Goal: Communication & Community: Answer question/provide support

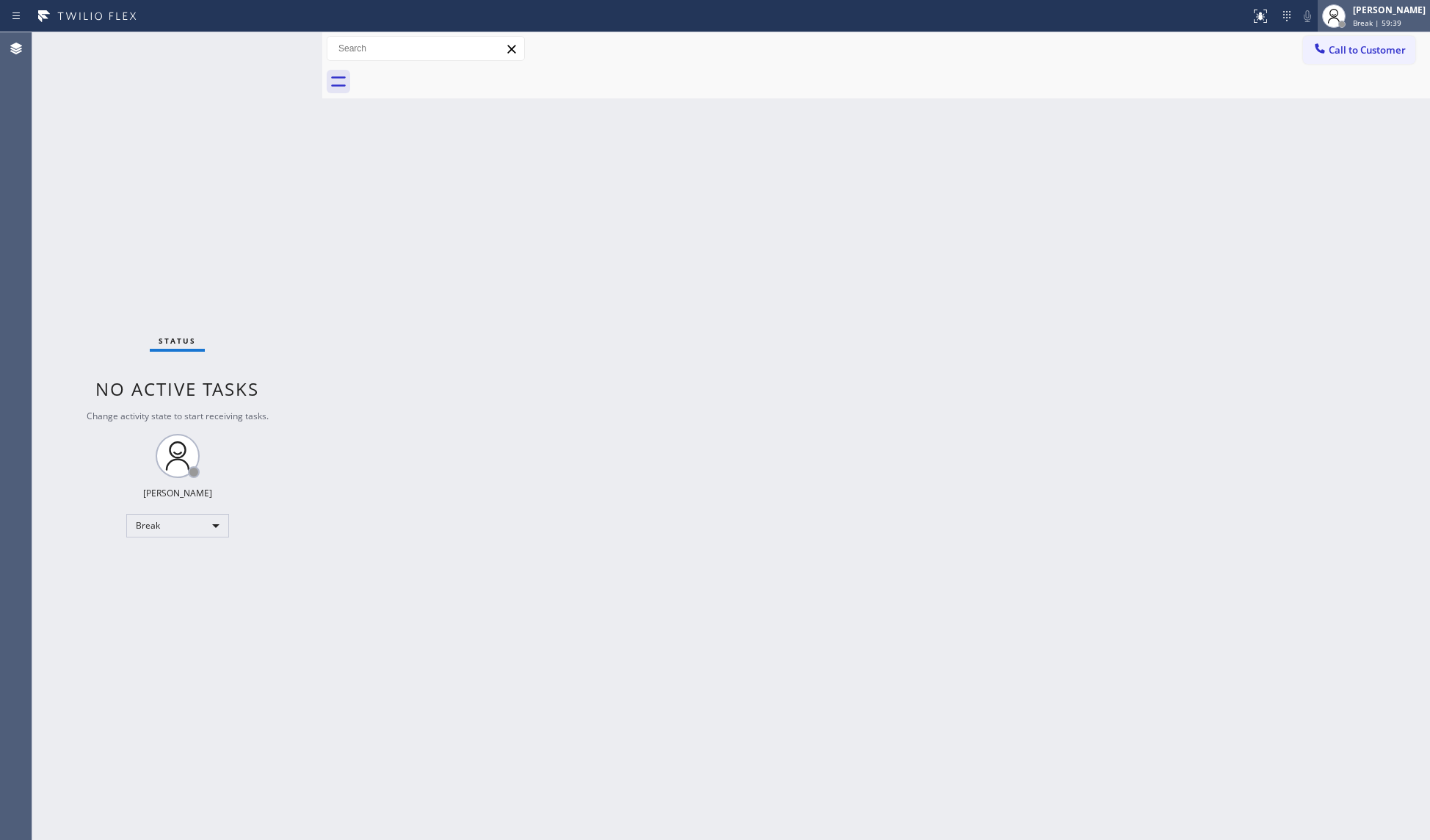
click at [1396, 28] on div "[PERSON_NAME] Break | 59:39" at bounding box center [1374, 16] width 112 height 33
click at [1322, 95] on button "Unavailable" at bounding box center [1357, 96] width 147 height 19
click at [1348, 54] on span "Call to Customer" at bounding box center [1366, 50] width 77 height 13
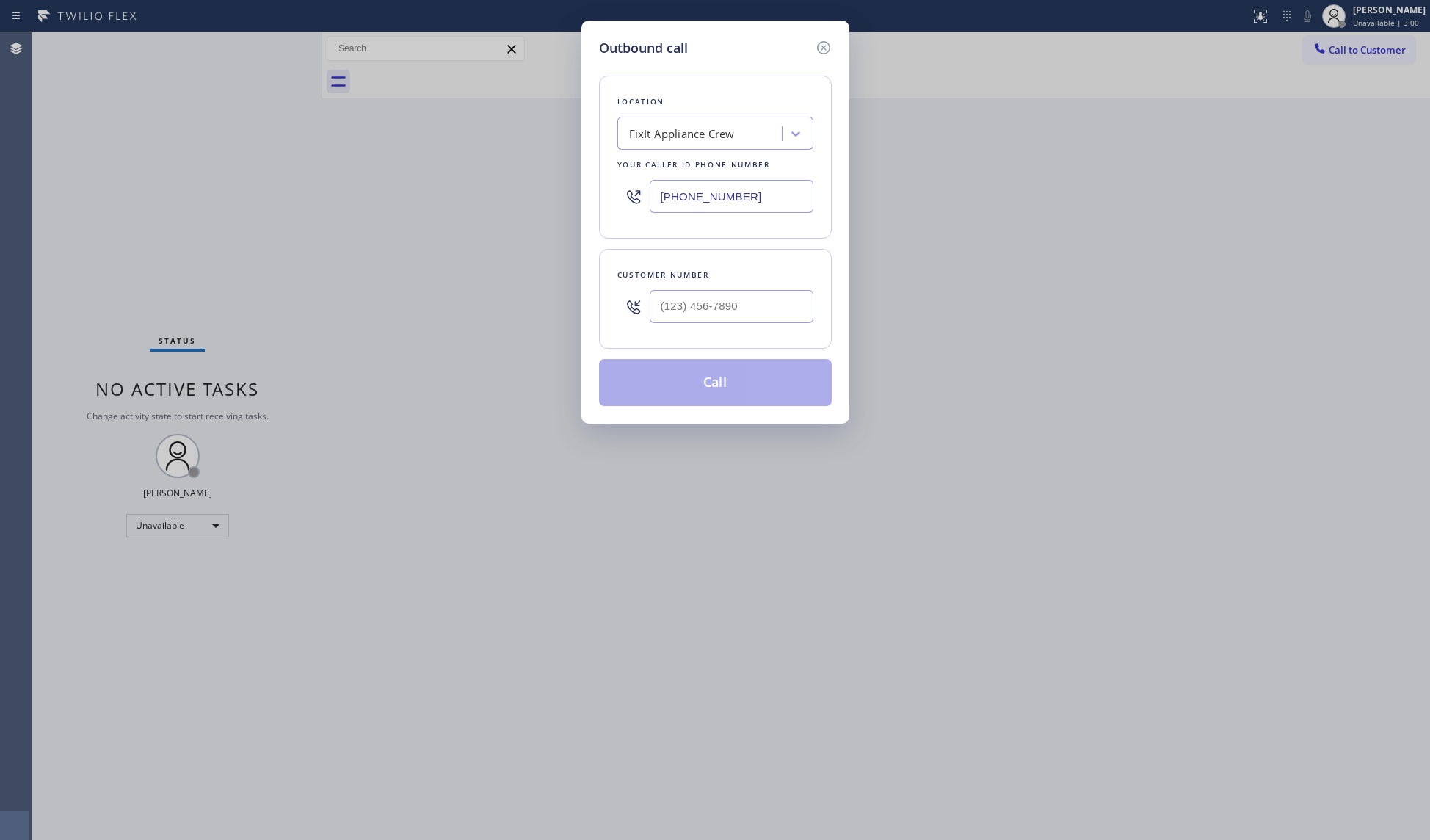
drag, startPoint x: 788, startPoint y: 189, endPoint x: 638, endPoint y: 183, distance: 150.1
click at [641, 189] on div "[PHONE_NUMBER]" at bounding box center [715, 196] width 196 height 48
paste input "213) 319-5875"
type input "[PHONE_NUMBER]"
click at [755, 306] on input "(___) ___-____" at bounding box center [731, 306] width 164 height 33
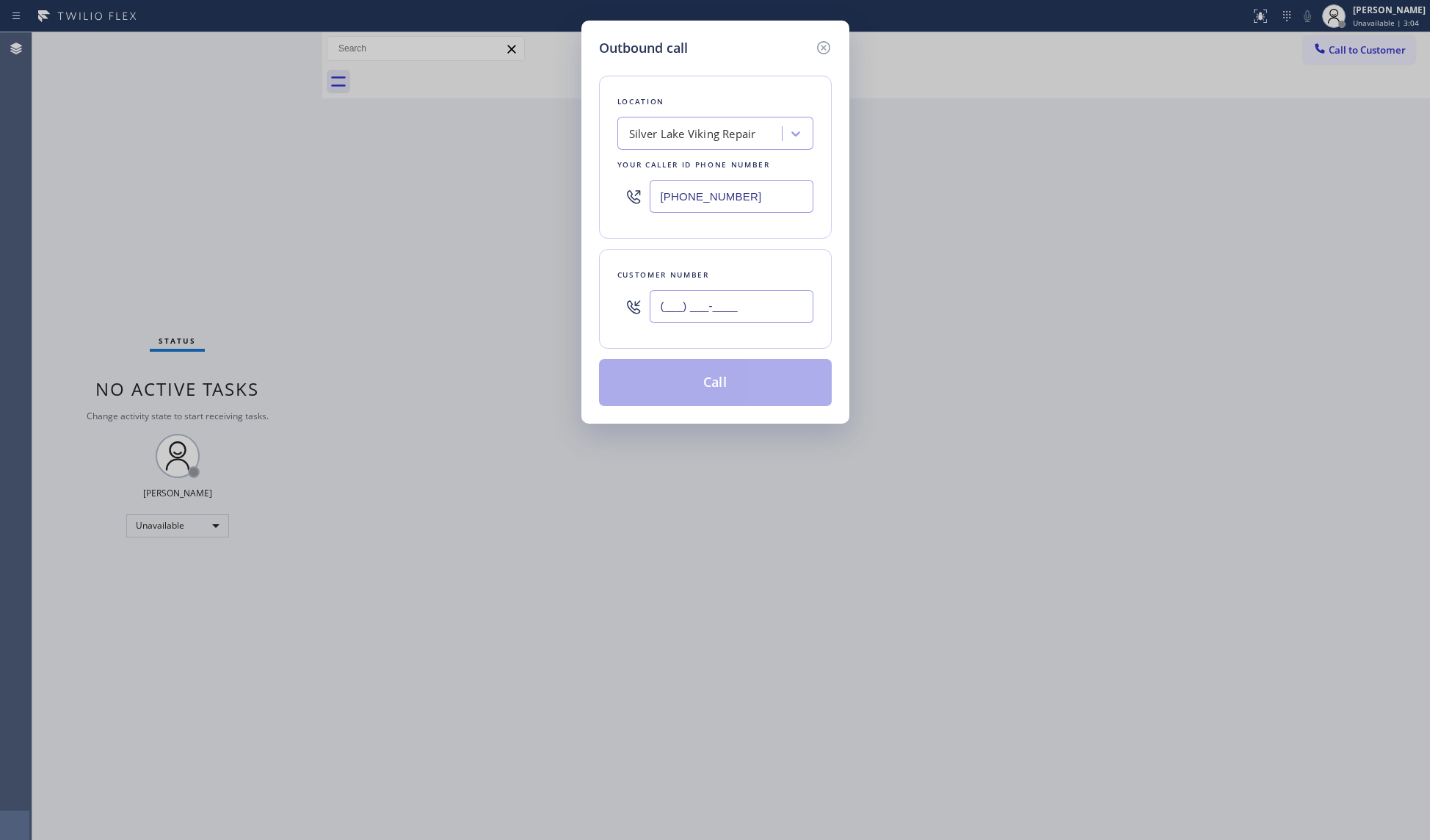
paste input "202) 460-5864"
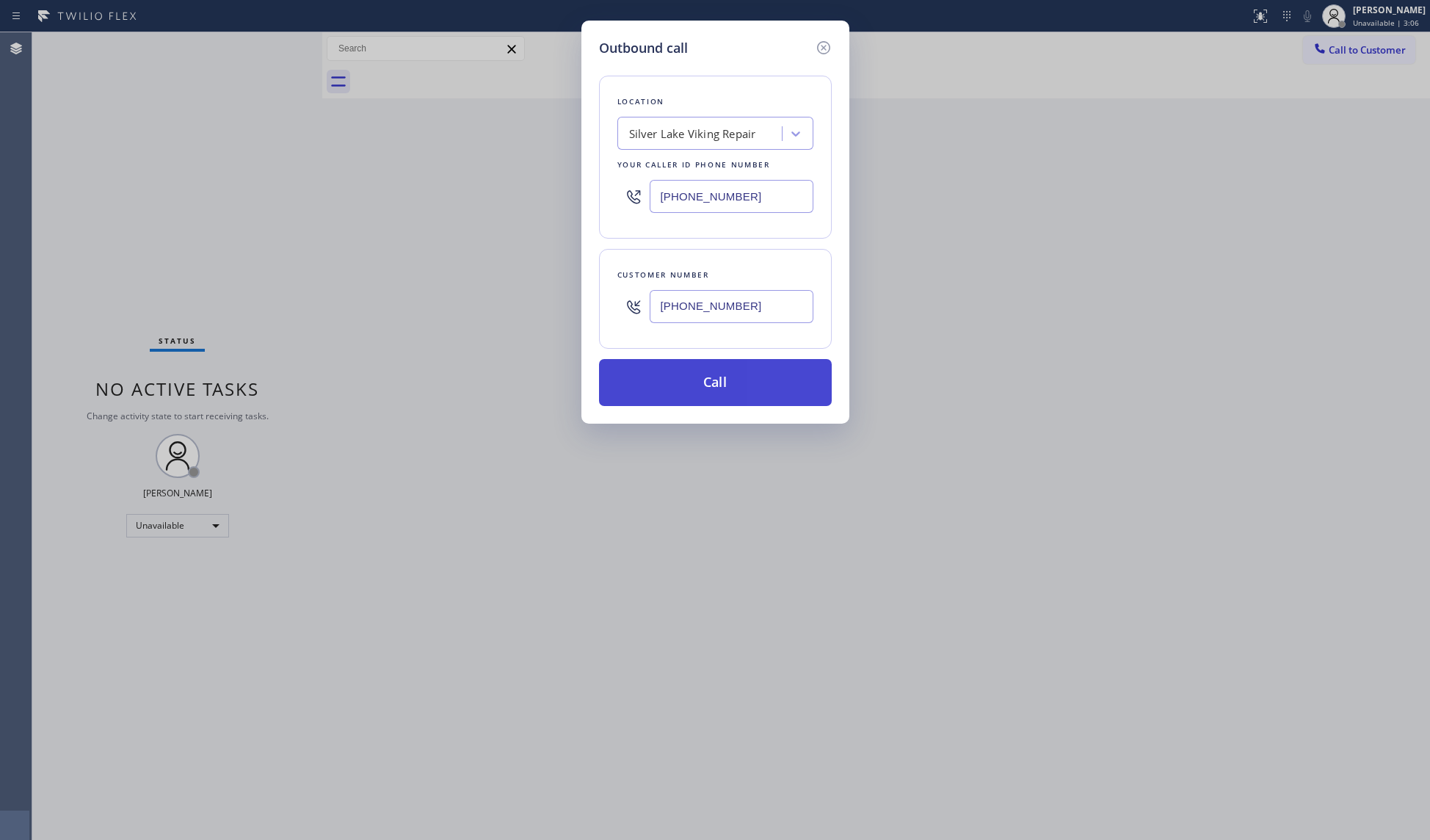
type input "[PHONE_NUMBER]"
click at [699, 376] on button "Call" at bounding box center [715, 383] width 233 height 47
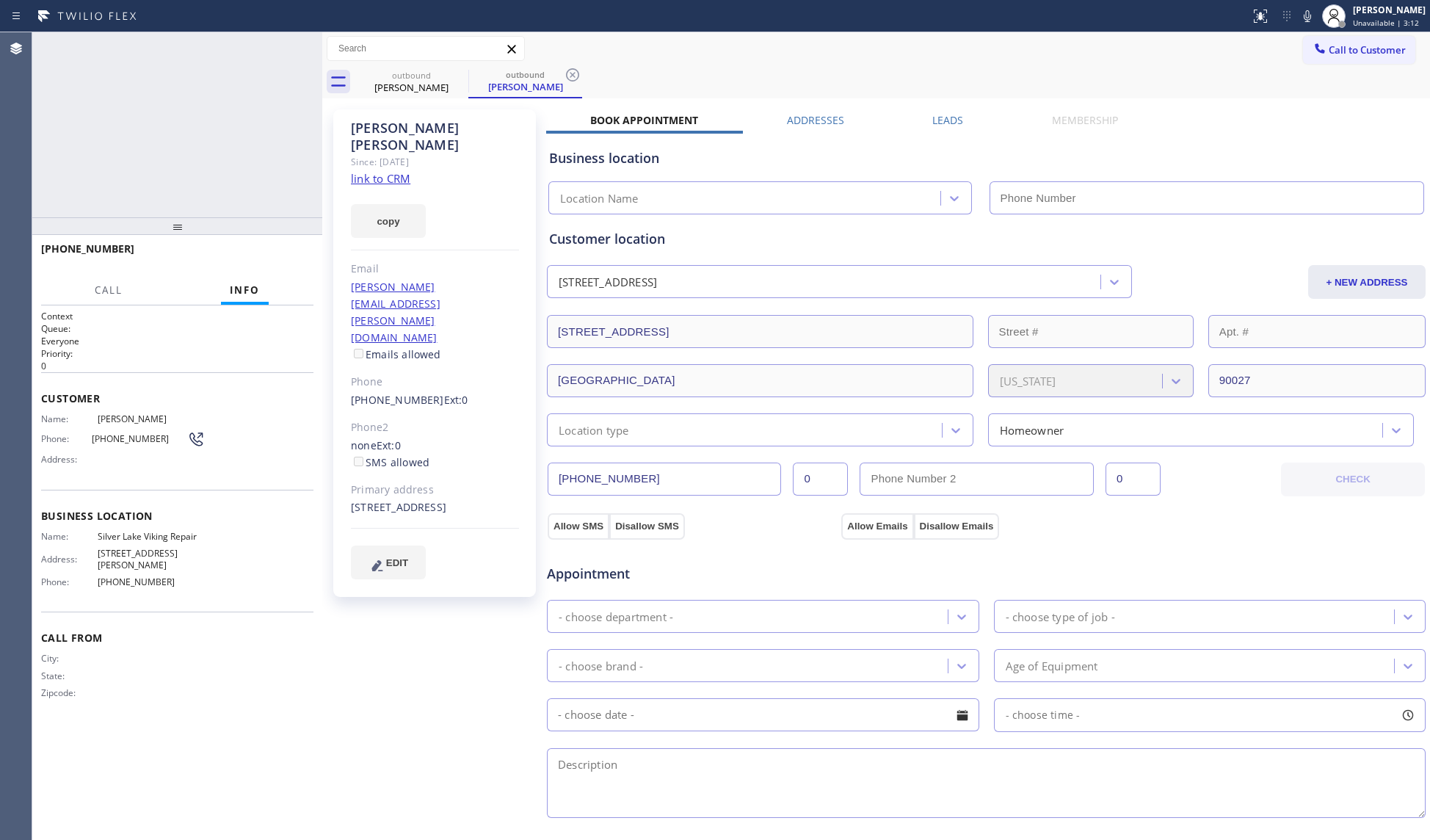
type input "[PHONE_NUMBER]"
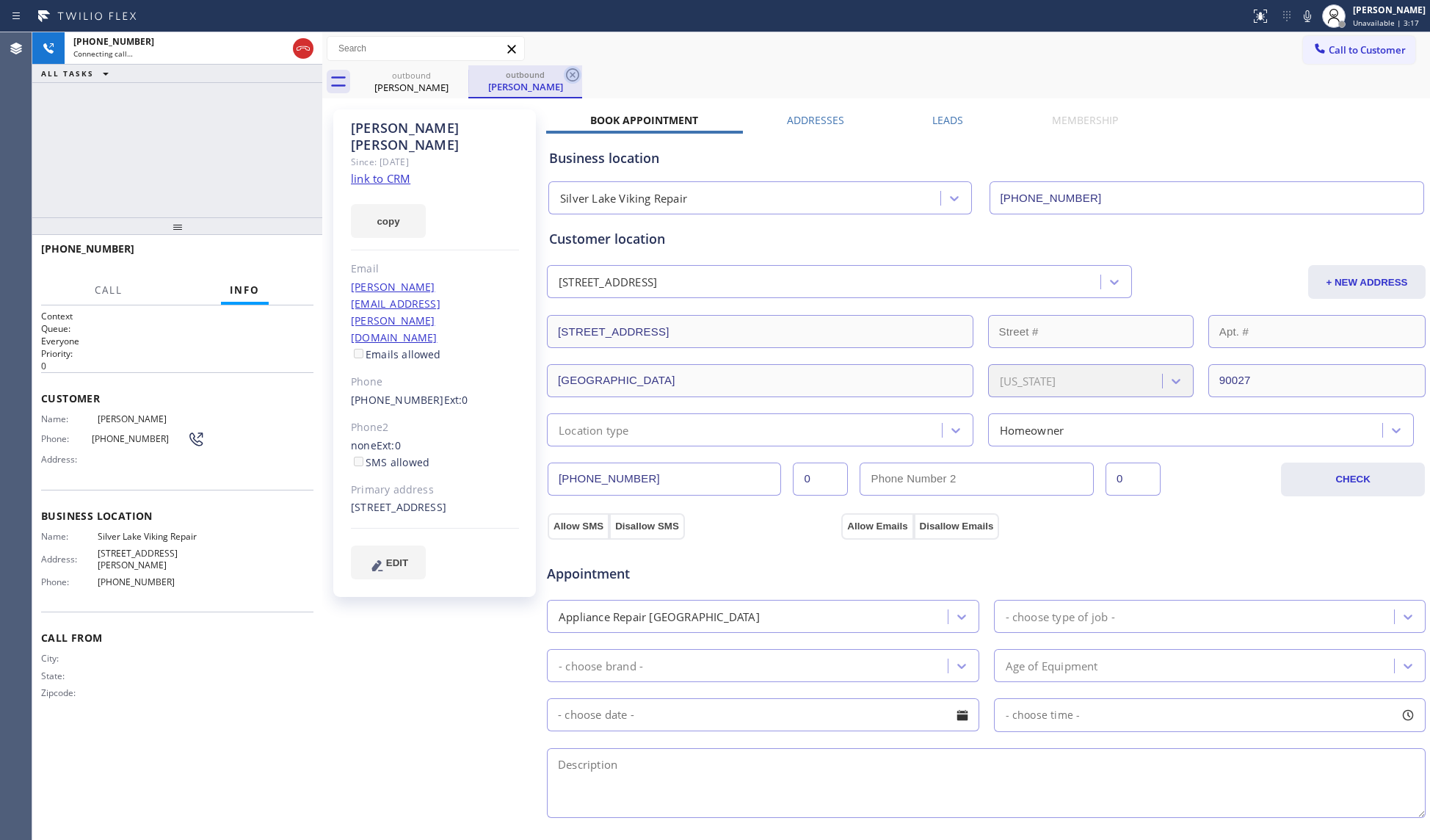
click at [573, 69] on icon at bounding box center [573, 75] width 18 height 18
click at [592, 68] on div "outbound [PERSON_NAME]" at bounding box center [892, 81] width 1076 height 33
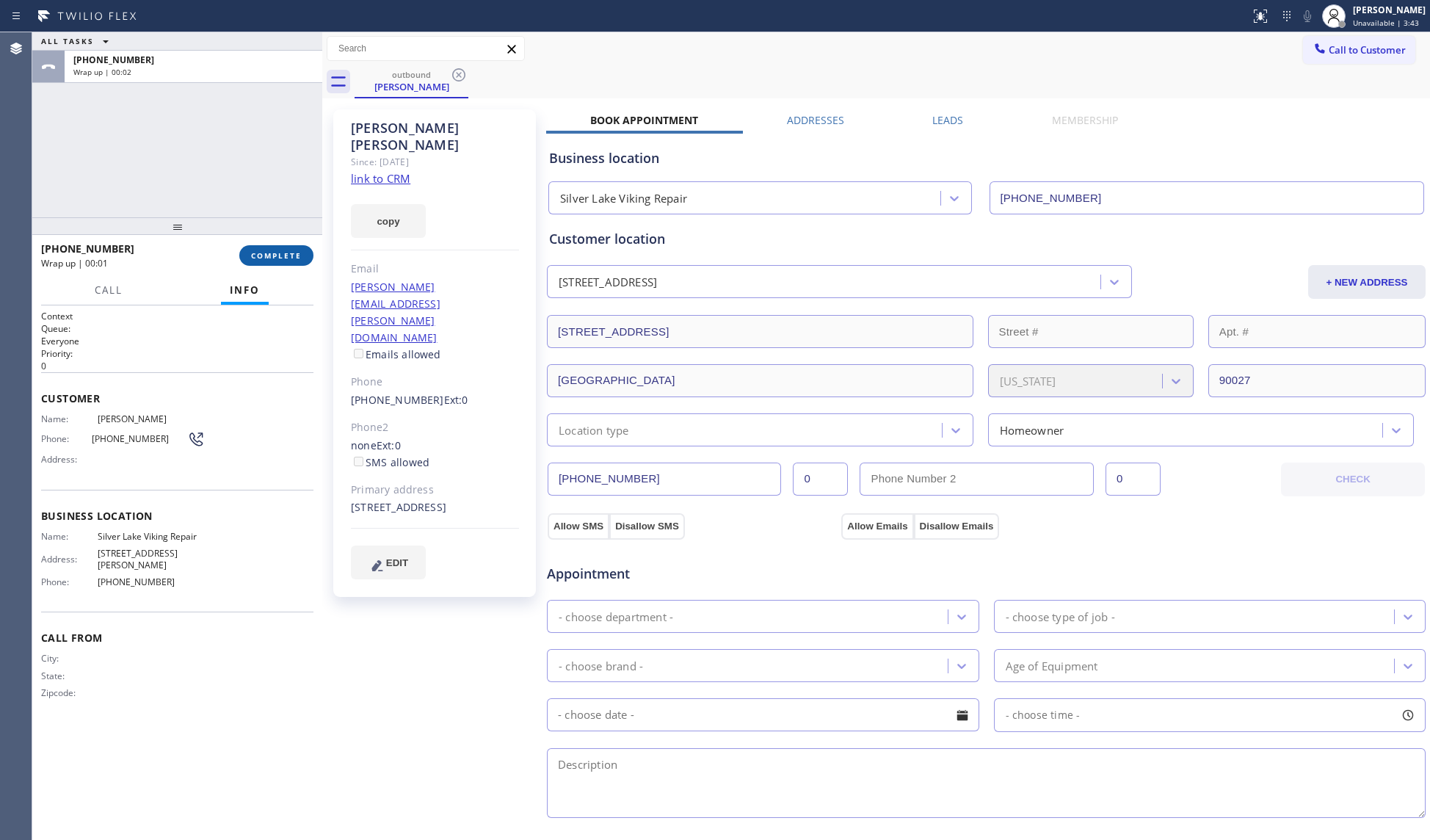
click at [293, 249] on button "COMPLETE" at bounding box center [276, 255] width 74 height 20
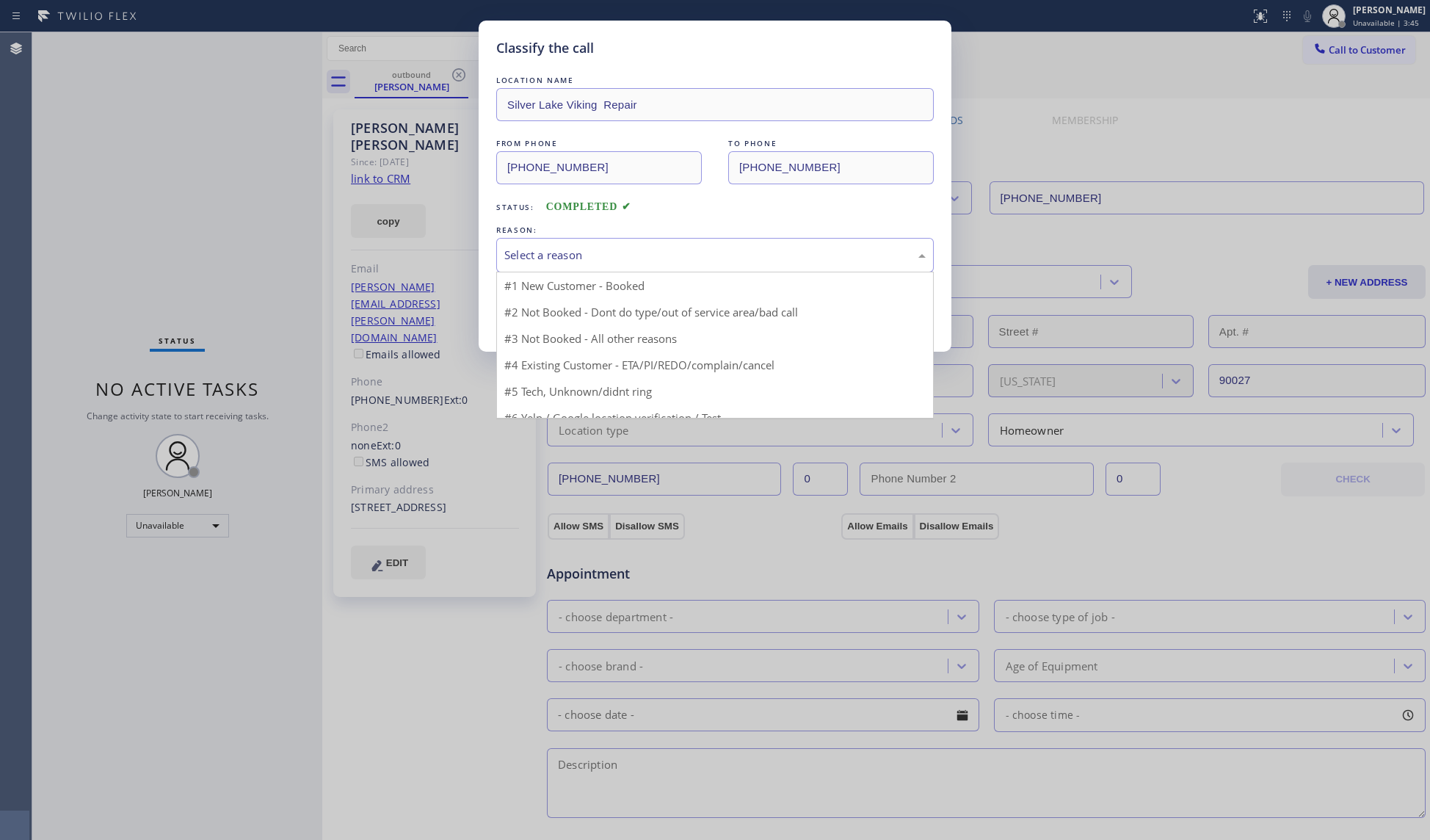
click at [521, 259] on div "Select a reason" at bounding box center [715, 255] width 421 height 17
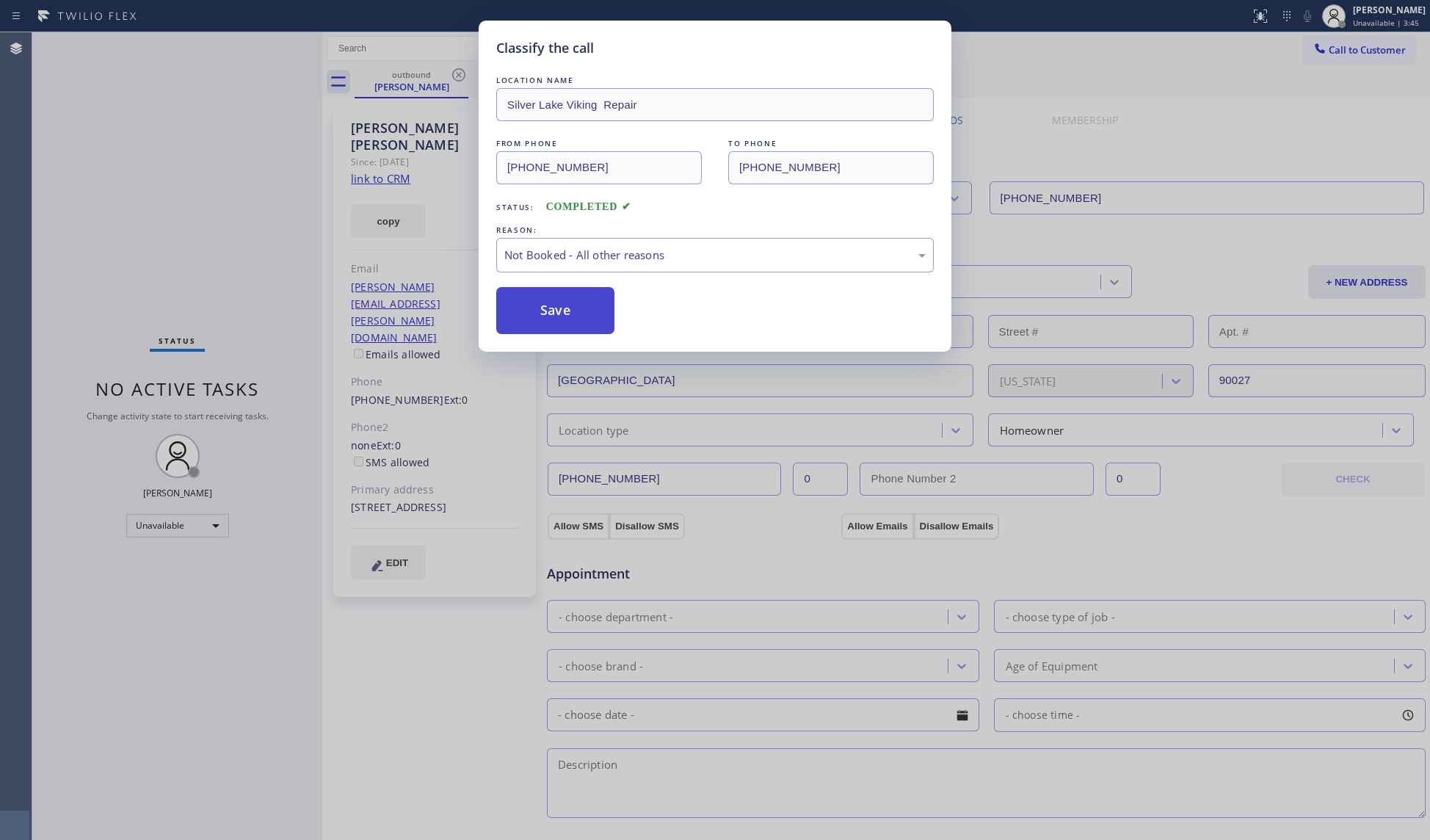
click at [542, 313] on button "Save" at bounding box center [555, 310] width 118 height 47
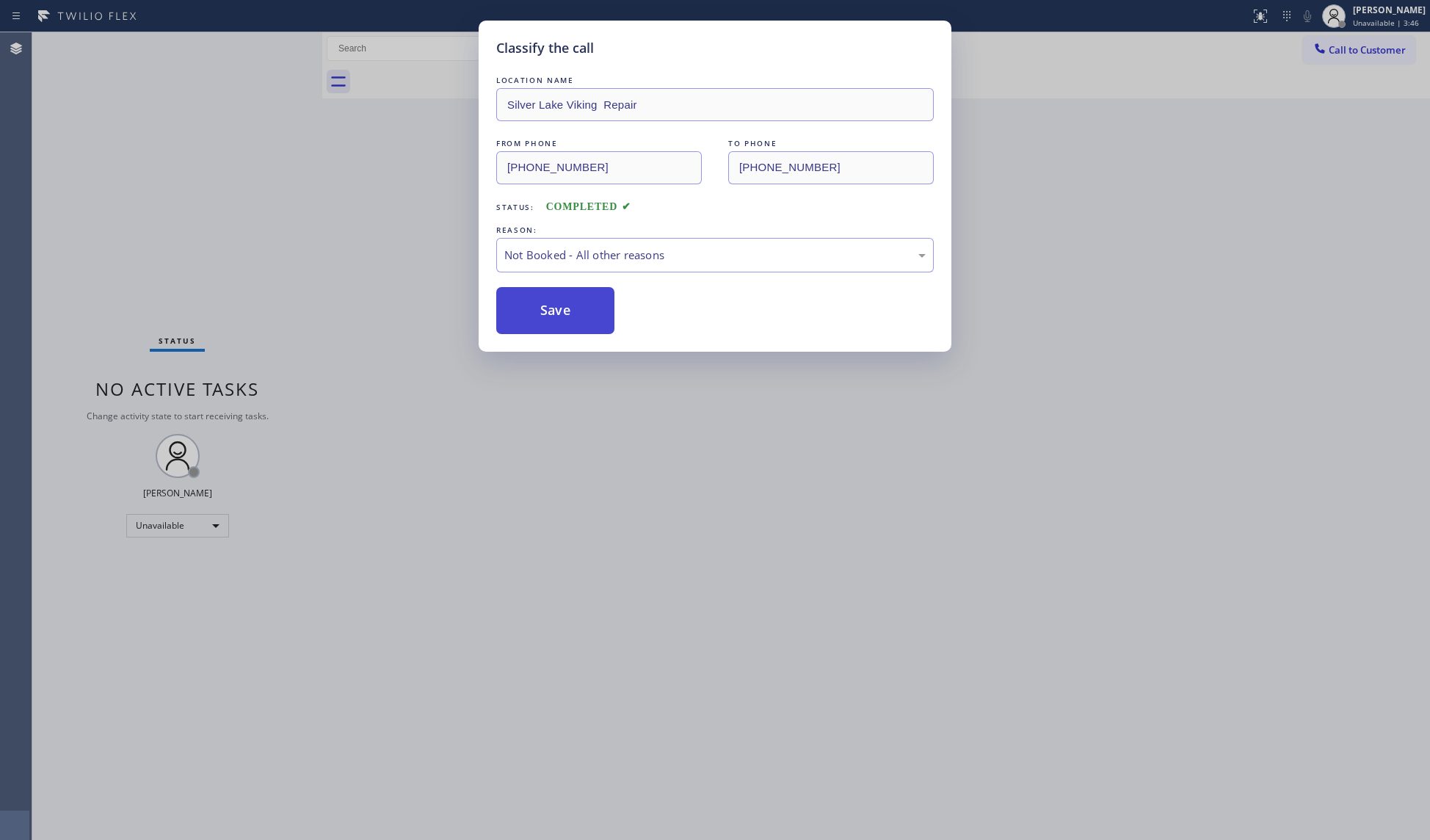
drag, startPoint x: 542, startPoint y: 313, endPoint x: 544, endPoint y: 306, distance: 7.3
click at [542, 312] on button "Save" at bounding box center [555, 310] width 118 height 47
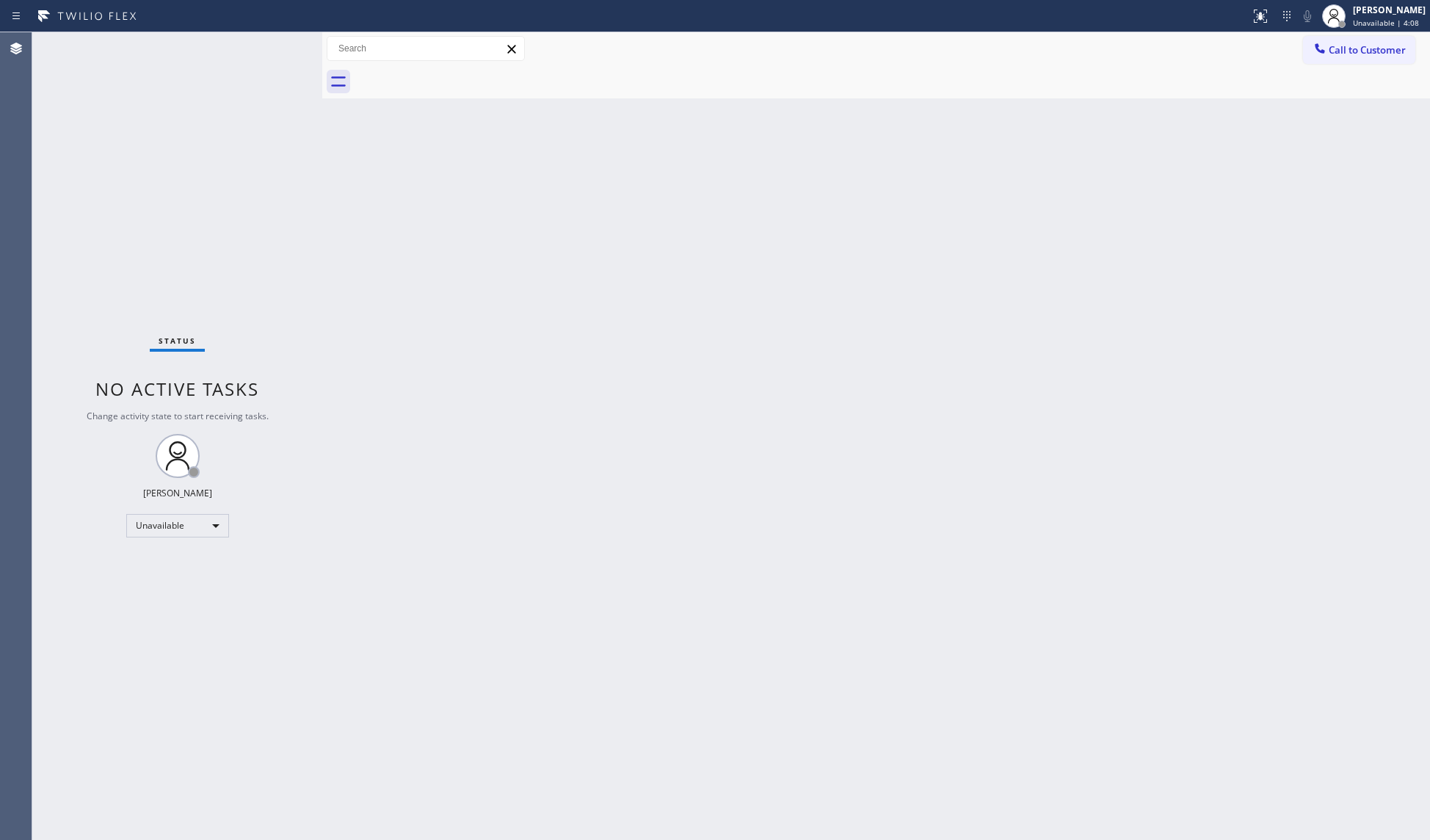
click at [1315, 29] on div "Status report No issues detected If you experience an issue, please download th…" at bounding box center [1337, 16] width 186 height 33
click at [1331, 55] on span "Call to Customer" at bounding box center [1366, 50] width 77 height 13
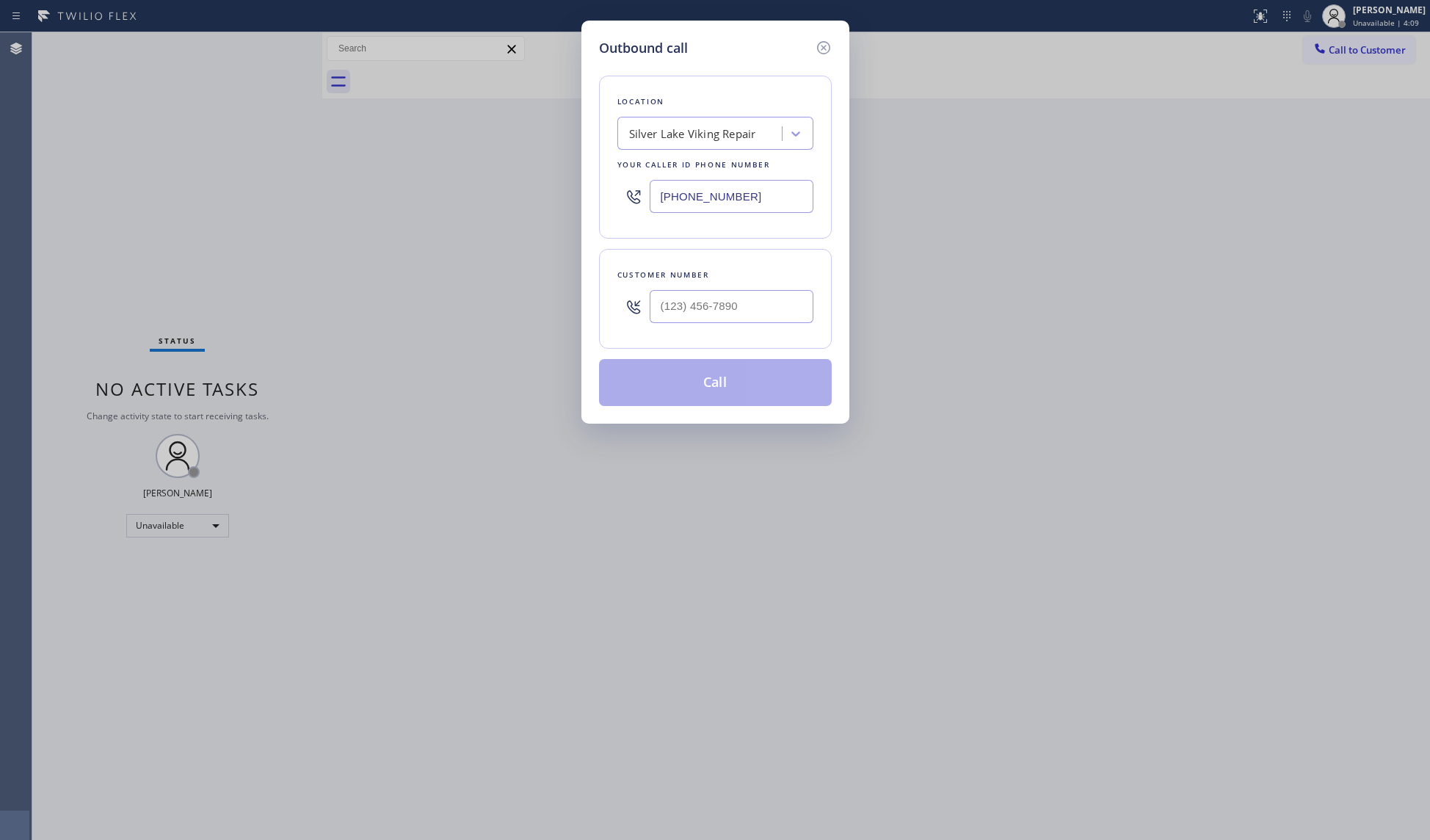
drag, startPoint x: 760, startPoint y: 198, endPoint x: 667, endPoint y: 186, distance: 93.8
click at [658, 196] on input "[PHONE_NUMBER]" at bounding box center [731, 196] width 164 height 33
paste input "786) 802-7913"
type input "[PHONE_NUMBER]"
paste input "305) 795-0067"
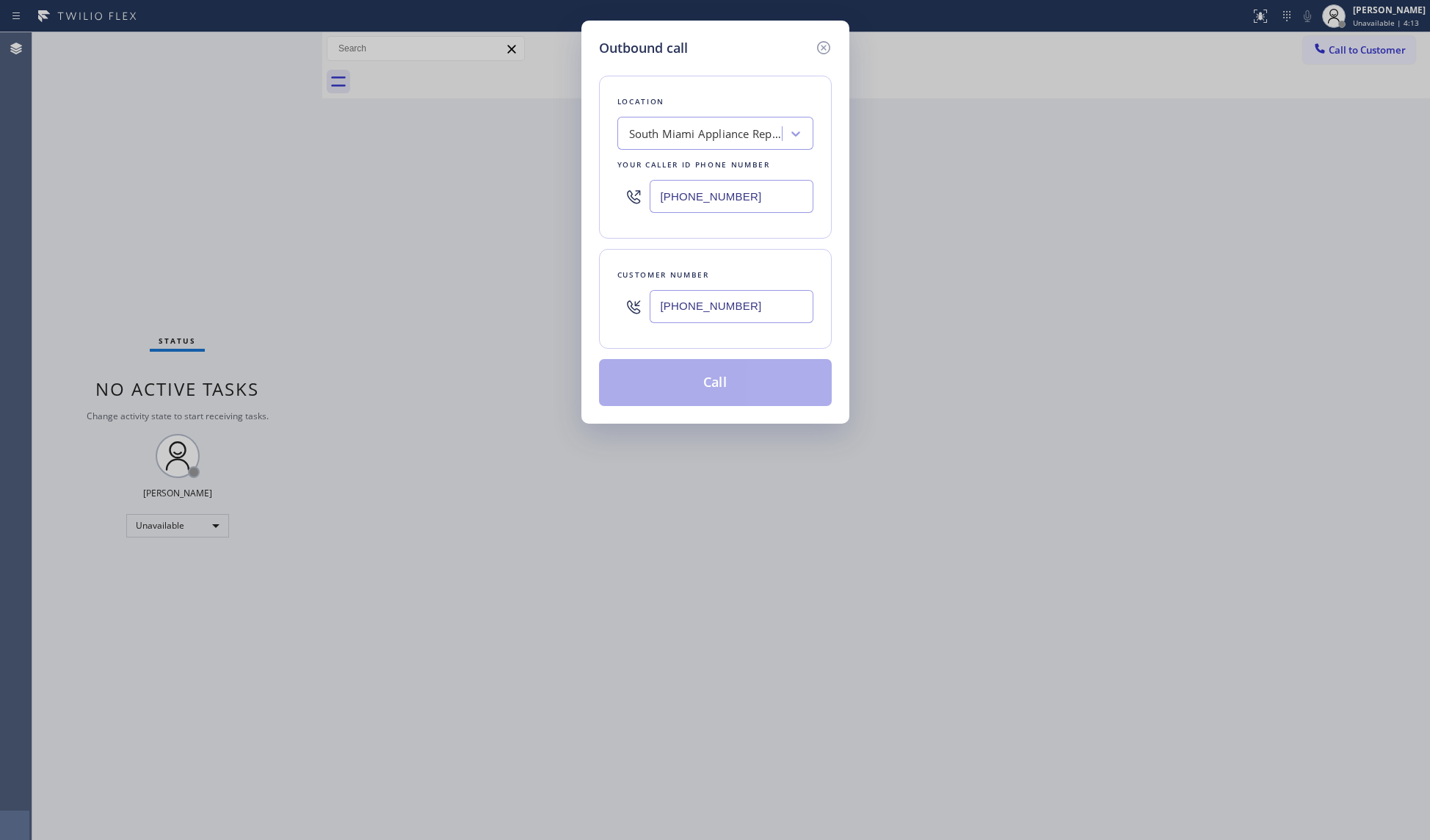
click at [784, 294] on input "[PHONE_NUMBER]" at bounding box center [731, 306] width 164 height 33
type input "[PHONE_NUMBER]"
click at [712, 380] on button "Call" at bounding box center [715, 383] width 233 height 47
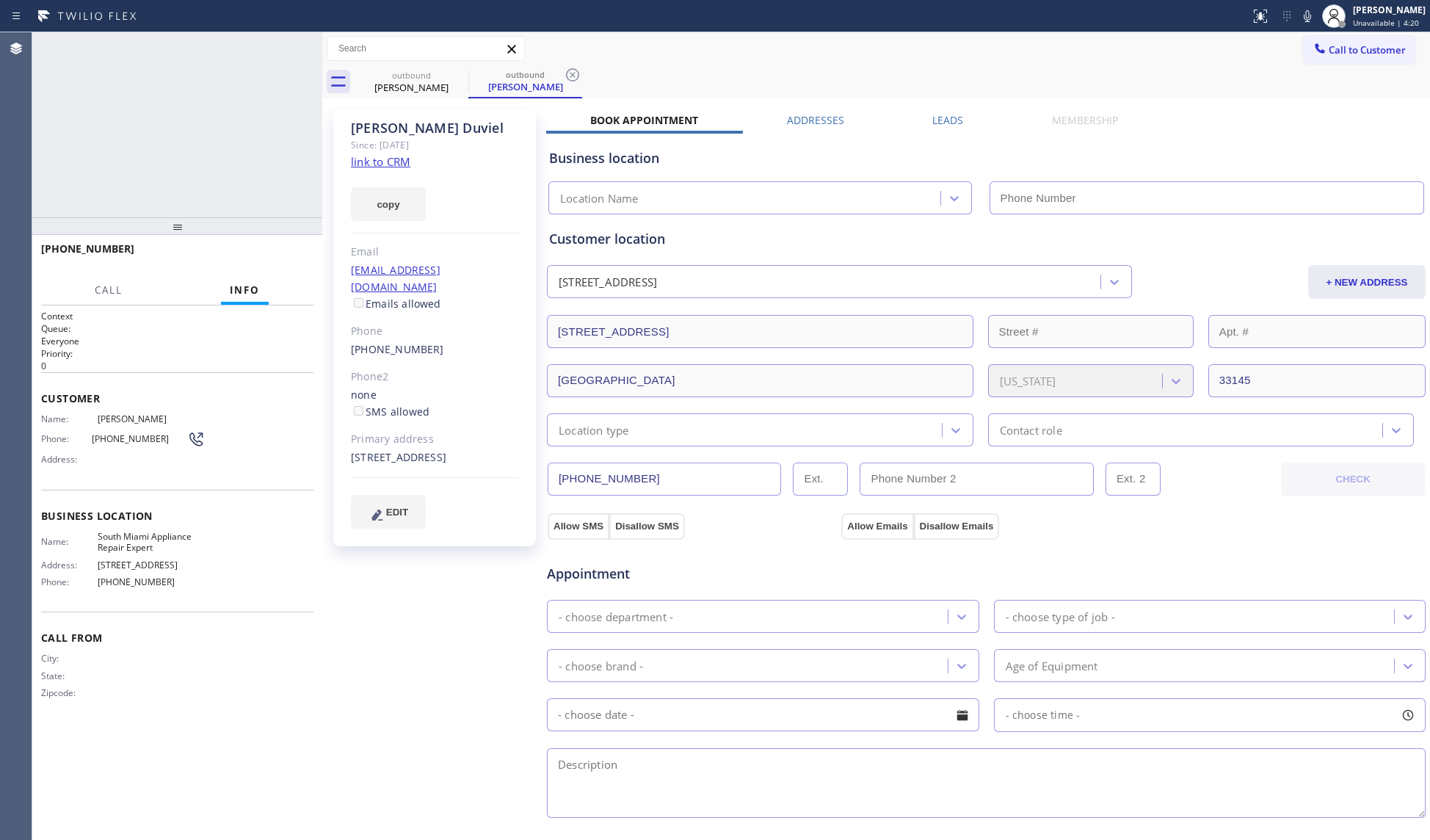
type input "[PHONE_NUMBER]"
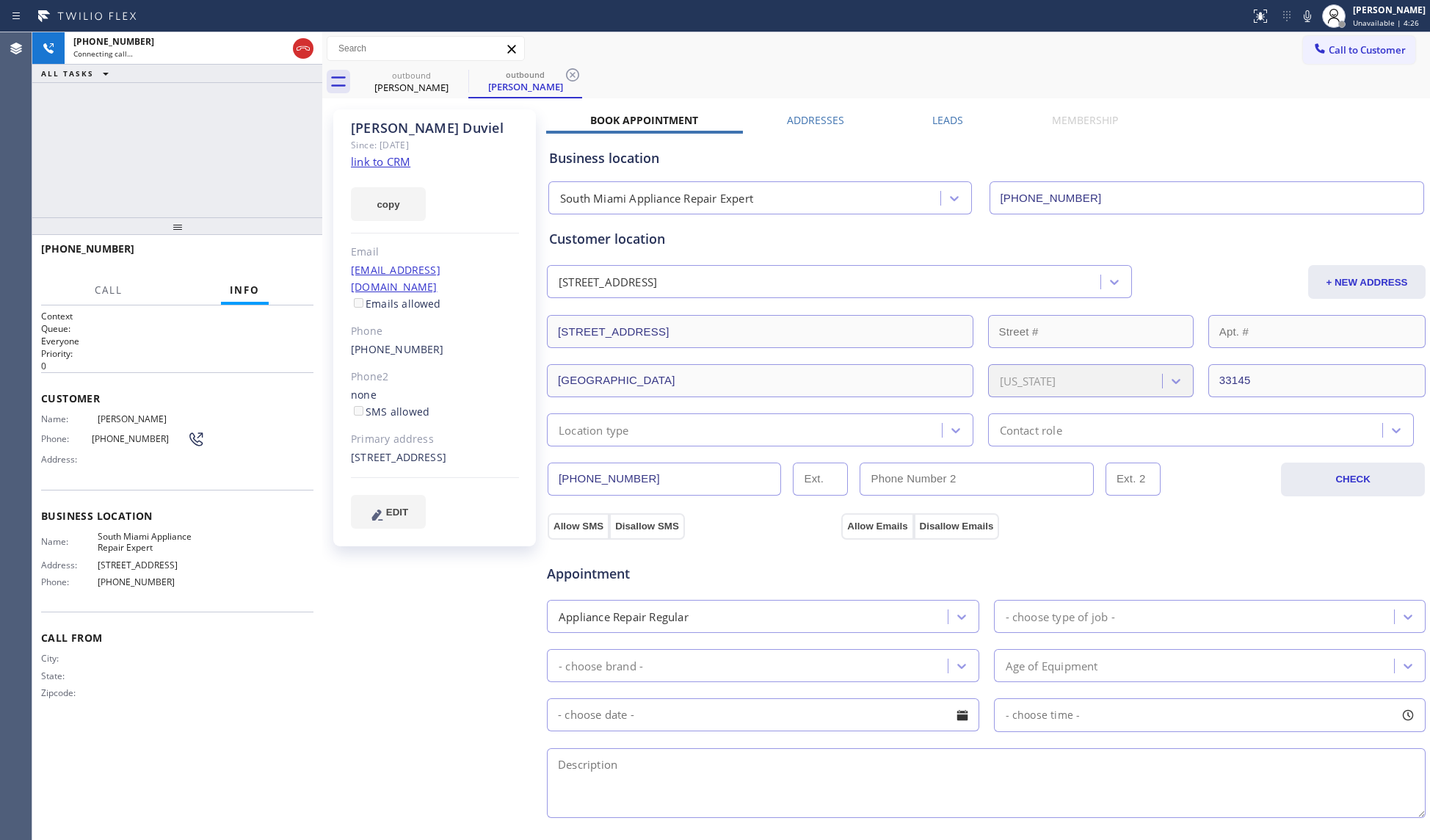
click at [914, 42] on div "Call to Customer Outbound call Location [GEOGRAPHIC_DATA] Appliance Repair Expe…" at bounding box center [875, 49] width 1107 height 26
click at [579, 71] on icon at bounding box center [573, 75] width 18 height 18
click at [584, 68] on div "outbound [PERSON_NAME]" at bounding box center [892, 81] width 1076 height 33
click at [276, 254] on span "HANG UP" at bounding box center [279, 255] width 45 height 11
click at [278, 253] on span "HANG UP" at bounding box center [279, 255] width 45 height 11
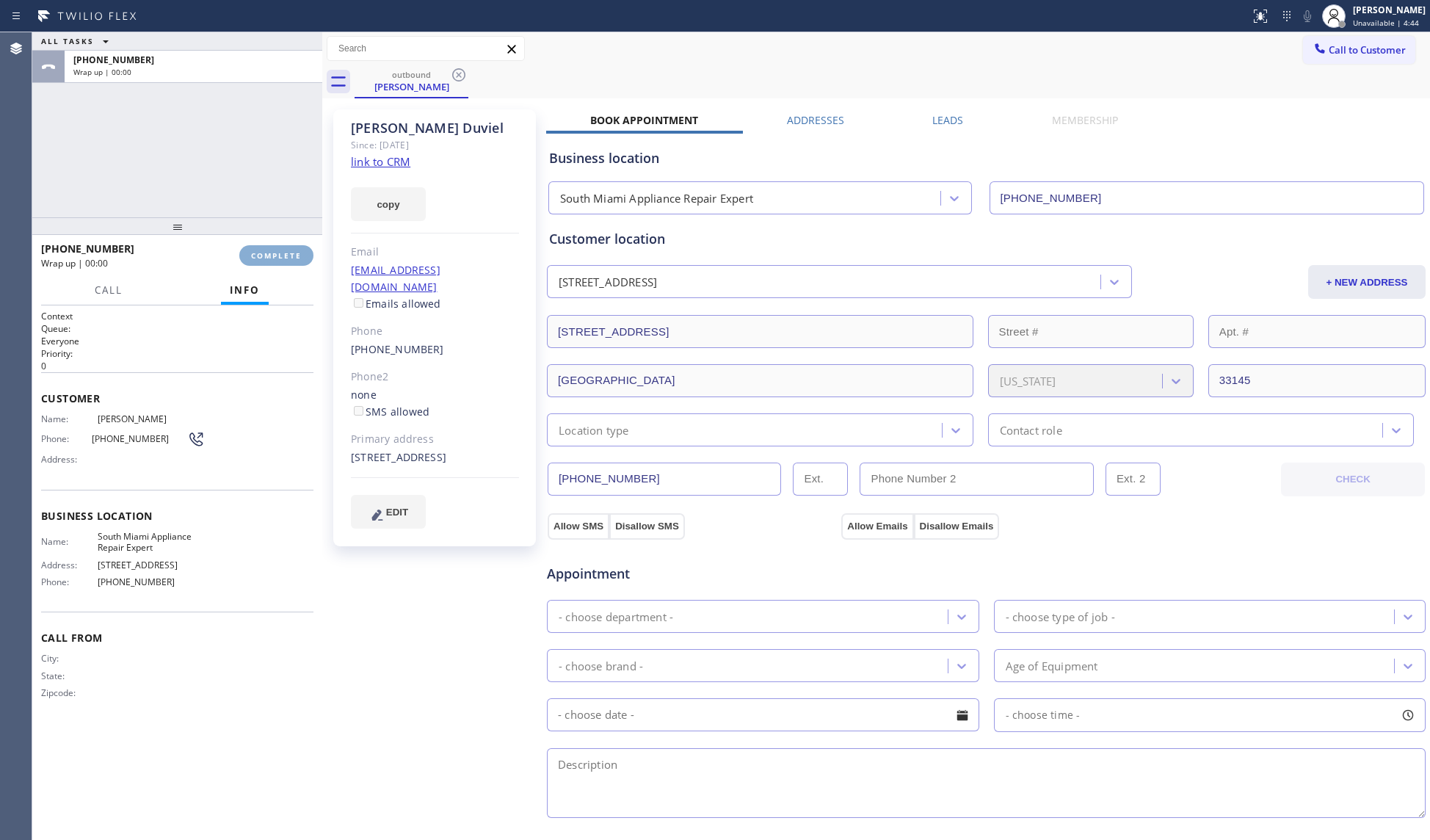
click at [279, 253] on span "COMPLETE" at bounding box center [276, 255] width 51 height 11
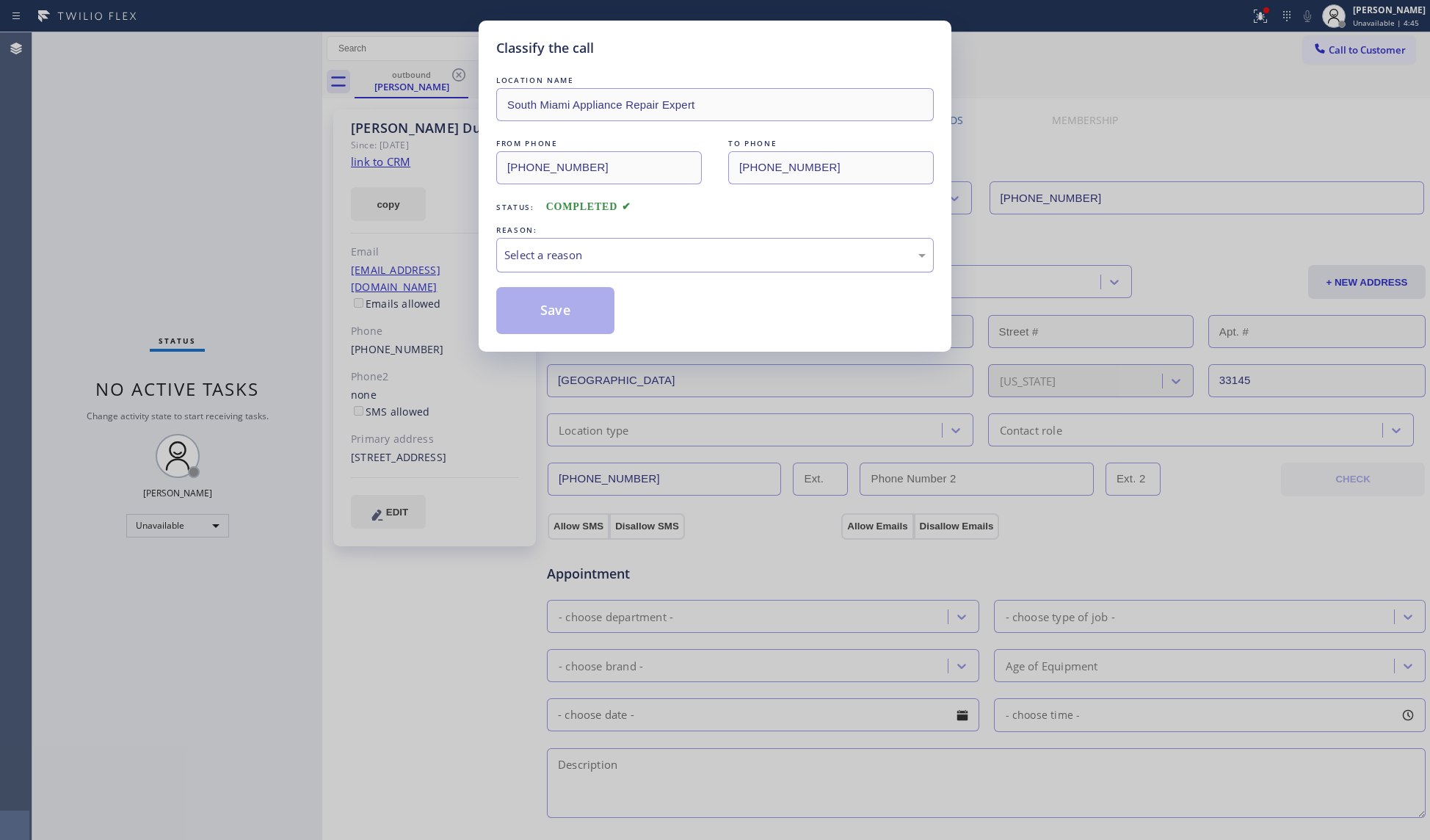
click at [618, 253] on div "Select a reason" at bounding box center [715, 255] width 421 height 17
click at [536, 309] on button "Save" at bounding box center [555, 310] width 118 height 47
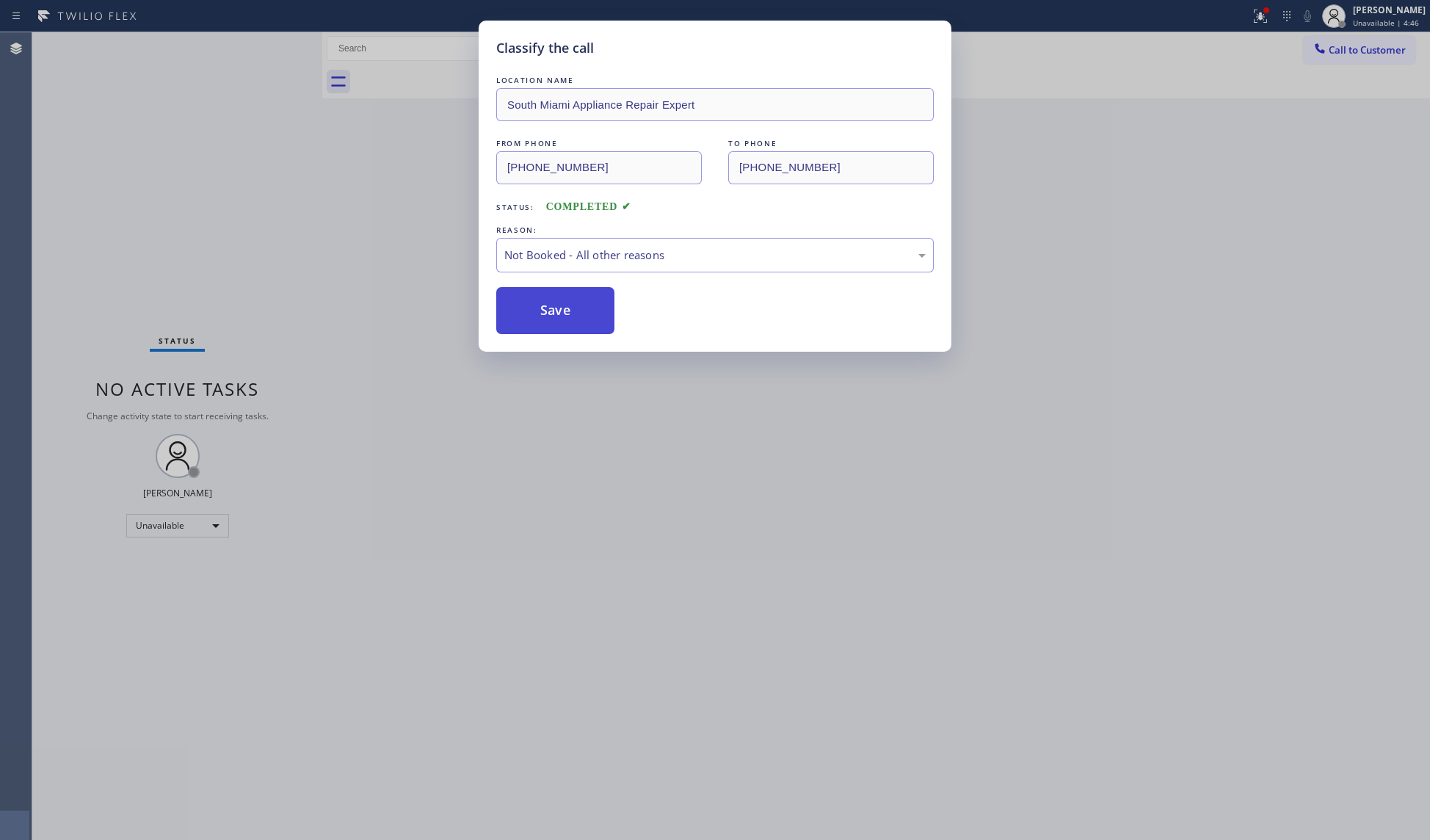
click at [537, 309] on button "Save" at bounding box center [555, 310] width 118 height 47
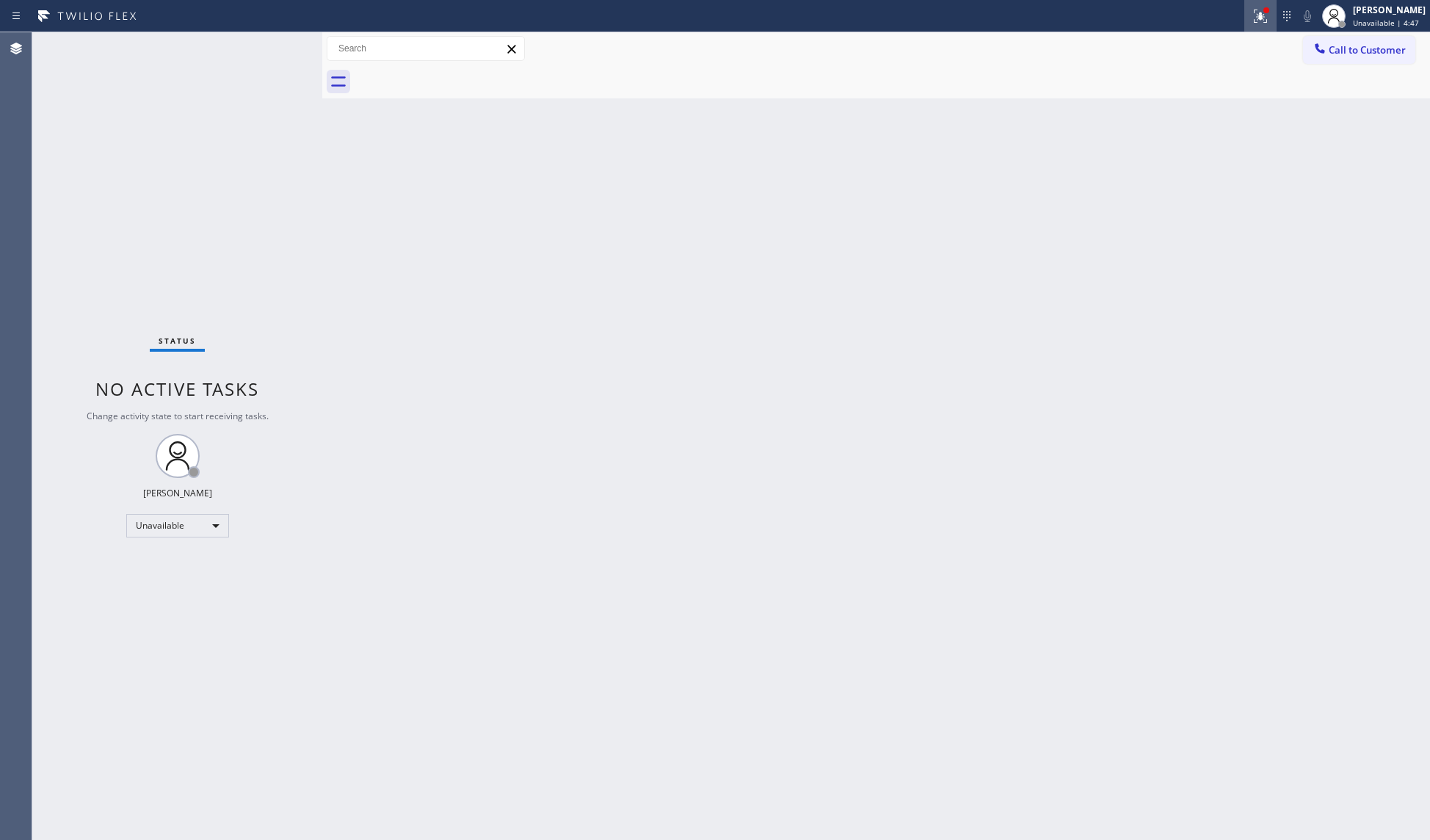
click at [1269, 21] on icon at bounding box center [1261, 16] width 18 height 18
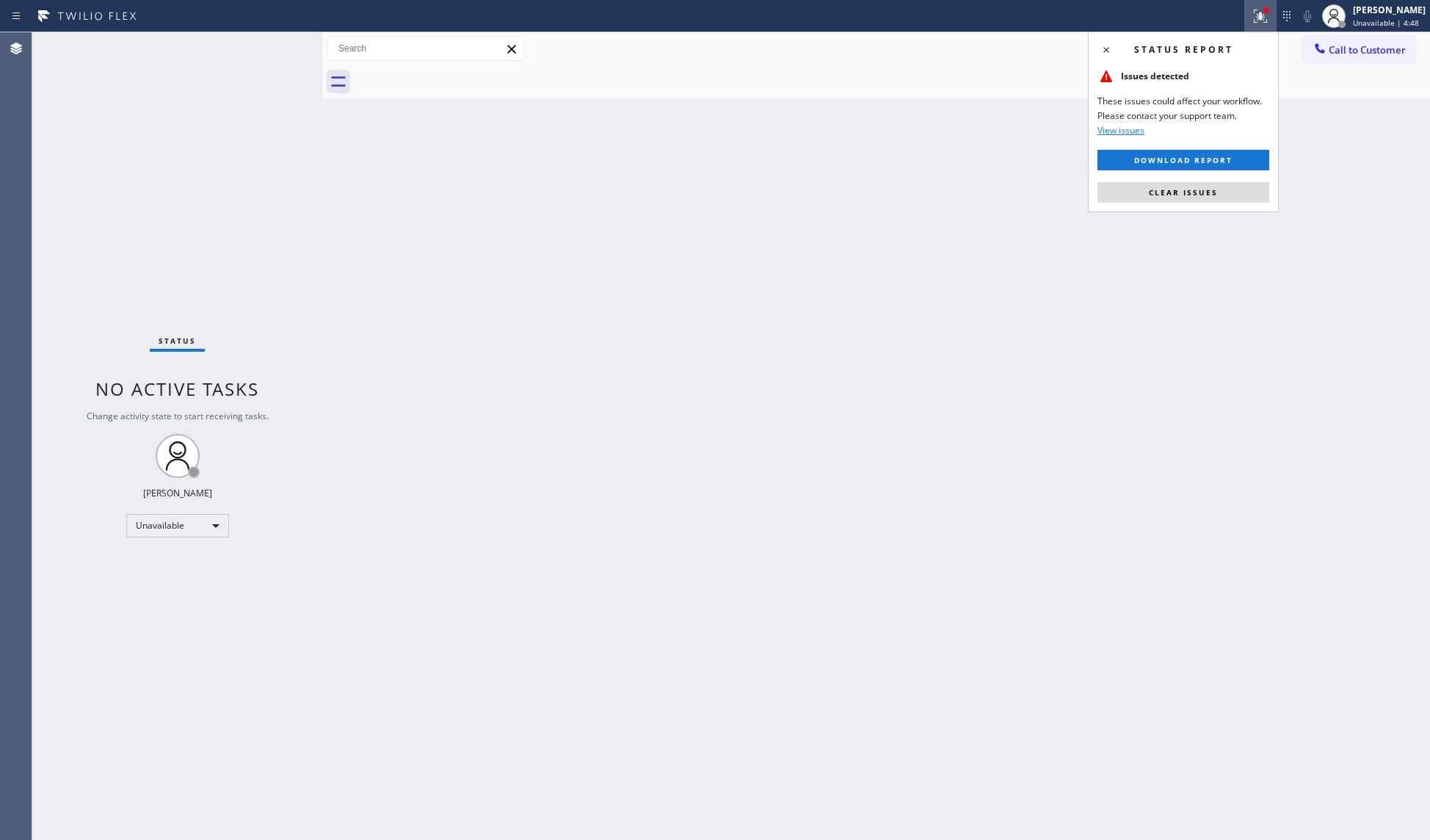
drag, startPoint x: 1192, startPoint y: 191, endPoint x: 1211, endPoint y: 183, distance: 20.6
click at [1192, 191] on span "Clear issues" at bounding box center [1183, 192] width 69 height 11
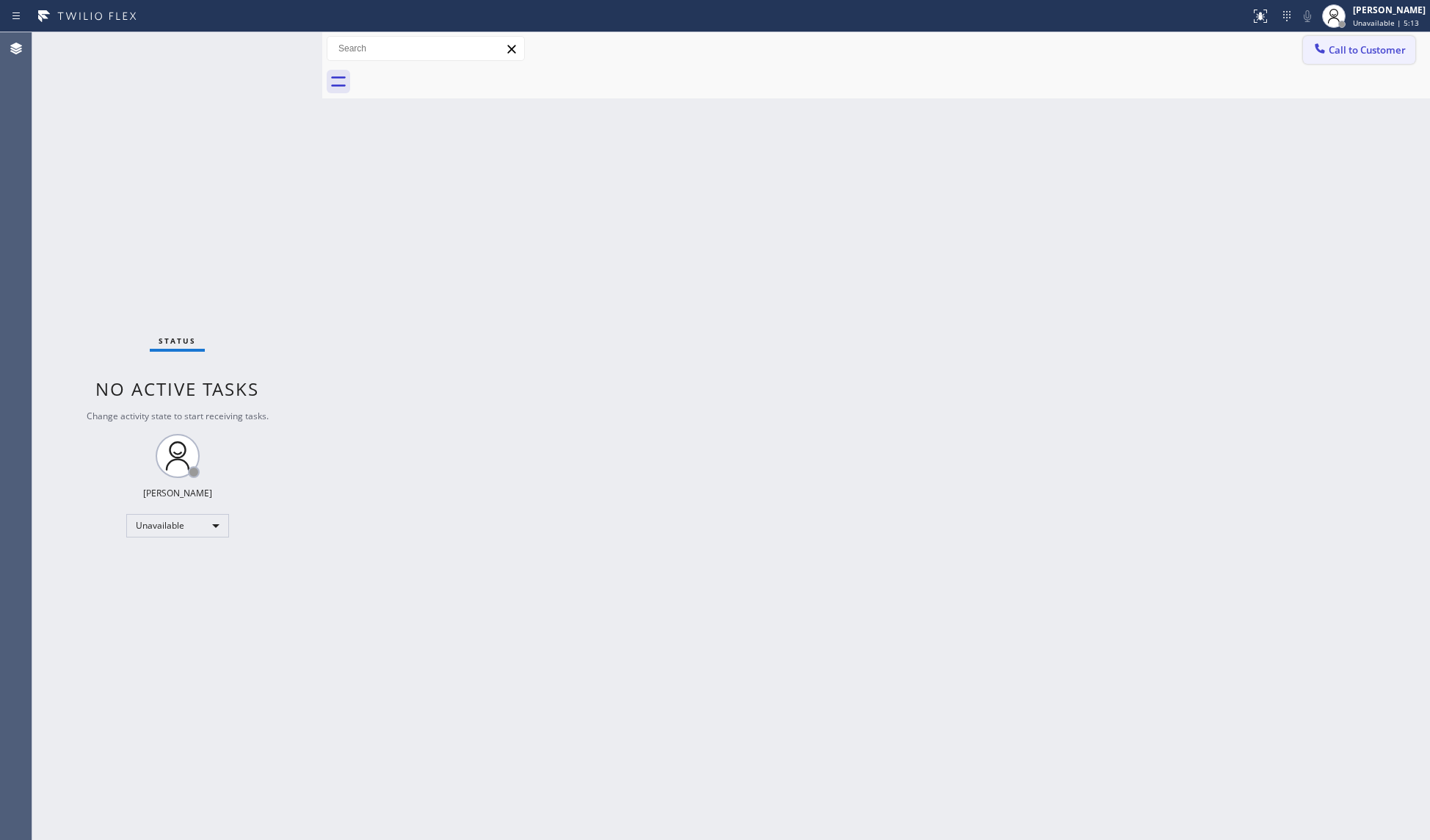
click at [1360, 36] on button "Call to Customer" at bounding box center [1359, 50] width 112 height 28
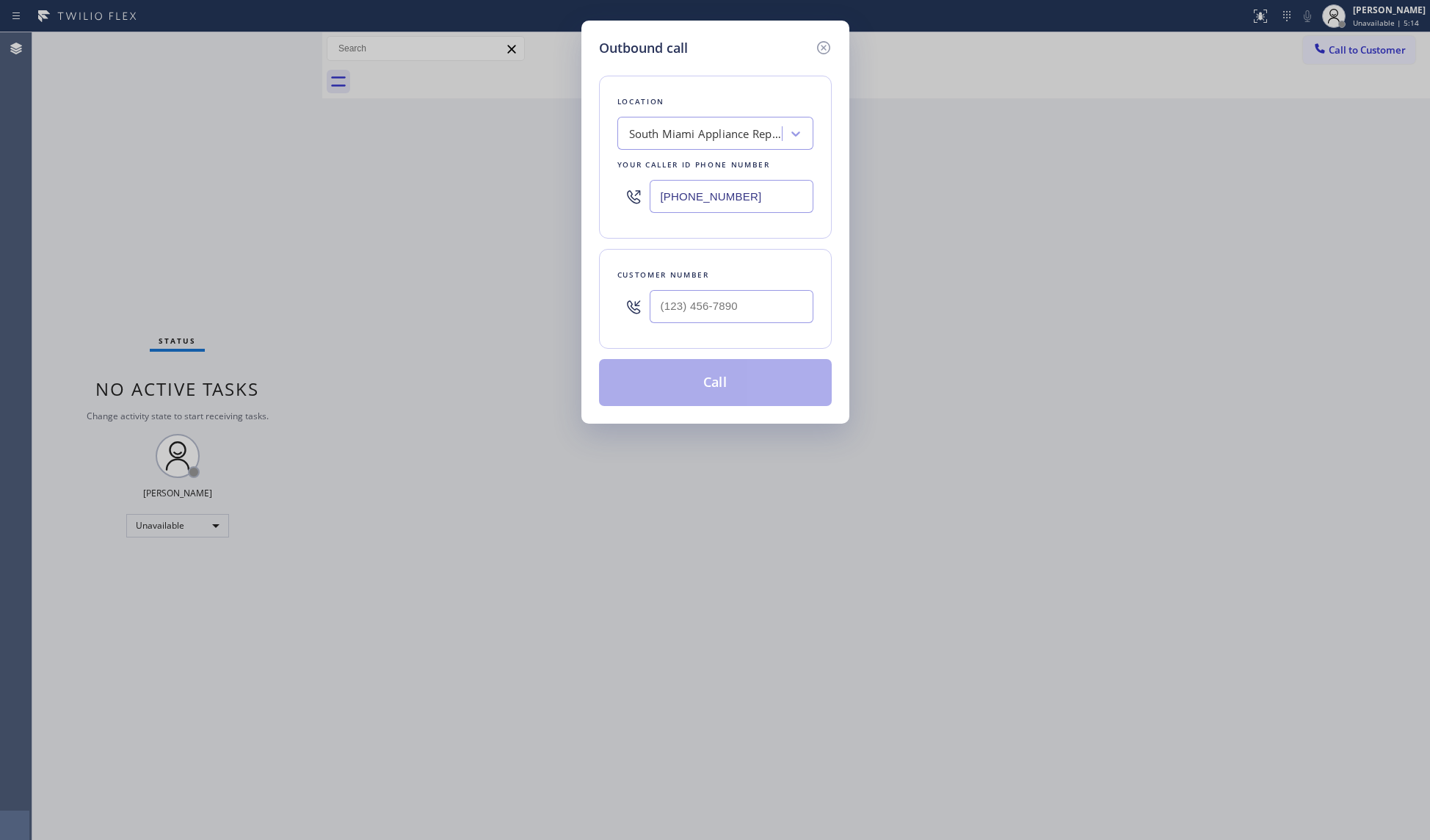
drag, startPoint x: 766, startPoint y: 200, endPoint x: 597, endPoint y: 191, distance: 169.2
click at [573, 200] on div "Outbound call Location [GEOGRAPHIC_DATA] Appliance Repair Expert Your caller id…" at bounding box center [715, 420] width 1430 height 840
paste input "562) 646-3536"
type input "[PHONE_NUMBER]"
click at [781, 322] on input "(___) ___-____" at bounding box center [731, 306] width 164 height 33
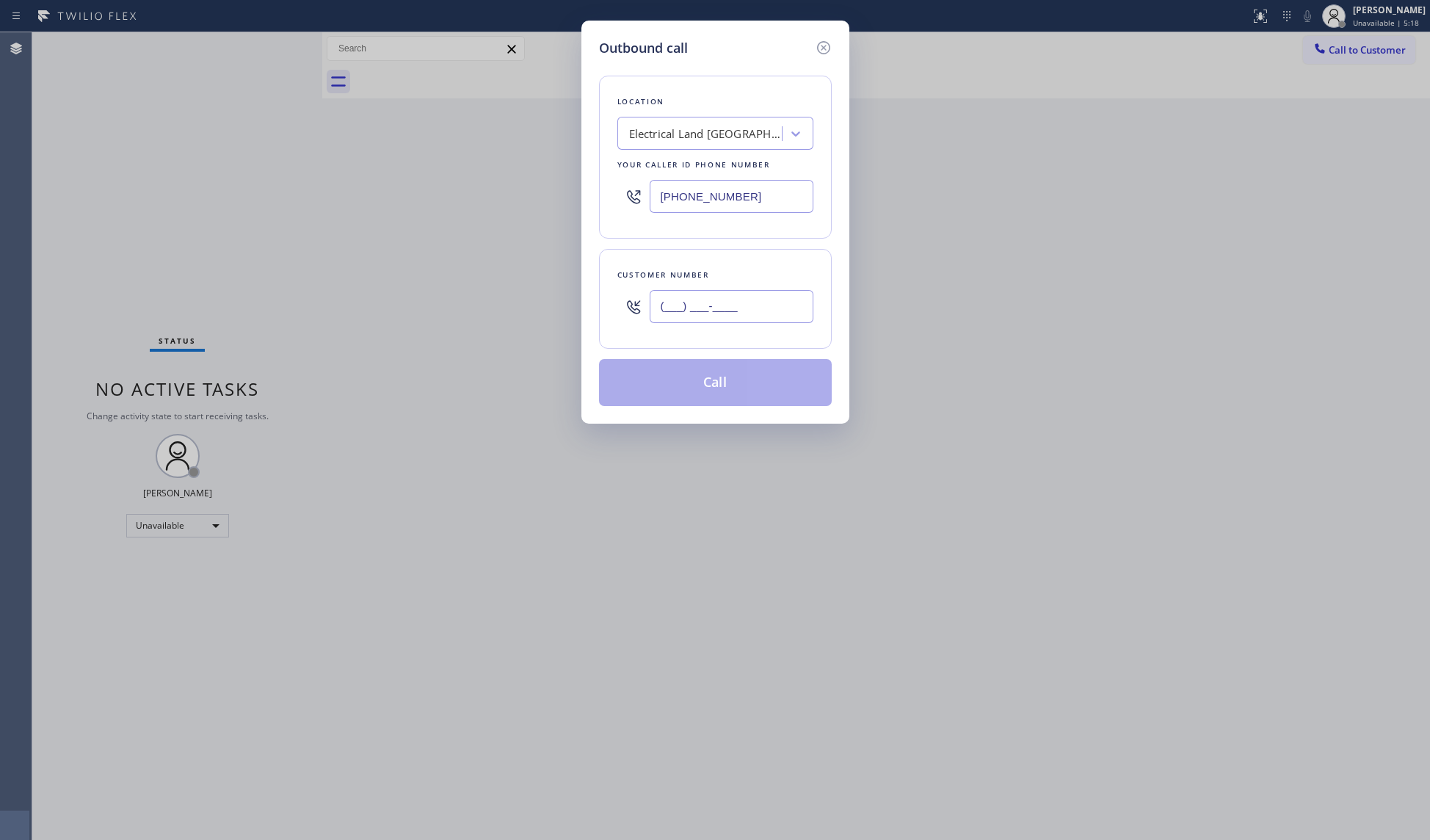
paste input "415) 361-0442"
type input "[PHONE_NUMBER]"
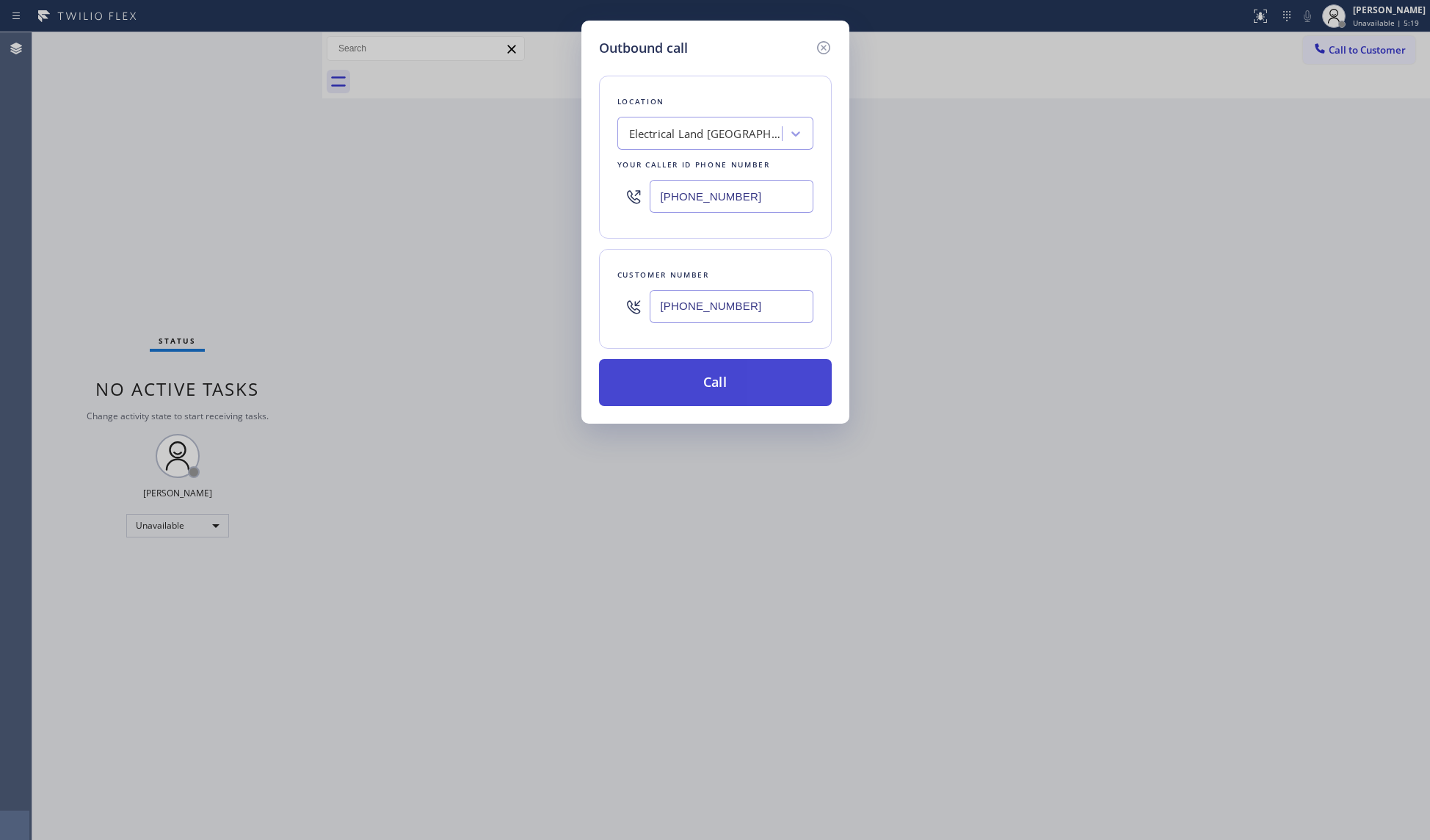
click at [699, 386] on button "Call" at bounding box center [715, 383] width 233 height 47
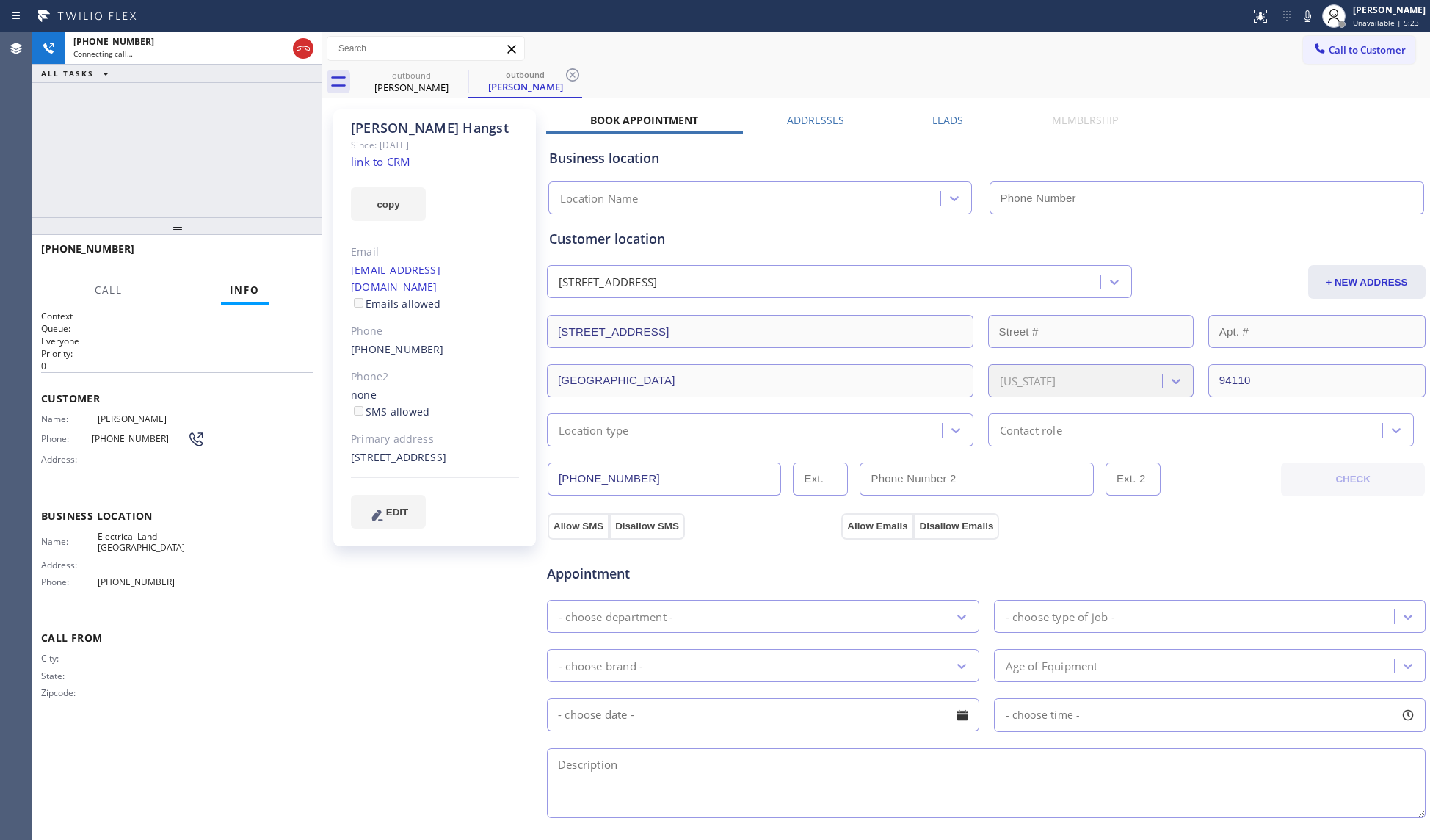
type input "[PHONE_NUMBER]"
click at [574, 71] on icon at bounding box center [573, 75] width 18 height 18
click at [588, 68] on div "outbound [PERSON_NAME]" at bounding box center [892, 81] width 1076 height 33
click at [300, 248] on div "[PHONE_NUMBER] Live | 00:04 HANG UP" at bounding box center [177, 255] width 272 height 38
click at [301, 250] on button "HANG UP" at bounding box center [279, 255] width 68 height 20
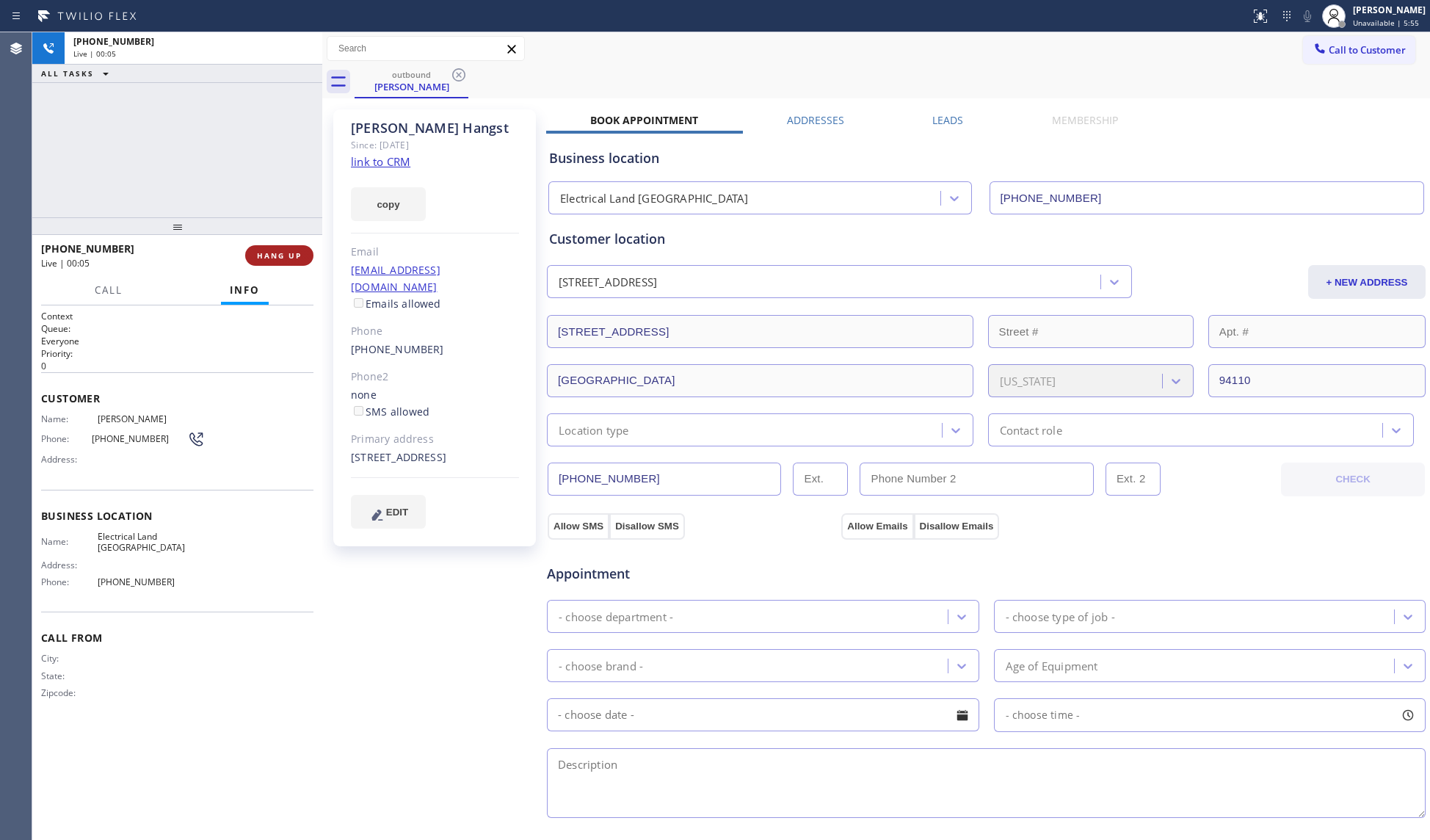
click at [300, 250] on span "HANG UP" at bounding box center [279, 255] width 45 height 11
click at [300, 253] on span "COMPLETE" at bounding box center [276, 255] width 51 height 11
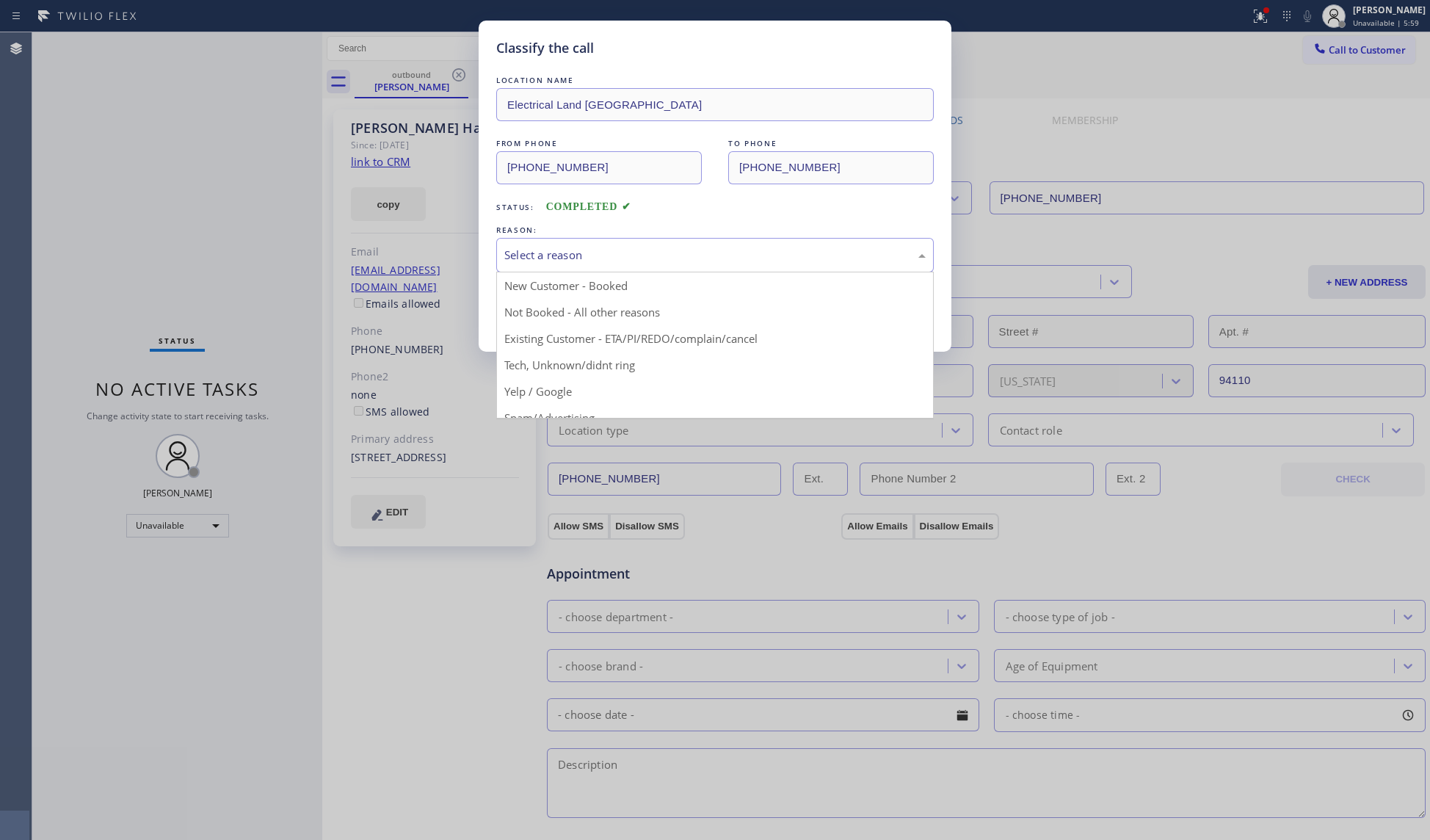
click at [552, 267] on div "Select a reason" at bounding box center [715, 255] width 438 height 34
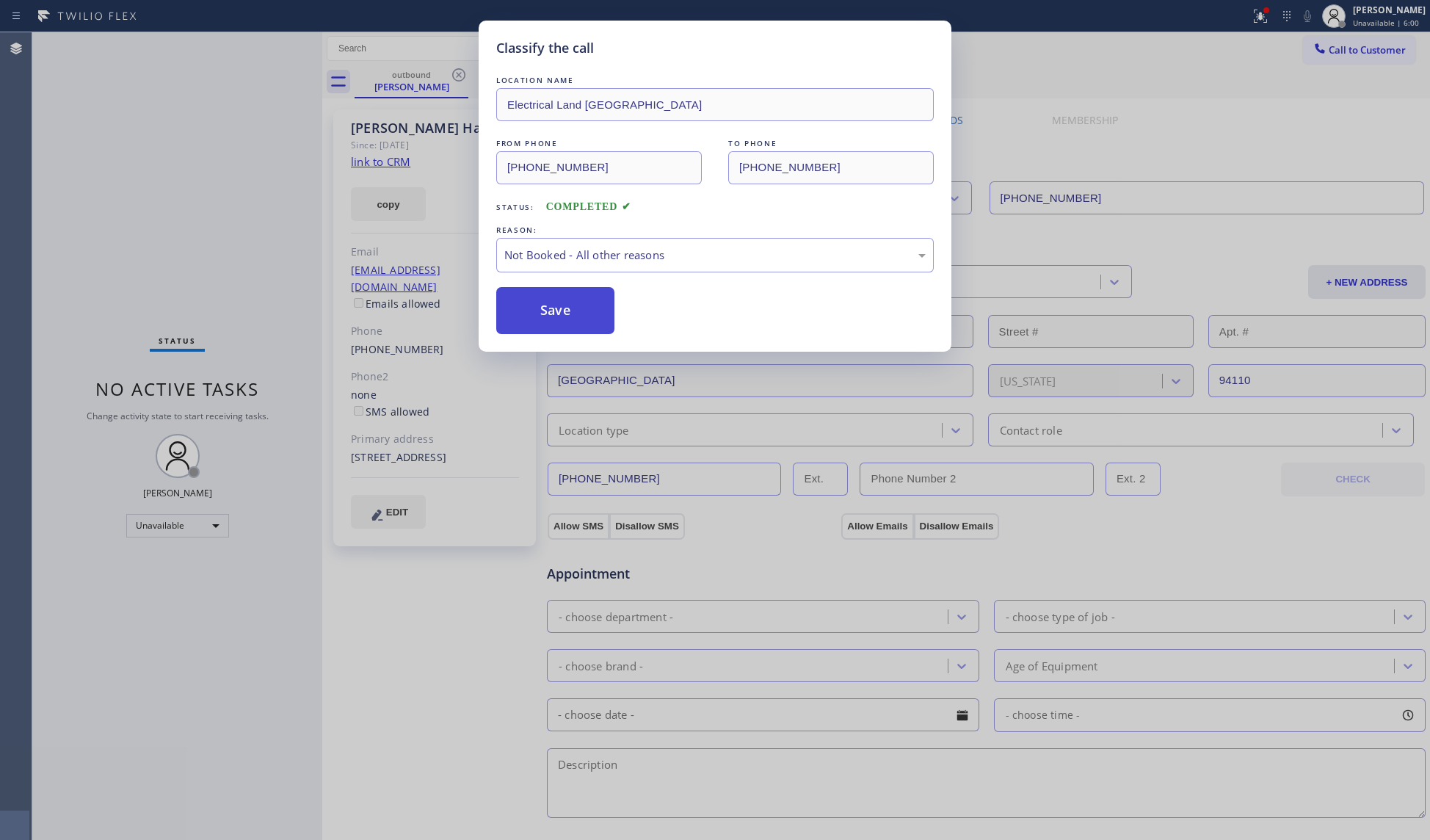
drag, startPoint x: 570, startPoint y: 314, endPoint x: 559, endPoint y: 303, distance: 15.6
click at [570, 314] on button "Save" at bounding box center [555, 310] width 118 height 47
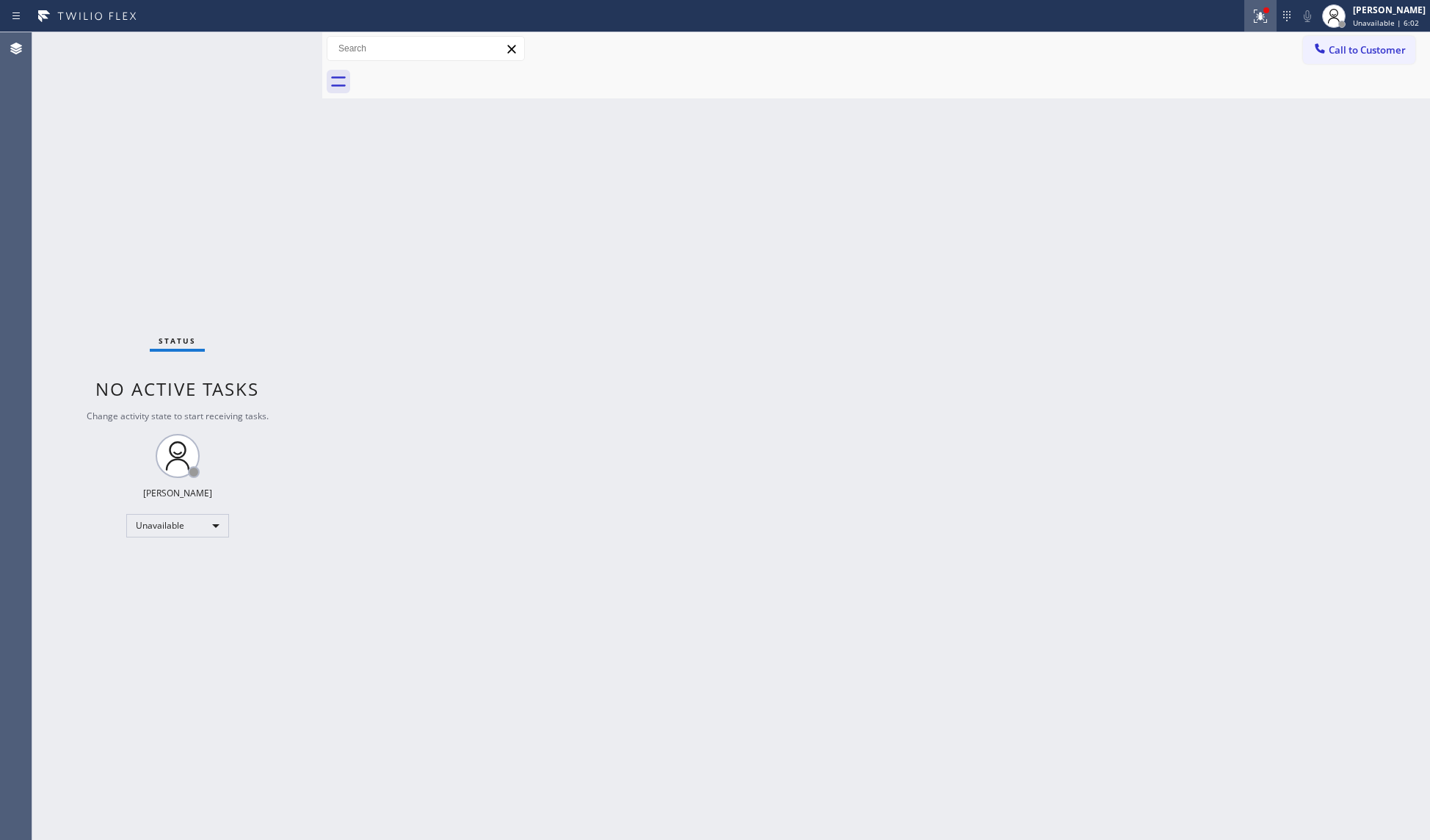
click at [1274, 6] on button at bounding box center [1261, 16] width 33 height 33
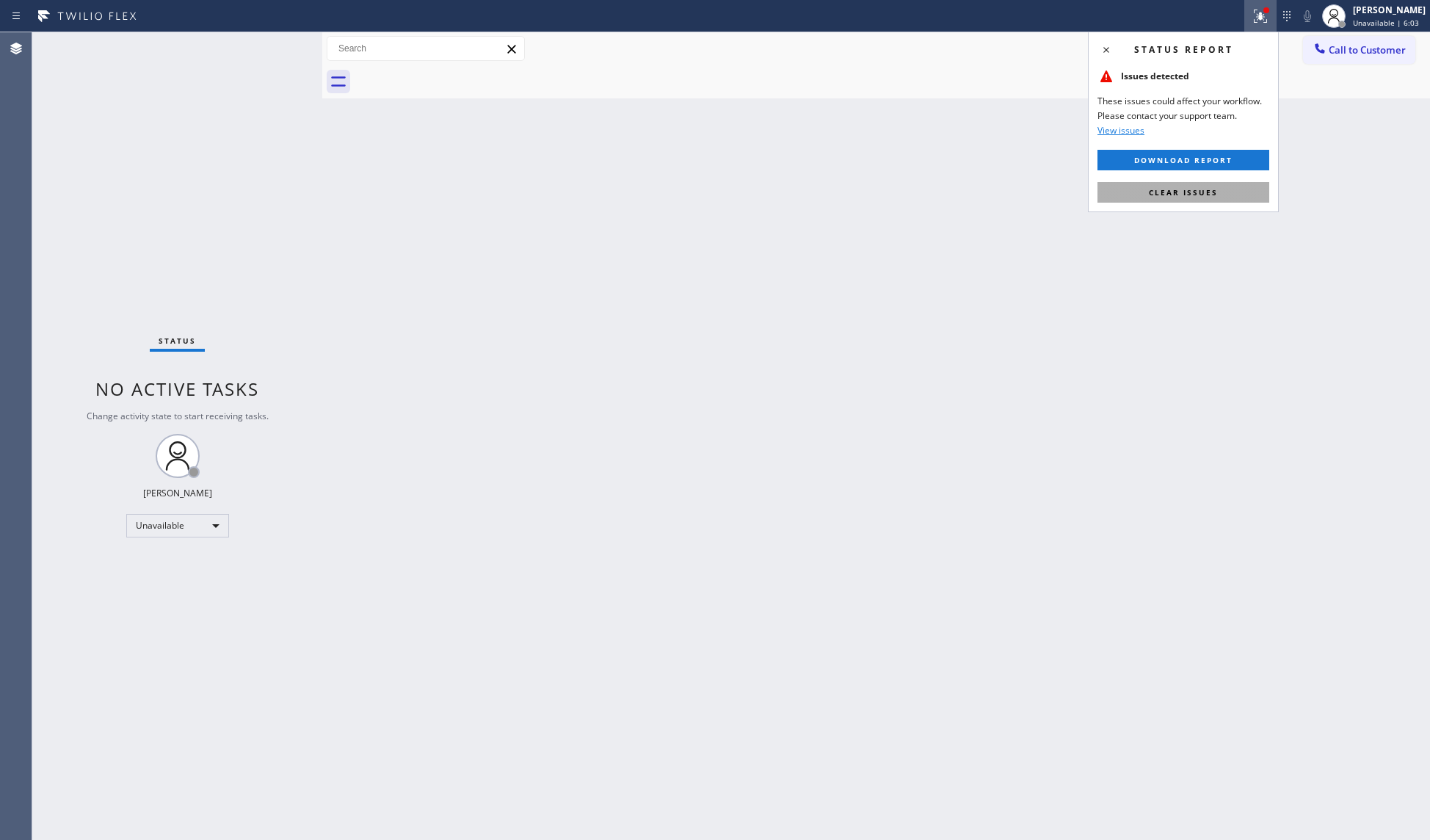
click at [1202, 195] on span "Clear issues" at bounding box center [1183, 192] width 69 height 11
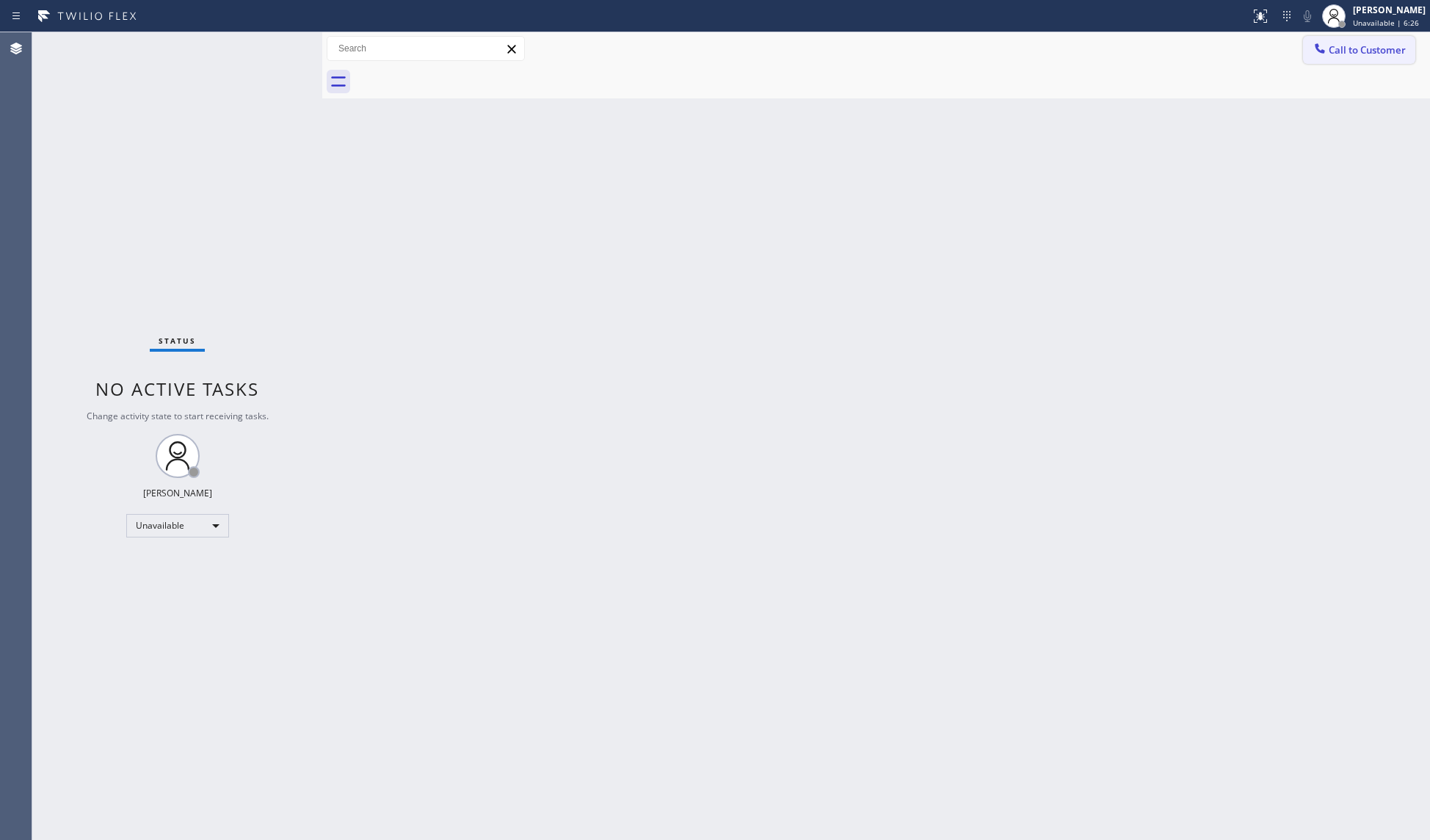
drag, startPoint x: 1333, startPoint y: 37, endPoint x: 1223, endPoint y: 100, distance: 126.8
click at [1333, 37] on button "Call to Customer" at bounding box center [1359, 50] width 112 height 28
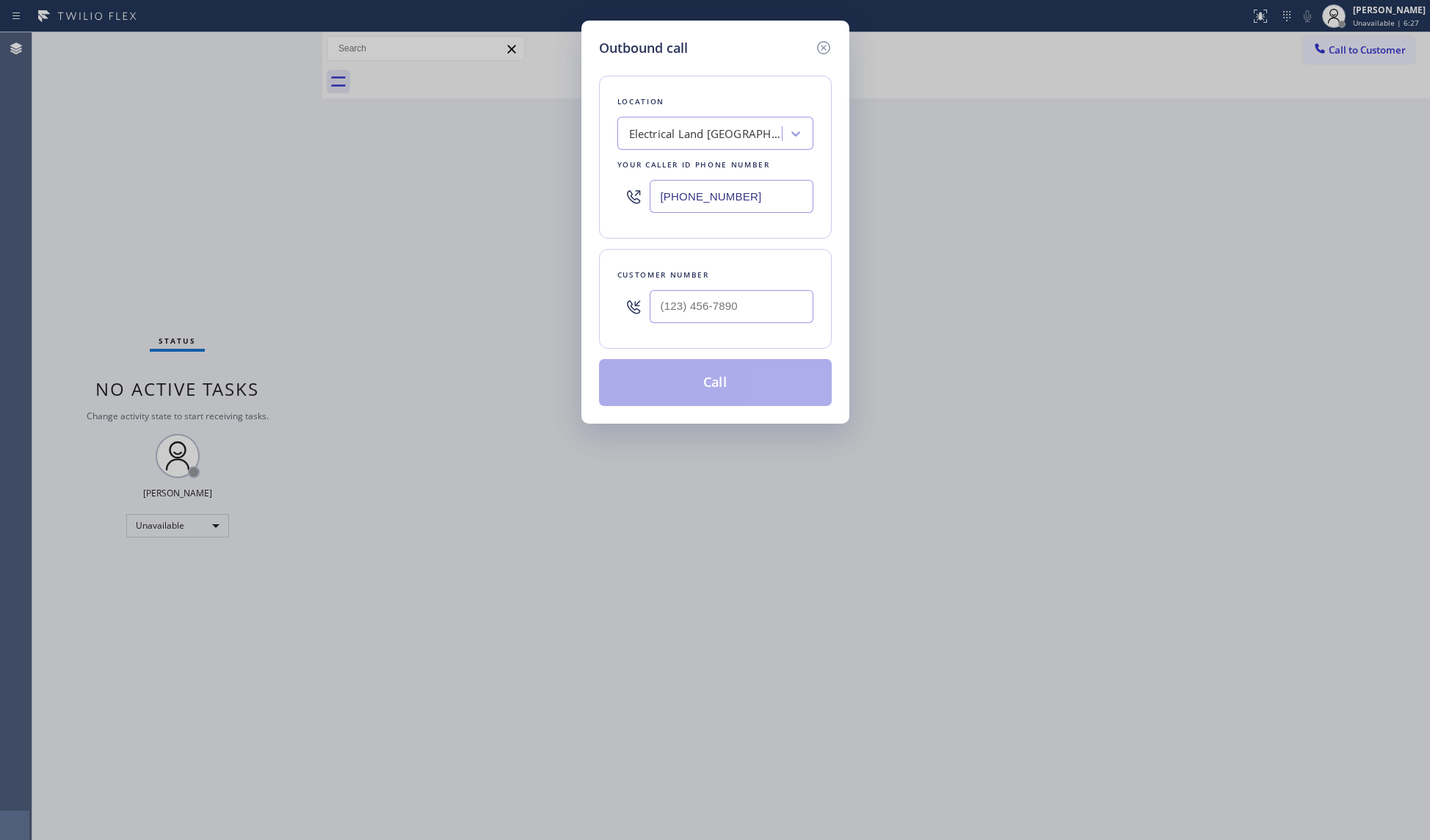
drag, startPoint x: 753, startPoint y: 196, endPoint x: 586, endPoint y: 182, distance: 167.6
click at [586, 182] on div "Outbound call Location Electrical Land [GEOGRAPHIC_DATA] Your caller id phone n…" at bounding box center [715, 222] width 268 height 403
paste input "855) 461-1149"
type input "[PHONE_NUMBER]"
click at [781, 310] on input "(___) ___-____" at bounding box center [731, 306] width 164 height 33
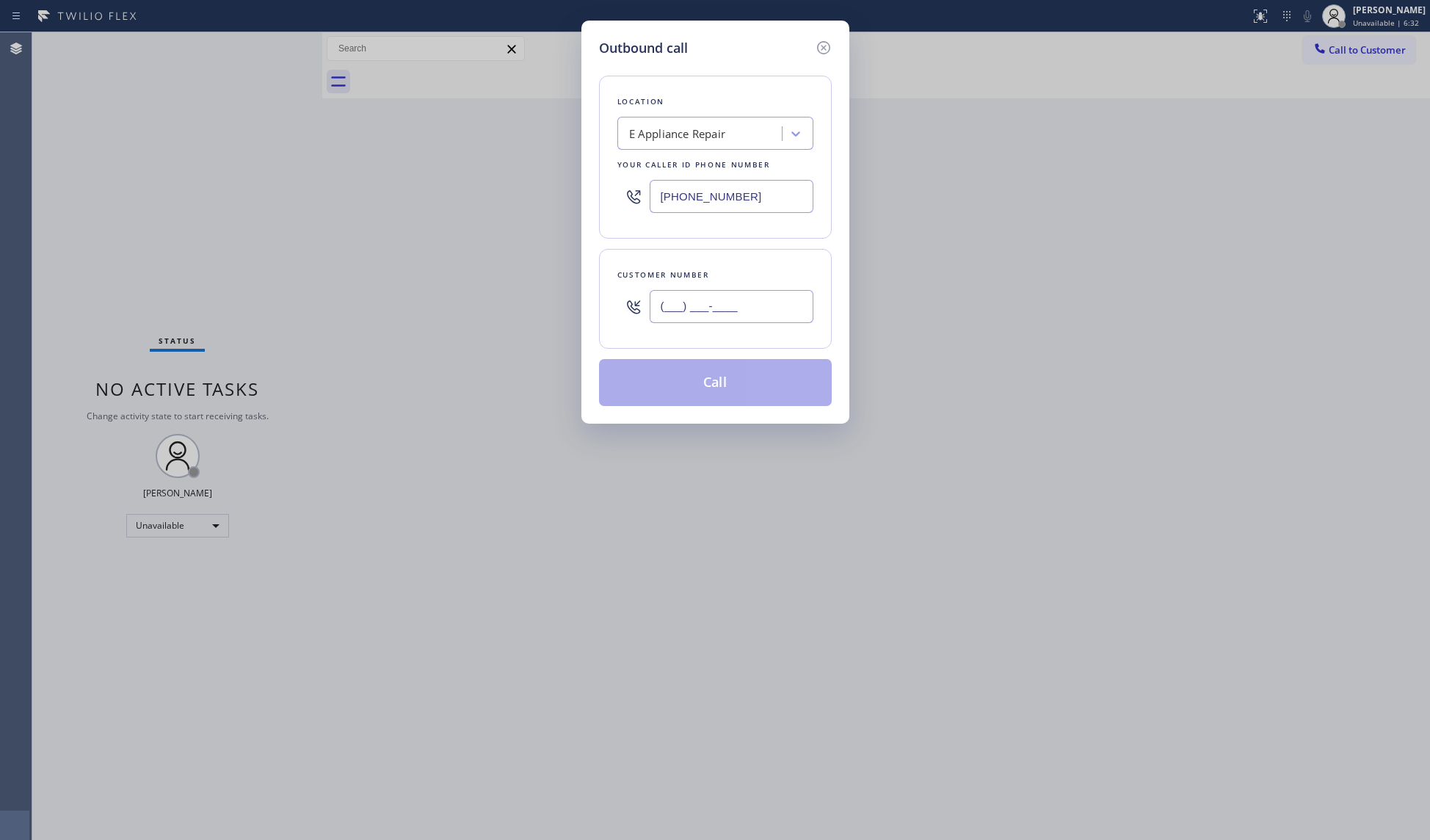
paste input "206) 228-5433"
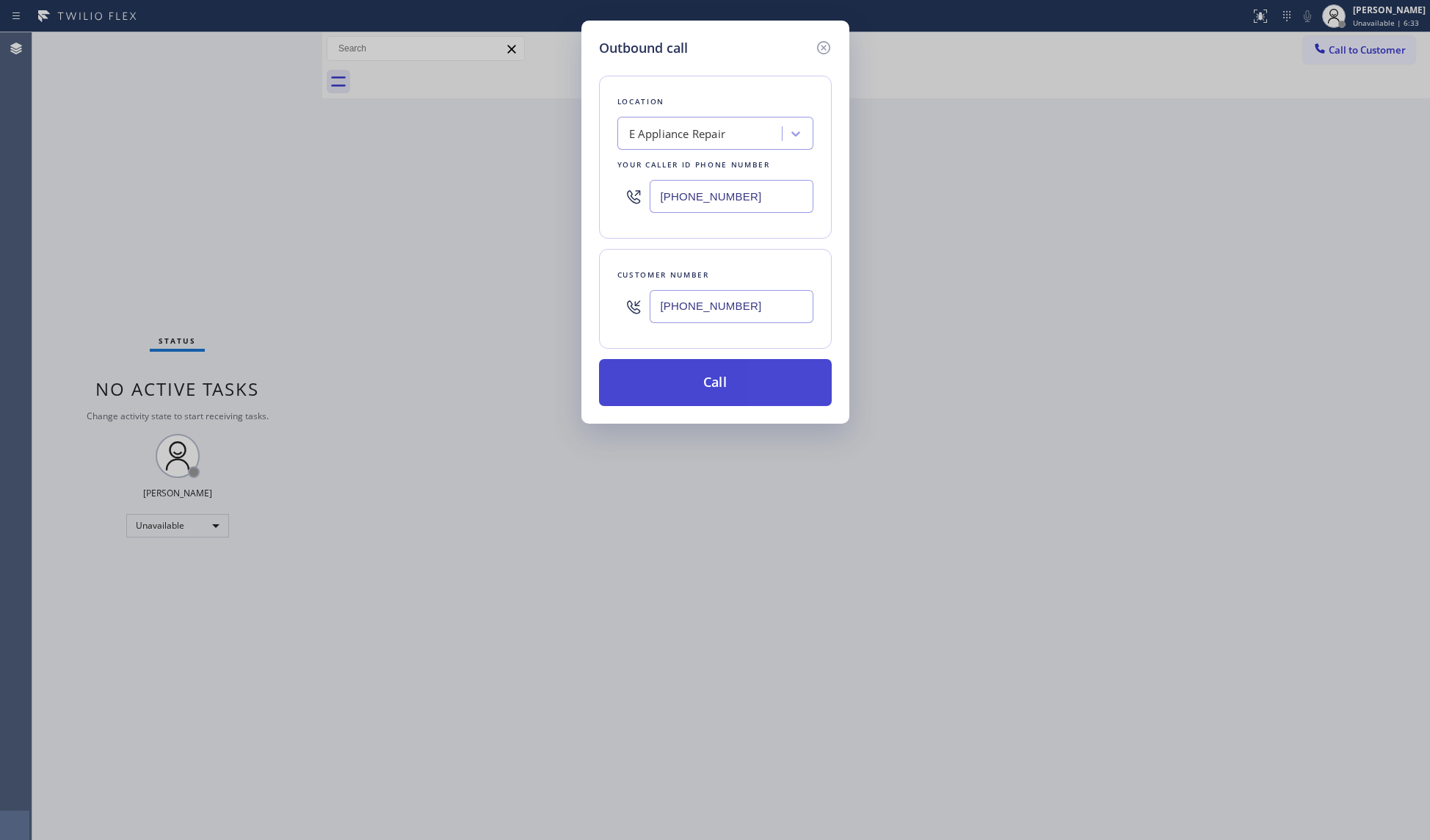
type input "[PHONE_NUMBER]"
click at [719, 390] on button "Call" at bounding box center [715, 383] width 233 height 47
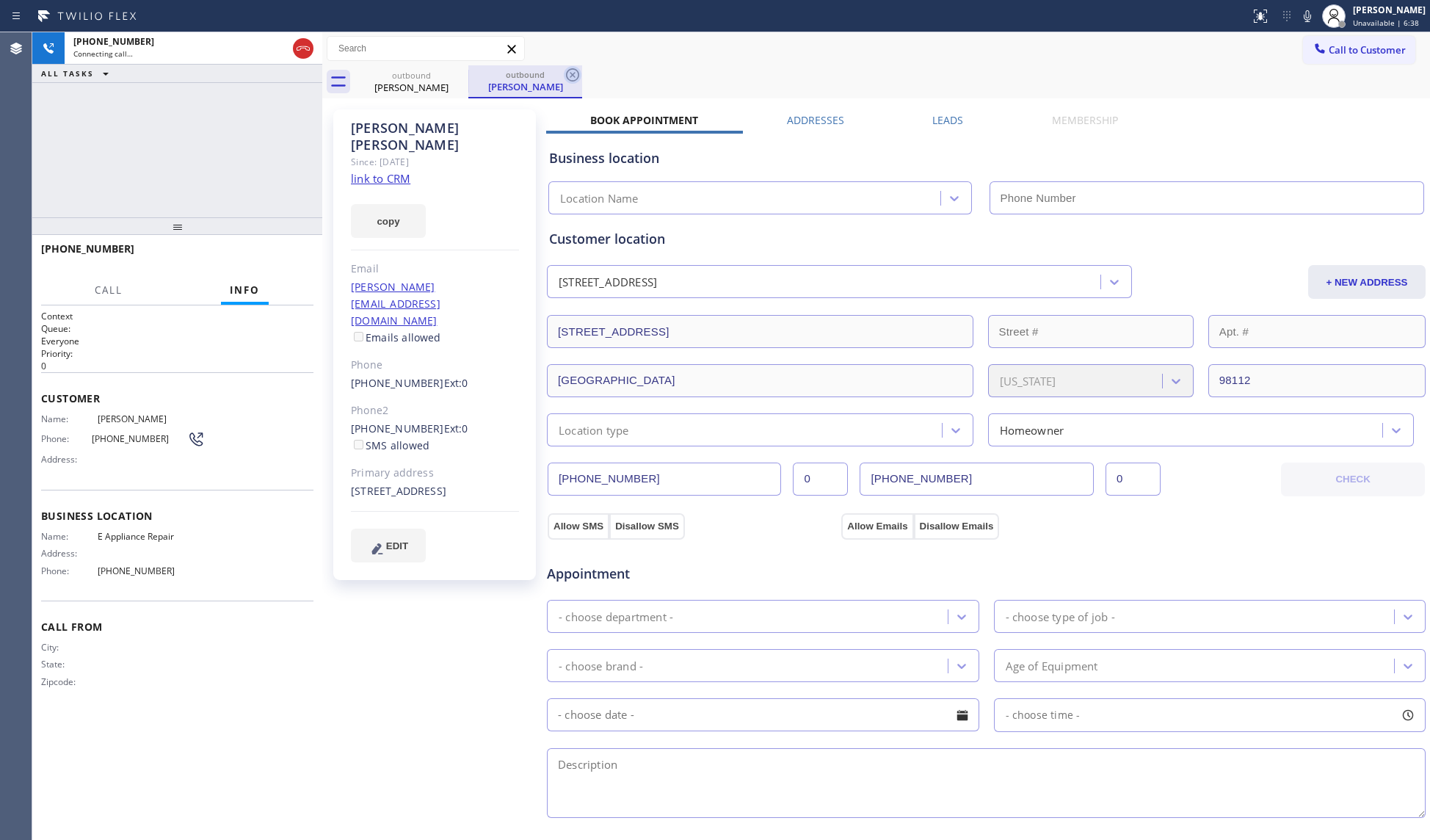
click at [568, 77] on icon at bounding box center [573, 75] width 18 height 18
click at [574, 71] on div "outbound [PERSON_NAME]" at bounding box center [892, 81] width 1076 height 33
click at [580, 75] on div "outbound [PERSON_NAME]" at bounding box center [892, 81] width 1076 height 33
click at [1308, 7] on icon at bounding box center [1308, 16] width 18 height 18
click at [279, 268] on div "[PHONE_NUMBER] Live | 00:07 HANG UP" at bounding box center [177, 255] width 272 height 38
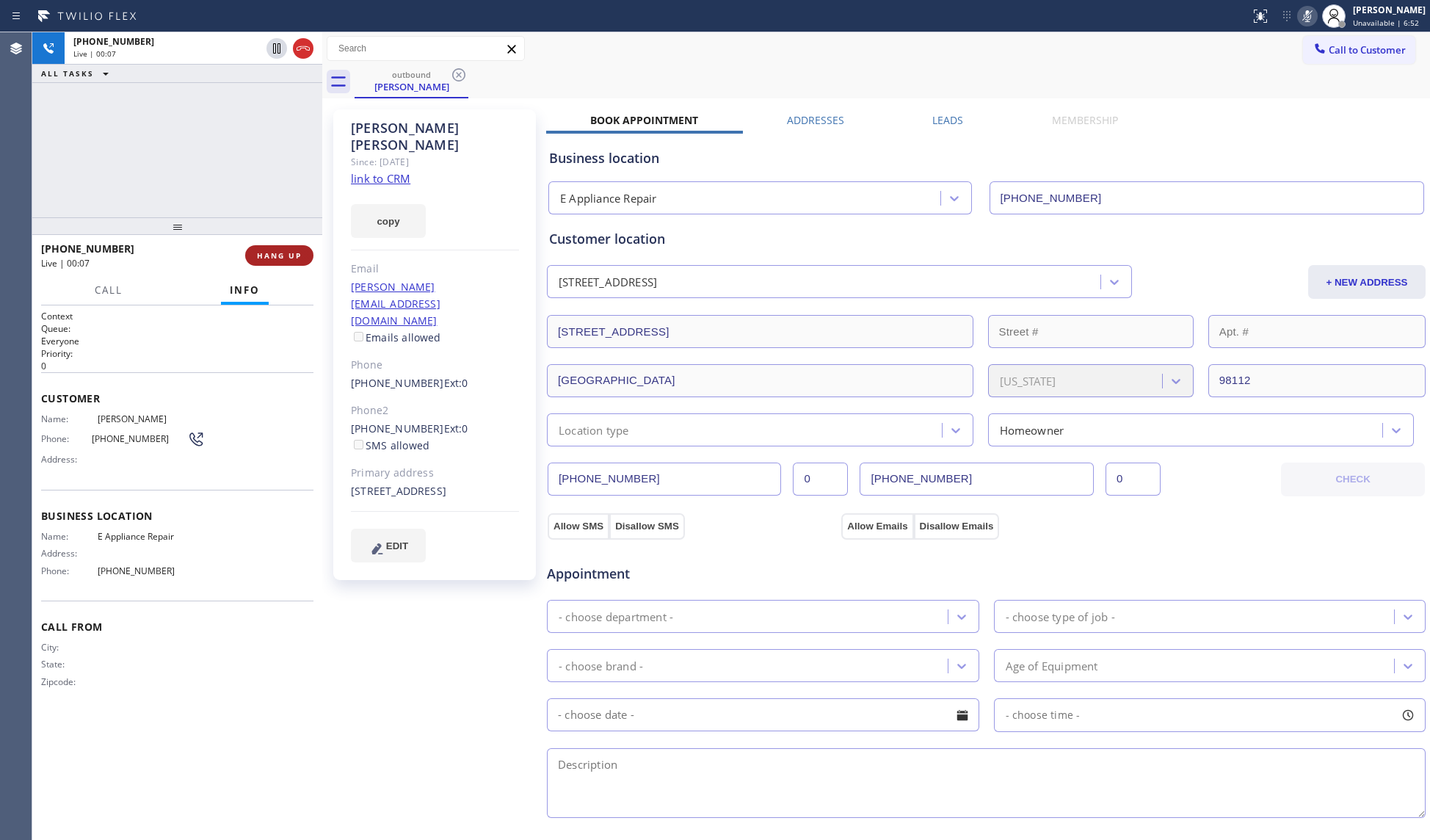
click at [279, 255] on span "HANG UP" at bounding box center [279, 255] width 45 height 11
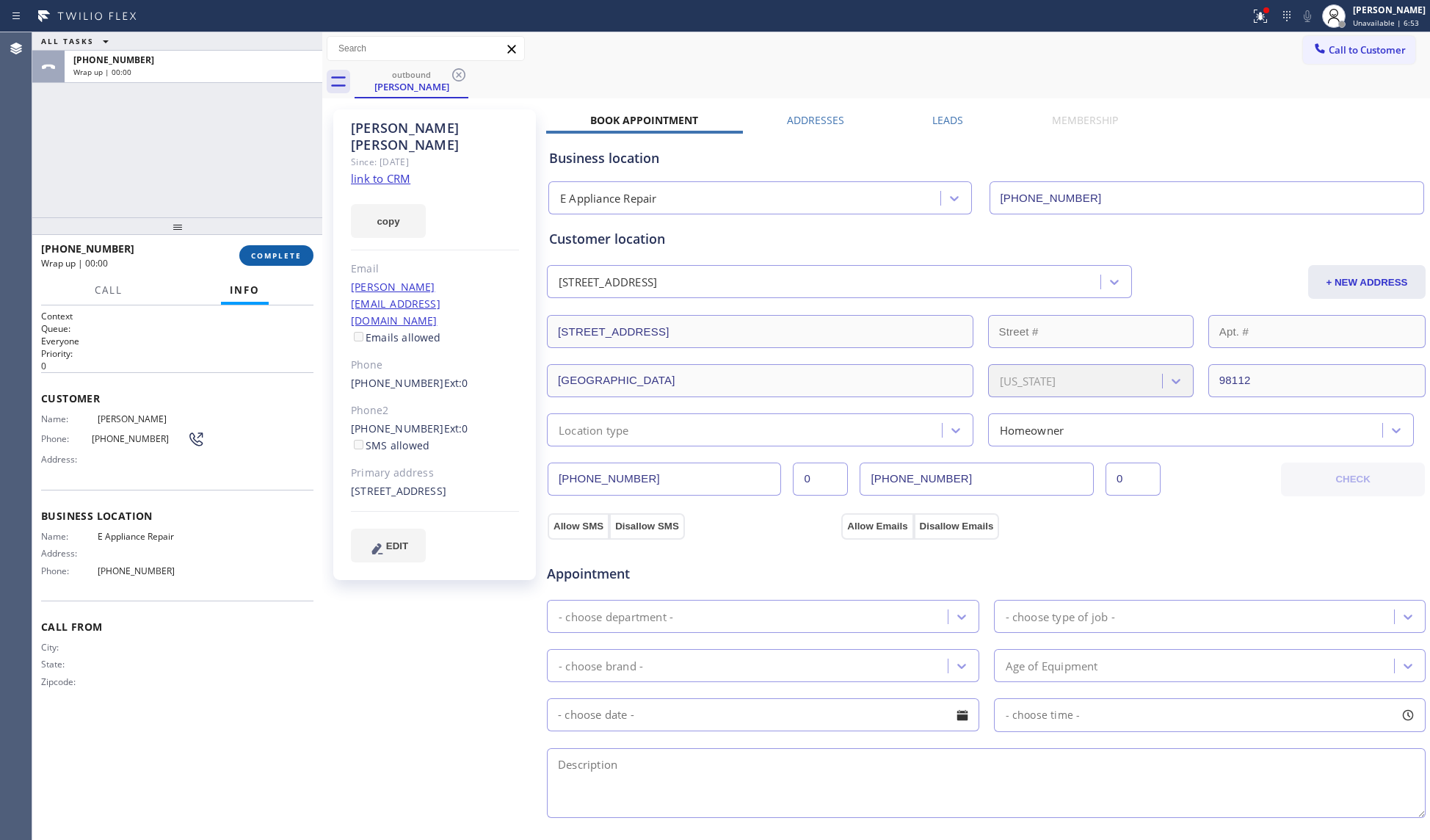
click at [279, 254] on span "COMPLETE" at bounding box center [276, 255] width 51 height 11
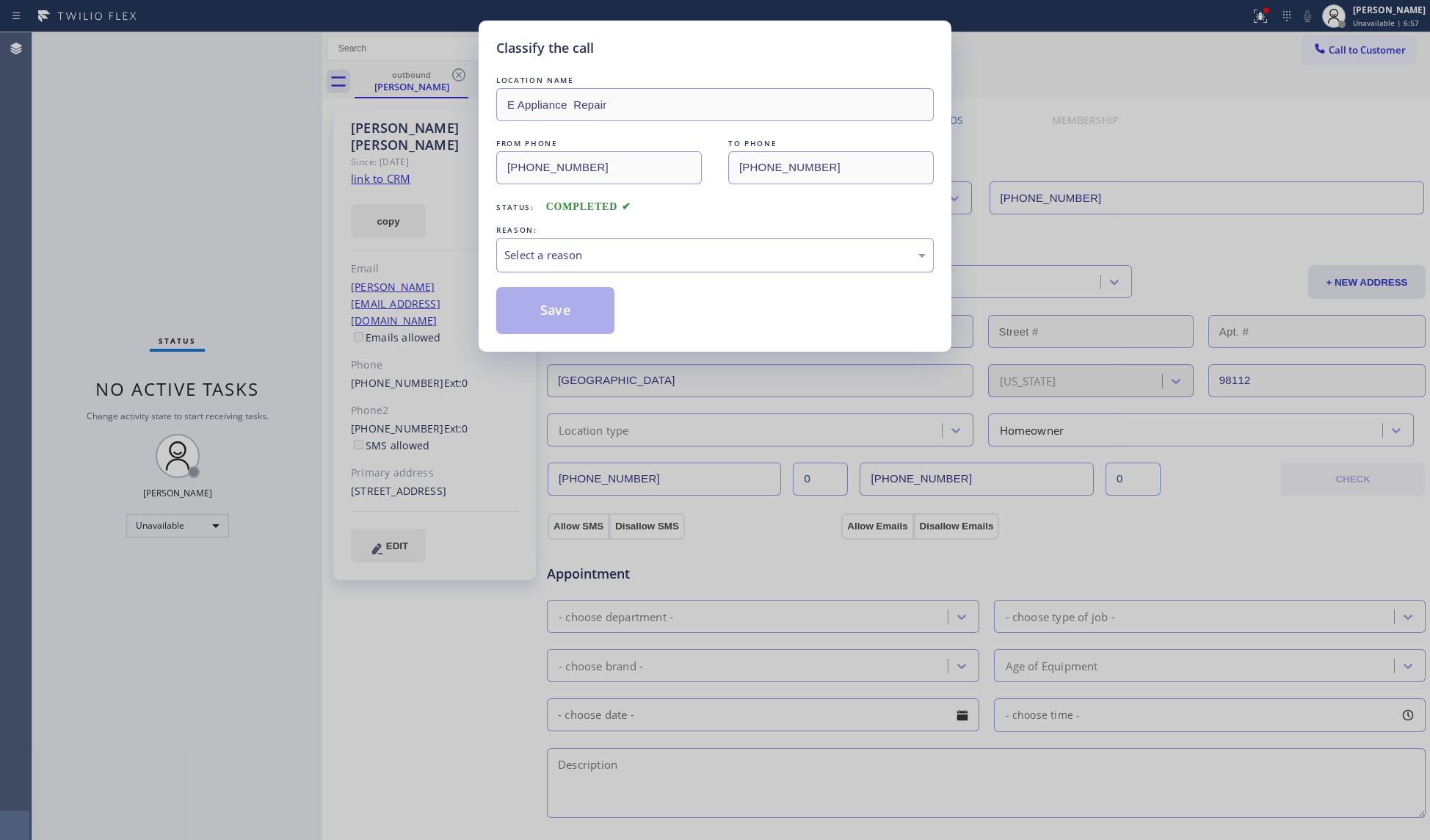
click at [522, 254] on div "Select a reason" at bounding box center [715, 255] width 421 height 17
click at [533, 314] on button "Save" at bounding box center [555, 310] width 118 height 47
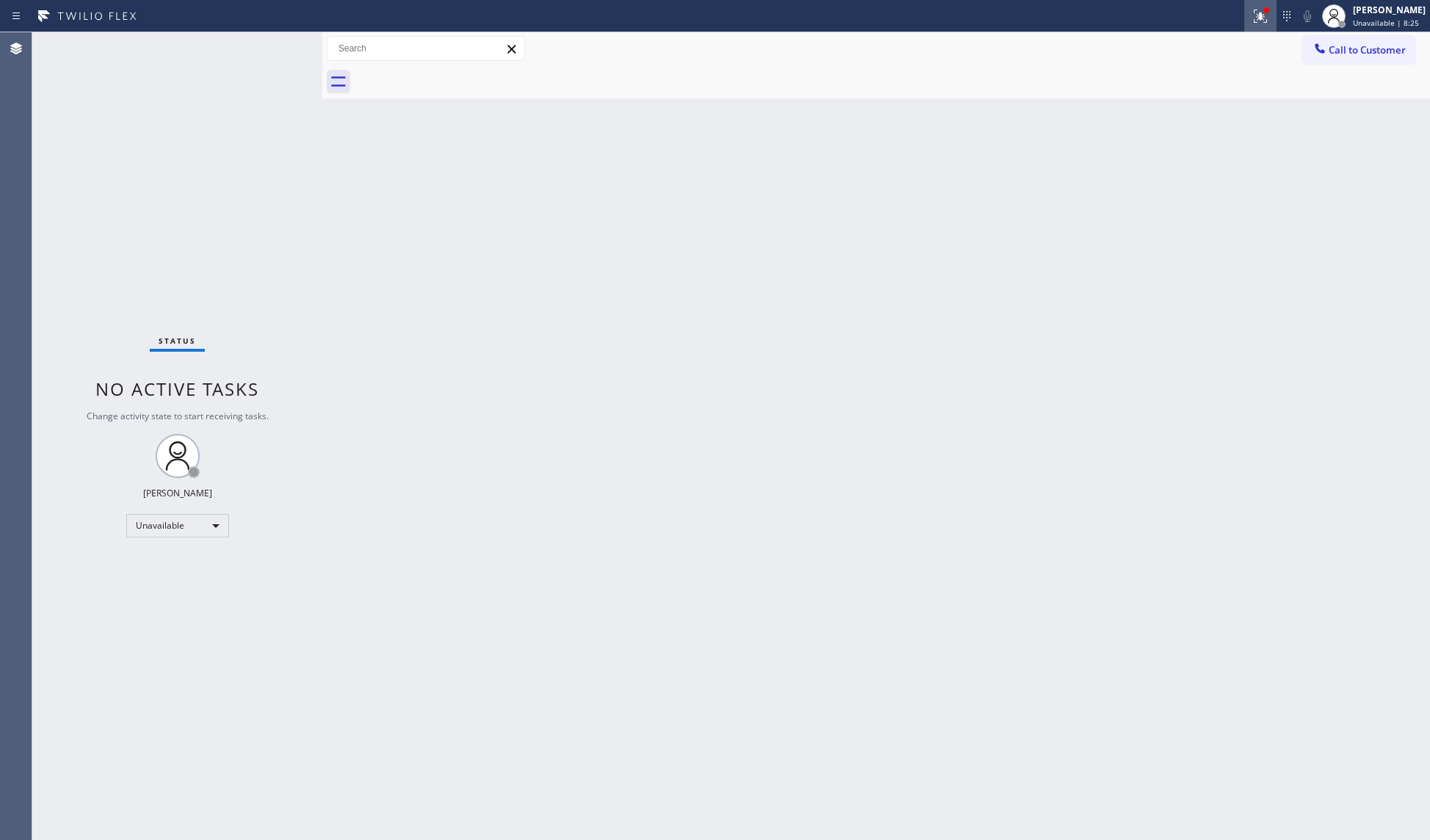
click at [1260, 15] on icon at bounding box center [1261, 16] width 13 height 13
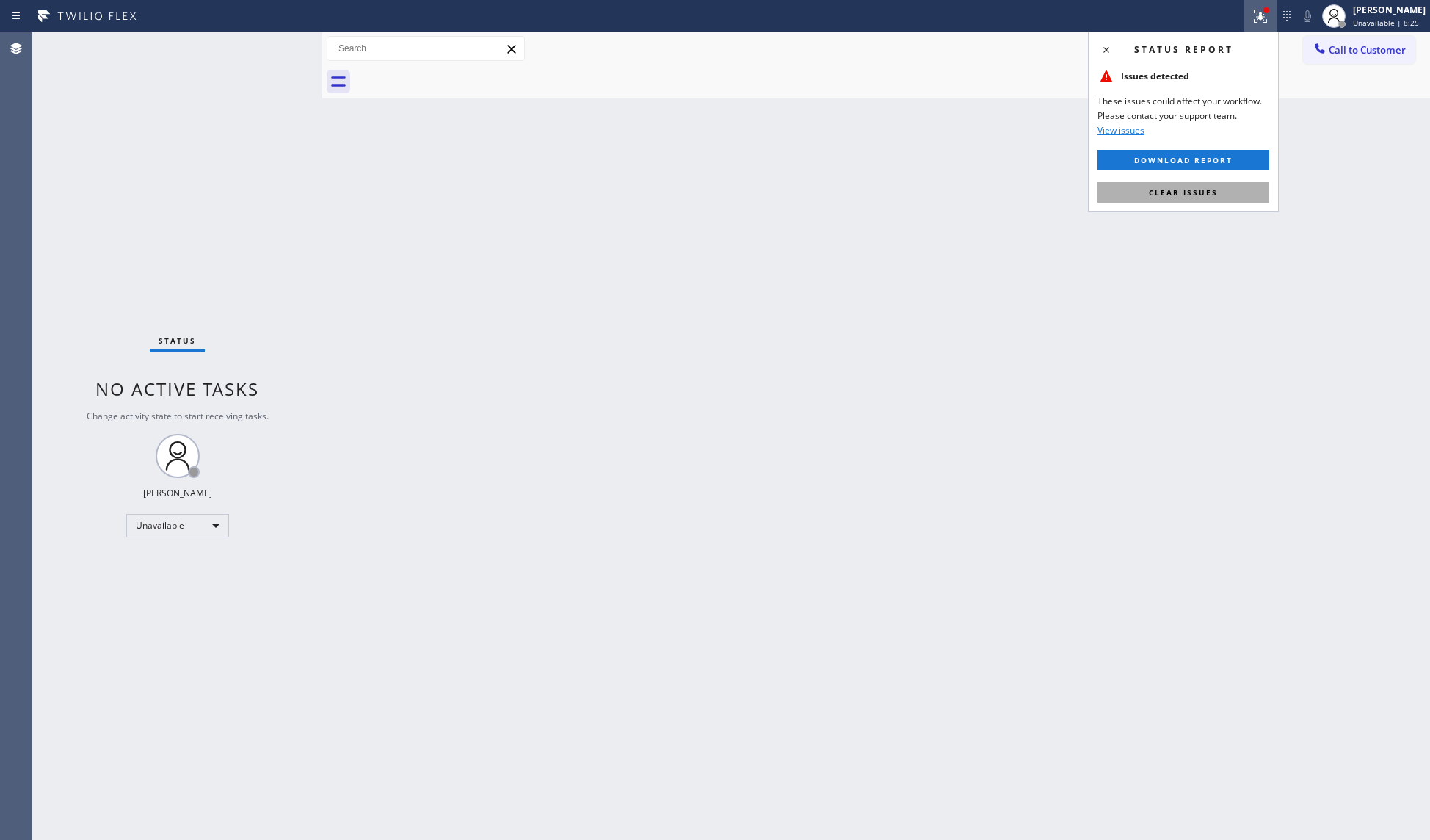
click at [1219, 183] on button "Clear issues" at bounding box center [1183, 191] width 172 height 20
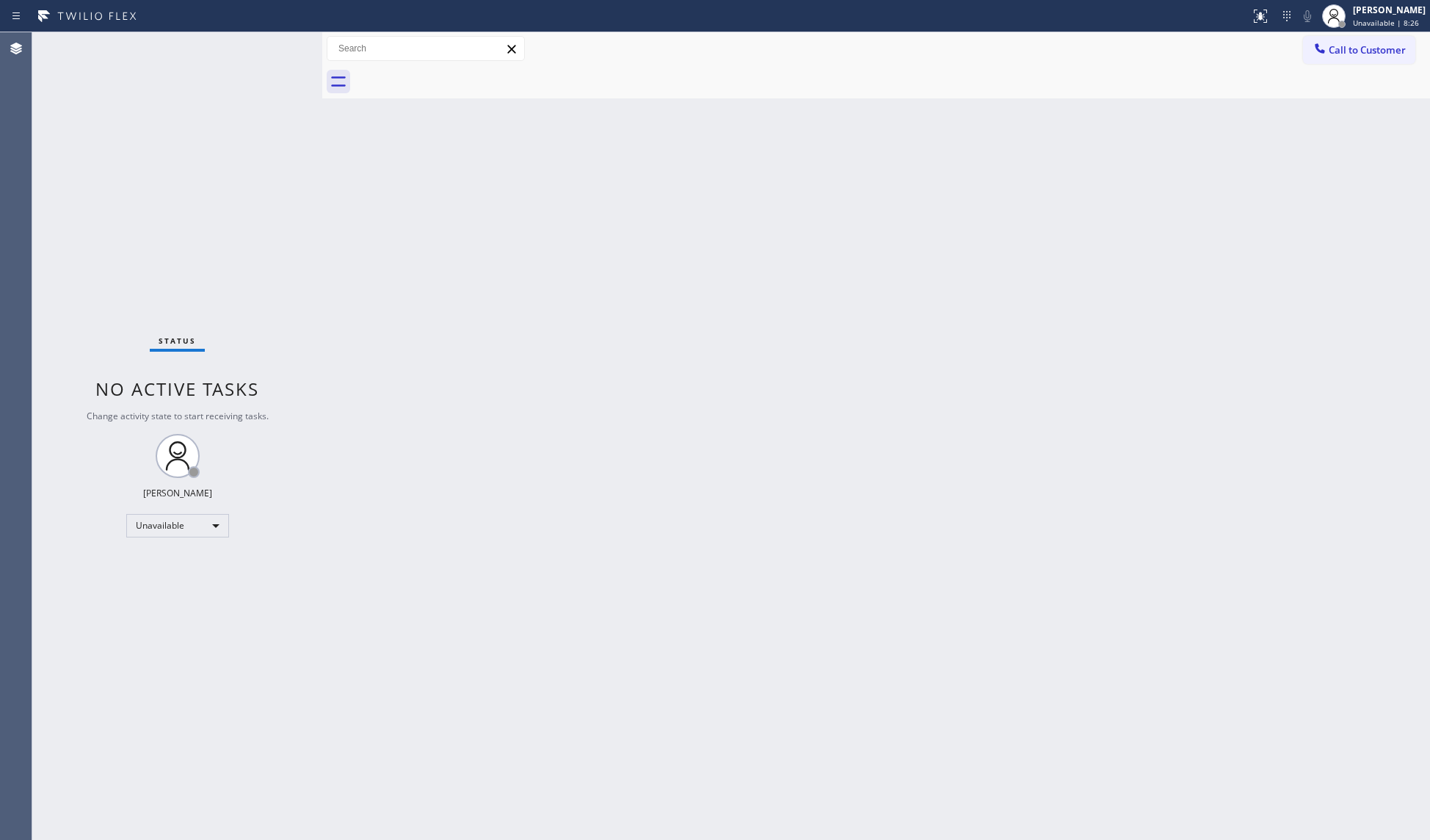
click at [1333, 65] on div at bounding box center [892, 81] width 1076 height 33
click at [1326, 54] on icon at bounding box center [1320, 48] width 15 height 15
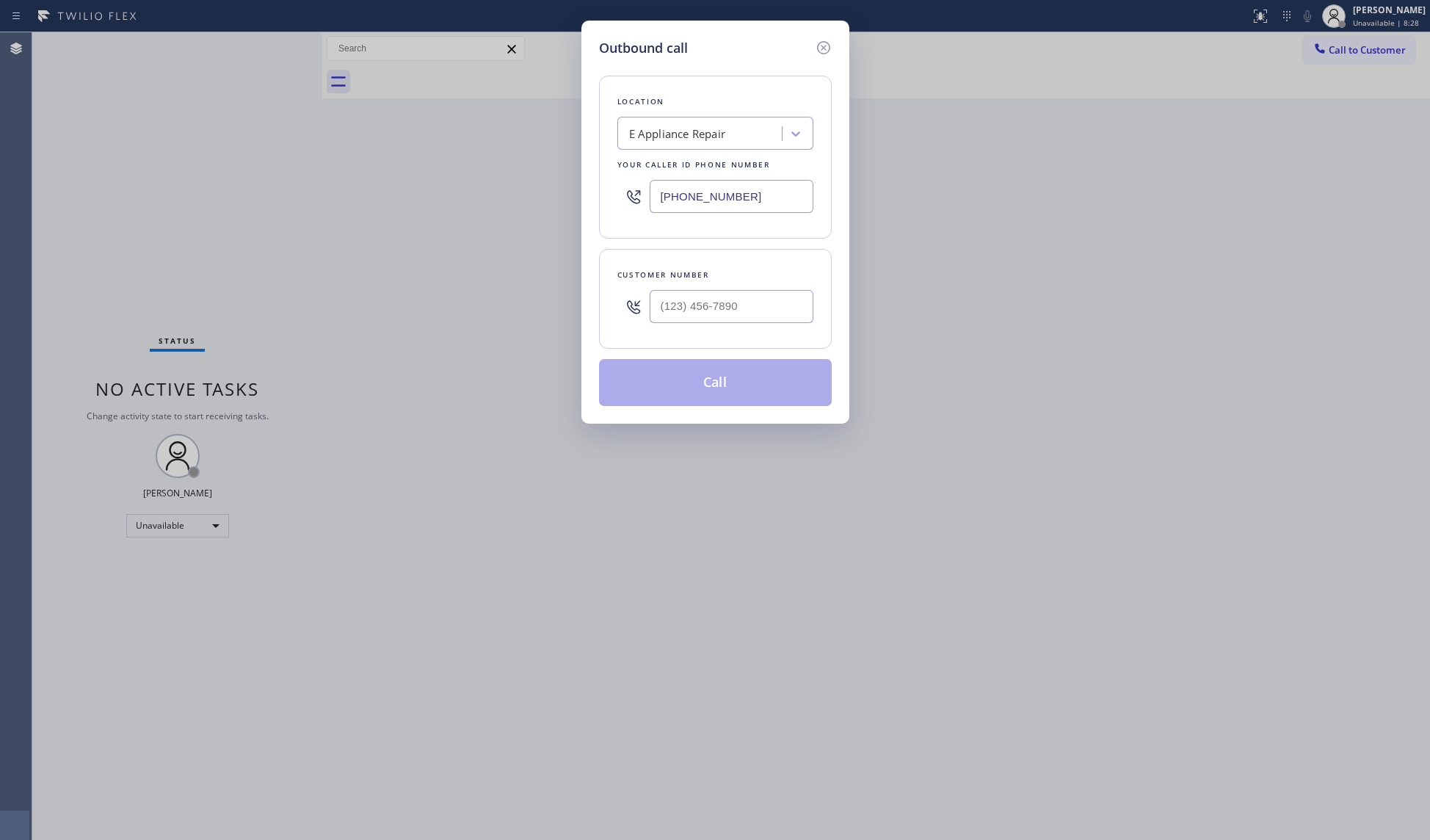
drag, startPoint x: 736, startPoint y: 203, endPoint x: 515, endPoint y: 196, distance: 221.1
click at [515, 196] on div "Outbound call Location E Appliance Repair Your caller id phone number [PHONE_NU…" at bounding box center [715, 420] width 1430 height 840
paste input "714) 203-2497"
type input "[PHONE_NUMBER]"
click at [747, 310] on input "(___) ___-____" at bounding box center [731, 306] width 164 height 33
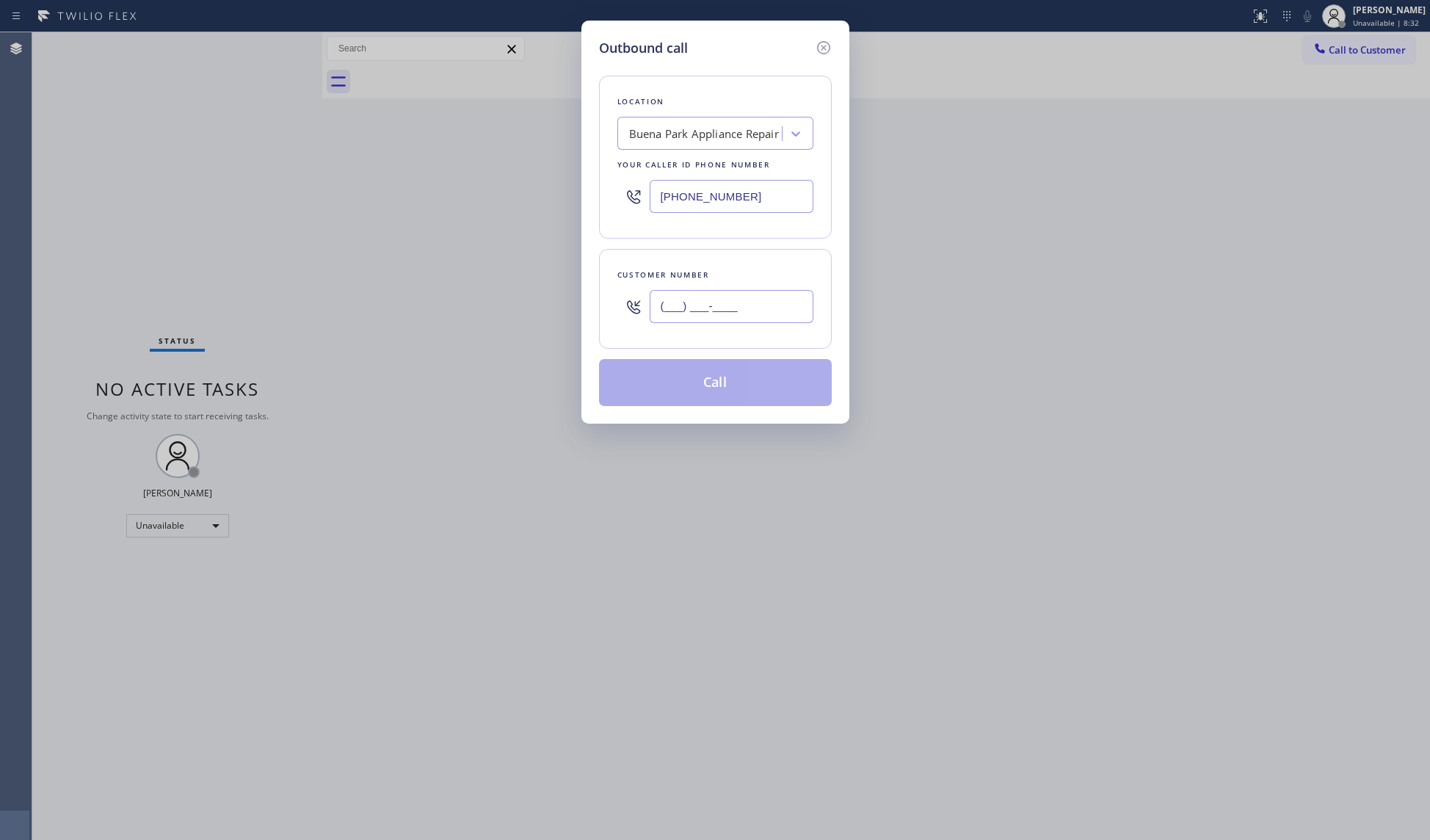
paste input "323) 331-8003"
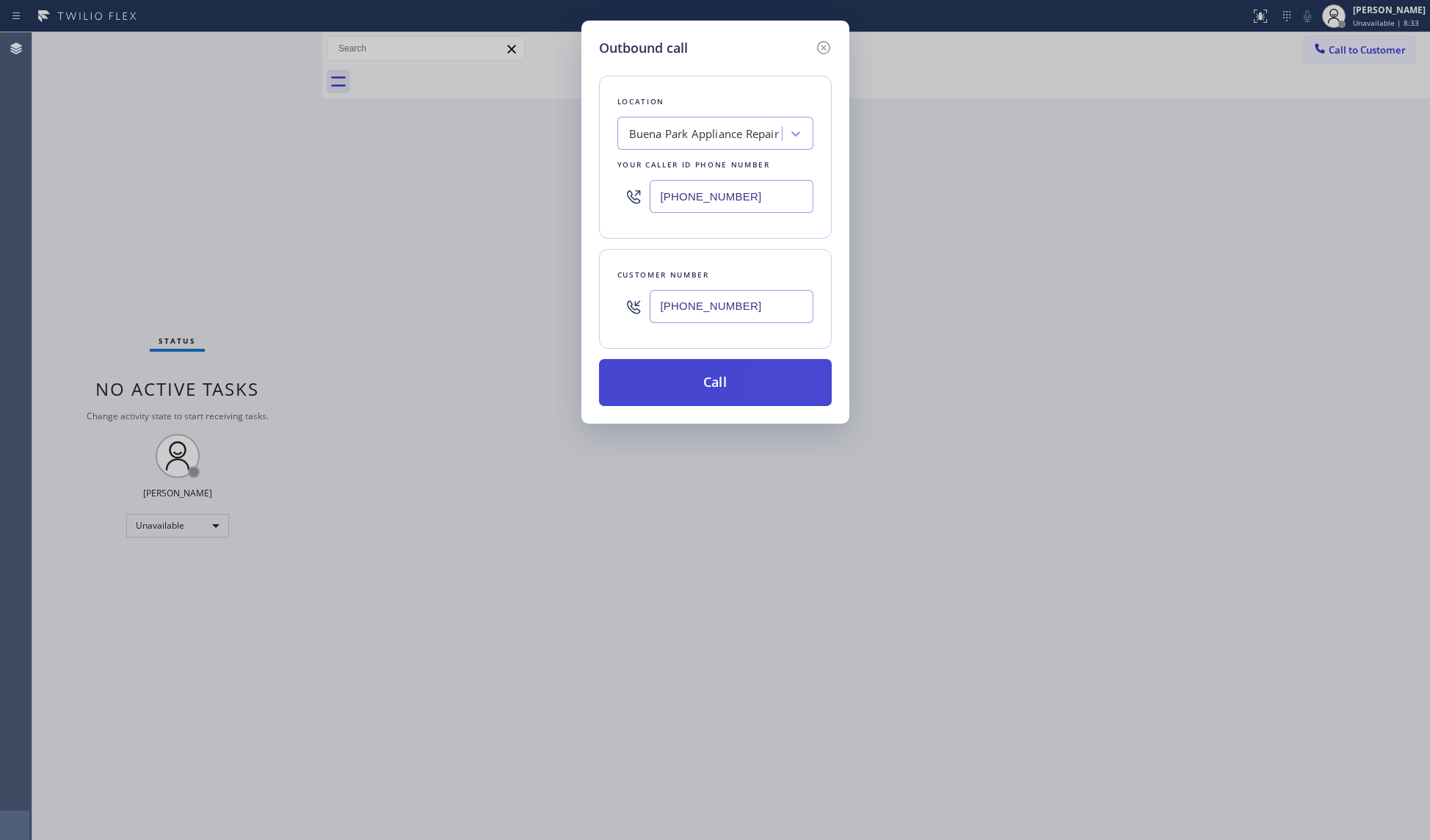
type input "[PHONE_NUMBER]"
click at [726, 374] on button "Call" at bounding box center [715, 383] width 233 height 47
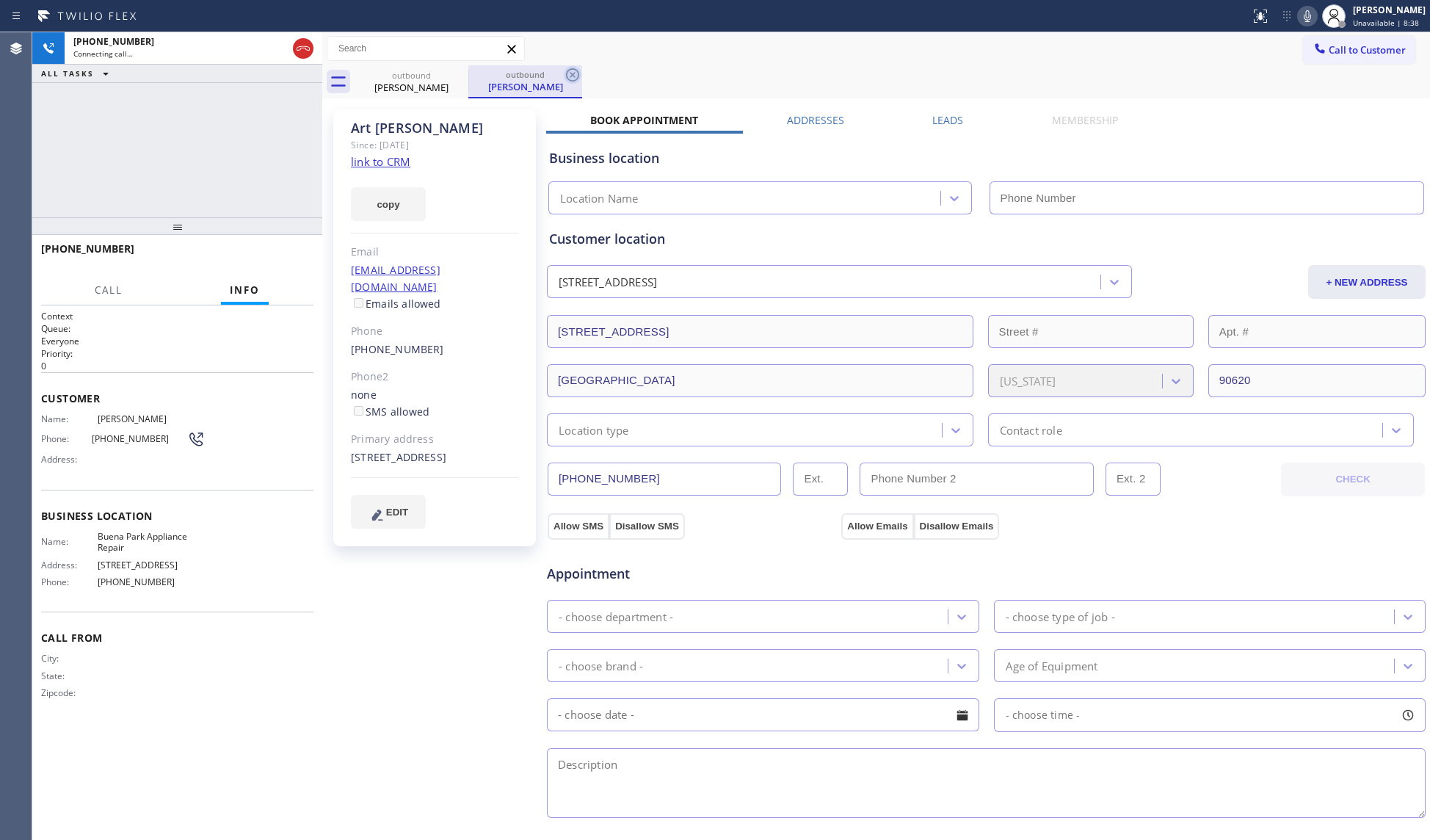
type input "[PHONE_NUMBER]"
click at [564, 72] on icon at bounding box center [573, 75] width 18 height 18
click at [591, 65] on div "outbound [PERSON_NAME]" at bounding box center [892, 81] width 1076 height 33
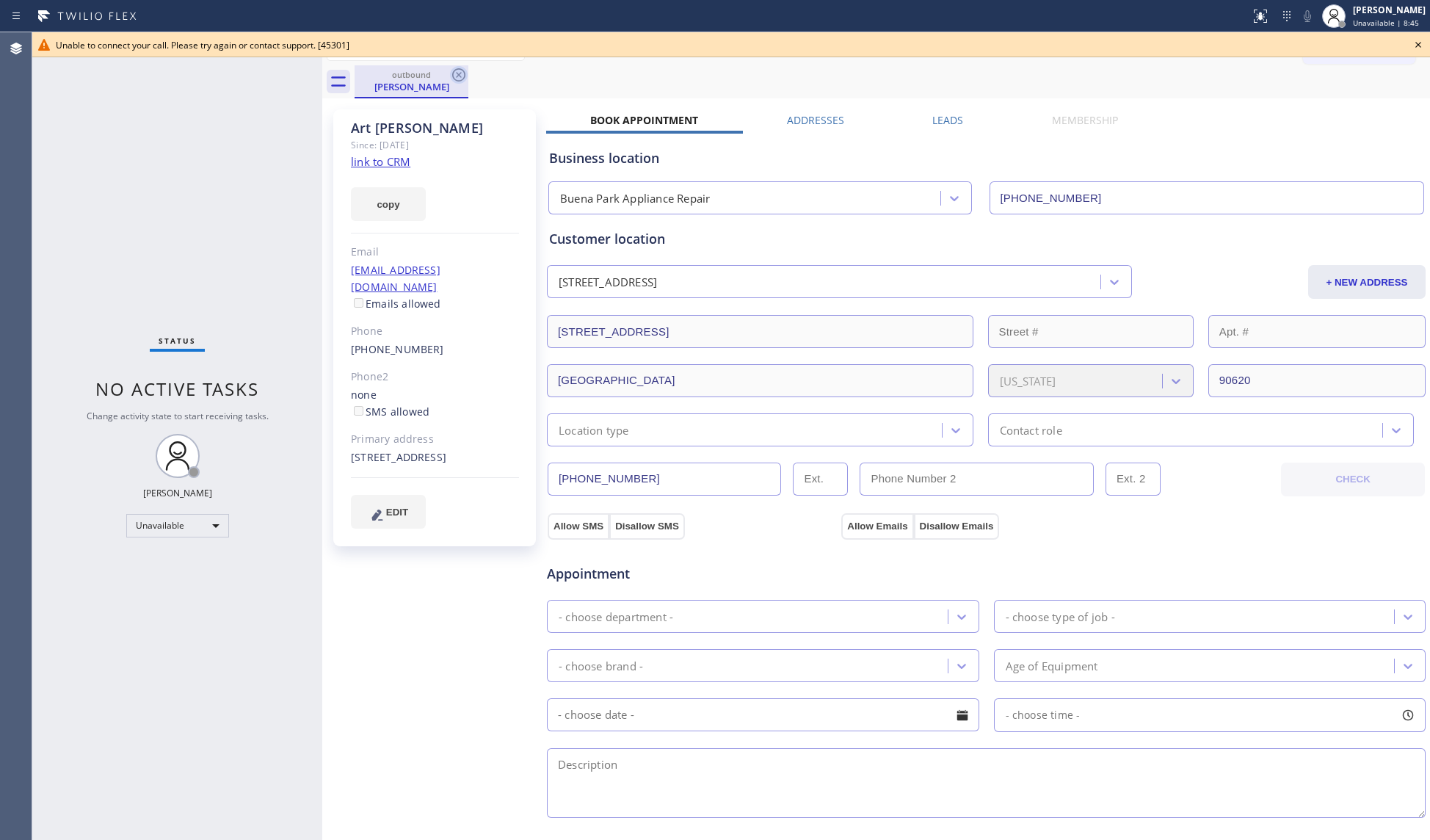
click at [460, 77] on icon at bounding box center [459, 75] width 18 height 18
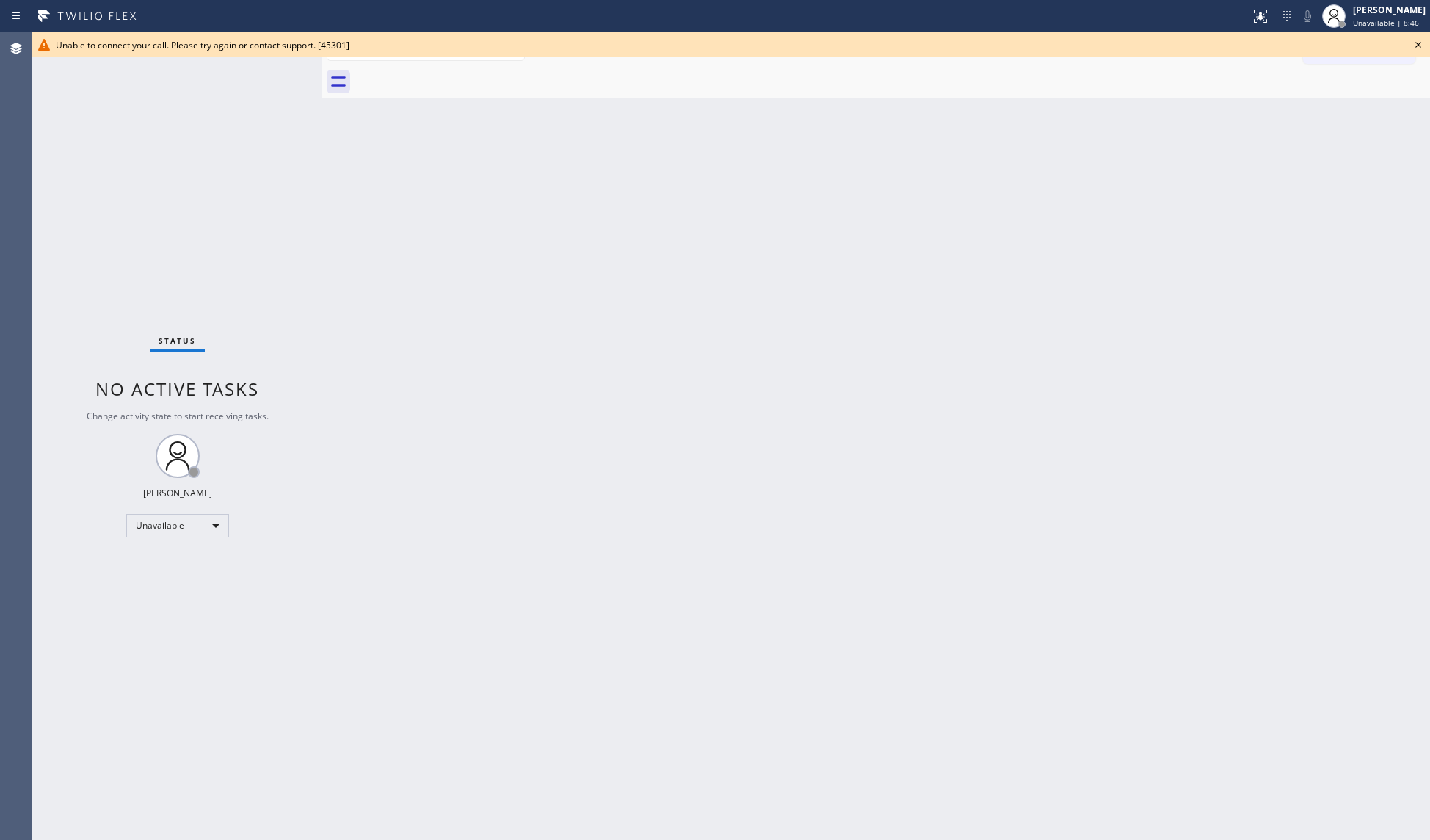
click at [1417, 45] on icon at bounding box center [1419, 45] width 18 height 18
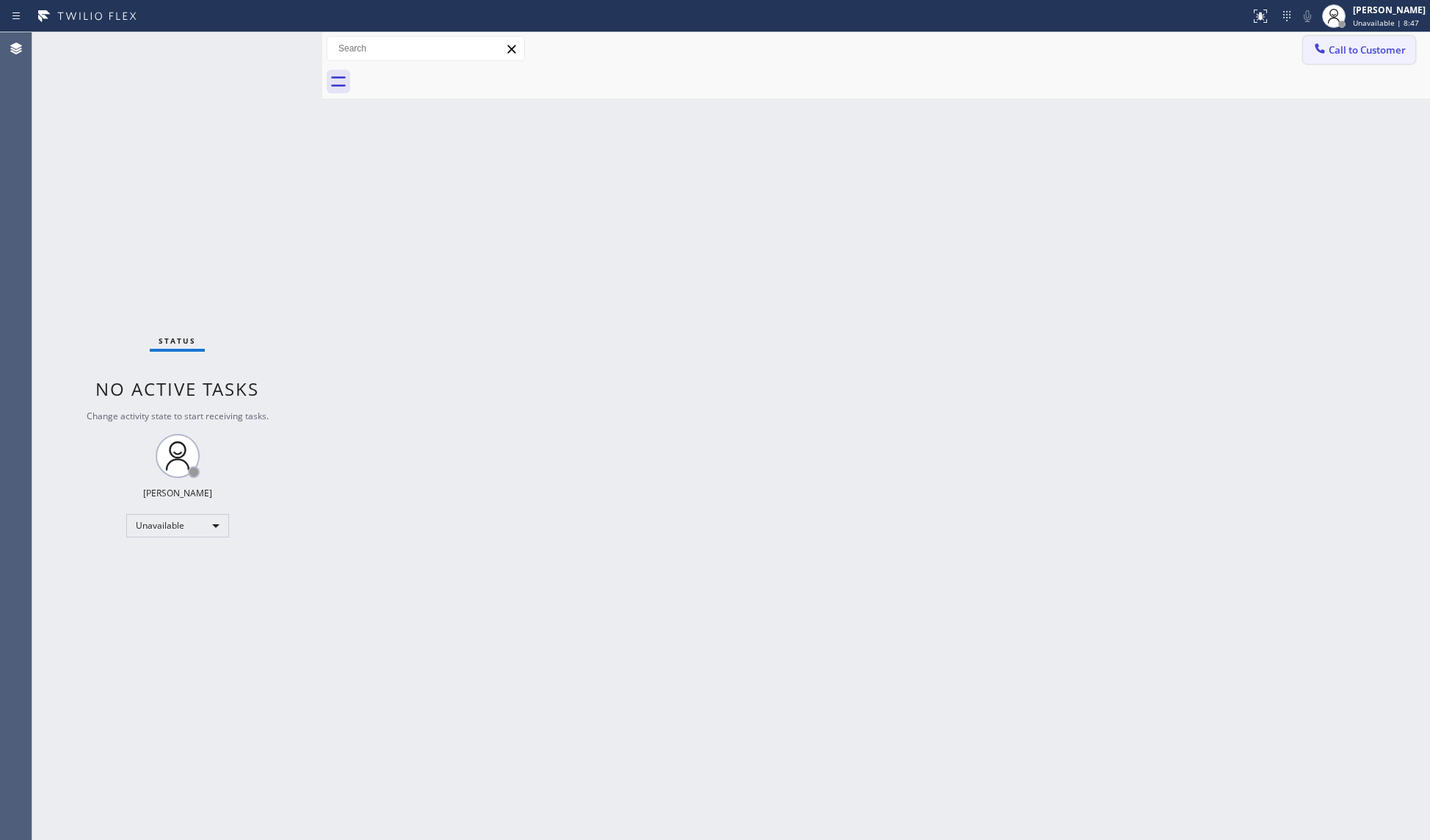
click at [1331, 63] on button "Call to Customer" at bounding box center [1359, 50] width 112 height 28
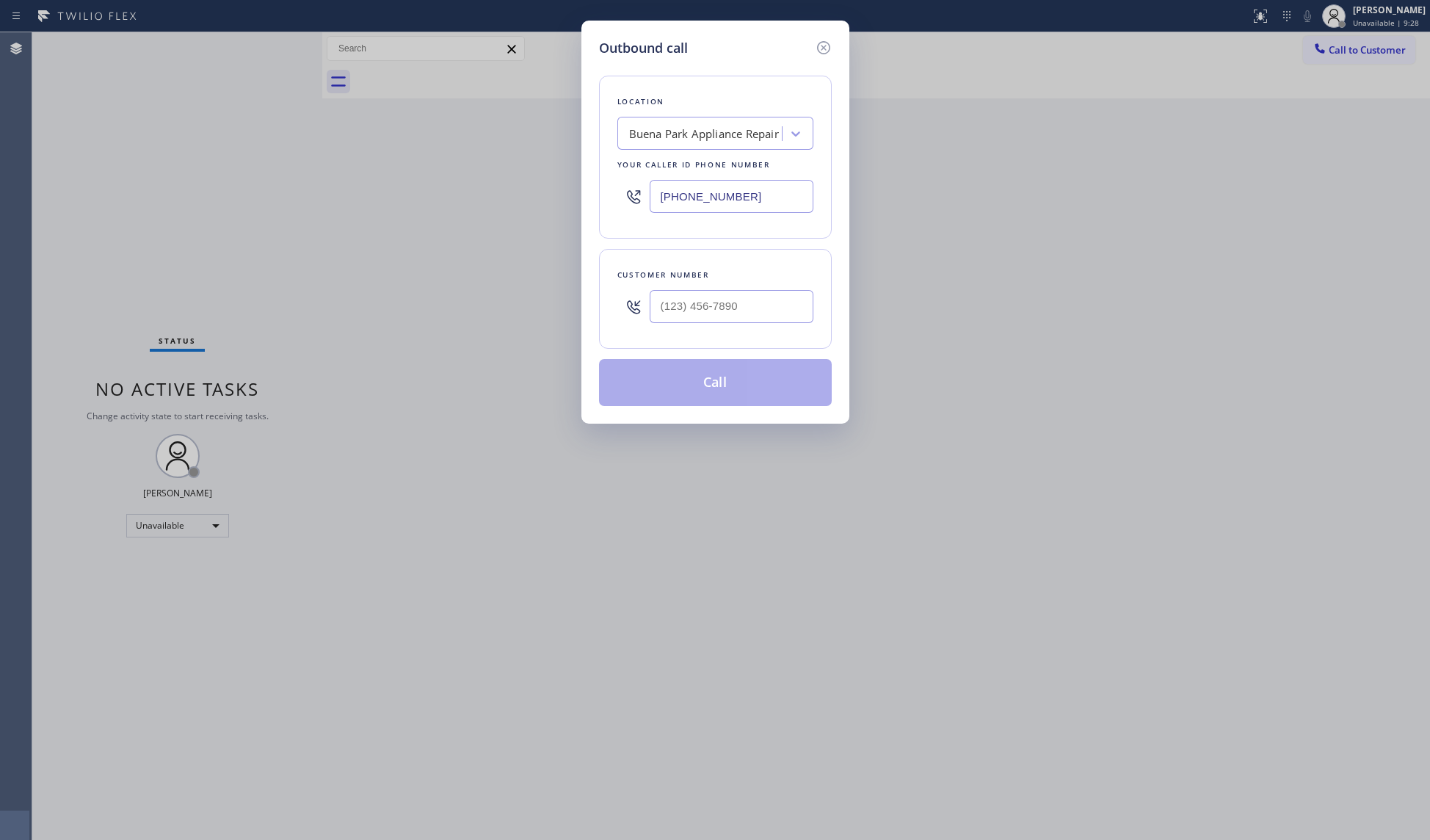
drag, startPoint x: 759, startPoint y: 196, endPoint x: 597, endPoint y: 194, distance: 162.0
click at [600, 195] on div "Location [GEOGRAPHIC_DATA] Appliance Repair Your caller id phone number [PHONE_…" at bounding box center [715, 157] width 233 height 163
paste input "323) 870-9914"
type input "[PHONE_NUMBER]"
click at [697, 329] on div at bounding box center [731, 306] width 164 height 48
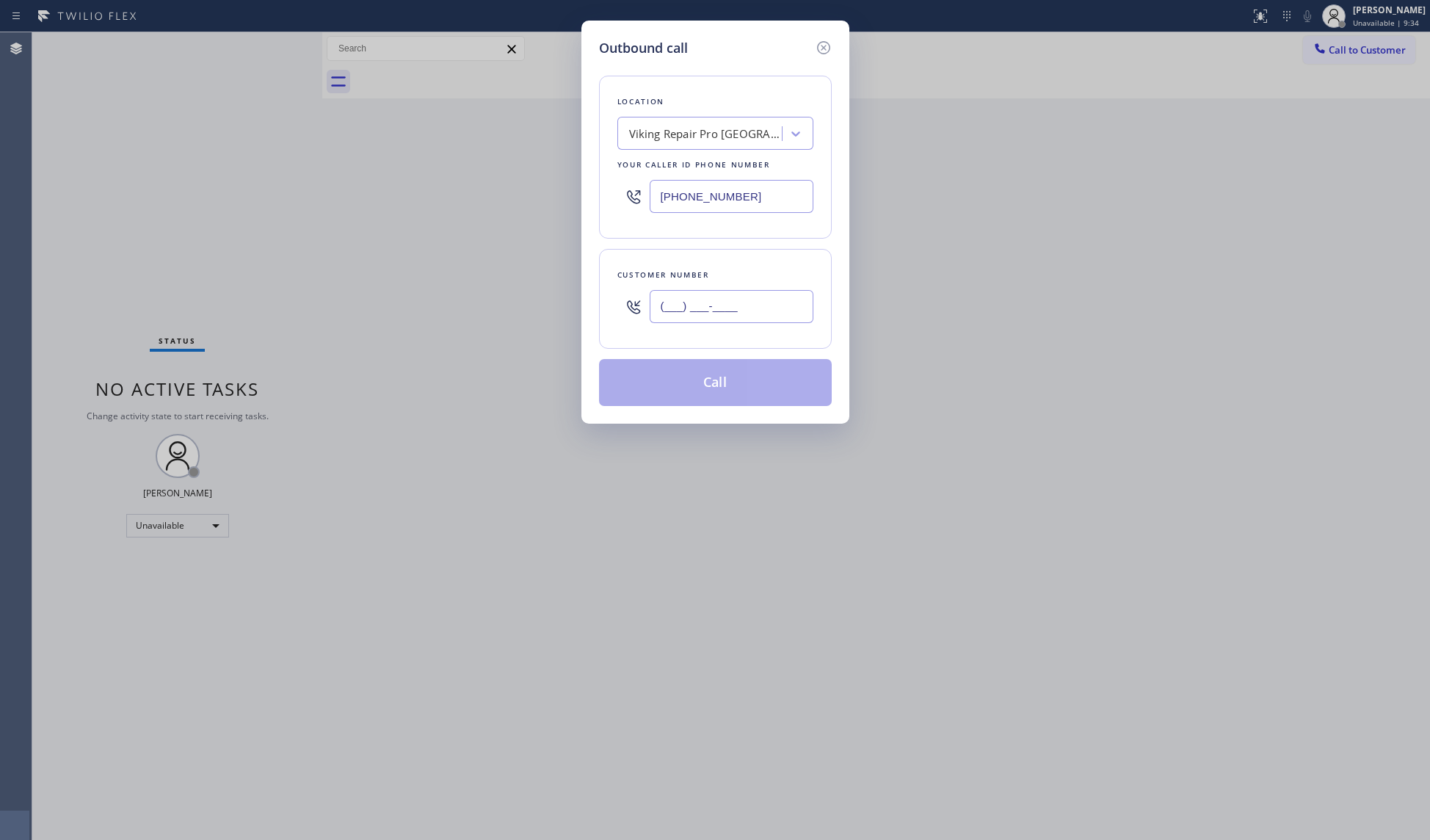
click at [700, 307] on input "(___) ___-____" at bounding box center [731, 306] width 164 height 33
paste input "619) 808-1188"
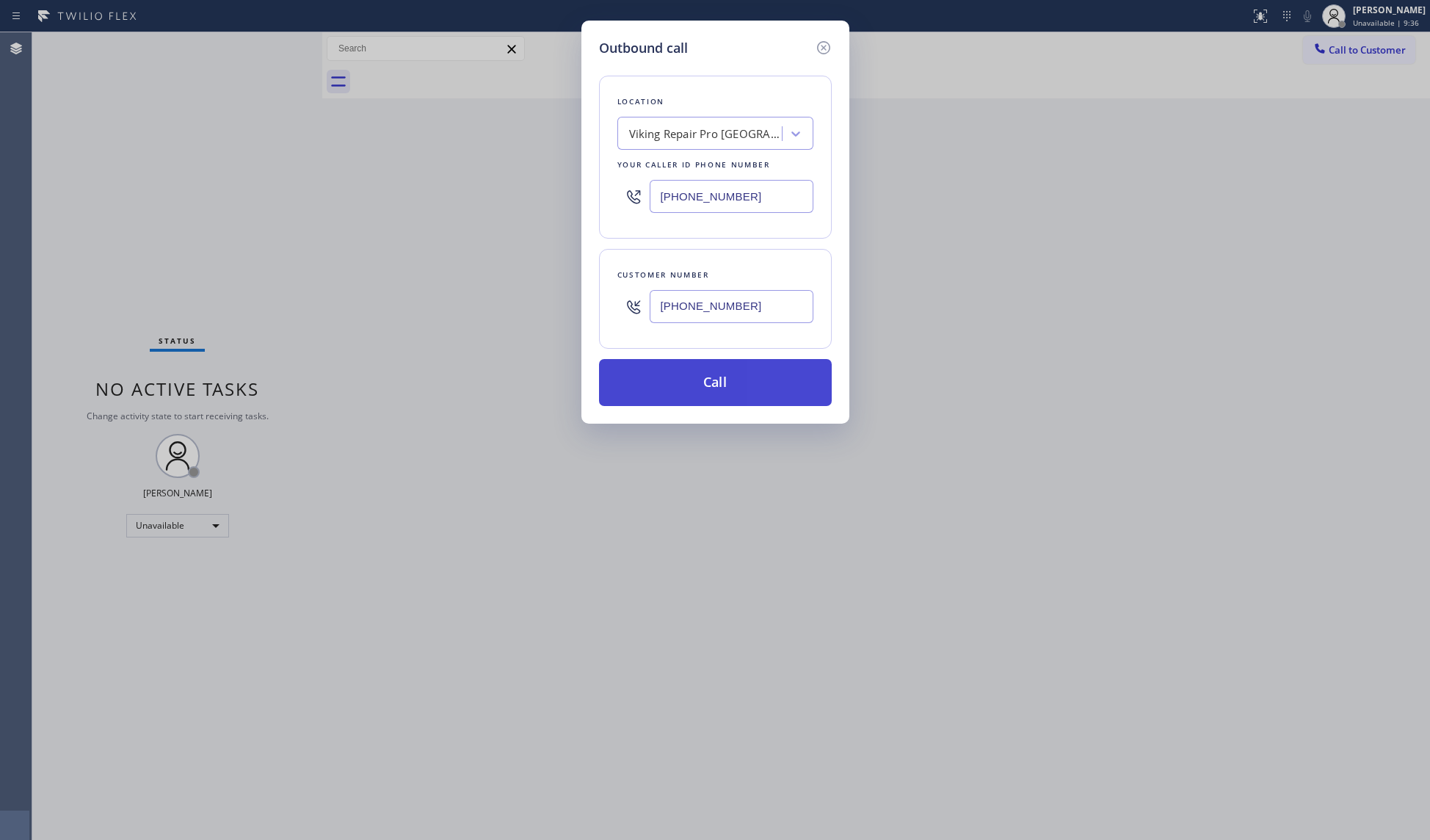
type input "[PHONE_NUMBER]"
click at [711, 377] on button "Call" at bounding box center [715, 383] width 233 height 47
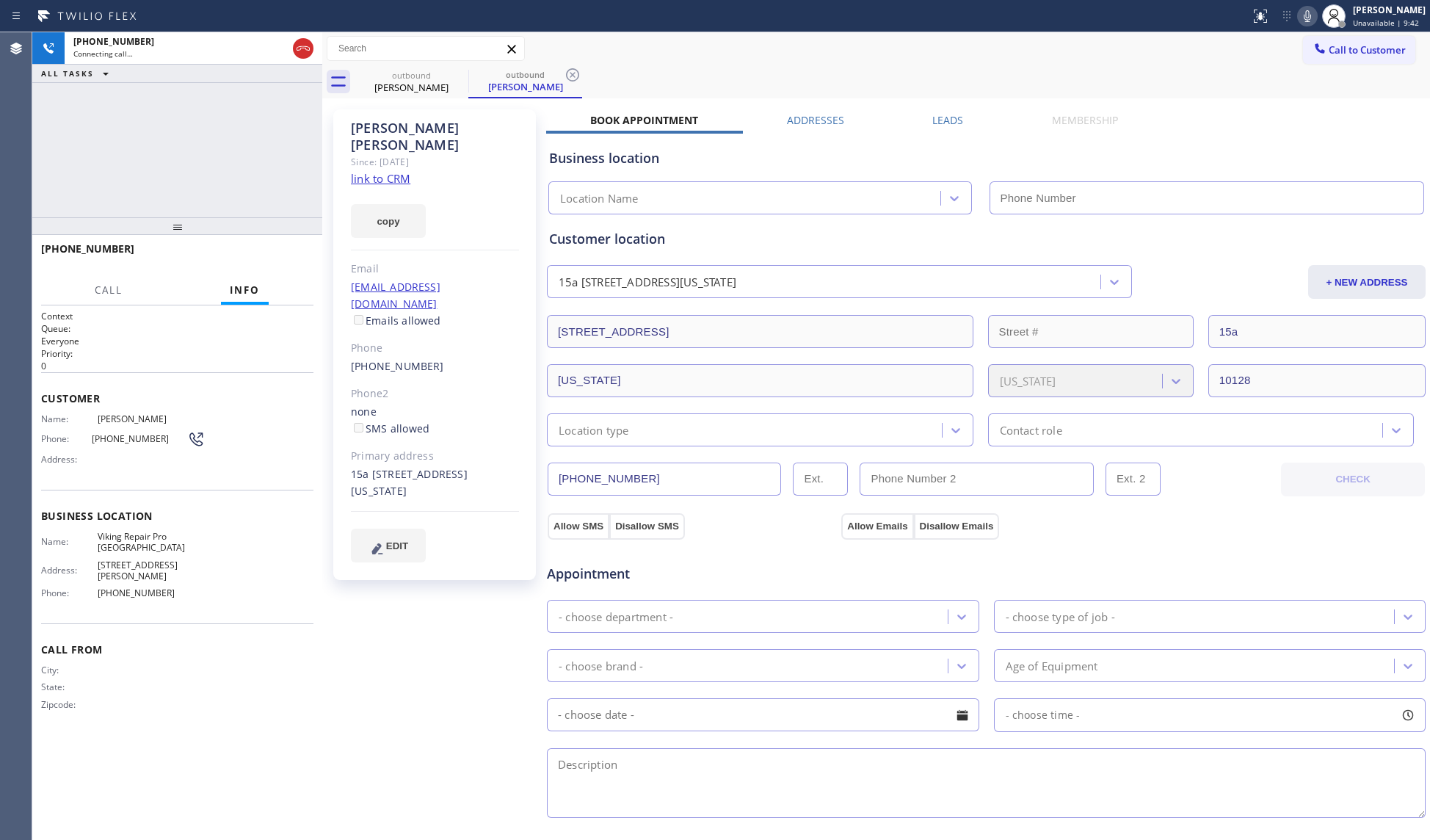
type input "[PHONE_NUMBER]"
drag, startPoint x: 615, startPoint y: 439, endPoint x: 218, endPoint y: 152, distance: 489.9
click at [221, 147] on div "[PHONE_NUMBER] Connecting call… ALL TASKS ALL TASKS ACTIVE TASKS TASKS IN WRAP …" at bounding box center [178, 125] width 290 height 185
drag, startPoint x: 301, startPoint y: 50, endPoint x: 319, endPoint y: 45, distance: 18.7
click at [301, 48] on icon at bounding box center [303, 49] width 18 height 18
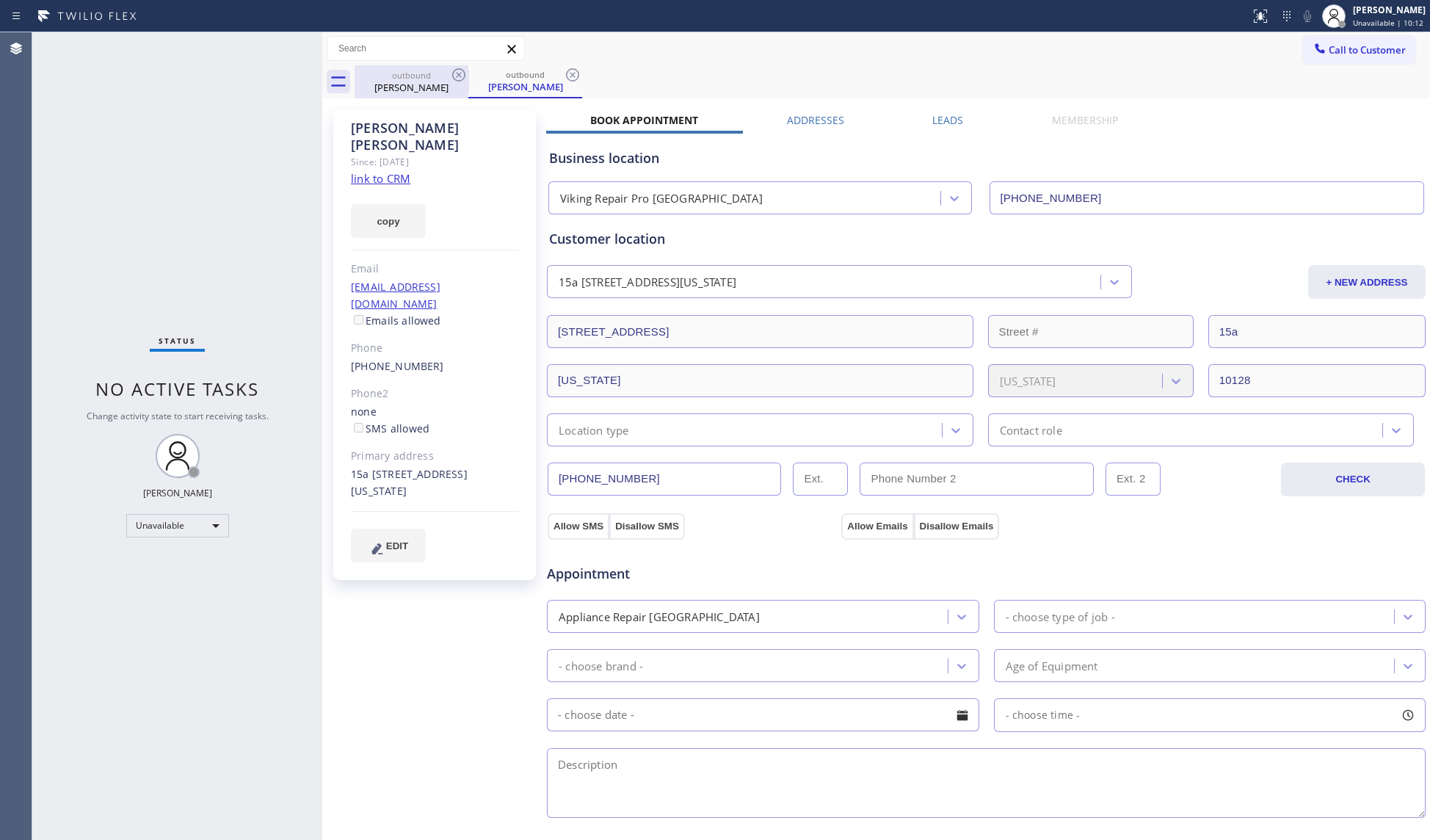
click at [427, 83] on div "[PERSON_NAME]" at bounding box center [411, 87] width 111 height 13
click at [464, 73] on icon at bounding box center [459, 75] width 18 height 18
click at [464, 72] on icon at bounding box center [459, 75] width 13 height 13
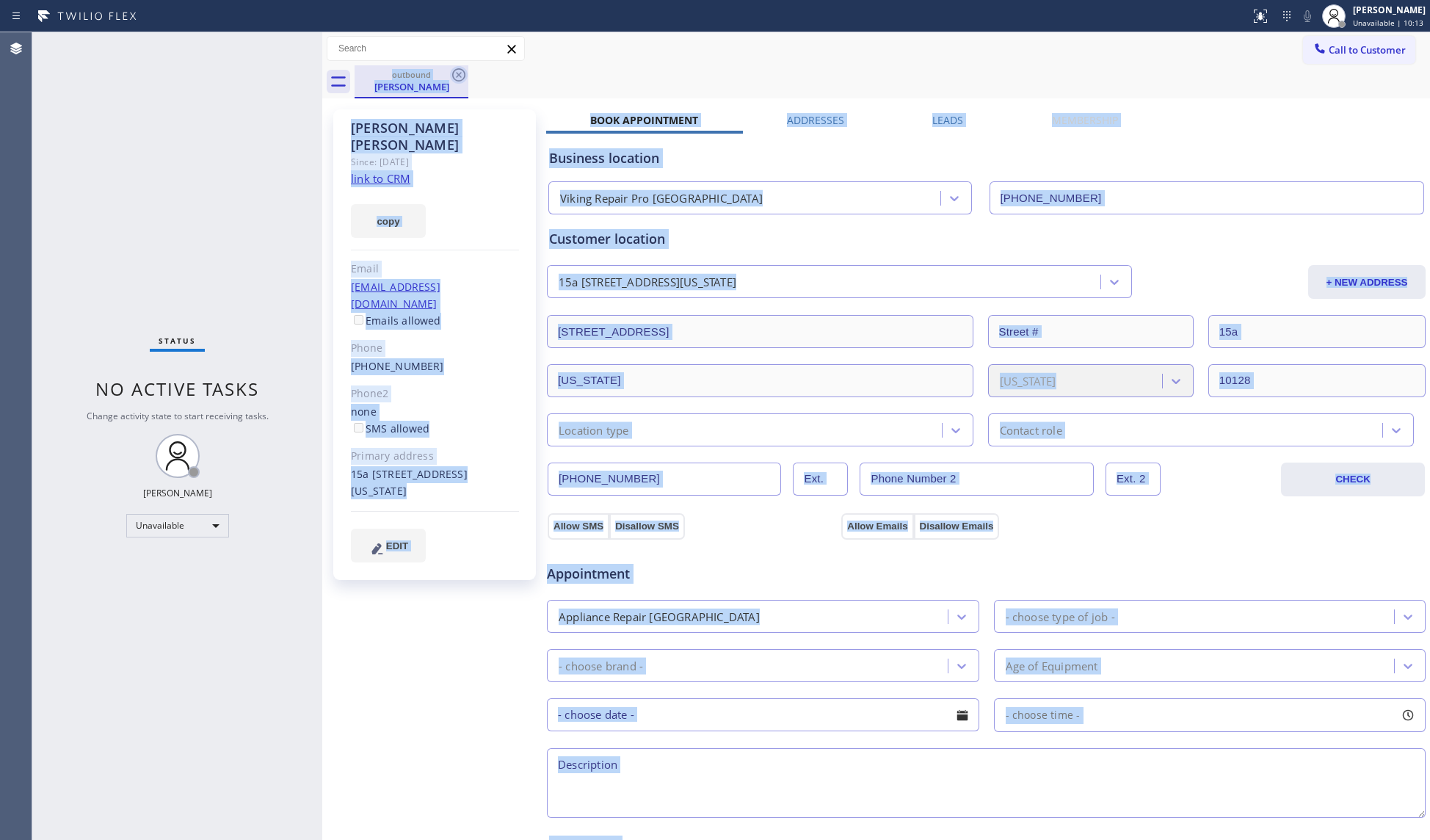
click at [464, 72] on div "outbound [PERSON_NAME]" at bounding box center [892, 81] width 1076 height 33
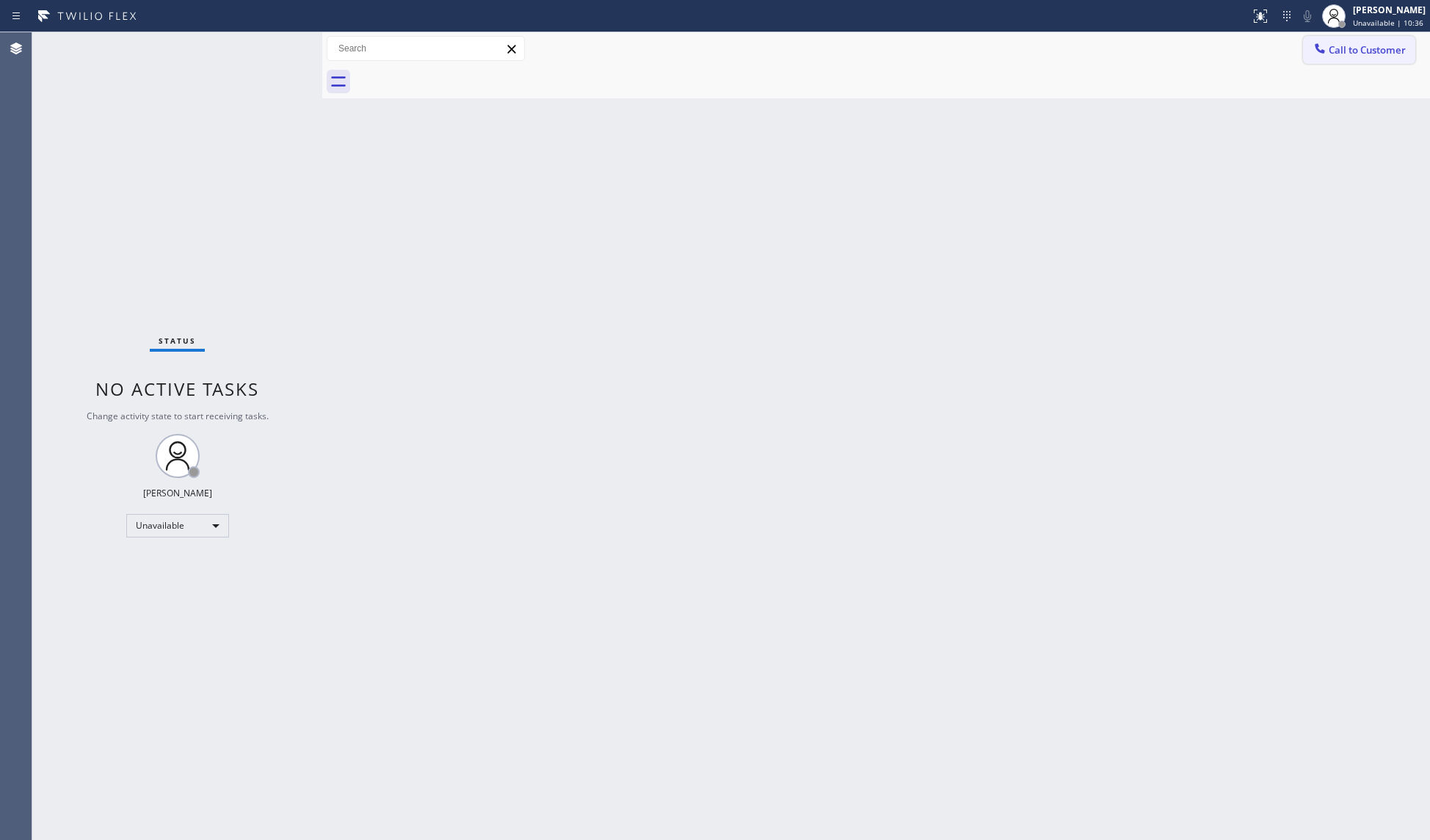
click at [1322, 55] on div at bounding box center [1320, 50] width 18 height 18
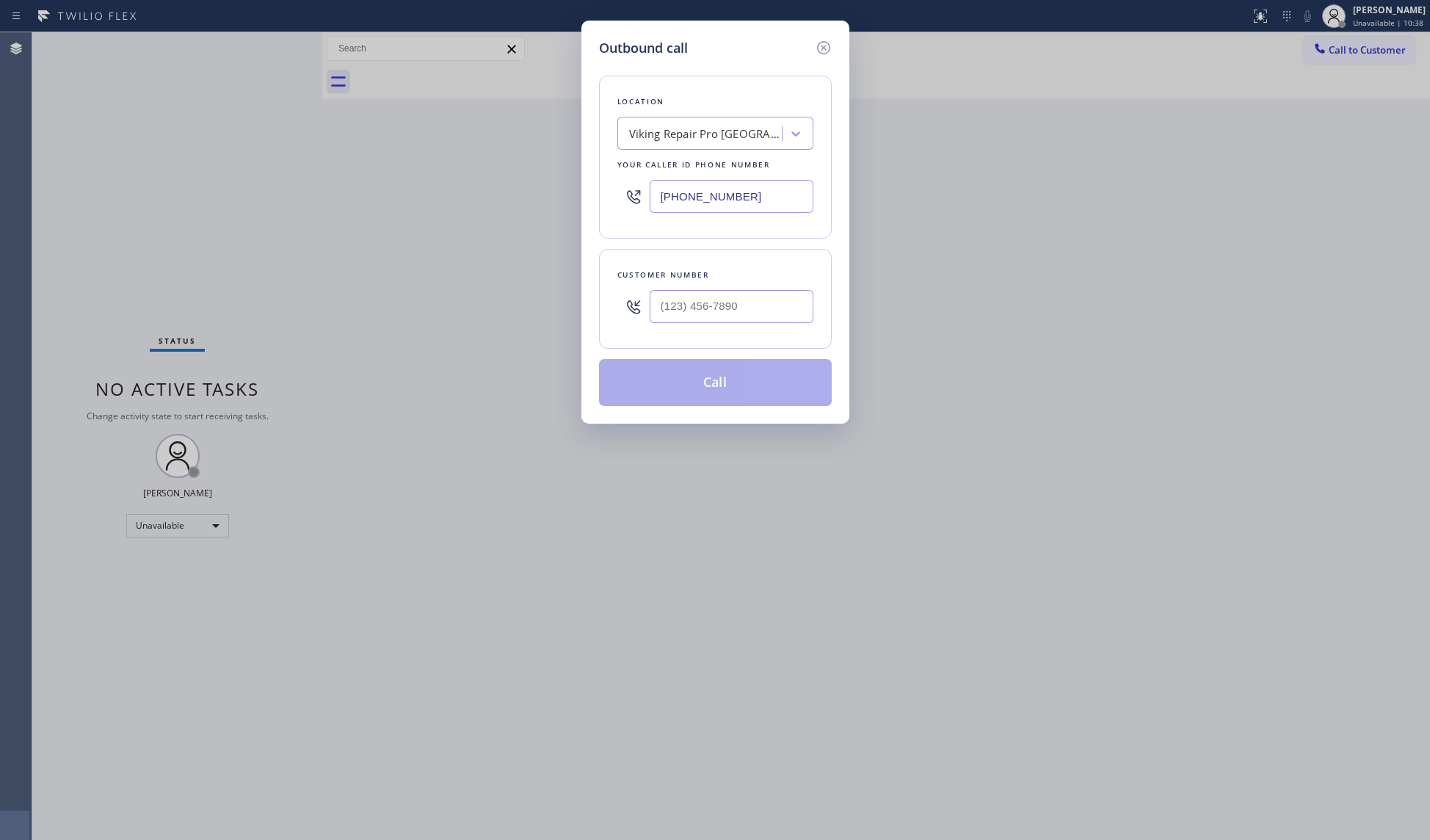
drag, startPoint x: 746, startPoint y: 204, endPoint x: 536, endPoint y: 178, distance: 211.6
click at [536, 178] on div "Outbound call Location Viking Repair Pro [GEOGRAPHIC_DATA] Your caller id phone…" at bounding box center [715, 420] width 1430 height 840
paste input "855) 731-4952"
type input "[PHONE_NUMBER]"
click at [725, 332] on div "Customer number" at bounding box center [715, 298] width 233 height 100
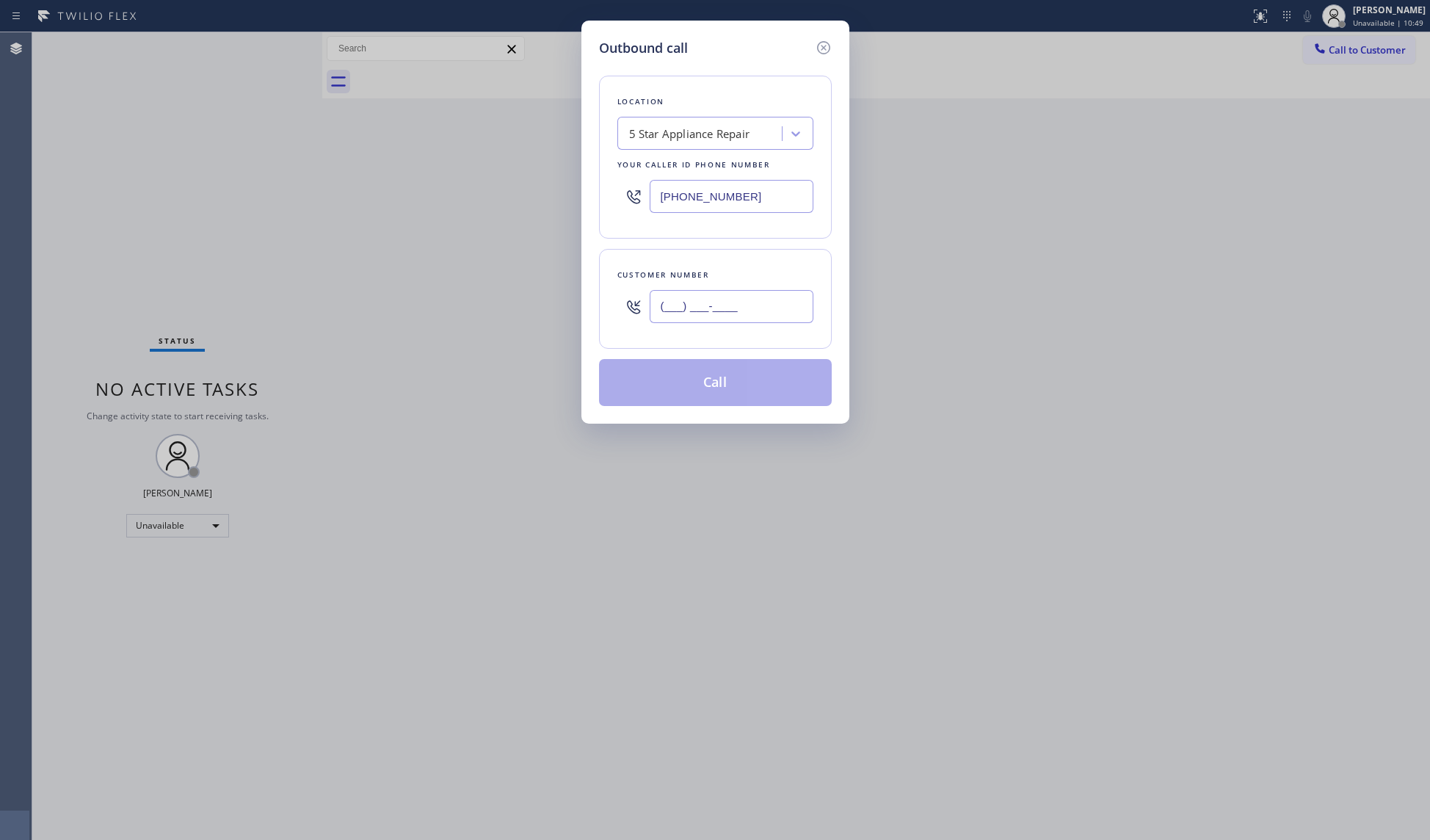
paste input "310) 990-2382"
click at [722, 313] on input "[PHONE_NUMBER]" at bounding box center [731, 306] width 164 height 33
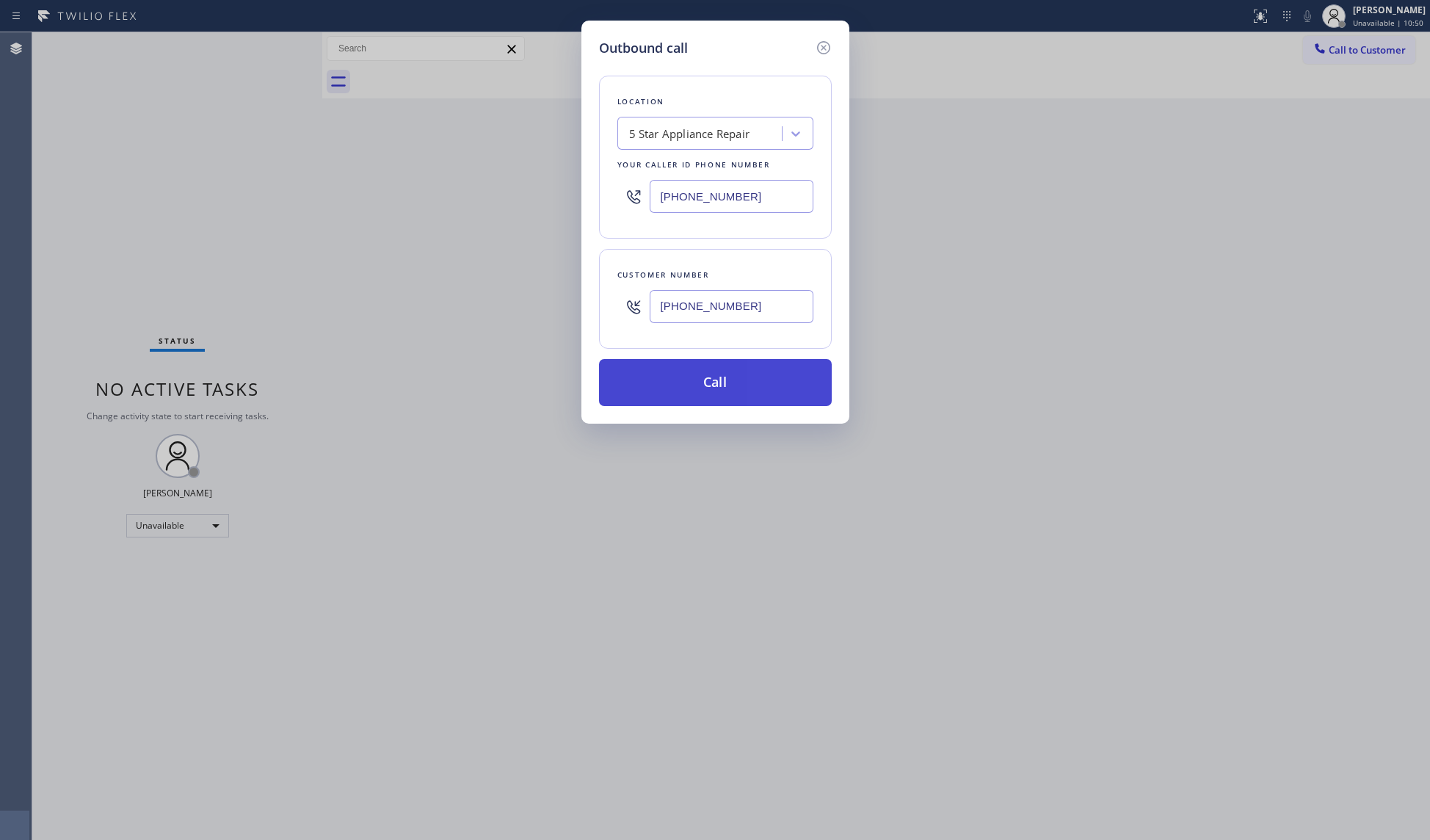
type input "[PHONE_NUMBER]"
click at [697, 374] on button "Call" at bounding box center [715, 383] width 233 height 47
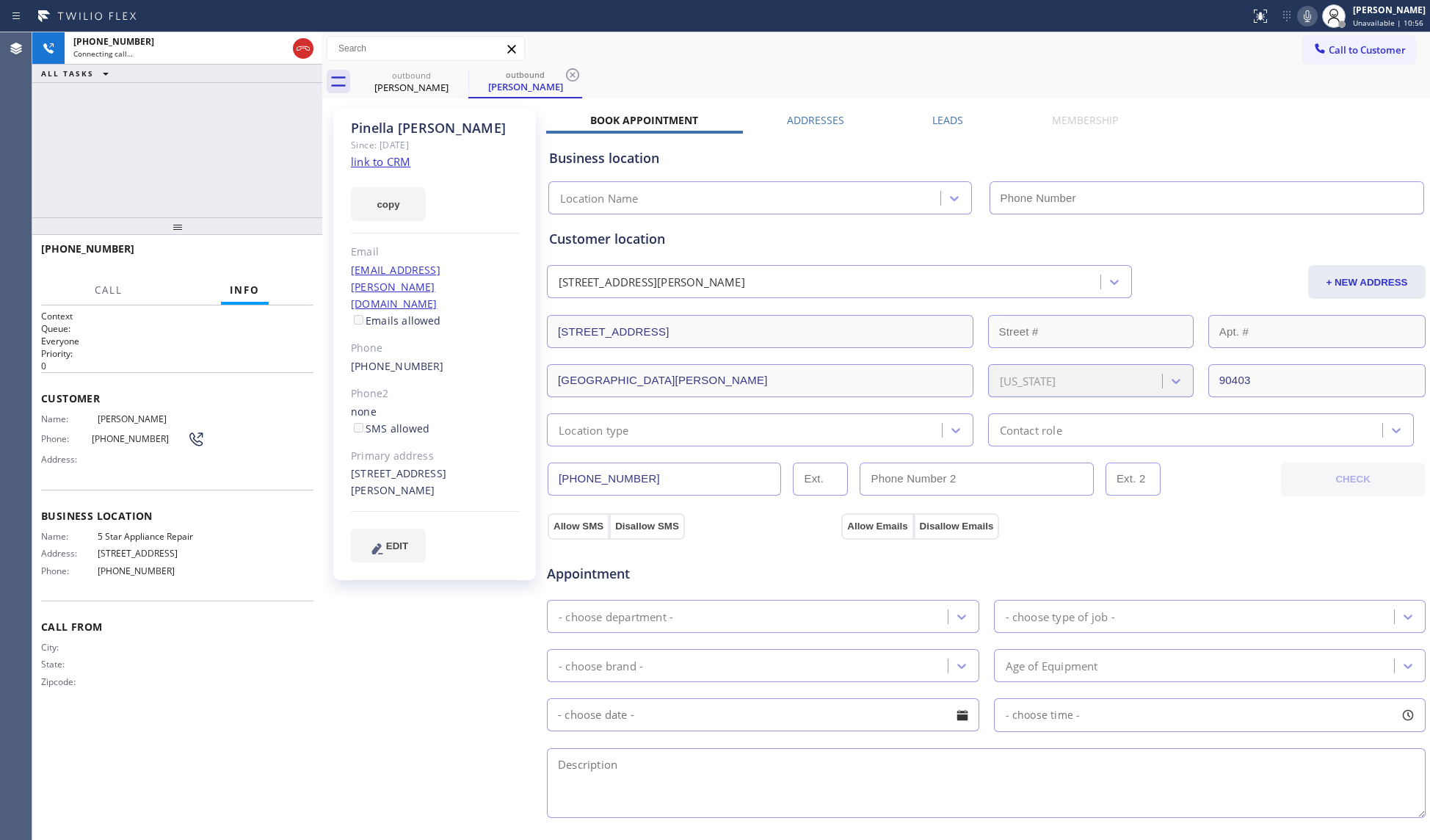
type input "[PHONE_NUMBER]"
click at [276, 255] on span "HANG UP" at bounding box center [279, 255] width 45 height 11
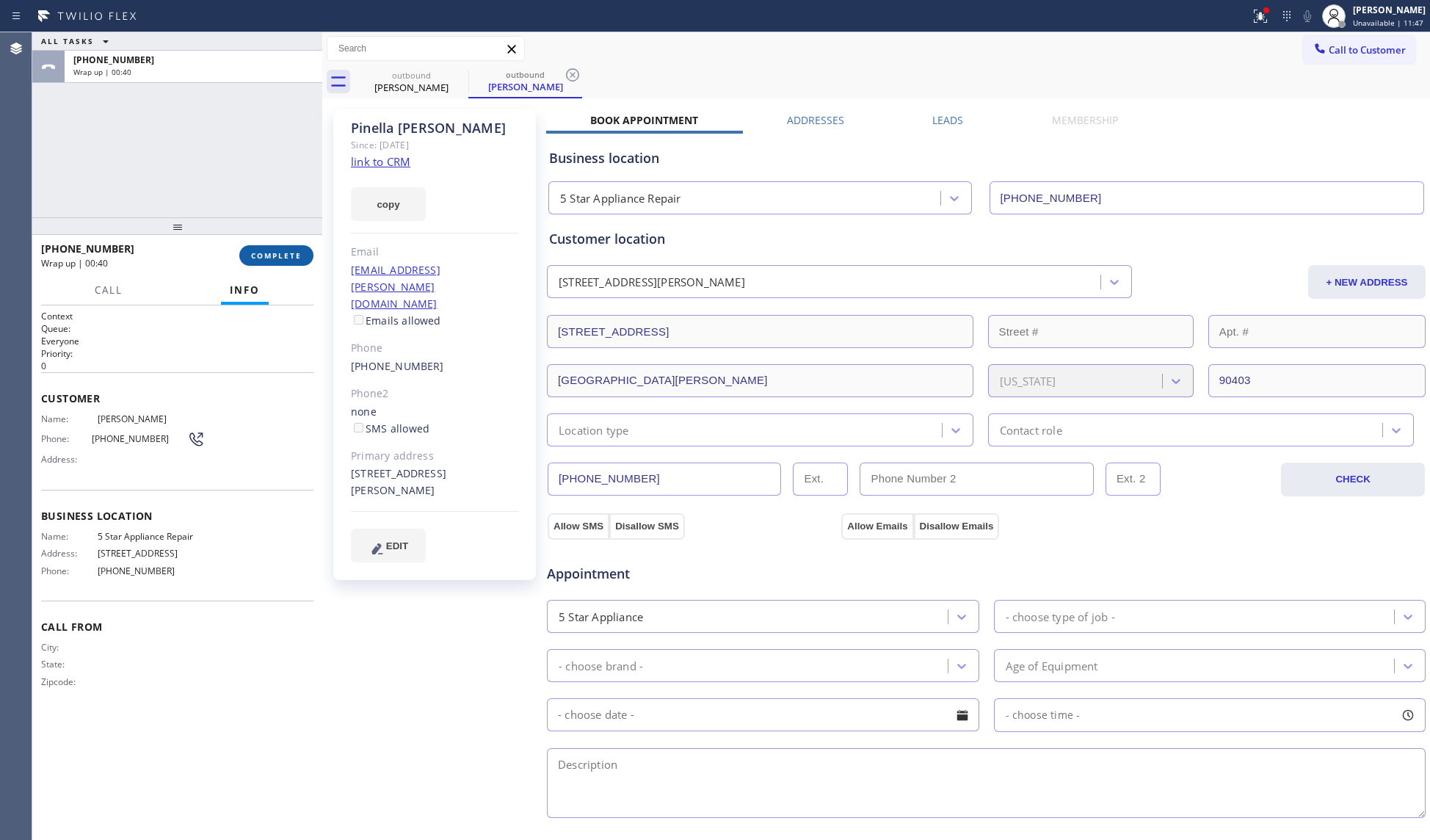
click at [308, 253] on button "COMPLETE" at bounding box center [276, 255] width 74 height 20
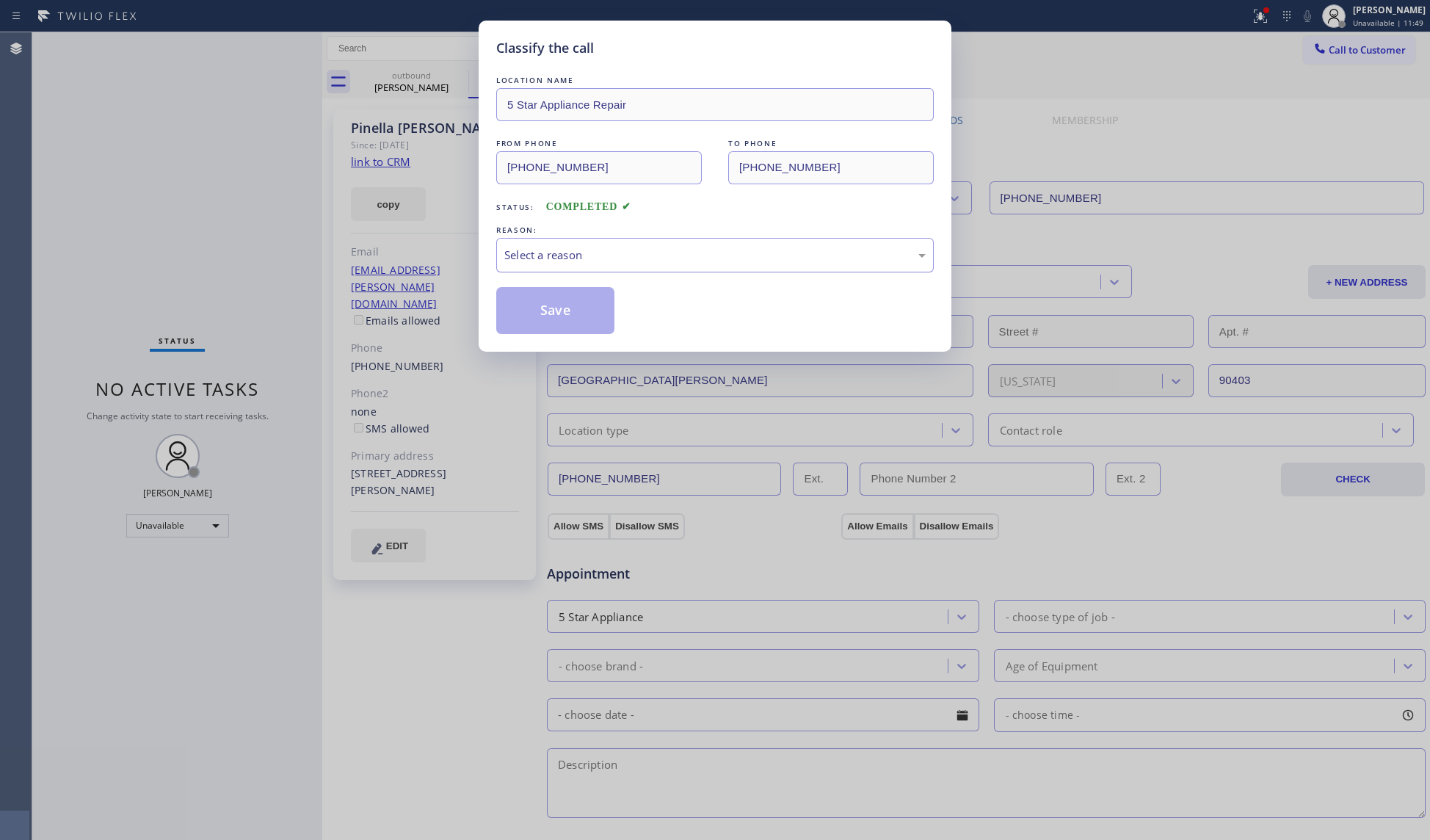
click at [535, 255] on div "Select a reason" at bounding box center [715, 255] width 421 height 17
click at [559, 310] on button "Save" at bounding box center [555, 310] width 118 height 47
drag, startPoint x: 561, startPoint y: 310, endPoint x: 567, endPoint y: 294, distance: 17.1
click at [561, 310] on button "Save" at bounding box center [555, 310] width 118 height 47
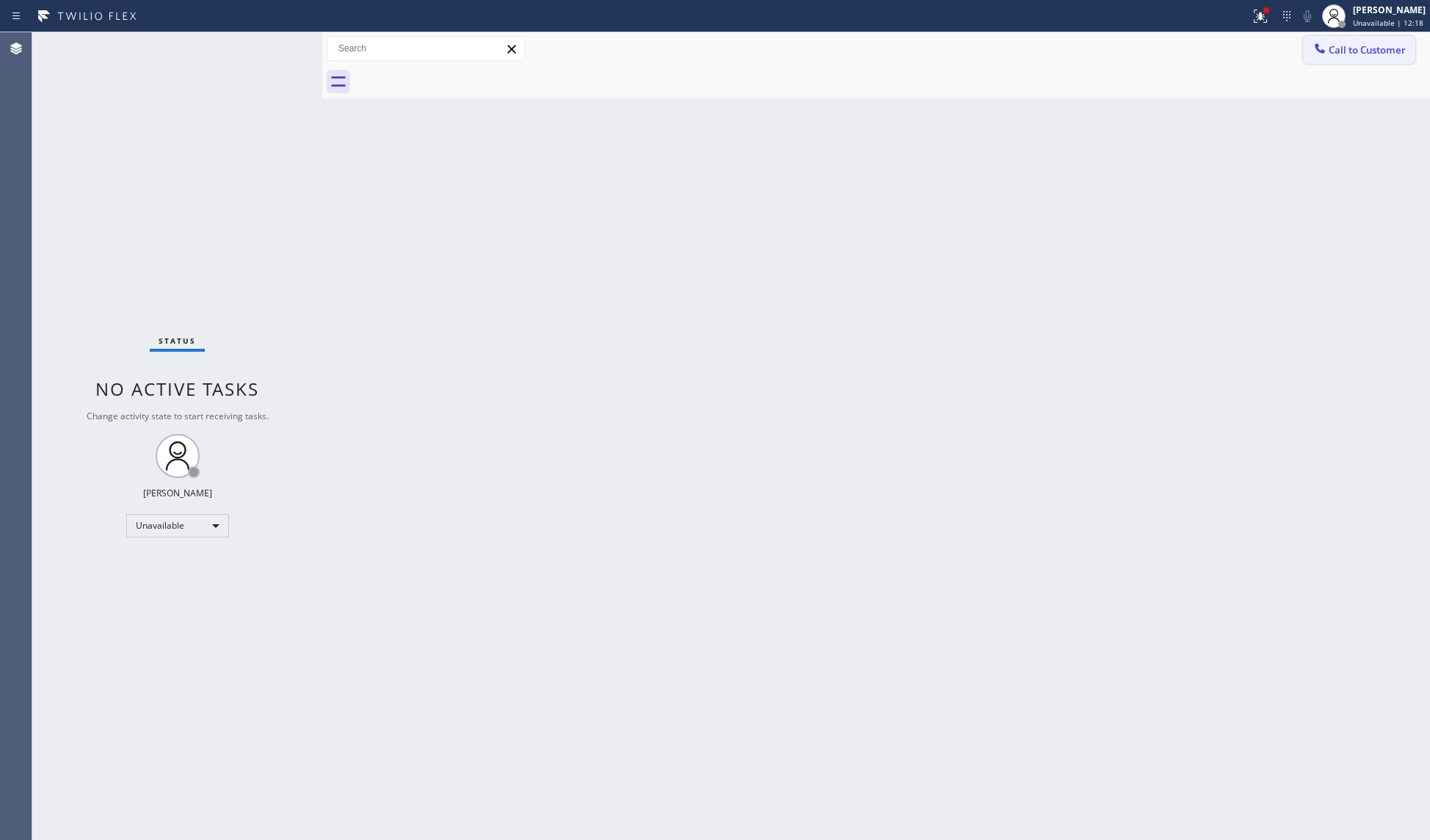
click at [1302, 42] on div "Call to Customer Outbound call Location 5 Star Appliance Repair Your caller id …" at bounding box center [875, 49] width 1107 height 26
click at [1315, 46] on icon at bounding box center [1319, 48] width 10 height 10
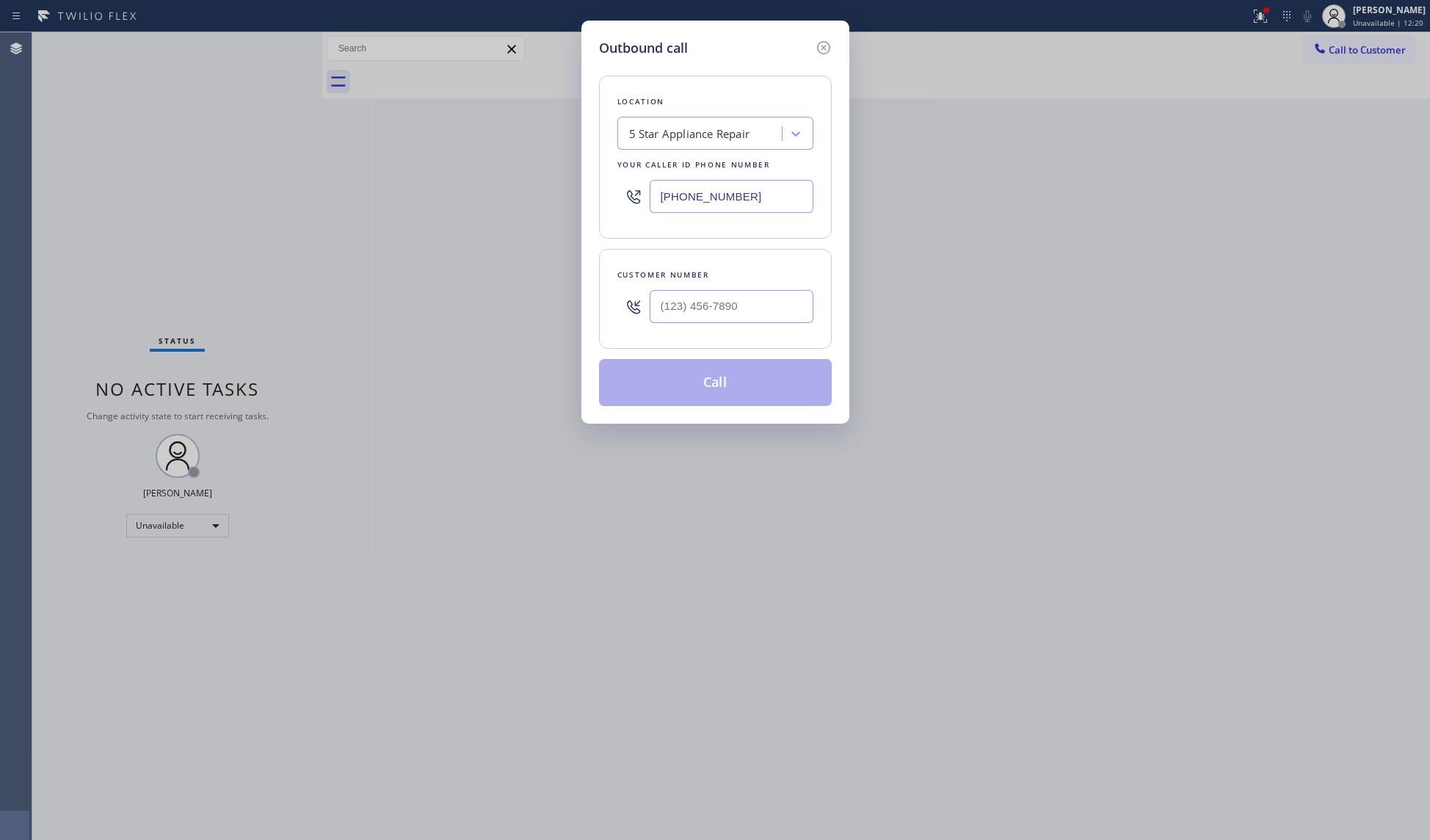
drag, startPoint x: 772, startPoint y: 209, endPoint x: 590, endPoint y: 206, distance: 182.0
click at [591, 207] on div "Outbound call Location 5 Star Appliance Repair Your caller id phone number [PHO…" at bounding box center [715, 222] width 268 height 403
paste input "657) 315-163"
type input "[PHONE_NUMBER]"
click at [728, 302] on input "(___) ___-____" at bounding box center [731, 306] width 164 height 33
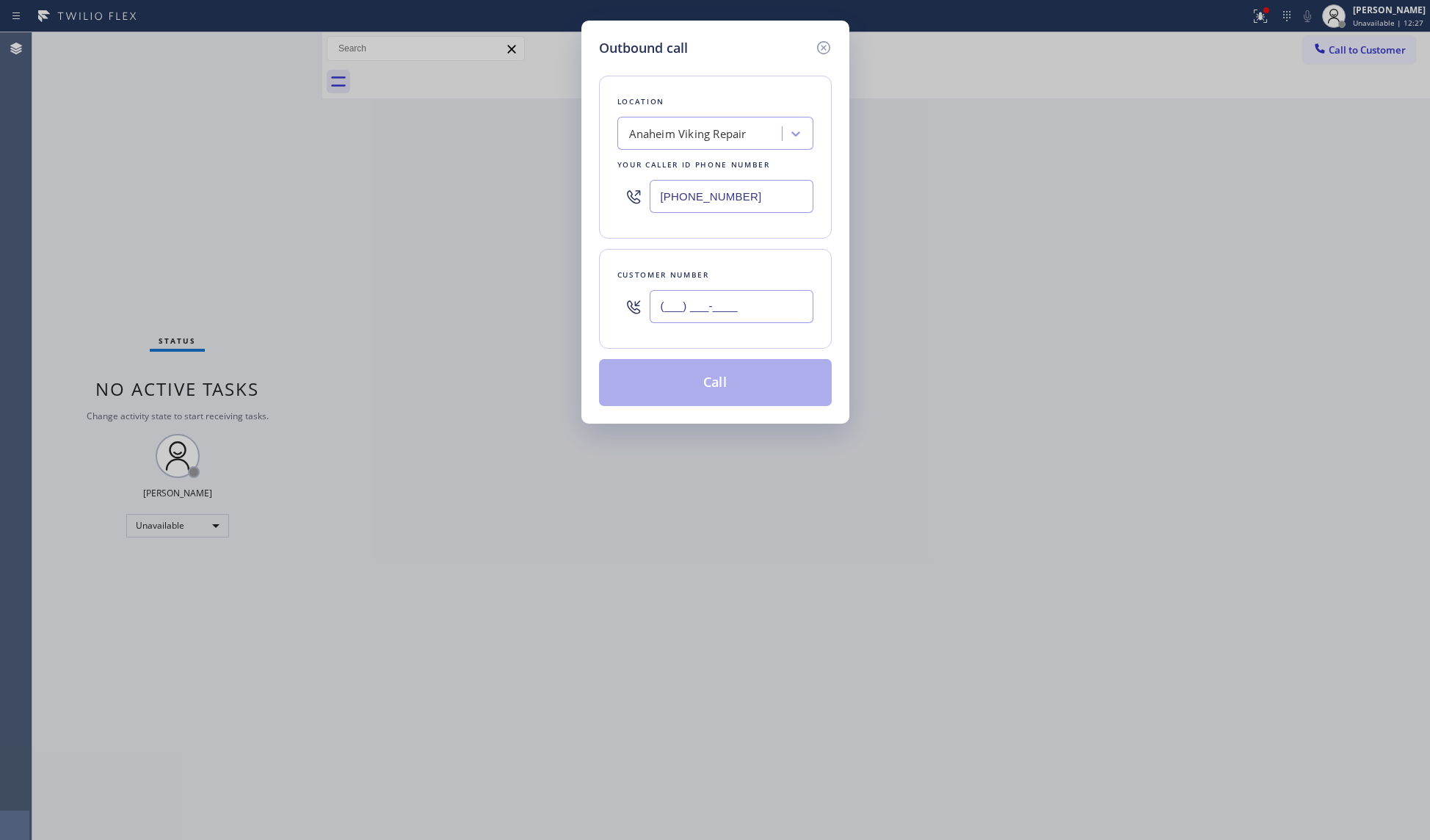
paste input "714) 726-4802"
type input "[PHONE_NUMBER]"
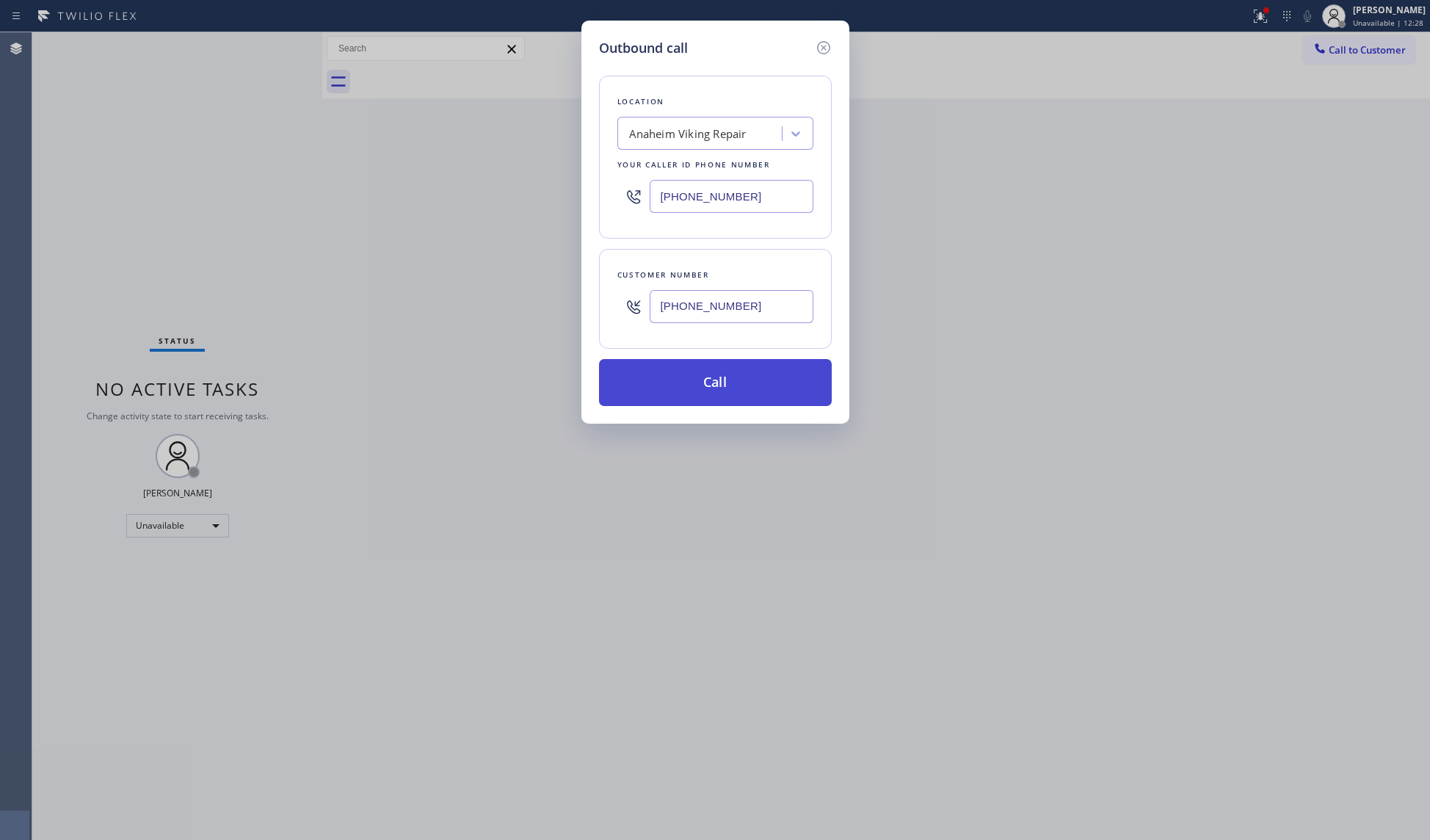
click at [708, 394] on button "Call" at bounding box center [715, 383] width 233 height 47
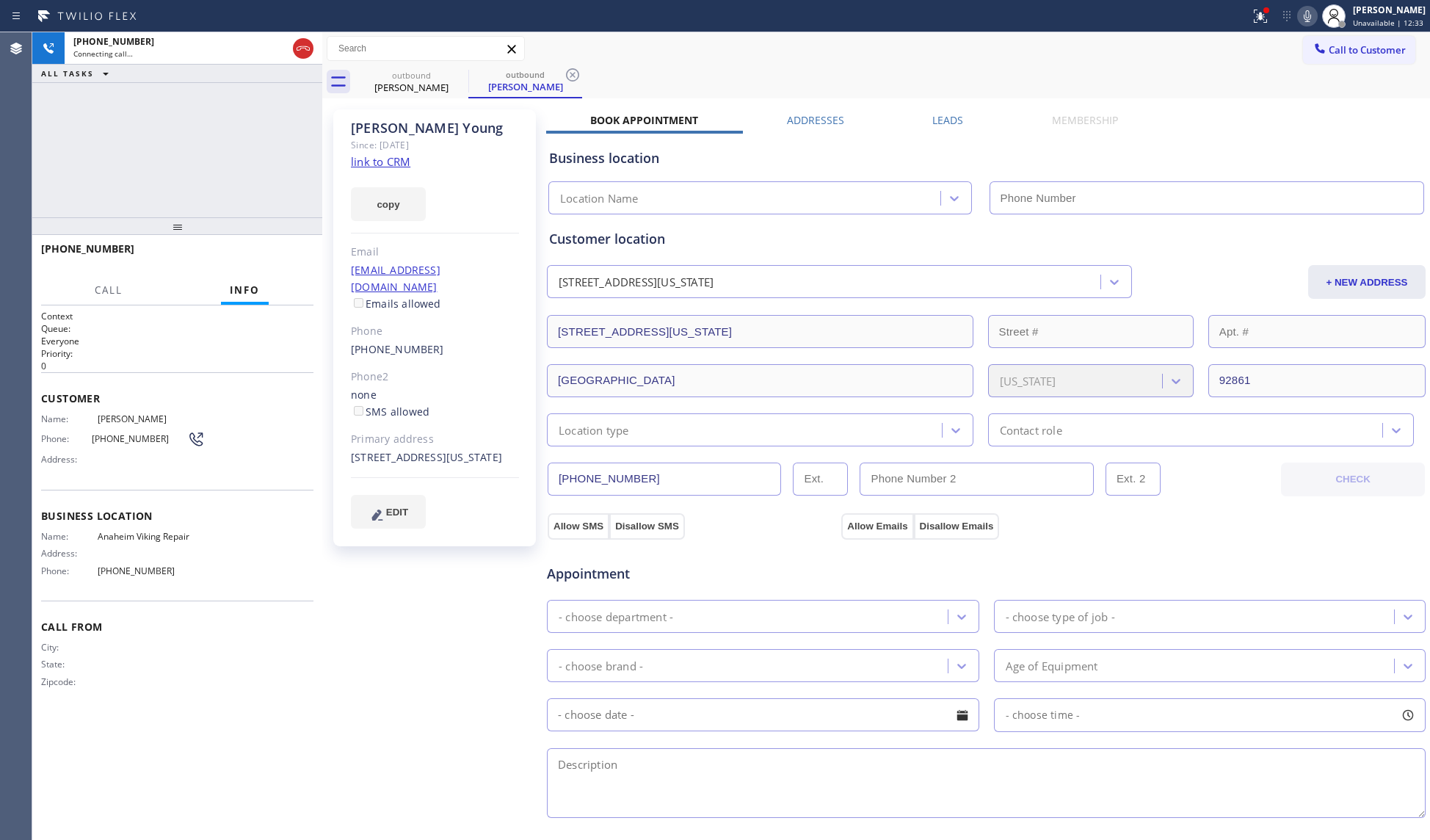
type input "[PHONE_NUMBER]"
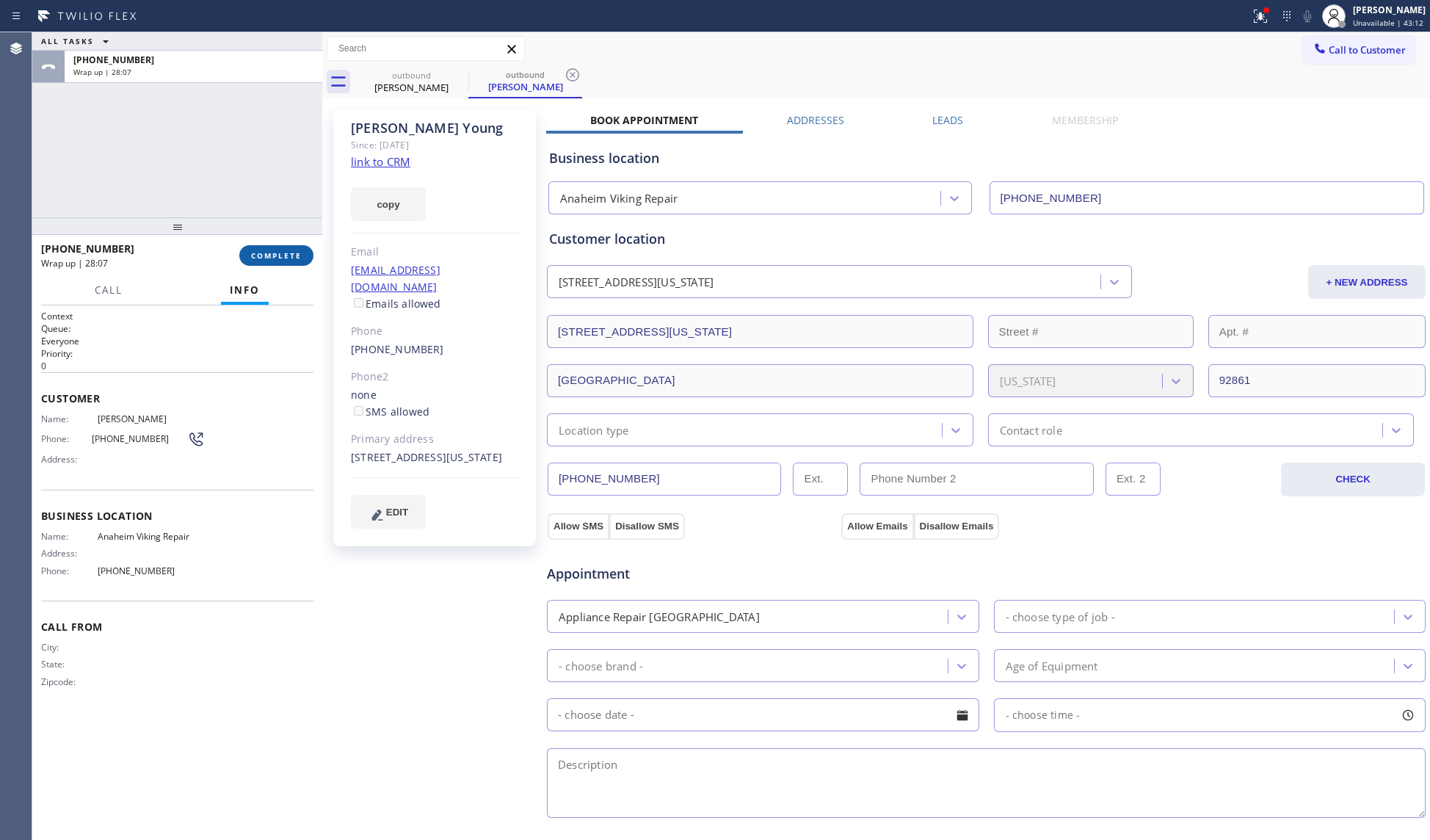
drag, startPoint x: 278, startPoint y: 253, endPoint x: 297, endPoint y: 259, distance: 19.9
click at [279, 253] on span "COMPLETE" at bounding box center [276, 255] width 51 height 11
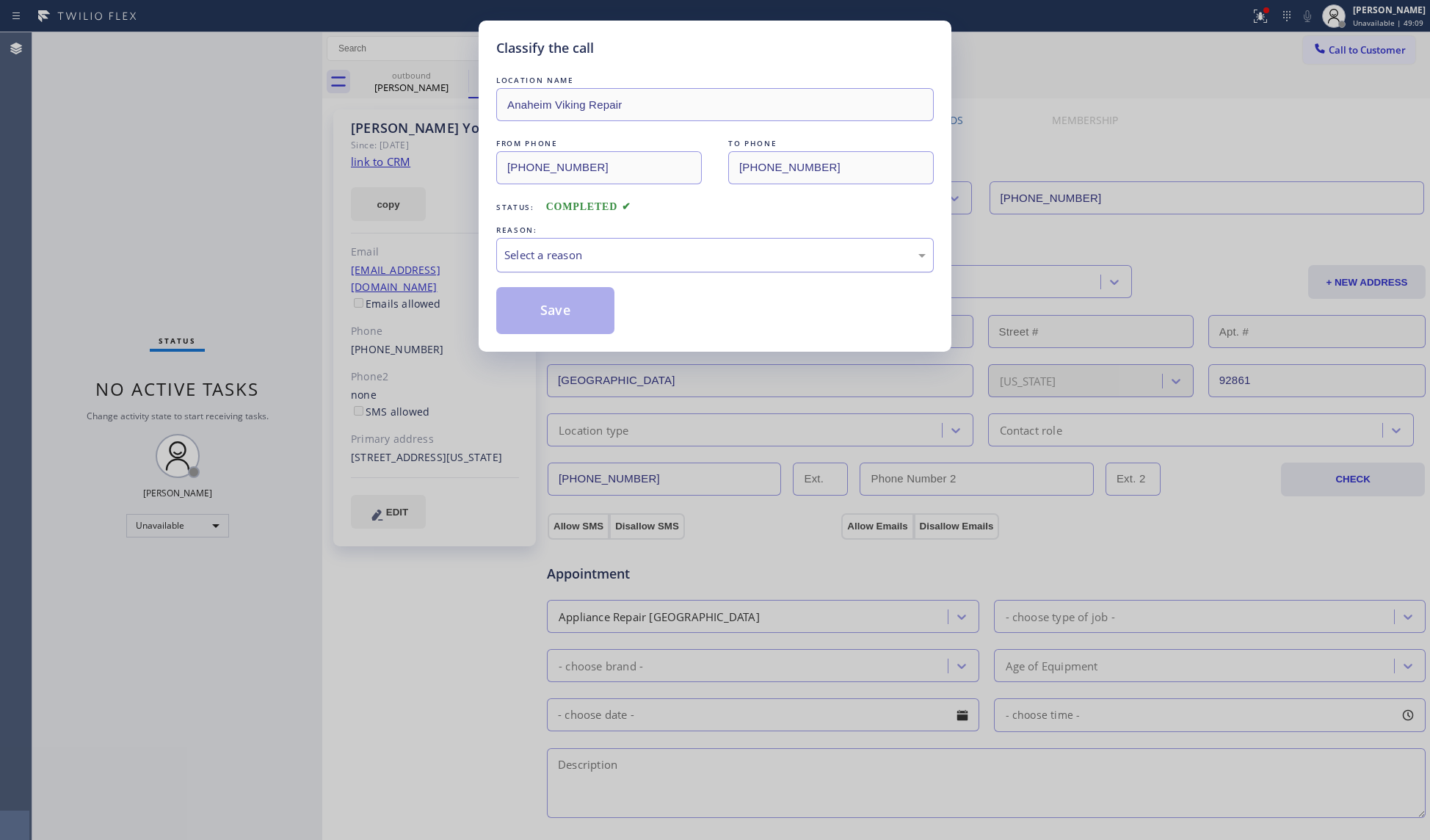
click at [562, 257] on div "Select a reason" at bounding box center [715, 255] width 421 height 17
click at [551, 306] on button "Save" at bounding box center [555, 310] width 118 height 47
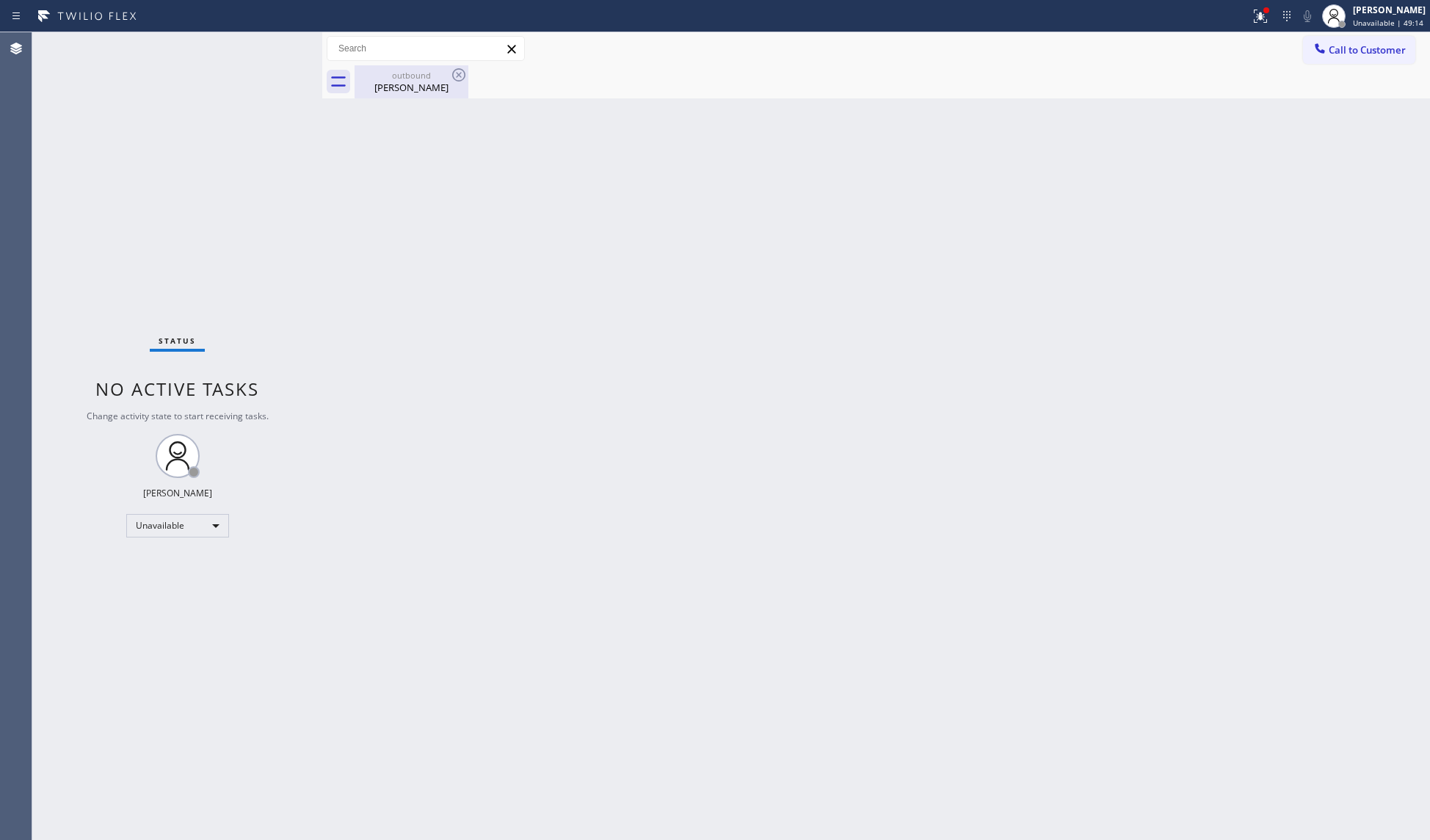
click at [414, 77] on div "outbound" at bounding box center [411, 76] width 111 height 11
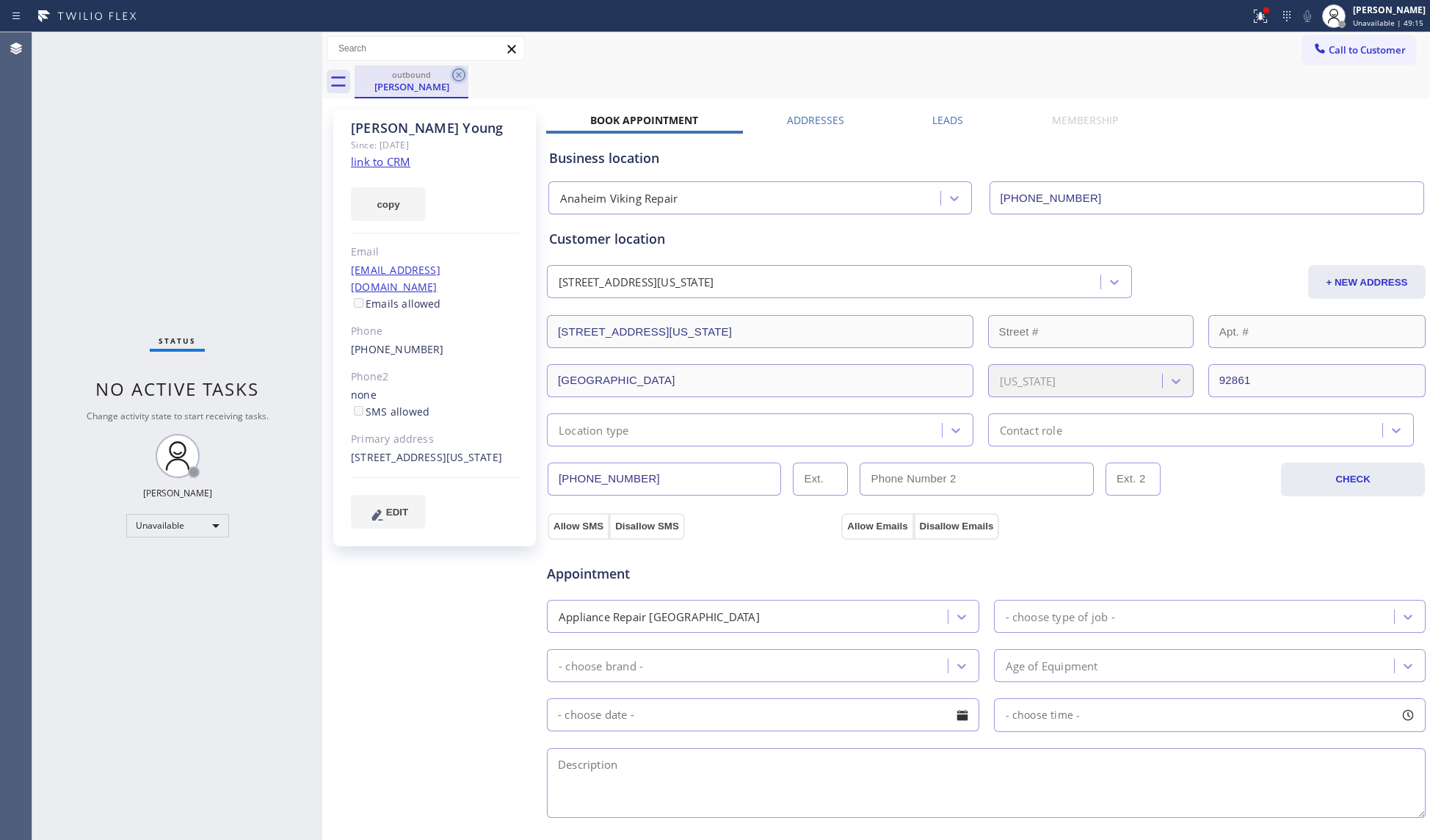
click at [455, 75] on icon at bounding box center [459, 75] width 18 height 18
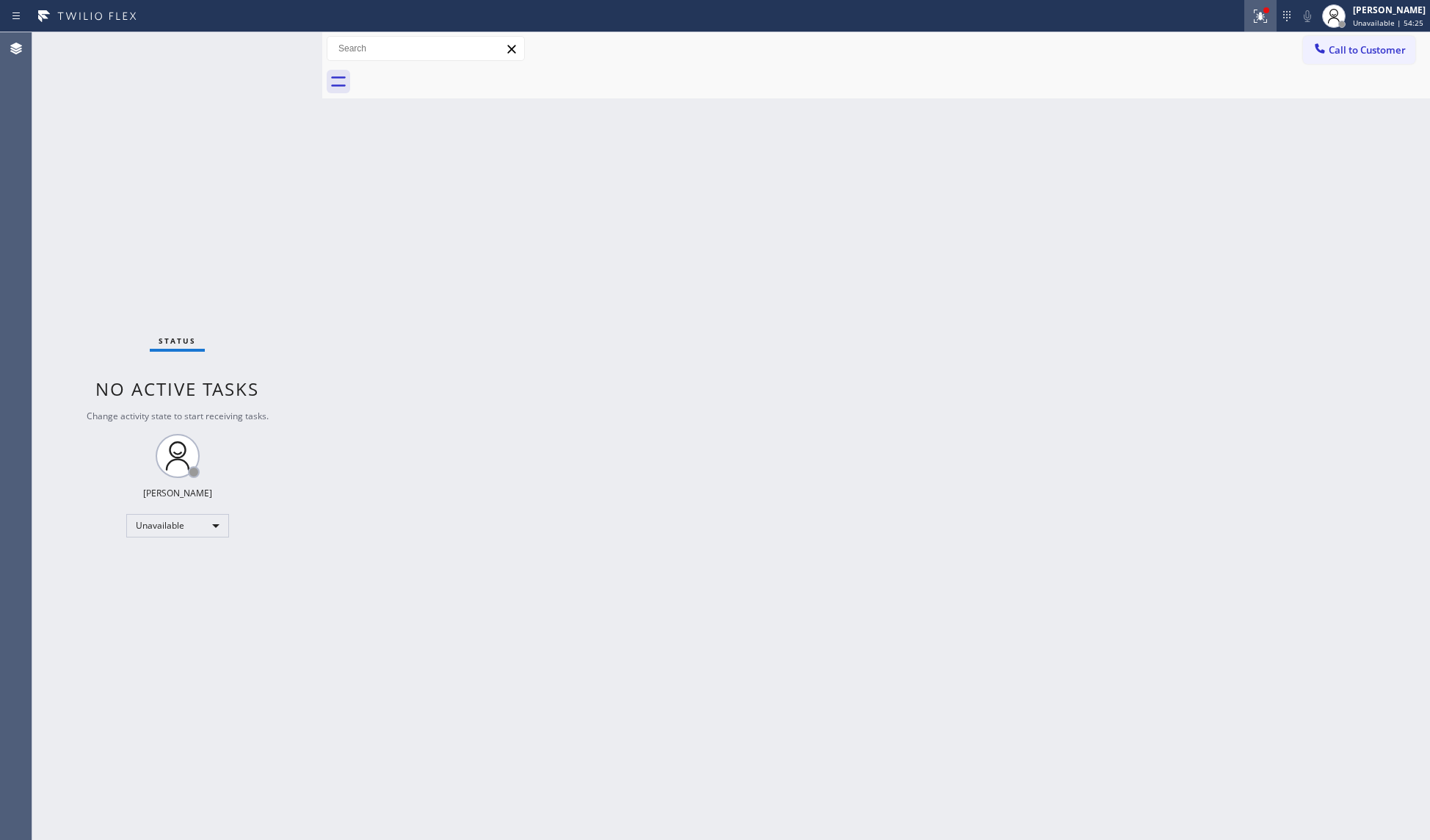
click at [1252, 18] on div at bounding box center [1261, 16] width 33 height 18
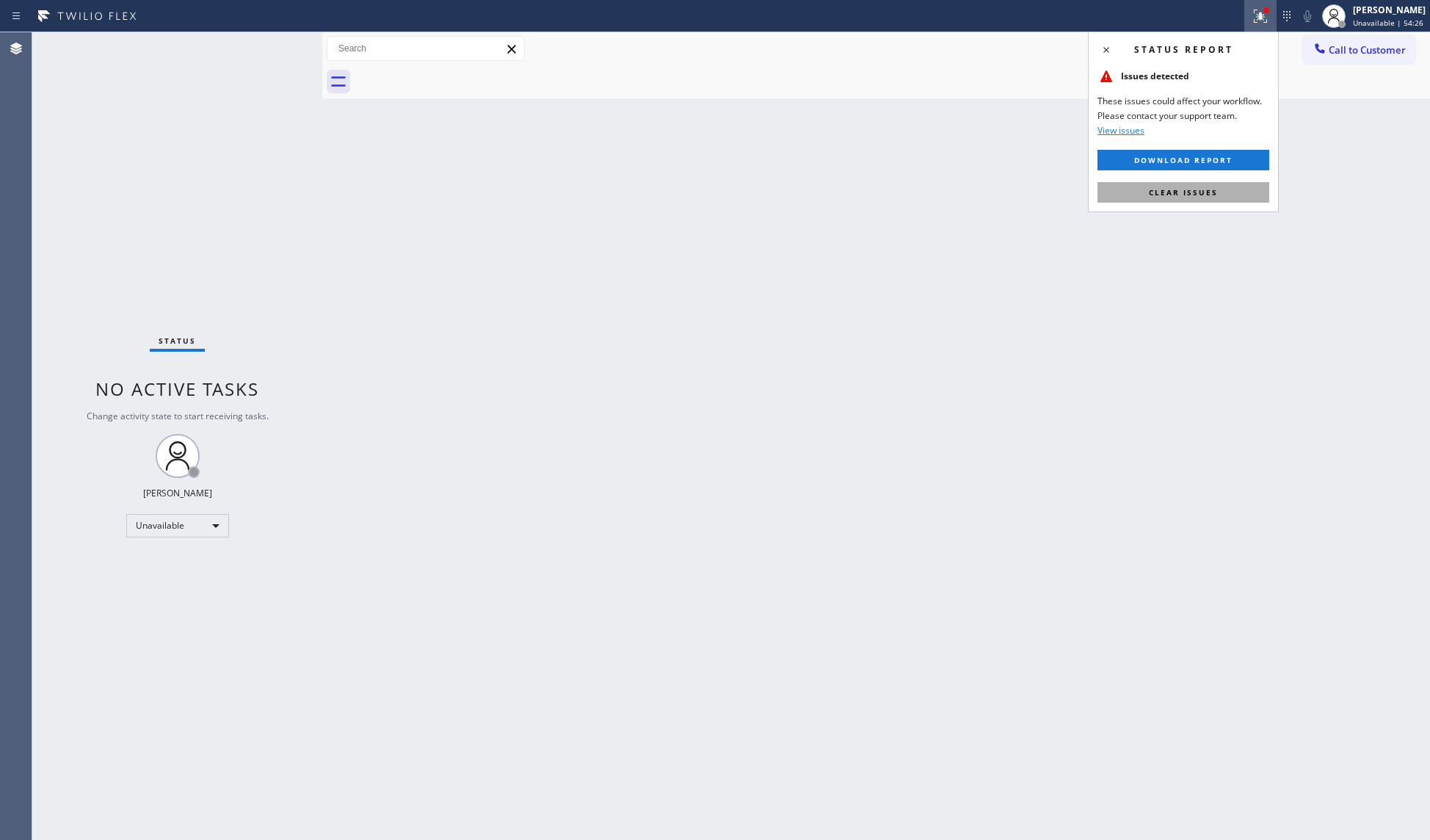
click at [1202, 185] on button "Clear issues" at bounding box center [1183, 191] width 172 height 20
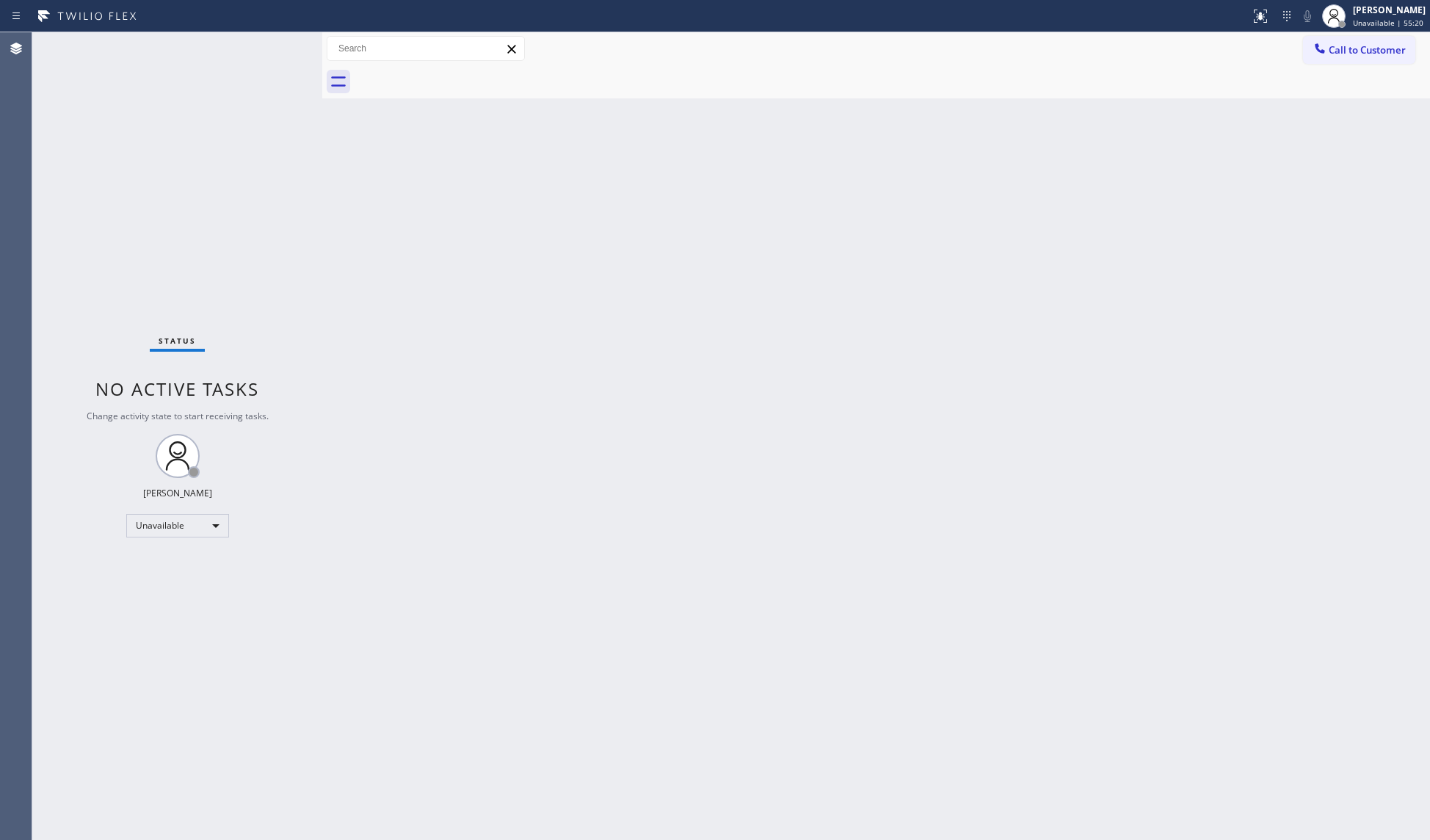
click at [1335, 46] on span "Call to Customer" at bounding box center [1366, 50] width 77 height 13
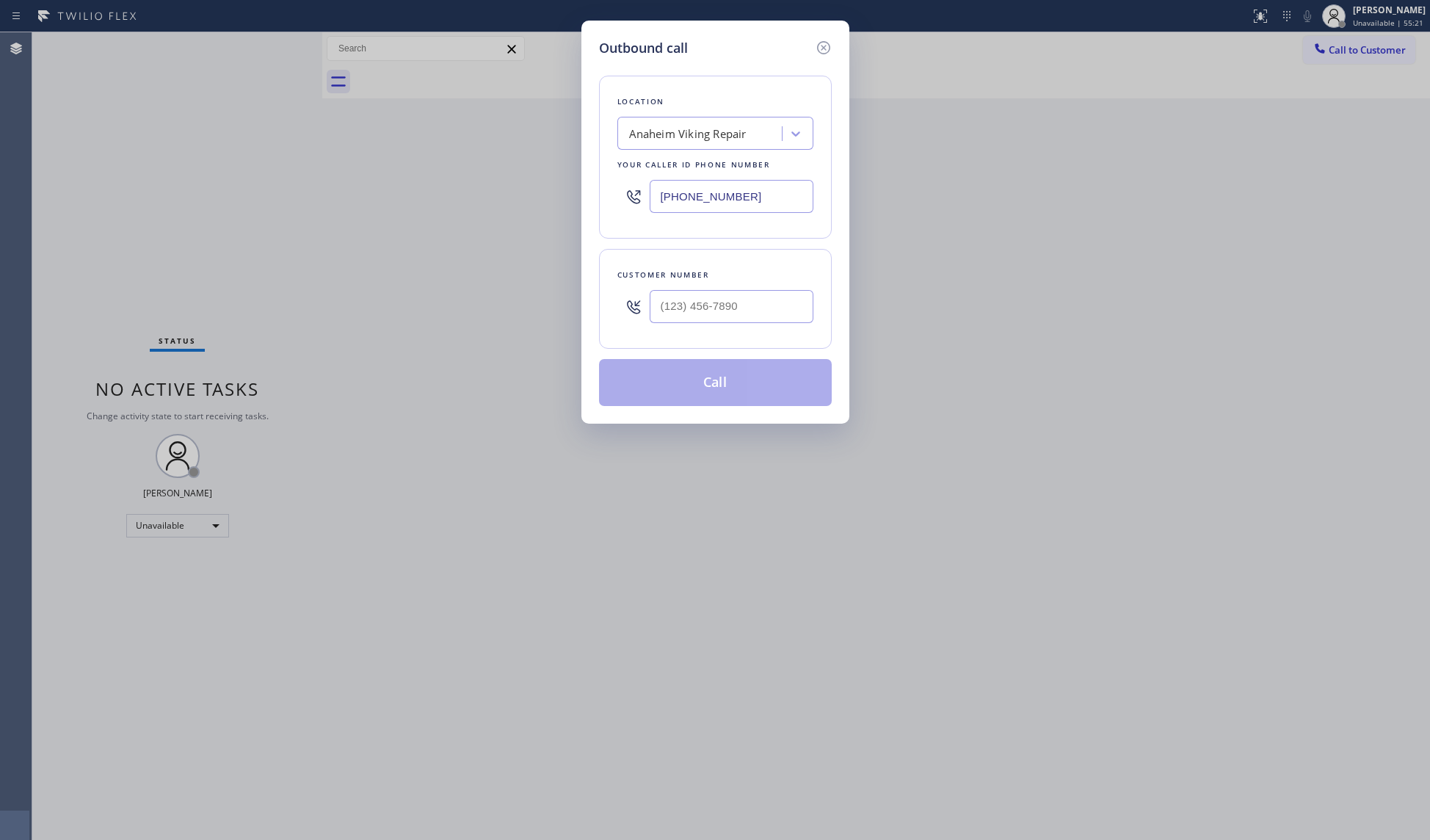
drag, startPoint x: 762, startPoint y: 200, endPoint x: 462, endPoint y: 200, distance: 300.0
click at [463, 200] on div "Outbound call Location [GEOGRAPHIC_DATA] Viking Repair Your caller id phone num…" at bounding box center [715, 420] width 1430 height 840
paste input "949) 724-9281"
type input "[PHONE_NUMBER]"
click at [688, 289] on div at bounding box center [731, 306] width 164 height 48
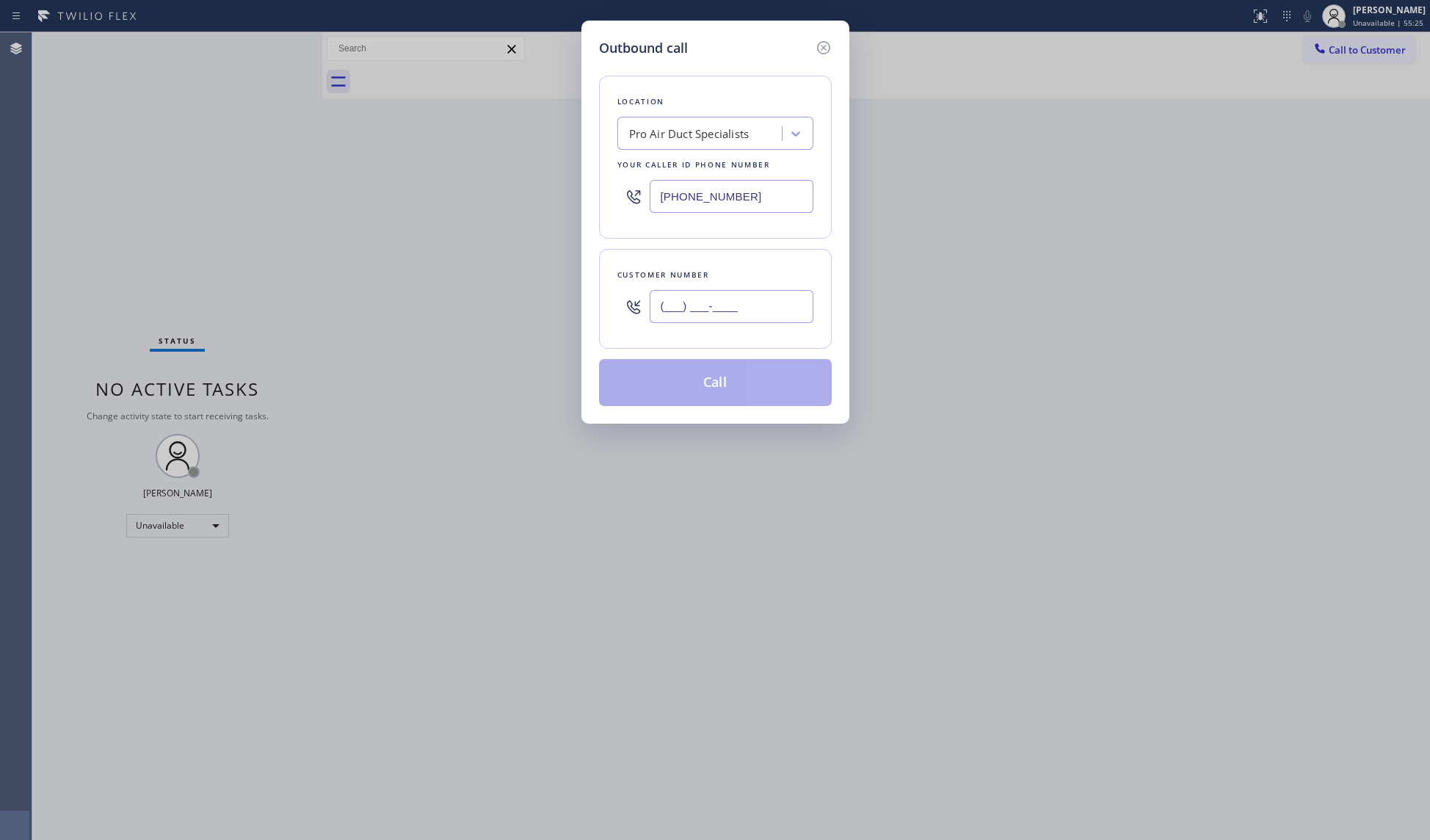
paste input "888) 777-2094"
click at [691, 303] on input "[PHONE_NUMBER]" at bounding box center [731, 306] width 164 height 33
type input "[PHONE_NUMBER]"
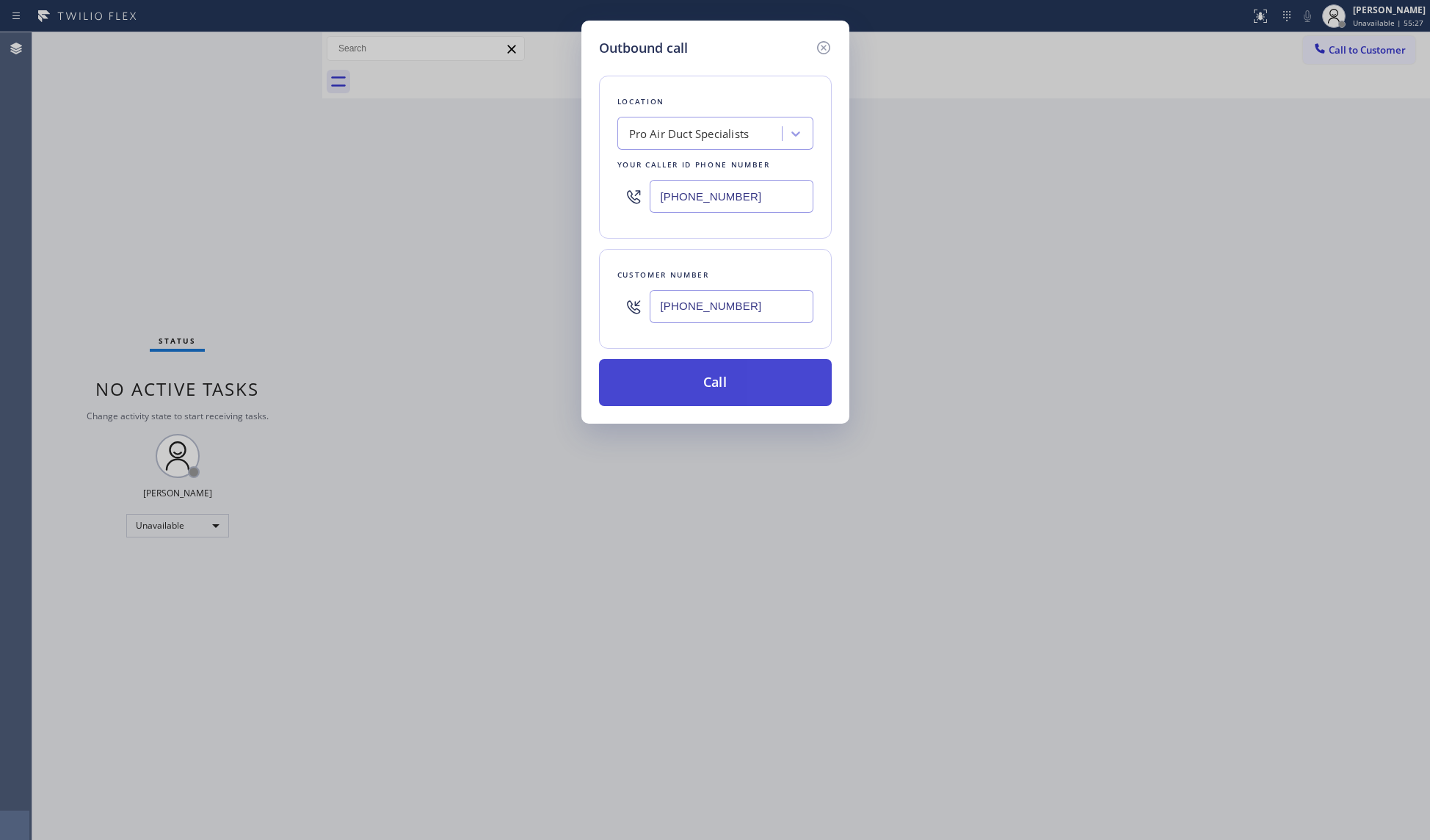
click at [722, 383] on button "Call" at bounding box center [715, 383] width 233 height 47
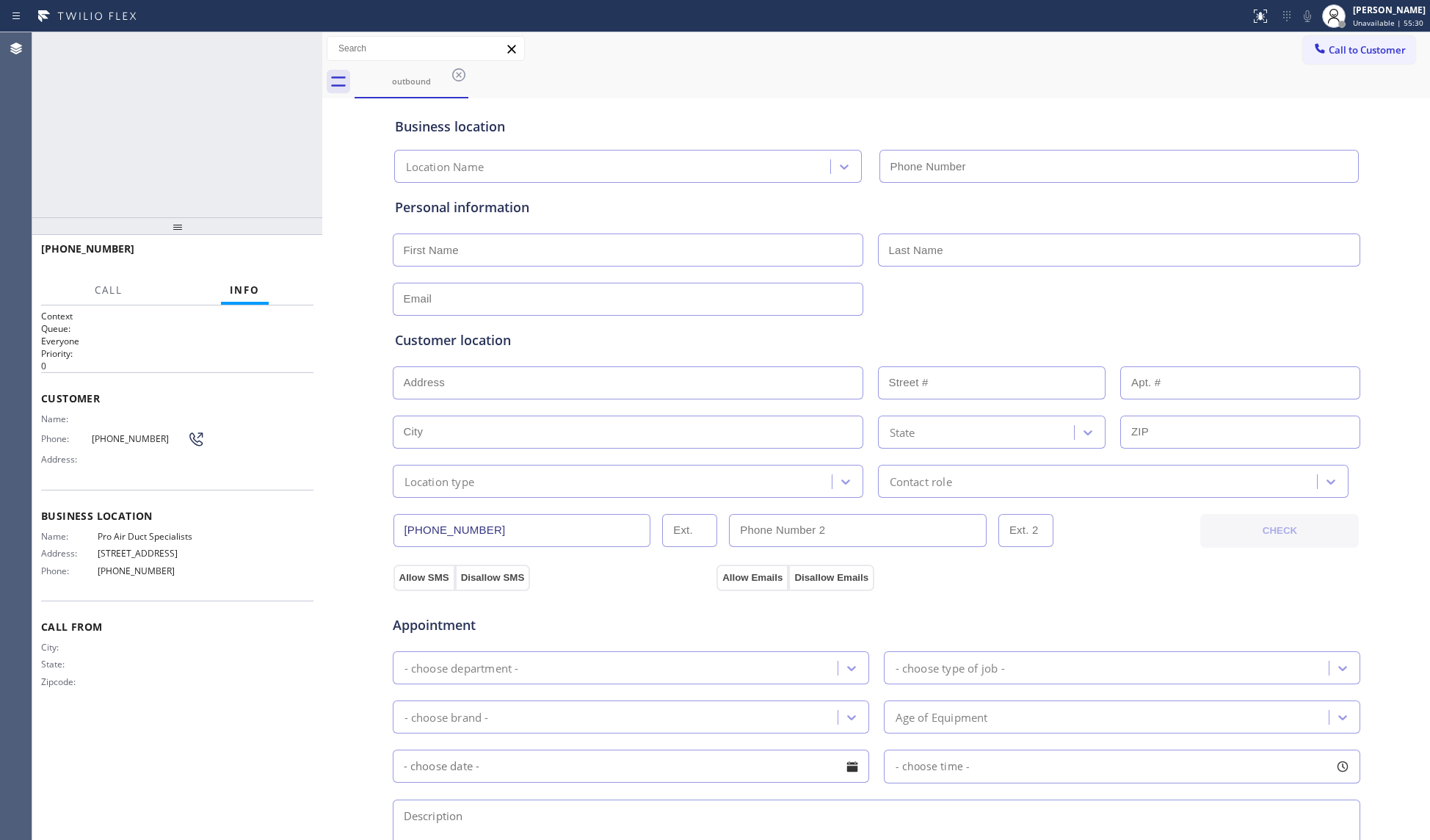
type input "[PHONE_NUMBER]"
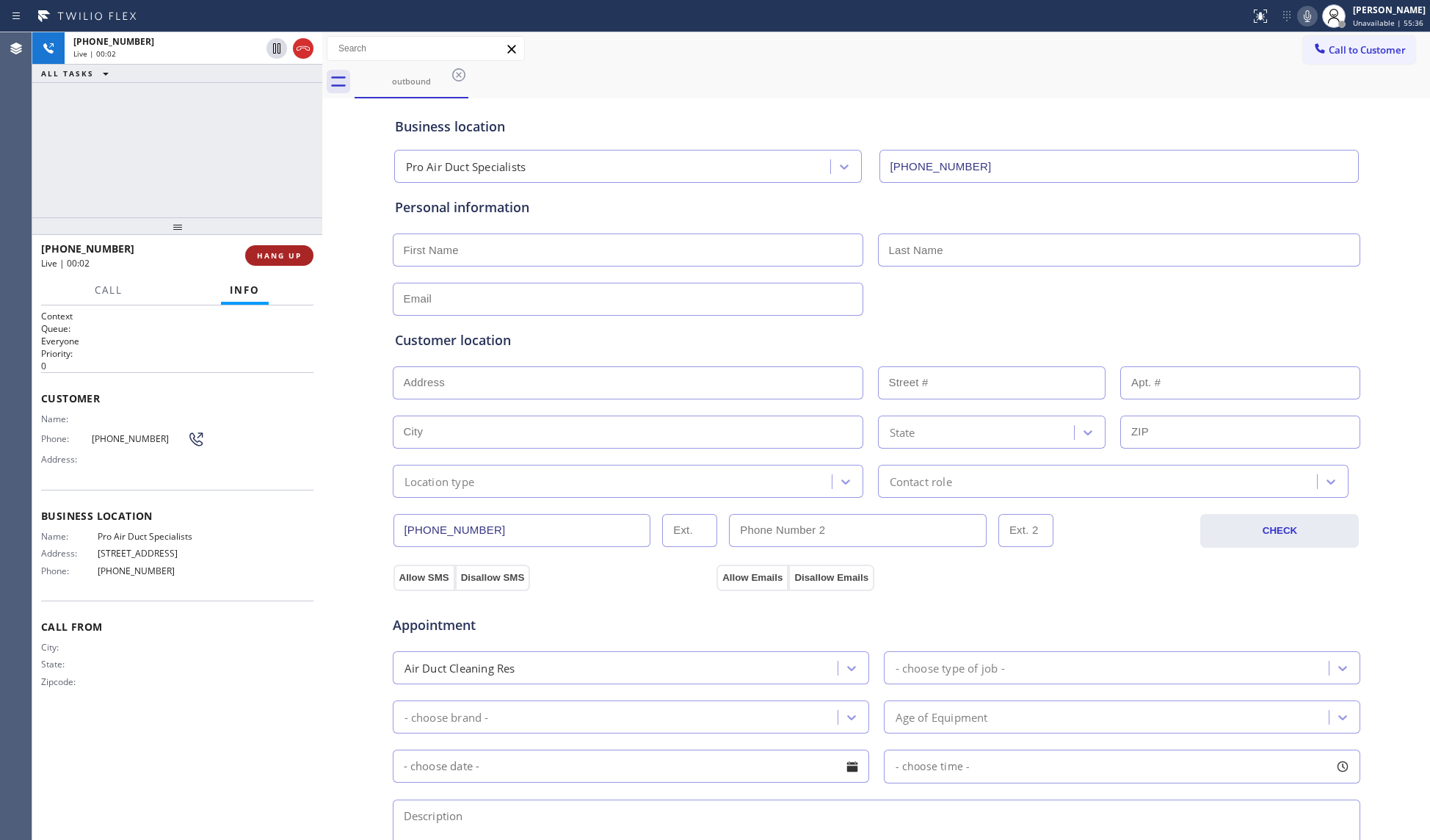
click at [300, 248] on button "HANG UP" at bounding box center [279, 255] width 68 height 20
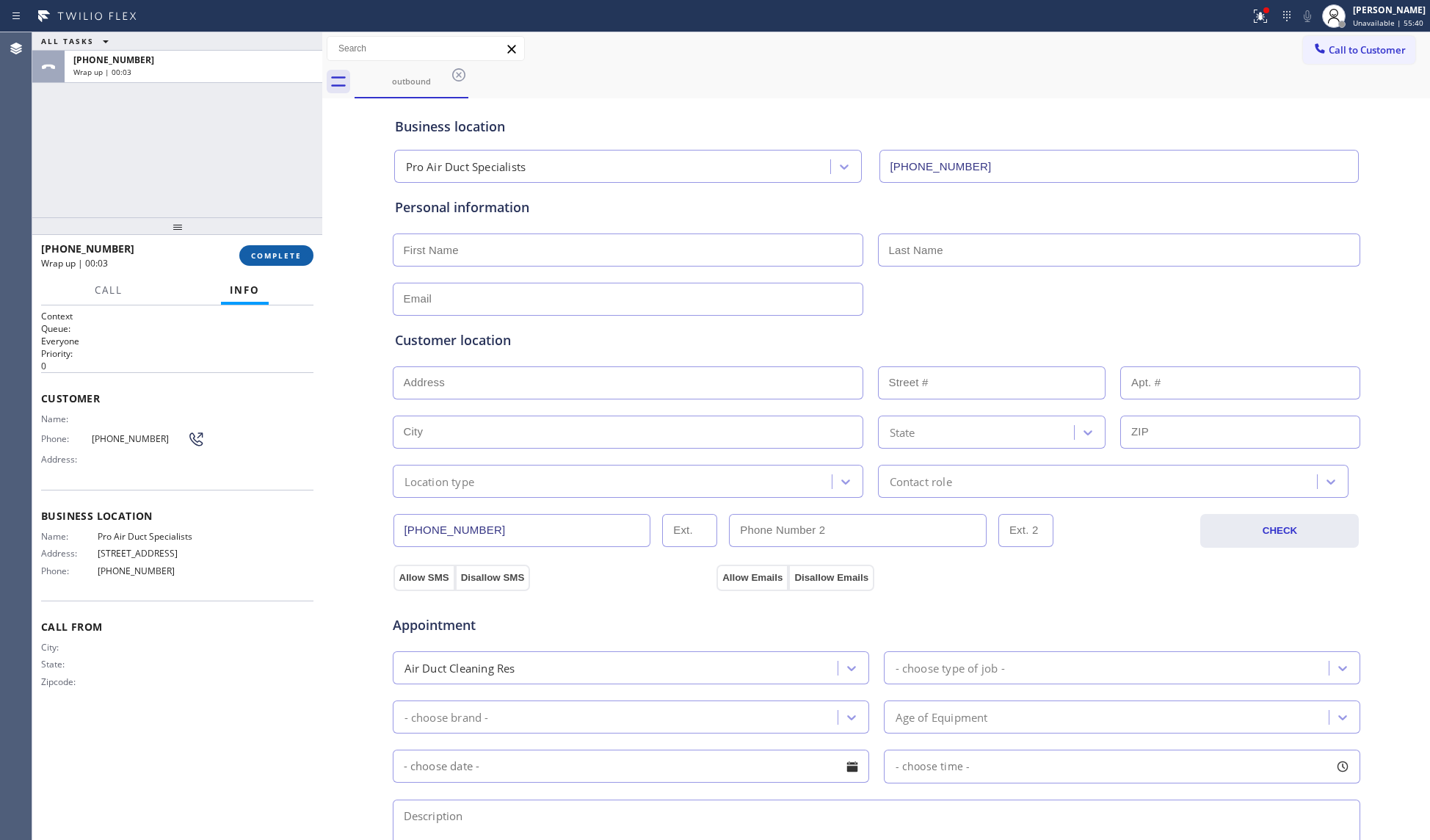
click at [275, 262] on button "COMPLETE" at bounding box center [276, 255] width 74 height 20
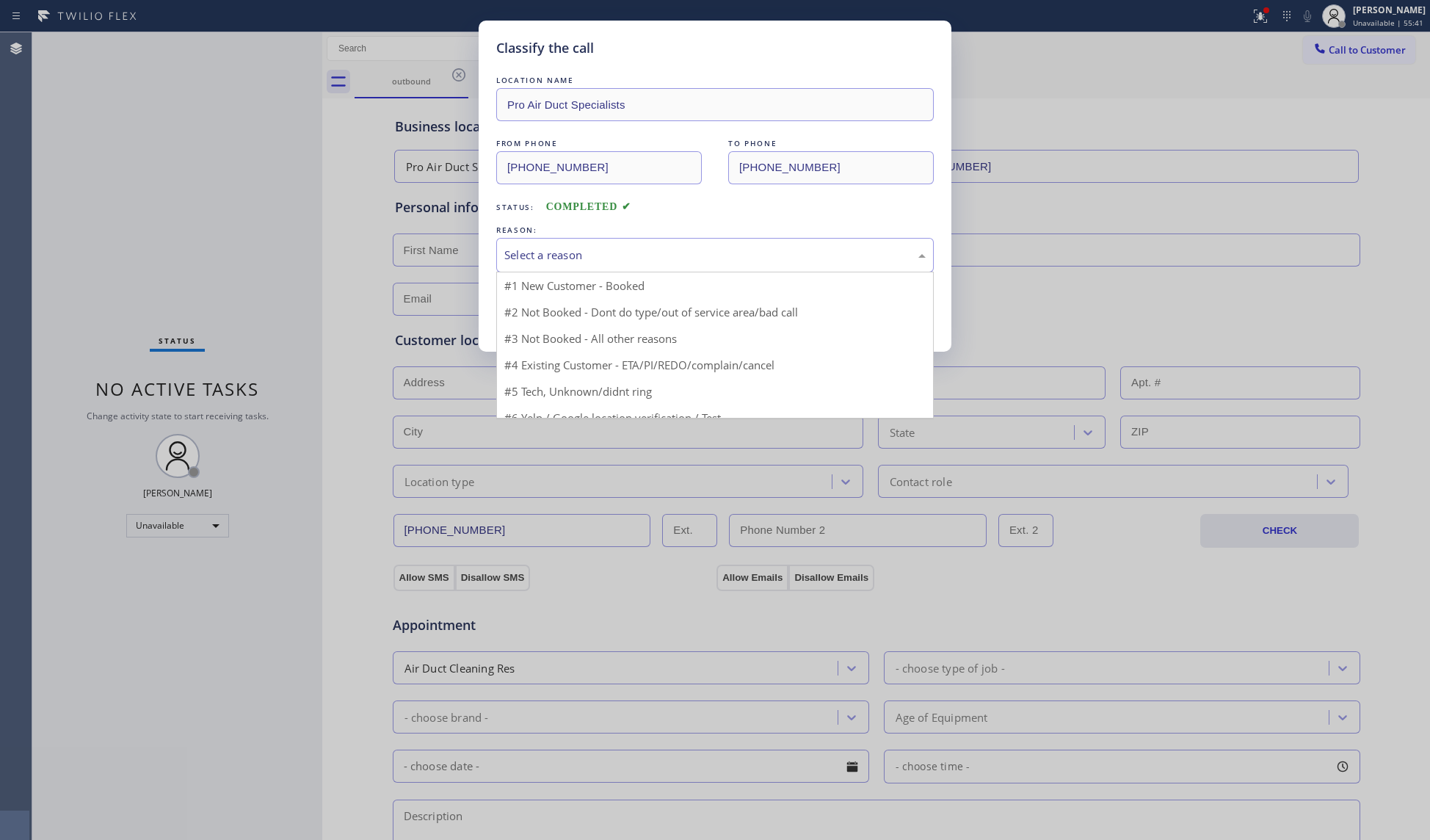
click at [522, 259] on div "Select a reason" at bounding box center [715, 255] width 421 height 17
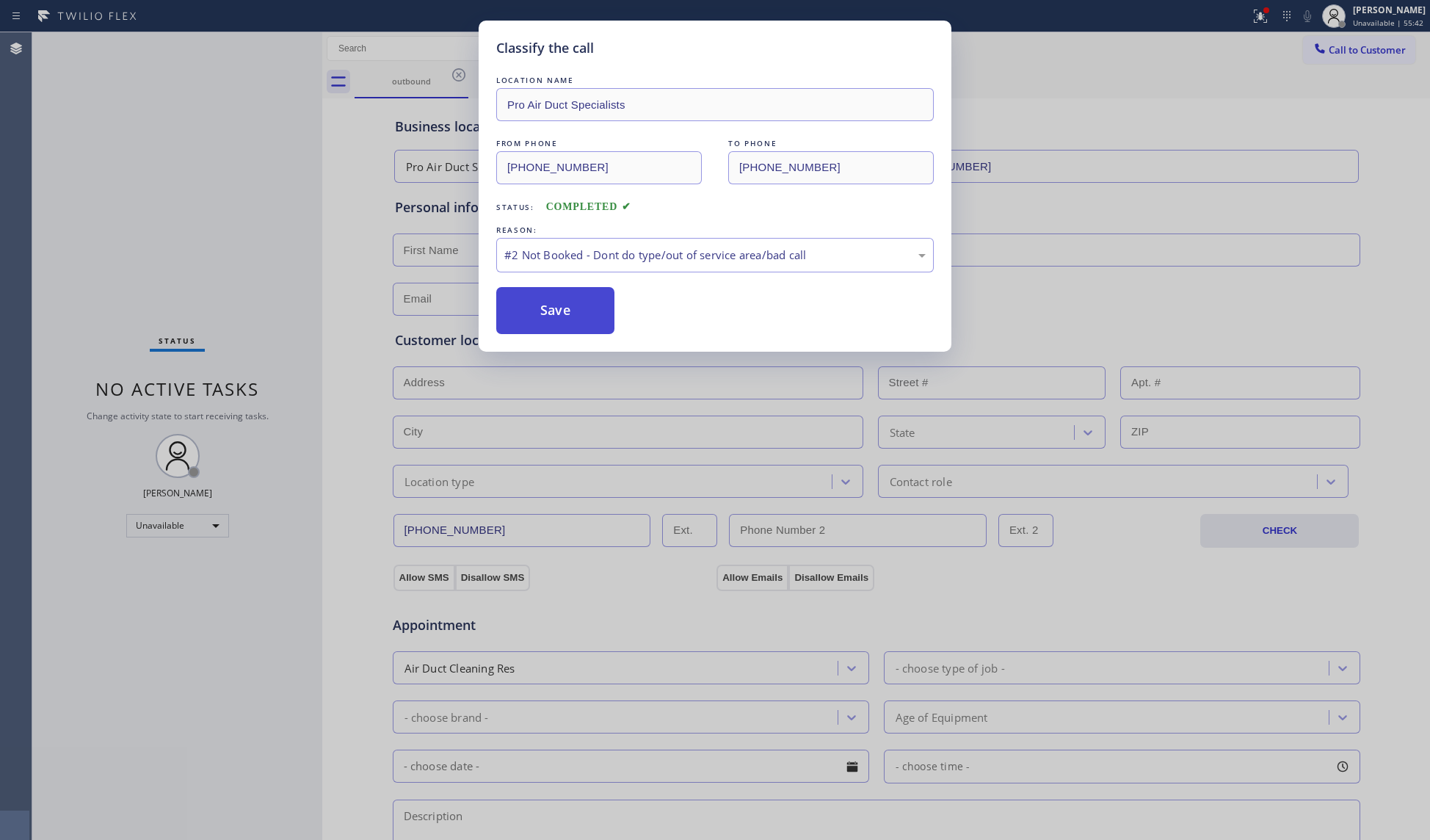
drag, startPoint x: 543, startPoint y: 313, endPoint x: 521, endPoint y: 311, distance: 22.1
click at [539, 311] on button "Save" at bounding box center [555, 310] width 118 height 47
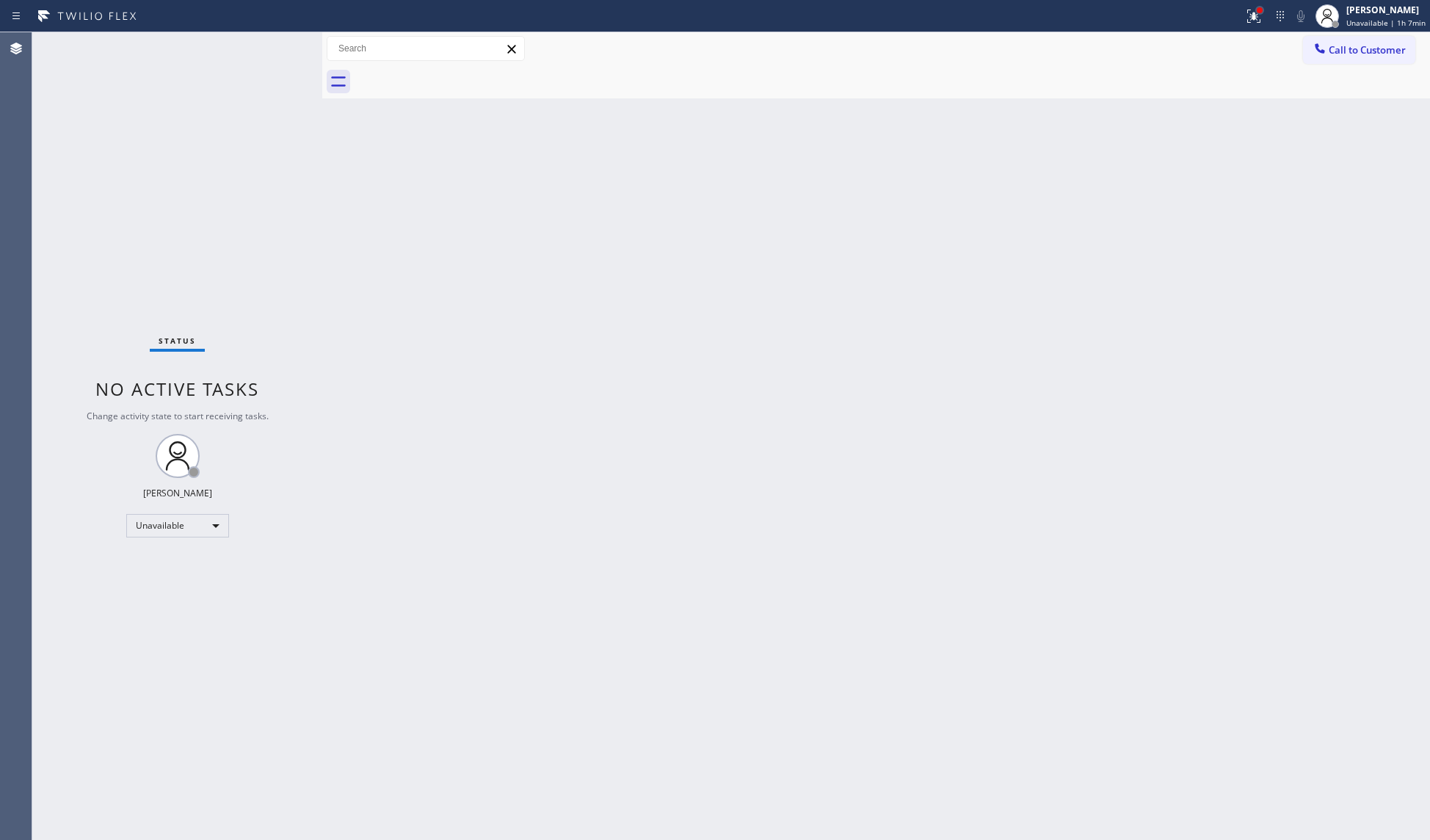
click at [1264, 13] on div at bounding box center [1259, 10] width 9 height 9
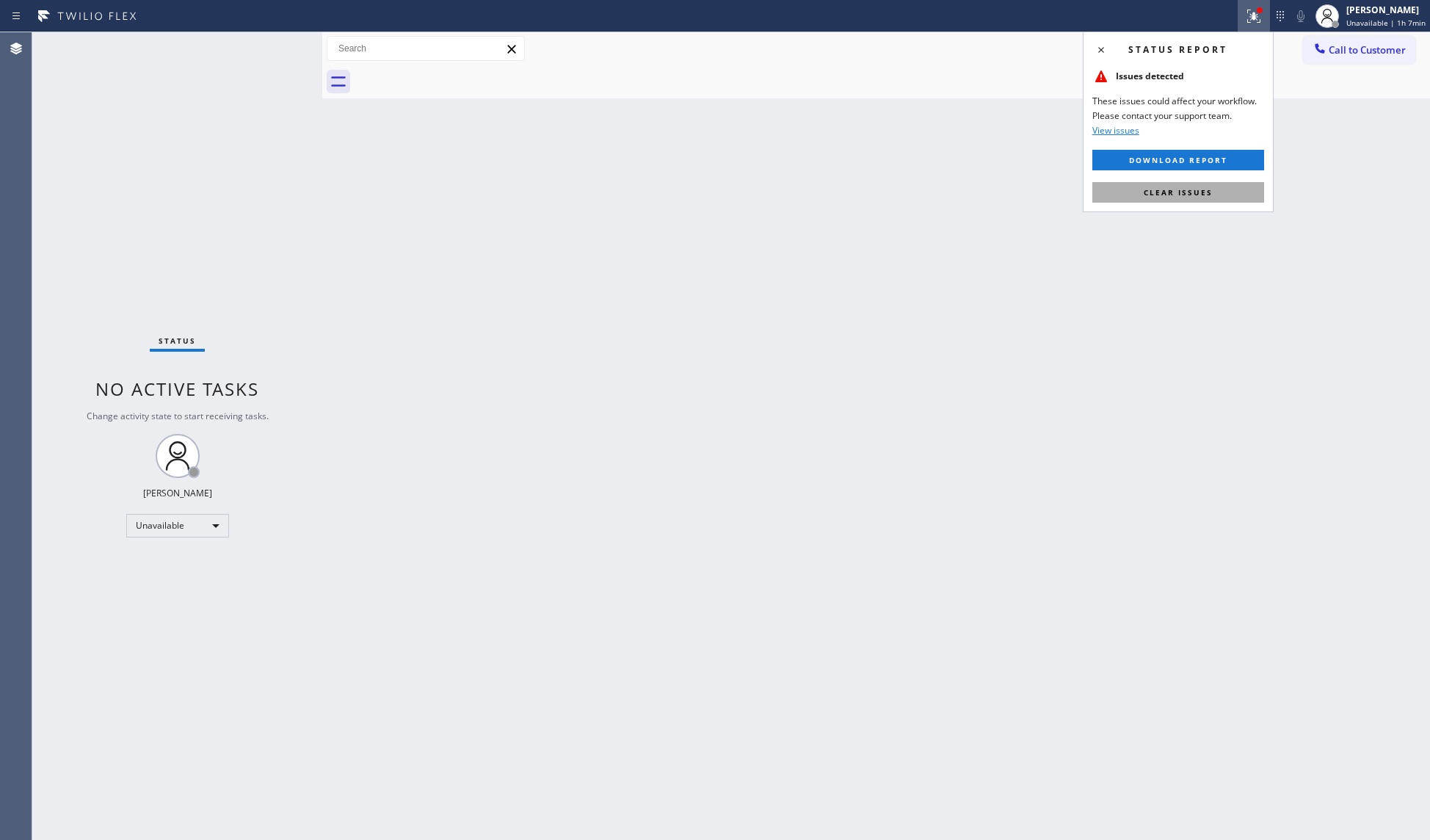
click at [1210, 198] on button "Clear issues" at bounding box center [1177, 191] width 172 height 20
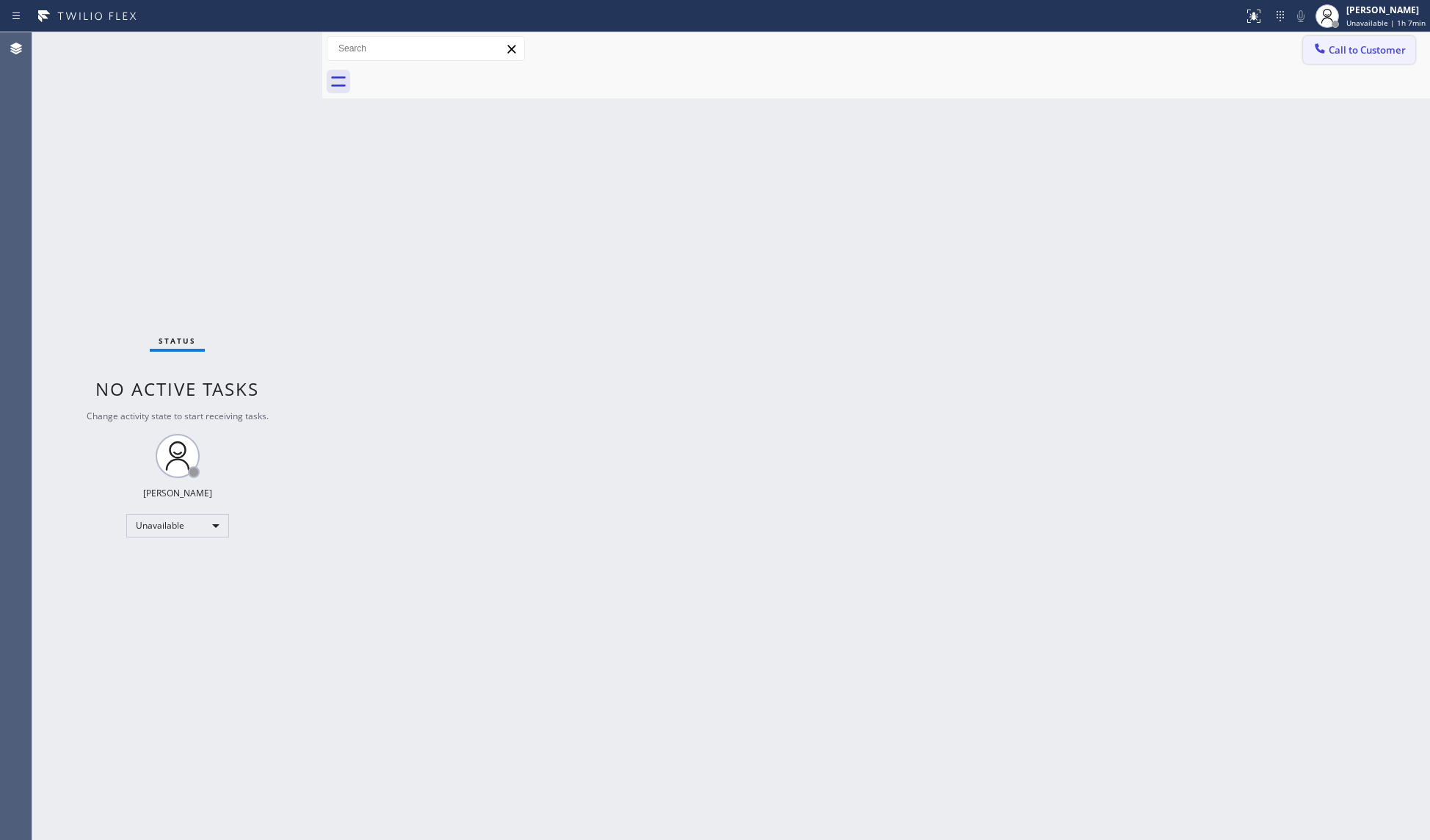
click at [1331, 51] on span "Call to Customer" at bounding box center [1366, 50] width 77 height 13
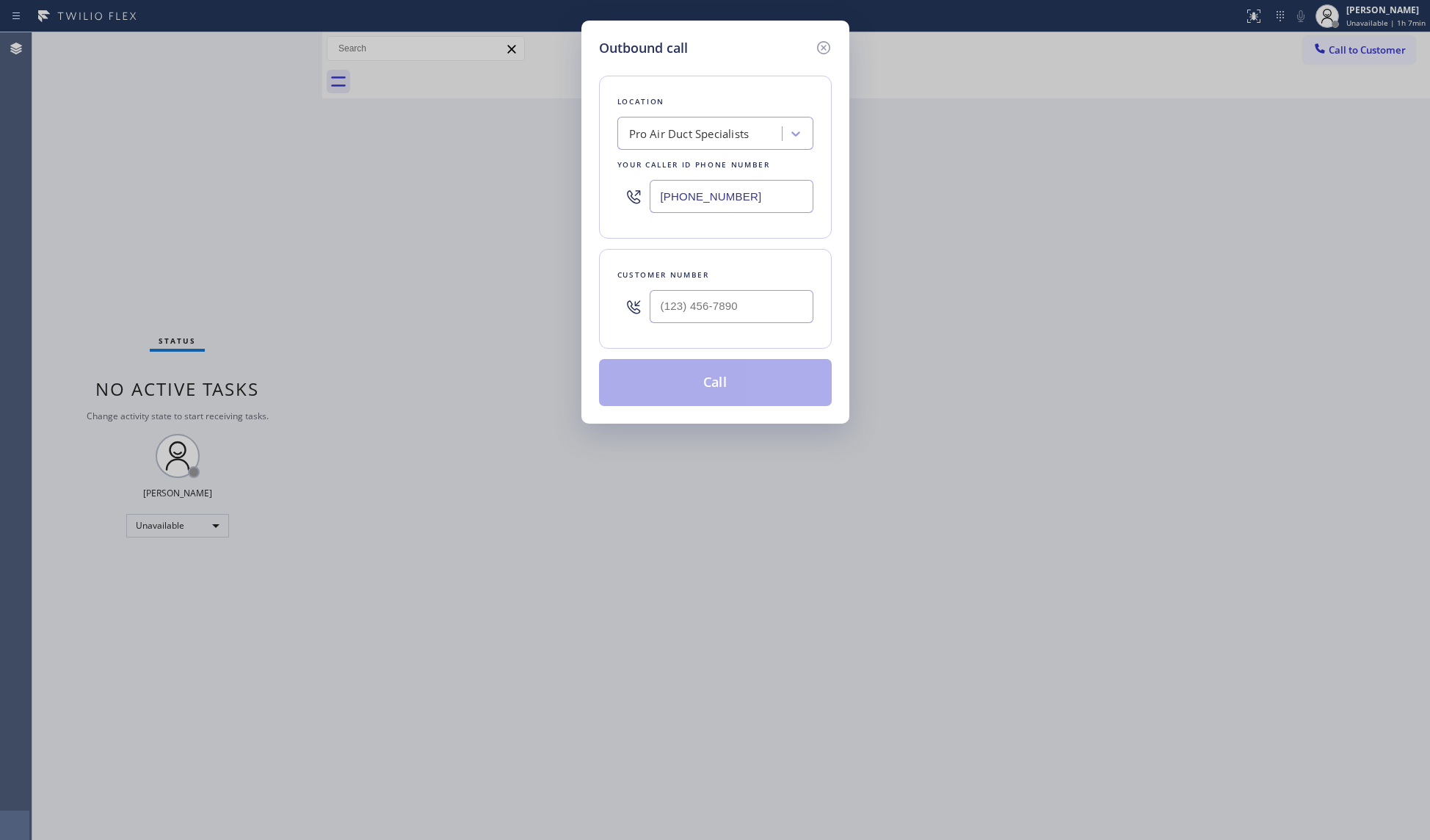
drag, startPoint x: 747, startPoint y: 204, endPoint x: 596, endPoint y: 206, distance: 151.0
click at [596, 206] on div "Outbound call Location Pro Air Duct Specialists Your caller id phone number [PH…" at bounding box center [715, 222] width 268 height 403
paste input "617) 219-9255"
type input "[PHONE_NUMBER]"
click at [696, 317] on input "(___) ___-____" at bounding box center [731, 306] width 164 height 33
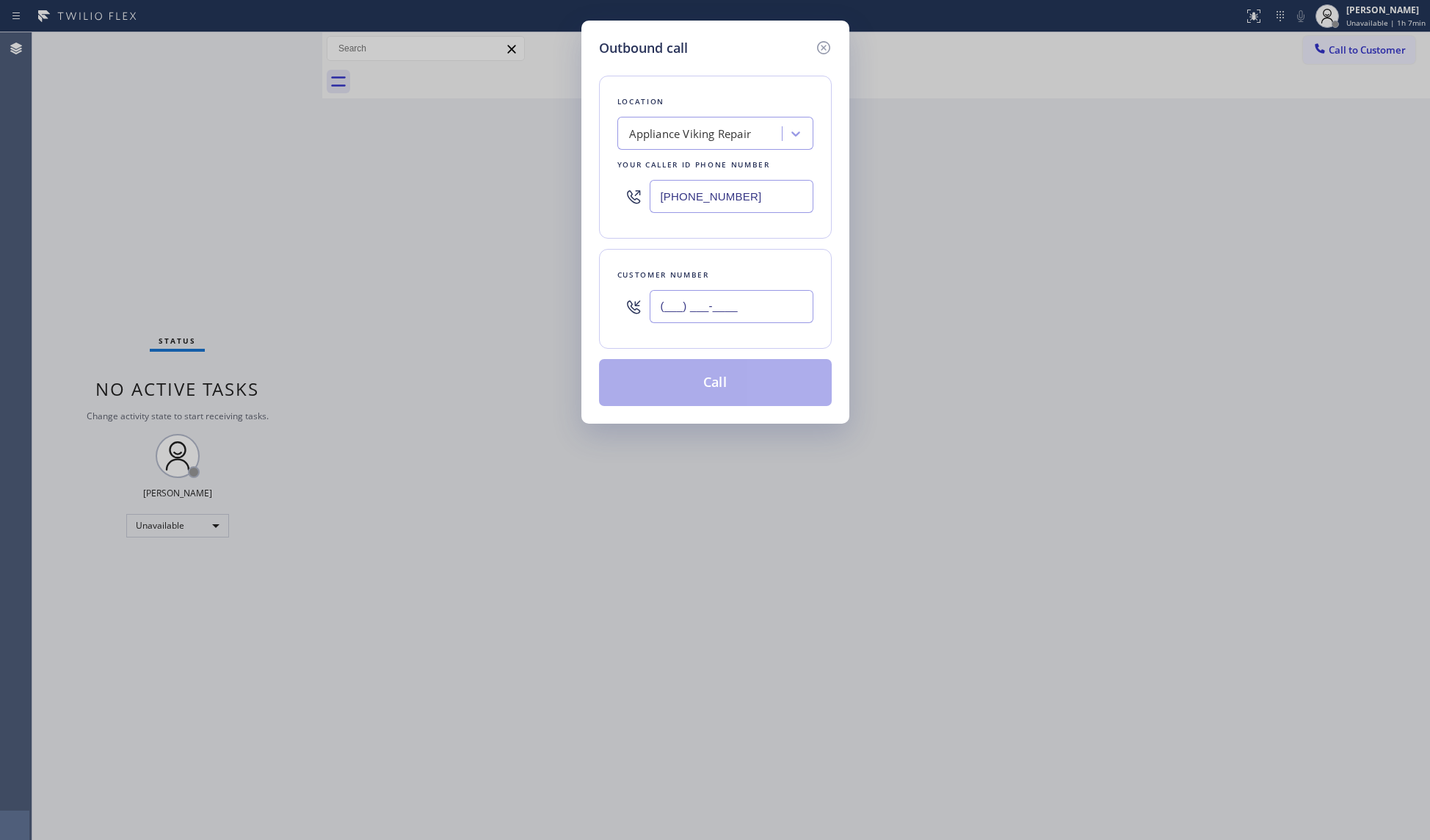
paste input "310) 344-9691"
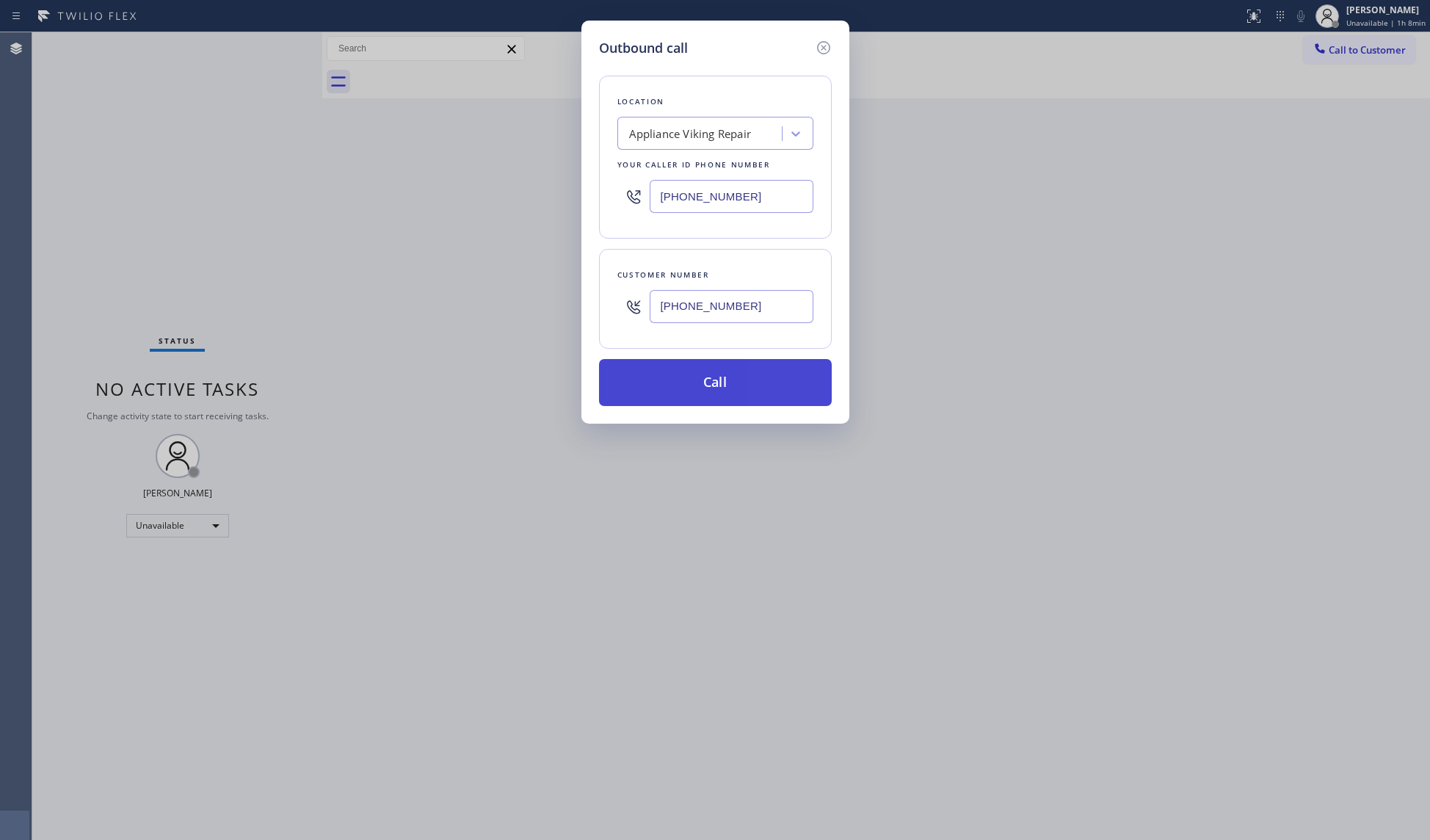
type input "[PHONE_NUMBER]"
click at [733, 383] on button "Call" at bounding box center [715, 383] width 233 height 47
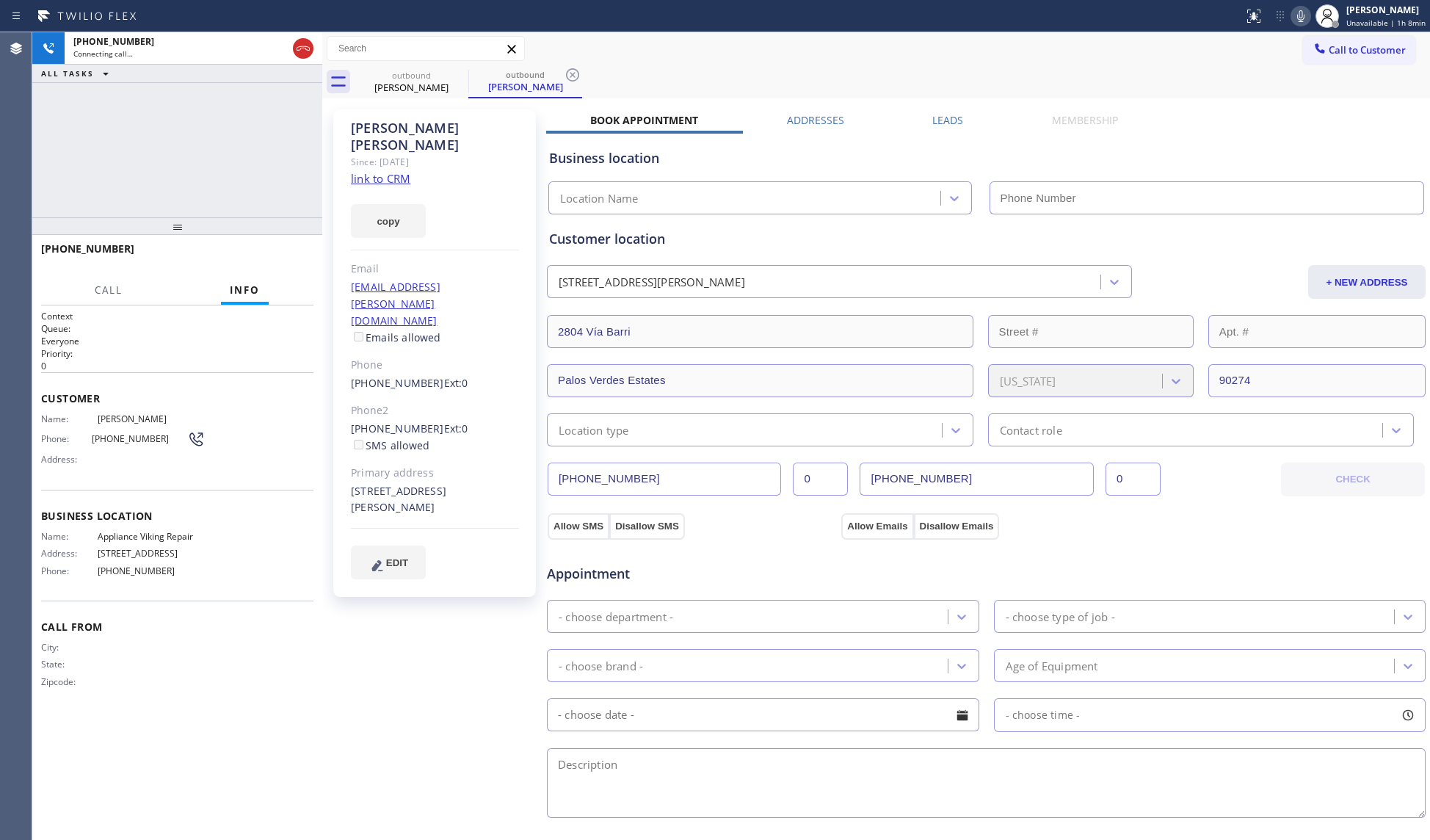
type input "[PHONE_NUMBER]"
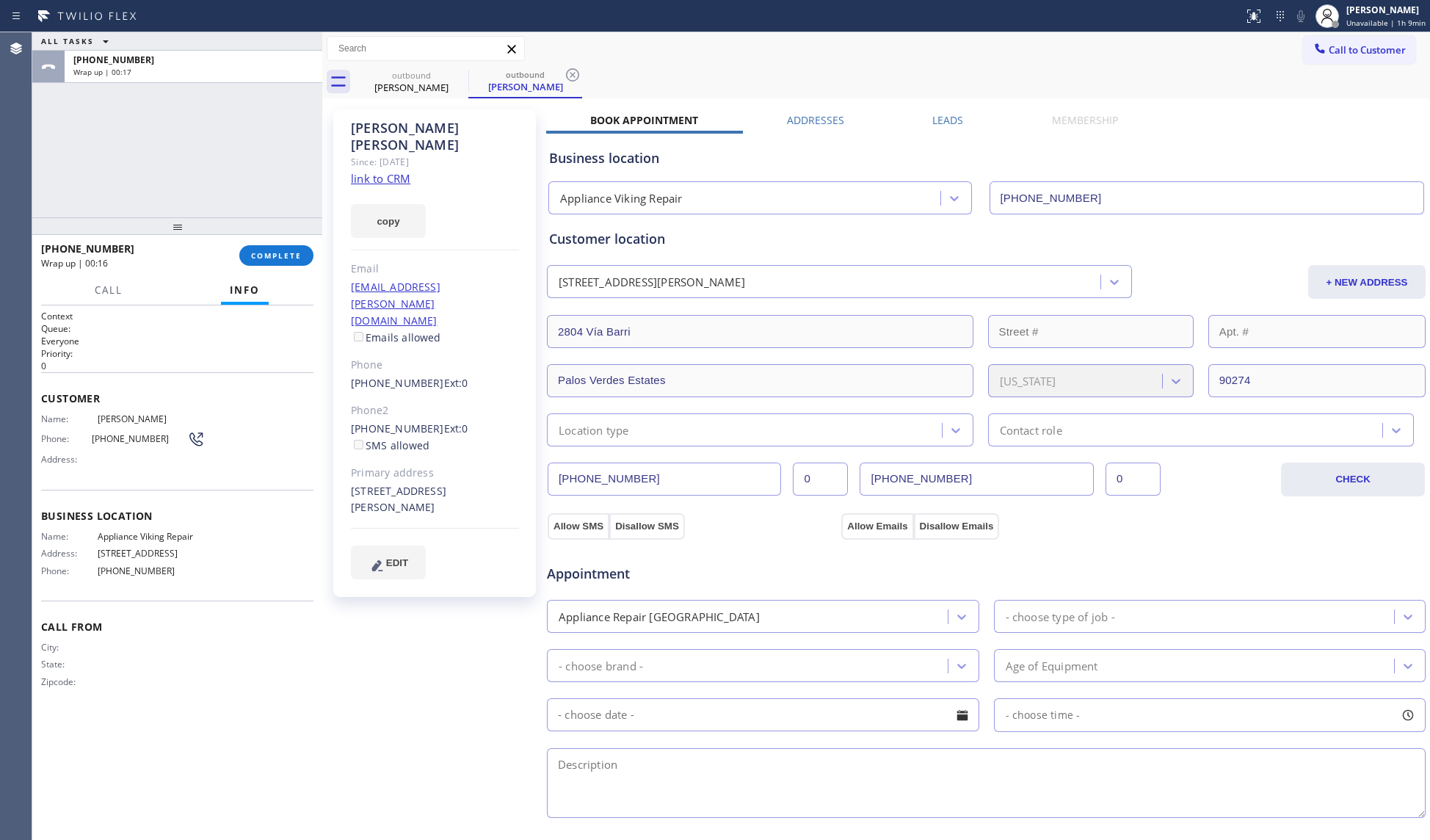
click at [271, 233] on div at bounding box center [178, 226] width 290 height 18
click at [279, 259] on span "COMPLETE" at bounding box center [276, 255] width 51 height 11
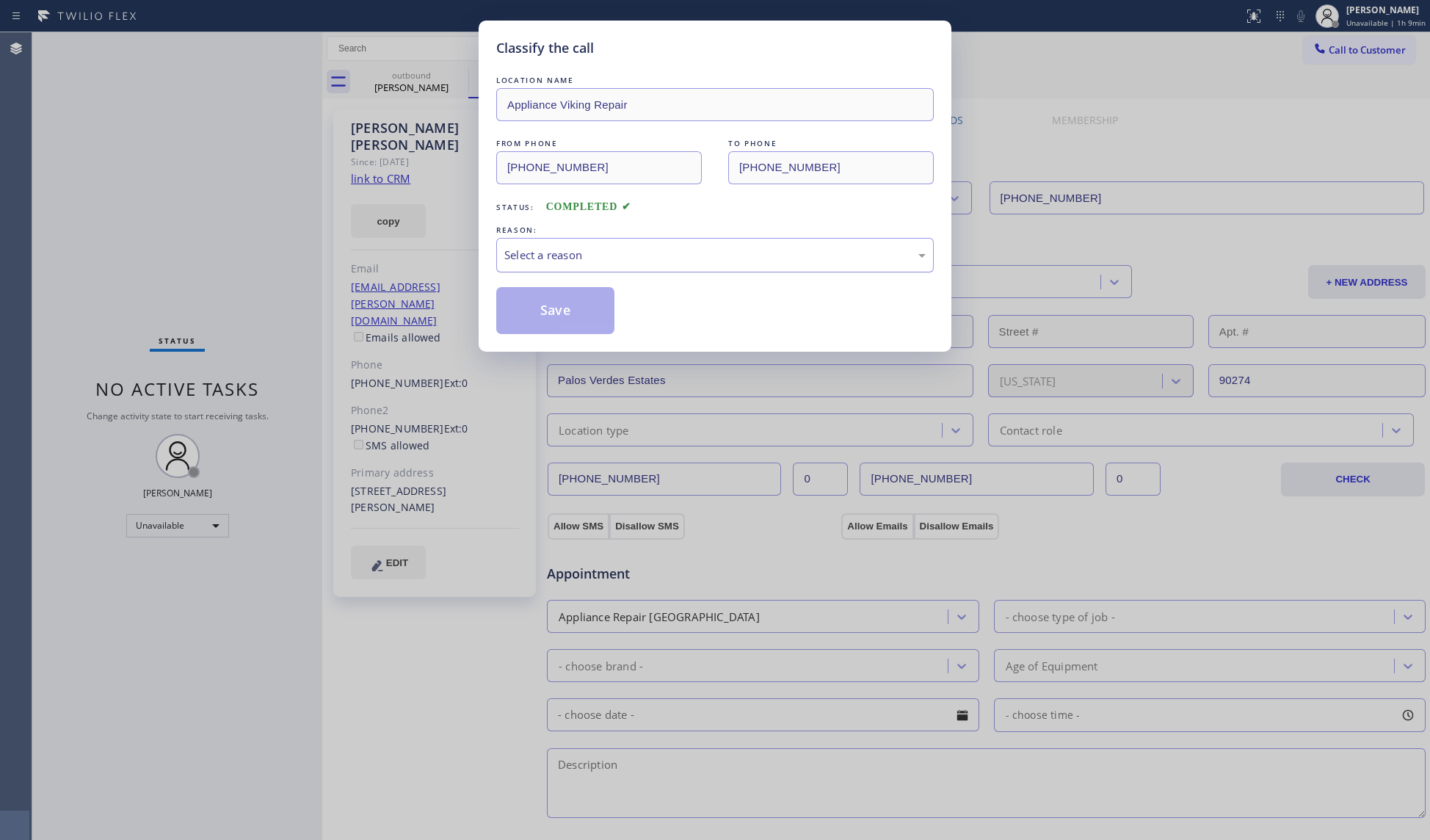
click at [540, 255] on div "Select a reason" at bounding box center [715, 255] width 421 height 17
click at [559, 311] on button "Save" at bounding box center [555, 310] width 118 height 47
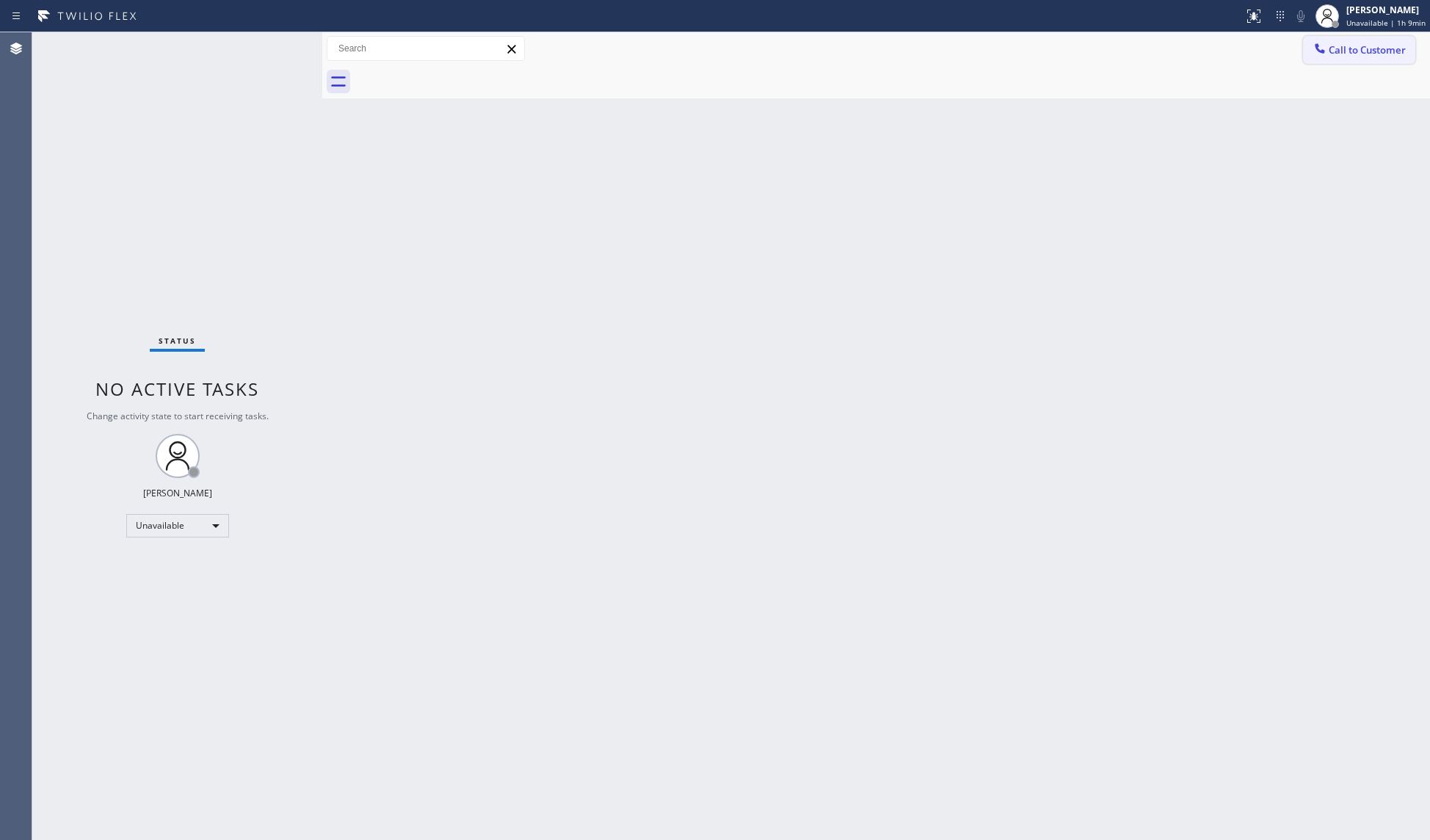
click at [1324, 51] on icon at bounding box center [1319, 48] width 10 height 10
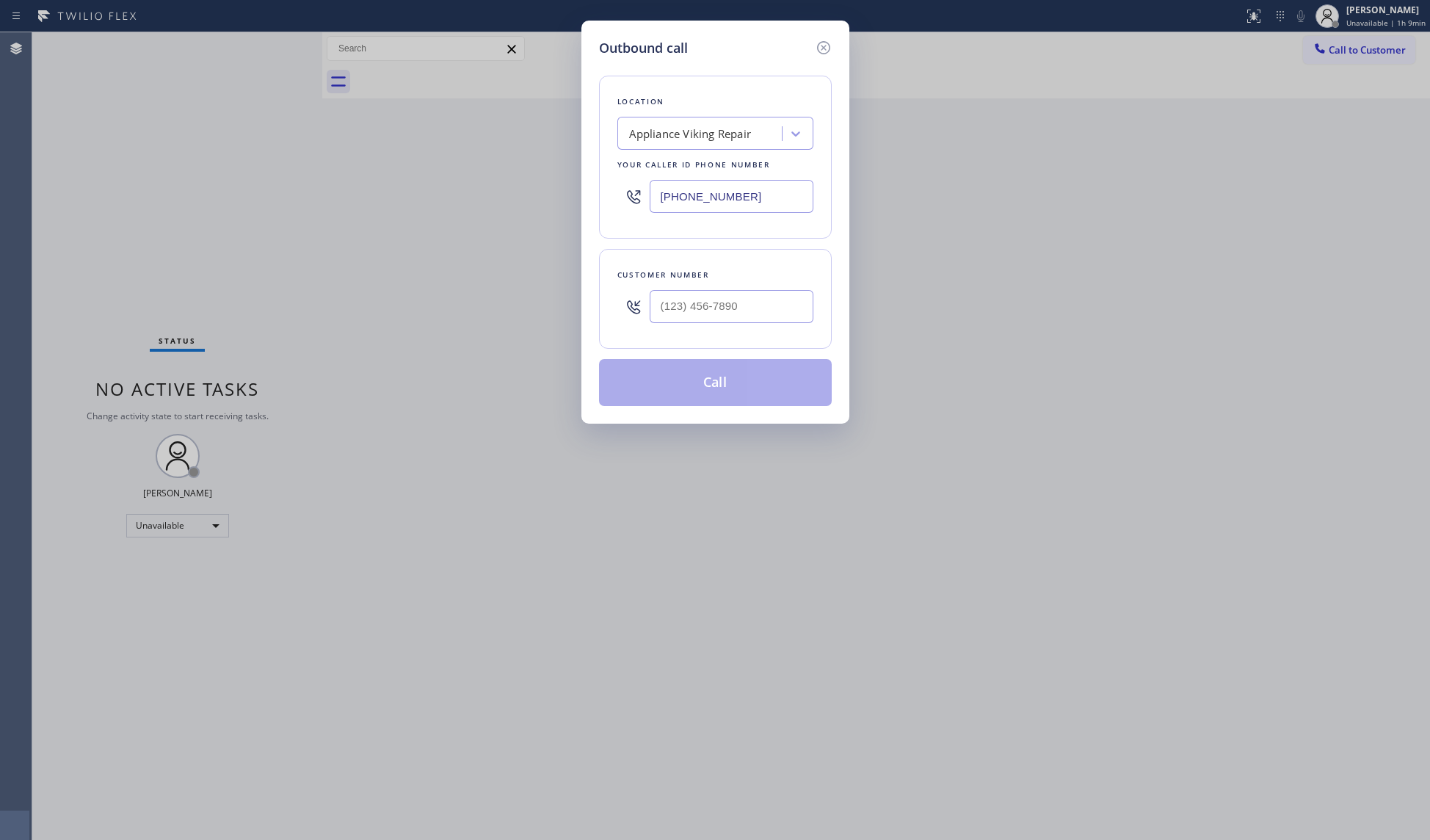
drag, startPoint x: 788, startPoint y: 196, endPoint x: 511, endPoint y: 169, distance: 278.3
click at [509, 191] on div "Outbound call Location Appliance Viking Repair Your caller id phone number [PHO…" at bounding box center [715, 420] width 1430 height 840
paste input "949) 239-1524"
drag, startPoint x: 759, startPoint y: 189, endPoint x: 566, endPoint y: 172, distance: 193.7
click at [566, 172] on div "Outbound call Location 4B2.Paid Viking Repair Service Your caller id phone numb…" at bounding box center [715, 420] width 1430 height 840
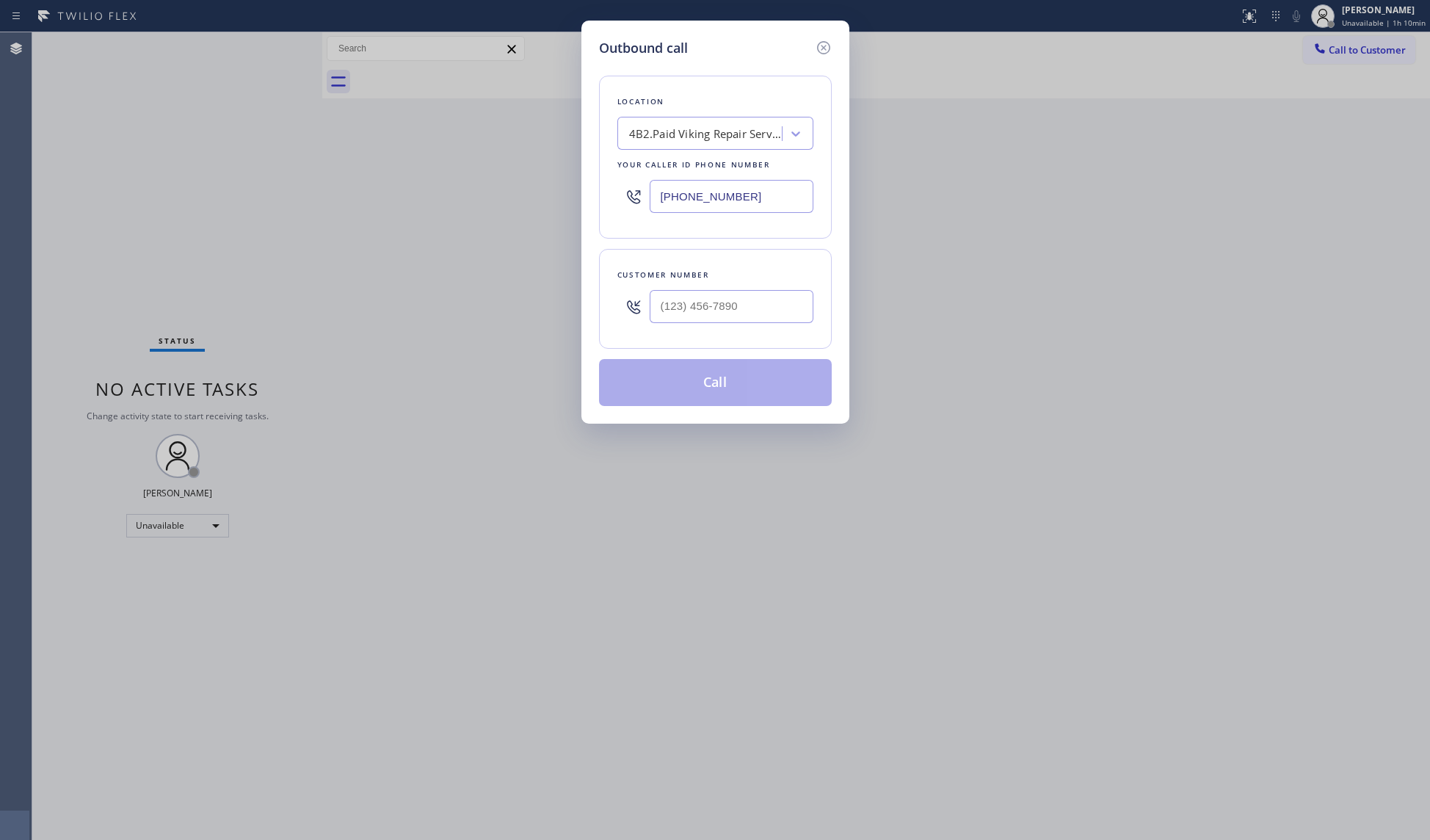
paste input "text"
type input "[PHONE_NUMBER]"
click at [662, 311] on input "(___) ___-____" at bounding box center [731, 306] width 164 height 33
paste input "949) 460-3396"
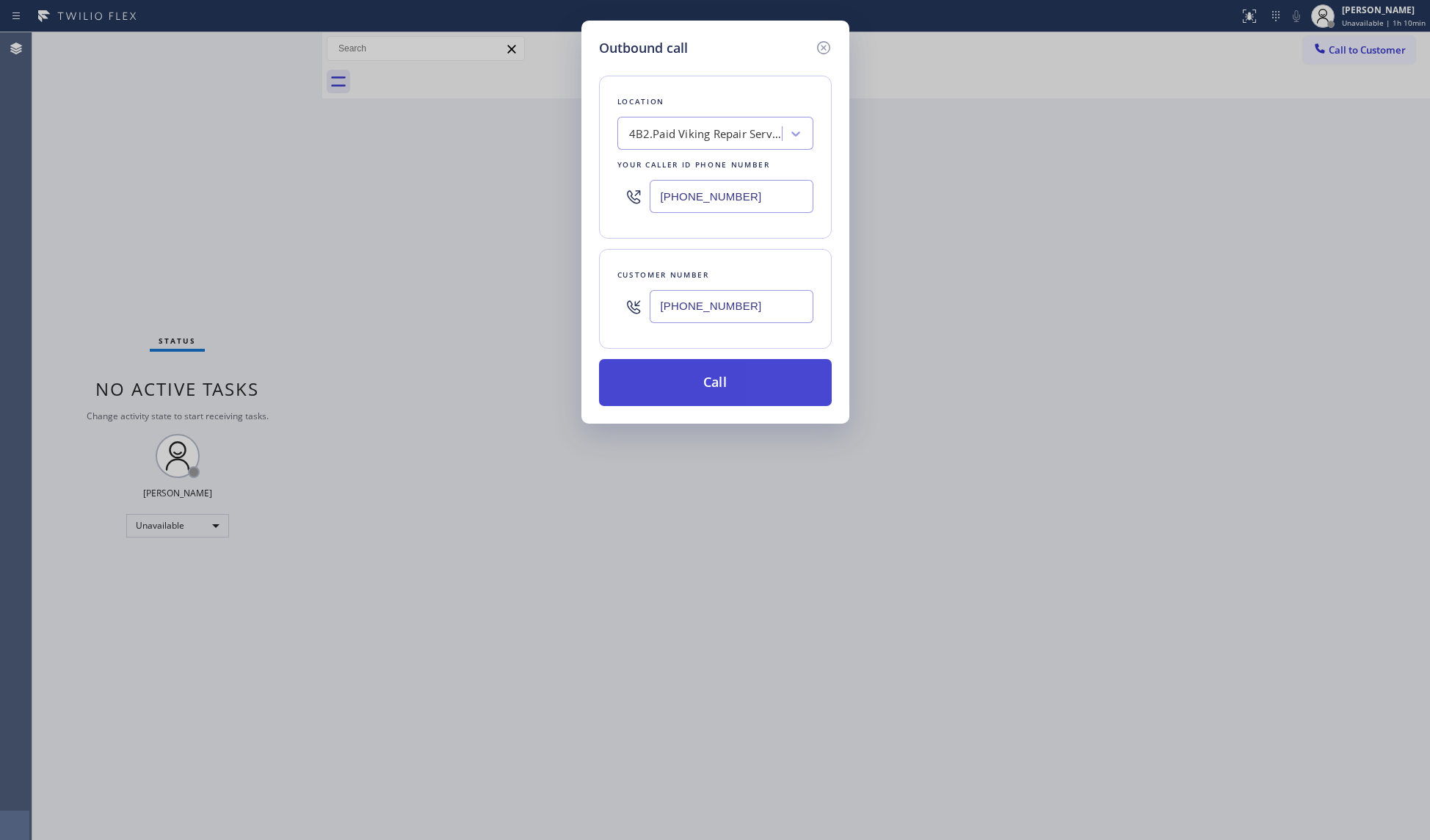
type input "[PHONE_NUMBER]"
click at [705, 379] on button "Call" at bounding box center [715, 383] width 233 height 47
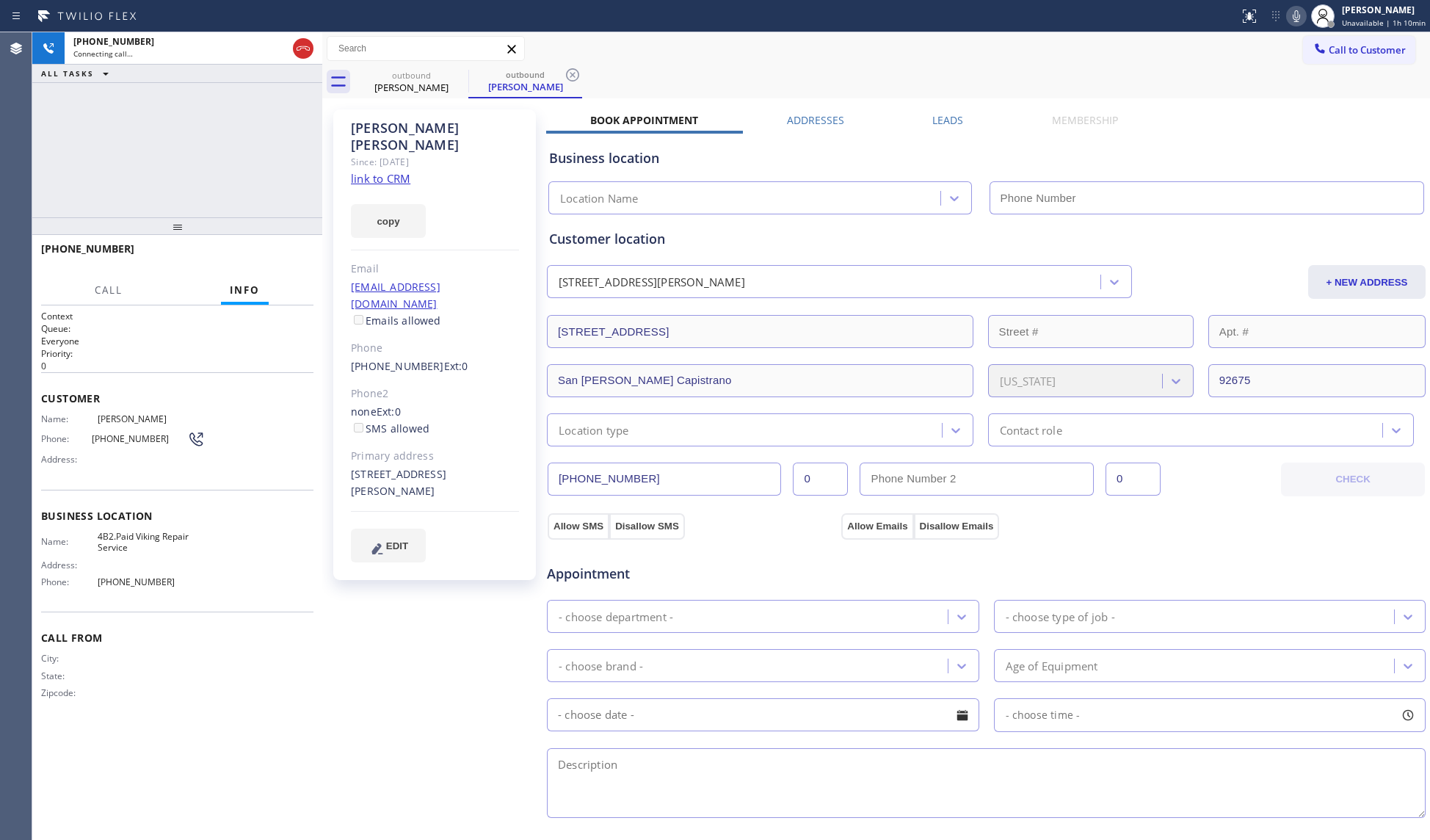
type input "[PHONE_NUMBER]"
drag, startPoint x: 705, startPoint y: 68, endPoint x: 581, endPoint y: 64, distance: 124.1
click at [702, 66] on div "outbound [PERSON_NAME] outbound [PERSON_NAME]" at bounding box center [892, 81] width 1076 height 33
click at [565, 75] on icon at bounding box center [573, 75] width 18 height 18
click at [390, 187] on div "copy" at bounding box center [435, 213] width 168 height 51
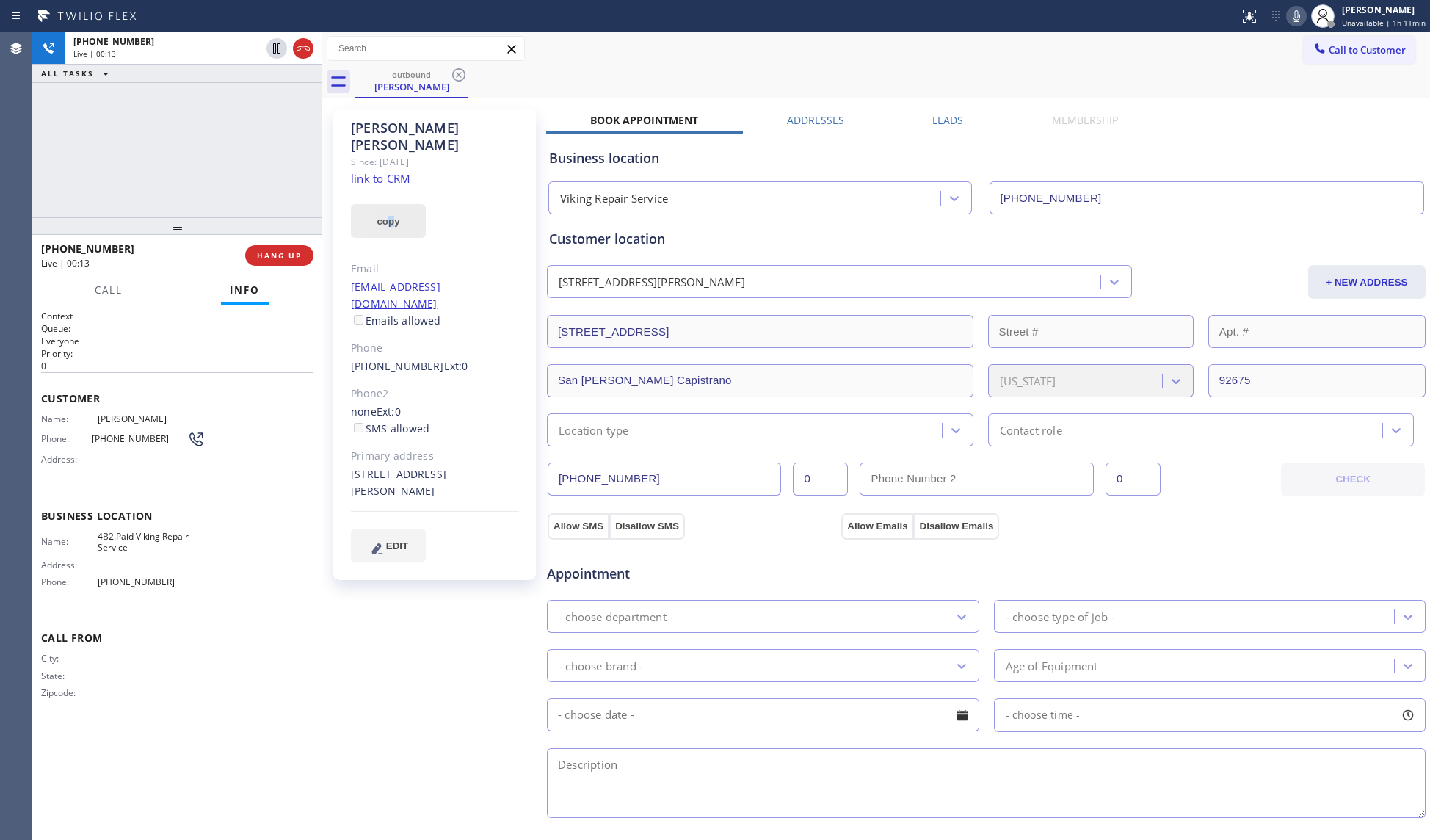
click at [394, 204] on button "copy" at bounding box center [389, 220] width 75 height 33
drag, startPoint x: 476, startPoint y: 458, endPoint x: 350, endPoint y: 438, distance: 127.6
click at [350, 438] on div "[PERSON_NAME] Since: [DATE] link to CRM copy Email [EMAIL_ADDRESS][DOMAIN_NAME]…" at bounding box center [434, 344] width 203 height 470
copy div "[STREET_ADDRESS][PERSON_NAME]"
click at [1291, 18] on icon at bounding box center [1296, 16] width 18 height 18
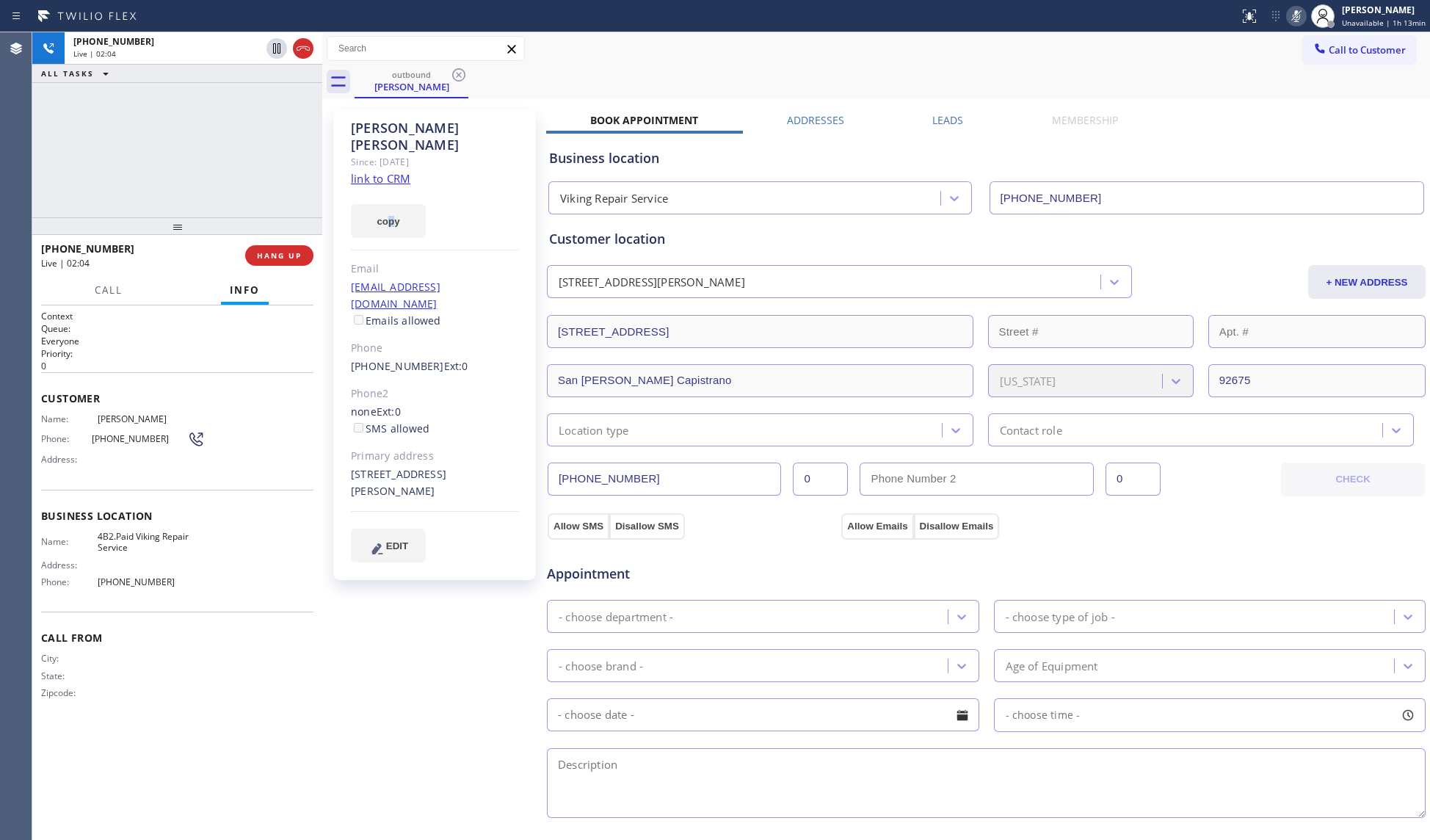
click at [1291, 18] on icon at bounding box center [1296, 16] width 18 height 18
click at [1260, 100] on div "[PERSON_NAME] Since: [DATE] link to CRM copy Email [EMAIL_ADDRESS][DOMAIN_NAME]…" at bounding box center [875, 592] width 1107 height 988
drag, startPoint x: 1295, startPoint y: 19, endPoint x: 1305, endPoint y: 41, distance: 24.2
click at [1296, 19] on icon at bounding box center [1296, 16] width 18 height 18
click at [1295, 20] on icon at bounding box center [1296, 16] width 18 height 18
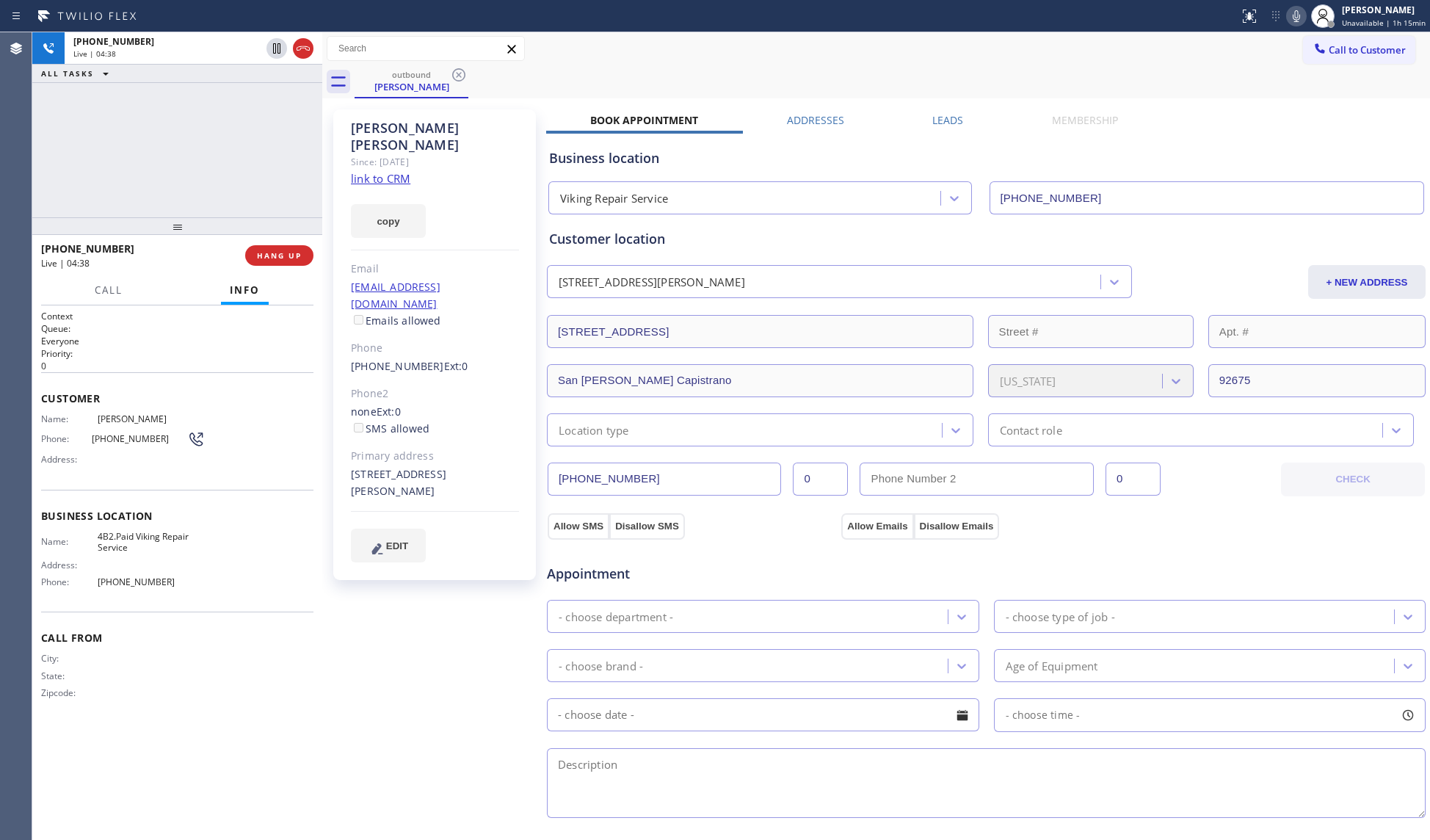
click at [278, 166] on div "[PHONE_NUMBER] Live | 04:38 ALL TASKS ALL TASKS ACTIVE TASKS TASKS IN WRAP UP" at bounding box center [178, 125] width 290 height 185
click at [491, 157] on div "[PERSON_NAME] Since: [DATE] link to CRM copy Email [EMAIL_ADDRESS][DOMAIN_NAME]…" at bounding box center [434, 344] width 203 height 470
click at [794, 57] on div "Call to Customer Outbound call Location Viking Repair Service Your caller id ph…" at bounding box center [875, 49] width 1107 height 26
click at [931, 248] on div "Customer location" at bounding box center [986, 239] width 874 height 20
click at [1298, 19] on icon at bounding box center [1296, 16] width 18 height 18
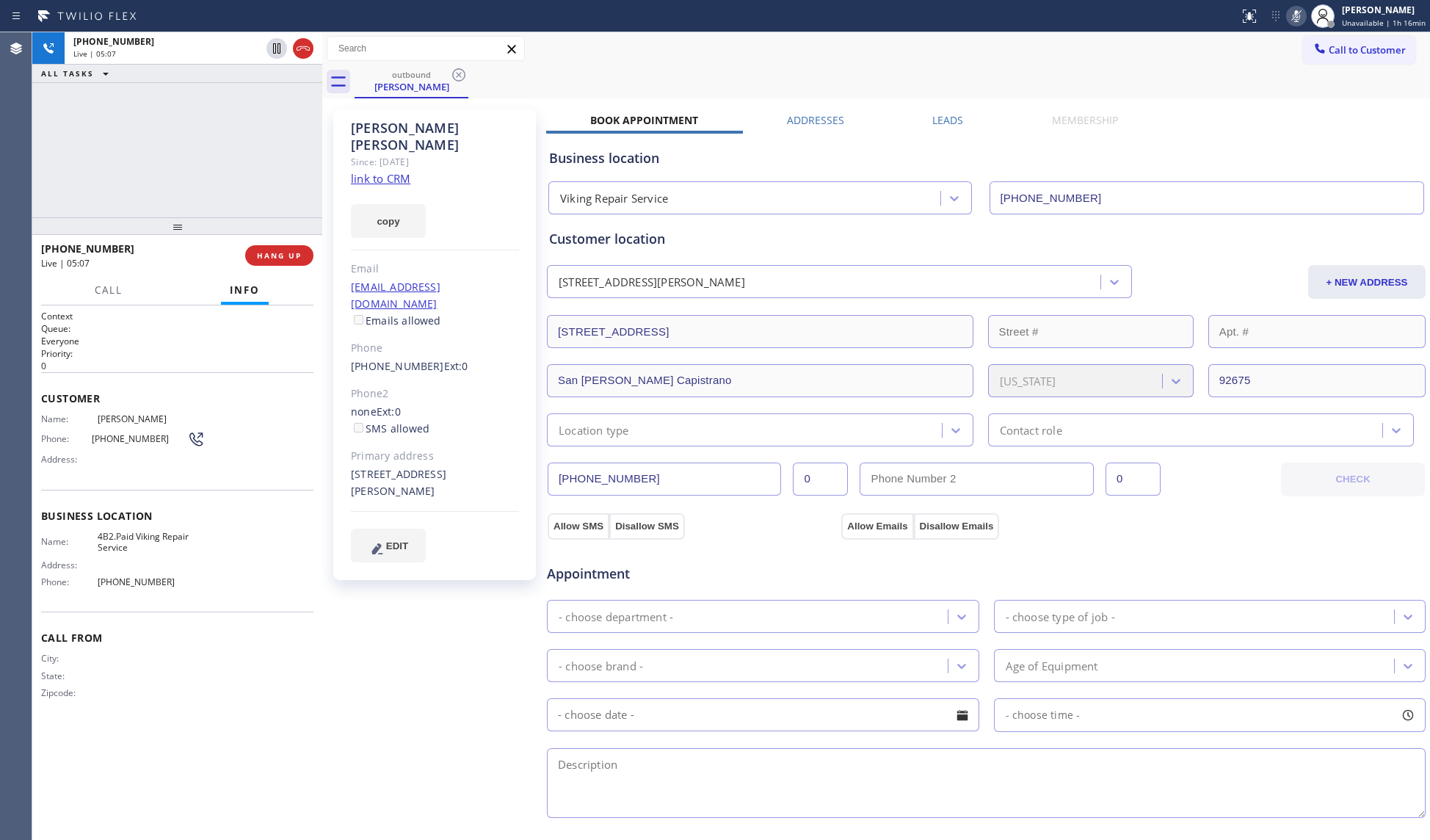
click at [1298, 20] on icon at bounding box center [1296, 16] width 18 height 18
click at [294, 257] on span "HANG UP" at bounding box center [279, 255] width 45 height 11
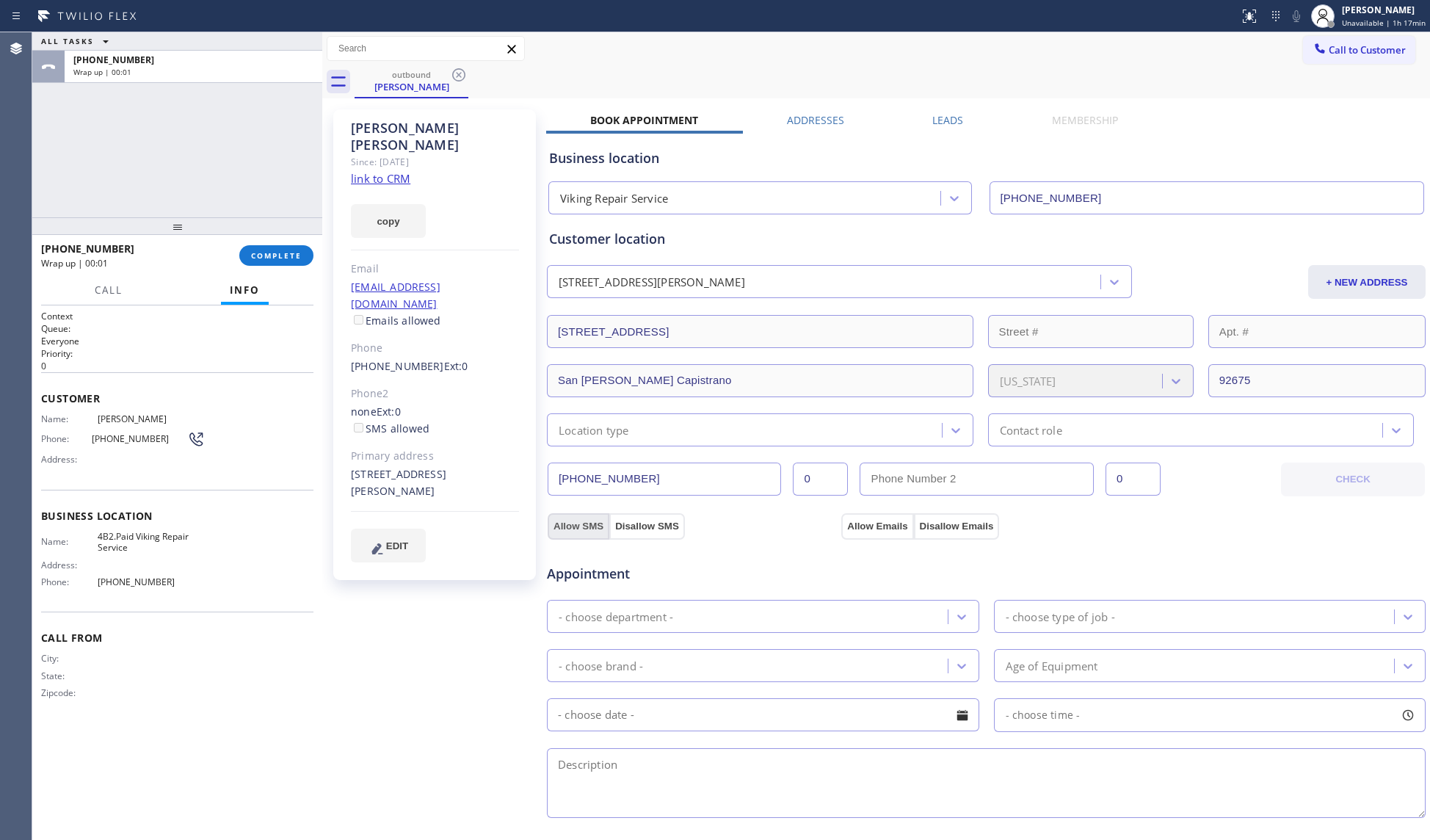
drag, startPoint x: 581, startPoint y: 529, endPoint x: 714, endPoint y: 546, distance: 134.1
click at [581, 529] on button "Allow SMS" at bounding box center [579, 526] width 62 height 26
click at [849, 524] on button "Allow Emails" at bounding box center [877, 526] width 72 height 26
click at [764, 611] on div "- choose department -" at bounding box center [750, 616] width 396 height 26
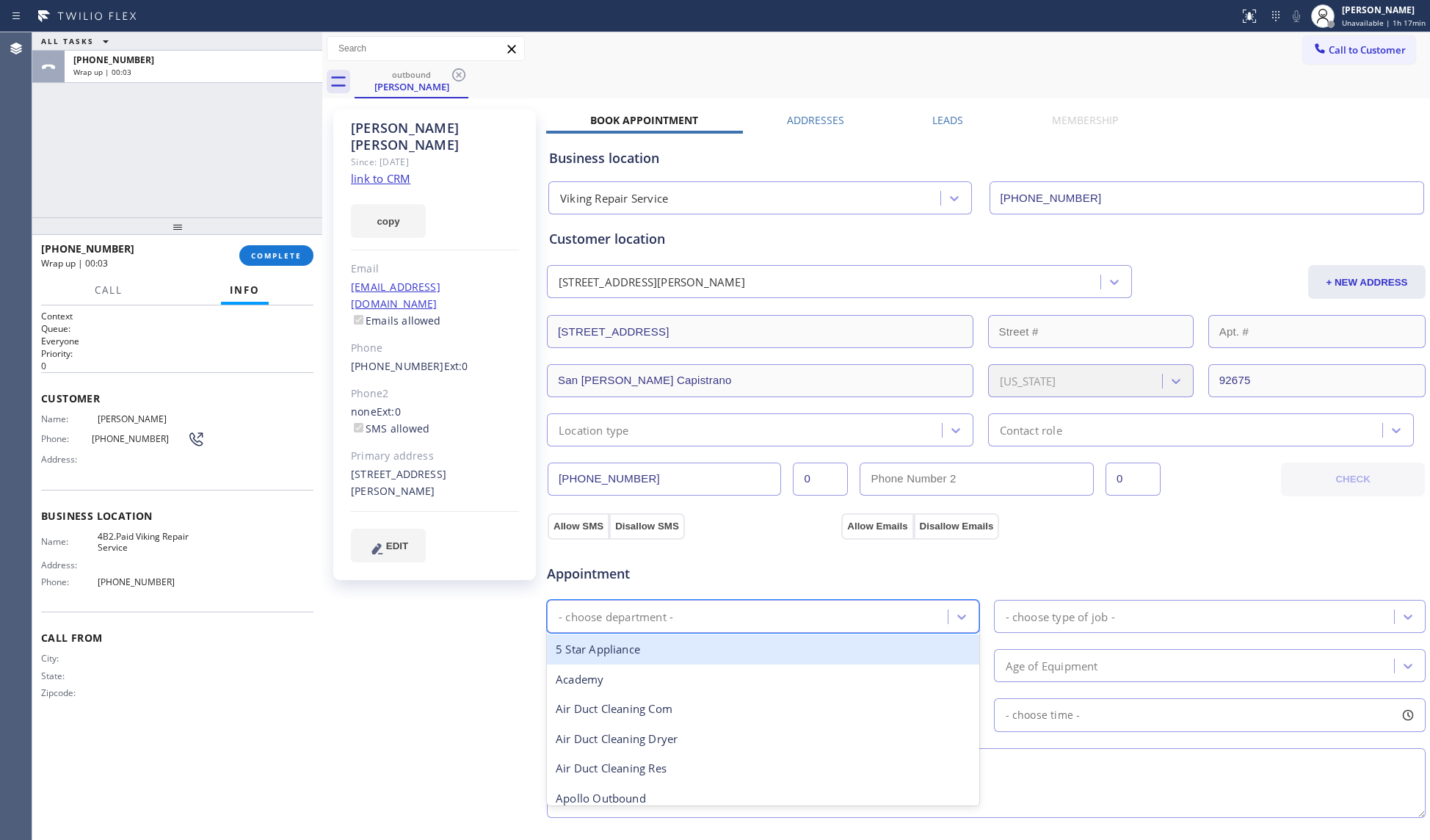
checkbox input "true"
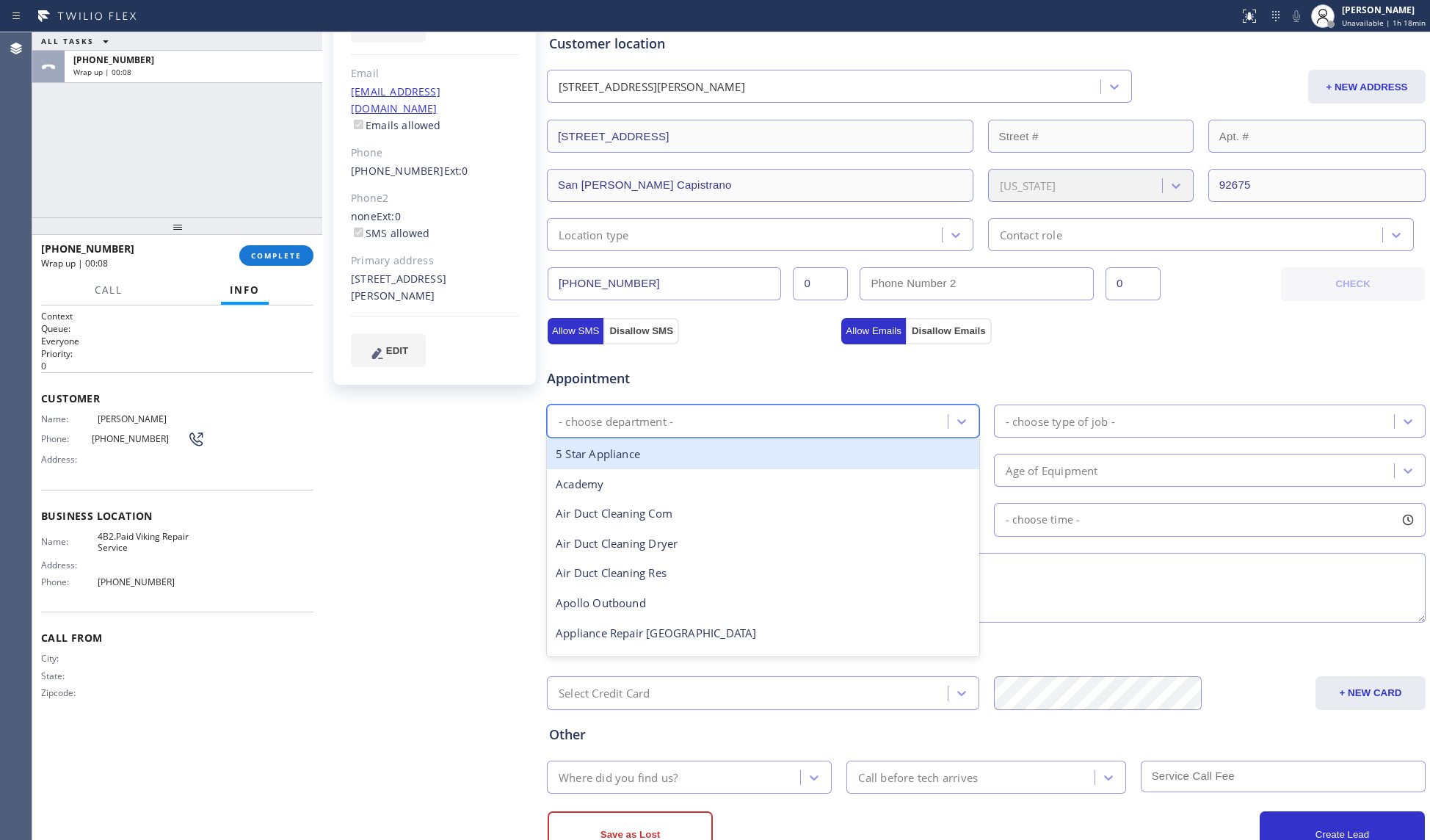
click at [579, 423] on div "- choose department -" at bounding box center [616, 420] width 115 height 17
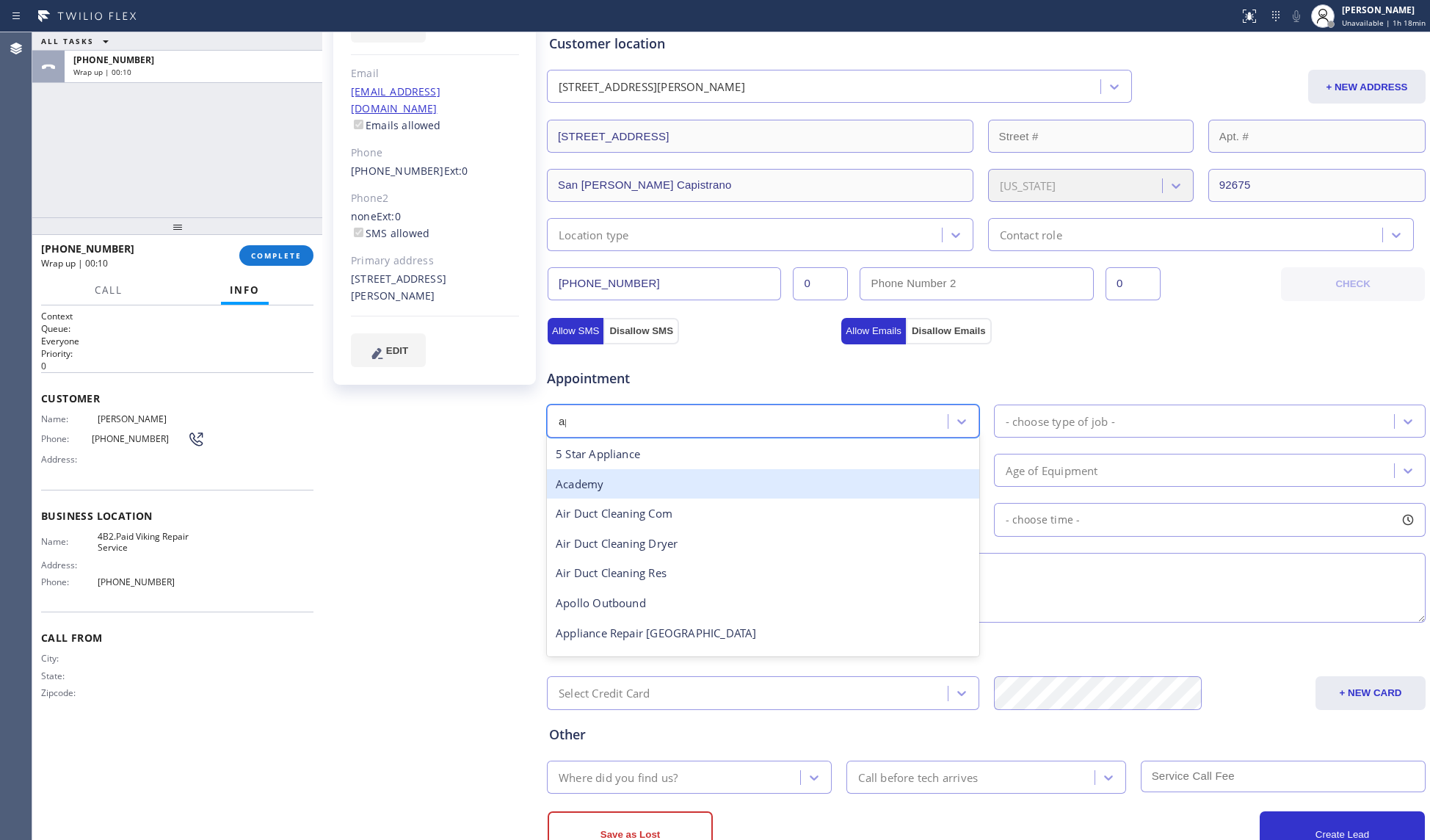
type input "app"
click at [627, 480] on div "Appliance Repair [GEOGRAPHIC_DATA]" at bounding box center [763, 484] width 433 height 30
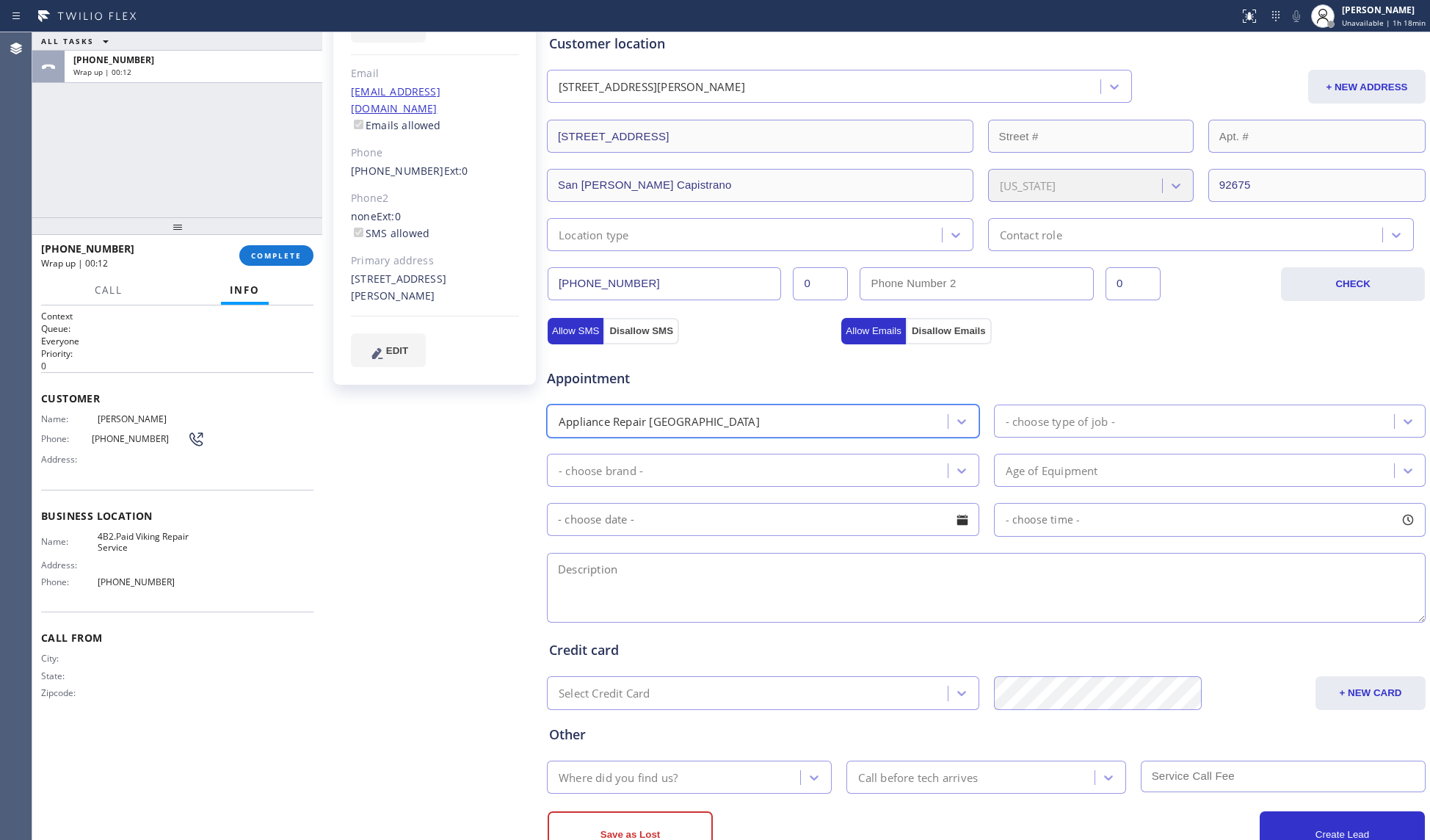
click at [1085, 426] on div "- choose type of job -" at bounding box center [1060, 420] width 109 height 17
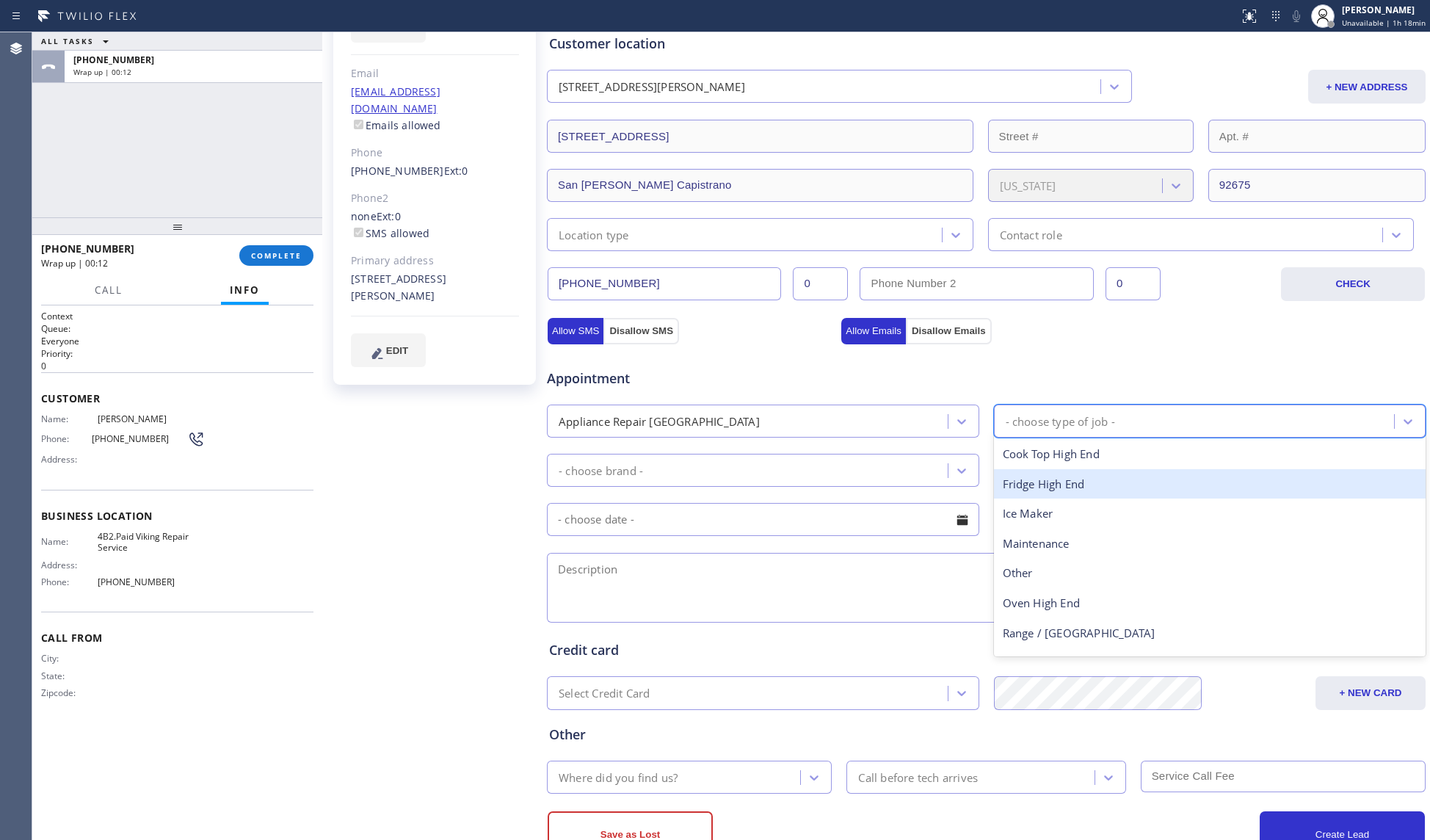
drag, startPoint x: 1020, startPoint y: 482, endPoint x: 931, endPoint y: 470, distance: 89.8
click at [1022, 482] on div "Fridge High End" at bounding box center [1210, 484] width 433 height 30
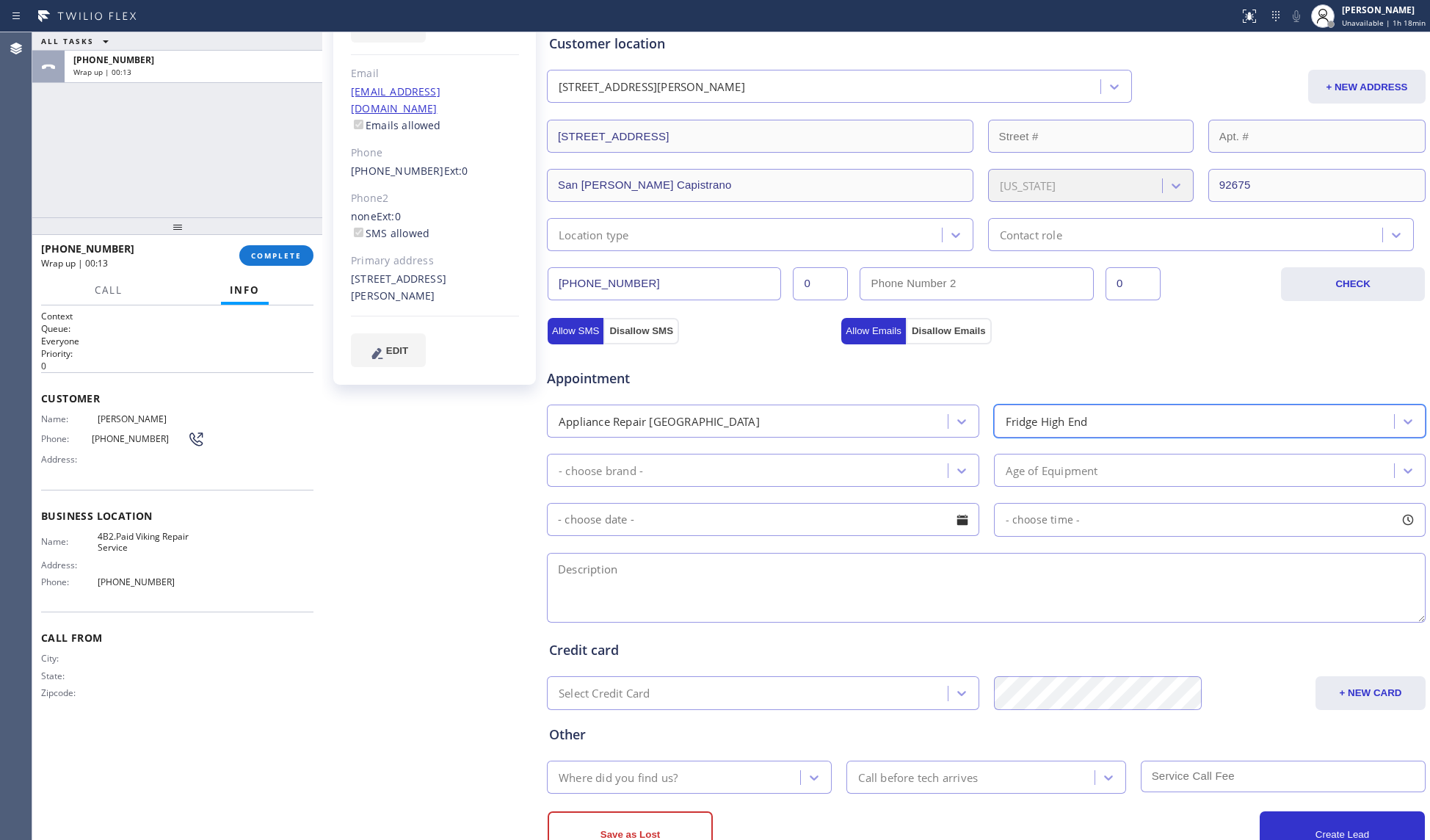
click at [776, 480] on div "- choose brand -" at bounding box center [750, 470] width 396 height 26
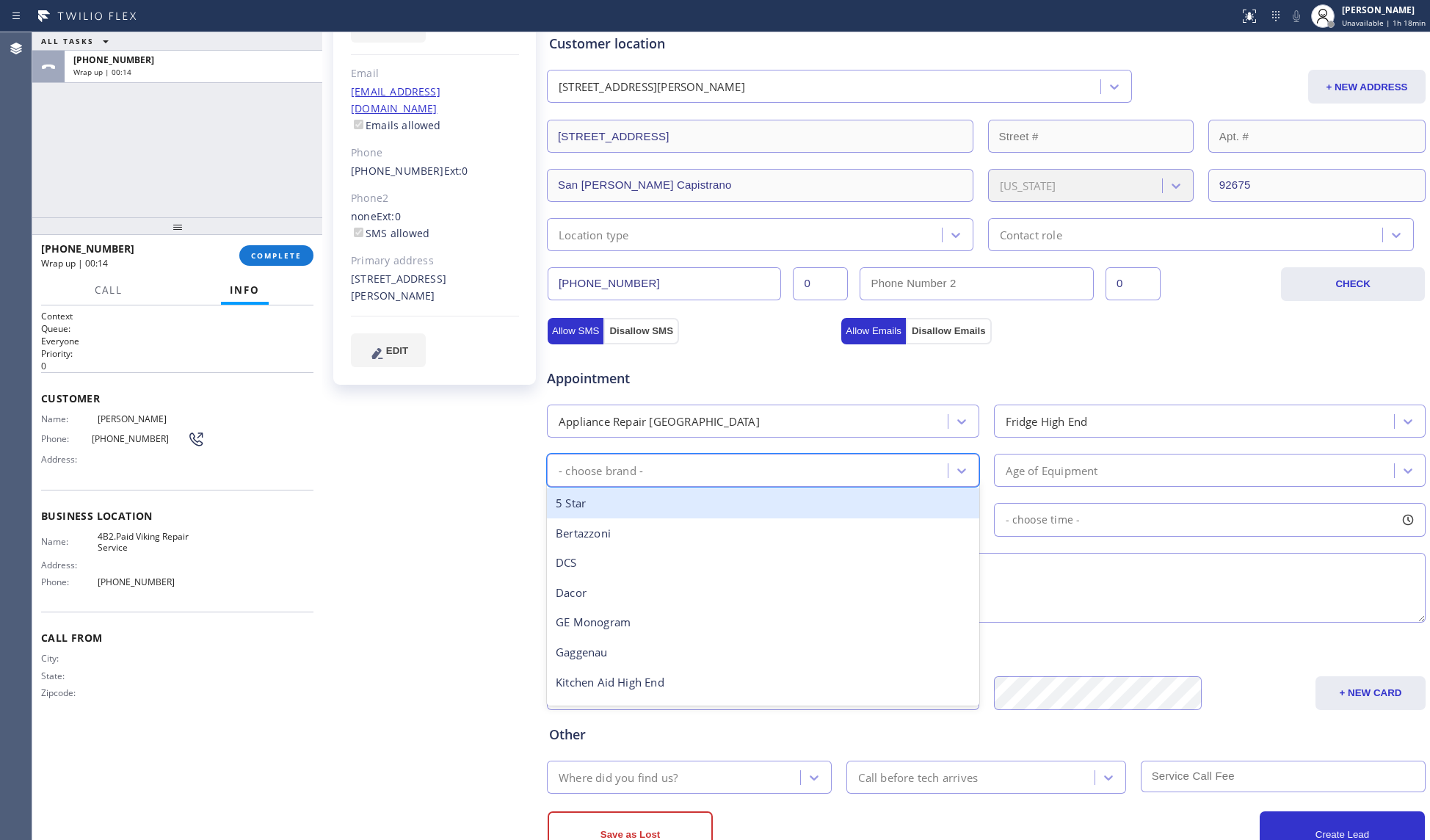
type input "v"
click at [702, 508] on div "Viking" at bounding box center [763, 503] width 433 height 30
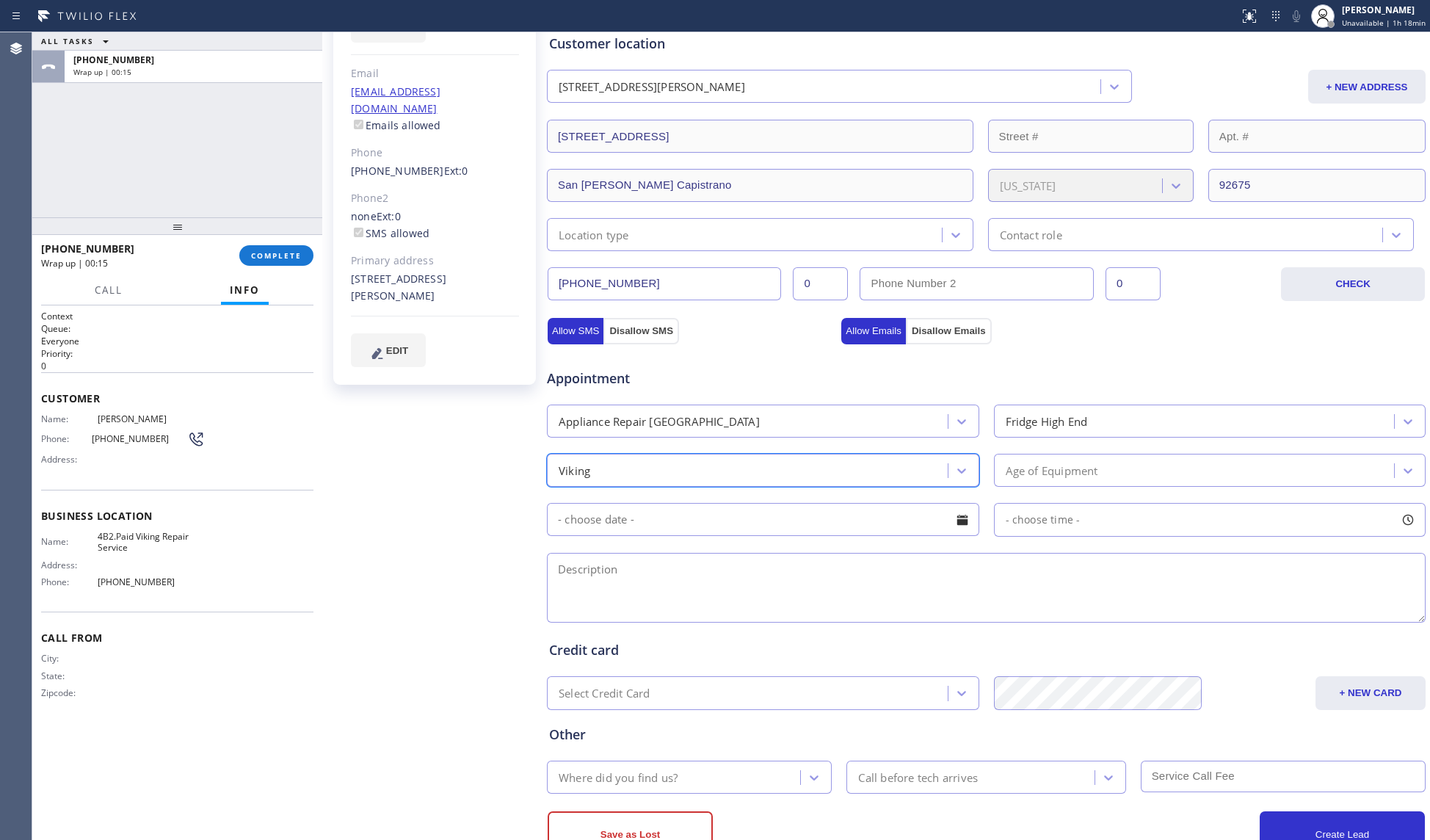
click at [1017, 468] on div "Age of Equipment" at bounding box center [1052, 470] width 93 height 17
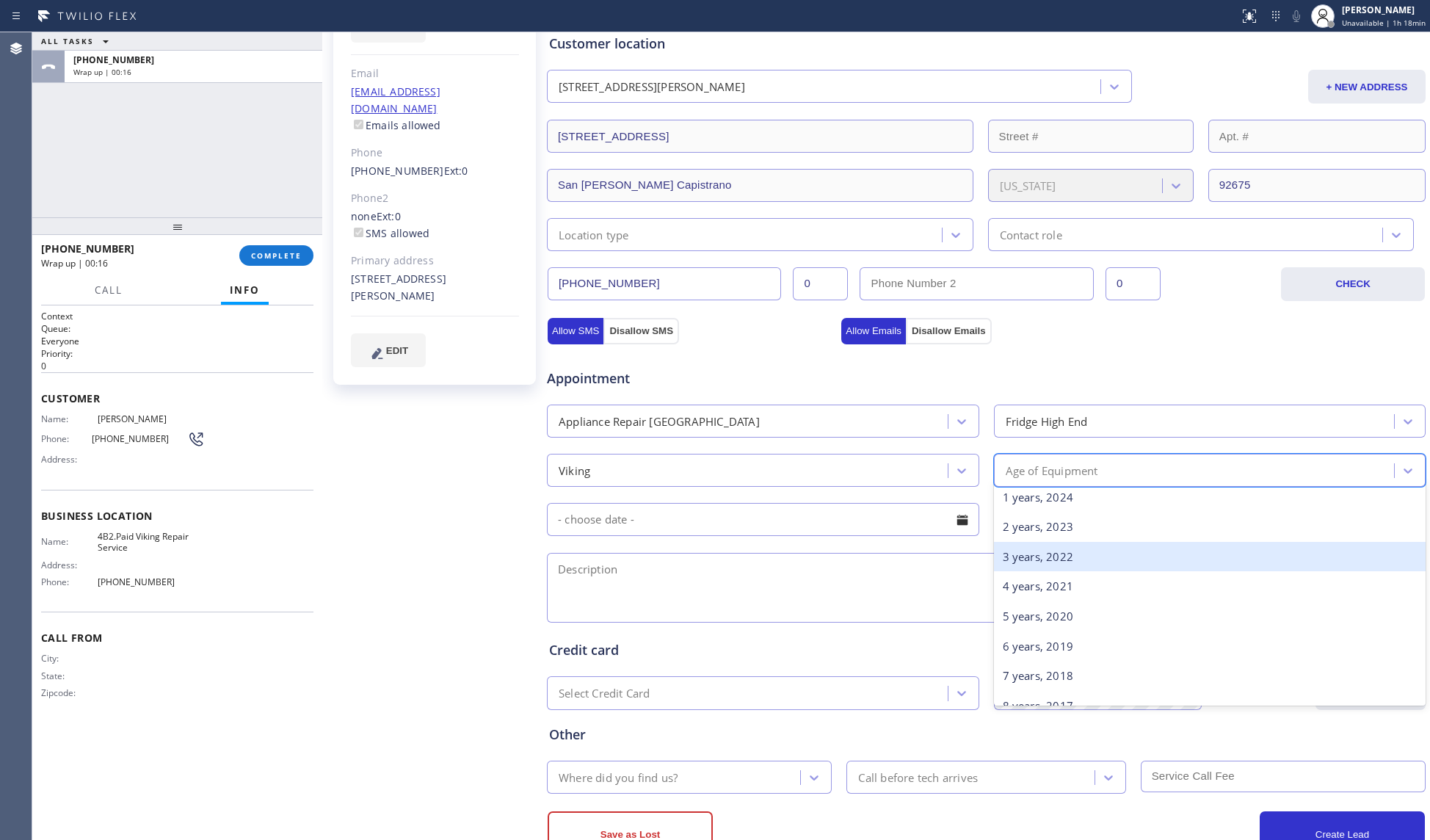
scroll to position [98, 0]
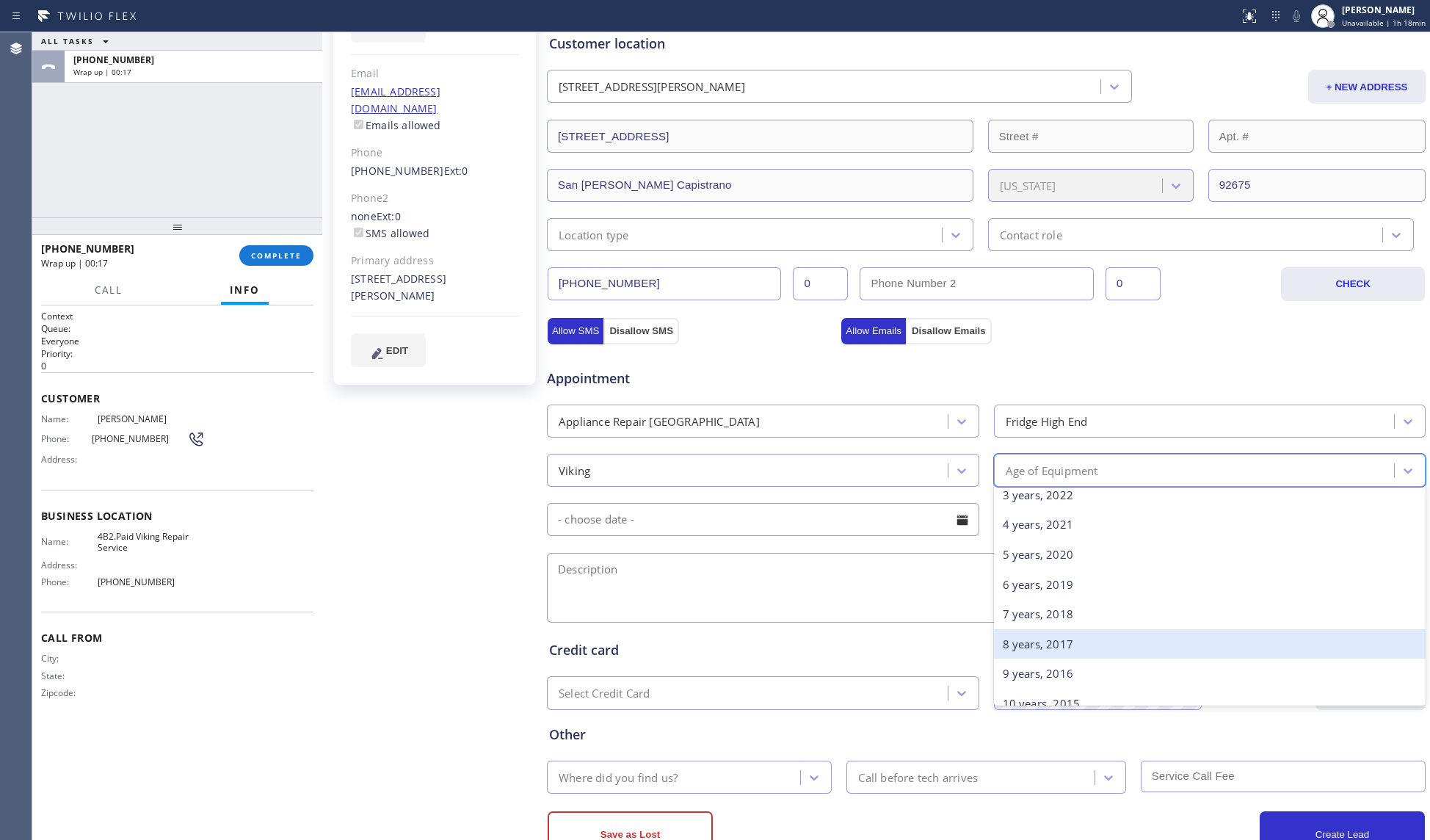
drag, startPoint x: 1054, startPoint y: 649, endPoint x: 1187, endPoint y: 644, distance: 133.1
click at [1054, 649] on div "8 years, 2017" at bounding box center [1210, 644] width 433 height 30
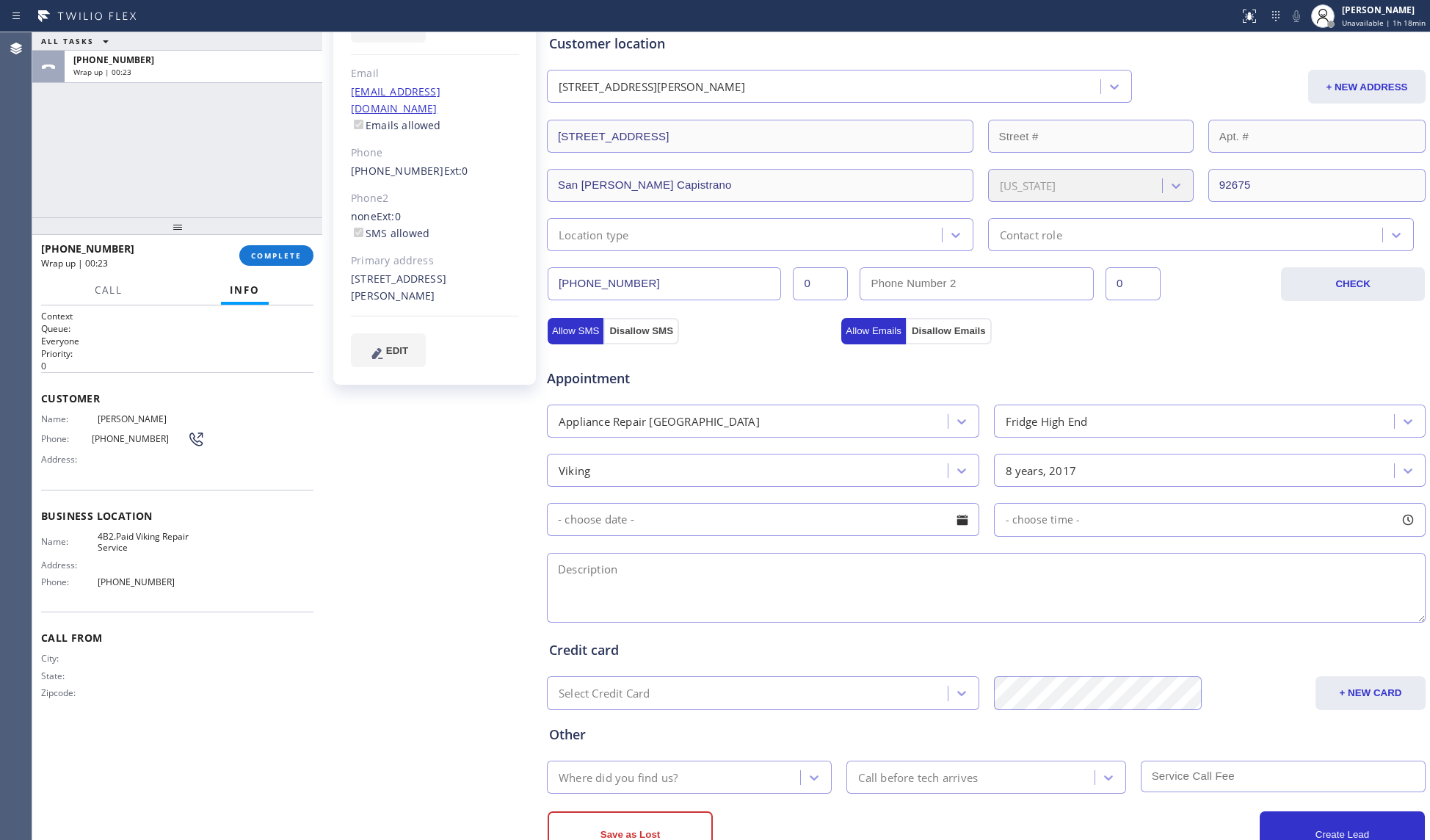
click at [814, 497] on div "Appointment Appliance Repair High End Fridge High End Viking 8 years, 2017 - ch…" at bounding box center [986, 488] width 874 height 275
click at [806, 508] on input "text" at bounding box center [763, 519] width 433 height 33
click at [790, 605] on div "4" at bounding box center [791, 609] width 25 height 28
type input "[DATE]"
click at [1058, 532] on div "- choose time -" at bounding box center [1210, 519] width 433 height 33
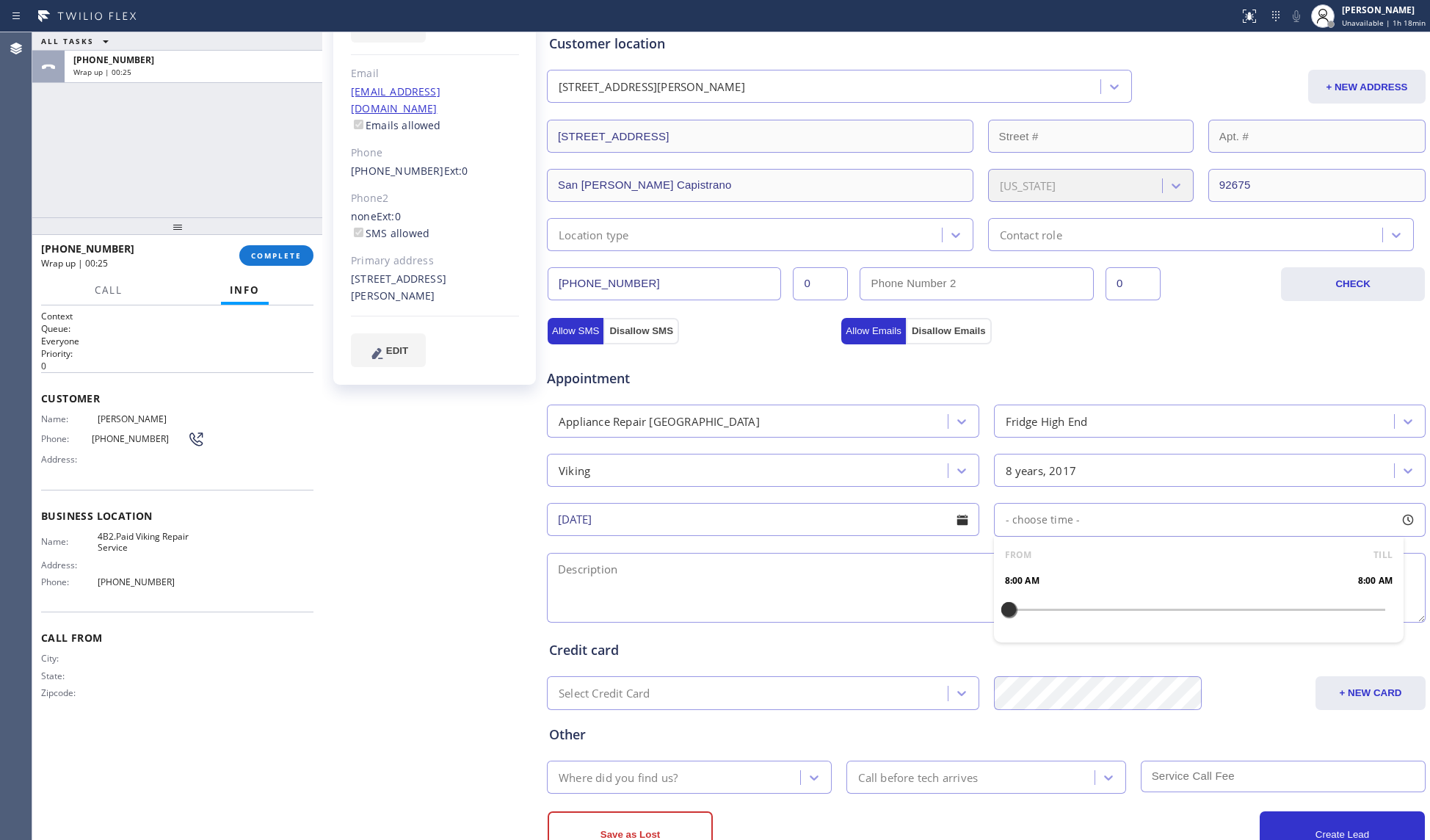
click at [1025, 521] on span "- choose time -" at bounding box center [1043, 519] width 75 height 14
drag, startPoint x: 999, startPoint y: 614, endPoint x: 1129, endPoint y: 610, distance: 130.1
click at [1129, 610] on div at bounding box center [1134, 609] width 18 height 31
drag, startPoint x: 999, startPoint y: 605, endPoint x: 1028, endPoint y: 605, distance: 29.0
click at [1031, 605] on div at bounding box center [1040, 609] width 18 height 31
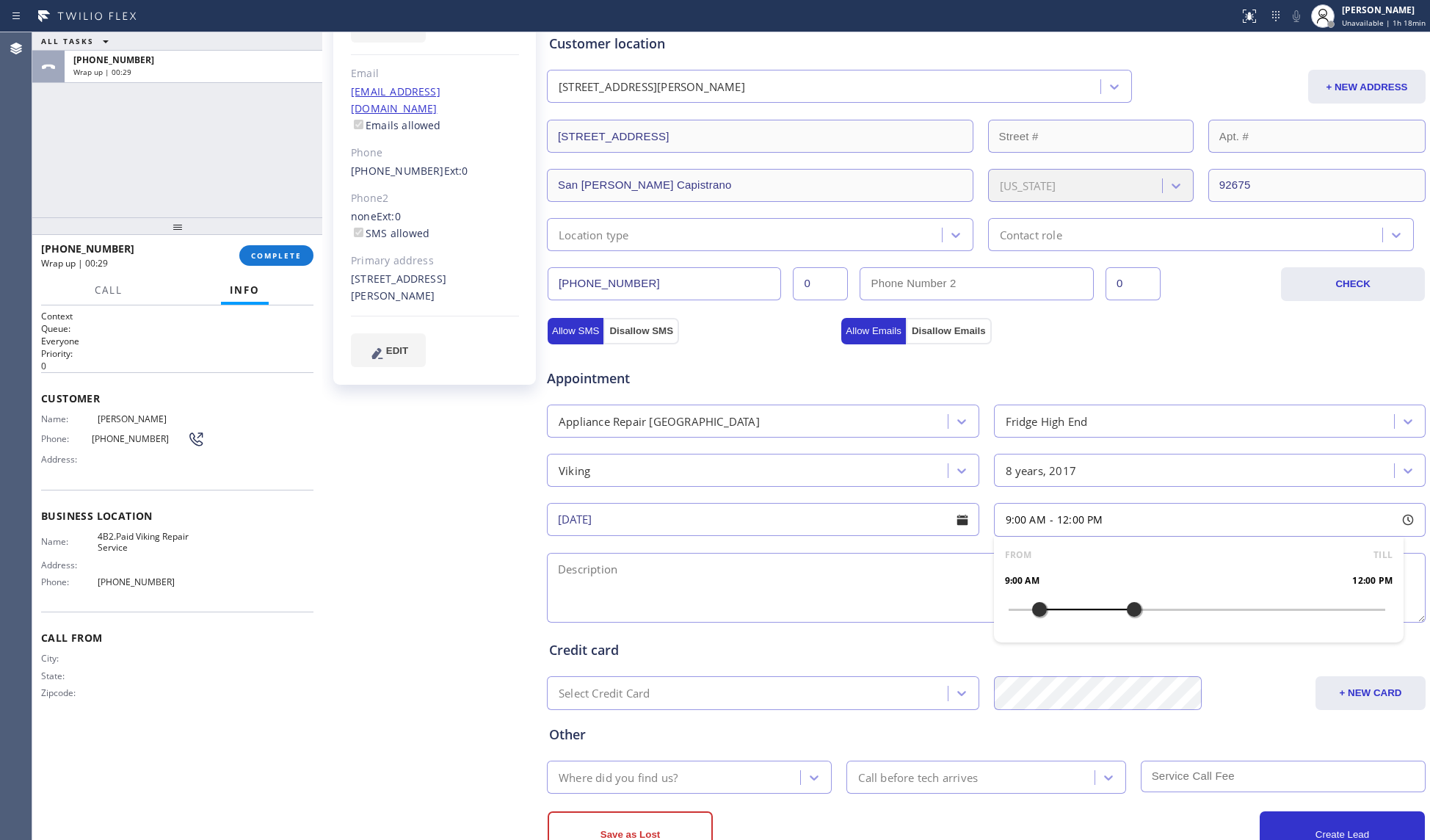
click at [916, 595] on textarea at bounding box center [986, 587] width 878 height 70
drag, startPoint x: 135, startPoint y: 534, endPoint x: 157, endPoint y: 550, distance: 27.2
click at [157, 550] on span "4B2.Paid Viking Repair Service" at bounding box center [151, 542] width 107 height 23
copy span "Viking Repair Service"
click at [955, 577] on textarea "9-12, $40," at bounding box center [986, 587] width 878 height 70
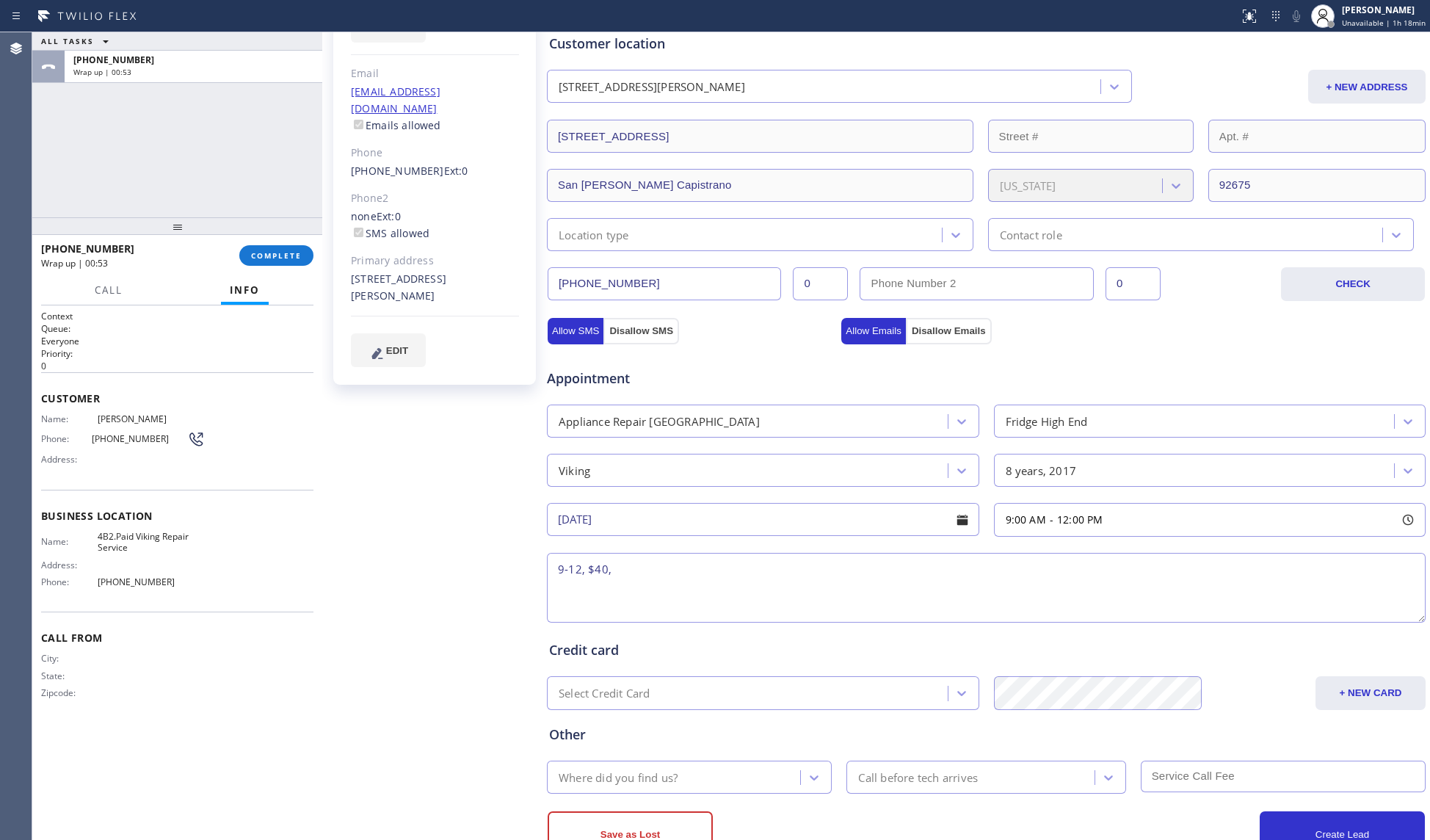
paste textarea "Viking FS Fridge, MODEL# Not maintaining temperature- on both sides, 8 yrs, [ST…"
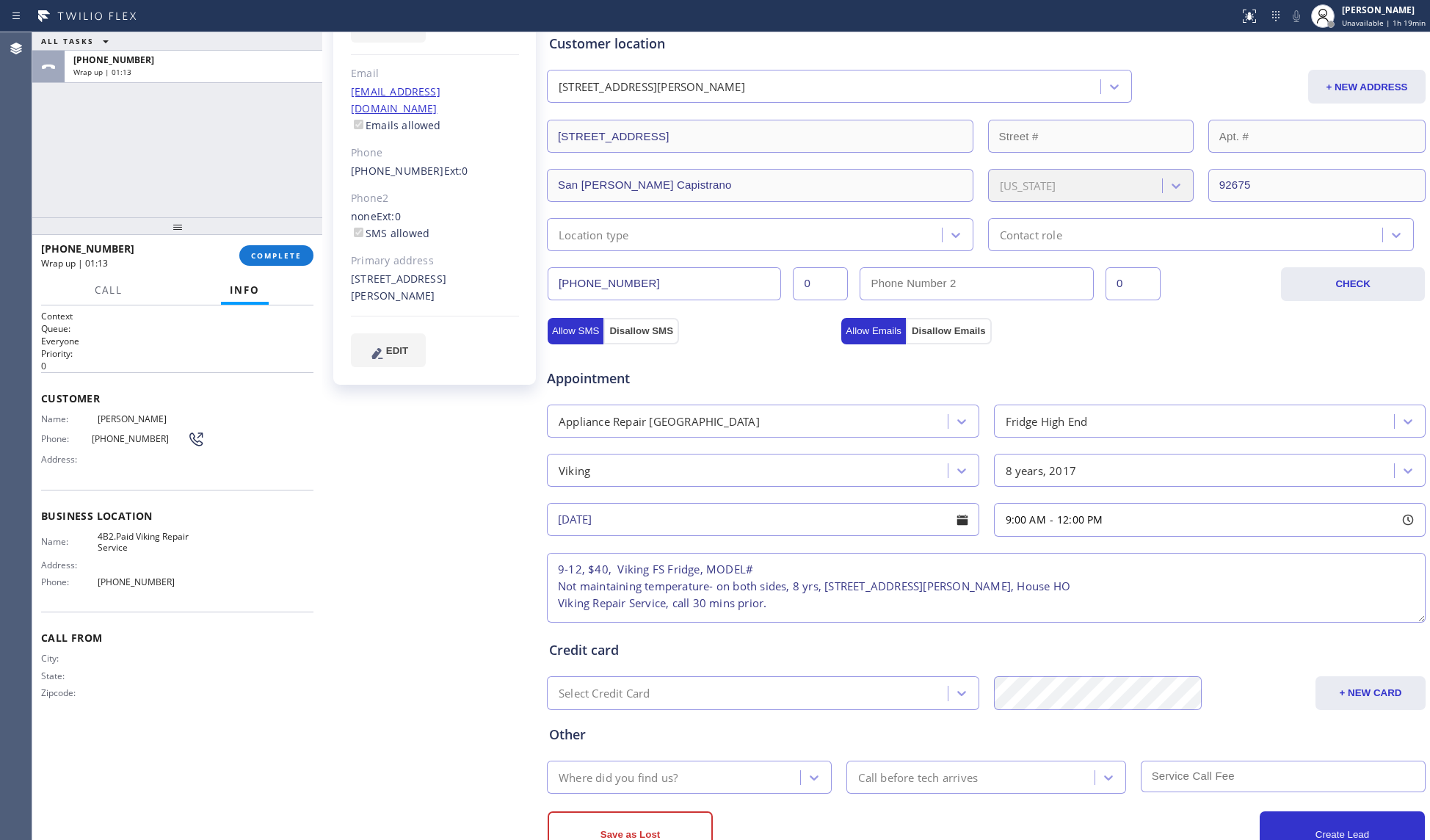
scroll to position [15, 0]
type textarea "9-12, $40, Viking FS Fridge, MODEL# Not maintaining temperature- on both sides,…"
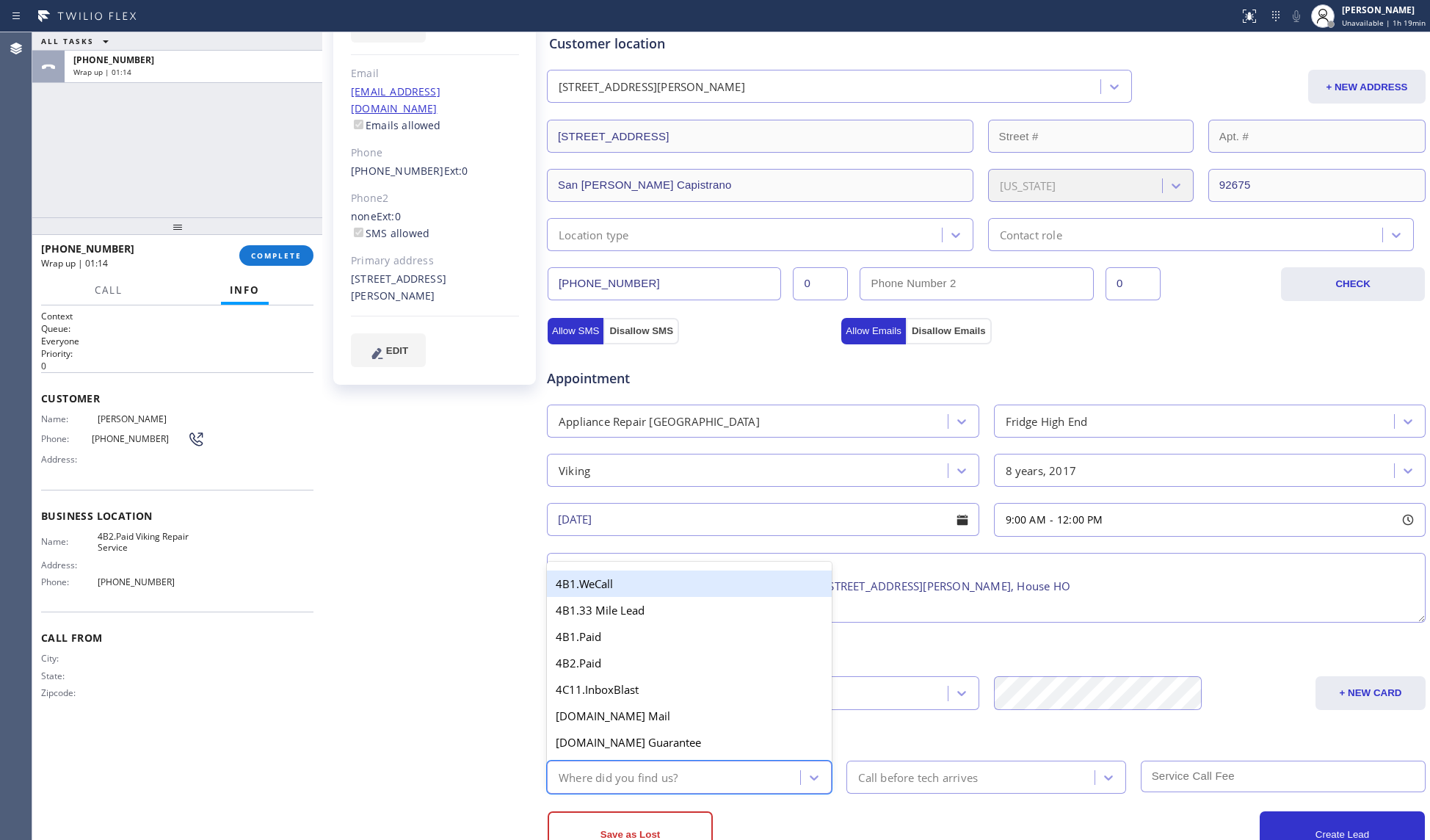
click at [627, 776] on div "Where did you find us?" at bounding box center [618, 776] width 119 height 17
type input "ou"
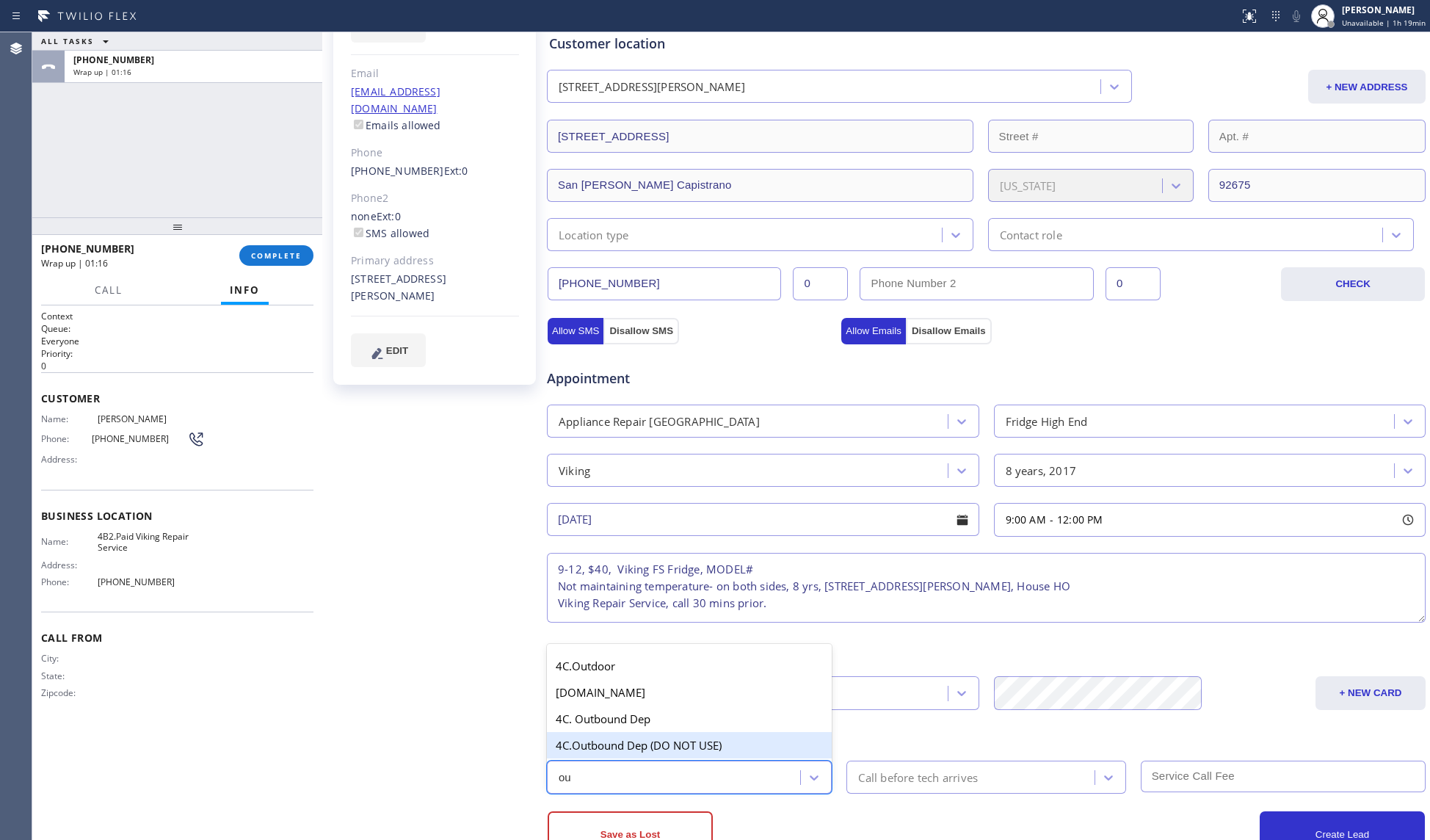
click at [631, 735] on div "4C.Outbound Dep (DO NOT USE)" at bounding box center [689, 745] width 285 height 26
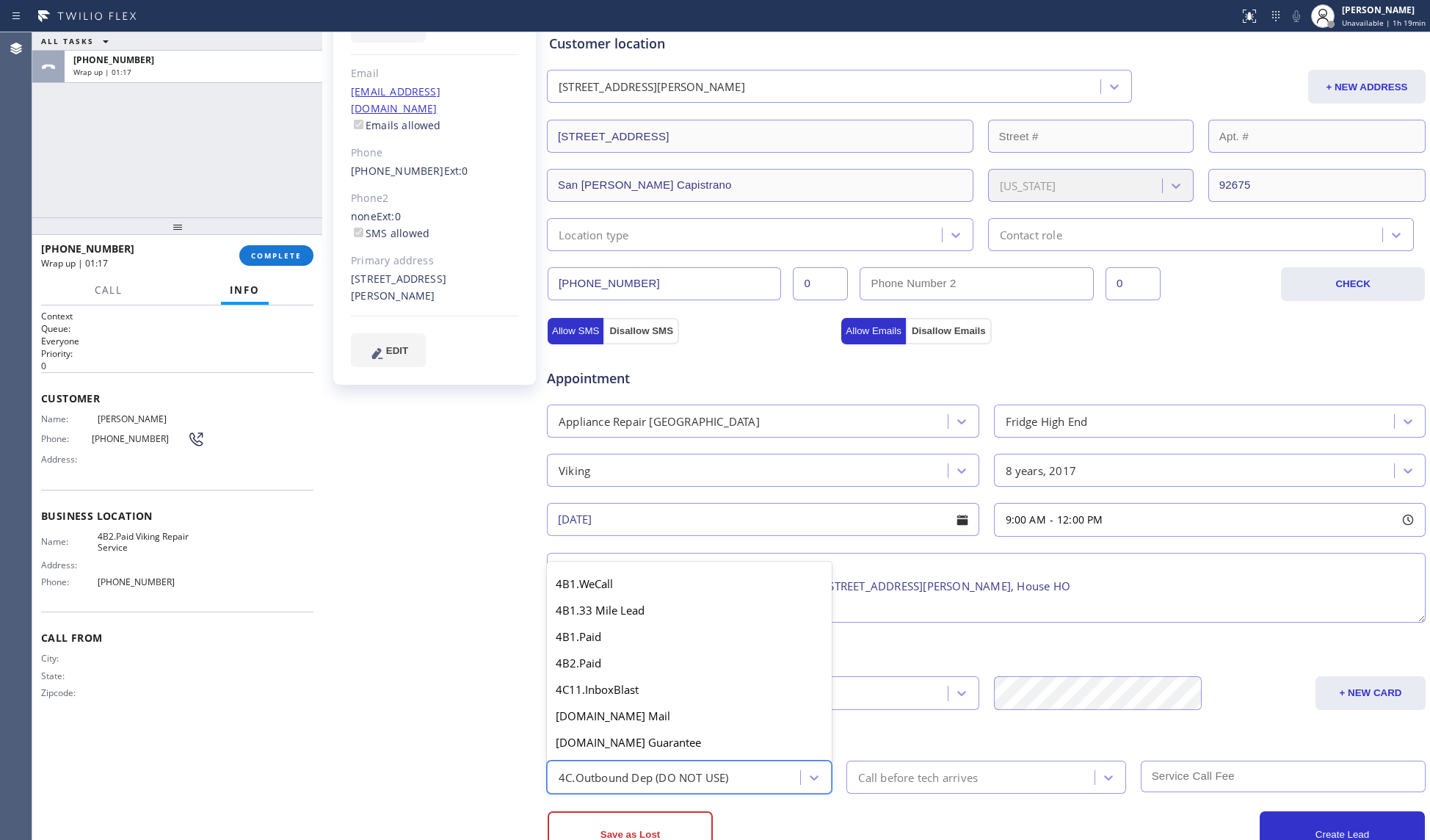
scroll to position [1313, 0]
click at [614, 776] on div "4C.Outbound Dep (DO NOT USE)" at bounding box center [644, 776] width 170 height 17
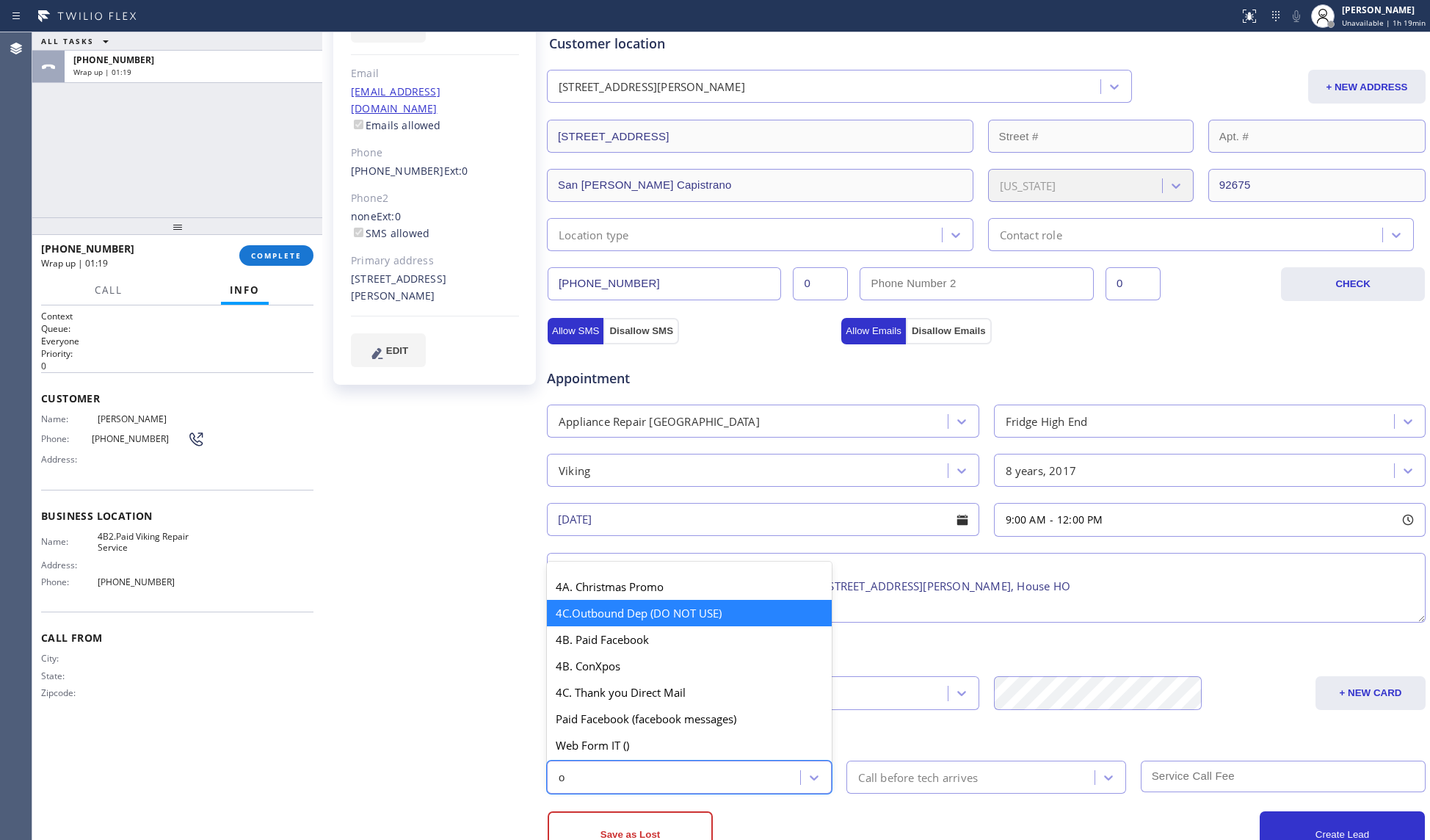
scroll to position [678, 0]
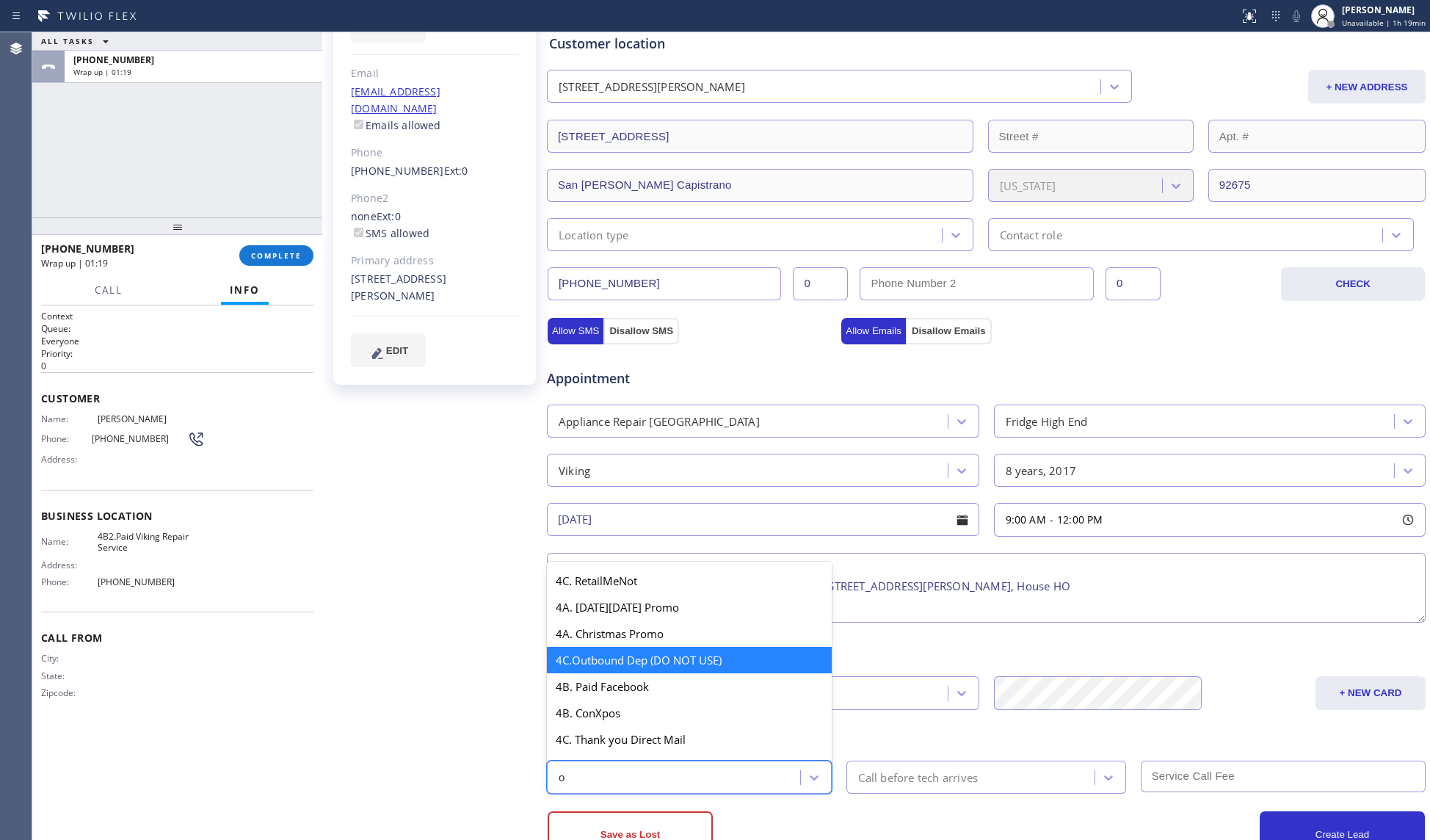
type input "ou"
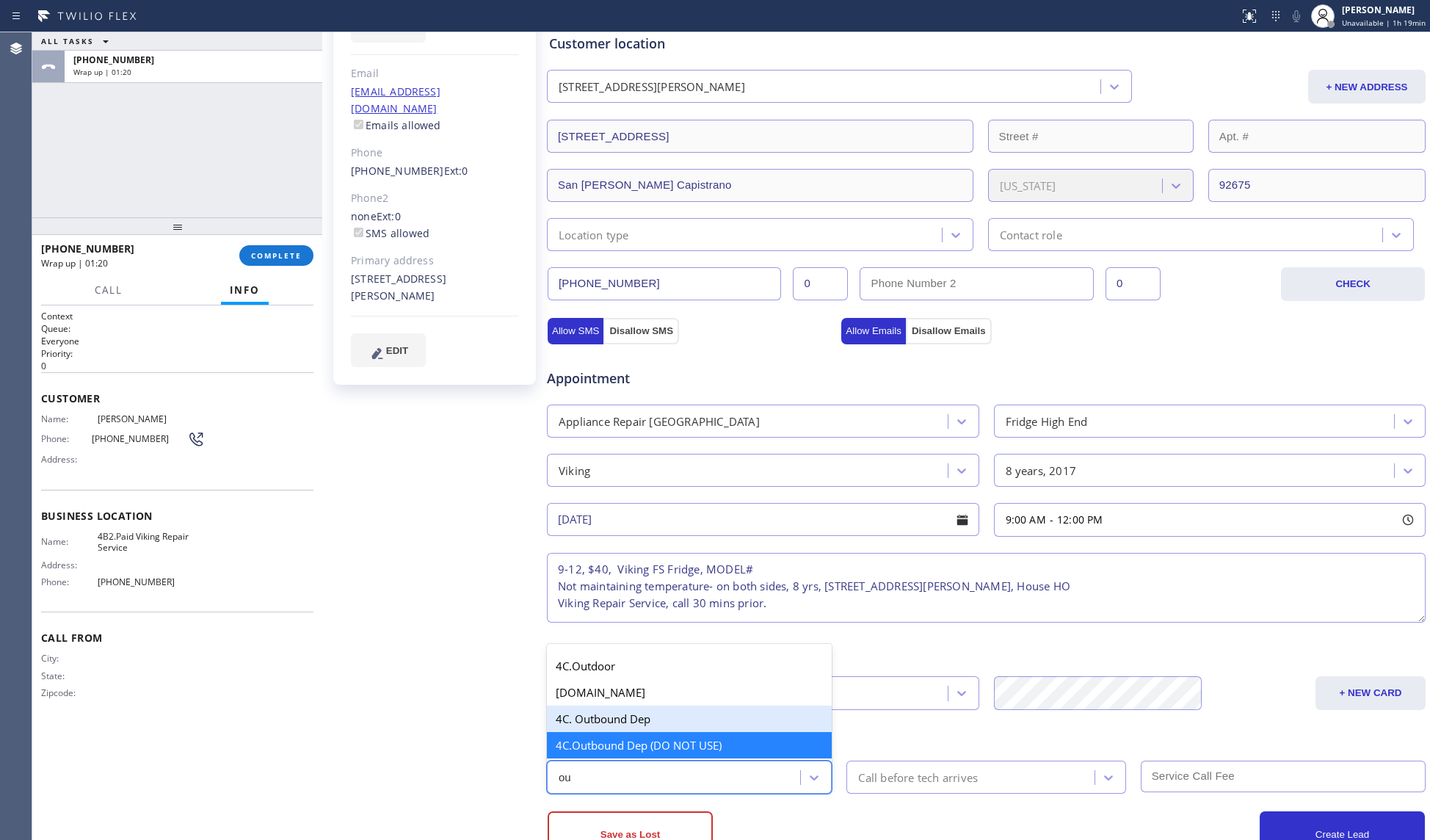
click at [610, 714] on div "4C. Outbound Dep" at bounding box center [689, 719] width 285 height 26
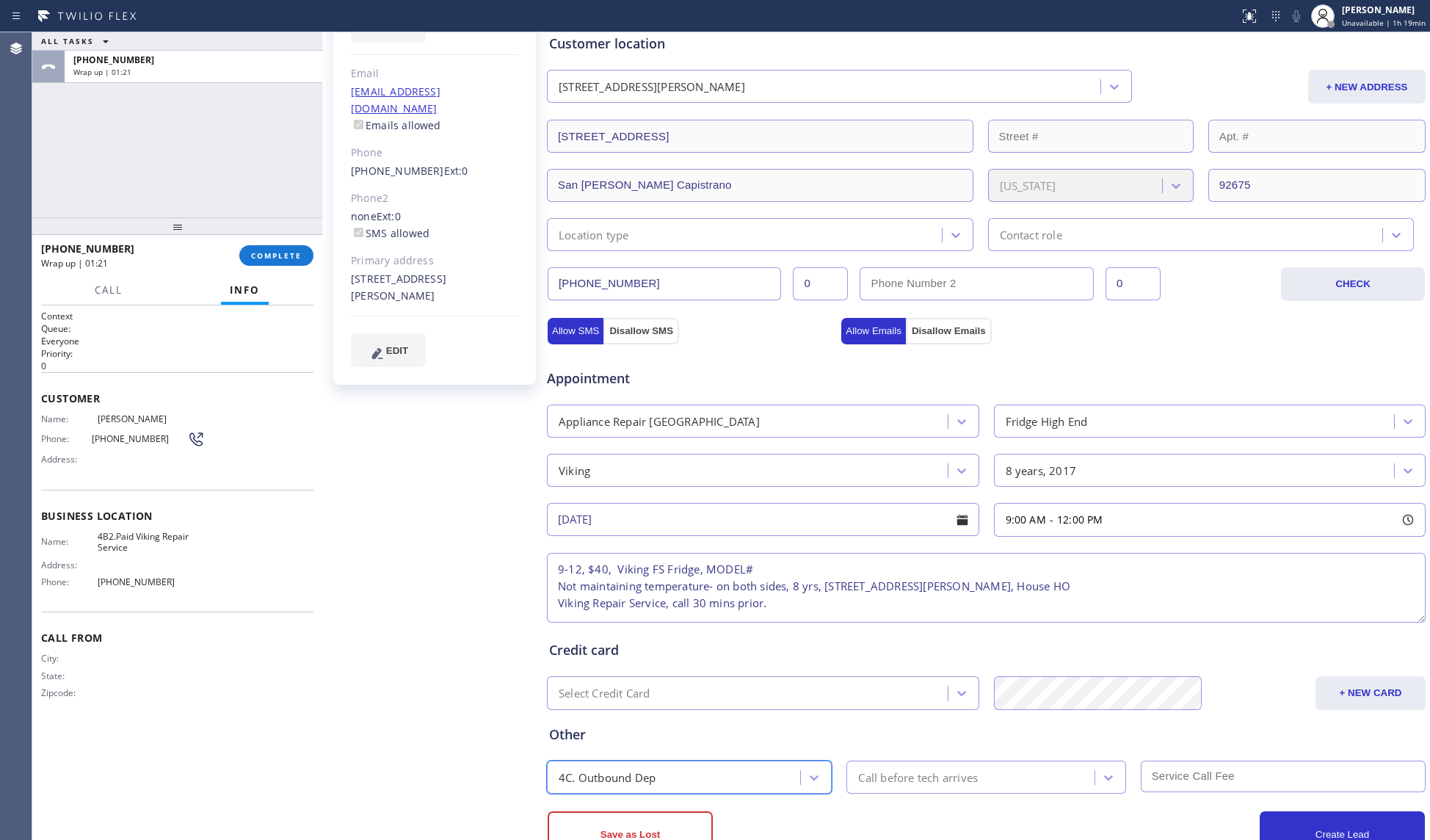
click at [983, 781] on div "Call before tech arrives" at bounding box center [972, 777] width 243 height 26
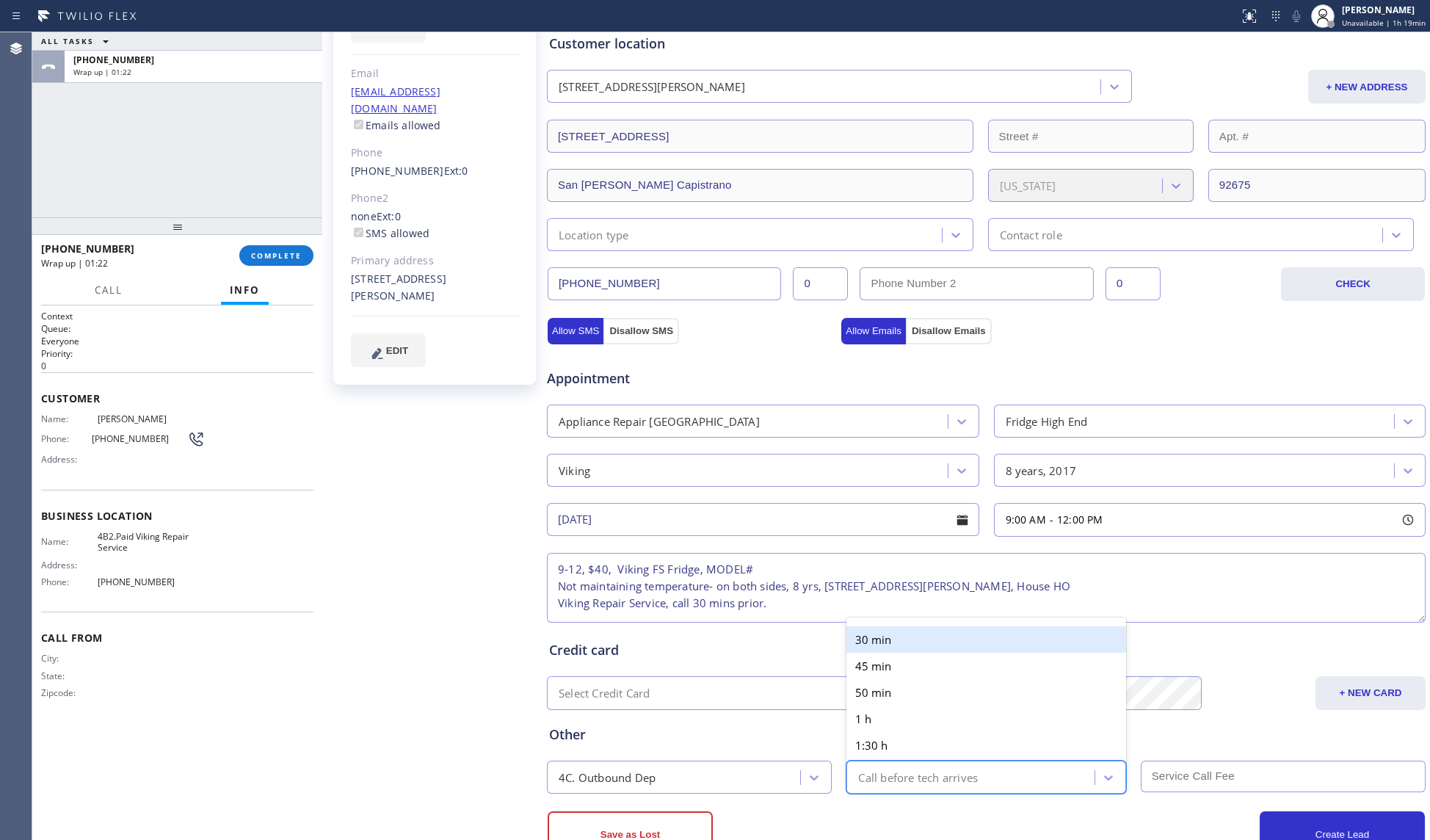
click at [895, 644] on div "30 min" at bounding box center [986, 639] width 279 height 26
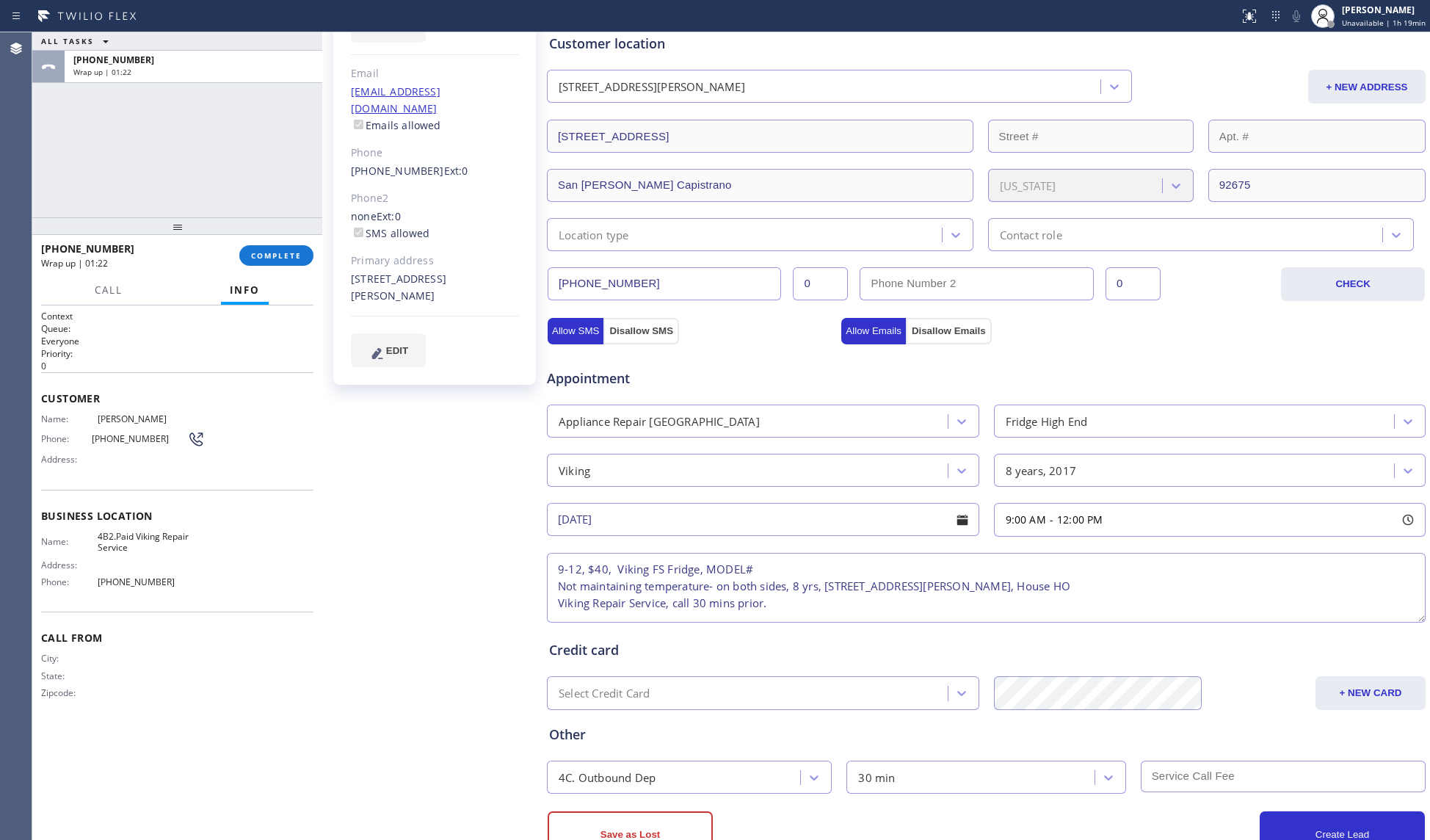
click at [1170, 762] on input "text" at bounding box center [1283, 776] width 285 height 32
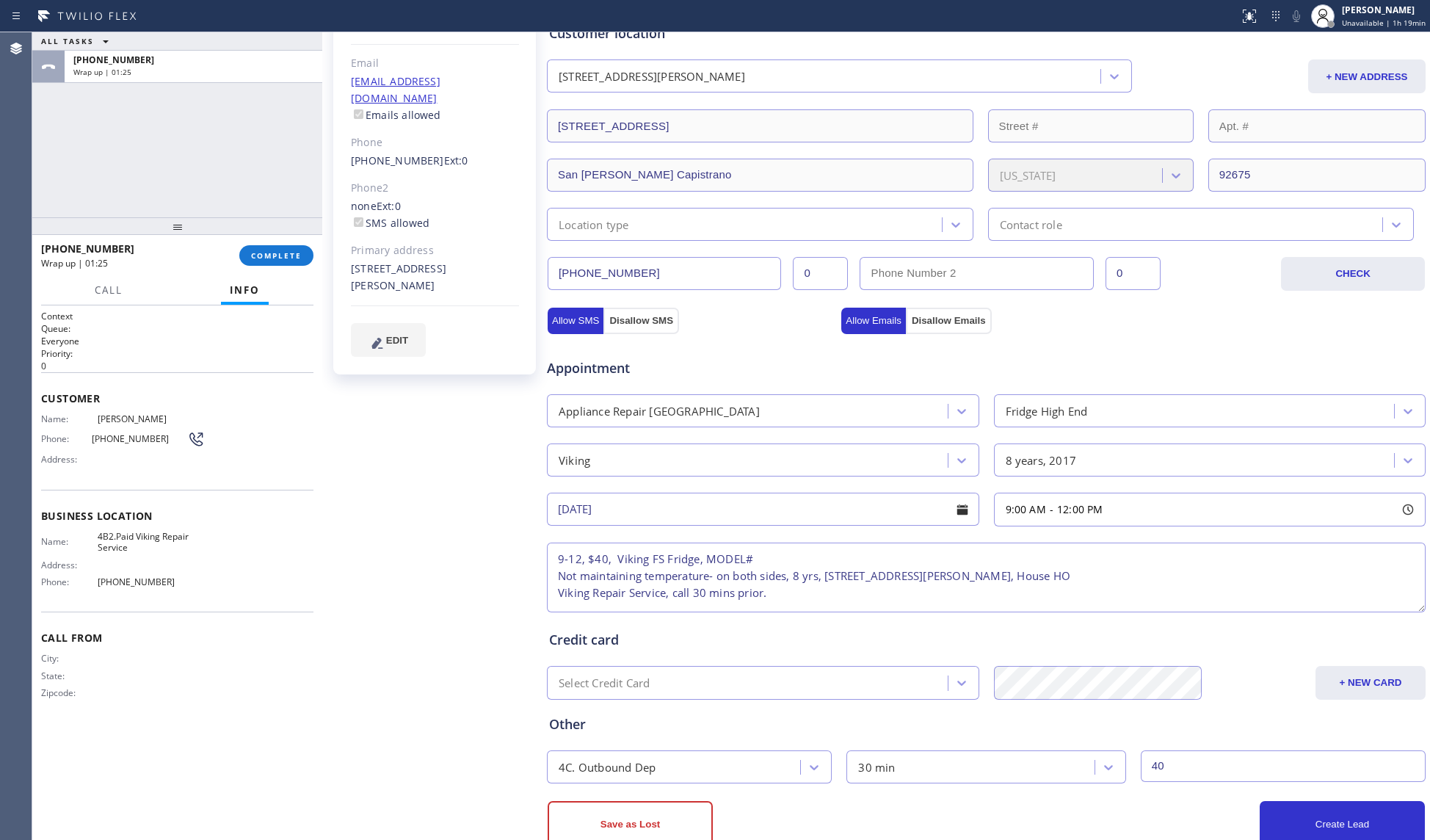
scroll to position [249, 0]
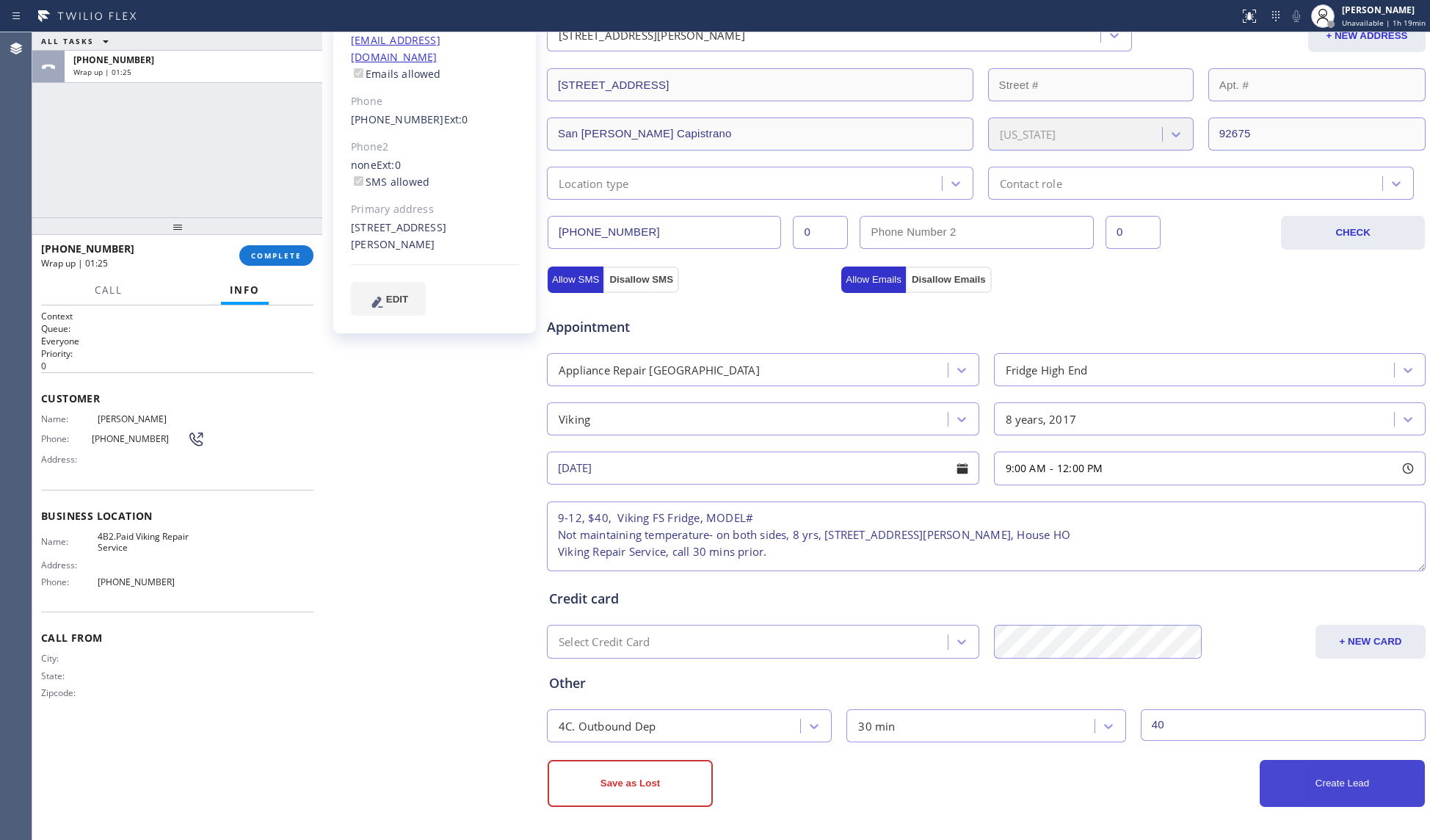
type input "40"
drag, startPoint x: 1318, startPoint y: 785, endPoint x: 1326, endPoint y: 785, distance: 8.0
click at [1319, 785] on button "Create Lead" at bounding box center [1342, 783] width 165 height 47
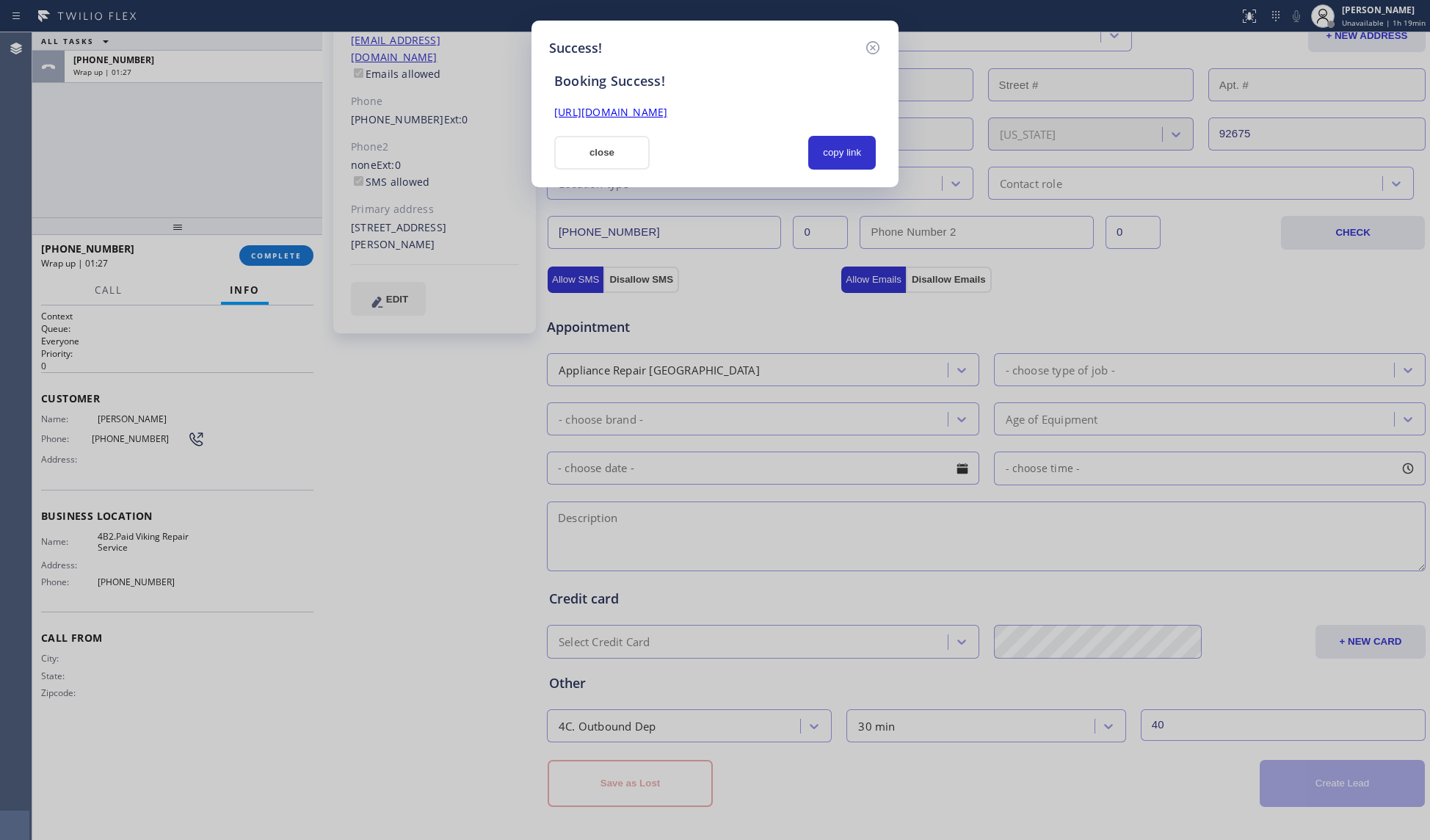
scroll to position [0, 0]
click at [825, 147] on button "copy link" at bounding box center [842, 152] width 68 height 33
click at [609, 152] on button "close" at bounding box center [601, 152] width 95 height 33
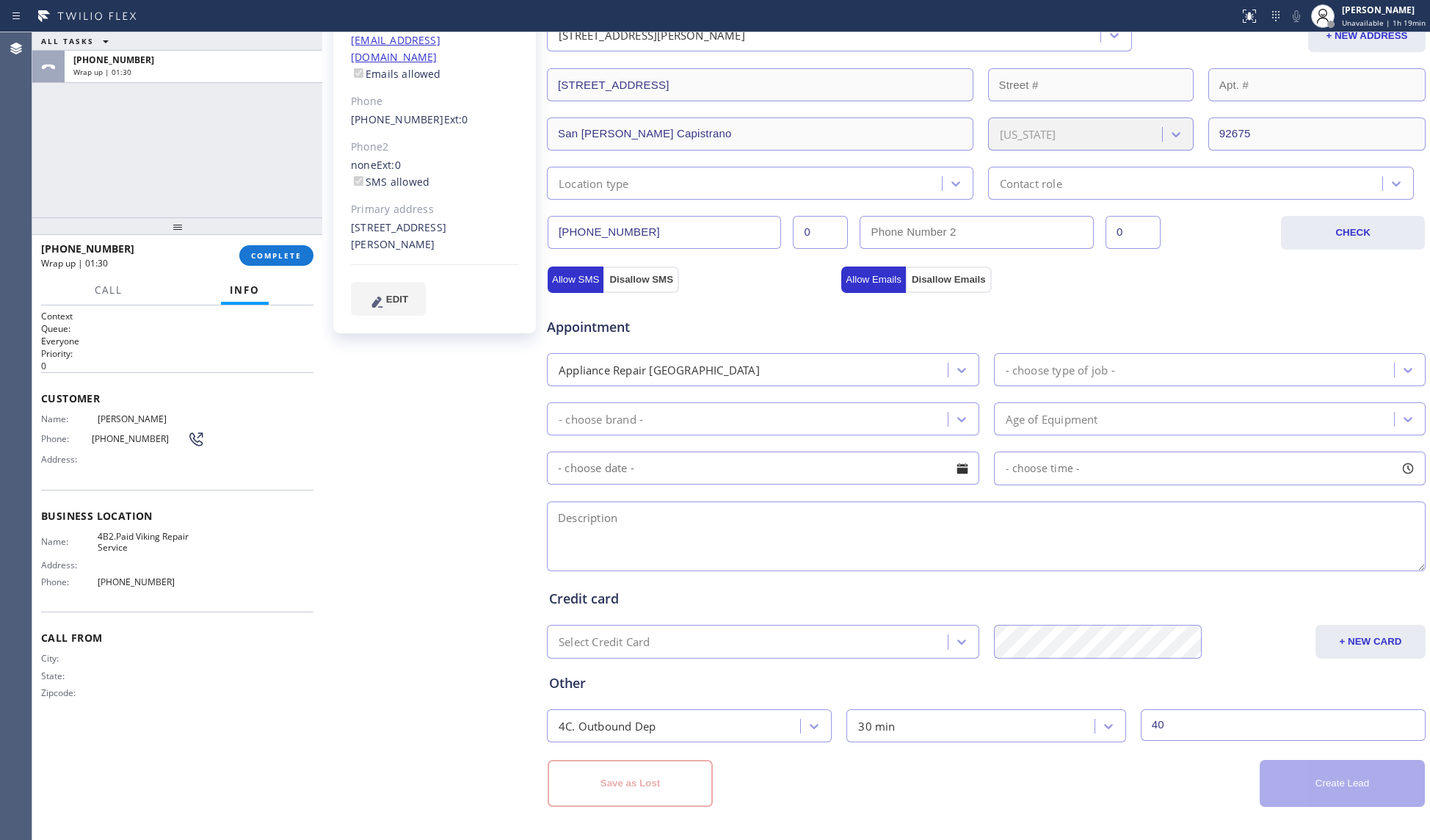
click at [280, 268] on div "[PHONE_NUMBER] Wrap up | 01:30 COMPLETE" at bounding box center [177, 255] width 272 height 38
drag, startPoint x: 279, startPoint y: 259, endPoint x: 293, endPoint y: 253, distance: 15.2
click at [286, 254] on span "COMPLETE" at bounding box center [276, 255] width 51 height 11
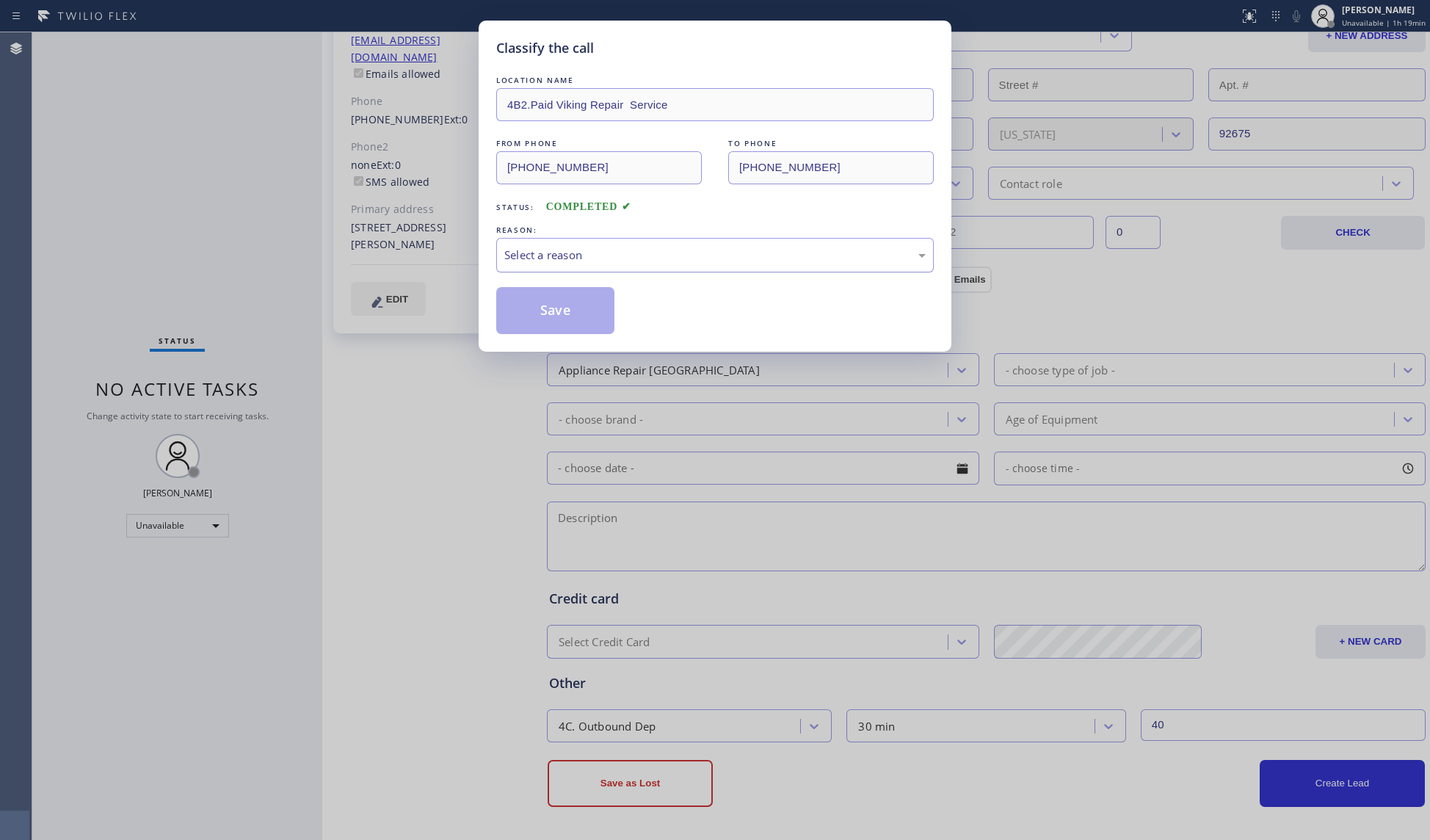
drag, startPoint x: 596, startPoint y: 260, endPoint x: 586, endPoint y: 270, distance: 14.1
click at [596, 262] on div "Select a reason" at bounding box center [715, 255] width 421 height 17
click at [557, 314] on button "Save" at bounding box center [555, 310] width 118 height 47
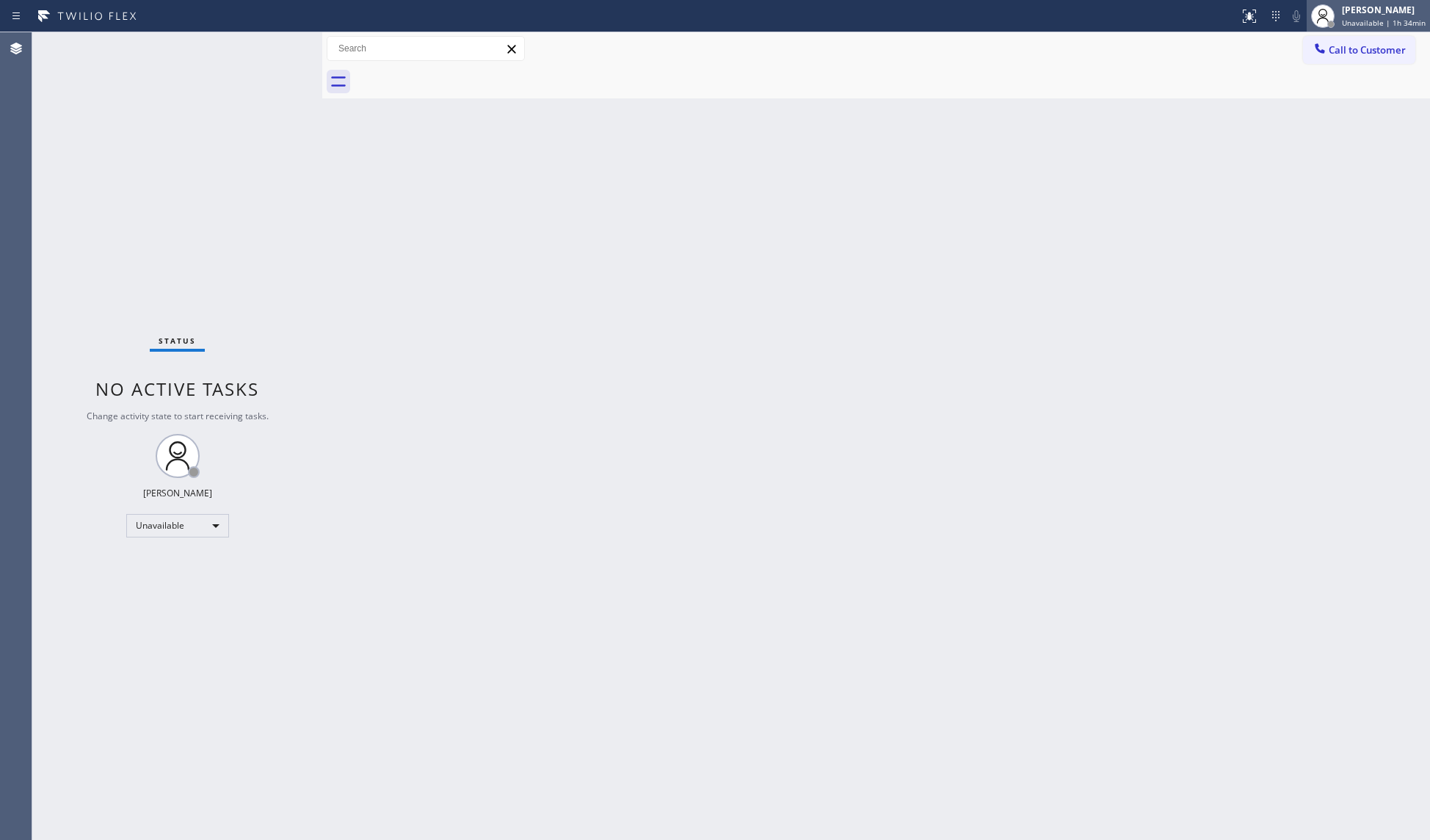
click at [1310, 10] on div at bounding box center [1322, 16] width 33 height 33
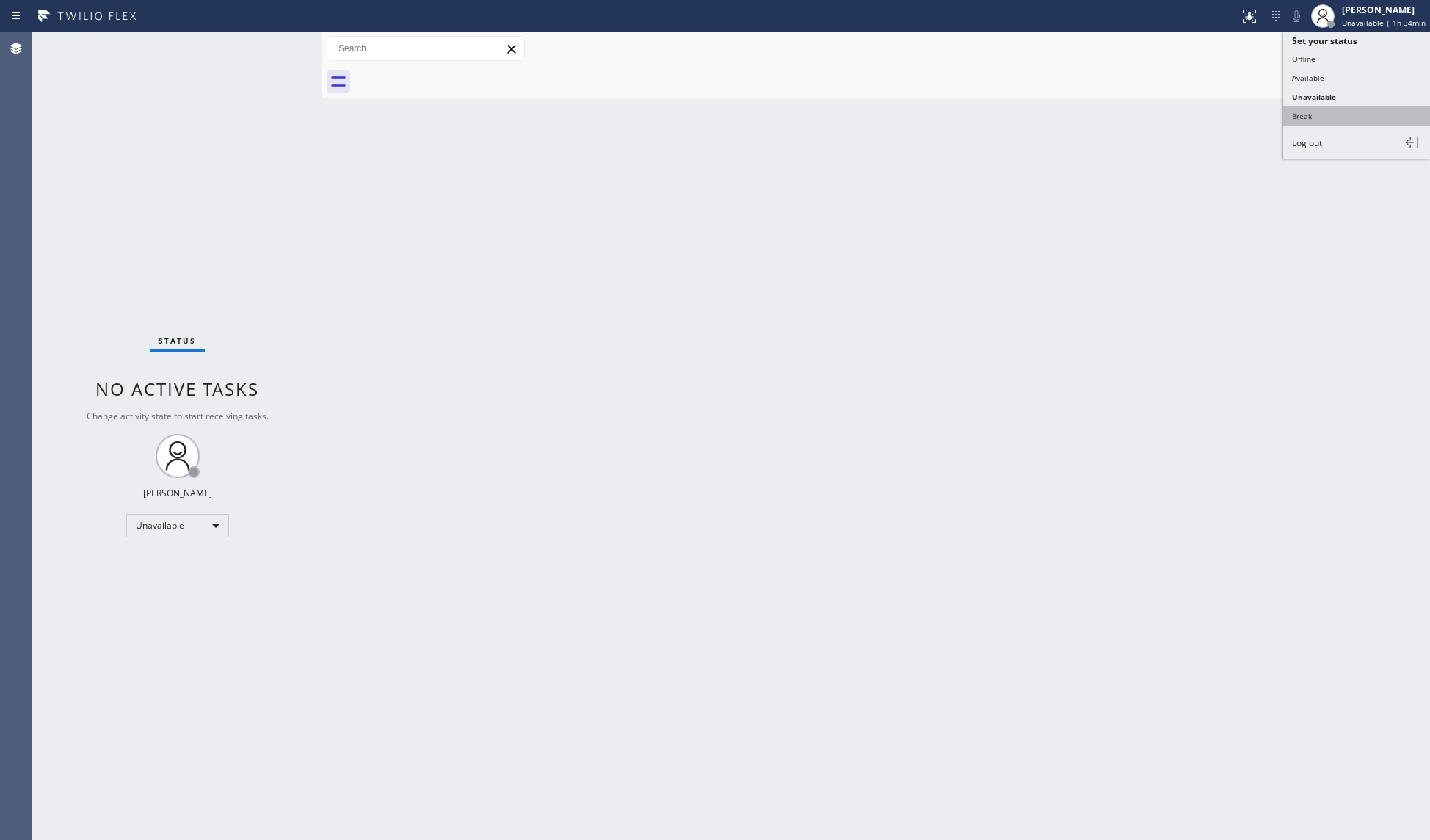
click at [1305, 110] on button "Break" at bounding box center [1357, 116] width 147 height 19
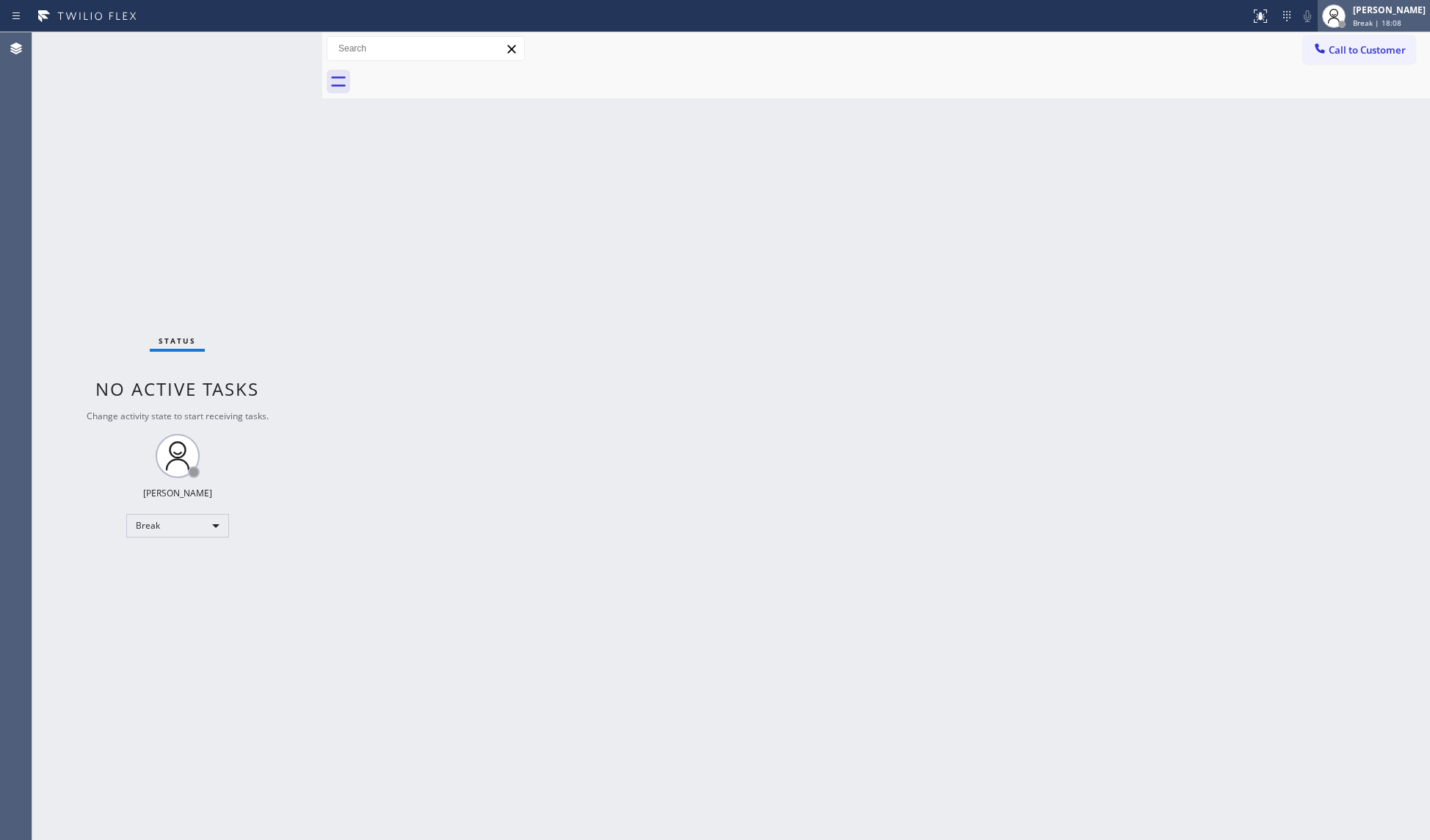
click at [1357, 22] on span "Break | 18:08" at bounding box center [1376, 23] width 48 height 11
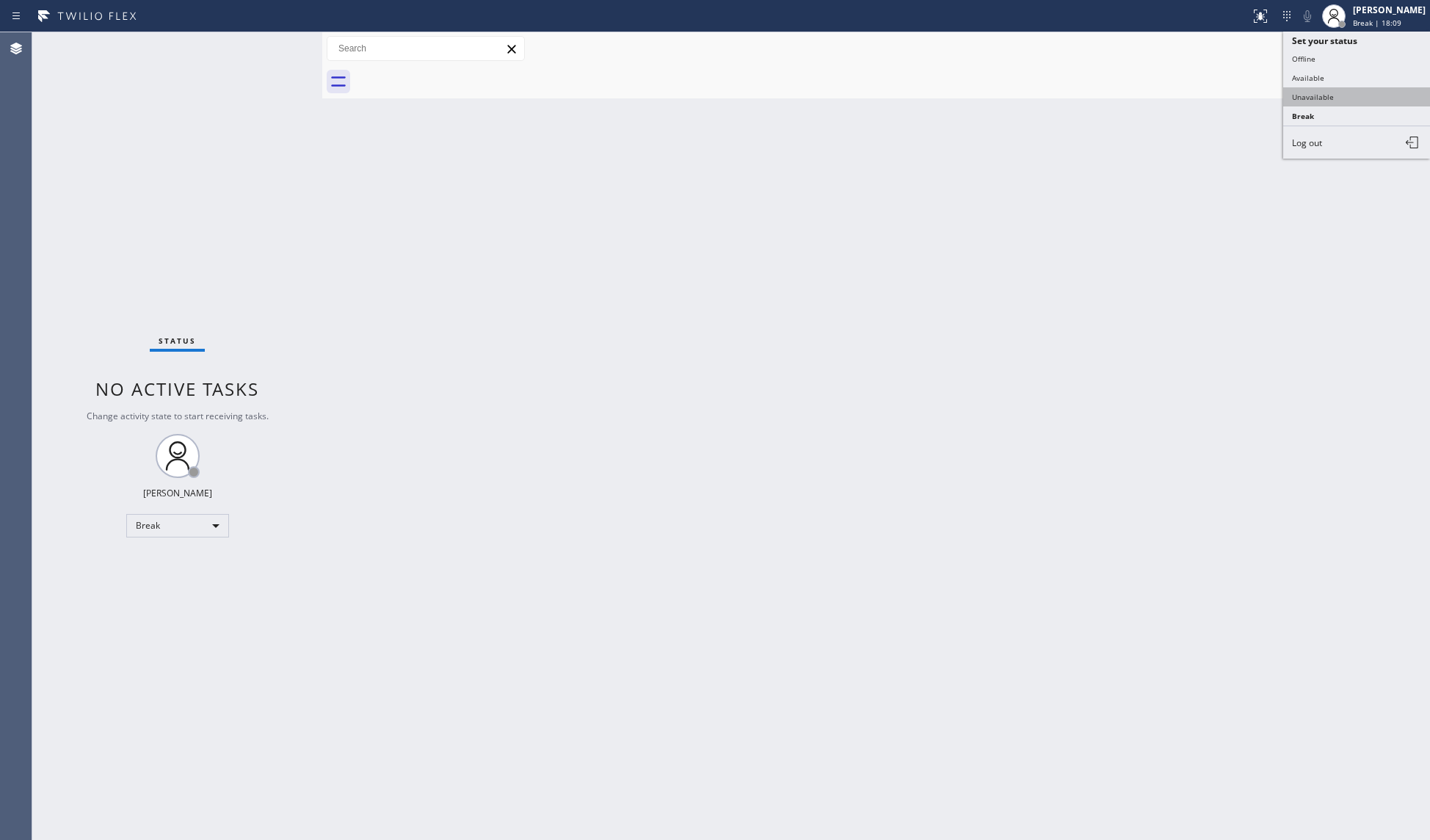
click at [1345, 90] on button "Unavailable" at bounding box center [1357, 96] width 147 height 19
click at [1316, 48] on icon at bounding box center [1319, 48] width 10 height 10
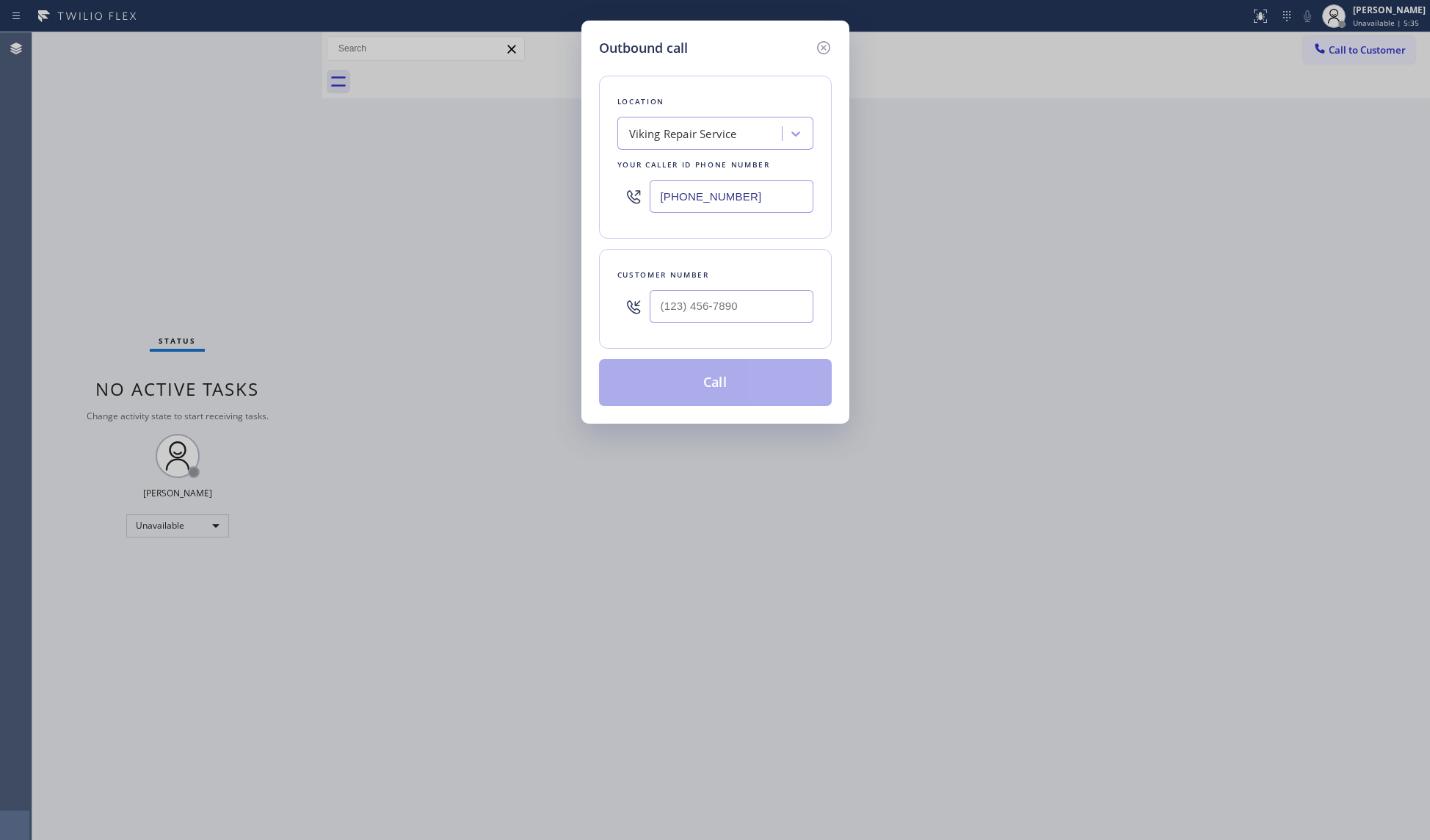
drag, startPoint x: 795, startPoint y: 200, endPoint x: 626, endPoint y: 198, distance: 169.0
click at [626, 198] on div "[PHONE_NUMBER]" at bounding box center [715, 196] width 196 height 48
paste input "718) 618-9295"
type input "[PHONE_NUMBER]"
click at [707, 306] on input "(___) ___-____" at bounding box center [731, 306] width 164 height 33
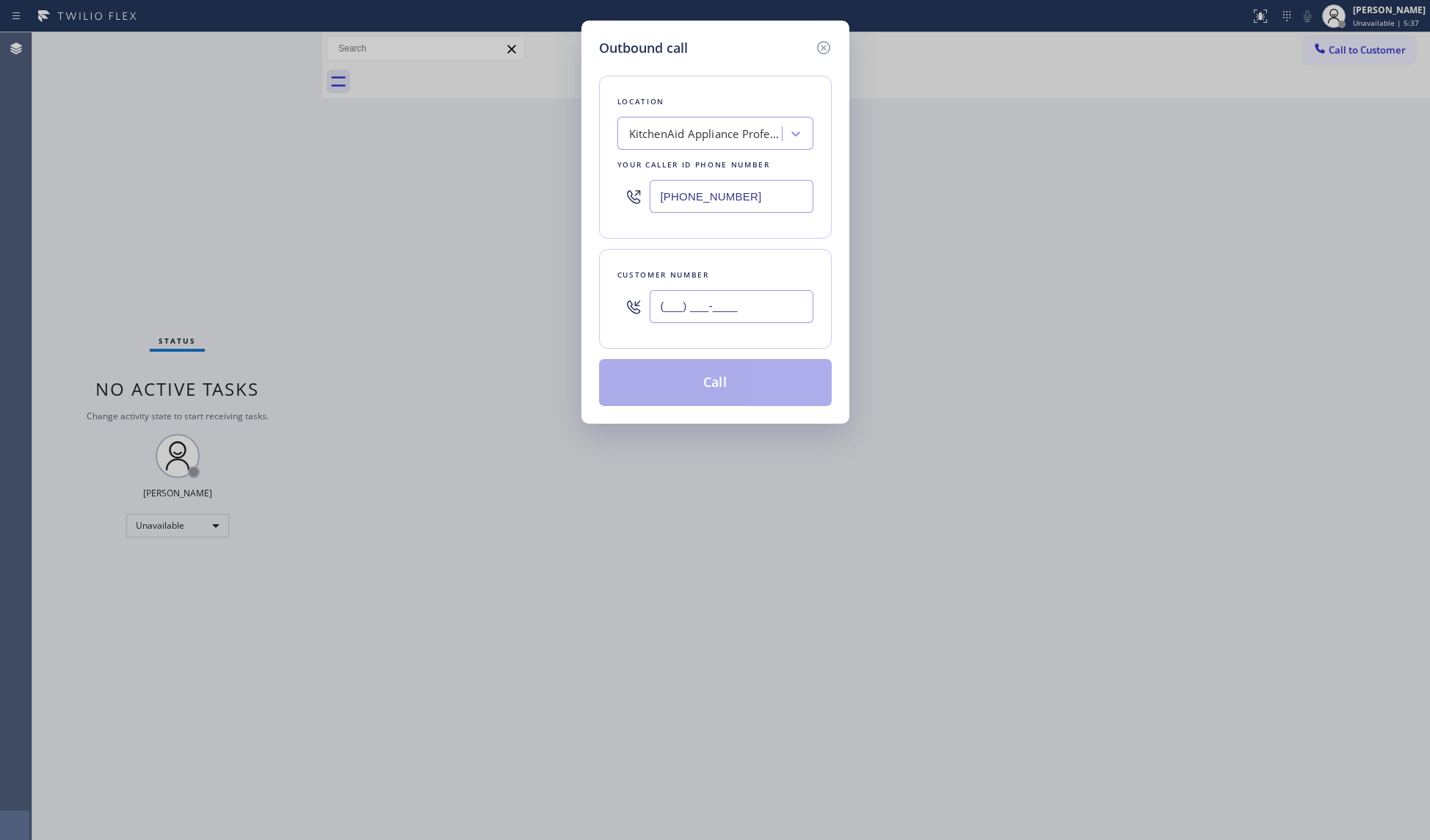
paste input "718) 466-3000"
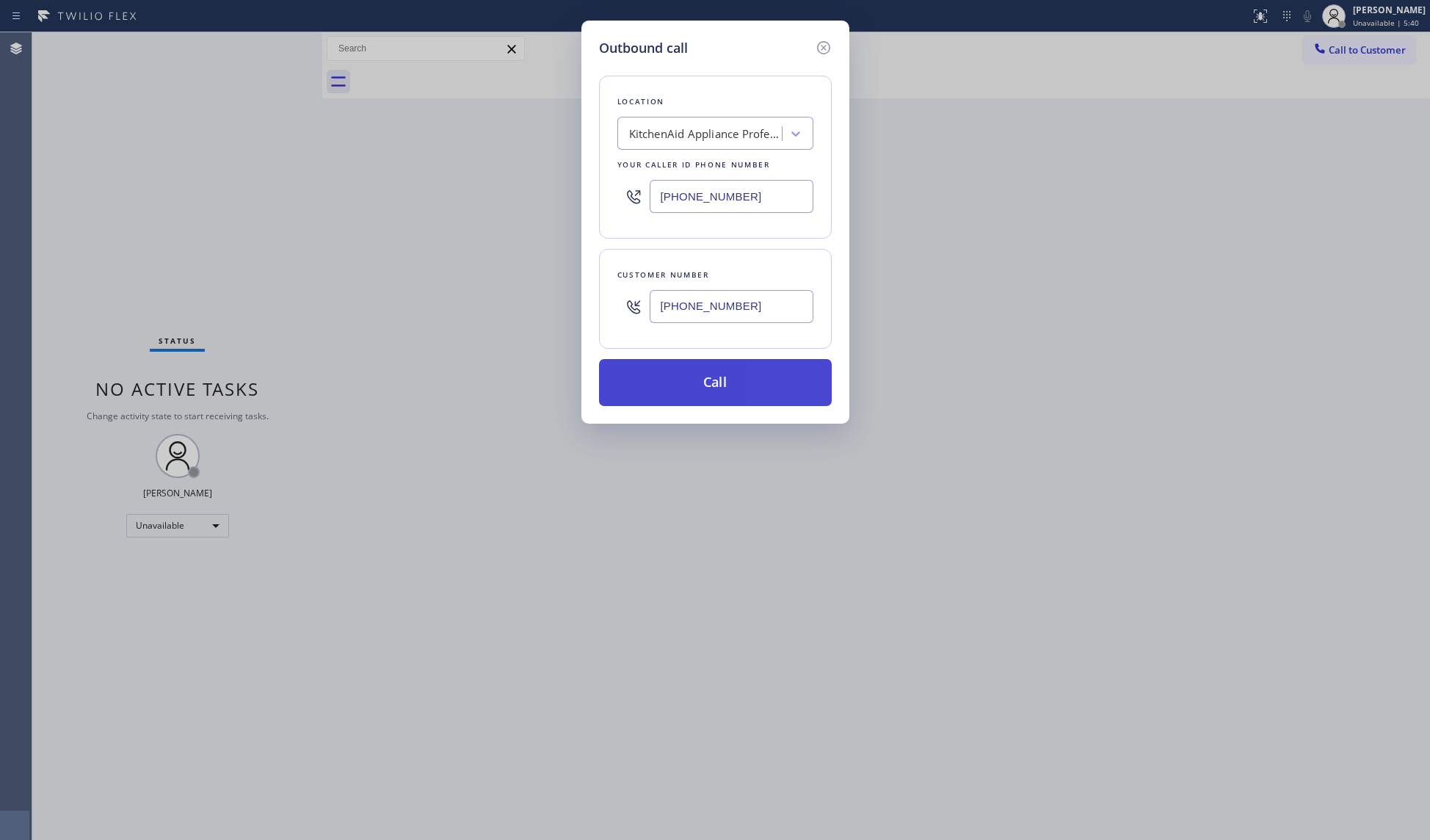
type input "[PHONE_NUMBER]"
click at [715, 405] on button "Call" at bounding box center [715, 383] width 233 height 47
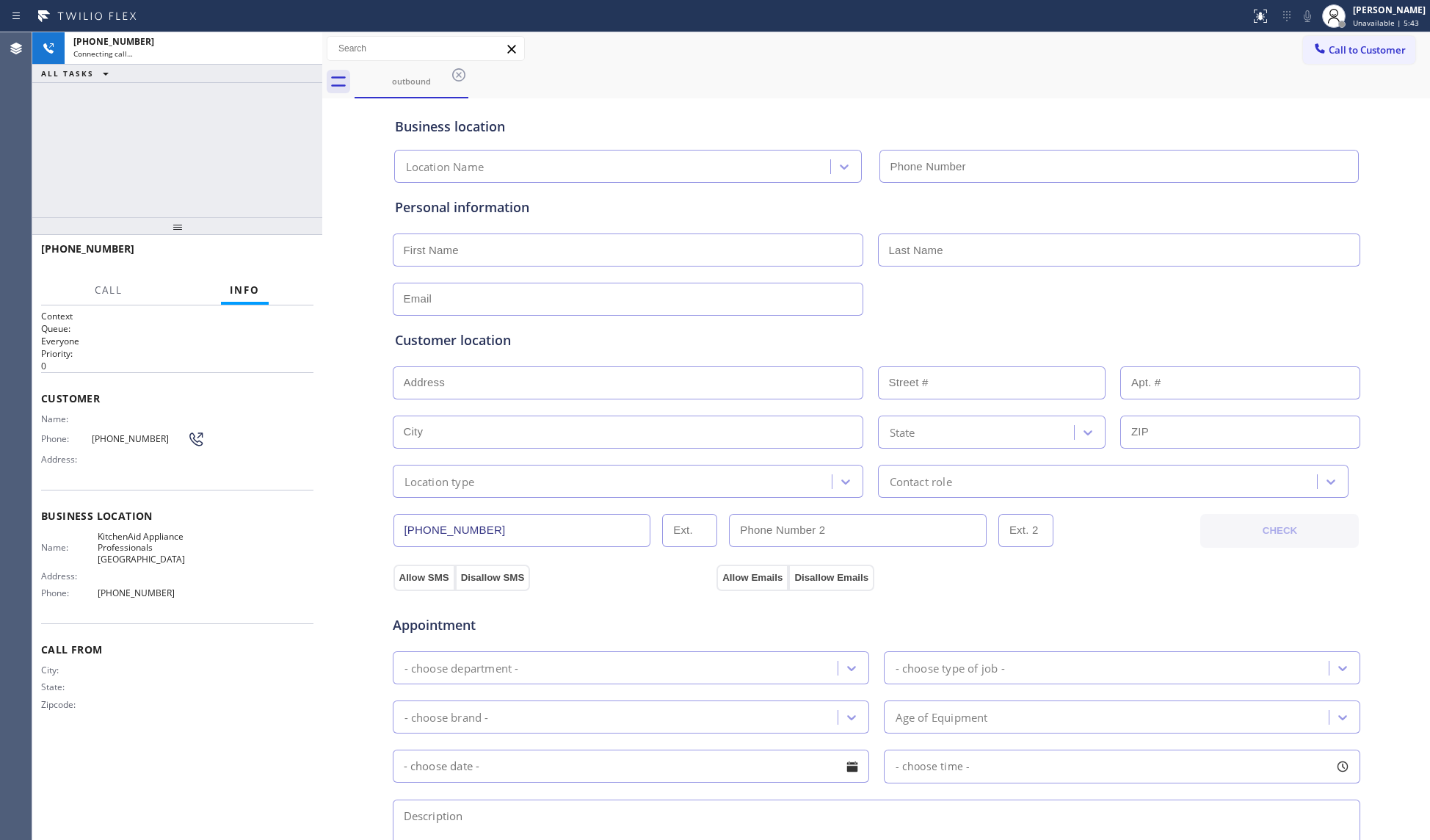
type input "[PHONE_NUMBER]"
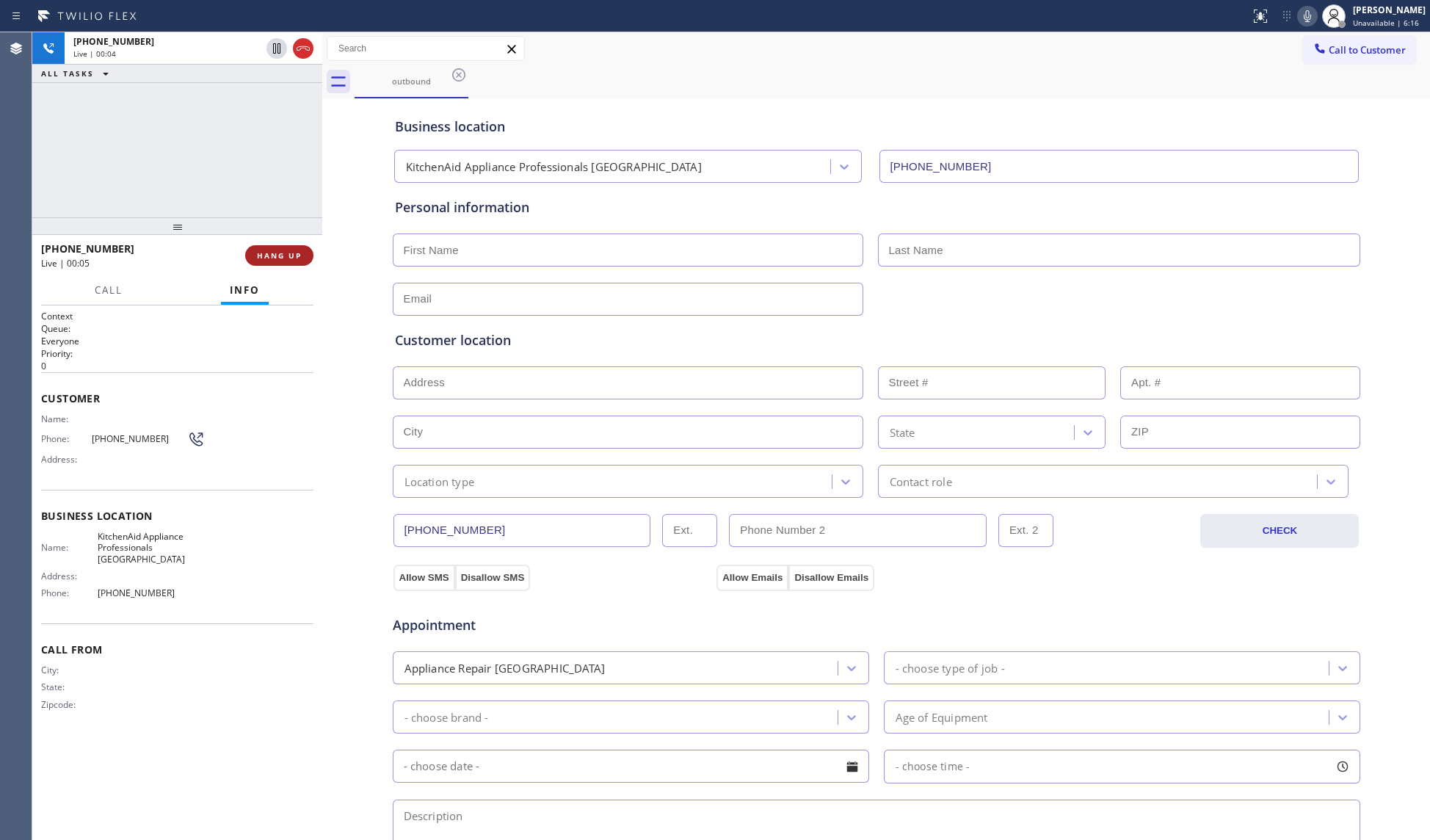
click at [301, 258] on span "HANG UP" at bounding box center [279, 255] width 45 height 11
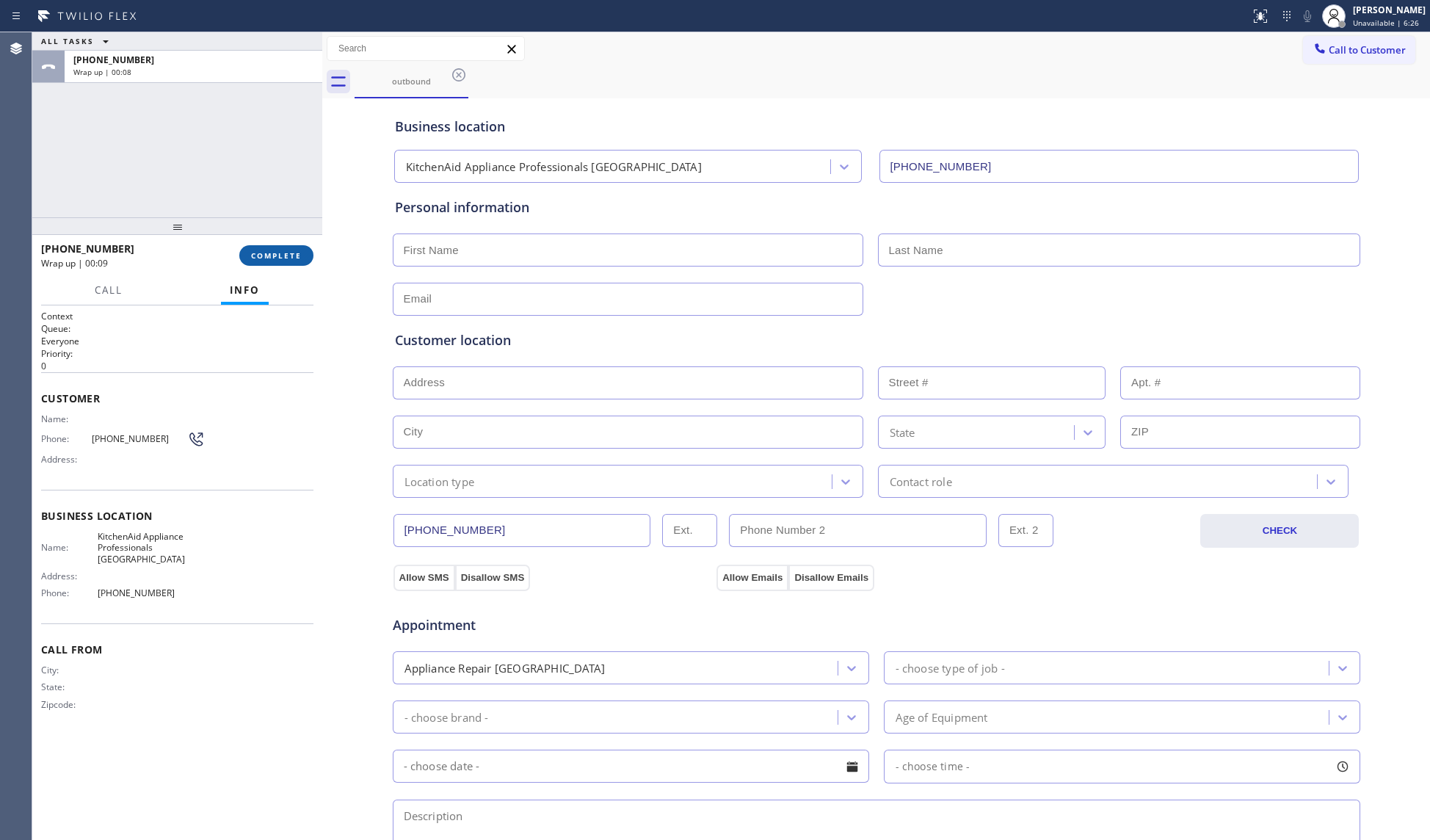
click at [258, 253] on span "COMPLETE" at bounding box center [276, 255] width 51 height 11
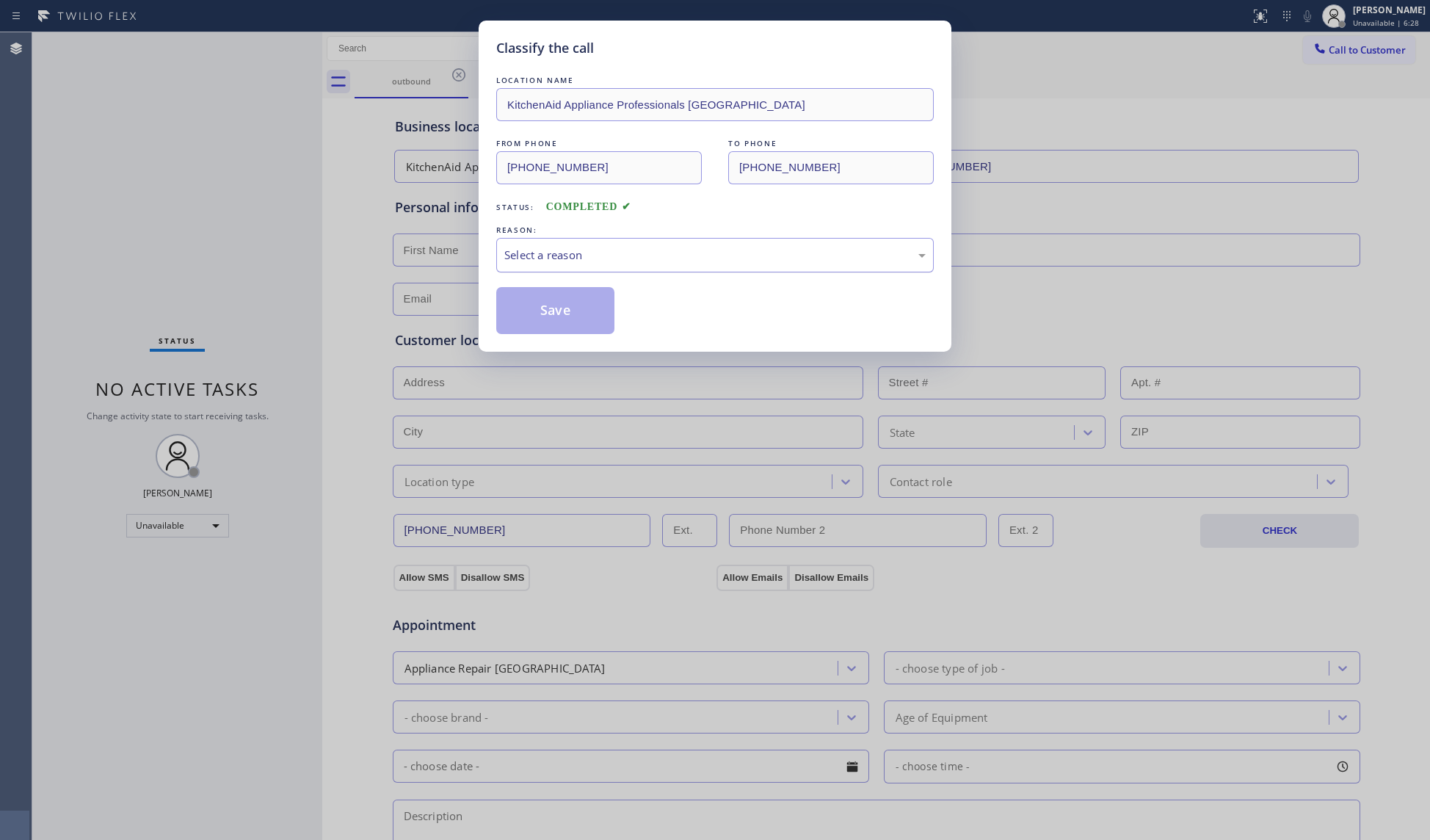
click at [556, 260] on div "Select a reason" at bounding box center [715, 255] width 421 height 17
click at [552, 308] on button "Save" at bounding box center [555, 310] width 118 height 47
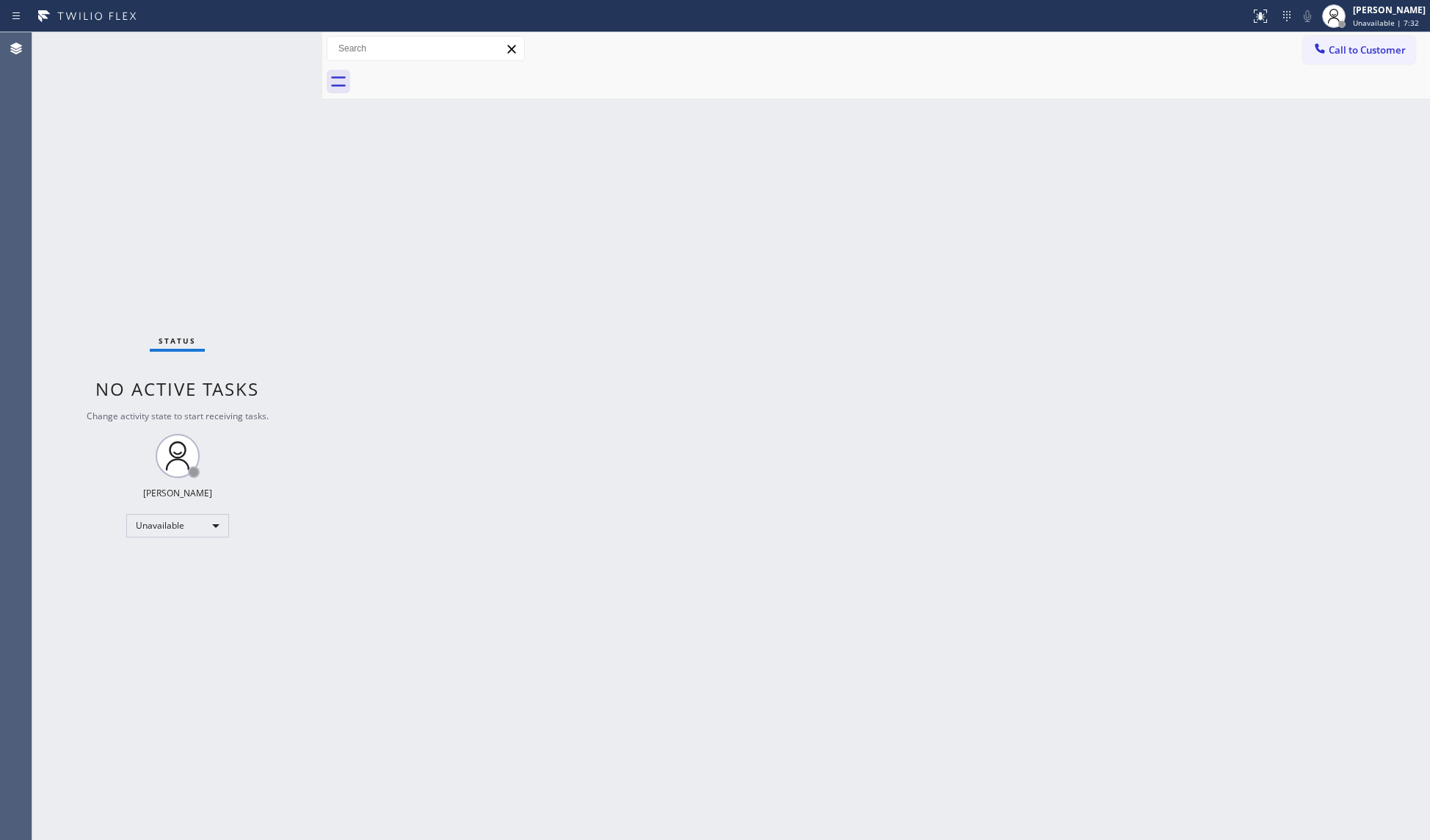
click at [1179, 128] on div "Back to Dashboard Change Sender ID Customers Technicians Select a contact Outbo…" at bounding box center [875, 436] width 1107 height 807
click at [1324, 47] on icon at bounding box center [1320, 48] width 15 height 15
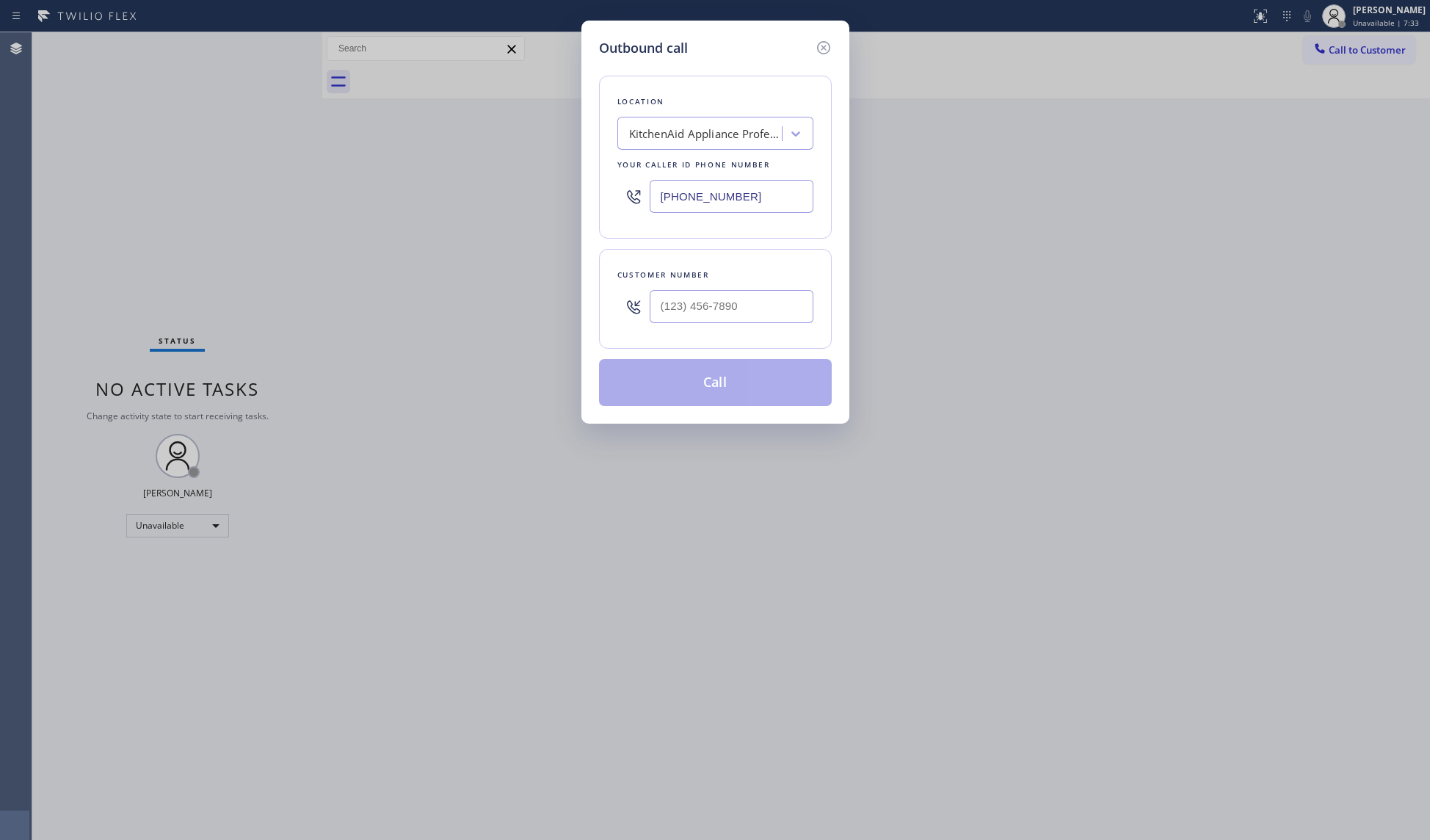
drag, startPoint x: 769, startPoint y: 196, endPoint x: 610, endPoint y: 191, distance: 159.1
click at [610, 191] on div "Location KitchenAid Appliance Professionals [GEOGRAPHIC_DATA] Your caller id ph…" at bounding box center [715, 157] width 233 height 163
paste input "858) 239-0252"
type input "[PHONE_NUMBER]"
click at [773, 308] on input "(___) ___-____" at bounding box center [731, 306] width 164 height 33
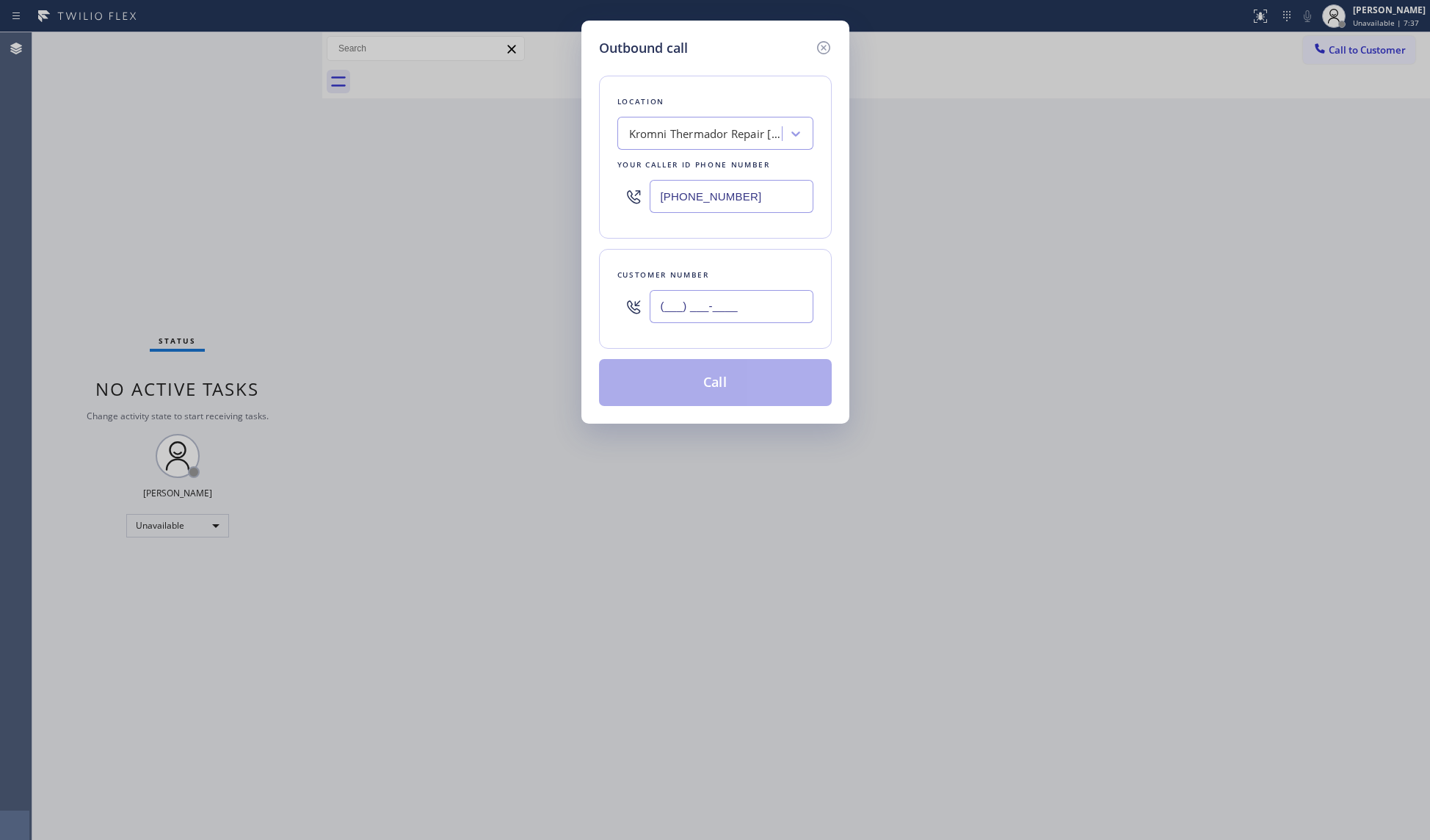
paste input "714) 883-0381"
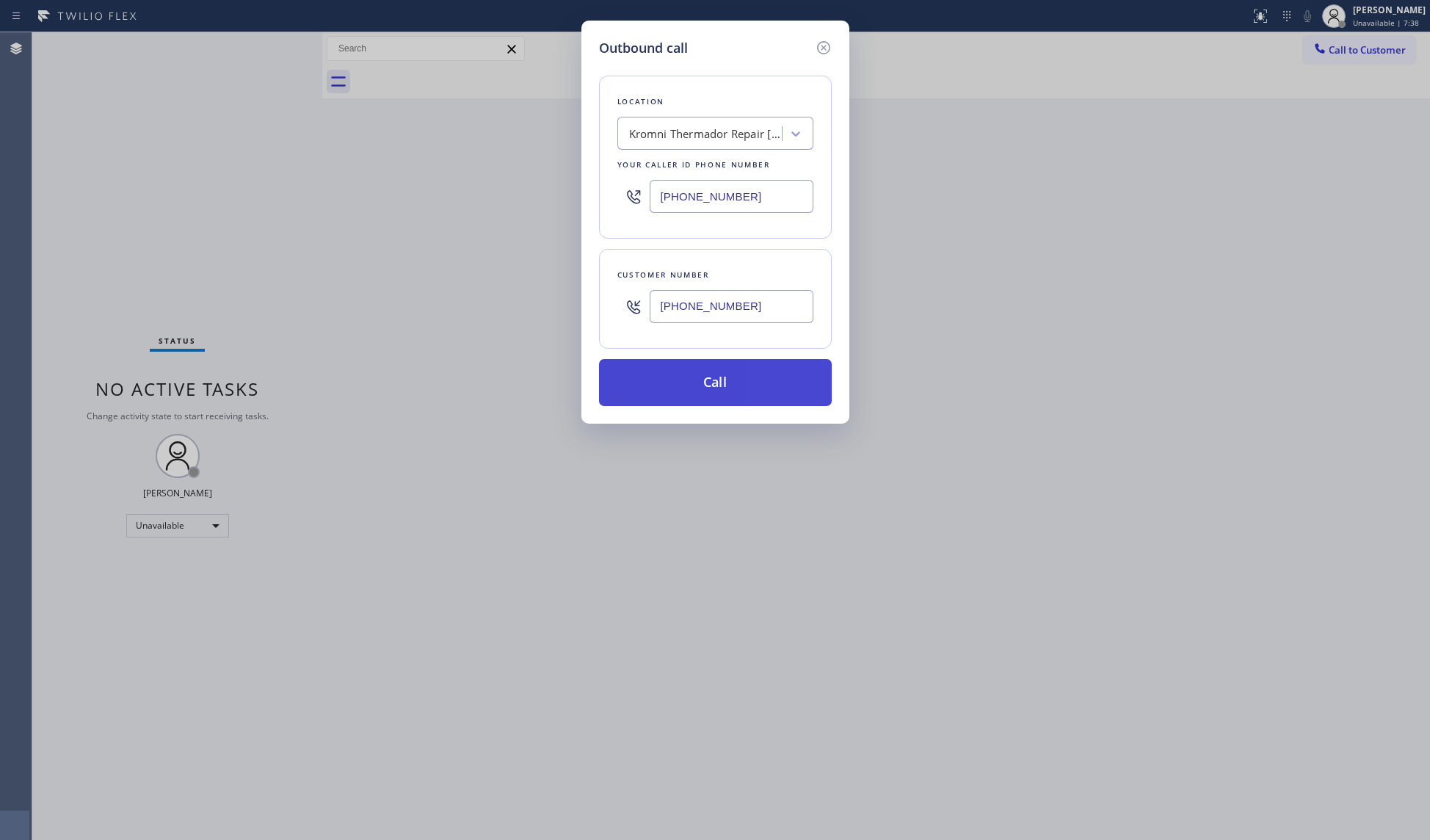
type input "[PHONE_NUMBER]"
click at [705, 385] on button "Call" at bounding box center [715, 383] width 233 height 47
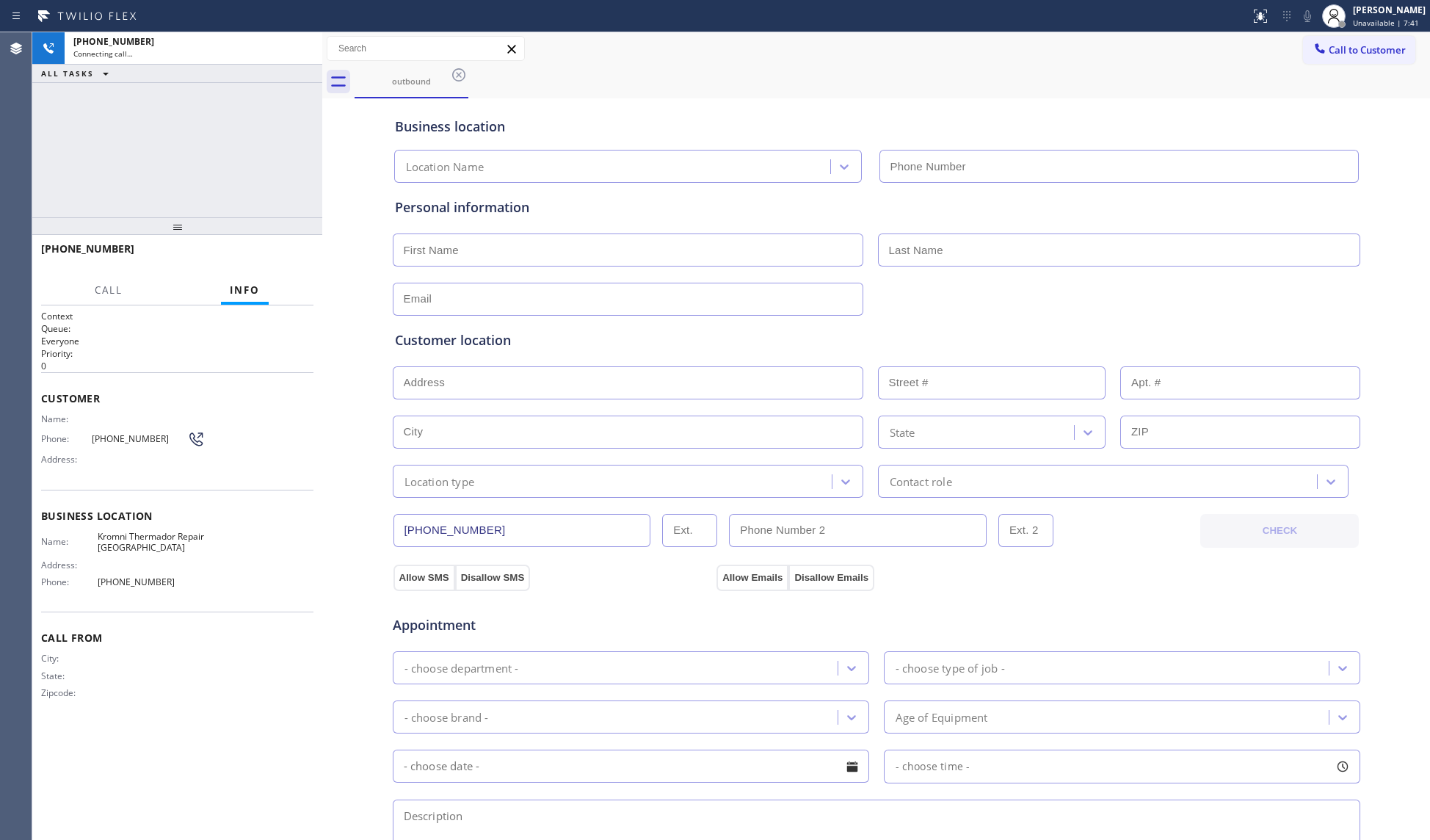
type input "[PHONE_NUMBER]"
click at [280, 257] on span "HANG UP" at bounding box center [279, 255] width 45 height 11
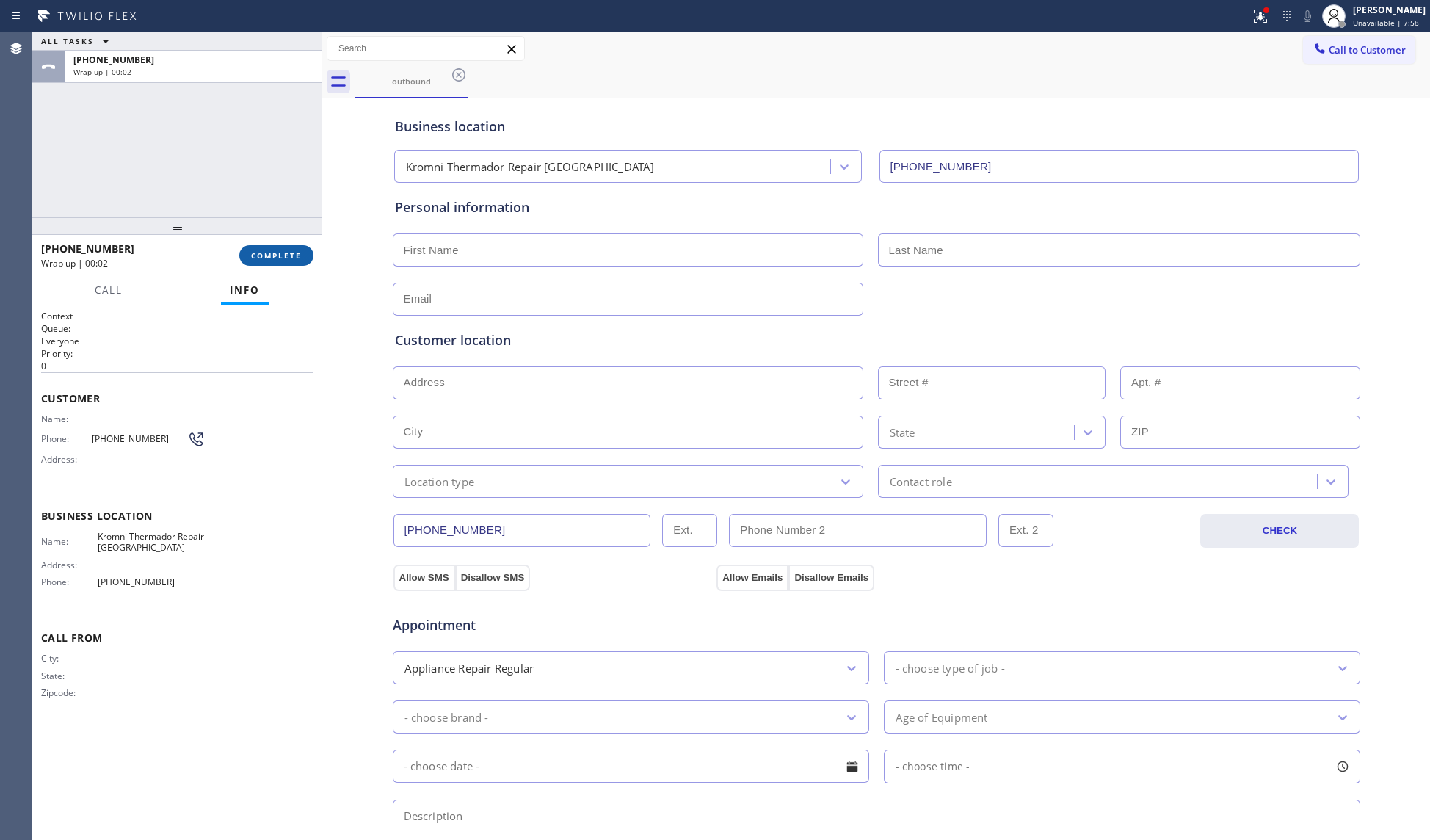
click at [247, 254] on button "COMPLETE" at bounding box center [276, 255] width 74 height 20
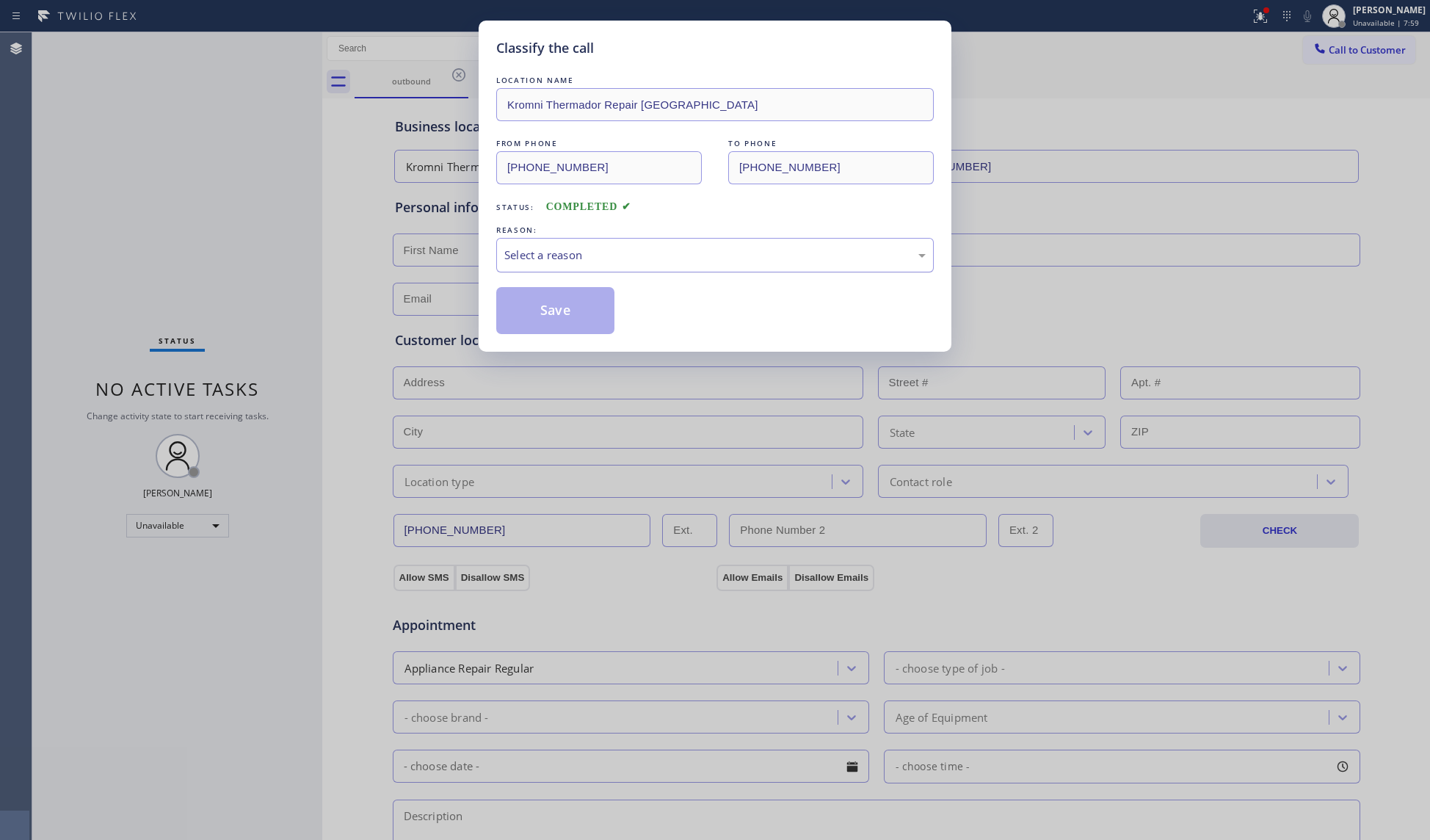
click at [529, 260] on div "Select a reason" at bounding box center [715, 255] width 421 height 17
click at [533, 308] on button "Save" at bounding box center [555, 310] width 118 height 47
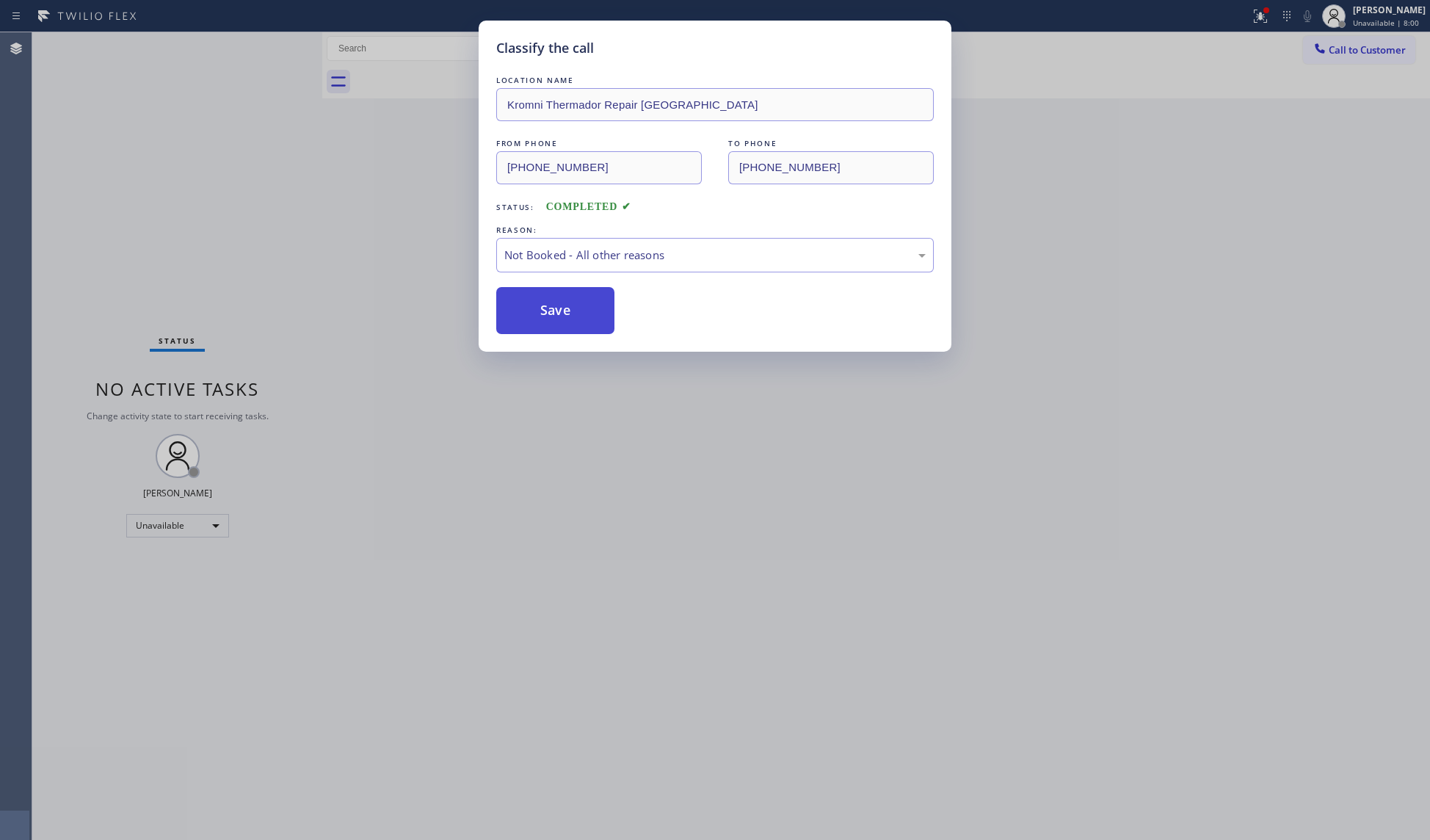
click at [535, 308] on button "Save" at bounding box center [555, 310] width 118 height 47
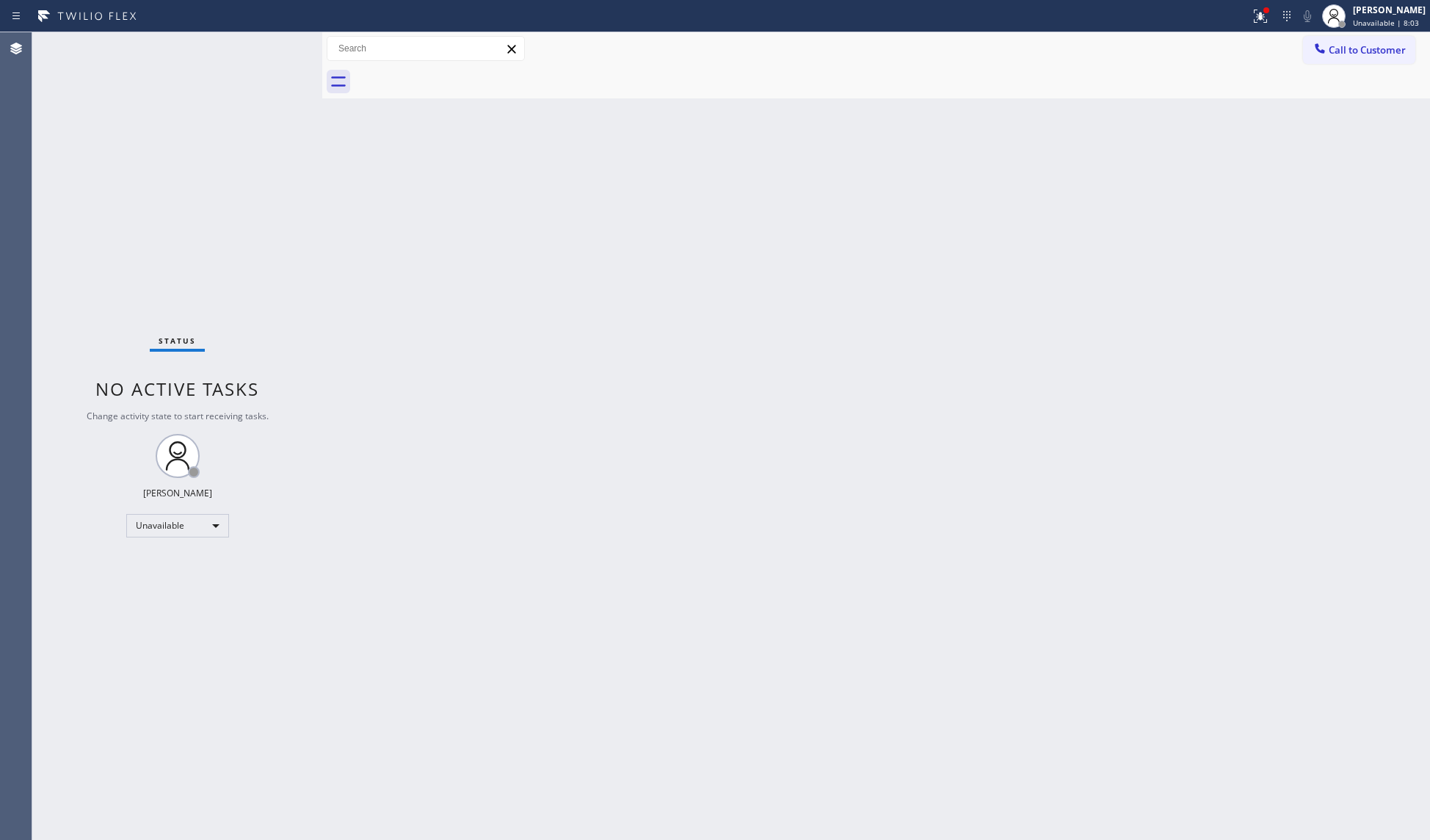
click at [1166, 203] on div "Back to Dashboard Change Sender ID Customers Technicians Select a contact Outbo…" at bounding box center [875, 436] width 1107 height 807
click at [1251, 15] on div at bounding box center [1261, 16] width 33 height 18
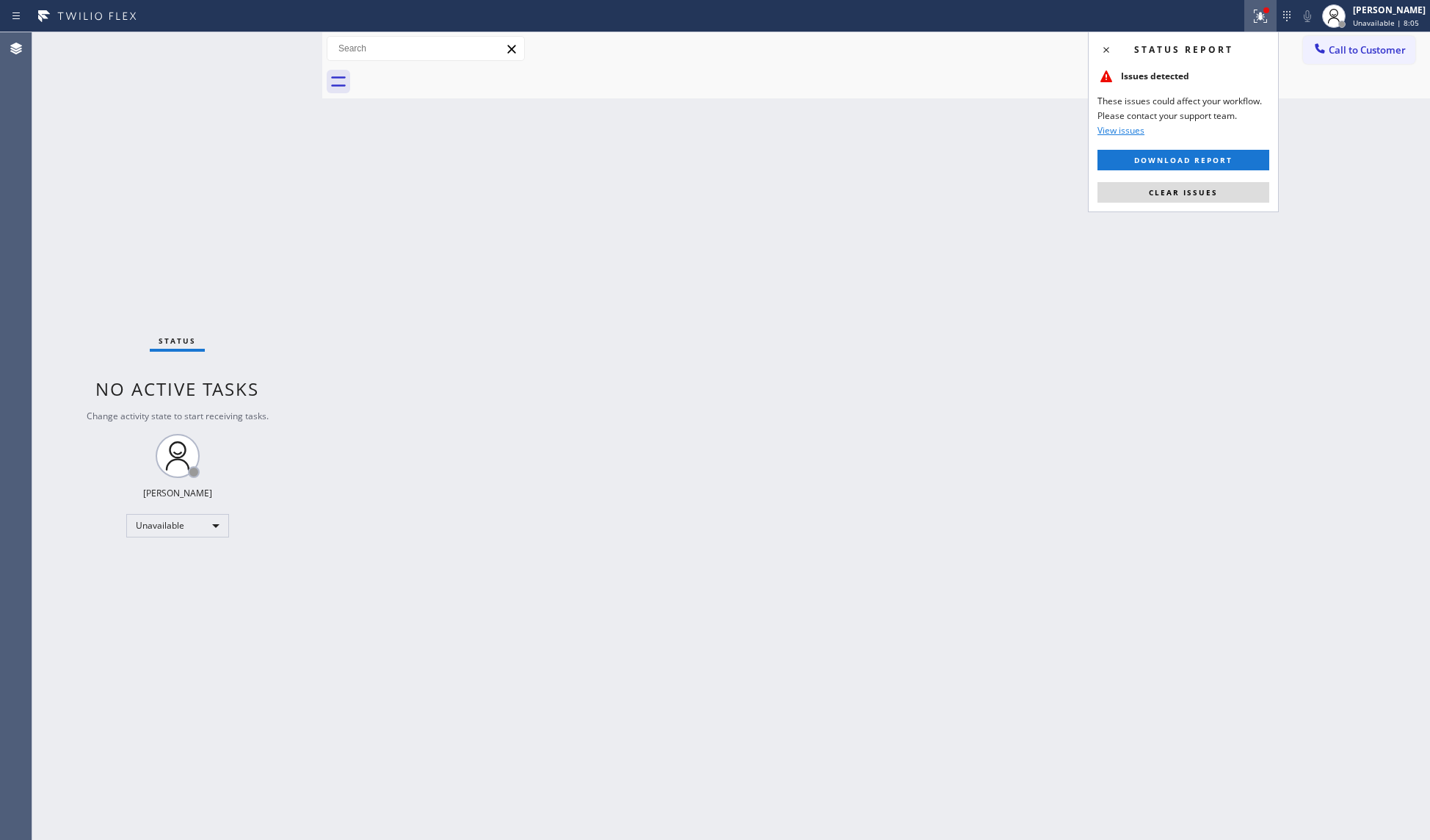
click at [1242, 204] on div "Status report Issues detected These issues could affect your workflow. Please c…" at bounding box center [1183, 122] width 191 height 181
click at [1237, 186] on button "Clear issues" at bounding box center [1183, 191] width 172 height 20
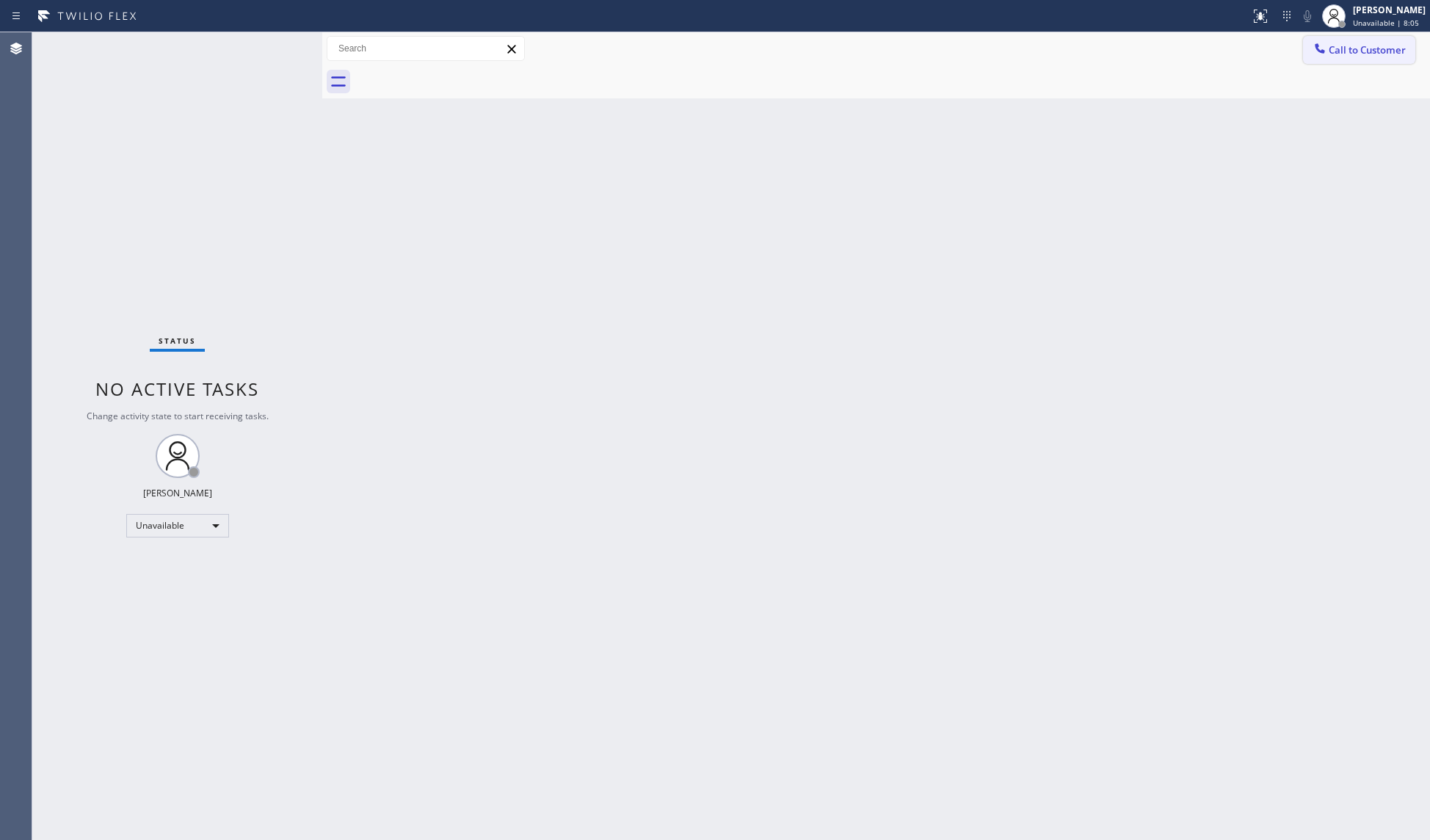
click at [1362, 36] on button "Call to Customer" at bounding box center [1359, 50] width 112 height 28
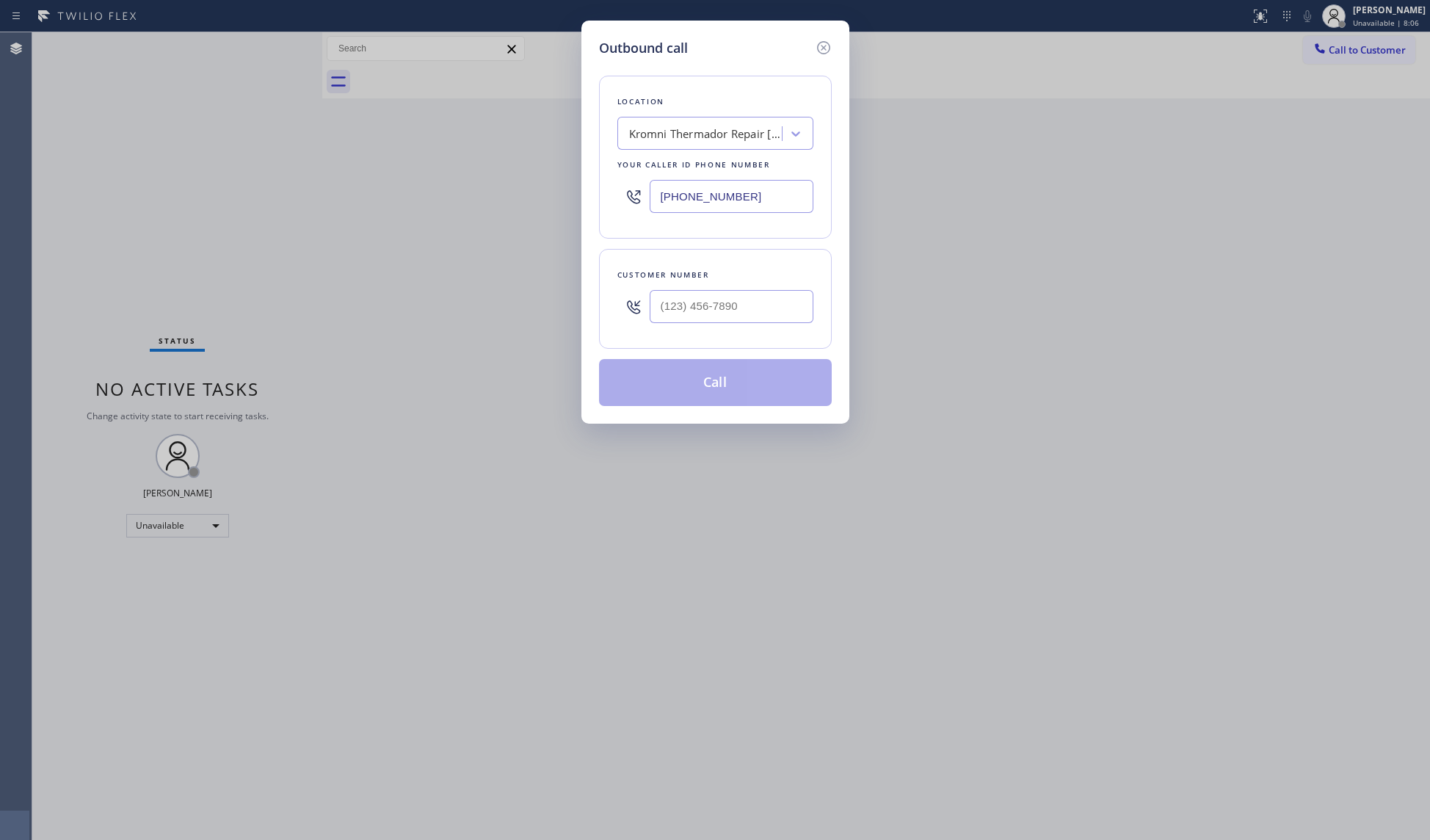
click at [781, 288] on div at bounding box center [731, 306] width 164 height 48
drag, startPoint x: 770, startPoint y: 195, endPoint x: 495, endPoint y: 159, distance: 277.3
click at [495, 159] on div "Outbound call Location [GEOGRAPHIC_DATA] Thermador Repair [GEOGRAPHIC_DATA] You…" at bounding box center [715, 420] width 1430 height 840
paste input "310) 553-3300"
type input "[PHONE_NUMBER]"
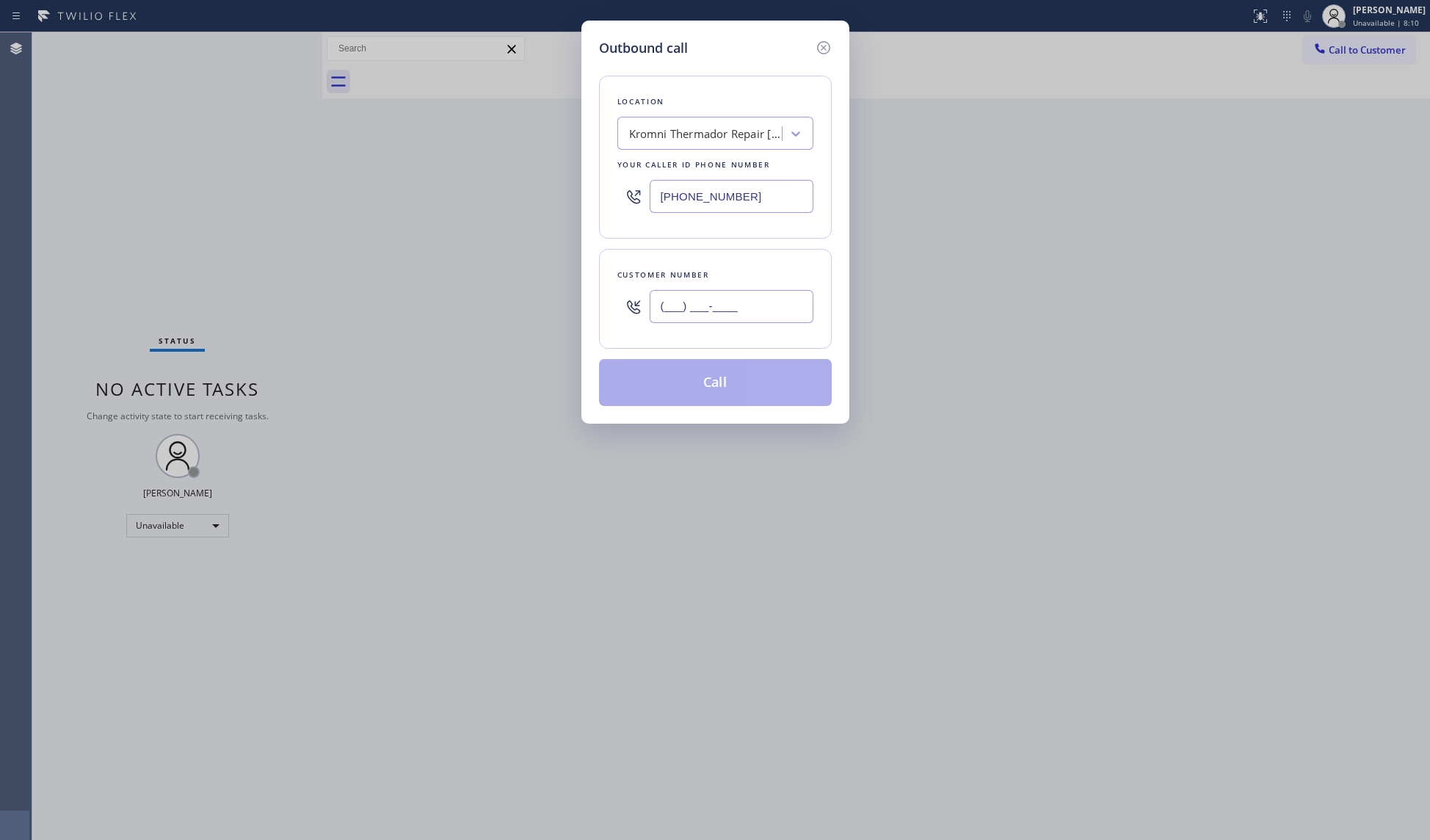
drag, startPoint x: 766, startPoint y: 300, endPoint x: 771, endPoint y: 310, distance: 11.2
click at [766, 301] on input "(___) ___-____" at bounding box center [731, 306] width 164 height 33
paste input "226) 498-0028"
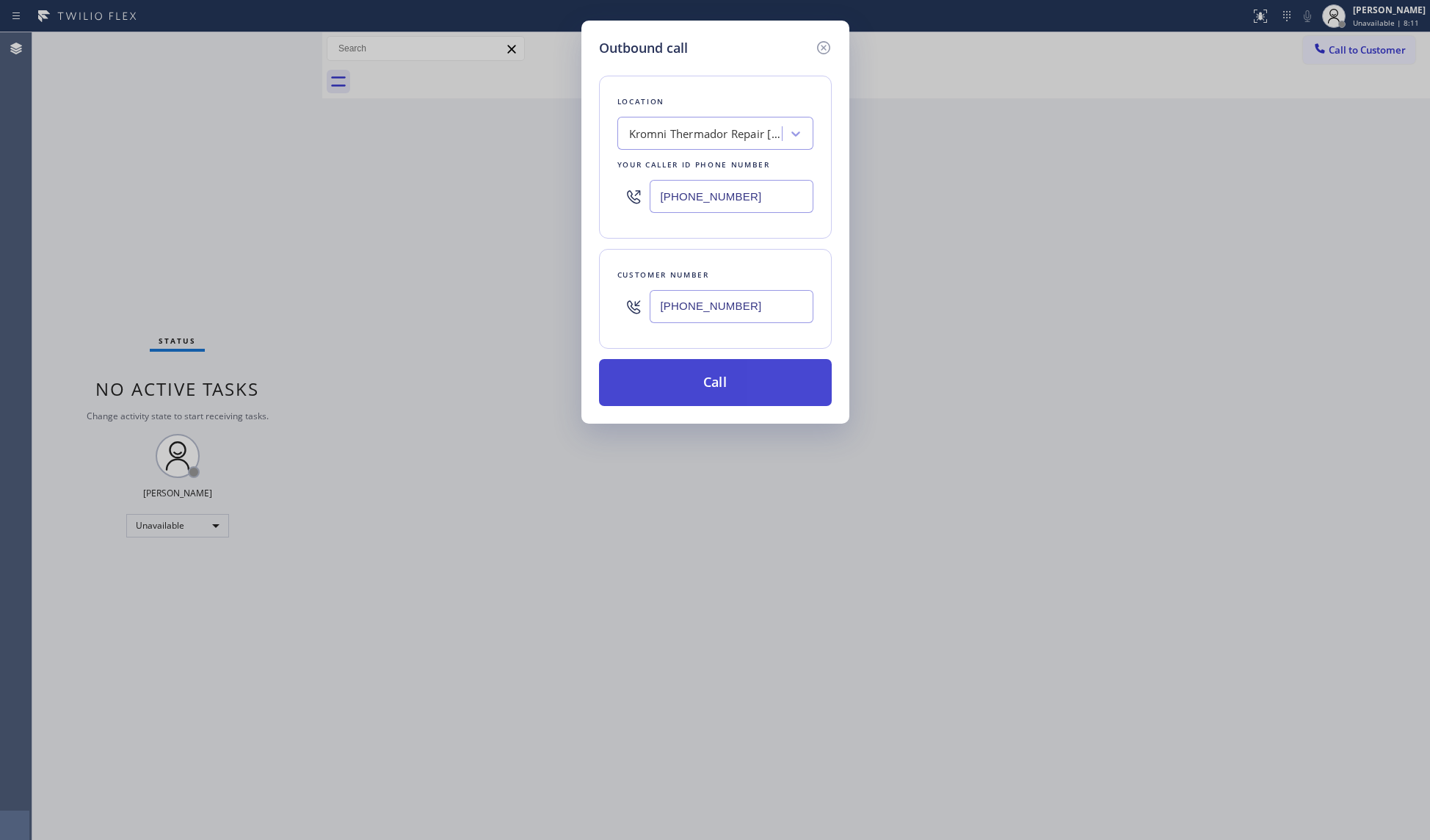
type input "[PHONE_NUMBER]"
drag, startPoint x: 709, startPoint y: 385, endPoint x: 15, endPoint y: 358, distance: 694.5
click at [708, 385] on button "Call" at bounding box center [715, 383] width 233 height 47
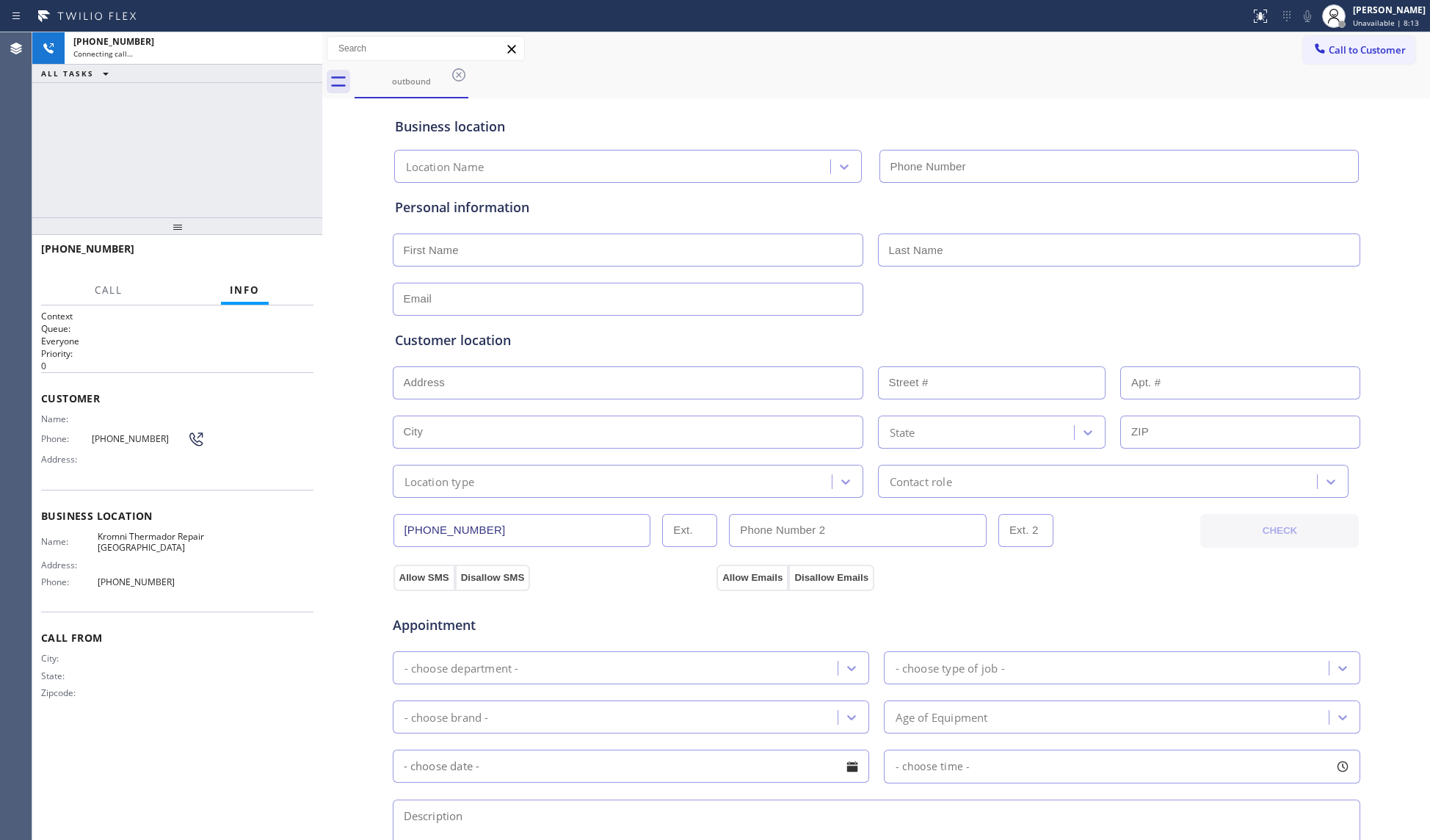
type input "[PHONE_NUMBER]"
drag, startPoint x: 306, startPoint y: 50, endPoint x: 319, endPoint y: 57, distance: 14.8
click at [306, 50] on icon at bounding box center [303, 49] width 18 height 18
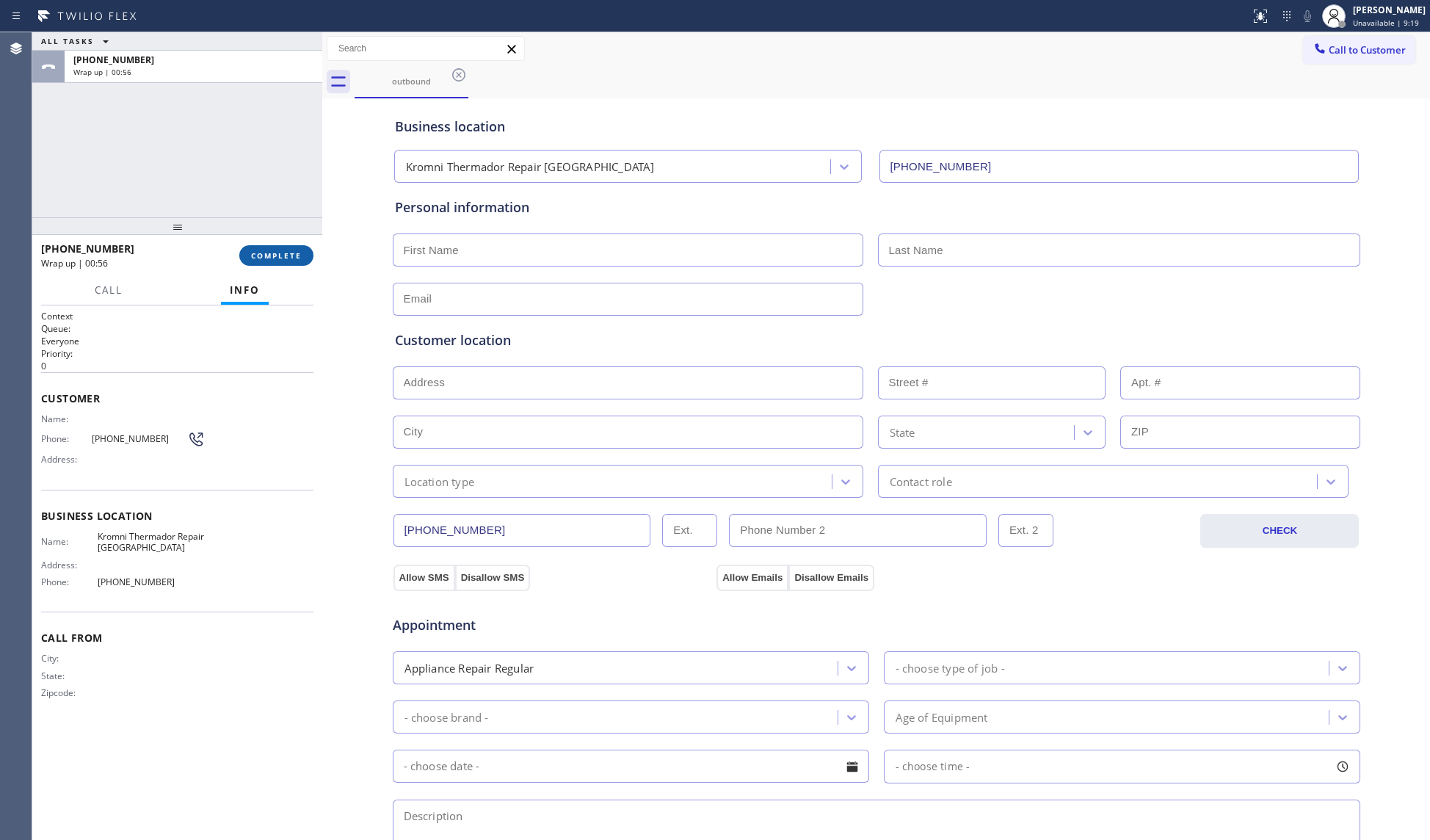
click at [275, 248] on button "COMPLETE" at bounding box center [276, 255] width 74 height 20
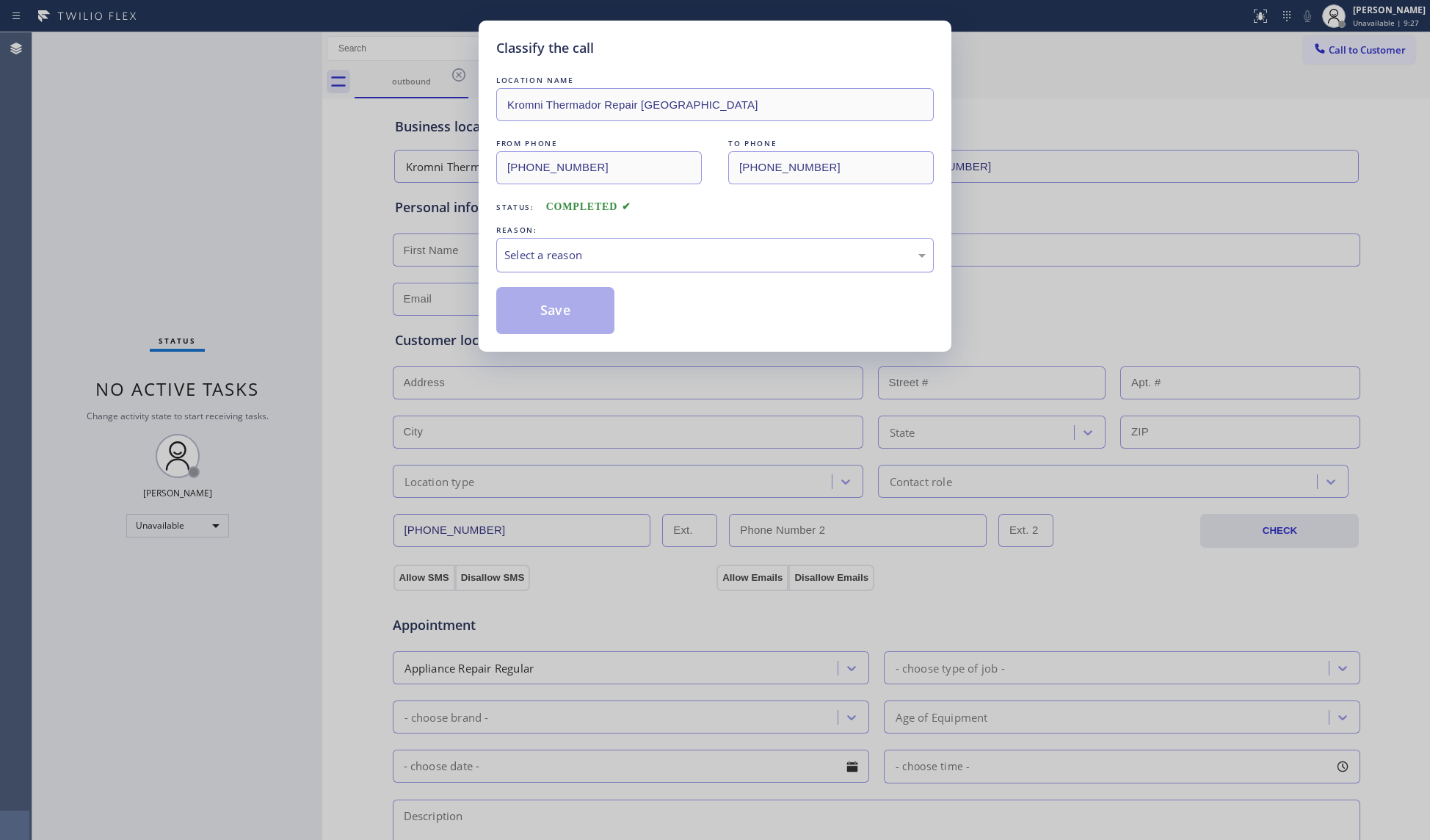
click at [633, 264] on div "Select a reason" at bounding box center [715, 255] width 438 height 34
click at [544, 309] on button "Save" at bounding box center [555, 310] width 118 height 47
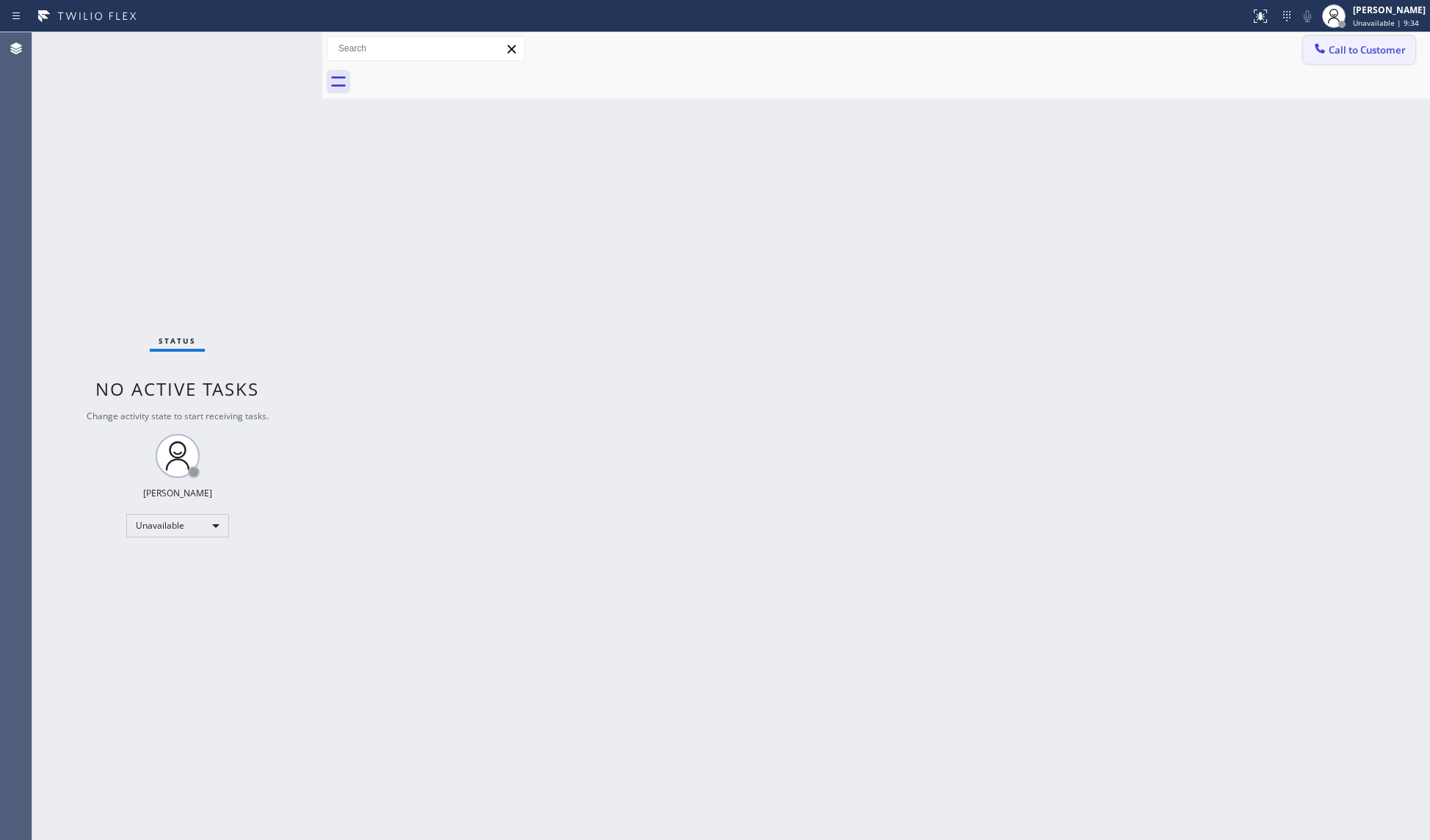
click at [1331, 48] on span "Call to Customer" at bounding box center [1366, 50] width 77 height 13
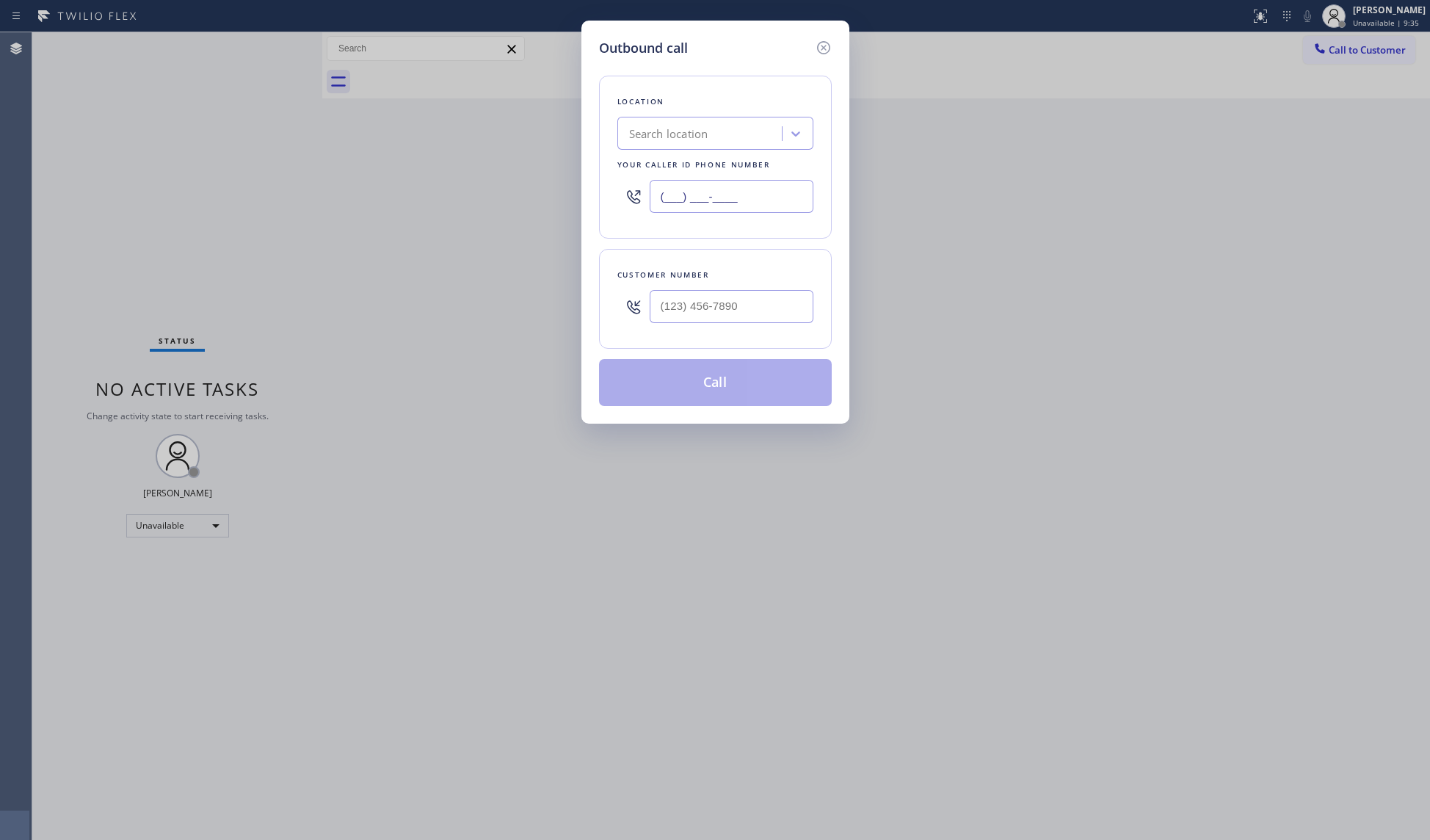
drag, startPoint x: 775, startPoint y: 196, endPoint x: 605, endPoint y: 178, distance: 171.0
click at [599, 180] on div "Location Search location Your caller id phone number (___) ___-____" at bounding box center [715, 157] width 233 height 163
paste input "817) 904-5397"
type input "[PHONE_NUMBER]"
click at [770, 297] on input "(___) ___-____" at bounding box center [731, 306] width 164 height 33
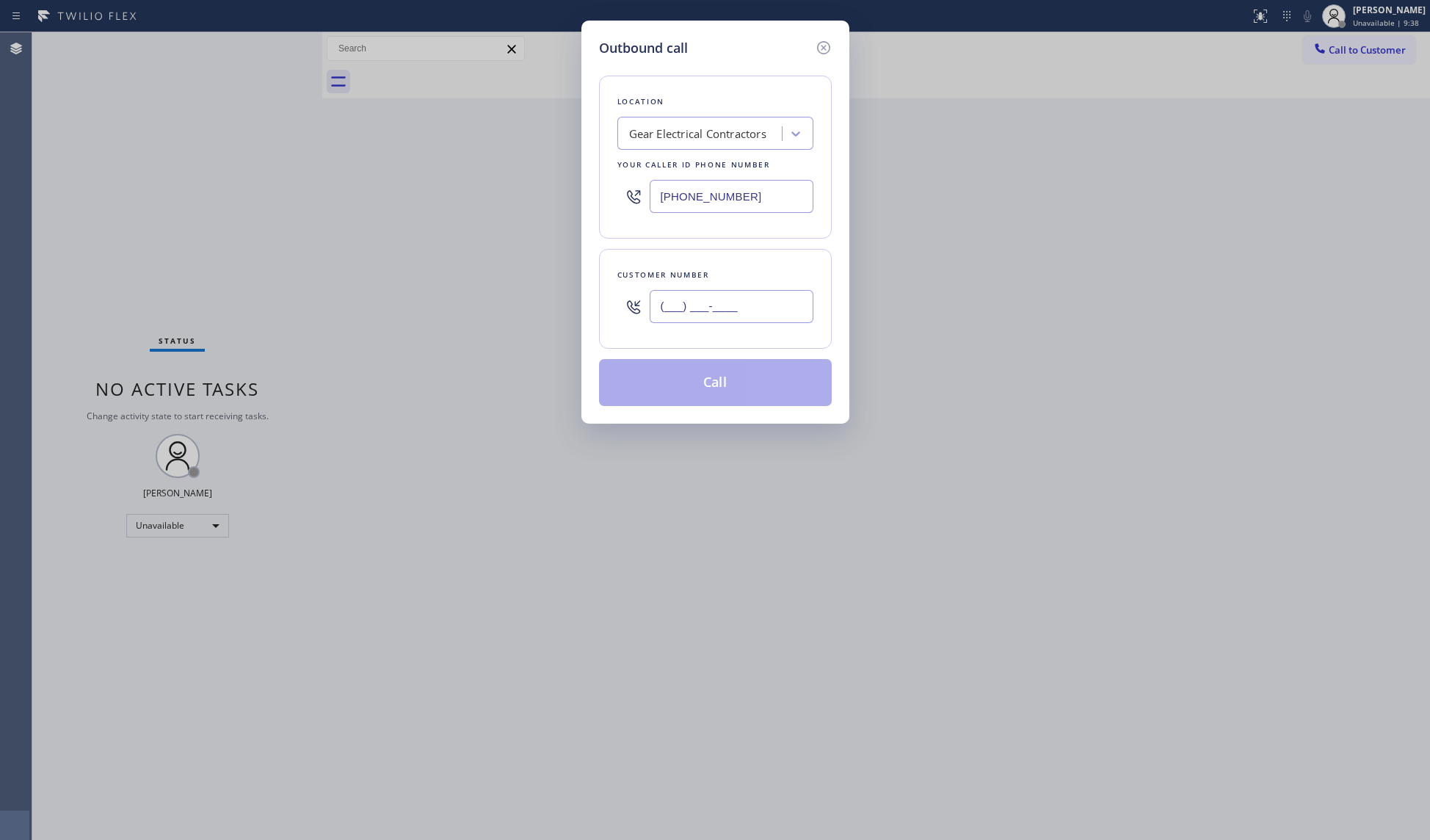
paste input "417) 773-2868"
type input "[PHONE_NUMBER]"
click at [706, 392] on button "Call" at bounding box center [715, 383] width 233 height 47
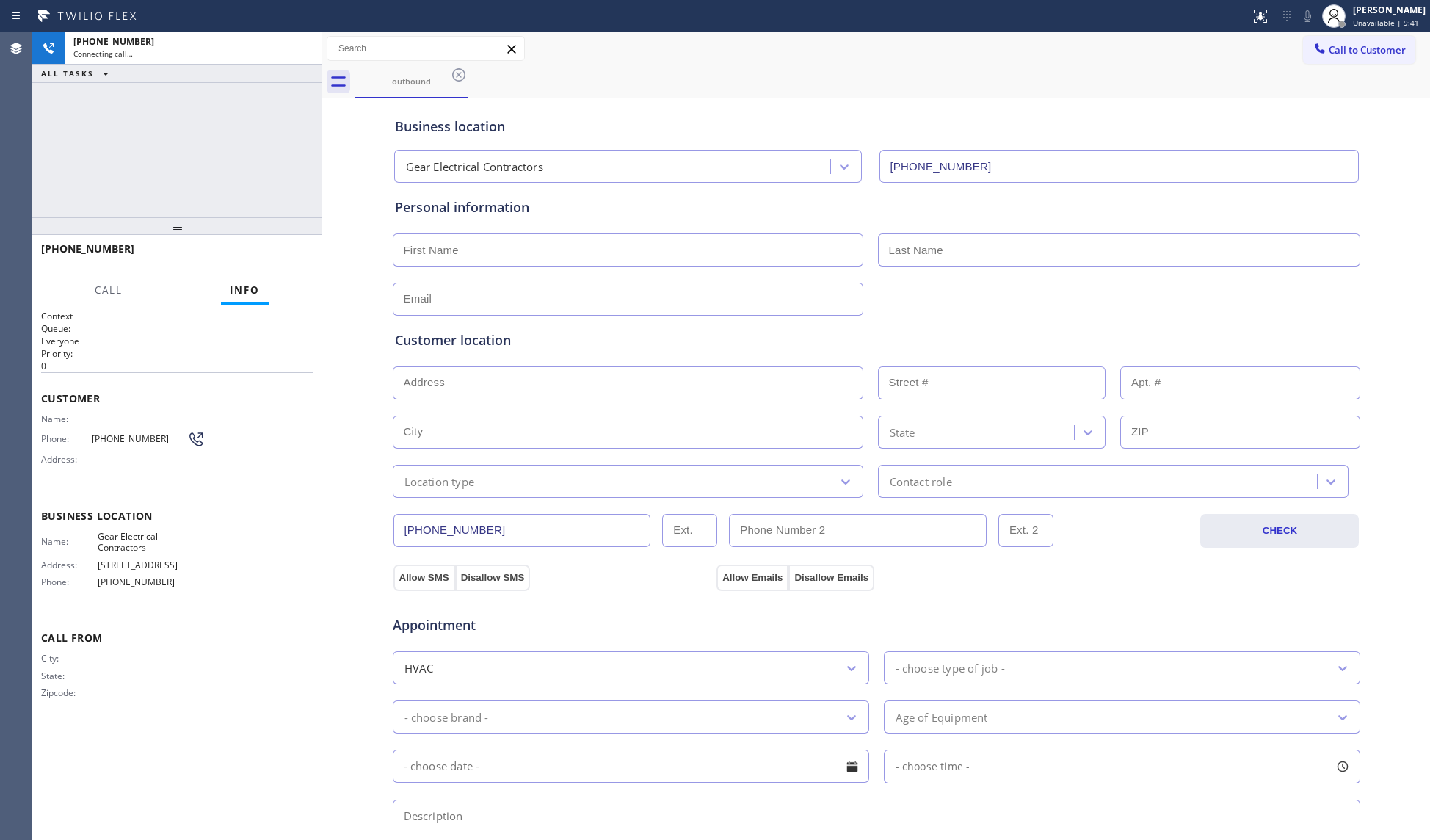
type input "[PHONE_NUMBER]"
click at [901, 121] on div "Business location" at bounding box center [877, 126] width 963 height 20
click at [303, 55] on icon at bounding box center [303, 49] width 18 height 18
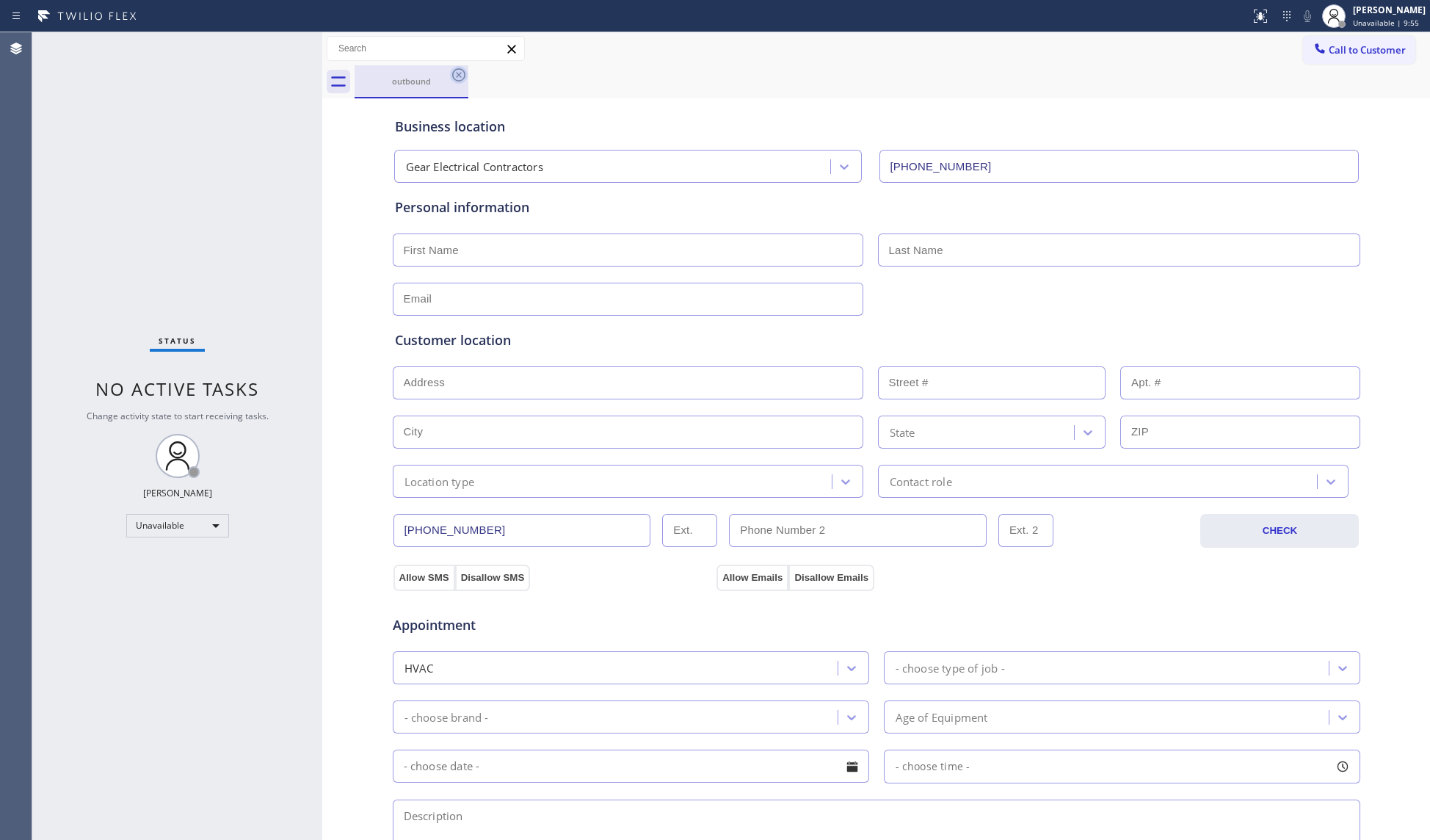
click at [465, 80] on icon at bounding box center [459, 75] width 18 height 18
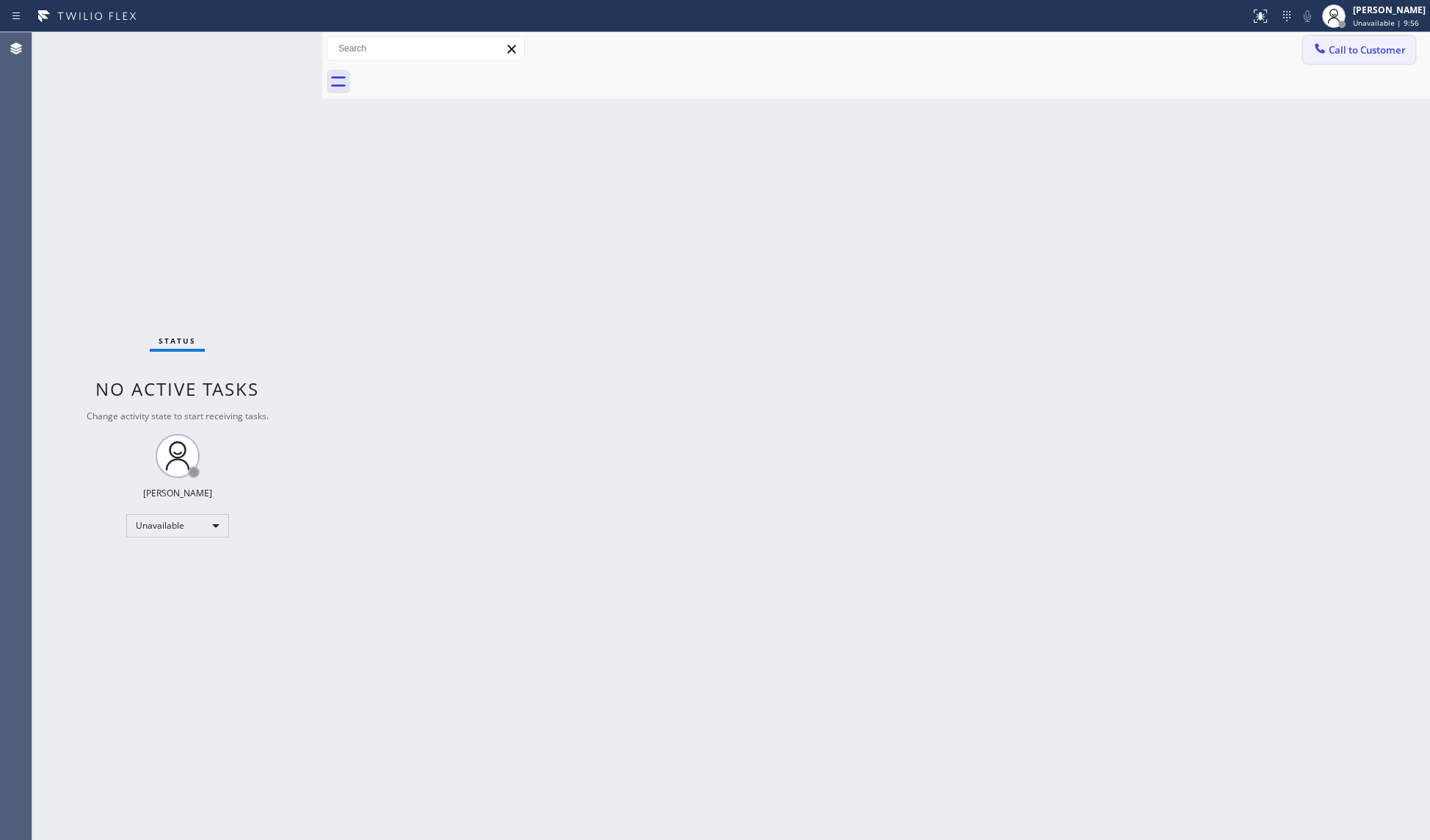
click at [1358, 42] on button "Call to Customer" at bounding box center [1359, 50] width 112 height 28
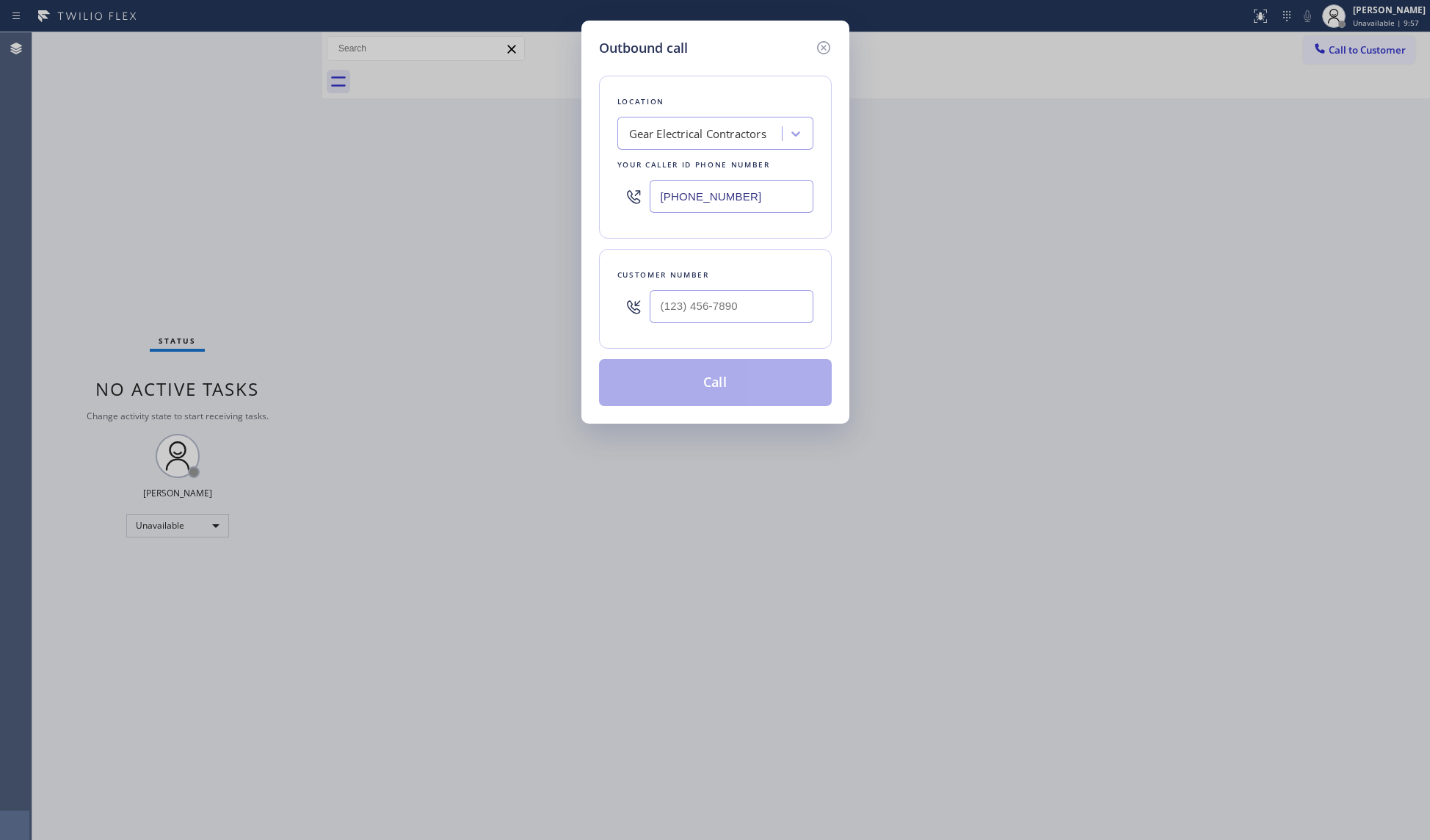
drag, startPoint x: 763, startPoint y: 196, endPoint x: 556, endPoint y: 196, distance: 207.0
click at [556, 196] on div "Outbound call Location Gear Electrical Contractors Your caller id phone number …" at bounding box center [715, 420] width 1430 height 840
paste input "949) 541-9404"
type input "[PHONE_NUMBER]"
click at [694, 307] on input "(___) ___-____" at bounding box center [731, 306] width 164 height 33
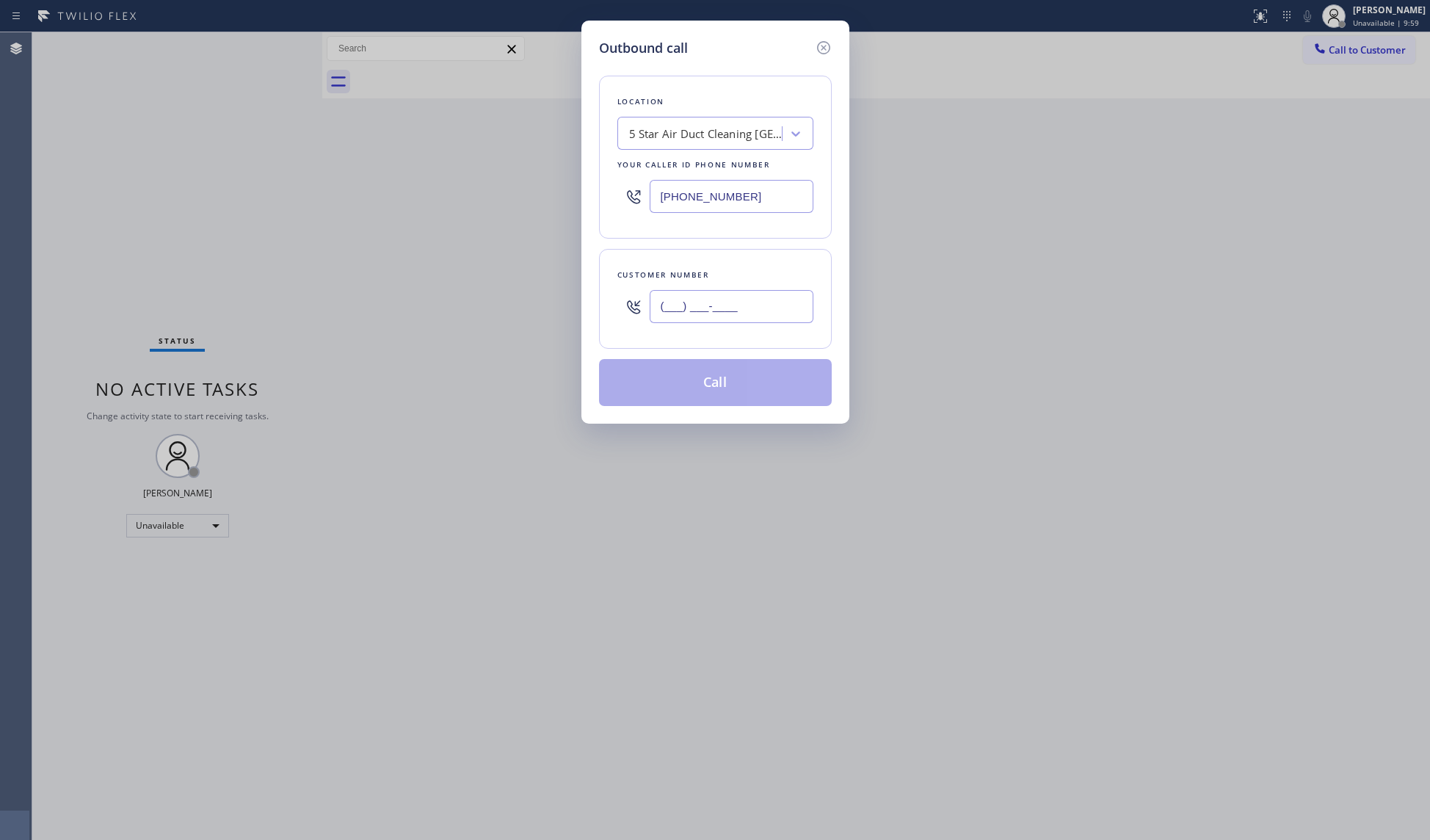
paste input "949) 550-6199"
type input "[PHONE_NUMBER]"
click at [756, 406] on button "Call" at bounding box center [715, 383] width 233 height 47
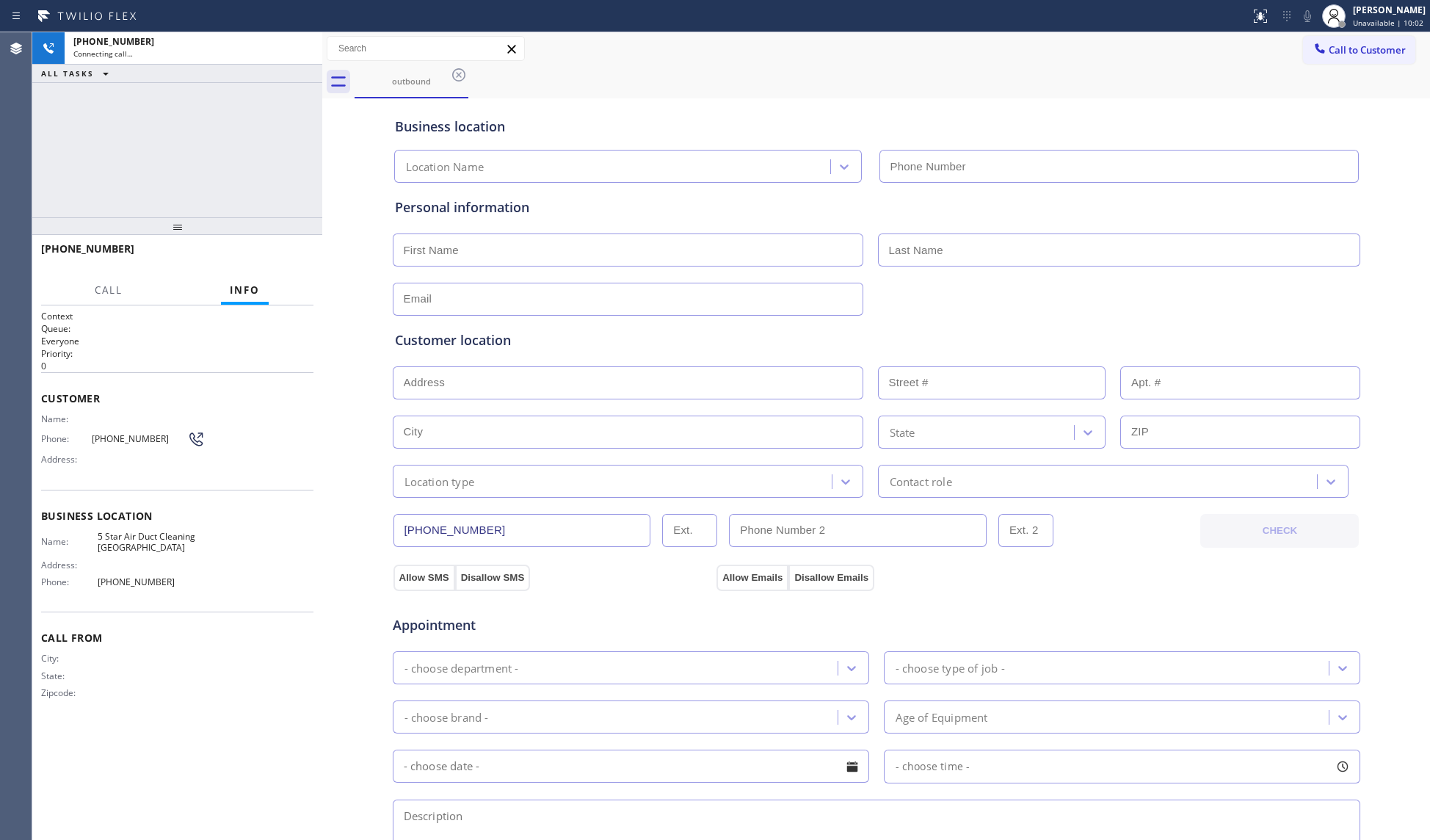
type input "[PHONE_NUMBER]"
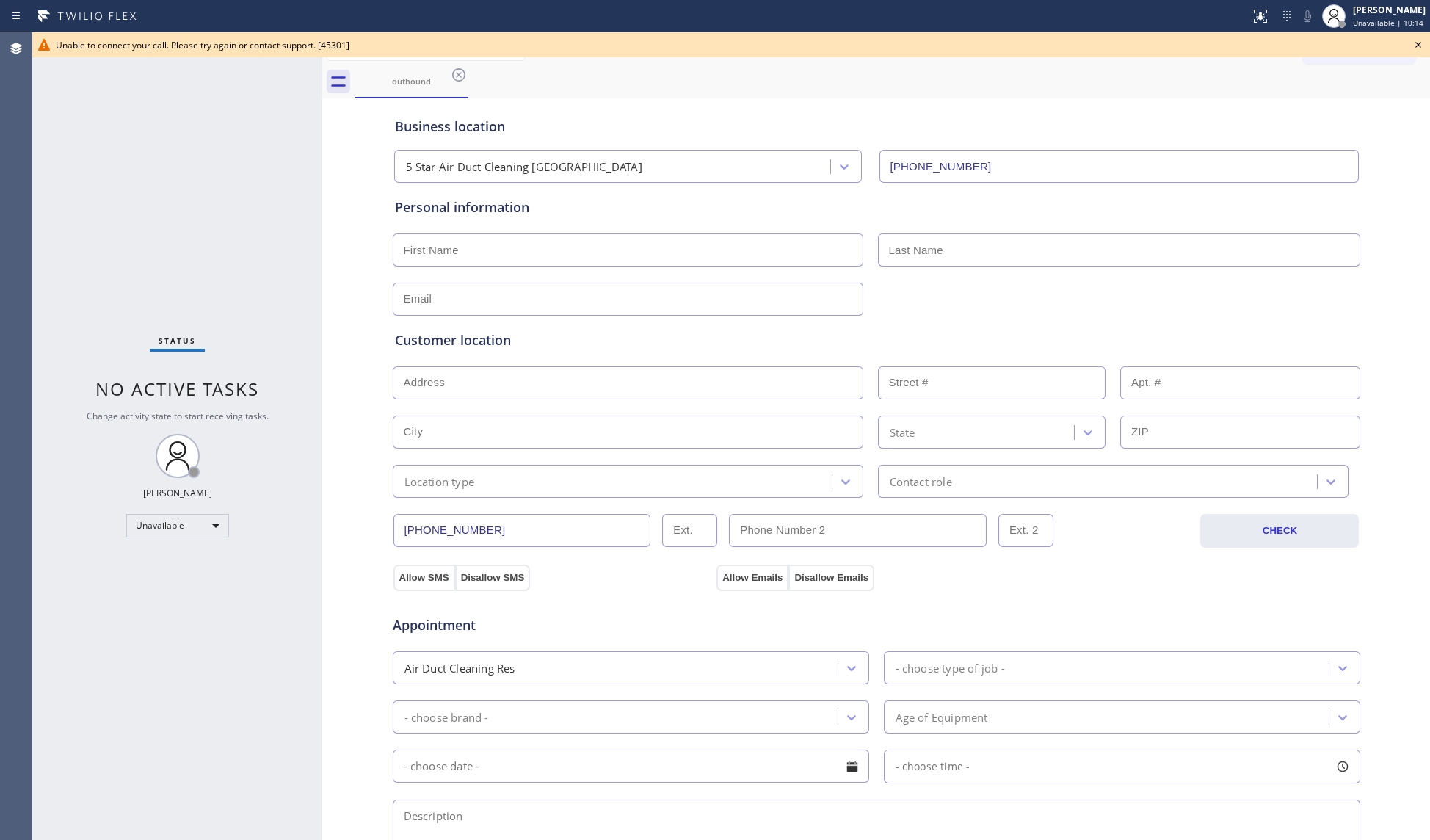
click at [1418, 41] on icon at bounding box center [1419, 45] width 18 height 18
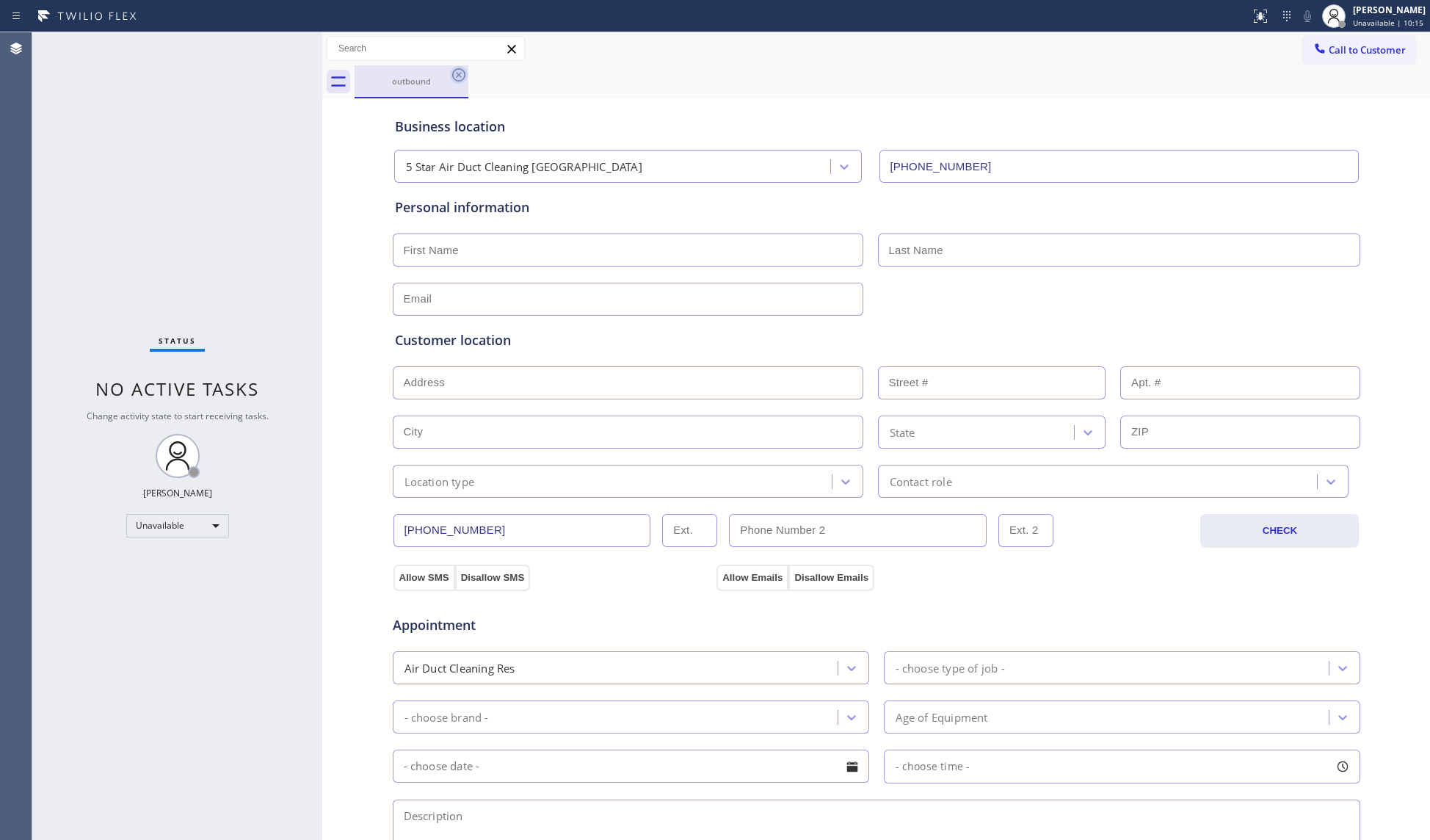
click at [450, 77] on icon at bounding box center [459, 75] width 18 height 18
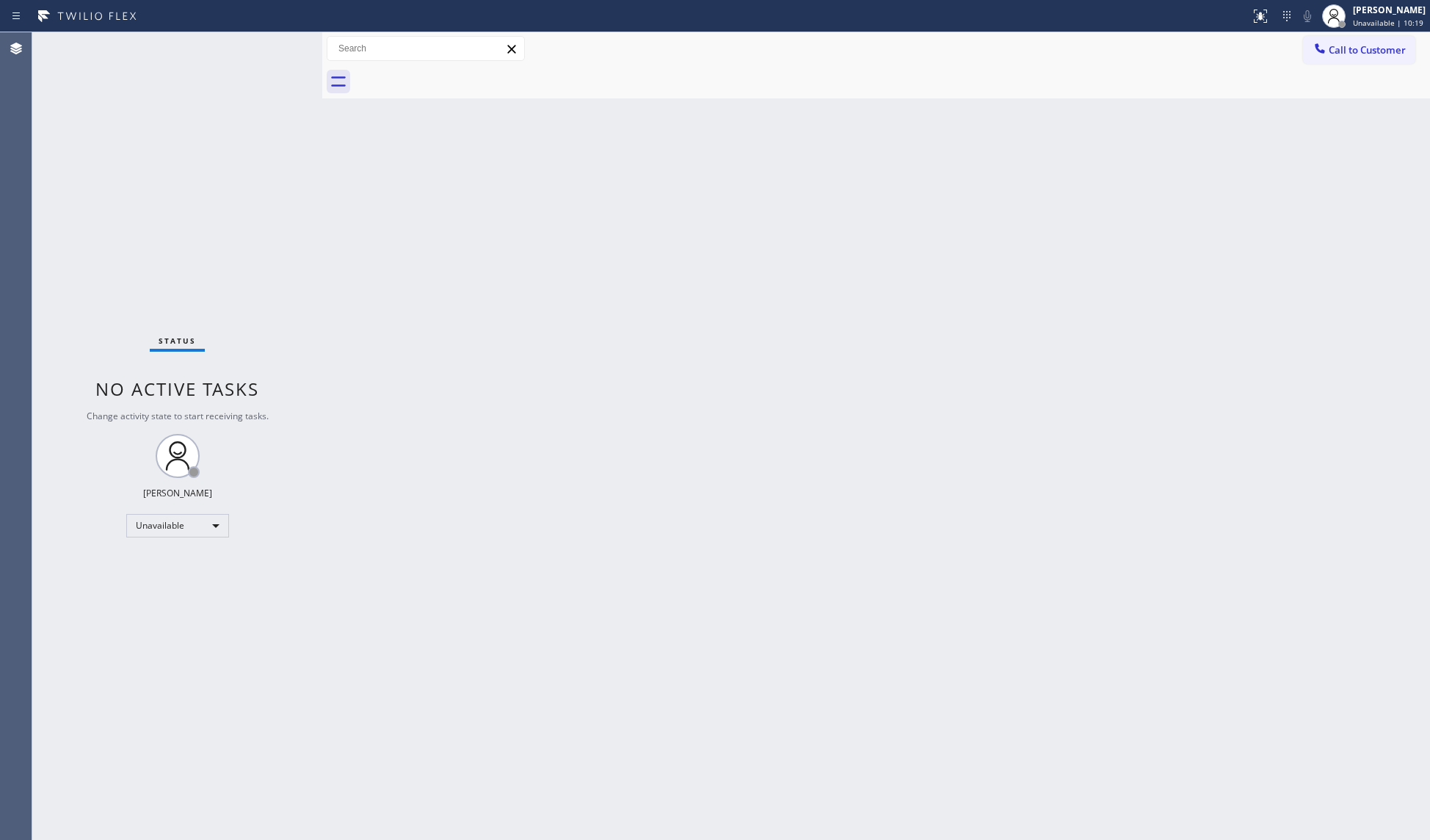
drag, startPoint x: 1079, startPoint y: 240, endPoint x: 1166, endPoint y: 188, distance: 101.4
click at [1079, 239] on div "Back to Dashboard Change Sender ID Customers Technicians Select a contact Outbo…" at bounding box center [875, 436] width 1107 height 807
click at [1336, 48] on span "Call to Customer" at bounding box center [1366, 50] width 77 height 13
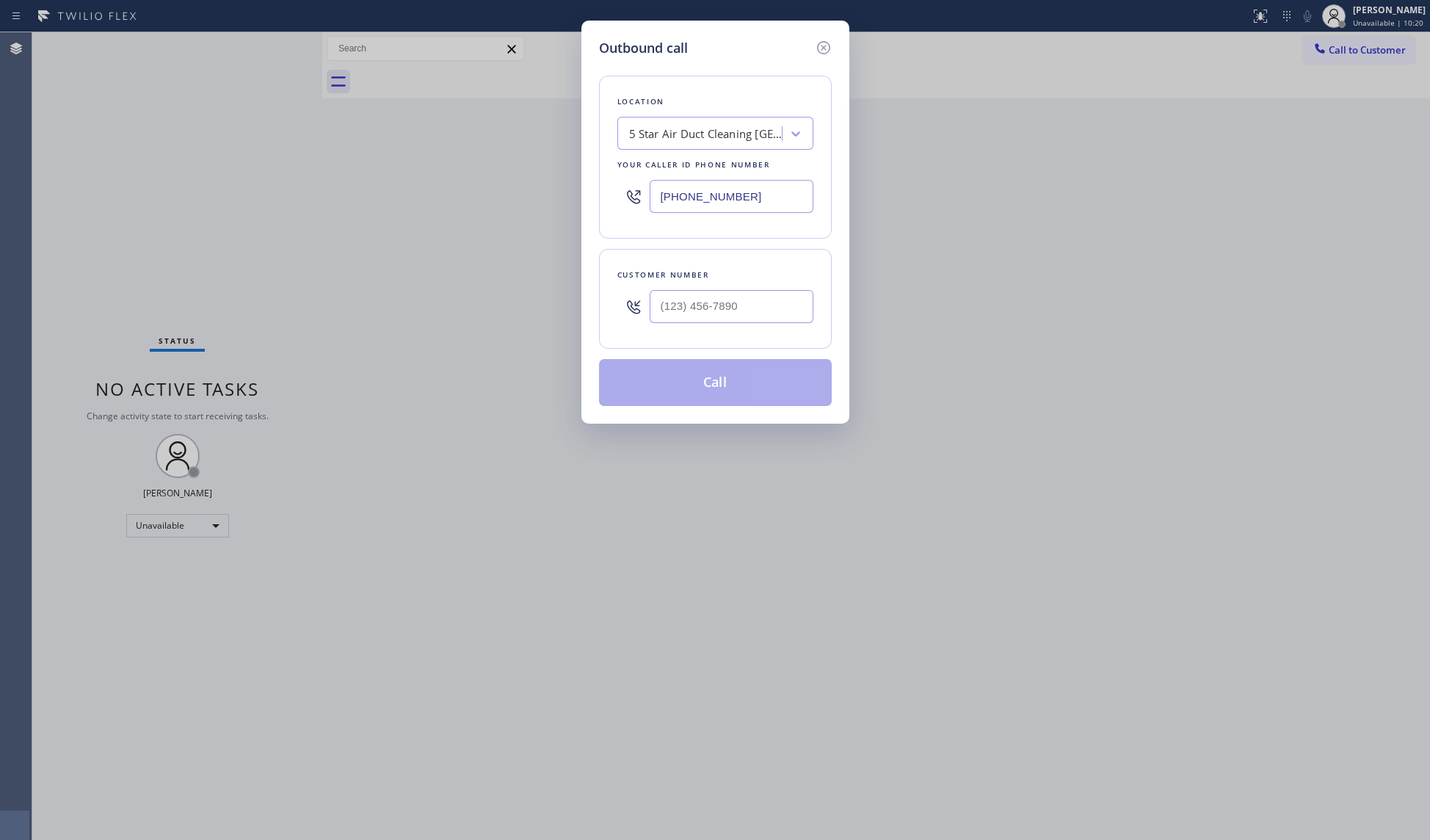
drag, startPoint x: 778, startPoint y: 195, endPoint x: 586, endPoint y: 197, distance: 192.0
click at [586, 197] on div "Outbound call Location 5 Star Air Duct Cleaning [GEOGRAPHIC_DATA] Your caller i…" at bounding box center [715, 222] width 268 height 403
paste input "626) 802-5547"
type input "[PHONE_NUMBER]"
click at [776, 323] on input "(___) ___-____" at bounding box center [731, 306] width 164 height 33
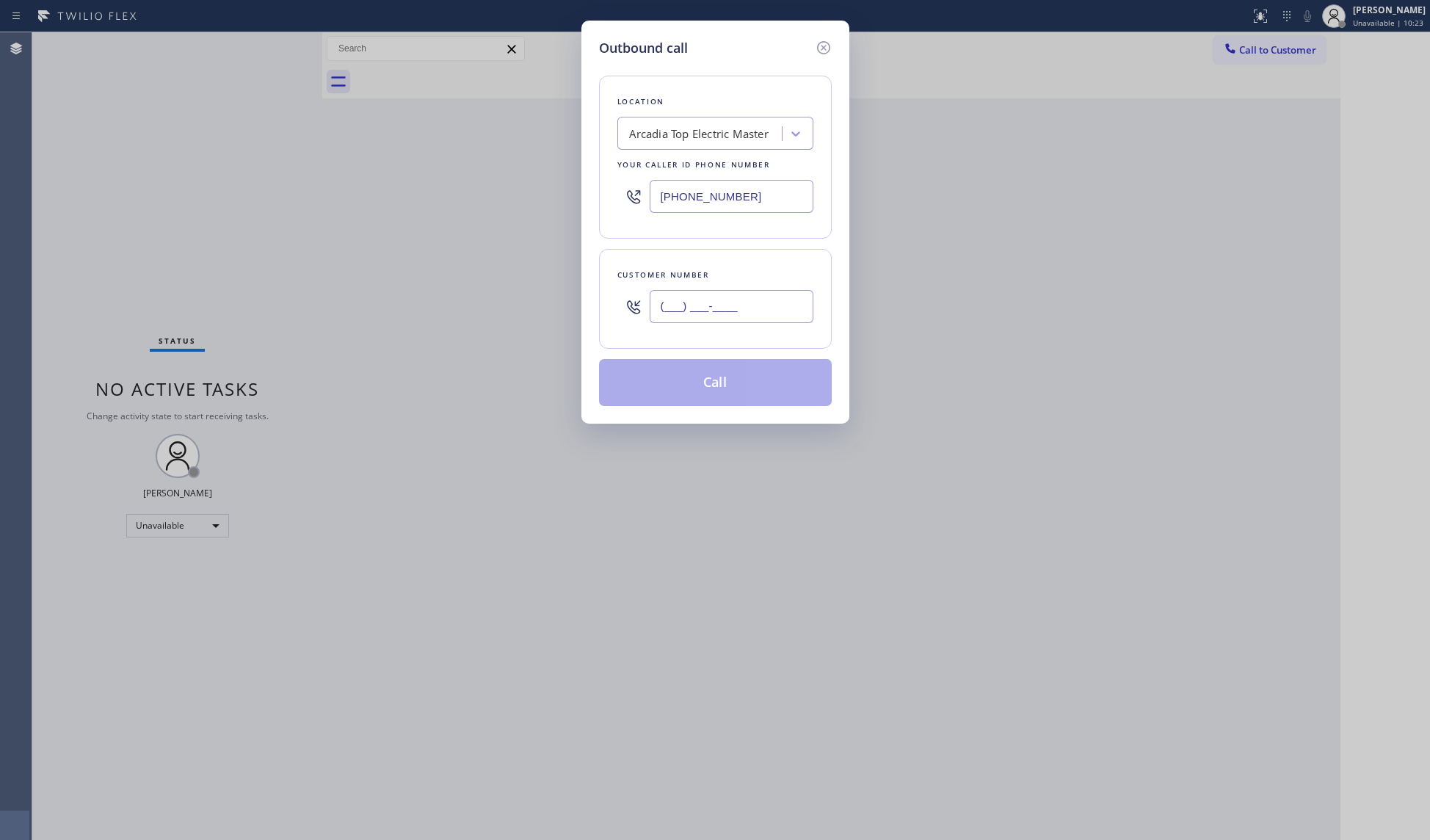
click at [724, 300] on input "(___) ___-____" at bounding box center [731, 306] width 164 height 33
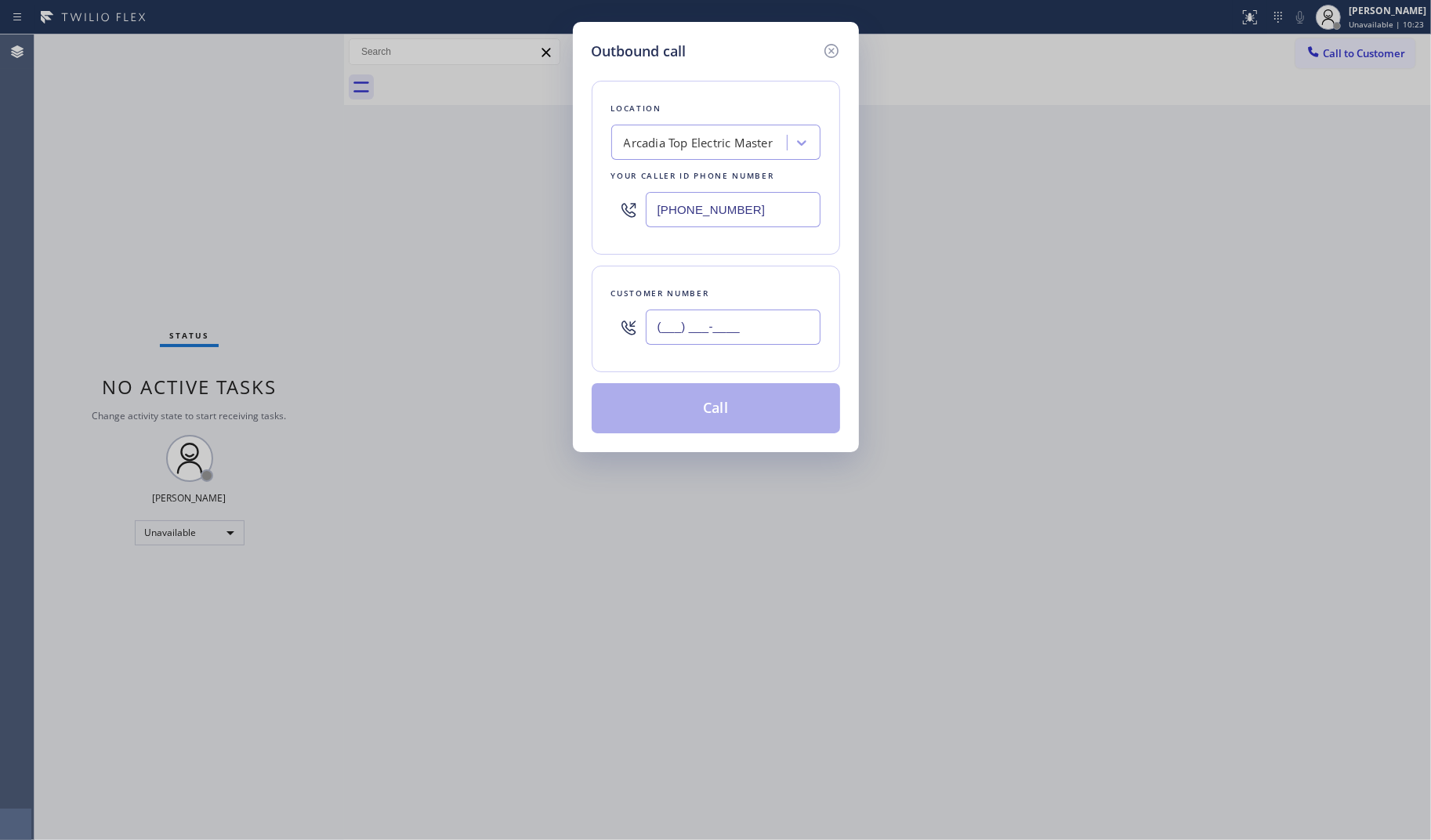
paste input "text"
click at [662, 330] on input "(___) ___-____" at bounding box center [732, 327] width 175 height 36
paste input "929) 813-6629"
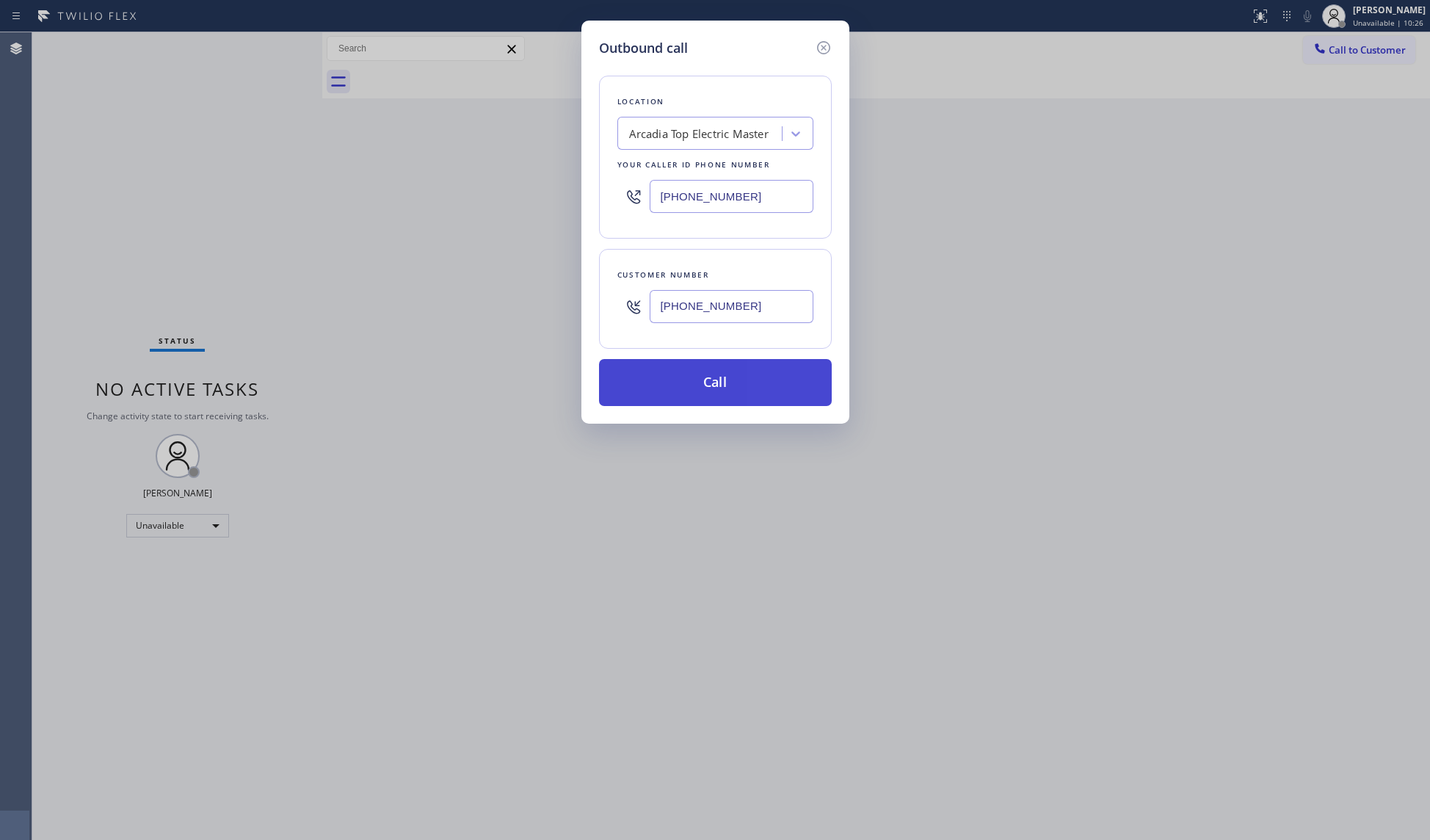
type input "[PHONE_NUMBER]"
click at [702, 389] on button "Call" at bounding box center [715, 383] width 233 height 47
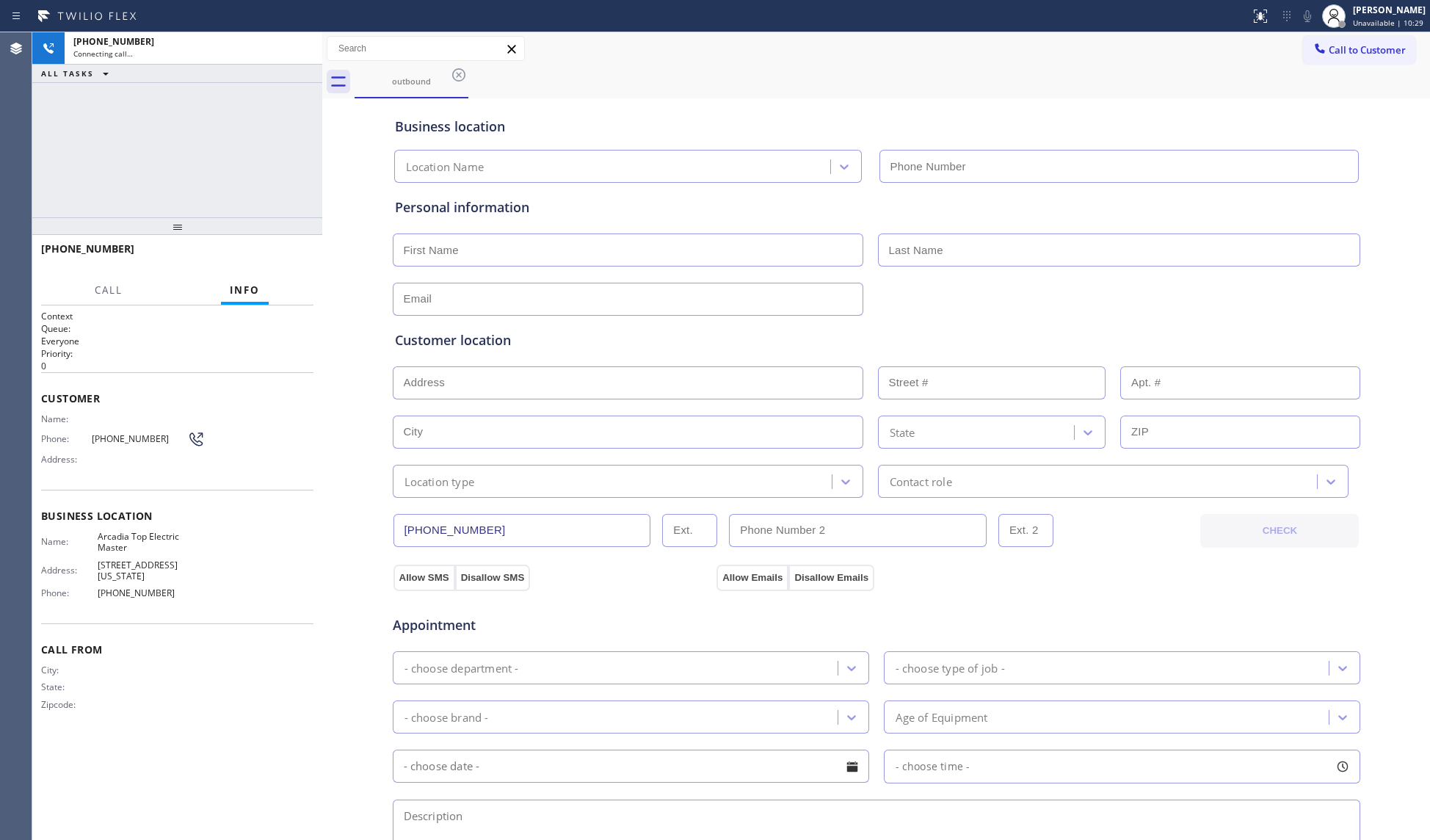
type input "[PHONE_NUMBER]"
click at [623, 85] on div "outbound" at bounding box center [892, 81] width 1076 height 33
click at [293, 257] on span "HANG UP" at bounding box center [279, 255] width 45 height 11
click at [291, 256] on span "HANG UP" at bounding box center [279, 255] width 45 height 11
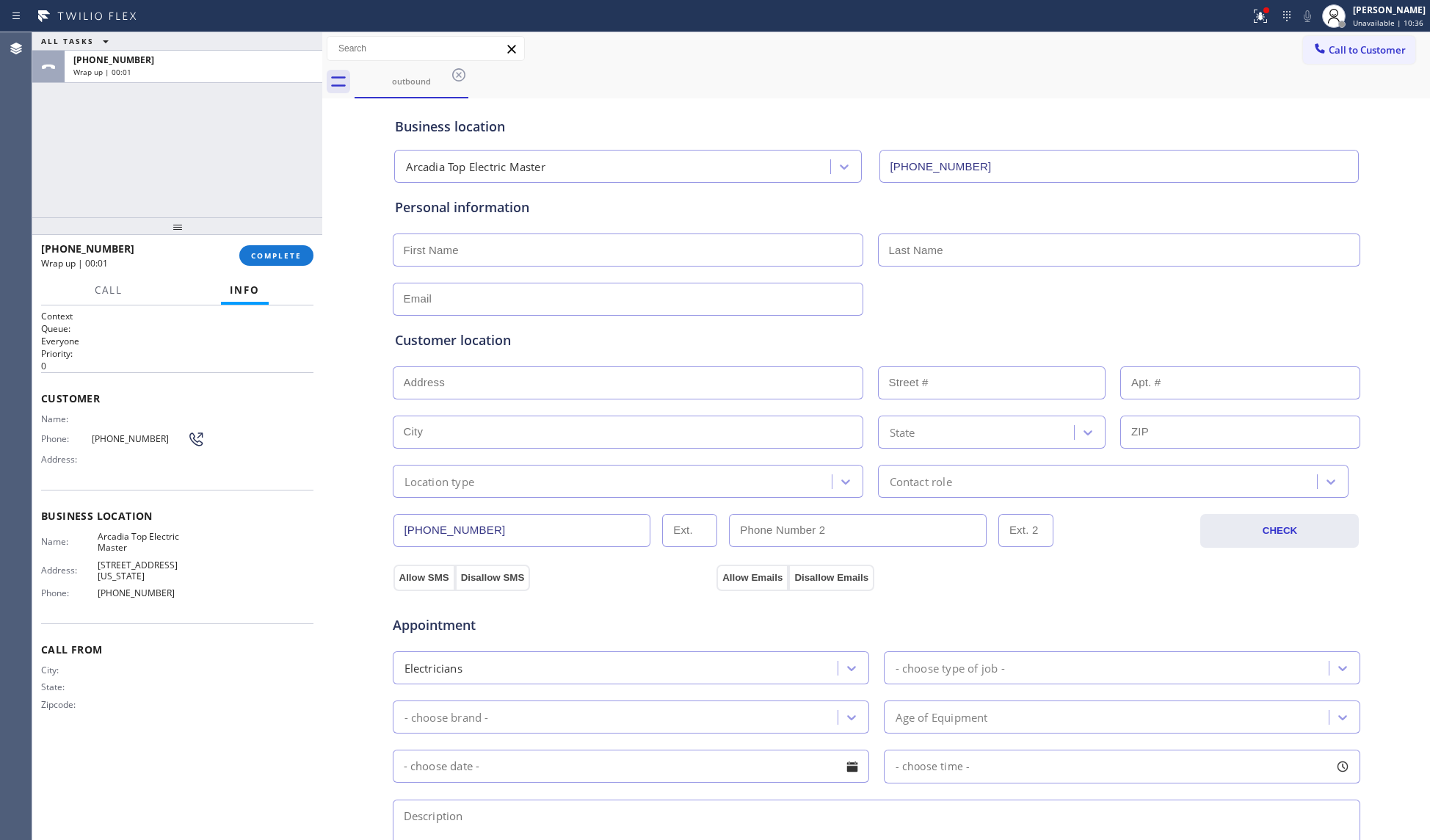
click at [440, 531] on input "[PHONE_NUMBER]" at bounding box center [522, 530] width 257 height 33
click at [285, 223] on div at bounding box center [178, 226] width 290 height 18
click at [293, 248] on button "COMPLETE" at bounding box center [276, 255] width 74 height 20
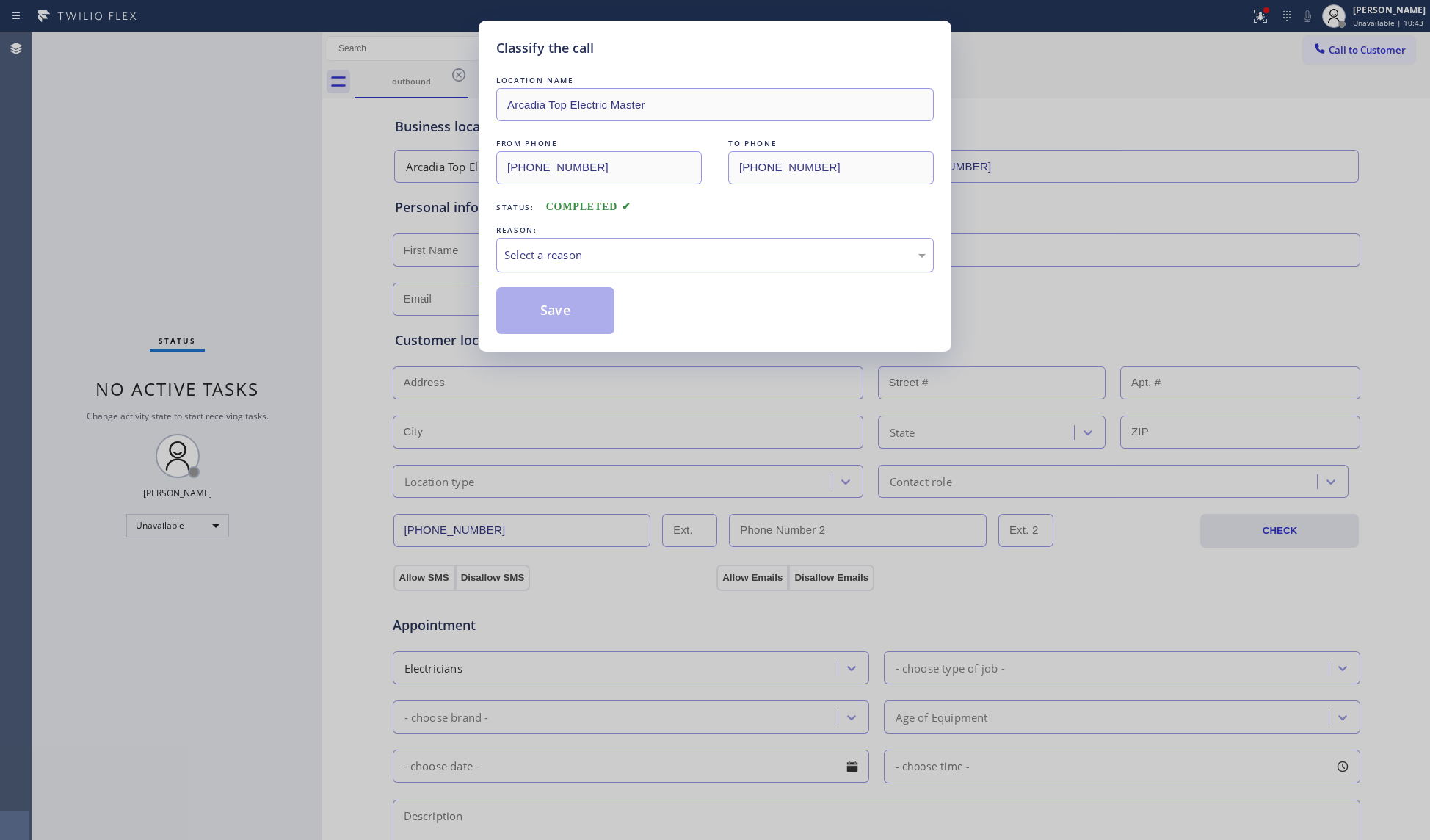
click at [567, 253] on div "Select a reason" at bounding box center [715, 255] width 421 height 17
click at [559, 315] on button "Save" at bounding box center [555, 310] width 118 height 47
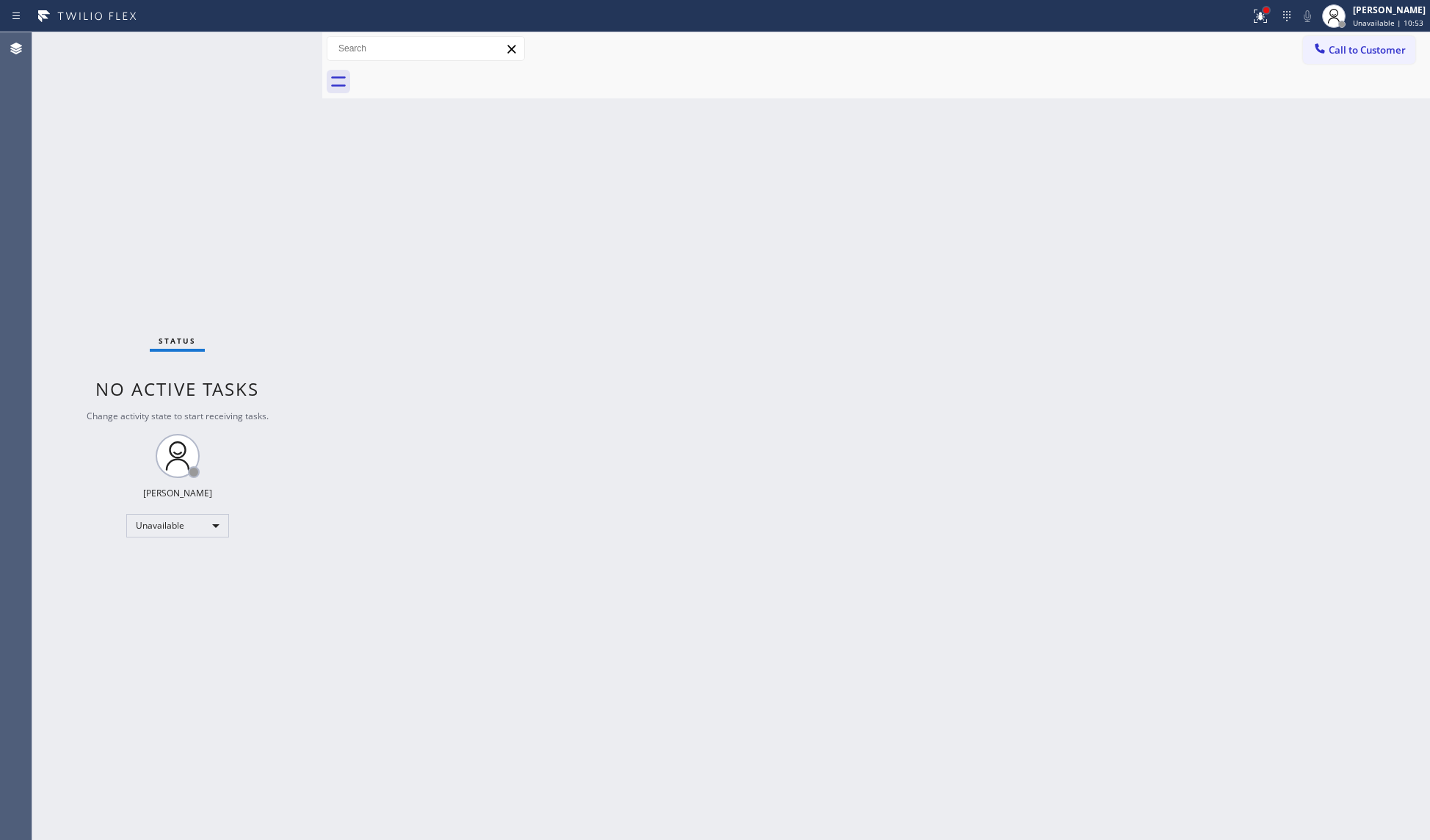
click at [1266, 11] on div at bounding box center [1265, 10] width 6 height 6
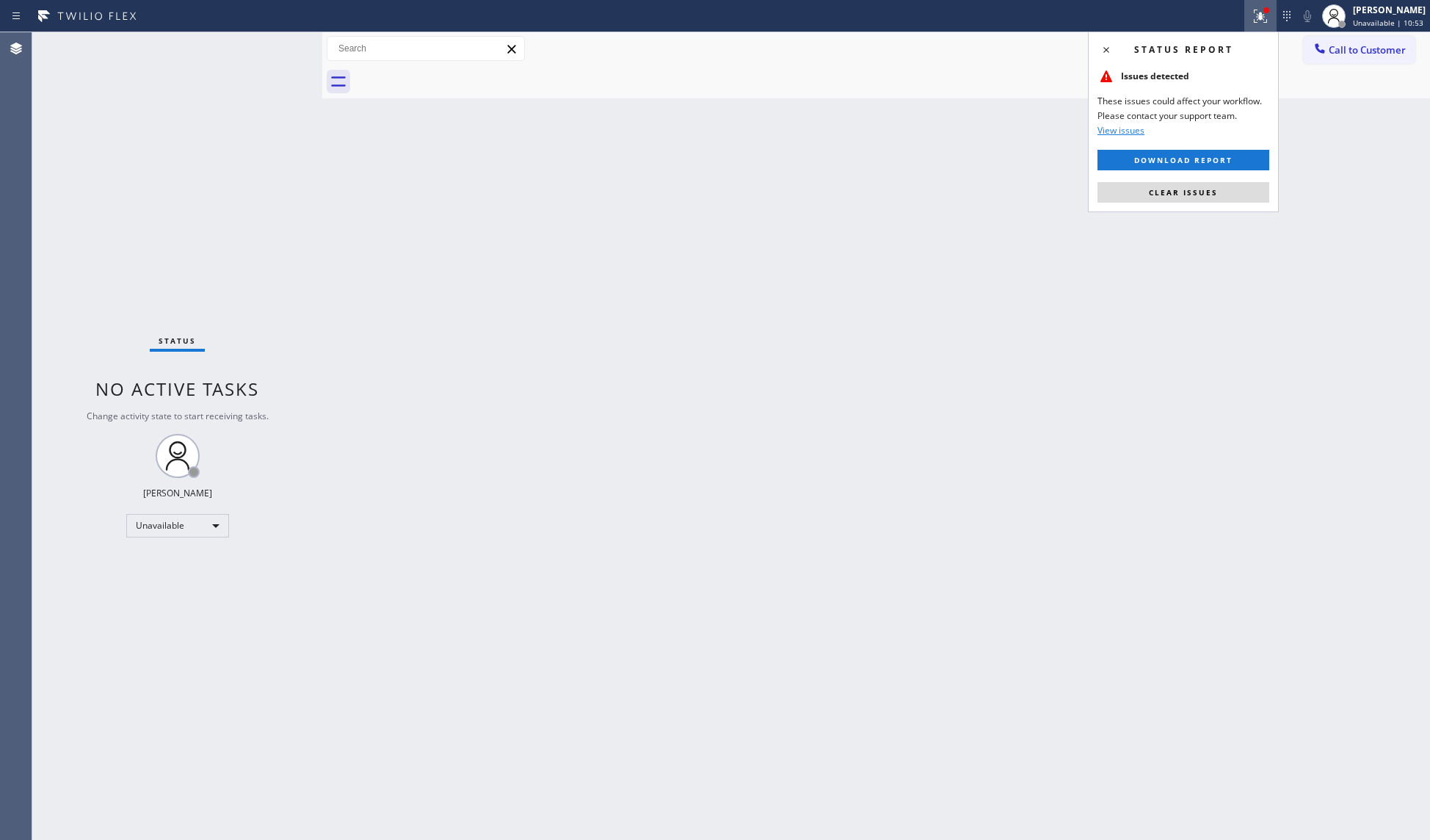
click at [1190, 206] on div "Status report Issues detected These issues could affect your workflow. Please c…" at bounding box center [1183, 122] width 191 height 181
click at [1190, 200] on button "Clear issues" at bounding box center [1183, 191] width 172 height 20
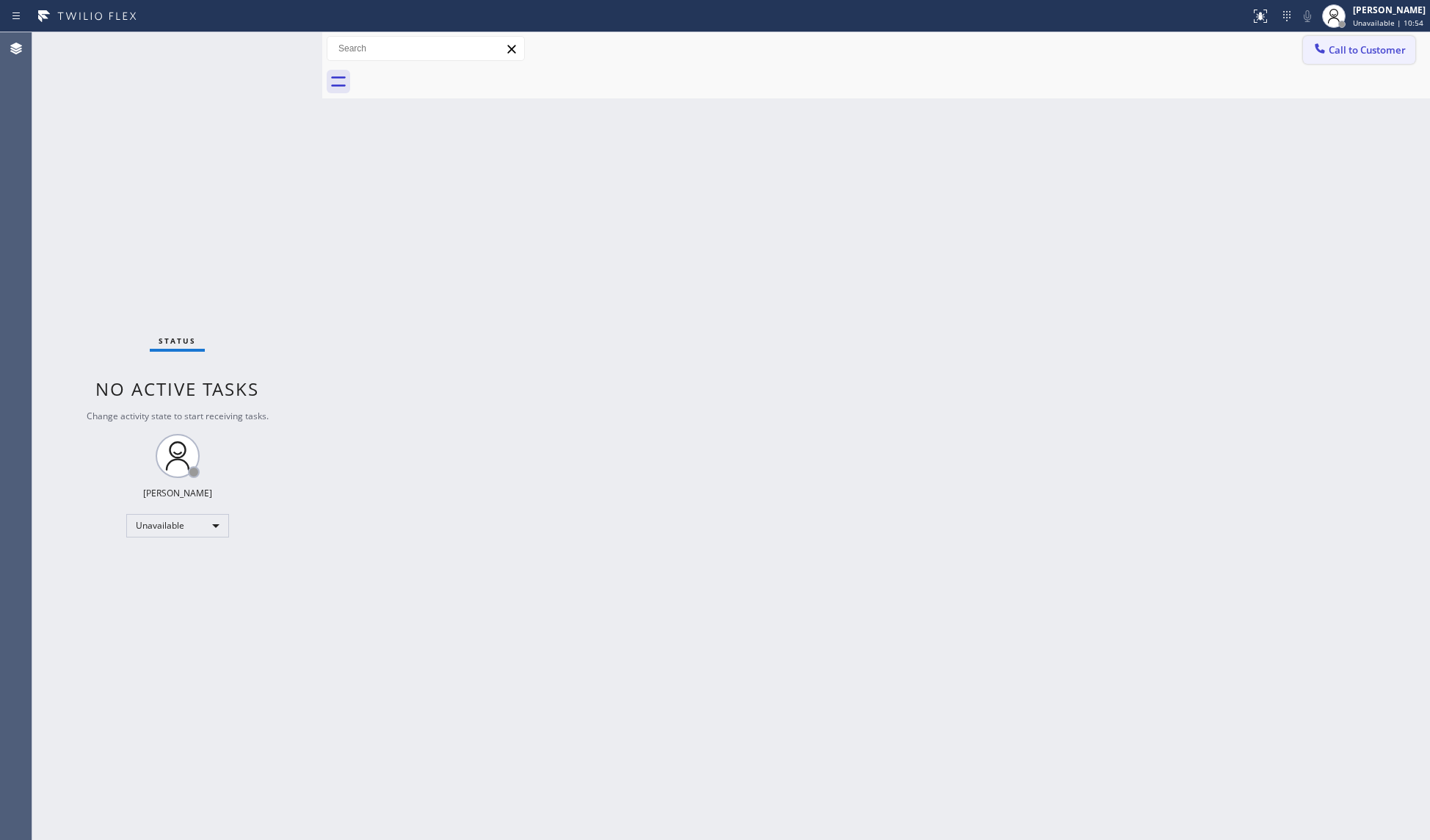
click at [1339, 53] on span "Call to Customer" at bounding box center [1366, 50] width 77 height 13
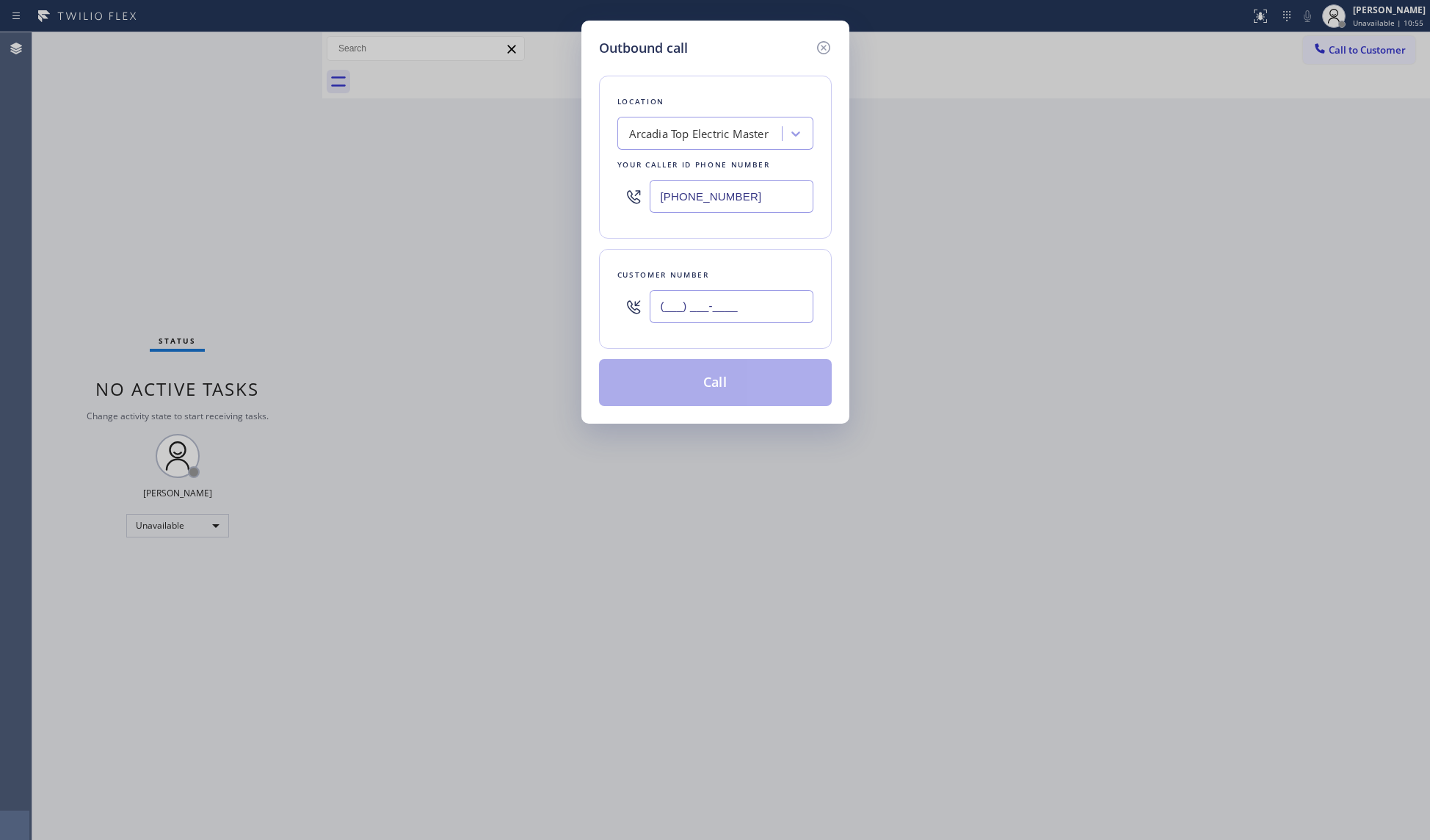
click at [759, 310] on input "(___) ___-____" at bounding box center [731, 306] width 164 height 33
paste input "929) 813-6629"
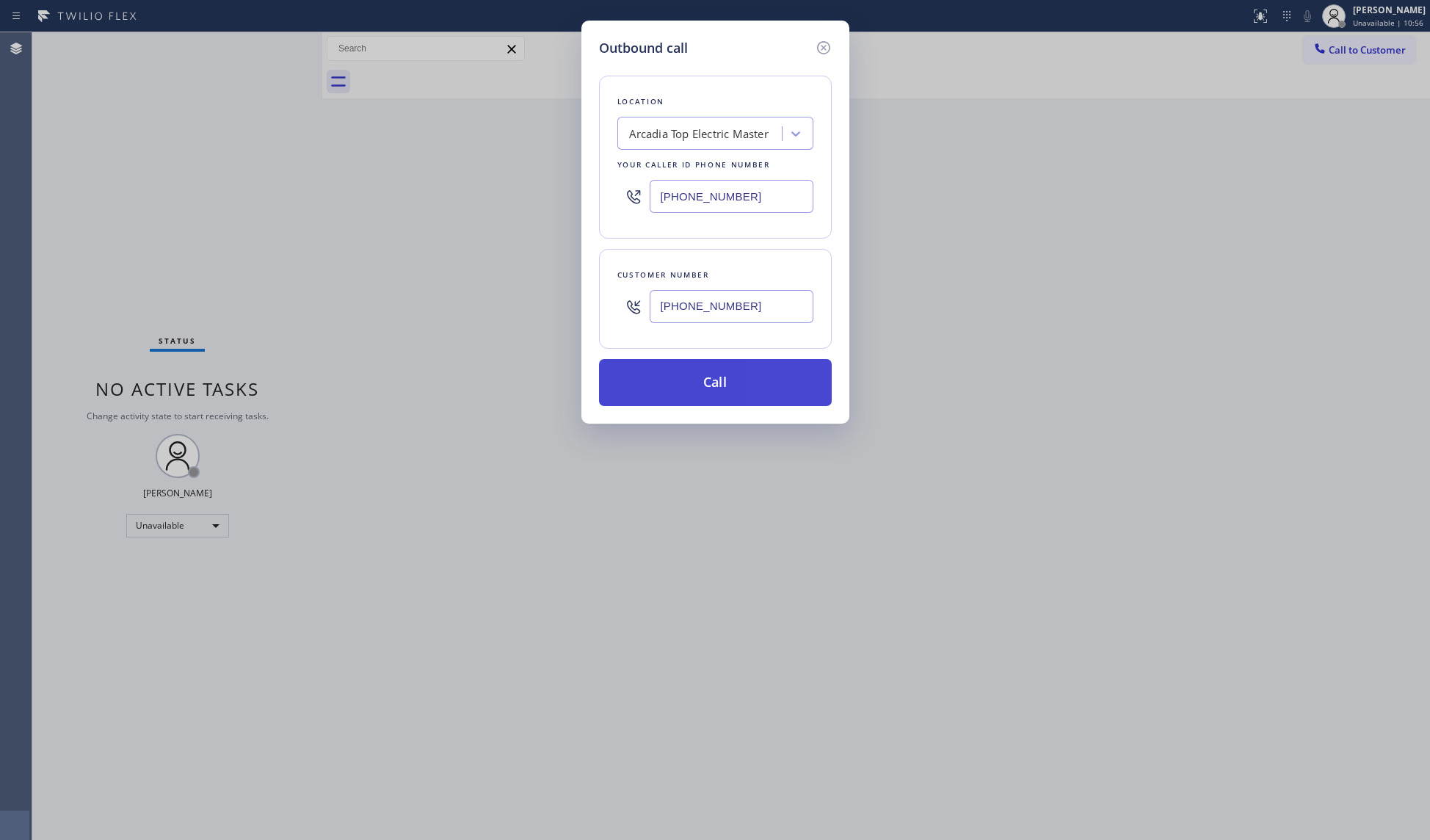
type input "[PHONE_NUMBER]"
click at [715, 380] on button "Call" at bounding box center [715, 383] width 233 height 47
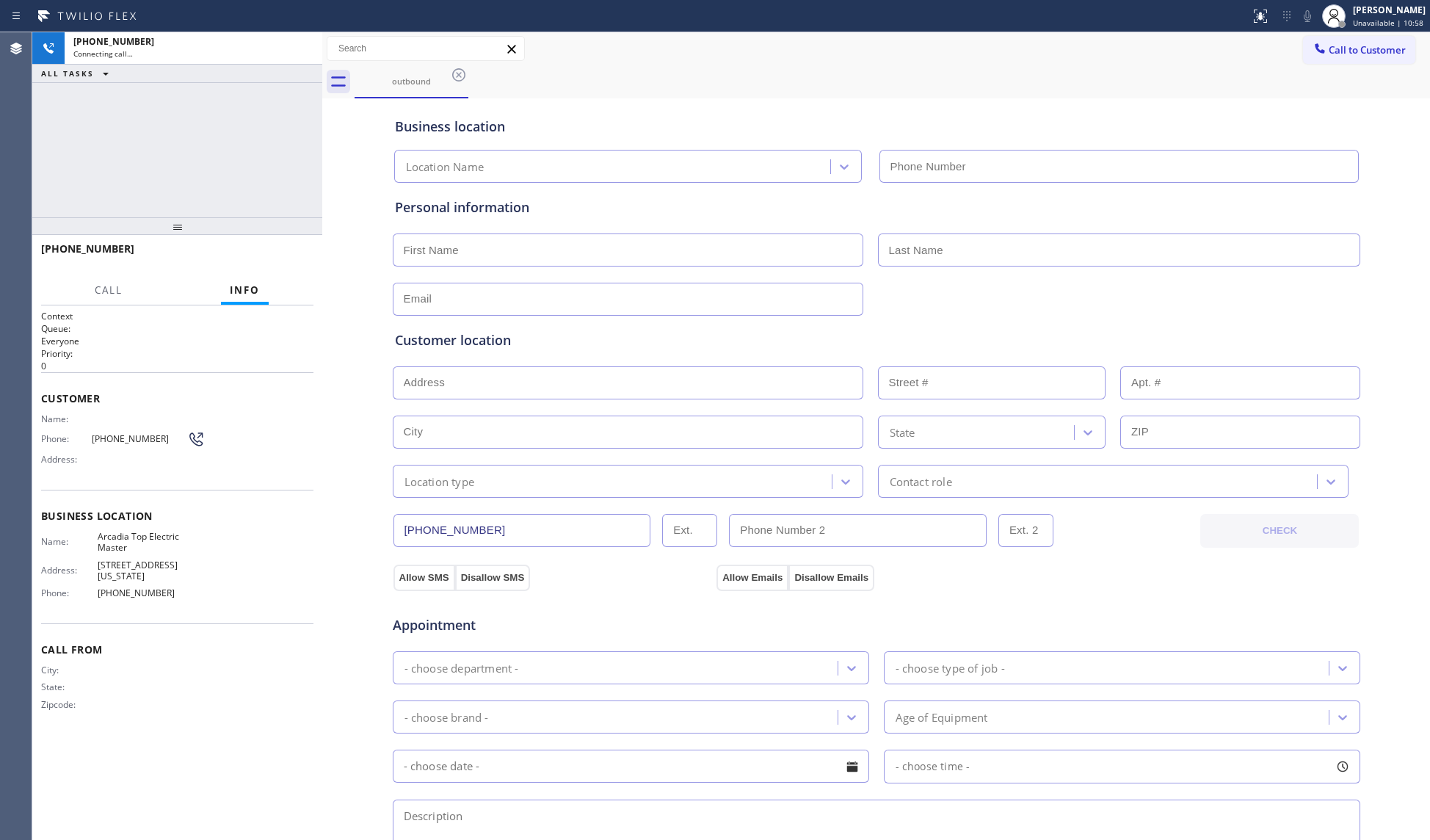
type input "[PHONE_NUMBER]"
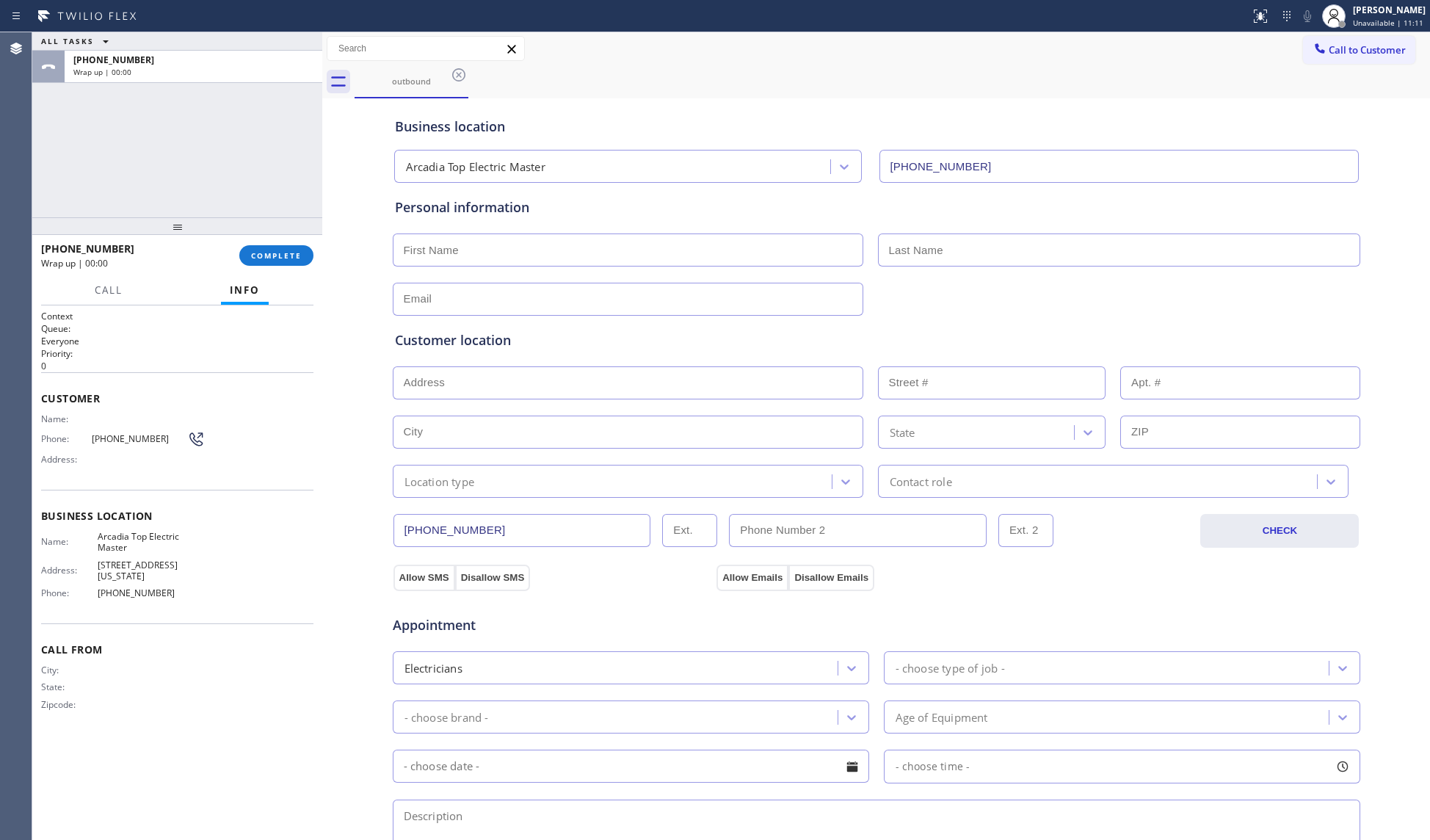
drag, startPoint x: 283, startPoint y: 254, endPoint x: 288, endPoint y: 241, distance: 13.9
click at [283, 255] on span "COMPLETE" at bounding box center [276, 255] width 51 height 11
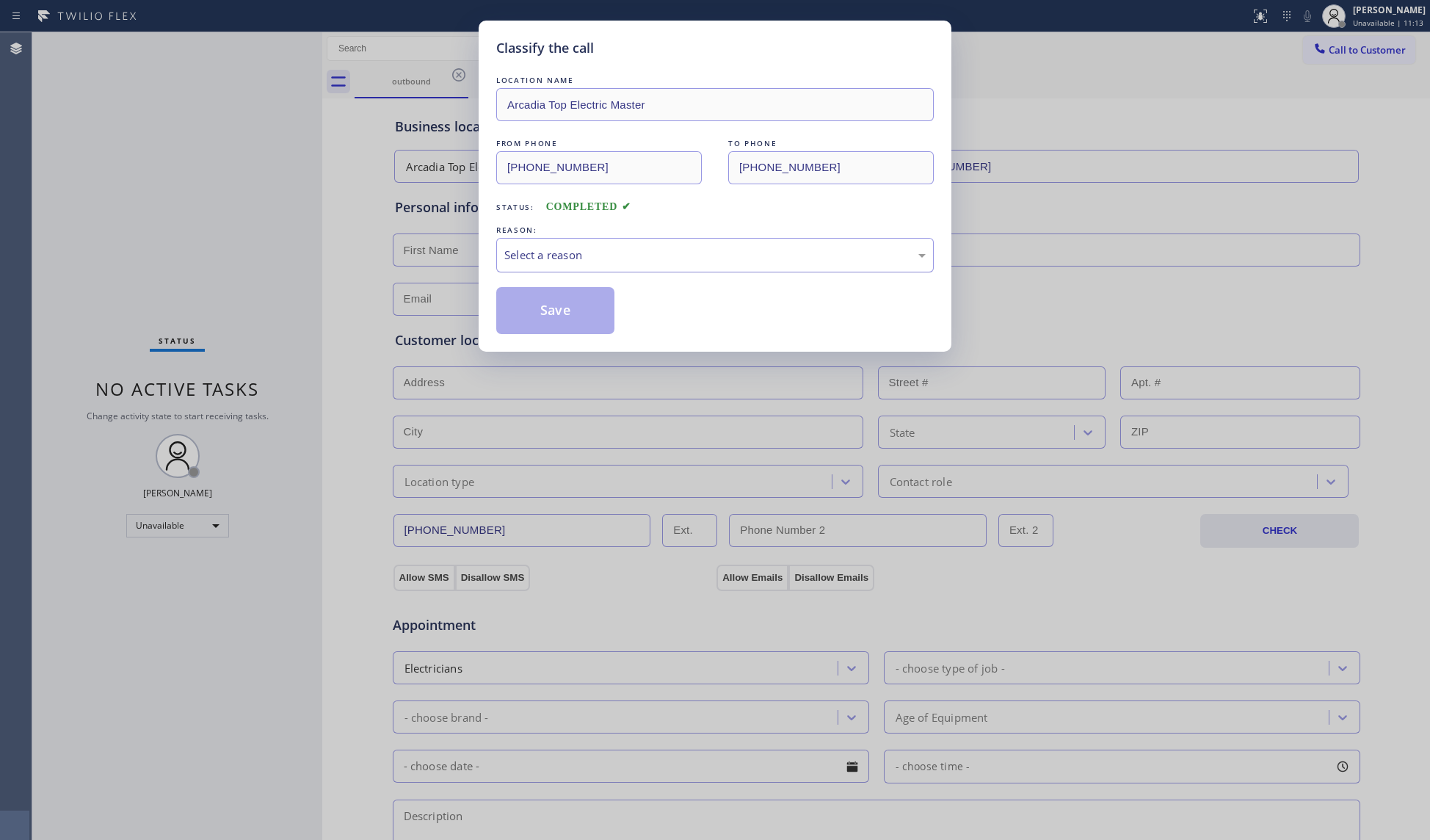
drag, startPoint x: 509, startPoint y: 248, endPoint x: 511, endPoint y: 255, distance: 7.3
click at [511, 253] on div "Select a reason" at bounding box center [715, 255] width 421 height 17
click at [529, 312] on button "Save" at bounding box center [555, 310] width 118 height 47
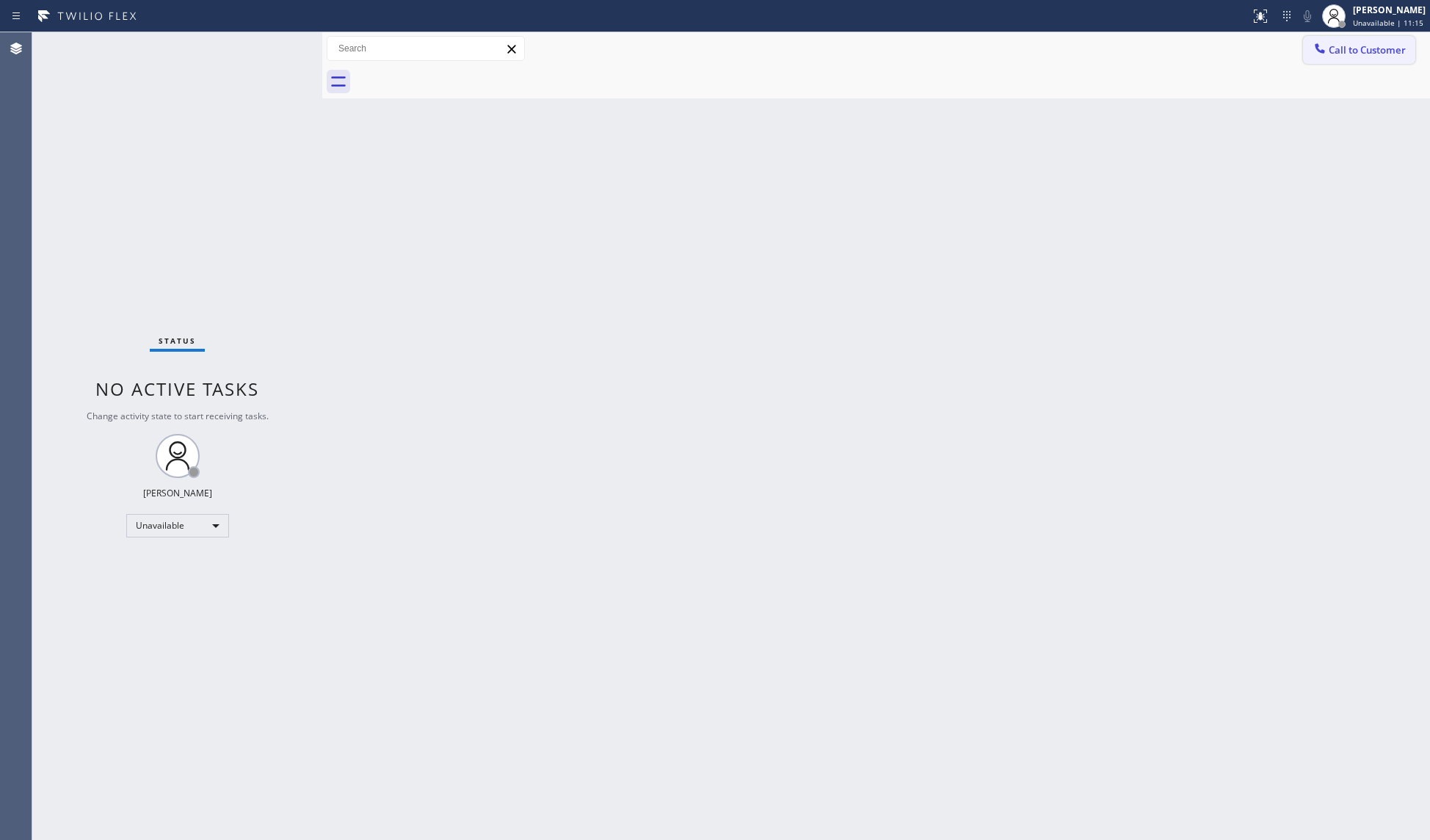
click at [1358, 46] on span "Call to Customer" at bounding box center [1366, 50] width 77 height 13
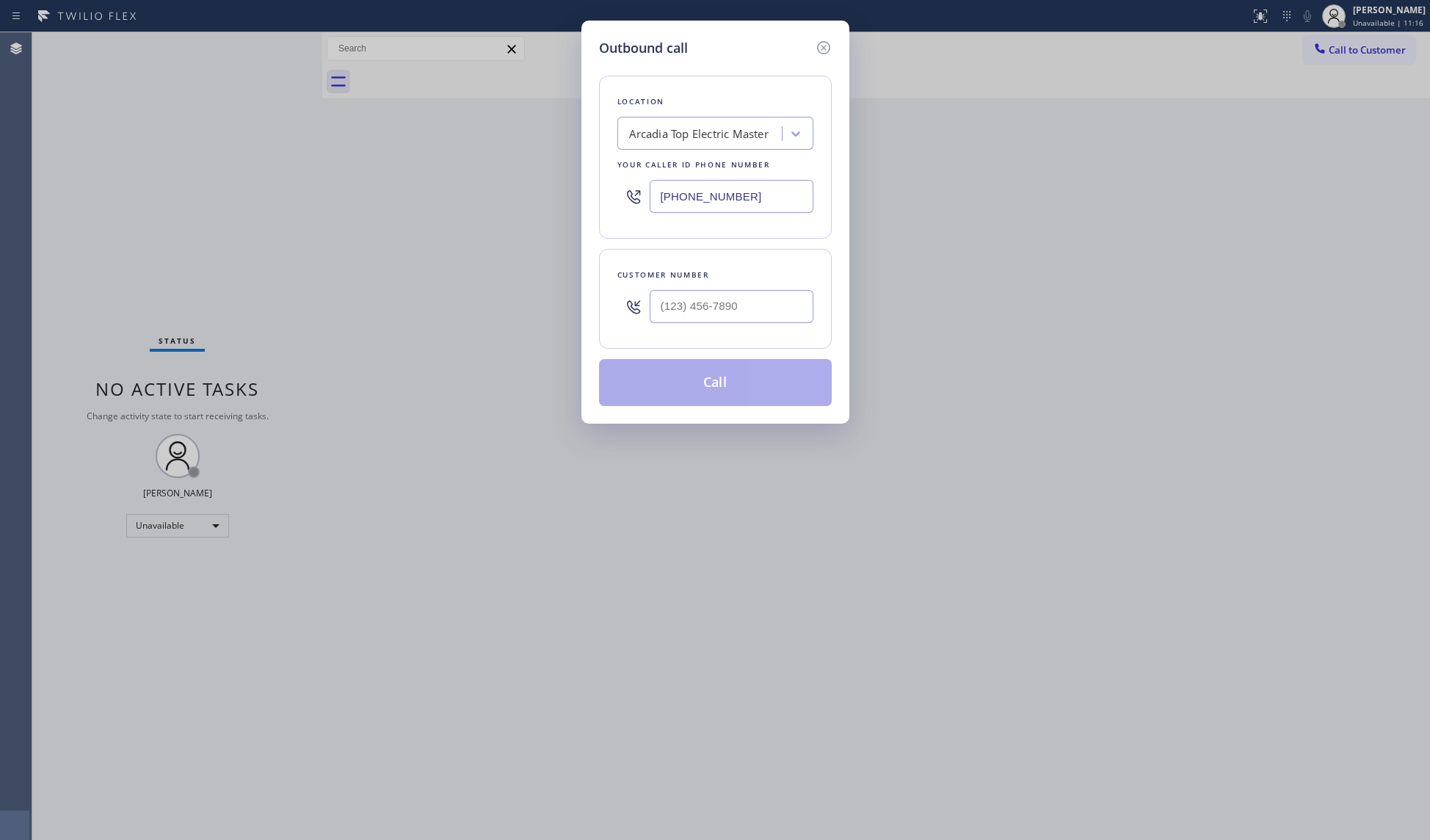
drag, startPoint x: 778, startPoint y: 196, endPoint x: 614, endPoint y: 195, distance: 164.0
click at [587, 196] on div "Outbound call Location [GEOGRAPHIC_DATA] Top Electric Master Your caller id pho…" at bounding box center [715, 222] width 268 height 403
paste input "818) 721-8563"
type input "[PHONE_NUMBER]"
click at [681, 310] on input "(___) ___-____" at bounding box center [731, 306] width 164 height 33
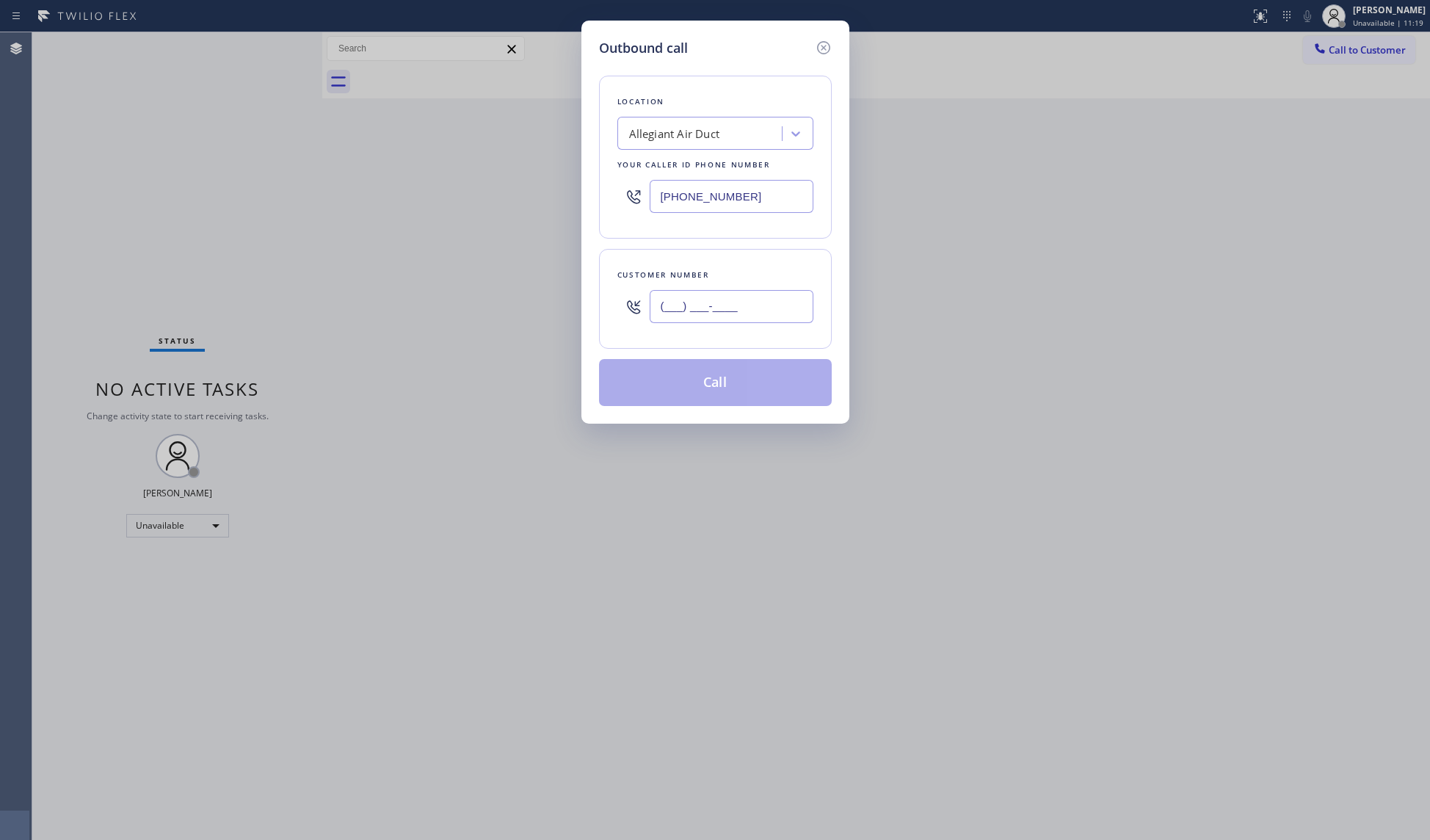
paste input "905) 267-1222"
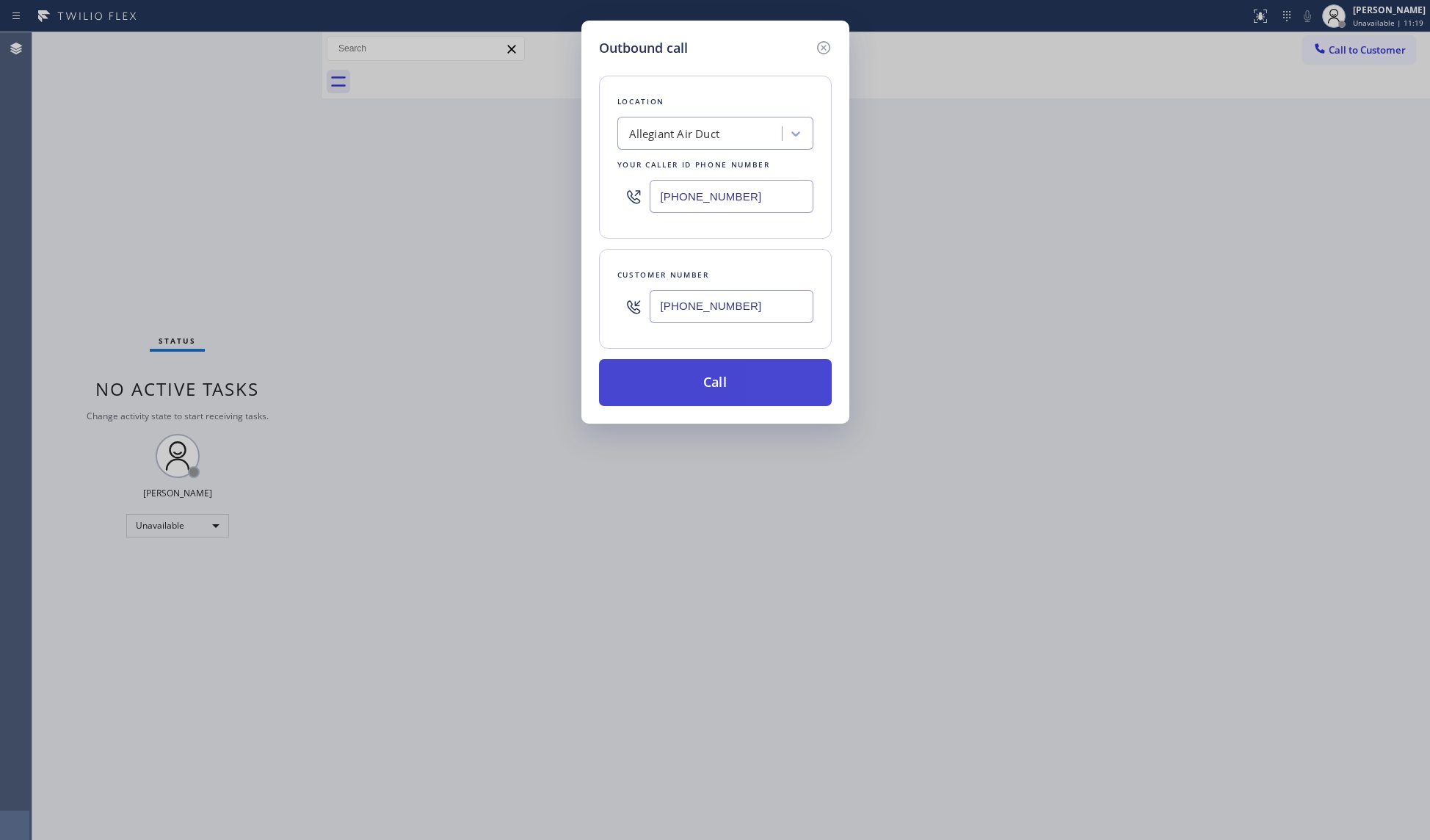
type input "[PHONE_NUMBER]"
click at [738, 391] on button "Call" at bounding box center [715, 383] width 233 height 47
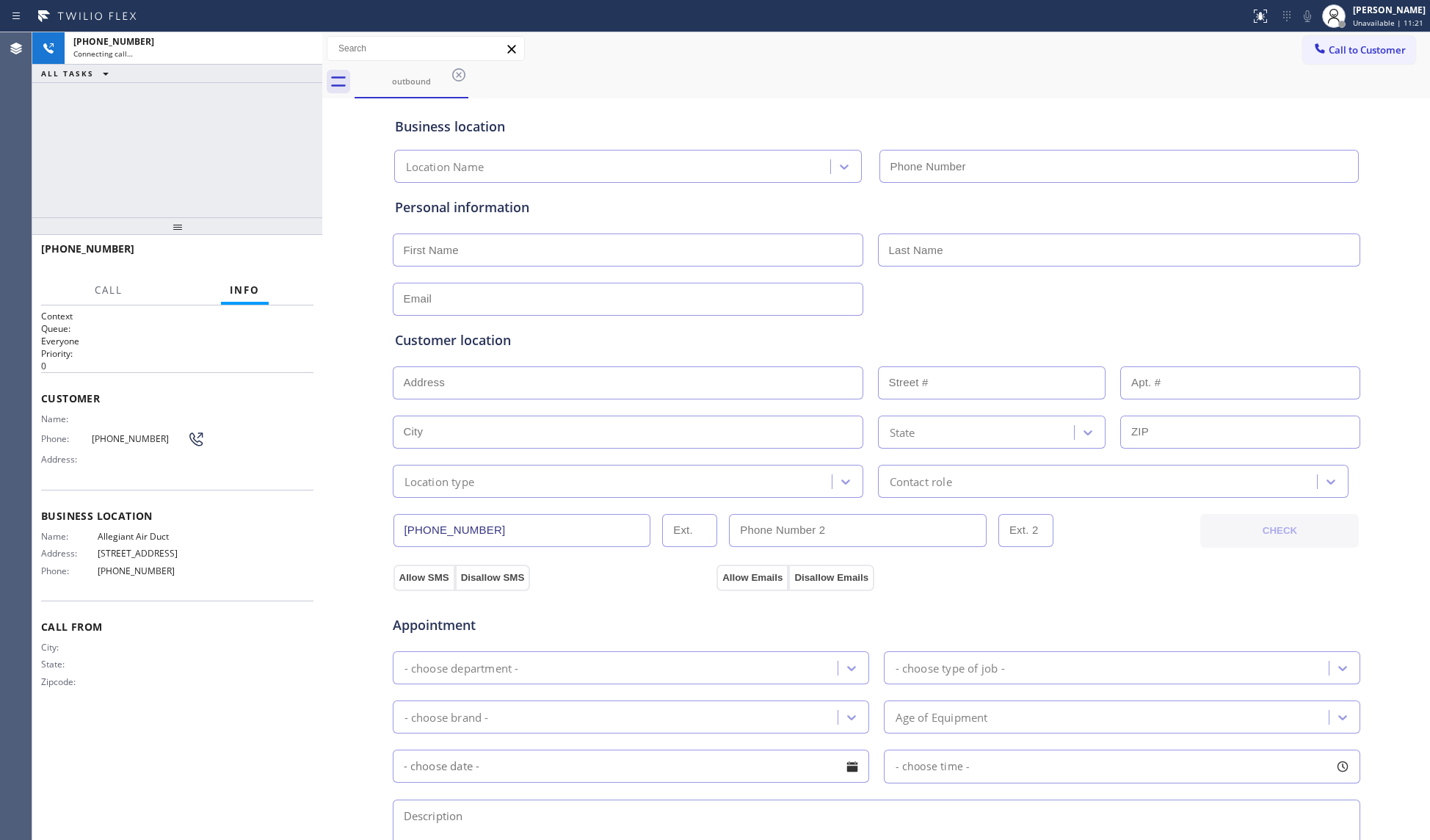
type input "[PHONE_NUMBER]"
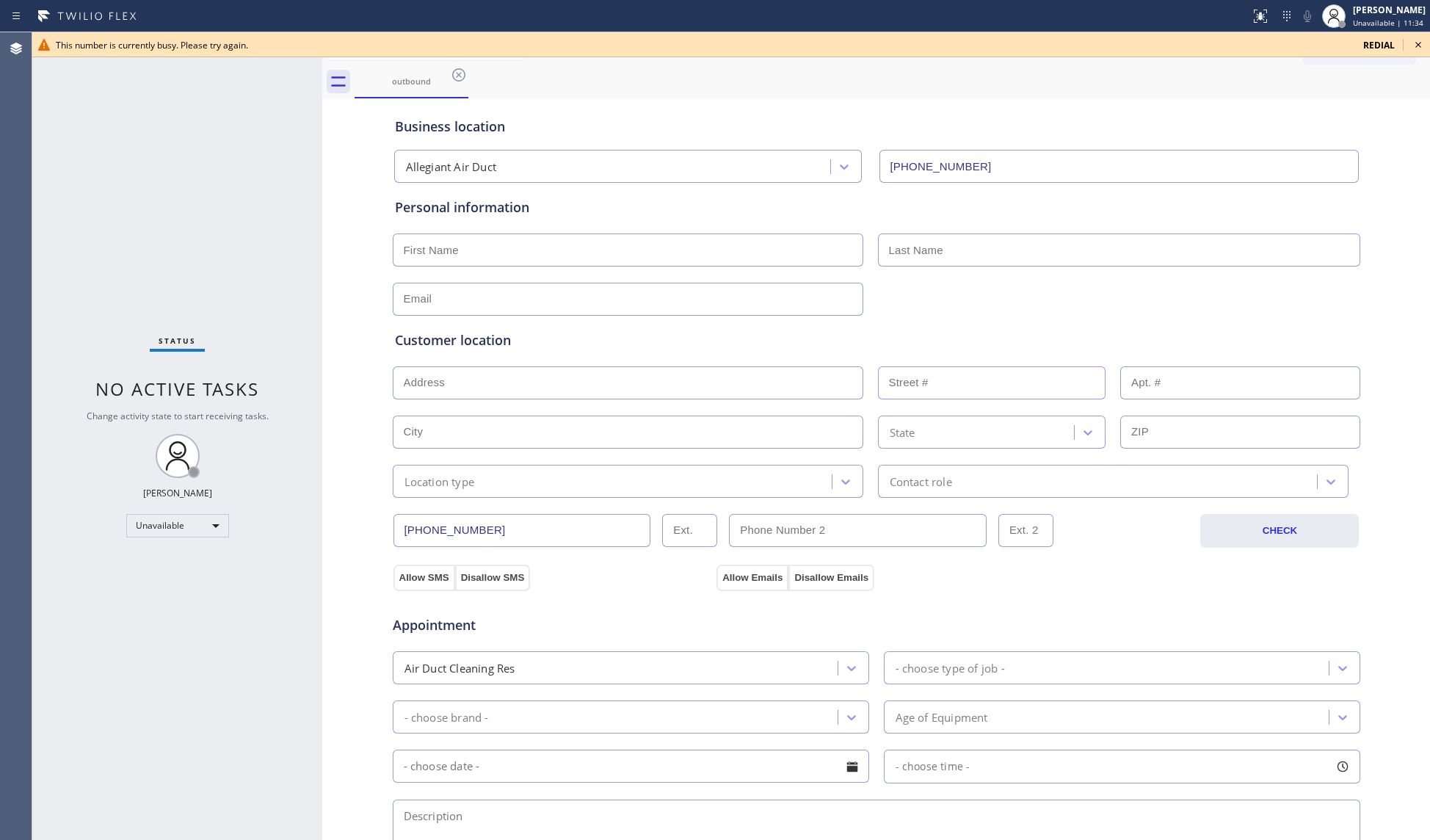
drag, startPoint x: 1107, startPoint y: 123, endPoint x: 1085, endPoint y: 116, distance: 23.1
click at [1107, 123] on div "Business location" at bounding box center [877, 126] width 963 height 20
click at [459, 70] on icon at bounding box center [459, 75] width 18 height 18
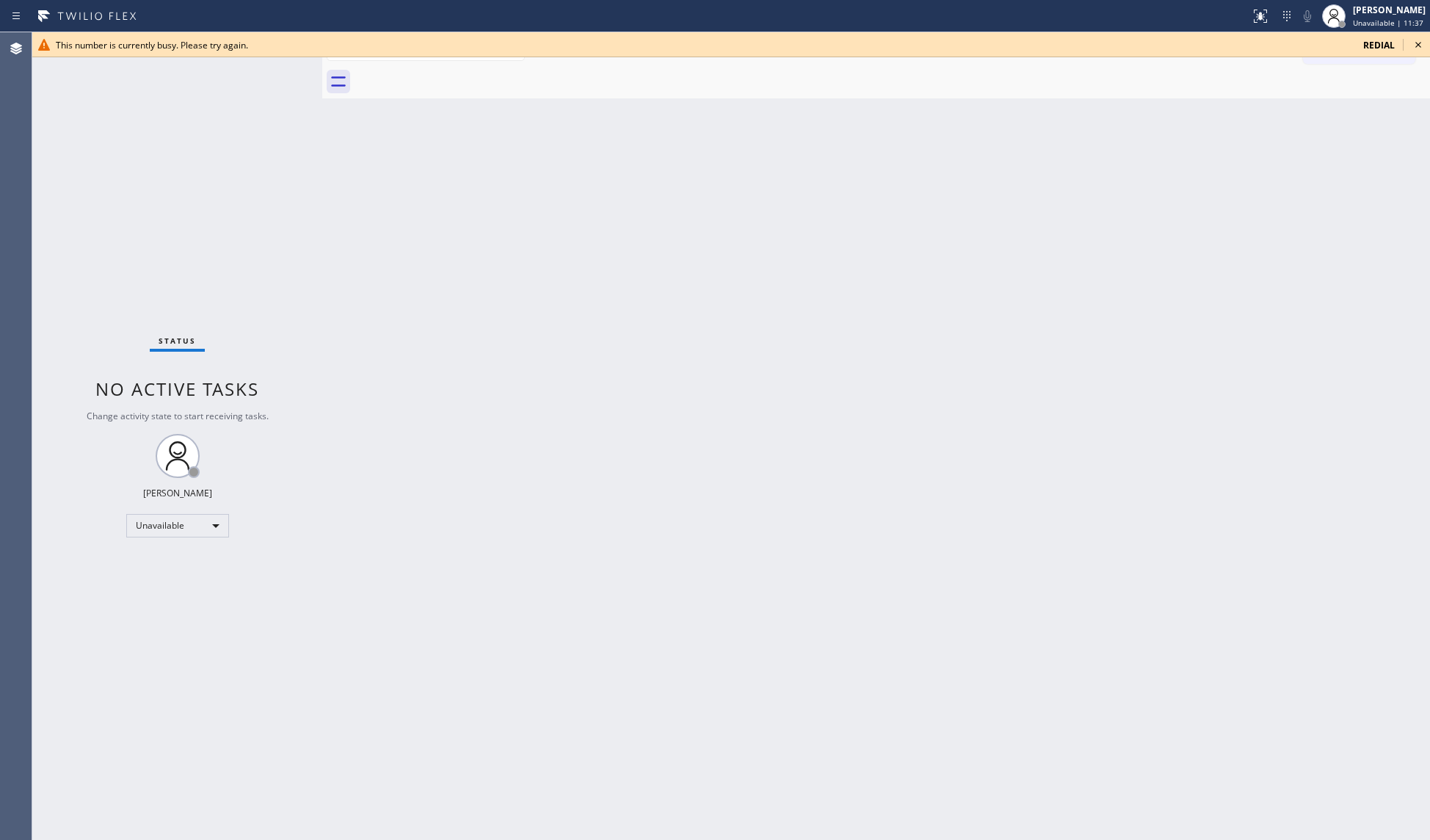
click at [1378, 41] on span "redial" at bounding box center [1379, 45] width 32 height 12
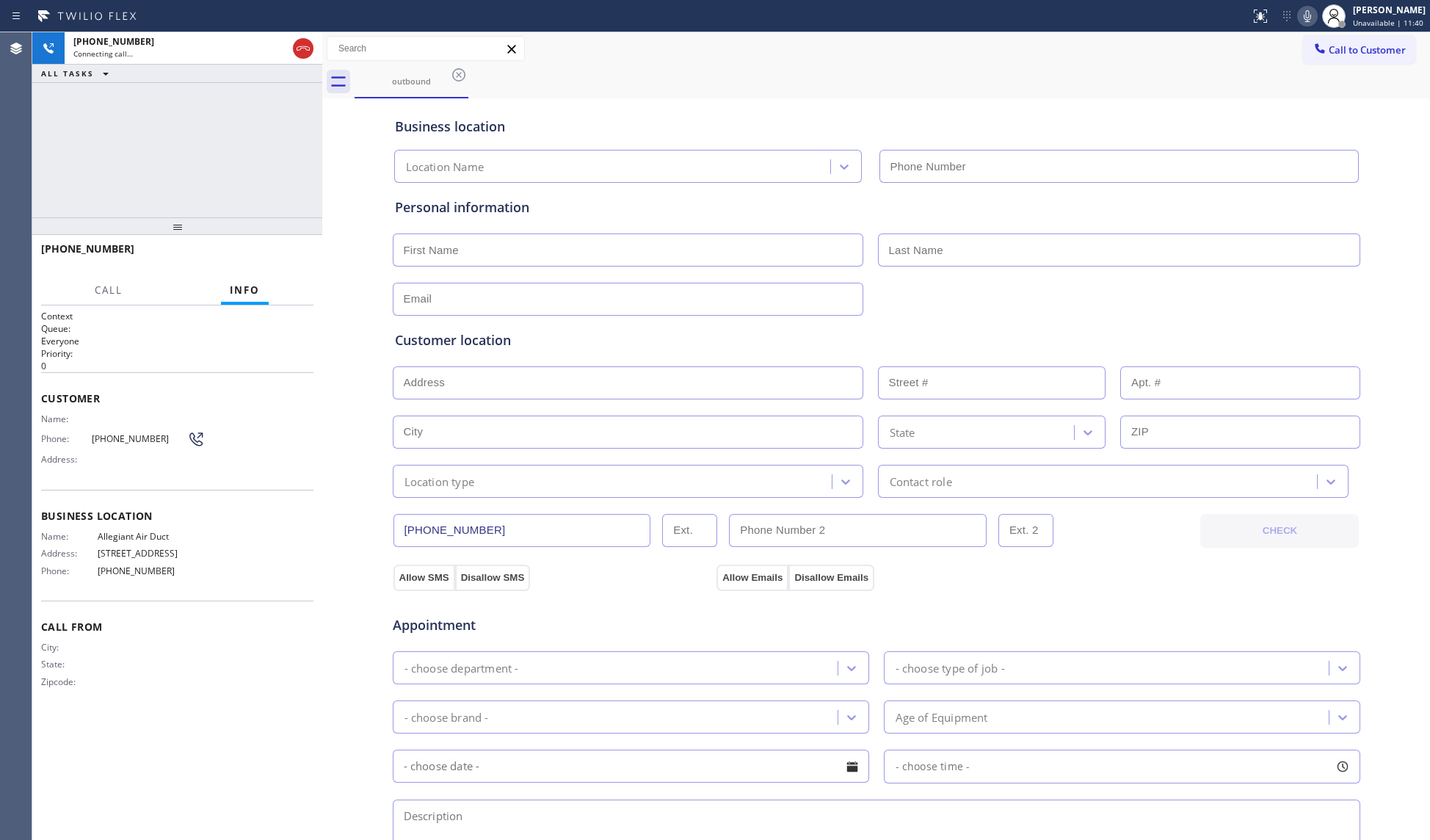
type input "[PHONE_NUMBER]"
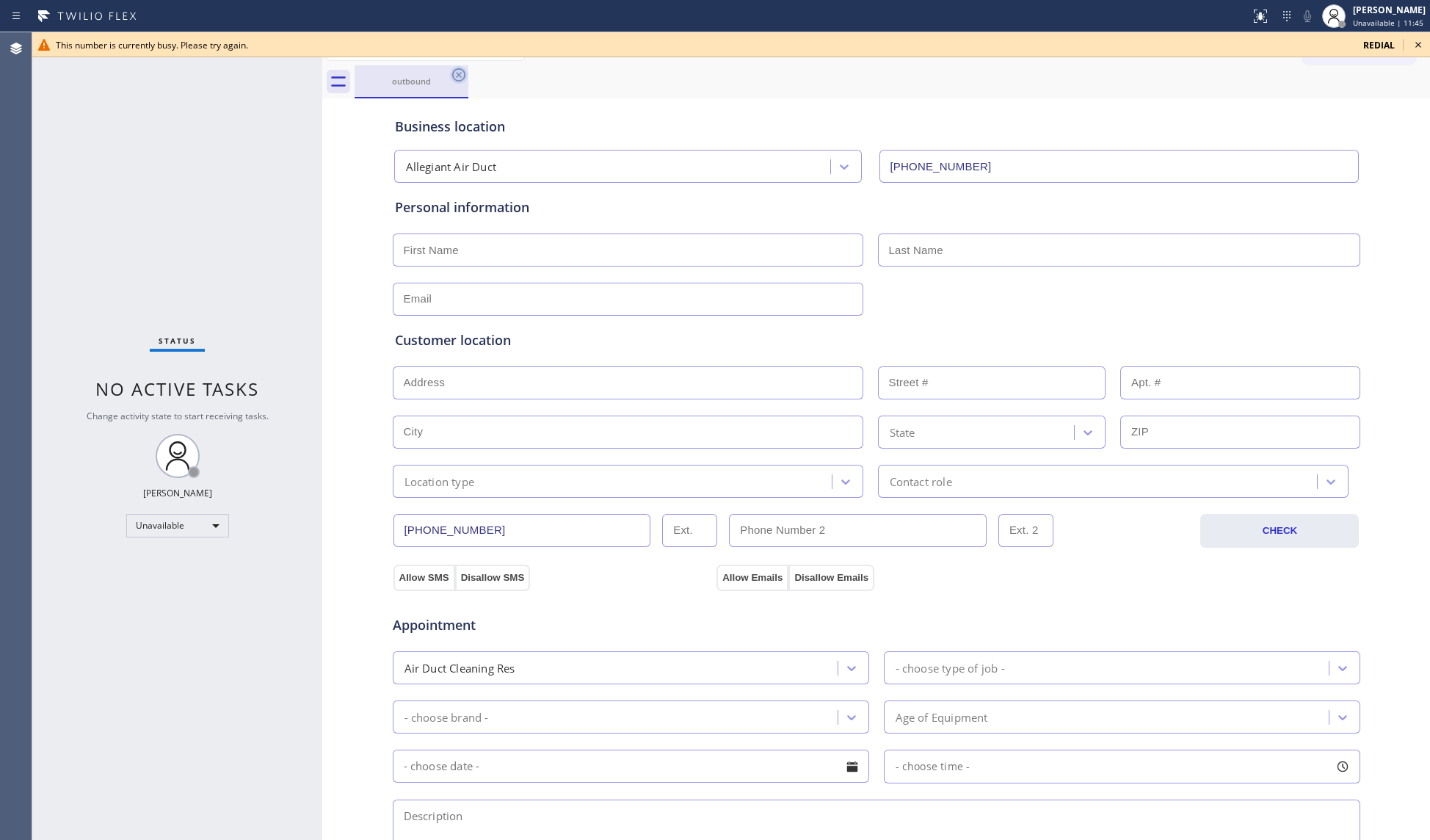
click at [459, 68] on icon at bounding box center [459, 75] width 13 height 13
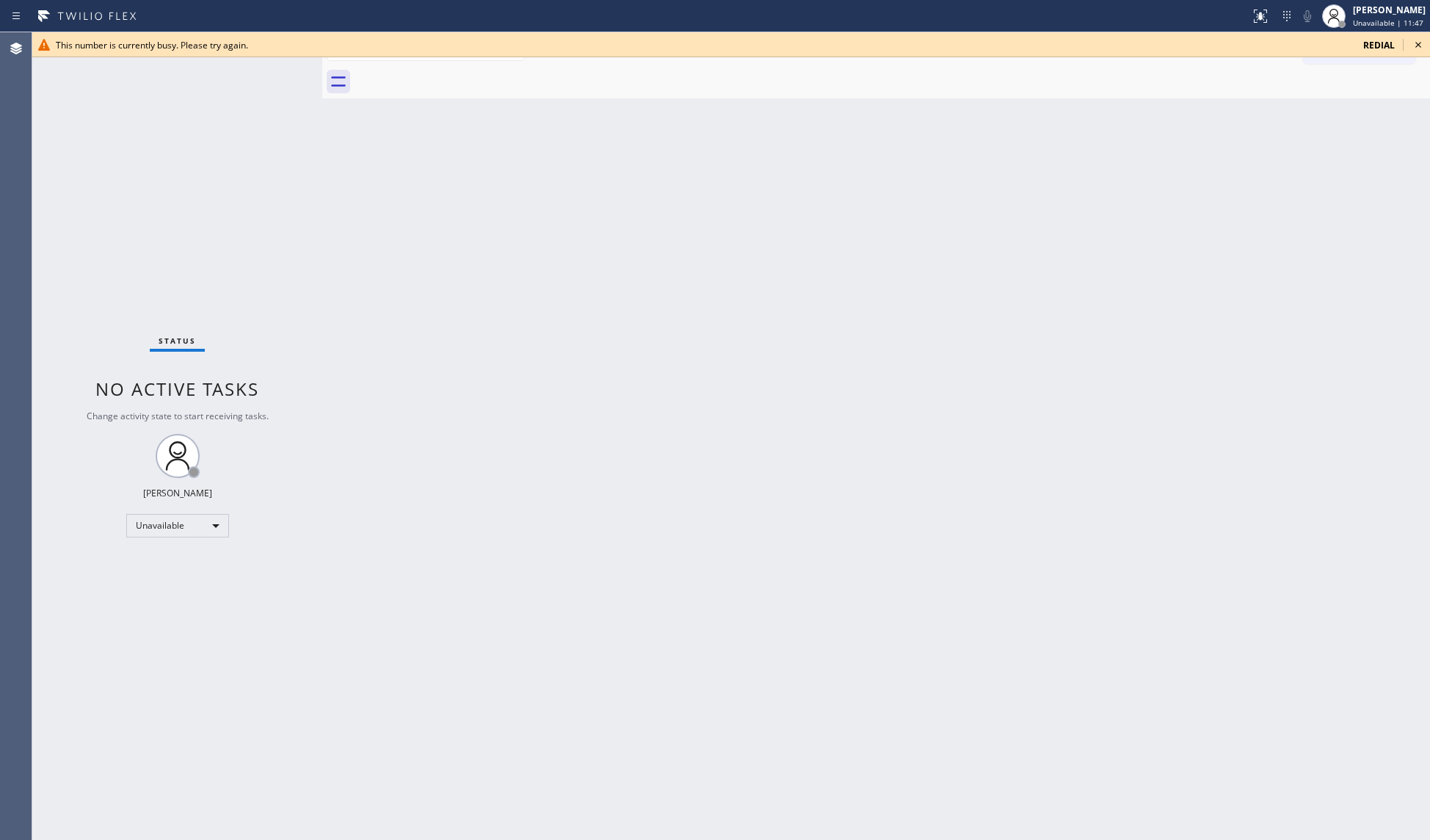
click at [1428, 46] on div "This number is currently busy. Please try again. redial" at bounding box center [731, 45] width 1397 height 25
click at [1379, 42] on span "redial" at bounding box center [1379, 45] width 32 height 12
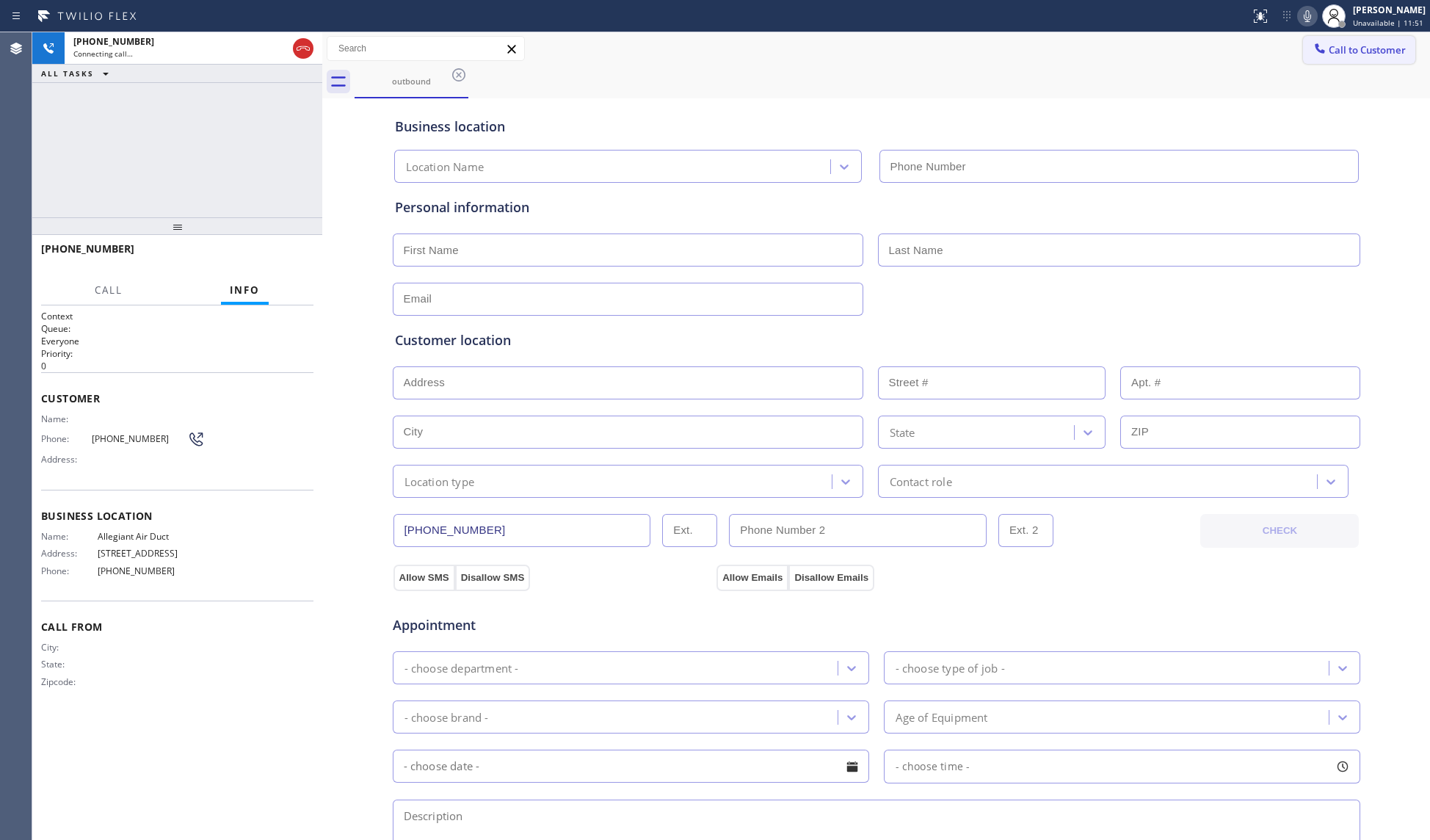
type input "[PHONE_NUMBER]"
click at [740, 95] on div "outbound Call to Customer Outbound call Location Allegiant Air Duct Your caller…" at bounding box center [875, 585] width 1107 height 1106
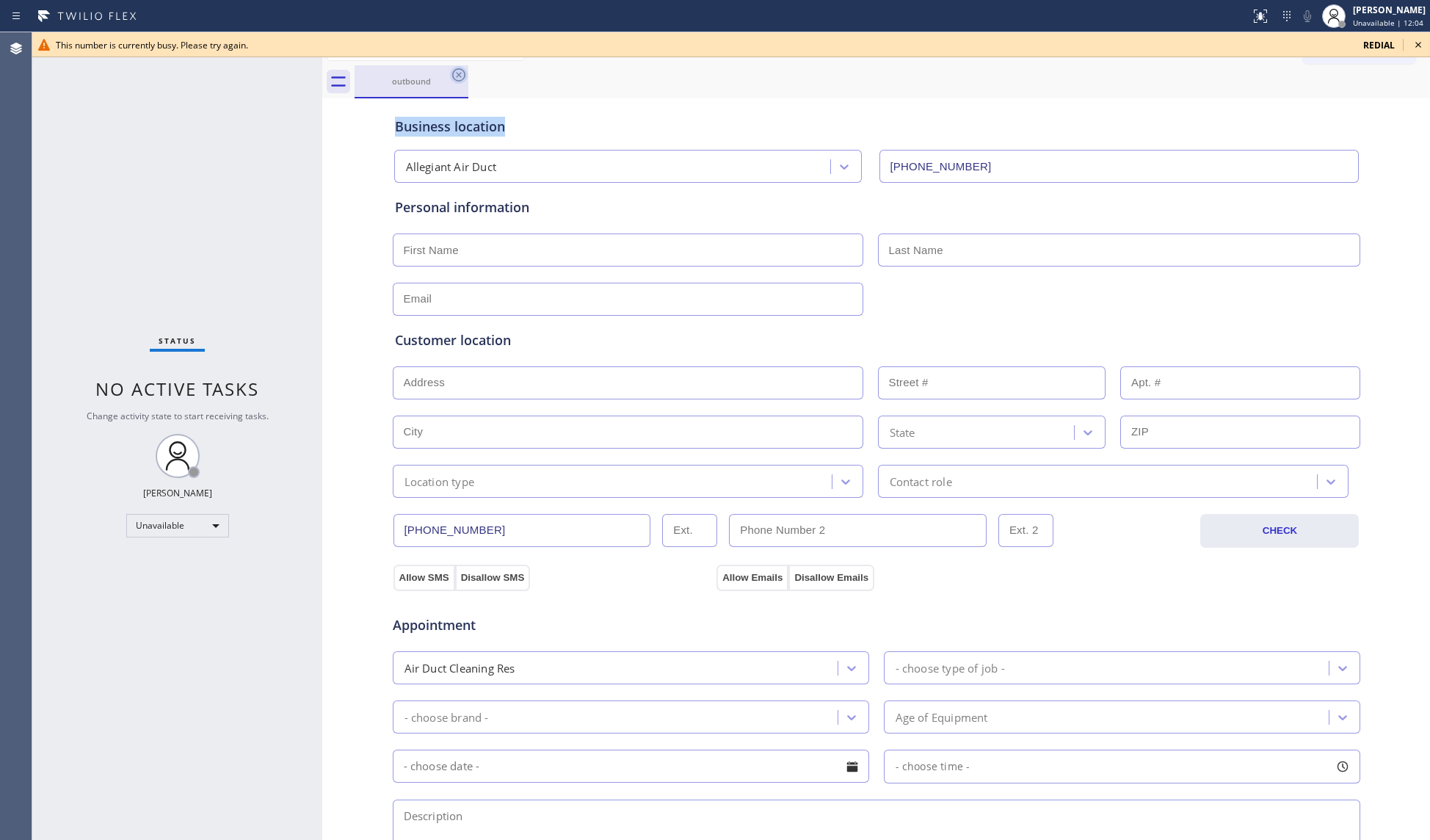
click at [462, 73] on icon at bounding box center [459, 75] width 18 height 18
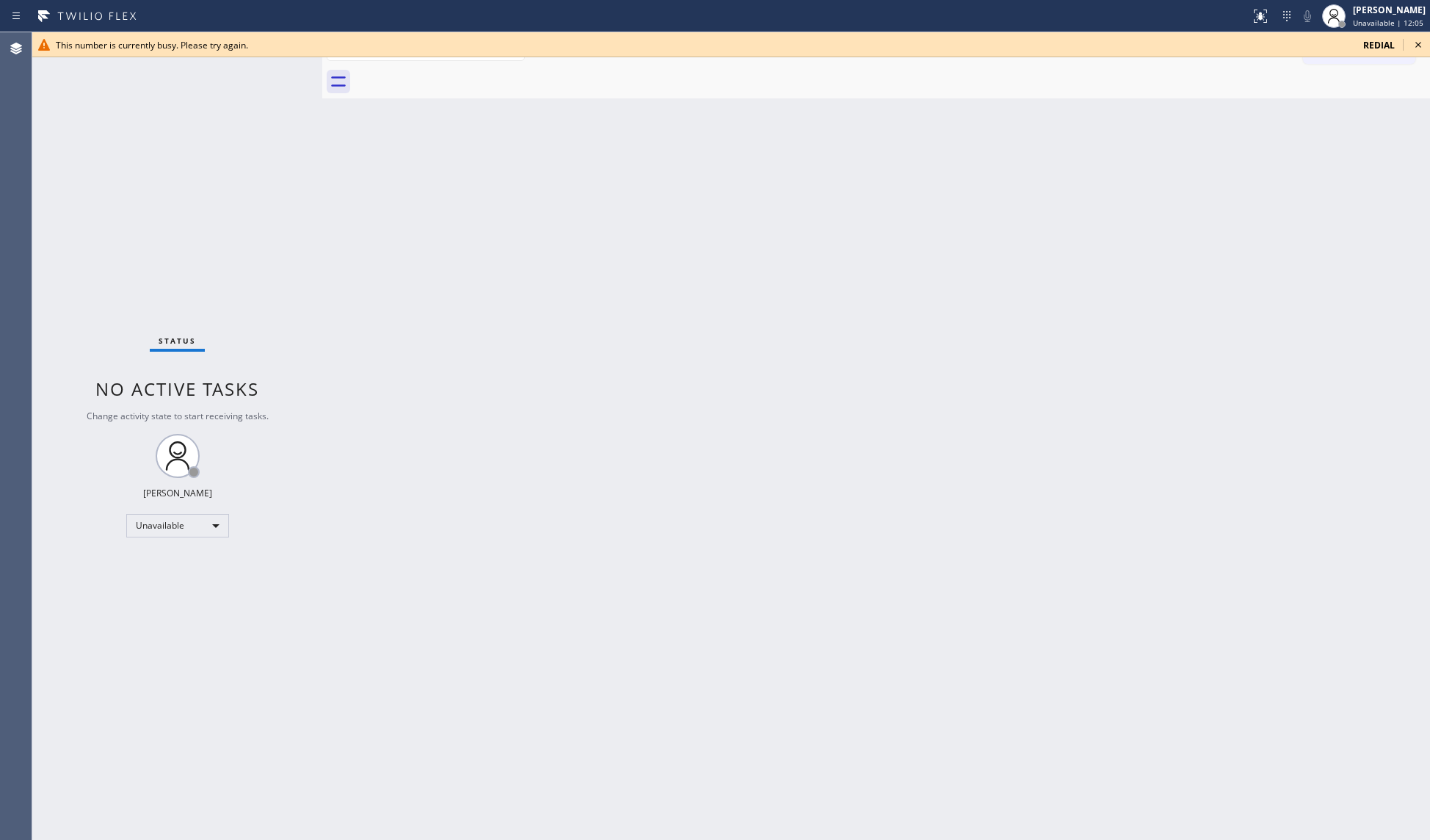
click at [1425, 42] on div "This number is currently busy. Please try again. redial" at bounding box center [731, 45] width 1397 height 25
click at [1410, 42] on icon at bounding box center [1419, 45] width 18 height 18
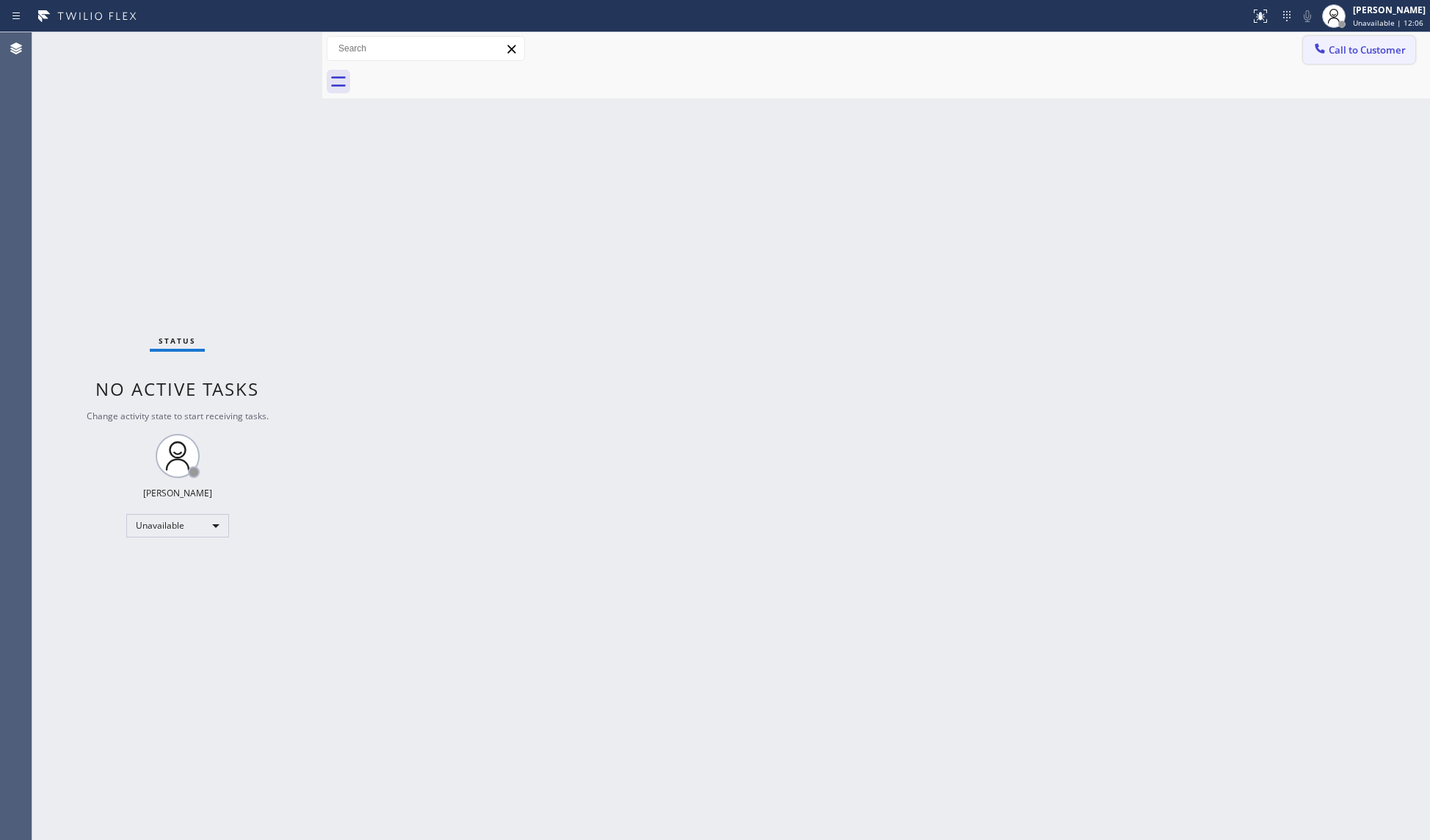
click at [1358, 45] on span "Call to Customer" at bounding box center [1366, 50] width 77 height 13
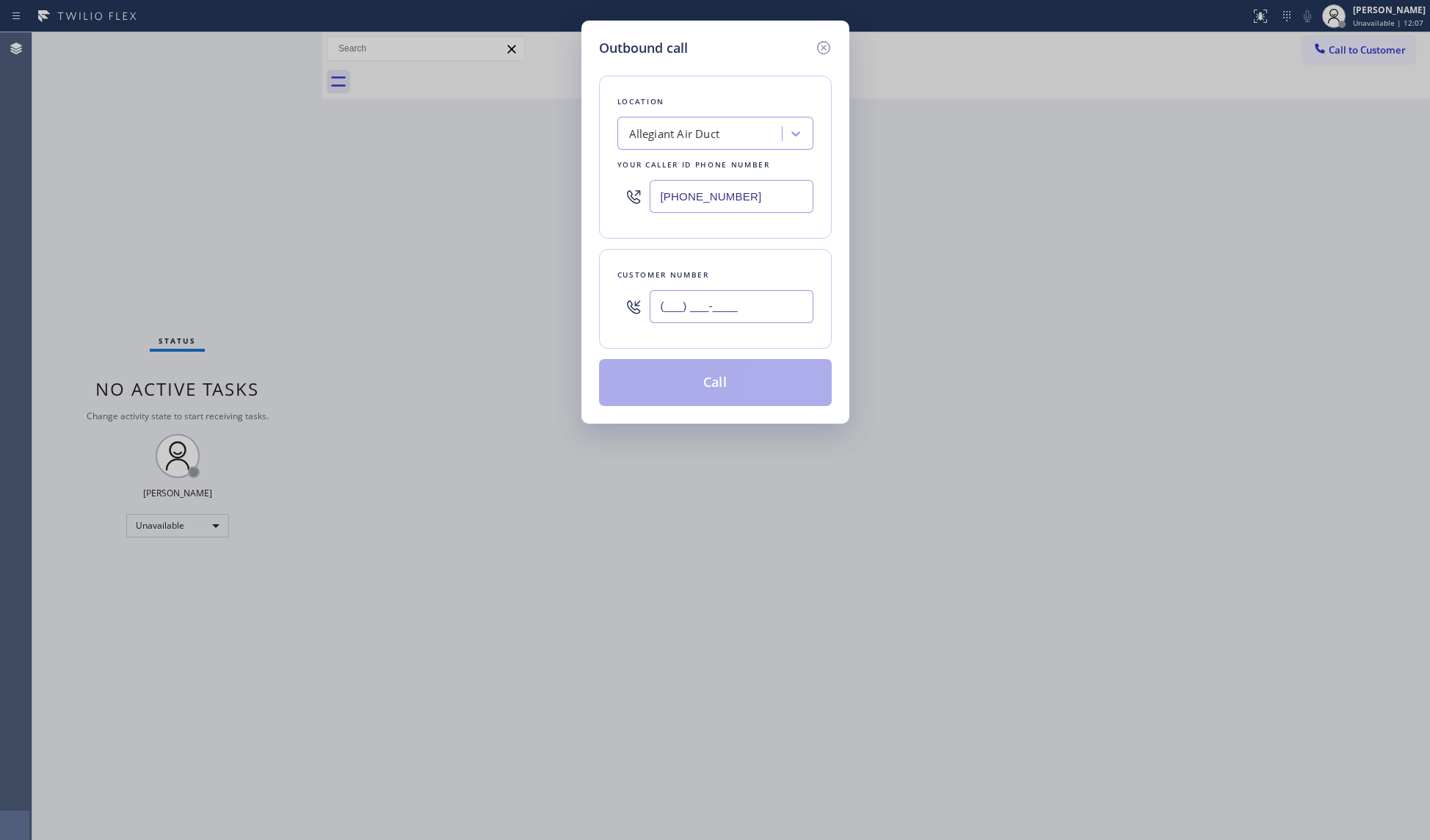
click at [772, 313] on input "(___) ___-____" at bounding box center [731, 306] width 164 height 33
paste input "805) 519-7525"
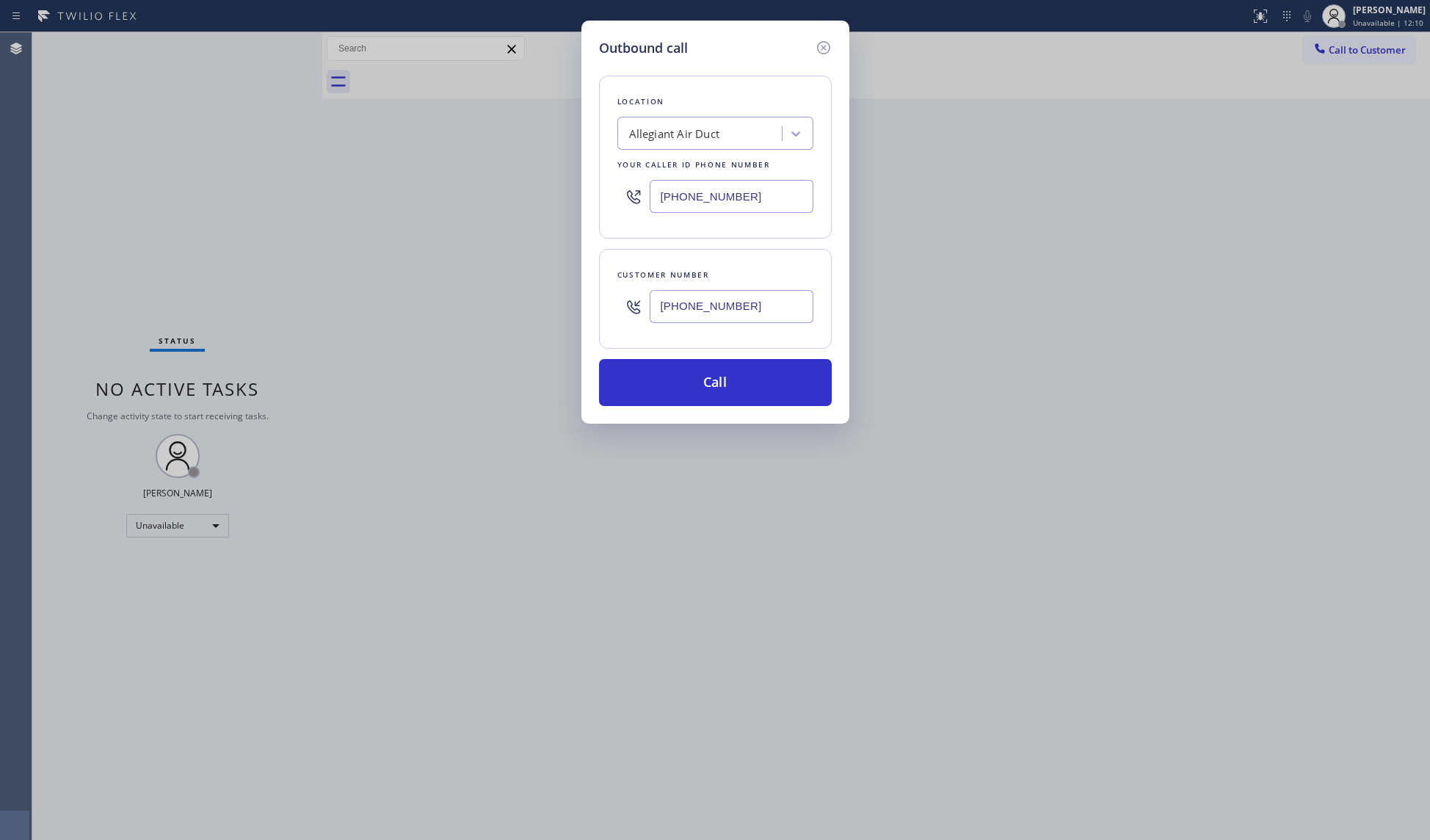
type input "[PHONE_NUMBER]"
drag, startPoint x: 755, startPoint y: 194, endPoint x: 635, endPoint y: 192, distance: 120.0
click at [635, 192] on div "[PHONE_NUMBER]" at bounding box center [715, 196] width 196 height 48
paste input "05) 519-7525"
type input "[PHONE_NUMBER]"
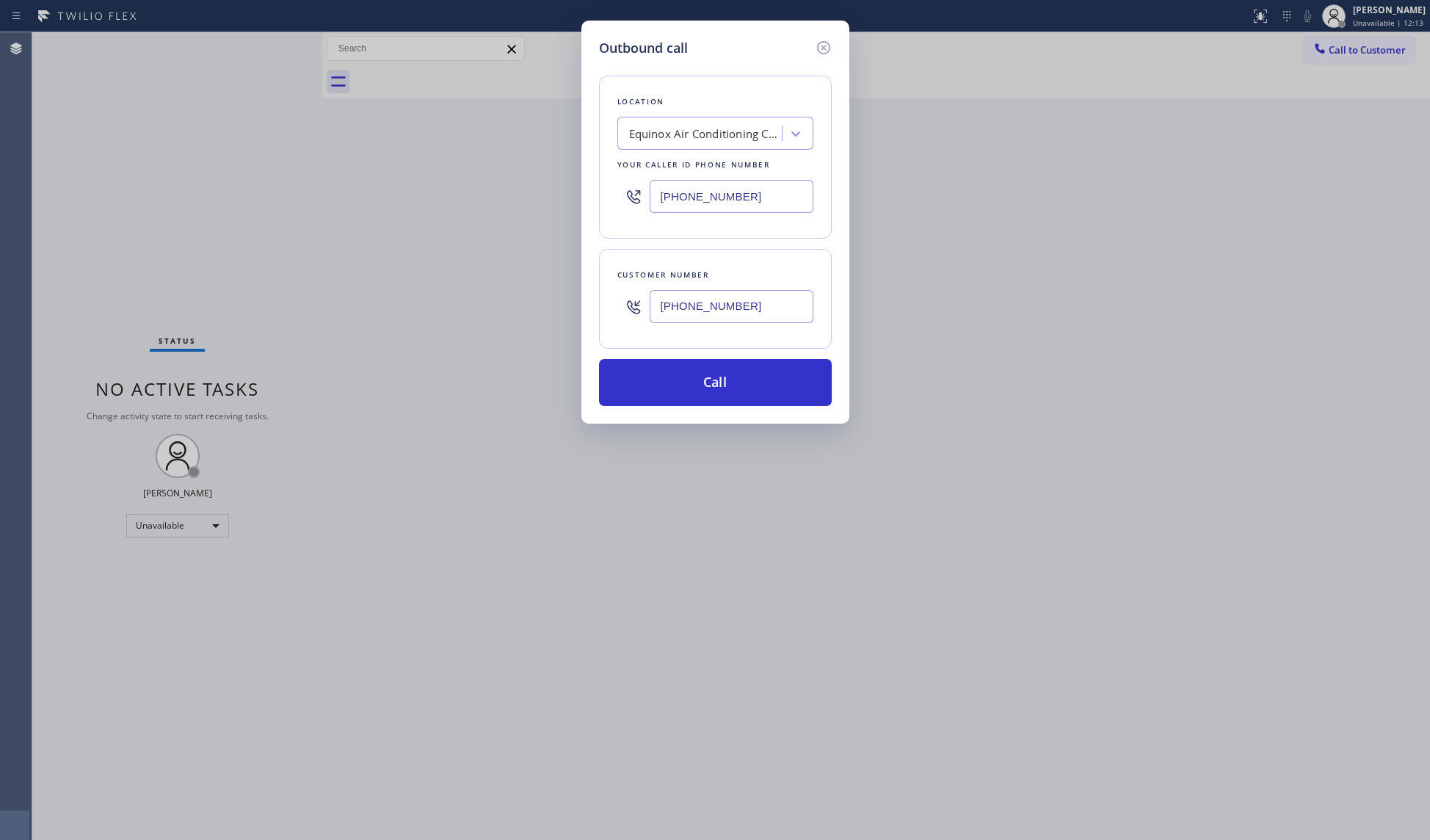
drag, startPoint x: 753, startPoint y: 306, endPoint x: 632, endPoint y: 297, distance: 121.3
click at [632, 297] on div "[PHONE_NUMBER]" at bounding box center [715, 306] width 196 height 48
paste input "02-1570"
type input "[PHONE_NUMBER]"
click at [763, 385] on button "Call" at bounding box center [715, 383] width 233 height 47
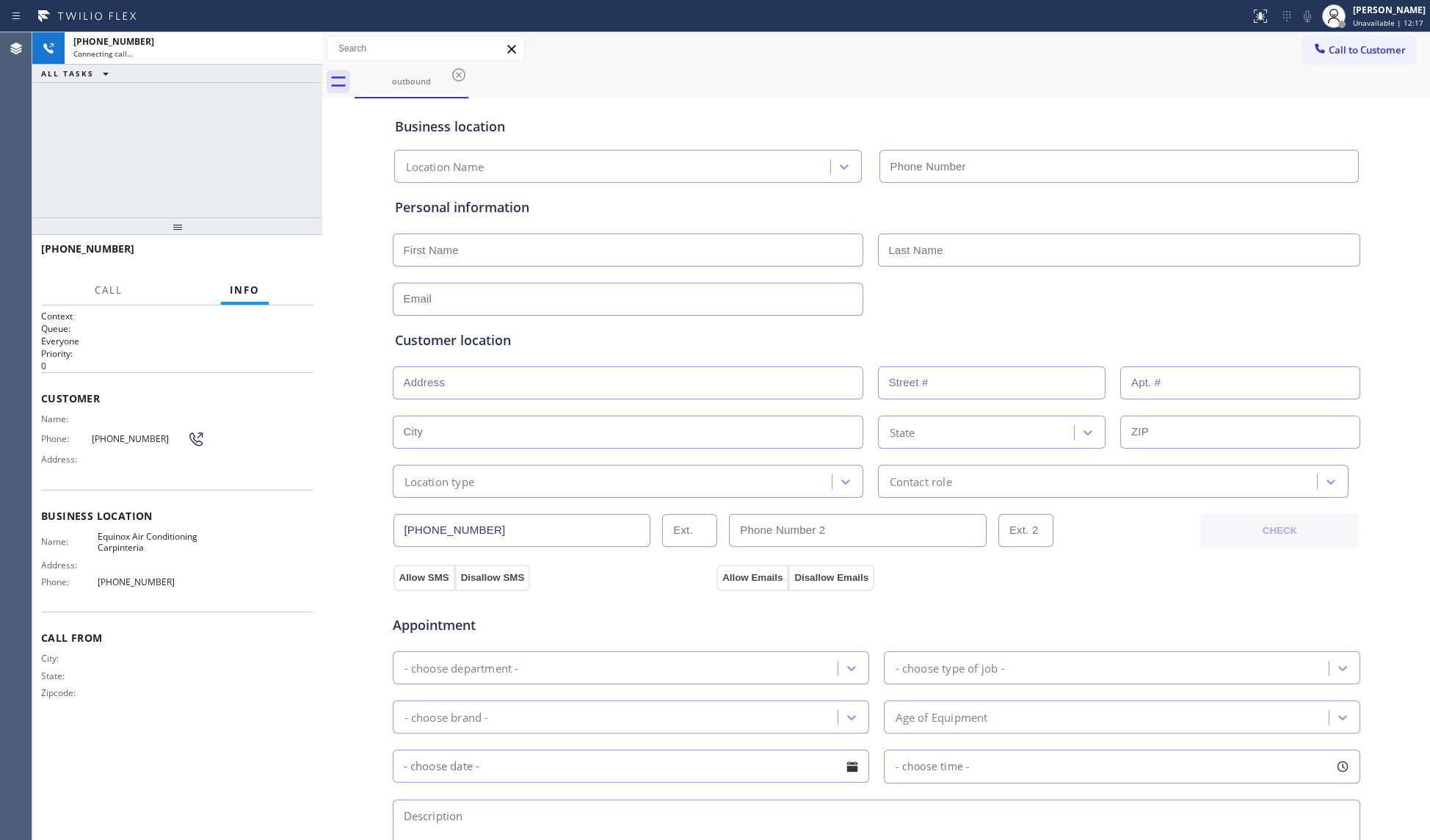
type input "[PHONE_NUMBER]"
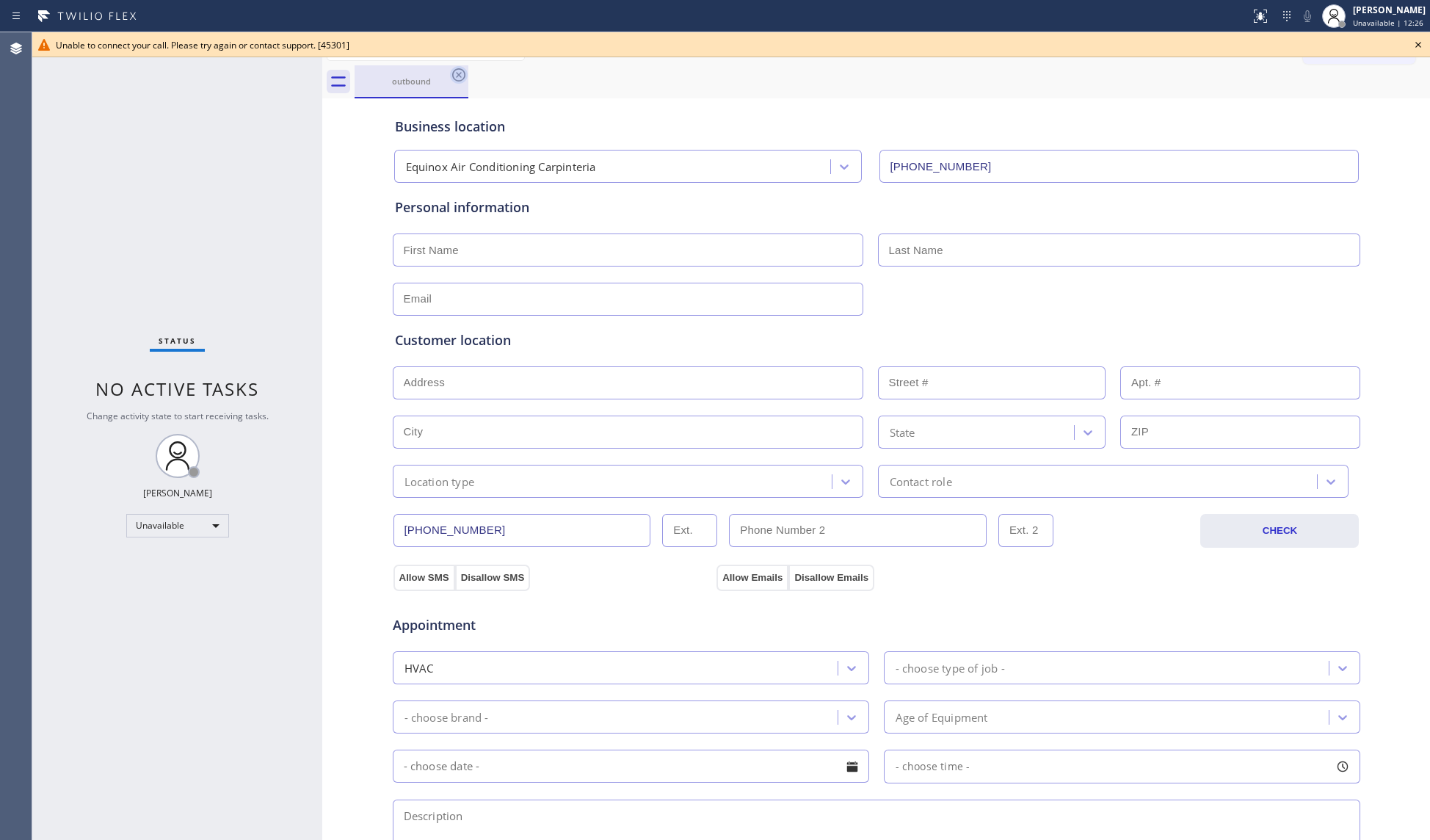
click at [456, 73] on icon at bounding box center [459, 75] width 18 height 18
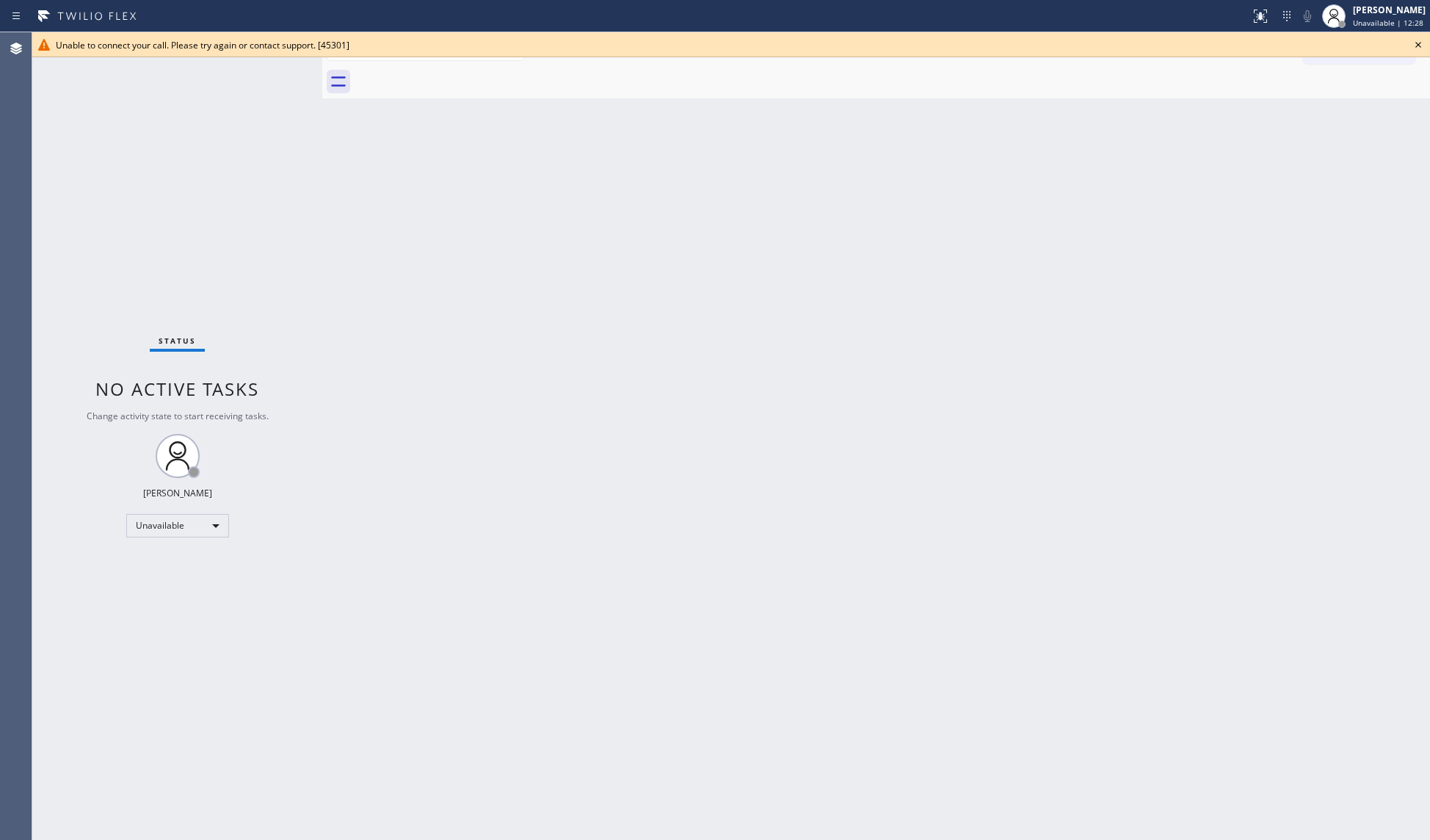
click at [1415, 42] on icon at bounding box center [1419, 45] width 18 height 18
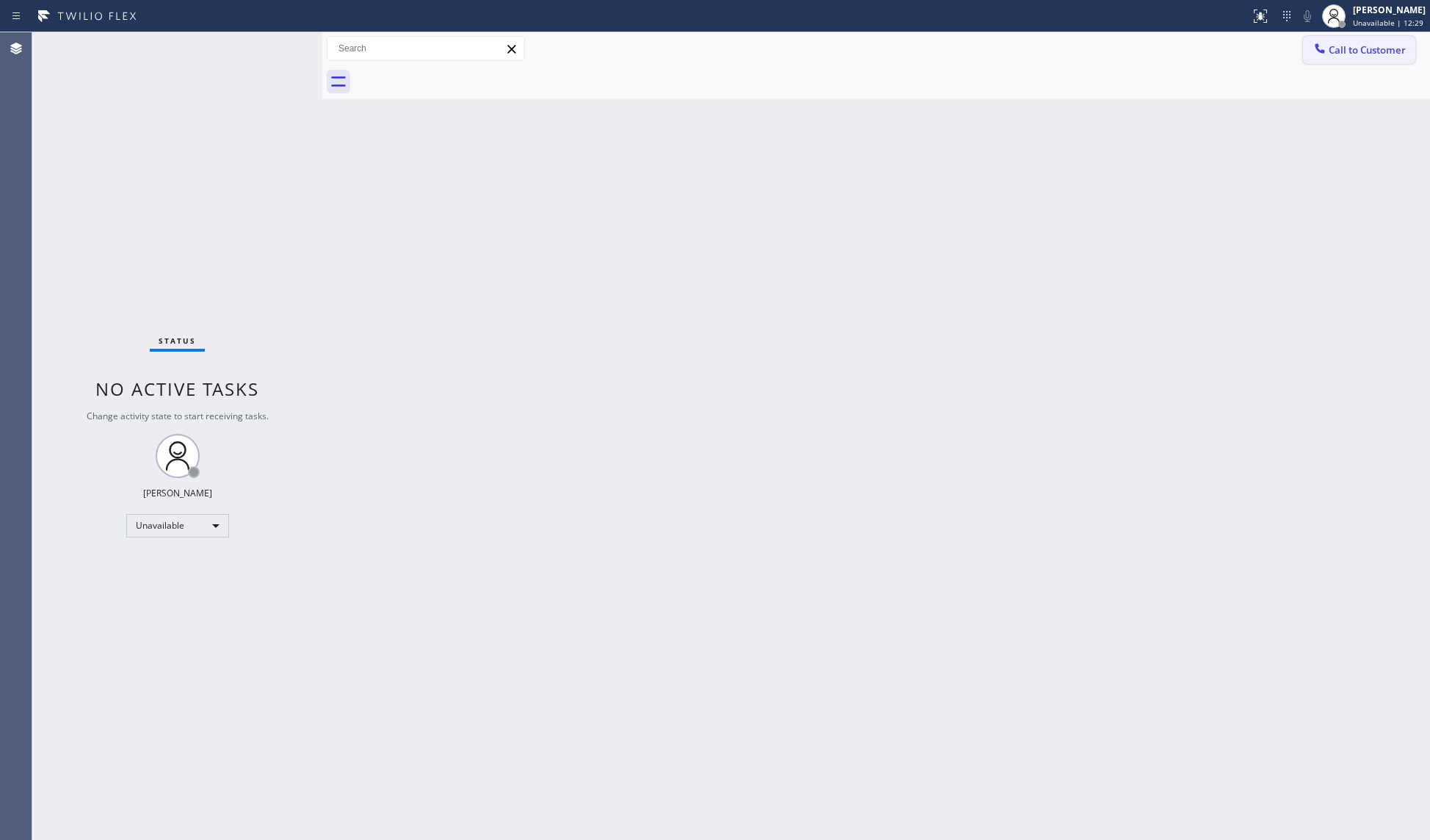
click at [1351, 55] on span "Call to Customer" at bounding box center [1366, 50] width 77 height 13
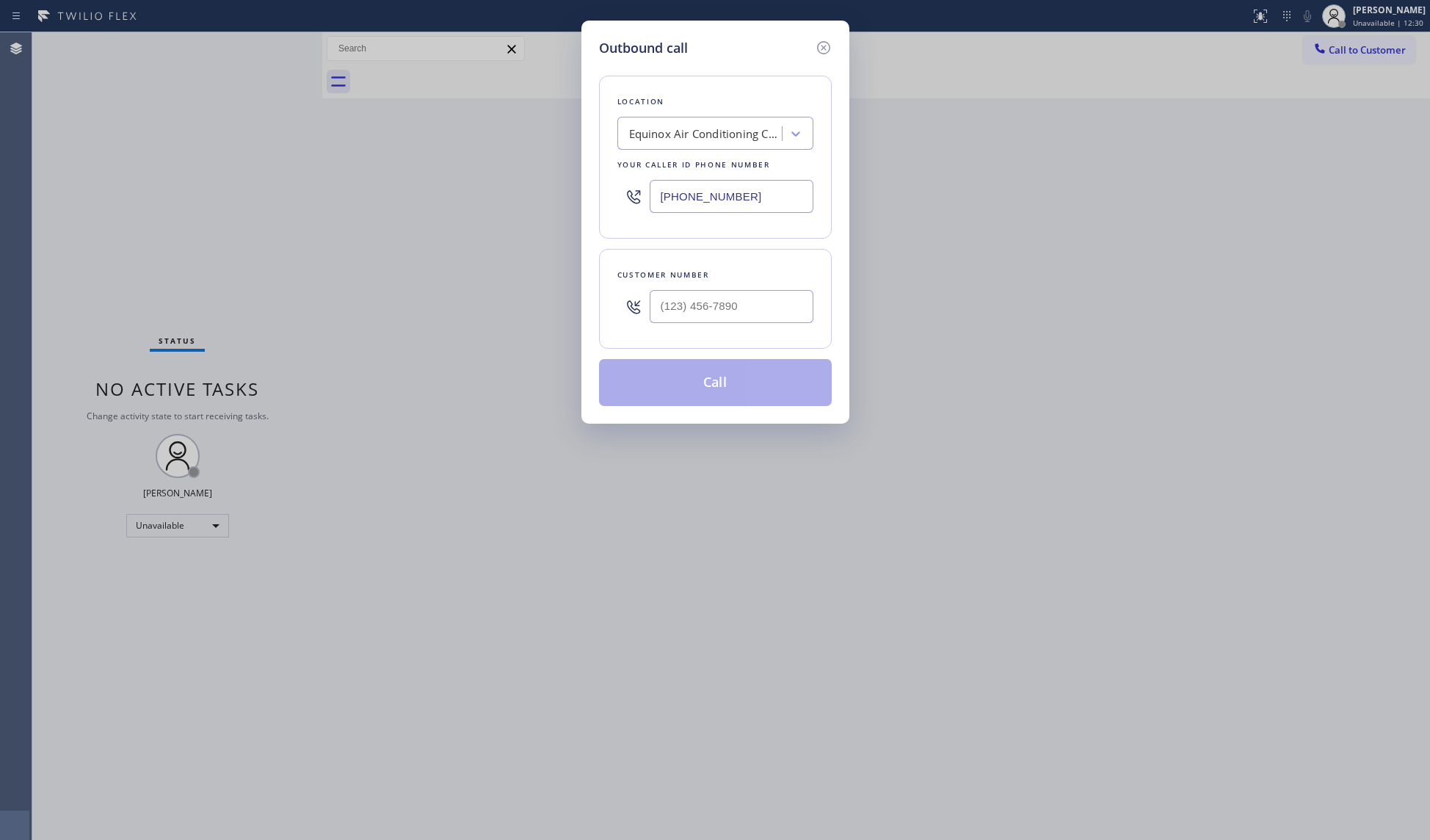
drag, startPoint x: 761, startPoint y: 188, endPoint x: 614, endPoint y: 195, distance: 147.2
click at [618, 195] on div "[PHONE_NUMBER]" at bounding box center [715, 196] width 196 height 48
paste input "18) 721-8563"
type input "[PHONE_NUMBER]"
click at [794, 314] on input "(___) ___-____" at bounding box center [731, 306] width 164 height 33
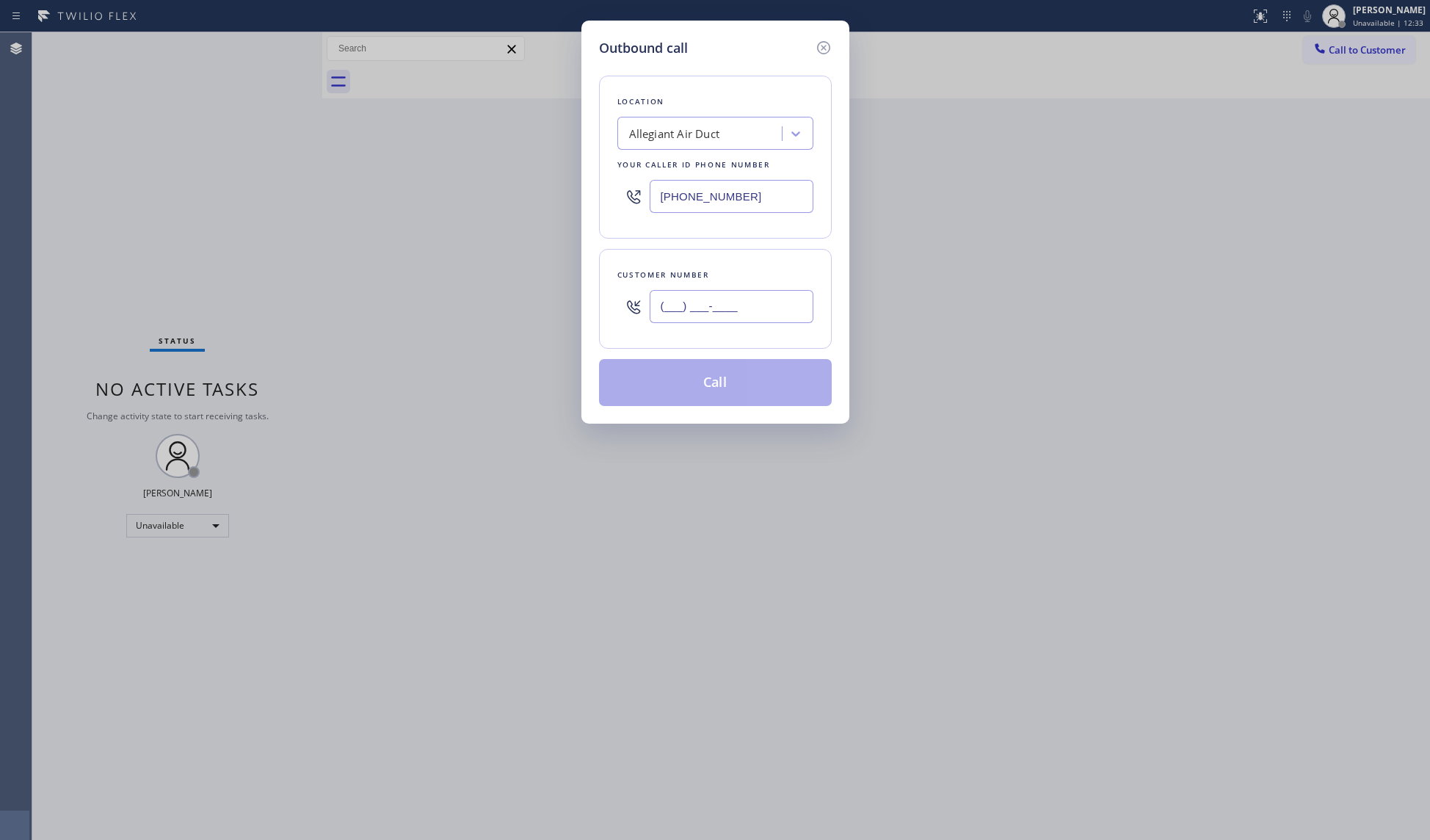
paste input "905) 267-1222"
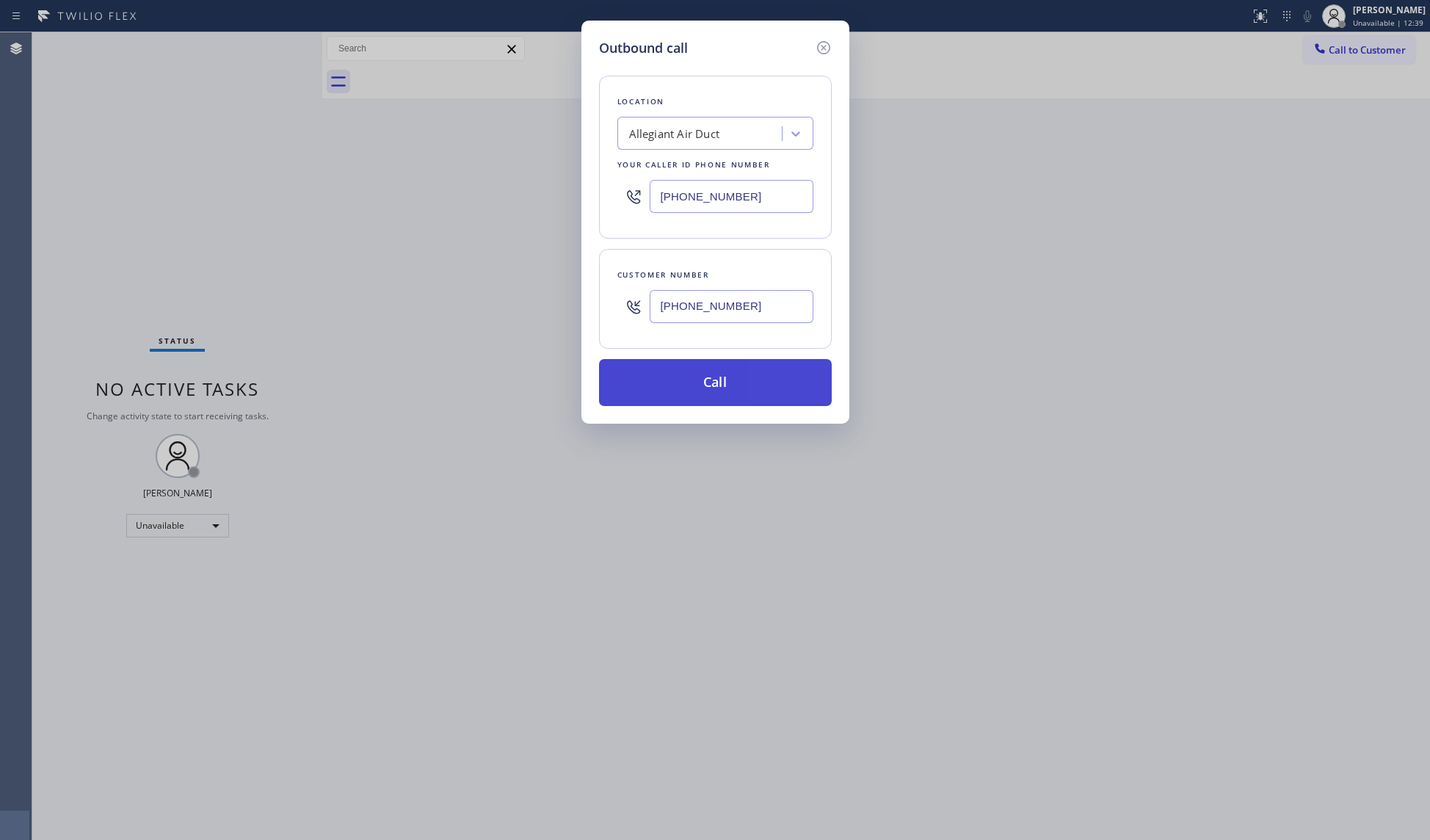
type input "[PHONE_NUMBER]"
click at [718, 385] on button "Call" at bounding box center [715, 383] width 233 height 47
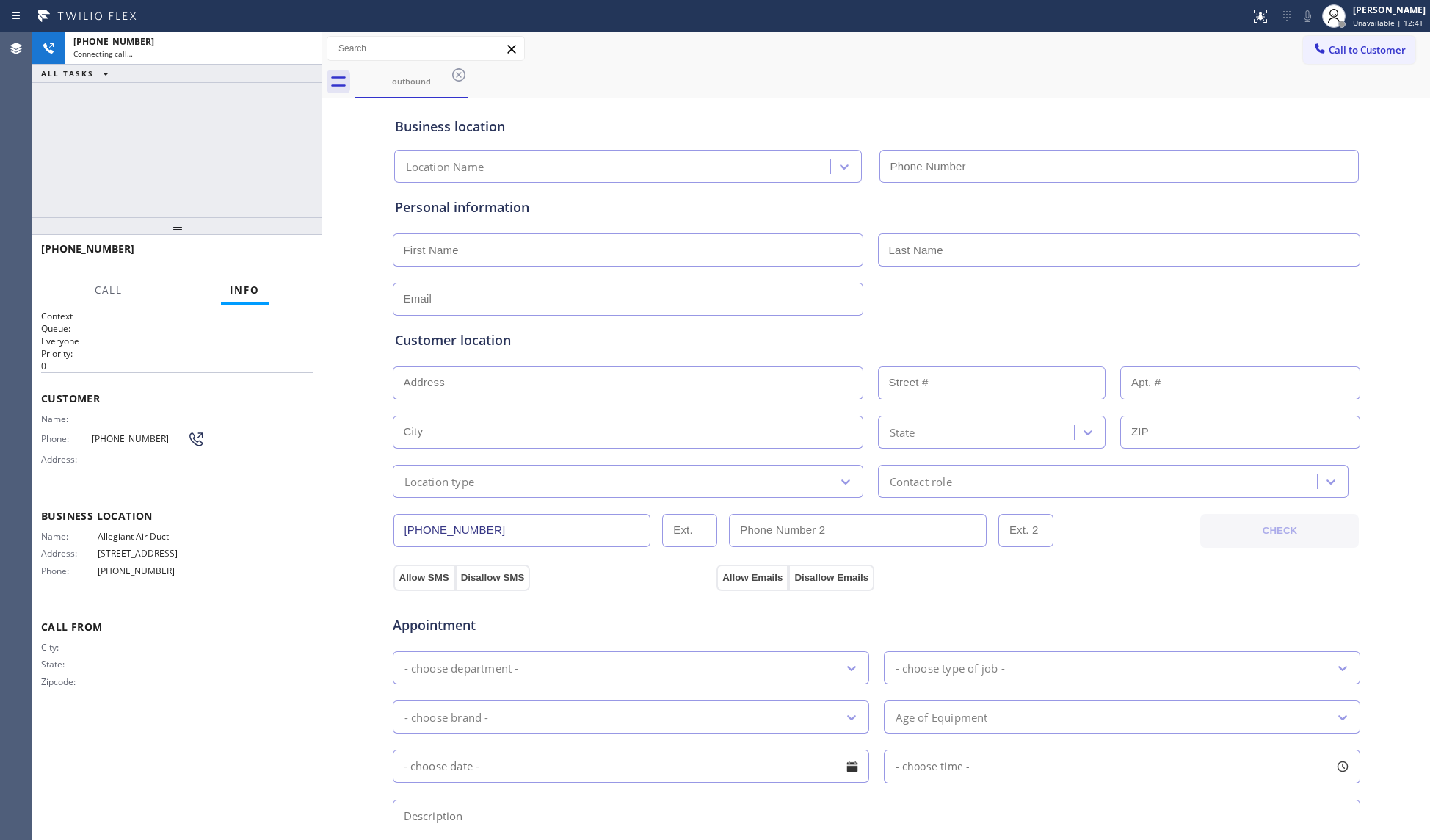
type input "[PHONE_NUMBER]"
click at [741, 108] on div "Business location Allegiant Air Duct [PHONE_NUMBER]" at bounding box center [876, 142] width 969 height 81
click at [717, 84] on div "outbound" at bounding box center [892, 81] width 1076 height 33
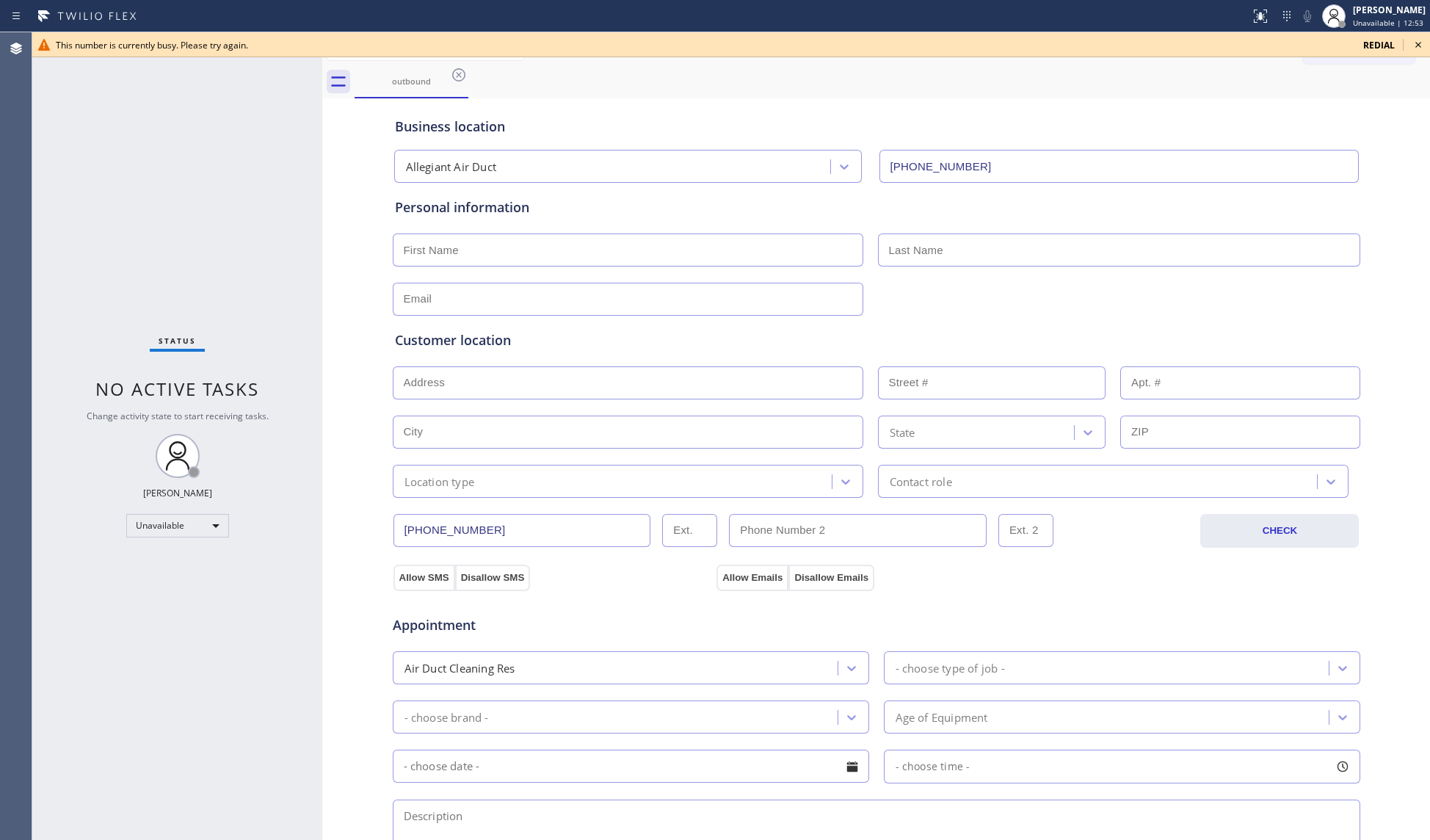
click at [453, 74] on icon at bounding box center [459, 75] width 18 height 18
click at [467, 72] on div "outbound" at bounding box center [892, 81] width 1076 height 33
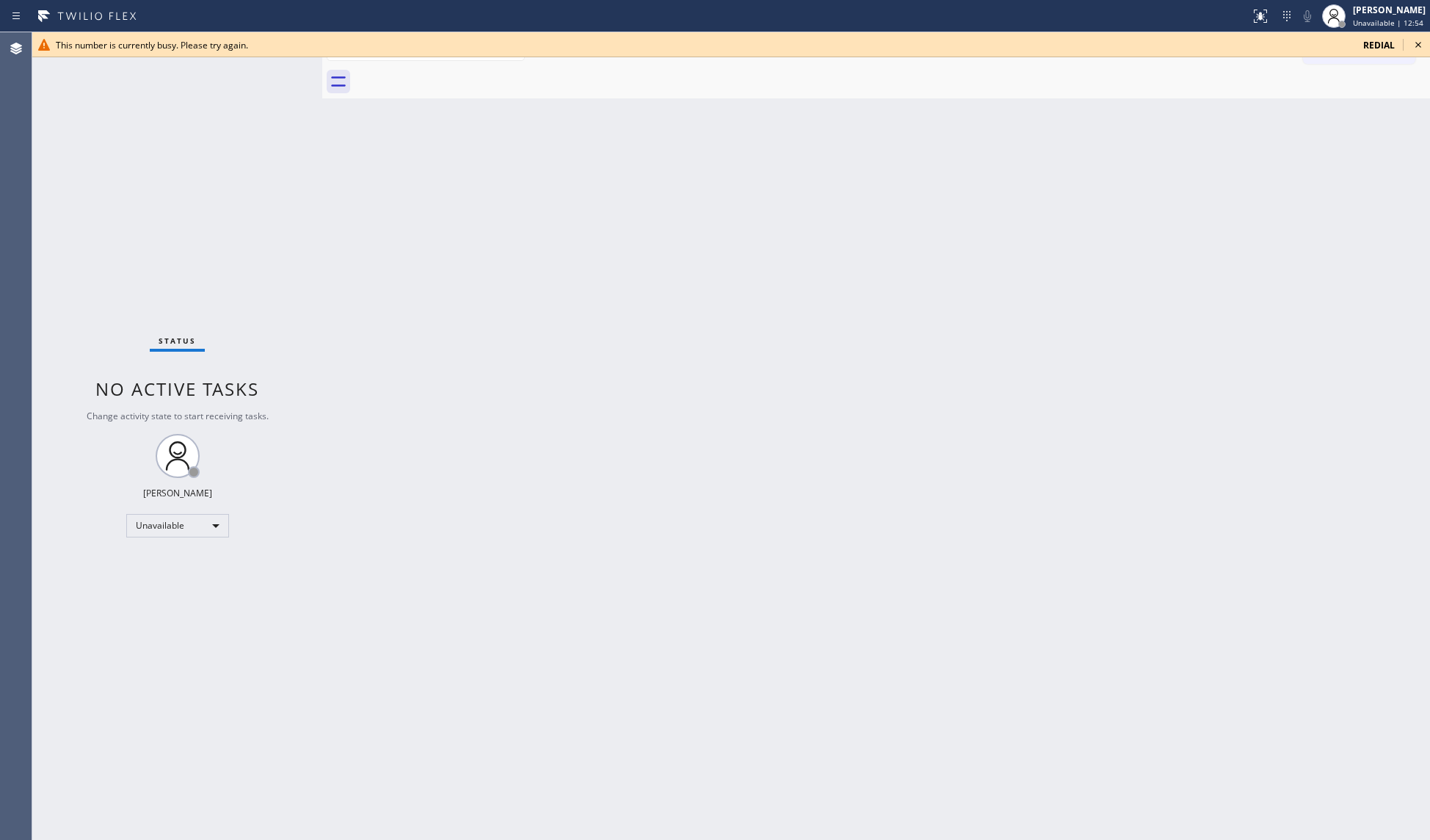
click at [1419, 46] on icon at bounding box center [1419, 45] width 18 height 18
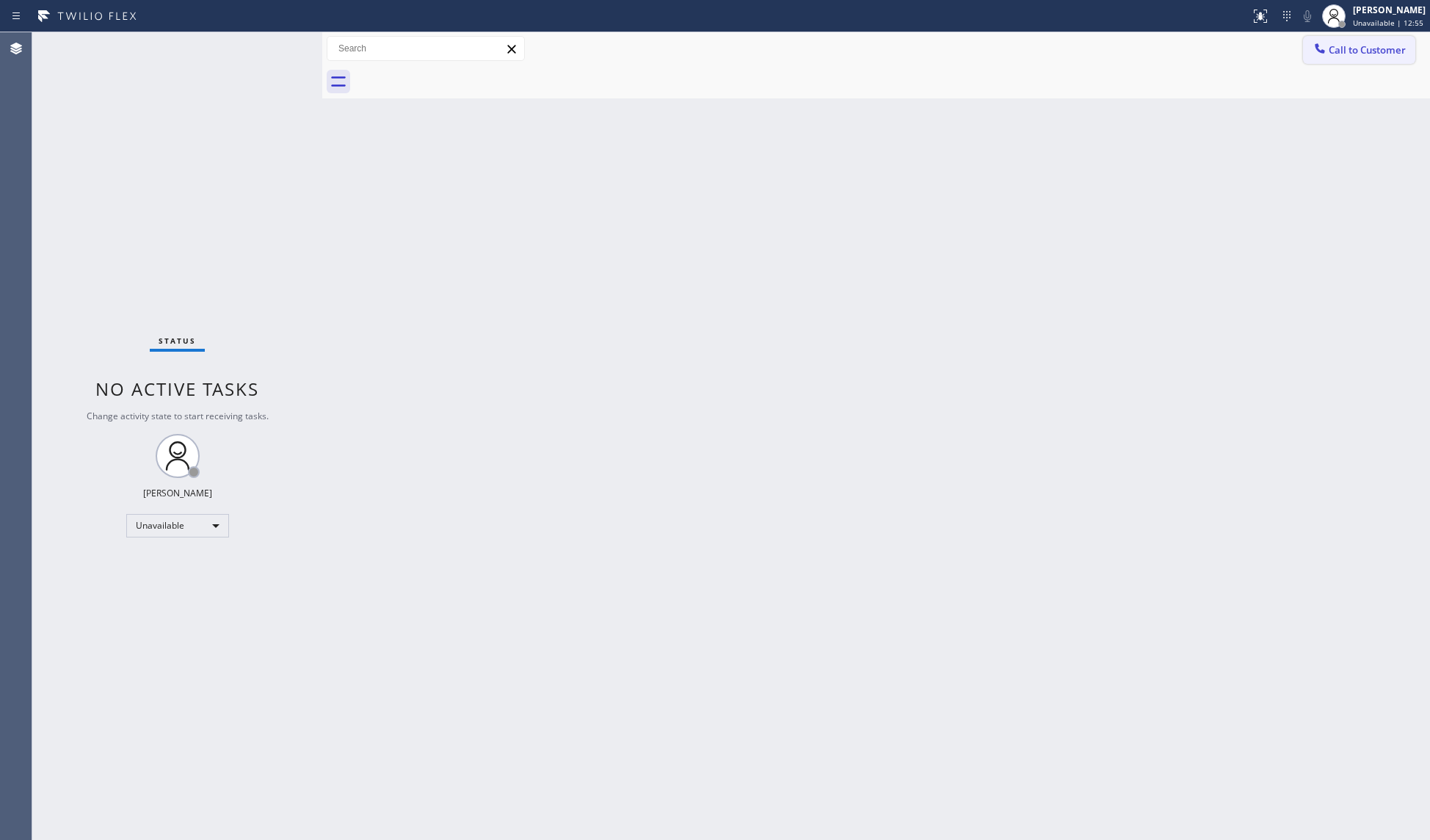
click at [1363, 55] on span "Call to Customer" at bounding box center [1366, 50] width 77 height 13
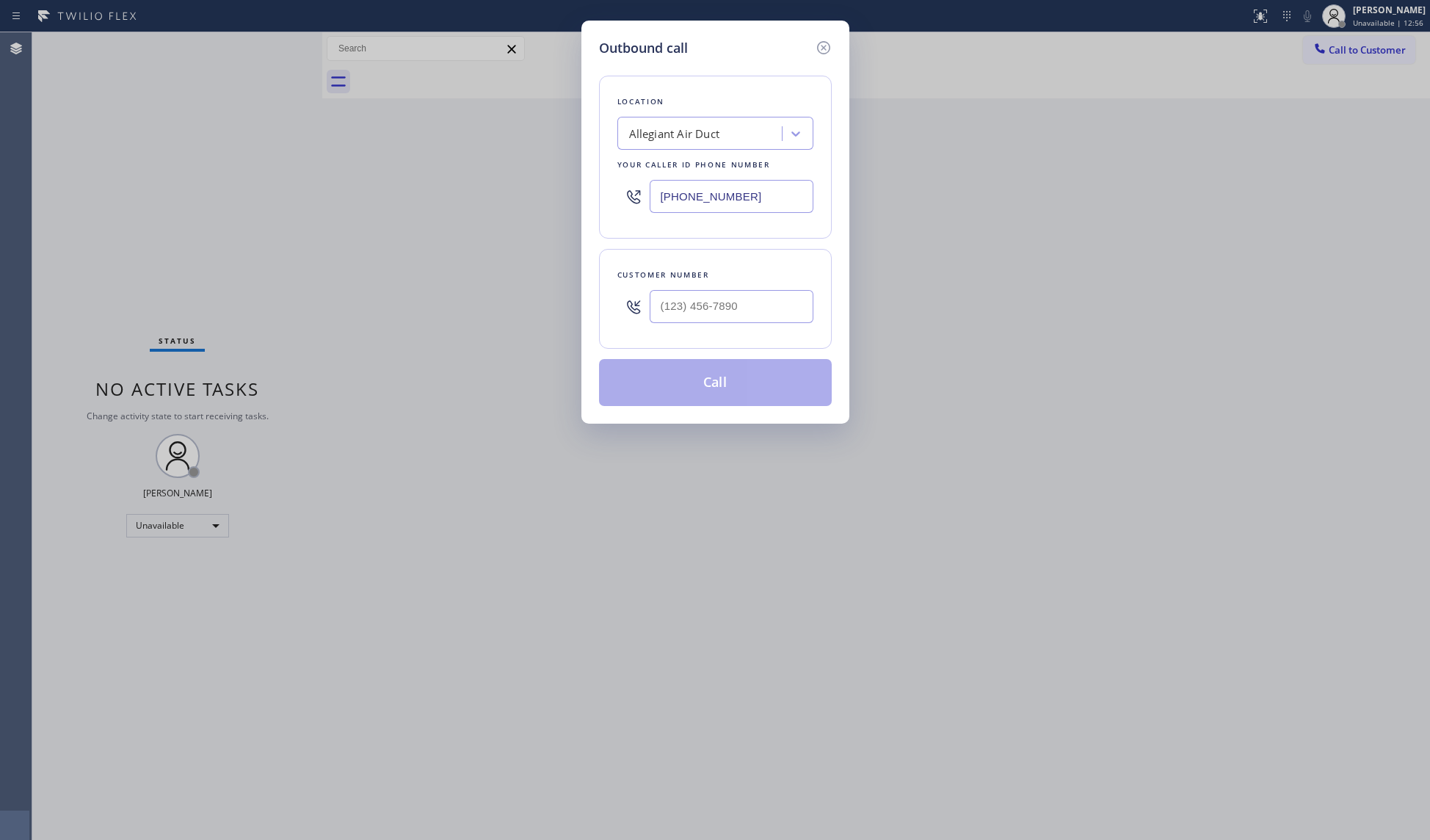
drag, startPoint x: 746, startPoint y: 194, endPoint x: 619, endPoint y: 194, distance: 127.0
click at [619, 194] on div "[PHONE_NUMBER]" at bounding box center [715, 196] width 196 height 48
paste input "905) 267-1222"
drag, startPoint x: 738, startPoint y: 196, endPoint x: 658, endPoint y: 192, distance: 80.1
click at [658, 192] on input "[PHONE_NUMBER]" at bounding box center [731, 196] width 164 height 33
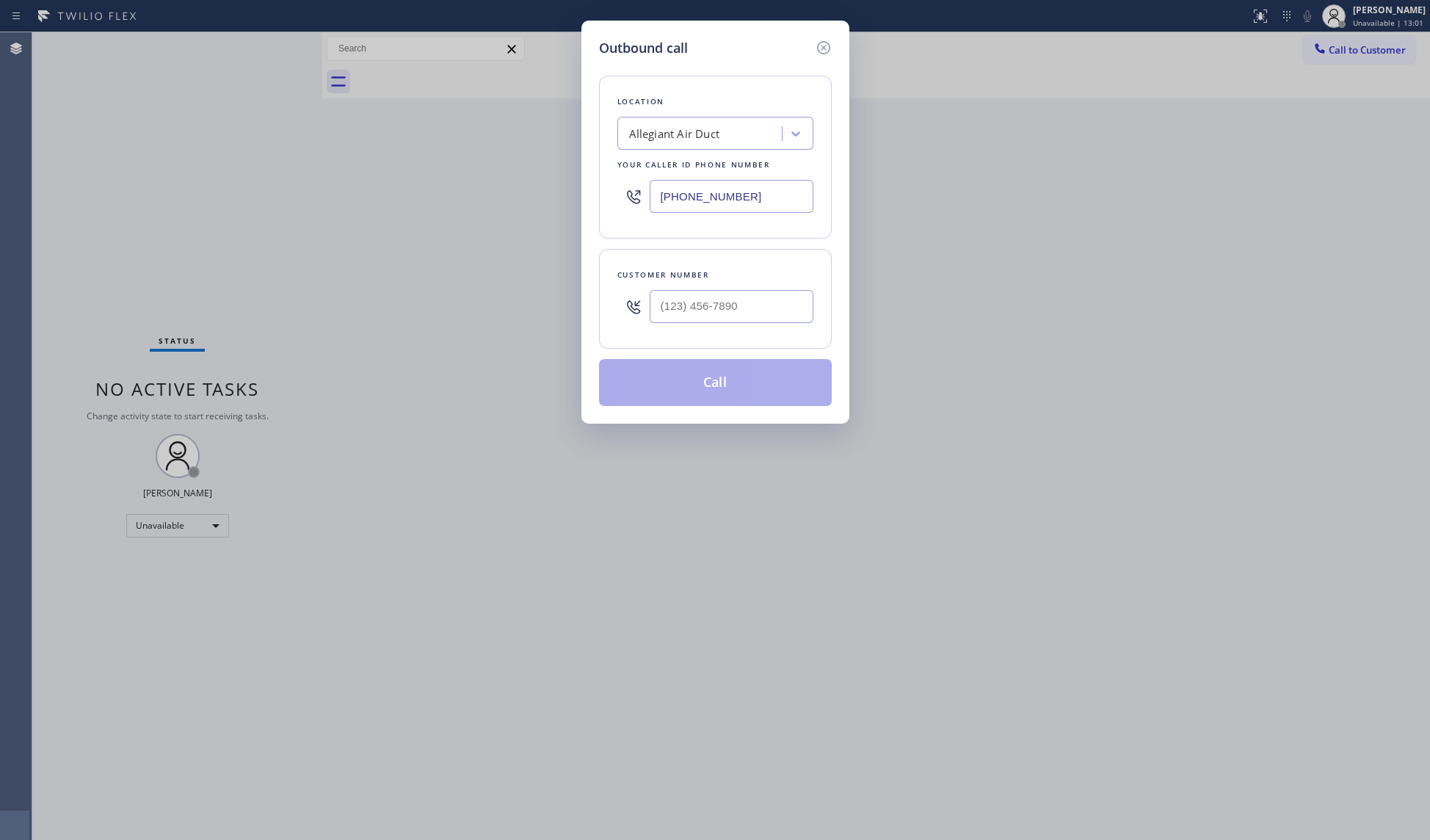
paste input "text"
type input "[PHONE_NUMBER]"
click at [785, 300] on input "(___) ___-____" at bounding box center [731, 306] width 164 height 33
paste input "905) 267-1222"
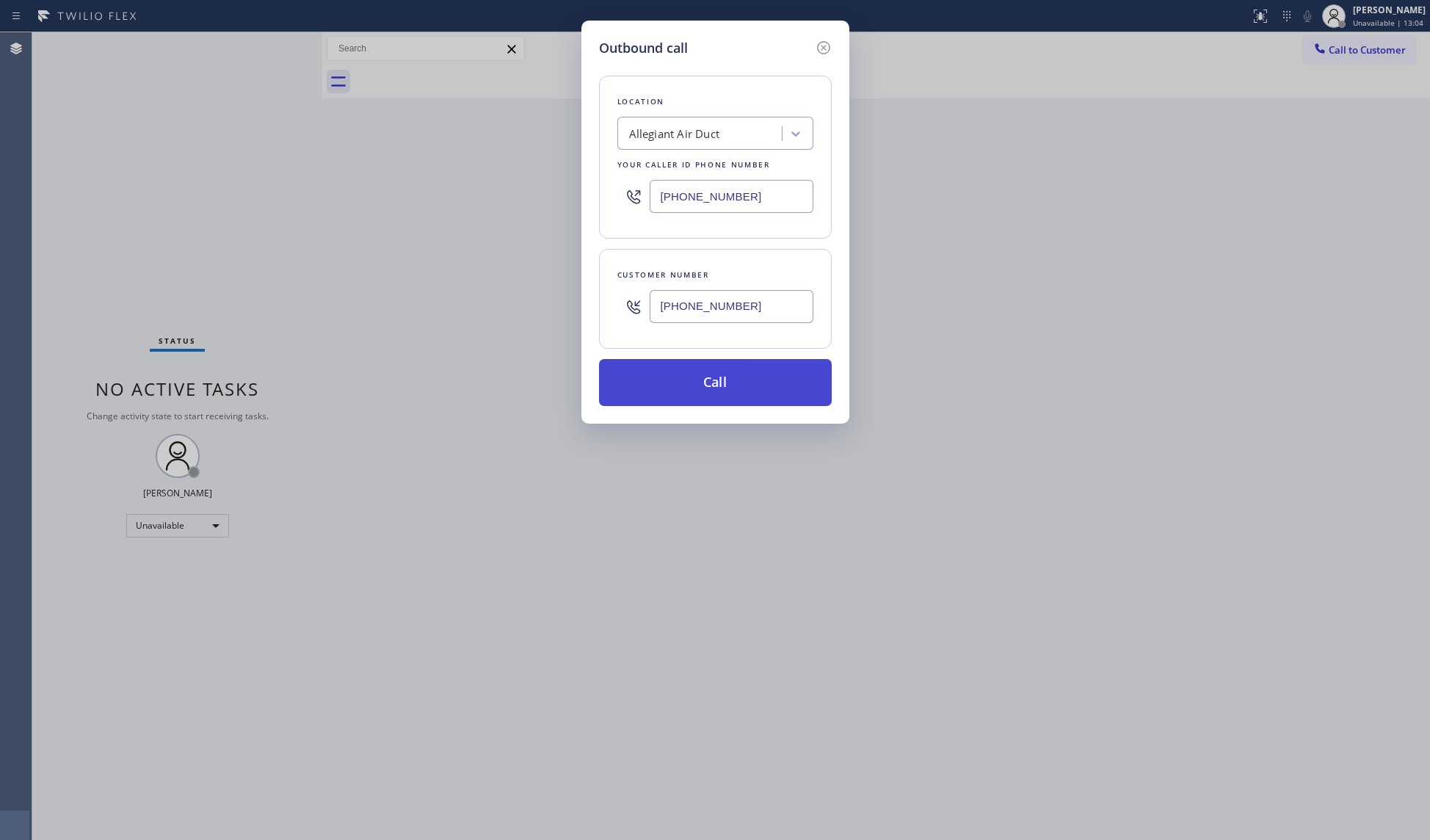
type input "[PHONE_NUMBER]"
click at [711, 386] on button "Call" at bounding box center [715, 383] width 233 height 47
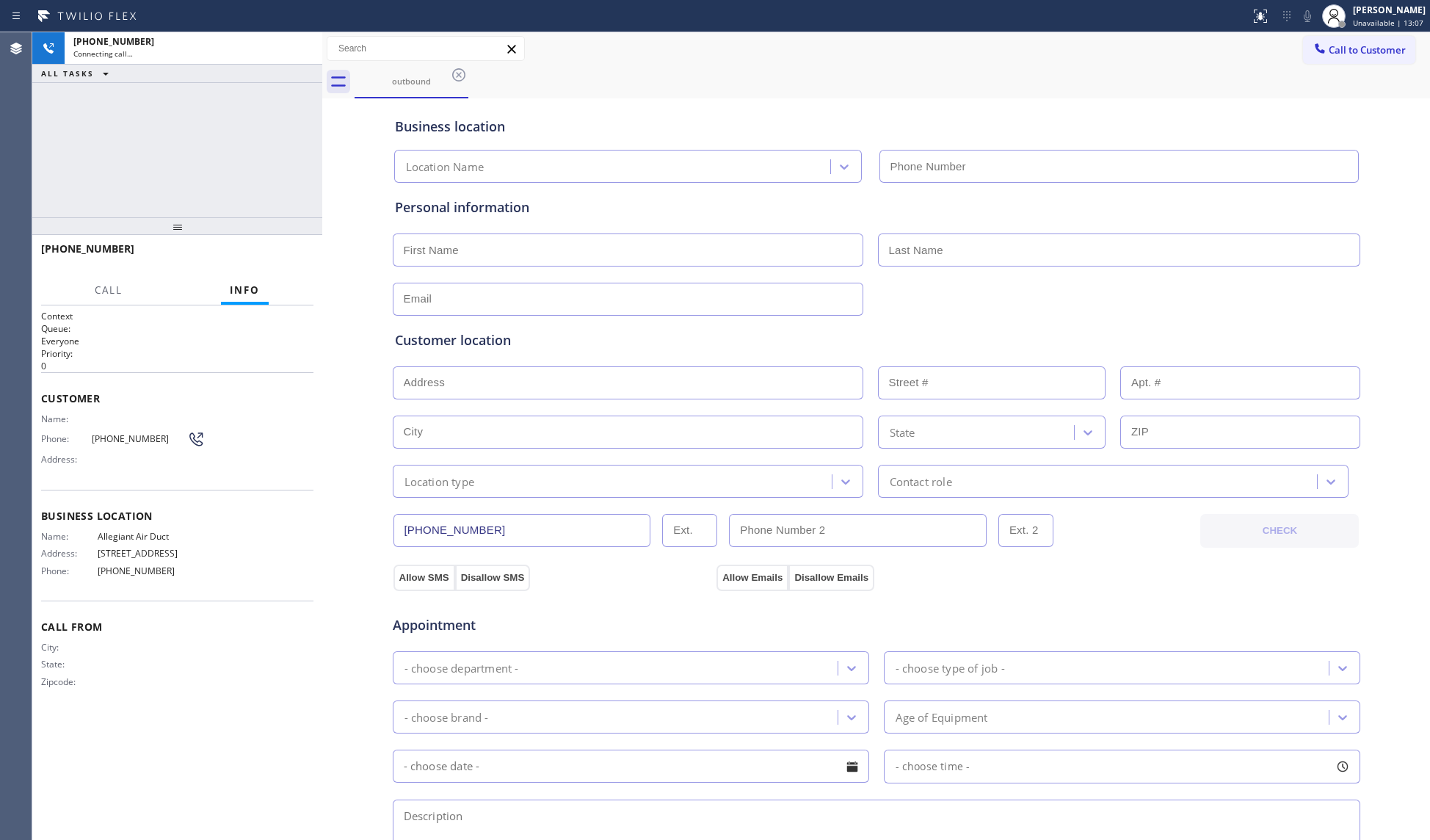
type input "[PHONE_NUMBER]"
click at [1035, 30] on div "Status report No issues detected If you experience an issue, please download th…" at bounding box center [715, 16] width 1430 height 33
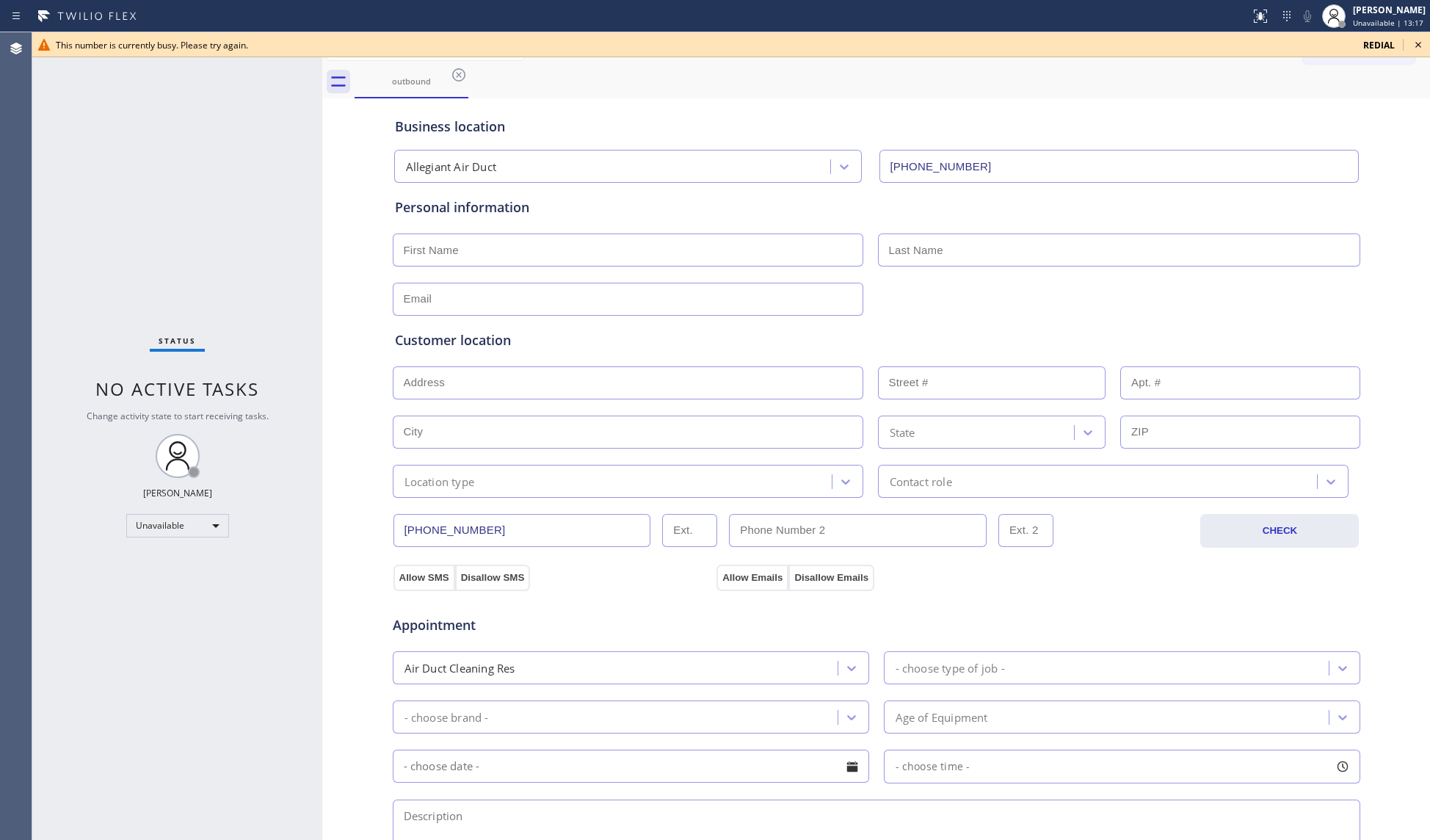
click at [1427, 47] on div "This number is currently busy. Please try again. redial" at bounding box center [731, 45] width 1397 height 25
click at [1421, 48] on icon at bounding box center [1419, 45] width 18 height 18
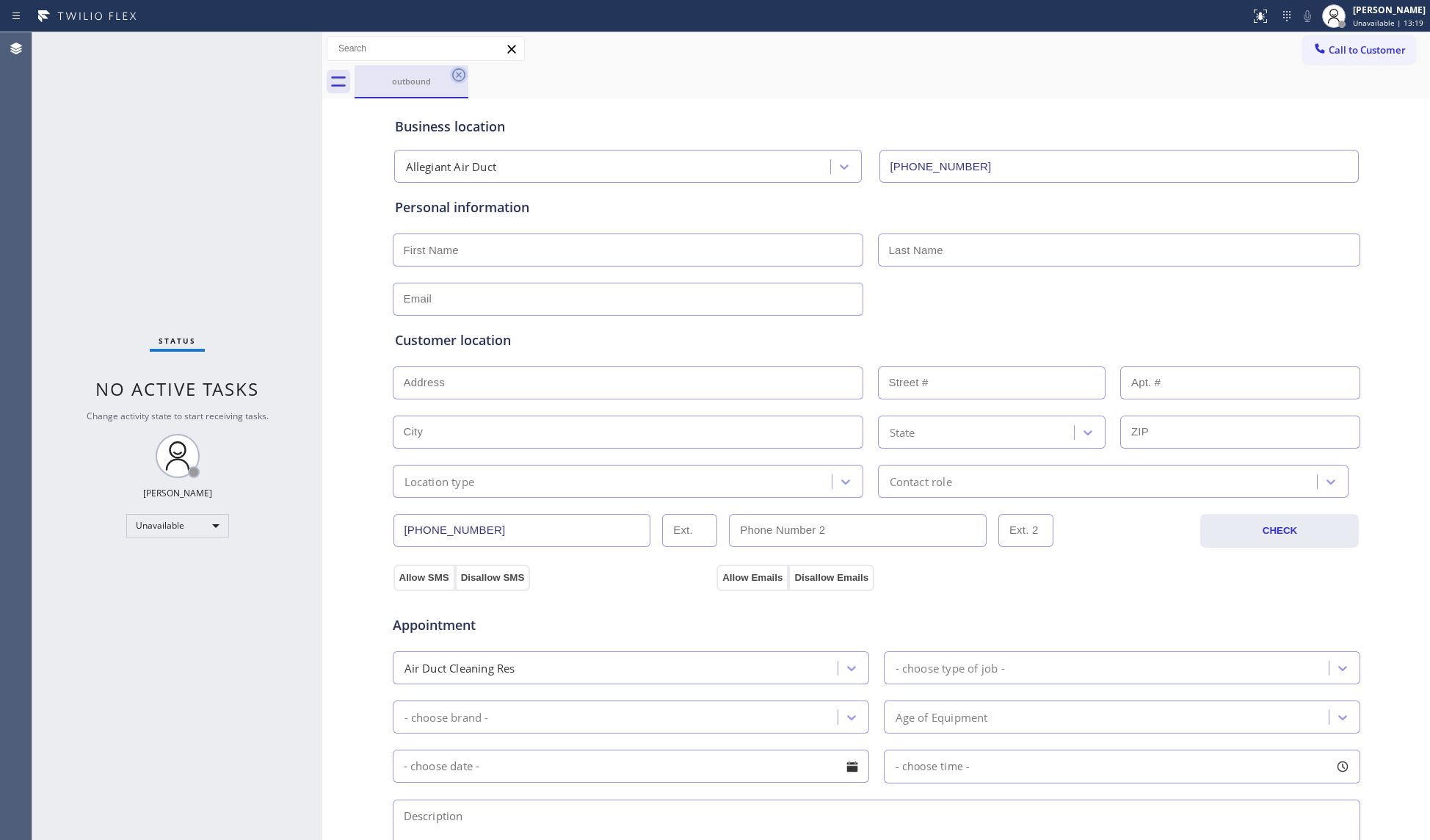
click at [458, 69] on icon at bounding box center [459, 75] width 13 height 13
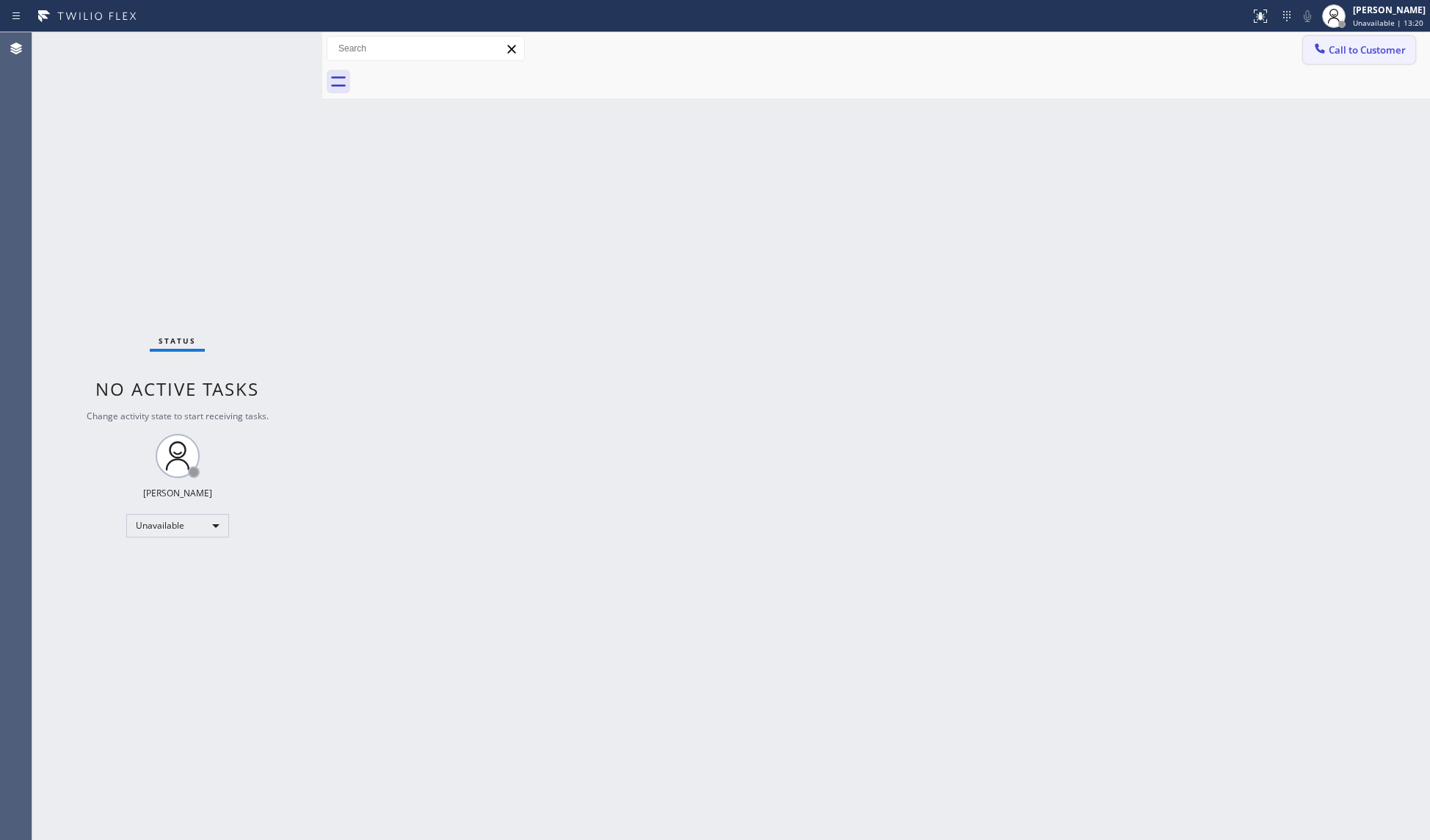
click at [1335, 54] on span "Call to Customer" at bounding box center [1366, 50] width 77 height 13
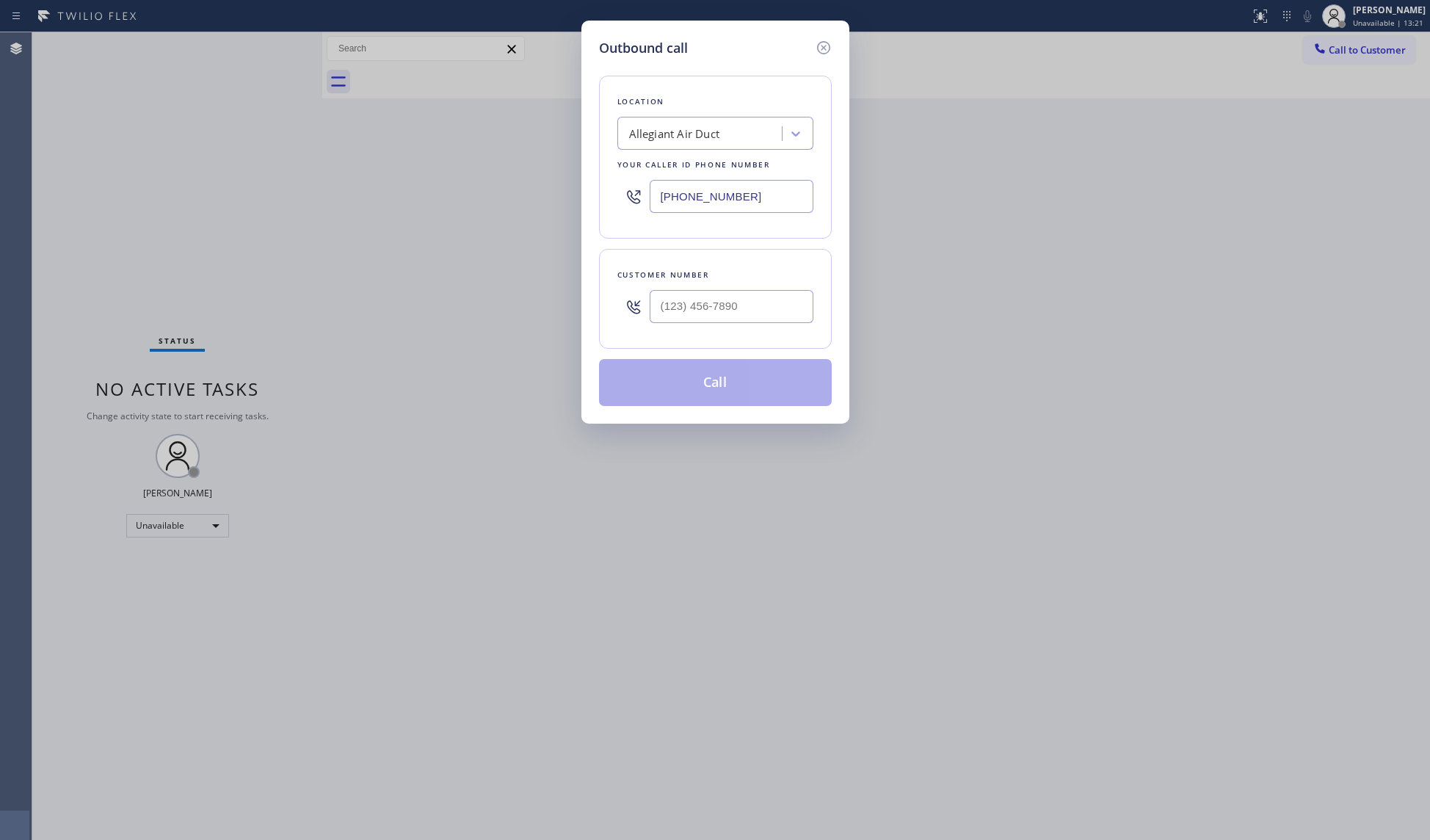
drag, startPoint x: 759, startPoint y: 196, endPoint x: 565, endPoint y: 200, distance: 194.0
click at [565, 200] on div "Outbound call Location Allegiant Air Duct Your caller id phone number [PHONE_NU…" at bounding box center [715, 420] width 1430 height 840
paste input "678) 855-8895"
type input "[PHONE_NUMBER]"
click at [779, 301] on input "(___) ___-____" at bounding box center [731, 306] width 164 height 33
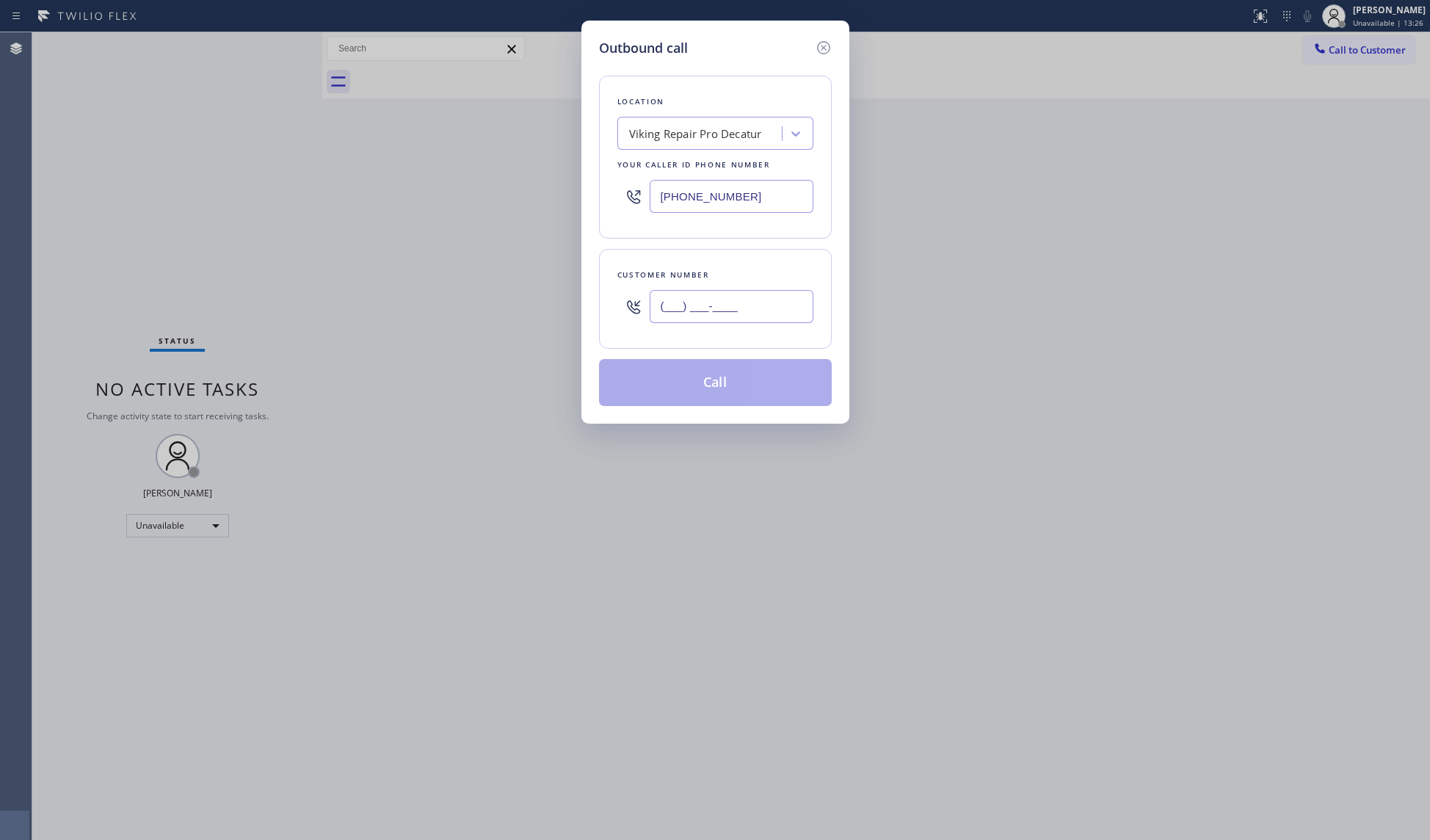
paste input "770) 430-2194"
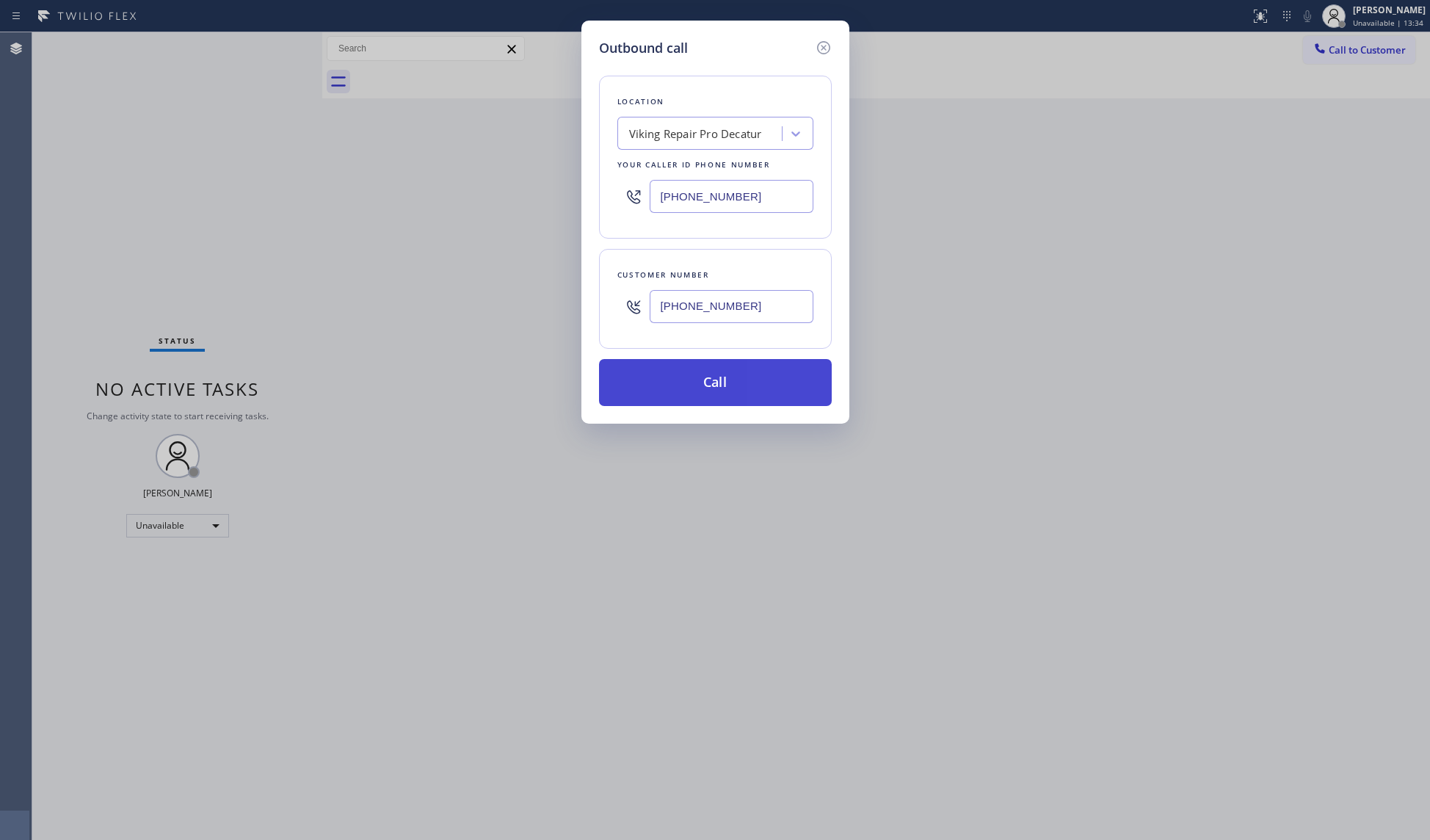
type input "[PHONE_NUMBER]"
click at [714, 386] on button "Call" at bounding box center [715, 383] width 233 height 47
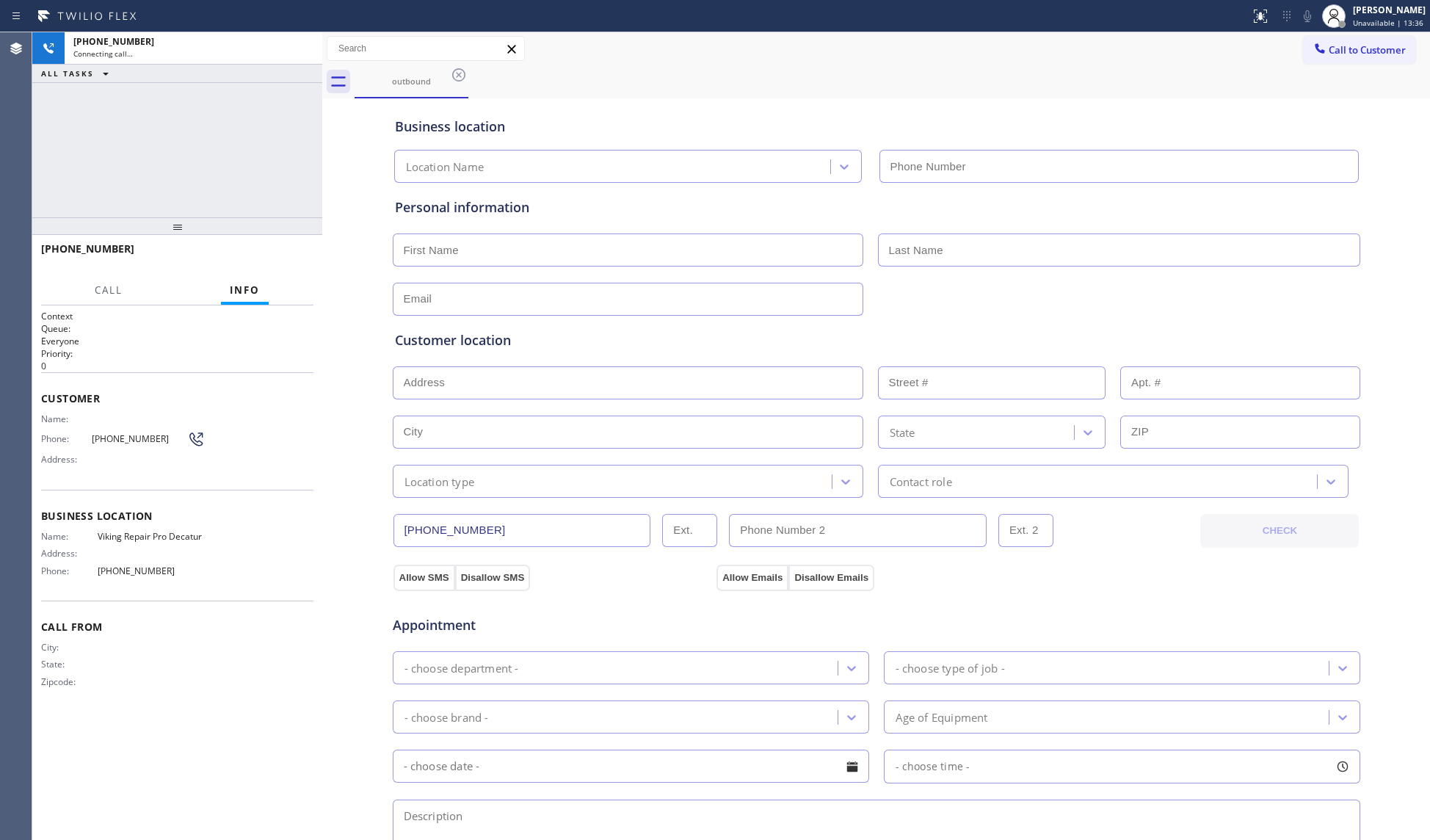
type input "[PHONE_NUMBER]"
click at [297, 257] on span "HANG UP" at bounding box center [279, 255] width 45 height 11
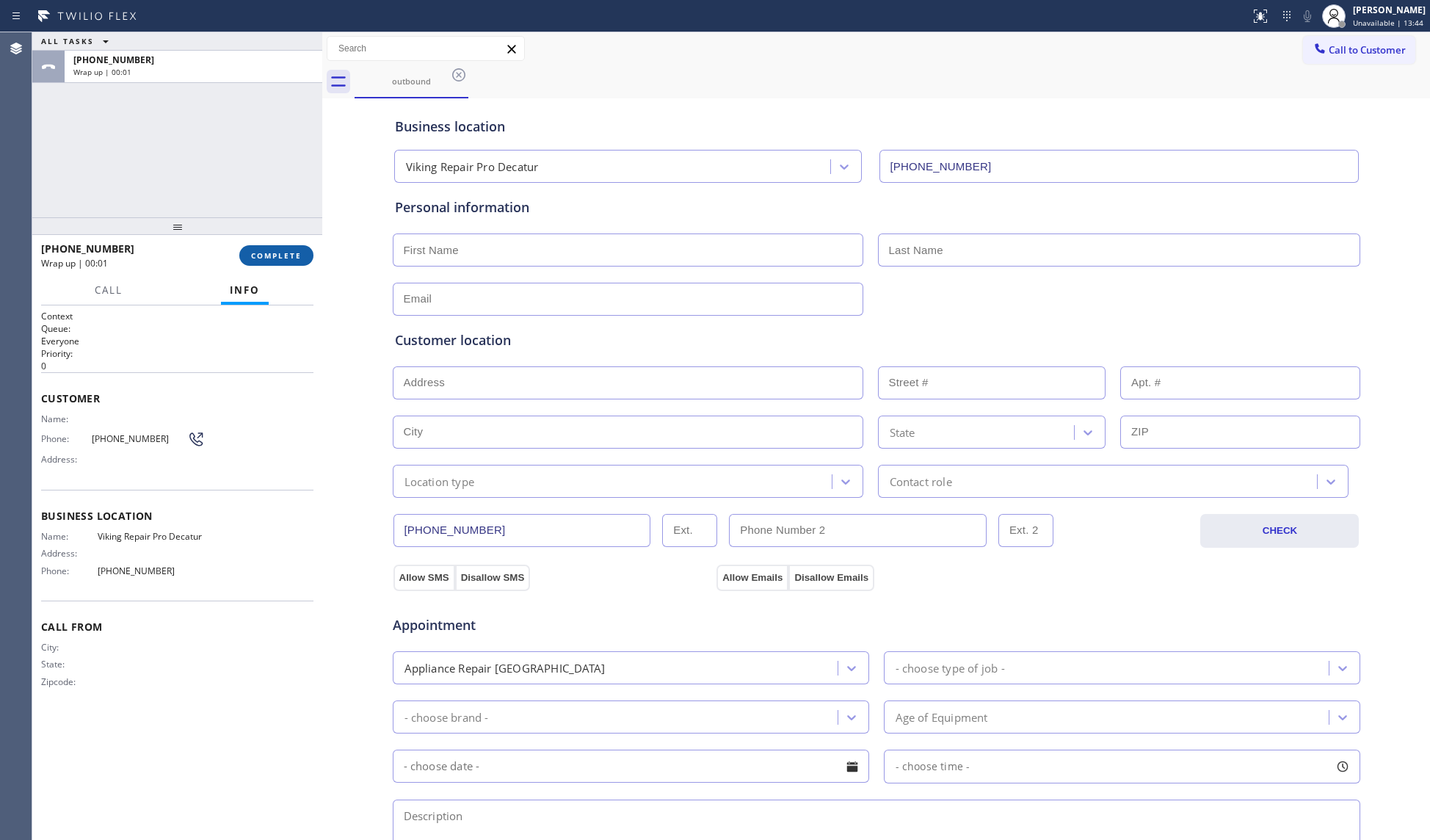
click at [280, 251] on span "COMPLETE" at bounding box center [276, 255] width 51 height 11
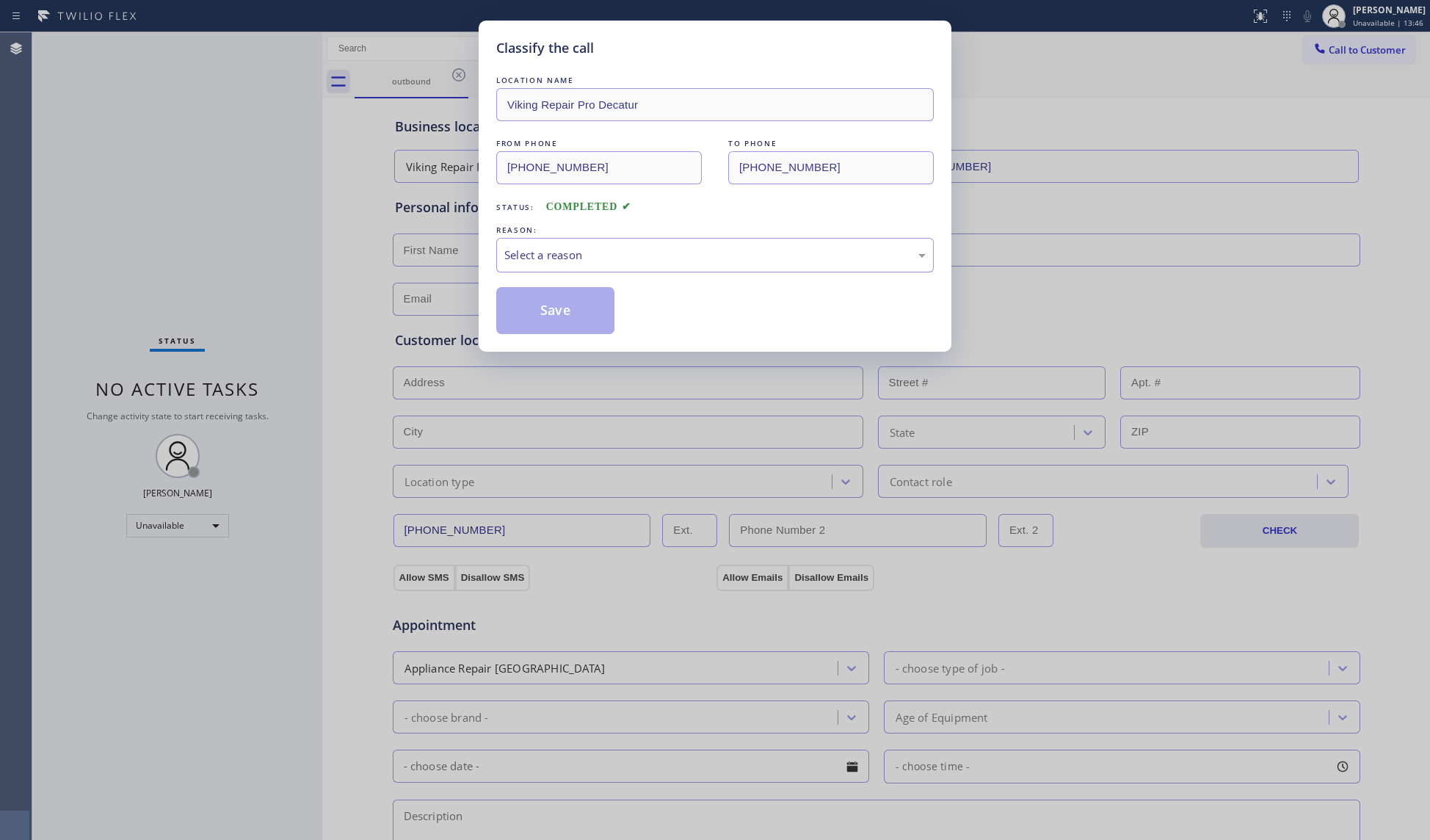
click at [559, 253] on div "Select a reason" at bounding box center [715, 255] width 421 height 17
click at [556, 315] on button "Save" at bounding box center [555, 310] width 118 height 47
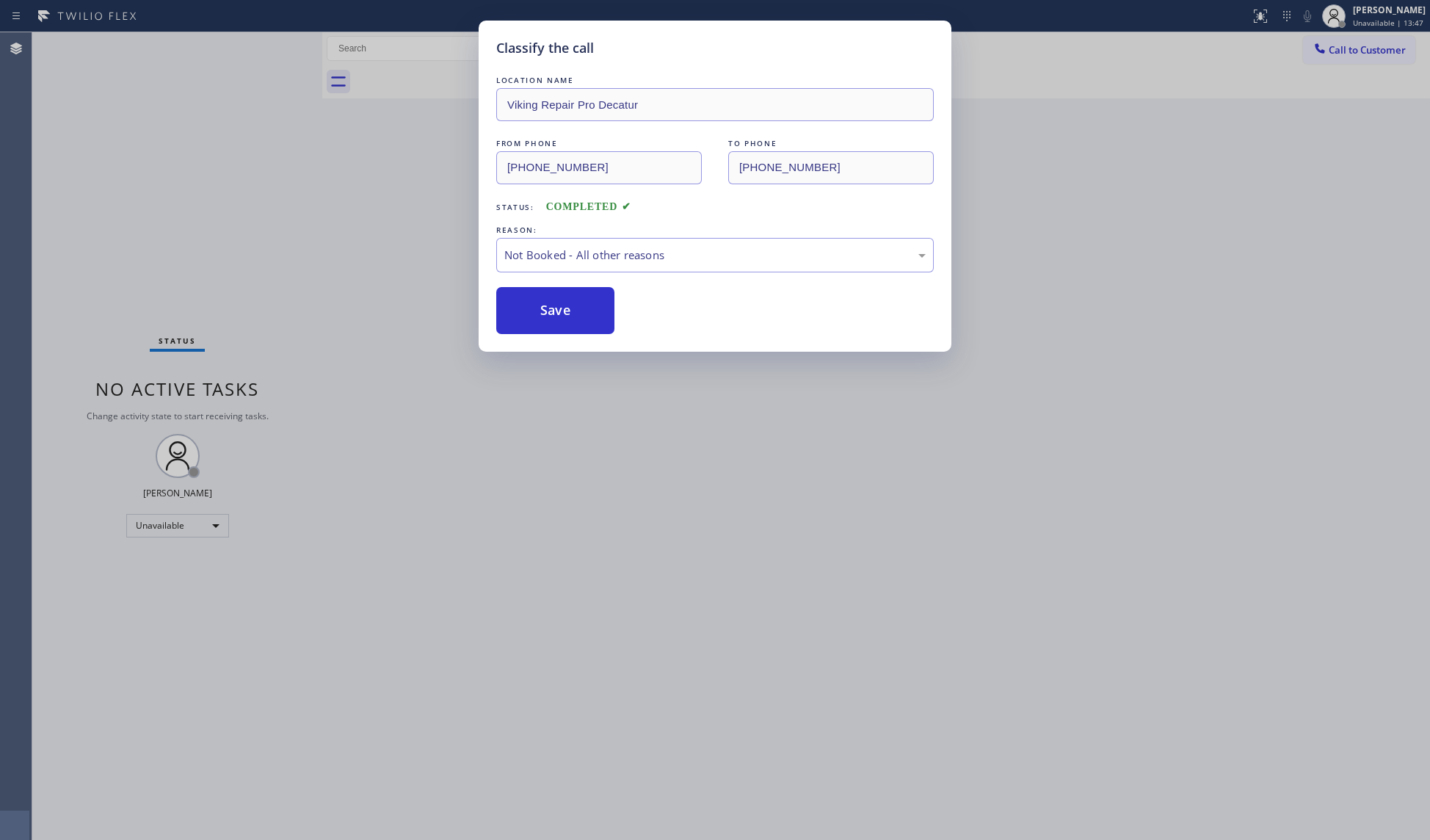
click at [556, 315] on button "Save" at bounding box center [555, 310] width 118 height 47
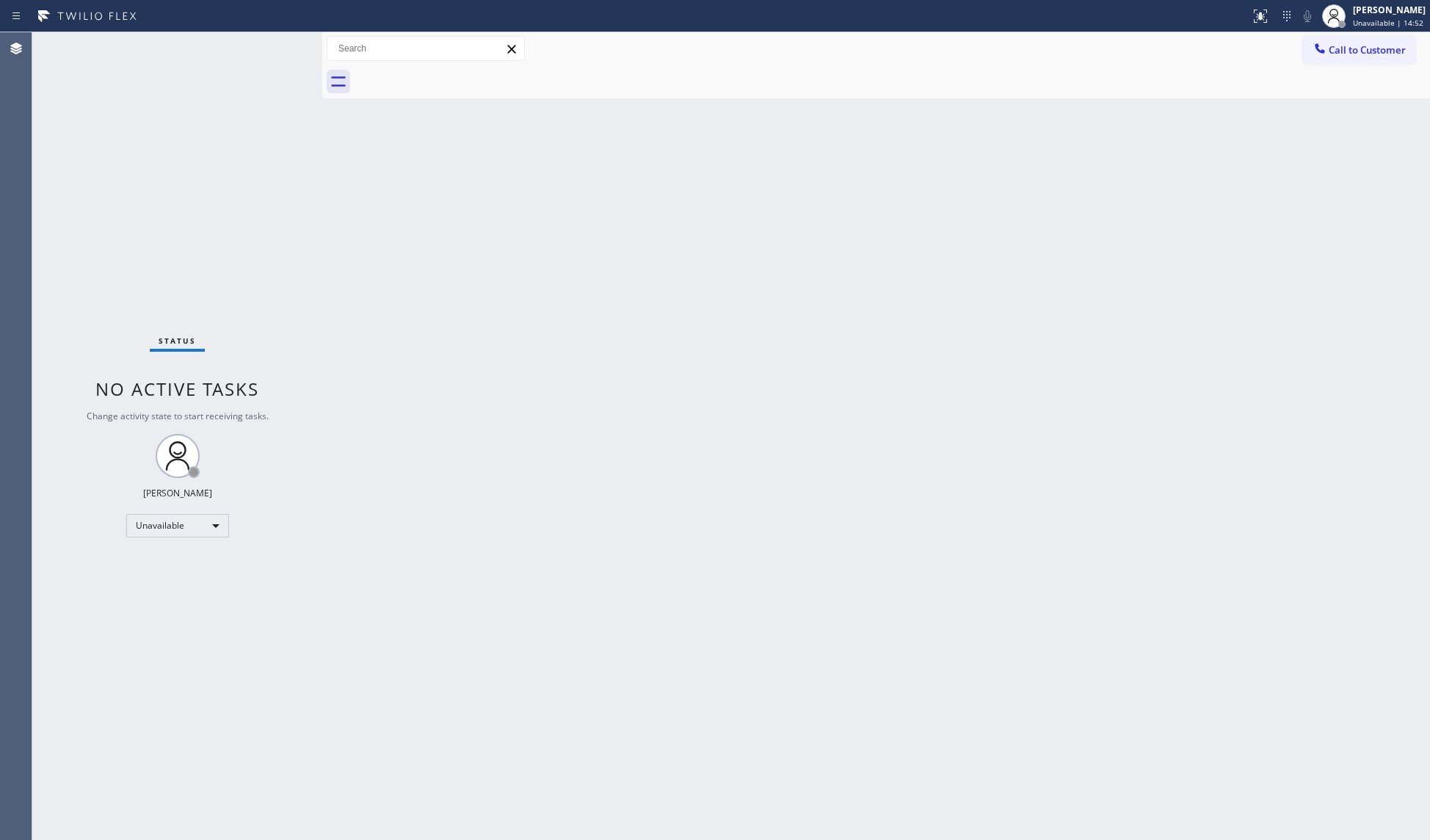
drag, startPoint x: 1211, startPoint y: 195, endPoint x: 1249, endPoint y: 145, distance: 62.8
click at [1217, 189] on div "Back to Dashboard Change Sender ID Customers Technicians Select a contact Outbo…" at bounding box center [875, 436] width 1107 height 807
click at [1357, 51] on span "Call to Customer" at bounding box center [1366, 50] width 77 height 13
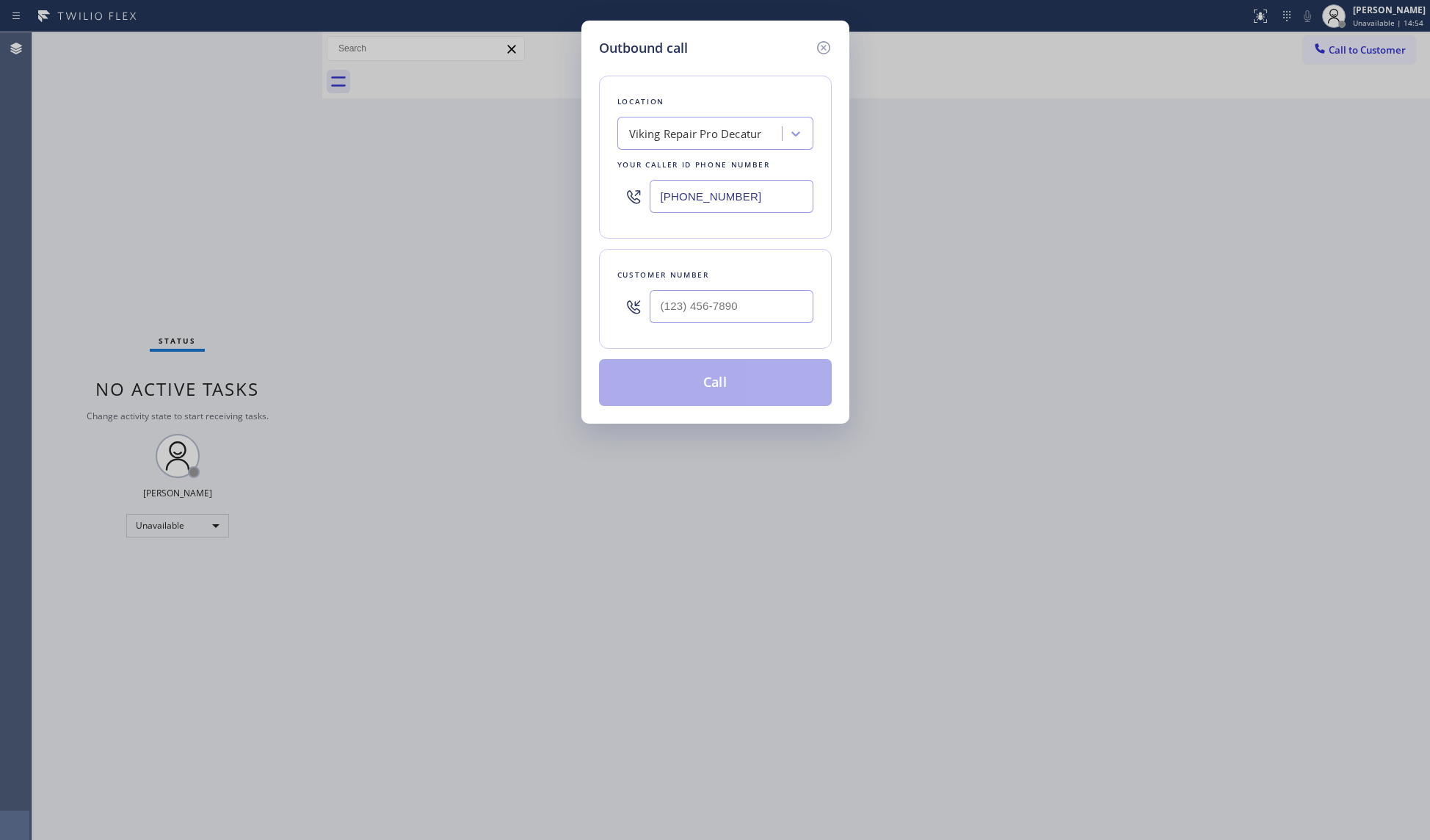
drag, startPoint x: 764, startPoint y: 187, endPoint x: 614, endPoint y: 189, distance: 150.0
click at [614, 189] on div "Location Viking Repair Pro Decatur Your caller id phone number [PHONE_NUMBER]" at bounding box center [715, 157] width 233 height 163
paste input "408) 762-4144"
type input "[PHONE_NUMBER]"
click at [687, 293] on input "(___) ___-____" at bounding box center [731, 306] width 164 height 33
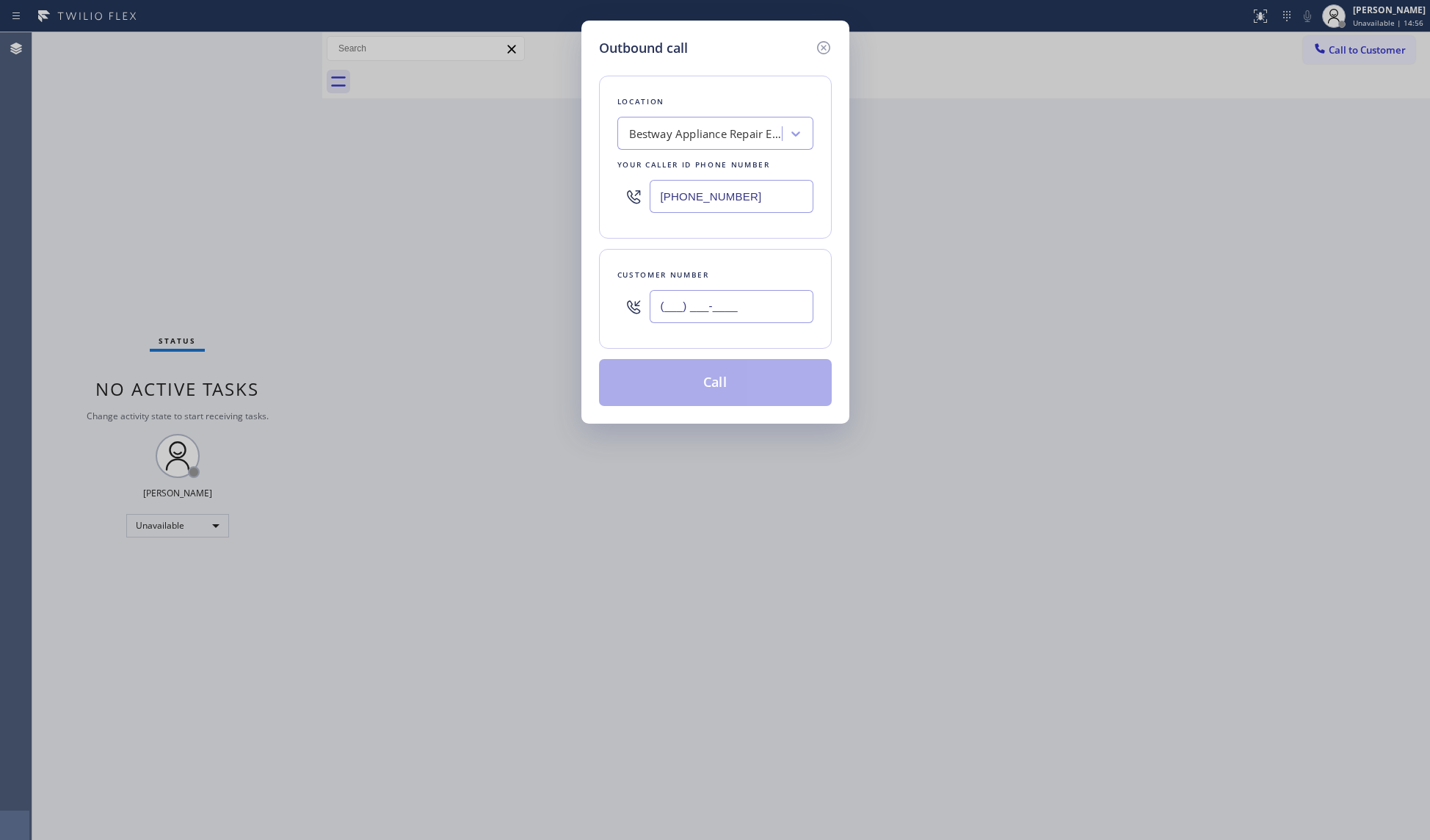
paste input "408) 548-5844"
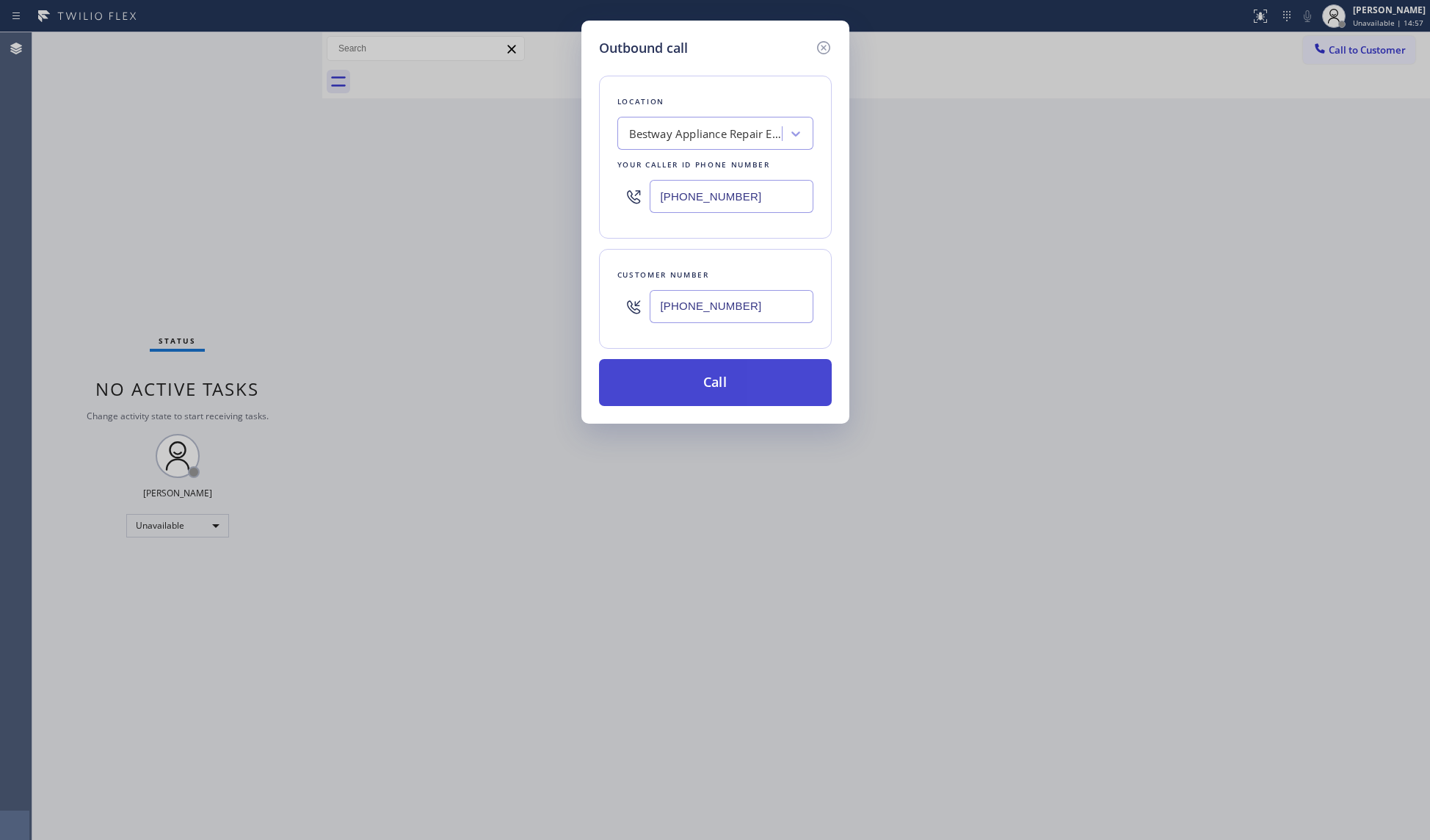
type input "[PHONE_NUMBER]"
click at [706, 377] on button "Call" at bounding box center [715, 383] width 233 height 47
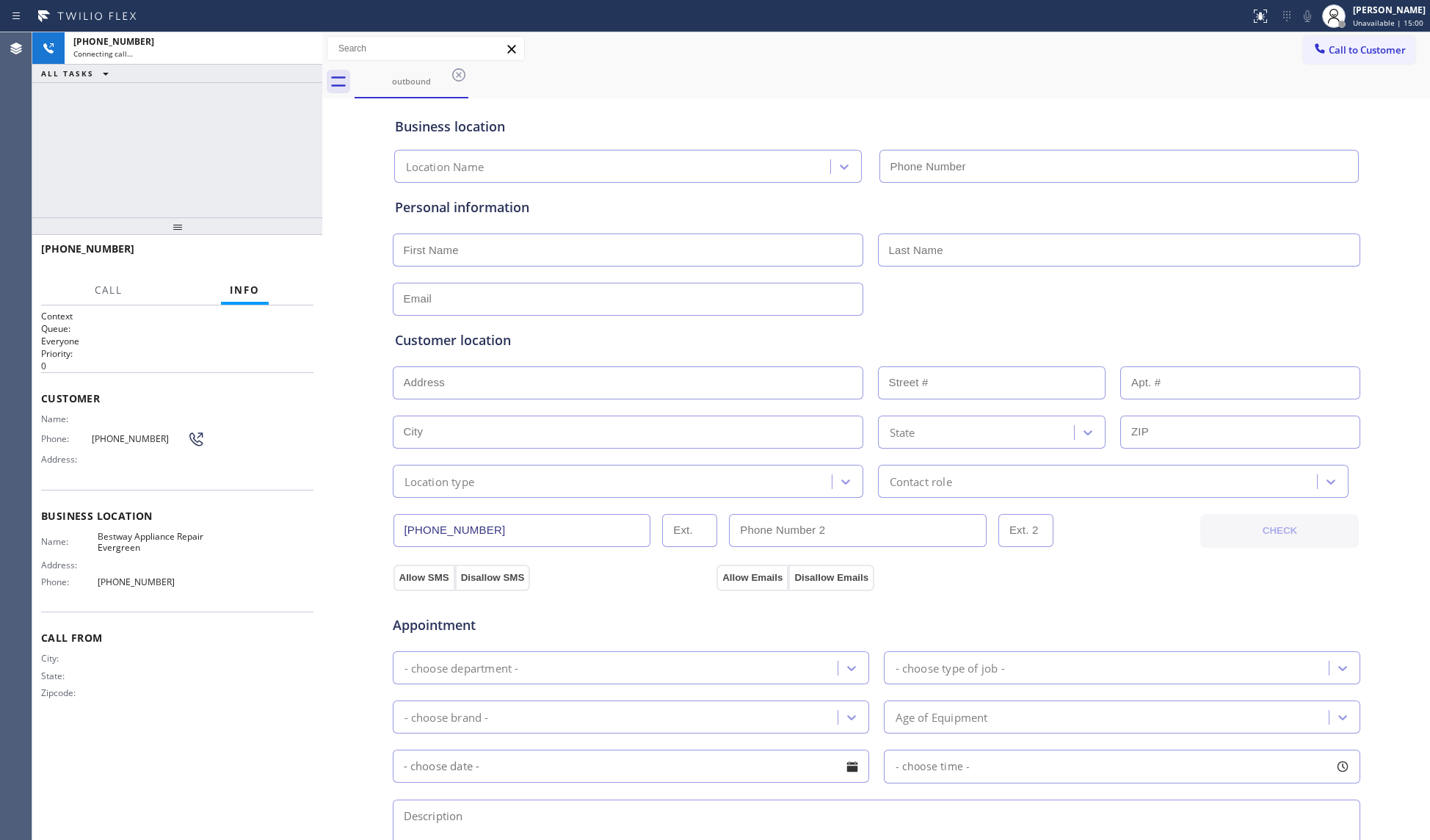
type input "[PHONE_NUMBER]"
click at [1073, 108] on div "Business location Bestway Appliance Repair Evergreen [PHONE_NUMBER]" at bounding box center [876, 142] width 969 height 81
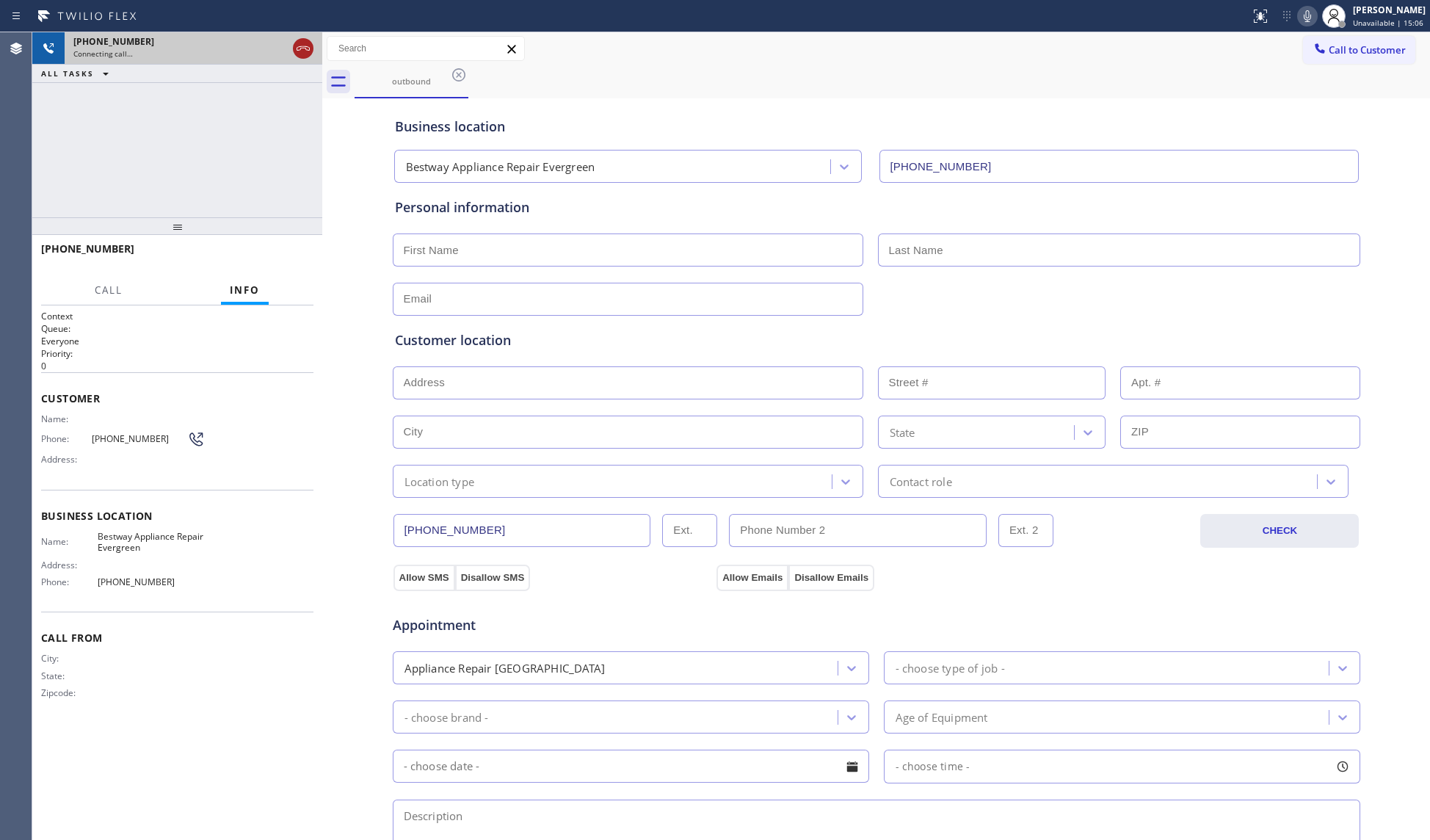
click at [300, 38] on button at bounding box center [302, 48] width 20 height 20
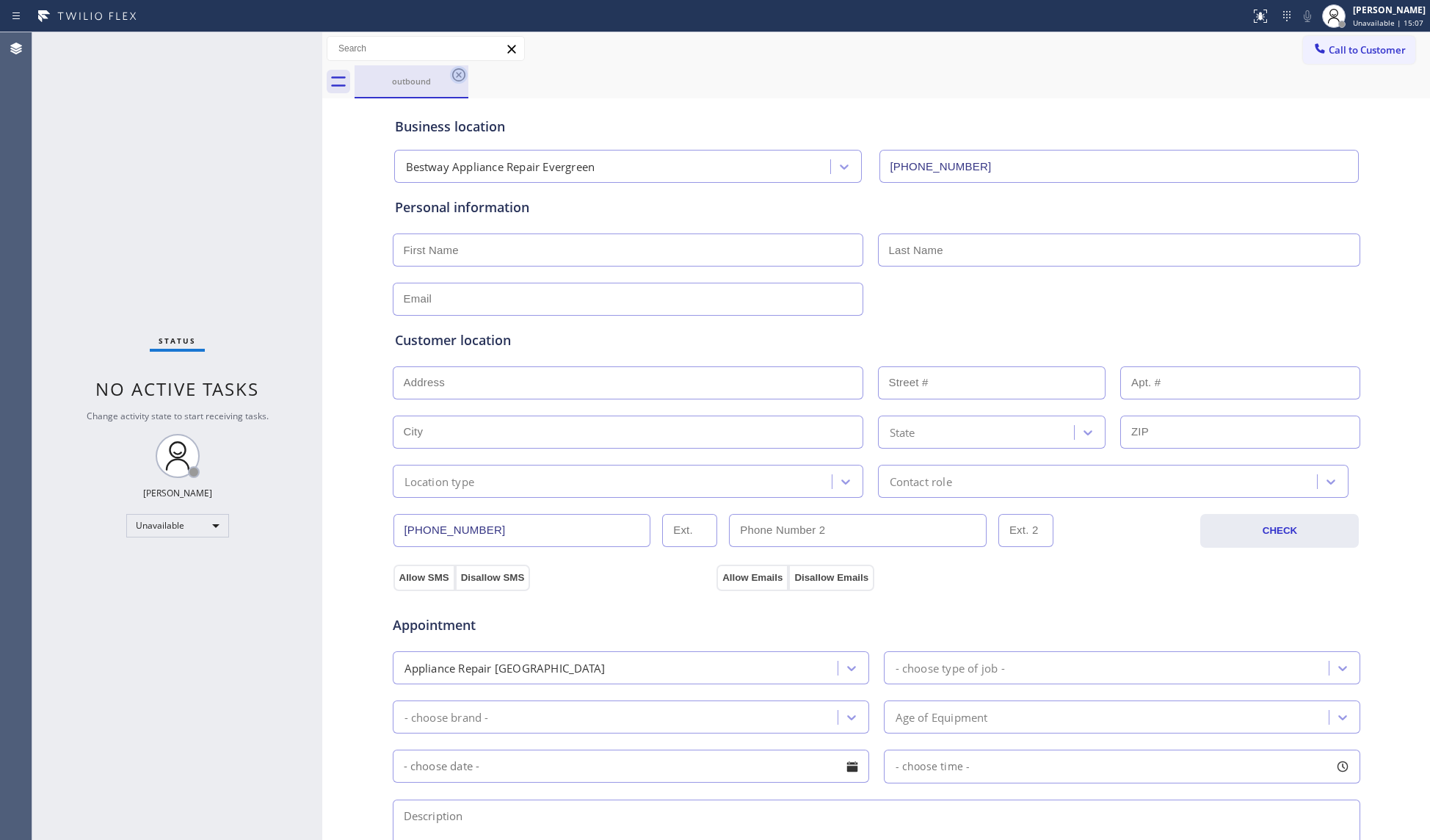
click at [458, 75] on icon at bounding box center [459, 75] width 13 height 13
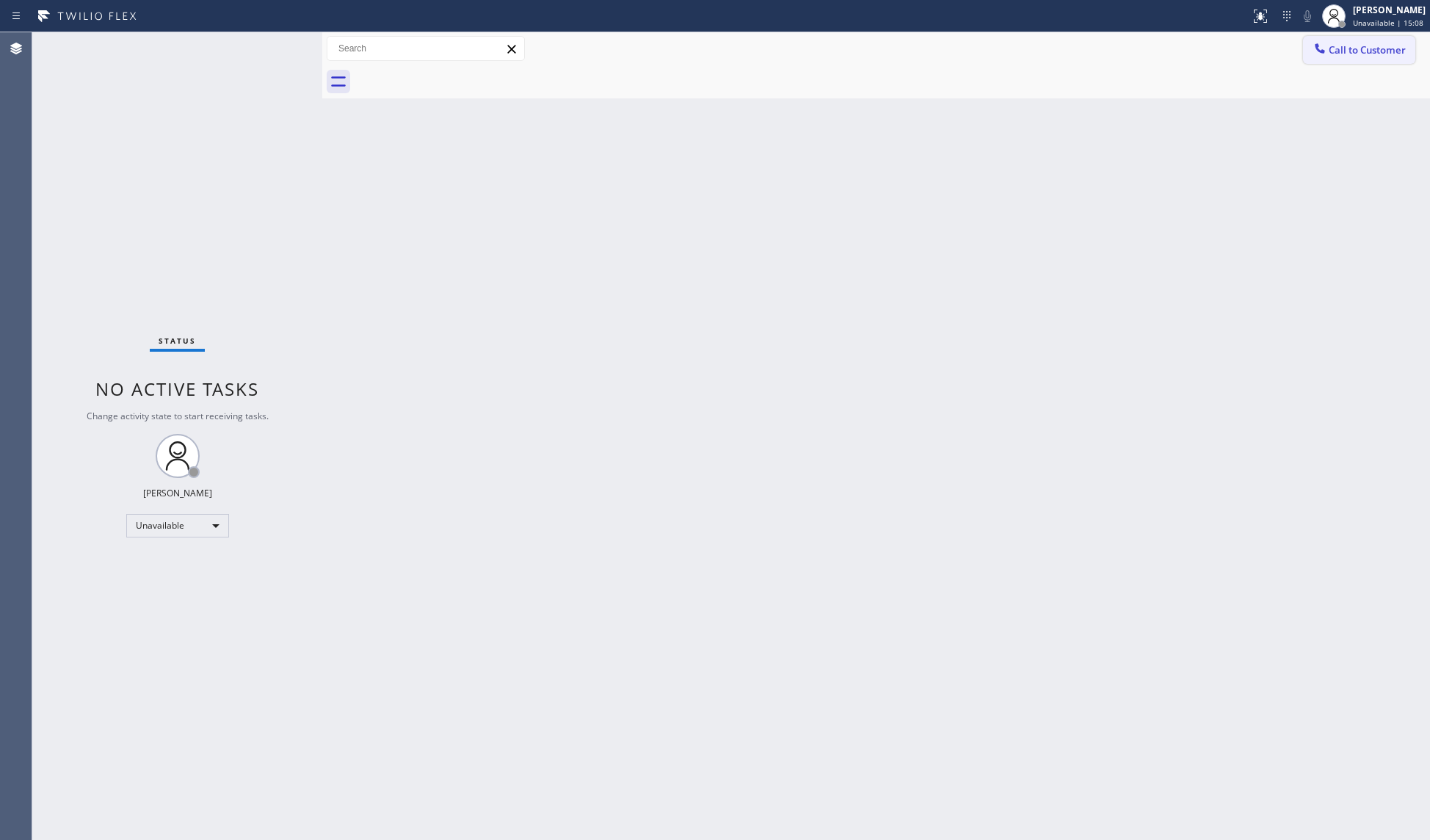
click at [1328, 47] on span "Call to Customer" at bounding box center [1366, 50] width 77 height 13
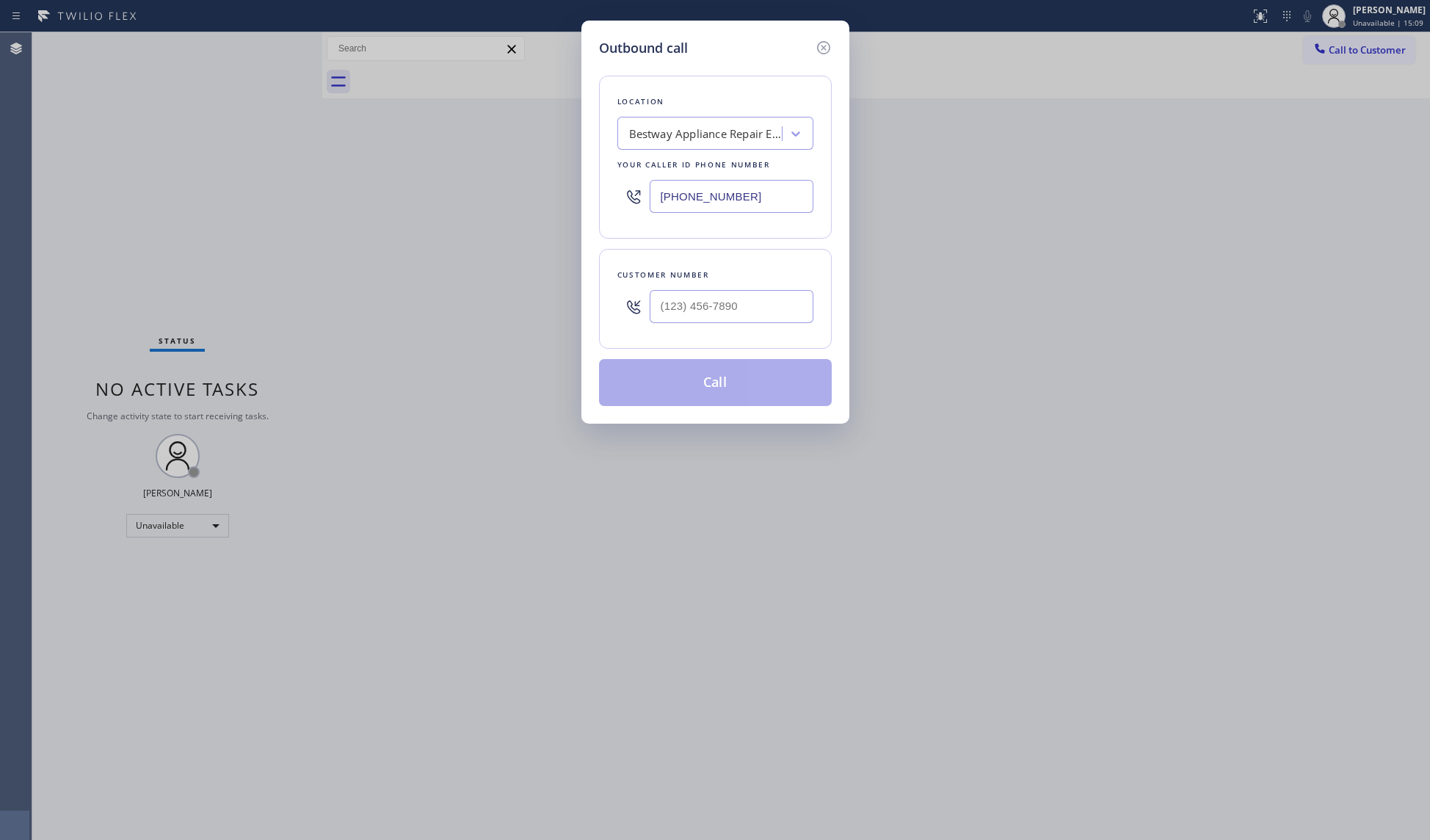
drag, startPoint x: 756, startPoint y: 206, endPoint x: 623, endPoint y: 196, distance: 133.4
click at [623, 196] on div "[PHONE_NUMBER]" at bounding box center [715, 196] width 196 height 48
paste input "954) 637-6281"
type input "[PHONE_NUMBER]"
click at [790, 303] on input "(___) ___-____" at bounding box center [731, 306] width 164 height 33
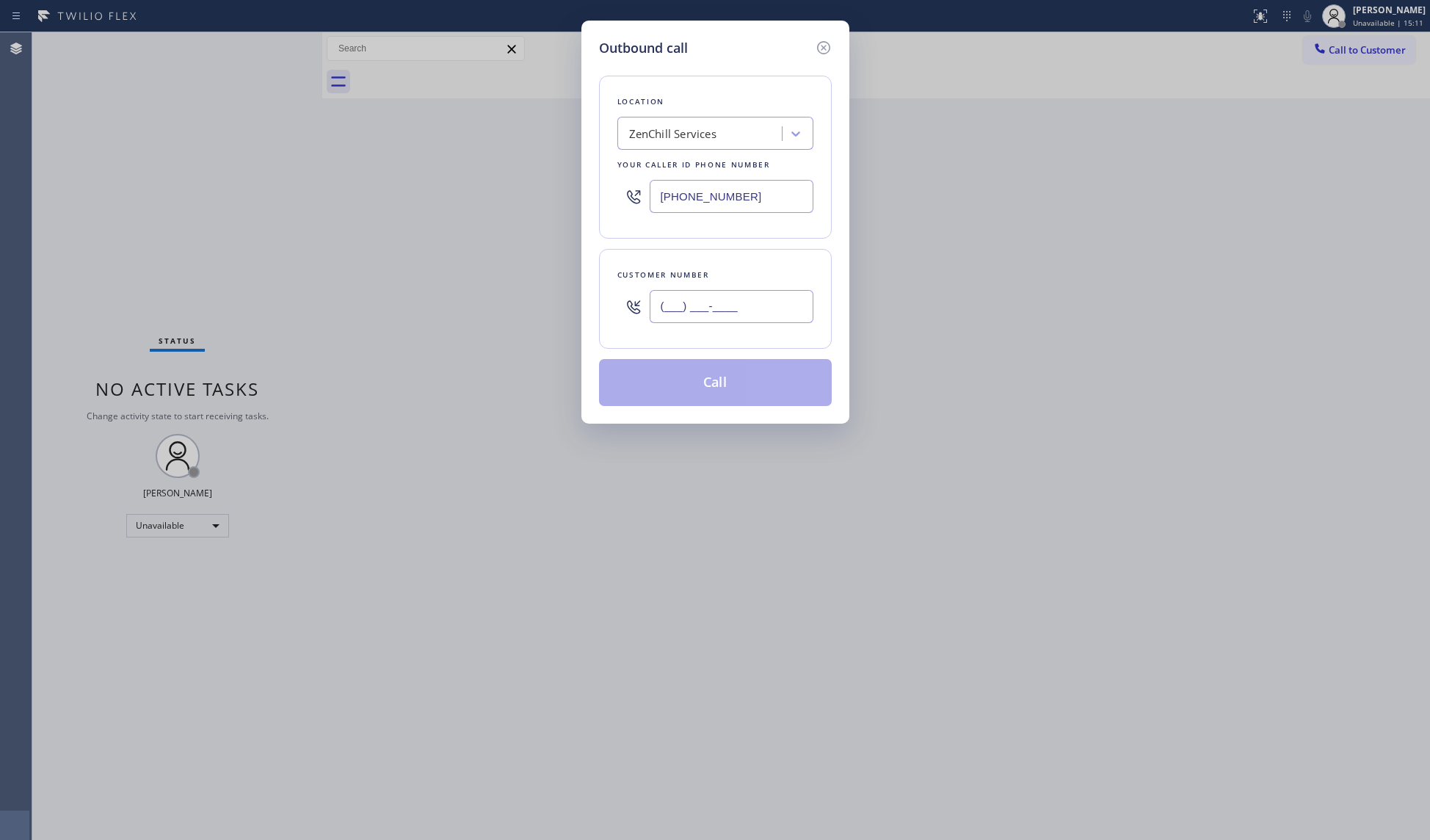
paste input "863) 249-1188"
type input "[PHONE_NUMBER]"
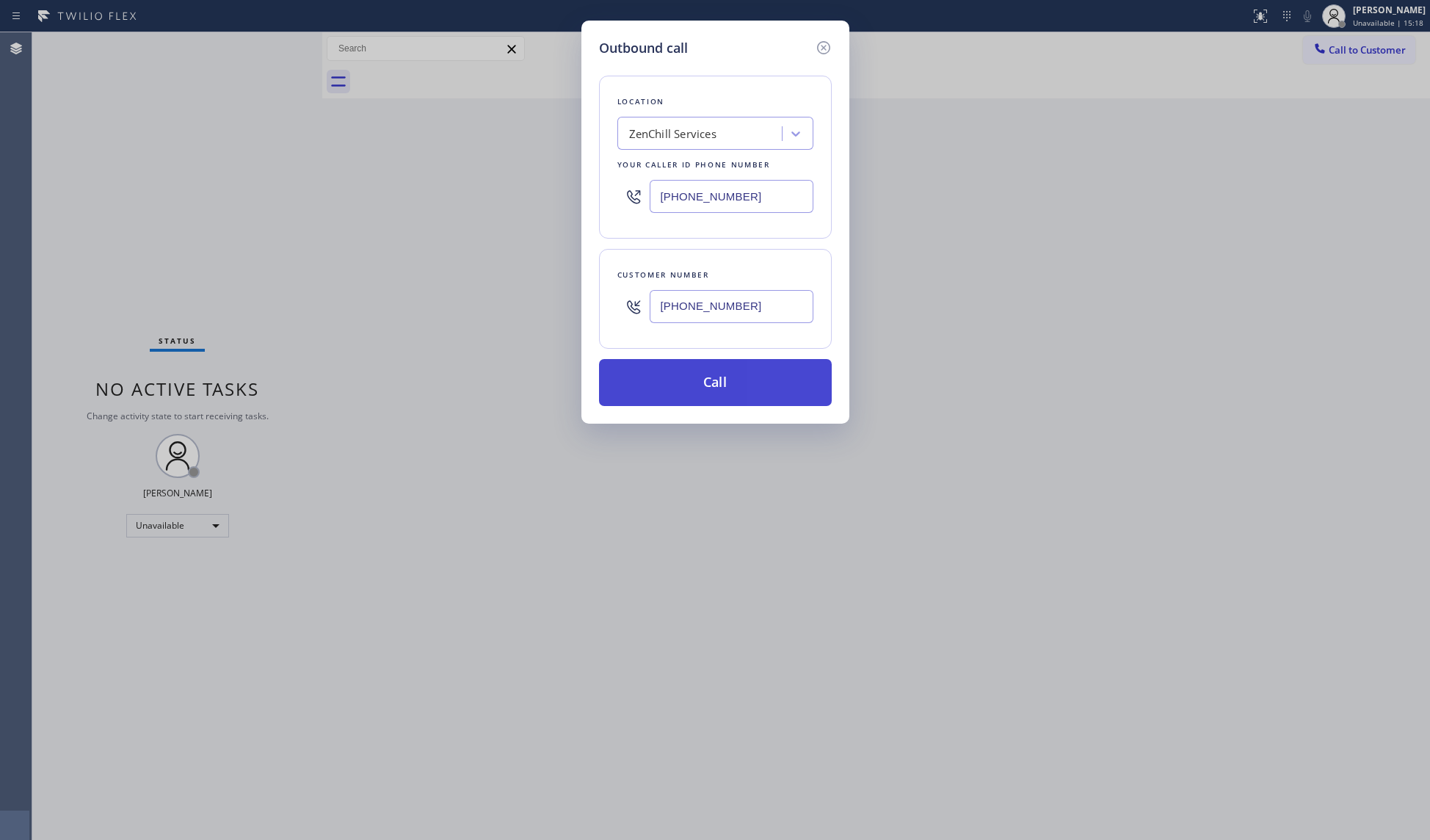
click at [724, 372] on button "Call" at bounding box center [715, 383] width 233 height 47
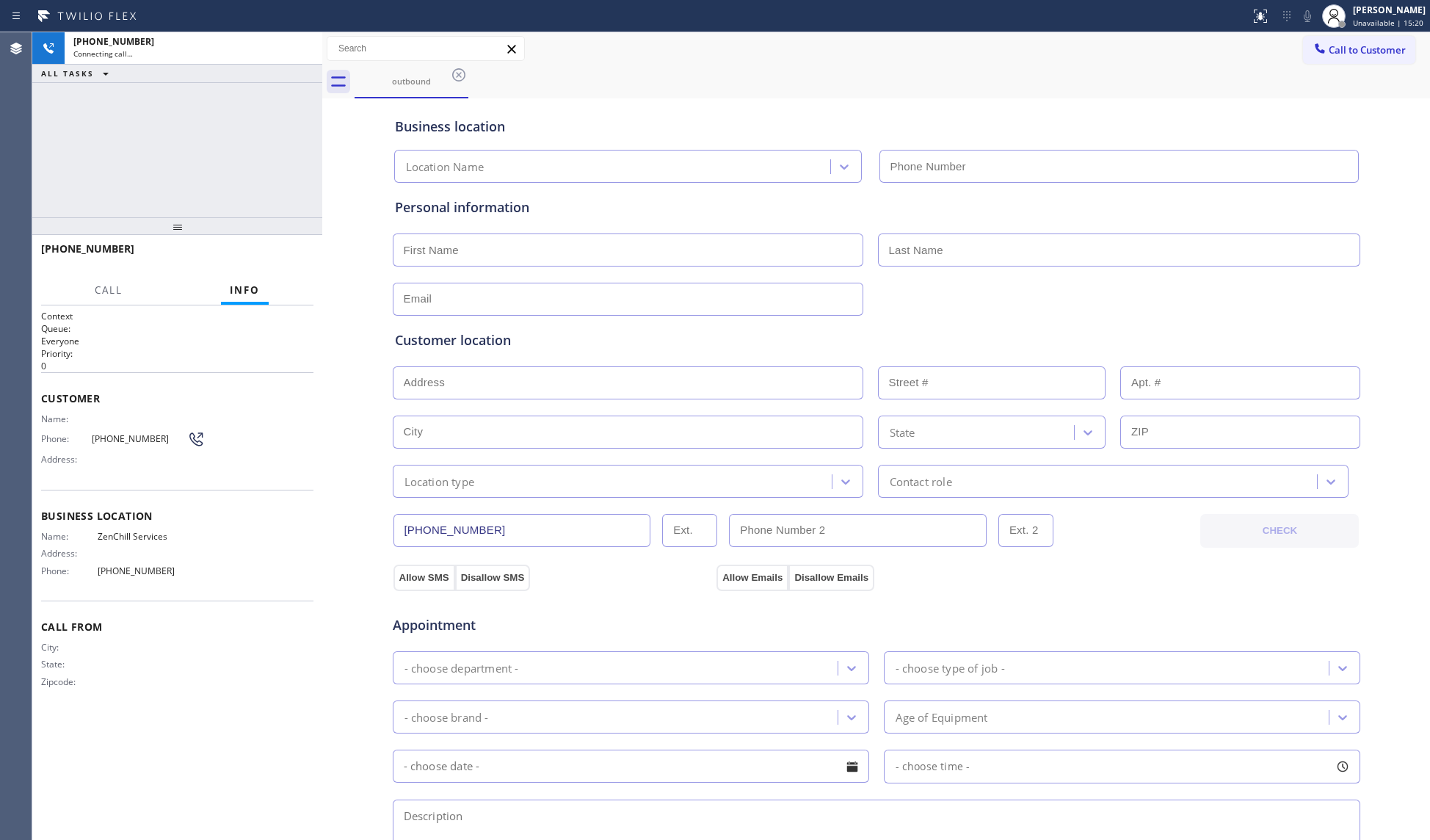
type input "[PHONE_NUMBER]"
click at [297, 256] on span "HANG UP" at bounding box center [279, 255] width 45 height 11
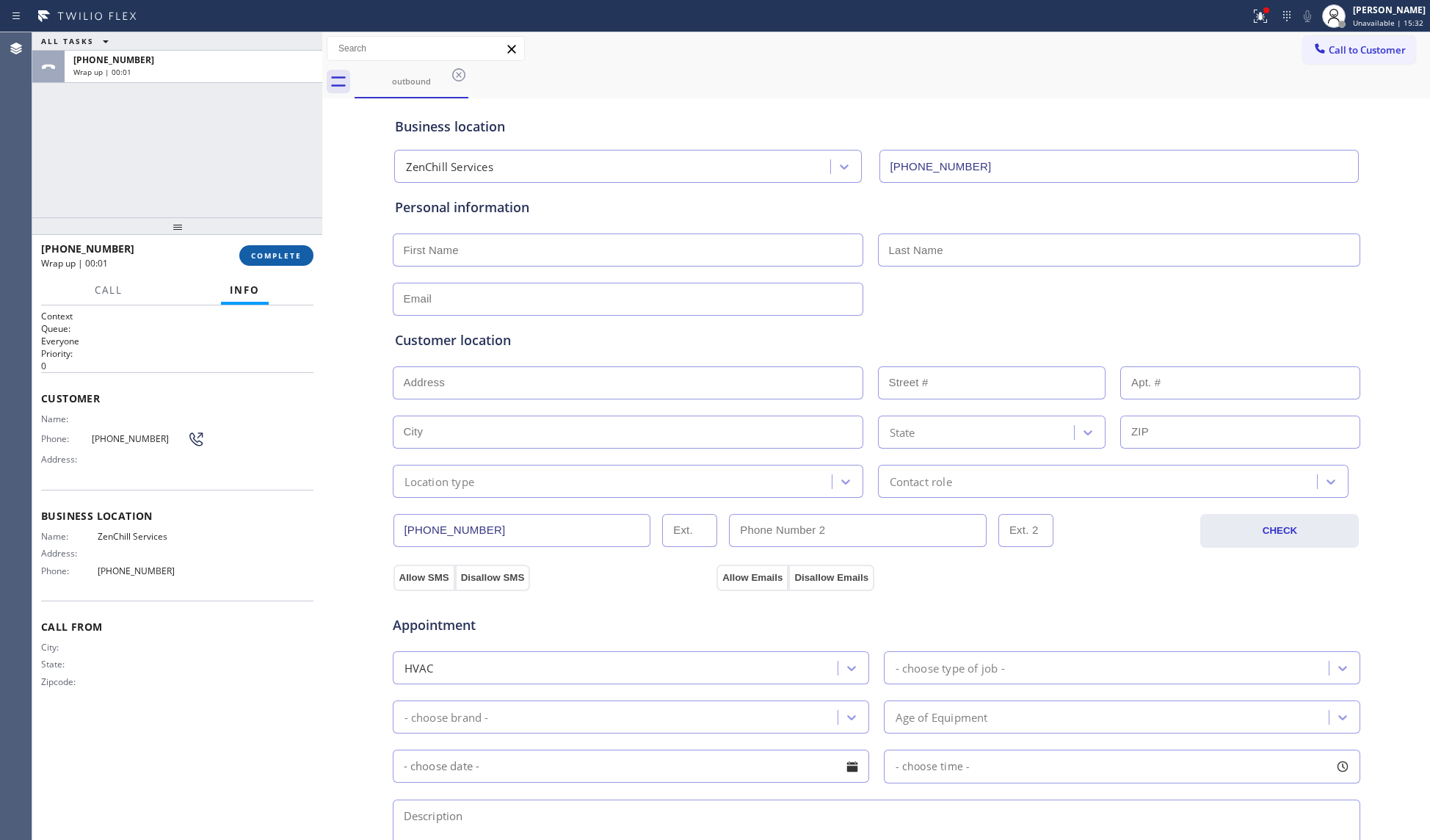
drag, startPoint x: 245, startPoint y: 265, endPoint x: 257, endPoint y: 257, distance: 14.4
click at [247, 264] on button "COMPLETE" at bounding box center [276, 255] width 74 height 20
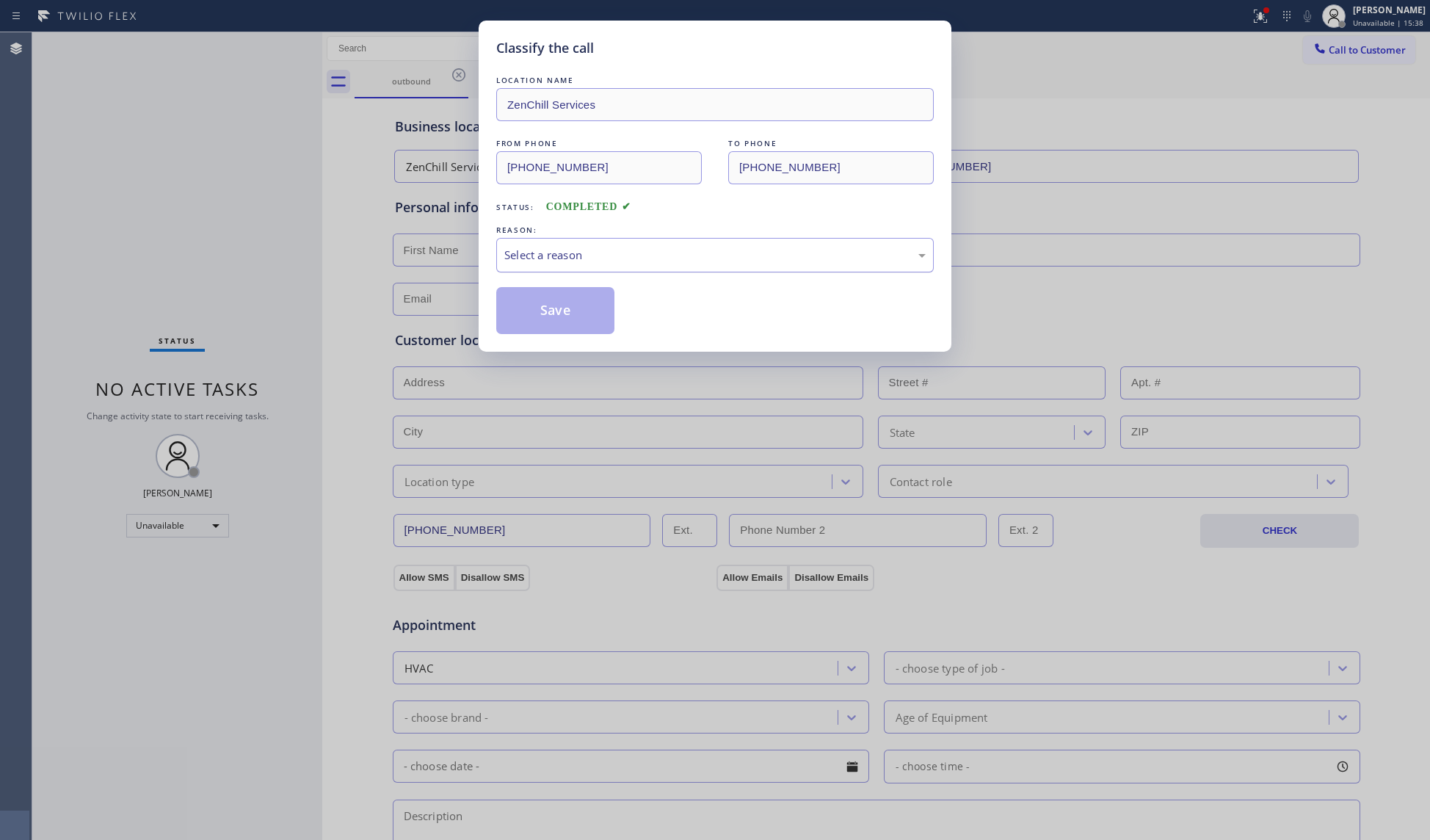
click at [603, 270] on div "Select a reason" at bounding box center [715, 255] width 438 height 34
click at [540, 310] on button "Save" at bounding box center [555, 310] width 118 height 47
click at [541, 309] on button "Save" at bounding box center [555, 310] width 118 height 47
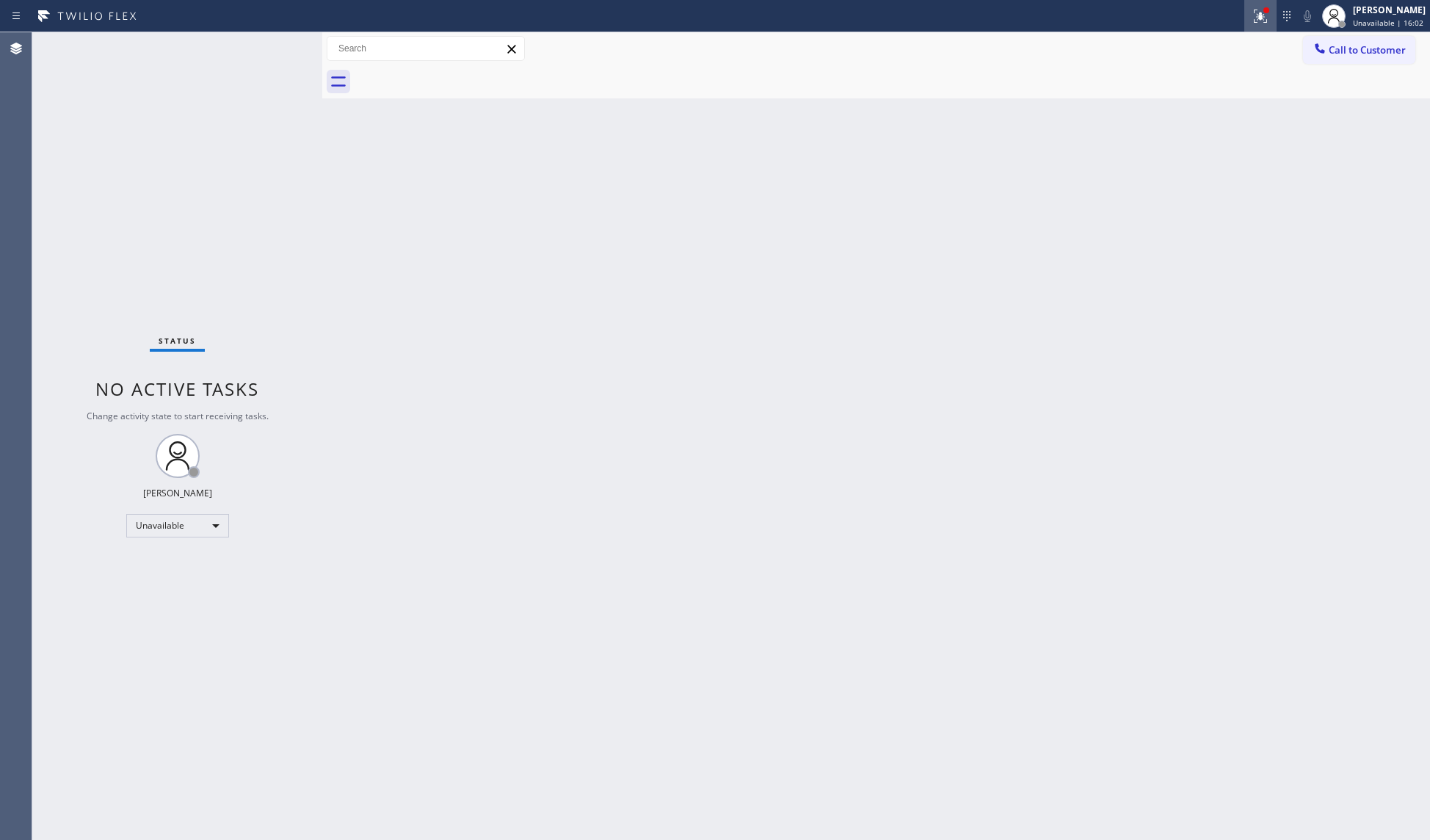
click at [1263, 13] on icon at bounding box center [1260, 14] width 9 height 5
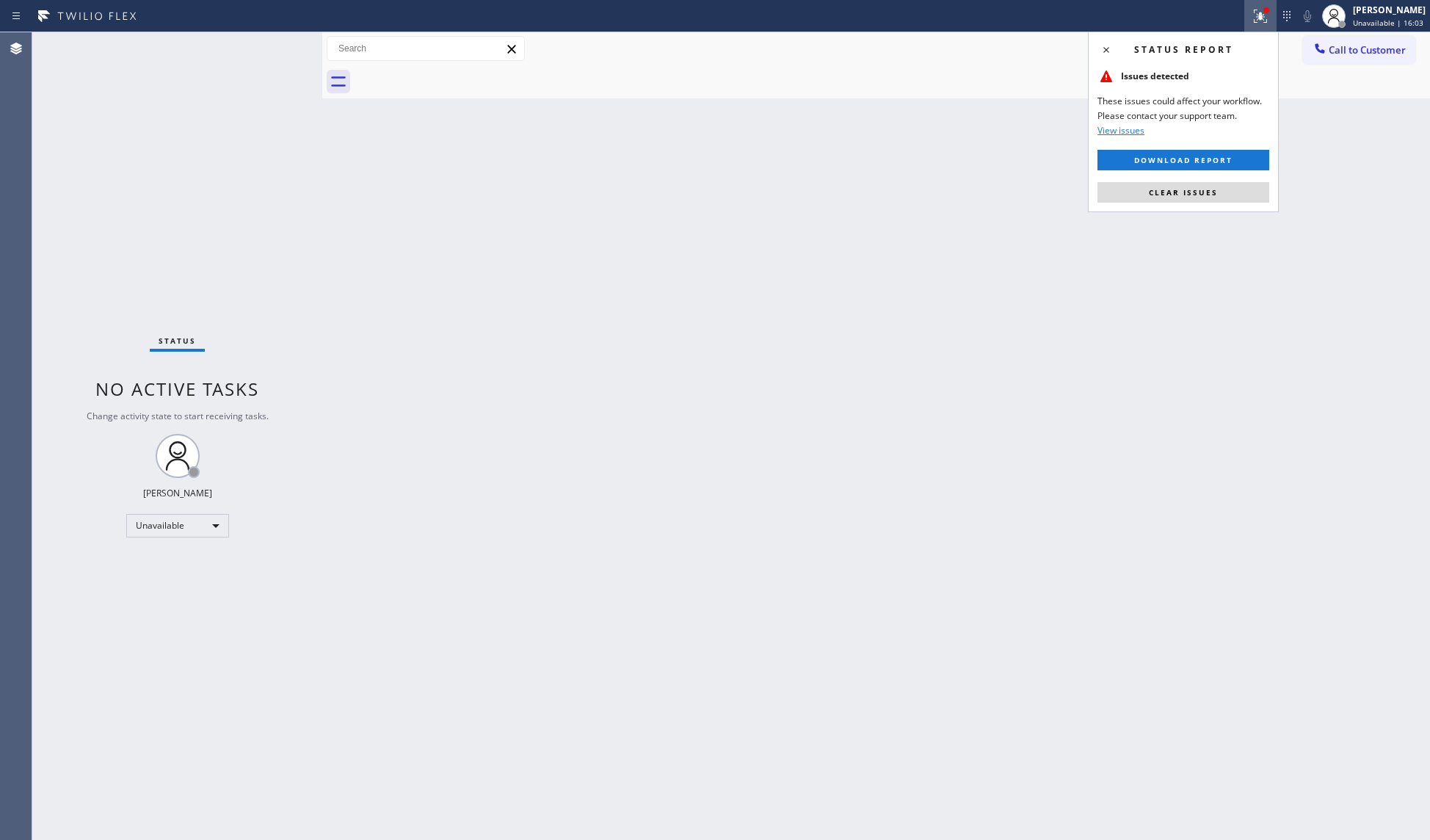
drag, startPoint x: 1195, startPoint y: 200, endPoint x: 1205, endPoint y: 189, distance: 14.9
click at [1195, 198] on button "Clear issues" at bounding box center [1183, 191] width 172 height 20
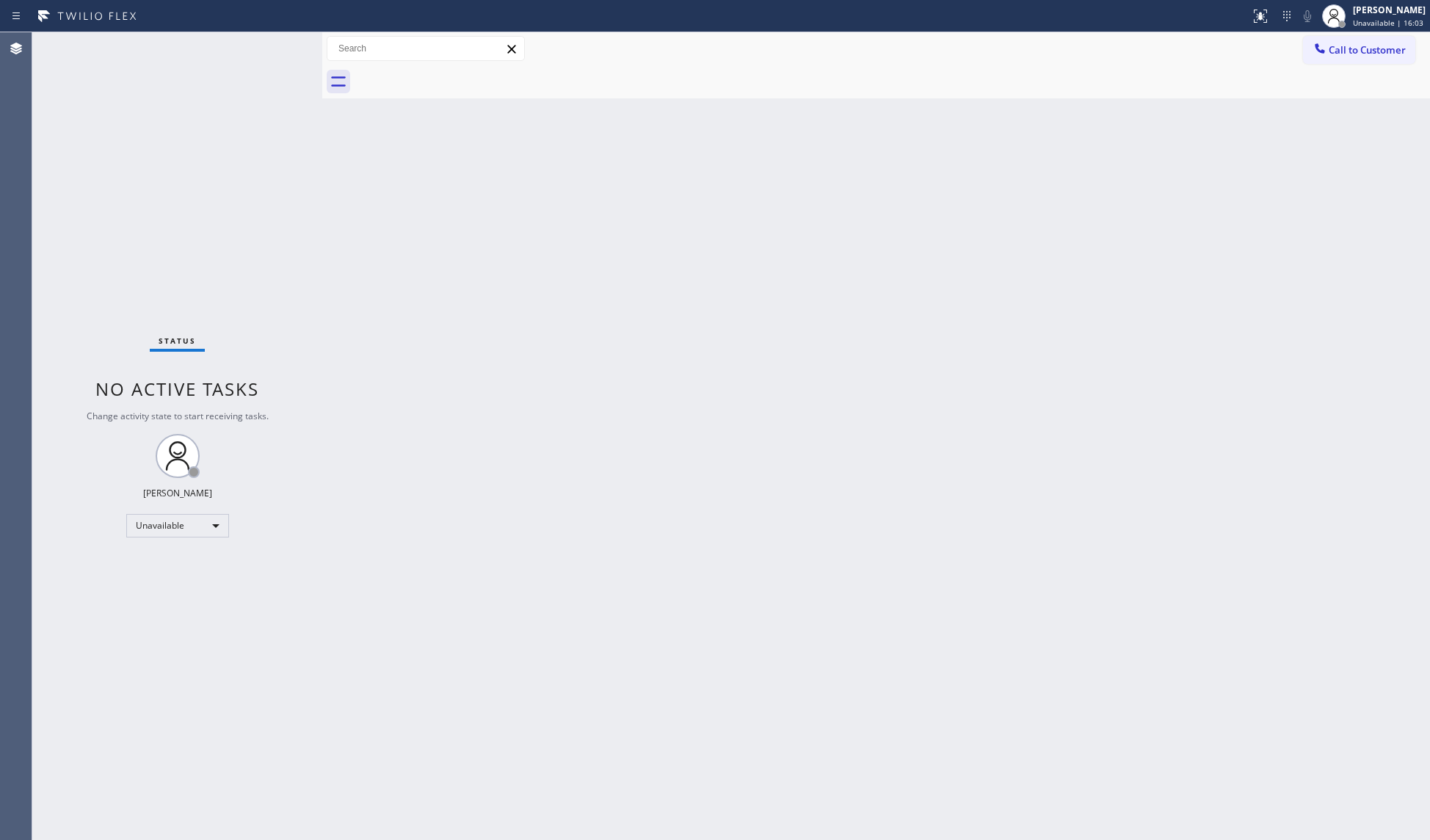
drag, startPoint x: 1337, startPoint y: 48, endPoint x: 1316, endPoint y: 77, distance: 35.8
click at [1339, 48] on span "Call to Customer" at bounding box center [1366, 50] width 77 height 13
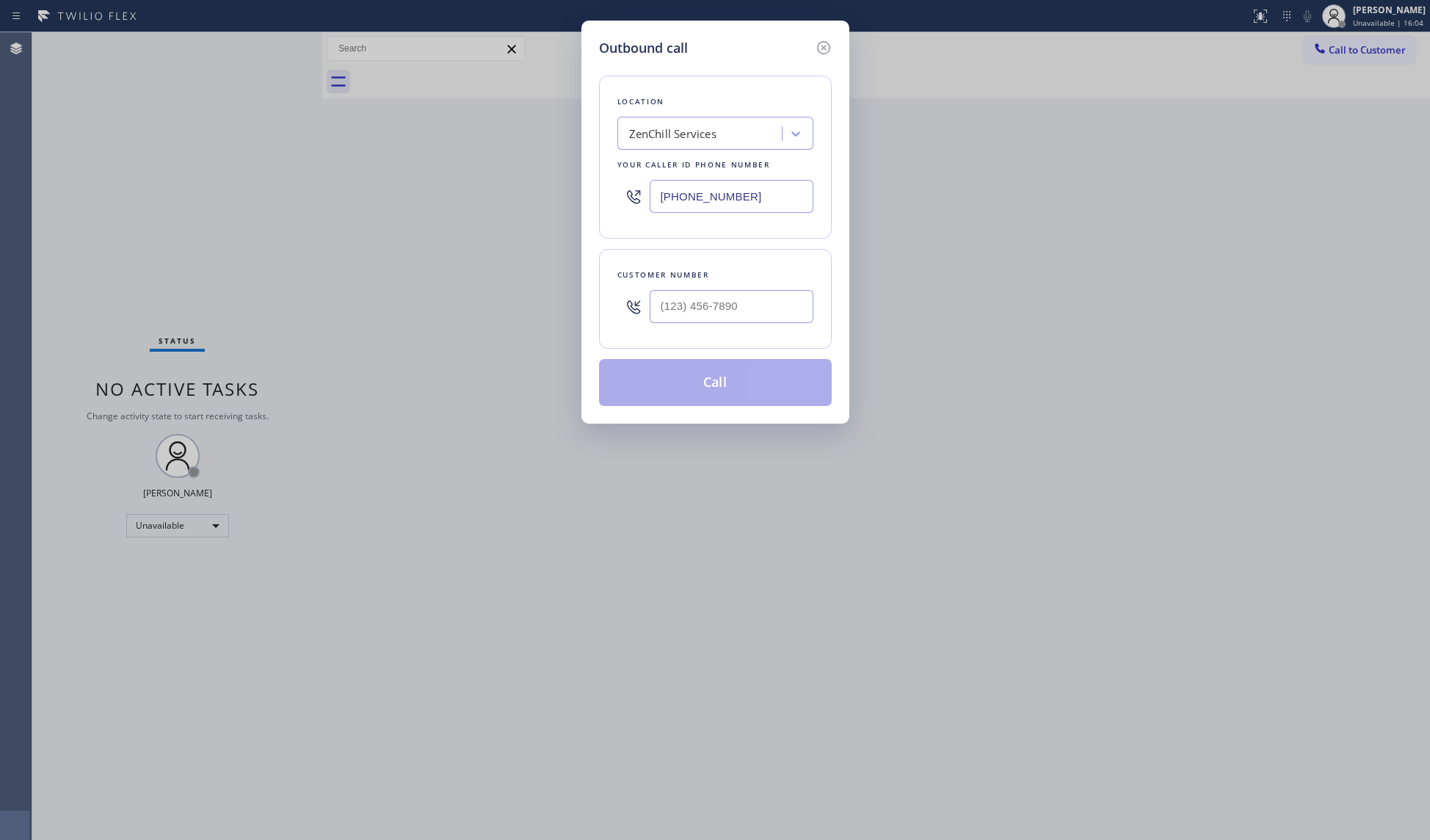
drag, startPoint x: 741, startPoint y: 194, endPoint x: 551, endPoint y: 194, distance: 190.0
click at [549, 194] on div "Outbound call Location ZenChill Services Your caller id phone number [PHONE_NUM…" at bounding box center [715, 420] width 1430 height 840
paste input "424) 358-3576"
type input "[PHONE_NUMBER]"
click at [775, 313] on input "(___) ___-____" at bounding box center [731, 306] width 164 height 33
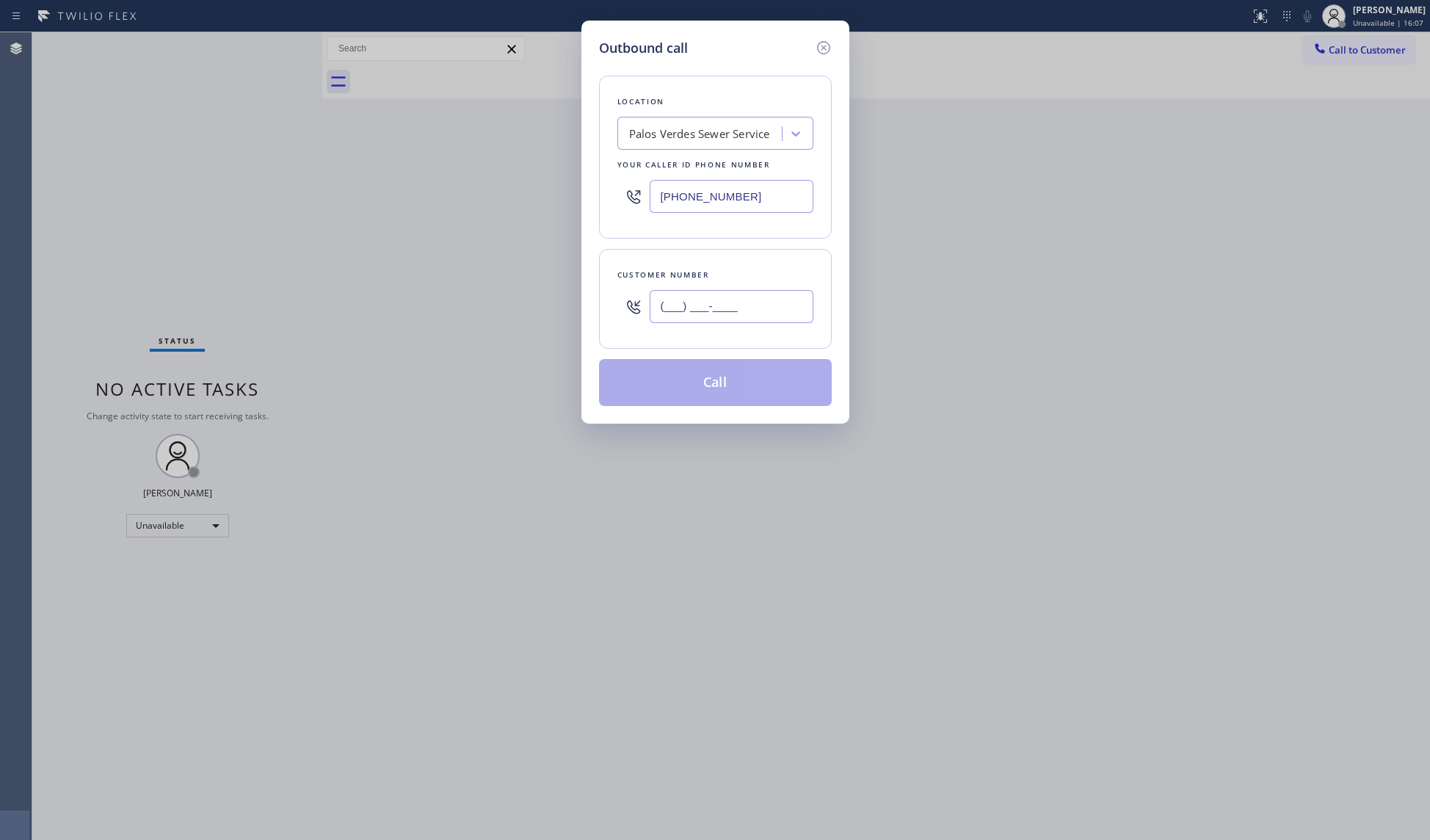
paste input "774) 399-7365"
type input "[PHONE_NUMBER]"
click at [723, 388] on button "Call" at bounding box center [715, 383] width 233 height 47
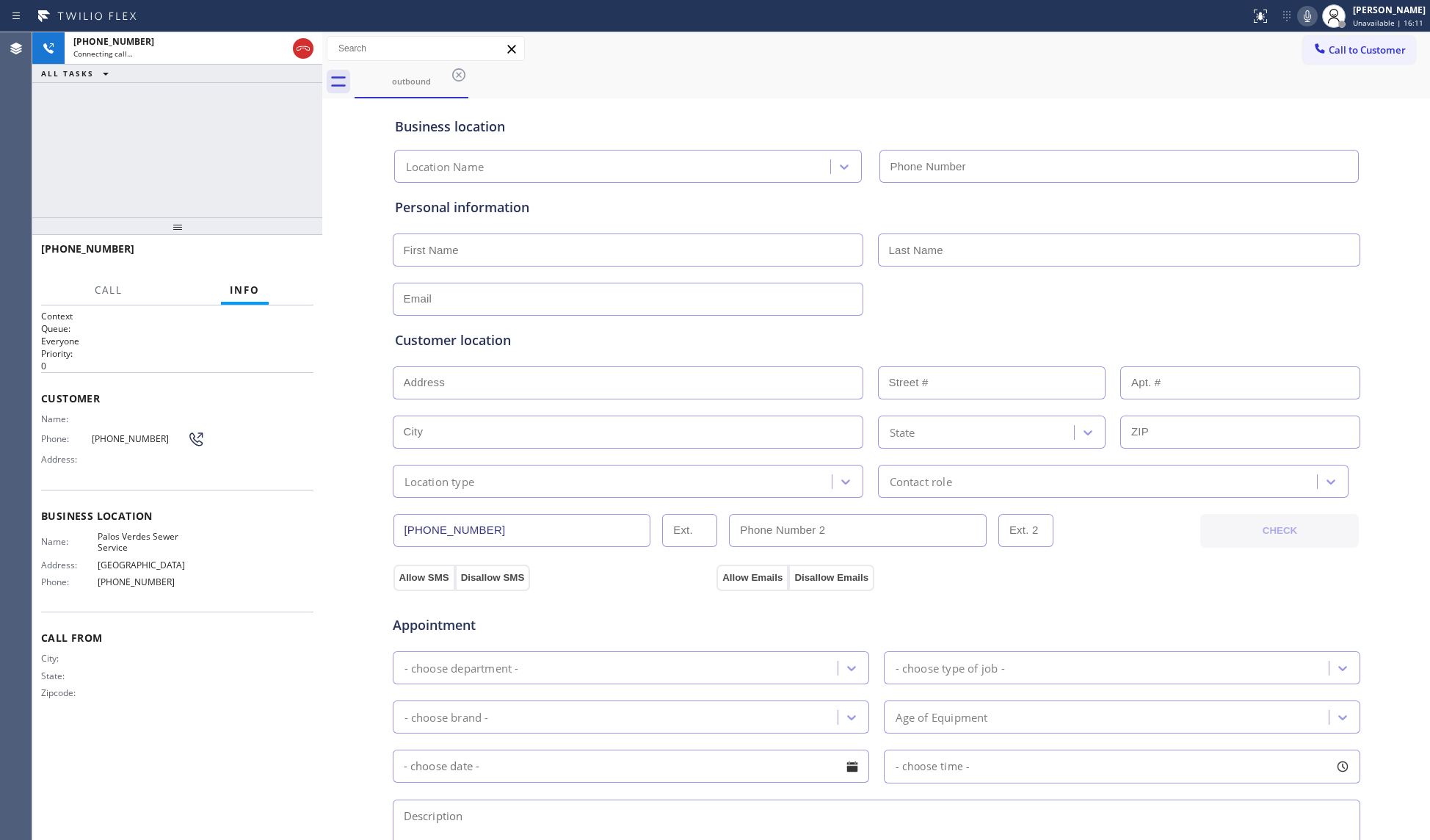
type input "[PHONE_NUMBER]"
click at [872, 110] on div "Business location [GEOGRAPHIC_DATA] Sewer Service [PHONE_NUMBER]" at bounding box center [876, 142] width 969 height 81
click at [174, 150] on div "[PHONE_NUMBER] Connecting call… ALL TASKS ALL TASKS ACTIVE TASKS TASKS IN WRAP …" at bounding box center [178, 125] width 290 height 185
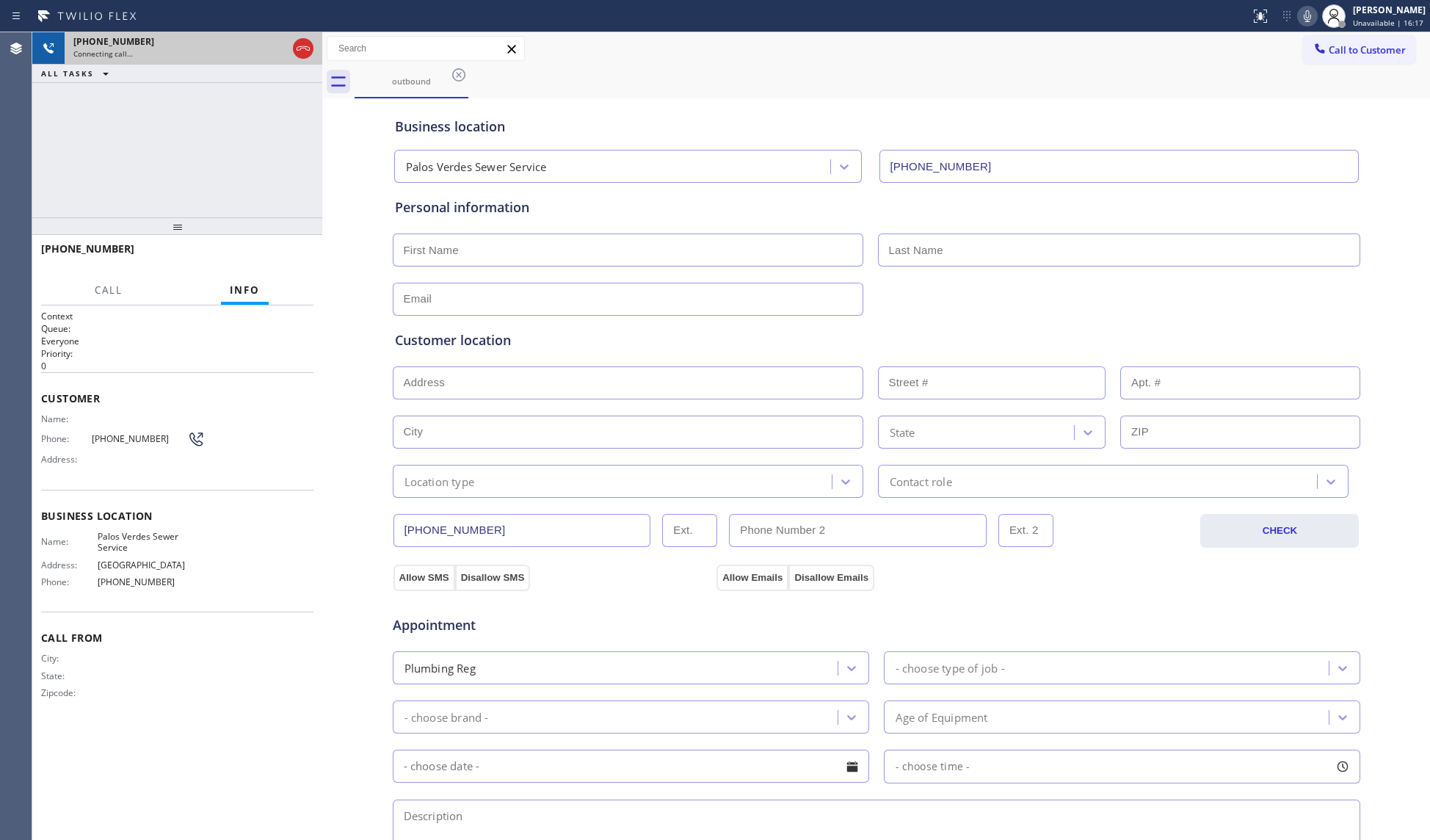
click at [298, 59] on div at bounding box center [303, 49] width 26 height 33
click at [306, 55] on icon at bounding box center [303, 49] width 18 height 18
click at [461, 66] on icon at bounding box center [459, 75] width 18 height 18
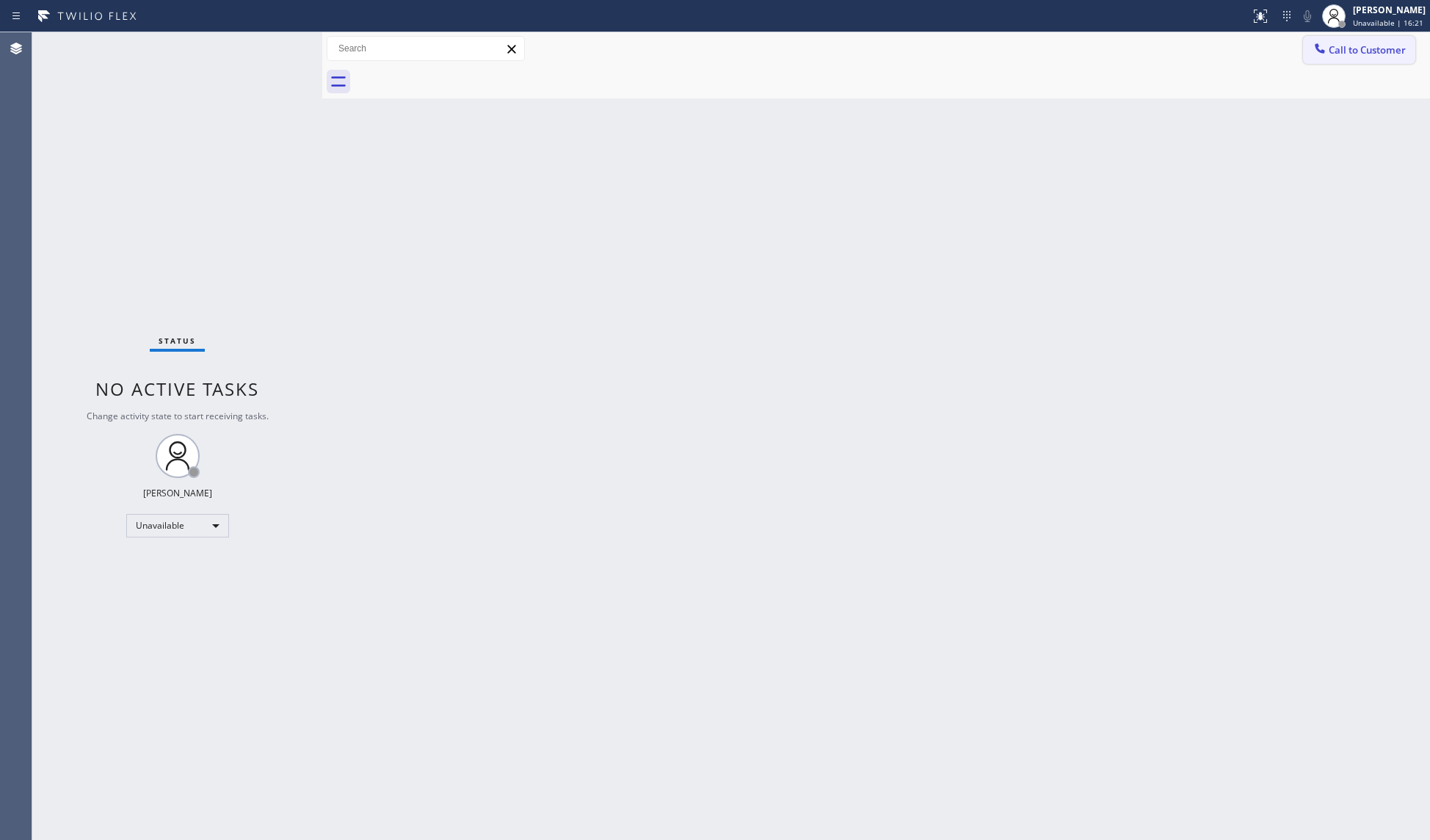
click at [1375, 54] on span "Call to Customer" at bounding box center [1366, 50] width 77 height 13
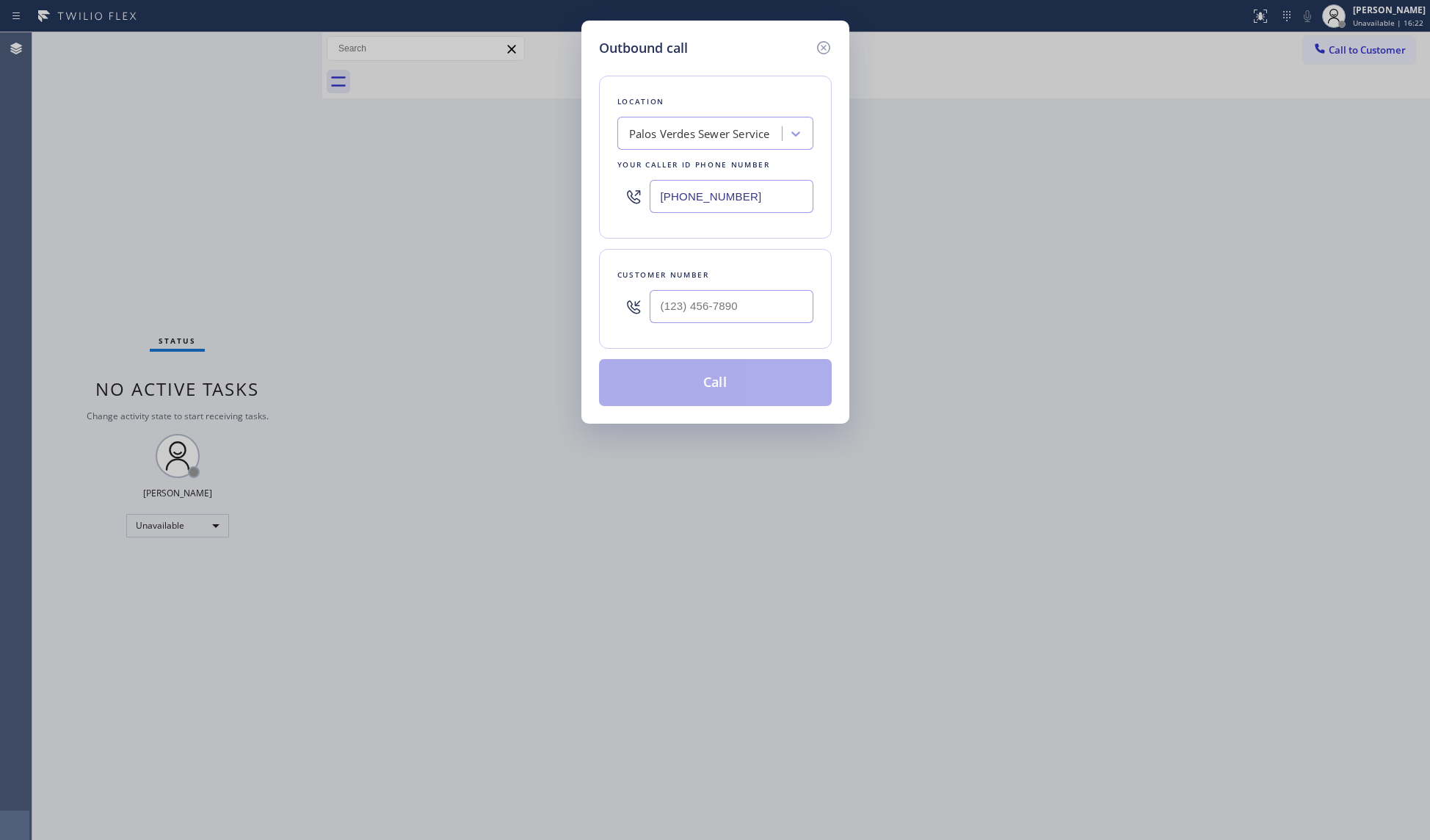
drag, startPoint x: 761, startPoint y: 195, endPoint x: 621, endPoint y: 201, distance: 140.1
click at [621, 201] on div "[PHONE_NUMBER]" at bounding box center [715, 196] width 196 height 48
paste input "626) 548-332"
type input "[PHONE_NUMBER]"
click at [721, 313] on input "(___) ___-____" at bounding box center [731, 306] width 164 height 33
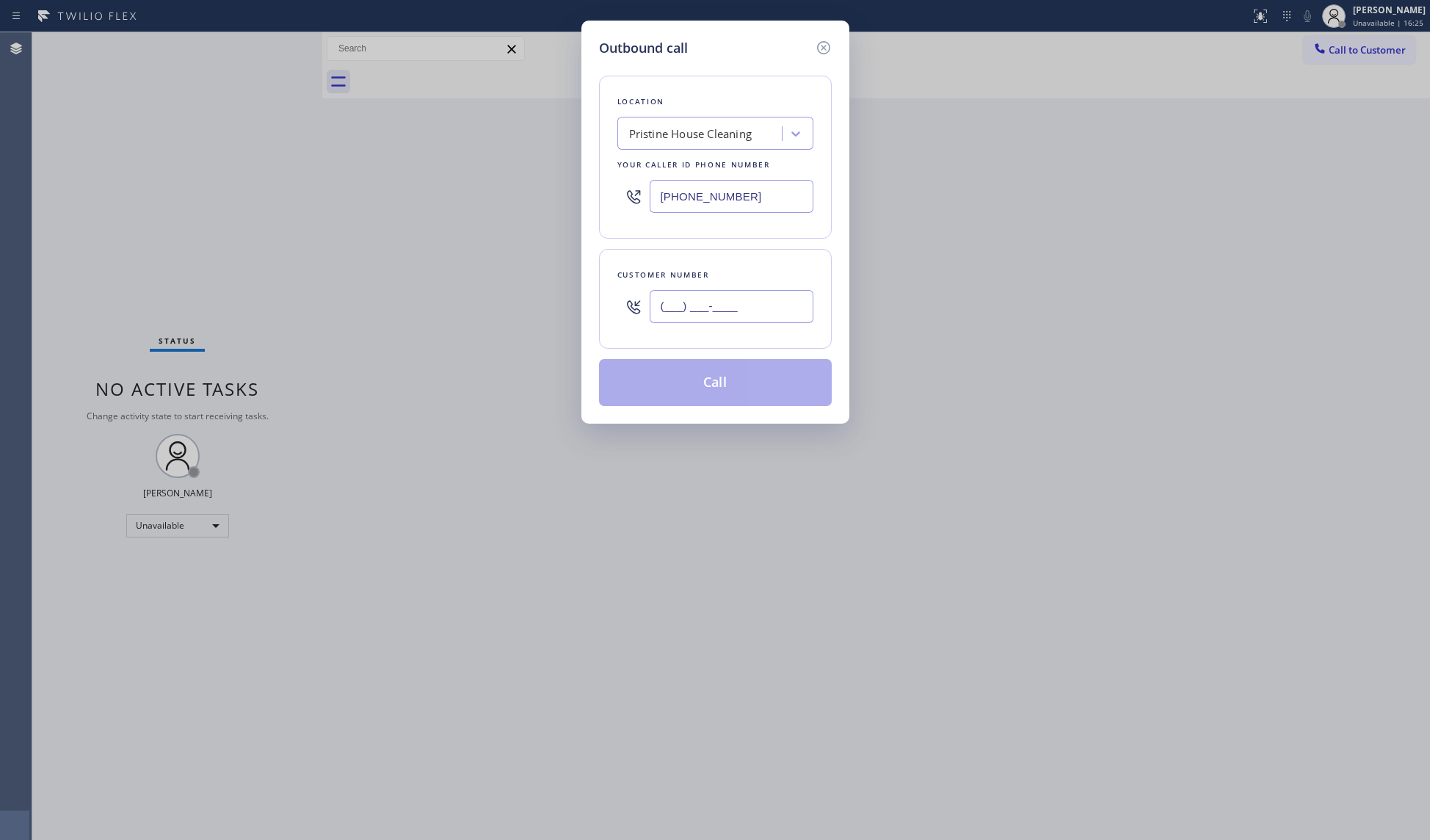
paste input "213) 820-4300"
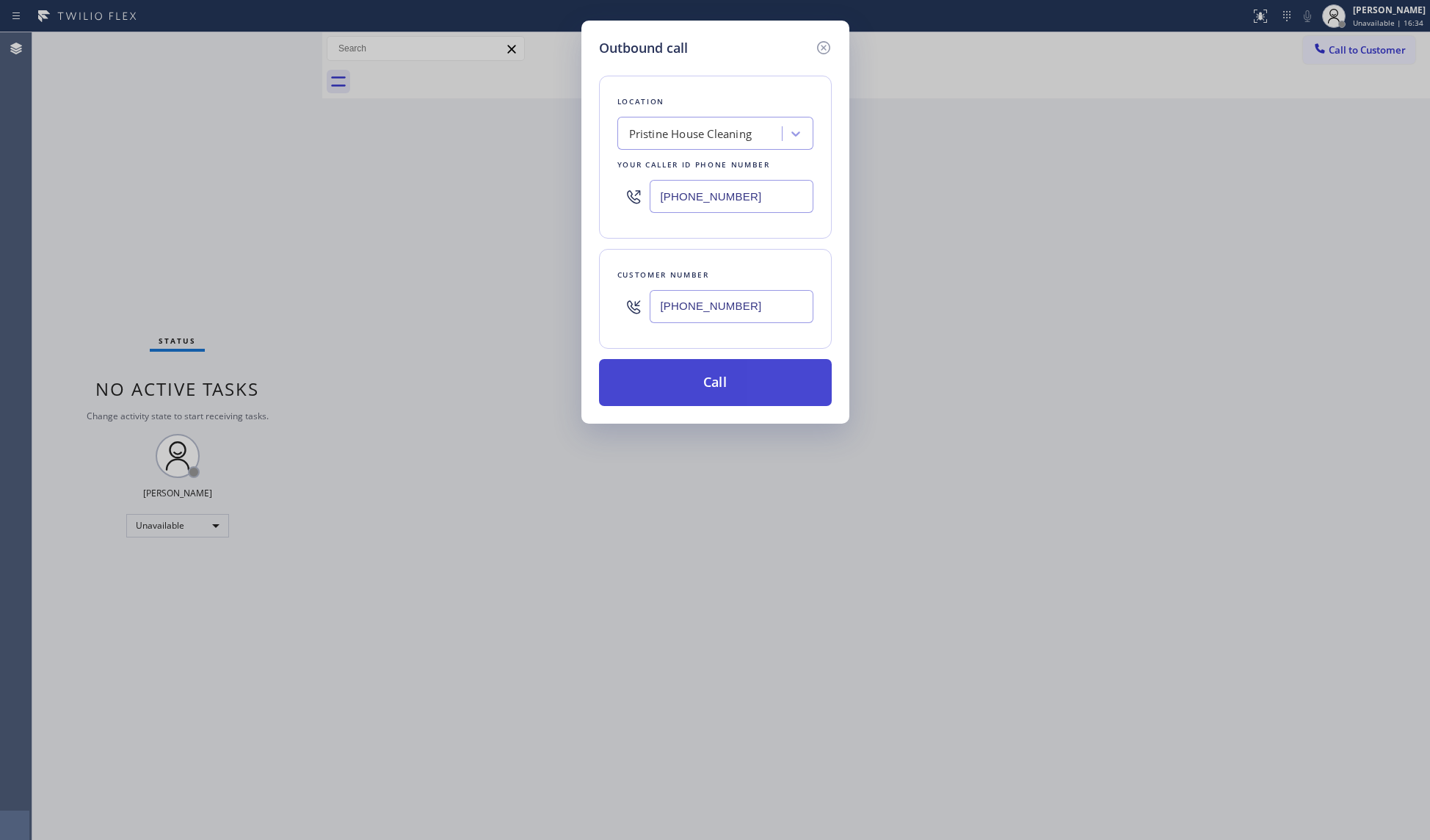
type input "[PHONE_NUMBER]"
click at [716, 376] on button "Call" at bounding box center [715, 383] width 233 height 47
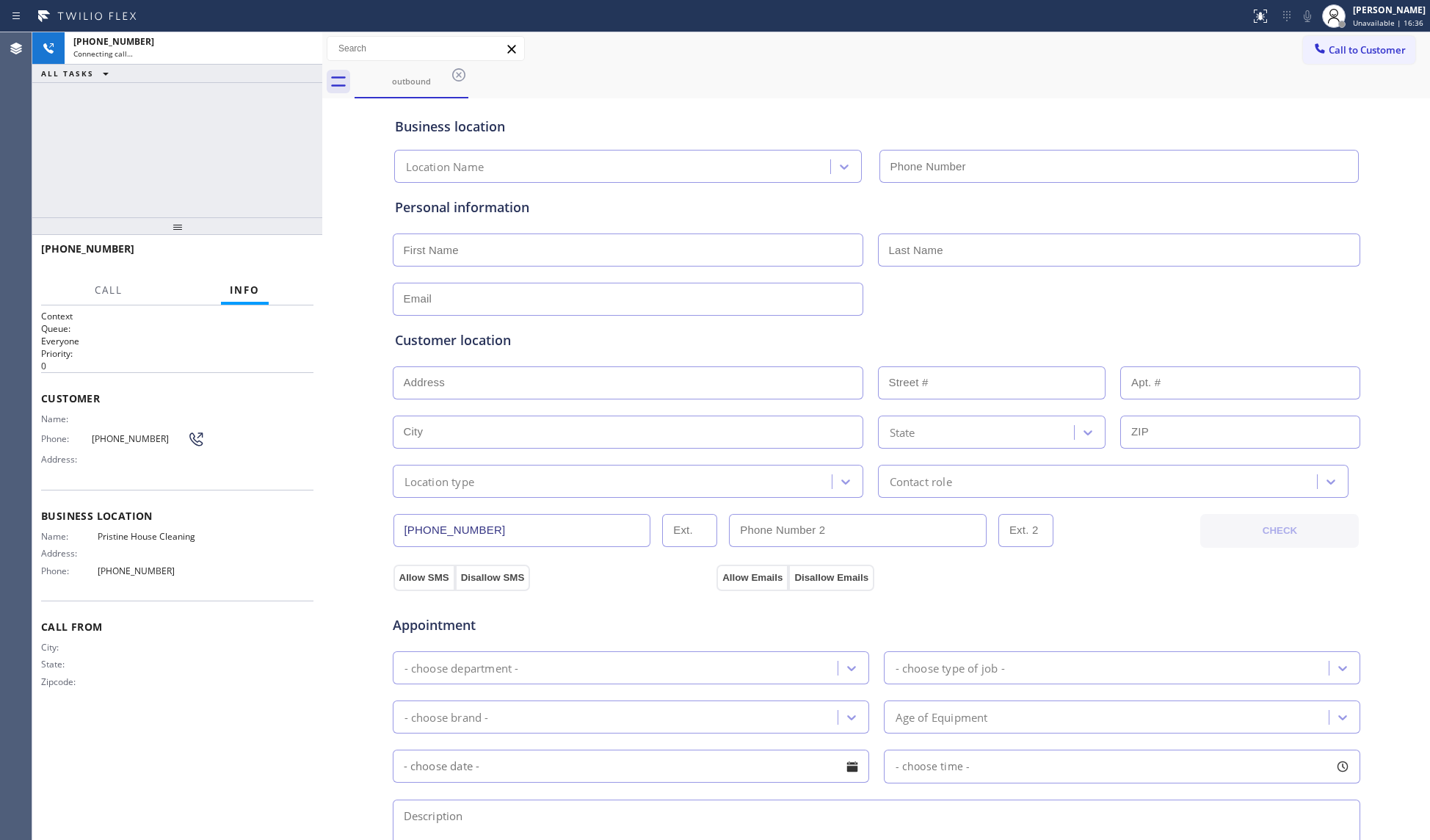
type input "[PHONE_NUMBER]"
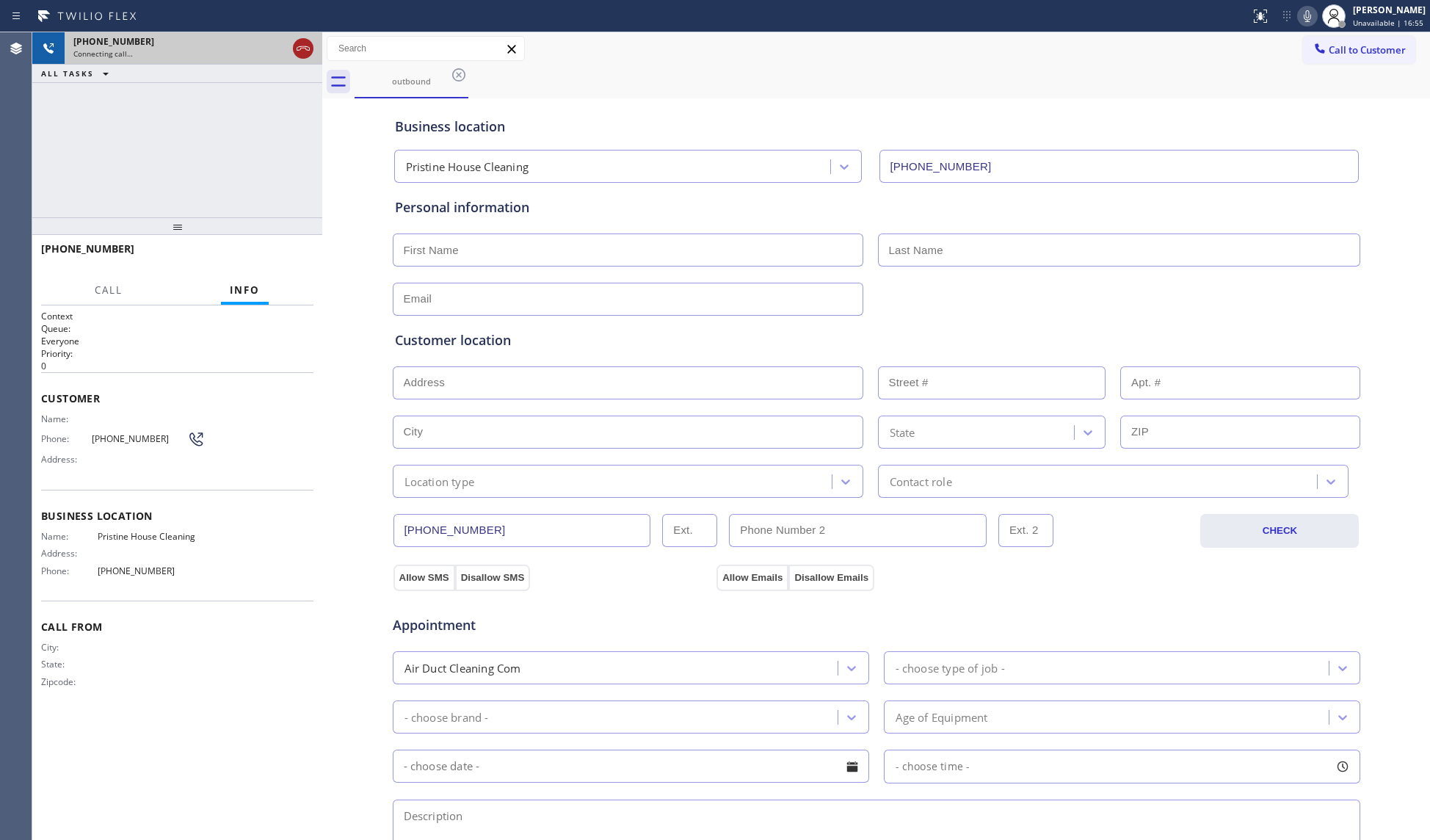
click at [303, 45] on icon at bounding box center [303, 49] width 18 height 18
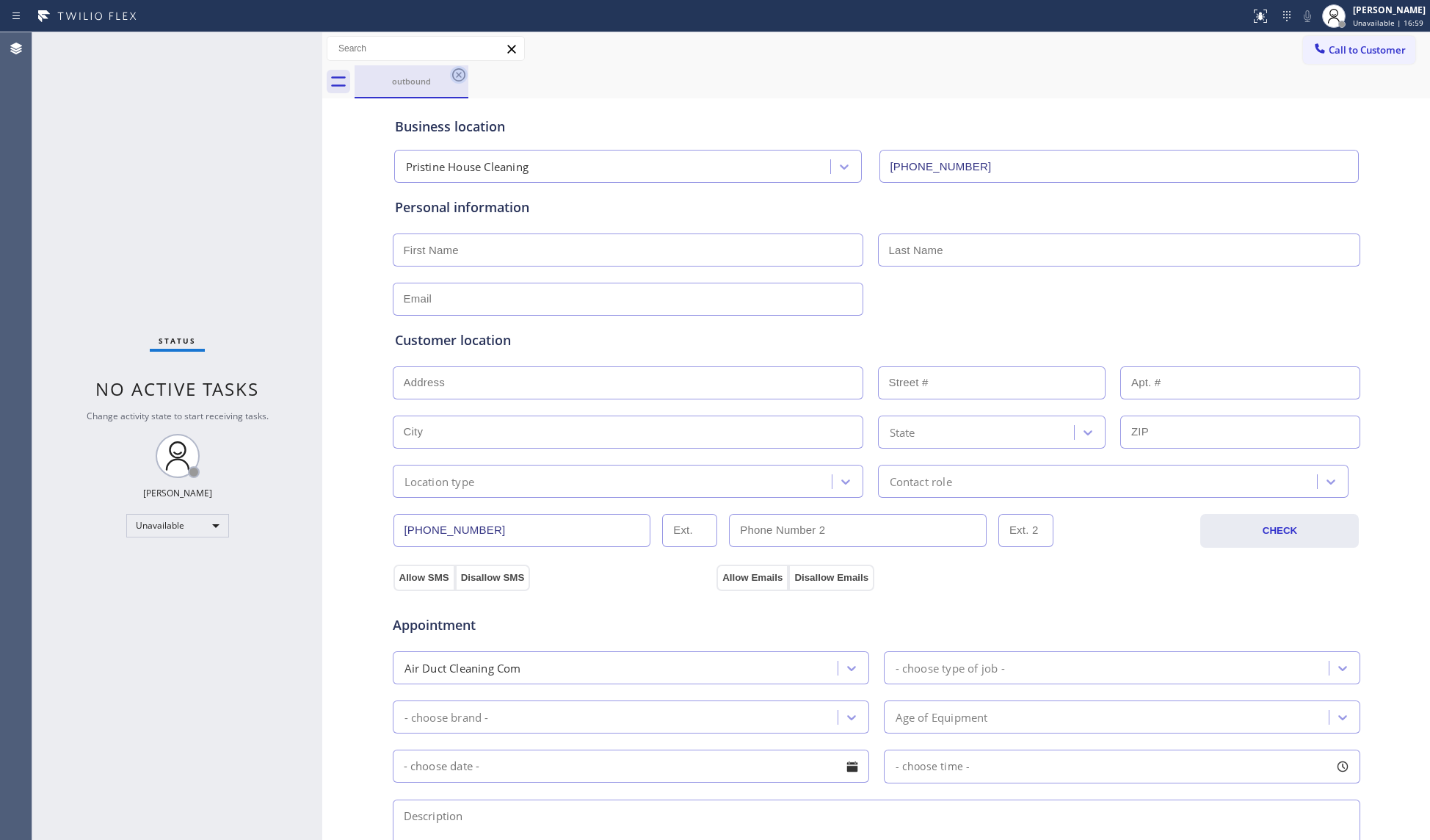
click at [455, 77] on icon at bounding box center [459, 75] width 18 height 18
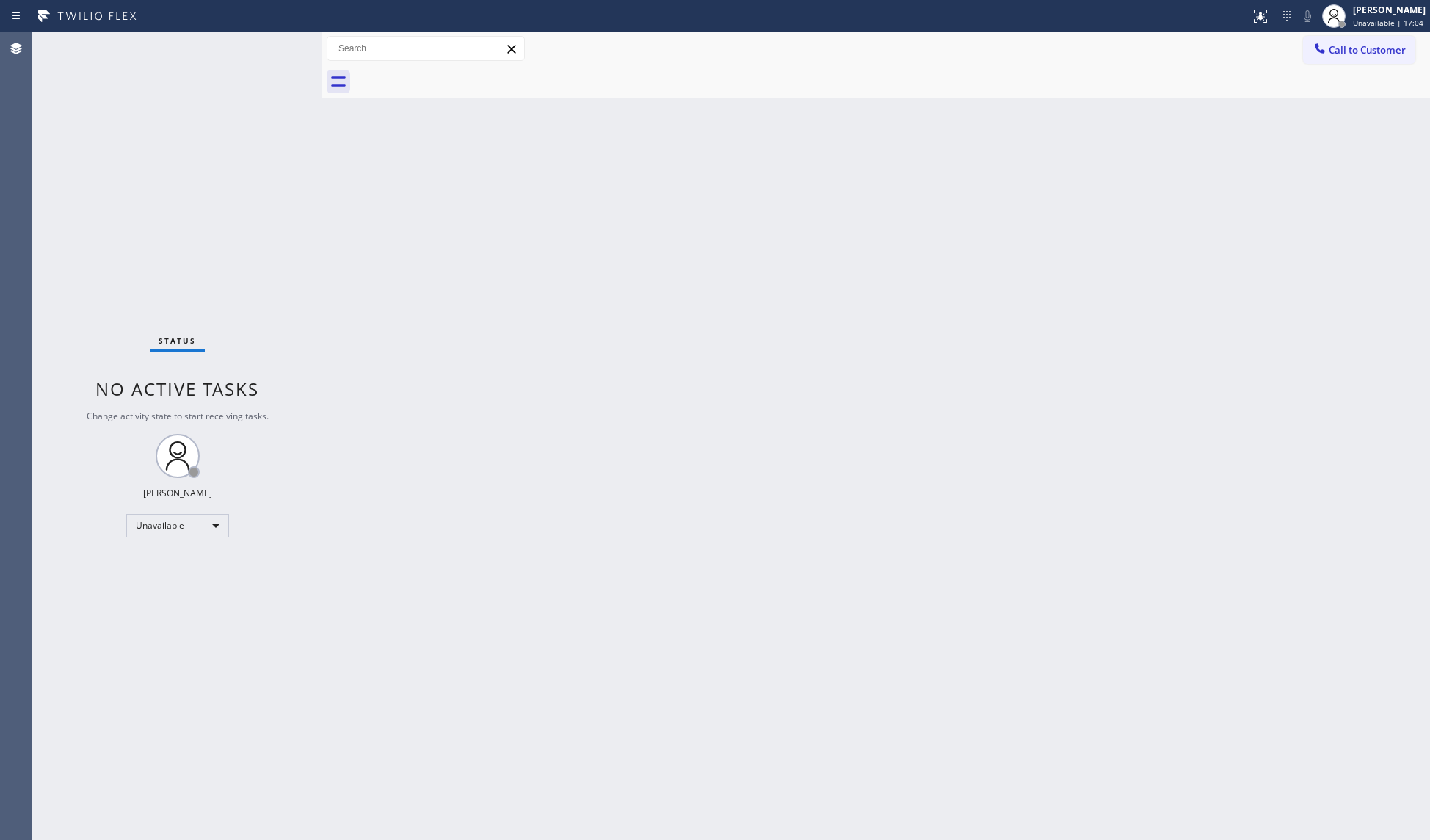
click at [1255, 91] on div at bounding box center [892, 81] width 1076 height 33
click at [1316, 59] on button "Call to Customer" at bounding box center [1359, 50] width 112 height 28
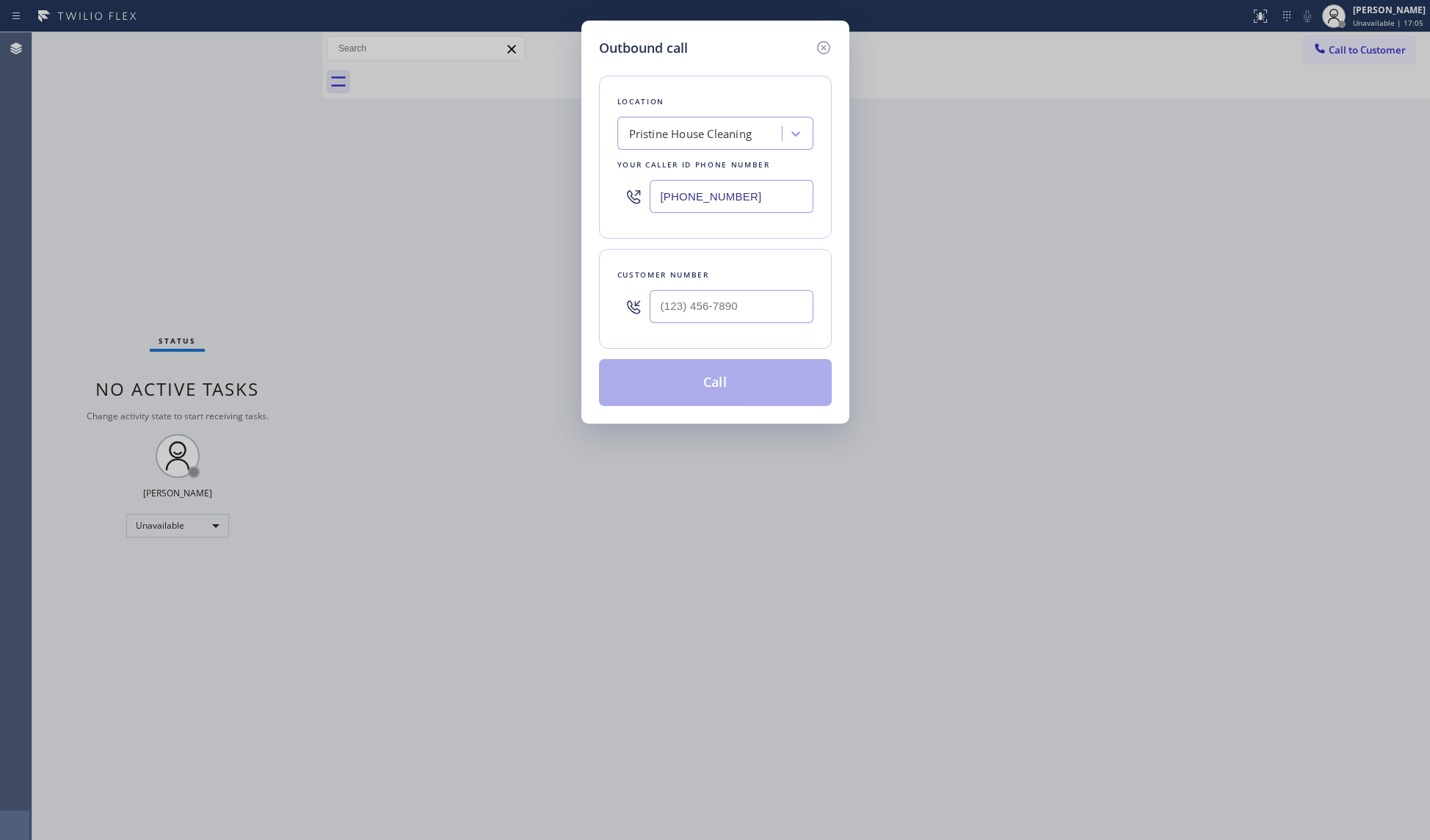
drag, startPoint x: 782, startPoint y: 189, endPoint x: 621, endPoint y: 191, distance: 161.0
click at [621, 191] on div "[PHONE_NUMBER]" at bounding box center [715, 196] width 196 height 48
paste input "908) 824-6720"
type input "[PHONE_NUMBER]"
click at [773, 307] on input "(___) ___-____" at bounding box center [731, 306] width 164 height 33
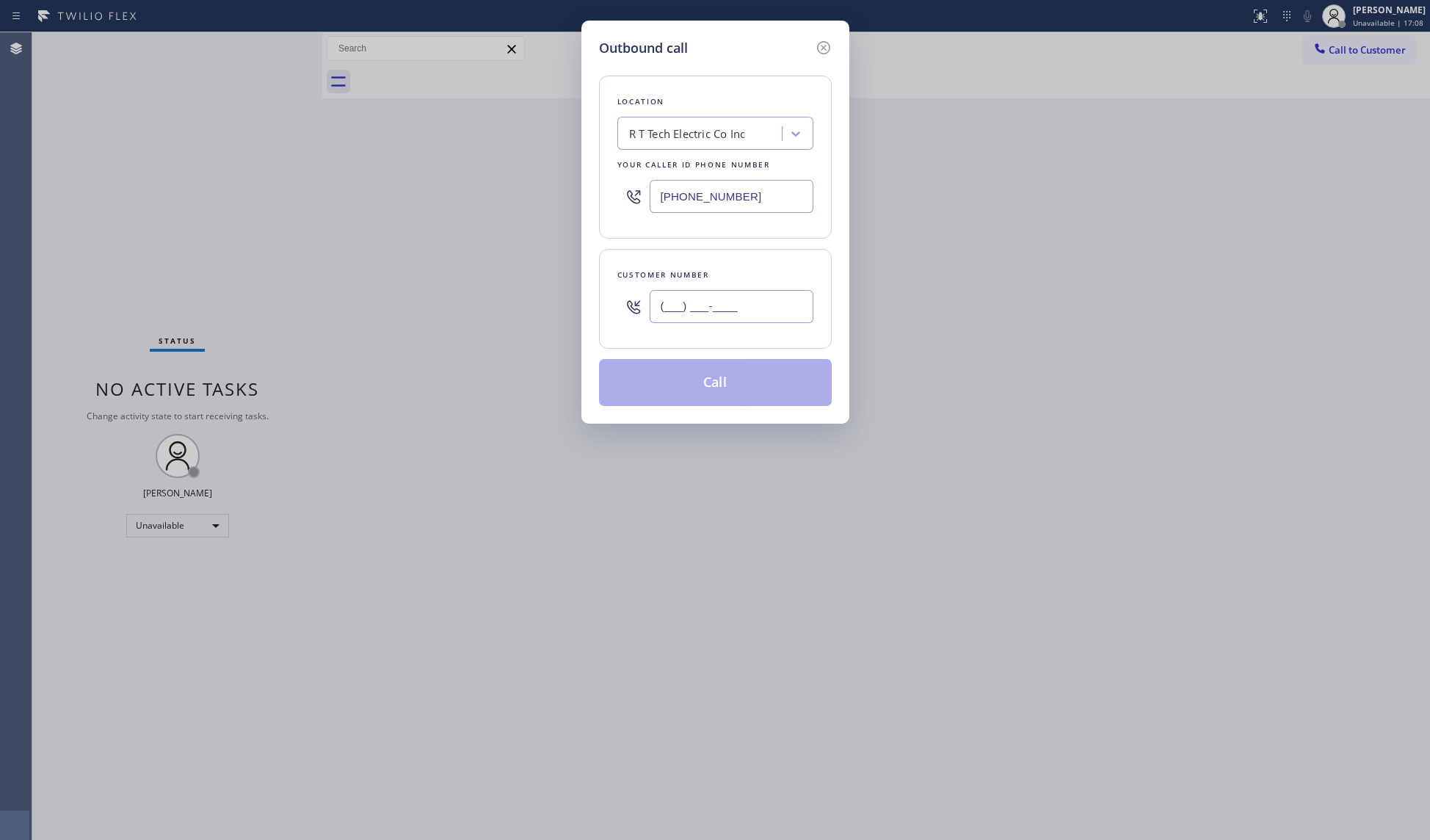
paste input "908) 922-3081"
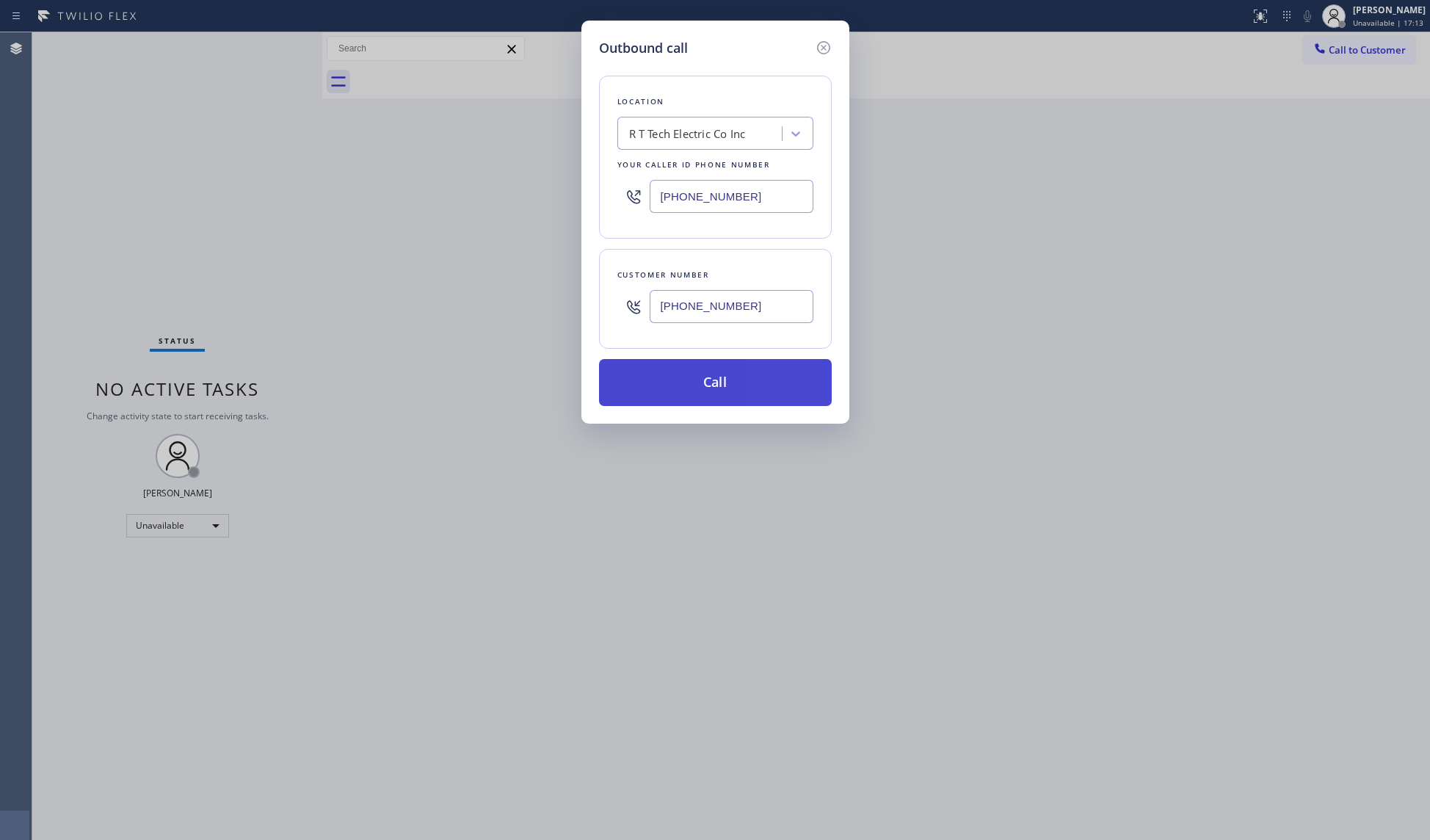
type input "[PHONE_NUMBER]"
click at [729, 394] on button "Call" at bounding box center [715, 383] width 233 height 47
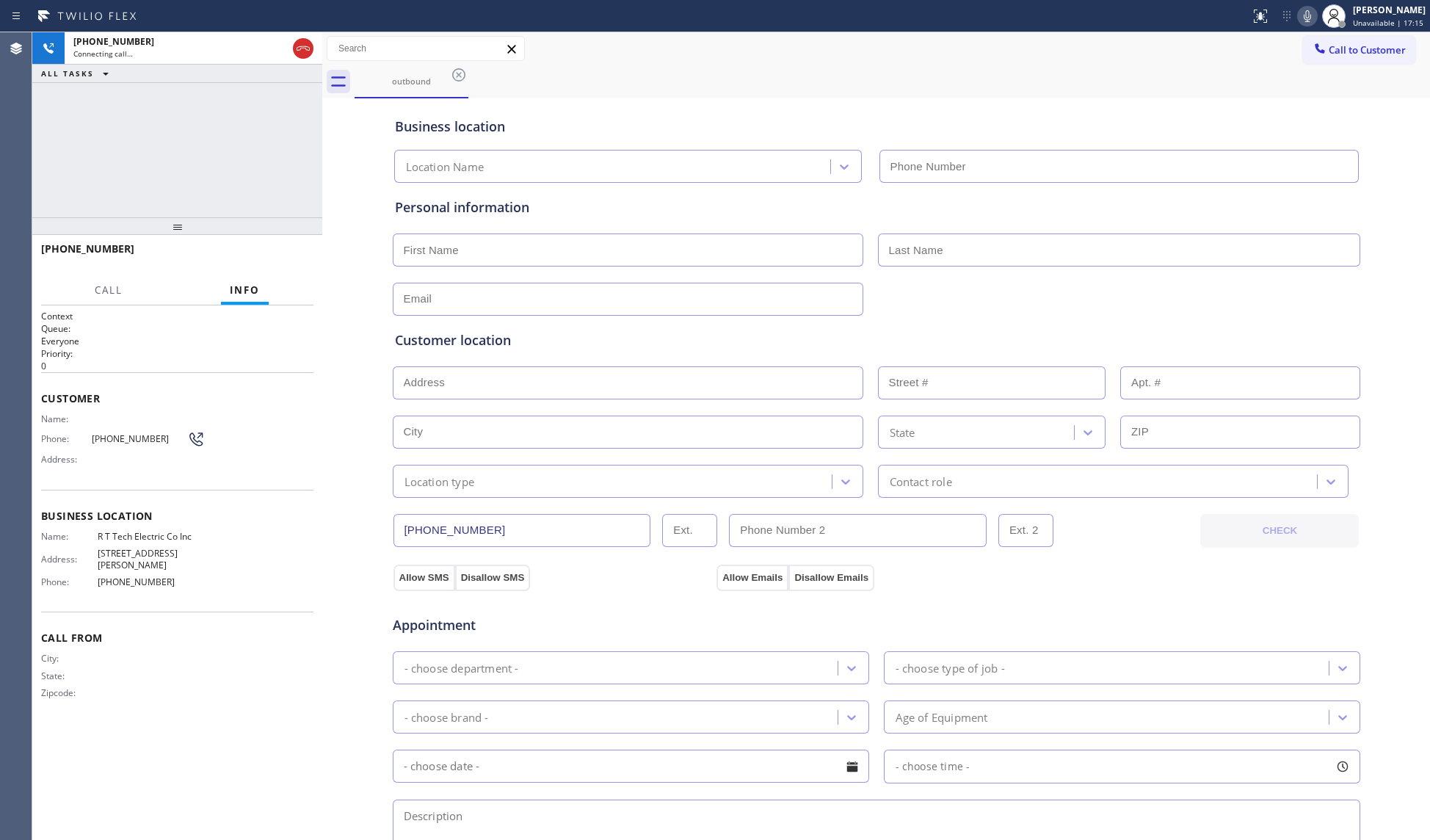
type input "[PHONE_NUMBER]"
click at [890, 59] on div "Call to Customer Outbound call Location R T Tech Electric Co Inc Your caller id…" at bounding box center [875, 49] width 1107 height 26
click at [294, 249] on button "HANG UP" at bounding box center [279, 255] width 68 height 20
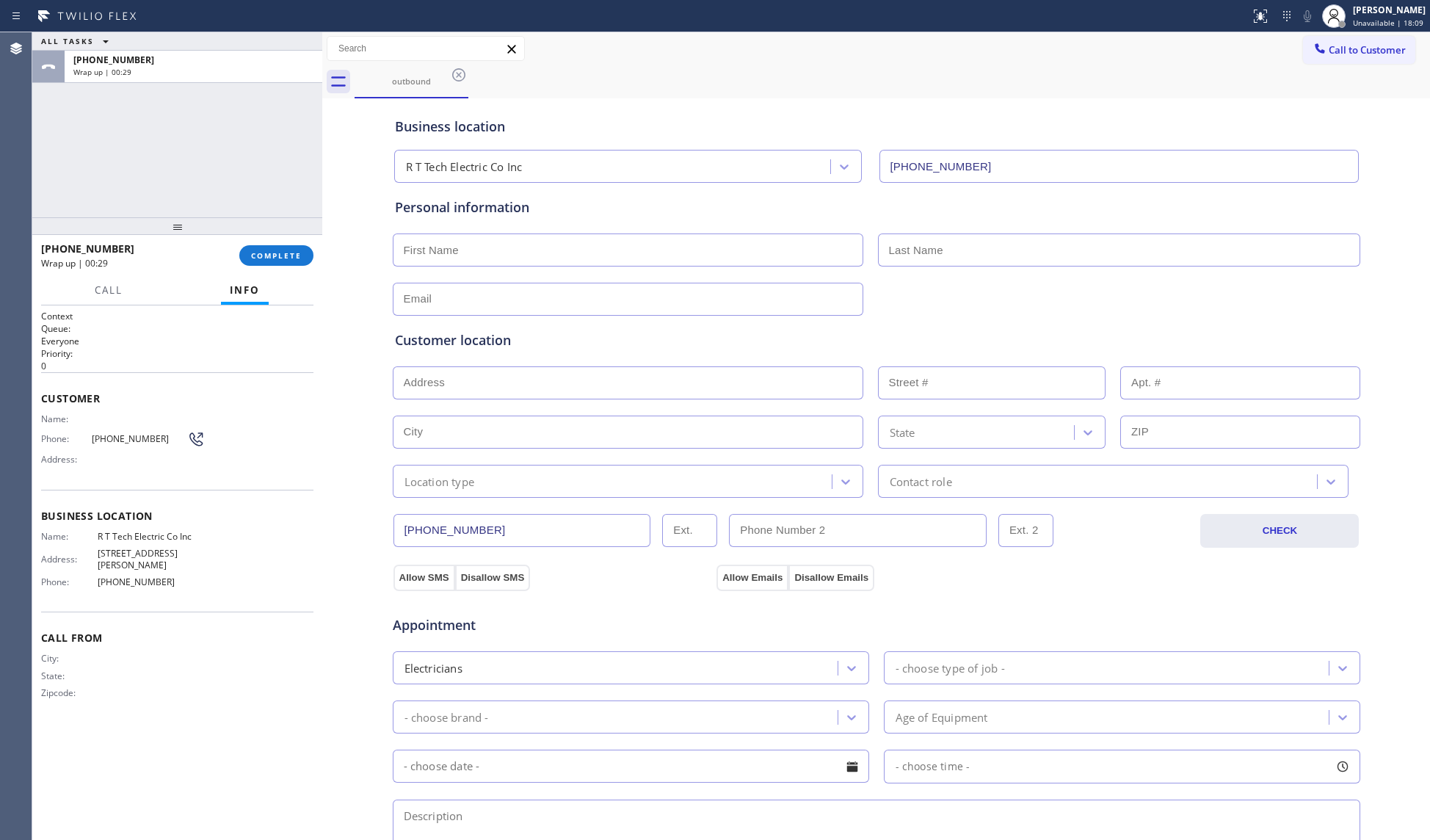
click at [309, 239] on div "[PHONE_NUMBER] Wrap up | 00:29 COMPLETE" at bounding box center [177, 255] width 272 height 38
click at [275, 249] on button "COMPLETE" at bounding box center [276, 255] width 74 height 20
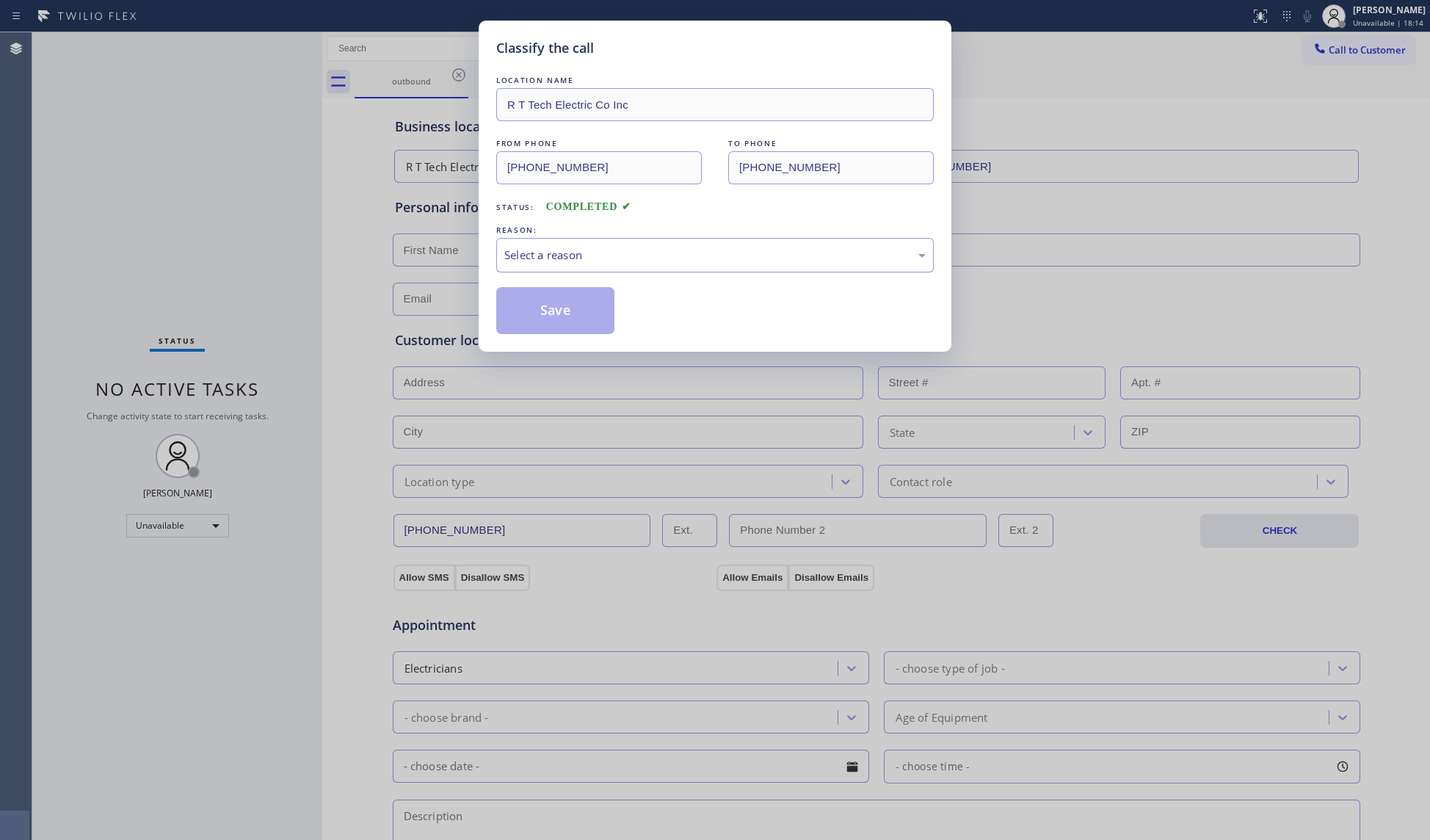
click at [559, 262] on div "Select a reason" at bounding box center [715, 255] width 421 height 17
click at [558, 322] on button "Save" at bounding box center [555, 310] width 118 height 47
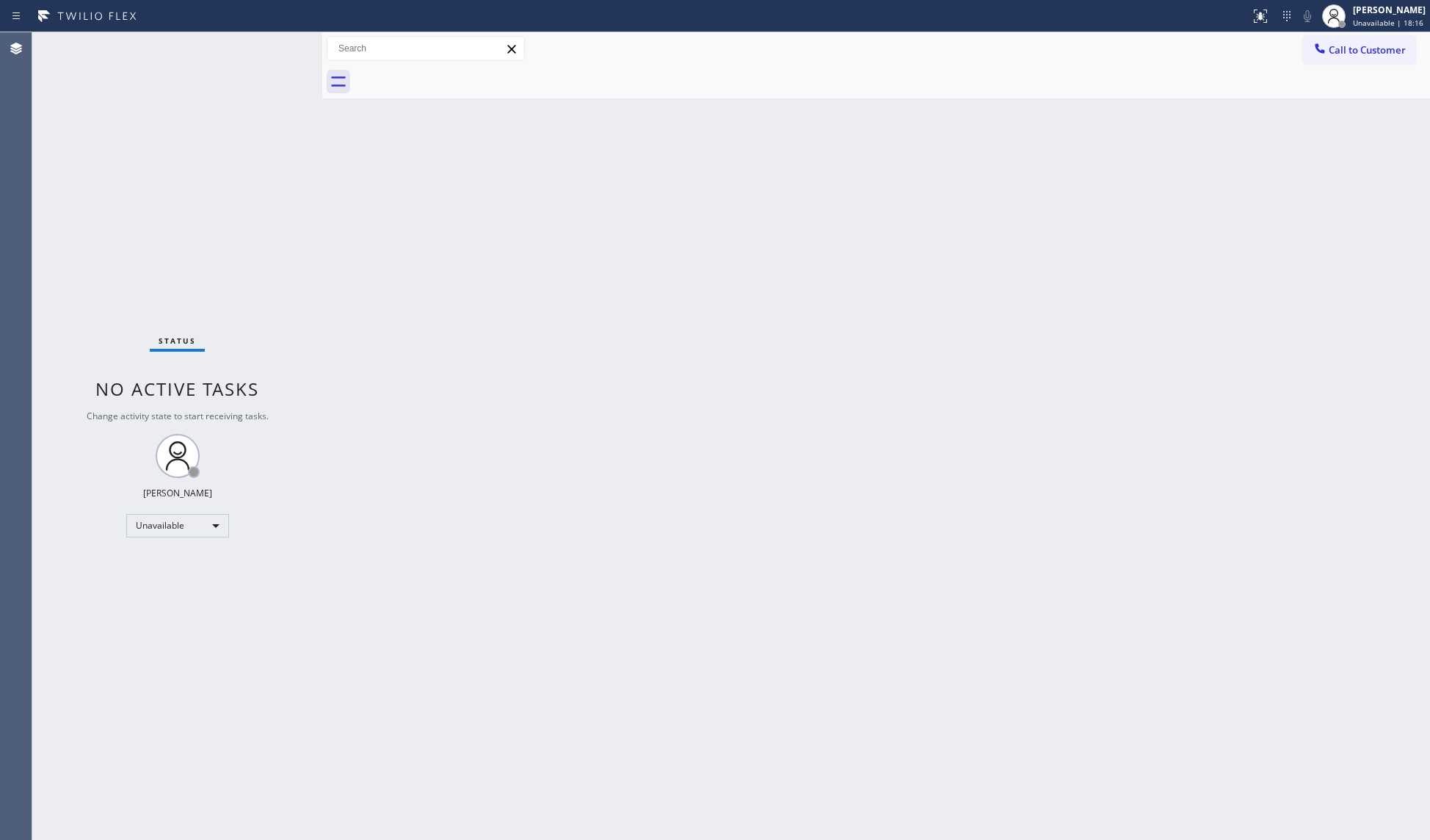
click at [1354, 56] on button "Call to Customer" at bounding box center [1359, 50] width 112 height 28
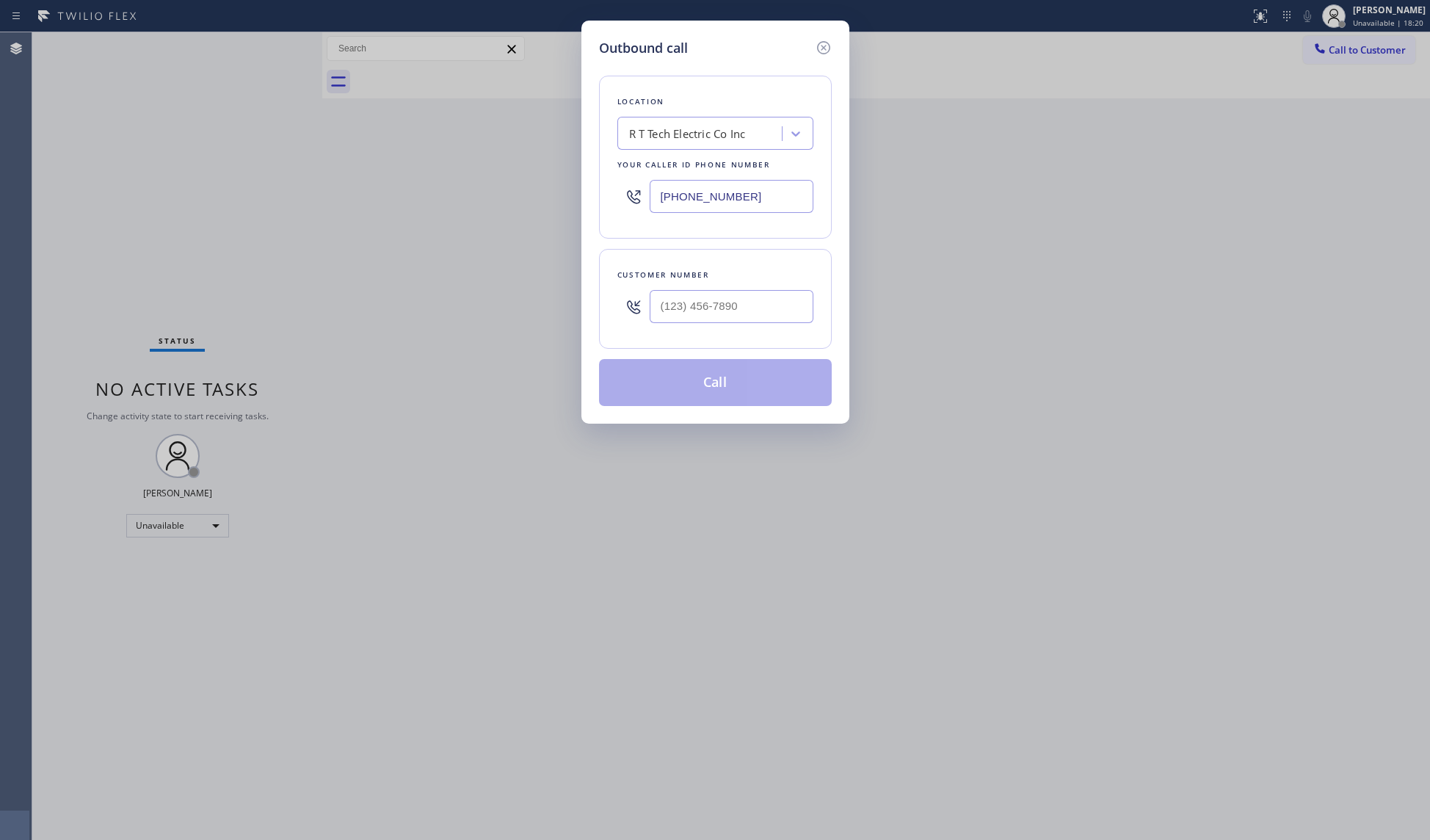
drag, startPoint x: 746, startPoint y: 203, endPoint x: 601, endPoint y: 195, distance: 145.2
click at [601, 195] on div "Location R T Tech Electric Co Inc Your caller id phone number [PHONE_NUMBER]" at bounding box center [715, 157] width 233 height 163
paste input "213) 806-6473"
type input "[PHONE_NUMBER]"
click at [758, 319] on input "(___) ___-____" at bounding box center [731, 306] width 164 height 33
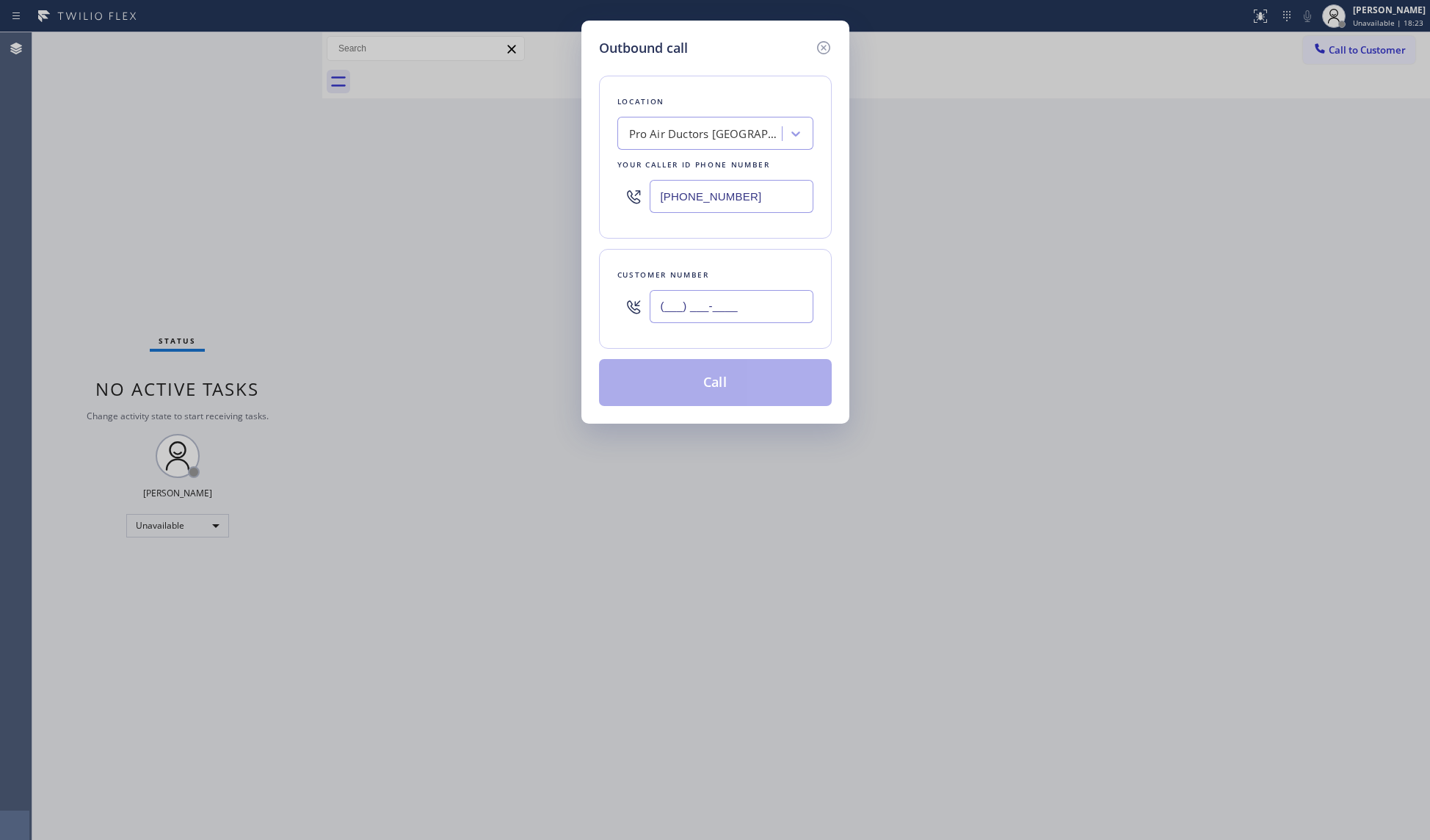
paste input "430) 279-8115"
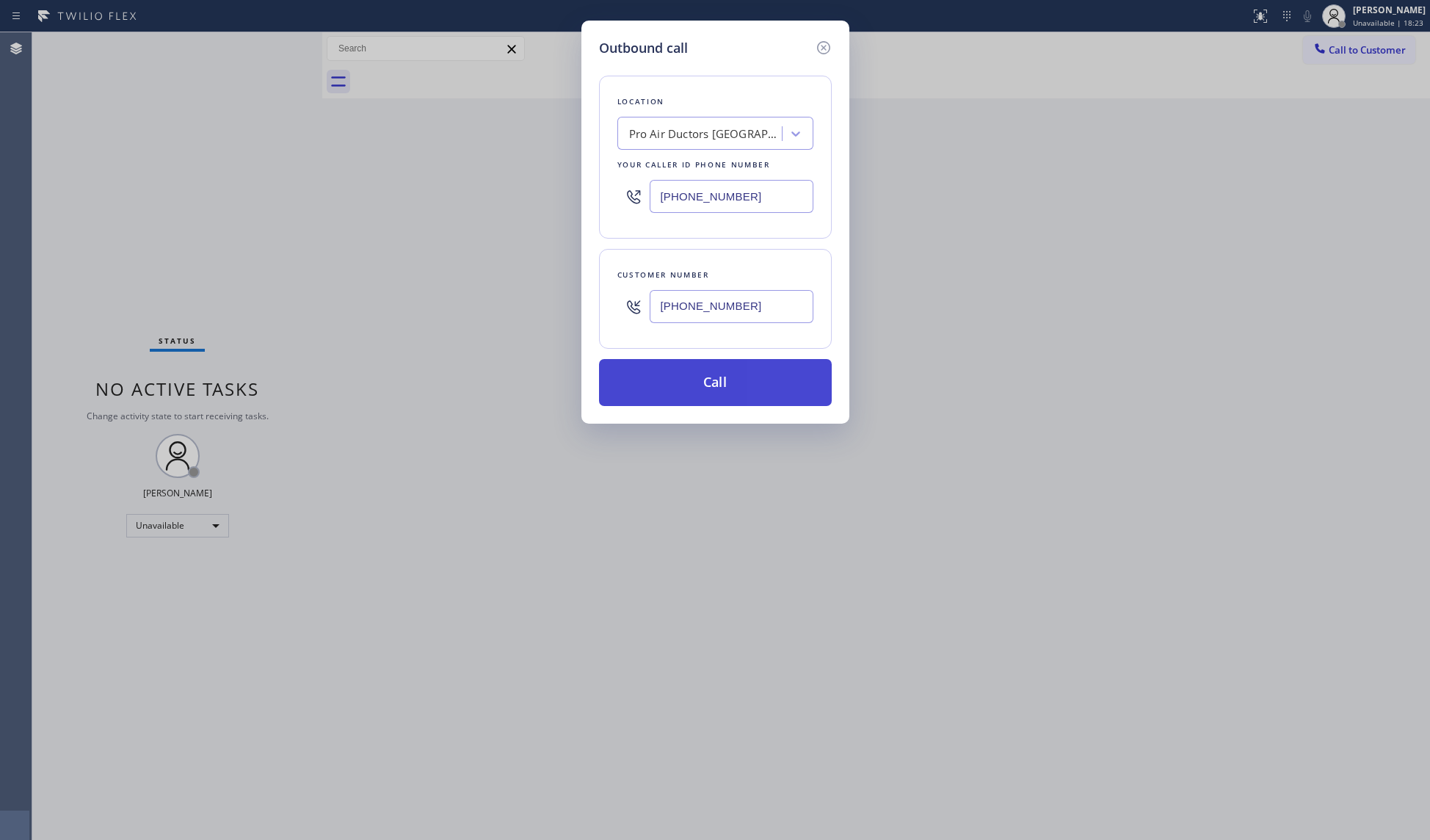
type input "[PHONE_NUMBER]"
click at [732, 386] on button "Call" at bounding box center [715, 383] width 233 height 47
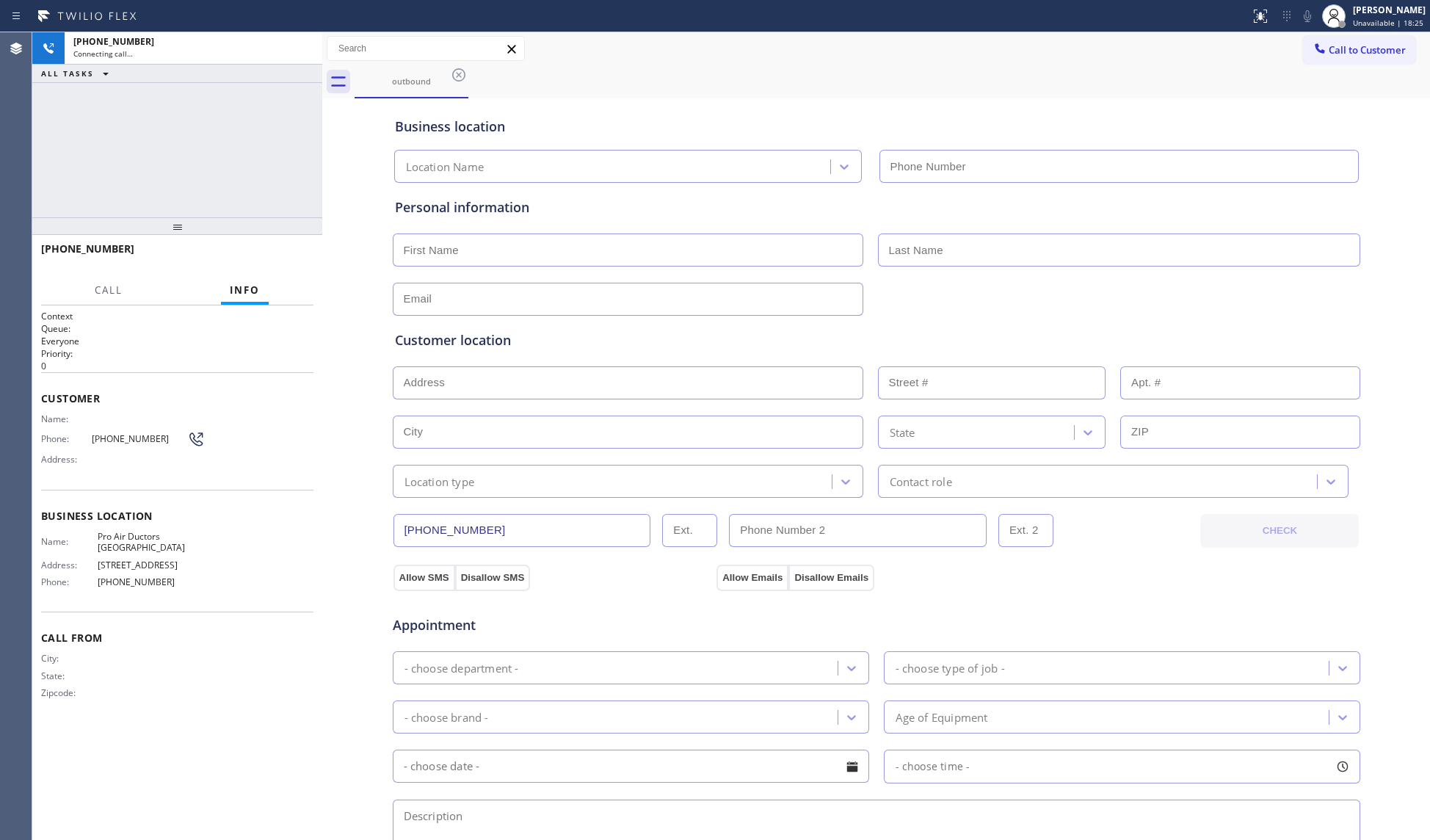
type input "[PHONE_NUMBER]"
click at [561, 527] on input "[PHONE_NUMBER]" at bounding box center [522, 530] width 257 height 33
click at [561, 526] on input "[PHONE_NUMBER]" at bounding box center [522, 530] width 257 height 33
click at [588, 347] on div "Customer location >> ADD NEW ADDRESS << + NEW ADDRESS State Location type Conta…" at bounding box center [877, 413] width 963 height 167
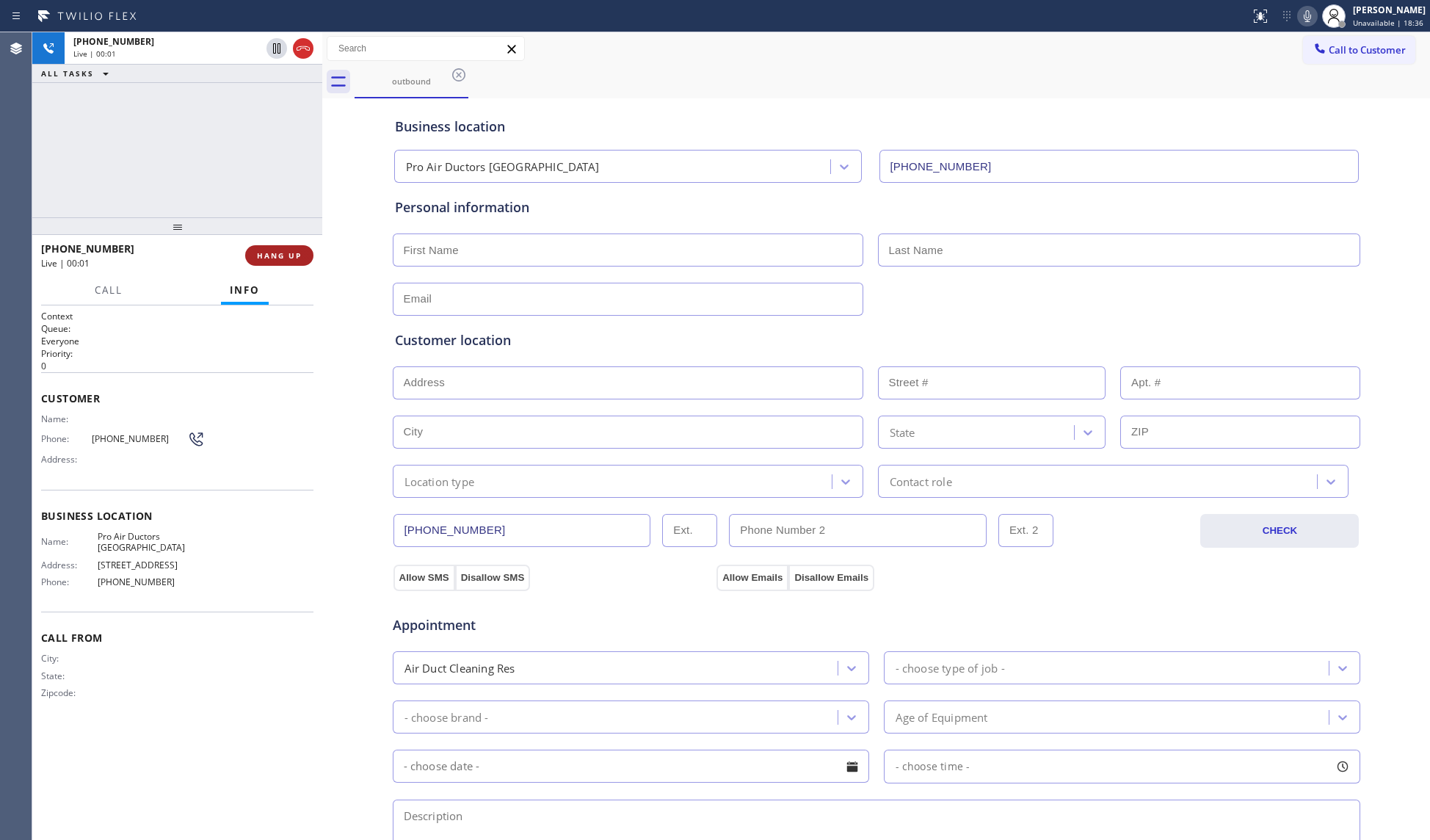
click at [280, 247] on button "HANG UP" at bounding box center [279, 255] width 68 height 20
click at [279, 247] on button "HANG UP" at bounding box center [279, 255] width 68 height 20
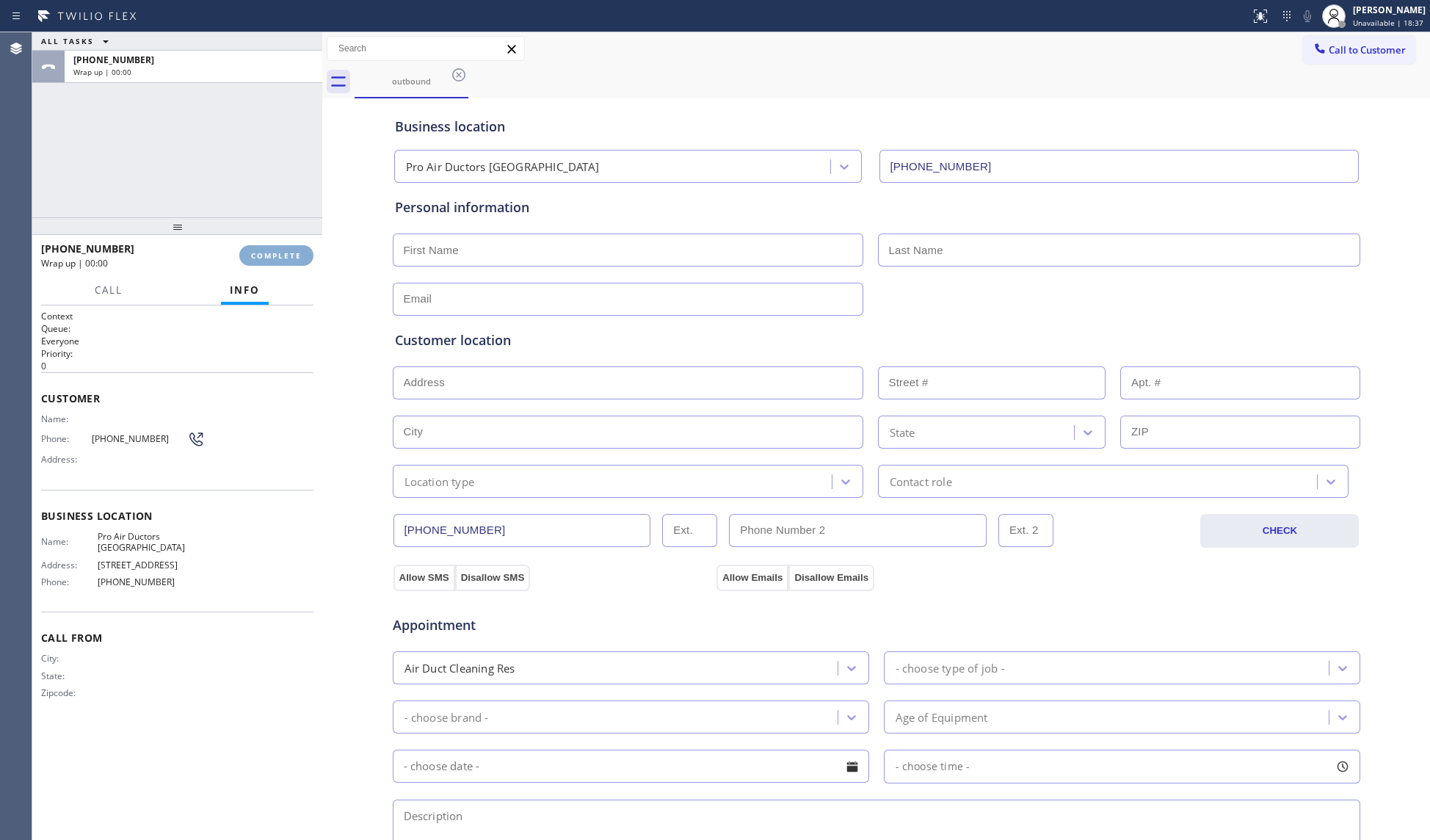
click at [279, 250] on span "COMPLETE" at bounding box center [276, 255] width 51 height 11
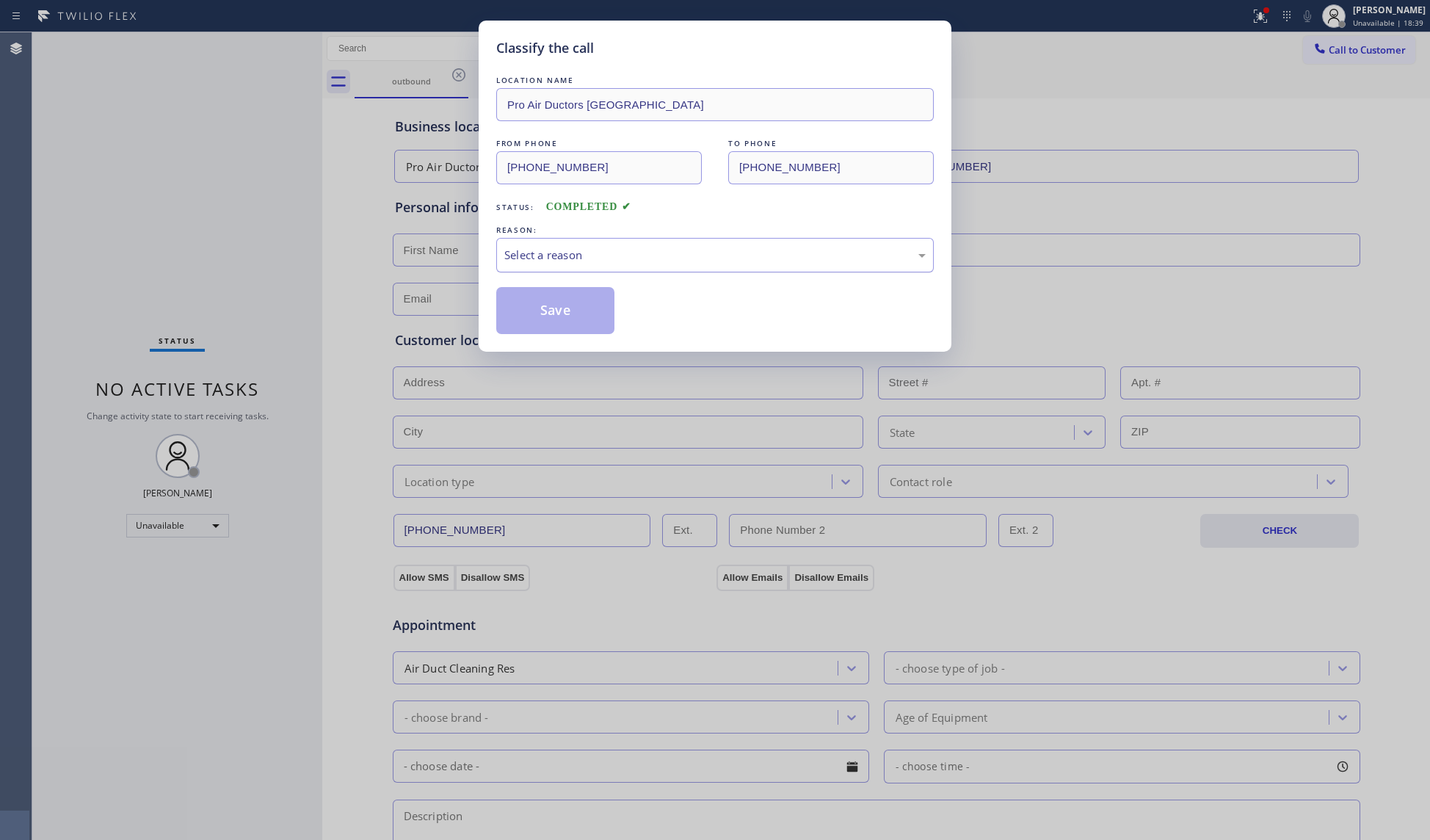
click at [637, 254] on div "Select a reason" at bounding box center [715, 255] width 421 height 17
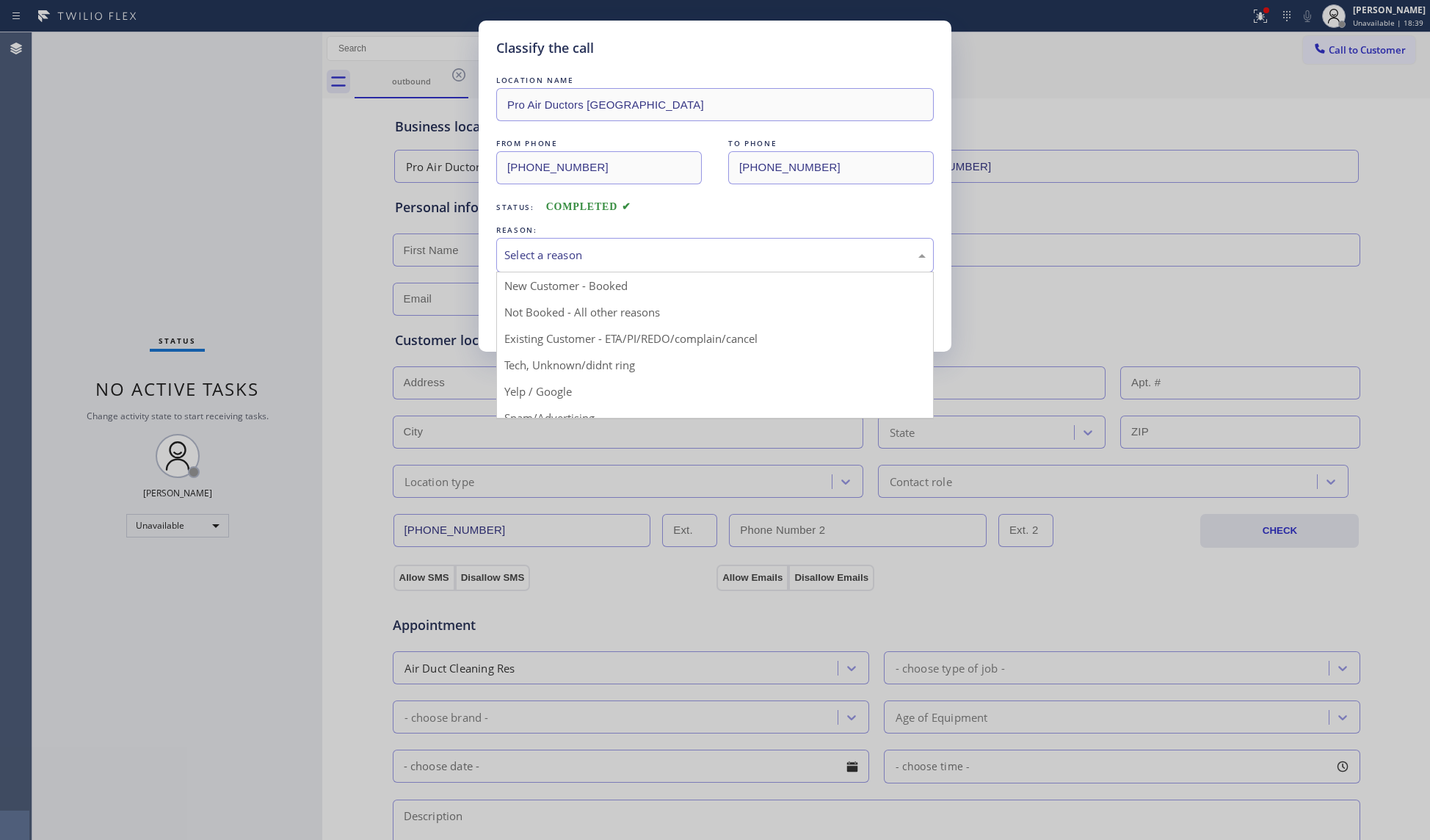
click at [535, 306] on button "Save" at bounding box center [555, 310] width 118 height 47
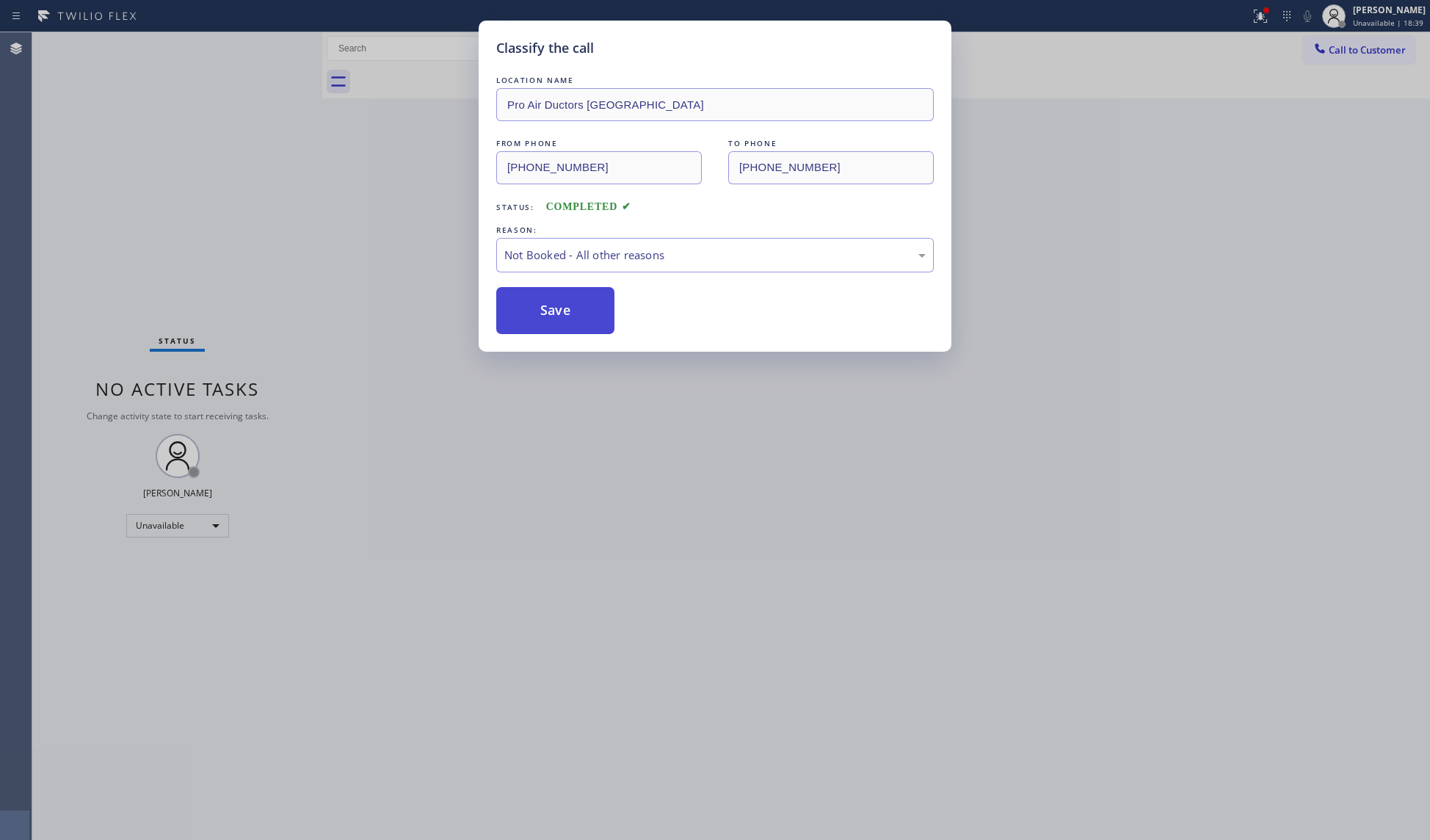
click at [537, 306] on button "Save" at bounding box center [555, 310] width 118 height 47
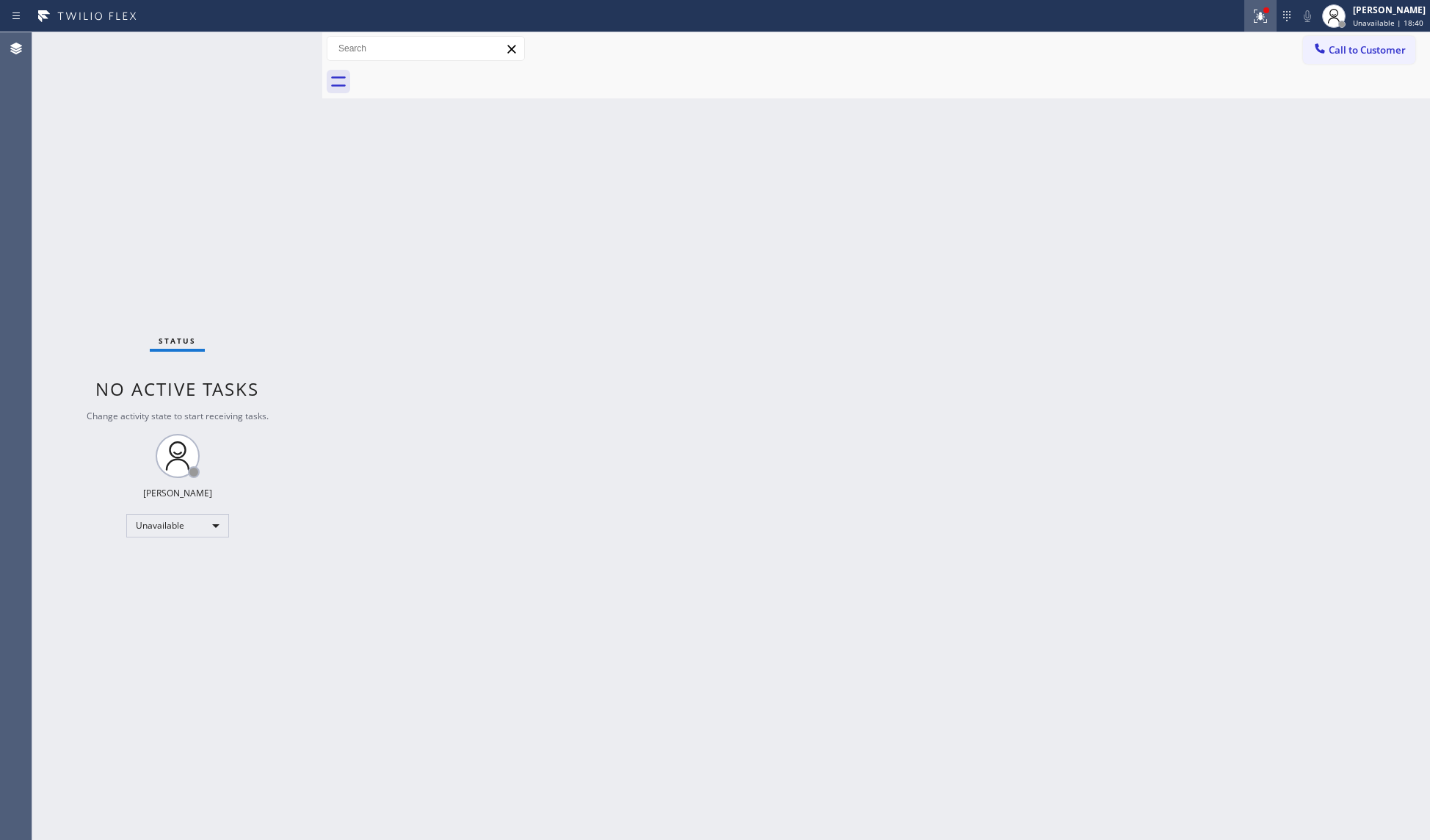
click at [1272, 13] on div at bounding box center [1261, 16] width 33 height 18
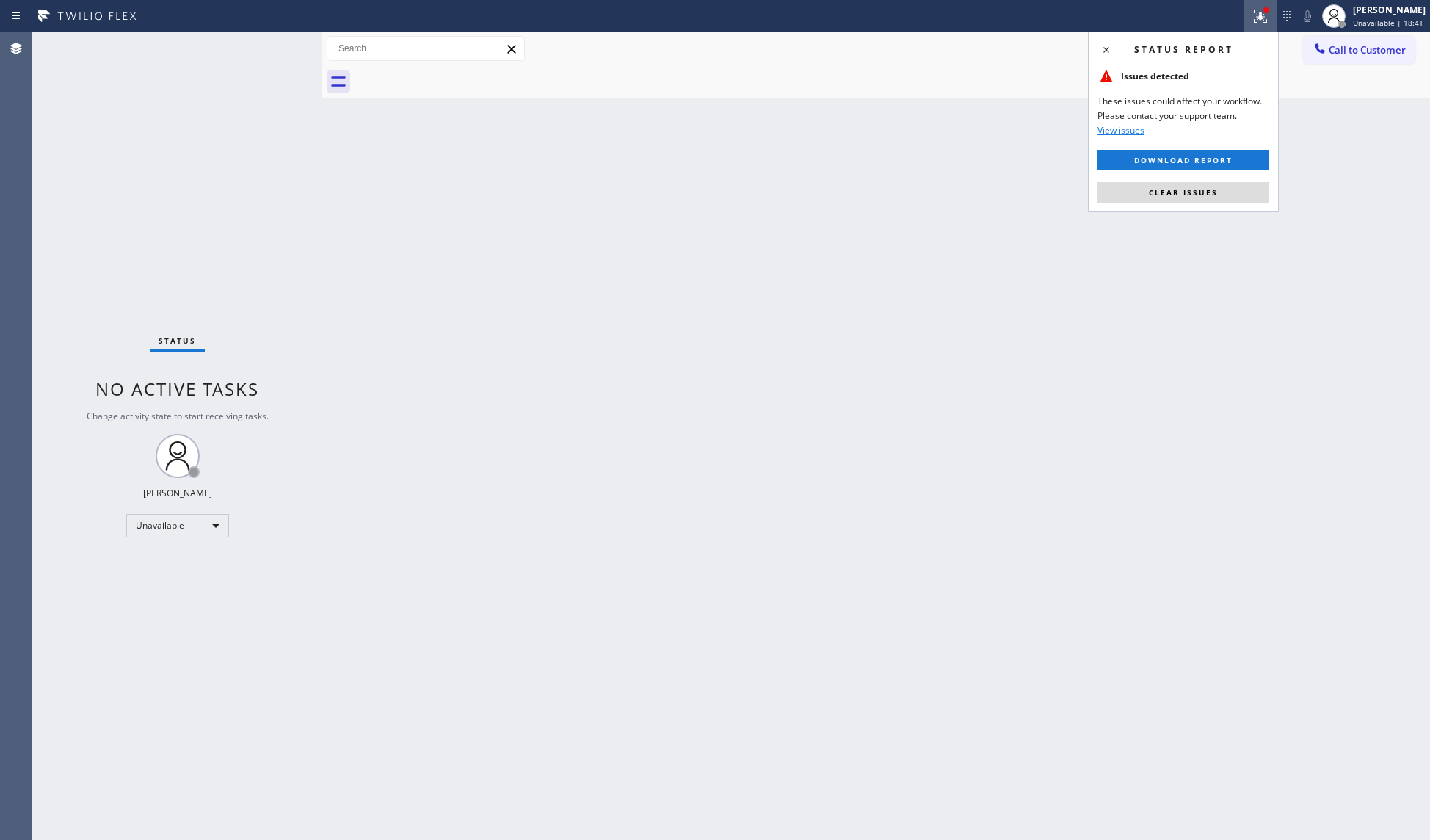
click at [1223, 186] on button "Clear issues" at bounding box center [1183, 191] width 172 height 20
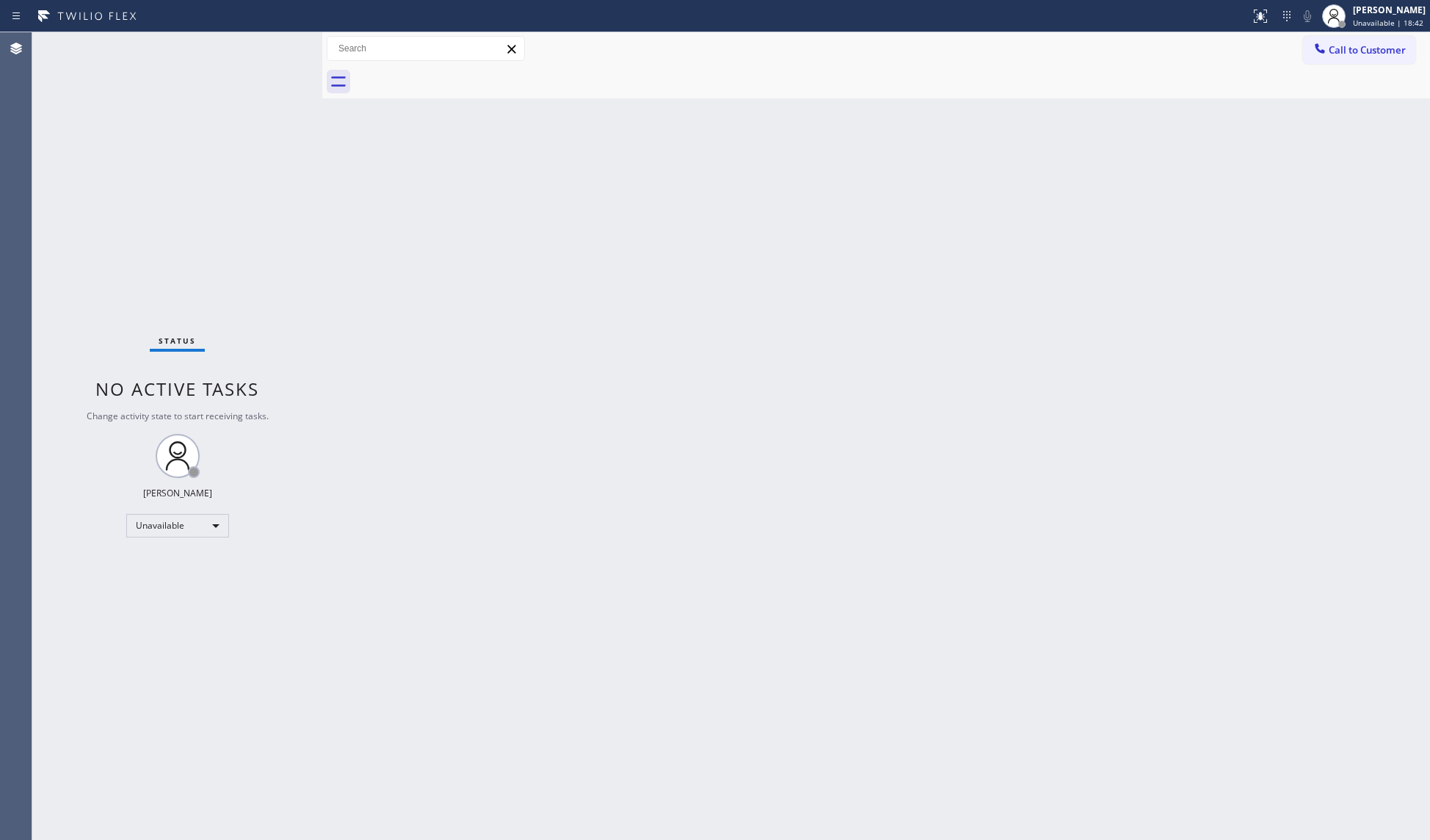
click at [1331, 33] on div "Call to Customer Outbound call Location Pro Air Ductors [GEOGRAPHIC_DATA] Your …" at bounding box center [875, 49] width 1107 height 33
click at [1346, 55] on span "Call to Customer" at bounding box center [1366, 50] width 77 height 13
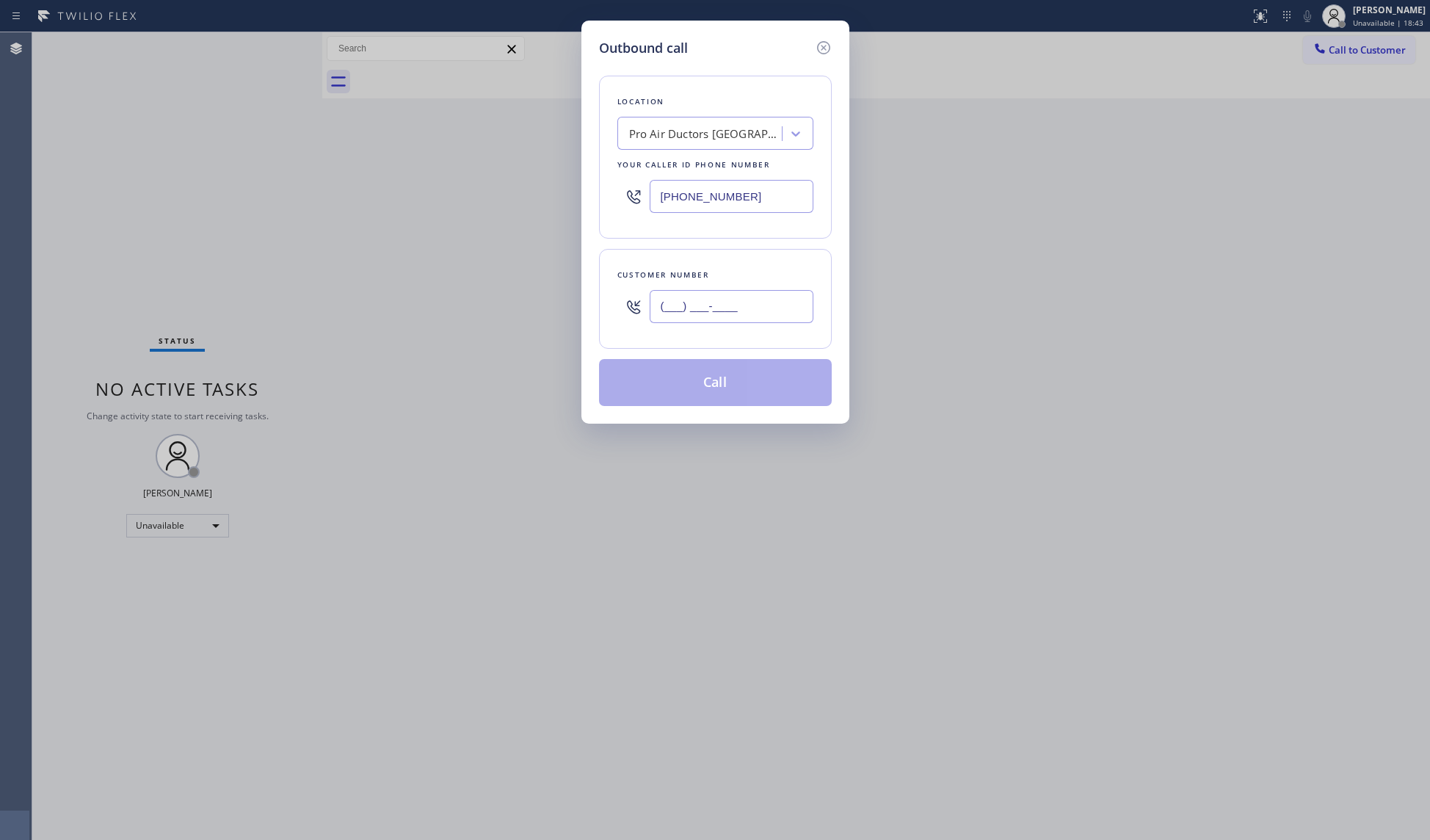
click at [780, 313] on input "(___) ___-____" at bounding box center [731, 306] width 164 height 33
paste input "430) 279-8115"
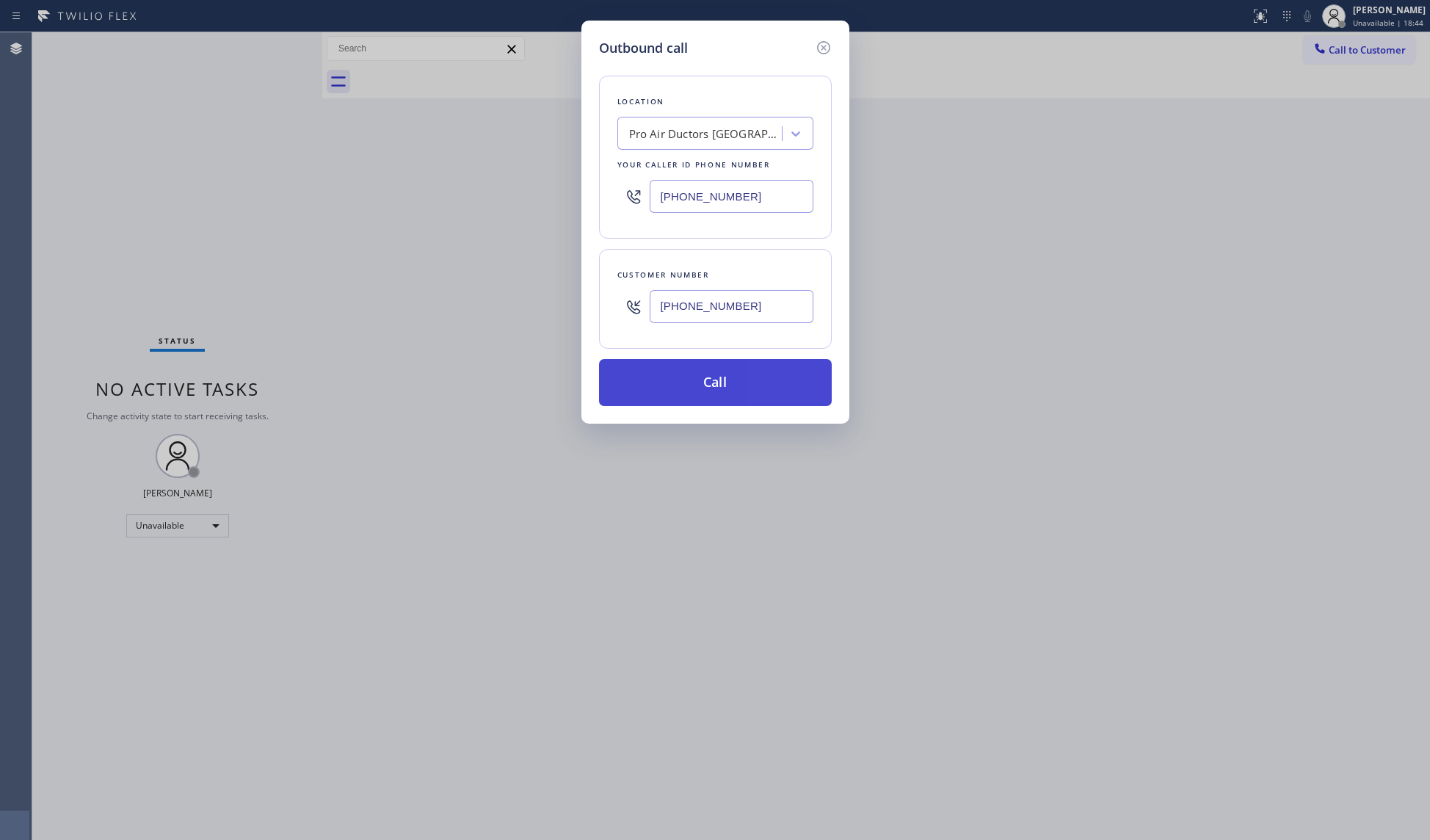
type input "[PHONE_NUMBER]"
click at [741, 386] on button "Call" at bounding box center [715, 383] width 233 height 47
click at [1102, 239] on div "Outbound call Location Pro Air Ductors [GEOGRAPHIC_DATA] Your caller id phone n…" at bounding box center [715, 420] width 1430 height 840
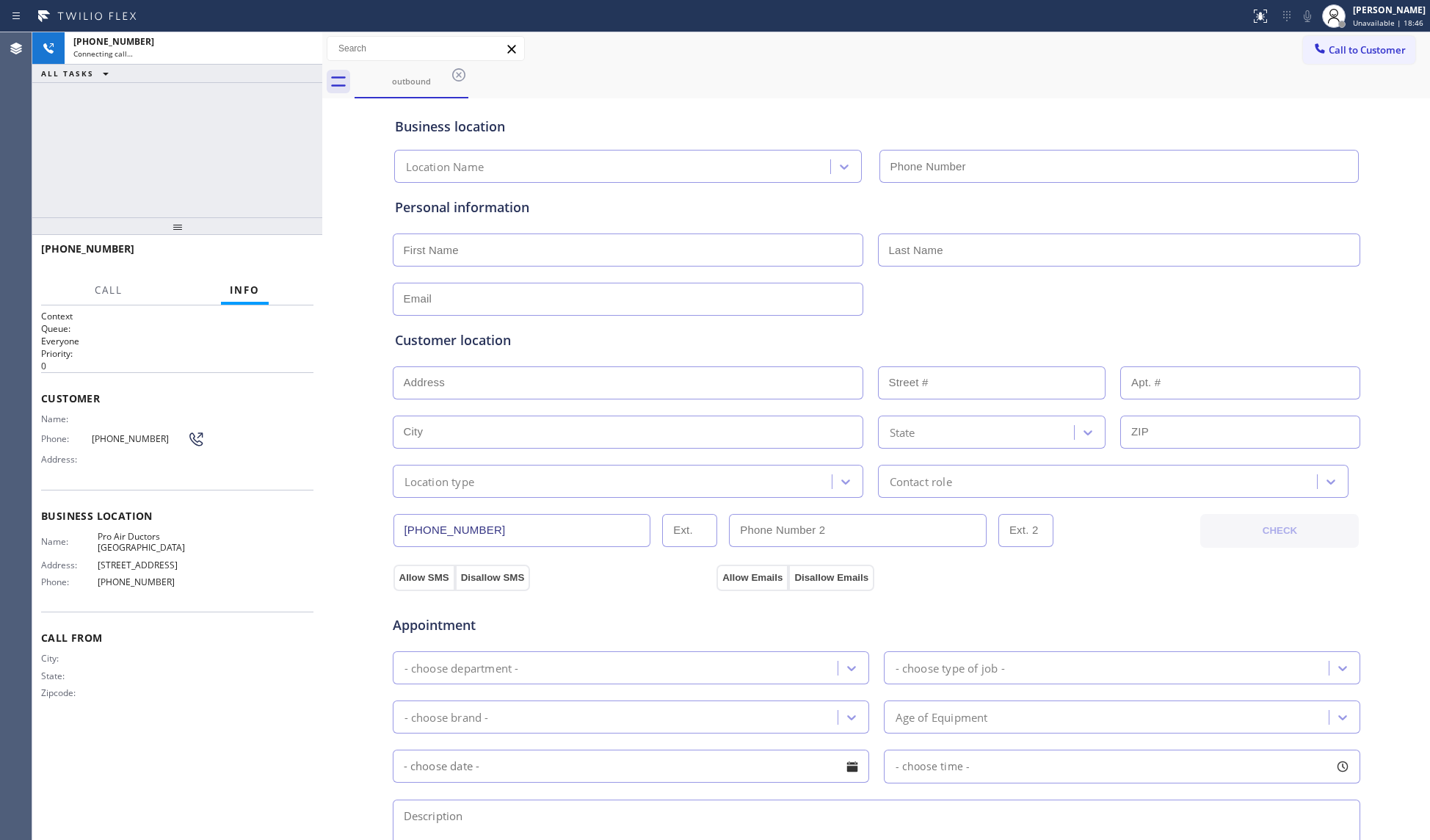
type input "[PHONE_NUMBER]"
click at [262, 248] on button "HANG UP" at bounding box center [279, 255] width 68 height 20
click at [265, 248] on button "HANG UP" at bounding box center [279, 255] width 68 height 20
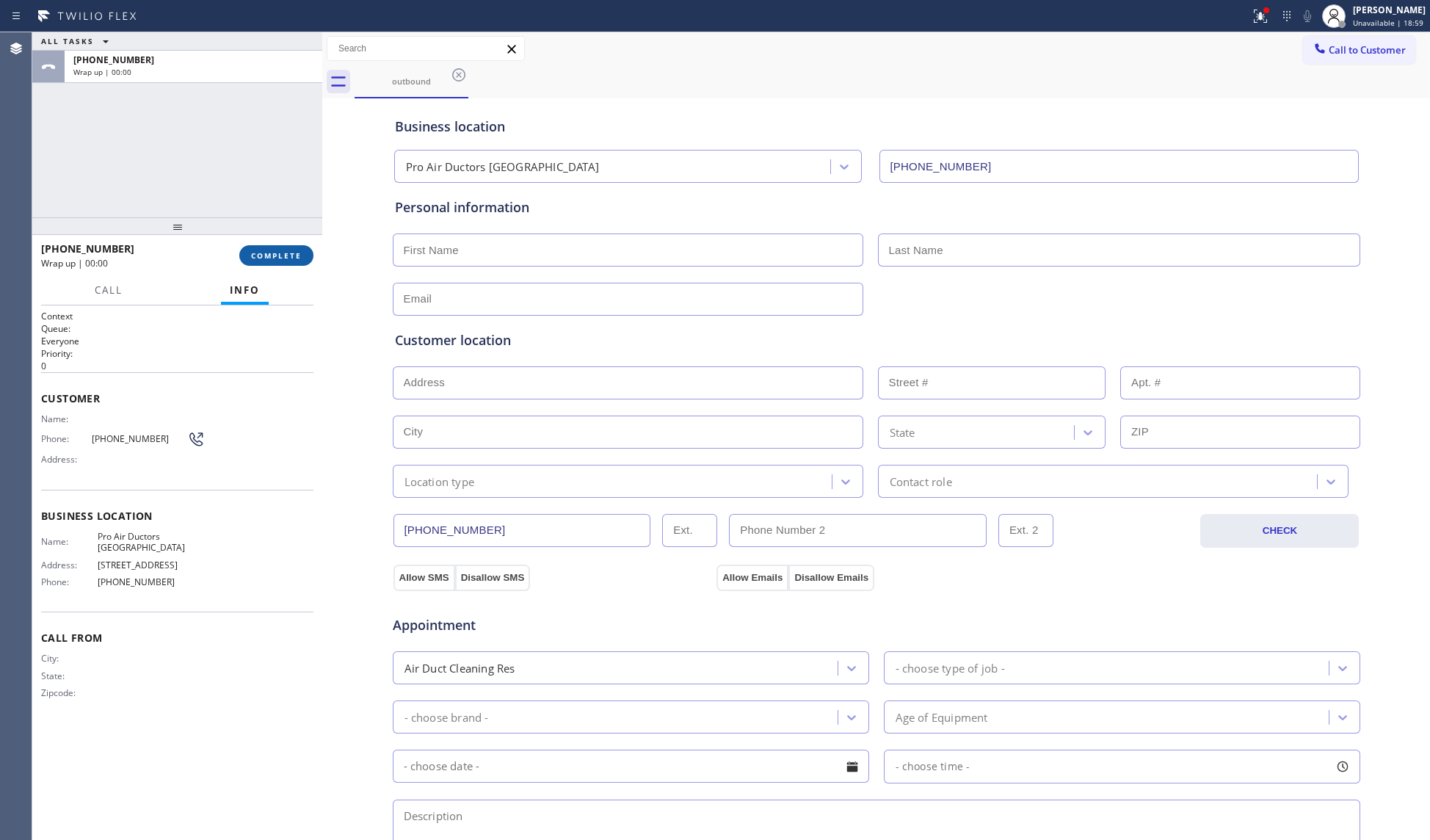
click at [277, 249] on button "COMPLETE" at bounding box center [276, 255] width 74 height 20
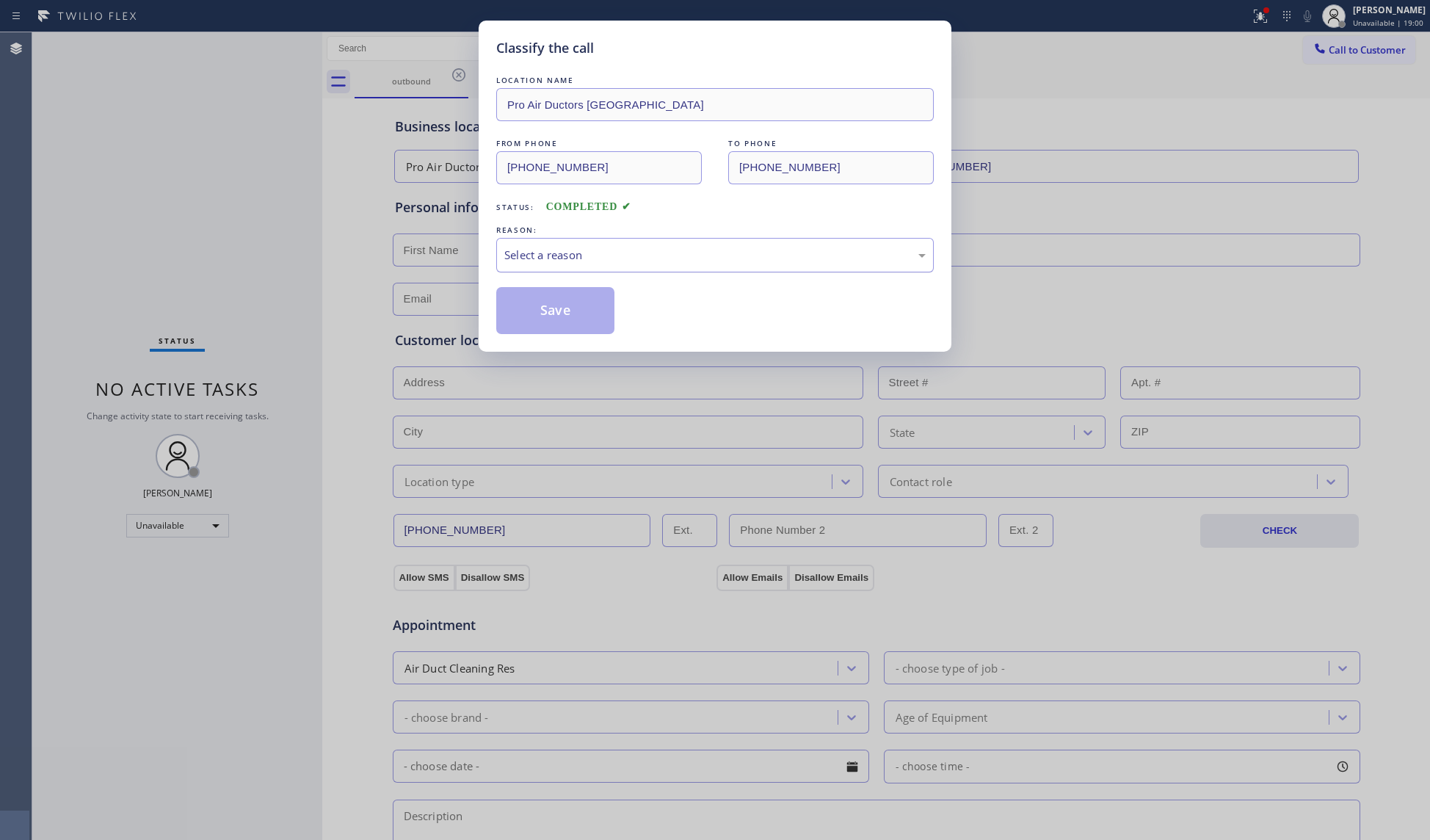
click at [633, 256] on div "Select a reason" at bounding box center [715, 255] width 421 height 17
click at [533, 315] on button "Save" at bounding box center [555, 310] width 118 height 47
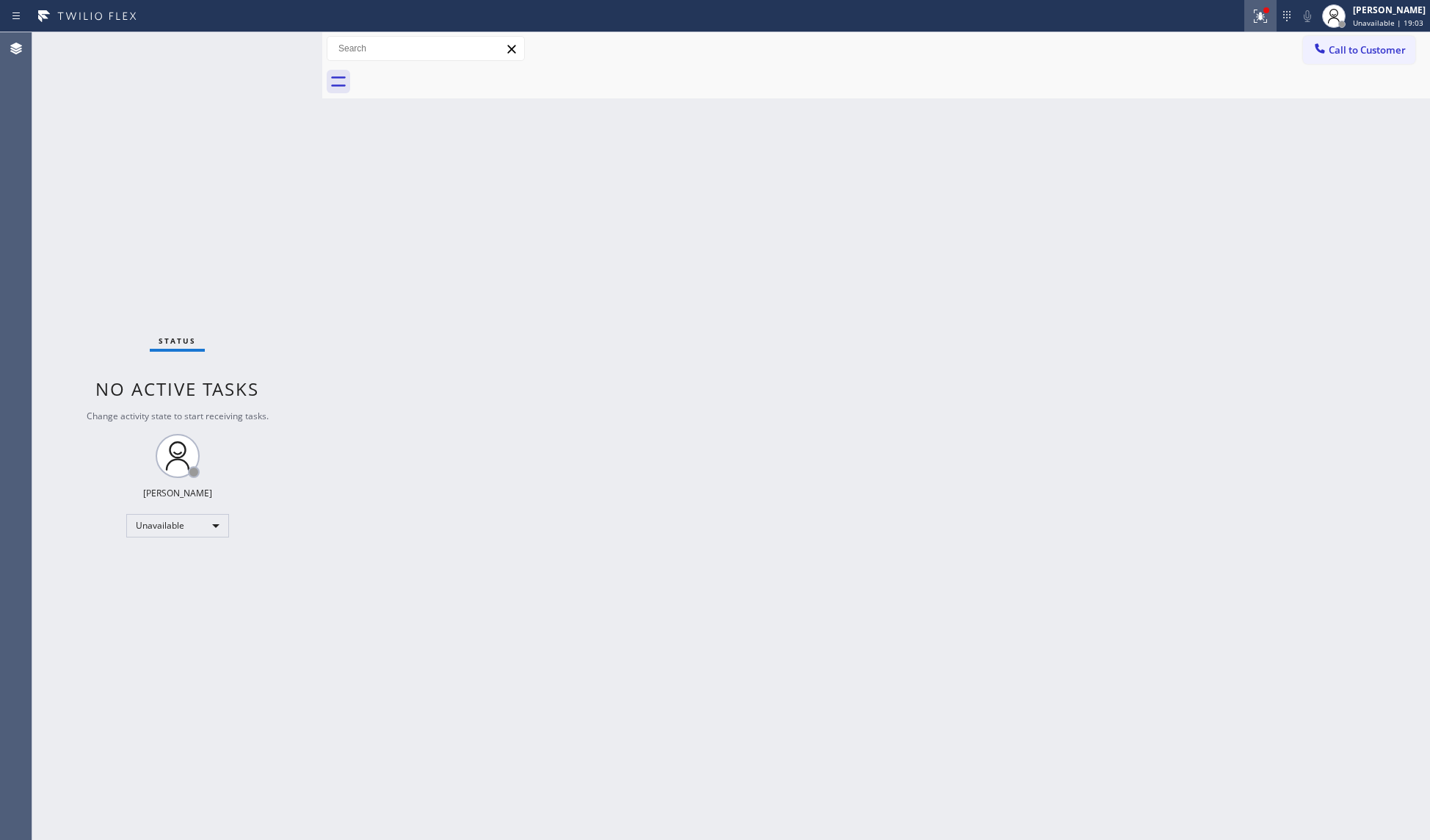
click at [1257, 10] on icon at bounding box center [1258, 15] width 9 height 11
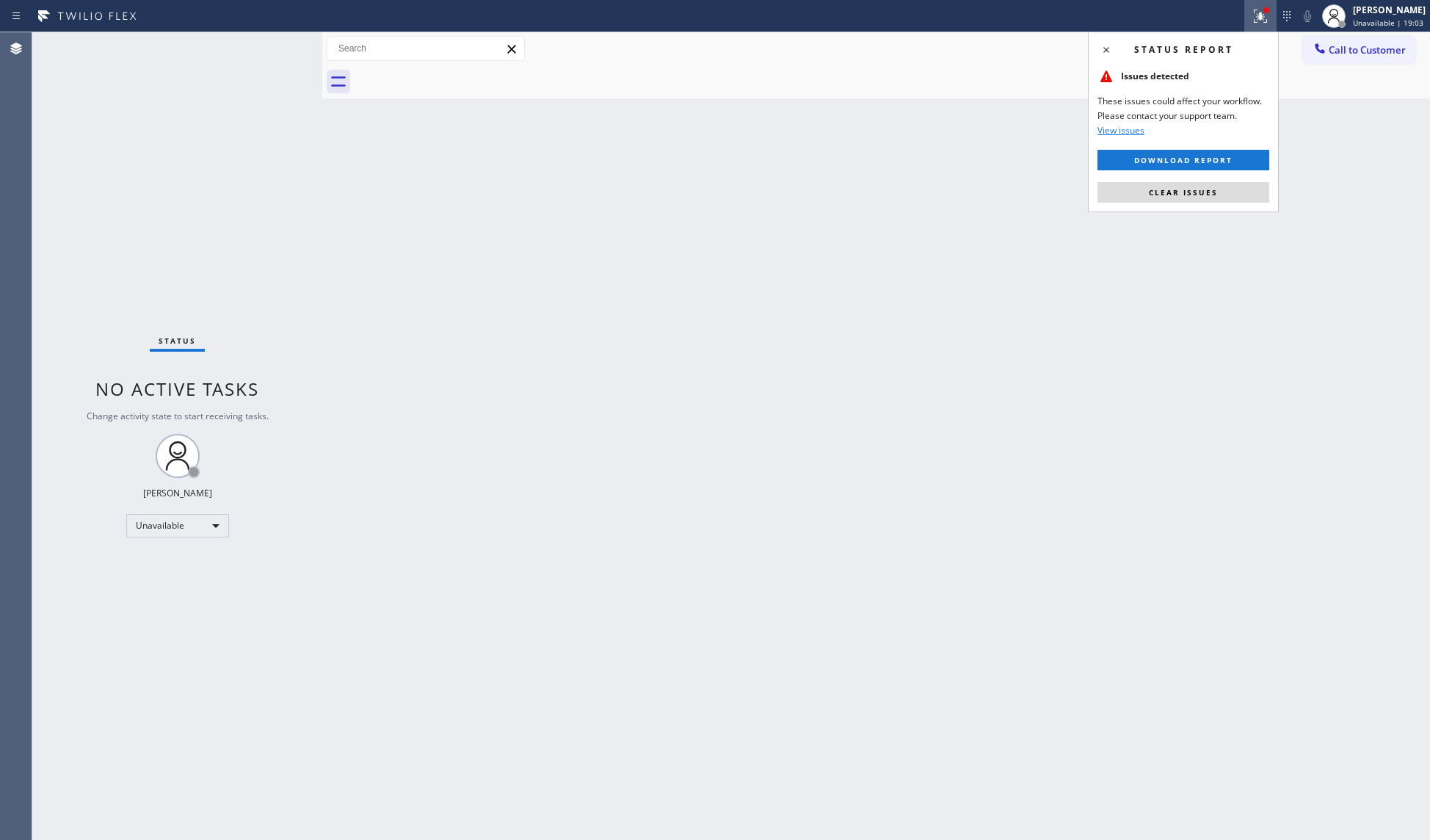
drag, startPoint x: 1208, startPoint y: 197, endPoint x: 1203, endPoint y: 187, distance: 11.2
click at [1208, 197] on button "Clear issues" at bounding box center [1183, 191] width 172 height 20
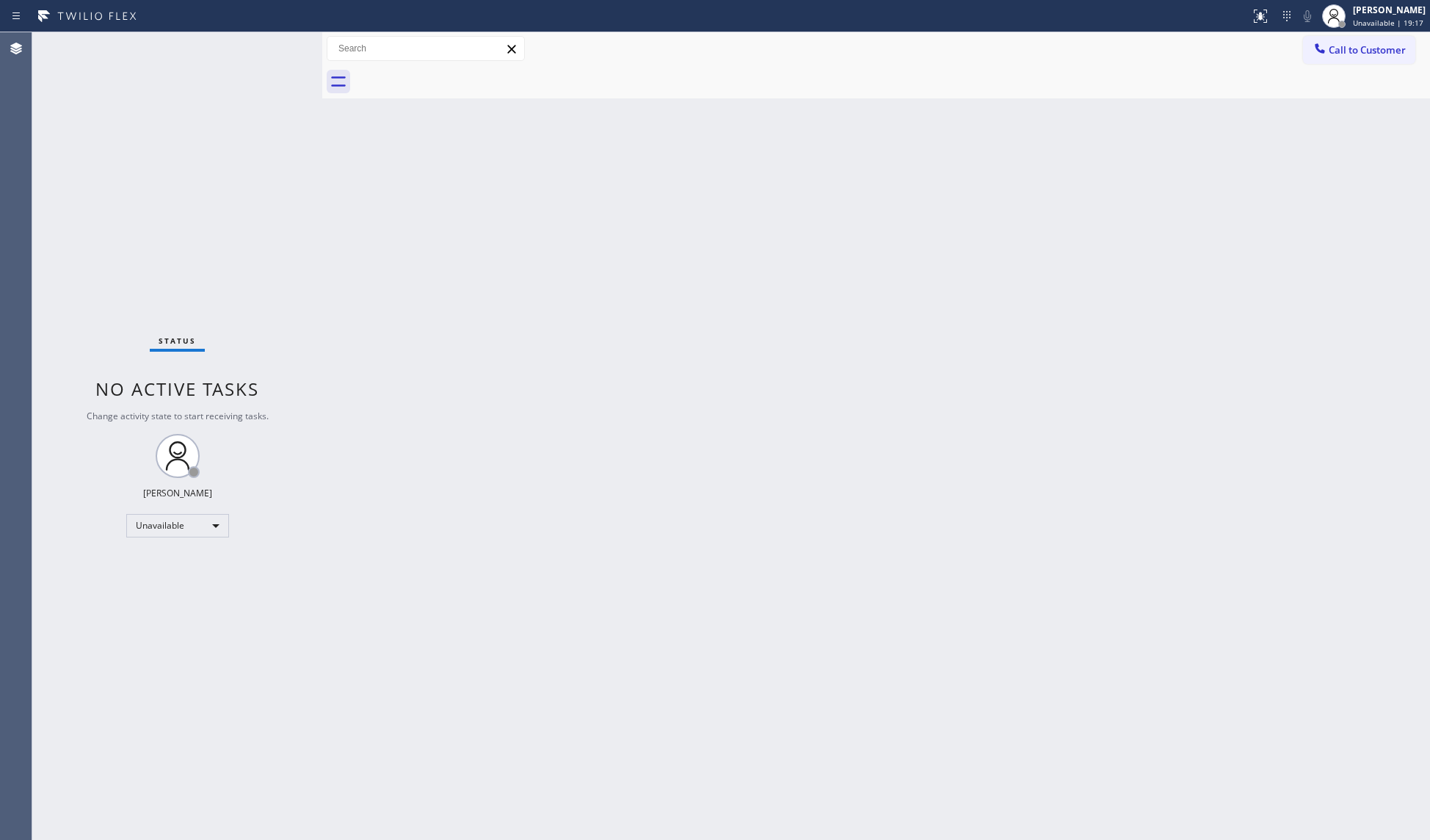
drag, startPoint x: 1337, startPoint y: 48, endPoint x: 1325, endPoint y: 48, distance: 12.0
click at [1339, 48] on span "Call to Customer" at bounding box center [1366, 50] width 77 height 13
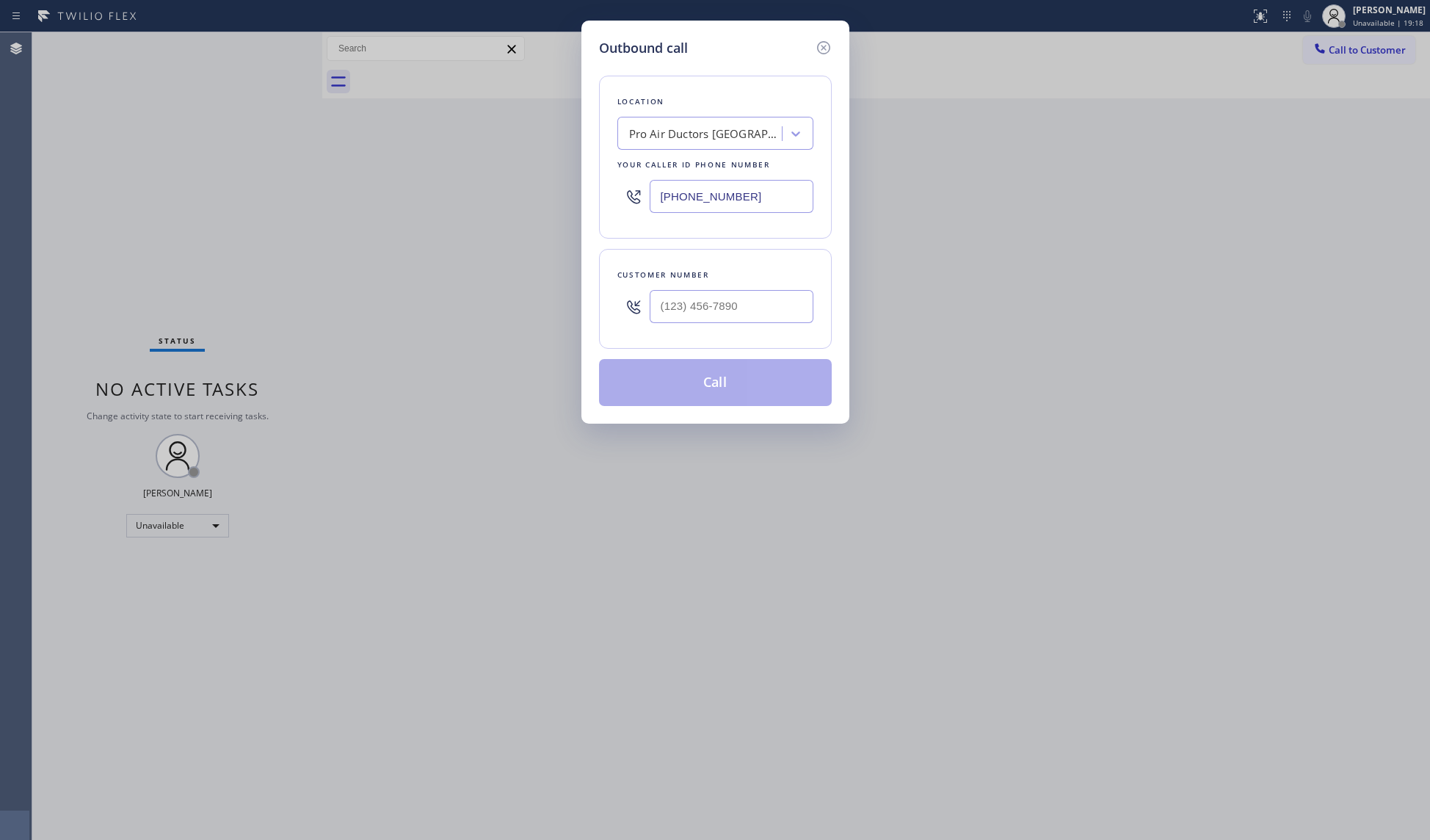
drag, startPoint x: 759, startPoint y: 212, endPoint x: 586, endPoint y: 186, distance: 174.9
click at [585, 189] on div "Outbound call Location Pro Air Ductors [GEOGRAPHIC_DATA] Your caller id phone n…" at bounding box center [715, 222] width 268 height 403
paste input "323) 638-0815"
type input "[PHONE_NUMBER]"
click at [685, 300] on input "(___) ___-____" at bounding box center [731, 306] width 164 height 33
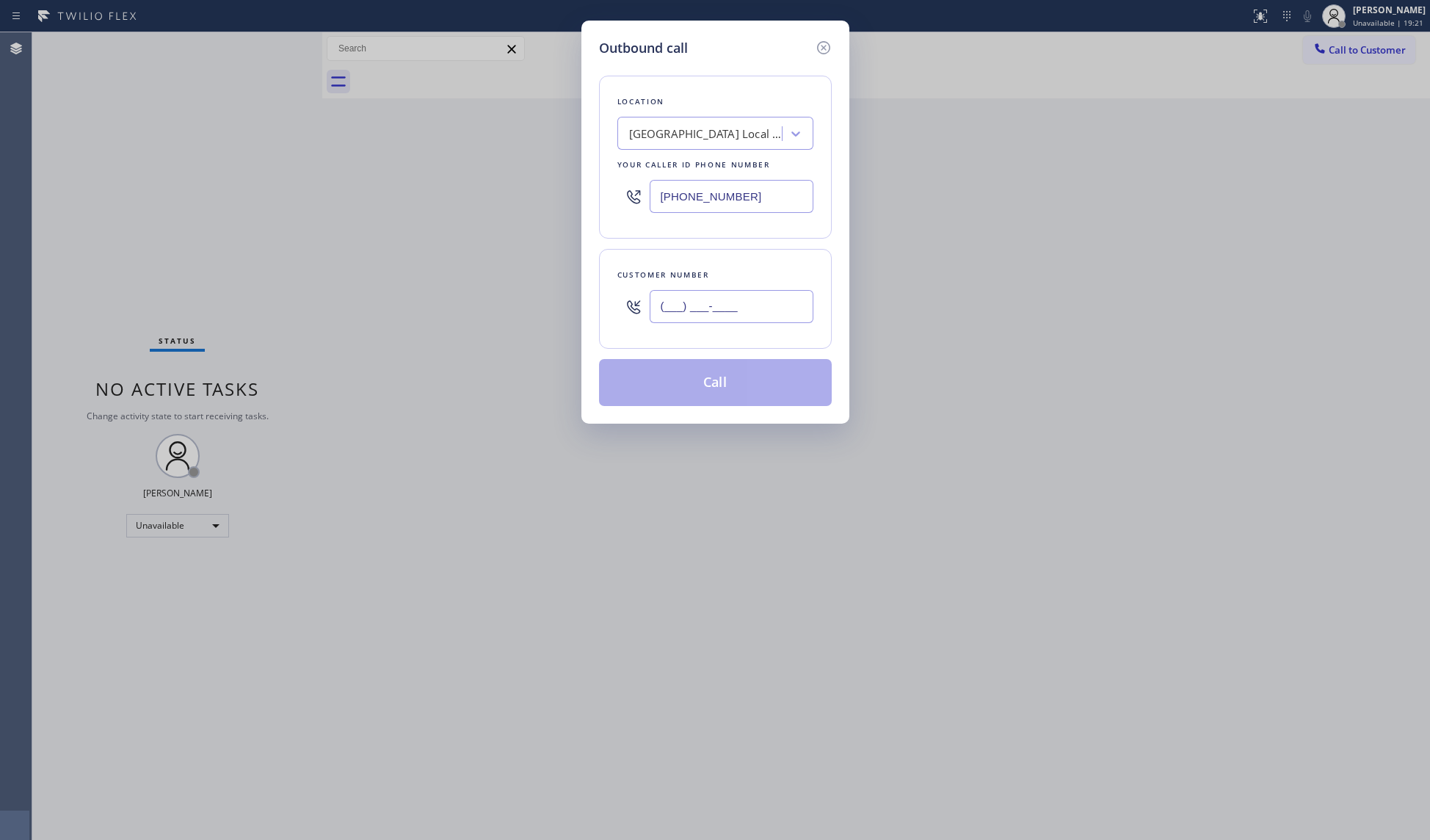
paste input "949) 202-2530"
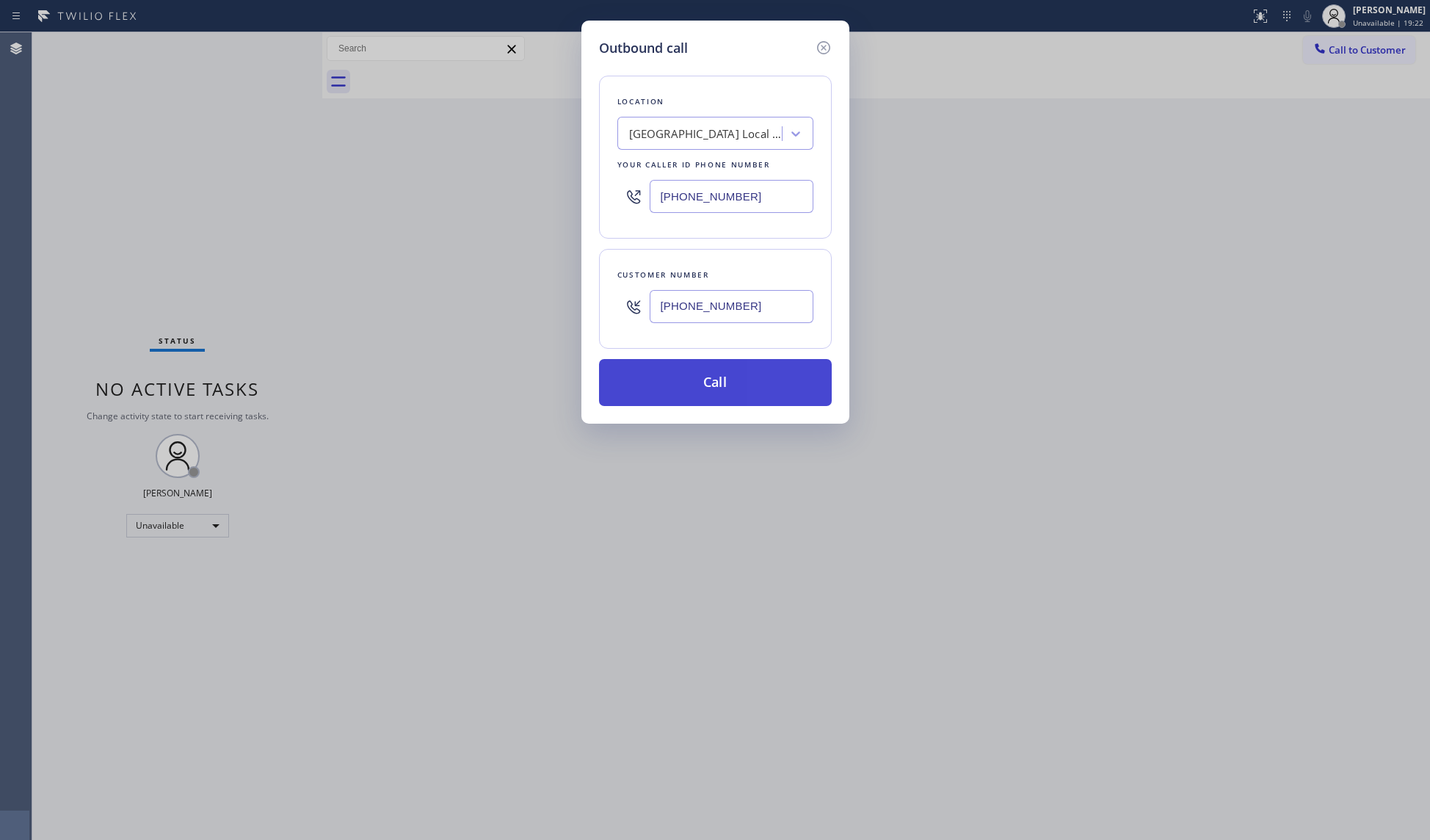
type input "[PHONE_NUMBER]"
click at [726, 374] on button "Call" at bounding box center [715, 383] width 233 height 47
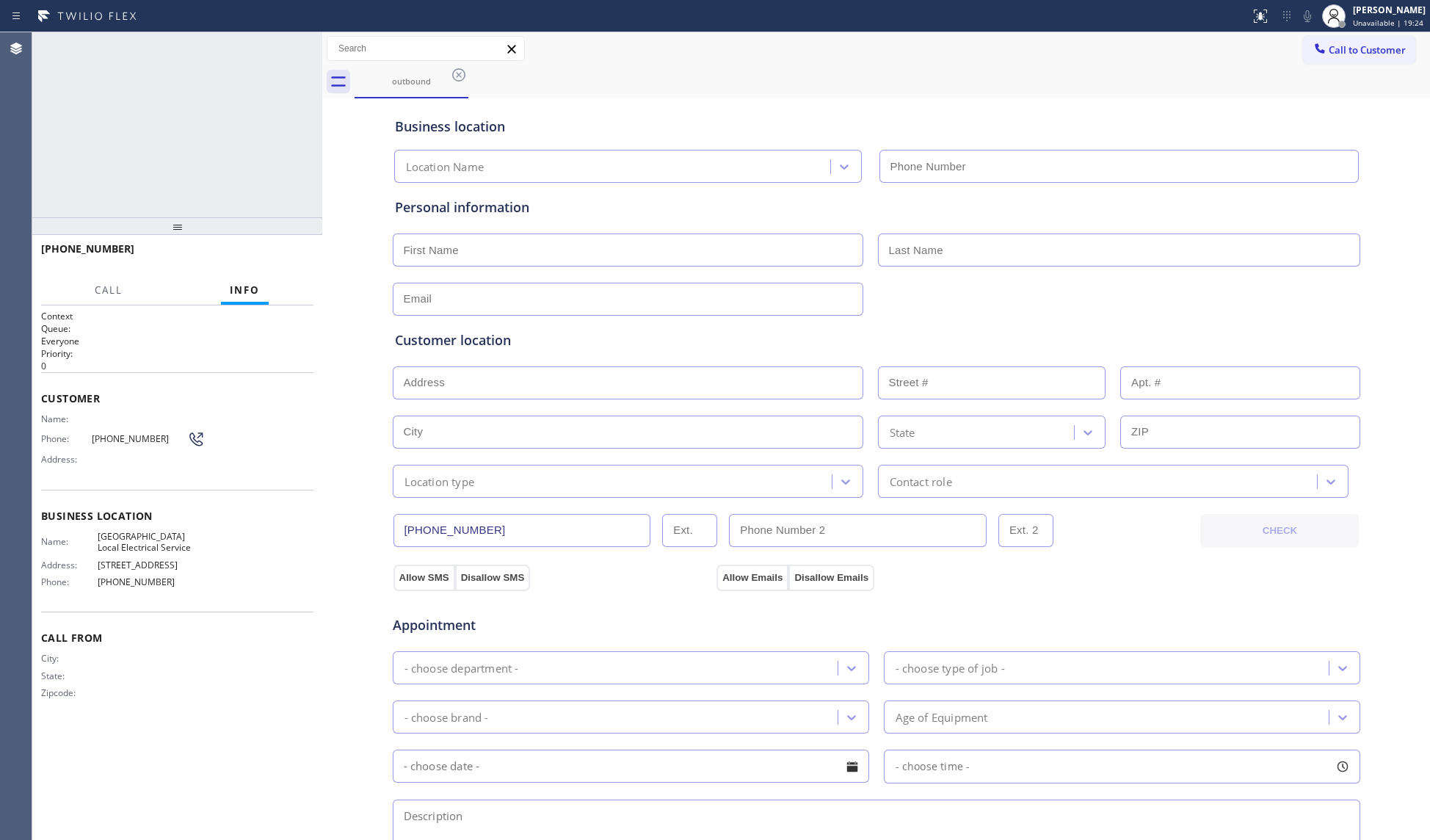
type input "[PHONE_NUMBER]"
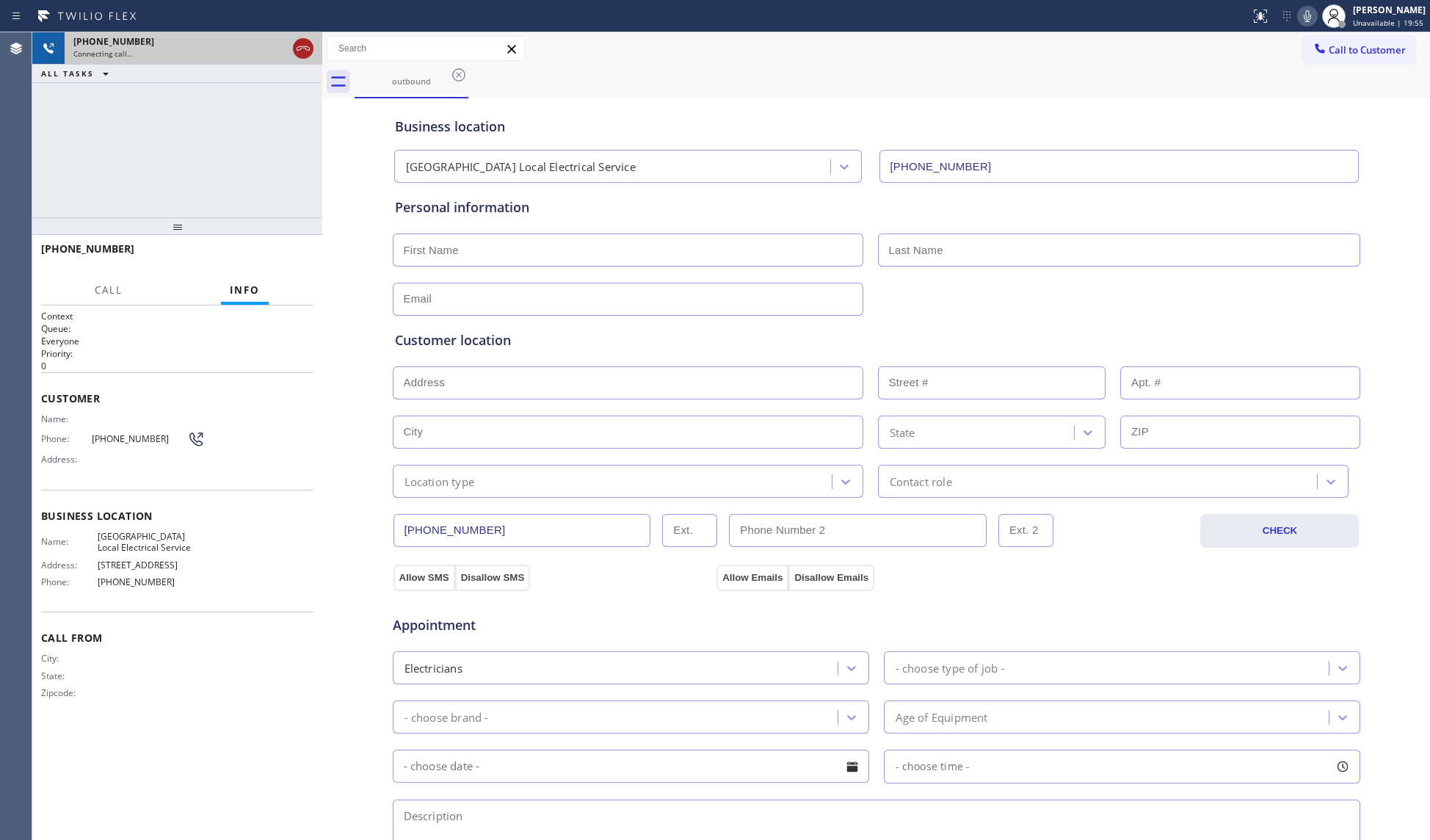
click at [303, 51] on icon at bounding box center [303, 49] width 18 height 18
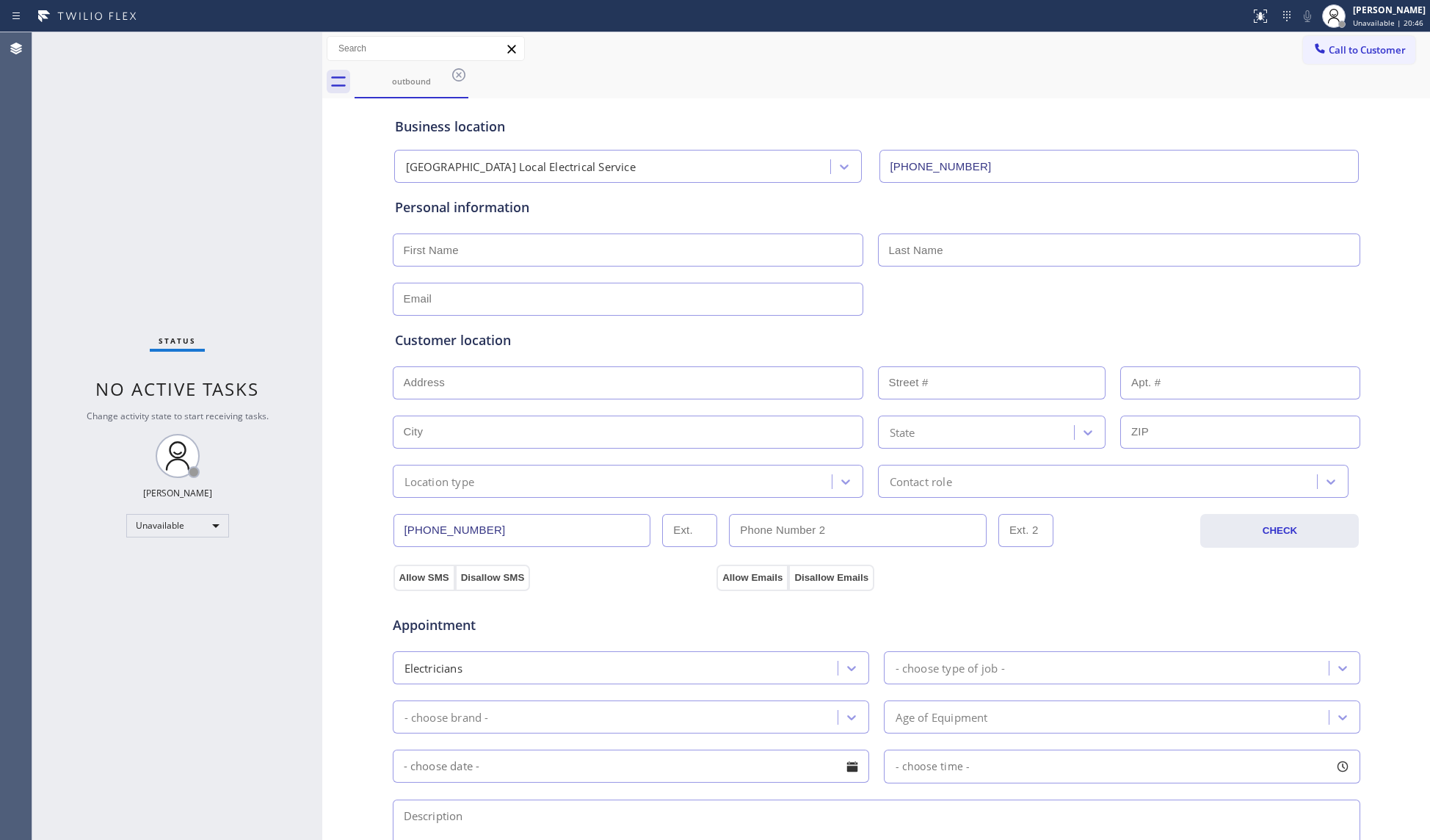
drag, startPoint x: 461, startPoint y: 77, endPoint x: 448, endPoint y: 68, distance: 15.8
click at [460, 77] on icon at bounding box center [459, 75] width 18 height 18
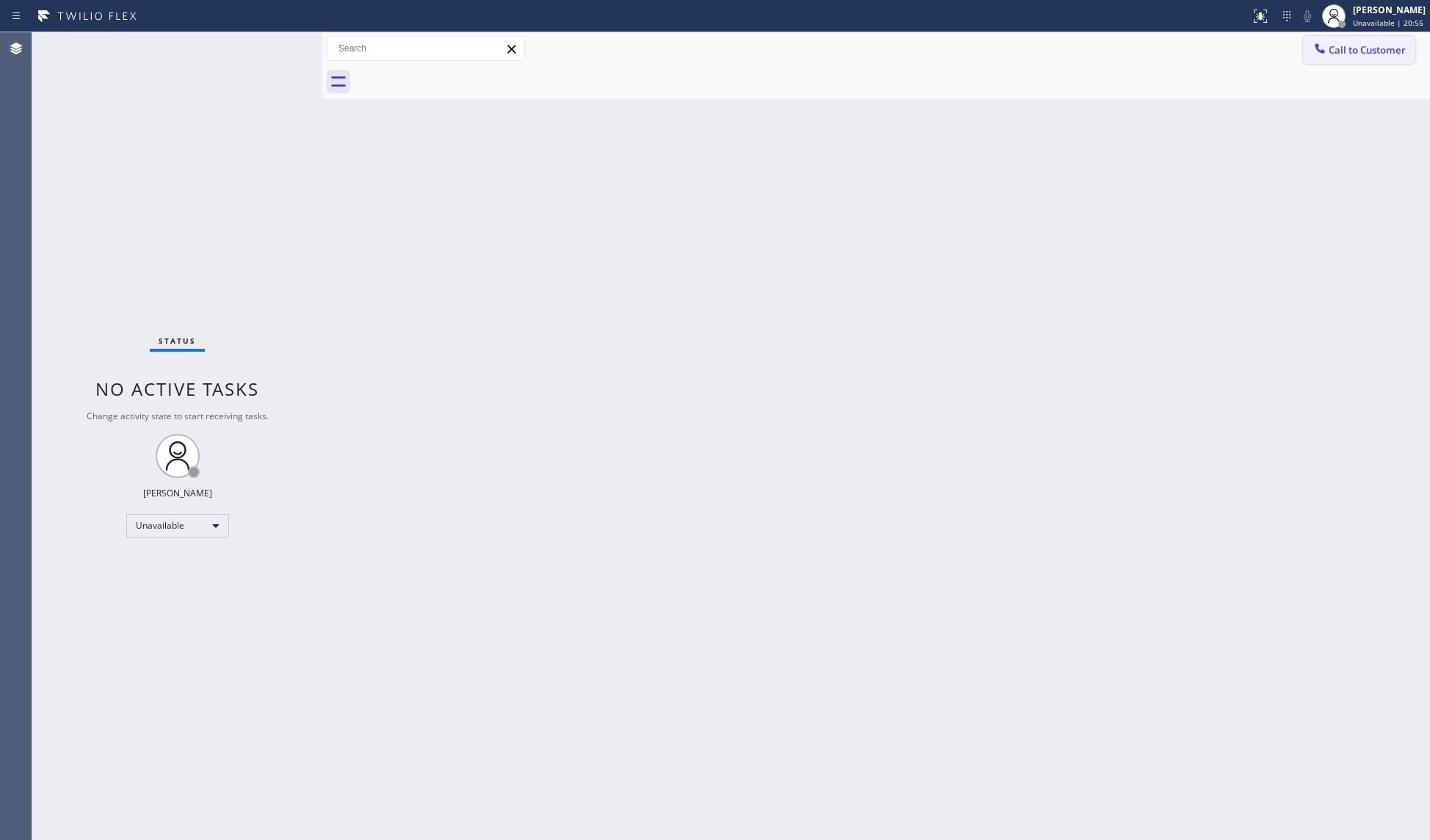
click at [1316, 42] on icon at bounding box center [1320, 48] width 15 height 15
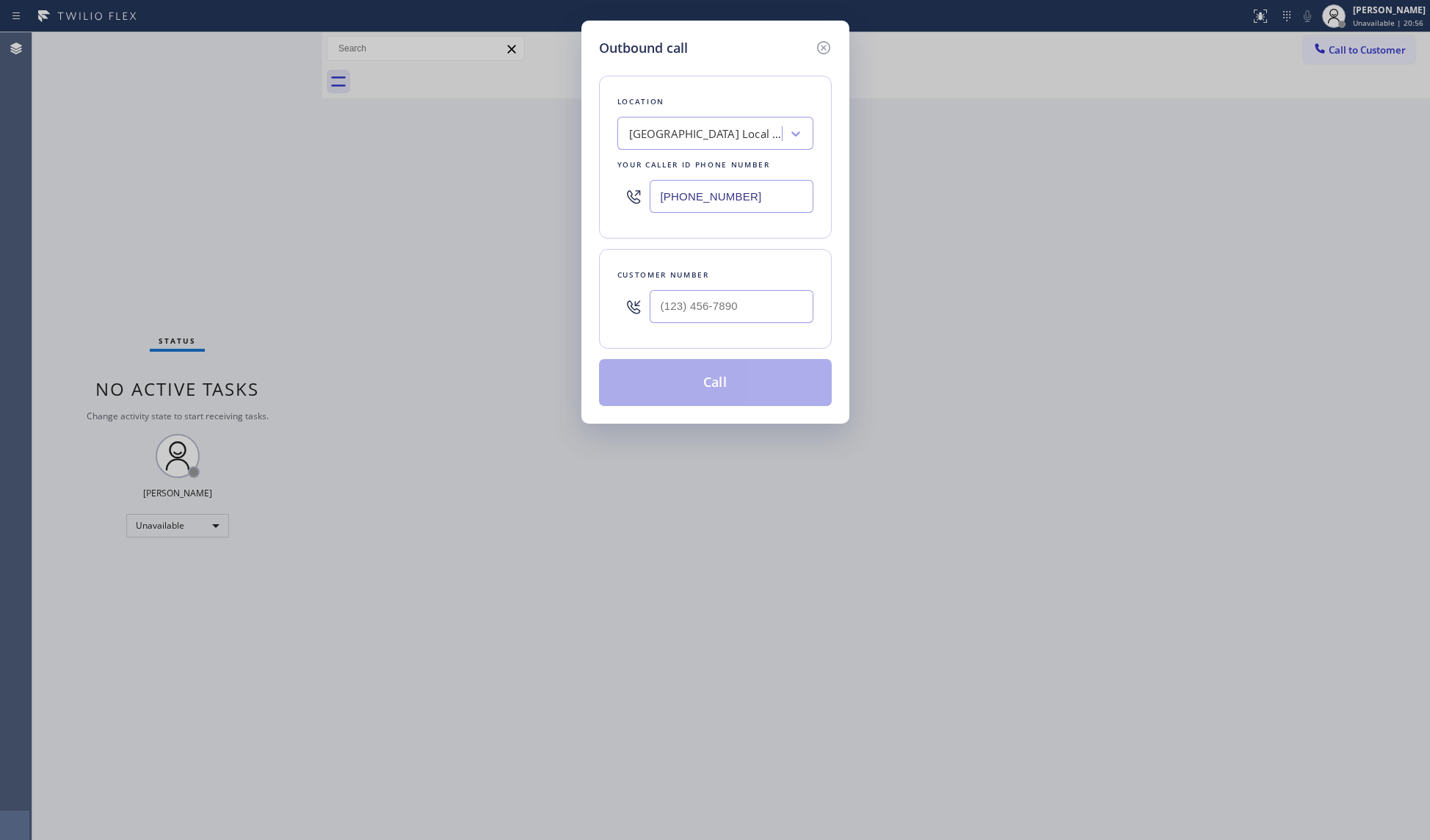
drag, startPoint x: 765, startPoint y: 200, endPoint x: 568, endPoint y: 189, distance: 197.3
click at [568, 189] on div "Outbound call Location [GEOGRAPHIC_DATA] Local Electrical Service Your caller i…" at bounding box center [715, 420] width 1430 height 840
paste input "855) 731-4952"
type input "[PHONE_NUMBER]"
click at [800, 304] on input "(___) ___-____" at bounding box center [731, 306] width 164 height 33
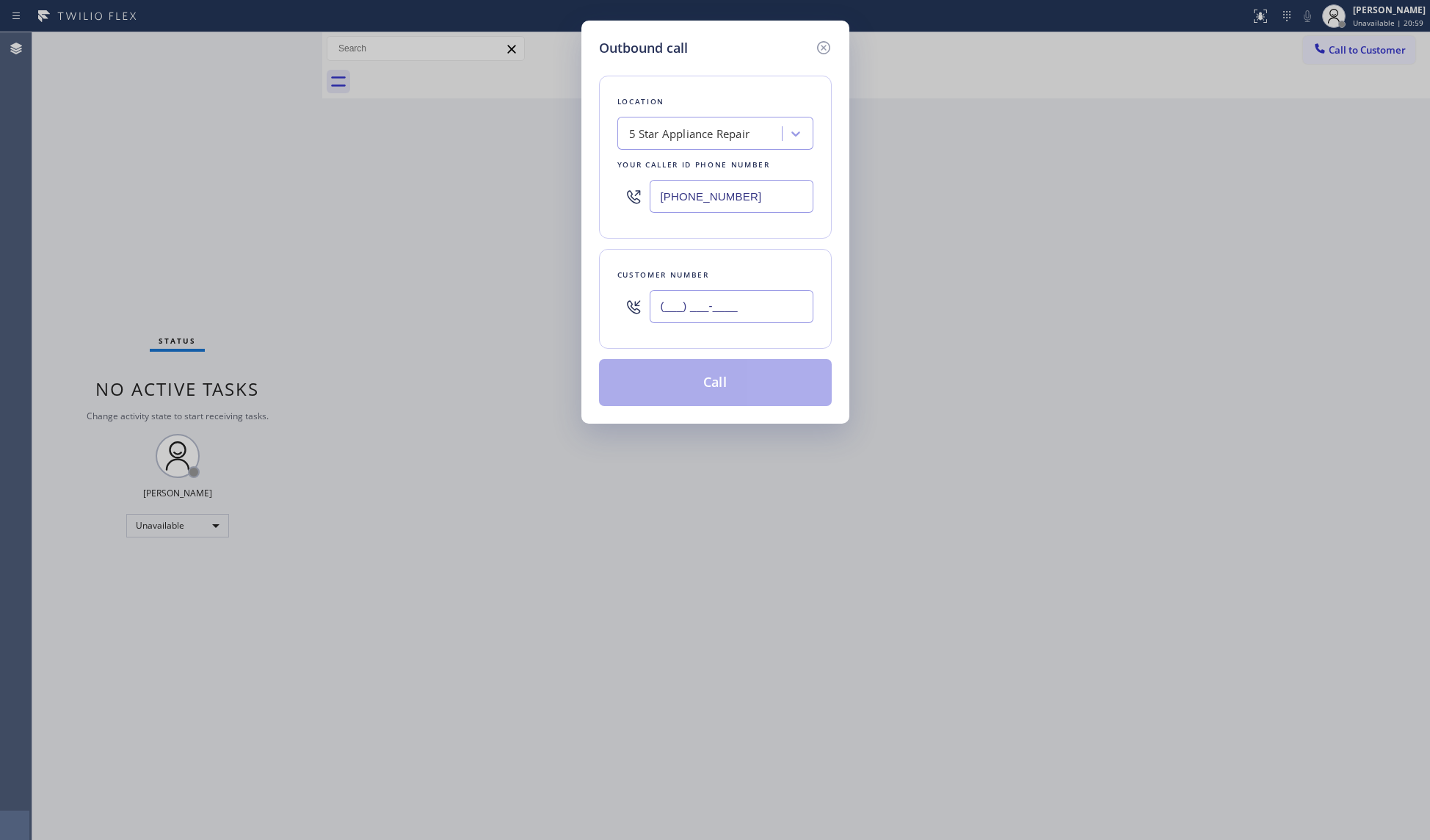
paste input "416) 458-8113"
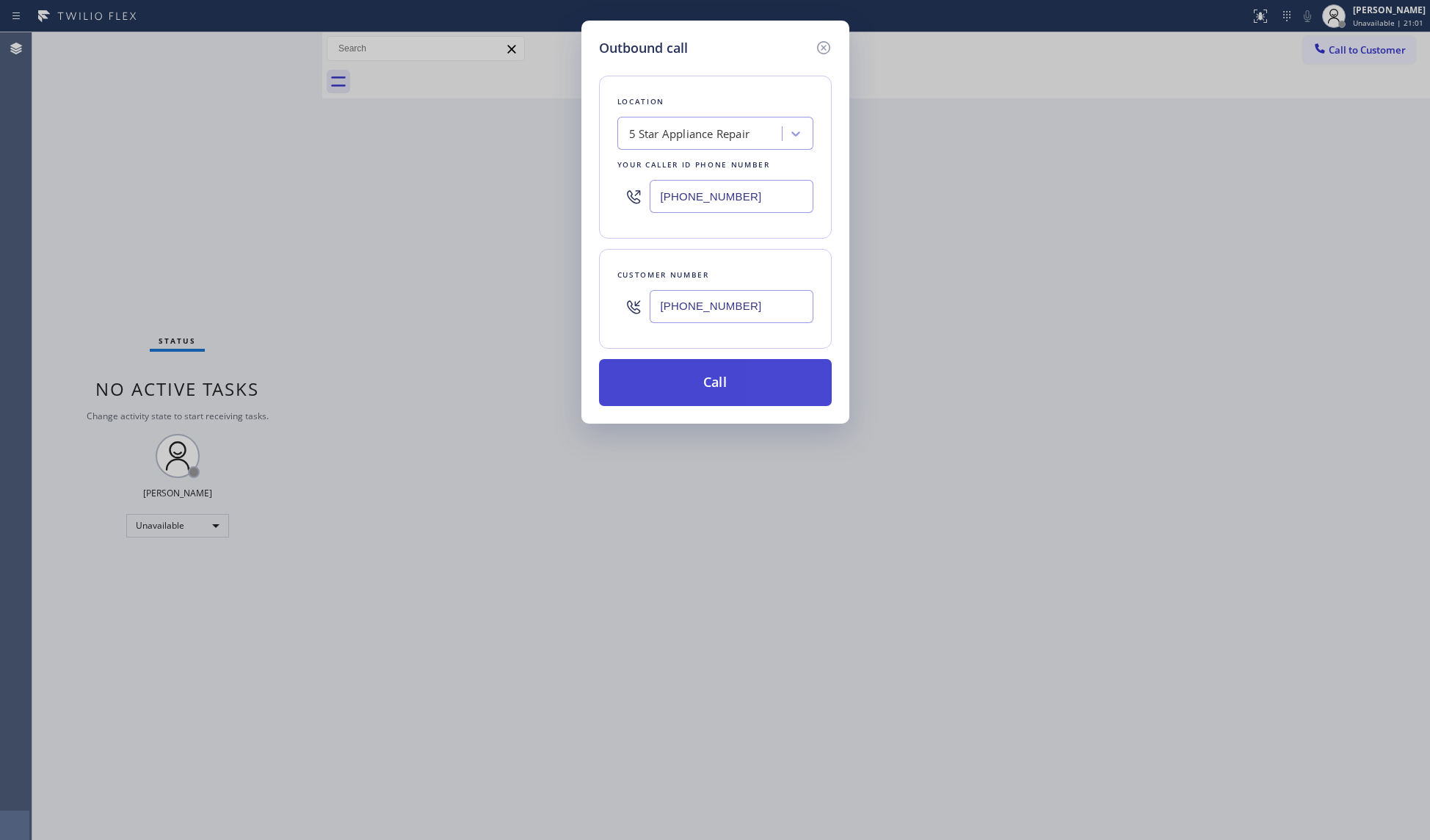
type input "[PHONE_NUMBER]"
click at [720, 382] on button "Call" at bounding box center [715, 383] width 233 height 47
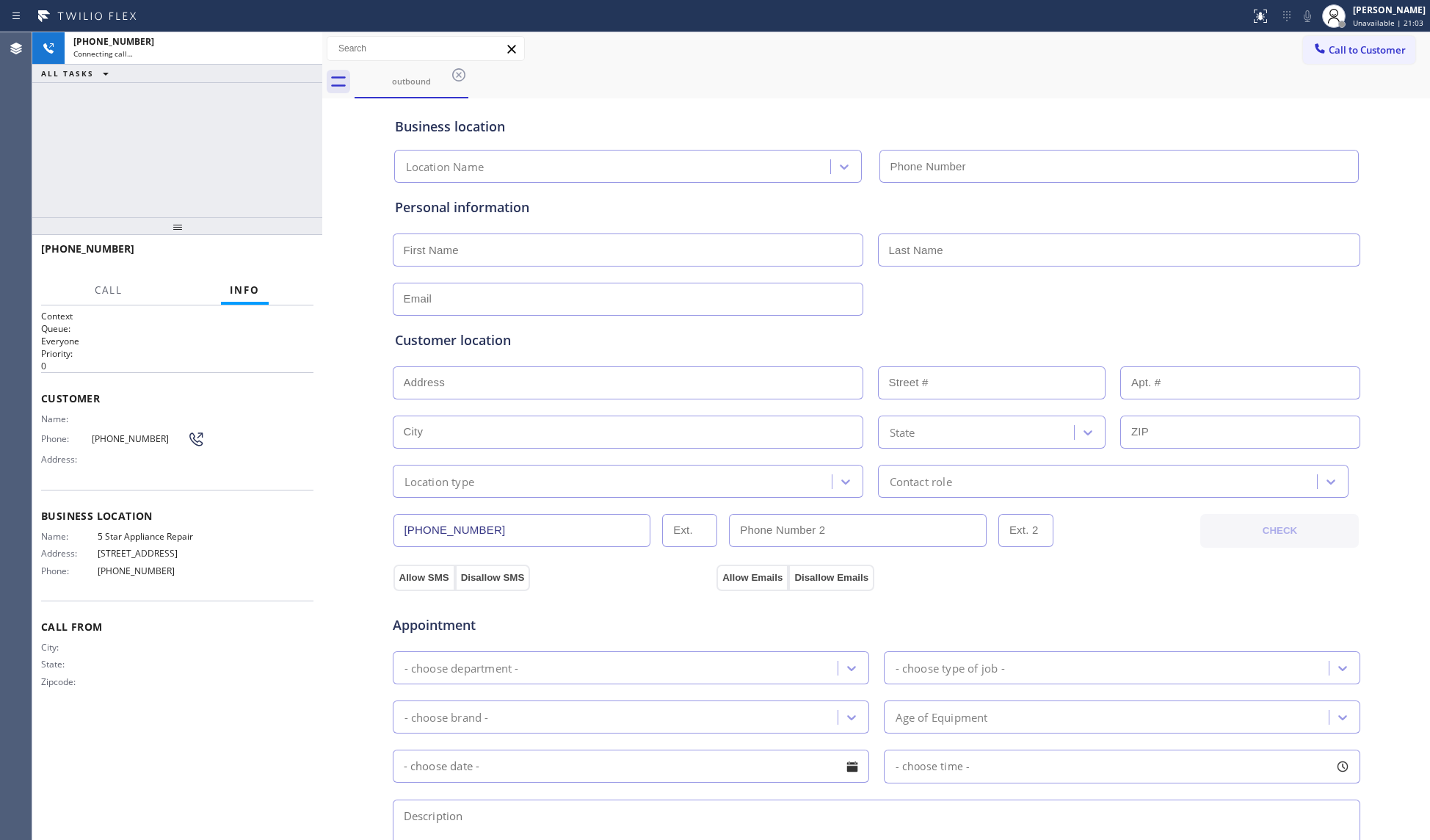
type input "[PHONE_NUMBER]"
click at [1137, 73] on div "outbound" at bounding box center [892, 81] width 1076 height 33
click at [1176, 59] on div "Call to Customer Outbound call Location 5 Star Appliance Repair Your caller id …" at bounding box center [875, 49] width 1107 height 26
click at [274, 247] on button "HANG UP" at bounding box center [279, 255] width 68 height 20
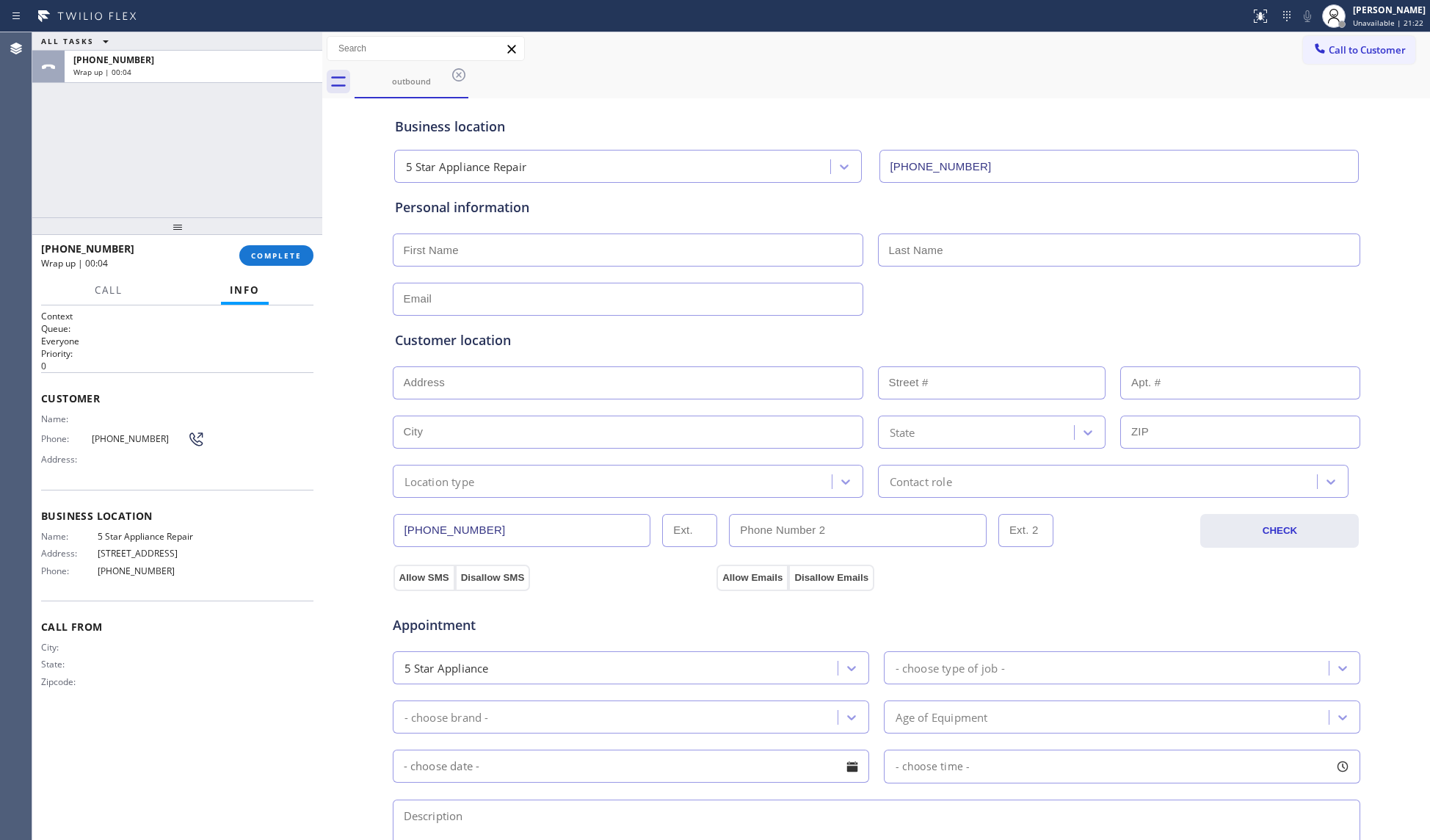
click at [271, 268] on div "[PHONE_NUMBER] Wrap up | 00:04 COMPLETE" at bounding box center [177, 255] width 272 height 38
click at [275, 262] on button "COMPLETE" at bounding box center [276, 255] width 74 height 20
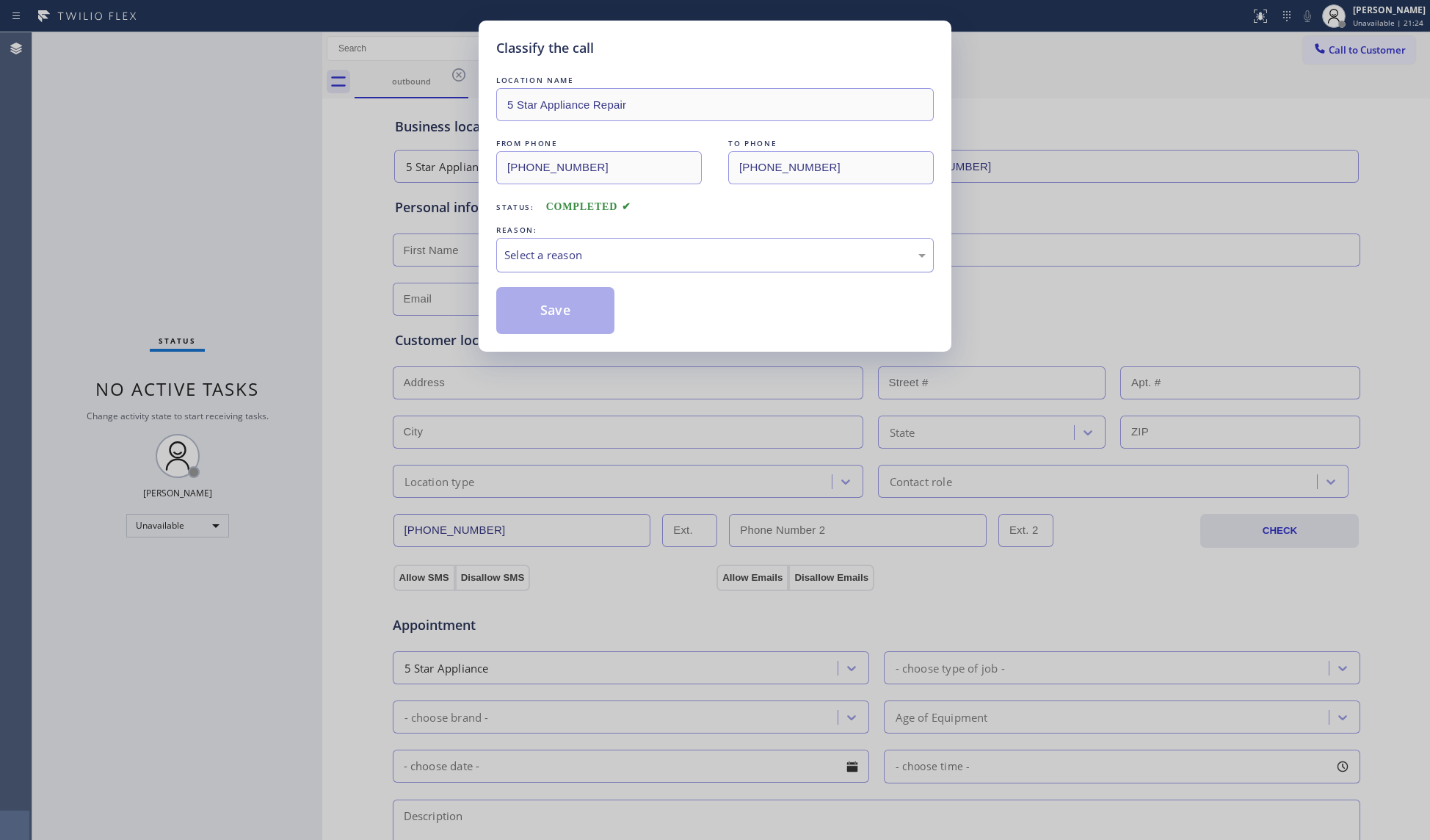
click at [586, 253] on div "Select a reason" at bounding box center [715, 255] width 421 height 17
click at [533, 308] on button "Save" at bounding box center [555, 310] width 118 height 47
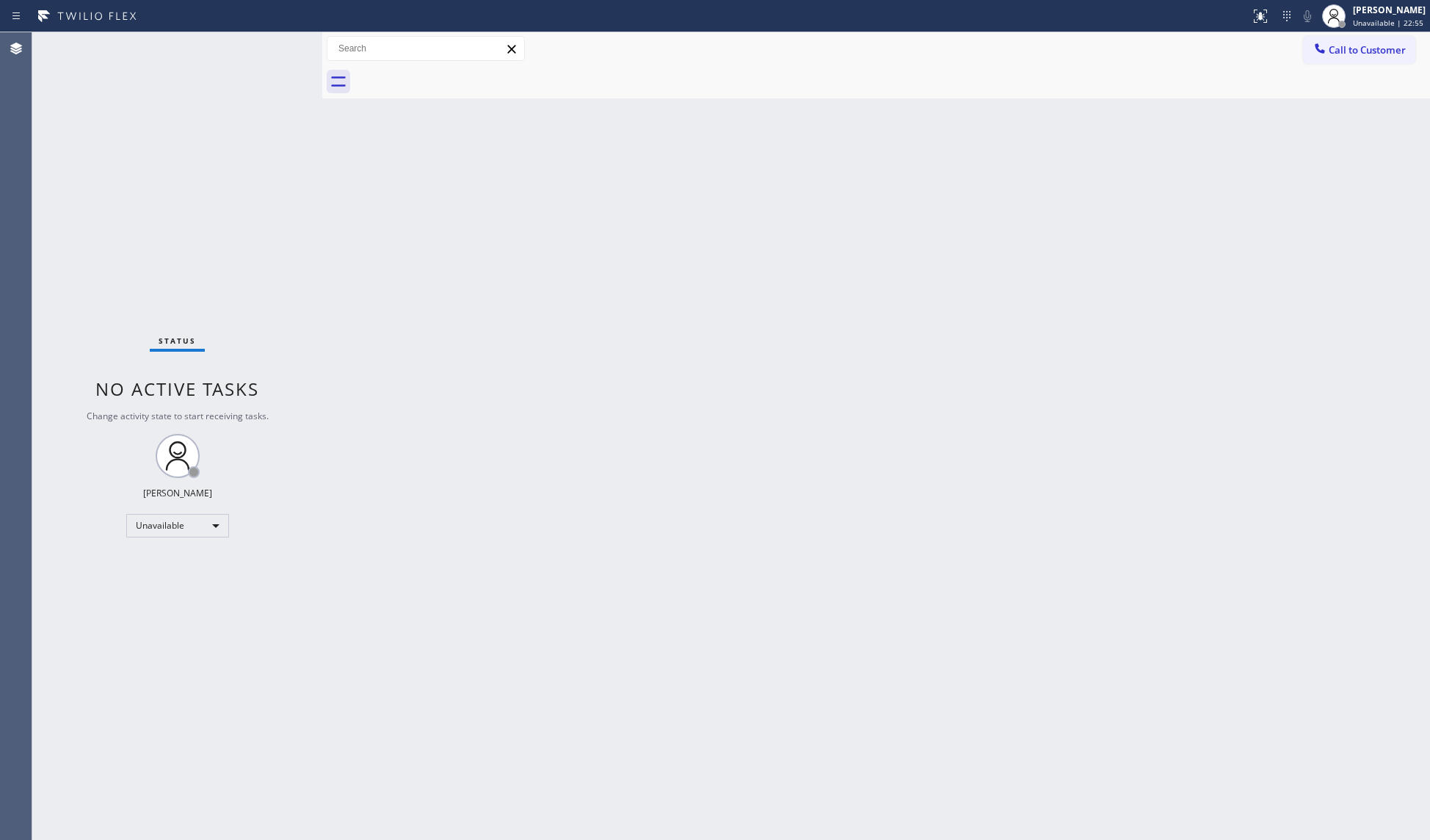
drag, startPoint x: 1366, startPoint y: 56, endPoint x: 1337, endPoint y: 55, distance: 29.0
click at [1363, 55] on button "Call to Customer" at bounding box center [1359, 50] width 112 height 28
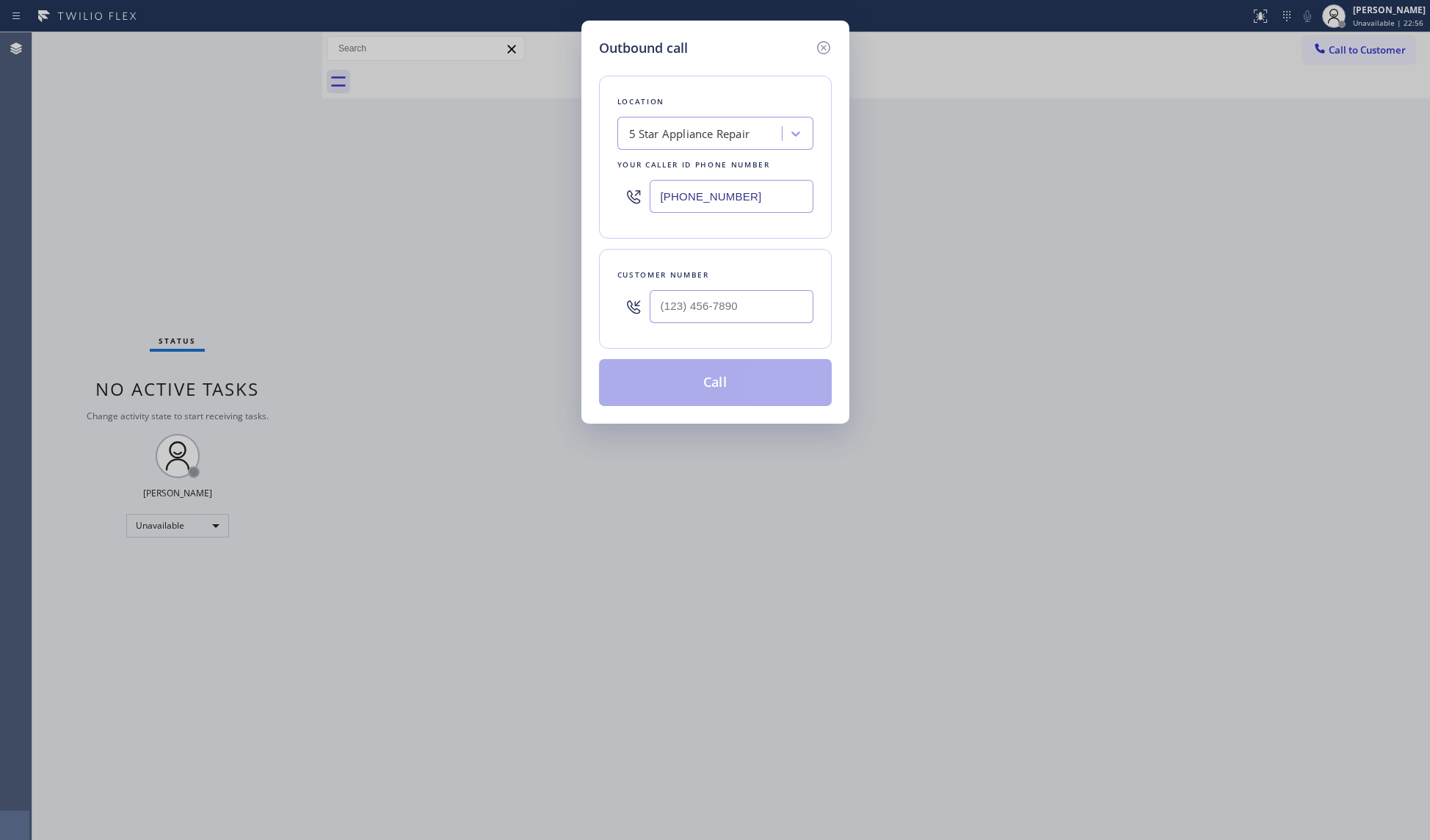
drag, startPoint x: 762, startPoint y: 195, endPoint x: 535, endPoint y: 195, distance: 227.0
click at [517, 197] on div "Outbound call Location 5 Star Appliance Repair Your caller id phone number [PHO…" at bounding box center [715, 420] width 1430 height 840
paste input "332) 456-0495"
type input "[PHONE_NUMBER]"
click at [697, 308] on input "(___) ___-____" at bounding box center [731, 306] width 164 height 33
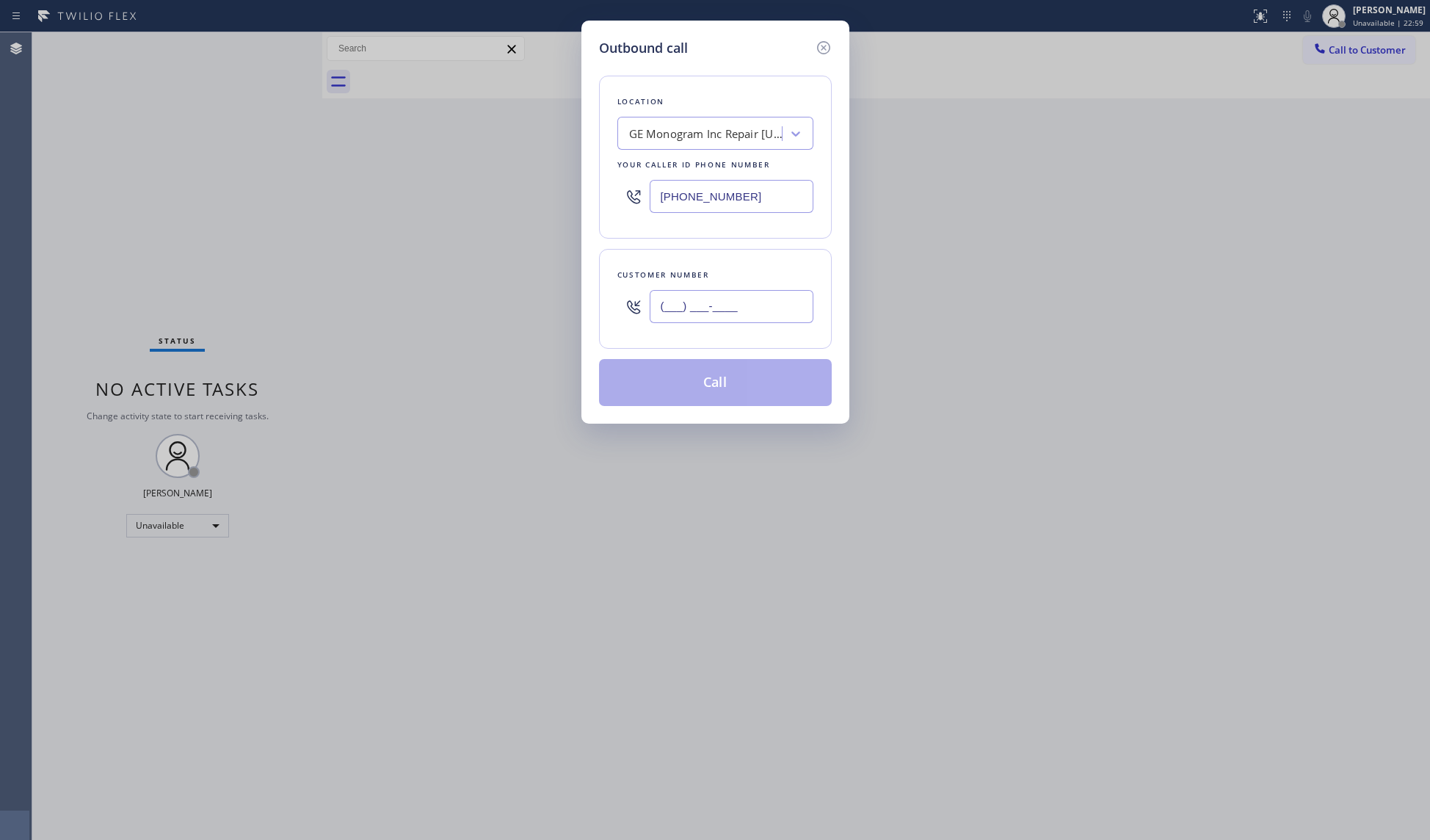
paste input "518) 421-4768"
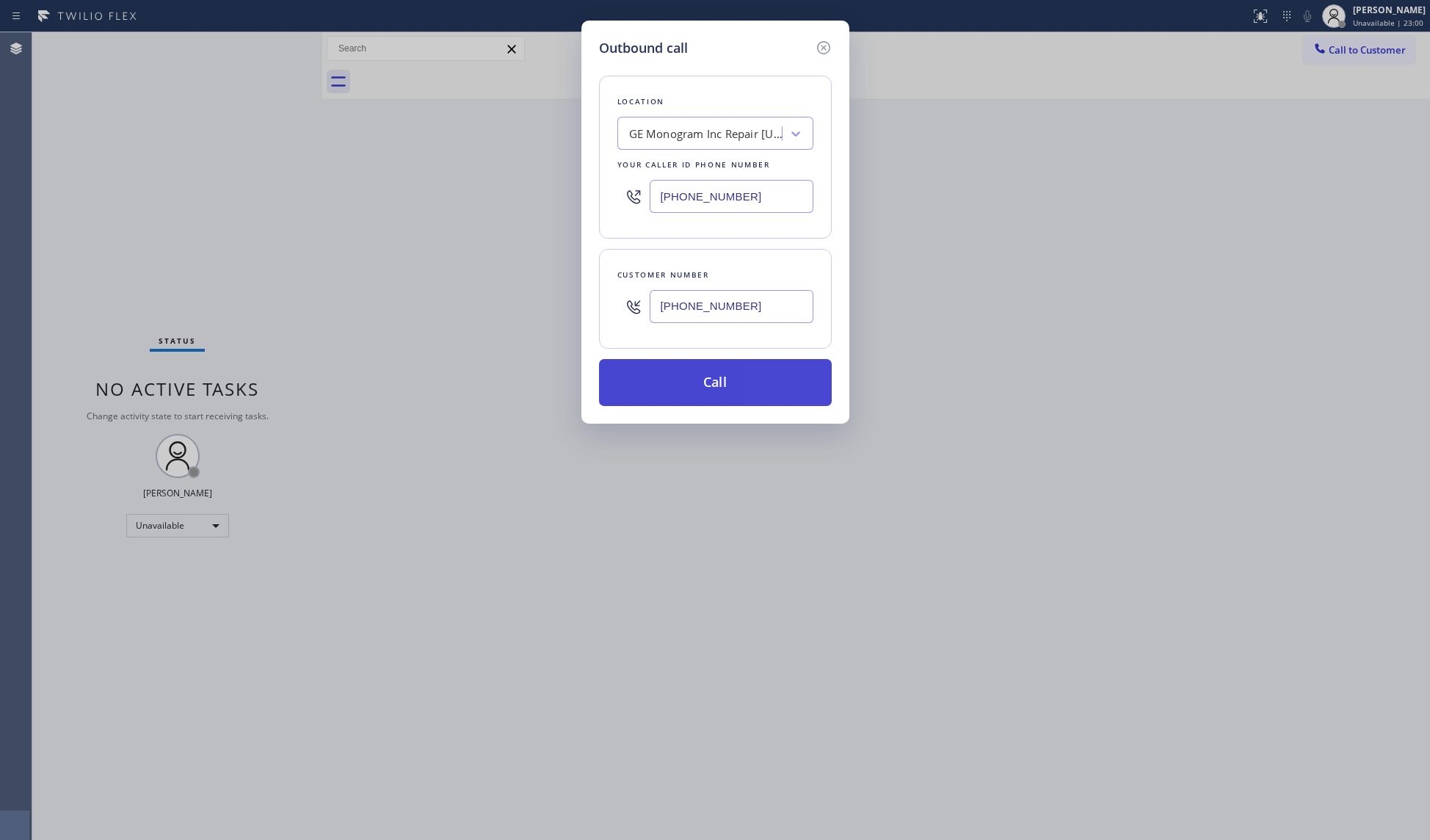
type input "[PHONE_NUMBER]"
click at [728, 382] on button "Call" at bounding box center [715, 383] width 233 height 47
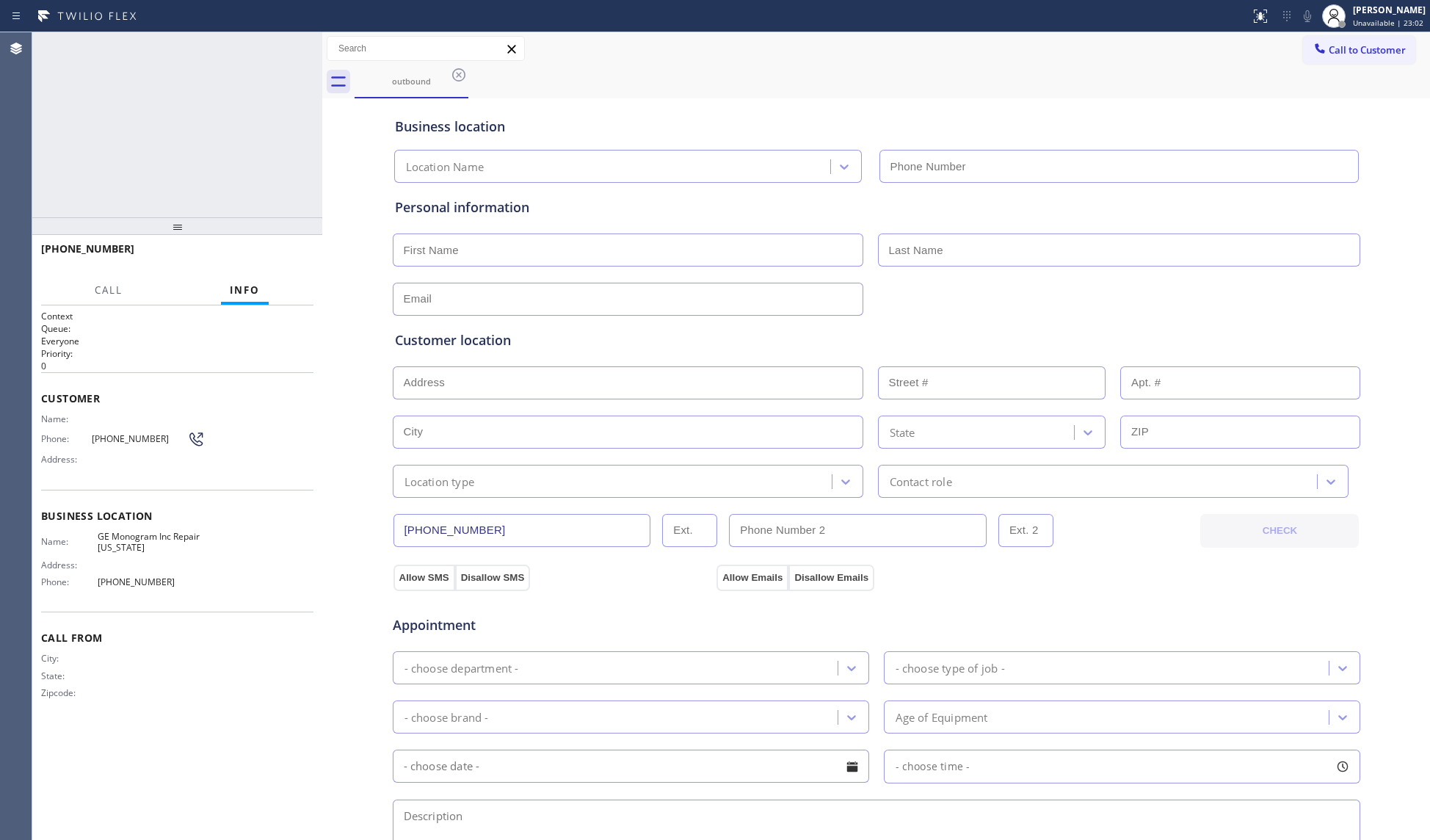
type input "[PHONE_NUMBER]"
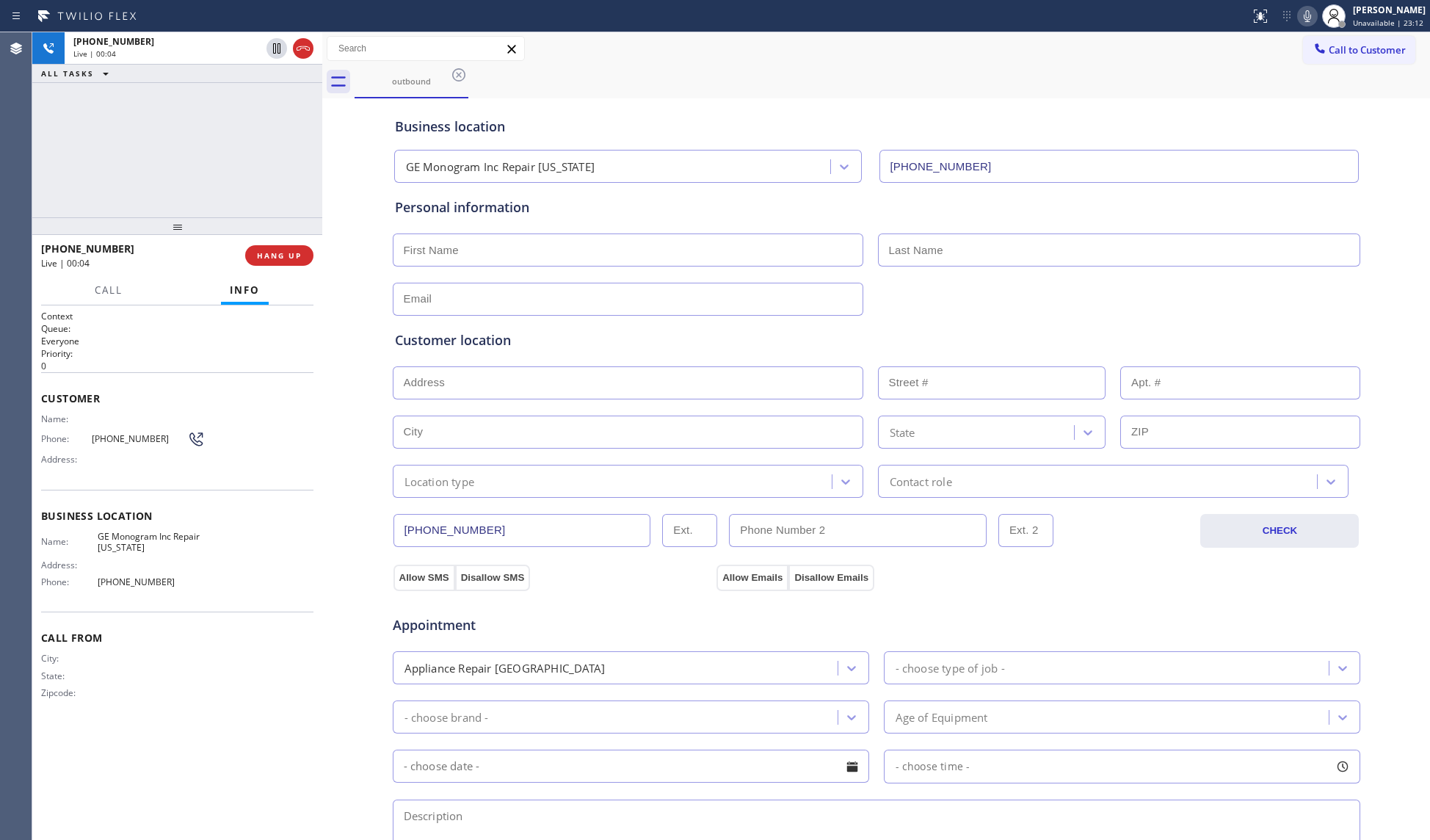
click at [288, 270] on div "[PHONE_NUMBER] Live | 00:04 HANG UP" at bounding box center [178, 255] width 290 height 41
click at [292, 256] on span "HANG UP" at bounding box center [279, 255] width 45 height 11
click at [293, 254] on span "HANG UP" at bounding box center [279, 255] width 45 height 11
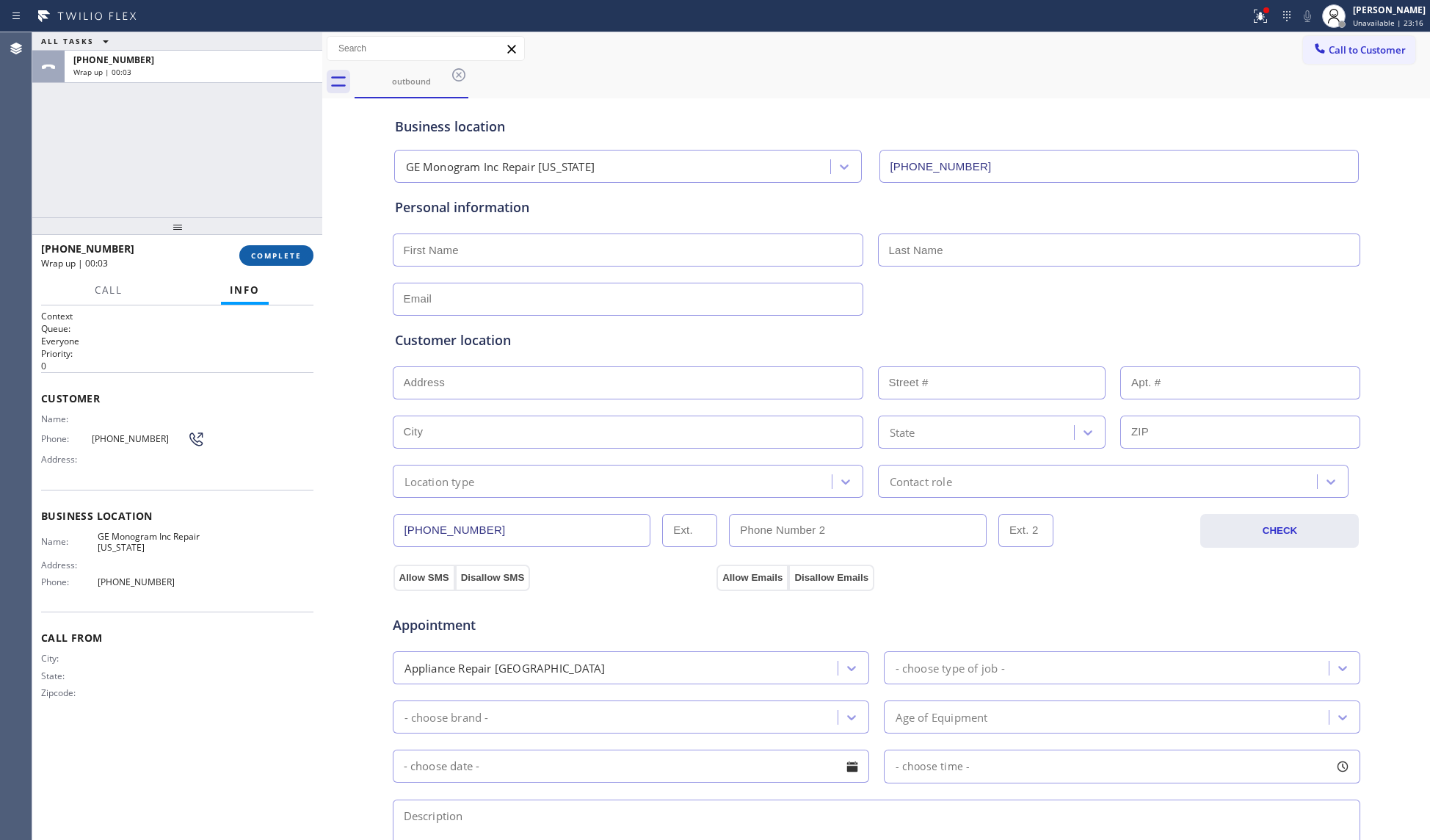
click at [279, 254] on span "COMPLETE" at bounding box center [276, 255] width 51 height 11
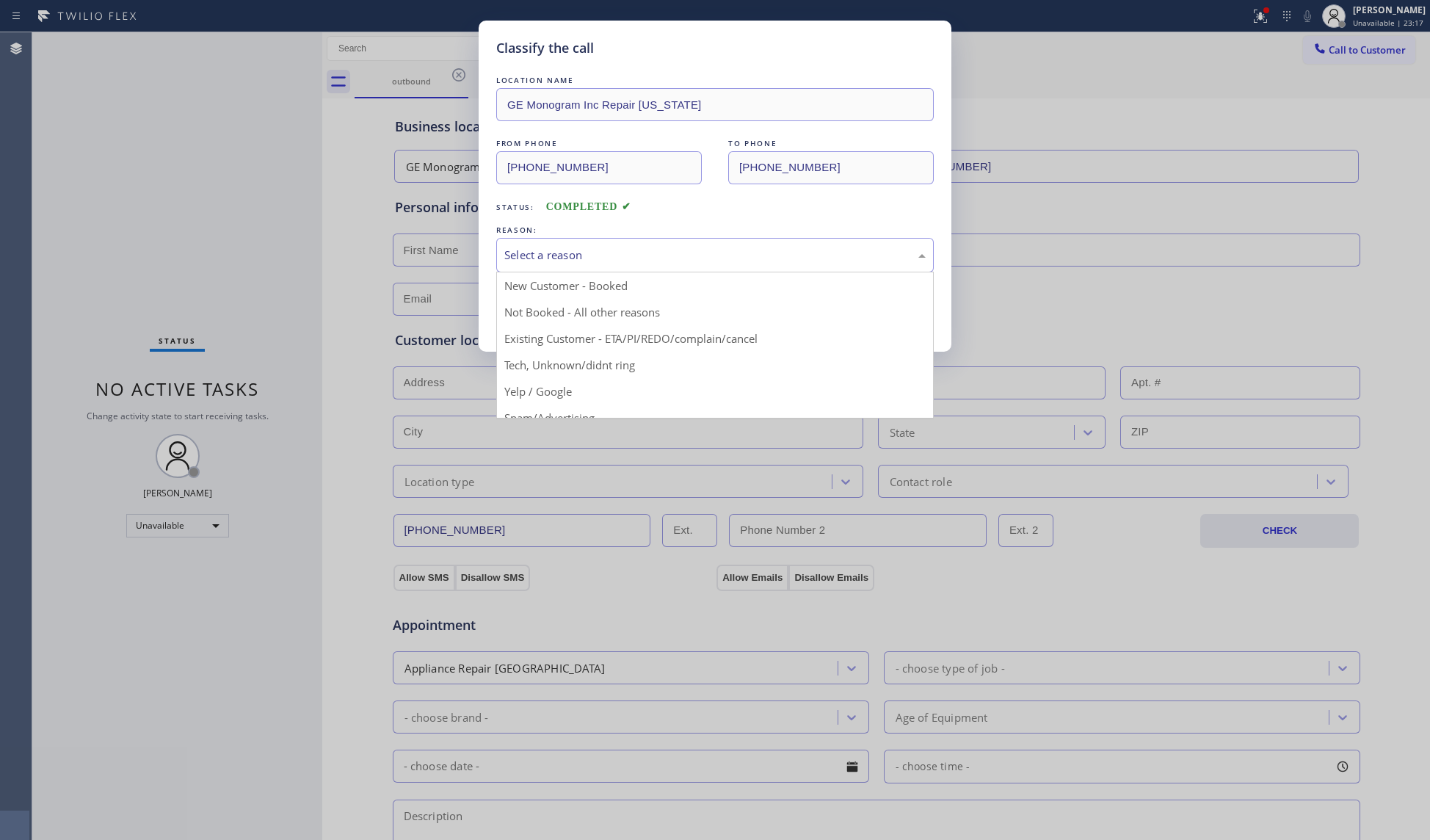
click at [535, 244] on div "Select a reason" at bounding box center [715, 255] width 438 height 34
click at [540, 251] on div "Select a reason" at bounding box center [715, 255] width 421 height 17
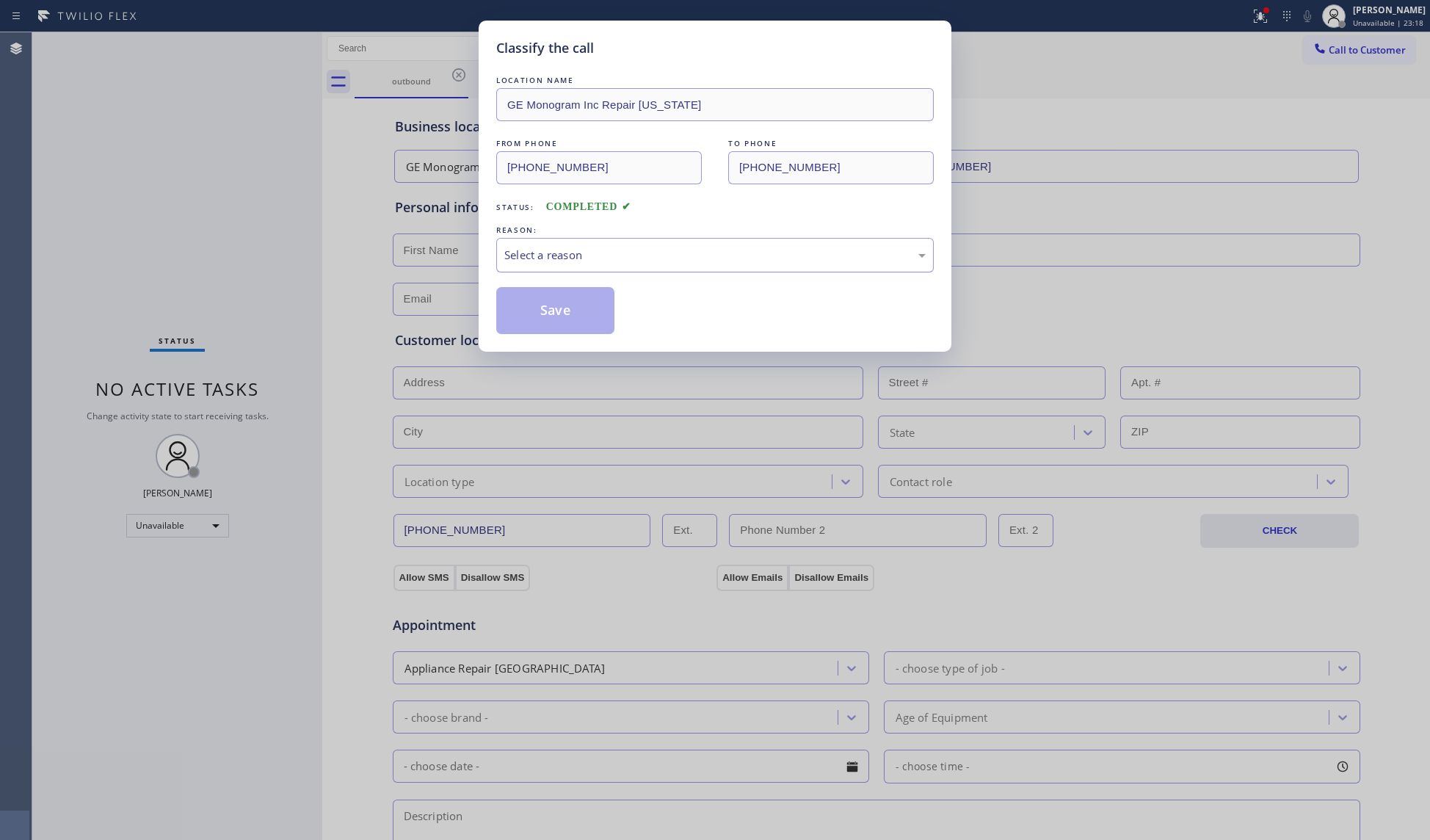
click at [541, 271] on div "Select a reason" at bounding box center [715, 255] width 438 height 34
click at [542, 317] on button "Save" at bounding box center [555, 310] width 118 height 47
click at [544, 315] on button "Save" at bounding box center [555, 310] width 118 height 47
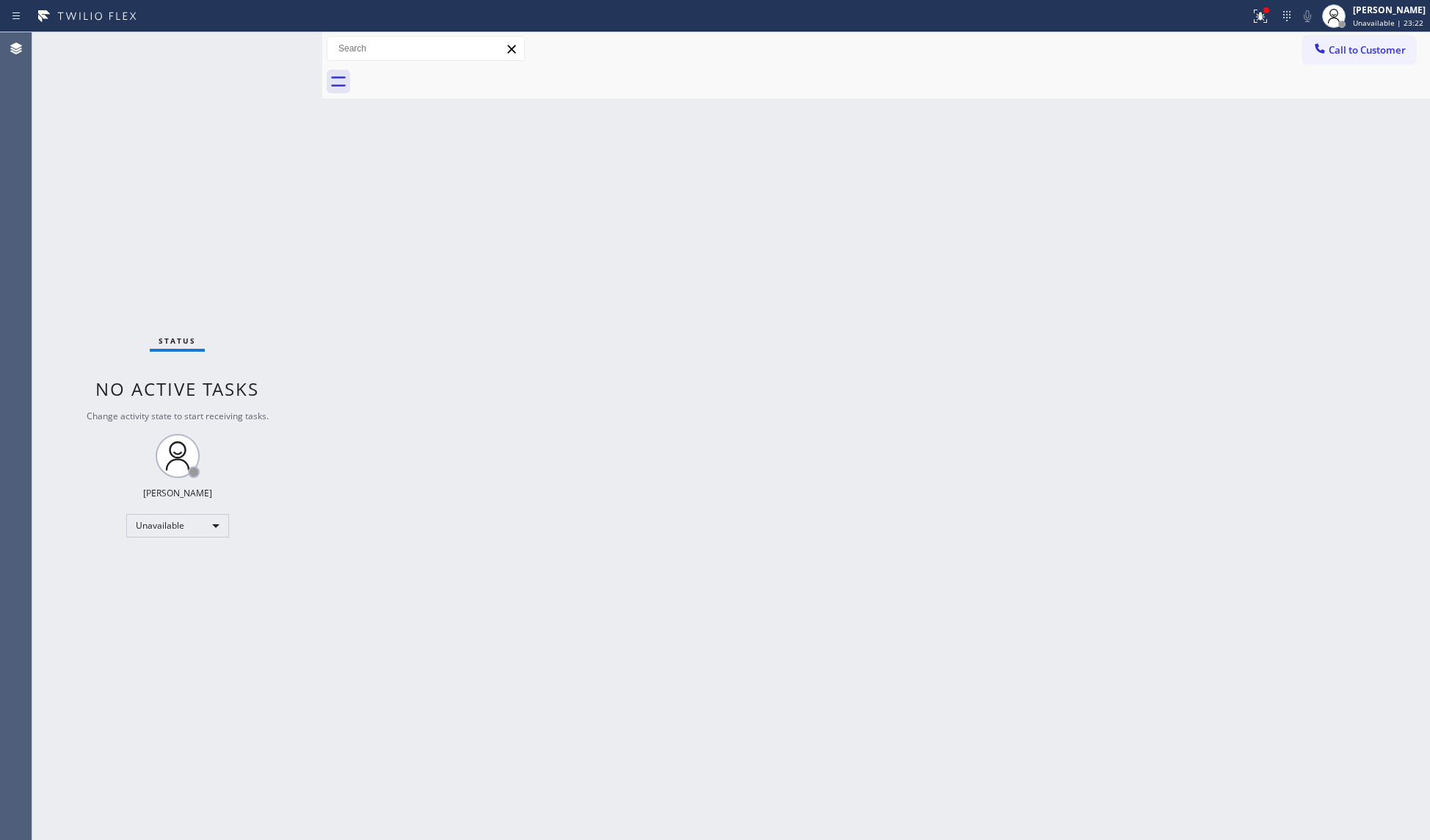
drag, startPoint x: 1264, startPoint y: 19, endPoint x: 1252, endPoint y: 35, distance: 20.0
click at [1264, 19] on icon at bounding box center [1261, 16] width 18 height 18
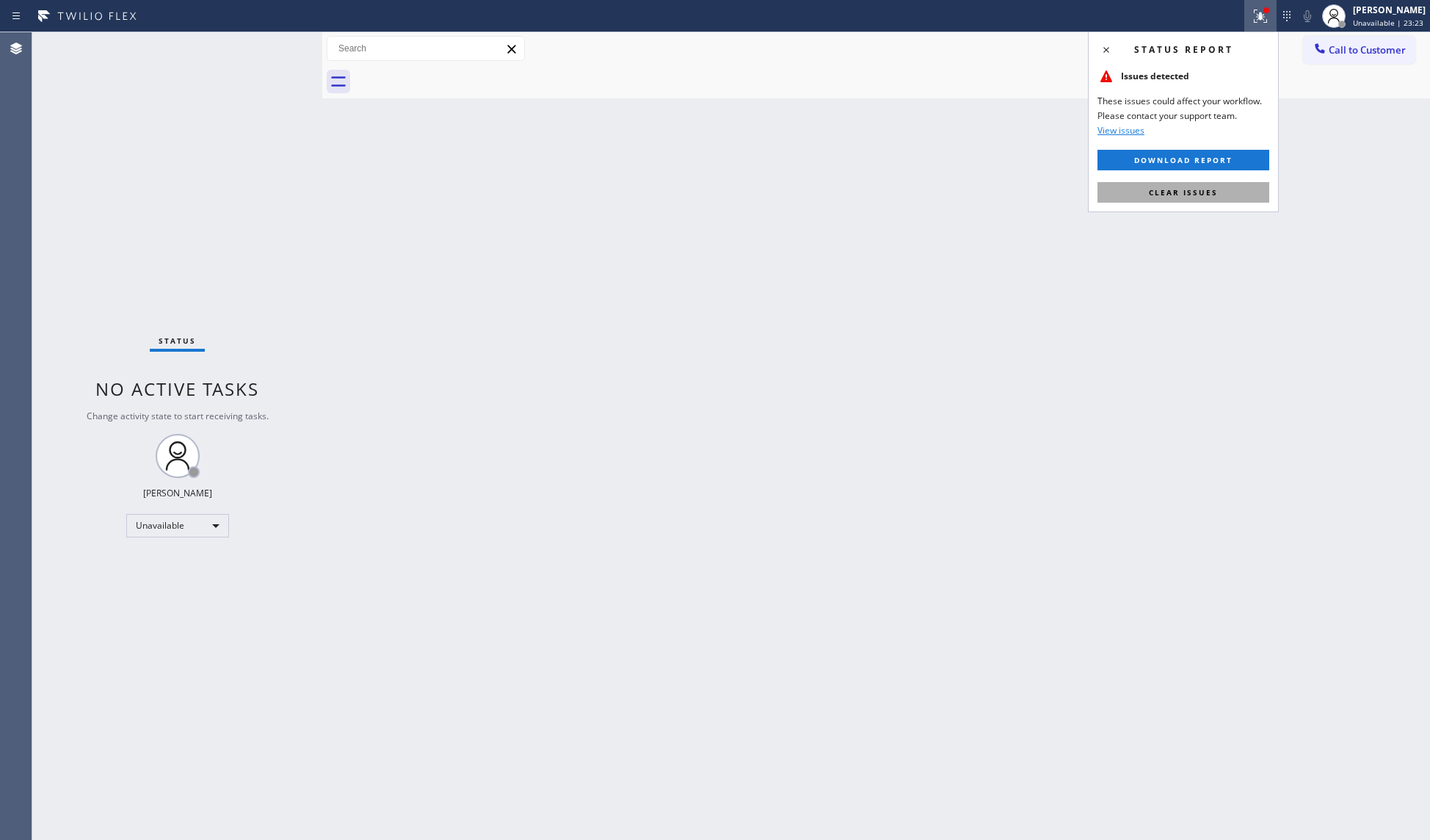
click at [1169, 195] on span "Clear issues" at bounding box center [1183, 192] width 69 height 11
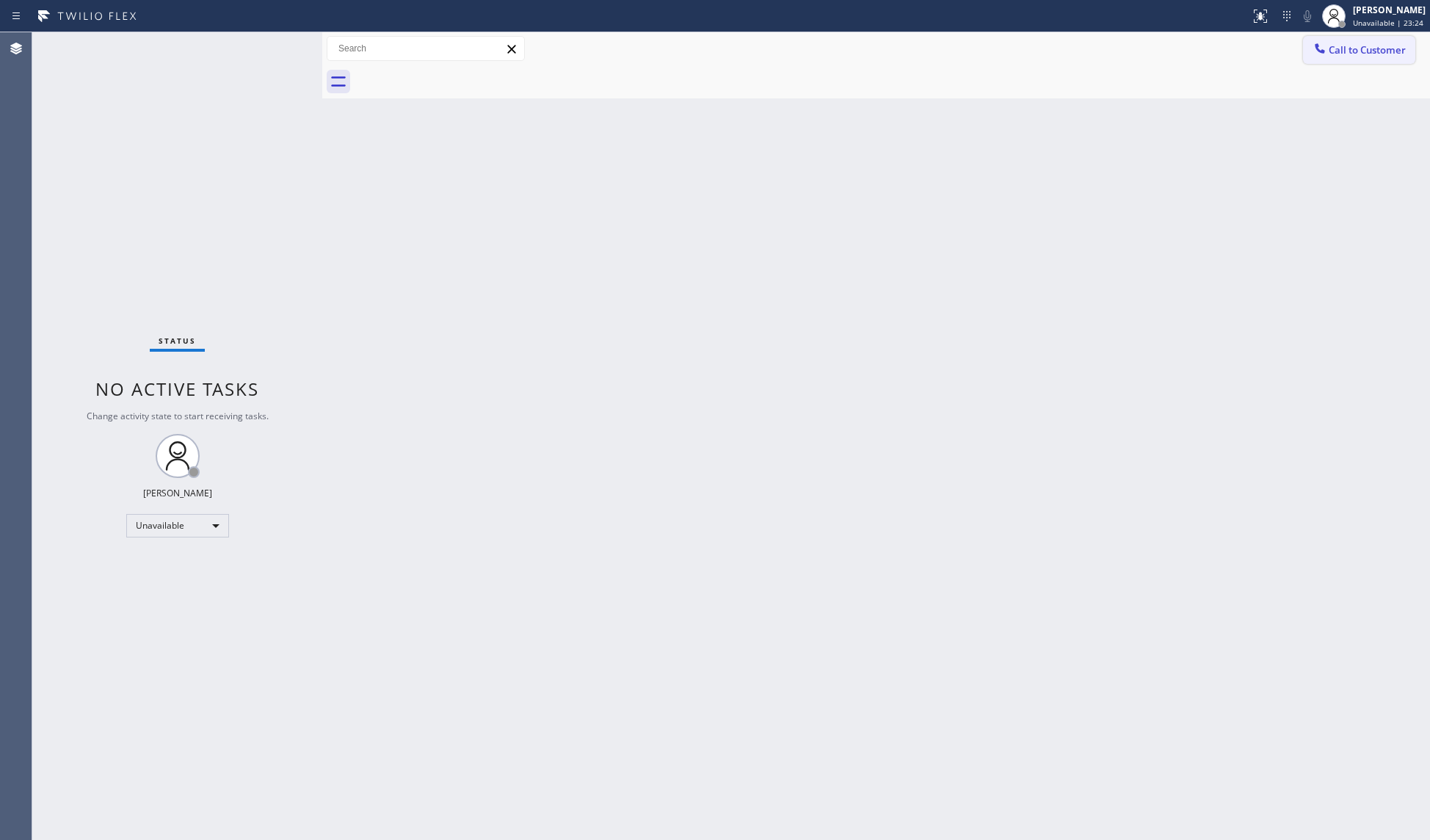
click at [1340, 54] on span "Call to Customer" at bounding box center [1366, 50] width 77 height 13
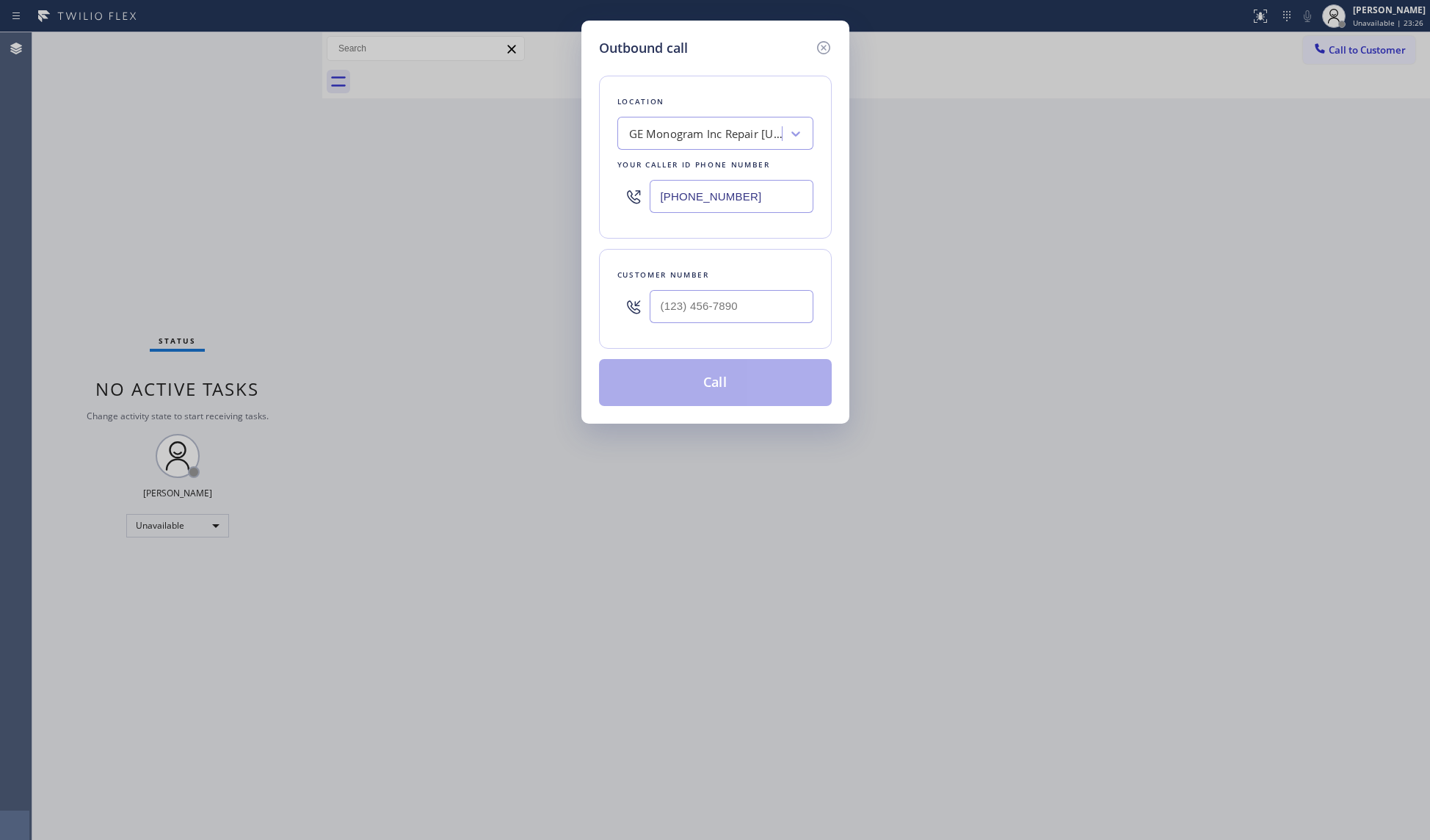
paste input "805) 222-7592"
drag, startPoint x: 769, startPoint y: 201, endPoint x: 614, endPoint y: 195, distance: 155.1
click at [619, 196] on div "[PHONE_NUMBER]" at bounding box center [715, 196] width 196 height 48
drag, startPoint x: 762, startPoint y: 206, endPoint x: 756, endPoint y: 198, distance: 10.0
click at [756, 200] on input "[PHONE_NUMBER]" at bounding box center [731, 196] width 164 height 33
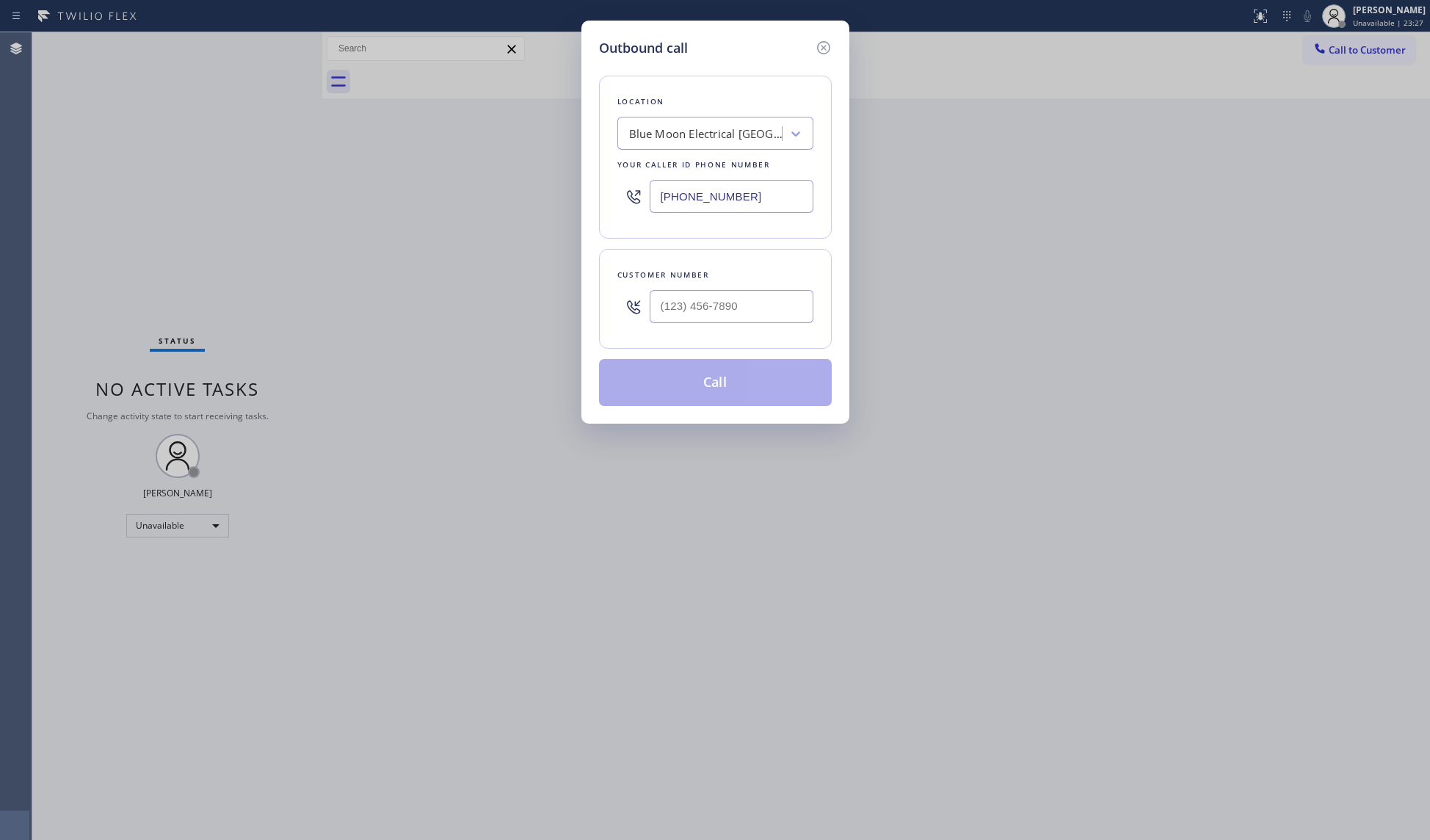
drag, startPoint x: 756, startPoint y: 198, endPoint x: 650, endPoint y: 197, distance: 106.0
click at [653, 197] on input "[PHONE_NUMBER]" at bounding box center [731, 196] width 164 height 33
paste input "text"
type input "[PHONE_NUMBER]"
click at [763, 320] on input "(___) ___-____" at bounding box center [731, 306] width 164 height 33
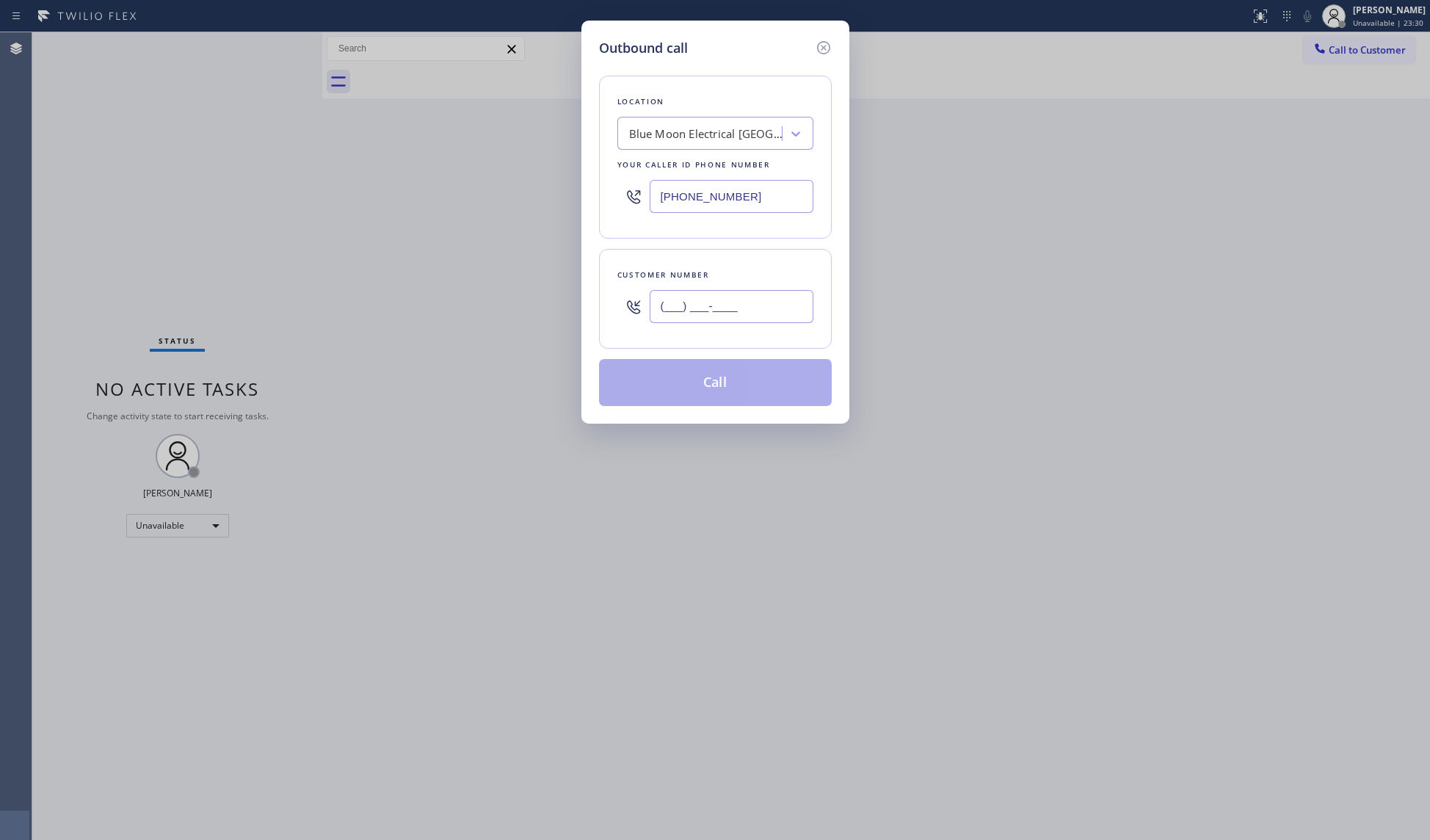
paste input "805) 931-2806"
type input "[PHONE_NUMBER]"
click at [702, 376] on button "Call" at bounding box center [715, 383] width 233 height 47
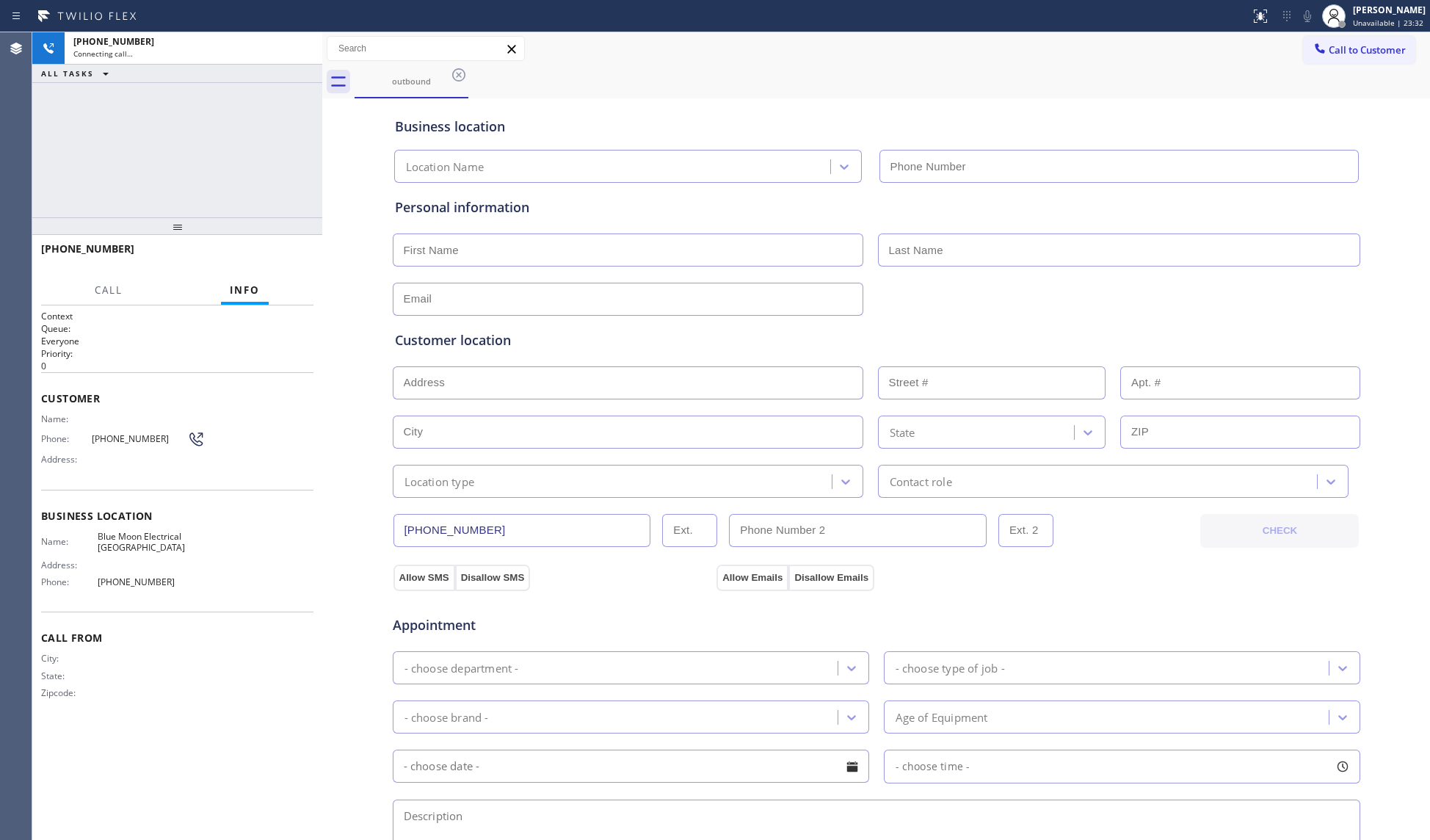
type input "[PHONE_NUMBER]"
click at [726, 56] on div "Call to Customer Outbound call Location Blue Moon Electrical [GEOGRAPHIC_DATA] …" at bounding box center [875, 49] width 1107 height 26
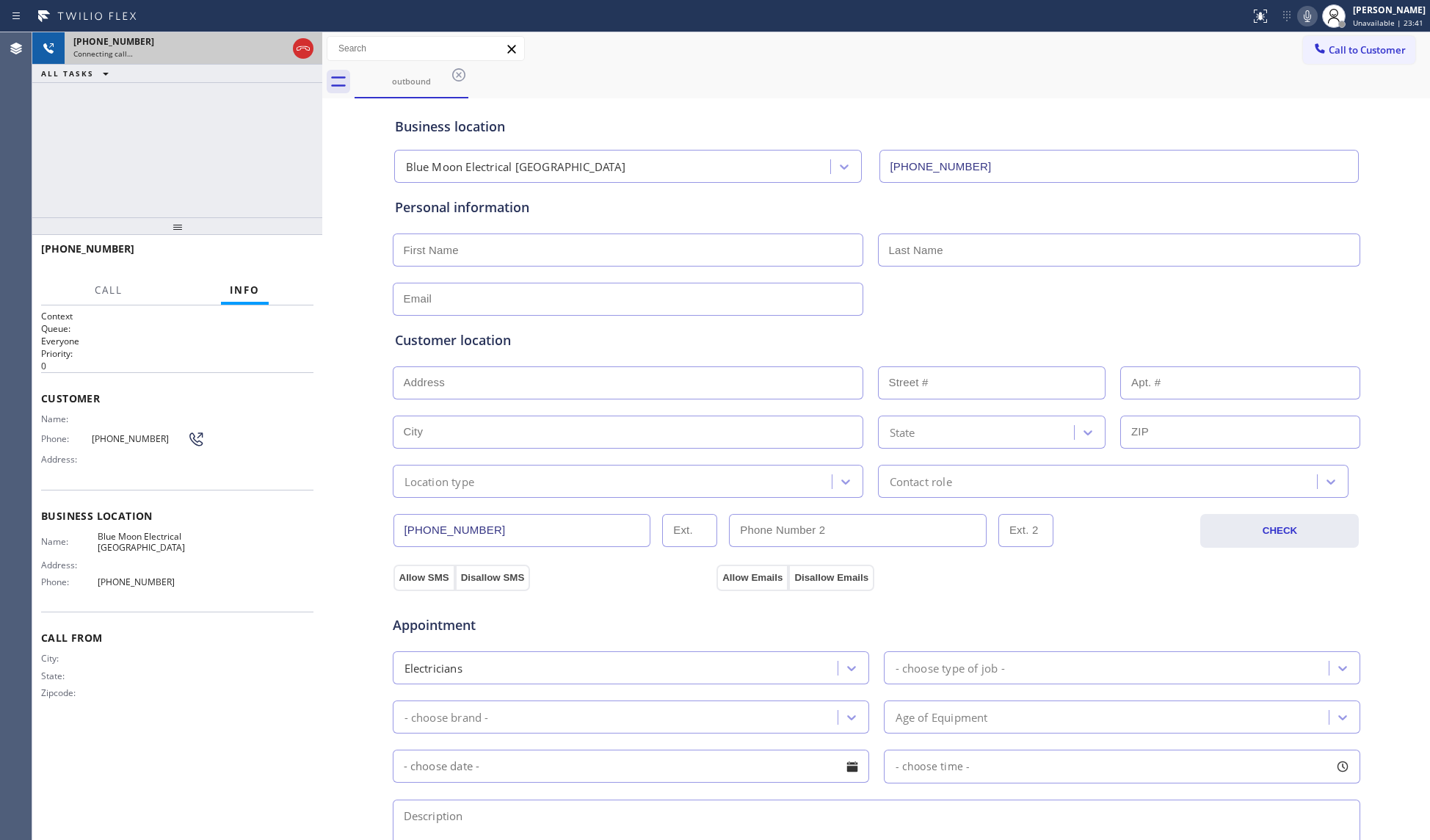
click at [315, 55] on div at bounding box center [303, 49] width 26 height 33
click at [310, 54] on div at bounding box center [302, 49] width 20 height 18
click at [304, 50] on div "Connecting call…" at bounding box center [193, 53] width 240 height 11
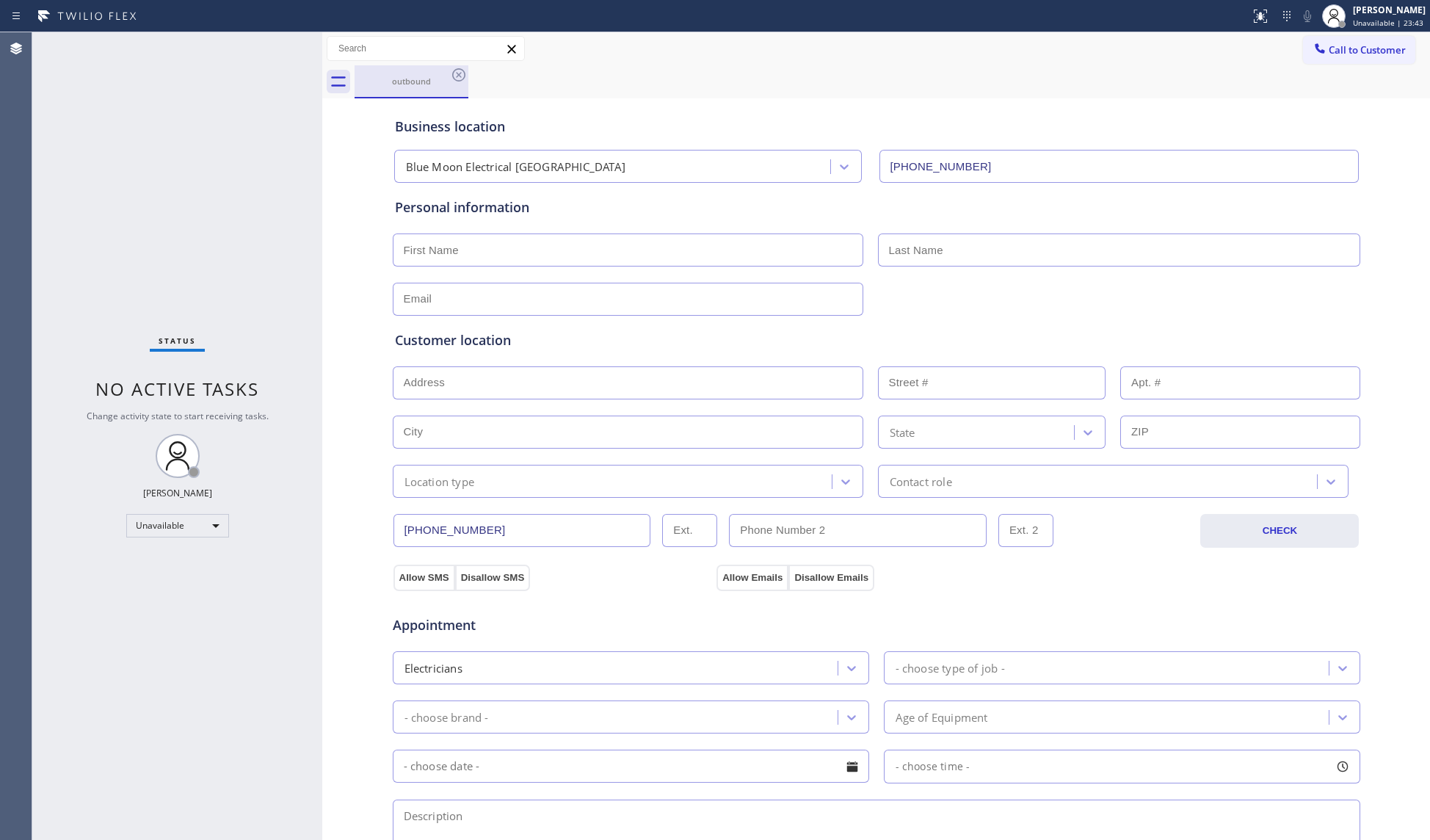
click at [439, 71] on div "outbound" at bounding box center [411, 81] width 111 height 32
click at [455, 73] on icon at bounding box center [459, 75] width 18 height 18
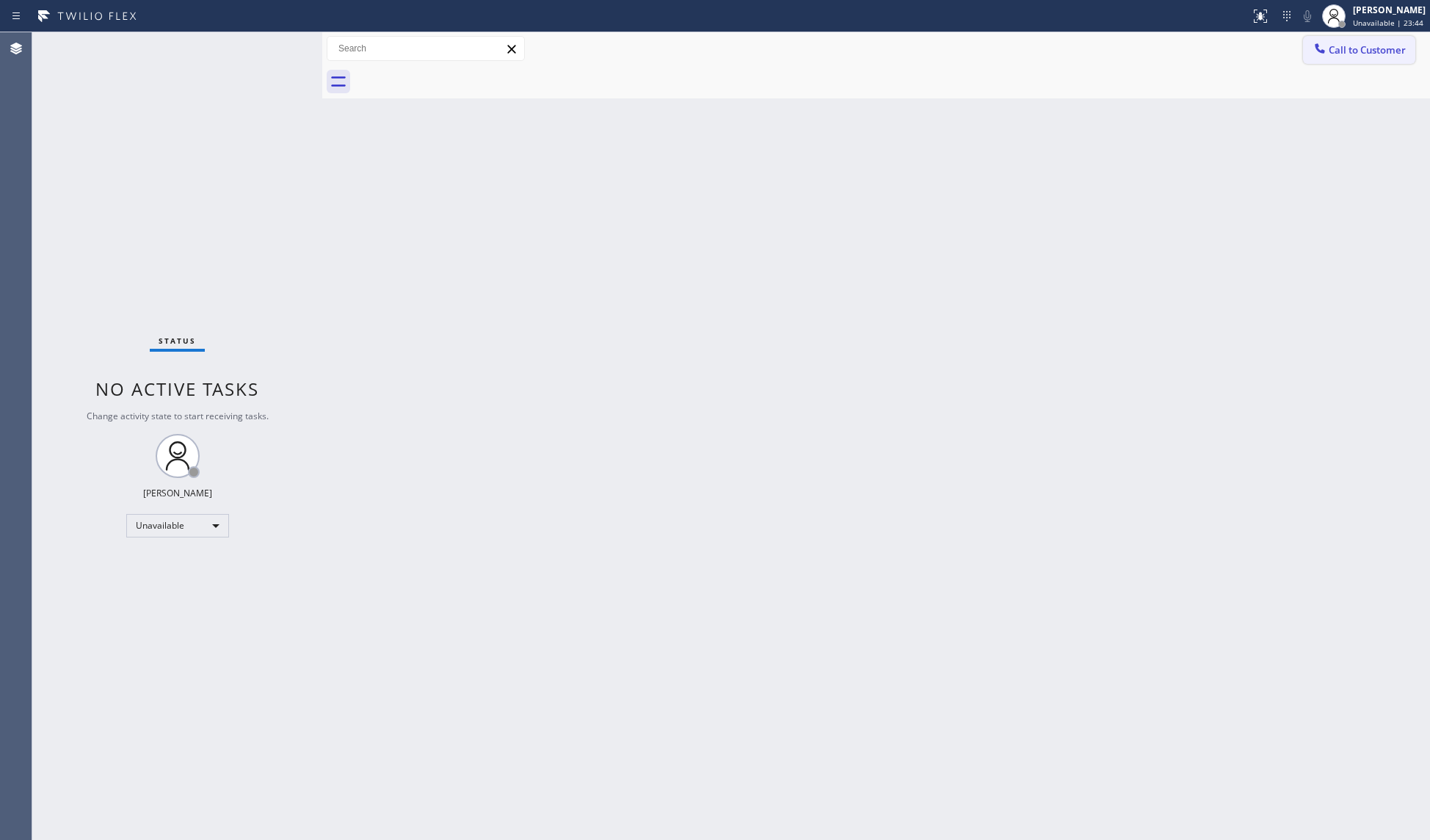
click at [1360, 37] on button "Call to Customer" at bounding box center [1359, 50] width 112 height 28
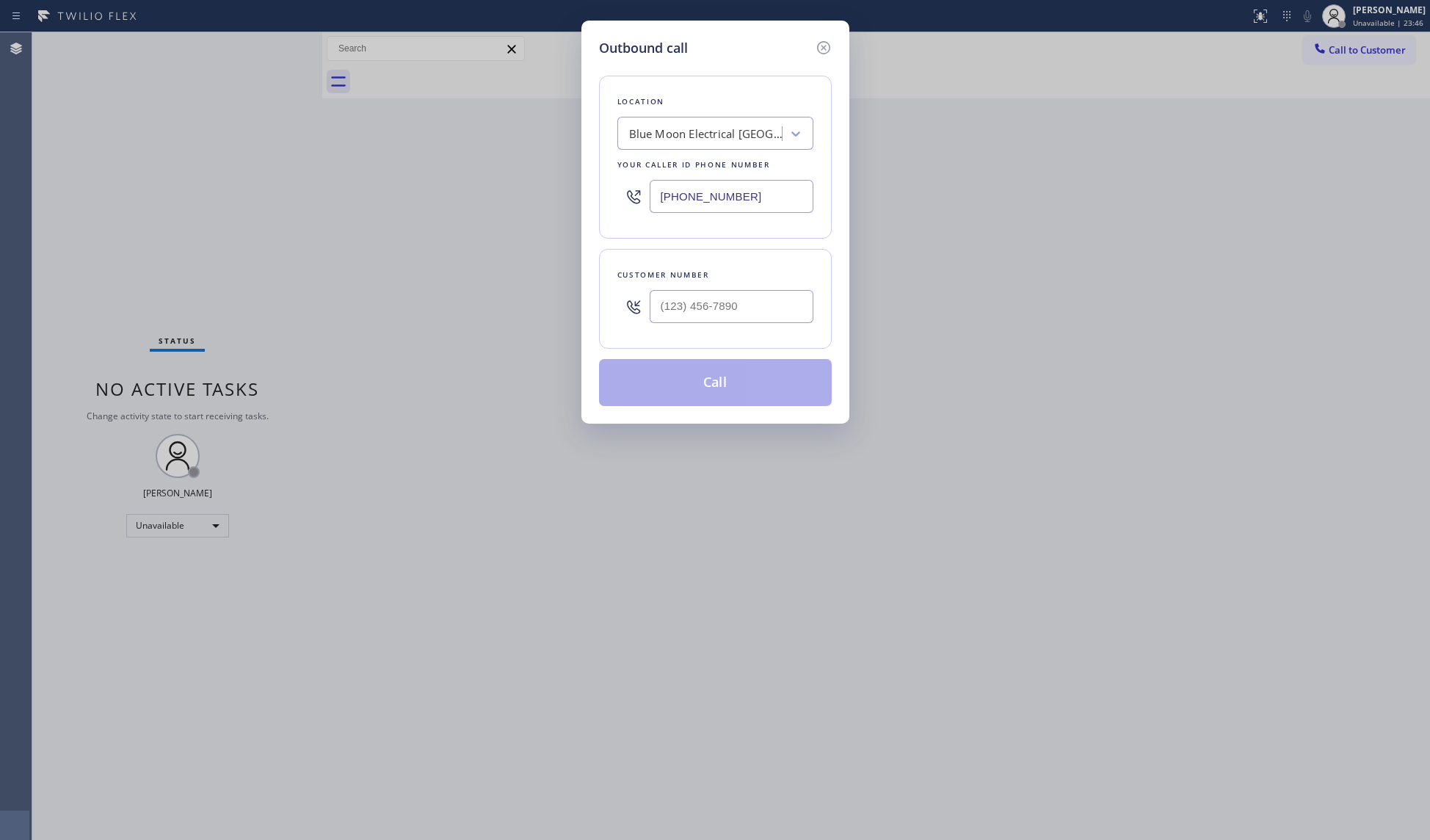
drag, startPoint x: 782, startPoint y: 192, endPoint x: 541, endPoint y: 191, distance: 241.0
click at [541, 191] on div "Outbound call Location Blue Moon Electrical [GEOGRAPHIC_DATA] Your caller id ph…" at bounding box center [715, 420] width 1430 height 840
paste input "305) 930-8096"
type input "[PHONE_NUMBER]"
click at [788, 304] on input "(___) ___-____" at bounding box center [731, 306] width 164 height 33
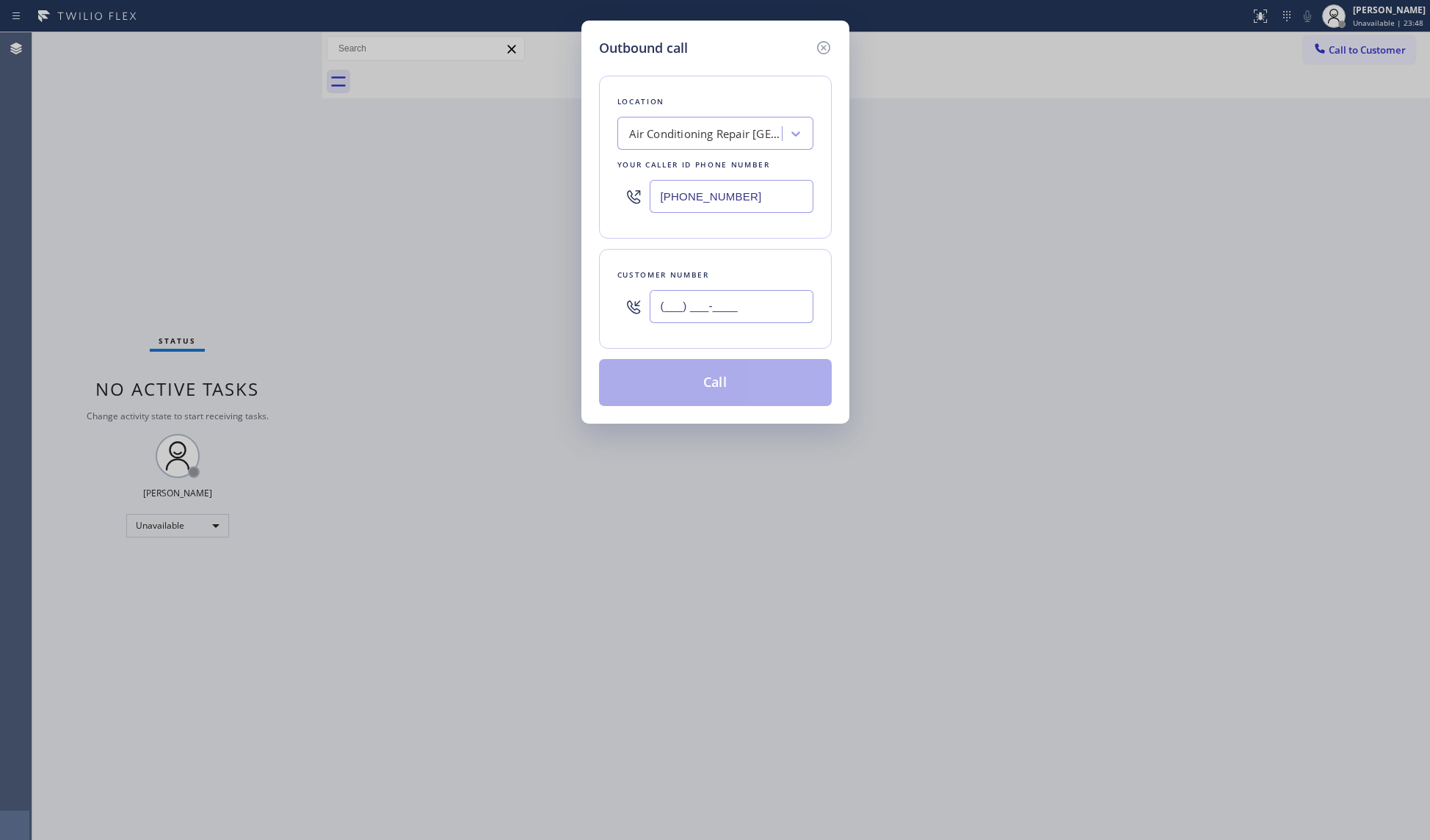
paste input "305) 778-9352"
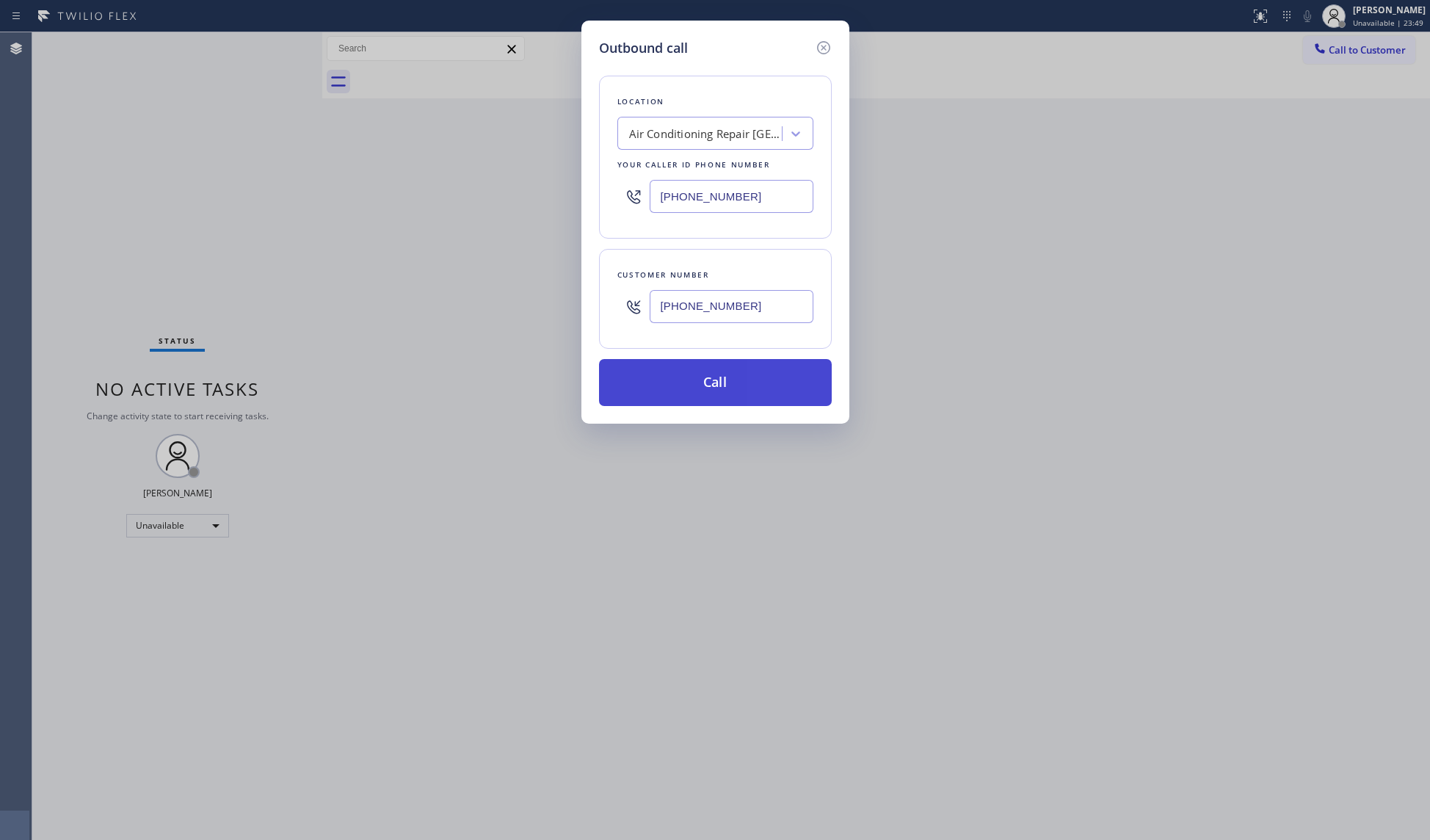
type input "[PHONE_NUMBER]"
click at [746, 380] on button "Call" at bounding box center [715, 383] width 233 height 47
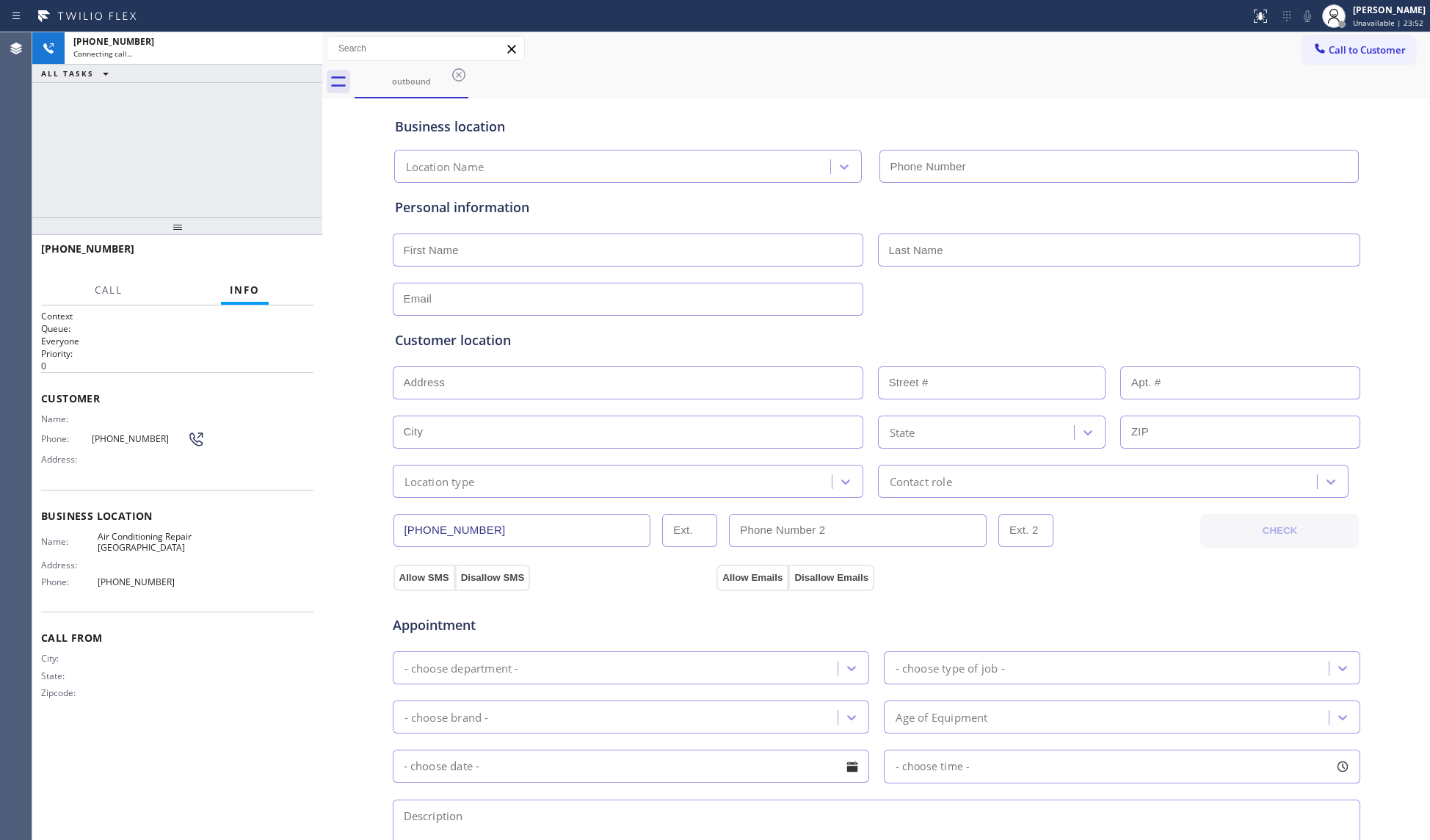
type input "[PHONE_NUMBER]"
click at [264, 262] on button "HANG UP" at bounding box center [279, 255] width 68 height 20
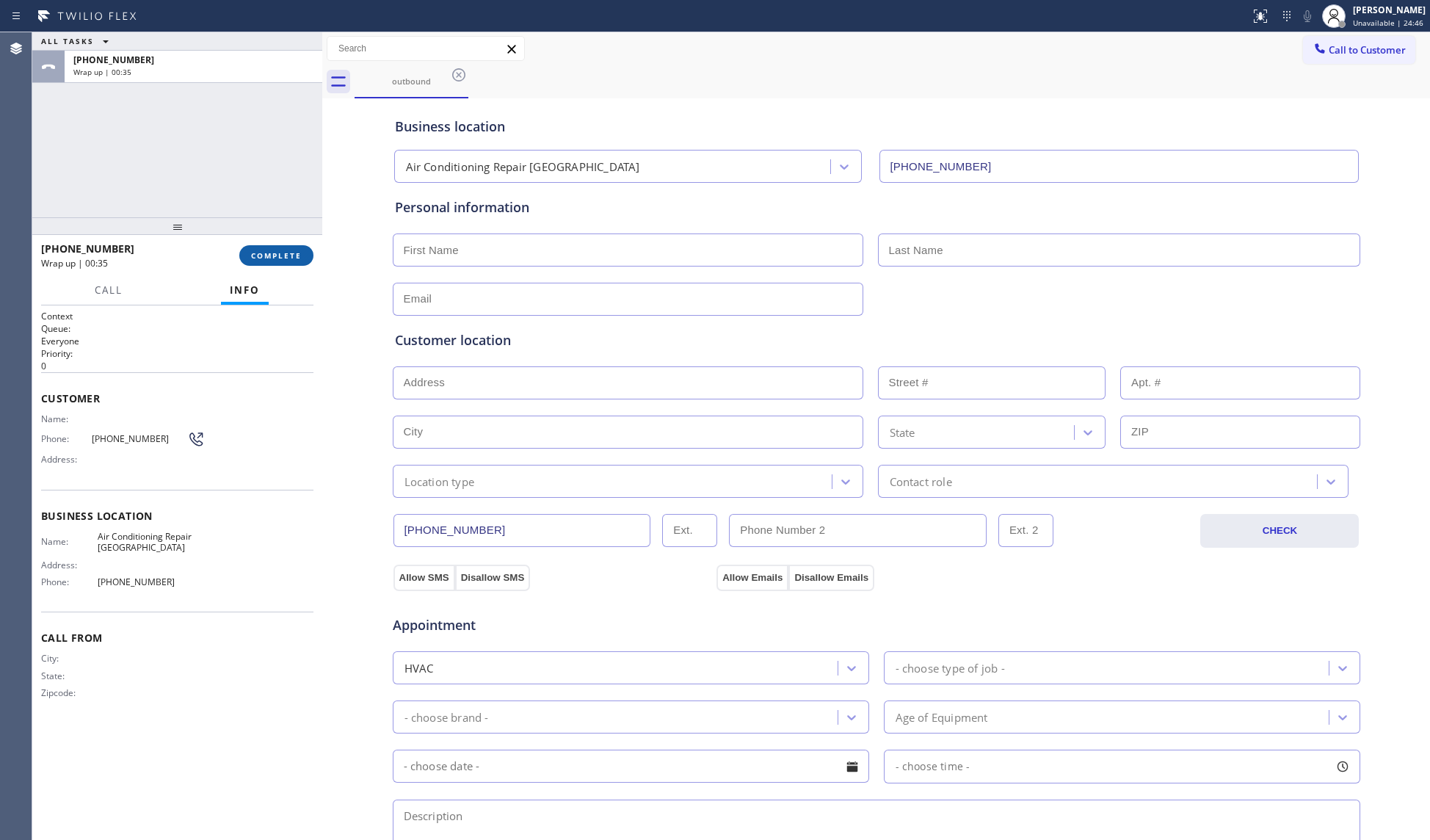
click at [279, 253] on span "COMPLETE" at bounding box center [276, 255] width 51 height 11
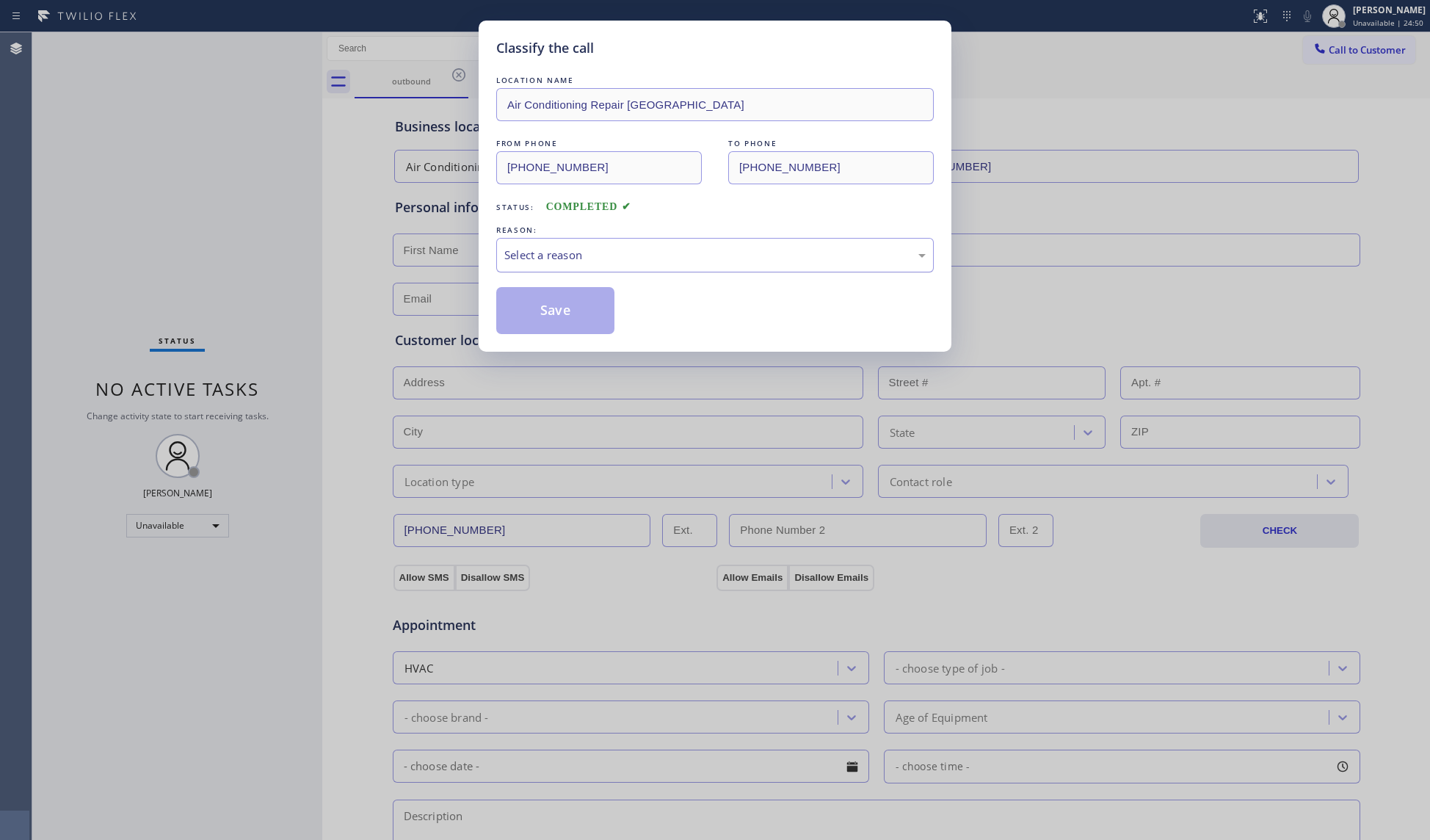
click at [548, 247] on div "Select a reason" at bounding box center [715, 255] width 421 height 17
click at [552, 301] on button "Save" at bounding box center [555, 310] width 118 height 47
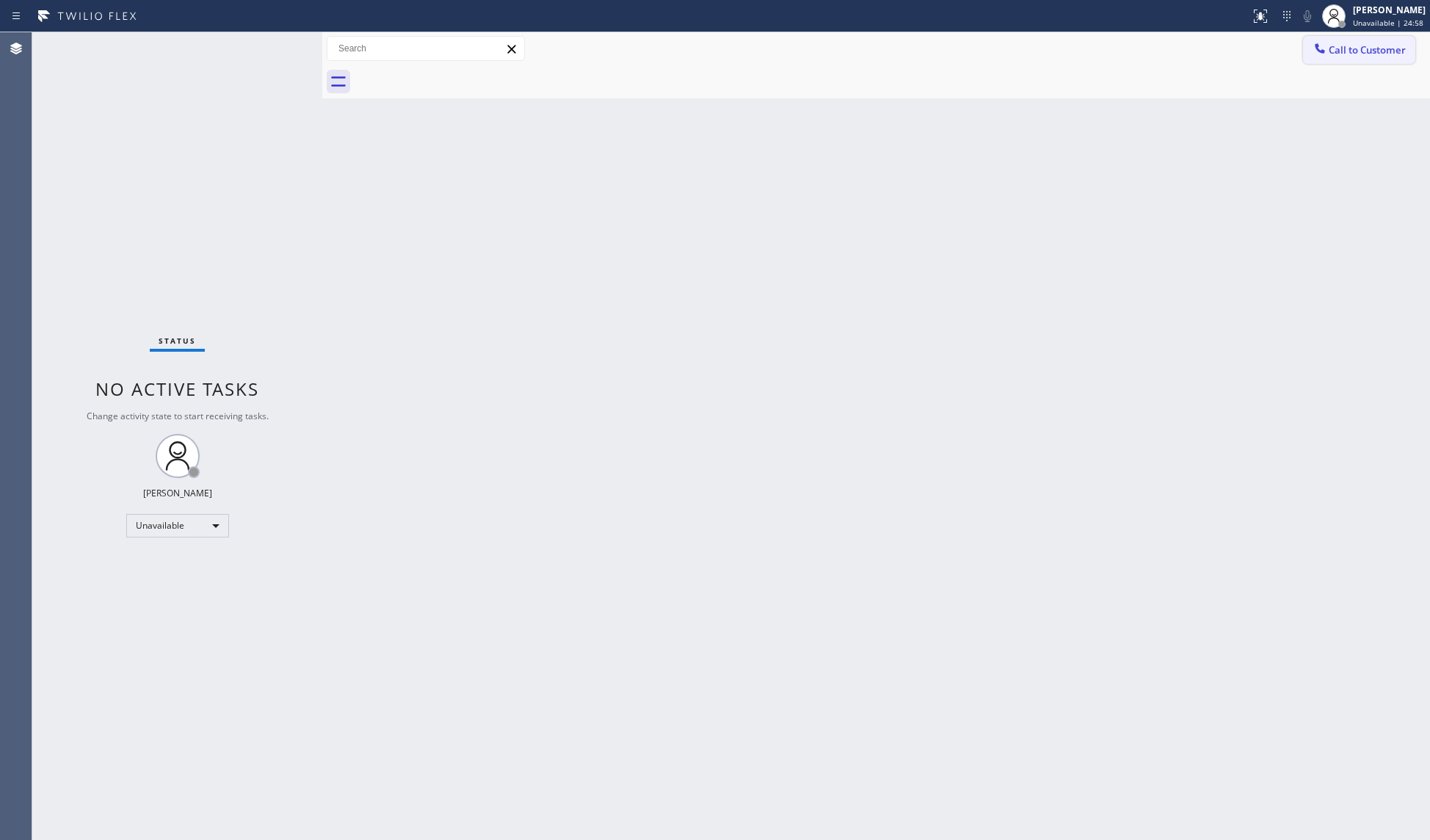
click at [1305, 51] on button "Call to Customer" at bounding box center [1359, 50] width 112 height 28
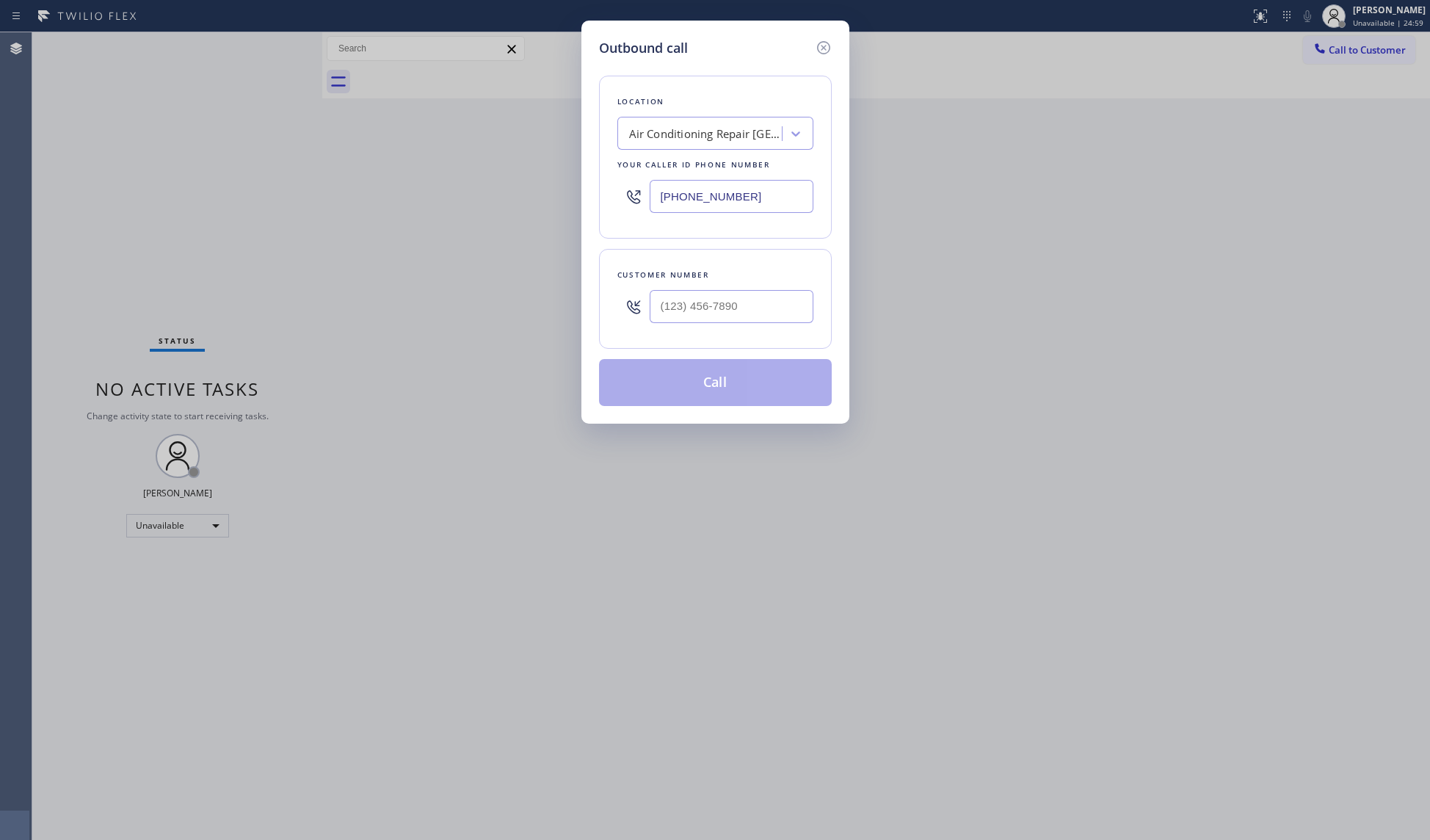
drag, startPoint x: 760, startPoint y: 192, endPoint x: 627, endPoint y: 191, distance: 133.0
click at [618, 191] on div "[PHONE_NUMBER]" at bounding box center [715, 196] width 196 height 48
paste input "510) 319-0108"
type input "[PHONE_NUMBER]"
click at [788, 308] on input "(___) ___-____" at bounding box center [731, 306] width 164 height 33
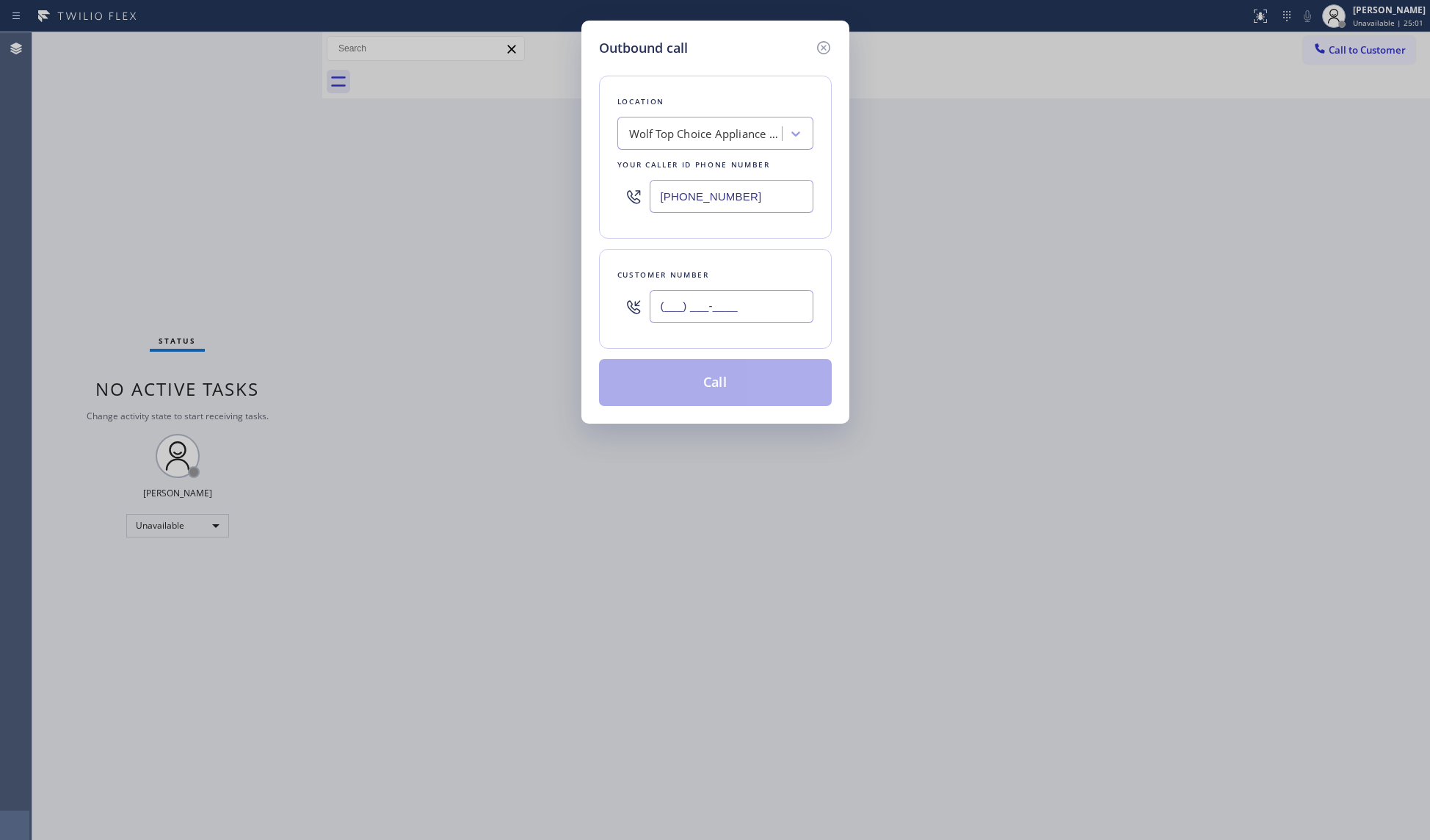
paste input "510) 869-3666"
type input "[PHONE_NUMBER]"
click at [720, 385] on button "Call" at bounding box center [715, 383] width 233 height 47
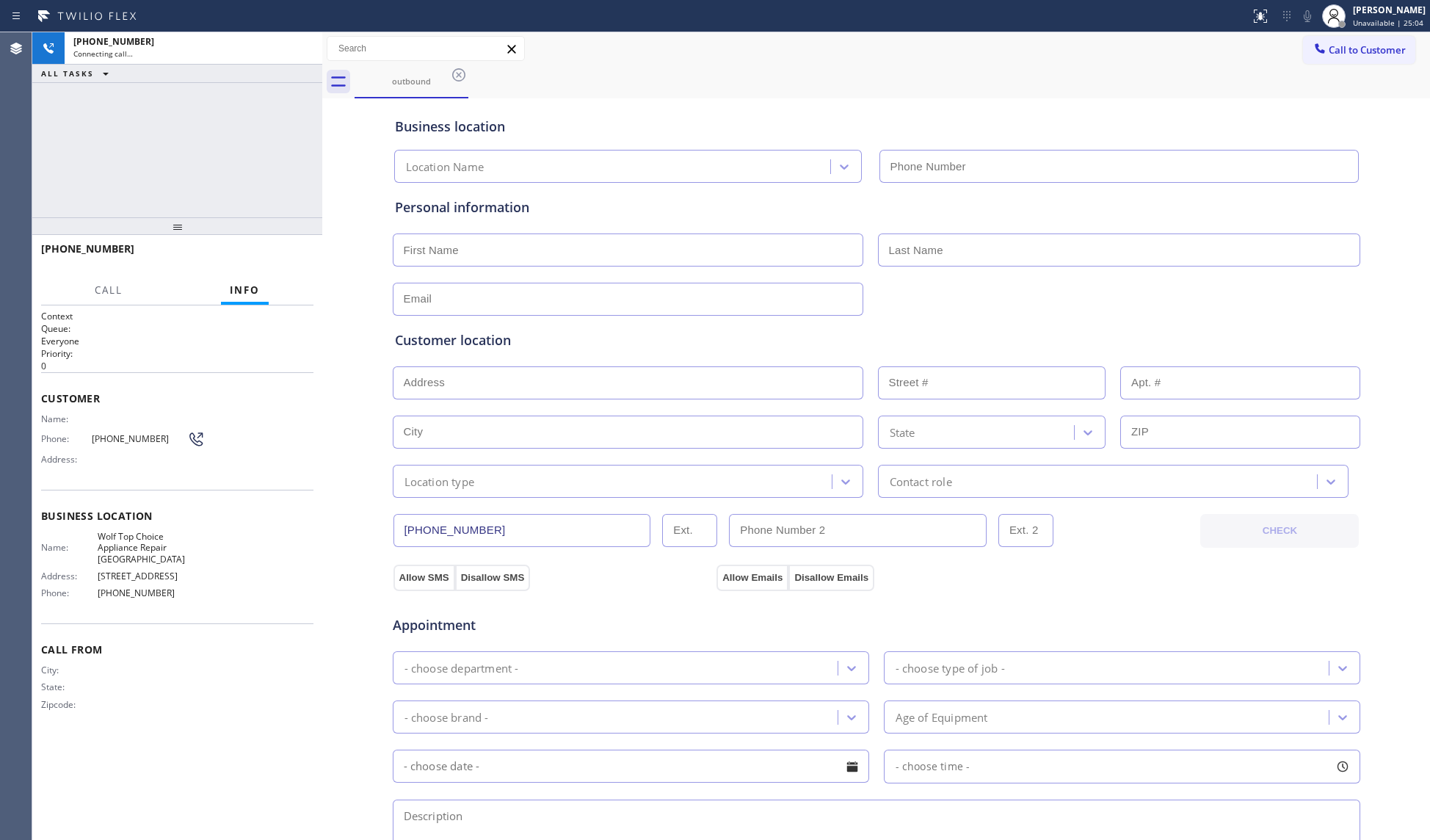
type input "[PHONE_NUMBER]"
click at [981, 103] on div "Business location Wolf Top Choice Appliance Repair [GEOGRAPHIC_DATA] [PHONE_NUM…" at bounding box center [876, 142] width 969 height 81
click at [584, 79] on div "outbound" at bounding box center [892, 81] width 1076 height 33
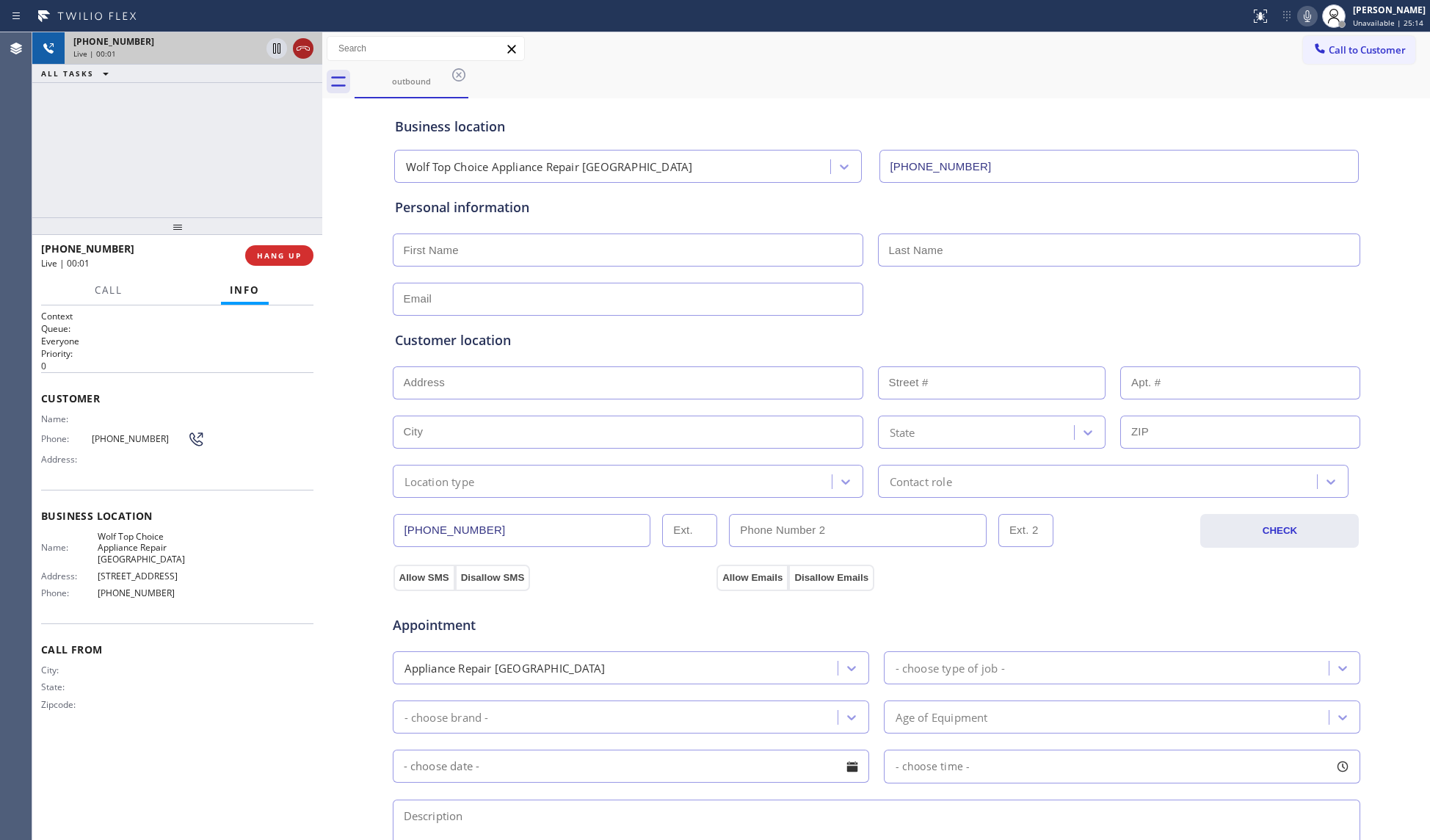
click at [301, 54] on icon at bounding box center [303, 49] width 18 height 18
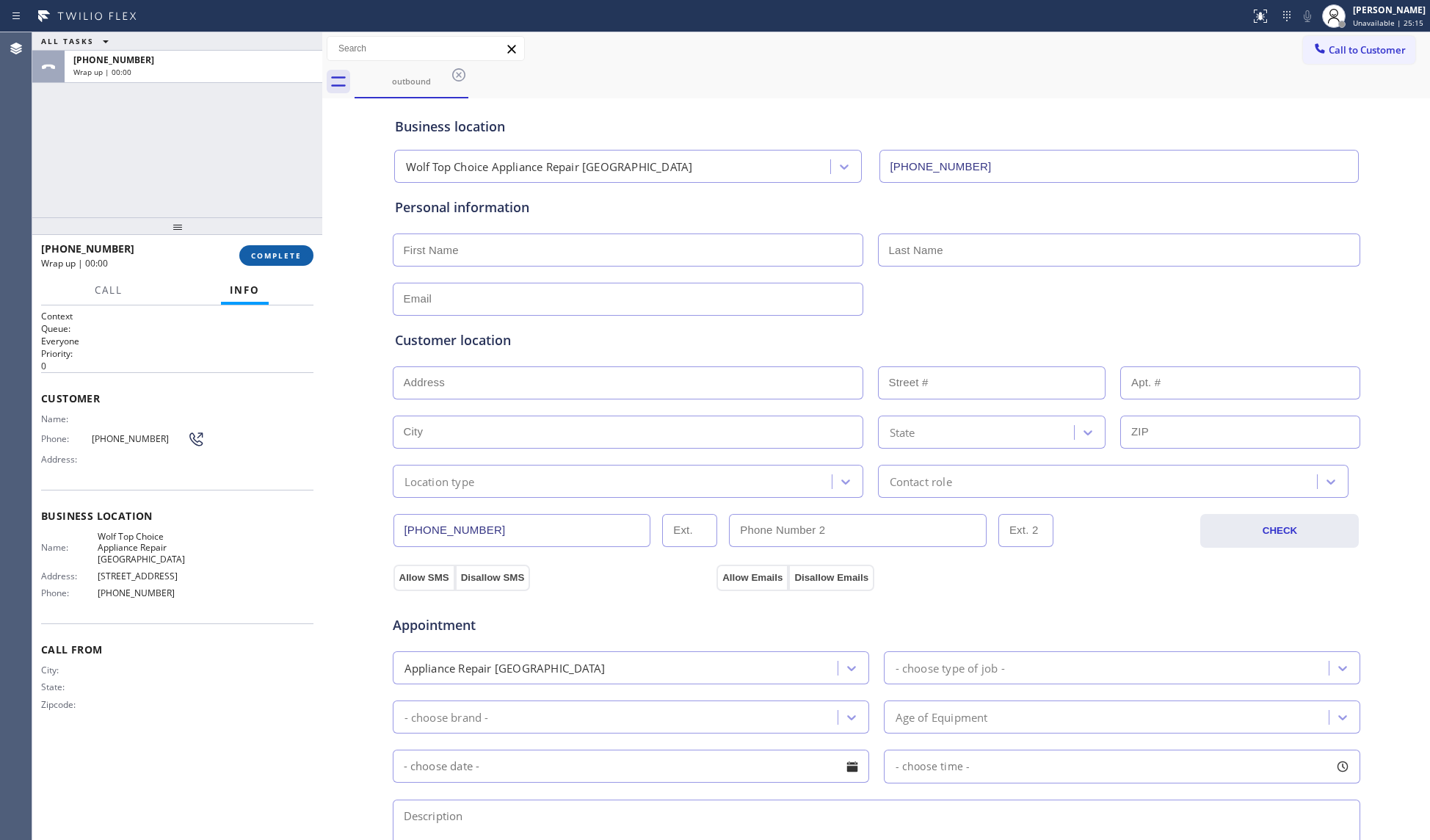
click at [295, 264] on button "COMPLETE" at bounding box center [276, 255] width 74 height 20
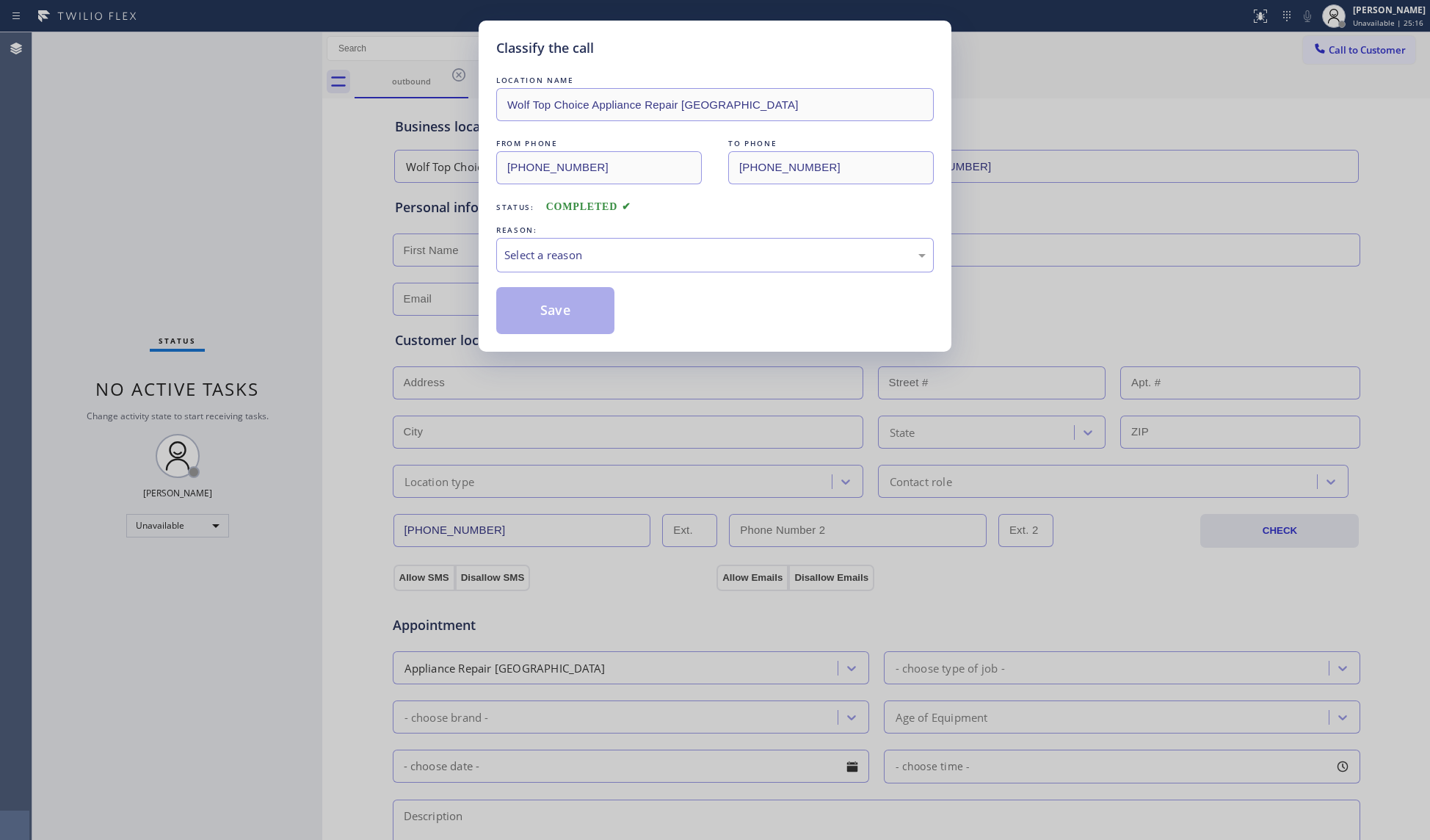
click at [294, 258] on div "Classify the call LOCATION NAME Wolf Top Choice Appliance Repair [GEOGRAPHIC_DA…" at bounding box center [715, 420] width 1430 height 840
click at [521, 244] on div "Select a reason" at bounding box center [715, 255] width 438 height 34
click at [533, 312] on button "Save" at bounding box center [555, 310] width 118 height 47
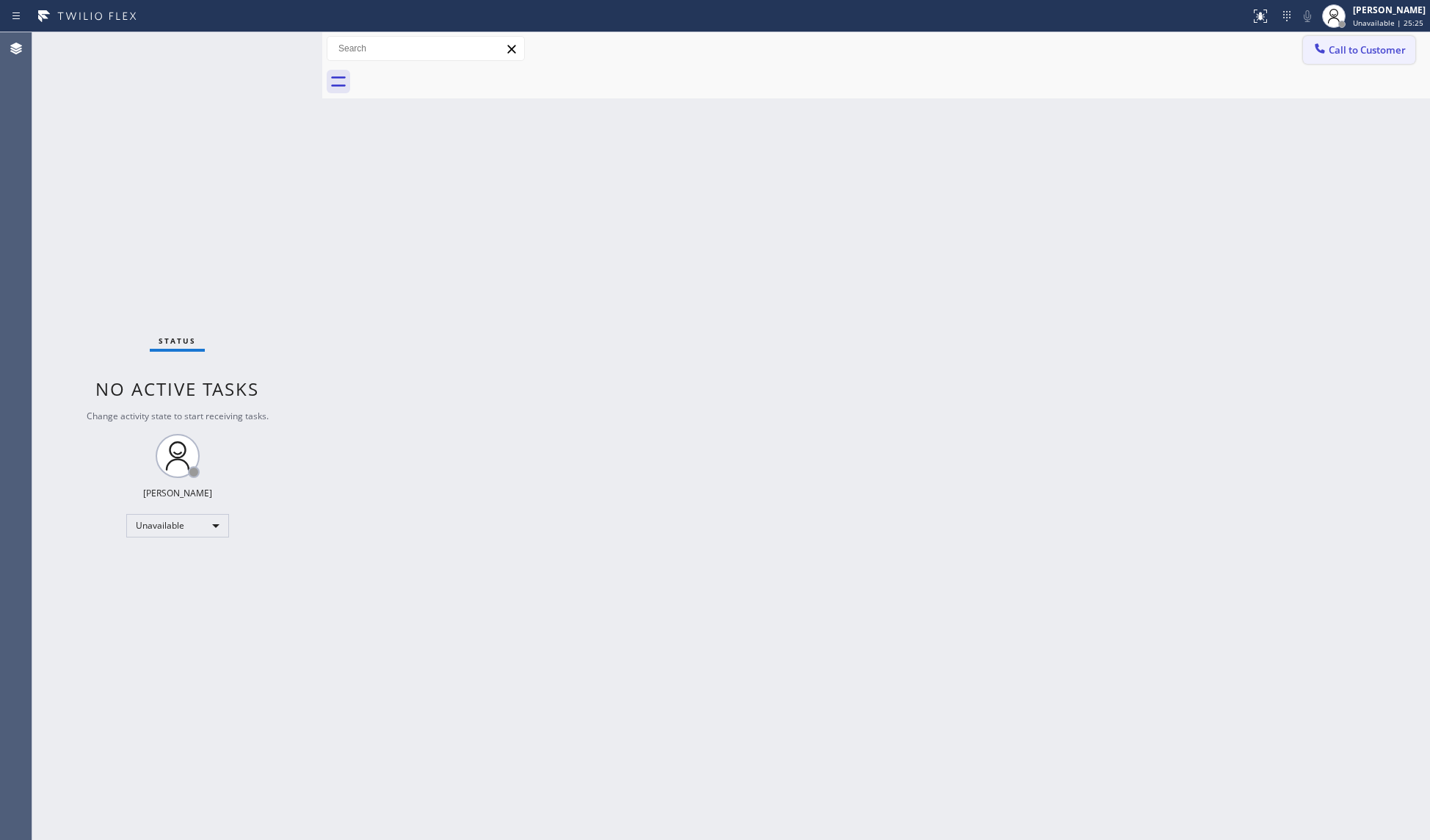
click at [1324, 53] on icon at bounding box center [1319, 48] width 10 height 10
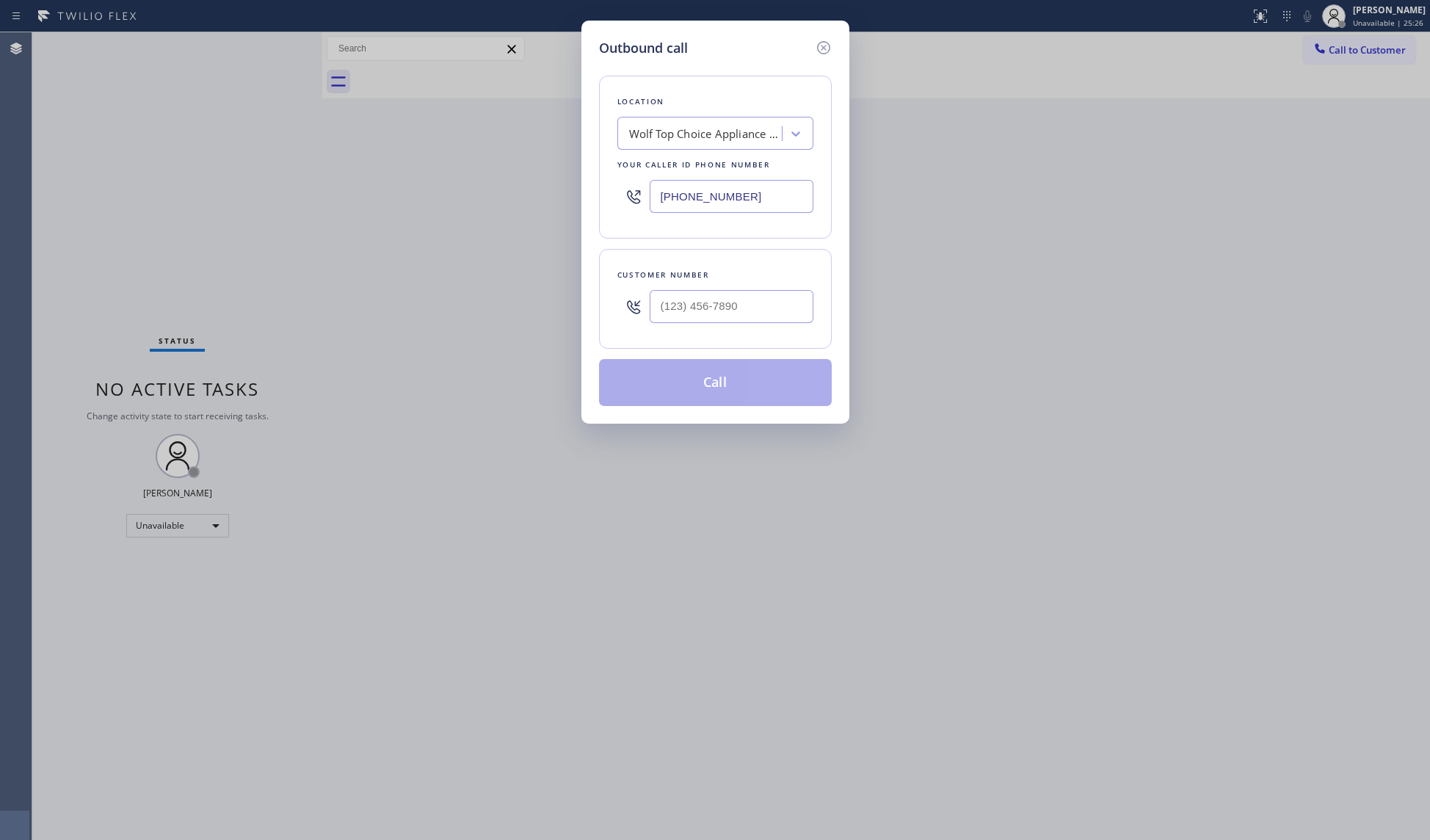
drag, startPoint x: 741, startPoint y: 198, endPoint x: 600, endPoint y: 197, distance: 141.0
click at [600, 197] on div "Location Wolf Top Choice Appliance Repair [GEOGRAPHIC_DATA] Your caller id phon…" at bounding box center [715, 157] width 233 height 163
paste input "813) 642-465"
type input "[PHONE_NUMBER]"
click at [772, 306] on input "(___) ___-____" at bounding box center [731, 306] width 164 height 33
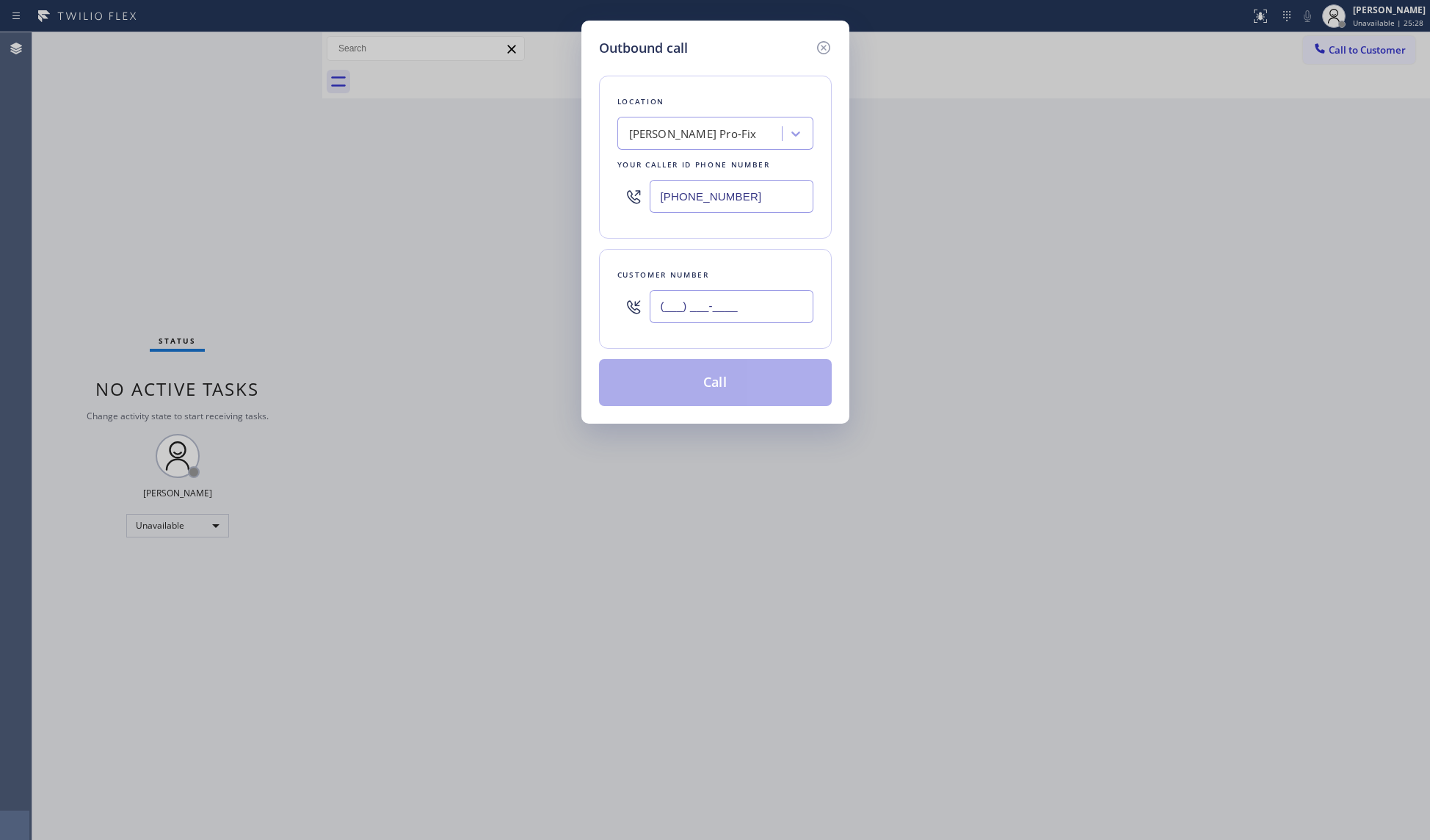
paste input "813) 642-3461"
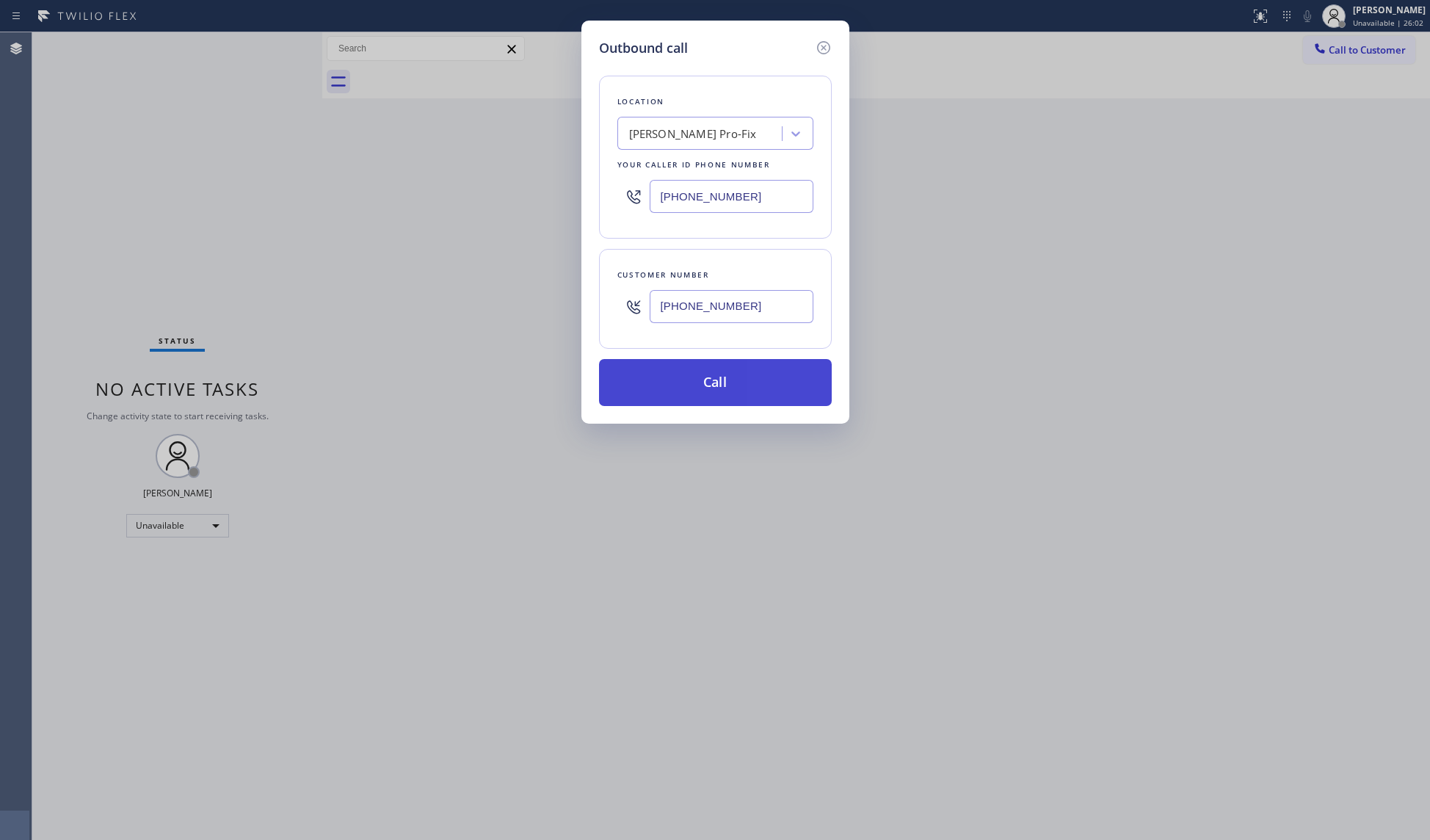
type input "[PHONE_NUMBER]"
click at [731, 373] on button "Call" at bounding box center [715, 383] width 233 height 47
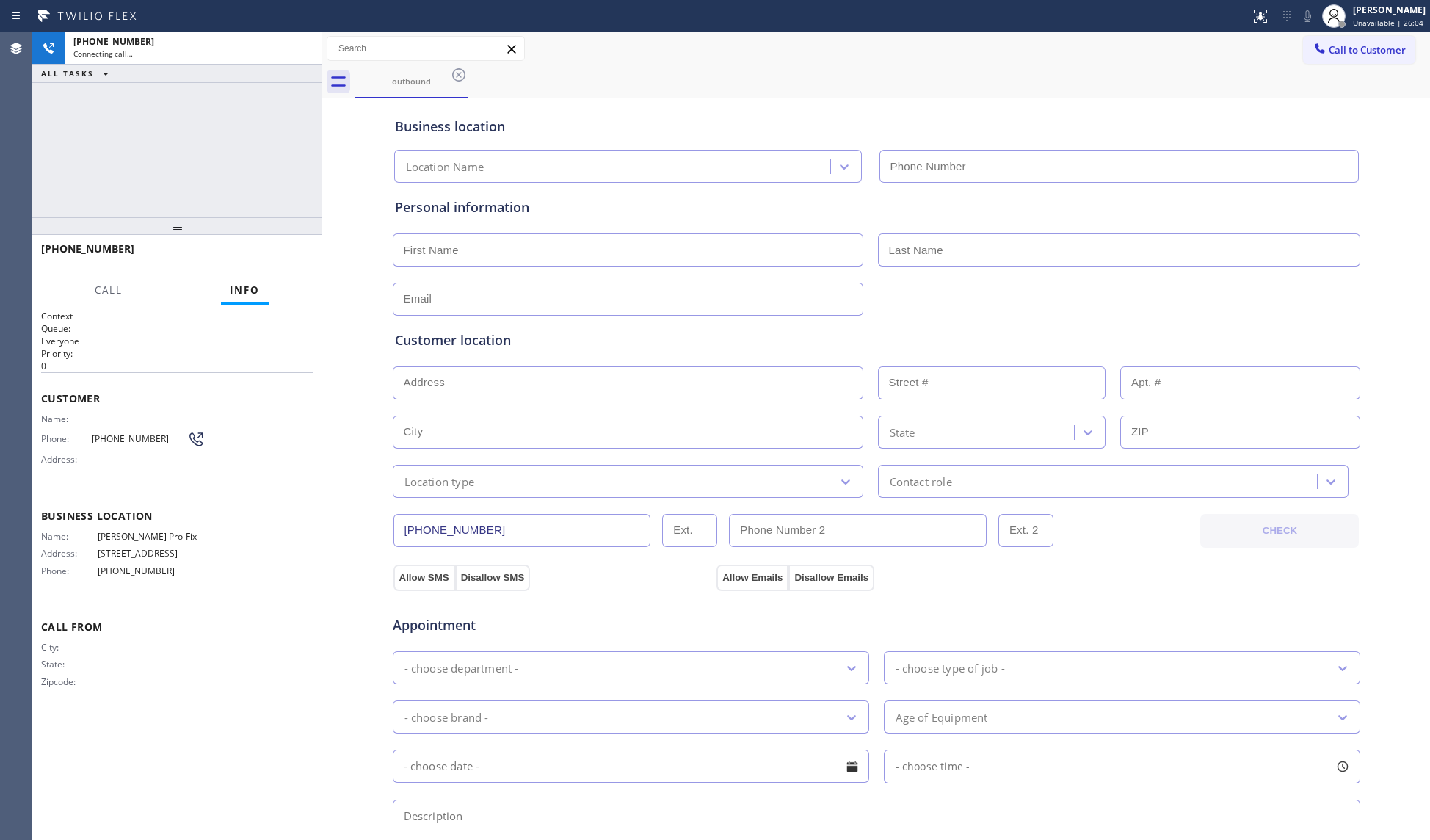
type input "[PHONE_NUMBER]"
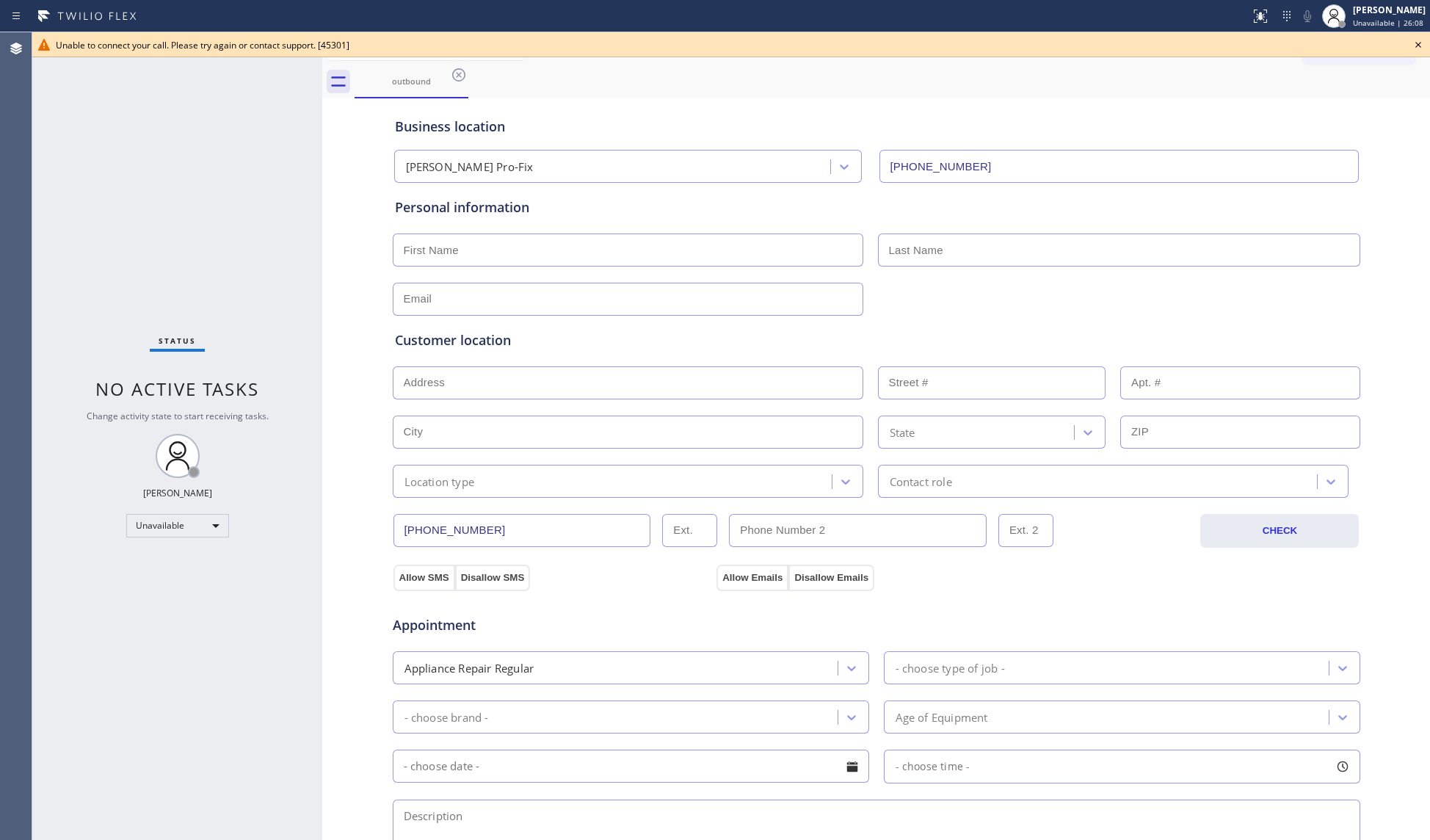
click at [1143, 33] on div "Unable to connect your call. Please try again or contact support. [45301]" at bounding box center [731, 45] width 1397 height 25
click at [1424, 41] on icon at bounding box center [1419, 45] width 18 height 18
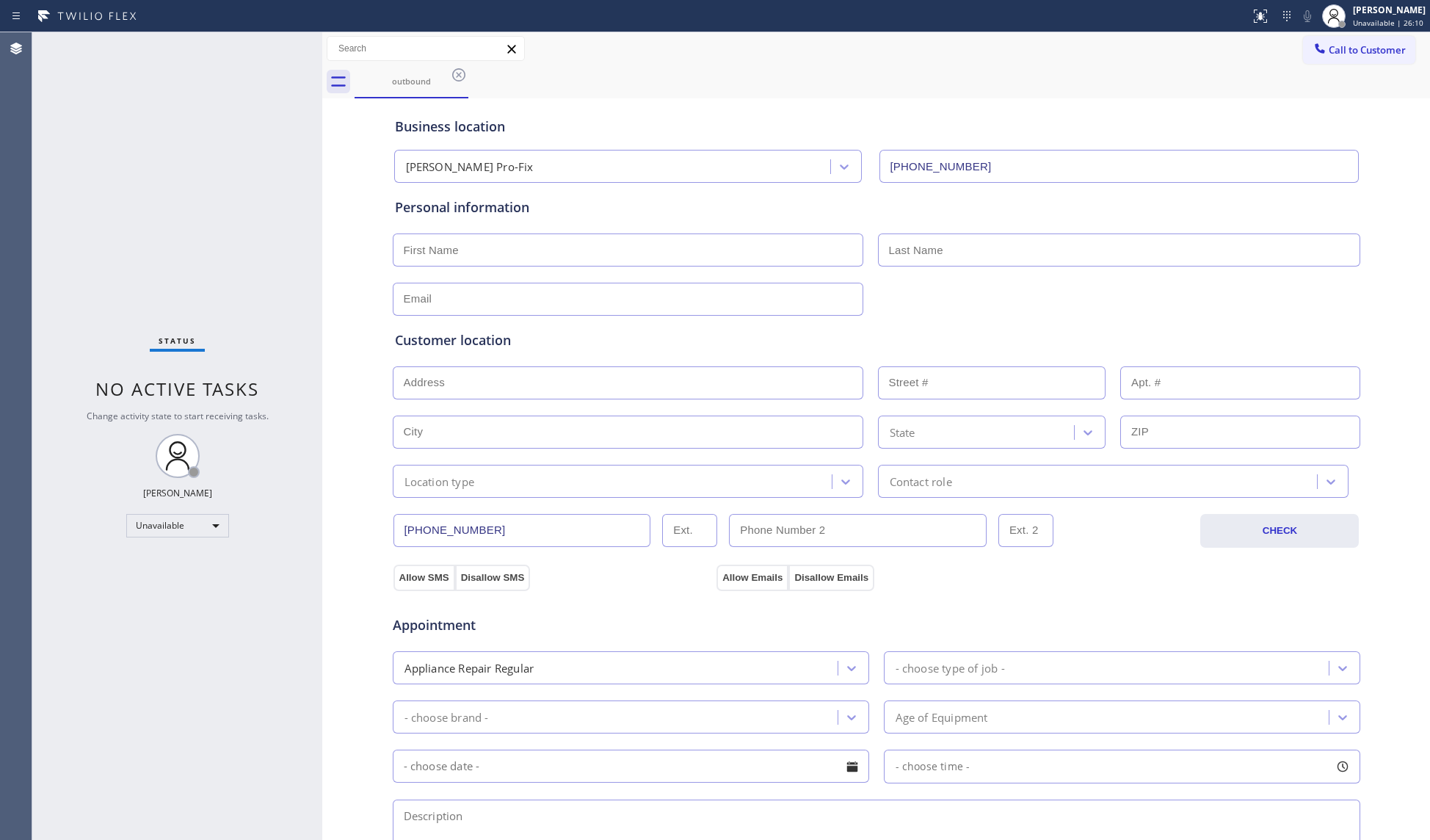
drag, startPoint x: 1351, startPoint y: 48, endPoint x: 1198, endPoint y: 166, distance: 193.2
click at [1349, 48] on span "Call to Customer" at bounding box center [1366, 50] width 77 height 13
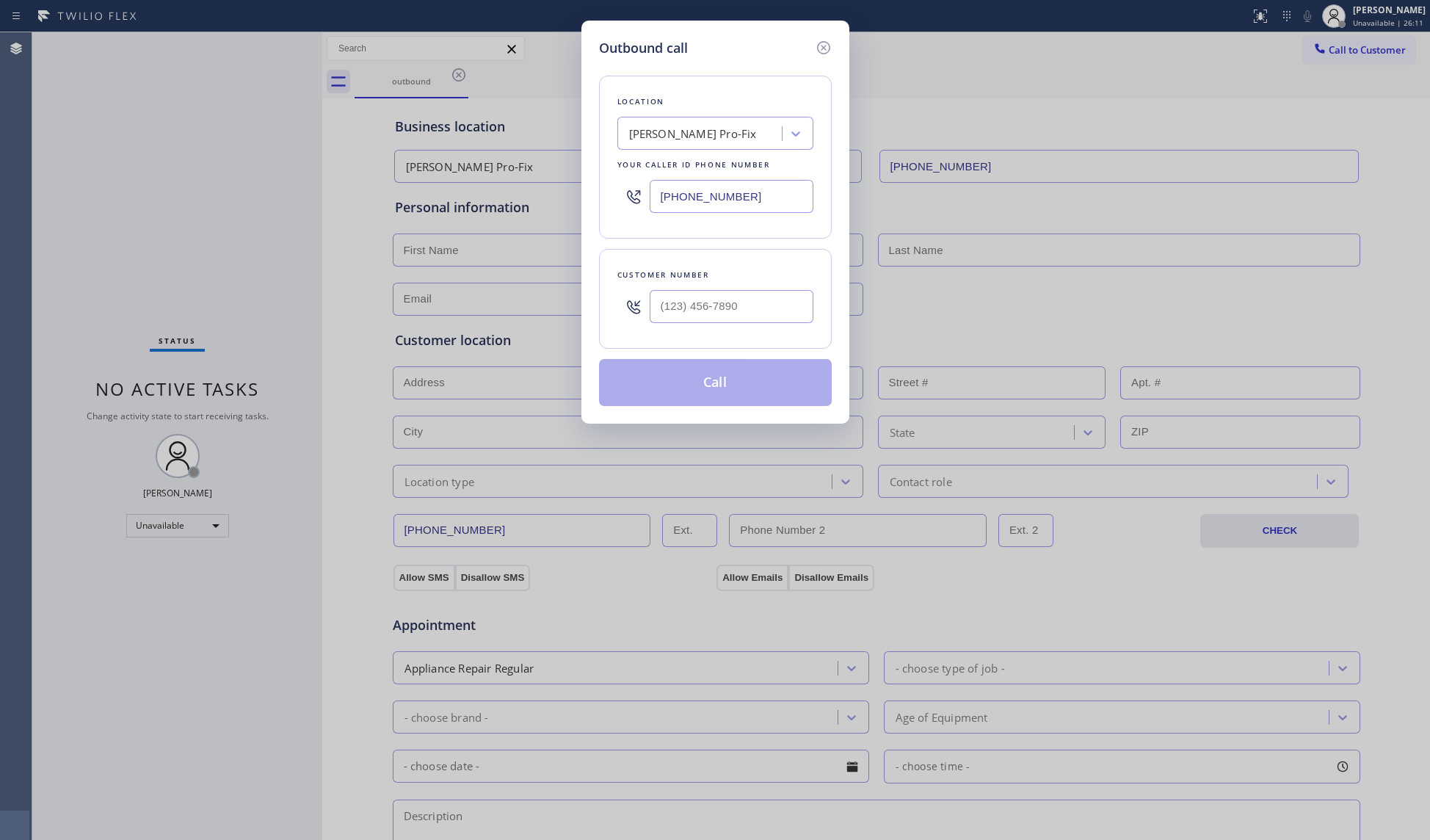
drag, startPoint x: 755, startPoint y: 200, endPoint x: 623, endPoint y: 182, distance: 133.2
click at [624, 183] on div "[PHONE_NUMBER]" at bounding box center [715, 196] width 196 height 48
paste input "8) 485-4467"
type input "[PHONE_NUMBER]"
click at [716, 288] on div at bounding box center [731, 306] width 164 height 48
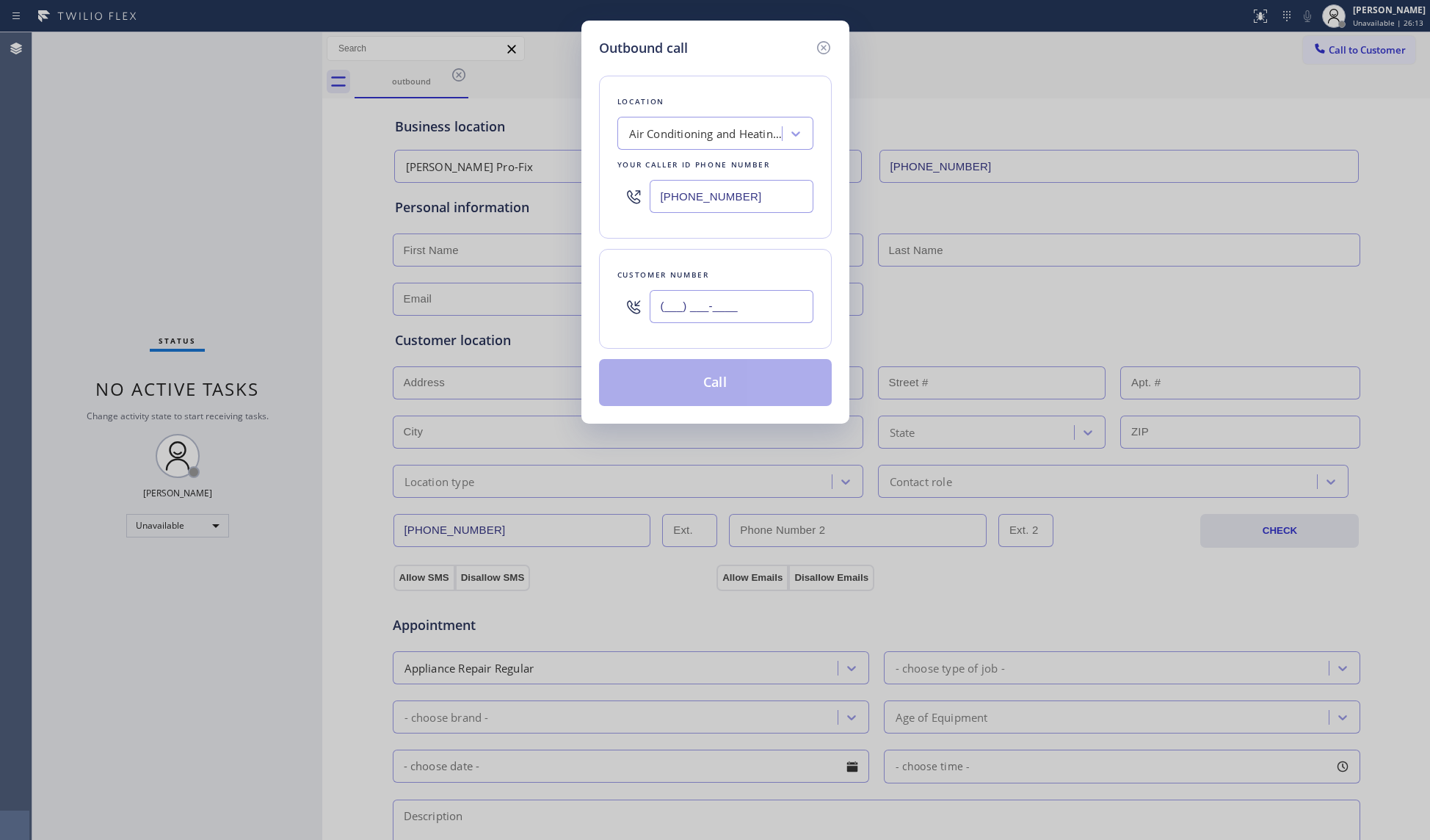
click at [732, 313] on input "(___) ___-____" at bounding box center [731, 306] width 164 height 33
paste input "818) 867-8108"
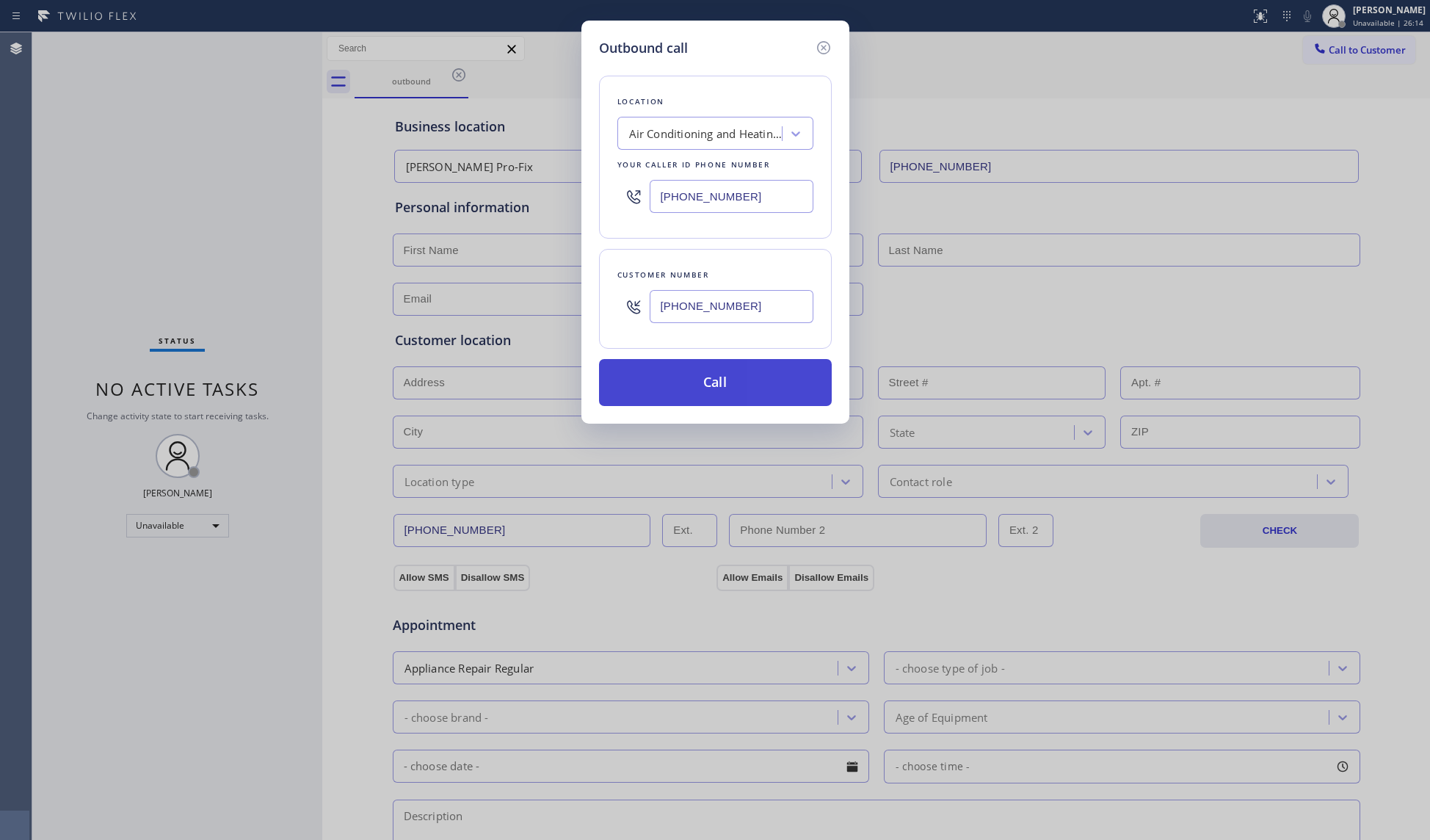
type input "[PHONE_NUMBER]"
click at [711, 394] on button "Call" at bounding box center [715, 383] width 233 height 47
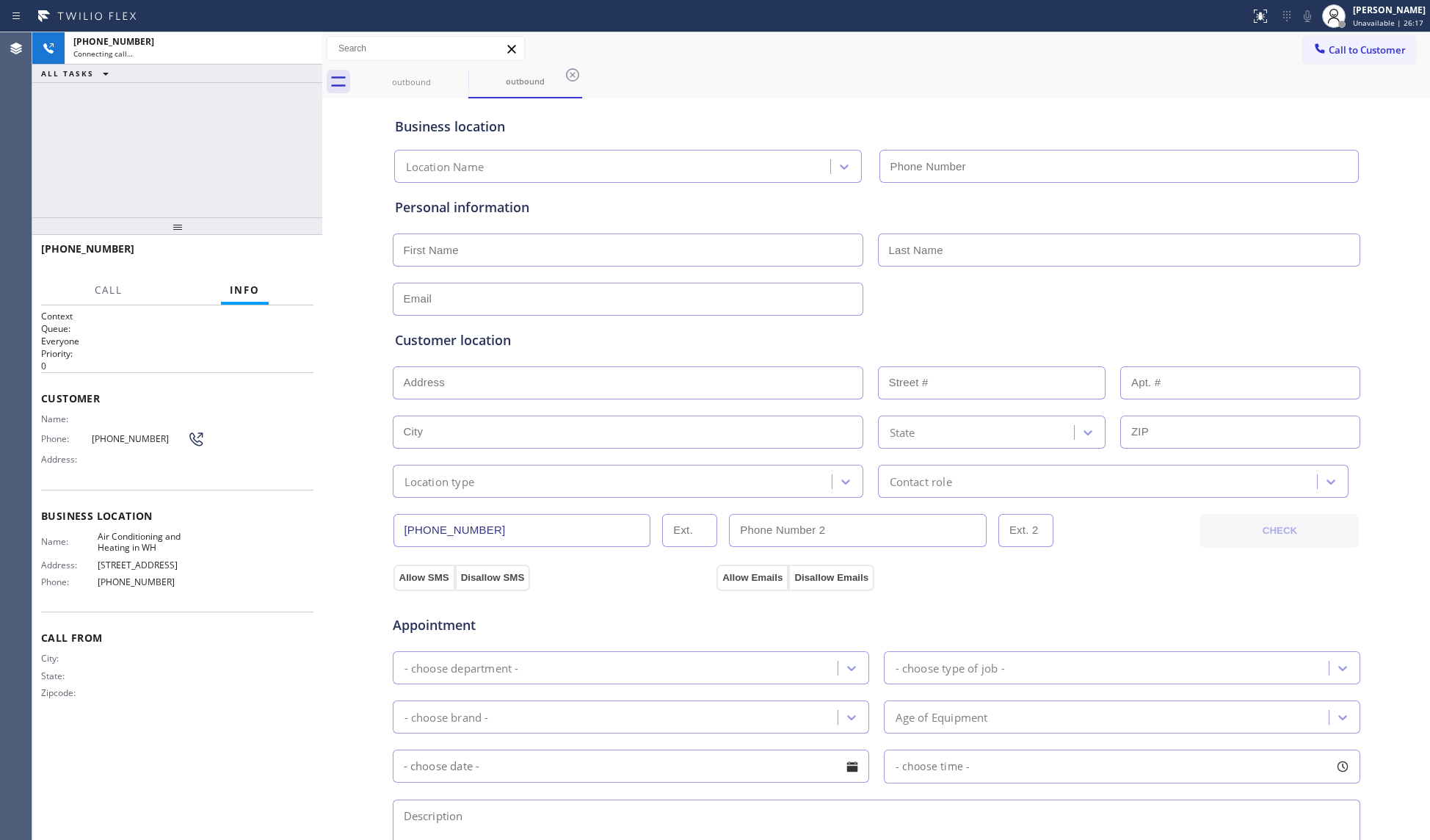
type input "[PHONE_NUMBER]"
click at [286, 253] on span "HANG UP" at bounding box center [279, 255] width 45 height 11
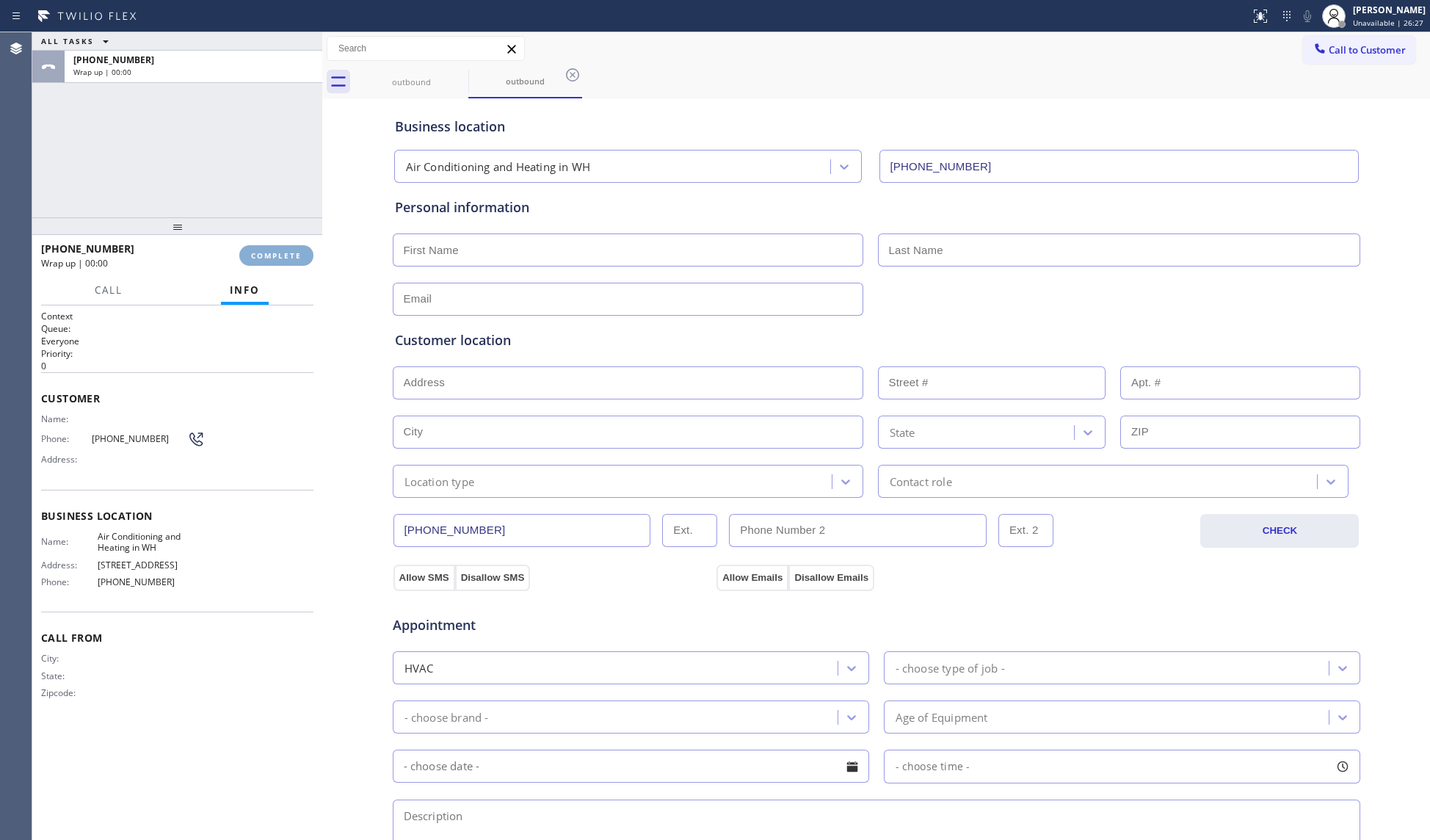
click at [286, 253] on span "COMPLETE" at bounding box center [276, 255] width 51 height 11
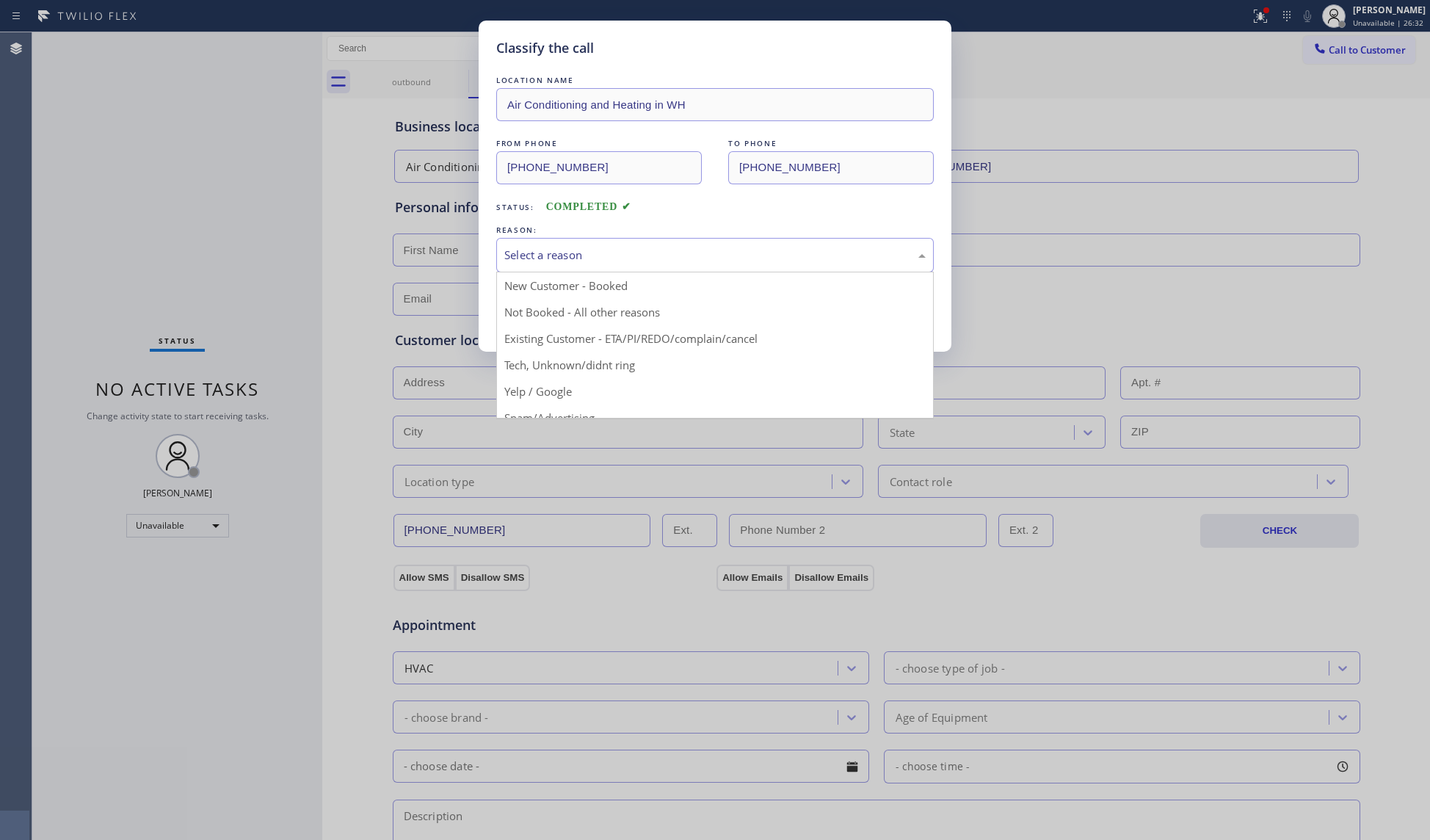
drag, startPoint x: 570, startPoint y: 255, endPoint x: 559, endPoint y: 284, distance: 31.0
click at [570, 256] on div "Select a reason" at bounding box center [715, 255] width 421 height 17
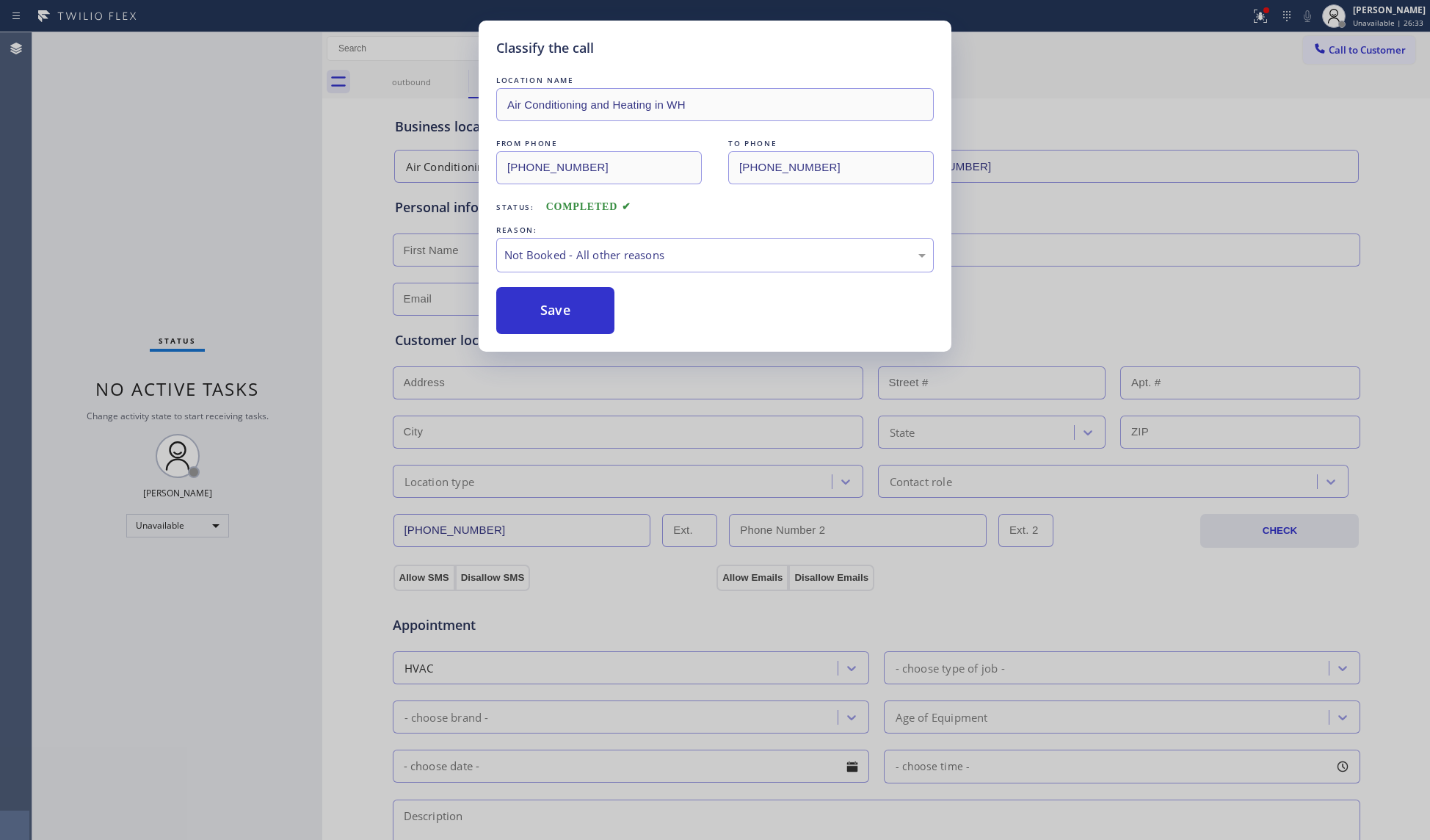
click at [557, 309] on button "Save" at bounding box center [555, 310] width 118 height 47
click at [559, 309] on button "Save" at bounding box center [555, 310] width 118 height 47
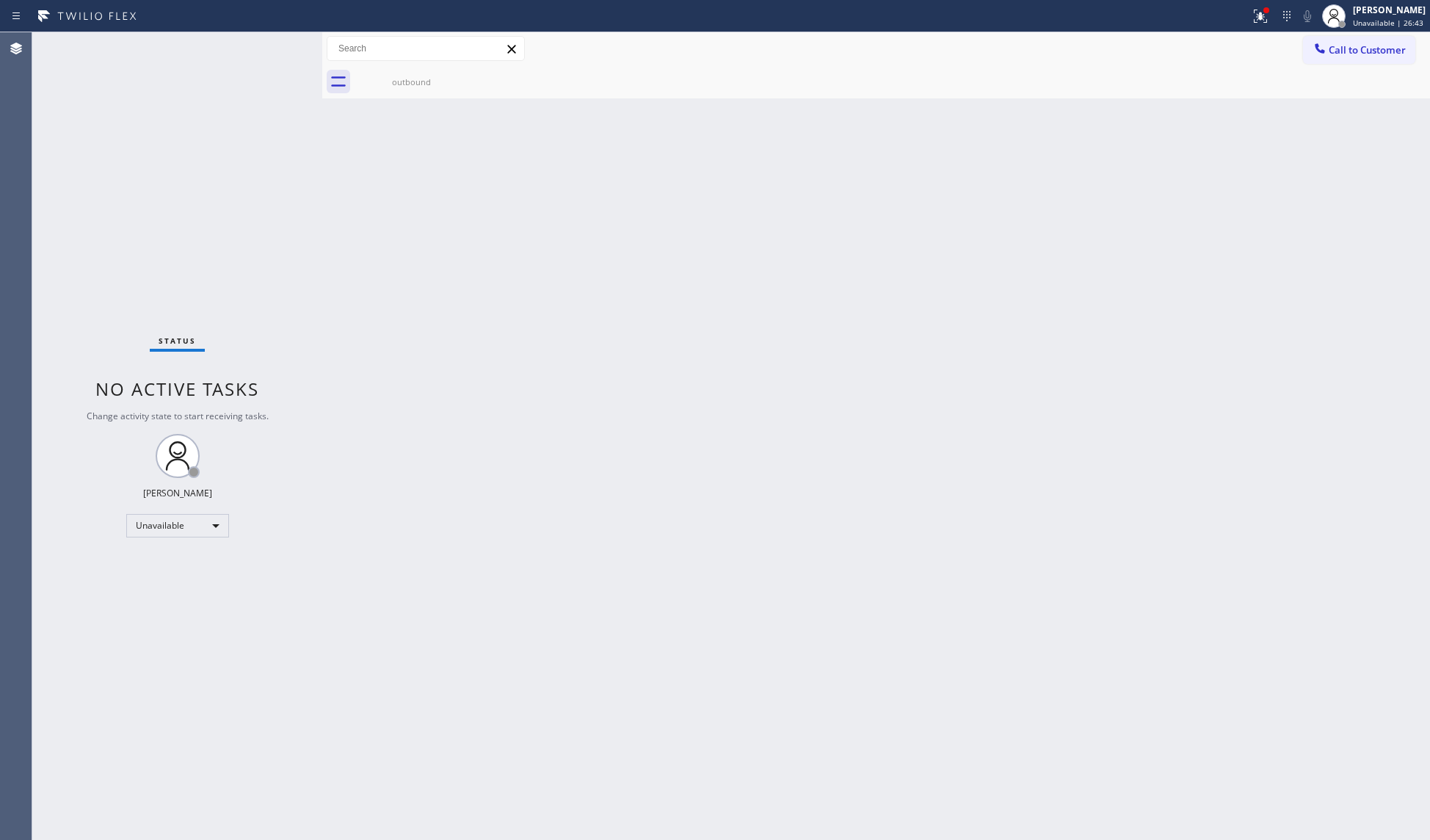
drag, startPoint x: 1251, startPoint y: 11, endPoint x: 1234, endPoint y: 54, distance: 46.2
click at [1252, 11] on div at bounding box center [1261, 16] width 33 height 18
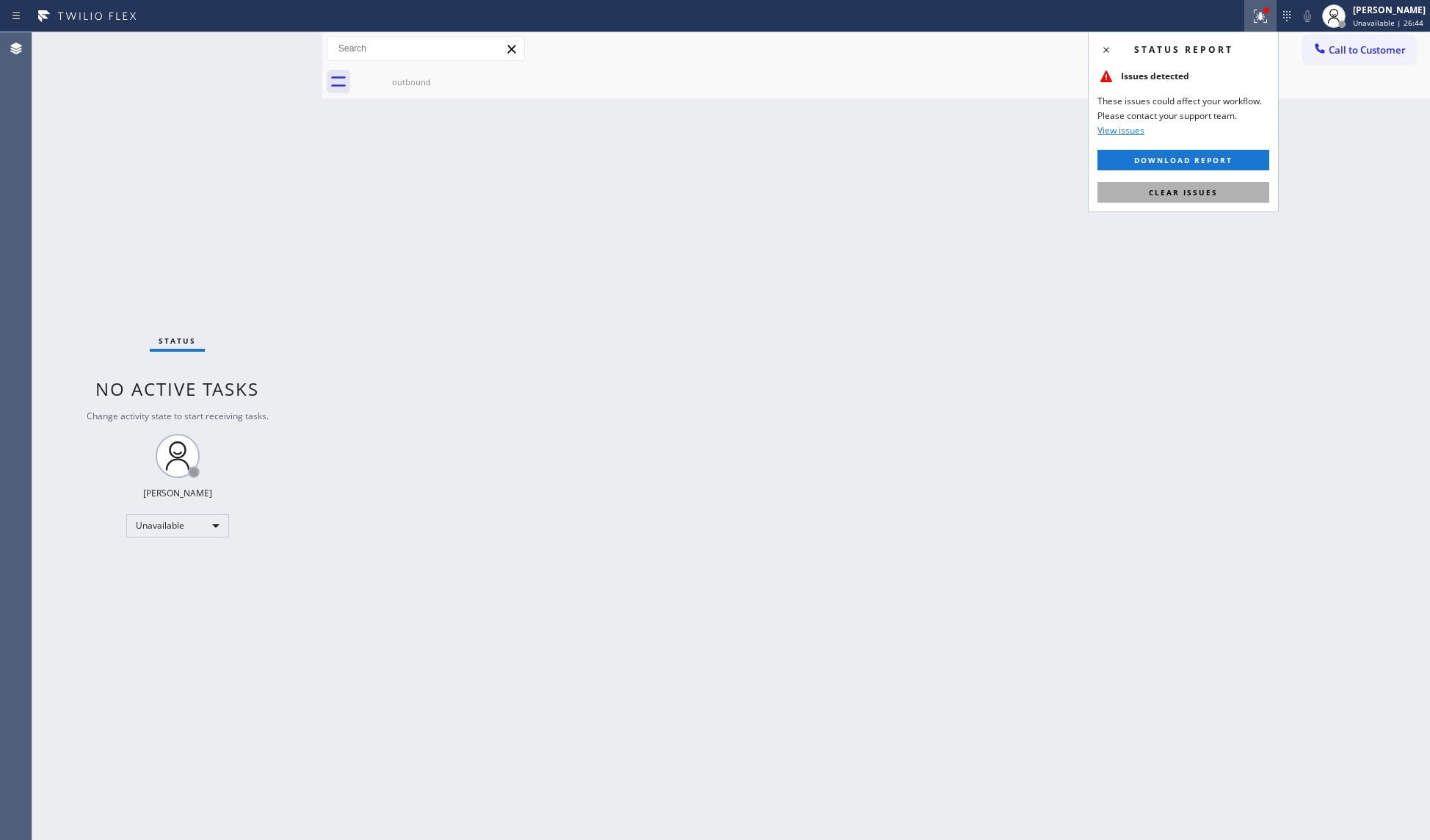
click at [1184, 183] on div "Status report Issues detected These issues could affect your workflow. Please c…" at bounding box center [1183, 122] width 191 height 181
click at [1188, 189] on span "Clear issues" at bounding box center [1183, 192] width 69 height 11
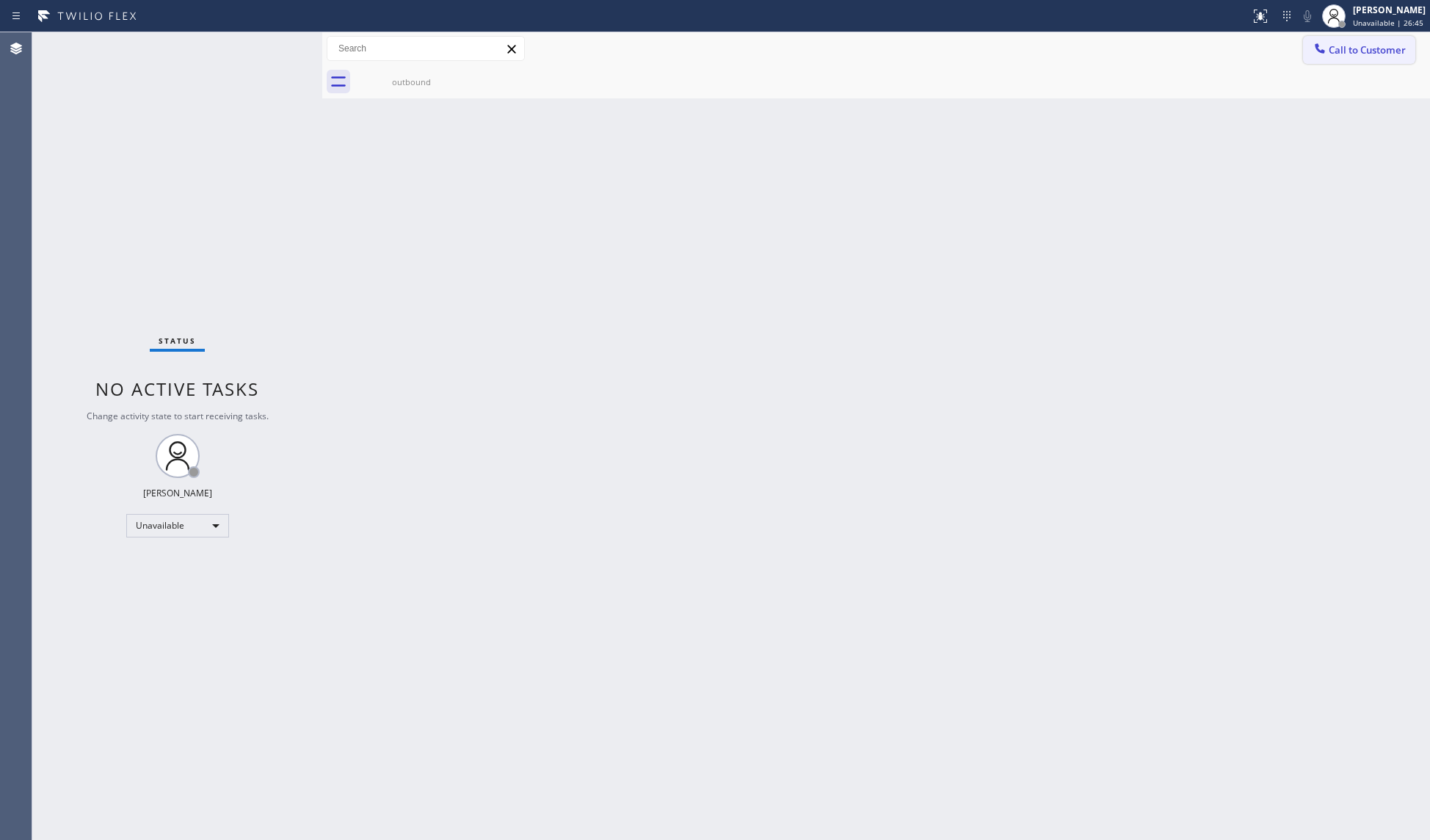
click at [1328, 54] on div at bounding box center [1320, 50] width 18 height 18
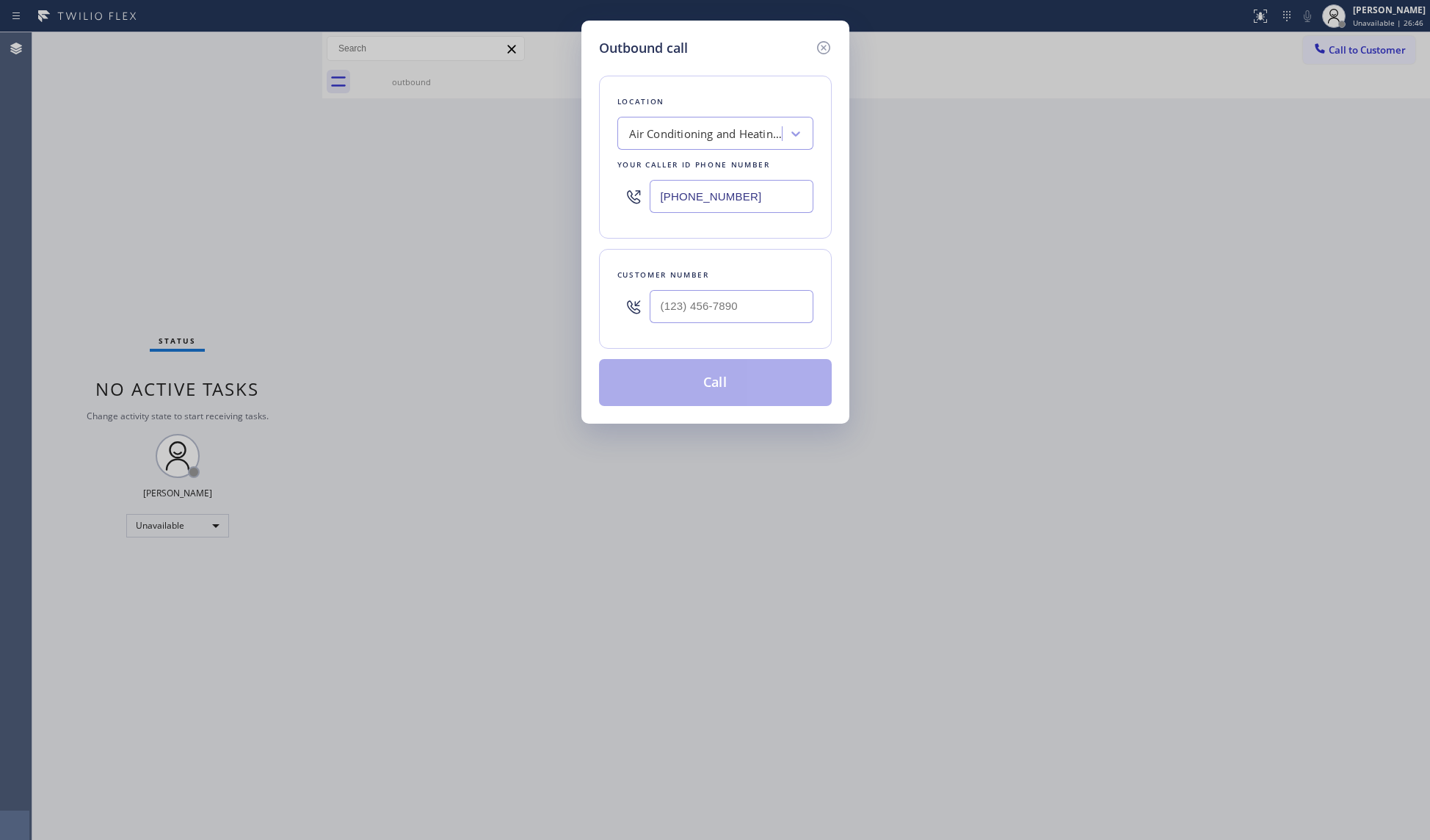
drag, startPoint x: 785, startPoint y: 198, endPoint x: 577, endPoint y: 198, distance: 208.0
click at [577, 198] on div "Outbound call Location Air Conditioning and Heating in [GEOGRAPHIC_DATA] Your c…" at bounding box center [715, 420] width 1430 height 840
paste input "650) 770-8313"
type input "[PHONE_NUMBER]"
drag, startPoint x: 785, startPoint y: 301, endPoint x: 847, endPoint y: 292, distance: 62.6
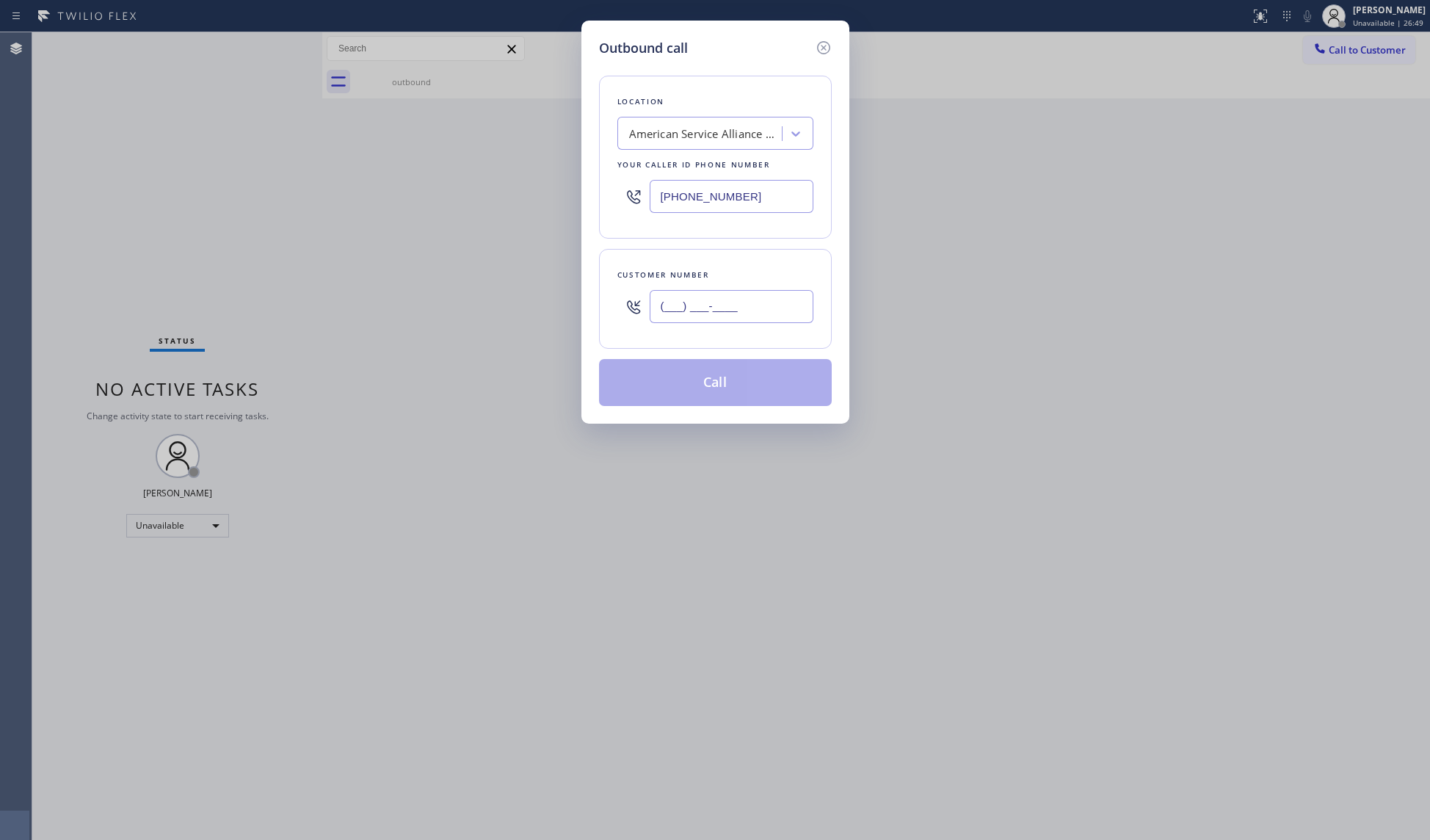
click at [785, 302] on input "(___) ___-____" at bounding box center [731, 306] width 164 height 33
paste input "650) 356-5367"
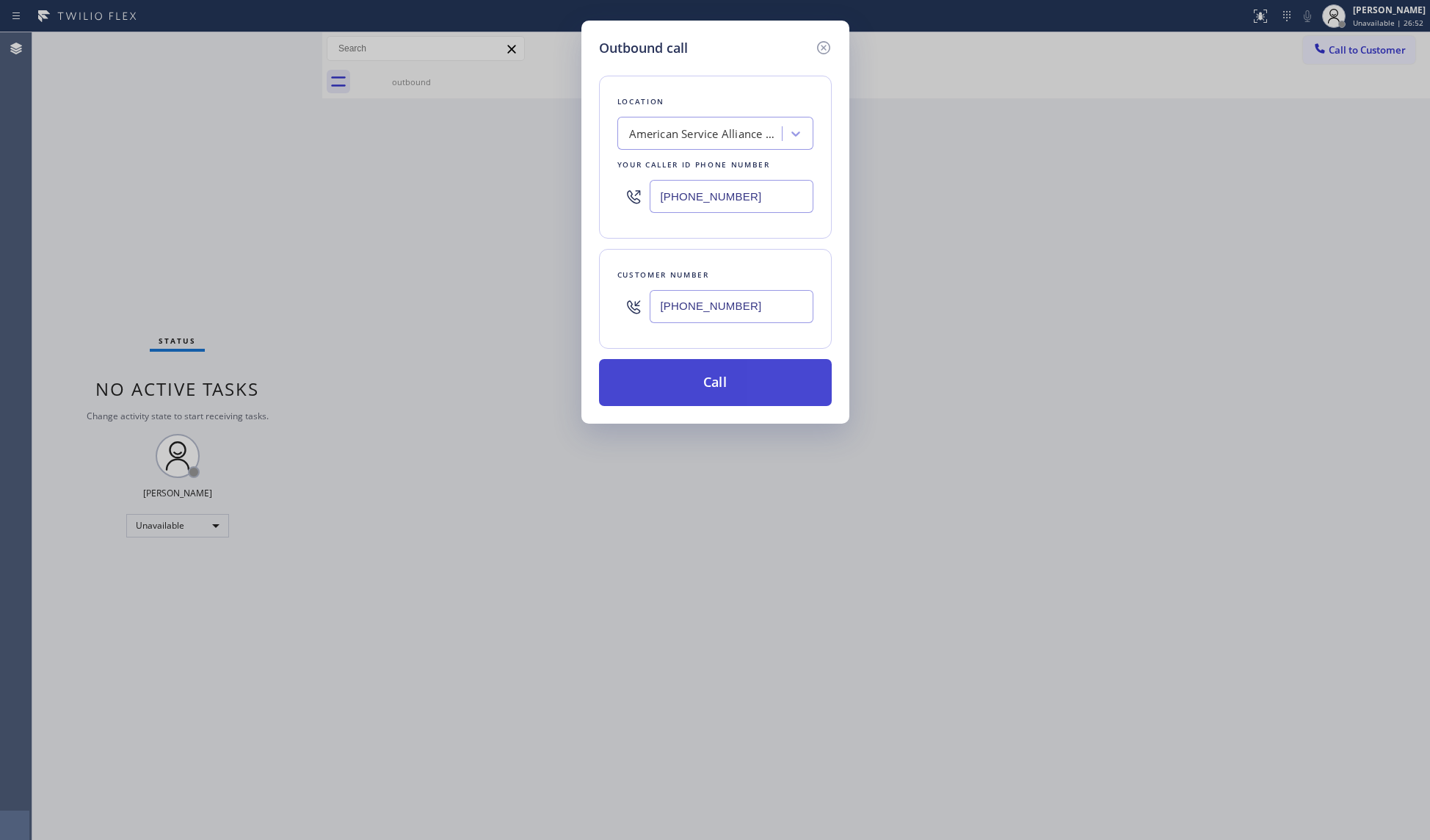
type input "[PHONE_NUMBER]"
click at [721, 382] on button "Call" at bounding box center [715, 383] width 233 height 47
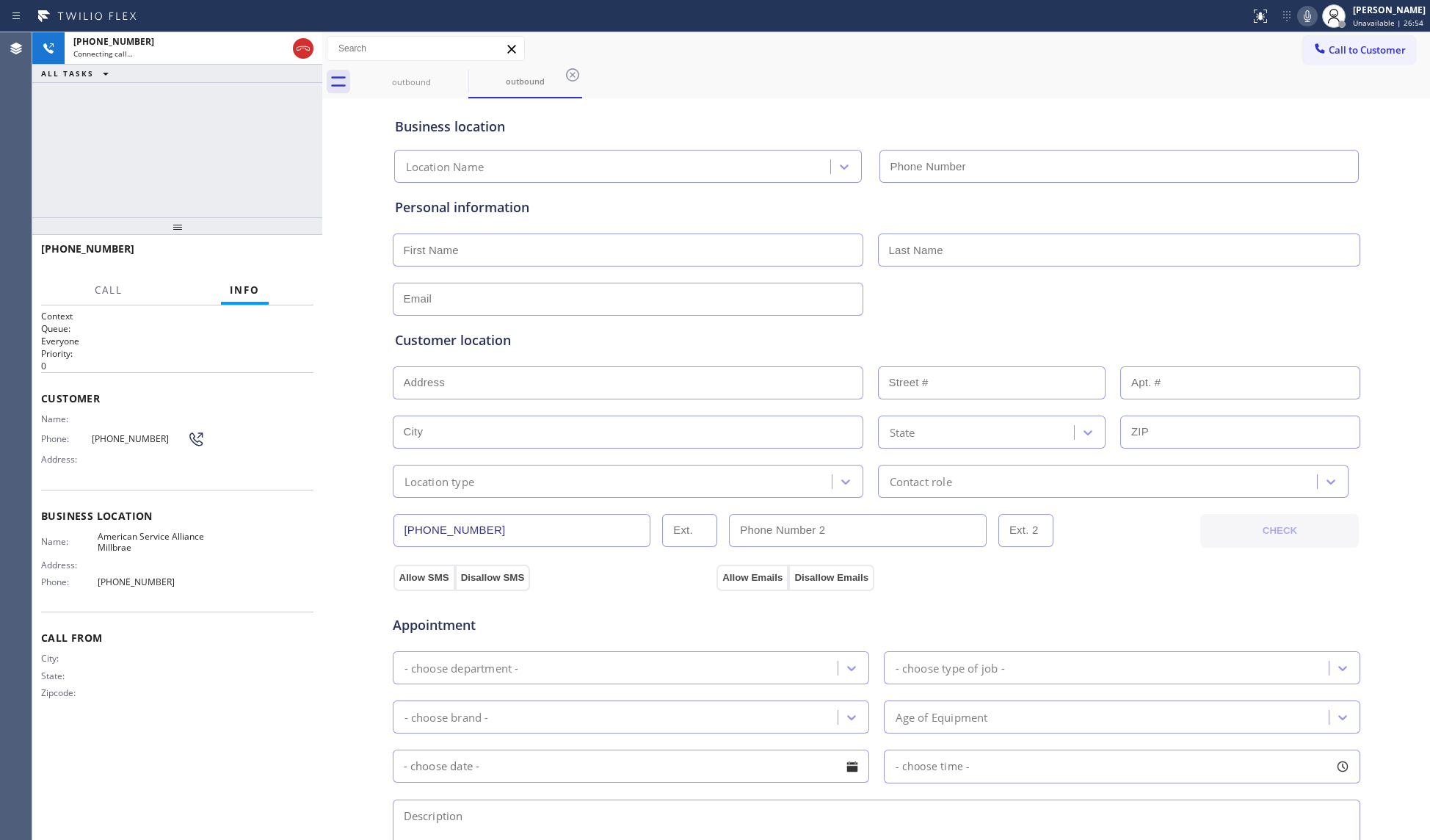
type input "[PHONE_NUMBER]"
click at [1077, 70] on div "outbound outbound" at bounding box center [892, 81] width 1076 height 33
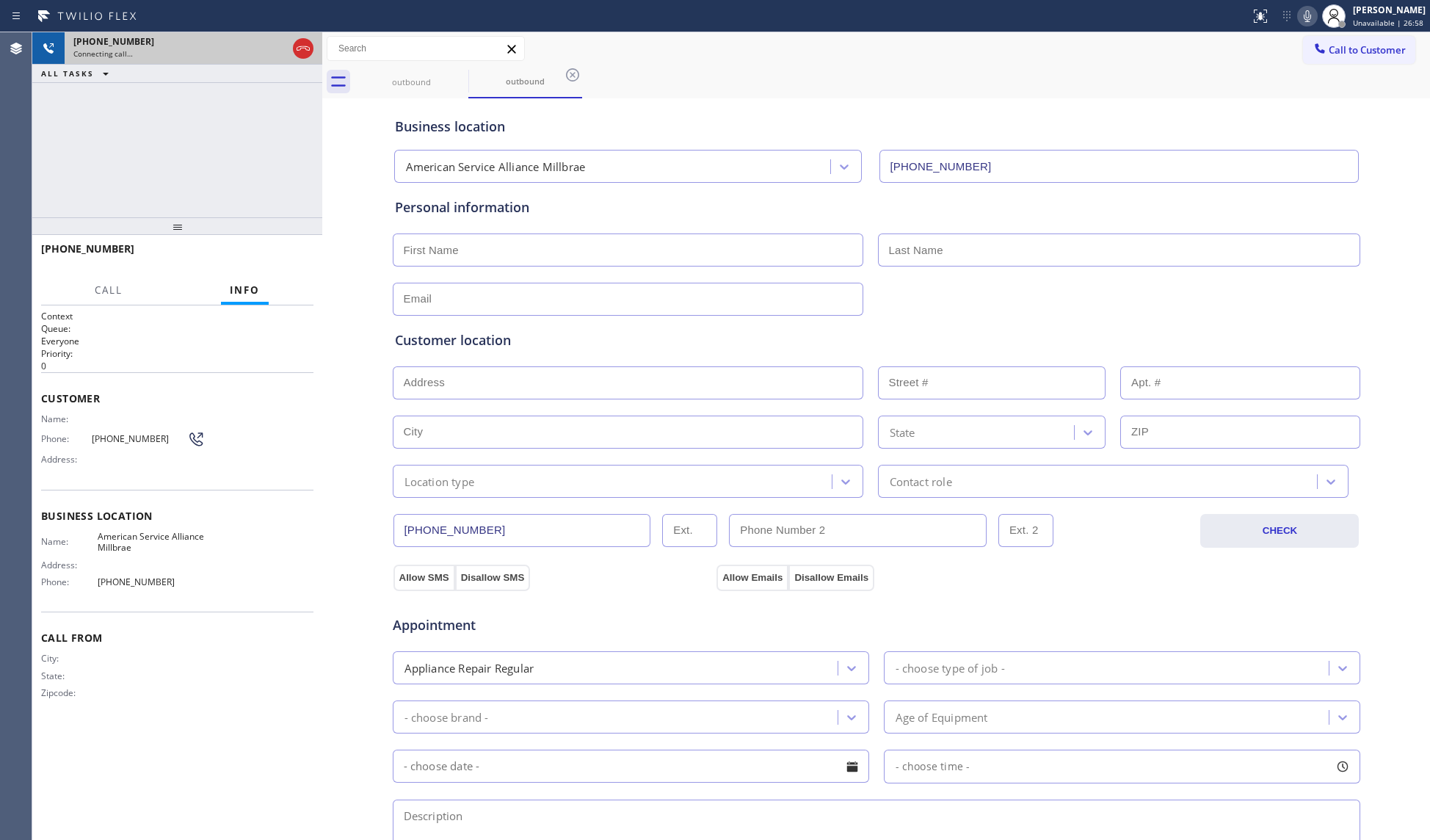
click at [315, 41] on div at bounding box center [303, 49] width 26 height 33
click at [308, 42] on icon at bounding box center [303, 49] width 18 height 18
click at [307, 42] on div "[PHONE_NUMBER]" at bounding box center [193, 41] width 240 height 12
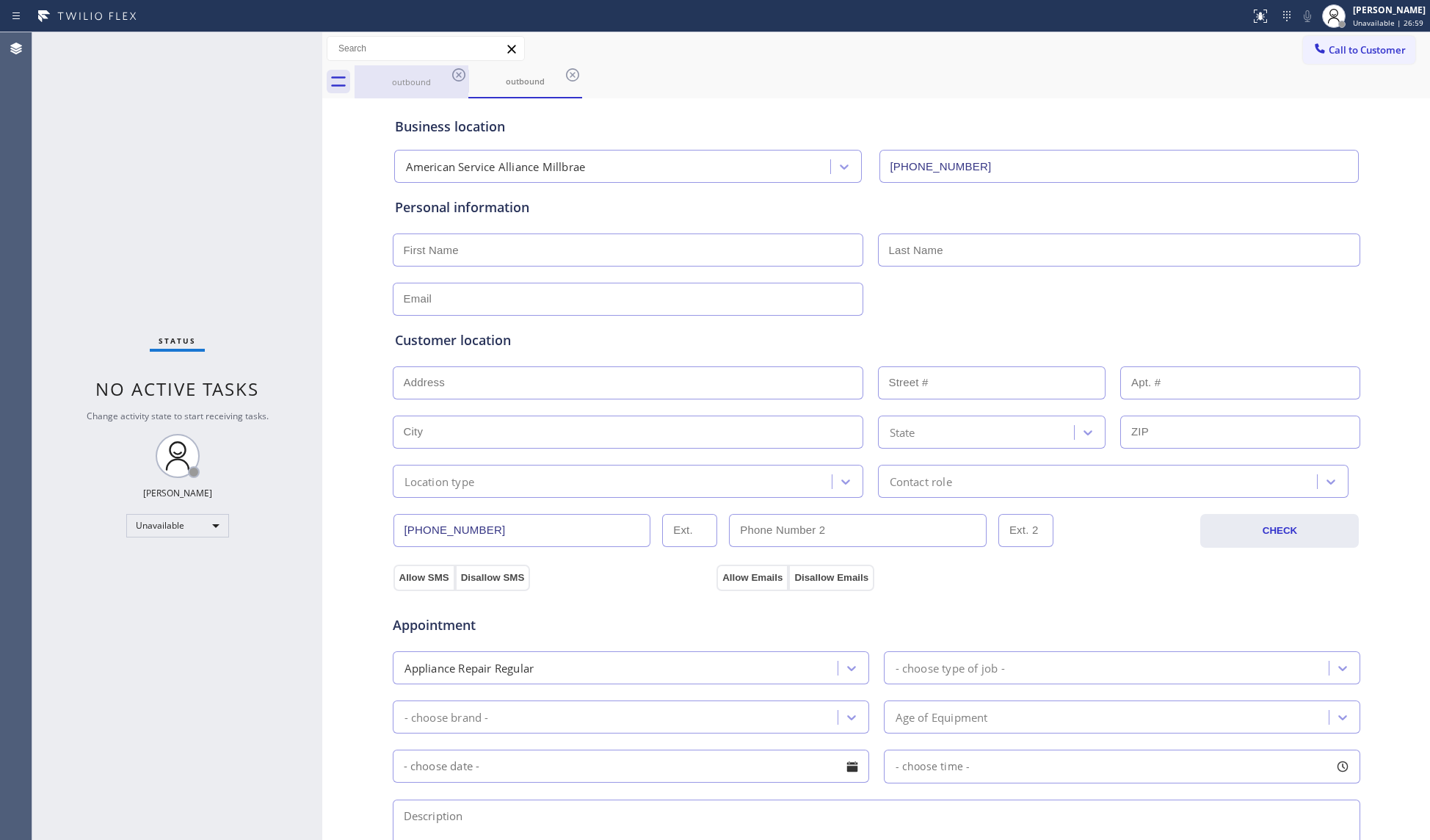
click at [448, 88] on div "outbound" at bounding box center [411, 81] width 111 height 33
click at [455, 77] on icon at bounding box center [459, 75] width 18 height 18
click at [0, 0] on icon at bounding box center [0, 0] width 0 height 0
click at [455, 77] on div "outbound outbound" at bounding box center [892, 81] width 1076 height 33
click at [455, 77] on div "outbound outbound" at bounding box center [892, 81] width 1076 height 33
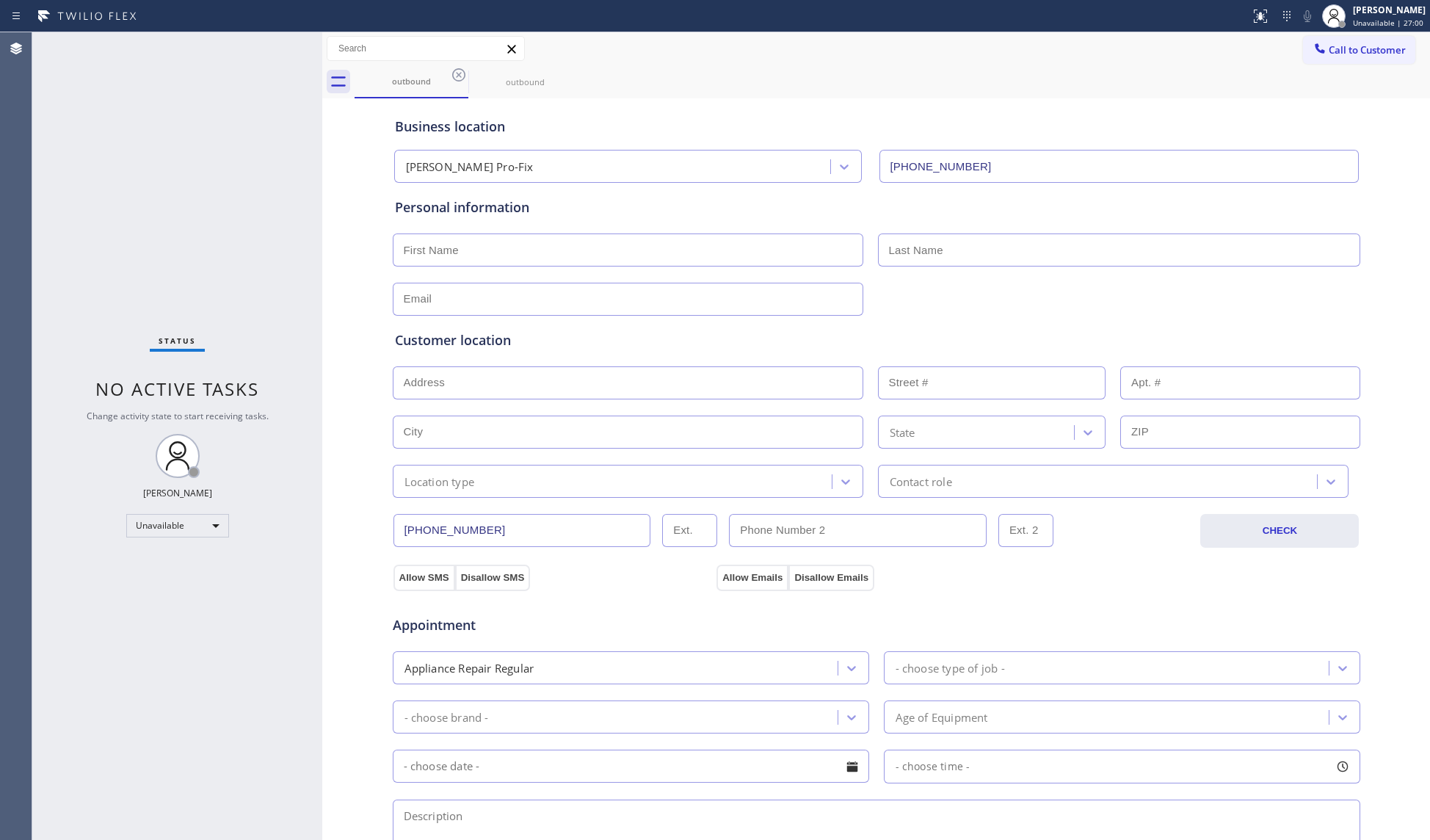
click at [453, 68] on div "outbound outbound" at bounding box center [892, 81] width 1076 height 33
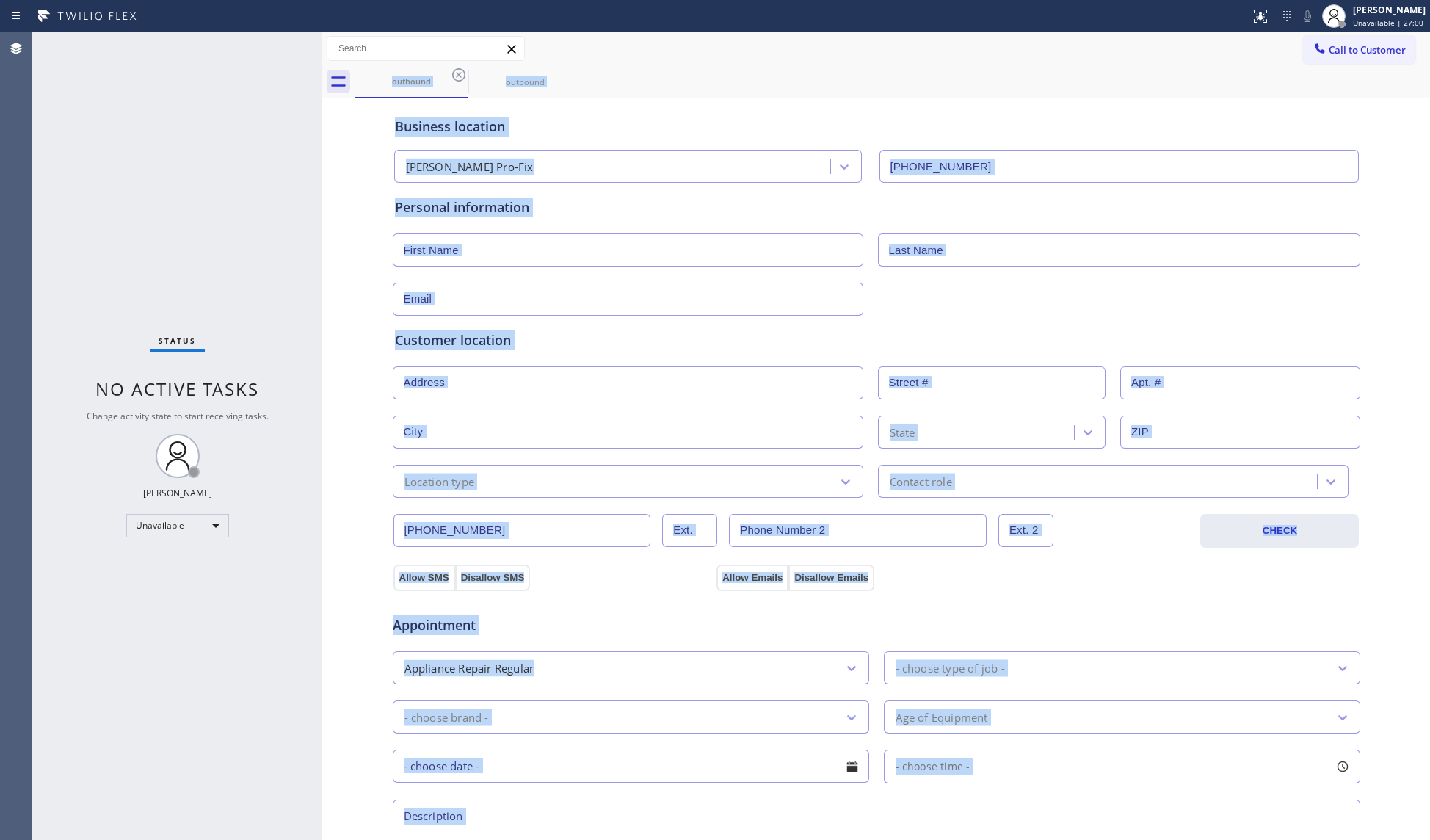
click at [453, 68] on div "outbound outbound" at bounding box center [892, 81] width 1076 height 33
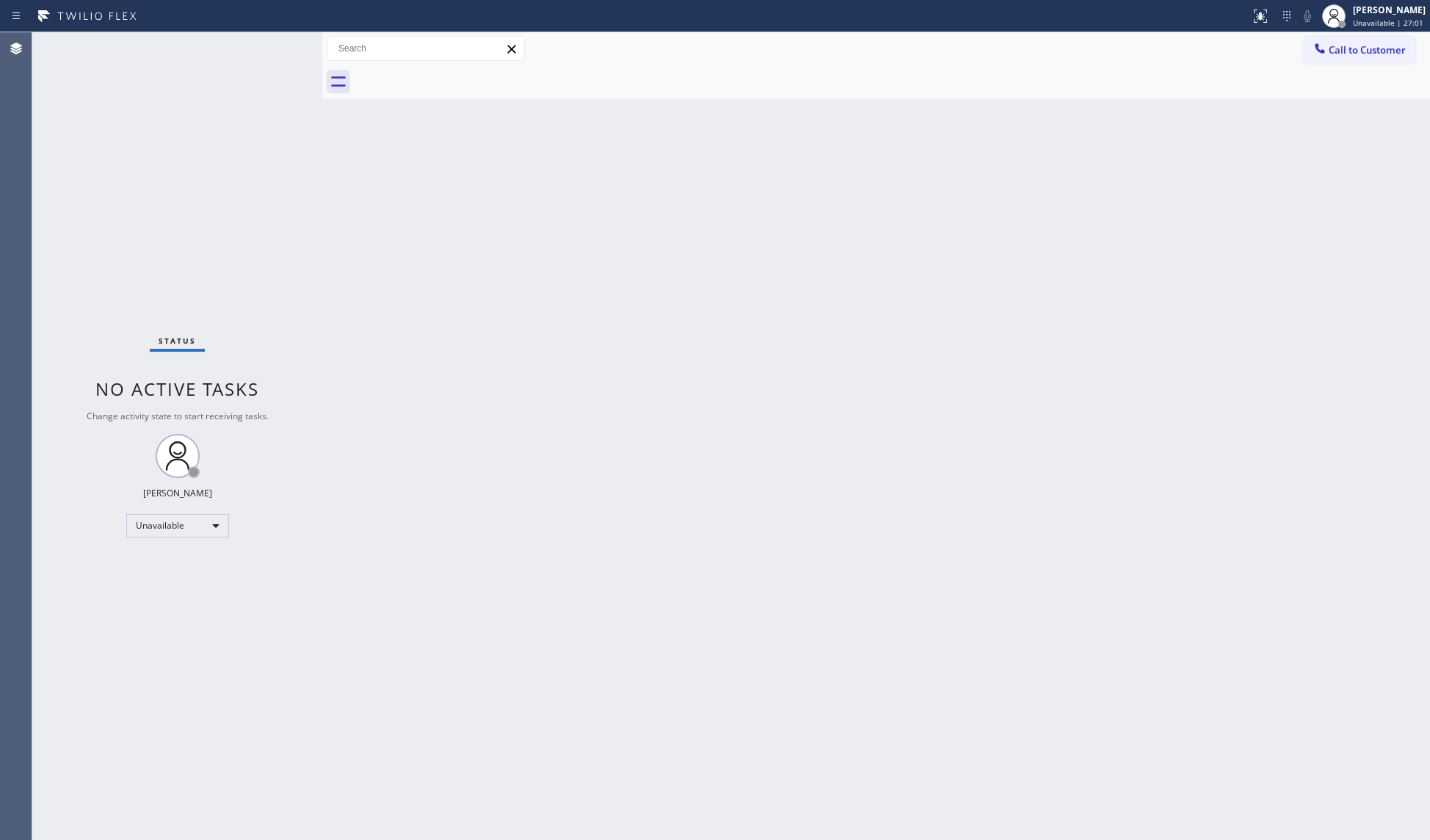
click at [453, 68] on div at bounding box center [892, 81] width 1076 height 33
click at [1330, 60] on button "Call to Customer" at bounding box center [1359, 50] width 112 height 28
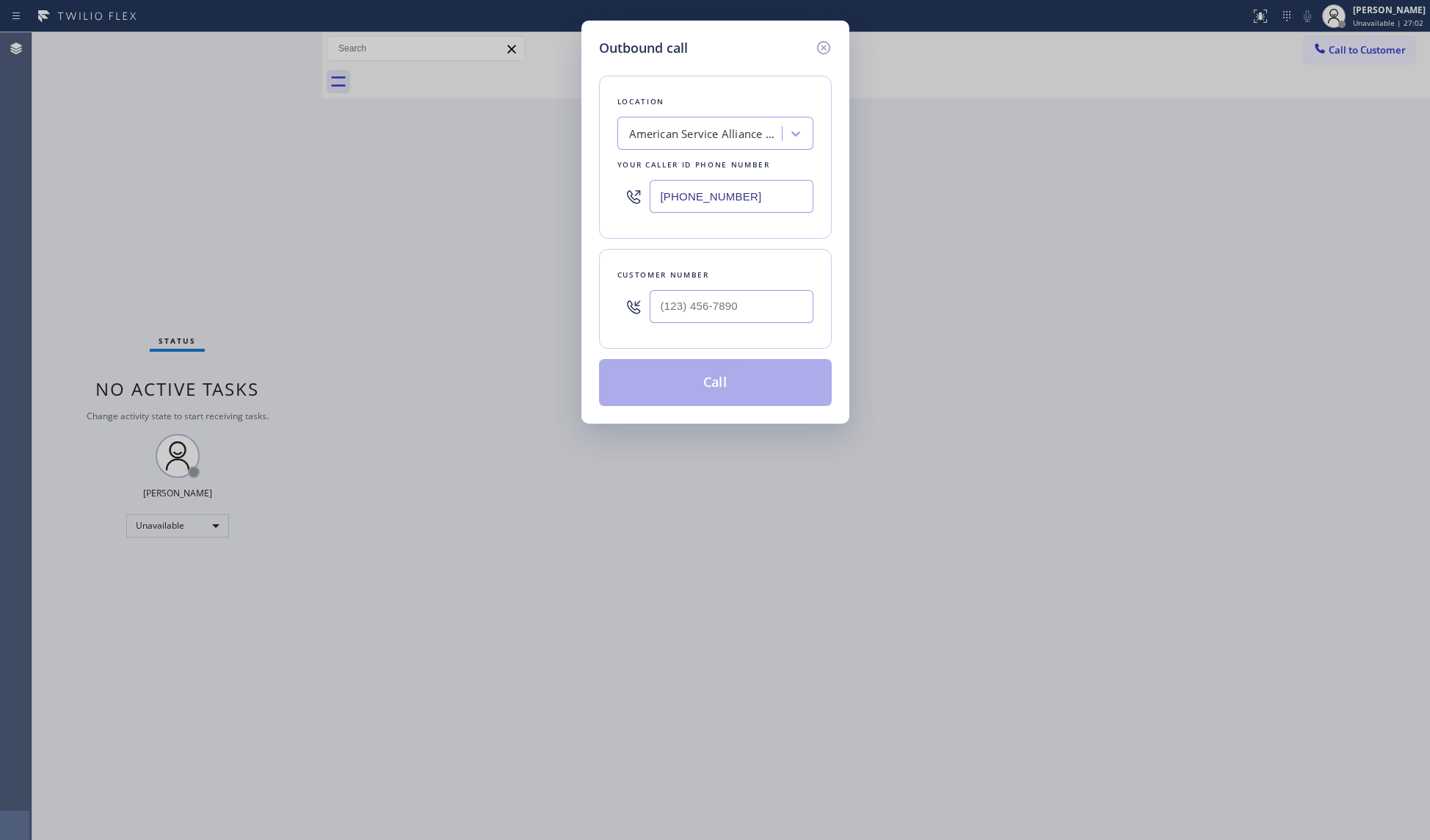
drag, startPoint x: 764, startPoint y: 196, endPoint x: 611, endPoint y: 183, distance: 153.6
click at [611, 185] on div "Location American Service Alliance Millbrae Your caller id phone number [PHONE_…" at bounding box center [715, 157] width 233 height 163
paste input "714) 415-2446"
type input "[PHONE_NUMBER]"
click at [790, 308] on input "(___) ___-____" at bounding box center [731, 306] width 164 height 33
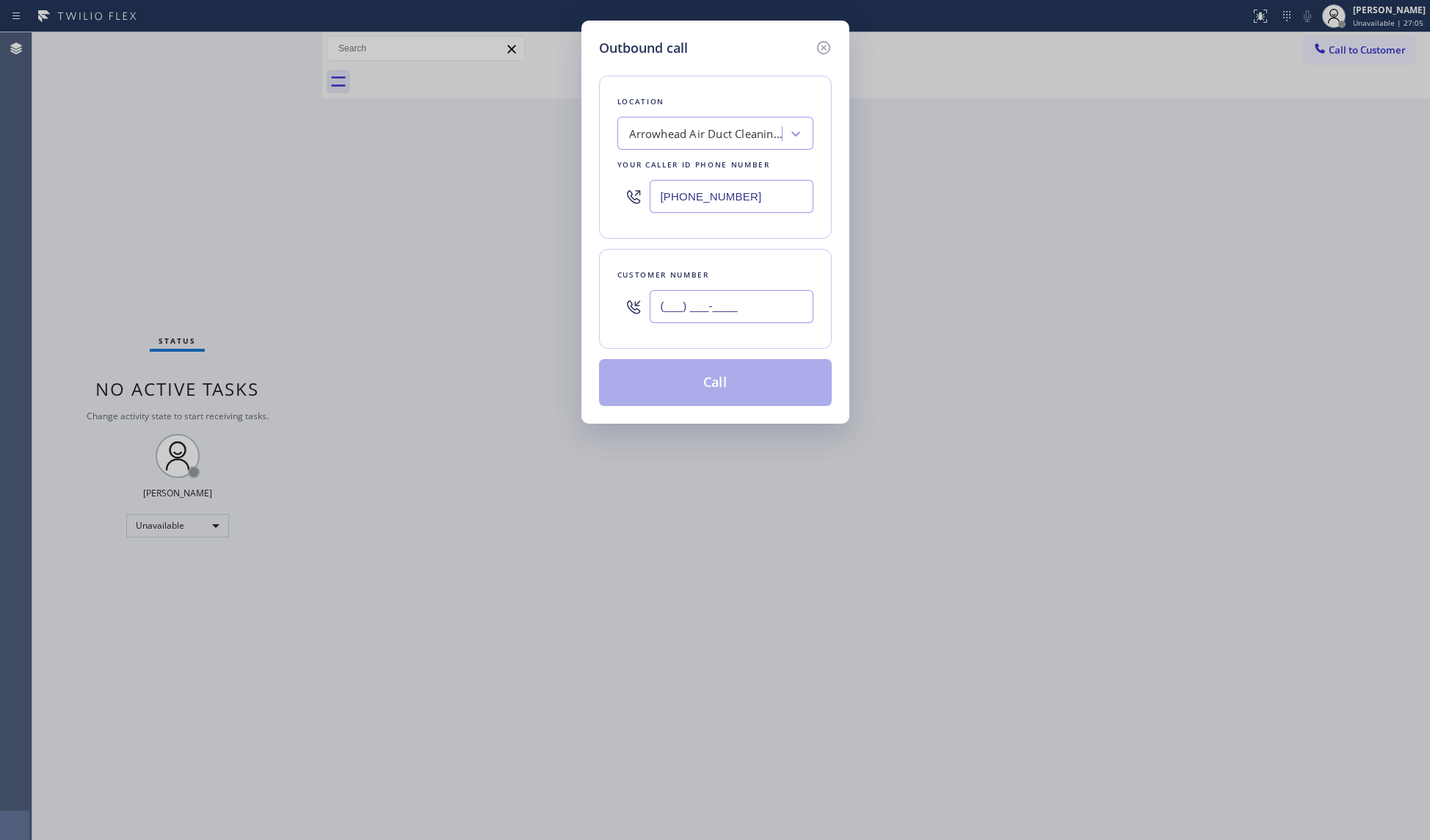
paste input "714) 845-2478"
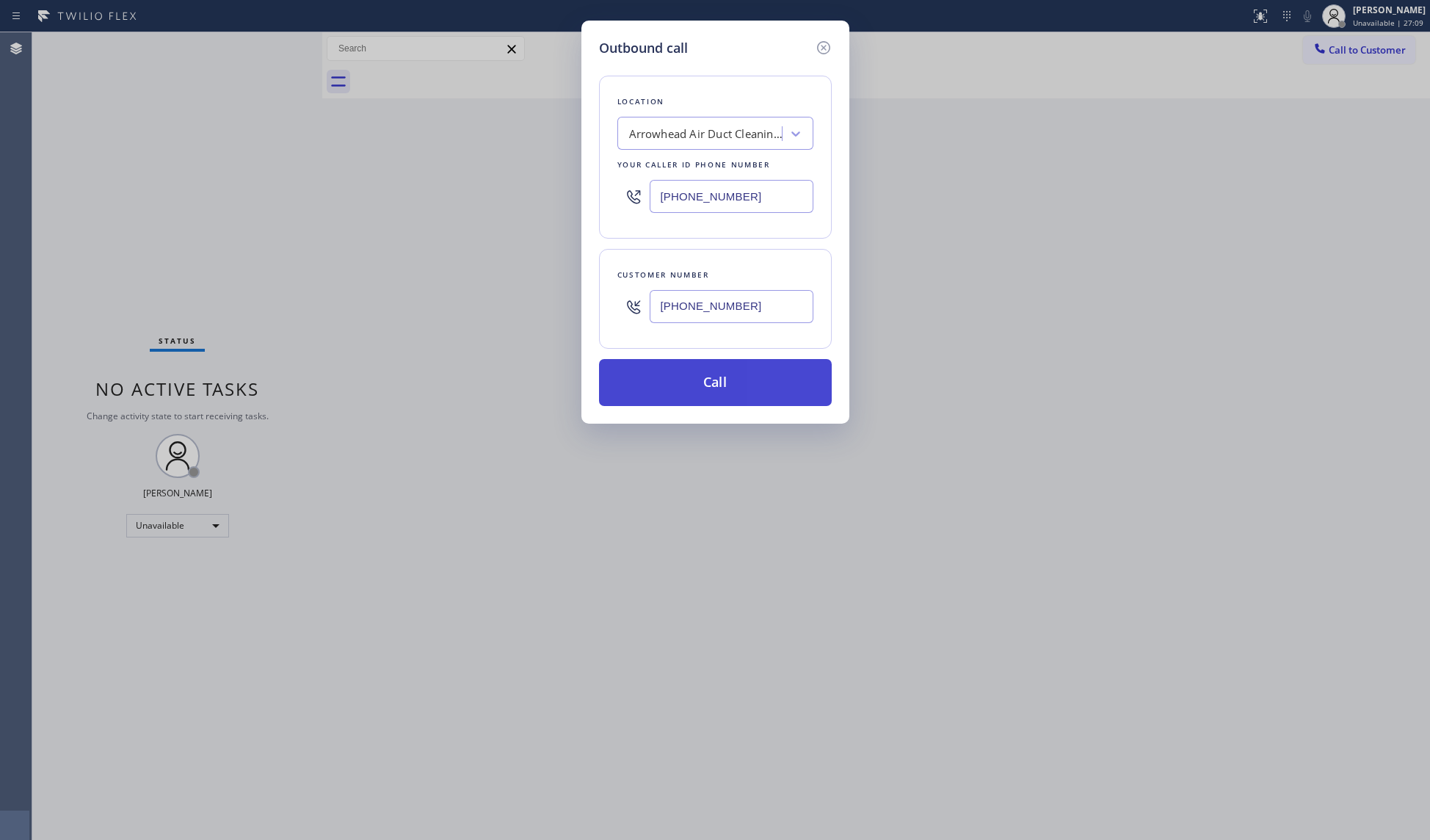
type input "[PHONE_NUMBER]"
click at [702, 380] on button "Call" at bounding box center [715, 383] width 233 height 47
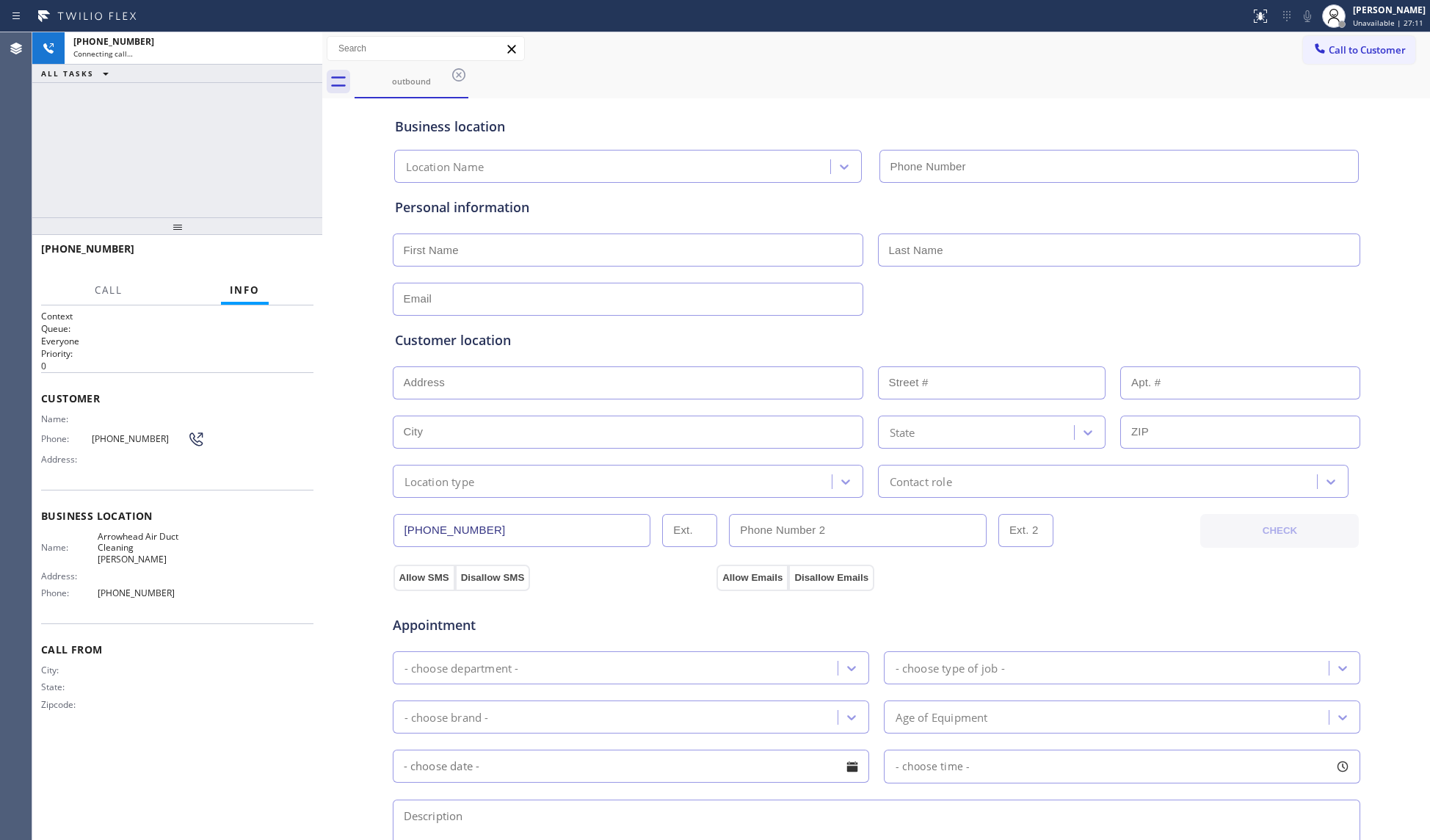
type input "[PHONE_NUMBER]"
drag, startPoint x: 1185, startPoint y: 147, endPoint x: 1146, endPoint y: 128, distance: 43.4
click at [1181, 144] on div "Arrowhead Air Duct Cleaning [PERSON_NAME] [PHONE_NUMBER]" at bounding box center [876, 164] width 970 height 39
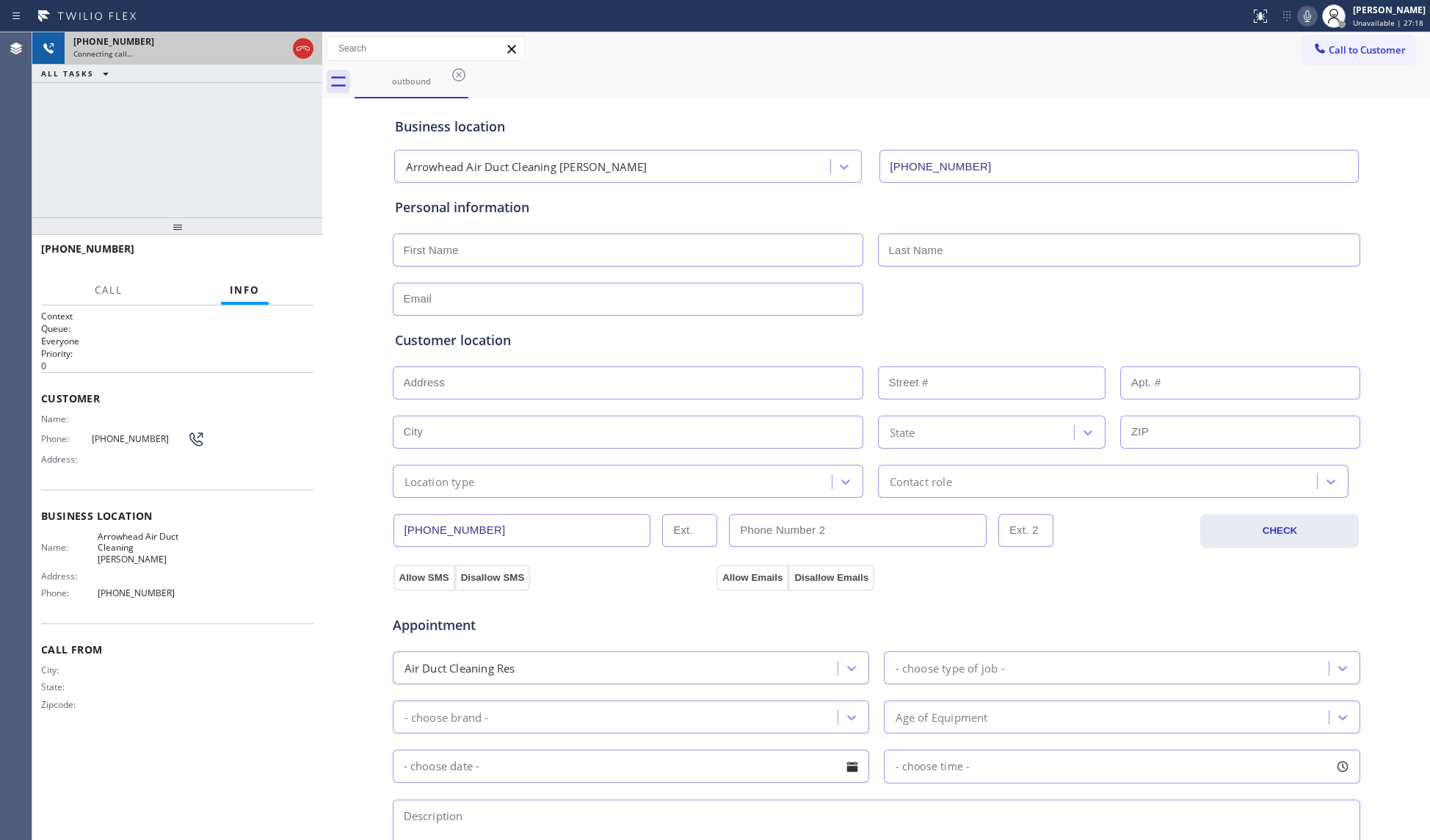
click at [302, 47] on icon at bounding box center [303, 49] width 18 height 18
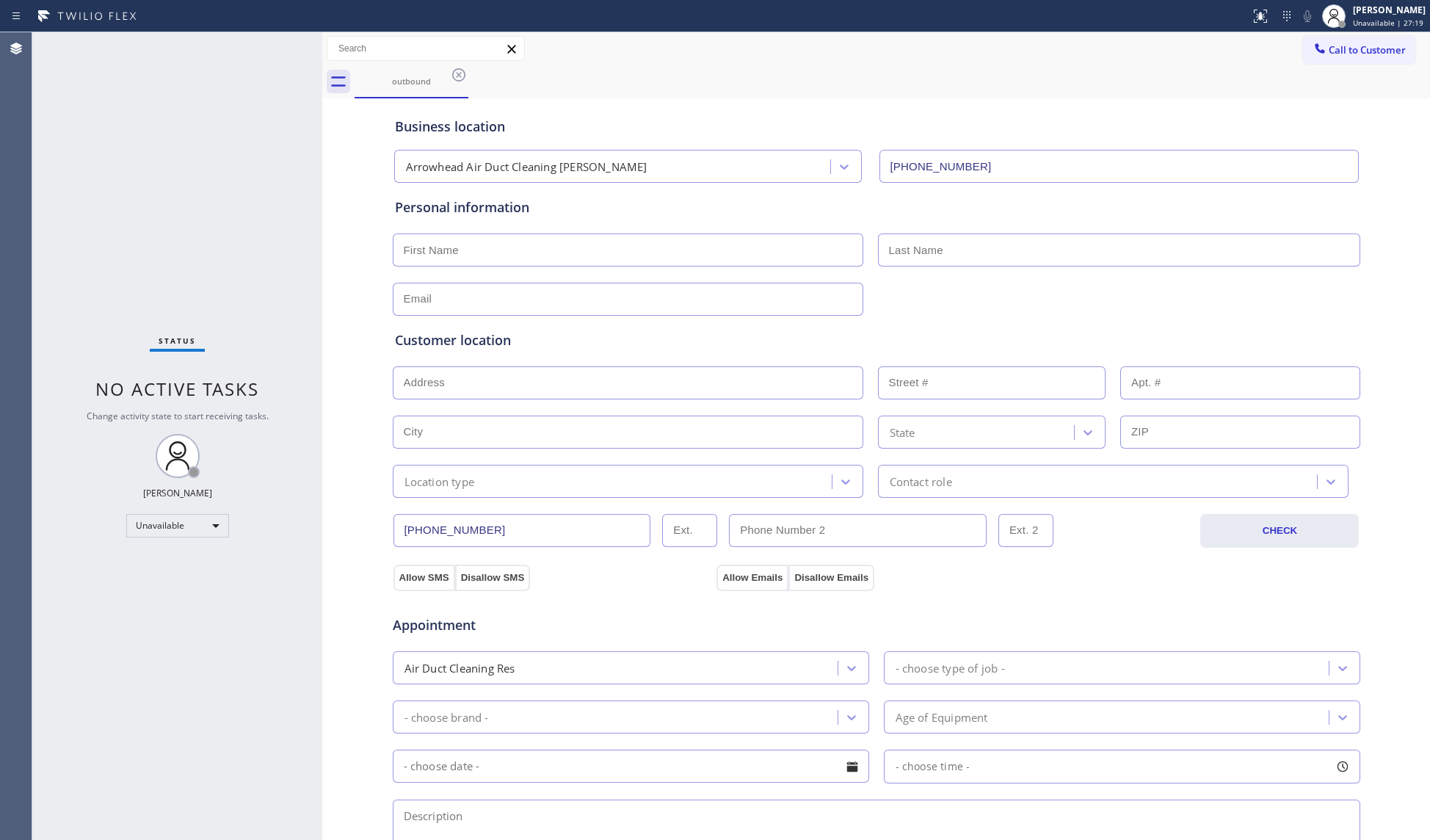
click at [1303, 51] on button "Call to Customer" at bounding box center [1359, 50] width 112 height 28
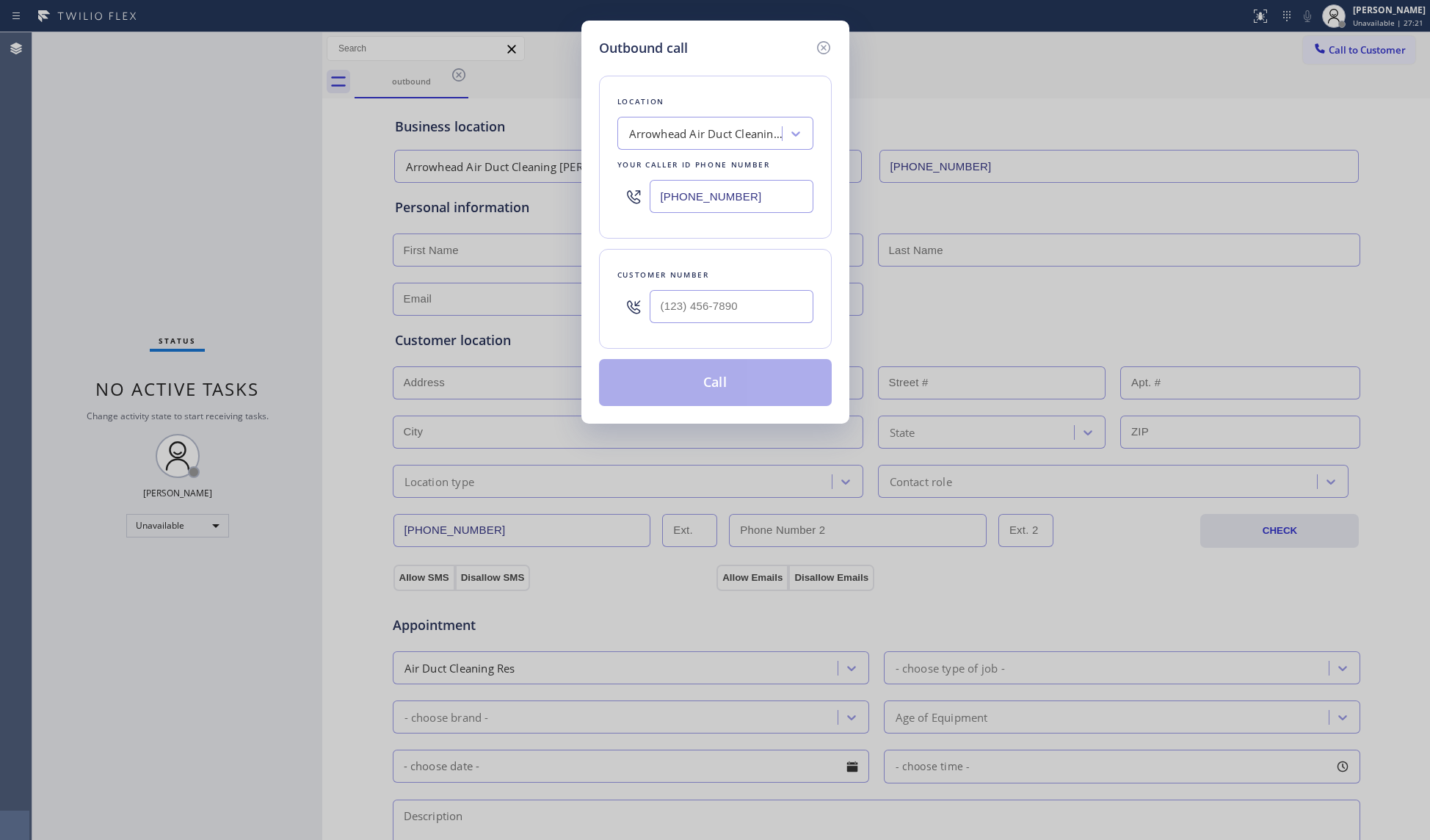
drag, startPoint x: 753, startPoint y: 188, endPoint x: 612, endPoint y: 195, distance: 141.2
click at [611, 195] on div "Location Arrowhead Air Duct Cleaning [PERSON_NAME] Your caller id phone number …" at bounding box center [715, 157] width 233 height 163
paste input "310) 356-0253"
type input "[PHONE_NUMBER]"
click at [769, 314] on input "(___) ___-____" at bounding box center [731, 306] width 164 height 33
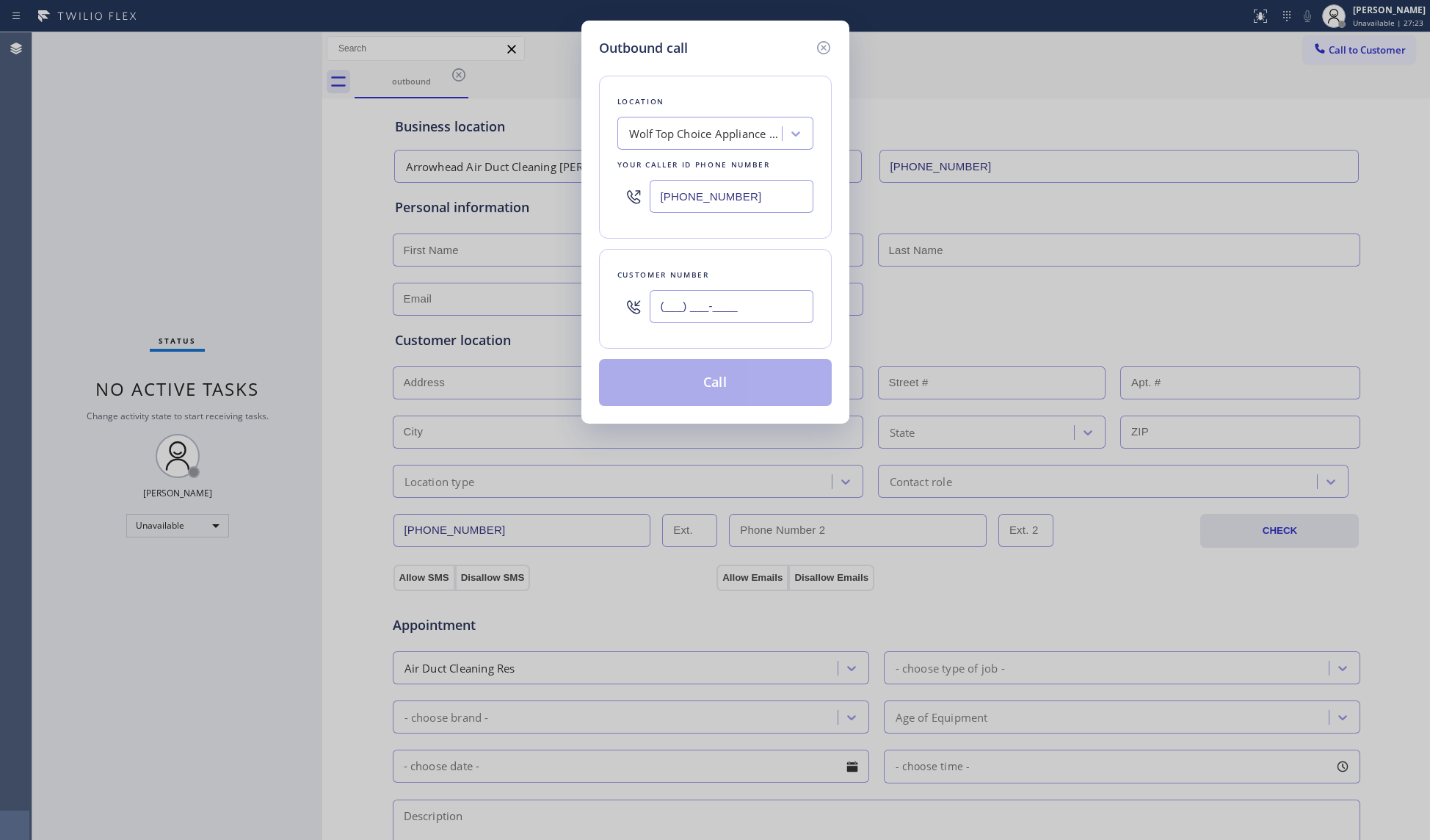
paste input "310) 981-0558"
type input "[PHONE_NUMBER]"
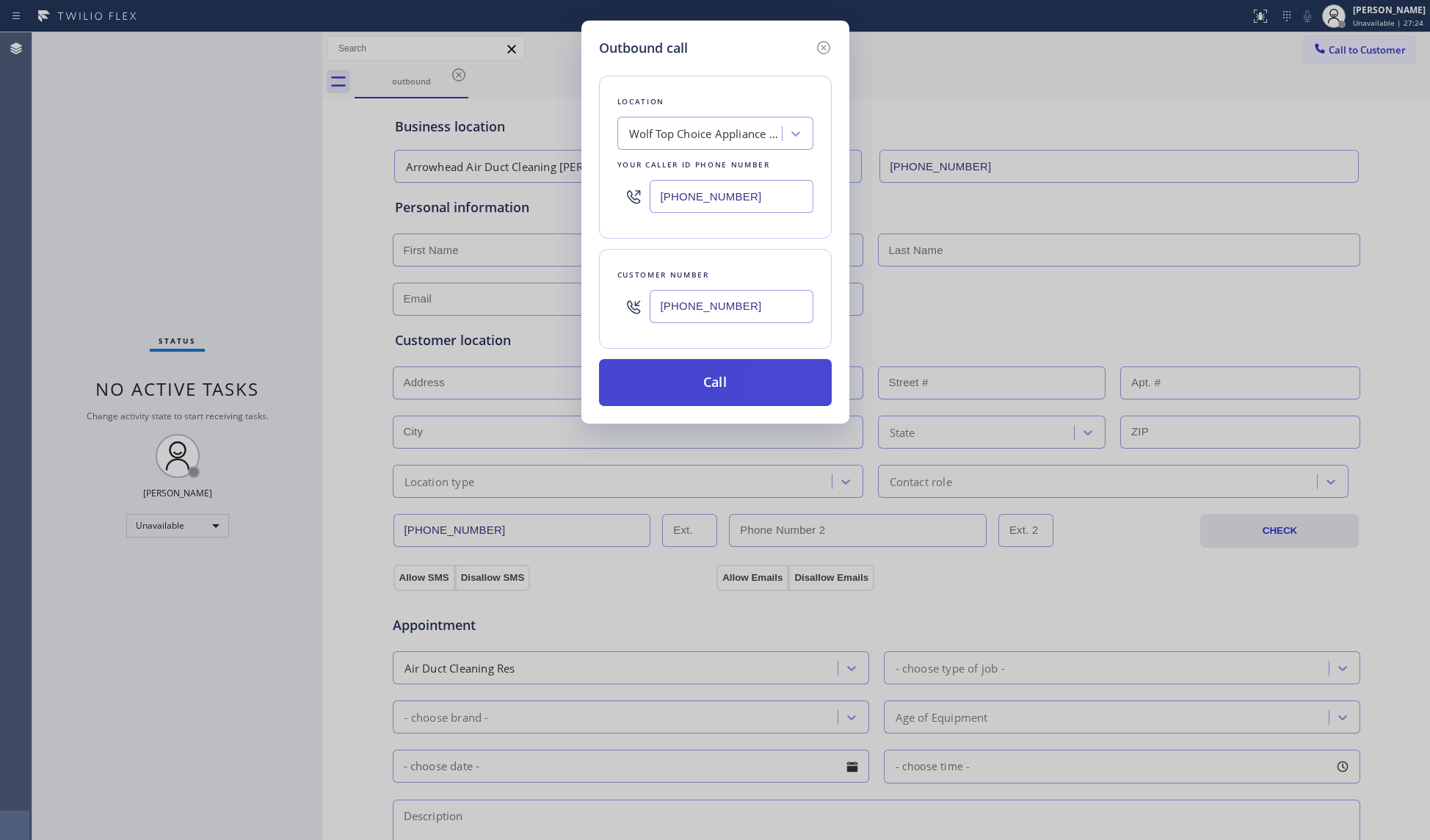
click at [736, 382] on button "Call" at bounding box center [715, 383] width 233 height 47
click at [795, 353] on div "Location Wolf Top Choice Appliance Repair [GEOGRAPHIC_DATA][PERSON_NAME] Your c…" at bounding box center [715, 231] width 233 height 348
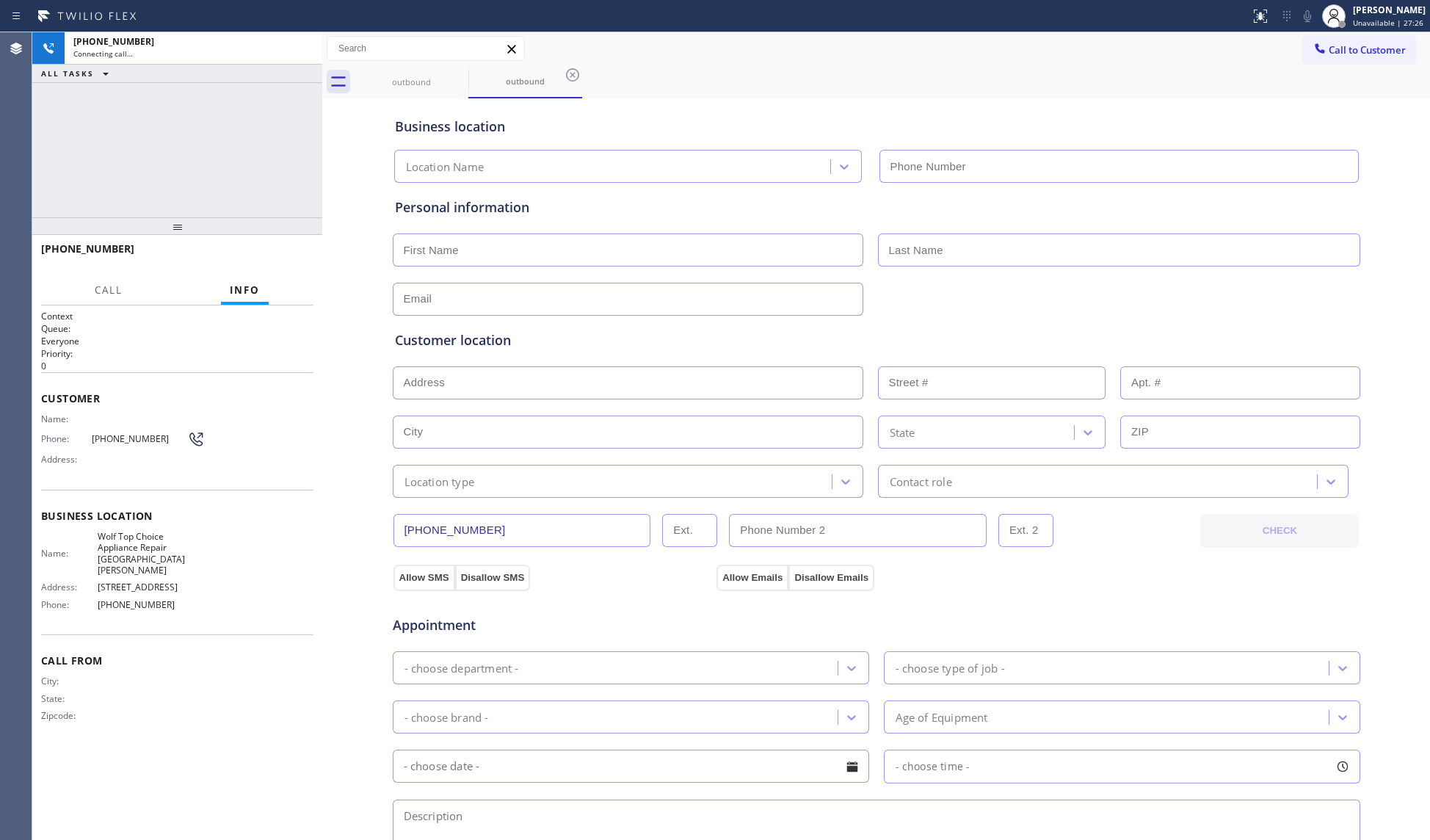
type input "[PHONE_NUMBER]"
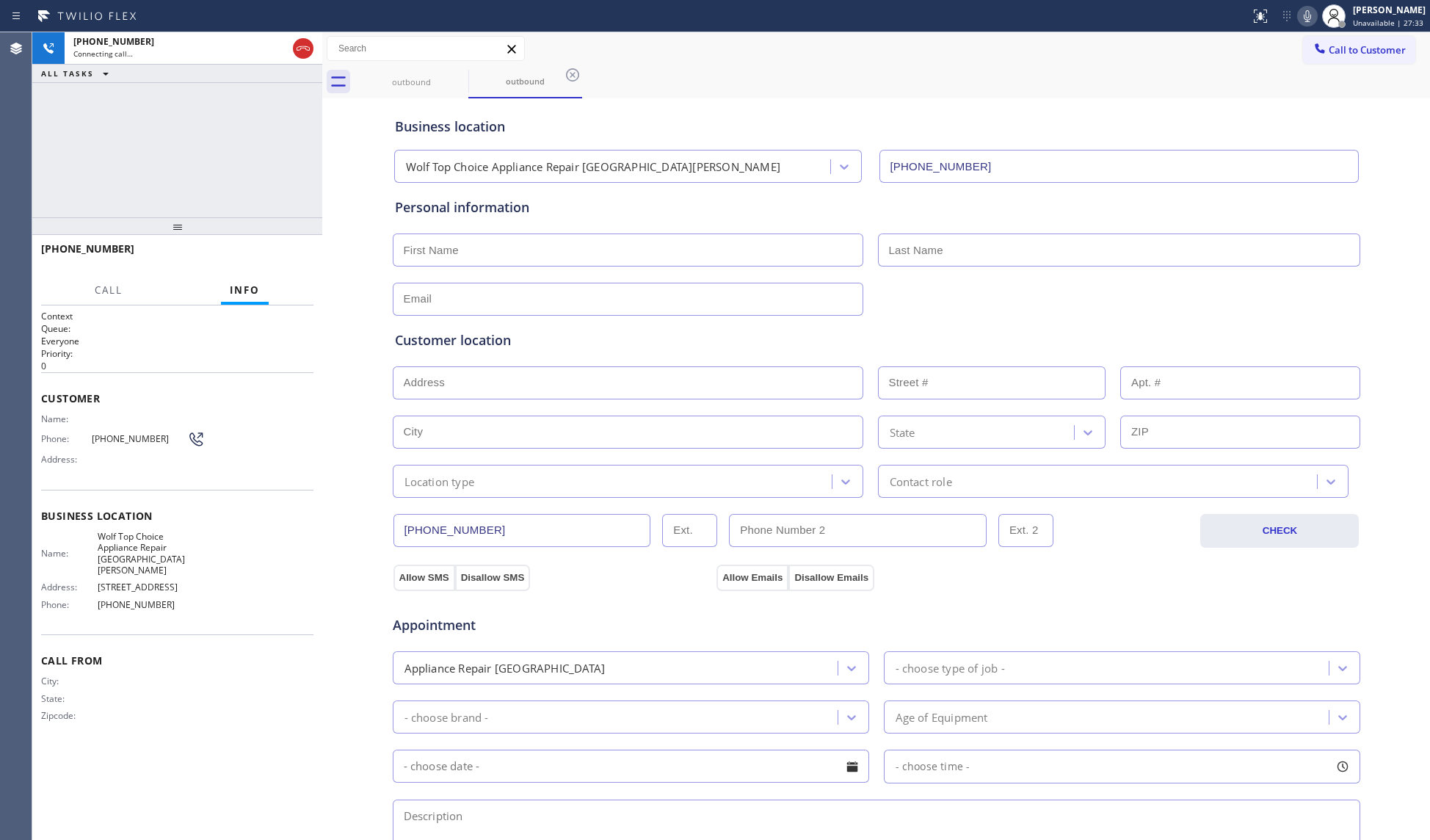
drag, startPoint x: 1088, startPoint y: 101, endPoint x: 1034, endPoint y: 68, distance: 63.3
click at [1076, 95] on div "outbound outbound Call to Customer Outbound call Location Wolf Top Choice Appli…" at bounding box center [875, 585] width 1107 height 1106
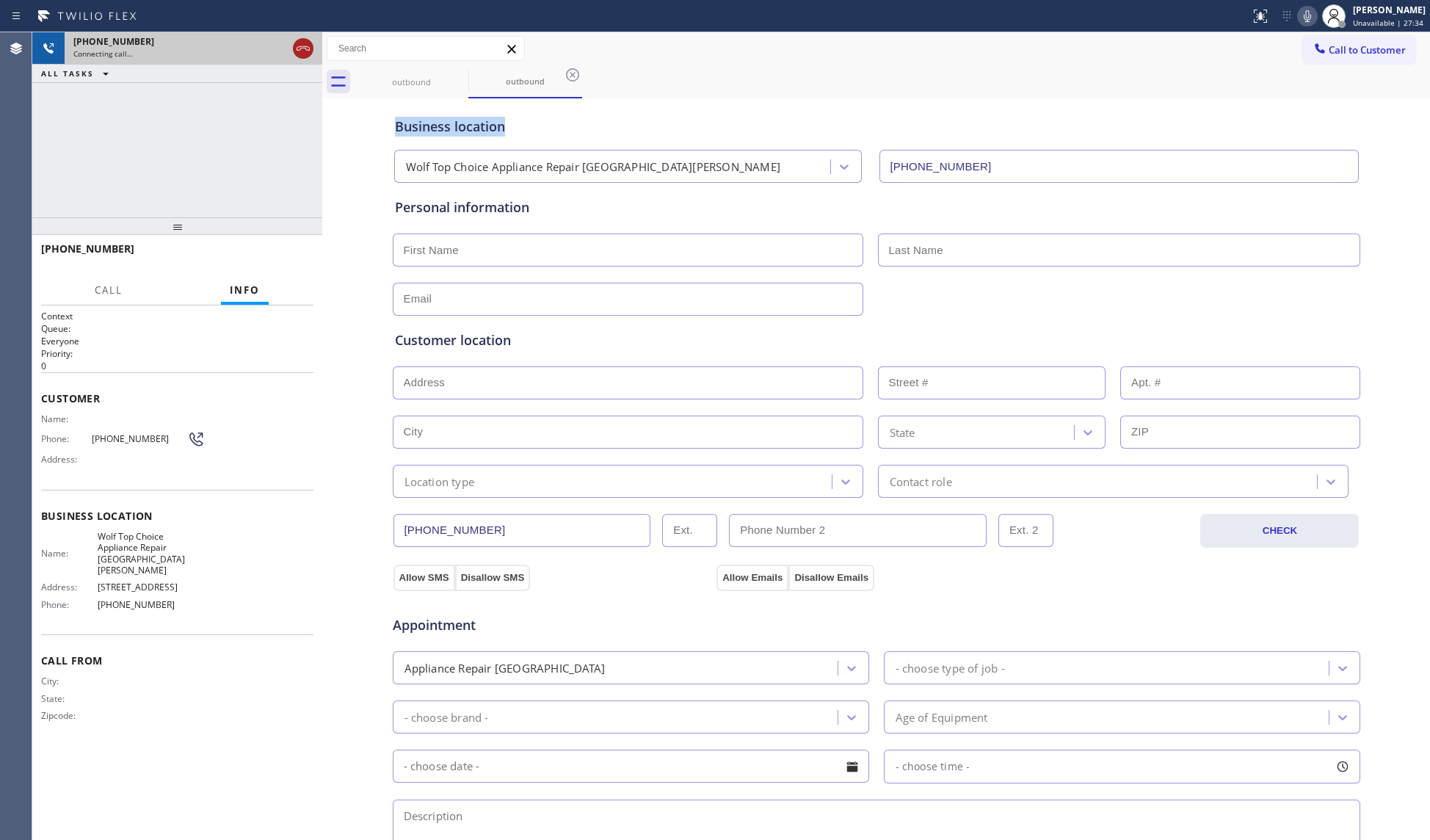
click at [306, 46] on icon at bounding box center [303, 49] width 18 height 18
click at [312, 95] on div "[PHONE_NUMBER] Connecting call… ALL TASKS ALL TASKS ACTIVE TASKS TASKS IN WRAP …" at bounding box center [178, 125] width 290 height 185
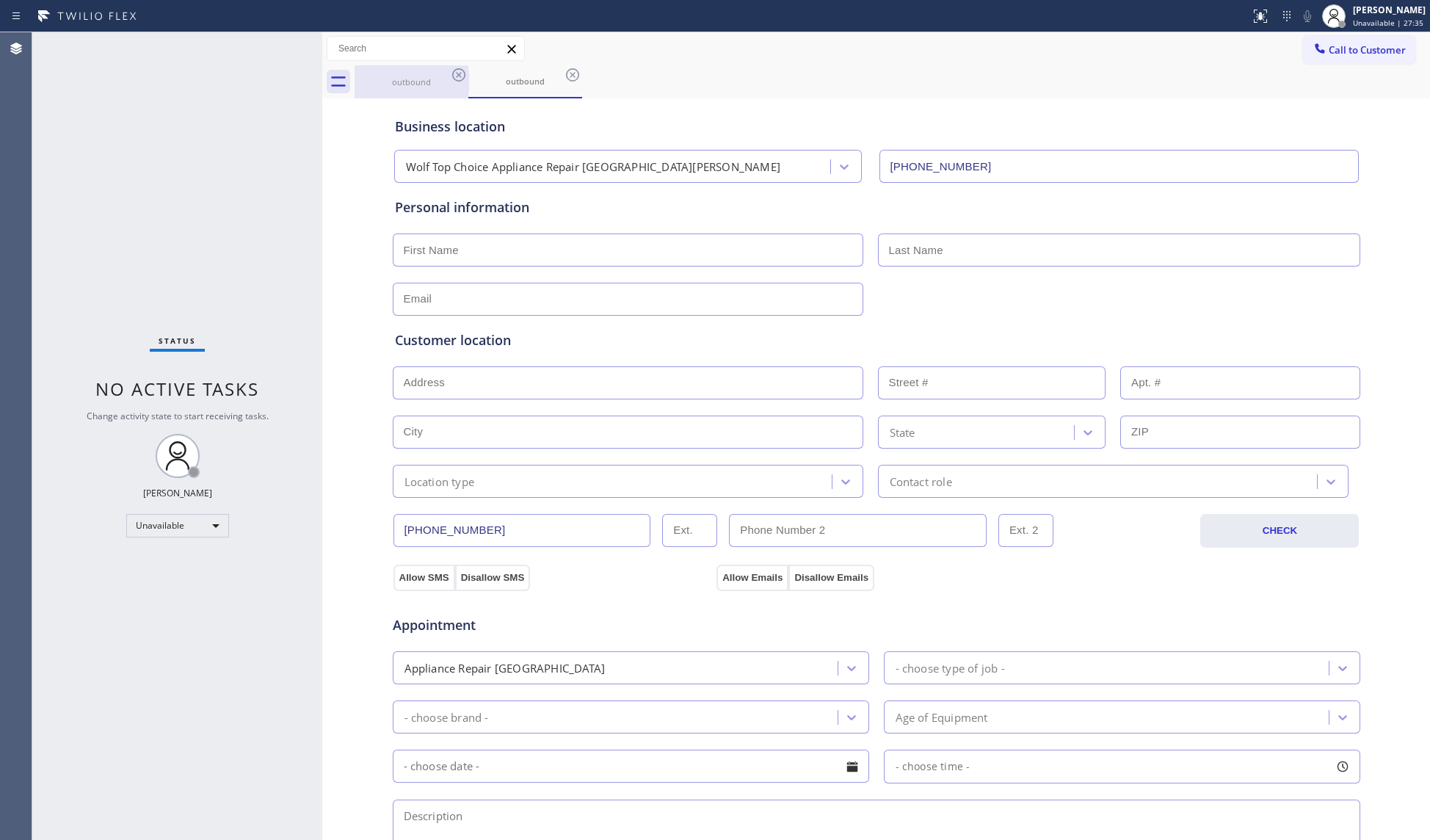
click at [443, 70] on div "outbound" at bounding box center [411, 81] width 111 height 33
click at [462, 77] on icon at bounding box center [459, 75] width 18 height 18
click at [0, 0] on icon at bounding box center [0, 0] width 0 height 0
click at [462, 77] on div "outbound outbound" at bounding box center [892, 81] width 1076 height 33
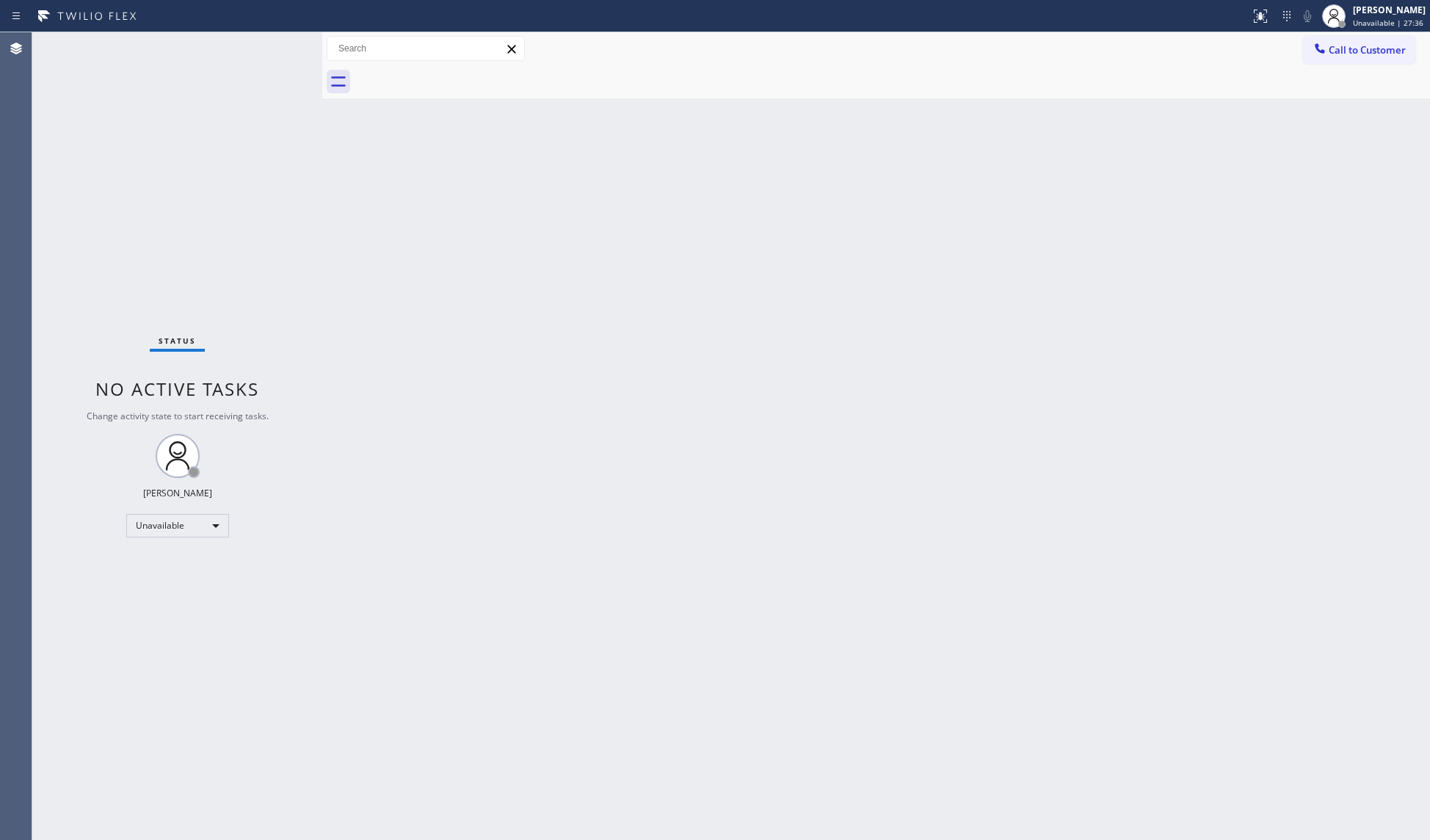
drag, startPoint x: 442, startPoint y: 80, endPoint x: 803, endPoint y: 112, distance: 362.4
click at [443, 82] on div at bounding box center [892, 81] width 1076 height 33
click at [1319, 55] on div at bounding box center [1320, 50] width 18 height 18
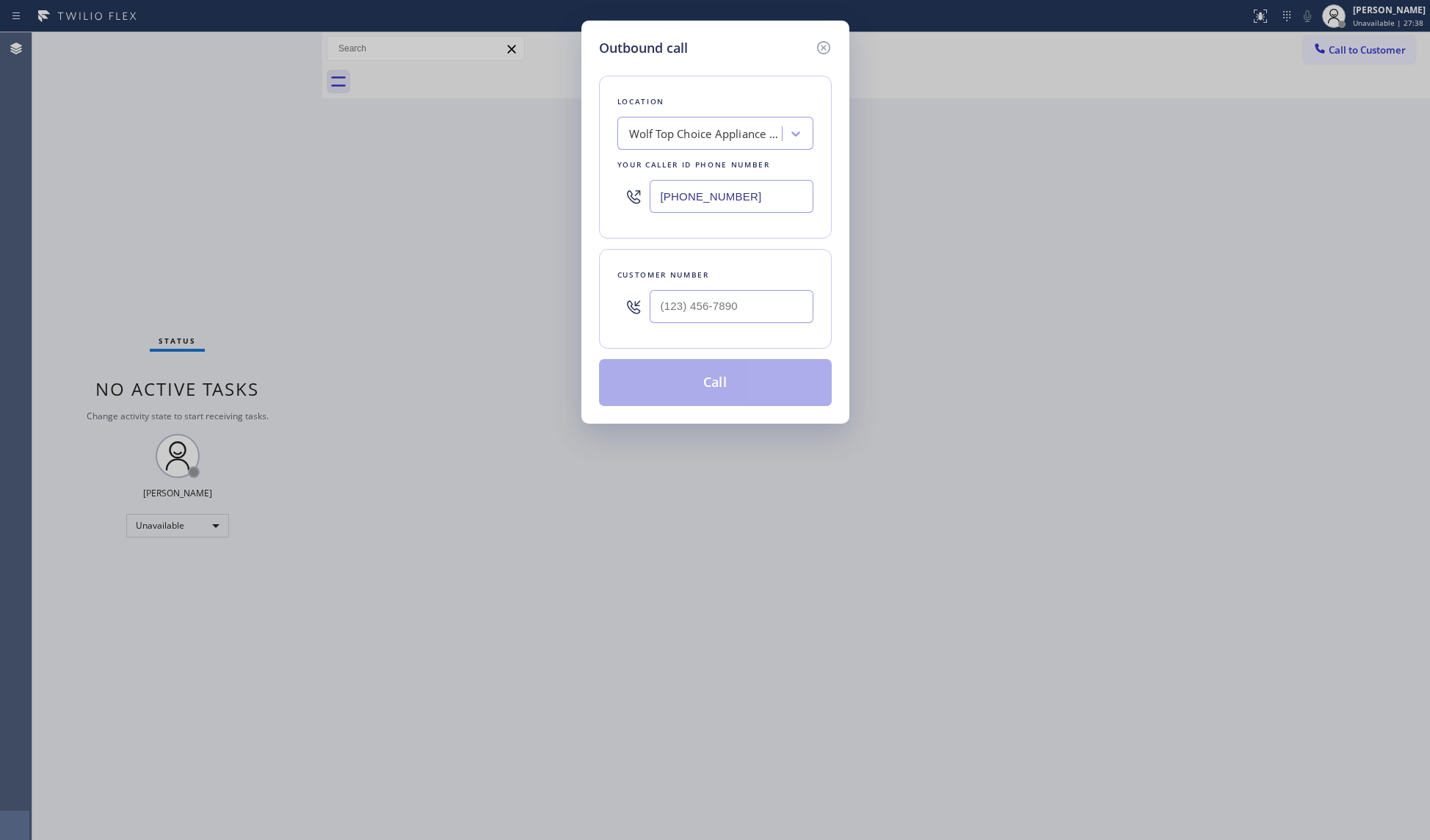
drag, startPoint x: 762, startPoint y: 187, endPoint x: 627, endPoint y: 183, distance: 135.1
click at [627, 183] on div "[PHONE_NUMBER]" at bounding box center [715, 196] width 196 height 48
paste input "516) 549-0061"
type input "[PHONE_NUMBER]"
click at [746, 335] on div "Customer number" at bounding box center [715, 298] width 233 height 100
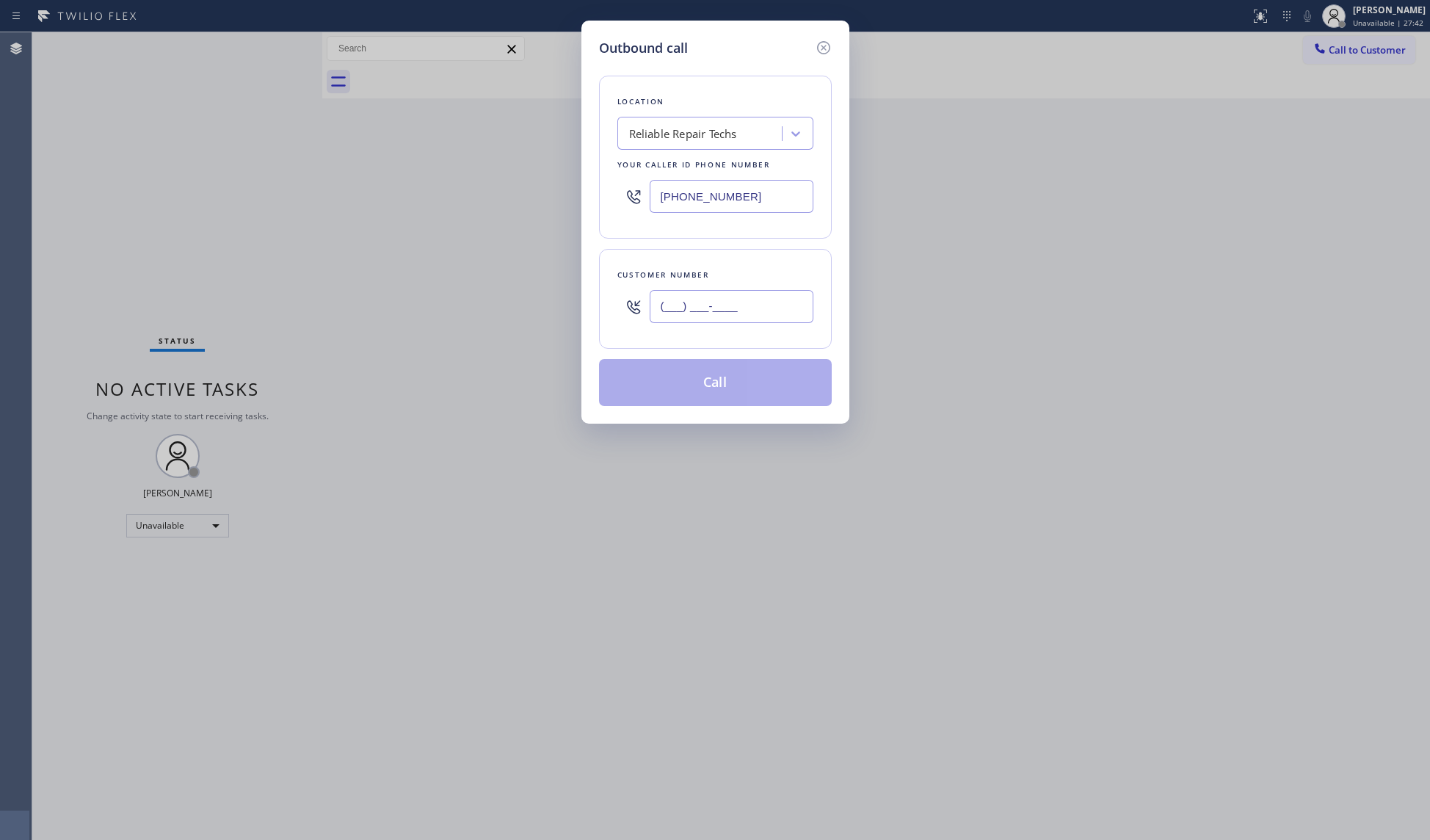
click at [756, 314] on input "(___) ___-____" at bounding box center [731, 306] width 164 height 33
paste input "332) 222-0432"
type input "[PHONE_NUMBER]"
click at [718, 385] on button "Call" at bounding box center [715, 383] width 233 height 47
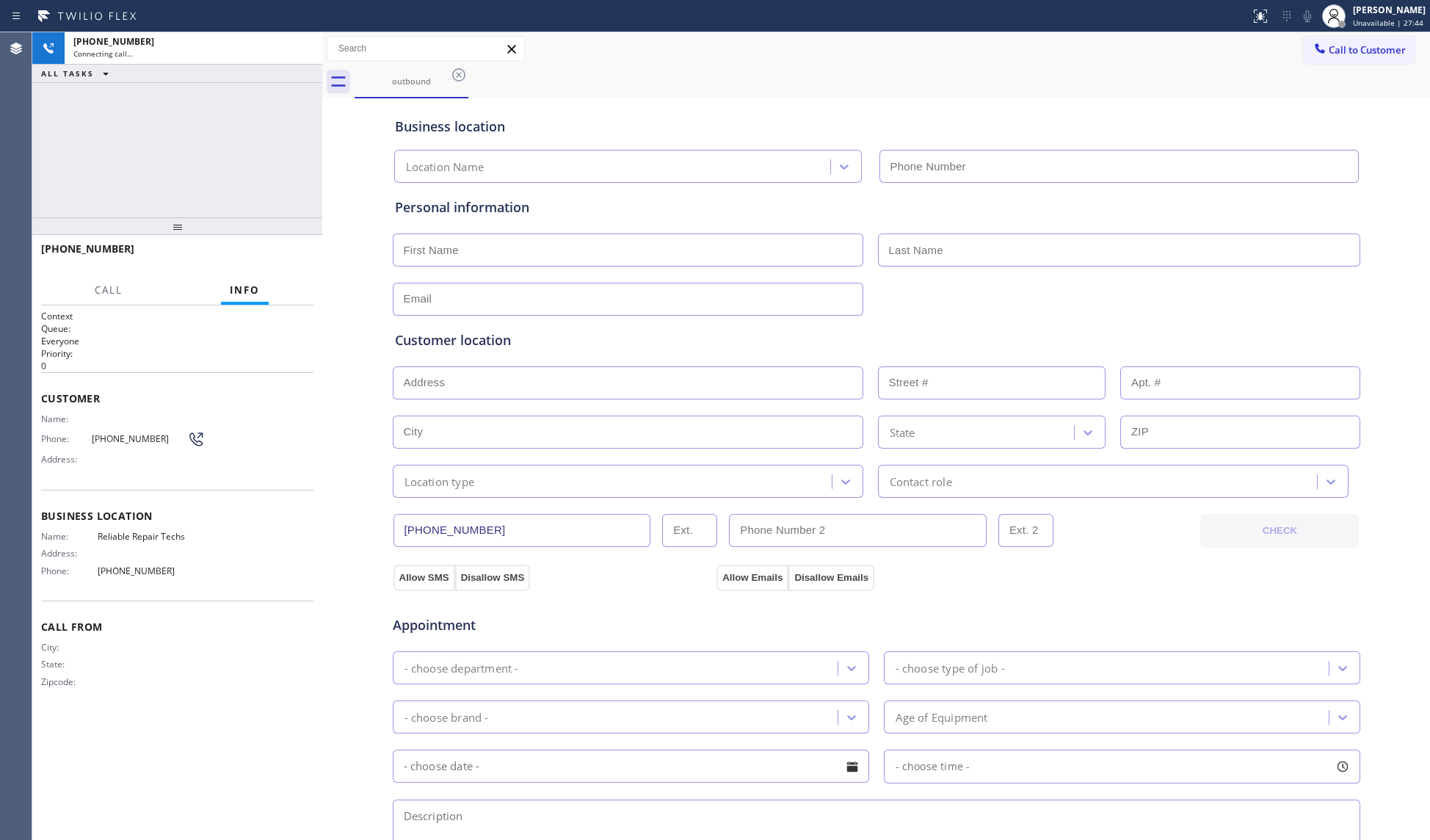
type input "[PHONE_NUMBER]"
click at [295, 255] on span "HANG UP" at bounding box center [279, 255] width 45 height 11
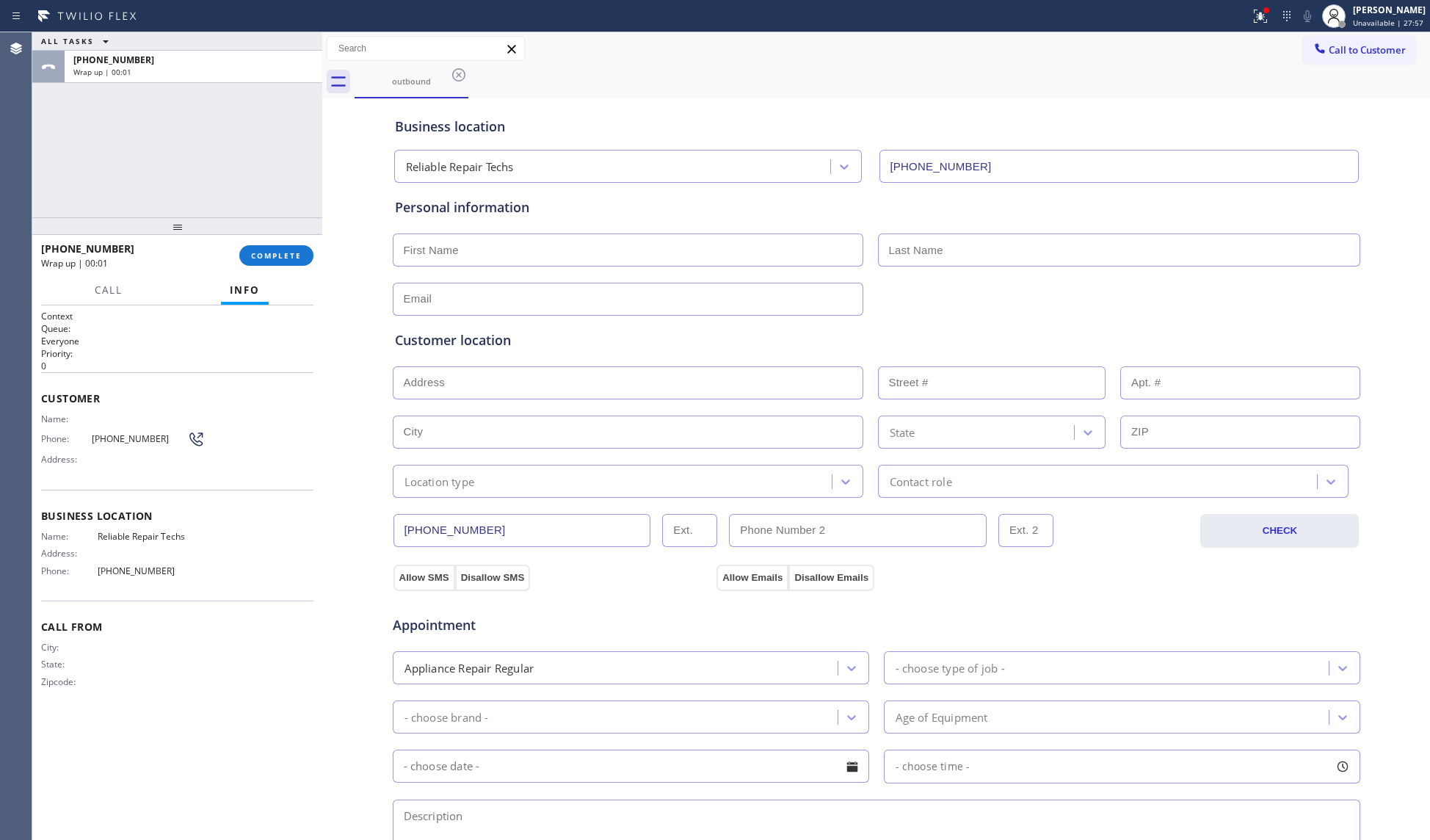
click at [322, 260] on div at bounding box center [322, 436] width 0 height 807
click at [283, 258] on button "COMPLETE" at bounding box center [276, 255] width 74 height 20
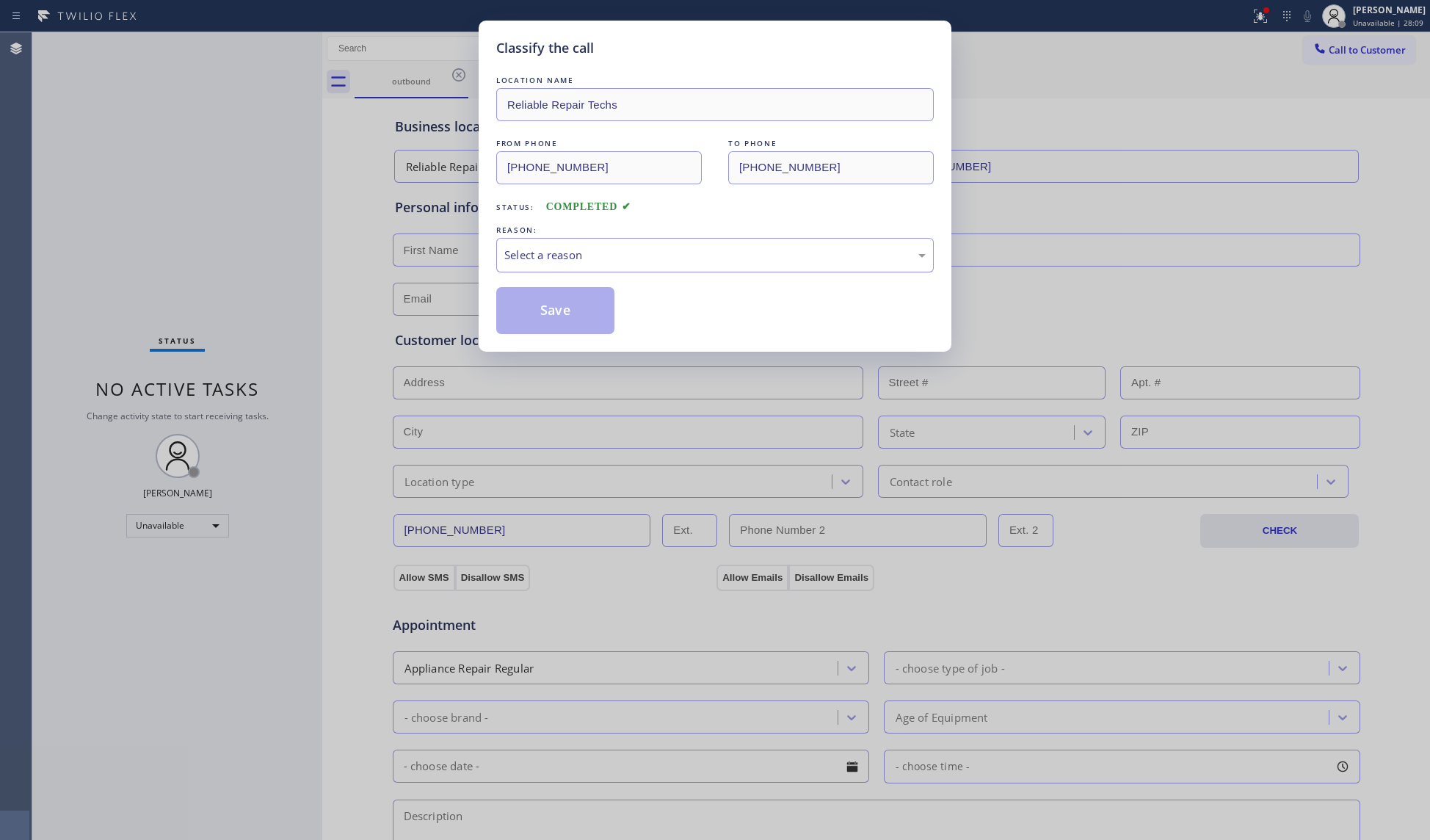
drag, startPoint x: 574, startPoint y: 232, endPoint x: 575, endPoint y: 240, distance: 8.1
click at [575, 233] on div "REASON:" at bounding box center [715, 230] width 438 height 15
click at [574, 240] on div "Select a reason" at bounding box center [715, 255] width 438 height 34
click at [552, 308] on button "Save" at bounding box center [555, 310] width 118 height 47
drag, startPoint x: 553, startPoint y: 309, endPoint x: 561, endPoint y: 314, distance: 9.4
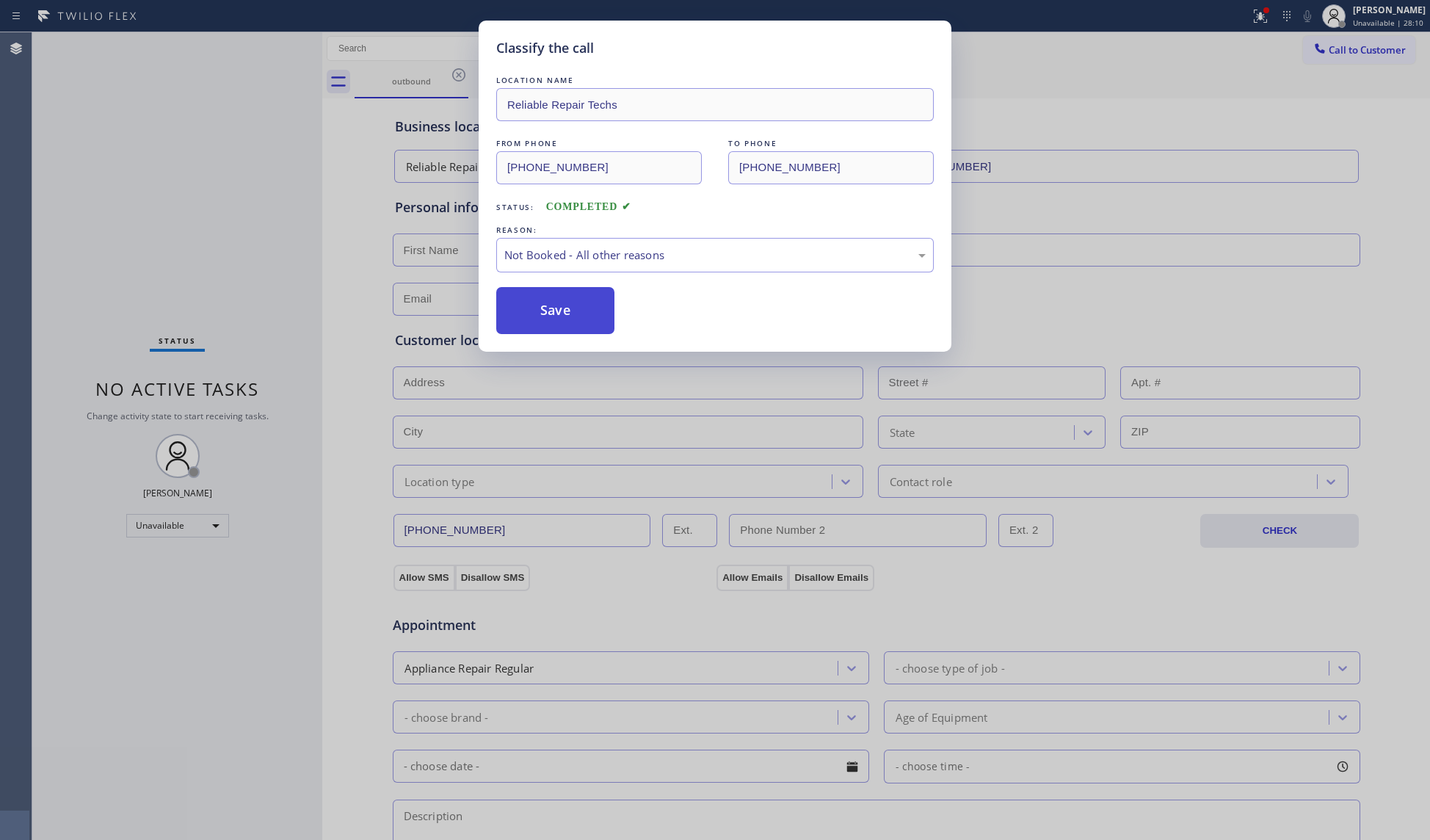
click at [558, 313] on button "Save" at bounding box center [555, 310] width 118 height 47
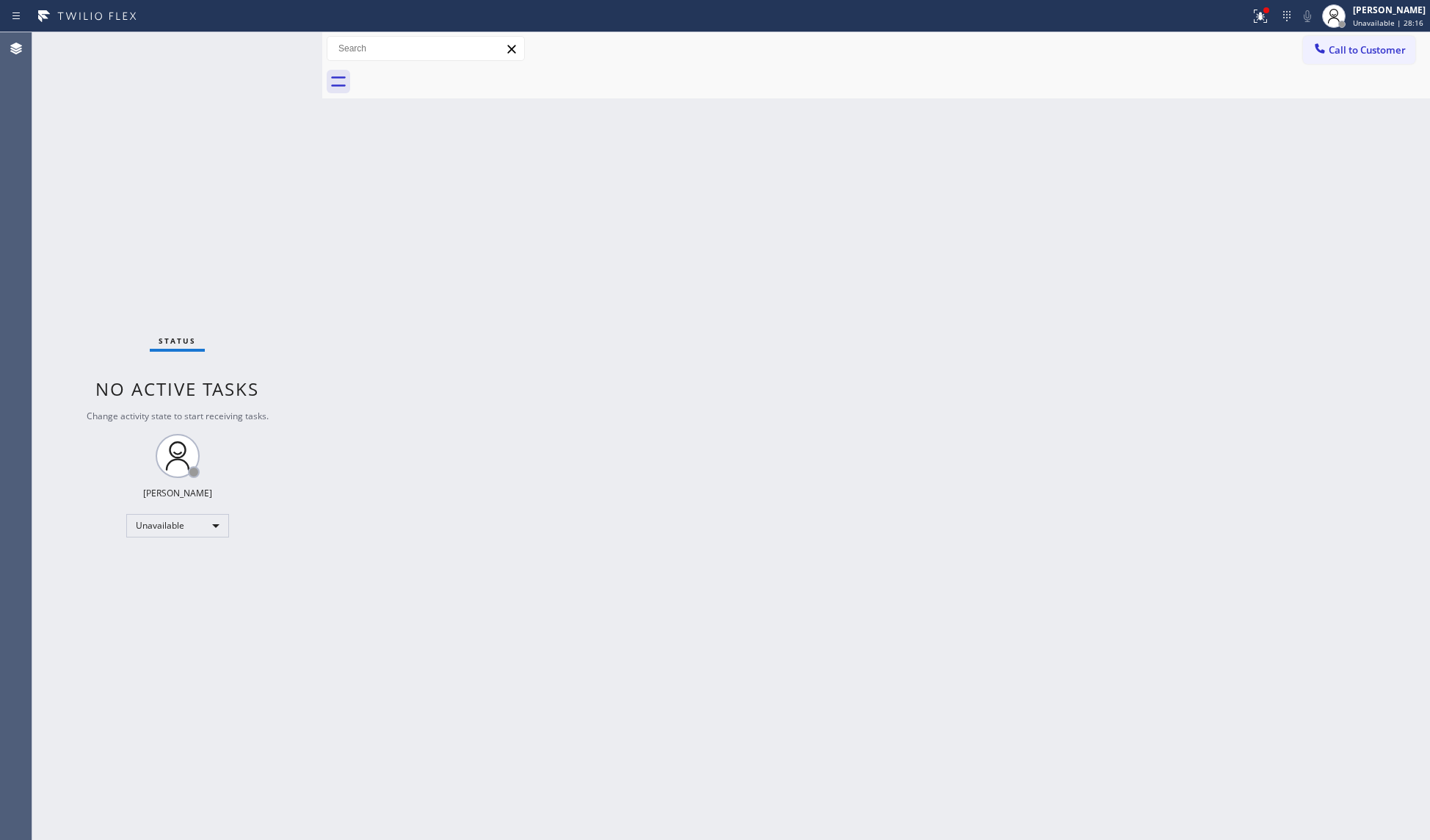
drag, startPoint x: 1143, startPoint y: 204, endPoint x: 1173, endPoint y: 182, distance: 37.2
click at [1151, 197] on div "Back to Dashboard Change Sender ID Customers Technicians Select a contact Outbo…" at bounding box center [875, 436] width 1107 height 807
click at [1333, 50] on span "Call to Customer" at bounding box center [1366, 50] width 77 height 13
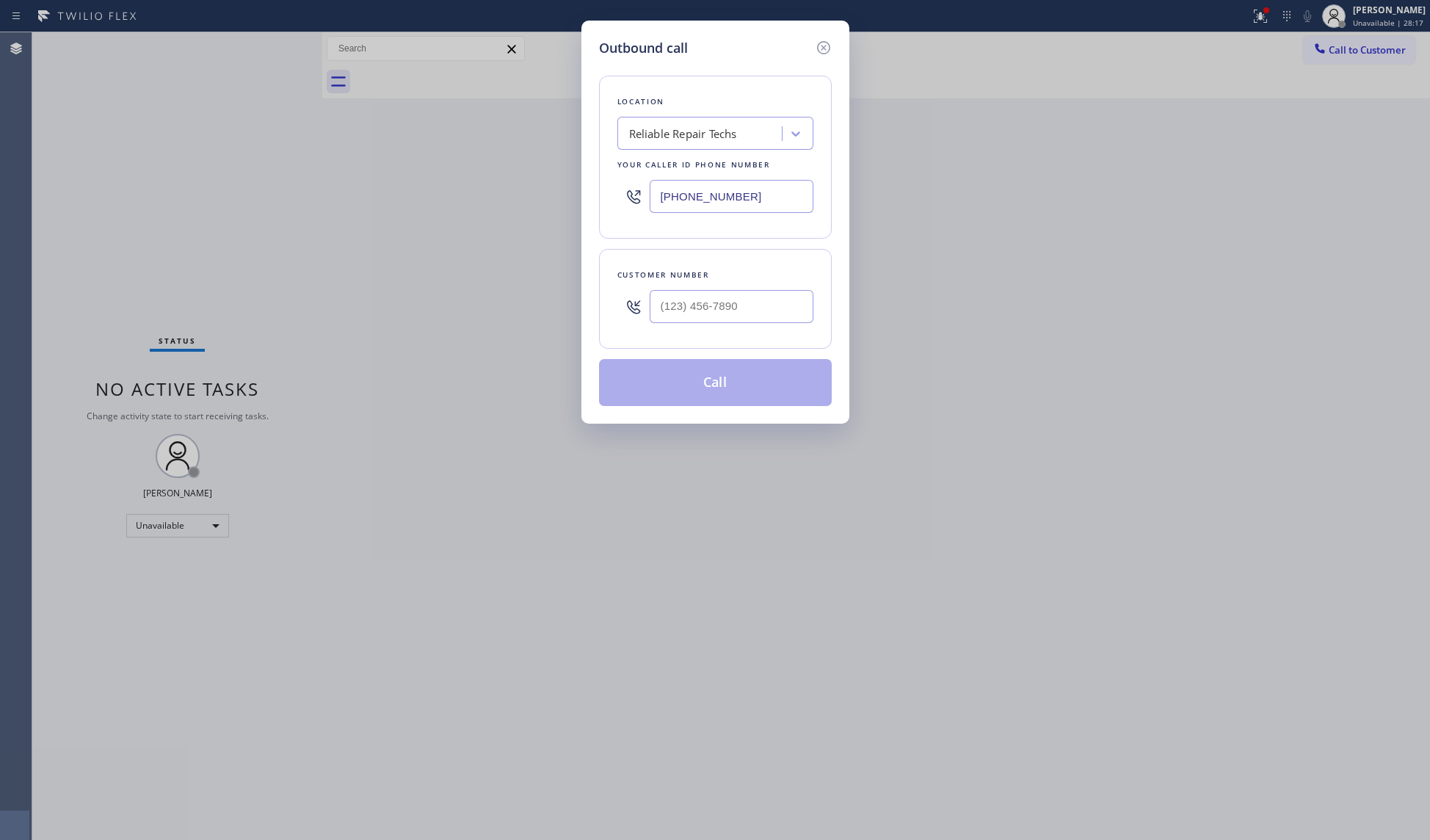
drag, startPoint x: 759, startPoint y: 195, endPoint x: 664, endPoint y: 195, distance: 95.0
click at [664, 195] on input "[PHONE_NUMBER]" at bounding box center [731, 196] width 164 height 33
paste input "773) 770-8532"
type input "[PHONE_NUMBER]"
paste input "773) 425-7516"
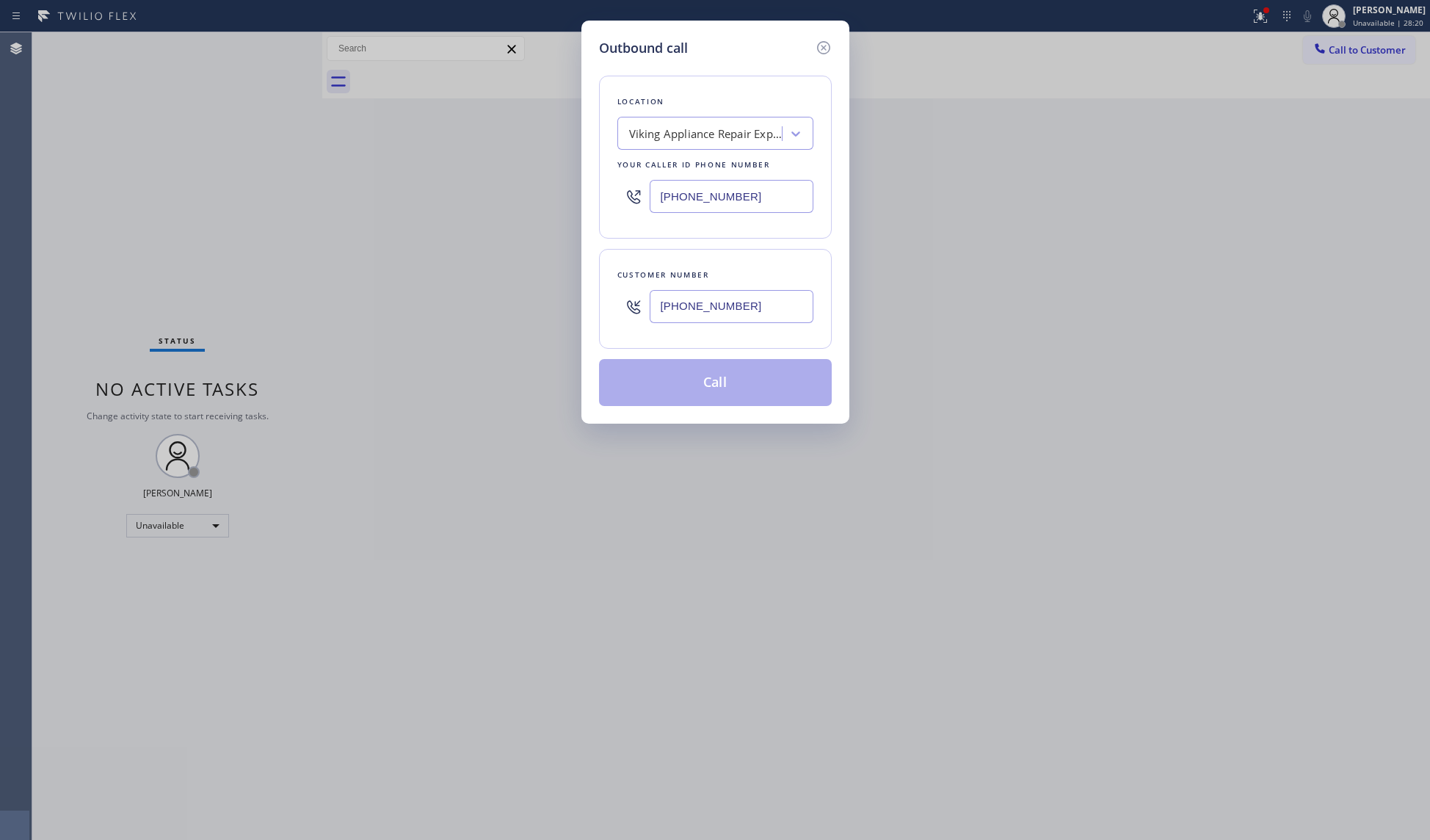
click at [693, 297] on input "[PHONE_NUMBER]" at bounding box center [731, 306] width 164 height 33
type input "[PHONE_NUMBER]"
click at [697, 377] on button "Call" at bounding box center [715, 383] width 233 height 47
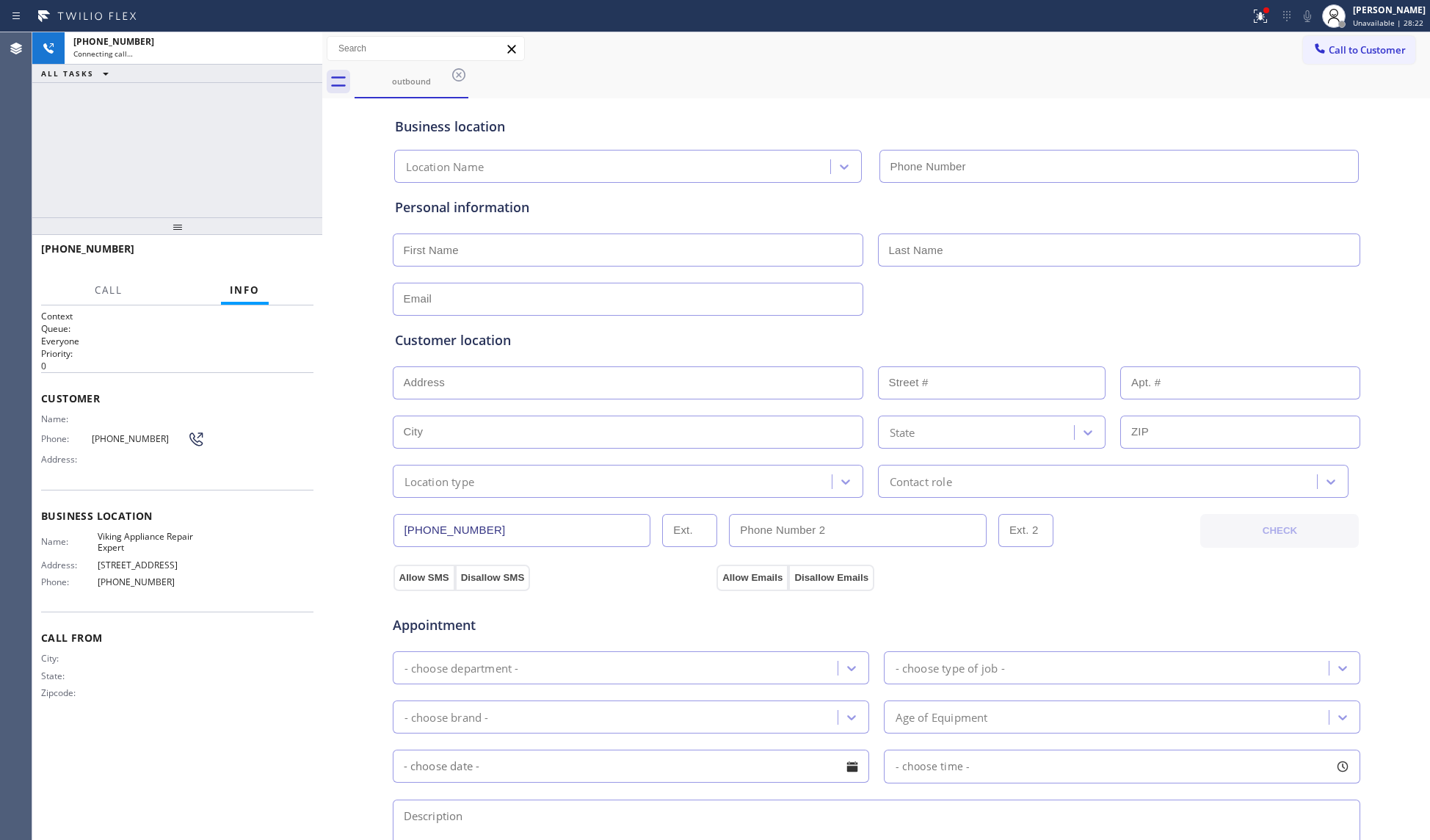
type input "[PHONE_NUMBER]"
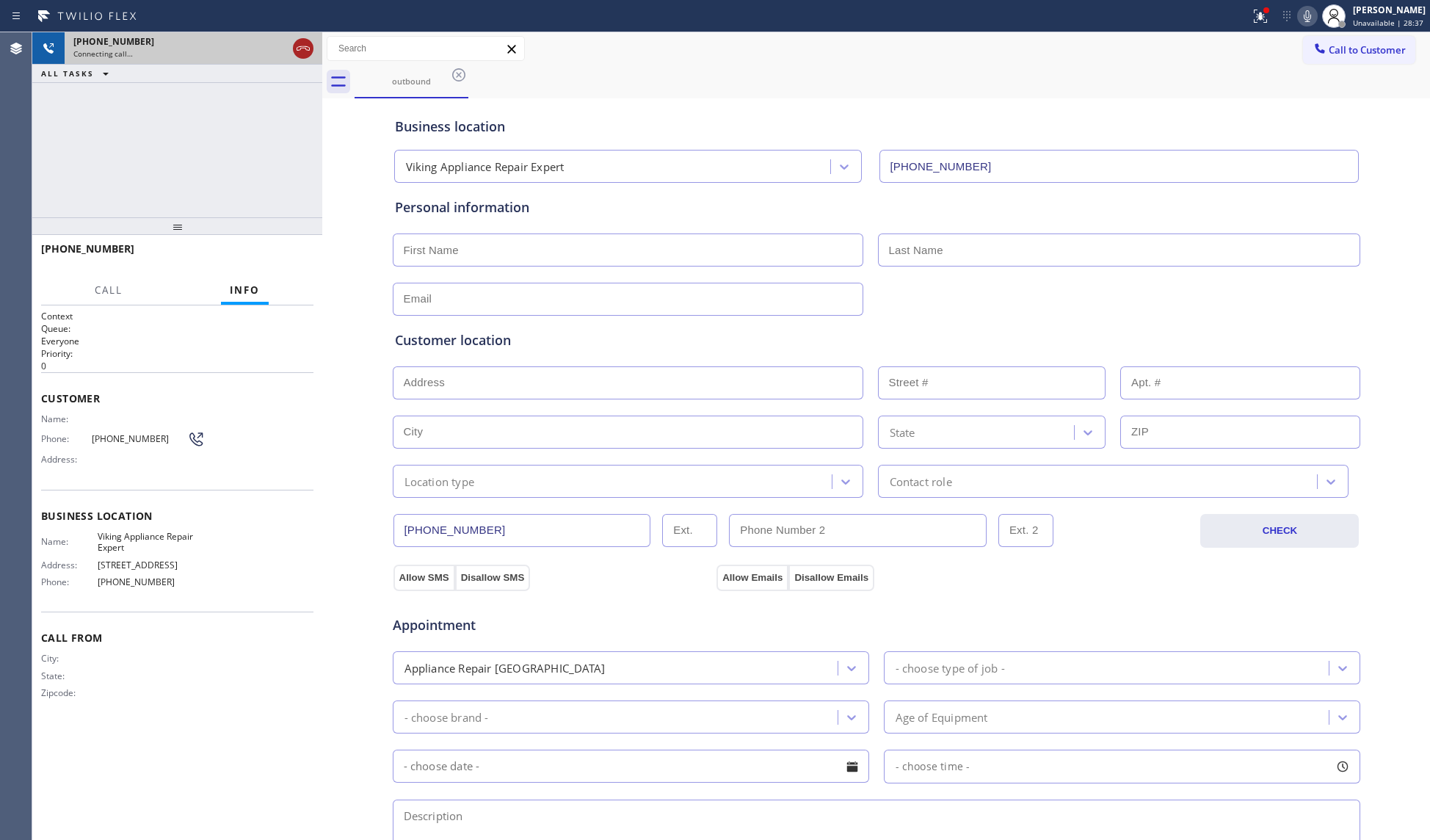
click at [306, 42] on icon at bounding box center [303, 49] width 18 height 18
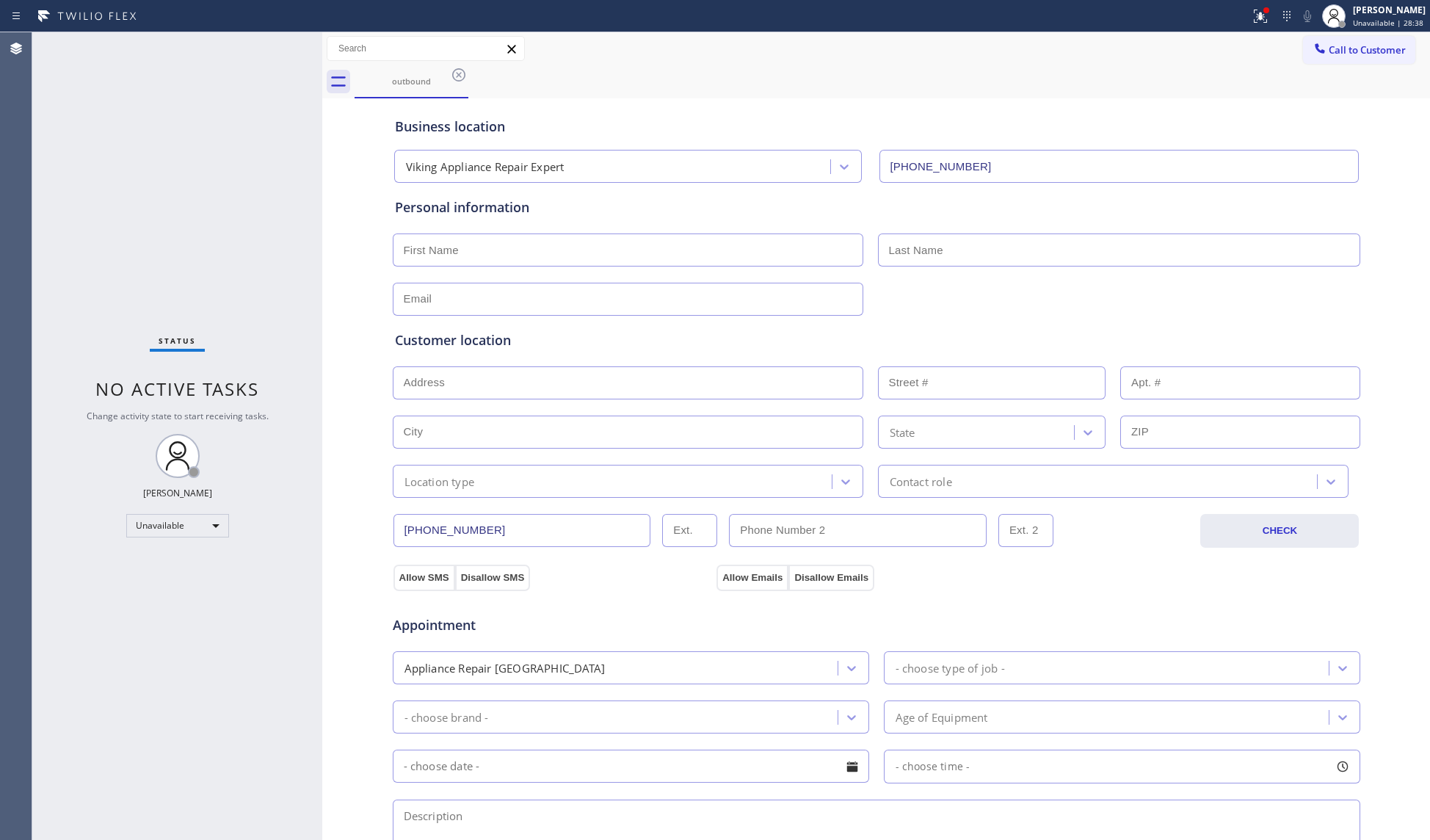
click at [464, 73] on icon at bounding box center [459, 75] width 18 height 18
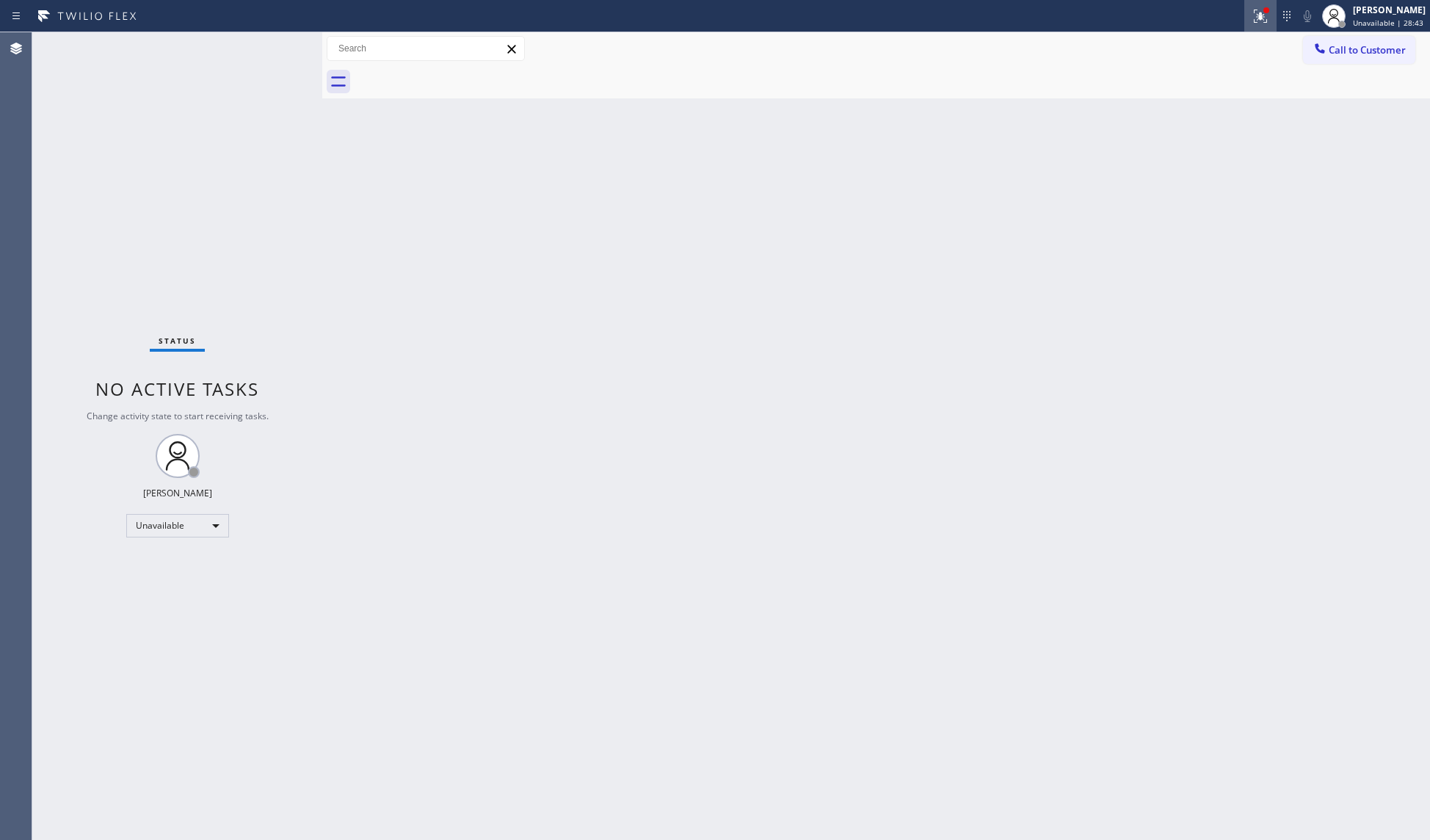
click at [1256, 10] on icon at bounding box center [1258, 15] width 9 height 11
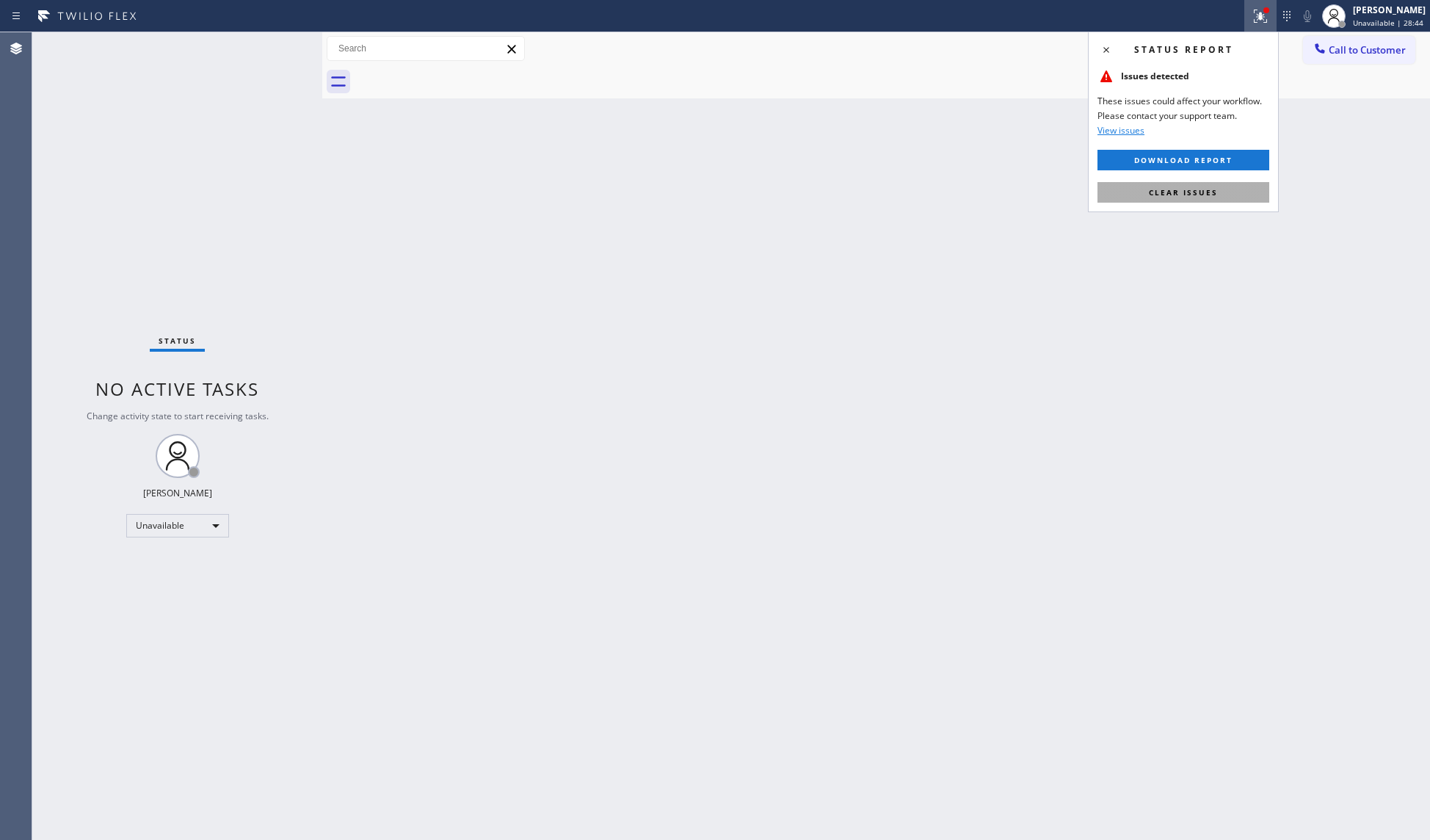
click at [1217, 188] on span "Clear issues" at bounding box center [1183, 192] width 69 height 11
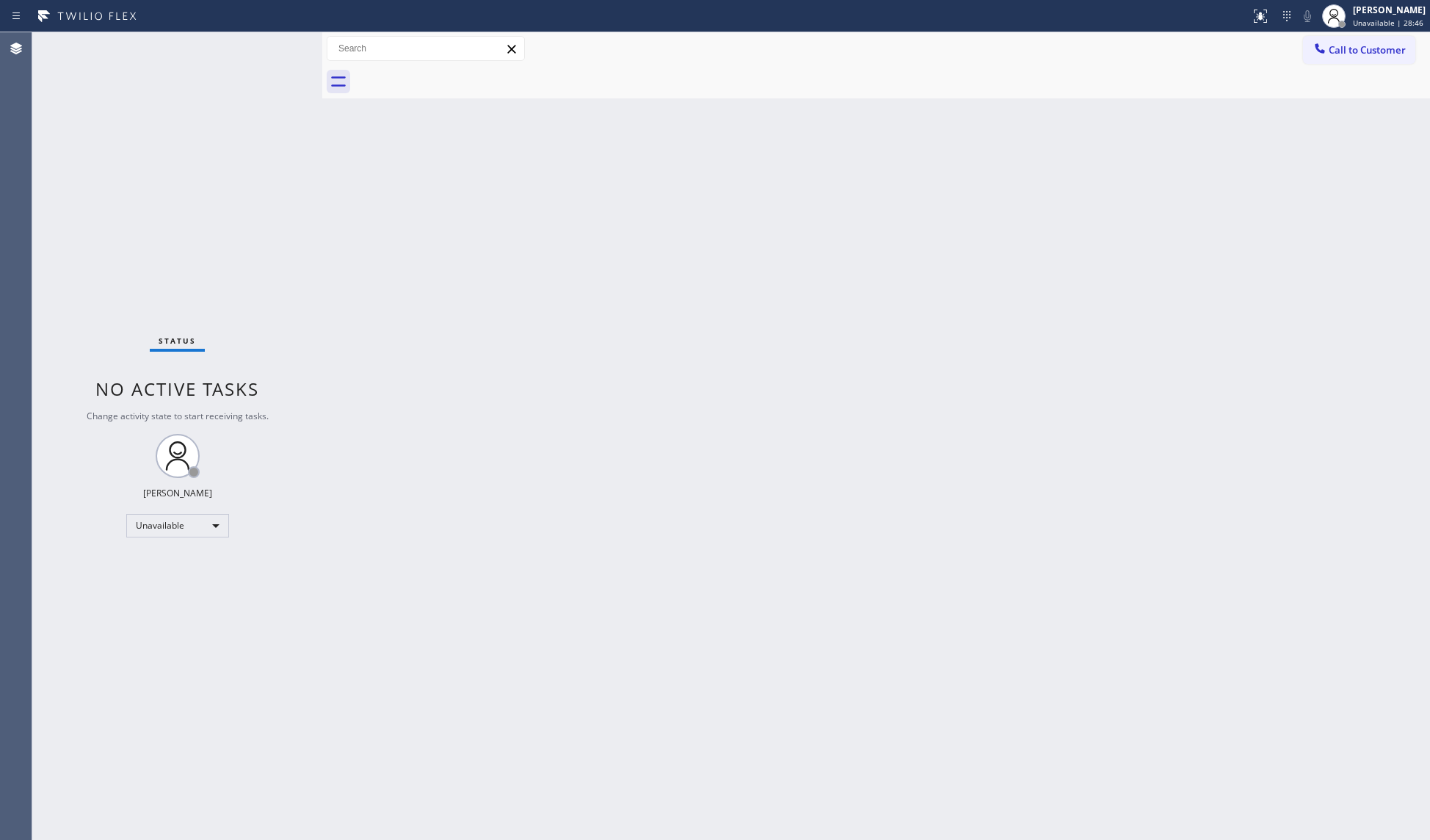
click at [1389, 55] on span "Call to Customer" at bounding box center [1366, 50] width 77 height 13
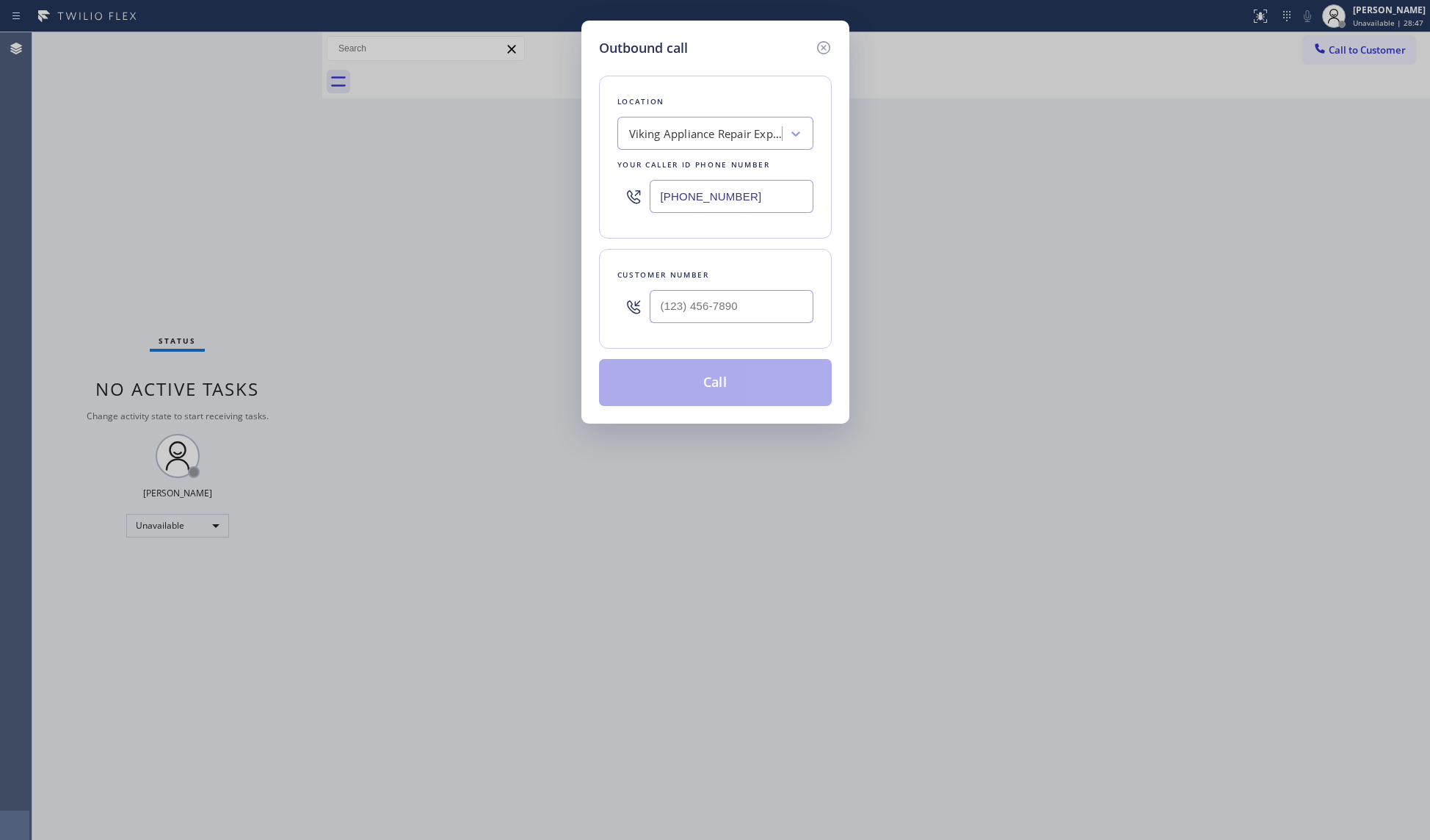
drag, startPoint x: 764, startPoint y: 203, endPoint x: 653, endPoint y: 179, distance: 113.6
click at [586, 174] on div "Outbound call Location Viking Appliance Repair Expert Your caller id phone numb…" at bounding box center [715, 222] width 268 height 403
paste input "973) 577-5265"
type input "[PHONE_NUMBER]"
paste input "347) 283-3914"
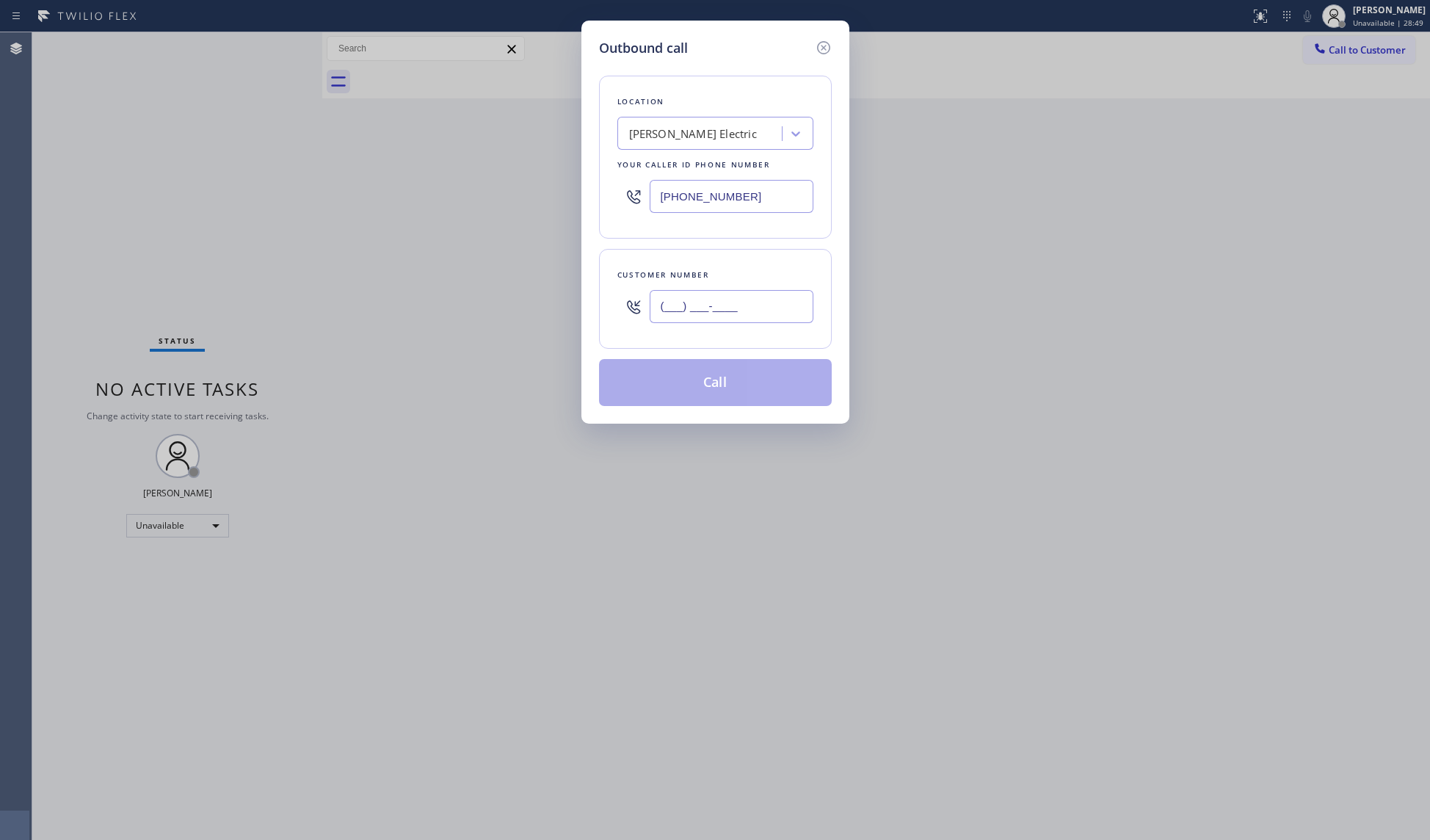
click at [719, 311] on input "(___) ___-____" at bounding box center [731, 306] width 164 height 33
type input "[PHONE_NUMBER]"
click at [731, 394] on button "Call" at bounding box center [715, 383] width 233 height 47
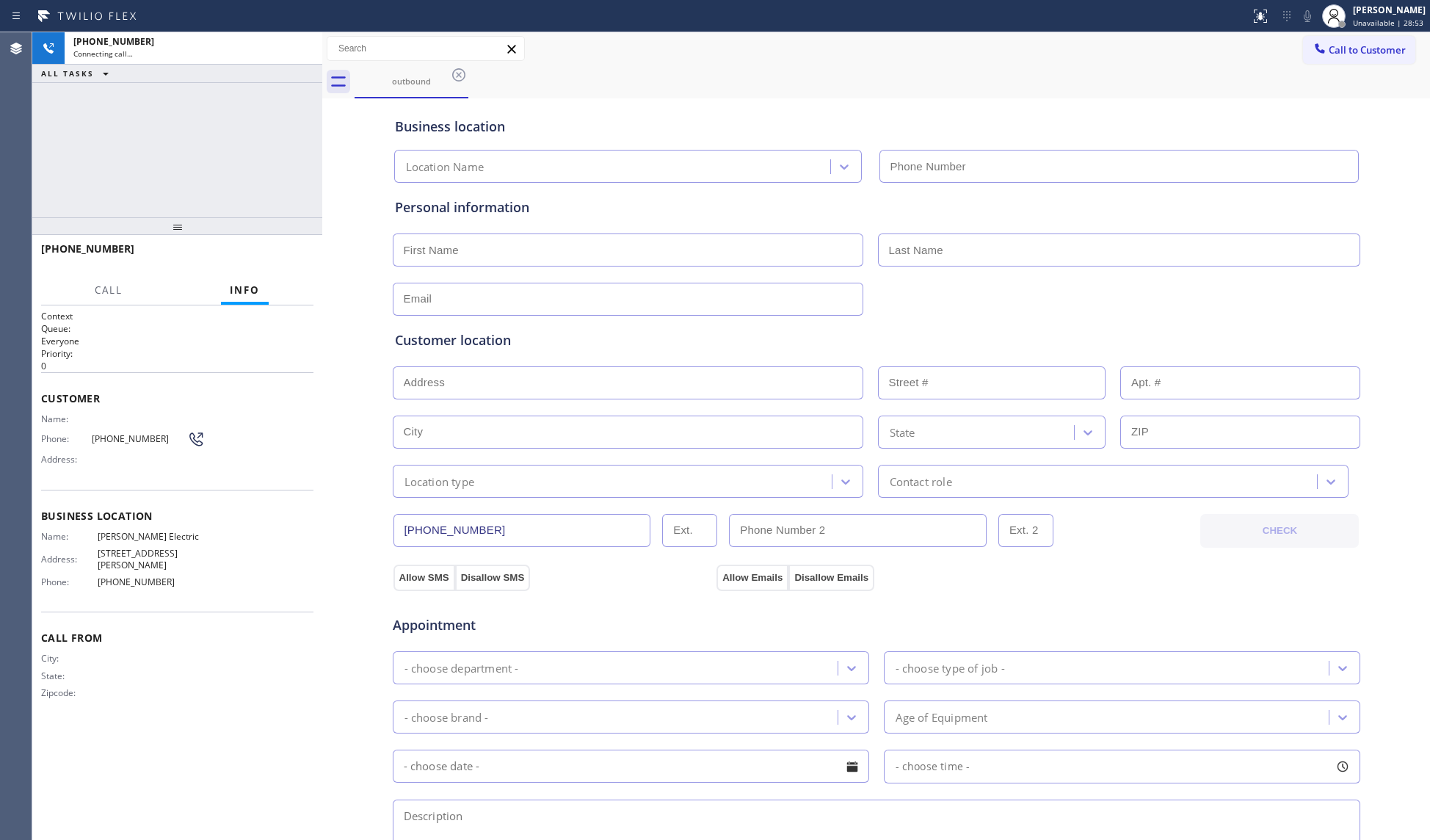
type input "[PHONE_NUMBER]"
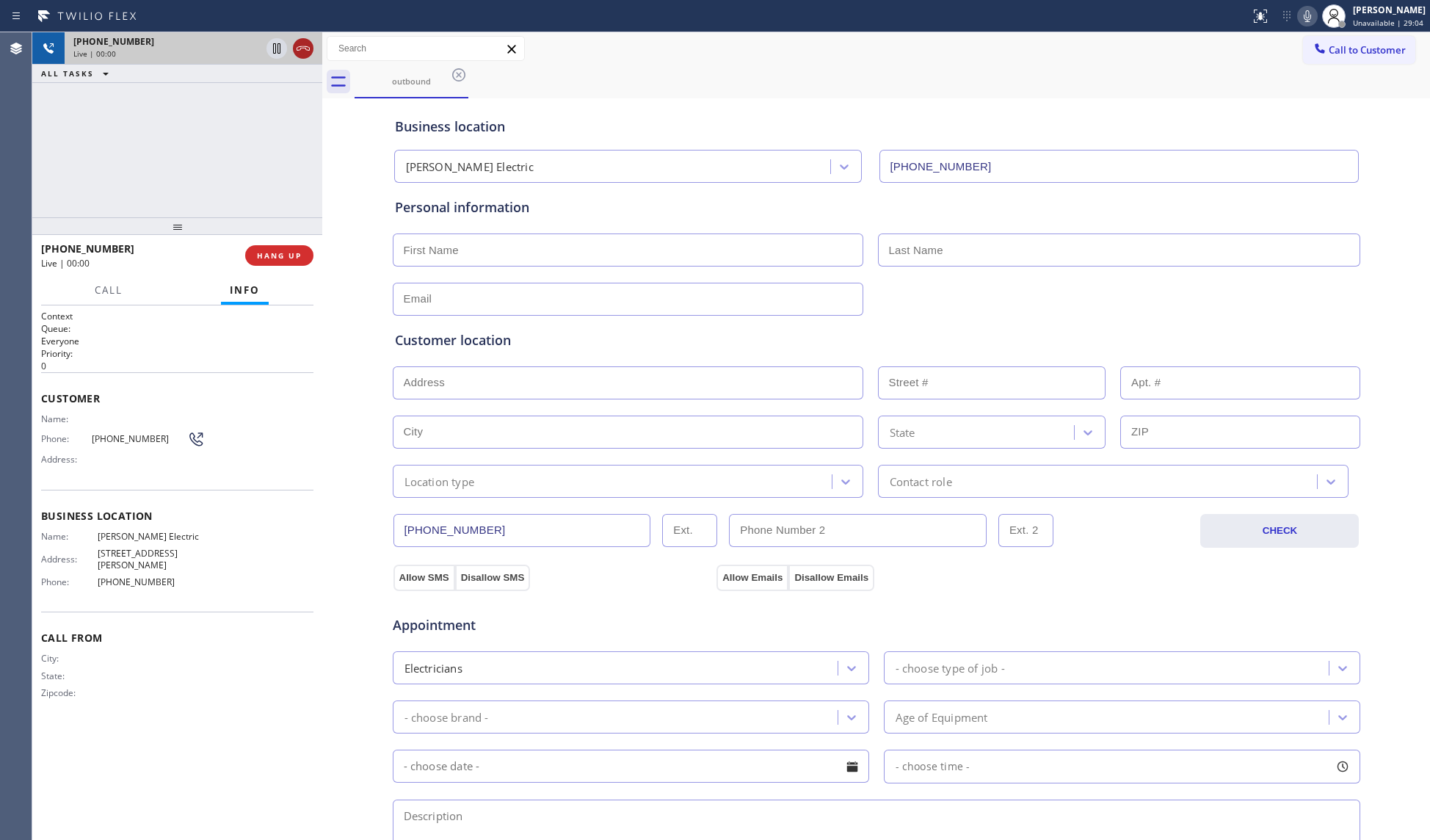
click at [297, 48] on icon at bounding box center [303, 49] width 18 height 18
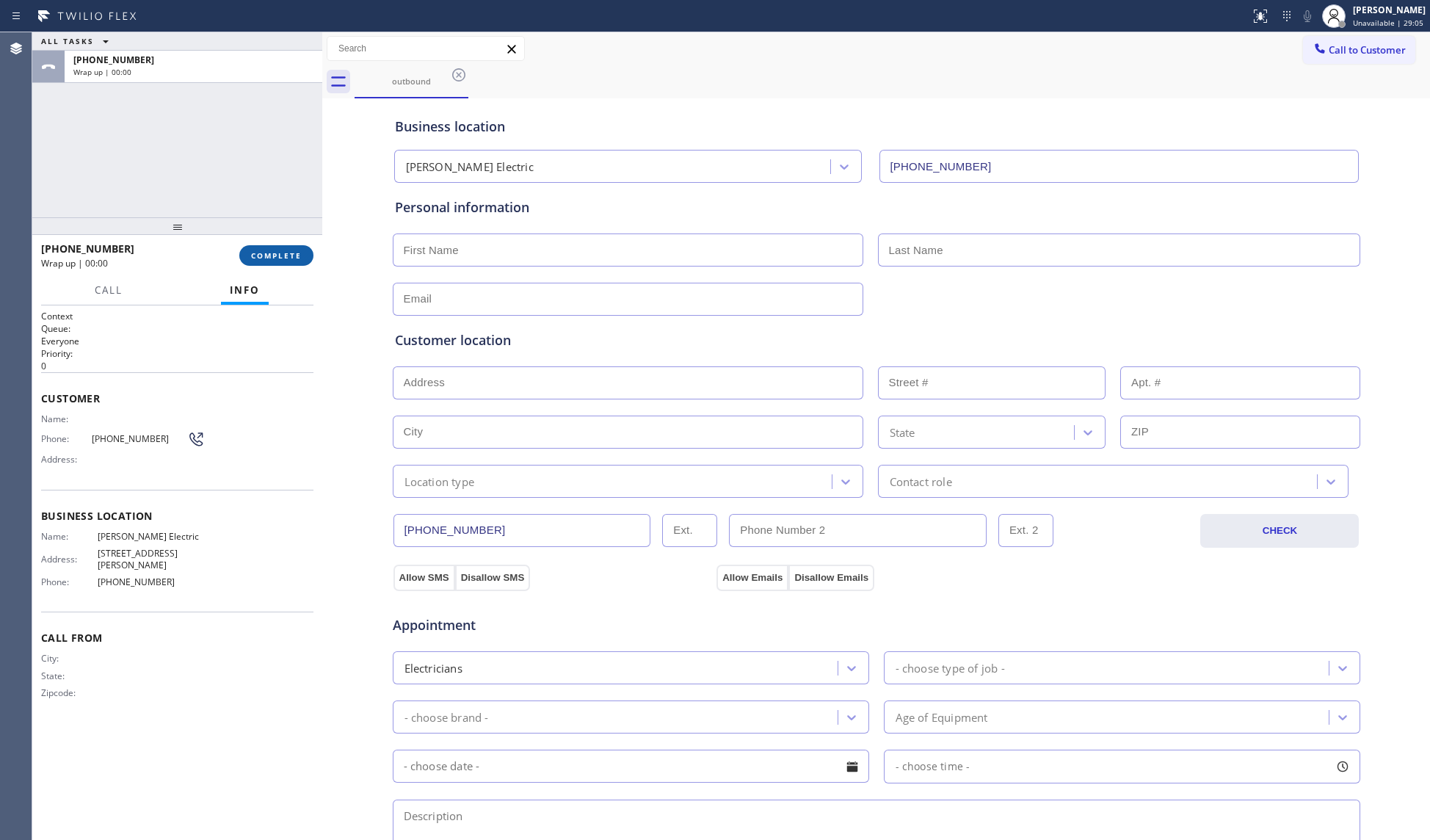
click at [276, 253] on span "COMPLETE" at bounding box center [276, 255] width 51 height 11
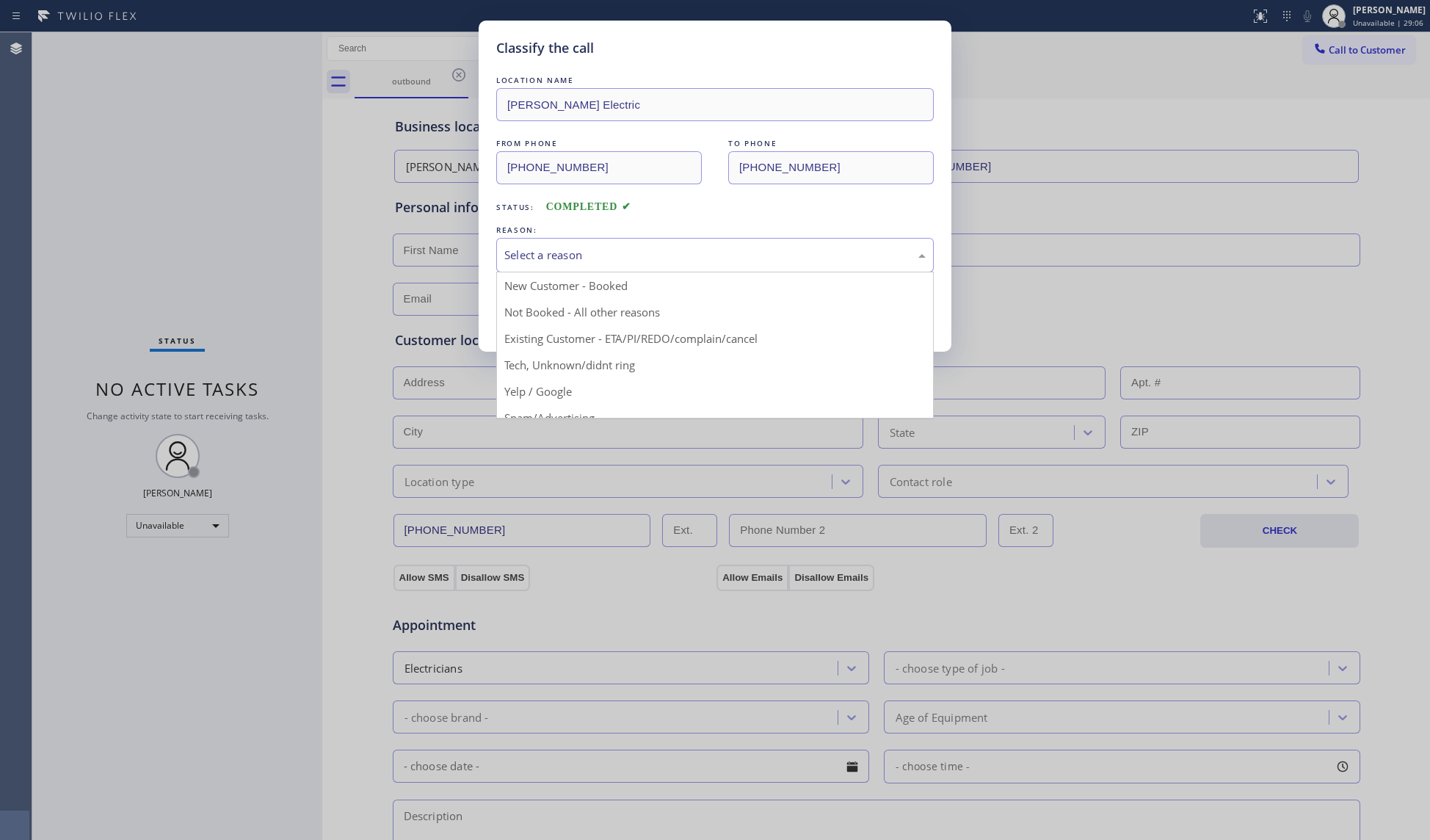
click at [574, 269] on div "Select a reason" at bounding box center [715, 255] width 438 height 34
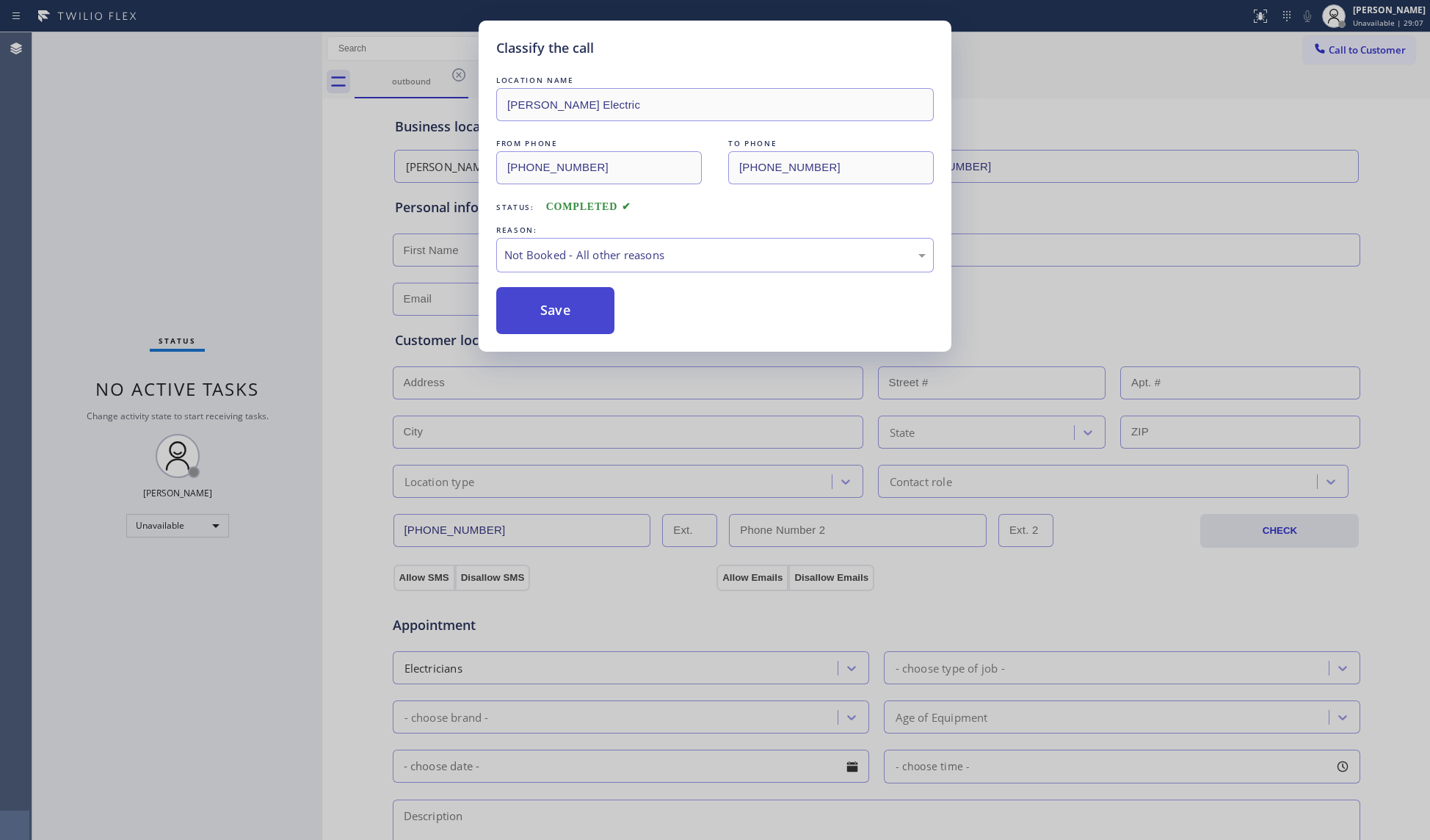
click at [523, 314] on button "Save" at bounding box center [555, 310] width 118 height 47
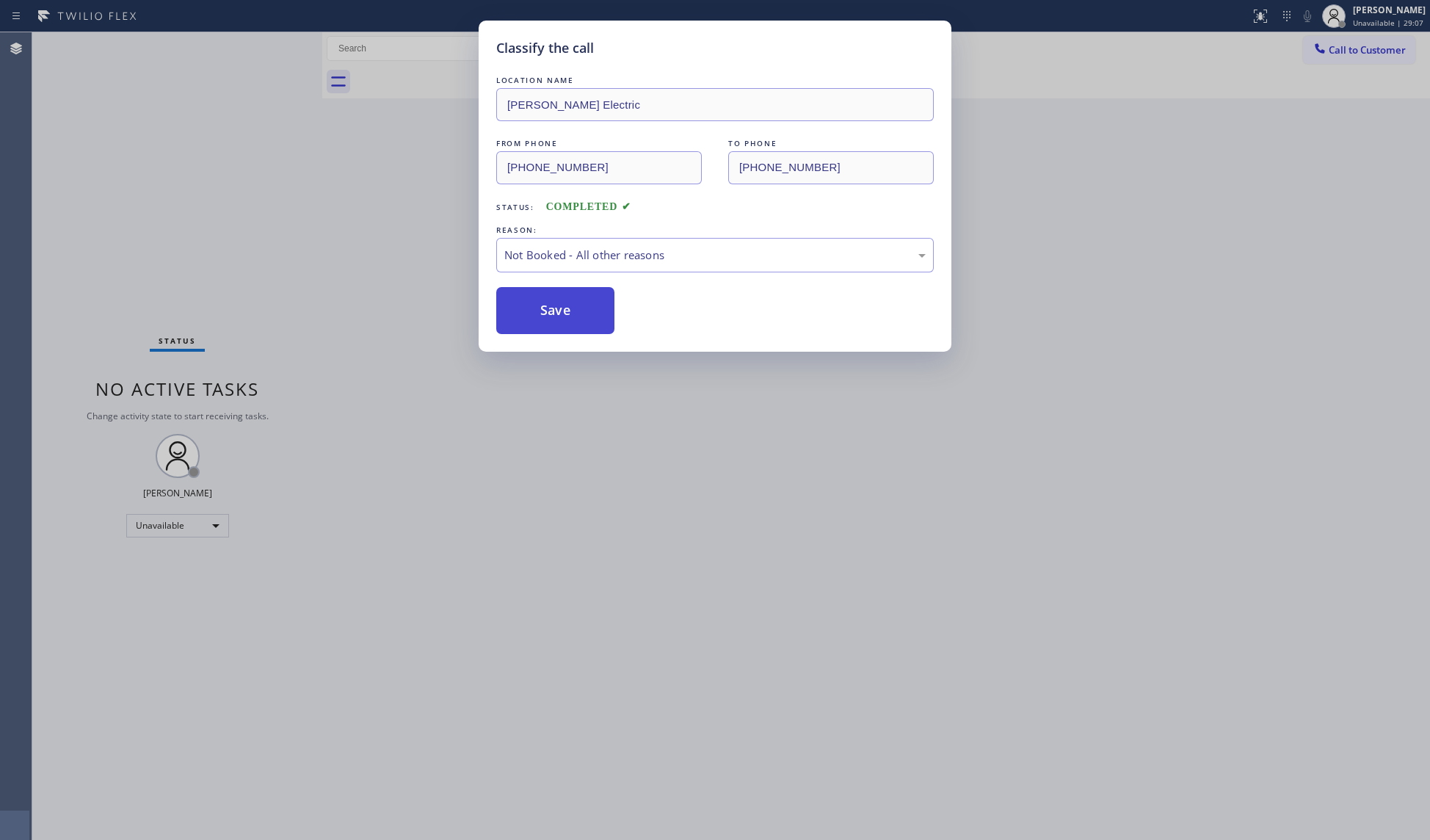
click at [523, 314] on button "Save" at bounding box center [555, 310] width 118 height 47
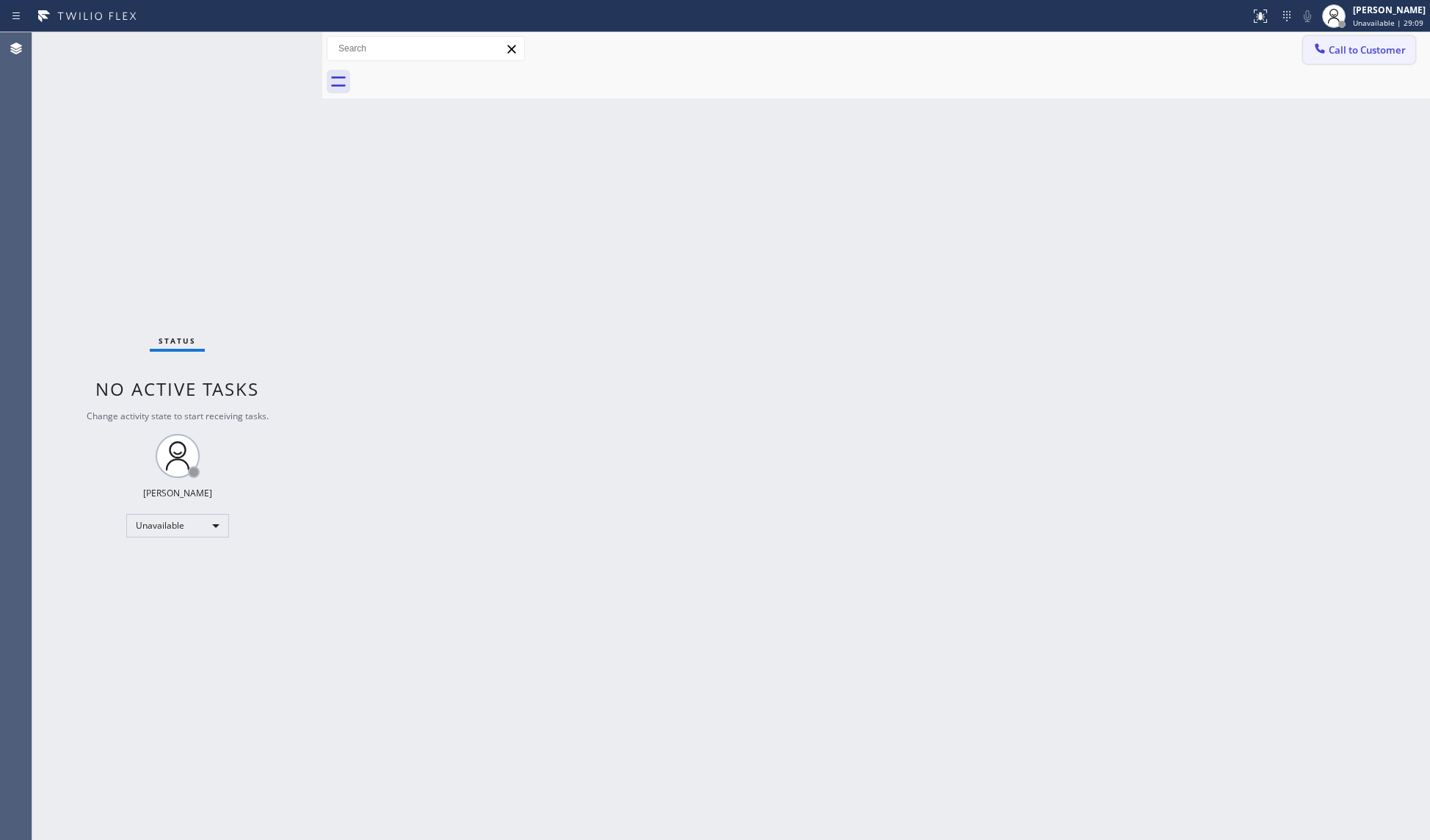
click at [1327, 55] on div at bounding box center [1320, 50] width 18 height 18
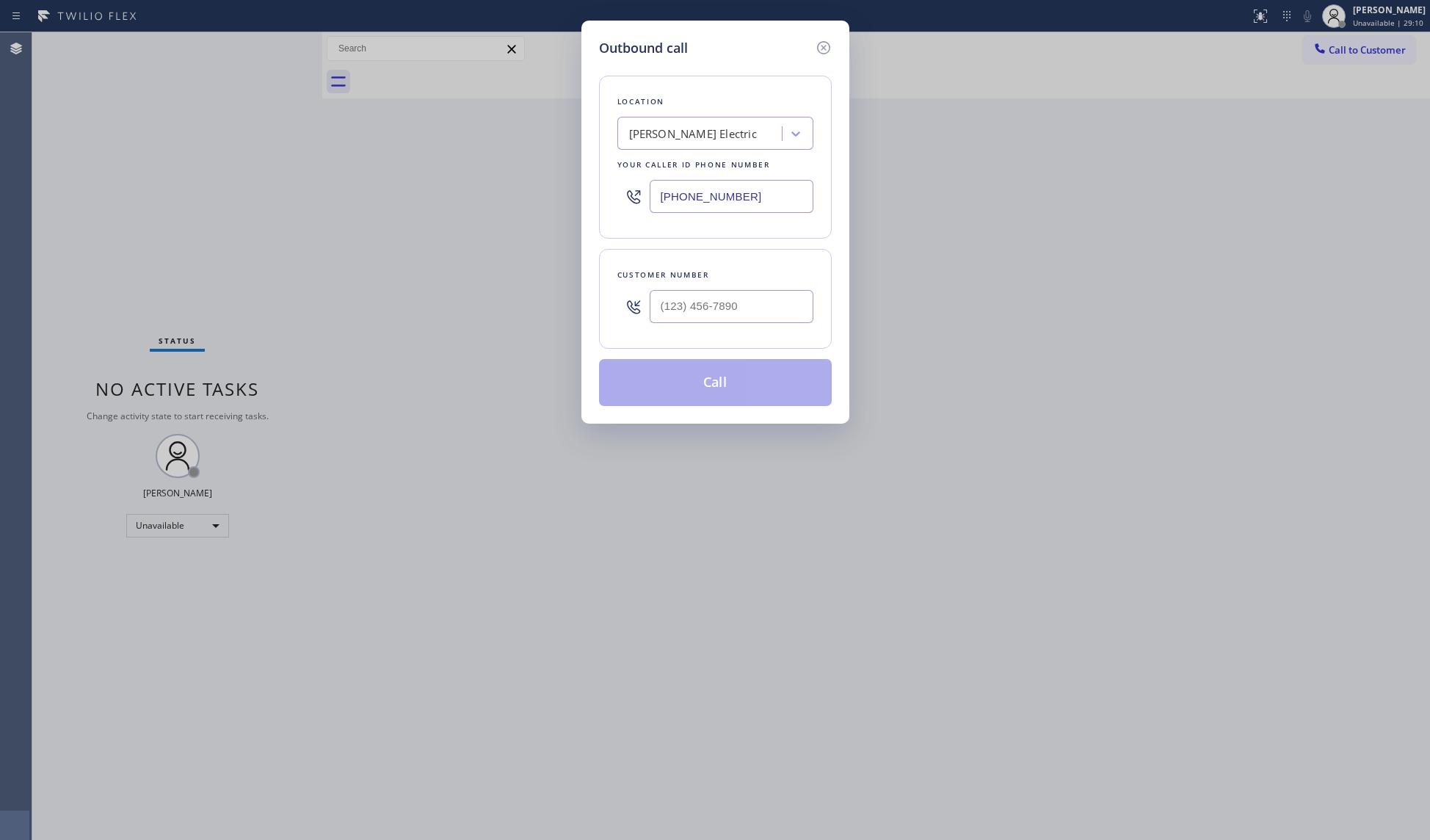
drag, startPoint x: 785, startPoint y: 197, endPoint x: 611, endPoint y: 196, distance: 174.0
click at [611, 196] on div "Location [GEOGRAPHIC_DATA] Electric Your caller id phone number [PHONE_NUMBER]" at bounding box center [715, 157] width 233 height 163
paste input "49) 523-36"
type input "[PHONE_NUMBER]"
click at [729, 307] on input "(___) ___-____" at bounding box center [731, 306] width 164 height 33
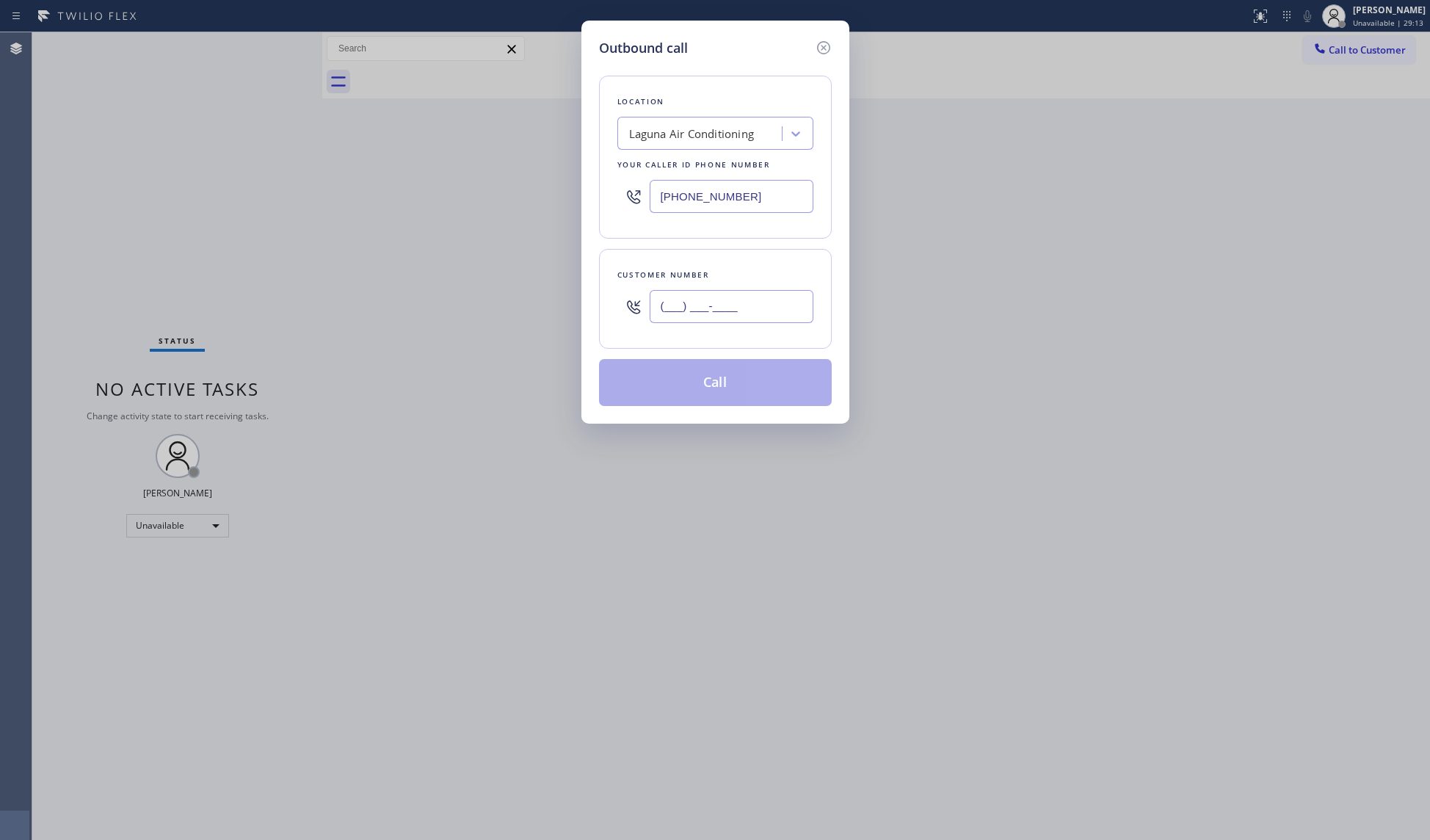
paste input "714) 328-2081"
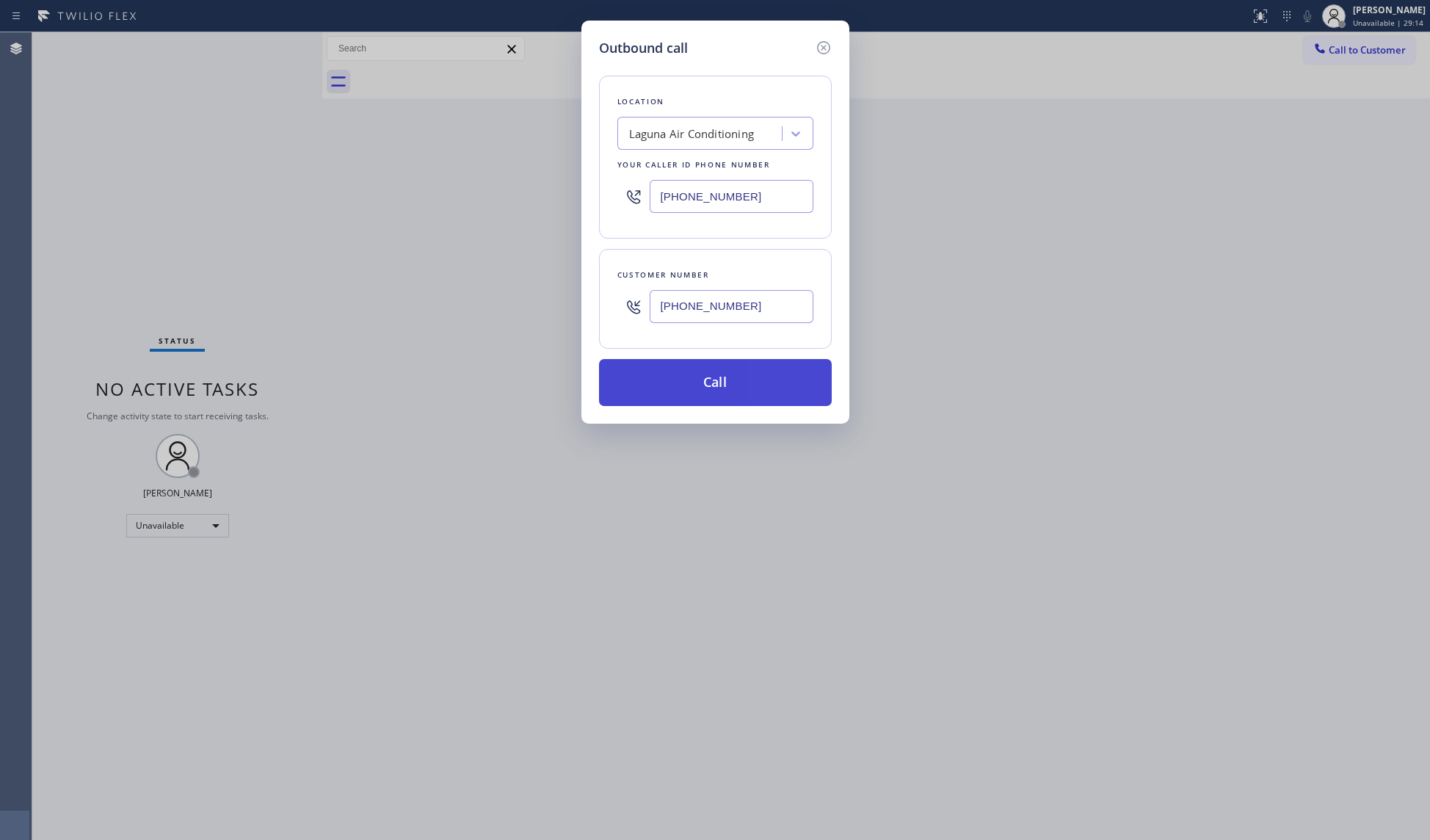
type input "[PHONE_NUMBER]"
drag, startPoint x: 718, startPoint y: 394, endPoint x: 755, endPoint y: 386, distance: 37.9
click at [740, 390] on button "Call" at bounding box center [715, 383] width 233 height 47
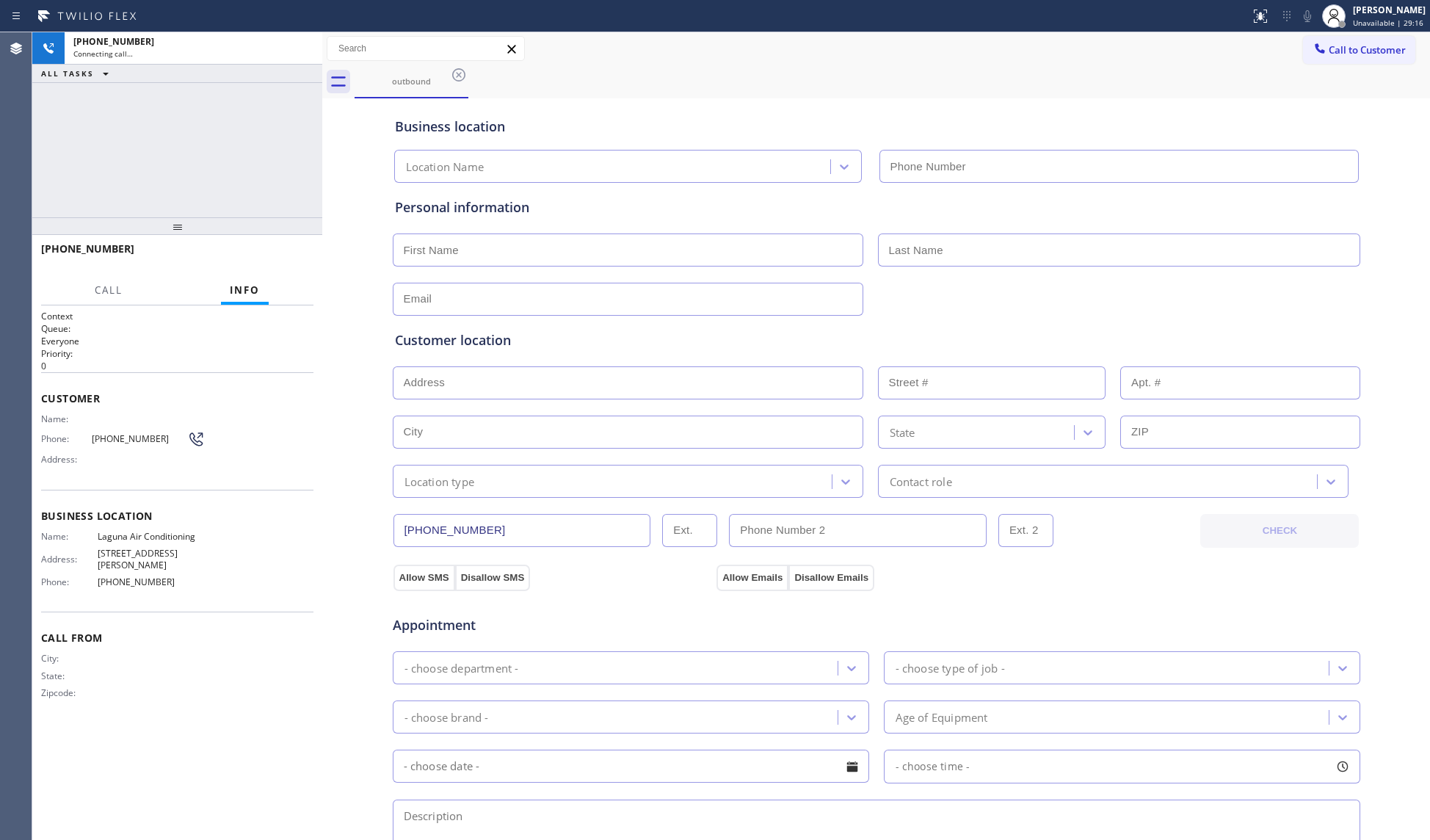
type input "[PHONE_NUMBER]"
click at [929, 100] on div "Business location Laguna Air Conditioning [PHONE_NUMBER]" at bounding box center [876, 139] width 969 height 86
click at [631, 121] on div "Business location" at bounding box center [877, 126] width 963 height 20
drag, startPoint x: 302, startPoint y: 42, endPoint x: 381, endPoint y: 86, distance: 90.4
click at [310, 48] on icon at bounding box center [303, 49] width 18 height 18
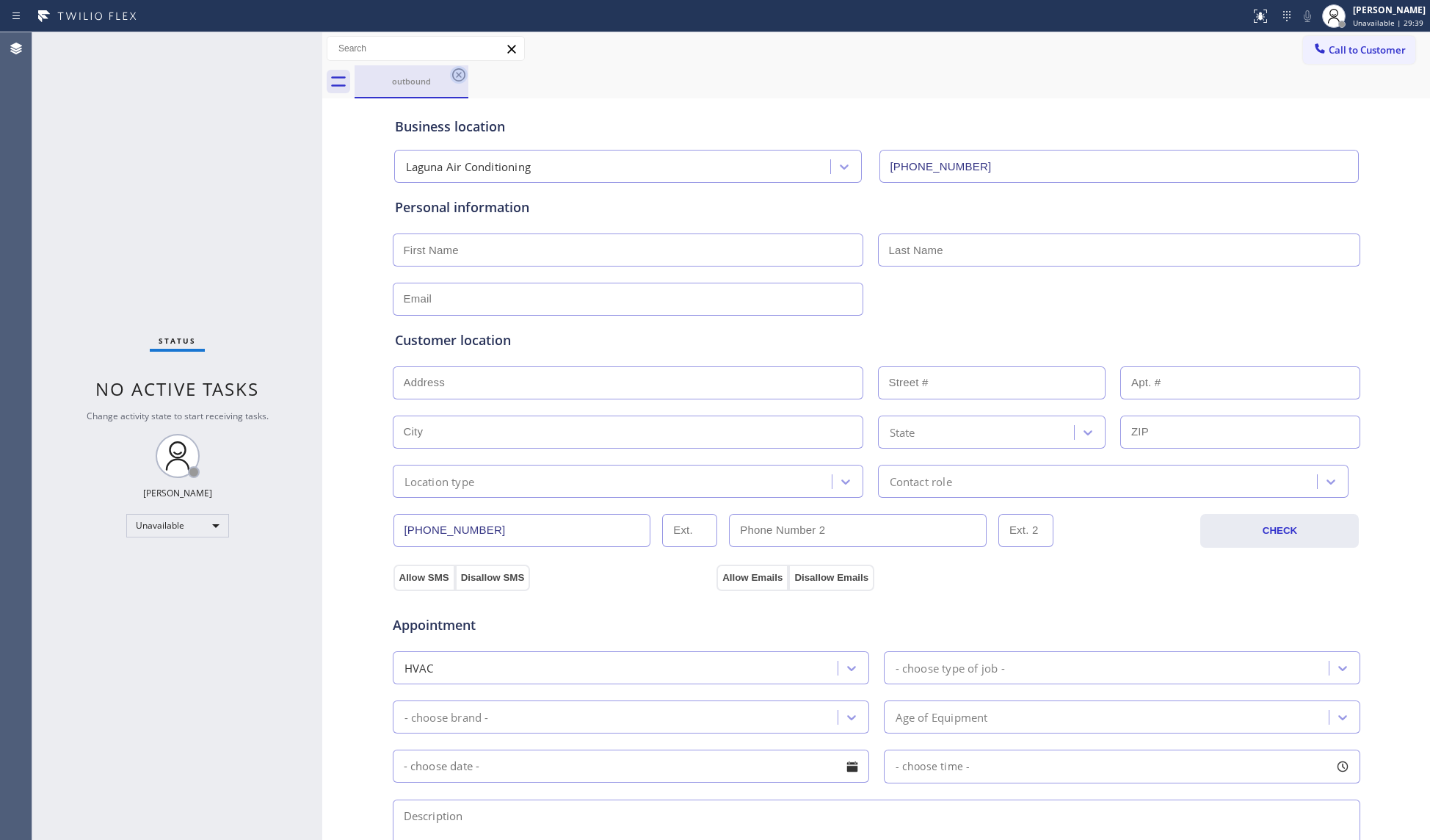
click at [460, 74] on icon at bounding box center [459, 75] width 13 height 13
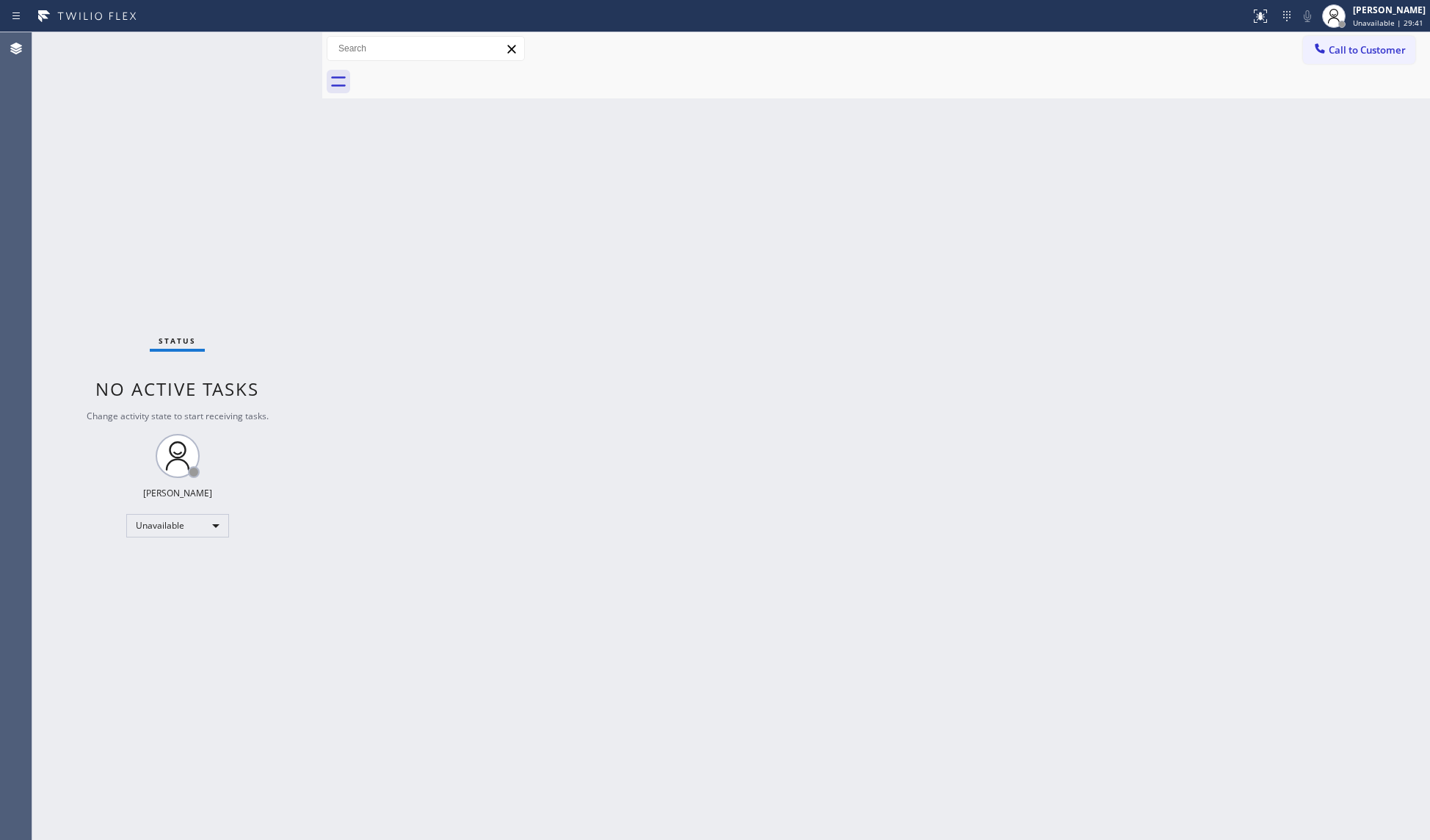
drag, startPoint x: 1375, startPoint y: 42, endPoint x: 780, endPoint y: 200, distance: 615.6
click at [1361, 44] on span "Call to Customer" at bounding box center [1366, 50] width 77 height 13
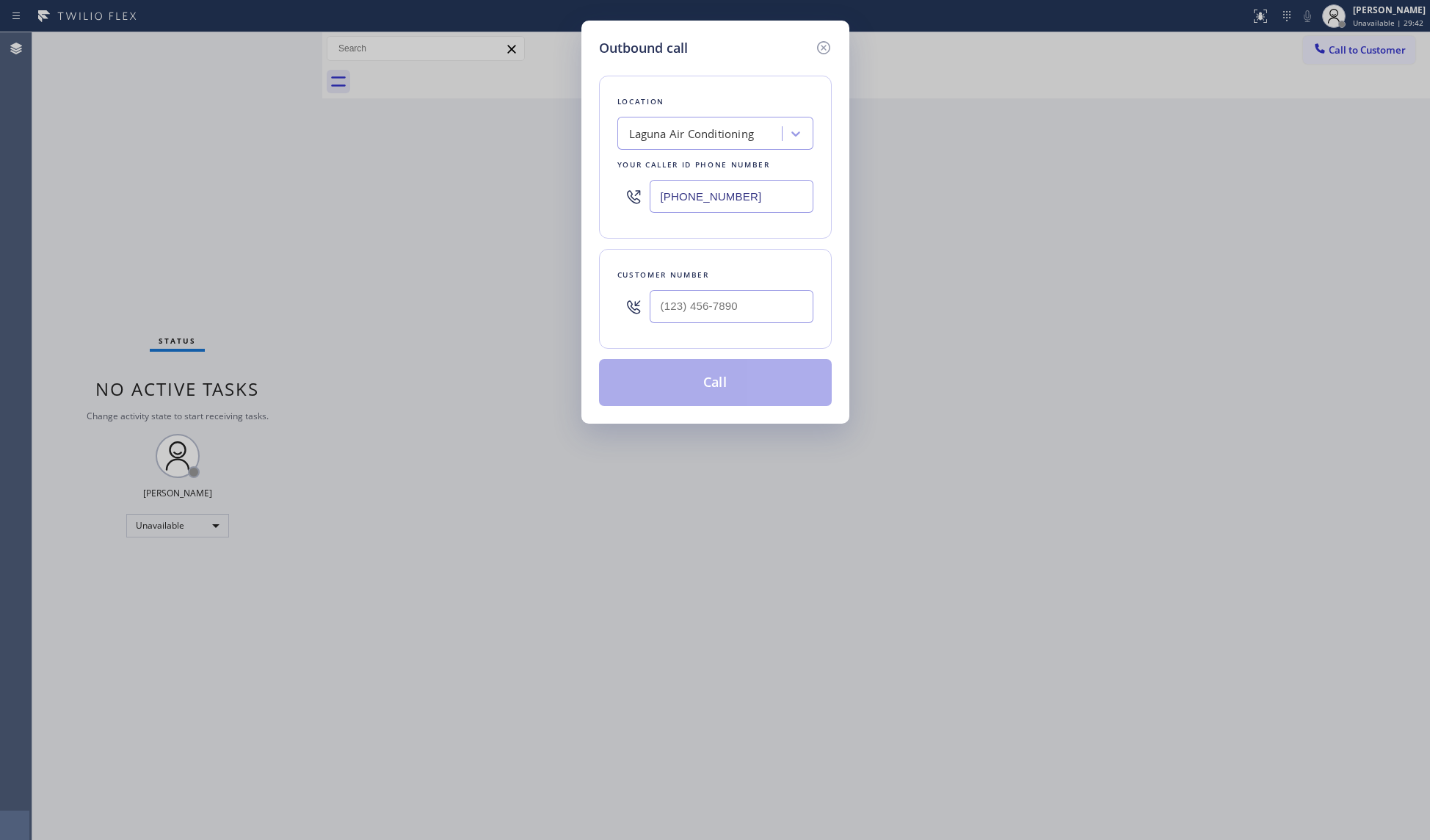
drag, startPoint x: 699, startPoint y: 204, endPoint x: 606, endPoint y: 200, distance: 93.1
click at [596, 204] on div "Outbound call Location Laguna Air Conditioning Your caller id phone number [PHO…" at bounding box center [715, 222] width 268 height 403
paste input "408) 716-3916"
type input "[PHONE_NUMBER]"
click at [772, 302] on input "(___) ___-____" at bounding box center [731, 306] width 164 height 33
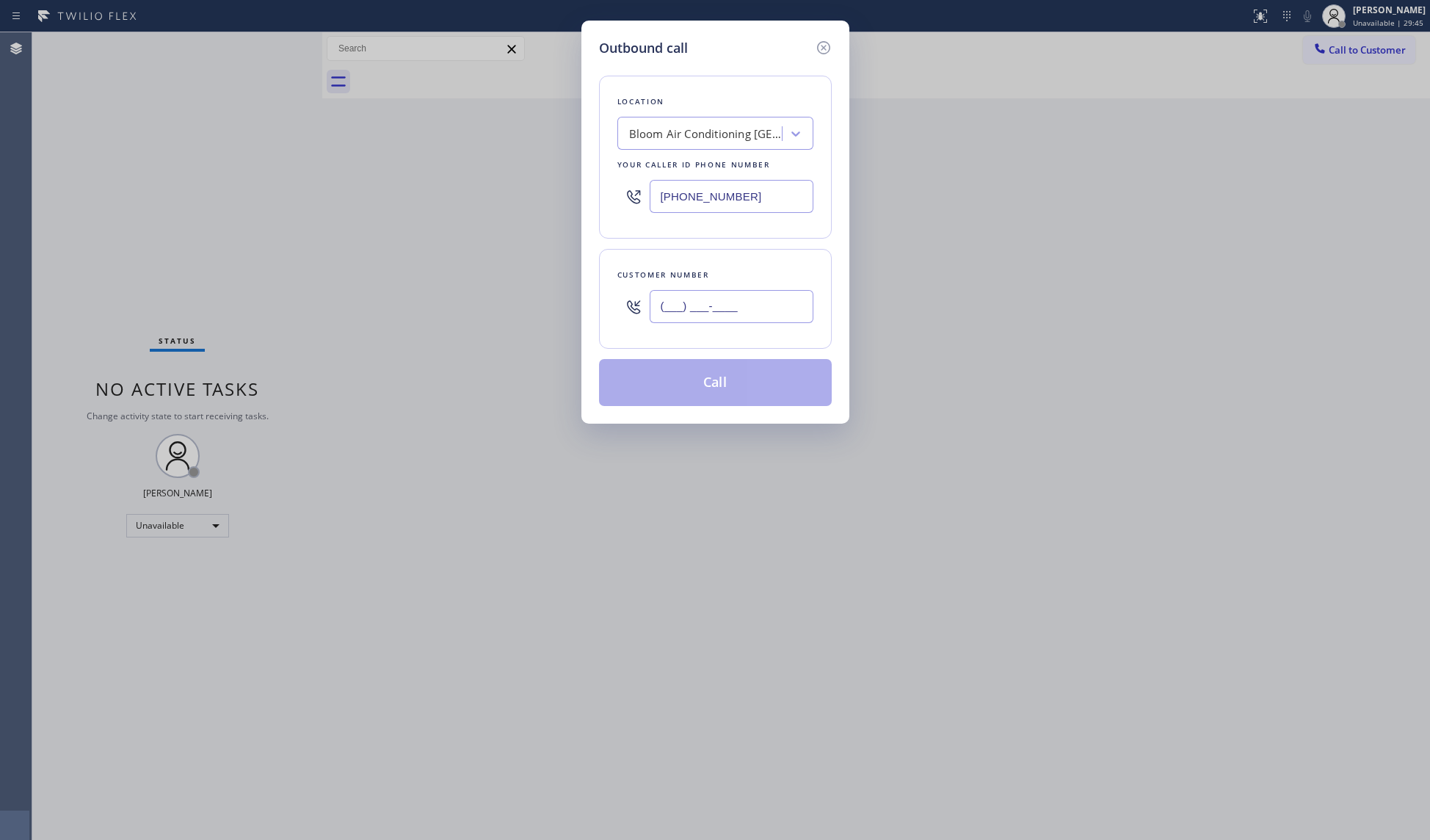
paste input "408) 376-2561"
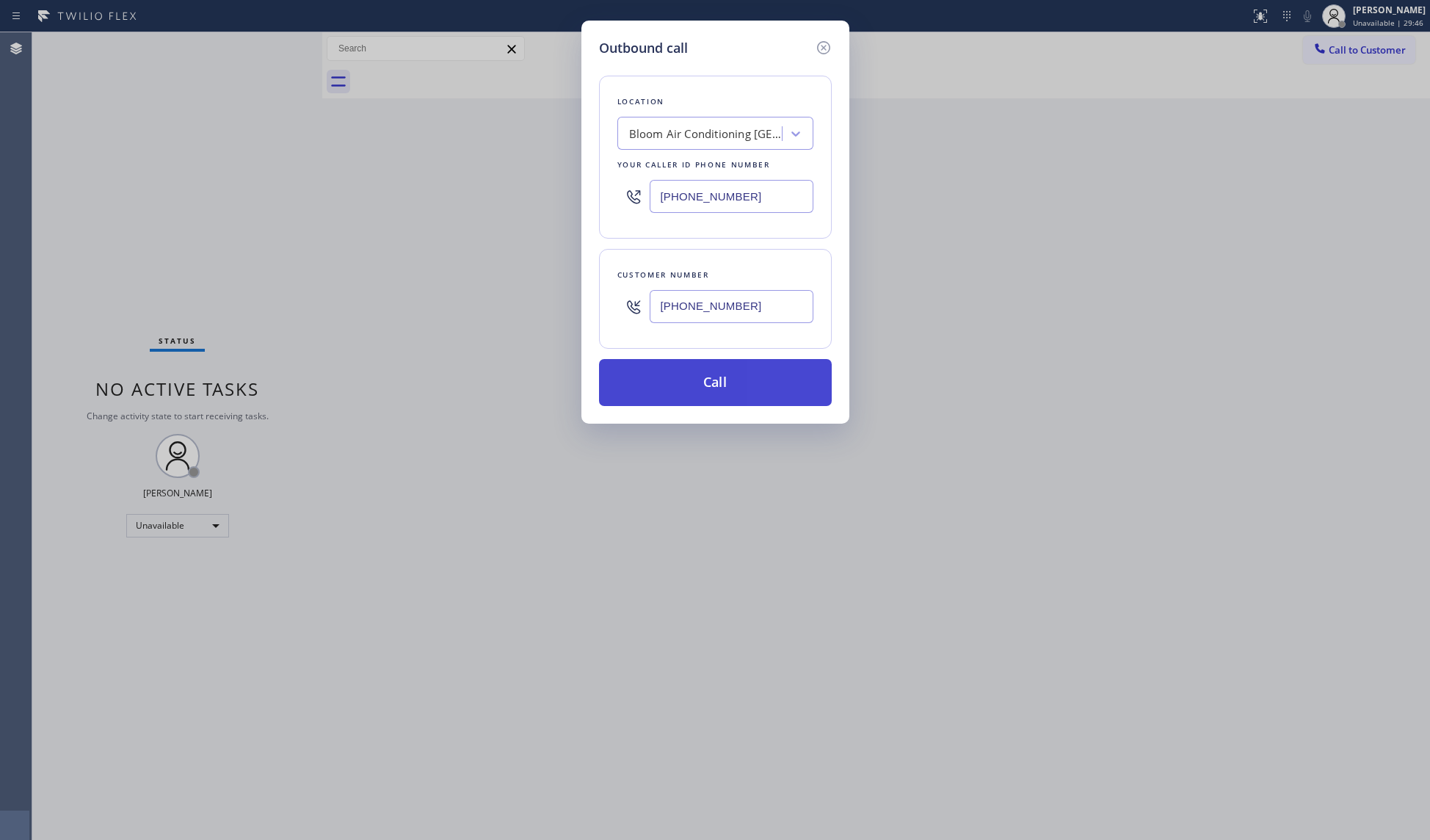
type input "[PHONE_NUMBER]"
click at [689, 391] on button "Call" at bounding box center [715, 383] width 233 height 47
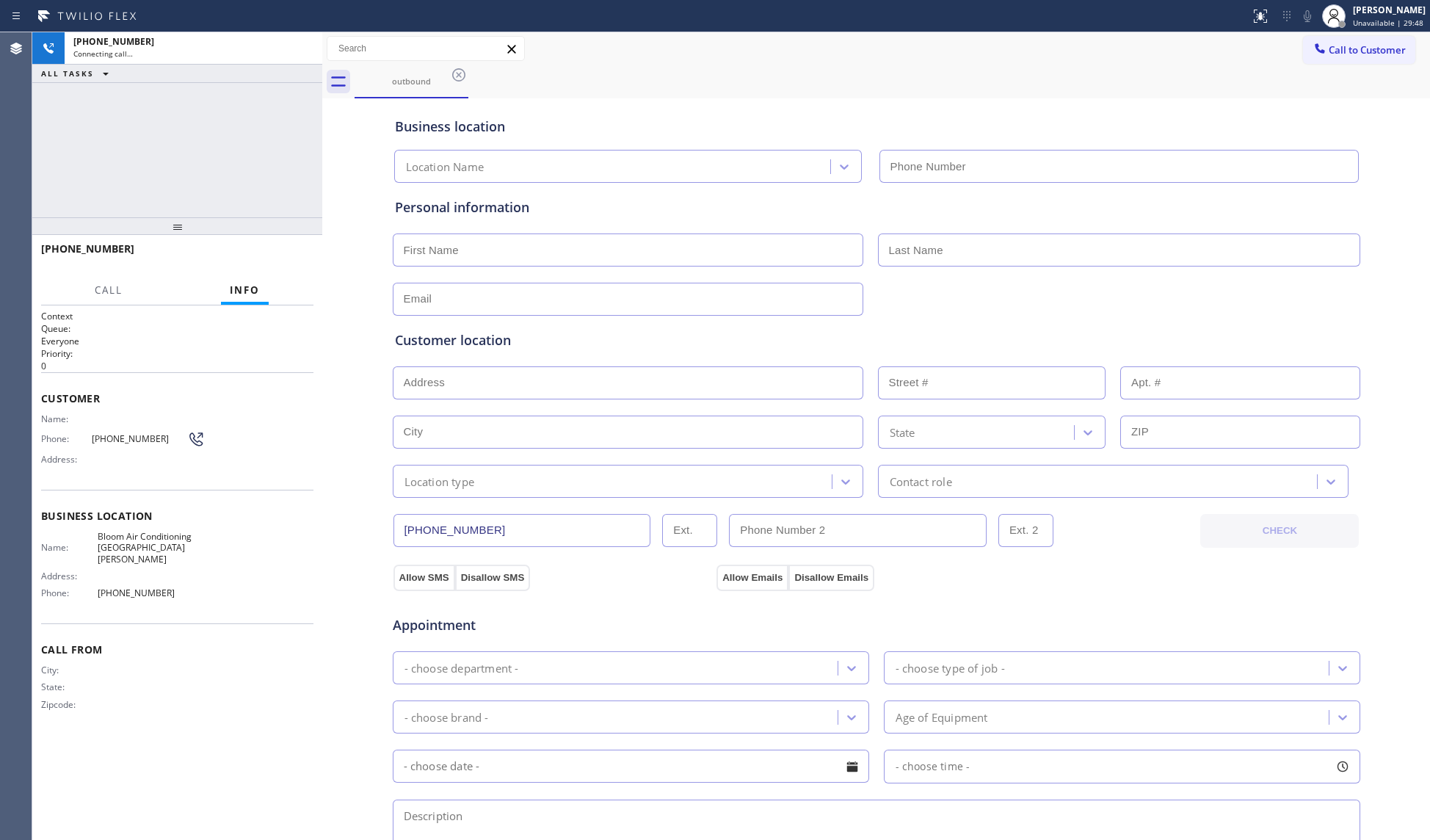
type input "[PHONE_NUMBER]"
drag, startPoint x: 646, startPoint y: 118, endPoint x: 652, endPoint y: 113, distance: 7.8
click at [647, 115] on div "Business location Bloom Air Conditioning [GEOGRAPHIC_DATA][PERSON_NAME] [PHONE_…" at bounding box center [876, 142] width 969 height 81
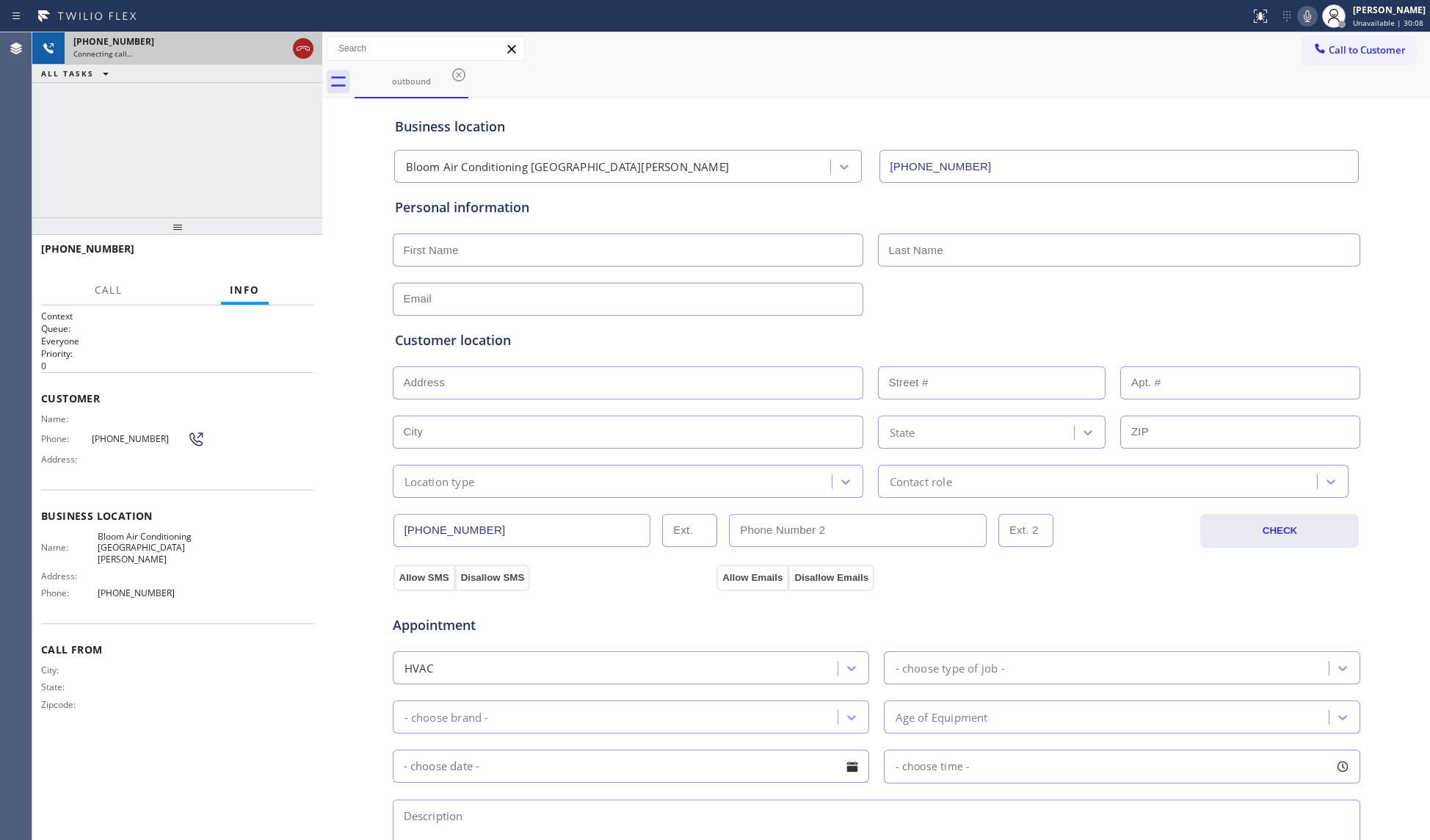
click at [300, 41] on icon at bounding box center [303, 49] width 18 height 18
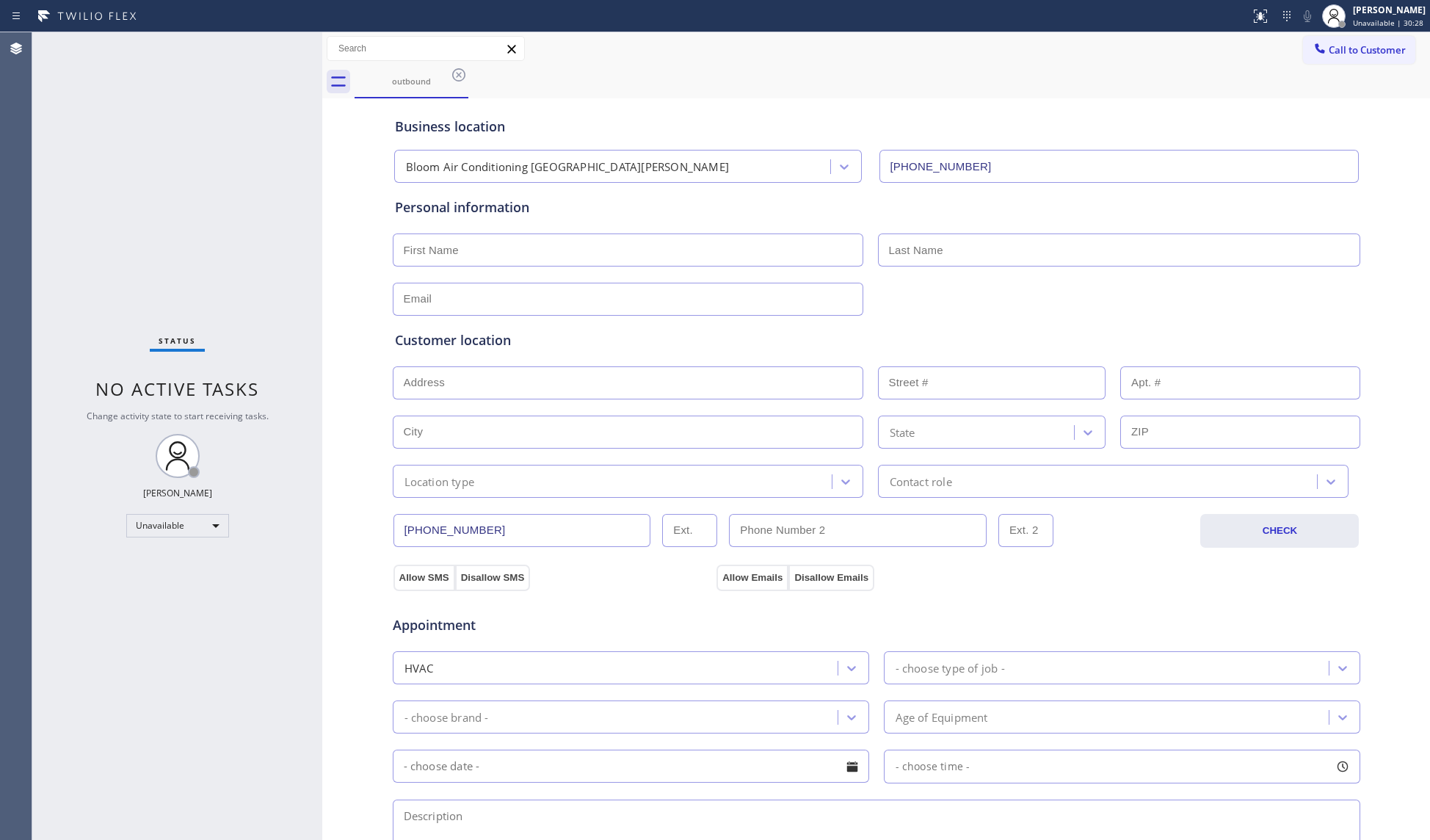
click at [456, 73] on icon at bounding box center [459, 75] width 18 height 18
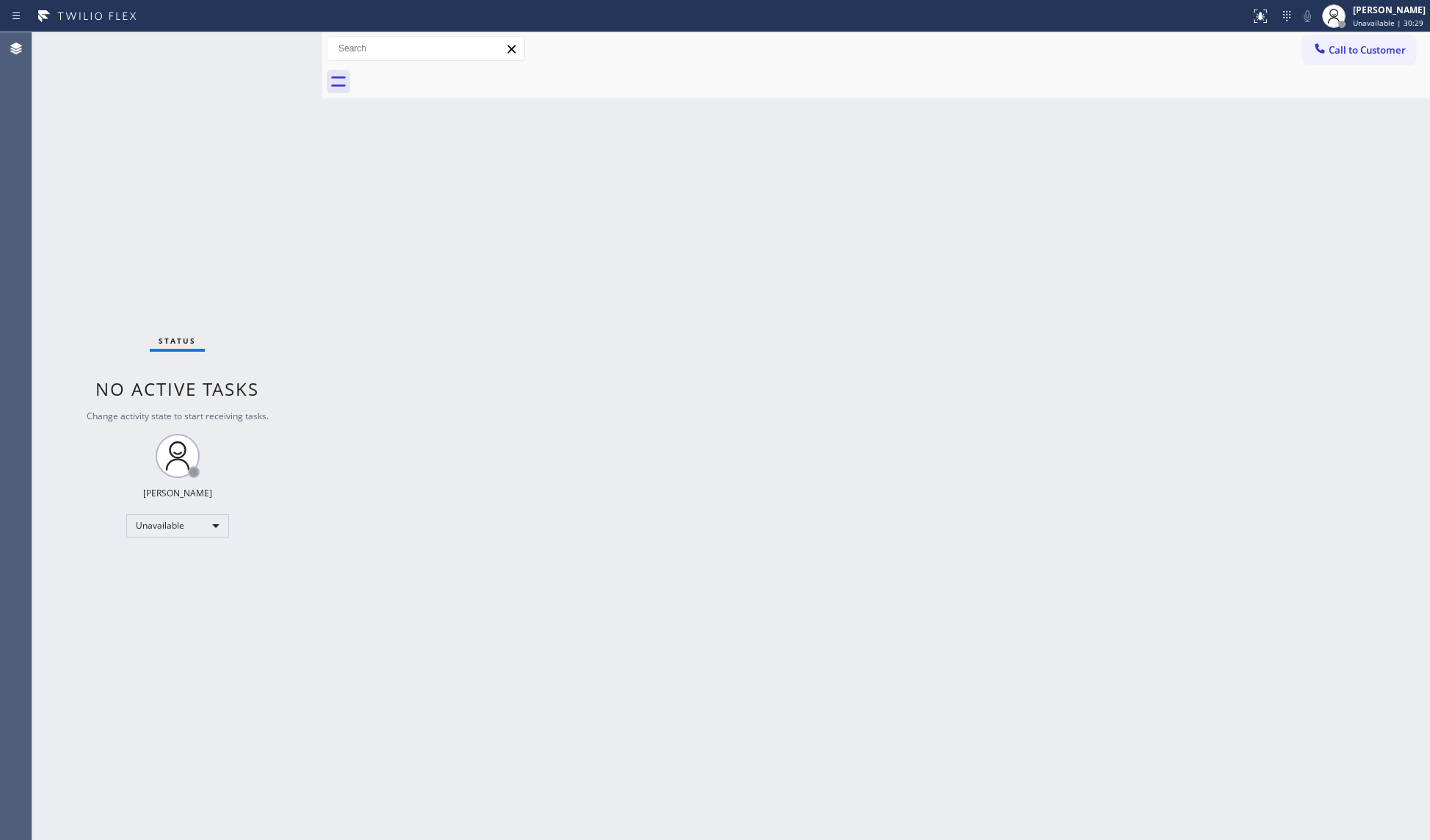
drag, startPoint x: 1358, startPoint y: 47, endPoint x: 1277, endPoint y: 69, distance: 83.9
click at [1357, 45] on span "Call to Customer" at bounding box center [1366, 50] width 77 height 13
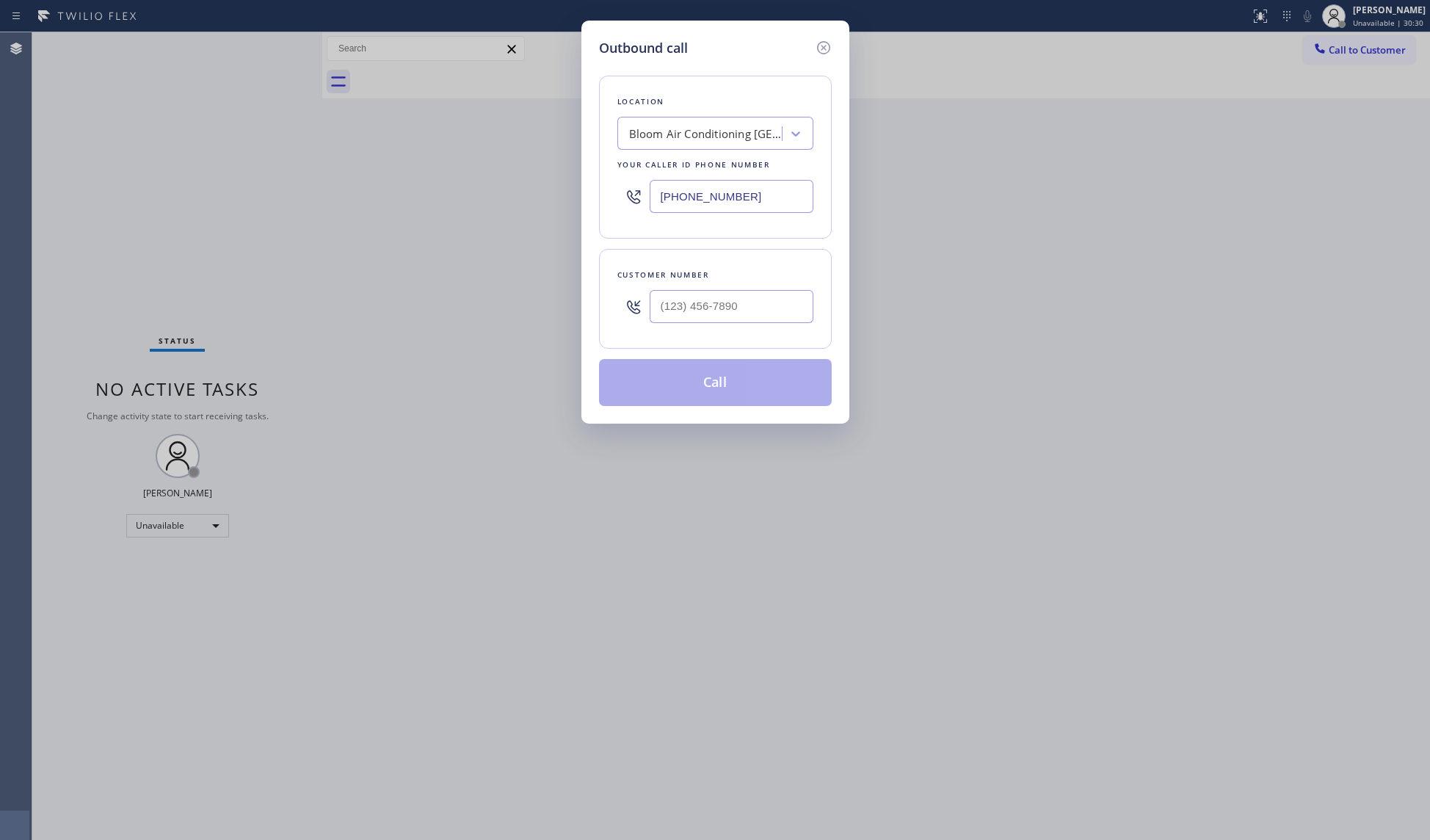
drag, startPoint x: 781, startPoint y: 209, endPoint x: 627, endPoint y: 204, distance: 154.1
click at [599, 200] on div "Location Bloom Air Conditioning [GEOGRAPHIC_DATA][PERSON_NAME] Your caller id p…" at bounding box center [715, 157] width 233 height 163
paste input "376-2561"
drag, startPoint x: 772, startPoint y: 203, endPoint x: 614, endPoint y: 159, distance: 164.0
click at [614, 159] on div "Location Bloom Air Conditioning [GEOGRAPHIC_DATA][PERSON_NAME] Your caller id p…" at bounding box center [715, 157] width 233 height 163
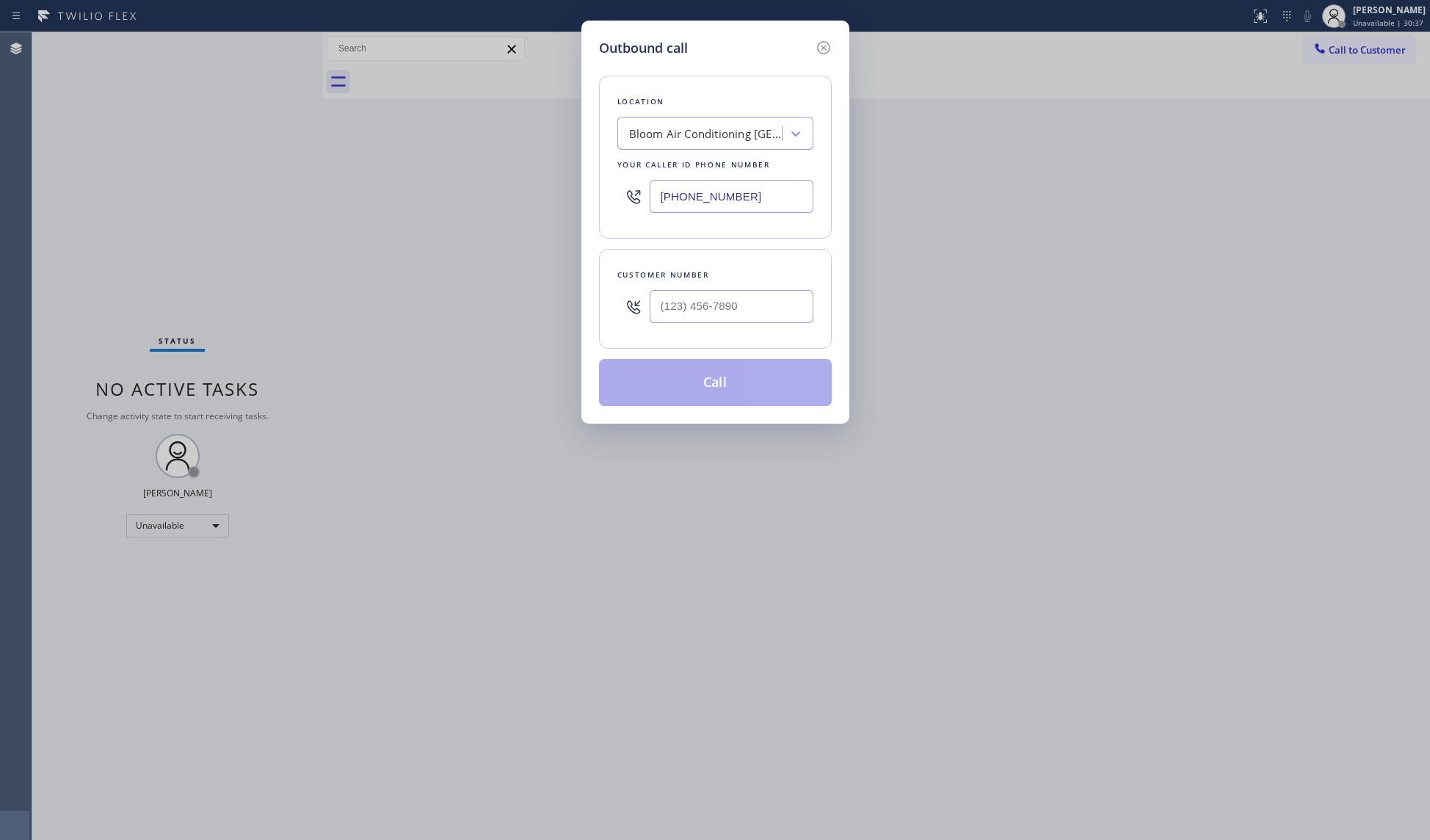
paste input "805) 600-5844"
type input "[PHONE_NUMBER]"
click at [758, 314] on input "(___) ___-____" at bounding box center [731, 306] width 164 height 33
paste input "805) 942-2667"
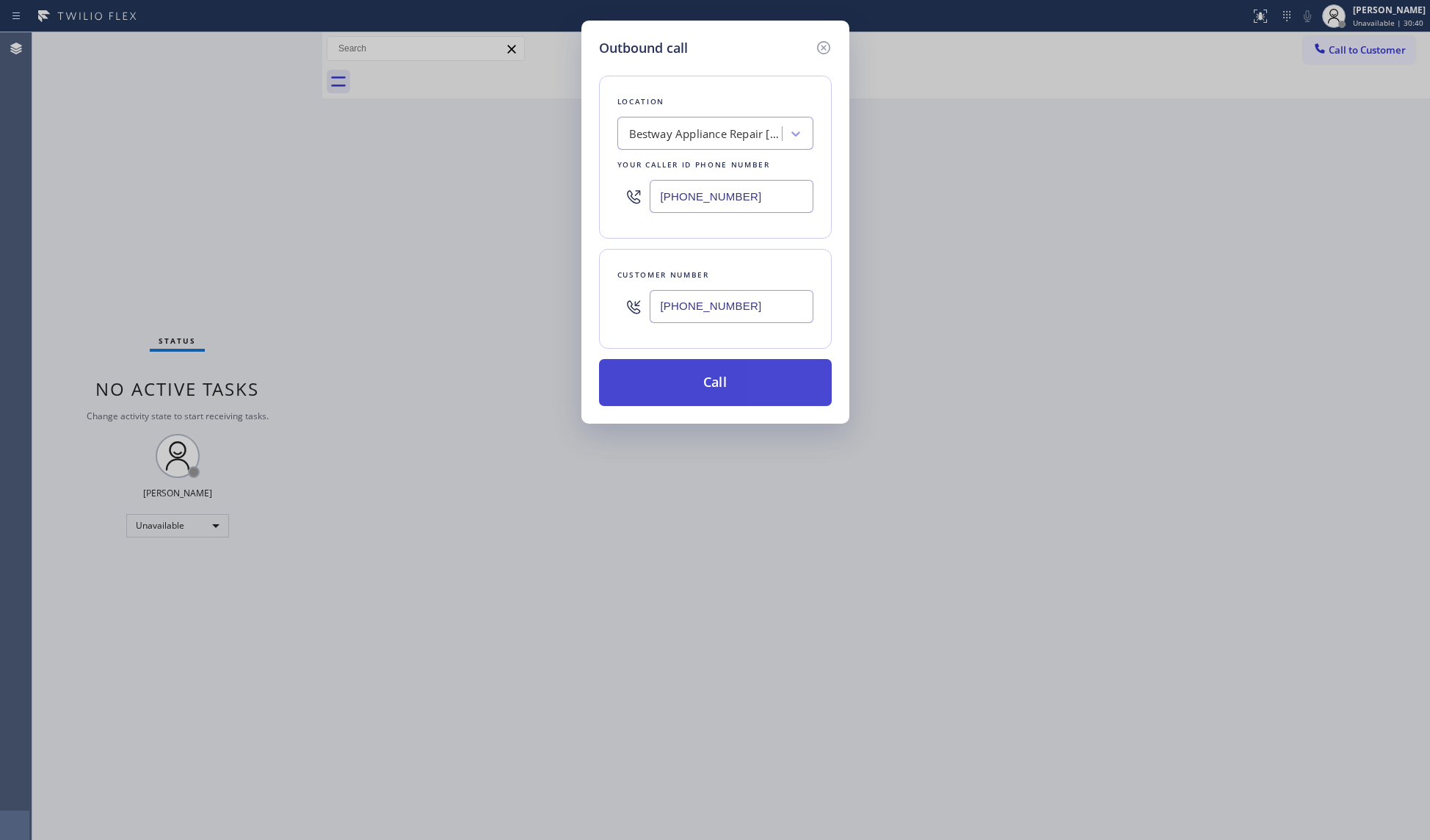
type input "[PHONE_NUMBER]"
click at [731, 381] on button "Call" at bounding box center [715, 383] width 233 height 47
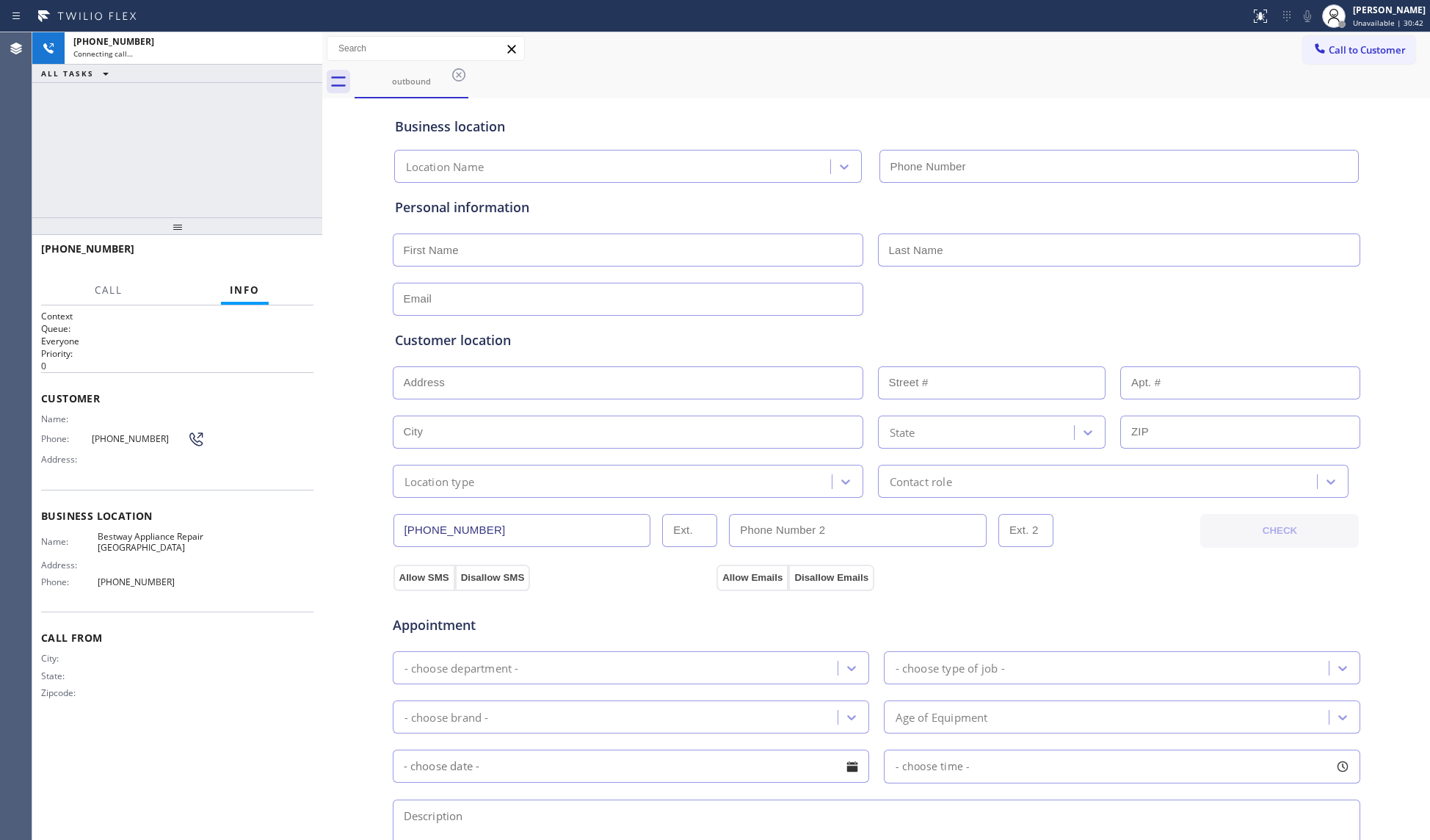
type input "[PHONE_NUMBER]"
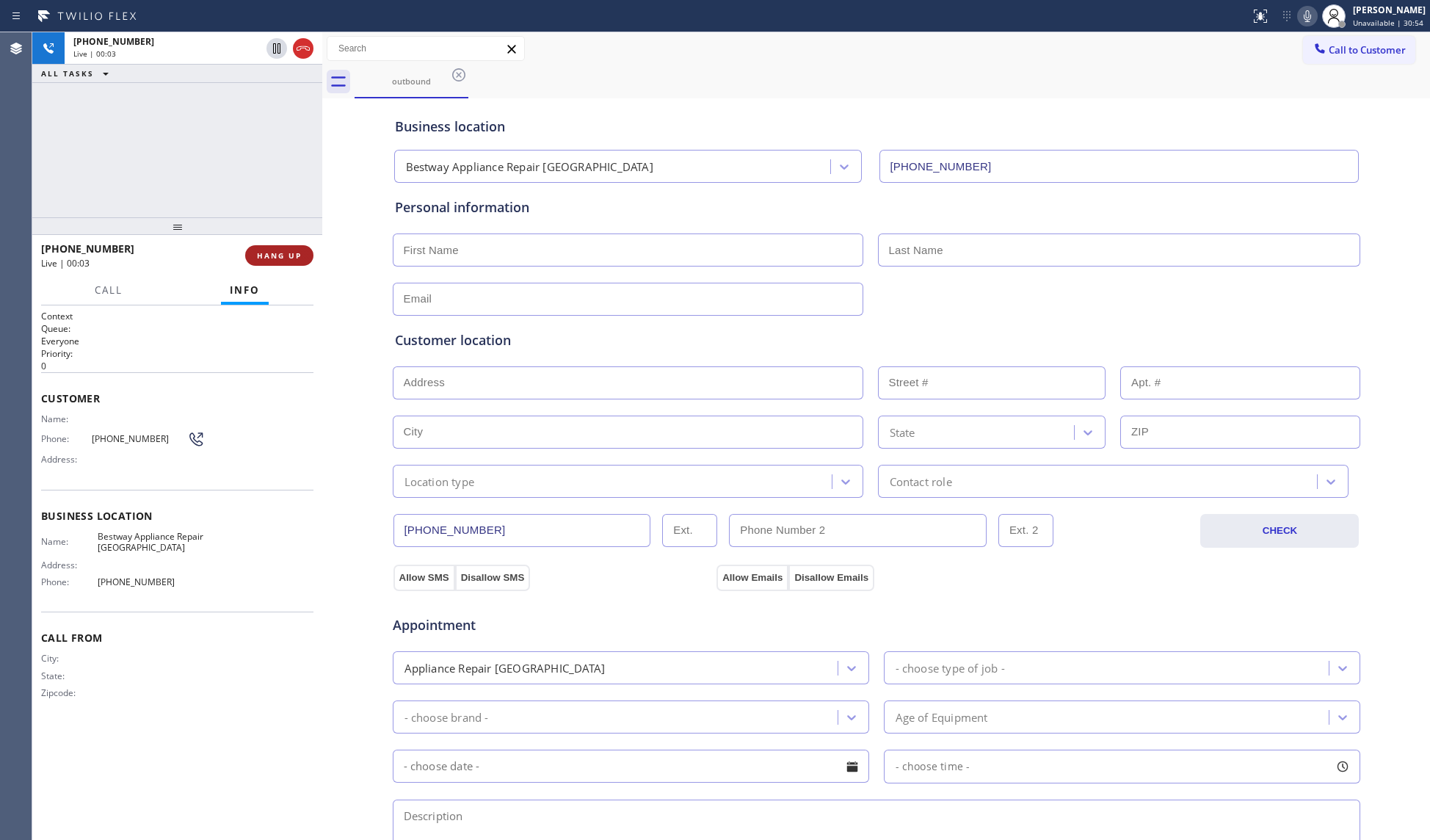
click at [297, 255] on span "HANG UP" at bounding box center [279, 255] width 45 height 11
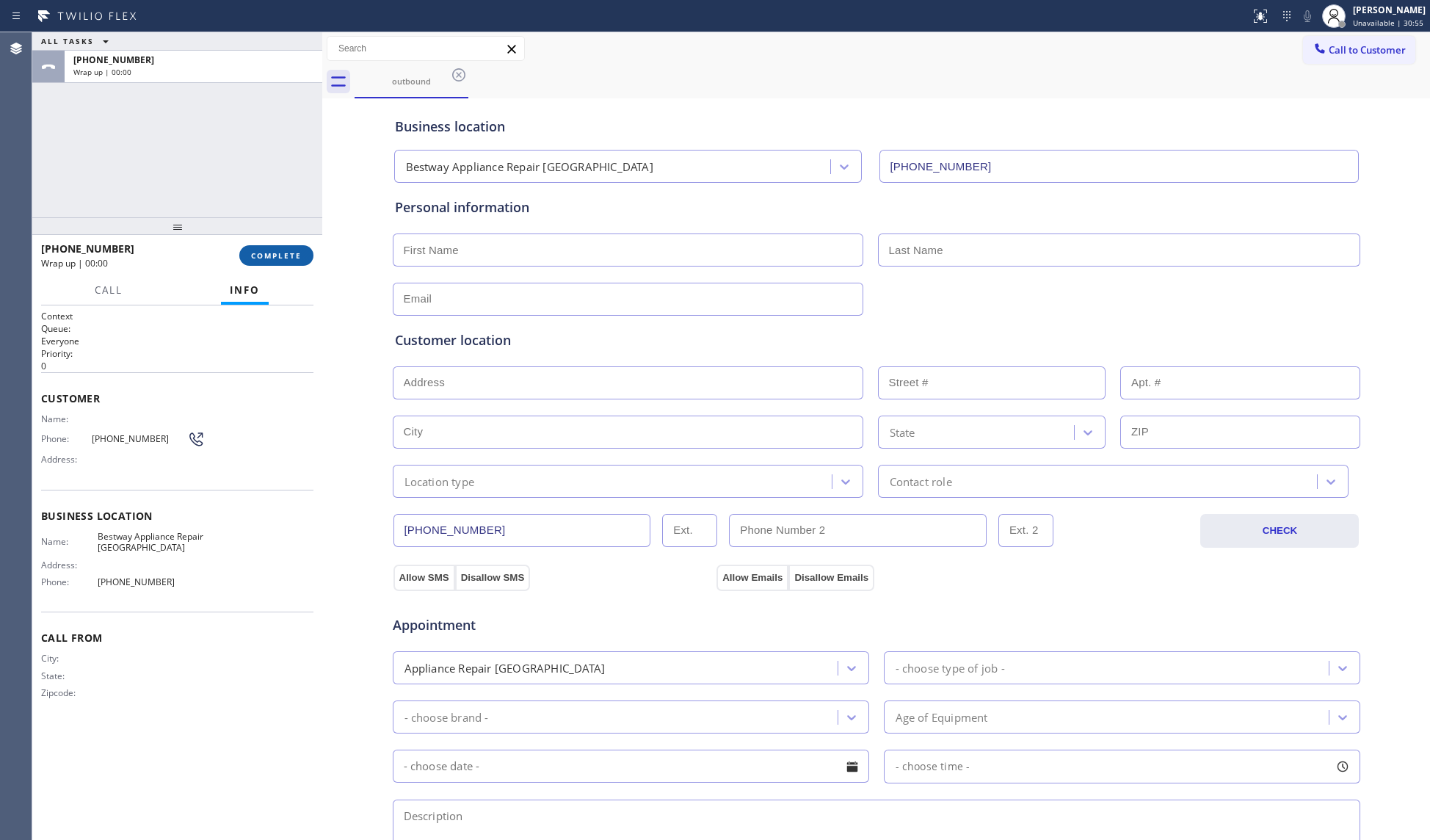
click at [310, 256] on button "COMPLETE" at bounding box center [276, 255] width 74 height 20
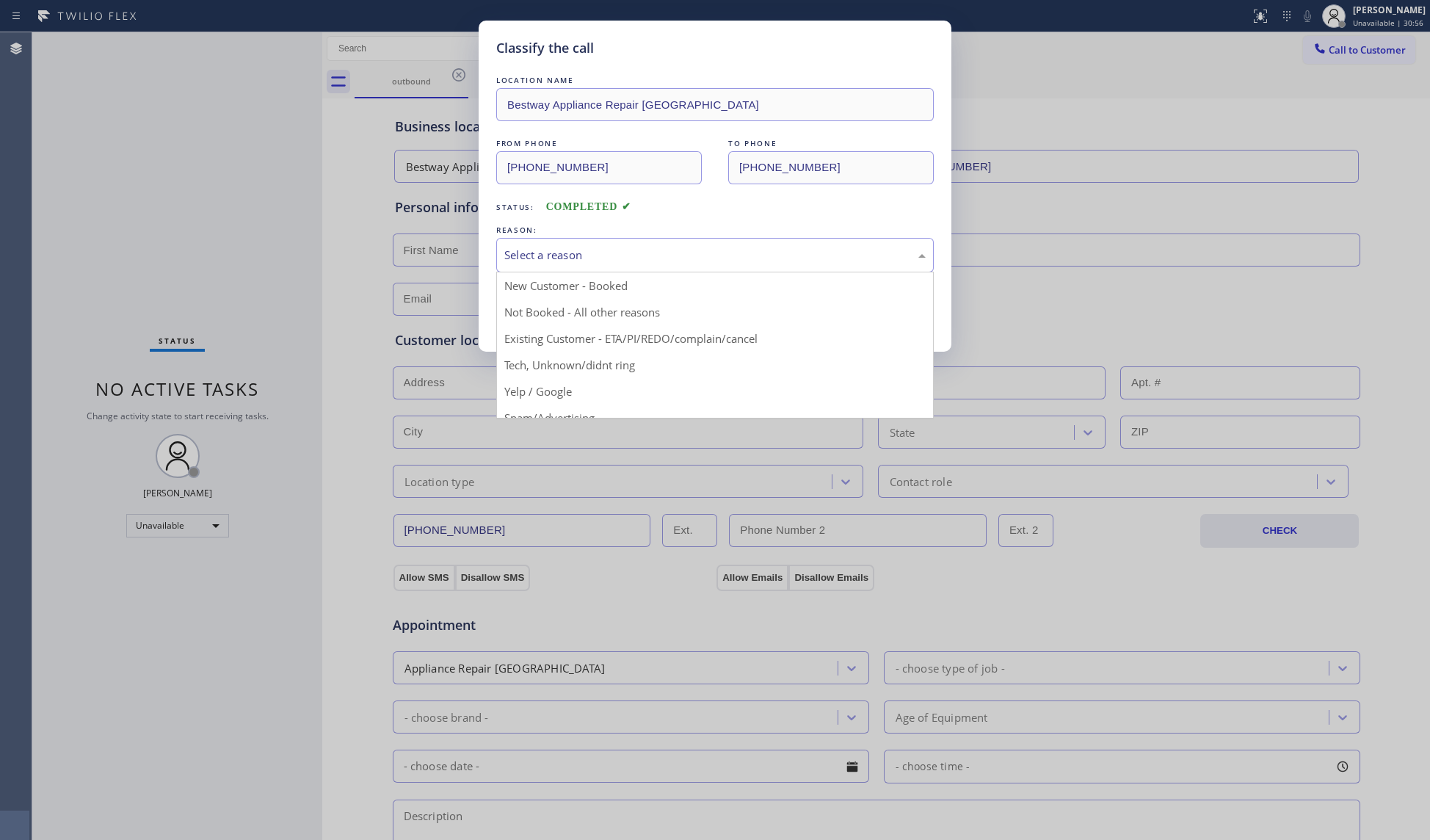
click at [586, 269] on div "Select a reason" at bounding box center [715, 255] width 438 height 34
click at [543, 312] on button "Save" at bounding box center [555, 310] width 118 height 47
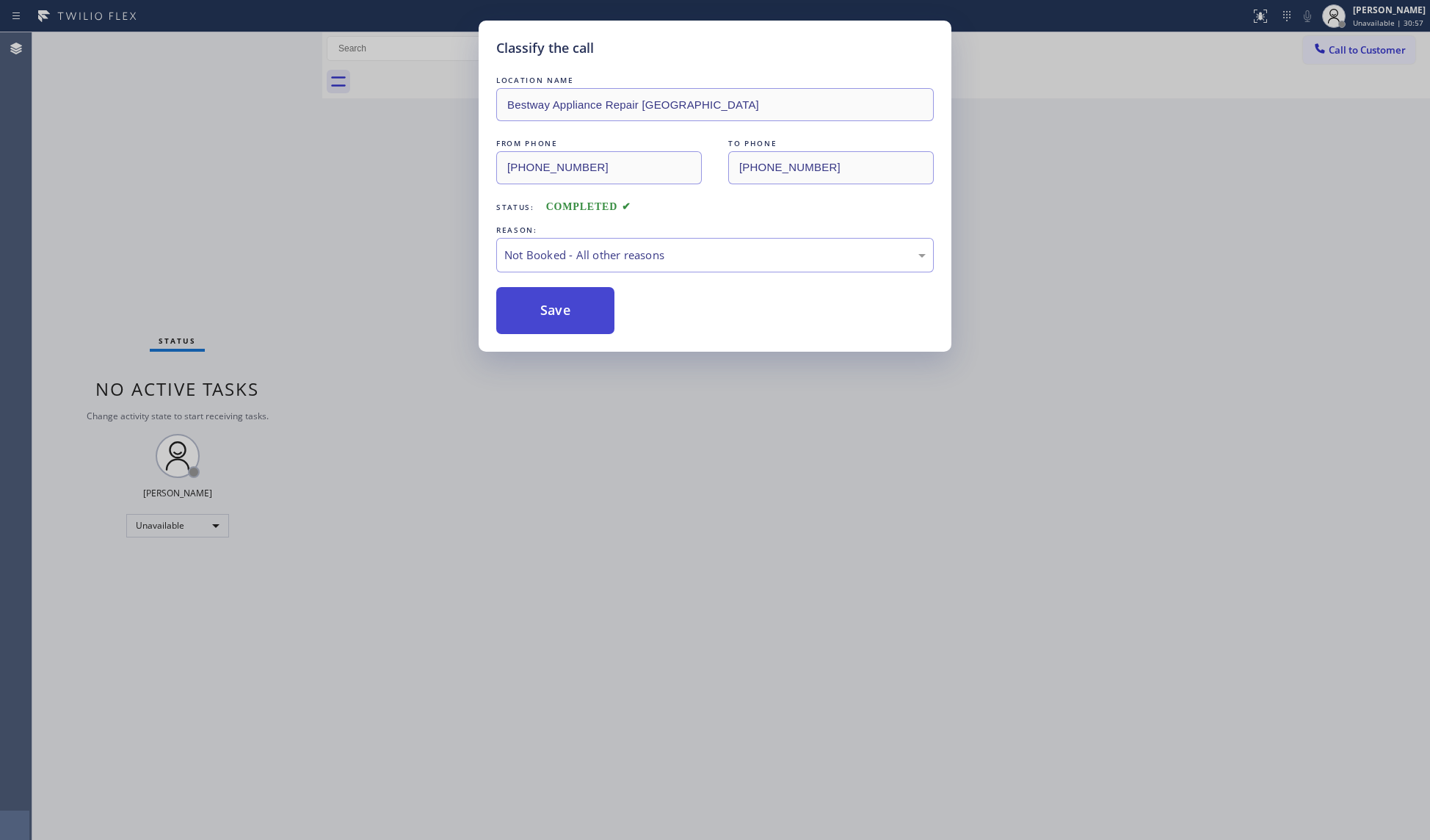
click at [544, 312] on button "Save" at bounding box center [555, 310] width 118 height 47
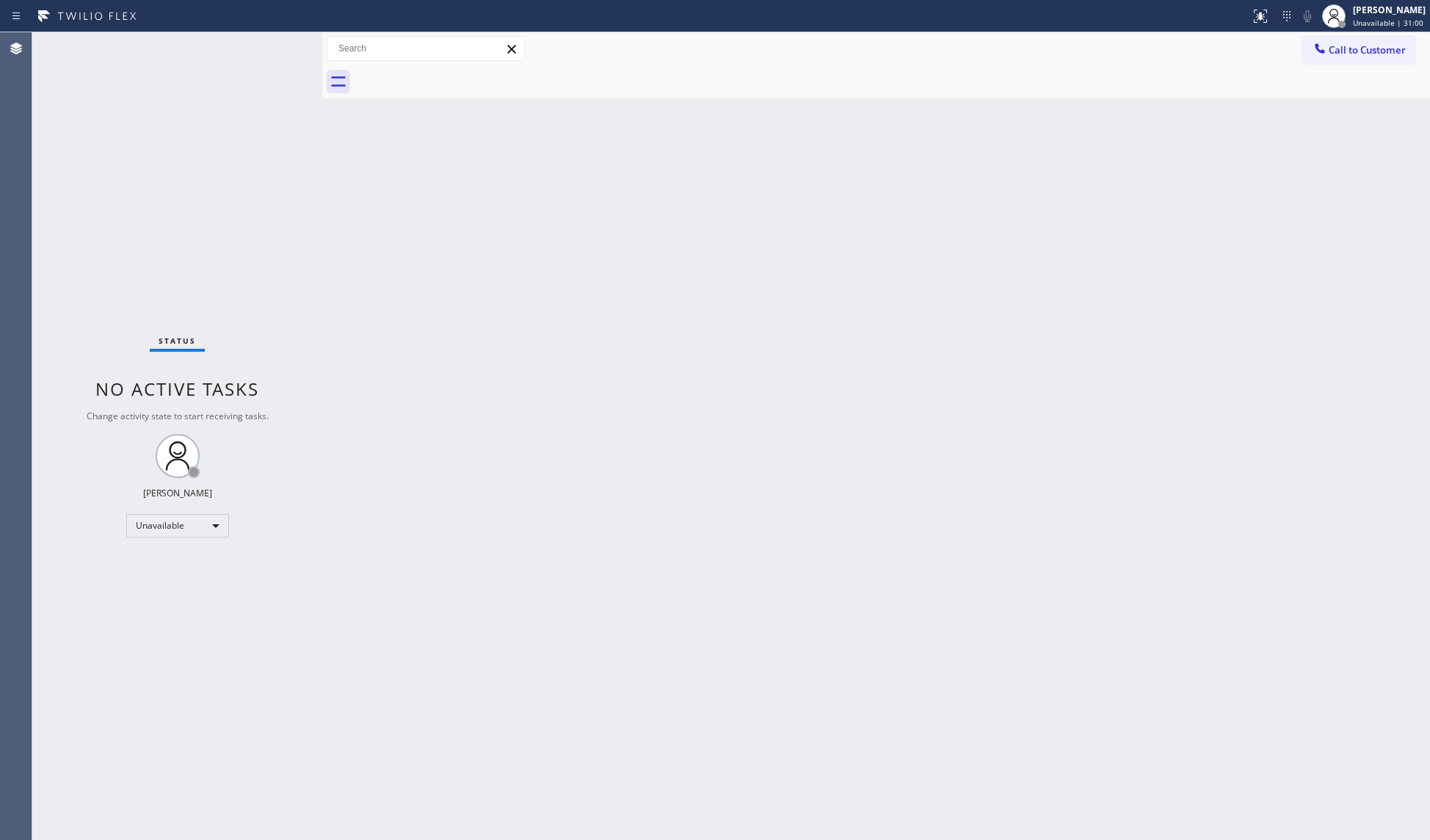
drag, startPoint x: 1352, startPoint y: 39, endPoint x: 1357, endPoint y: 50, distance: 12.1
click at [1352, 42] on button "Call to Customer" at bounding box center [1359, 50] width 112 height 28
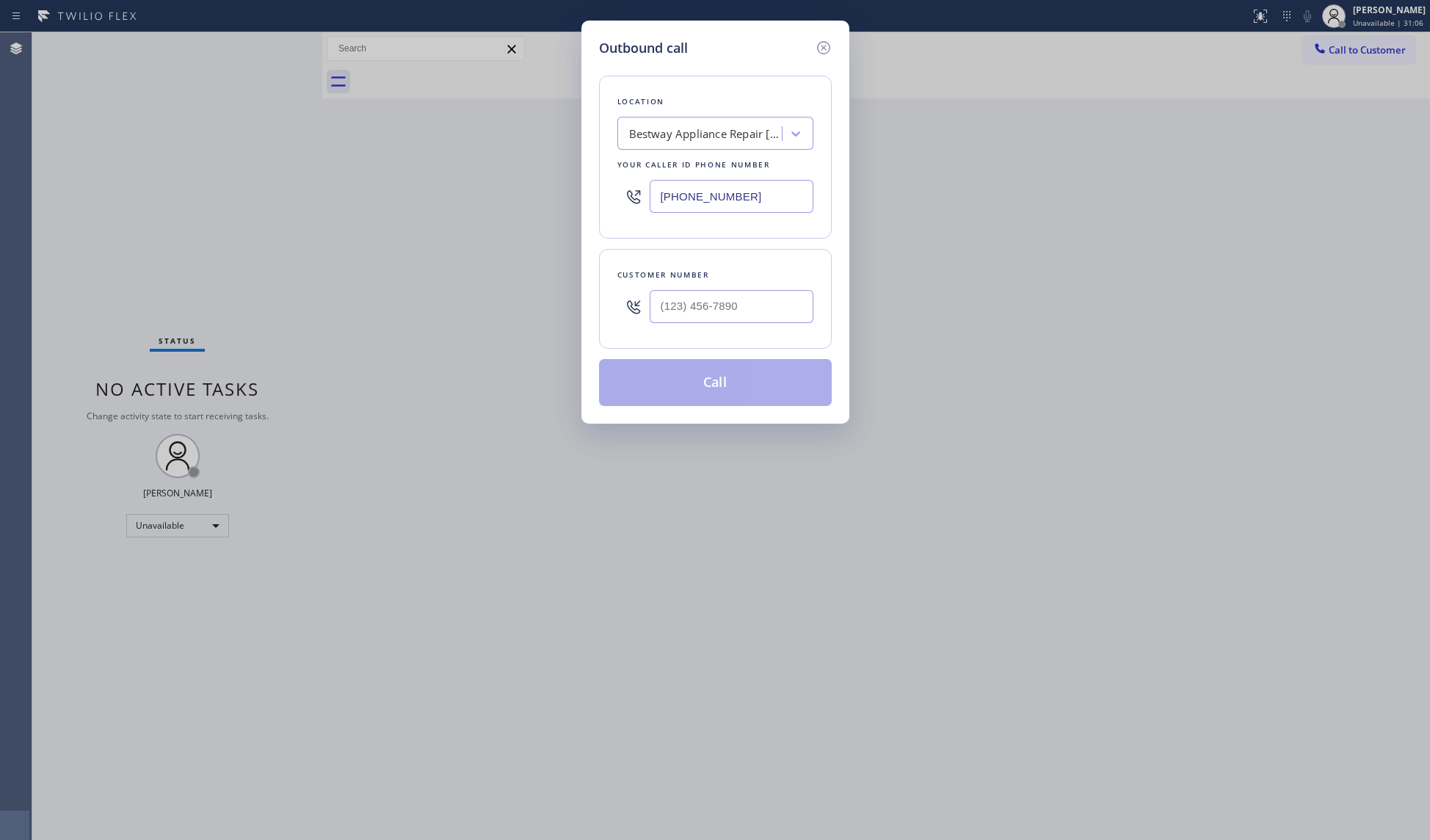
drag, startPoint x: 770, startPoint y: 198, endPoint x: 649, endPoint y: 197, distance: 121.0
click at [643, 197] on div "[PHONE_NUMBER]" at bounding box center [715, 196] width 196 height 48
paste input "2848"
type input "[PHONE_NUMBER]"
click at [787, 306] on input "(___) ___-____" at bounding box center [731, 306] width 164 height 33
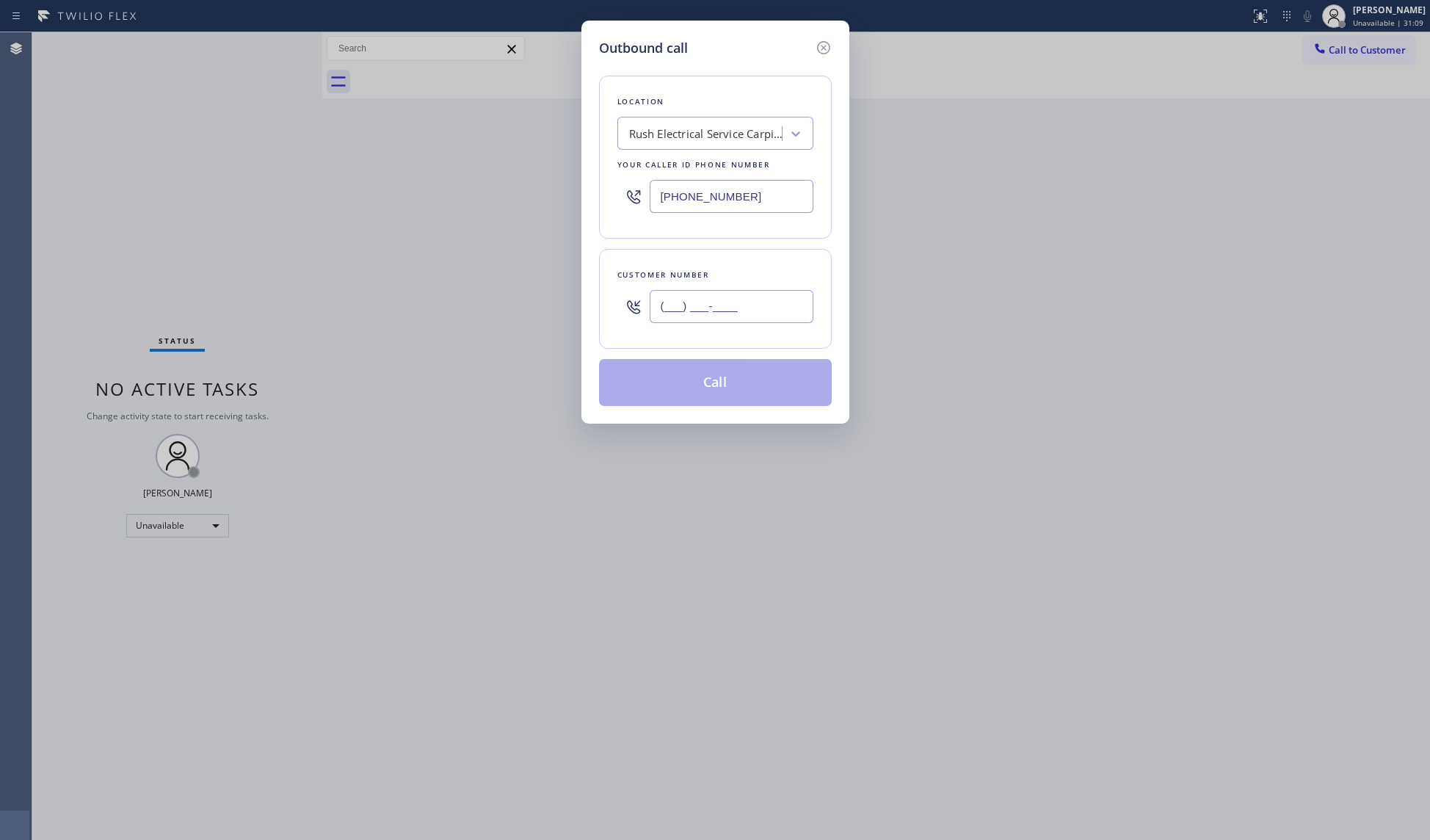
paste
type input "[PHONE_NUMBER]"
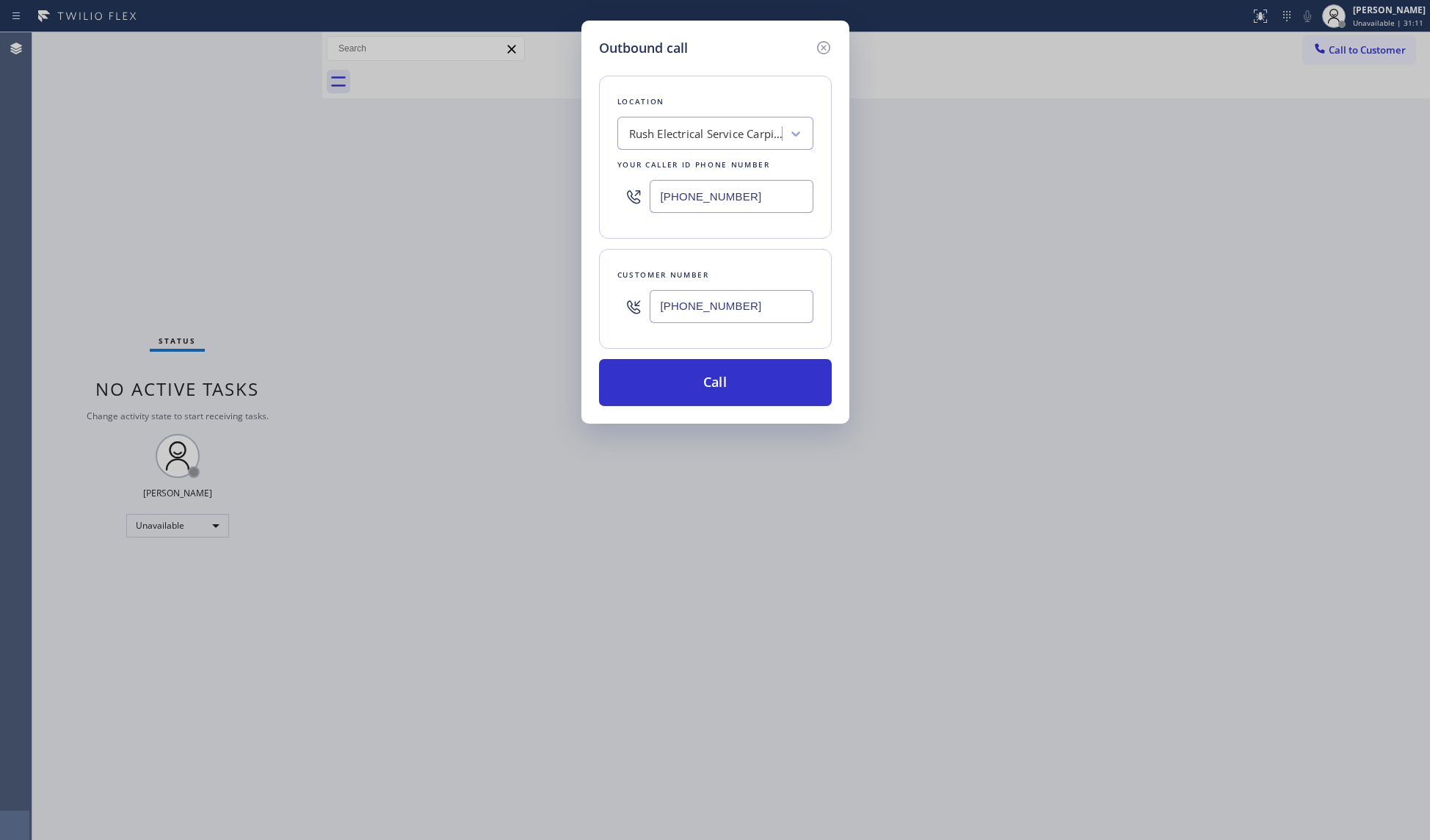
click at [744, 332] on div "Customer number [PHONE_NUMBER]" at bounding box center [715, 298] width 233 height 100
drag, startPoint x: 717, startPoint y: 377, endPoint x: 1217, endPoint y: 380, distance: 500.0
click at [717, 379] on button "Call" at bounding box center [715, 383] width 233 height 47
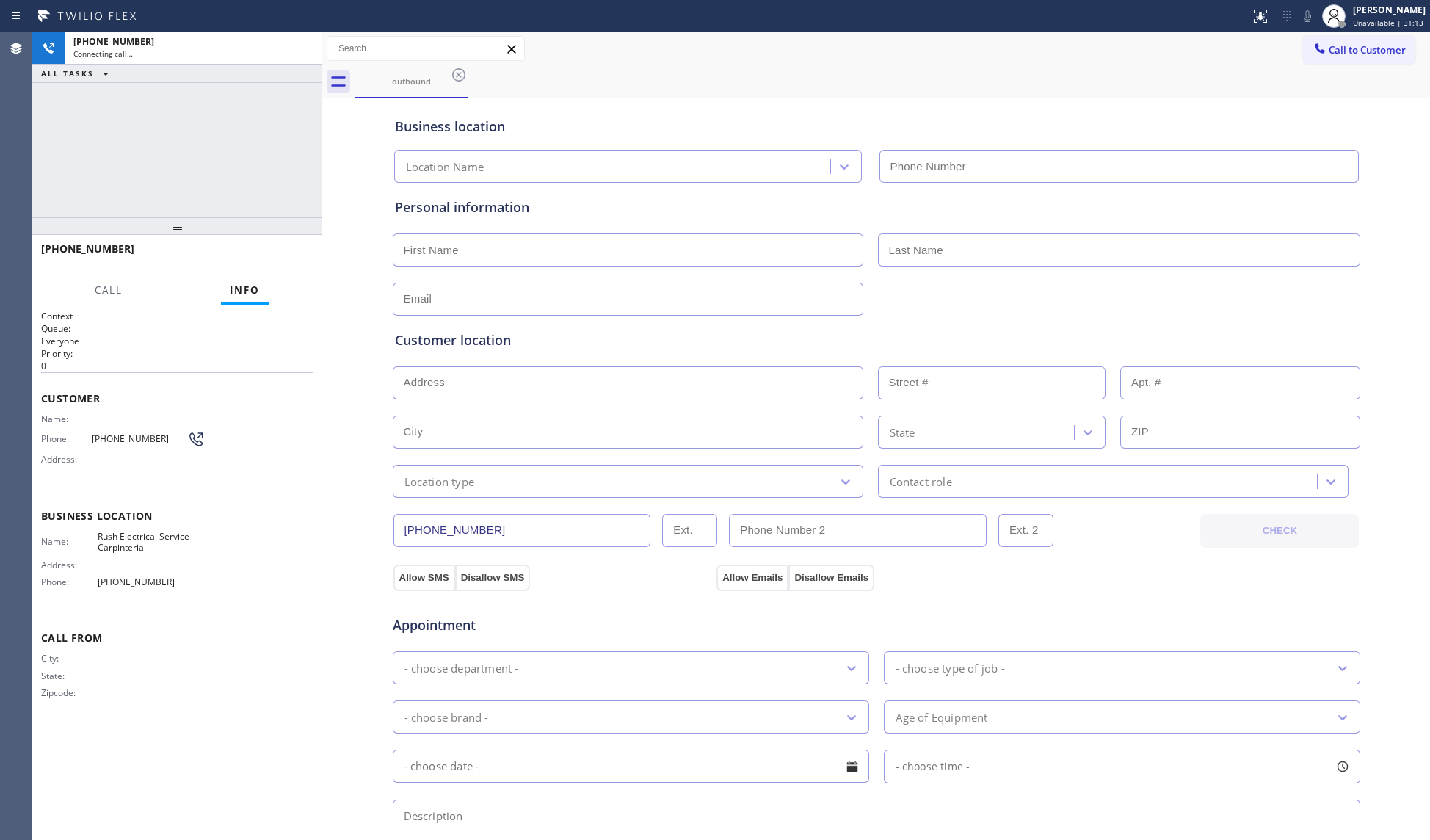
type input "[PHONE_NUMBER]"
click at [648, 113] on div "Business location Rush Electrical Service Carpinteria [PHONE_NUMBER]" at bounding box center [876, 142] width 969 height 81
click at [295, 121] on div "[PHONE_NUMBER] Connecting call… ALL TASKS ALL TASKS ACTIVE TASKS TASKS IN WRAP …" at bounding box center [178, 125] width 290 height 185
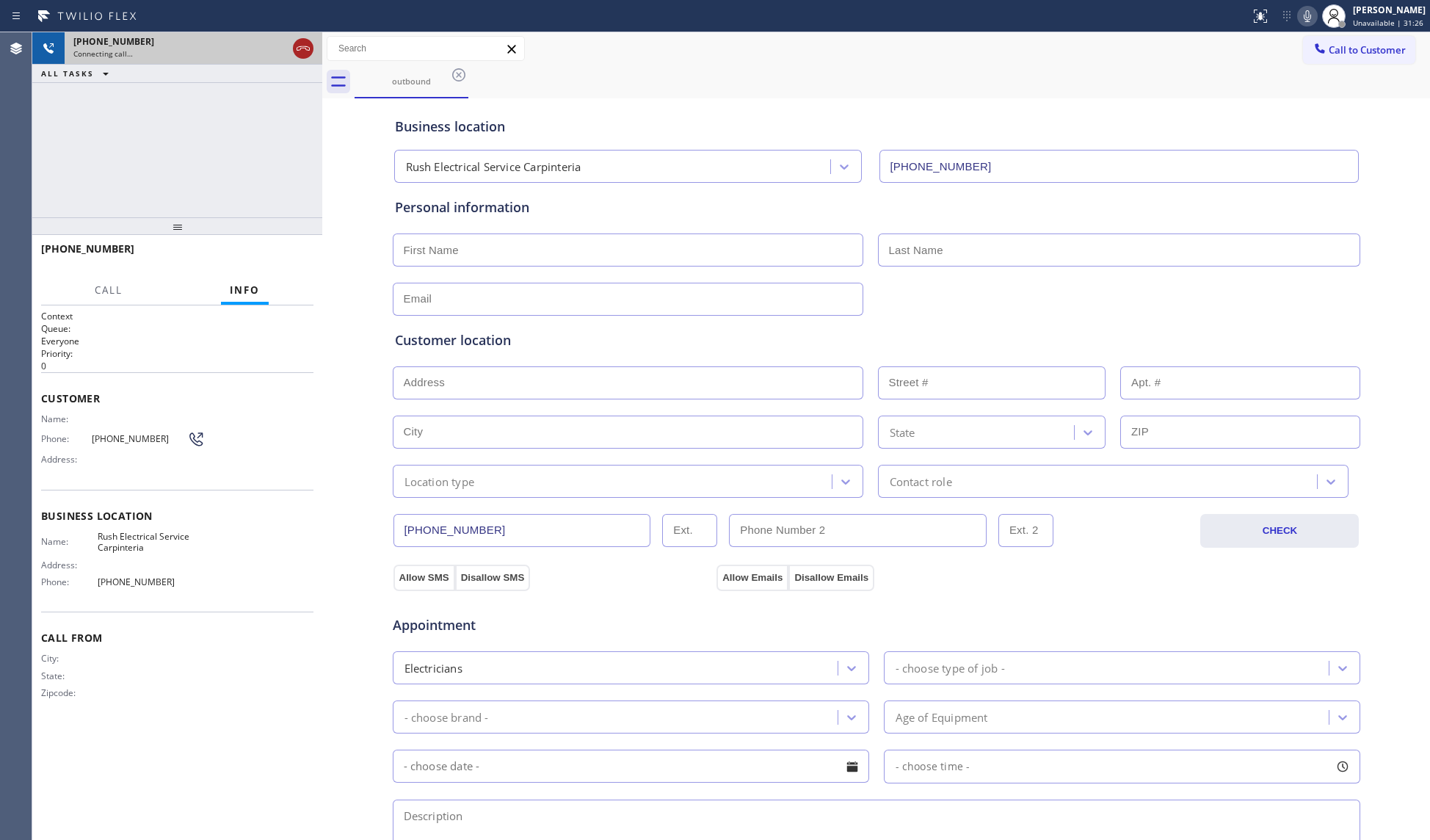
click at [303, 47] on icon at bounding box center [303, 49] width 18 height 18
click at [451, 81] on div "outbound" at bounding box center [411, 81] width 114 height 33
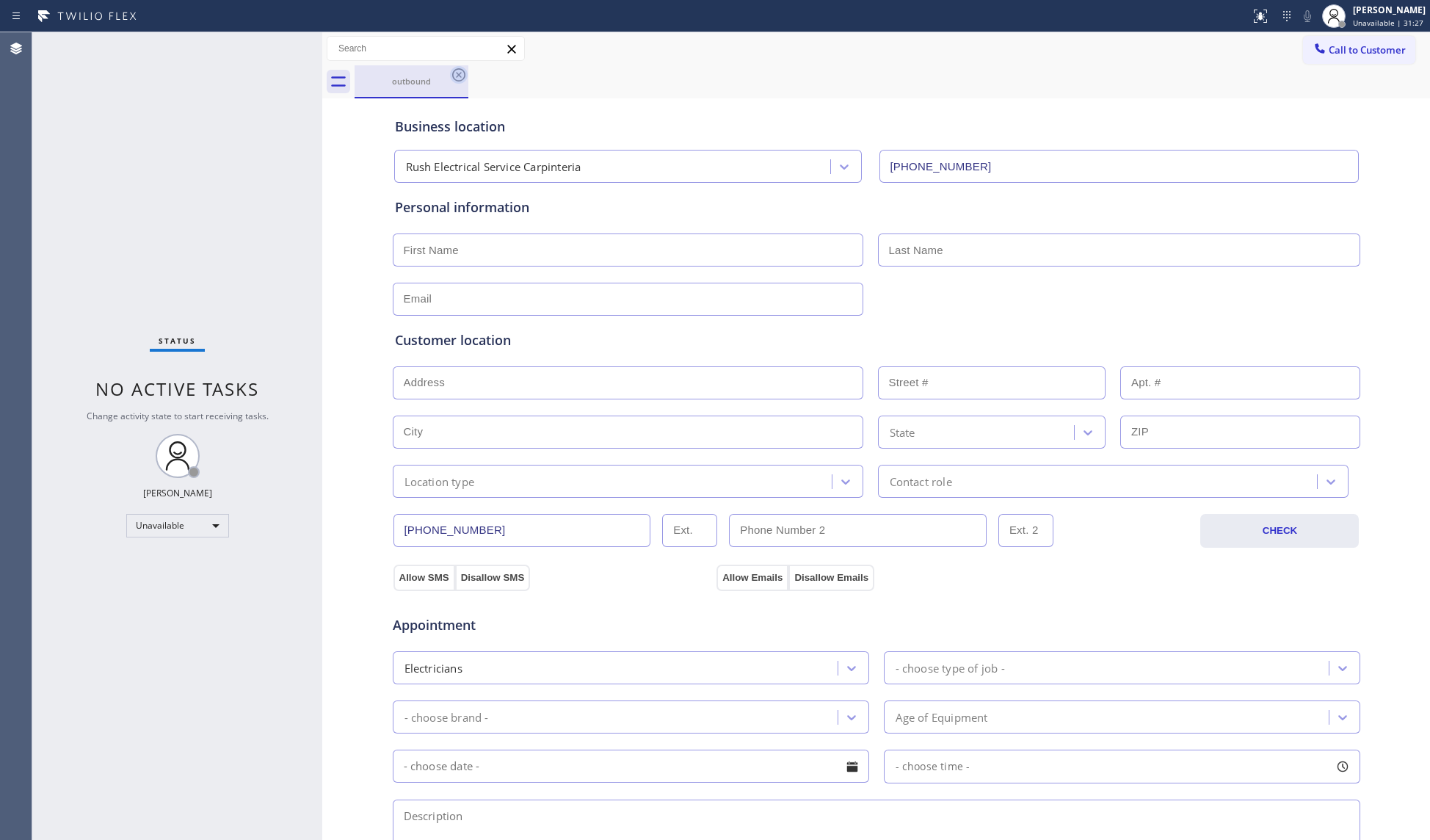
click at [460, 75] on icon at bounding box center [459, 75] width 13 height 13
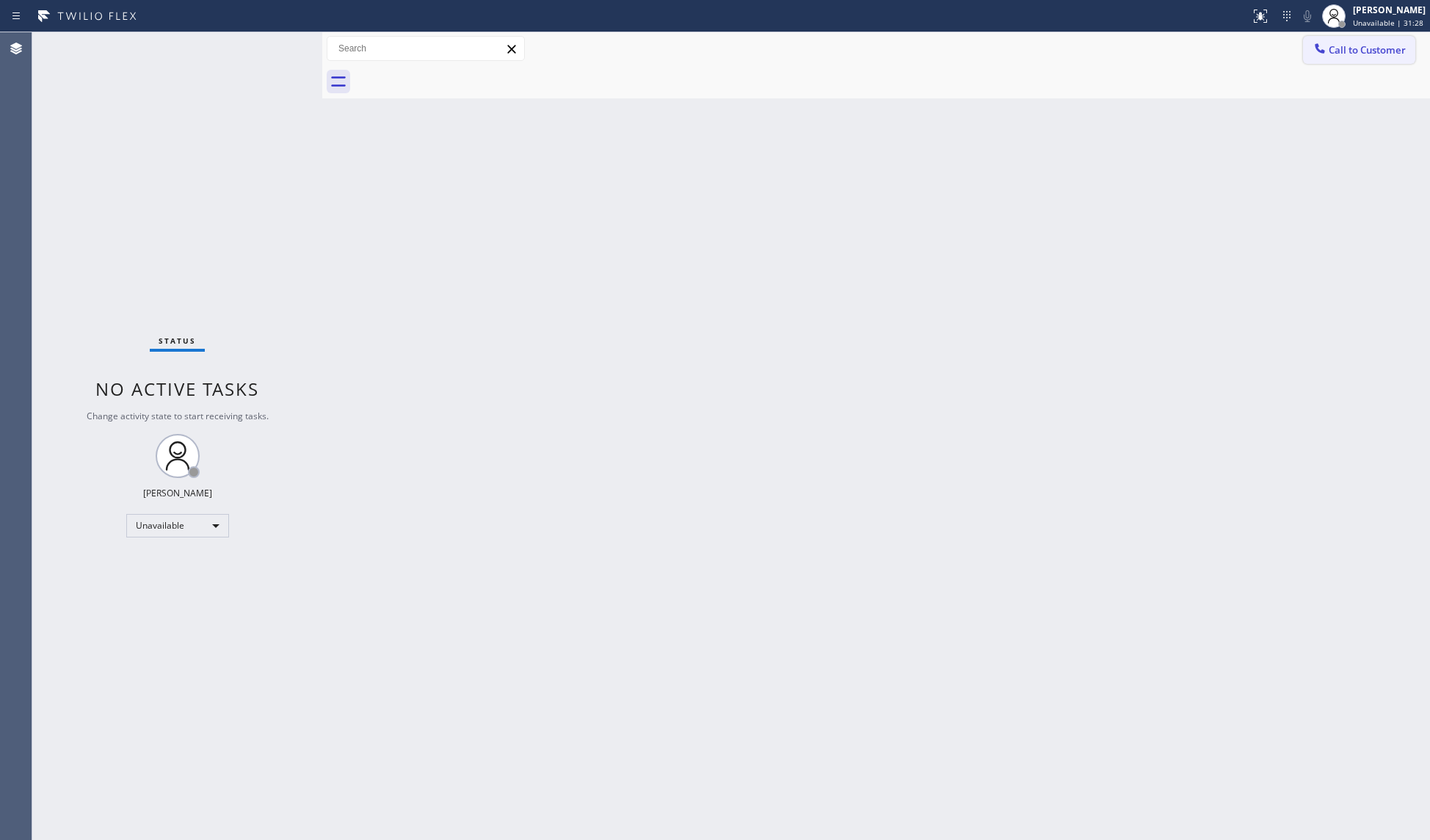
click at [1342, 48] on span "Call to Customer" at bounding box center [1366, 50] width 77 height 13
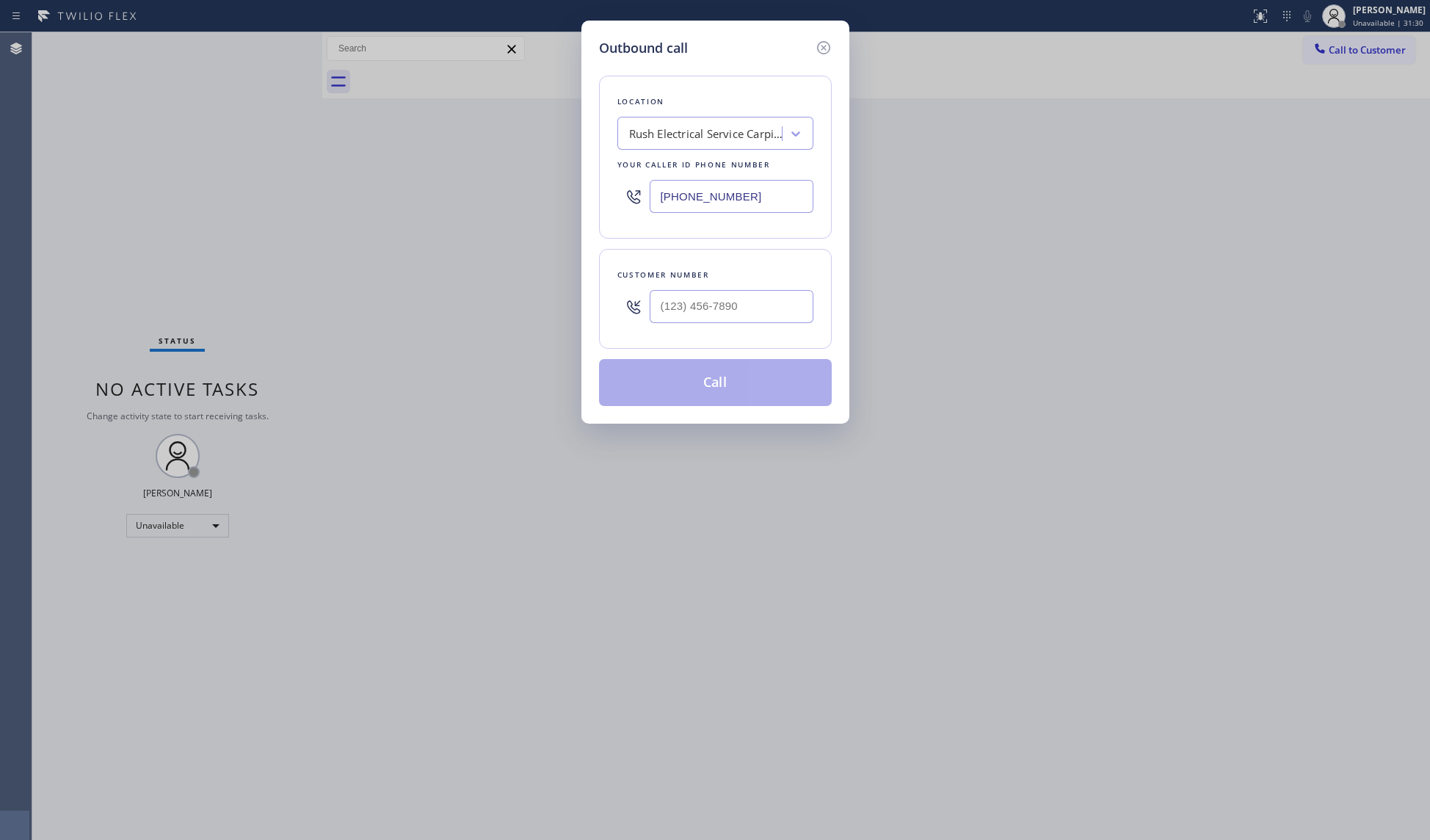
drag, startPoint x: 768, startPoint y: 201, endPoint x: 672, endPoint y: 205, distance: 96.1
click at [570, 194] on div "Outbound call Location Rush Electrical Service Carpinteria Your caller id phone…" at bounding box center [715, 420] width 1430 height 840
type input "[PHONE_NUMBER]"
click at [740, 318] on input "(___) ___-____" at bounding box center [731, 306] width 164 height 33
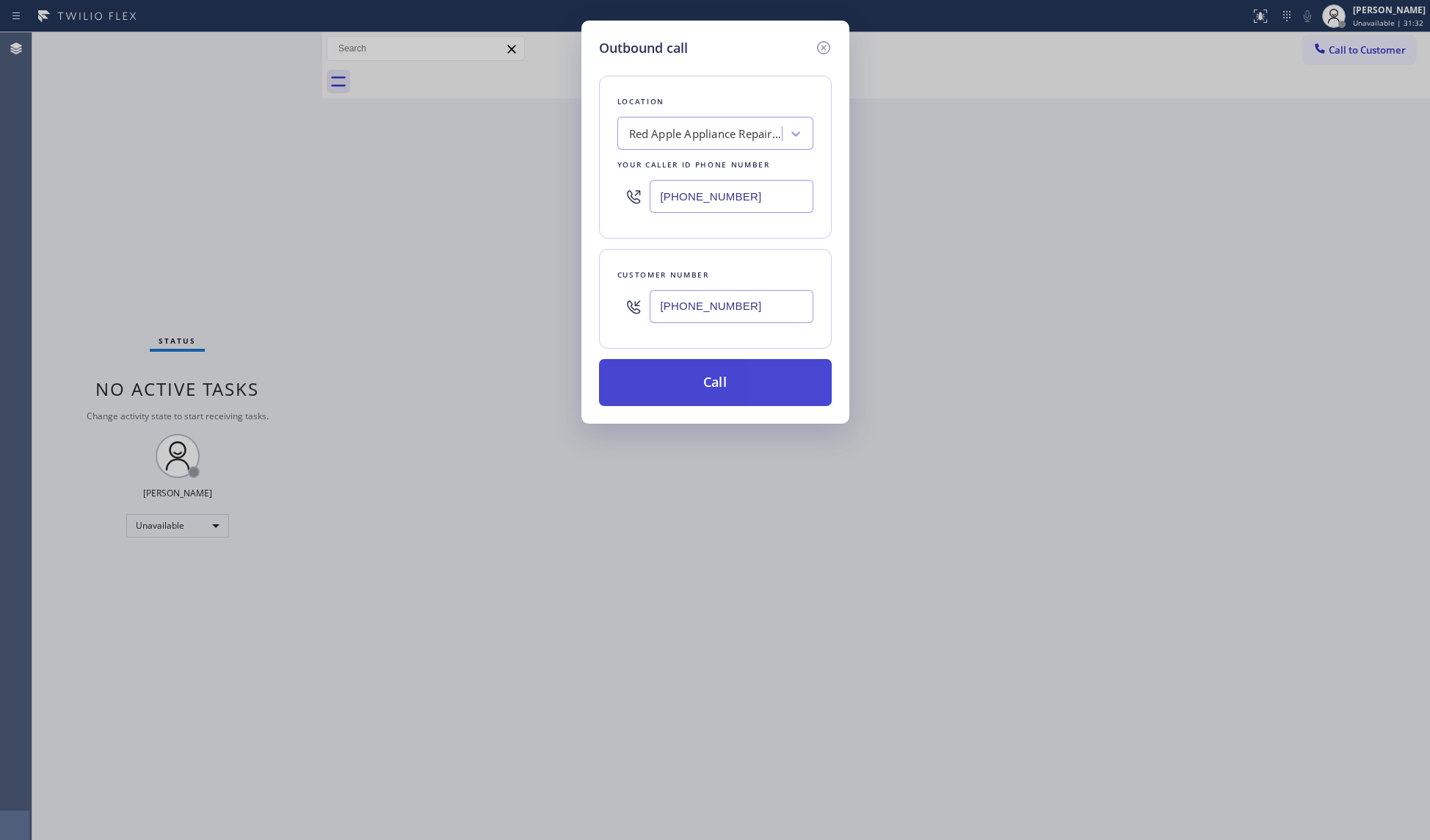
type input "[PHONE_NUMBER]"
click at [720, 396] on button "Call" at bounding box center [715, 383] width 233 height 47
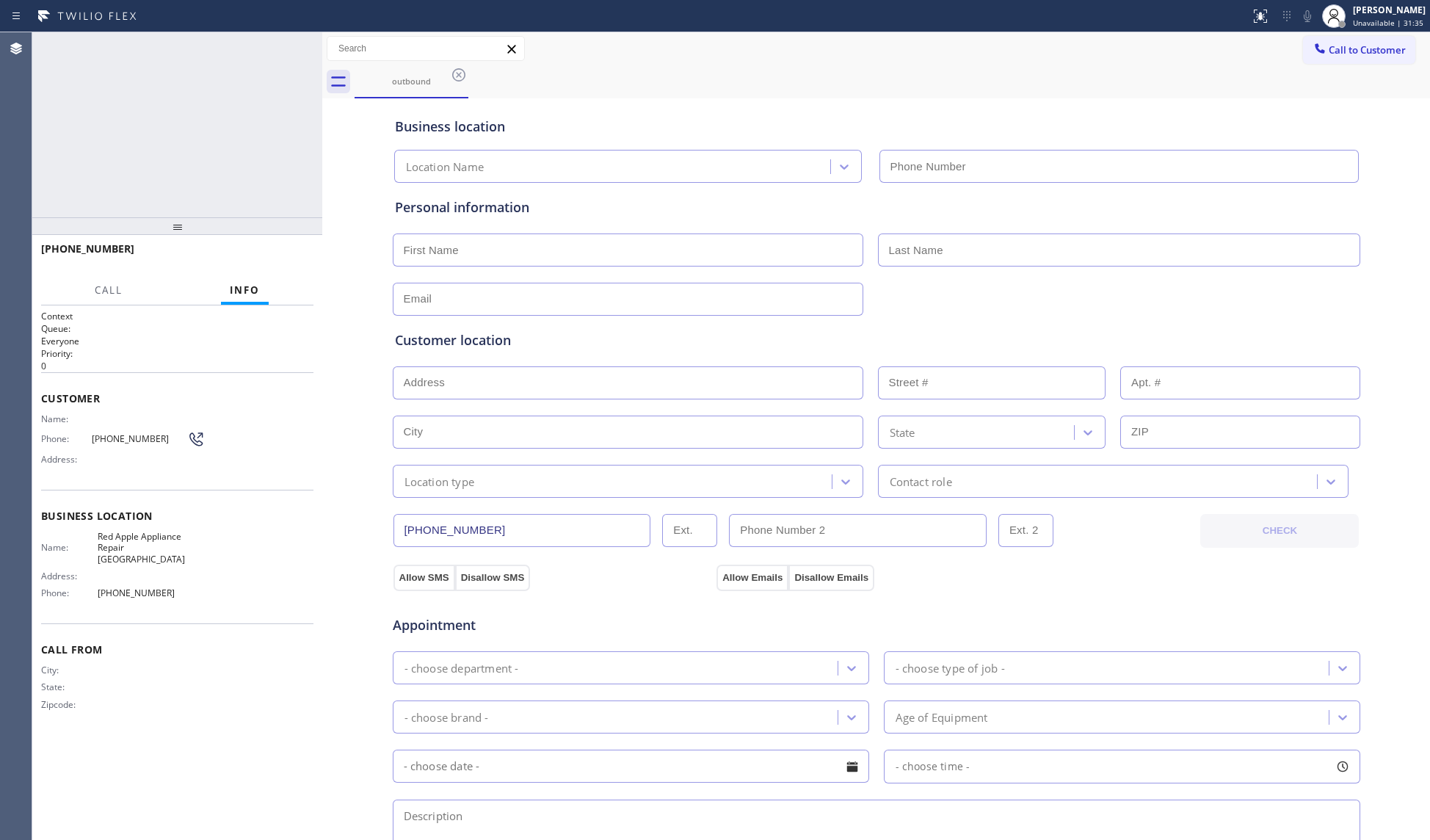
type input "[PHONE_NUMBER]"
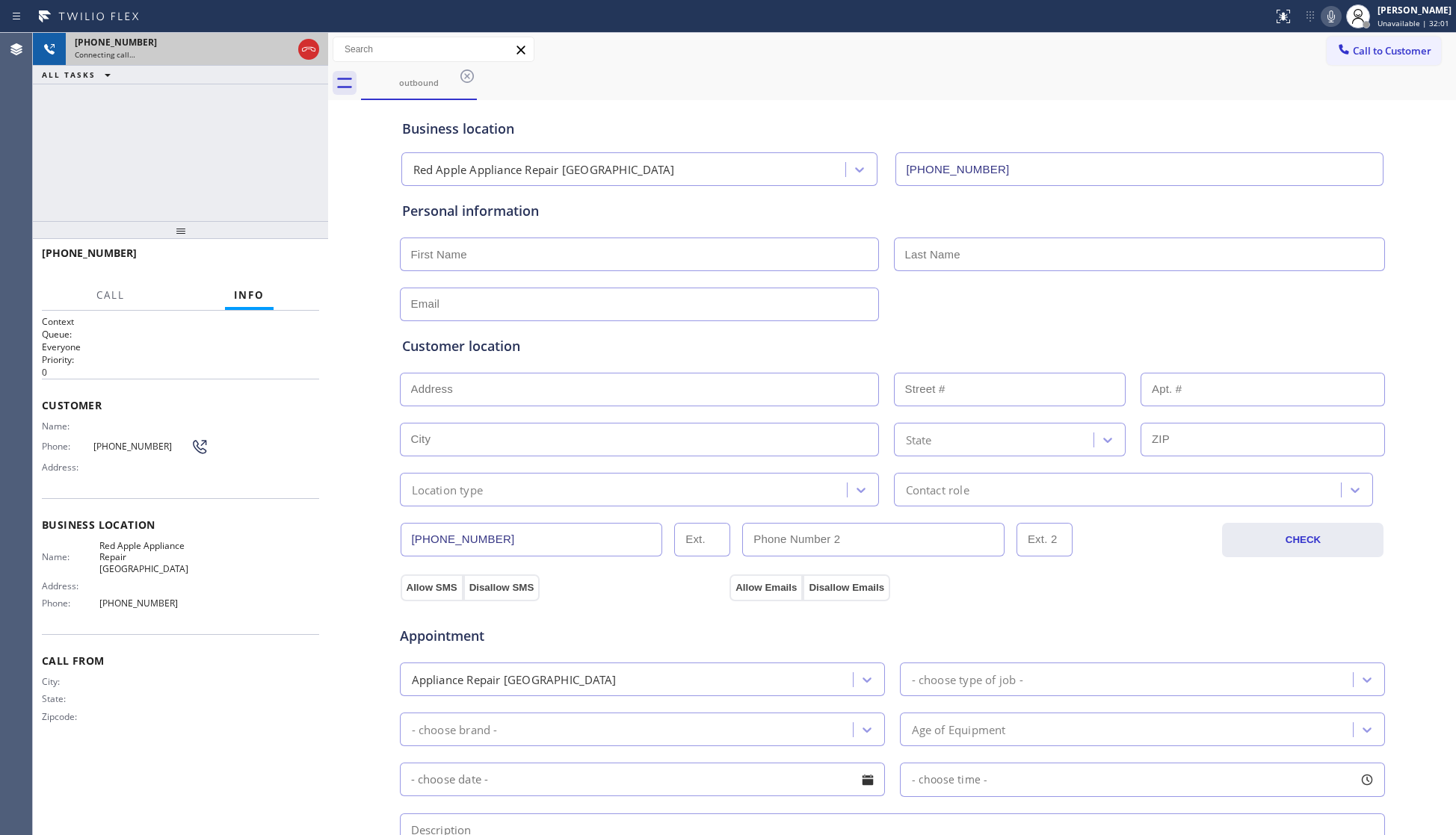
click at [303, 34] on div at bounding box center [309, 50] width 27 height 33
click at [309, 42] on icon at bounding box center [309, 50] width 18 height 18
click at [311, 46] on div "[PHONE_NUMBER]" at bounding box center [197, 41] width 245 height 12
click at [312, 51] on div "Connecting call…" at bounding box center [197, 54] width 245 height 11
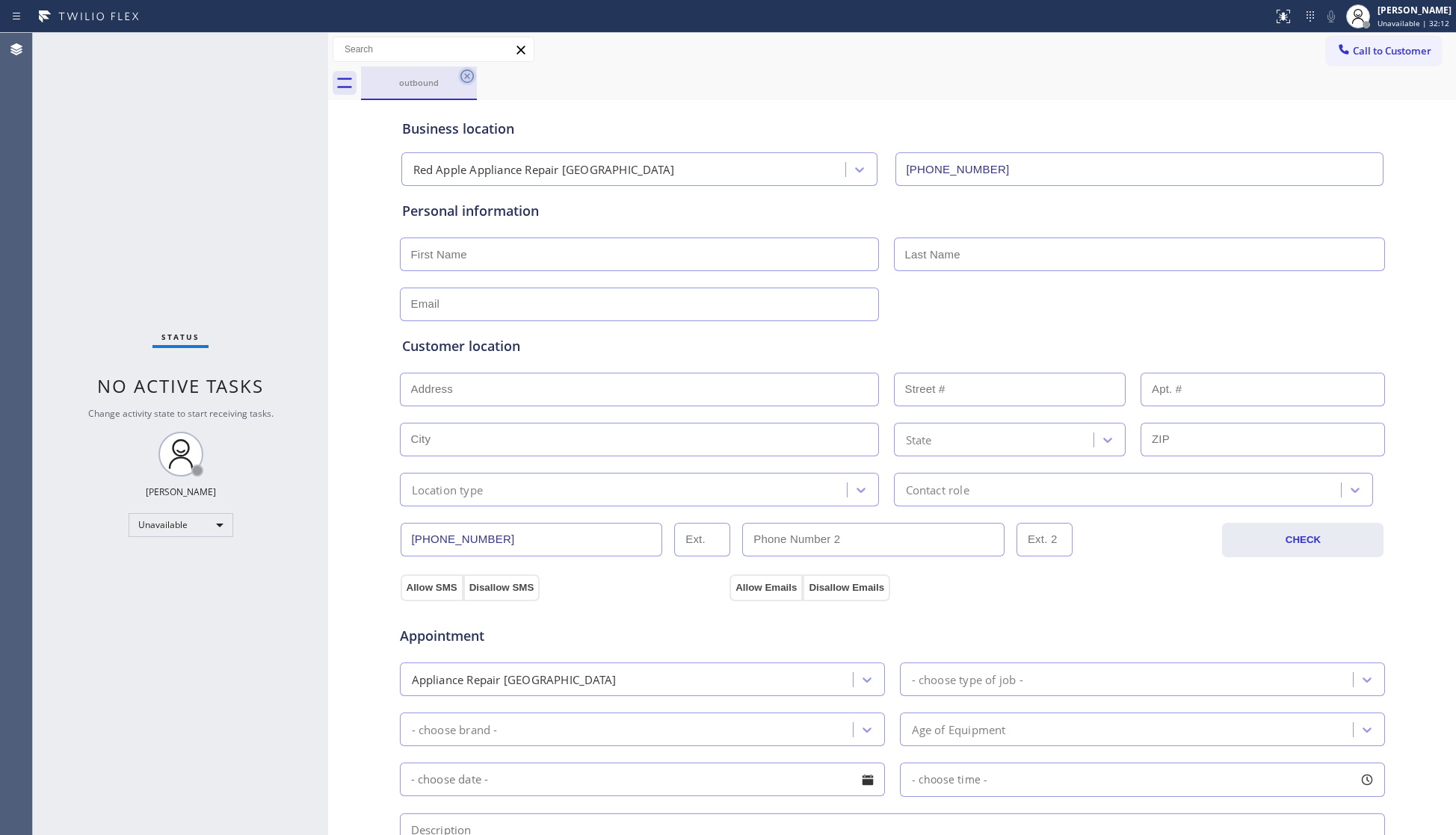
click at [467, 75] on icon at bounding box center [467, 76] width 18 height 18
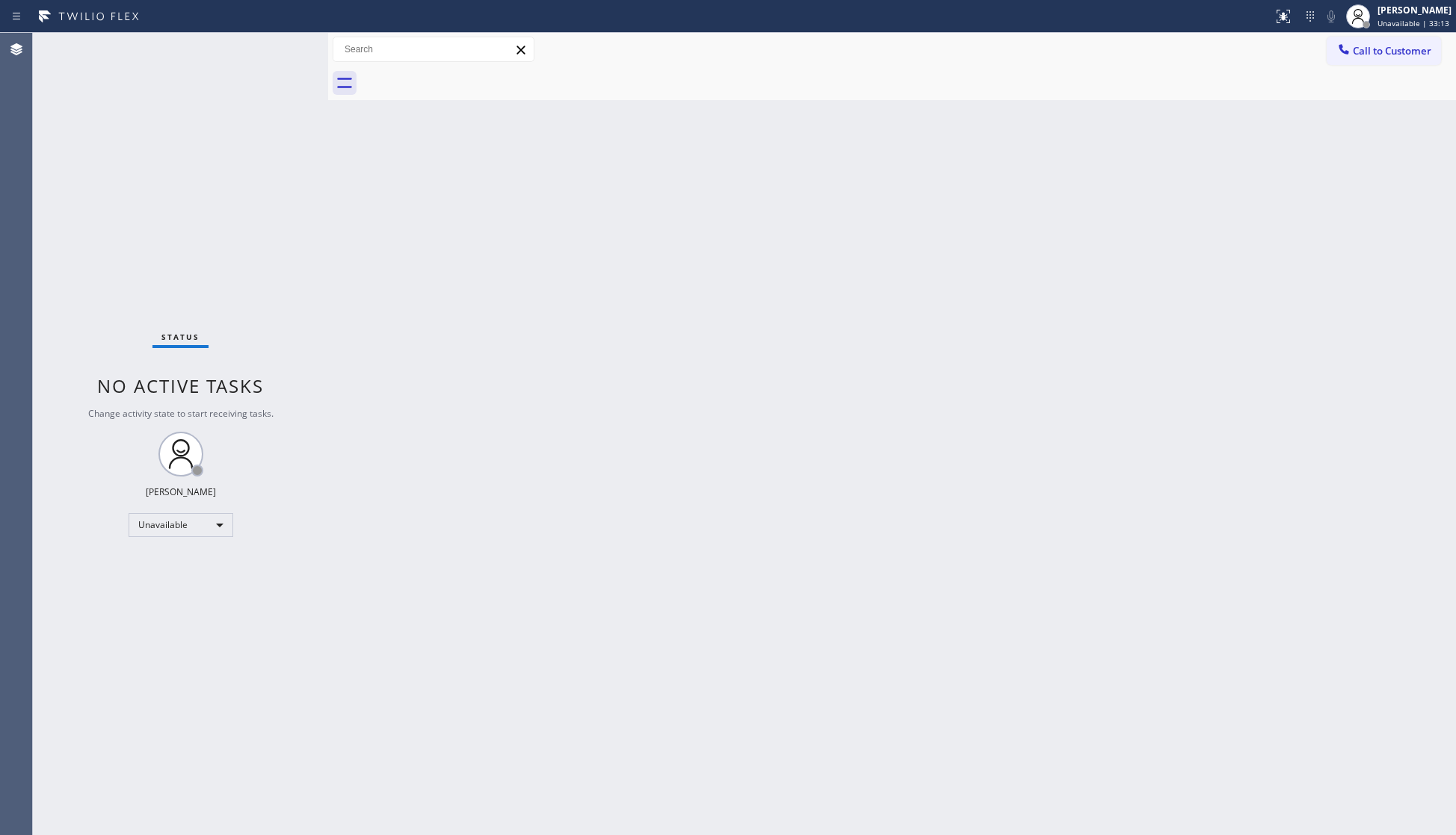
click at [879, 330] on div "Back to Dashboard Change Sender ID Customers Technicians Select a contact Outbo…" at bounding box center [891, 434] width 1127 height 802
drag, startPoint x: 1364, startPoint y: 40, endPoint x: 1404, endPoint y: 95, distance: 68.0
click at [1363, 40] on button "Call to Customer" at bounding box center [1384, 51] width 114 height 28
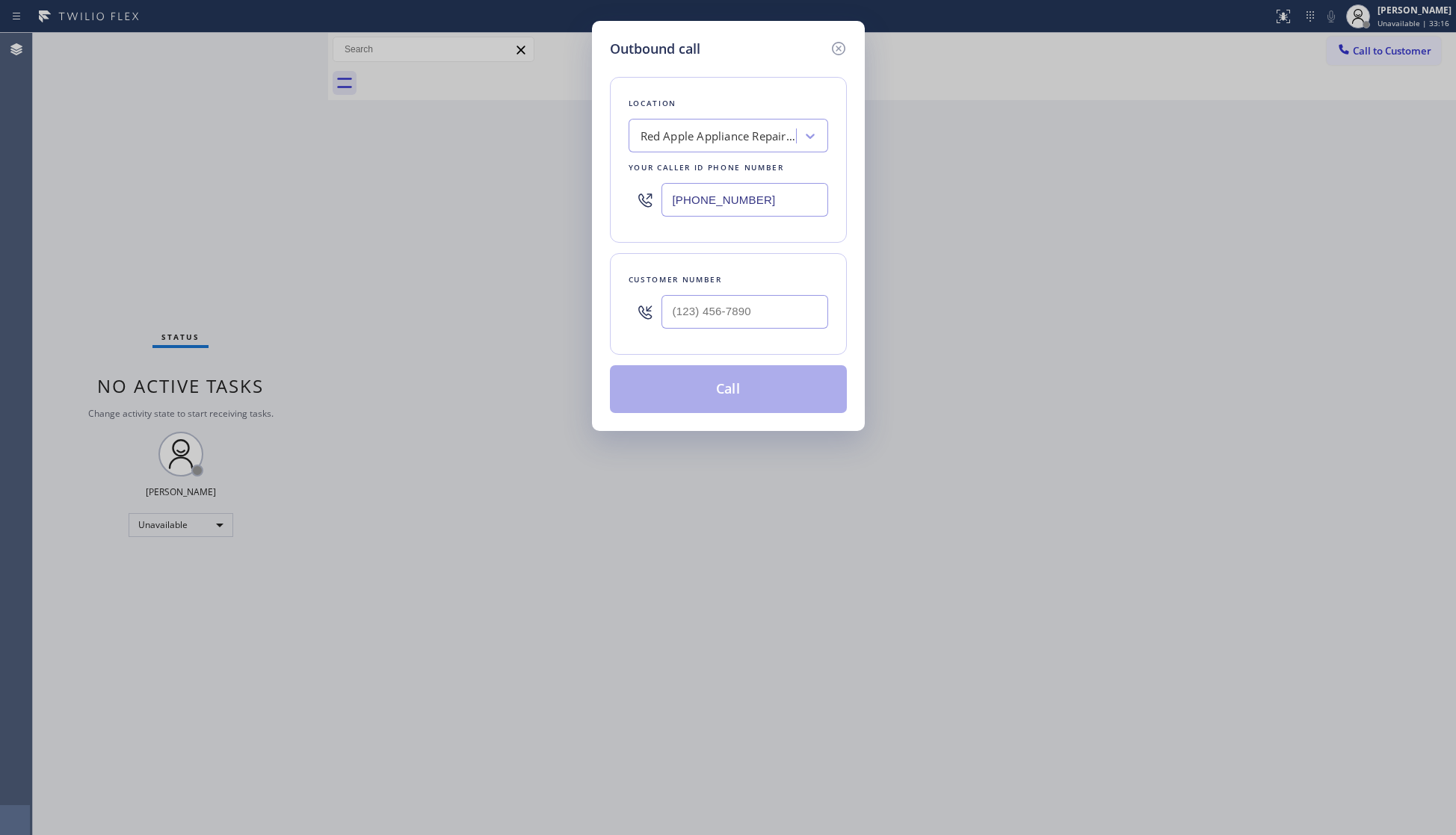
drag, startPoint x: 742, startPoint y: 206, endPoint x: 761, endPoint y: 201, distance: 19.6
click at [743, 206] on input "[PHONE_NUMBER]" at bounding box center [744, 200] width 167 height 34
drag, startPoint x: 761, startPoint y: 201, endPoint x: 667, endPoint y: 206, distance: 94.1
click at [667, 206] on input "[PHONE_NUMBER]" at bounding box center [744, 200] width 167 height 34
type input "[PHONE_NUMBER]"
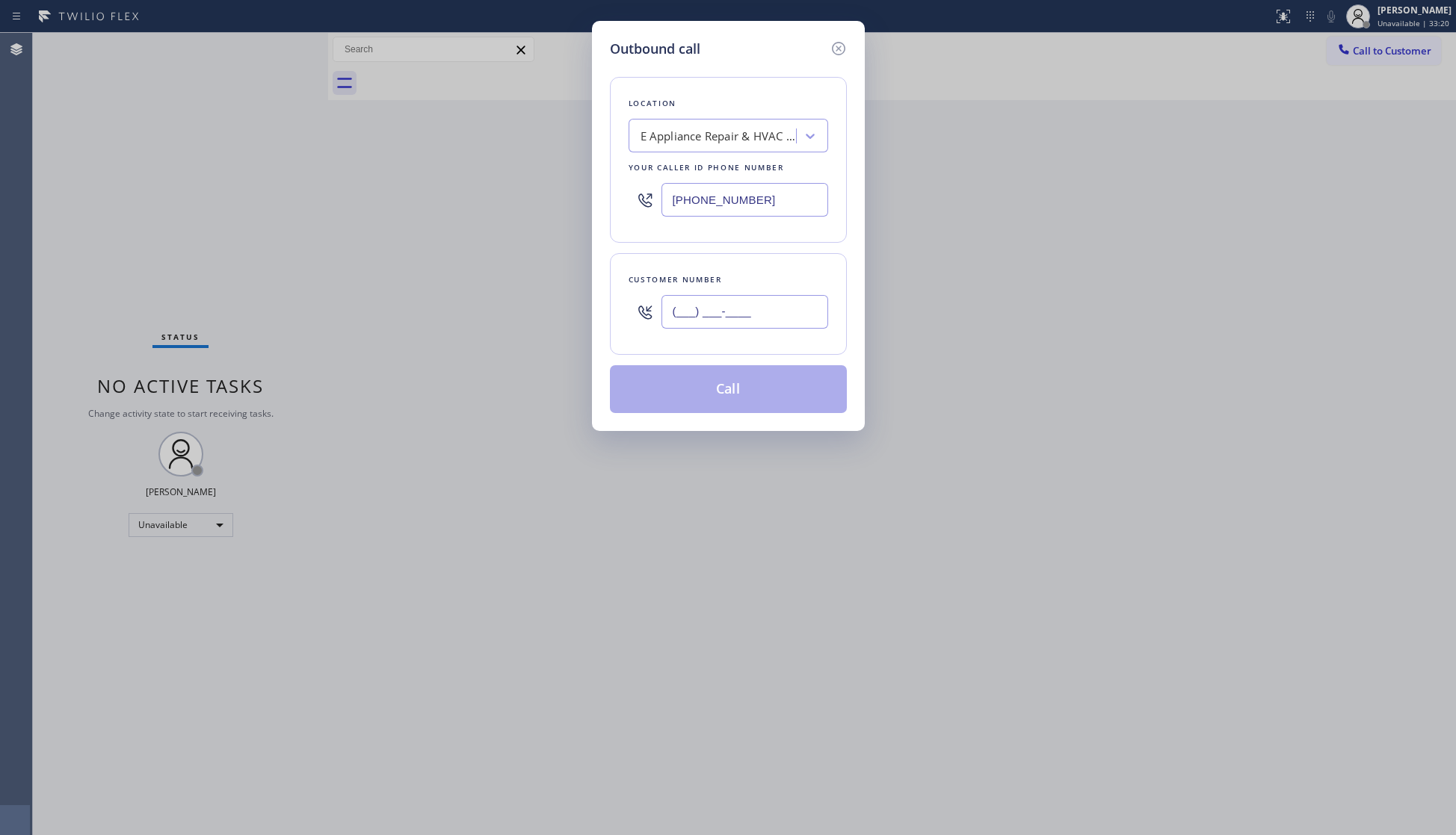
click at [794, 328] on input "(___) ___-____" at bounding box center [744, 312] width 167 height 34
type input "[PHONE_NUMBER]"
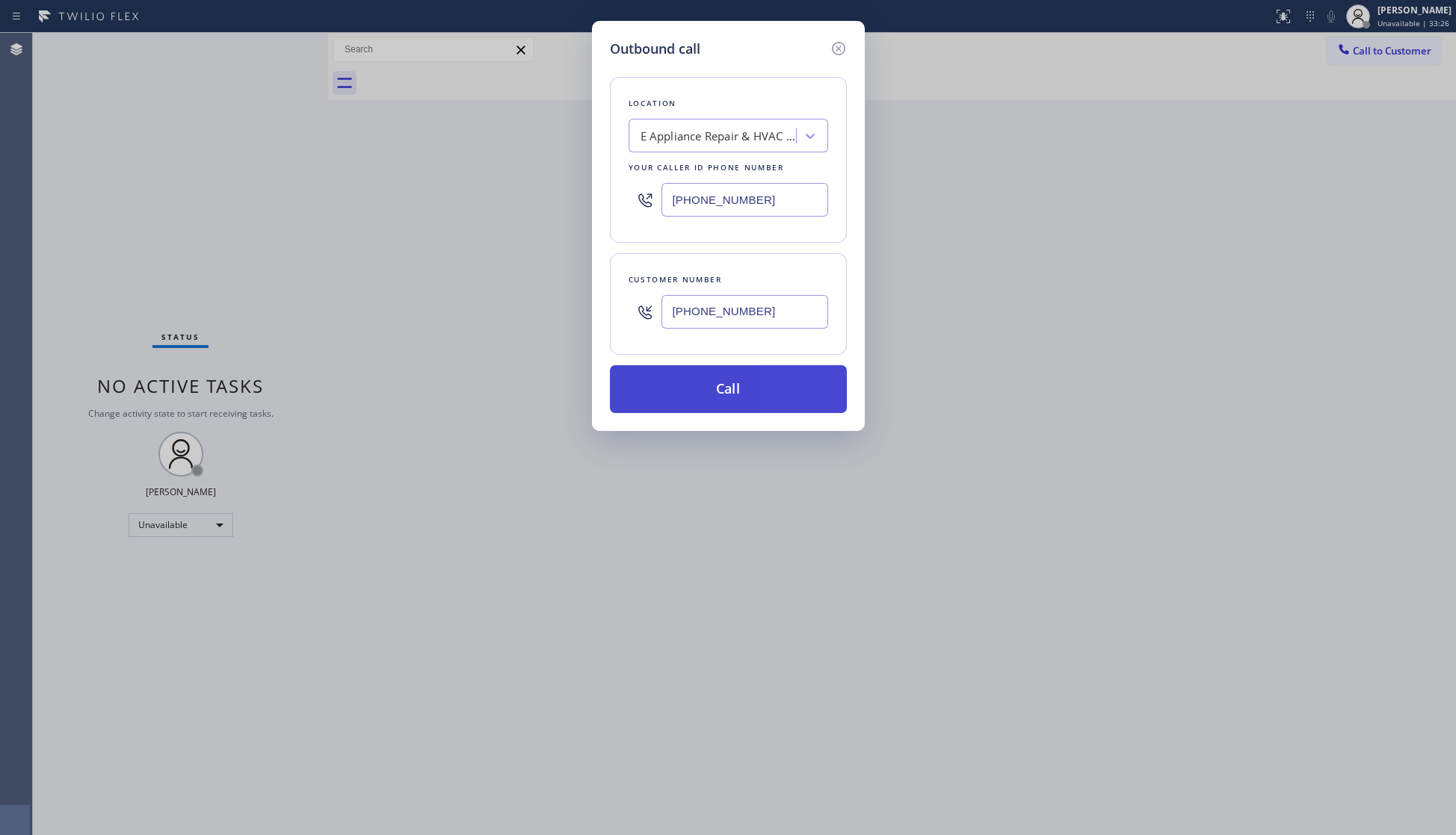
click at [694, 387] on button "Call" at bounding box center [728, 390] width 237 height 48
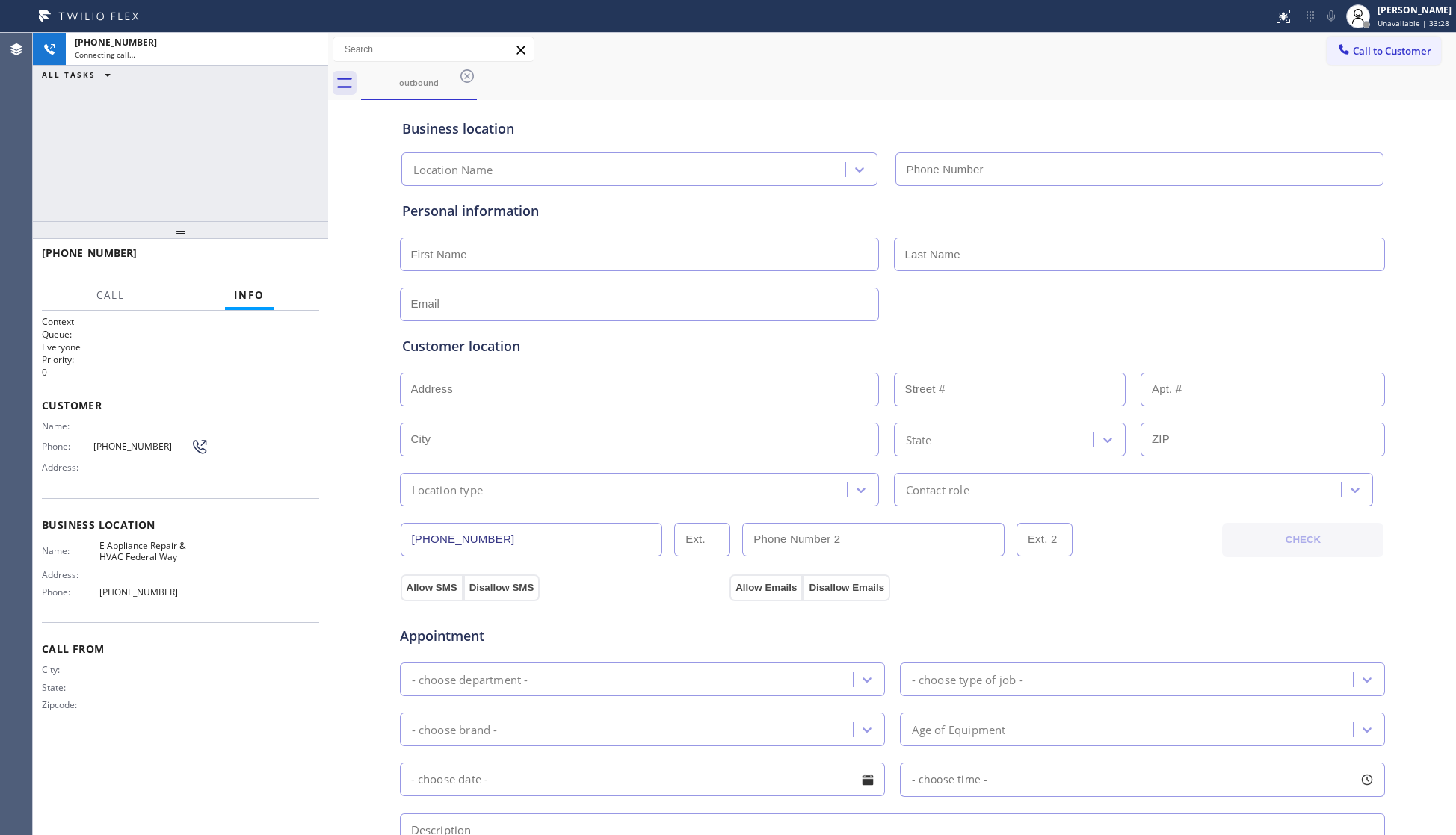
type input "[PHONE_NUMBER]"
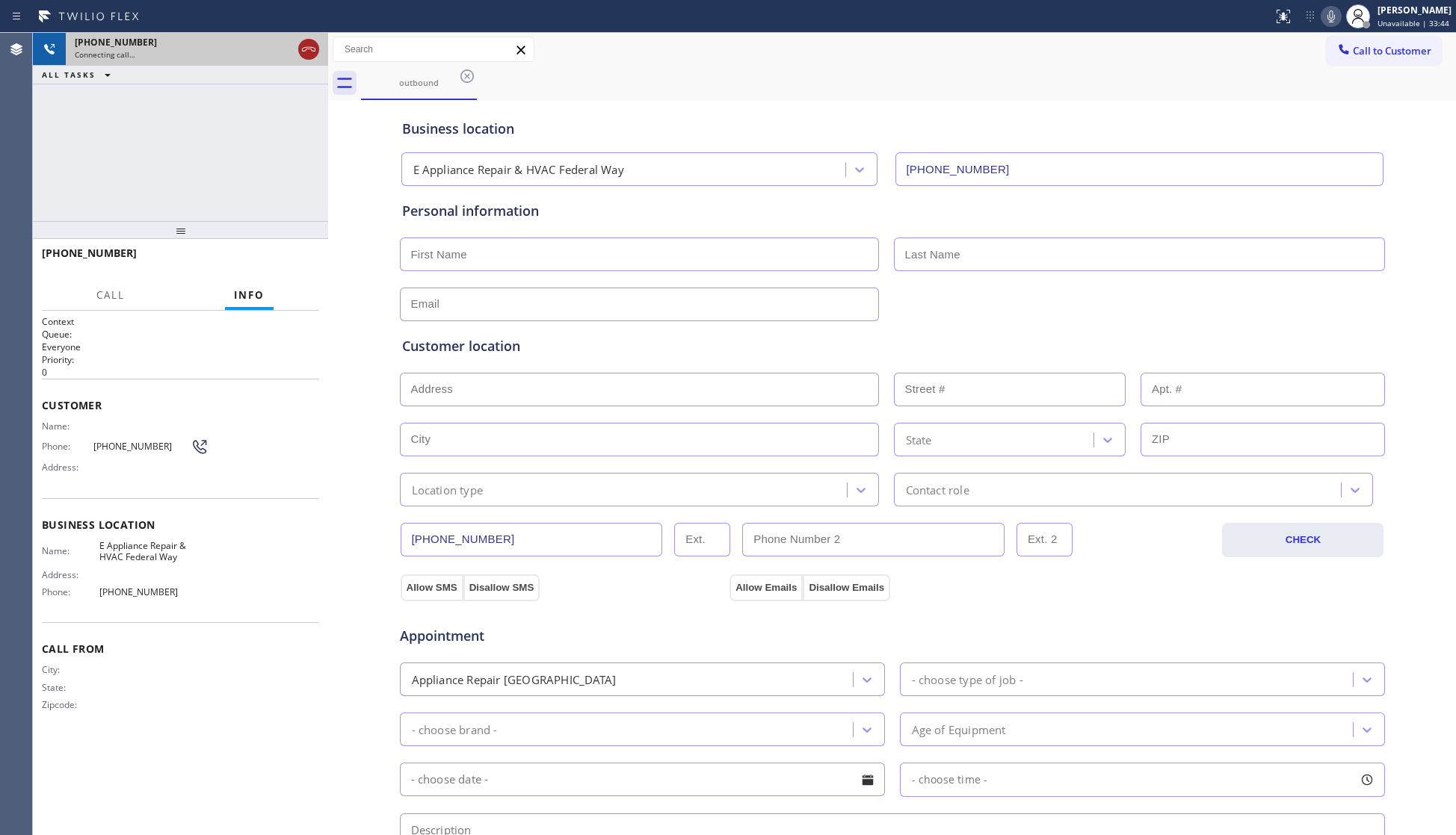
click at [305, 45] on icon at bounding box center [309, 50] width 18 height 18
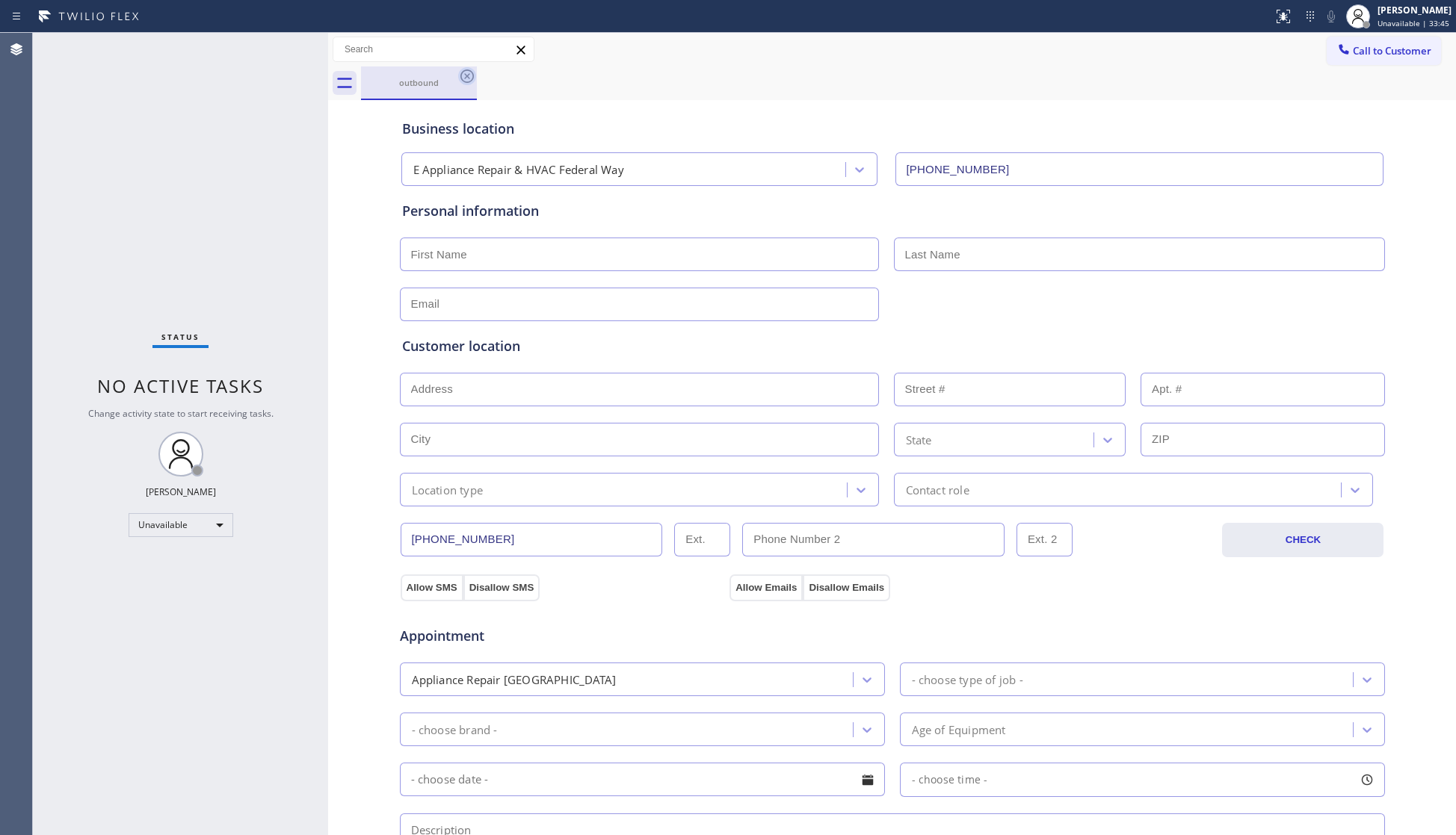
click at [470, 75] on icon at bounding box center [467, 76] width 18 height 18
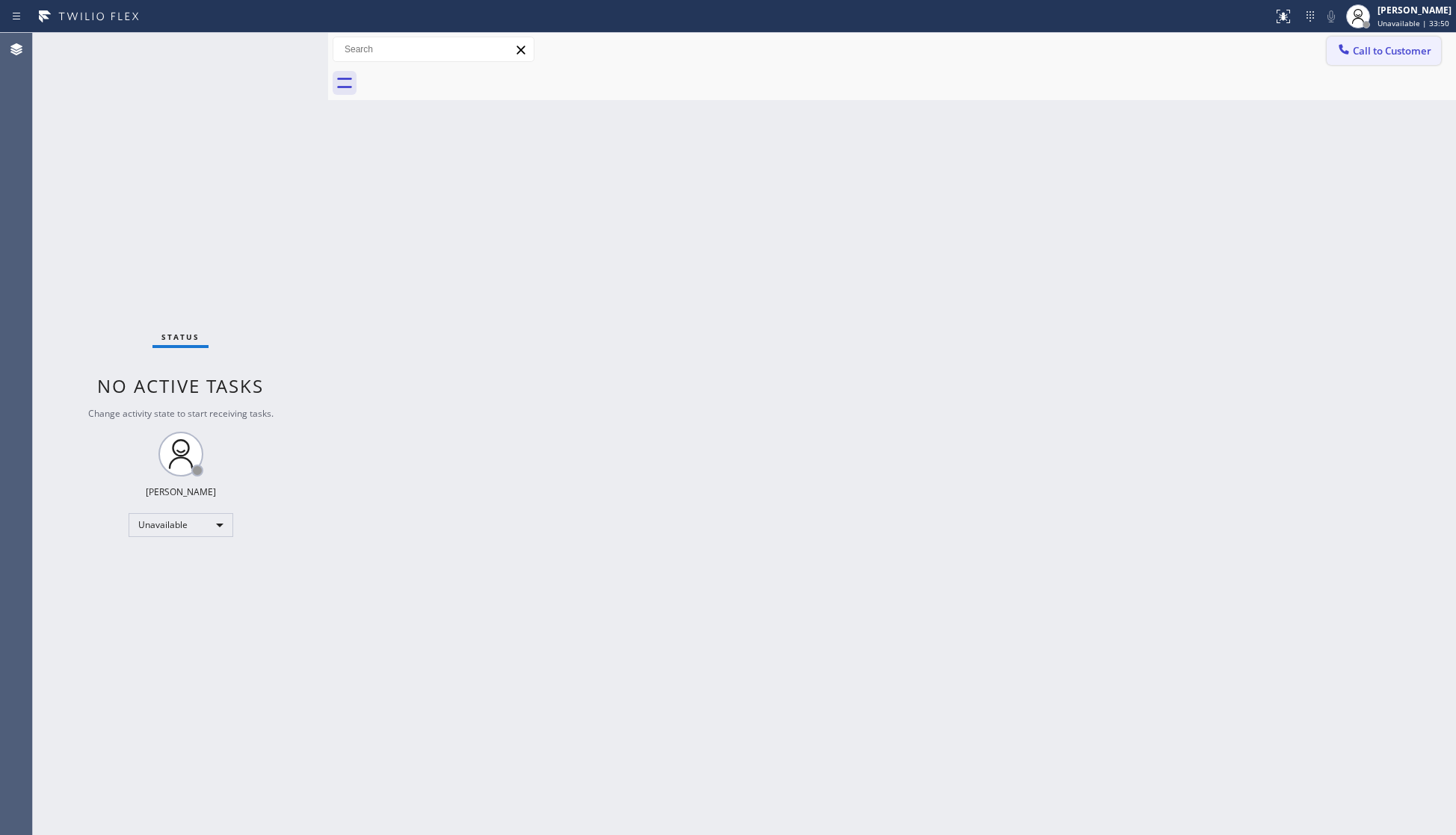
click at [1337, 39] on button "Call to Customer" at bounding box center [1384, 51] width 114 height 28
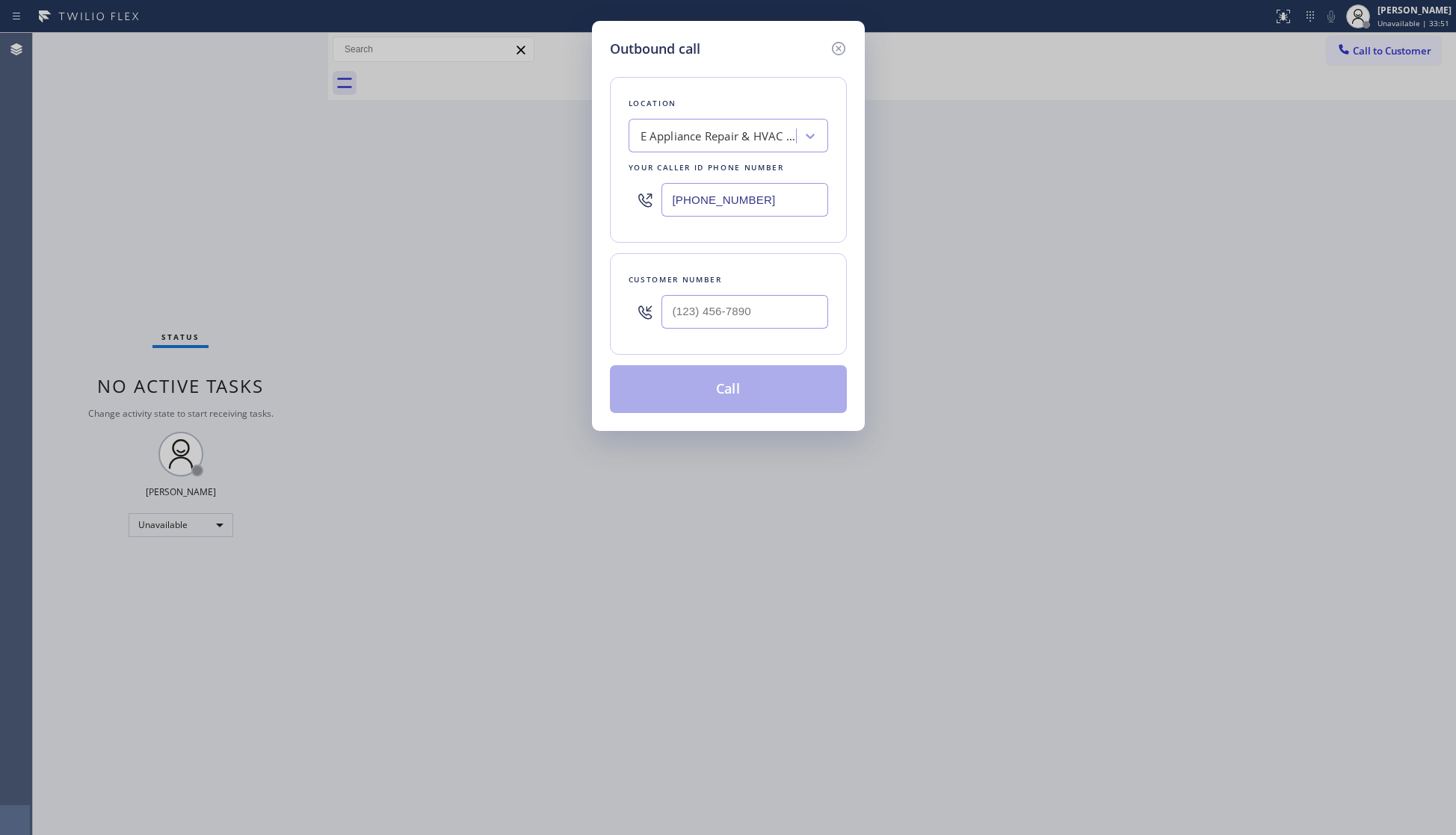
drag, startPoint x: 789, startPoint y: 205, endPoint x: 604, endPoint y: 204, distance: 185.0
click at [604, 204] on div "Outbound call Location E Appliance Repair & HVAC Federal Way Your caller id pho…" at bounding box center [728, 226] width 273 height 410
type input "[PHONE_NUMBER]"
click at [808, 323] on input "(___) ___-____" at bounding box center [744, 312] width 167 height 34
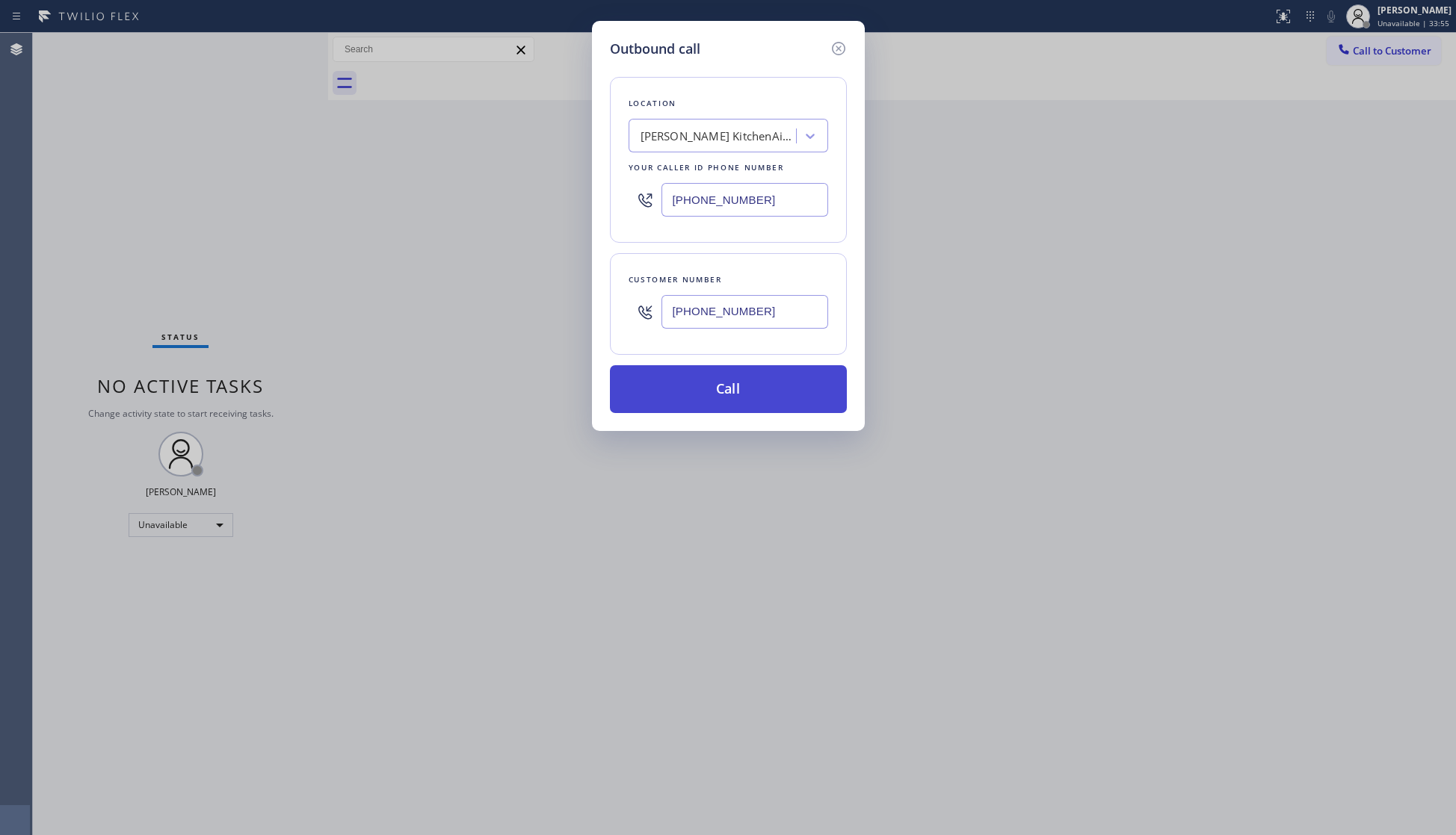
type input "[PHONE_NUMBER]"
click at [768, 403] on button "Call" at bounding box center [728, 390] width 237 height 48
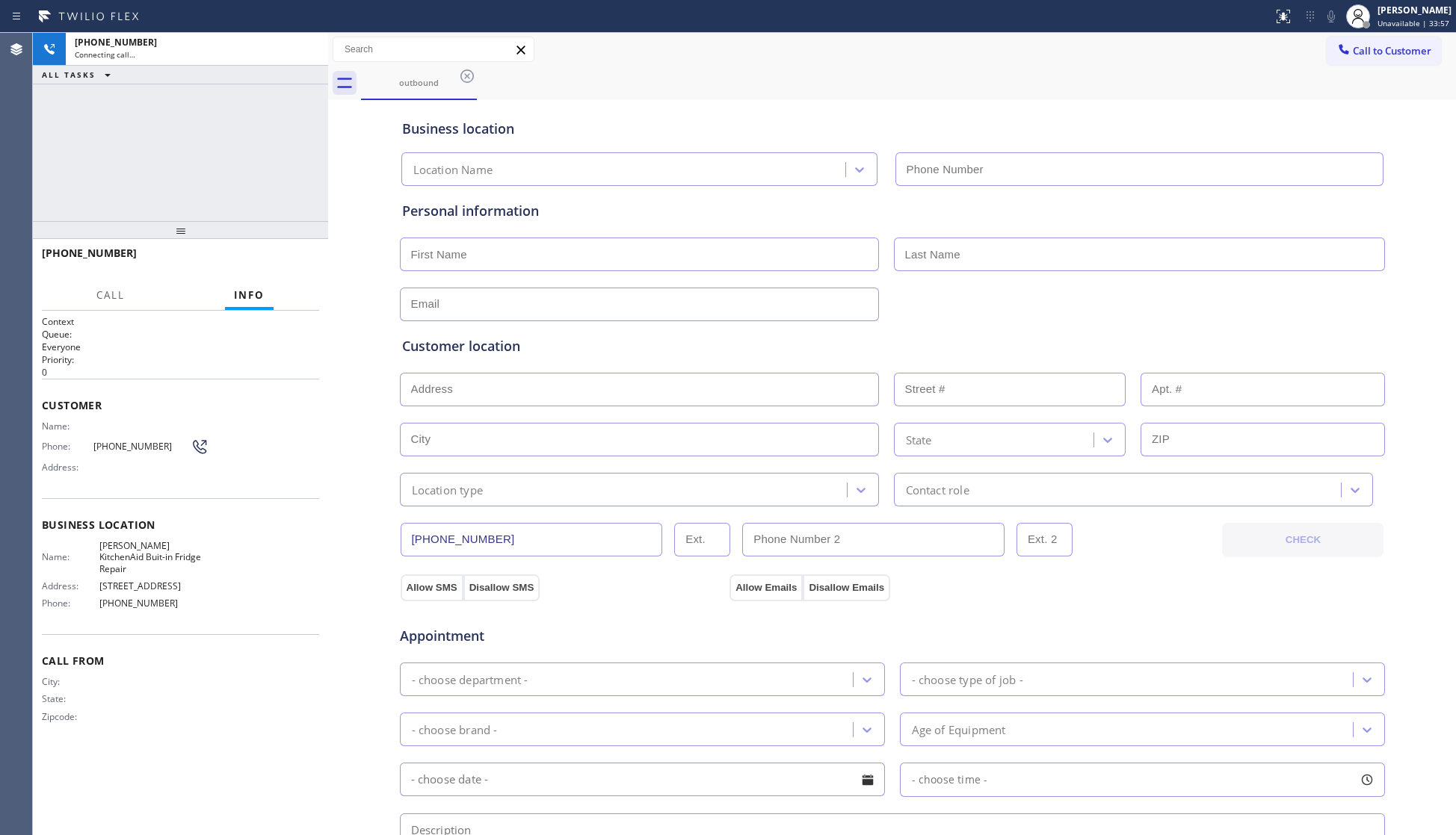
type input "[PHONE_NUMBER]"
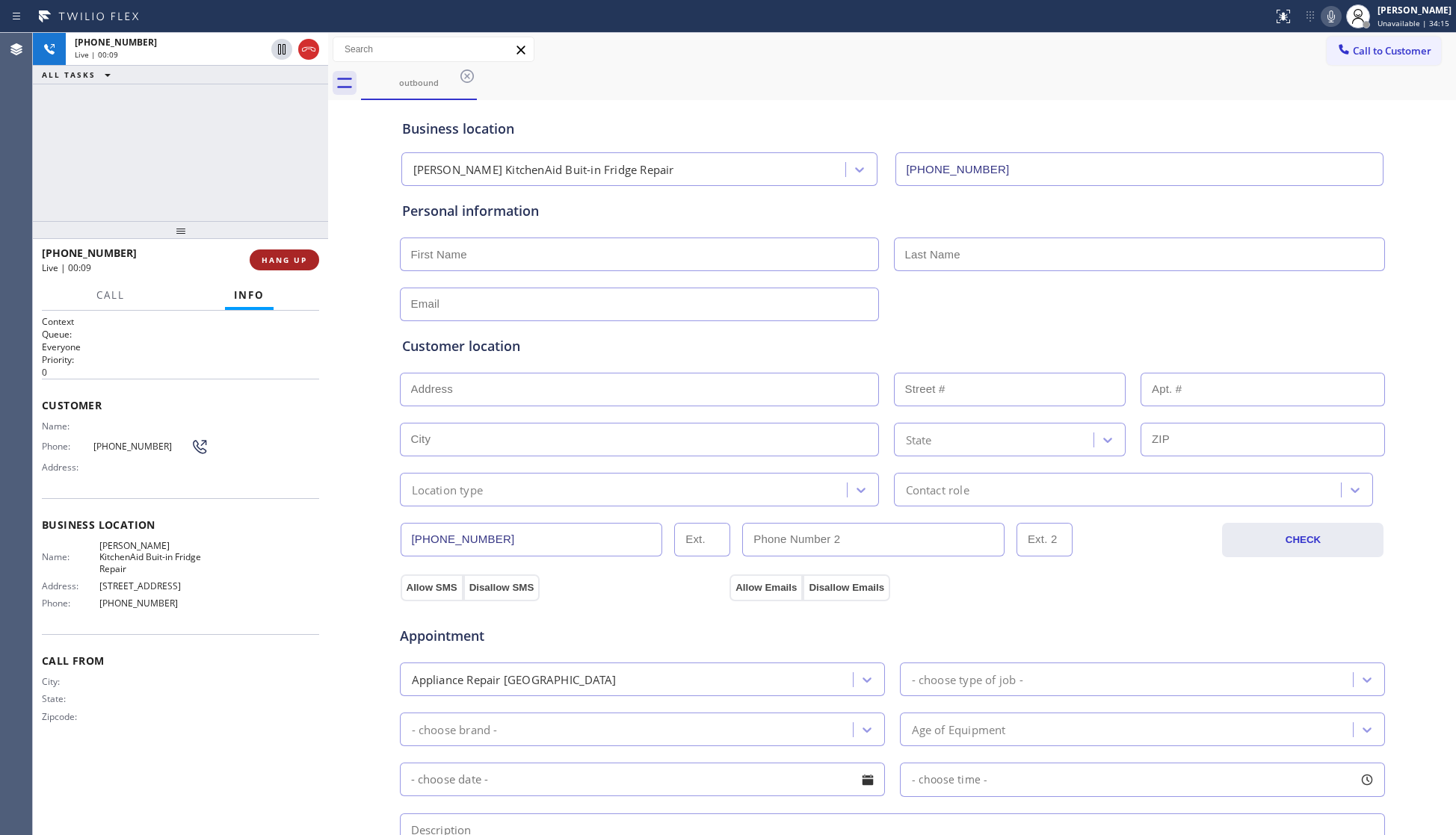
click at [297, 254] on button "HANG UP" at bounding box center [285, 260] width 70 height 21
click at [296, 255] on span "HANG UP" at bounding box center [284, 260] width 46 height 11
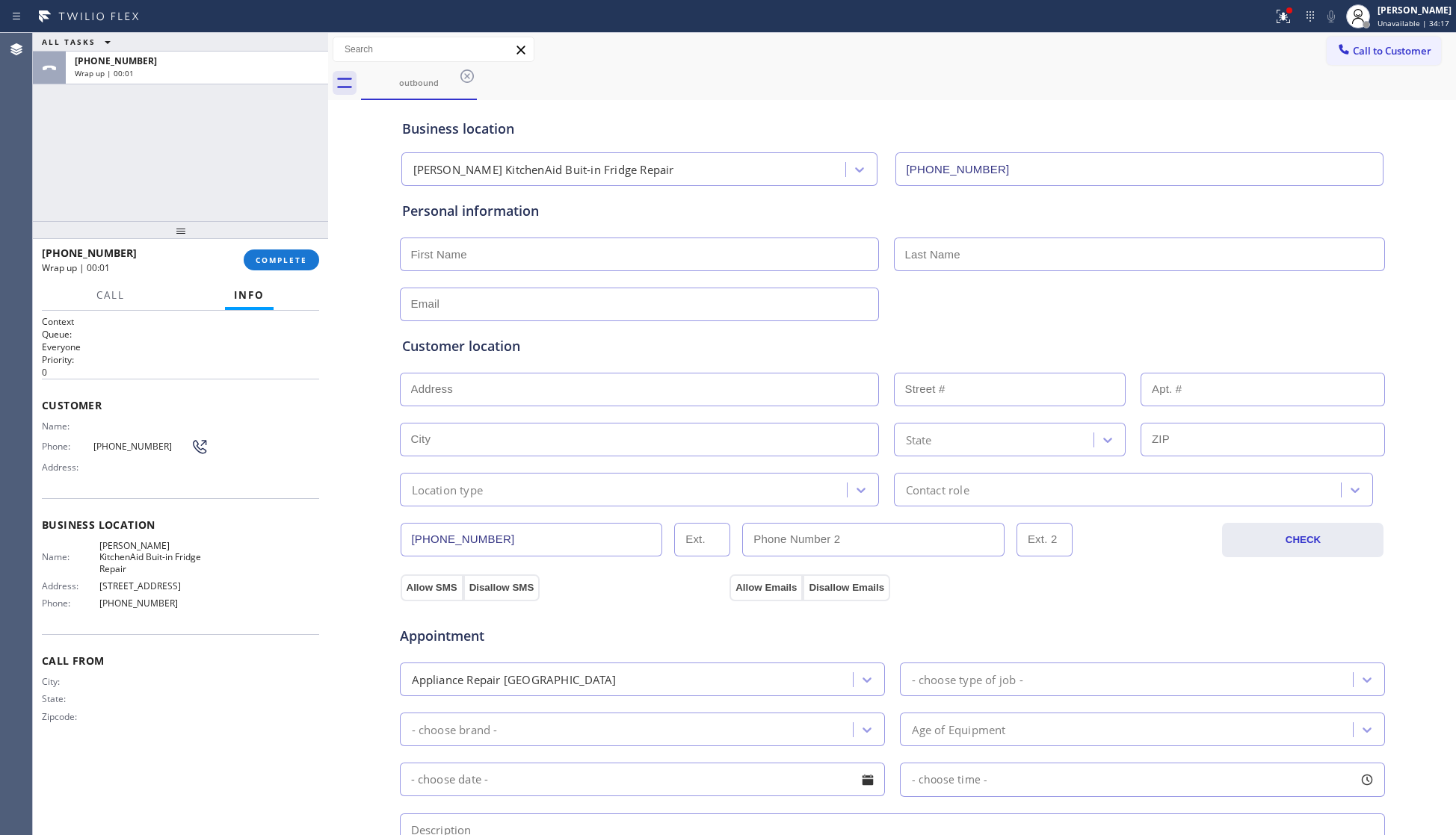
click at [332, 287] on div "Business location [PERSON_NAME] KitchenAid Buit-in Fridge Repair [PHONE_NUMBER]…" at bounding box center [892, 614] width 1120 height 1021
click at [290, 261] on span "COMPLETE" at bounding box center [281, 260] width 51 height 11
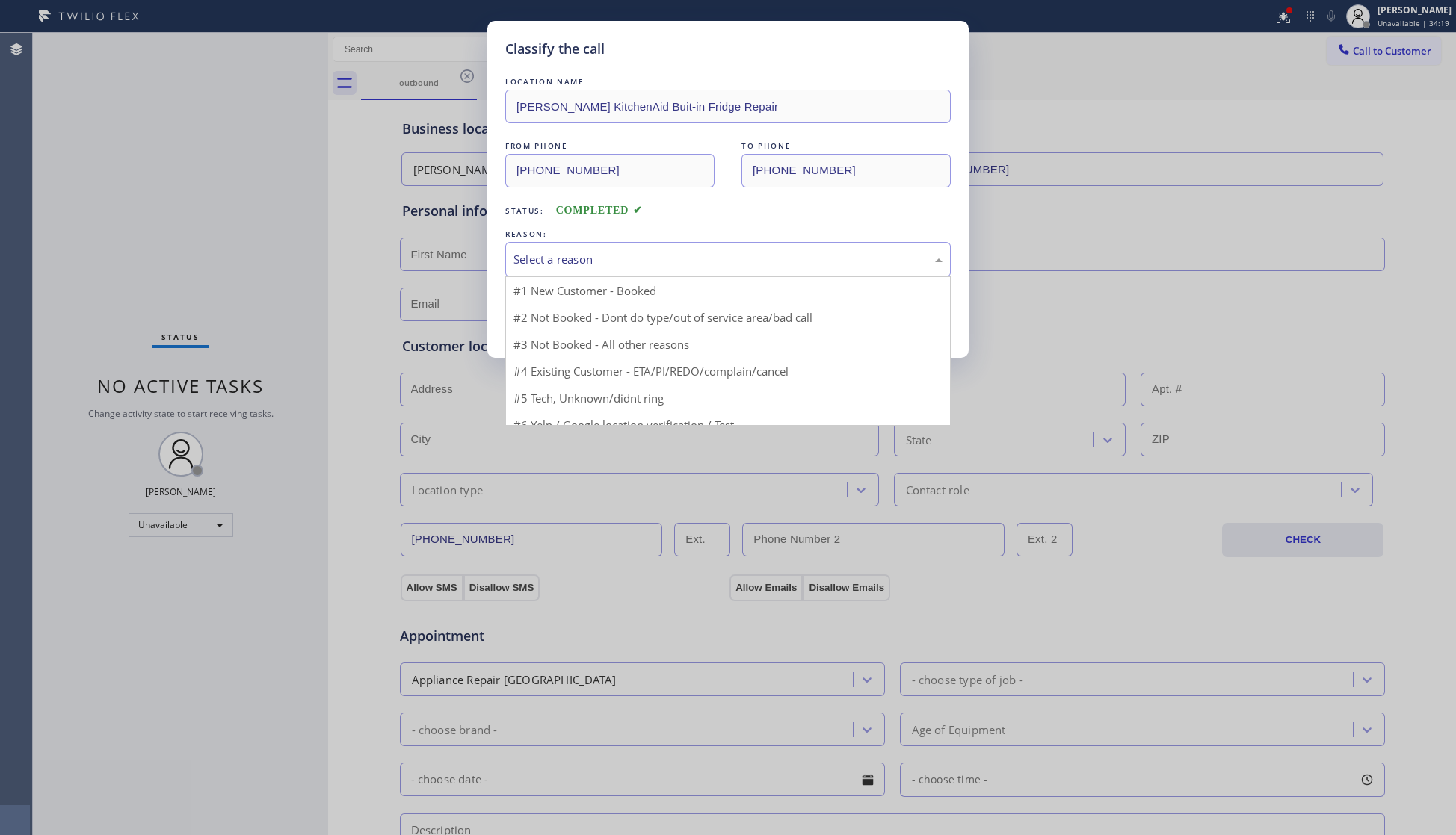
click at [536, 255] on div "Select a reason" at bounding box center [728, 260] width 429 height 17
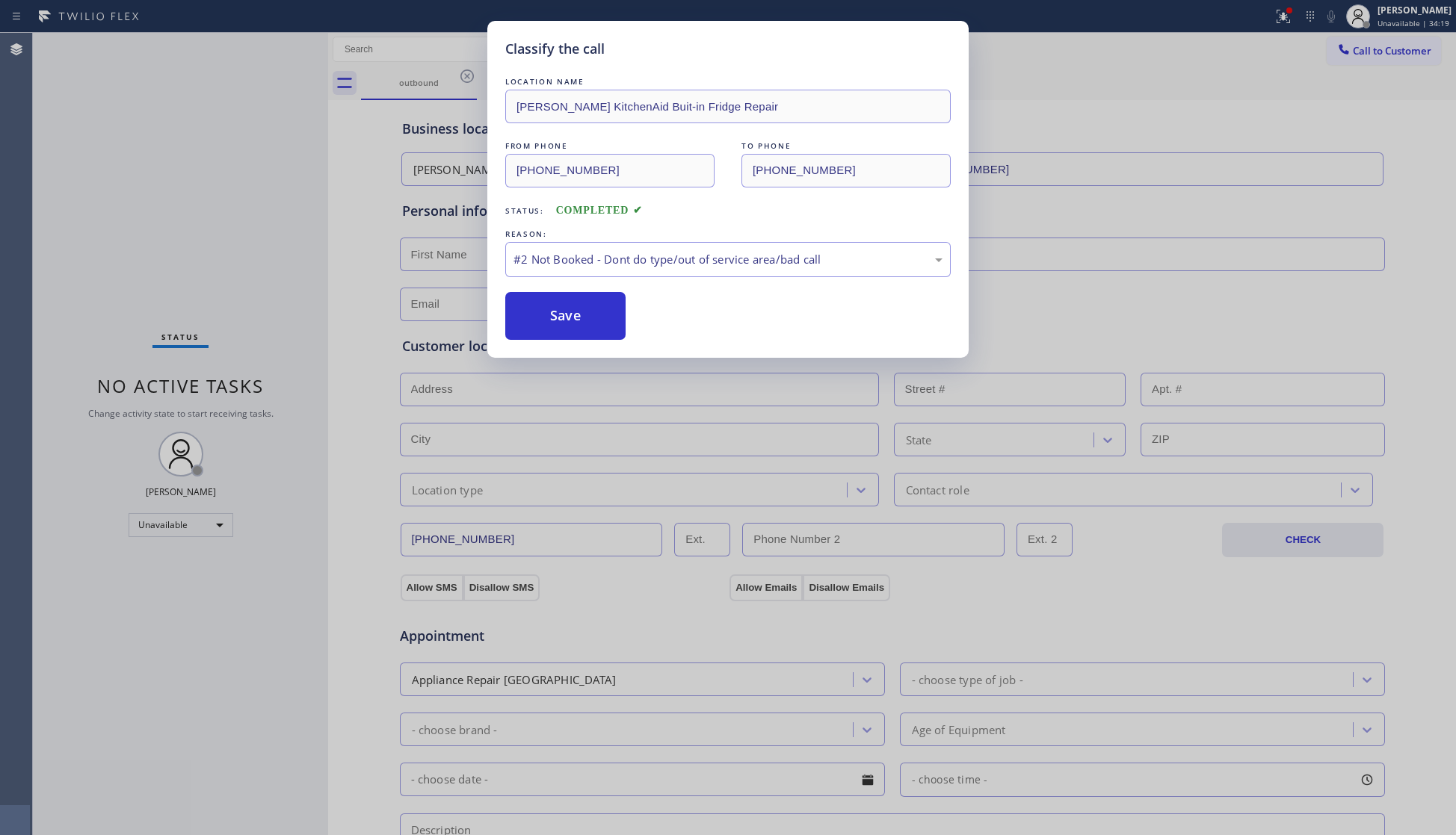
click at [557, 311] on button "Save" at bounding box center [565, 316] width 120 height 48
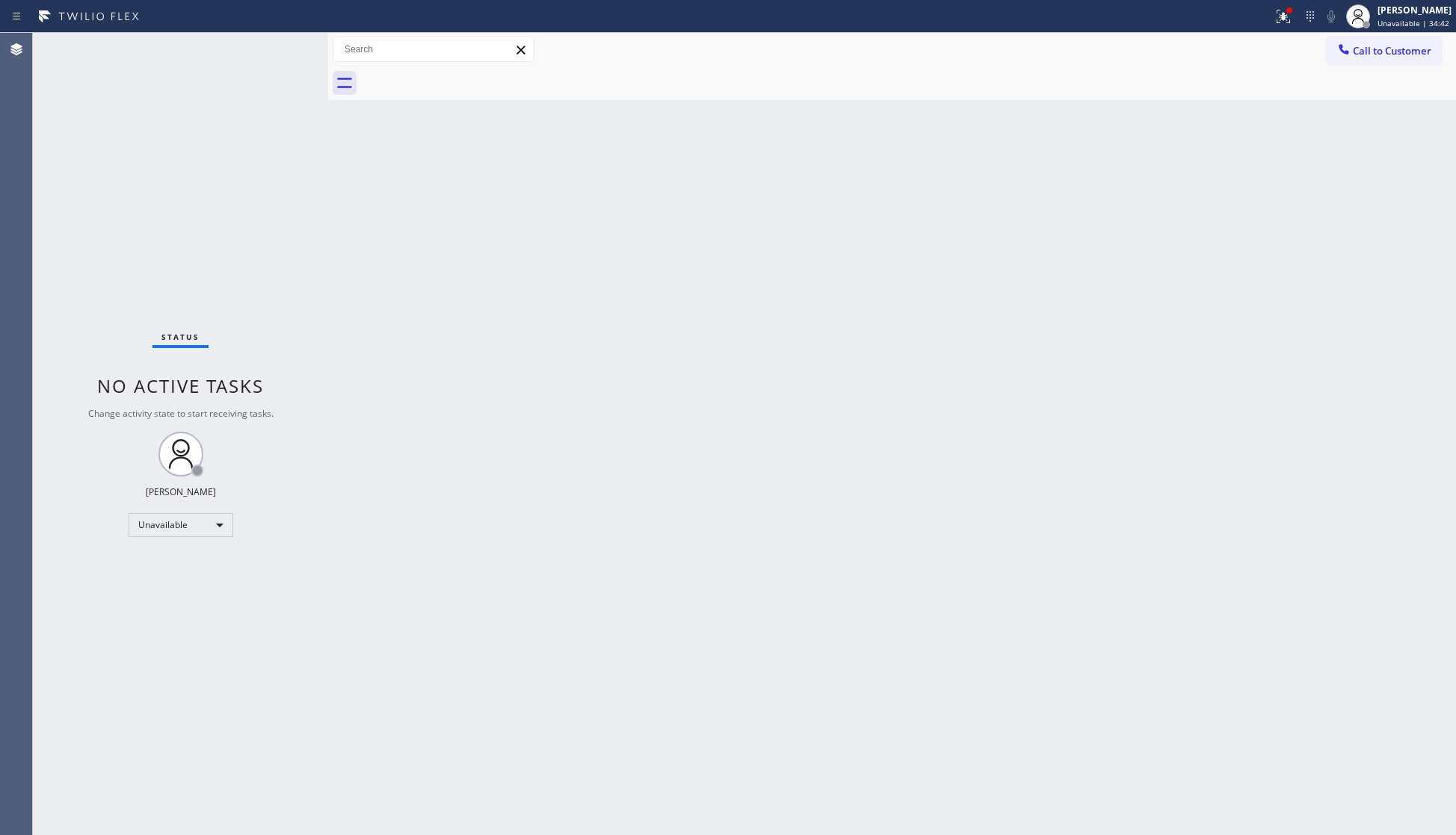
drag, startPoint x: 1283, startPoint y: 27, endPoint x: 1266, endPoint y: 51, distance: 29.4
click at [1283, 27] on button at bounding box center [1283, 17] width 33 height 33
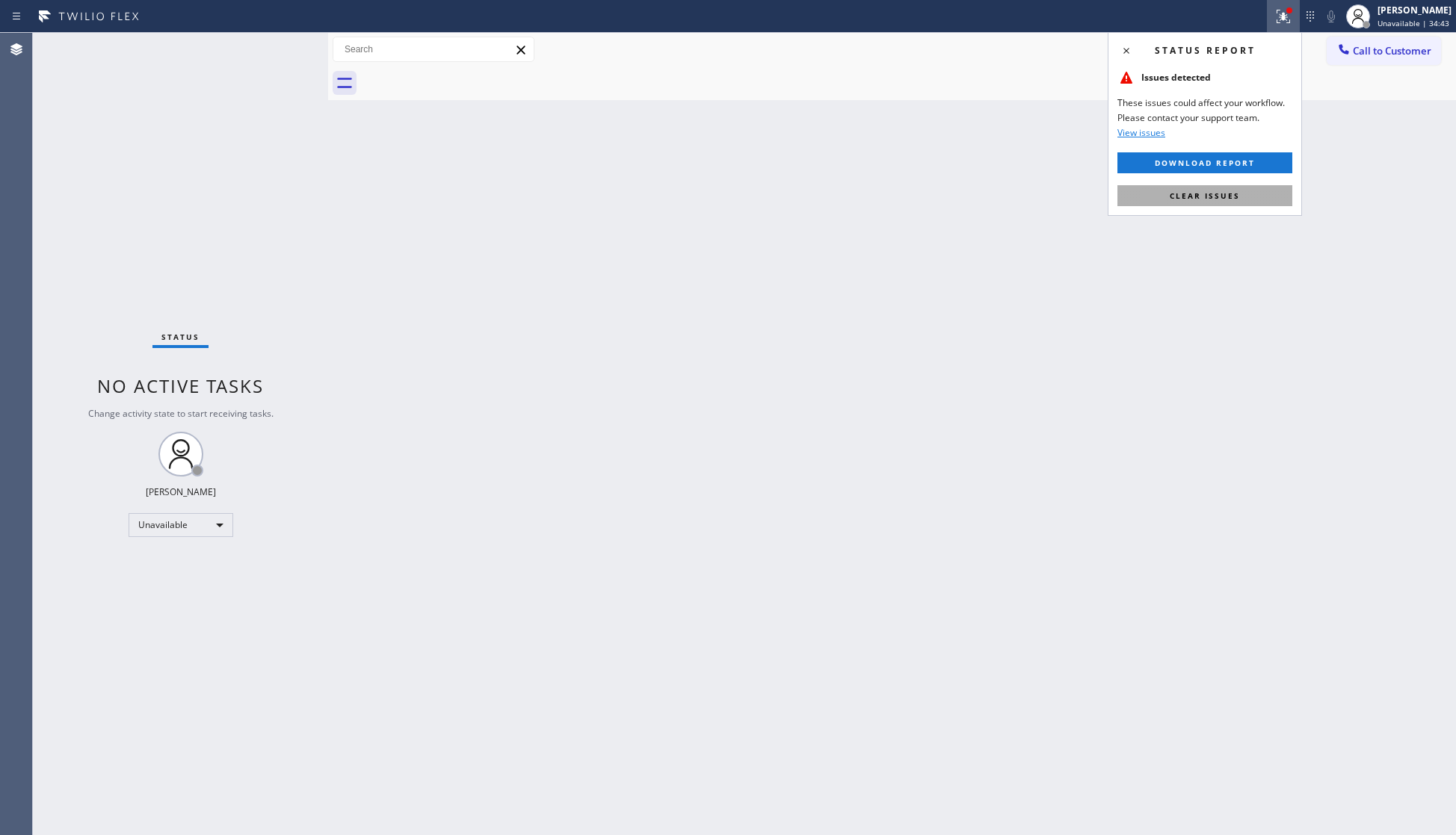
click at [1202, 195] on span "Clear issues" at bounding box center [1205, 196] width 71 height 11
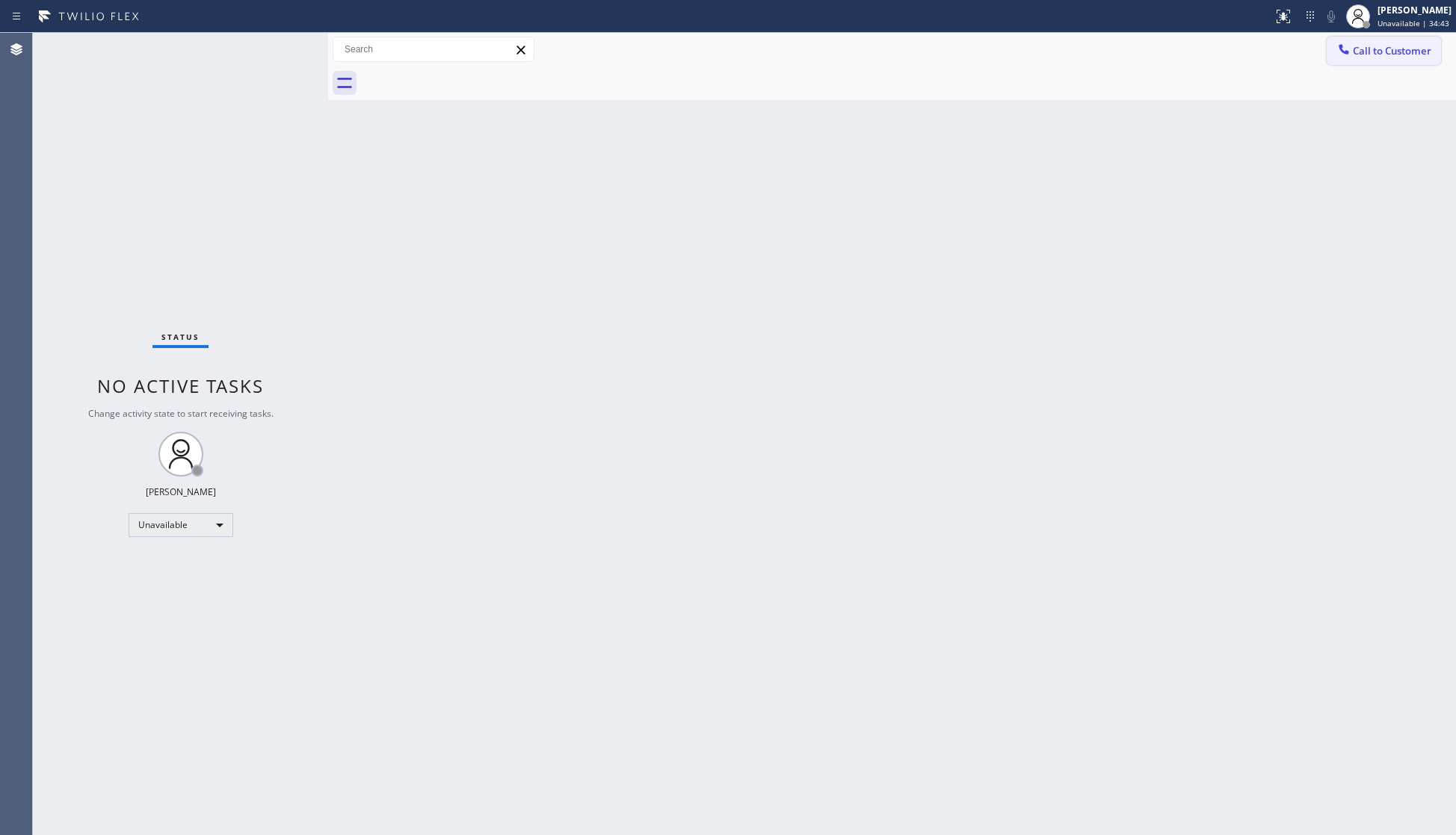
click at [1358, 51] on span "Call to Customer" at bounding box center [1391, 51] width 79 height 13
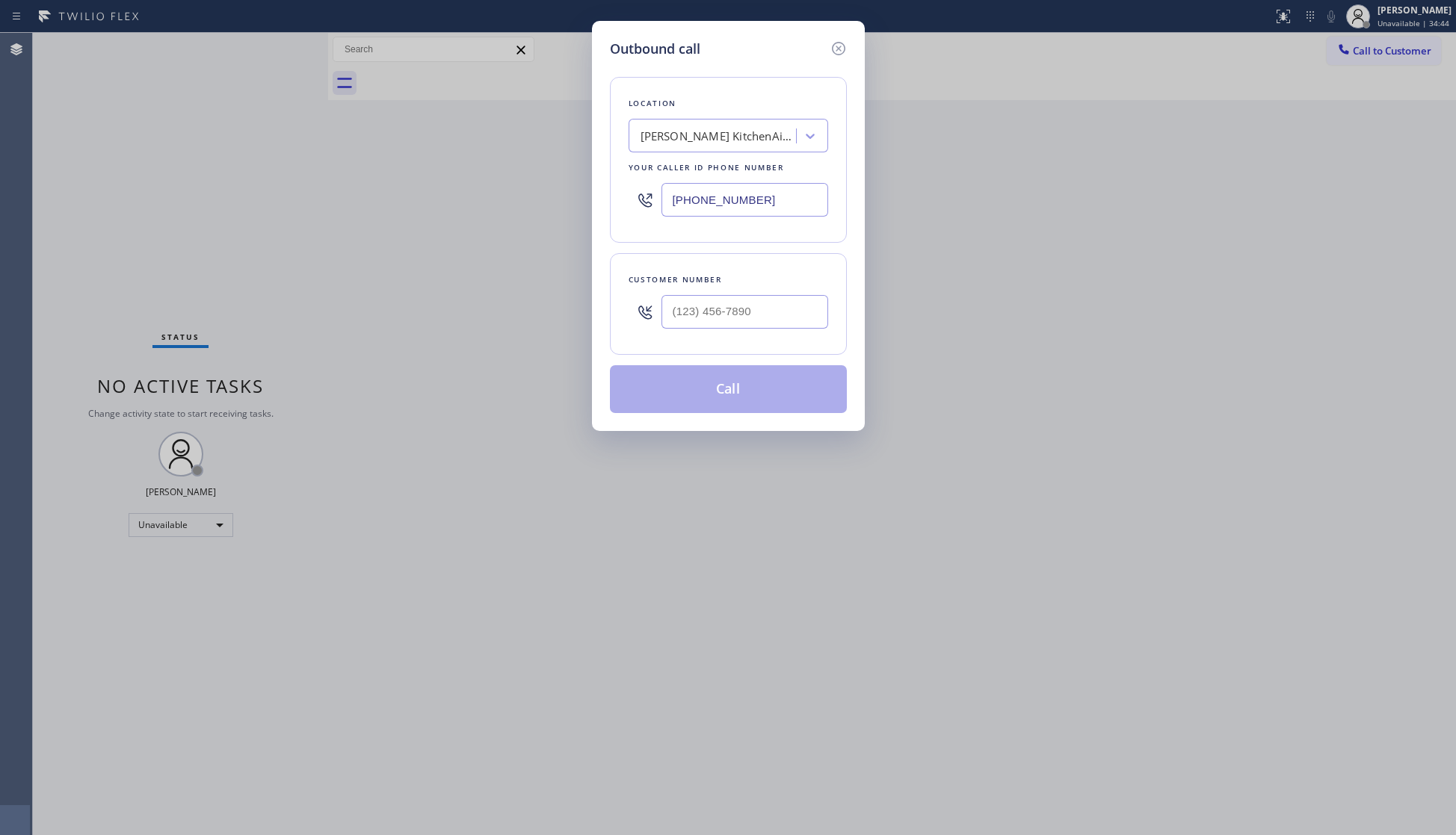
drag, startPoint x: 782, startPoint y: 201, endPoint x: 583, endPoint y: 207, distance: 199.1
click at [582, 203] on div "Outbound call Location [GEOGRAPHIC_DATA] KitchenAid Buit-in Fridge Repair Your …" at bounding box center [728, 417] width 1456 height 835
type input "[PHONE_NUMBER]"
click at [777, 314] on input "(___) ___-____" at bounding box center [744, 312] width 167 height 34
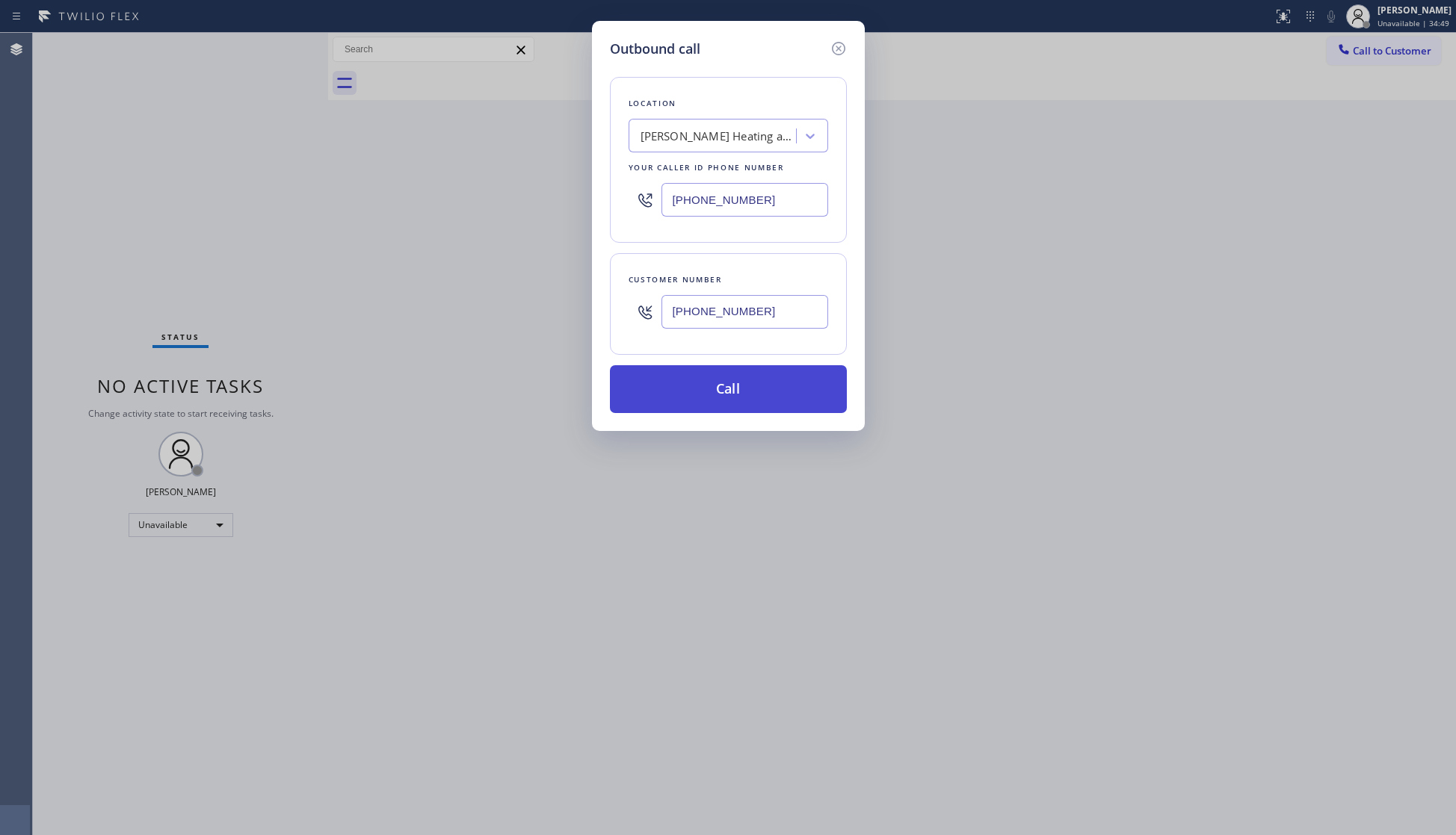
type input "[PHONE_NUMBER]"
click at [743, 395] on button "Call" at bounding box center [728, 390] width 237 height 48
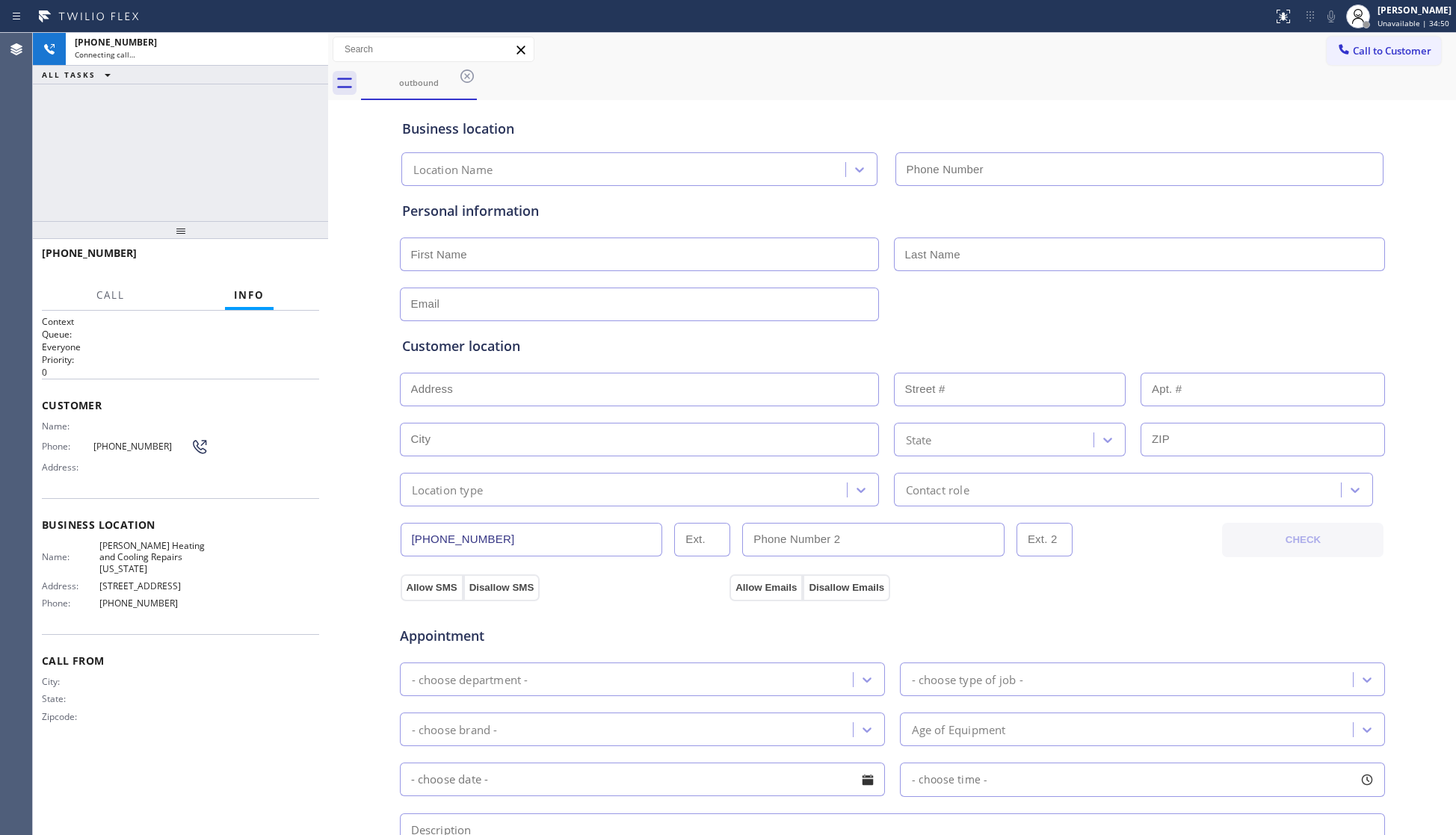
type input "[PHONE_NUMBER]"
click at [1059, 110] on div "Business location [PERSON_NAME] Heating and Cooling Repairs [US_STATE] [PHONE_N…" at bounding box center [892, 144] width 986 height 82
click at [269, 264] on span "HANG UP" at bounding box center [284, 260] width 46 height 11
click at [273, 263] on span "HANG UP" at bounding box center [284, 260] width 46 height 11
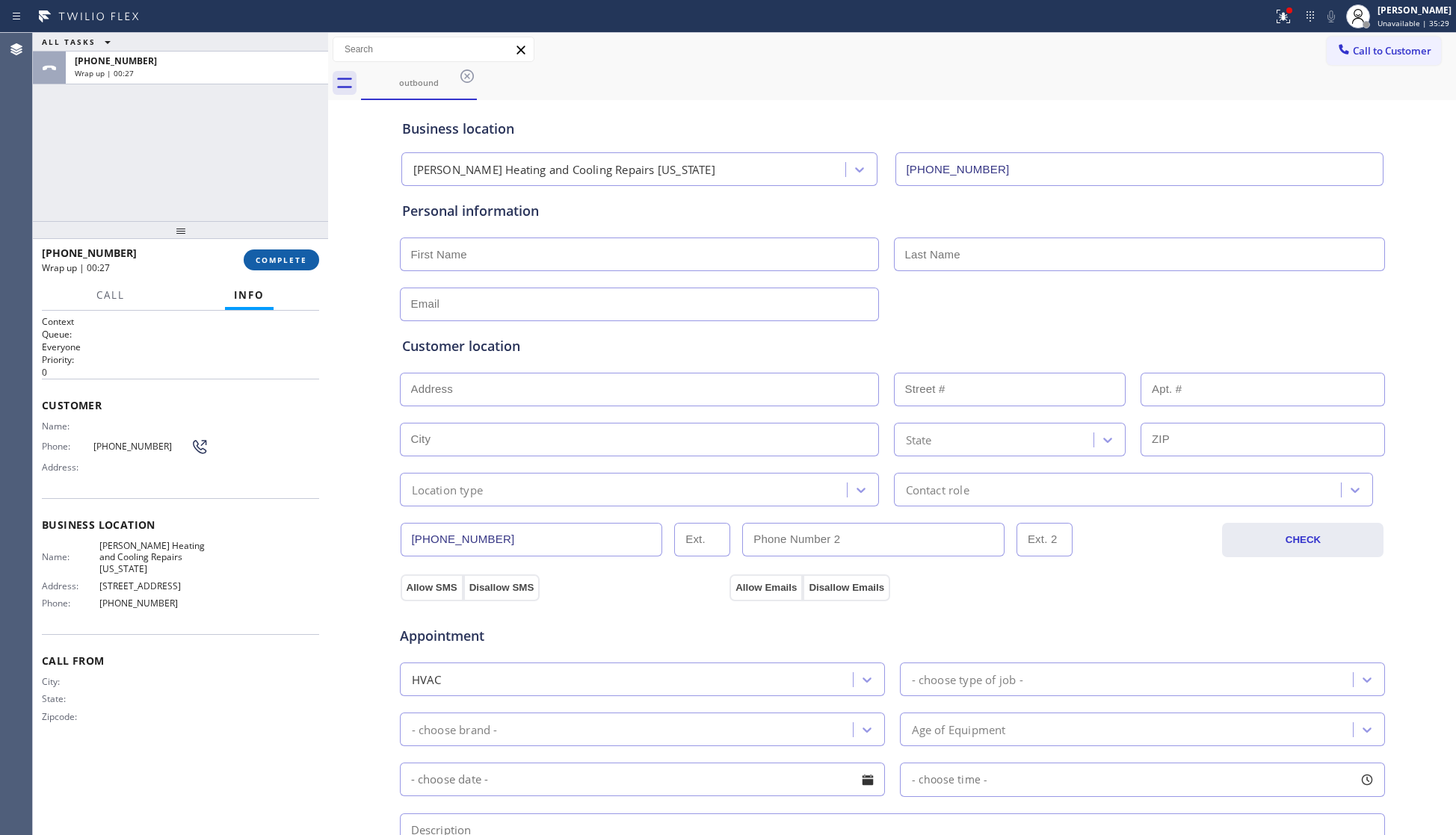
drag, startPoint x: 270, startPoint y: 260, endPoint x: 285, endPoint y: 260, distance: 15.0
click at [270, 260] on span "COMPLETE" at bounding box center [281, 260] width 51 height 11
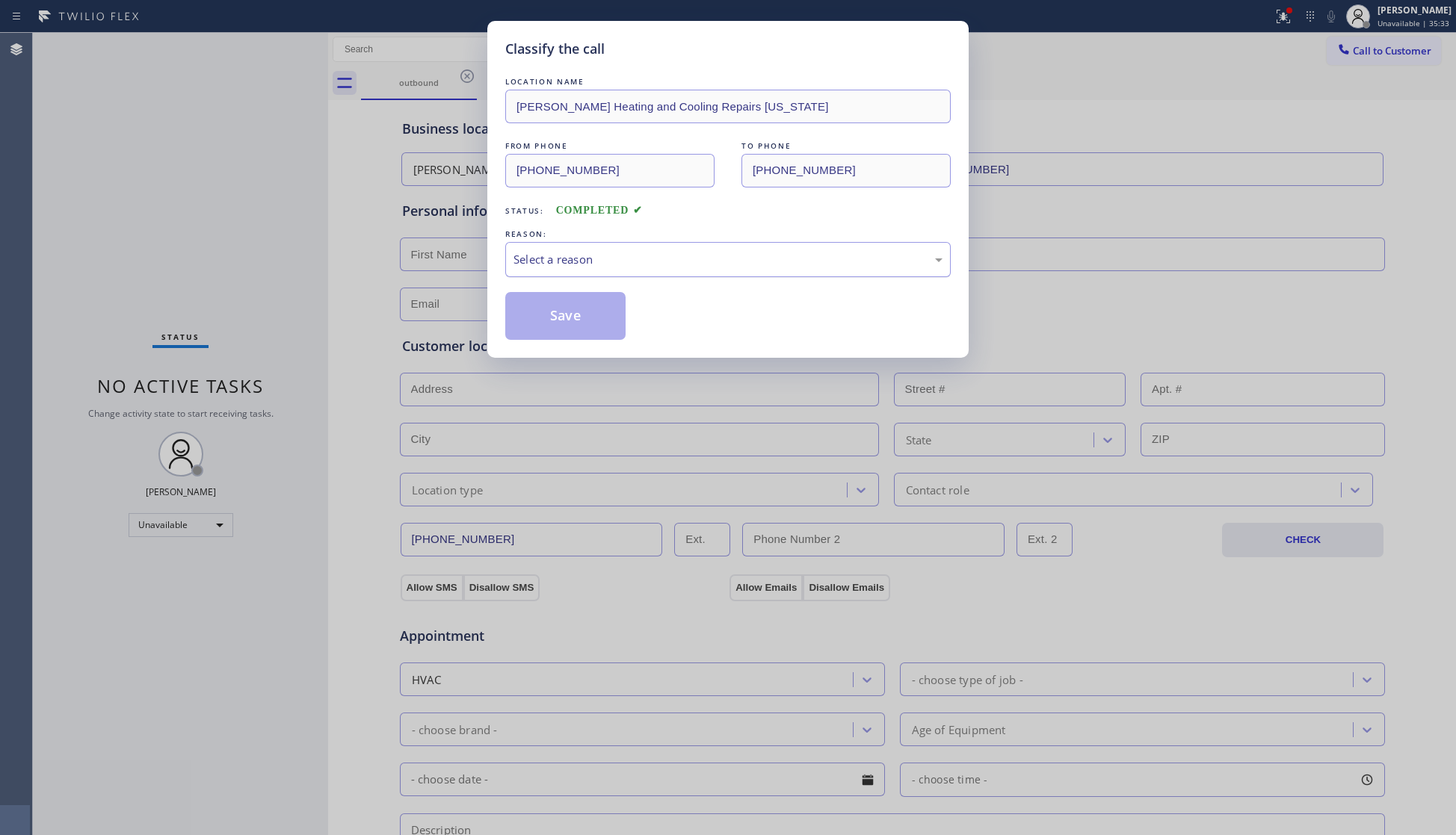
drag, startPoint x: 529, startPoint y: 233, endPoint x: 562, endPoint y: 257, distance: 40.8
click at [533, 237] on div "REASON:" at bounding box center [728, 234] width 446 height 16
click at [562, 258] on div "Select a reason" at bounding box center [728, 260] width 429 height 17
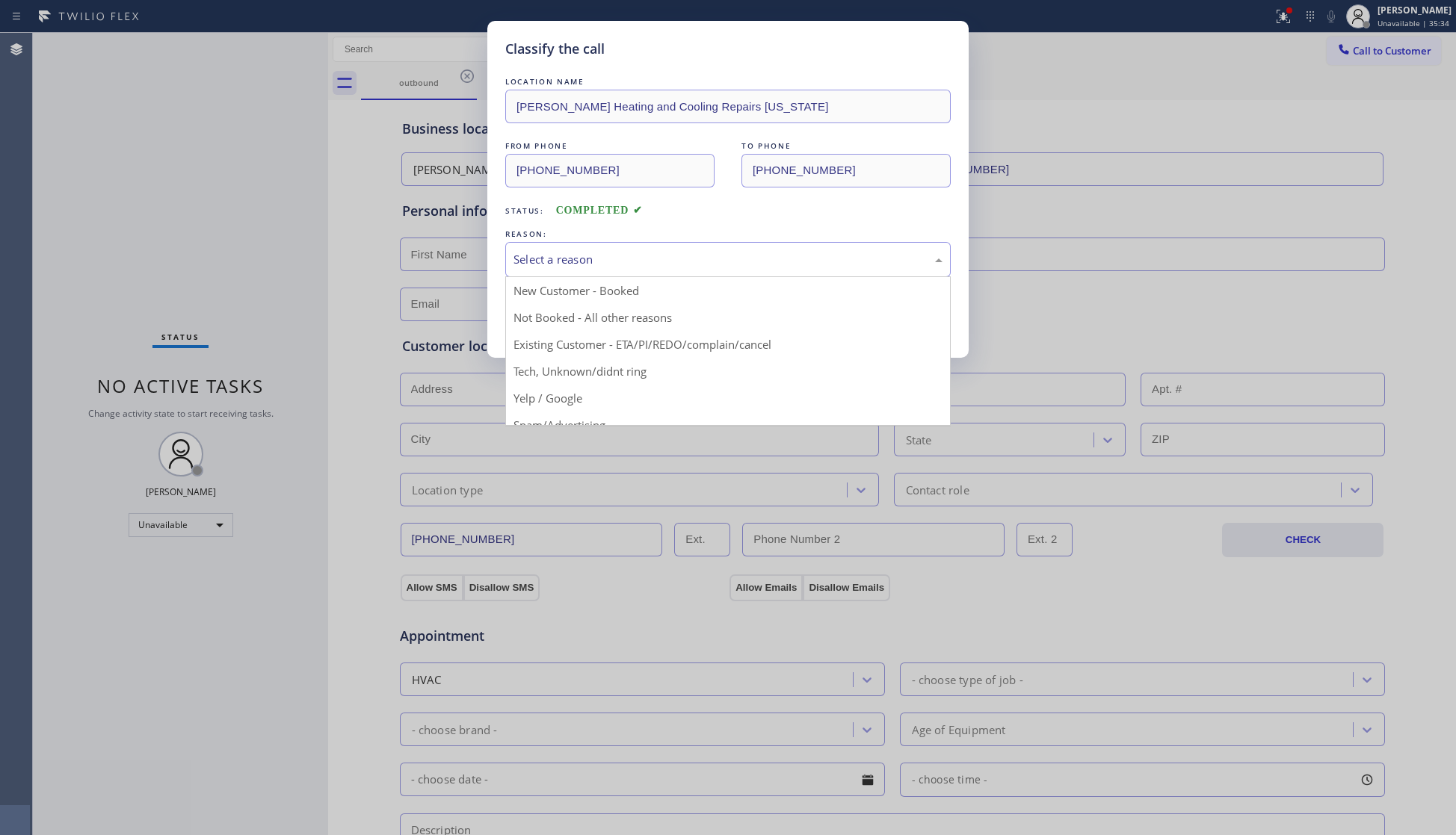
drag, startPoint x: 598, startPoint y: 318, endPoint x: 590, endPoint y: 314, distance: 8.9
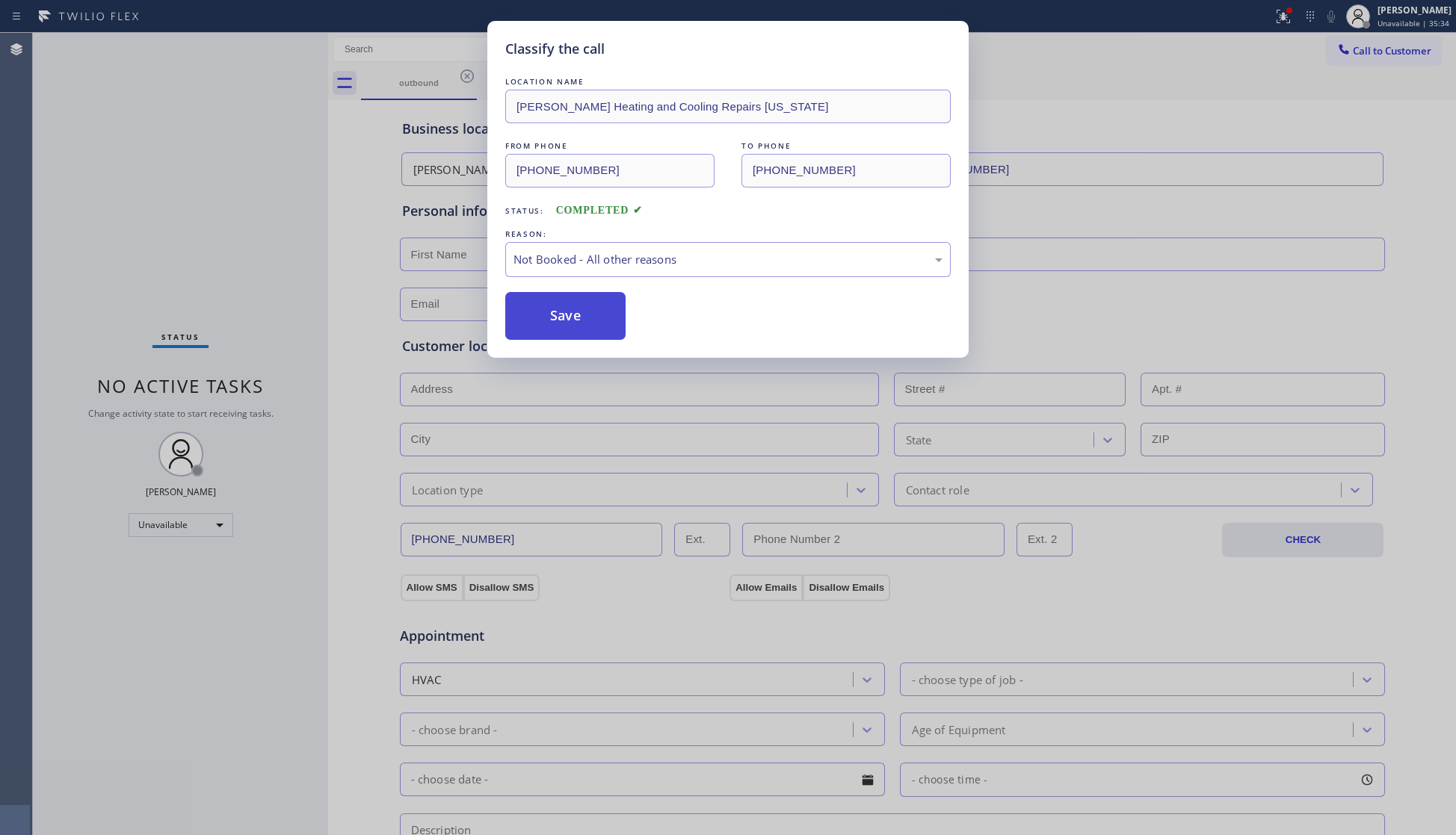
click at [578, 311] on button "Save" at bounding box center [565, 316] width 120 height 48
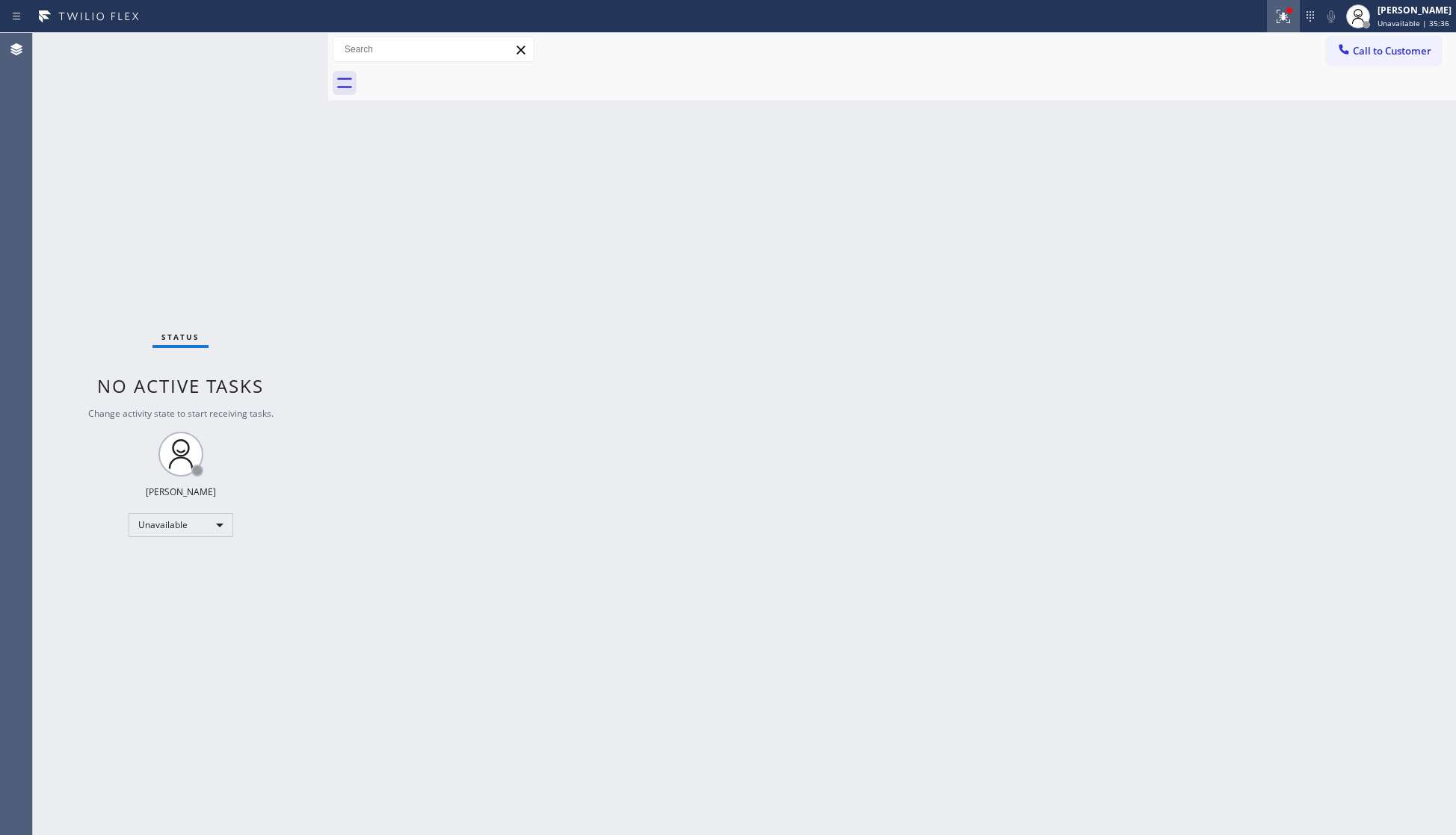
click at [1281, 12] on icon at bounding box center [1283, 17] width 18 height 18
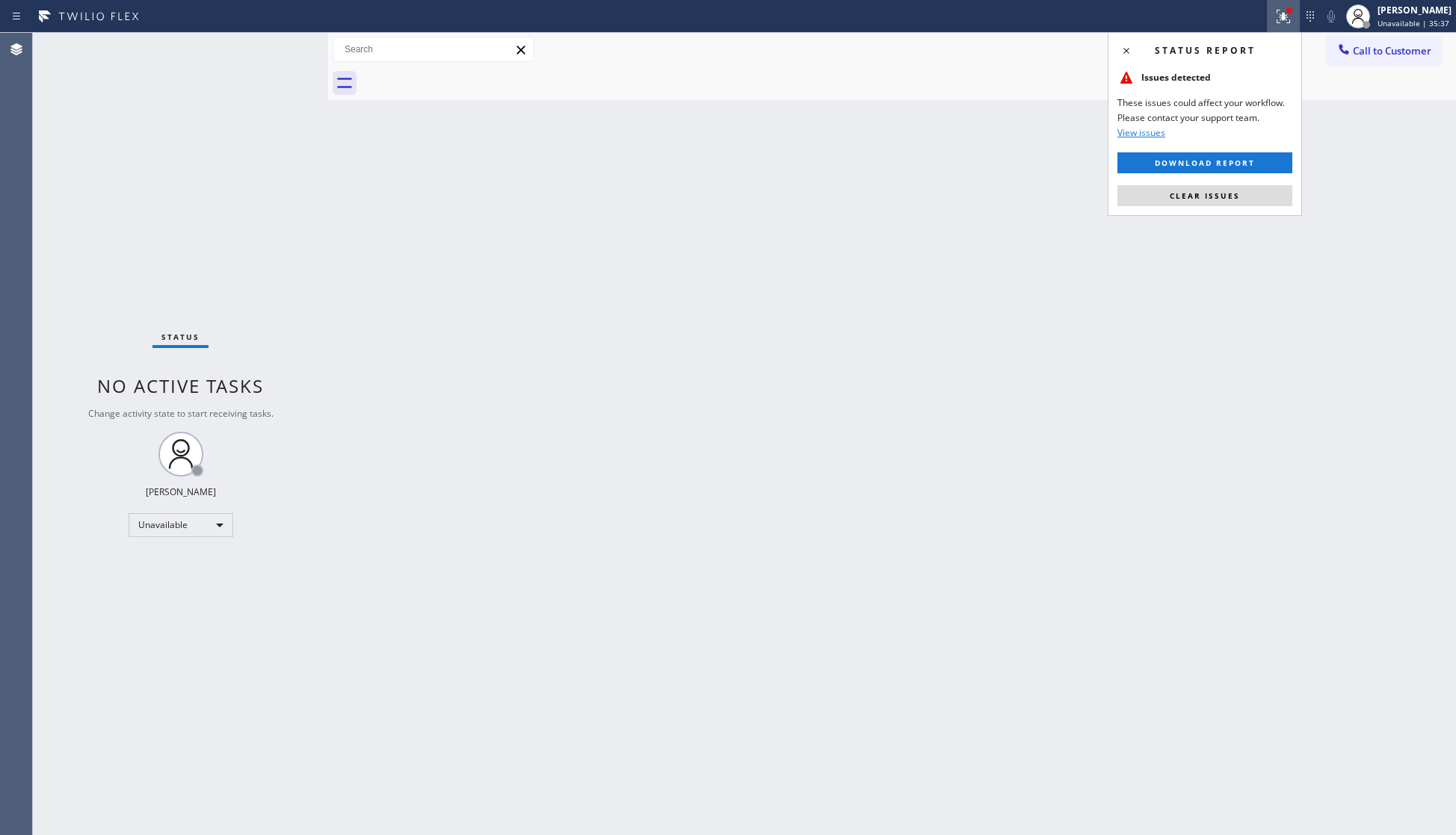
click at [1197, 183] on div "Status report Issues detected These issues could affect your workflow. Please c…" at bounding box center [1205, 124] width 194 height 184
click at [1182, 192] on span "Clear issues" at bounding box center [1205, 196] width 71 height 11
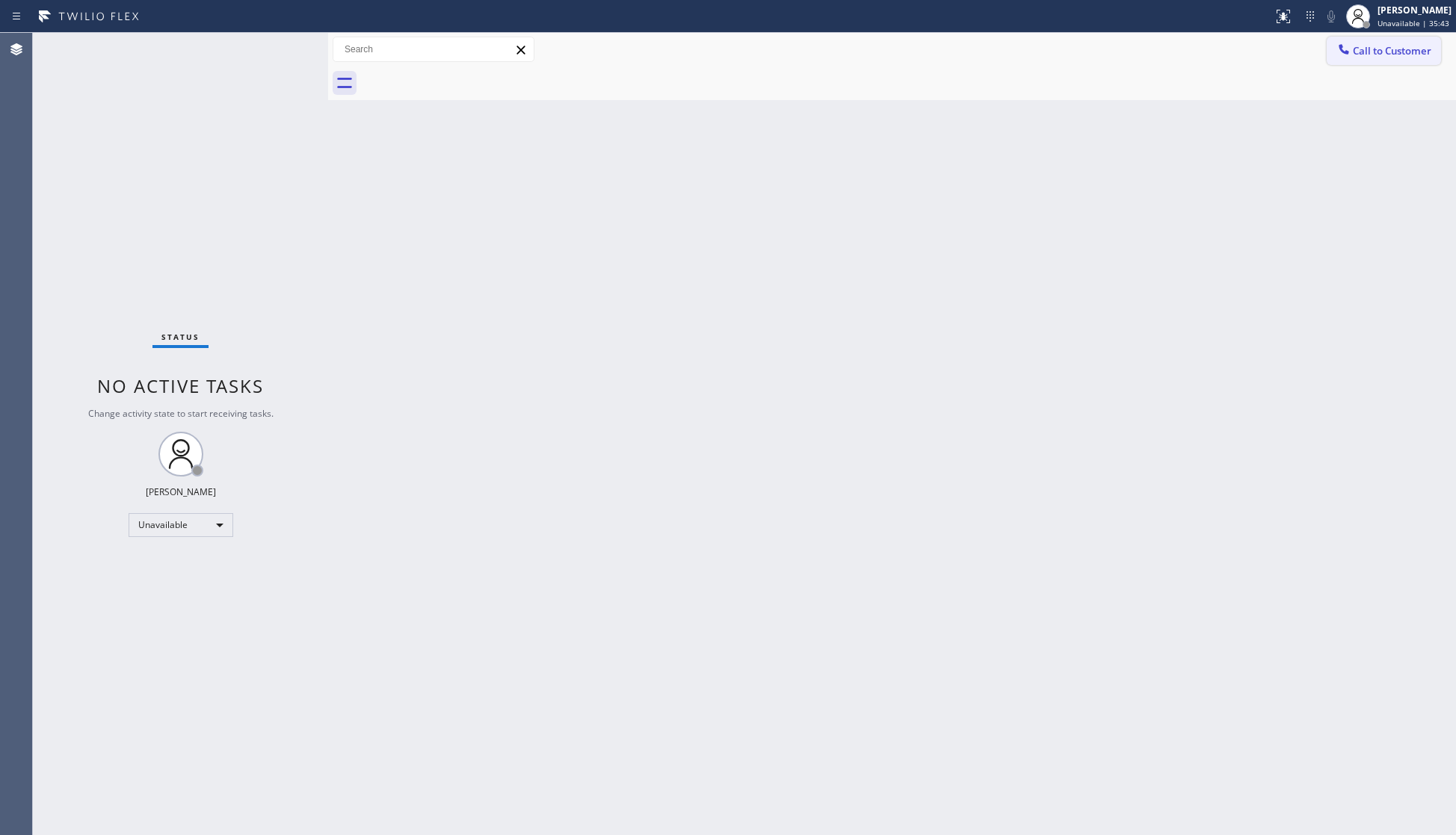
click at [1376, 41] on button "Call to Customer" at bounding box center [1384, 51] width 114 height 28
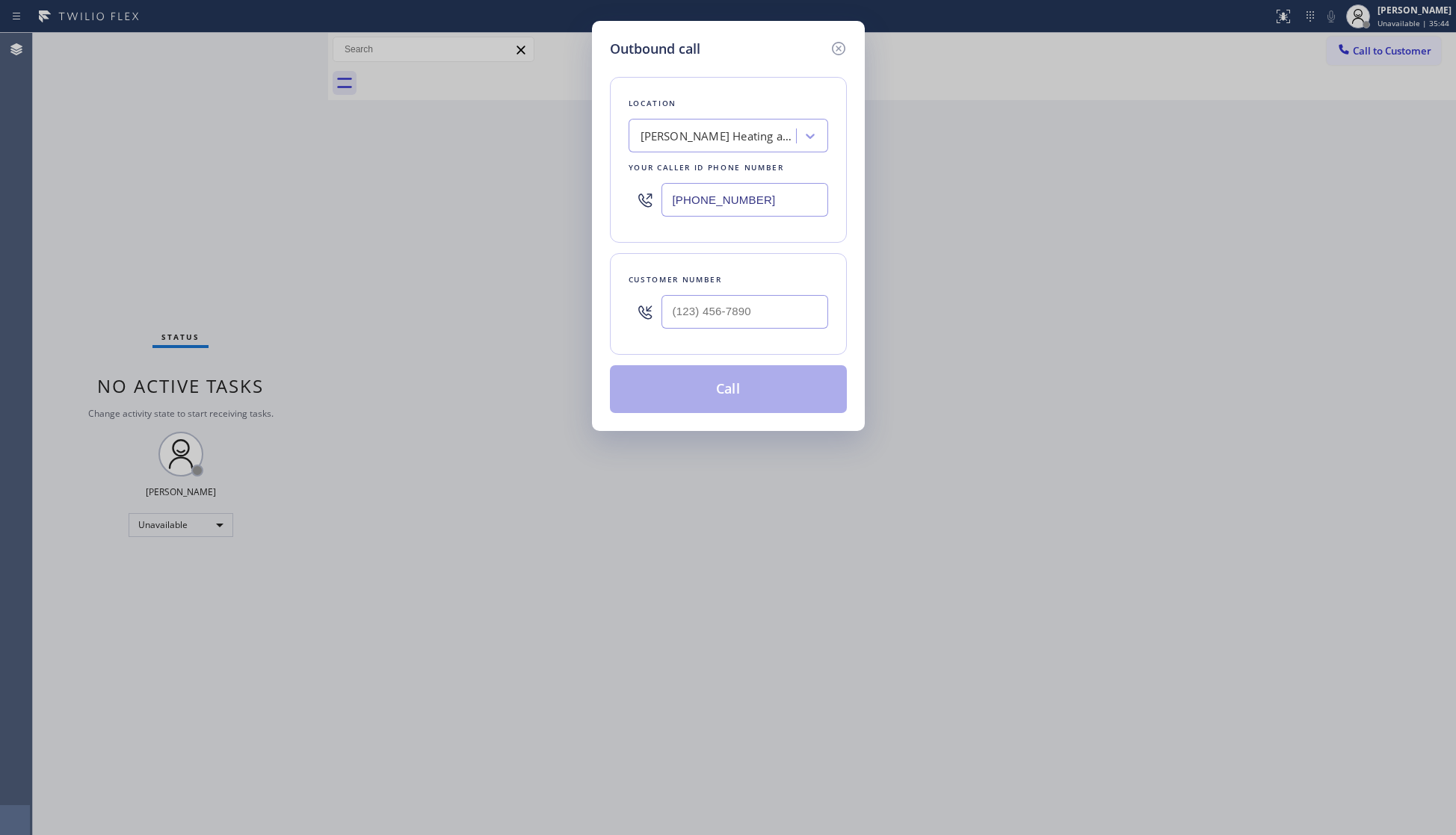
drag, startPoint x: 767, startPoint y: 185, endPoint x: 640, endPoint y: 196, distance: 127.5
click at [625, 201] on div "Location [PERSON_NAME] Heating and Cooling Repairs [US_STATE] Your caller id ph…" at bounding box center [728, 160] width 237 height 166
type input "[PHONE_NUMBER]"
click at [811, 326] on input "(___) ___-____" at bounding box center [744, 312] width 167 height 34
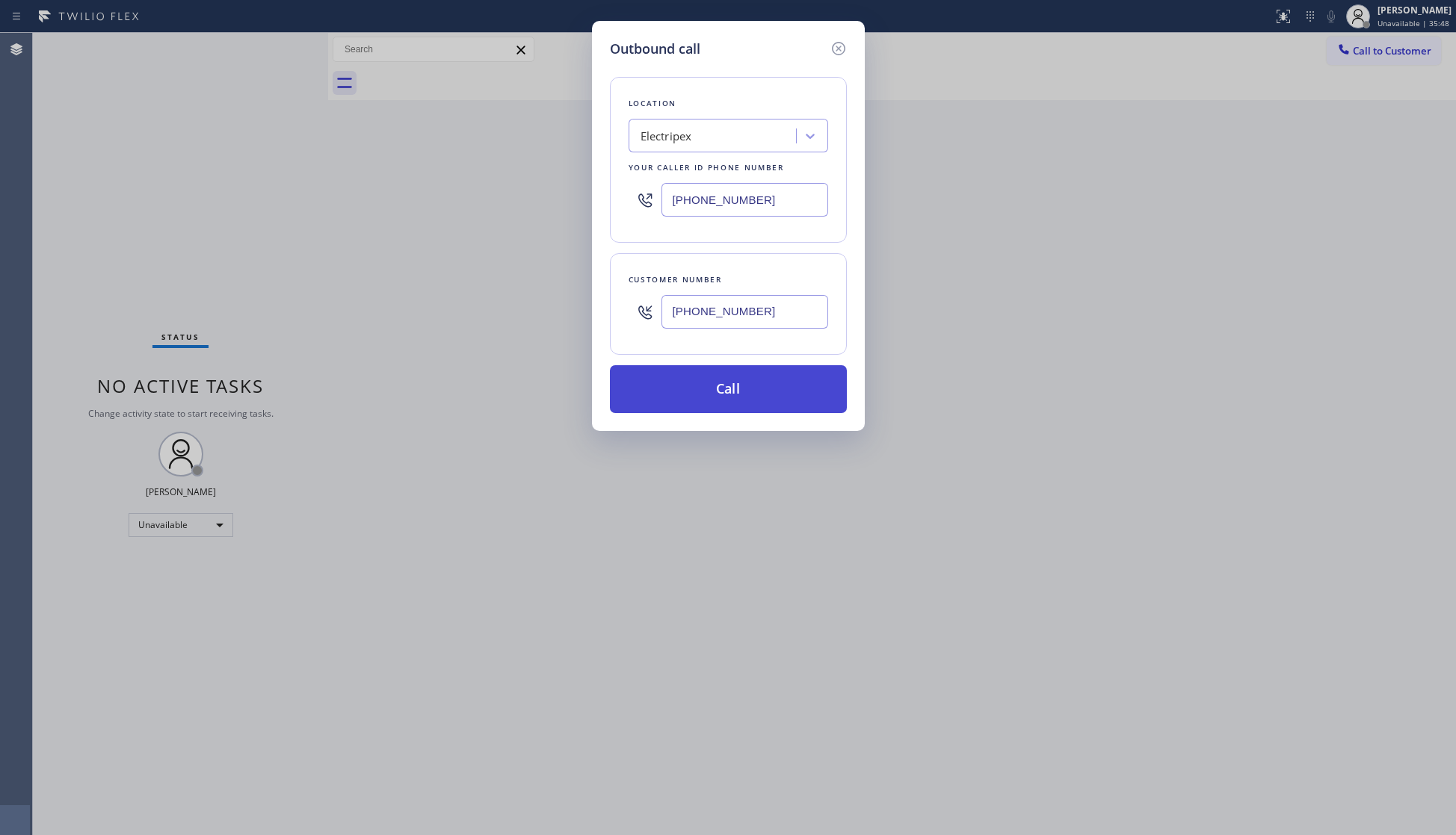
type input "[PHONE_NUMBER]"
click at [707, 390] on button "Call" at bounding box center [728, 390] width 237 height 48
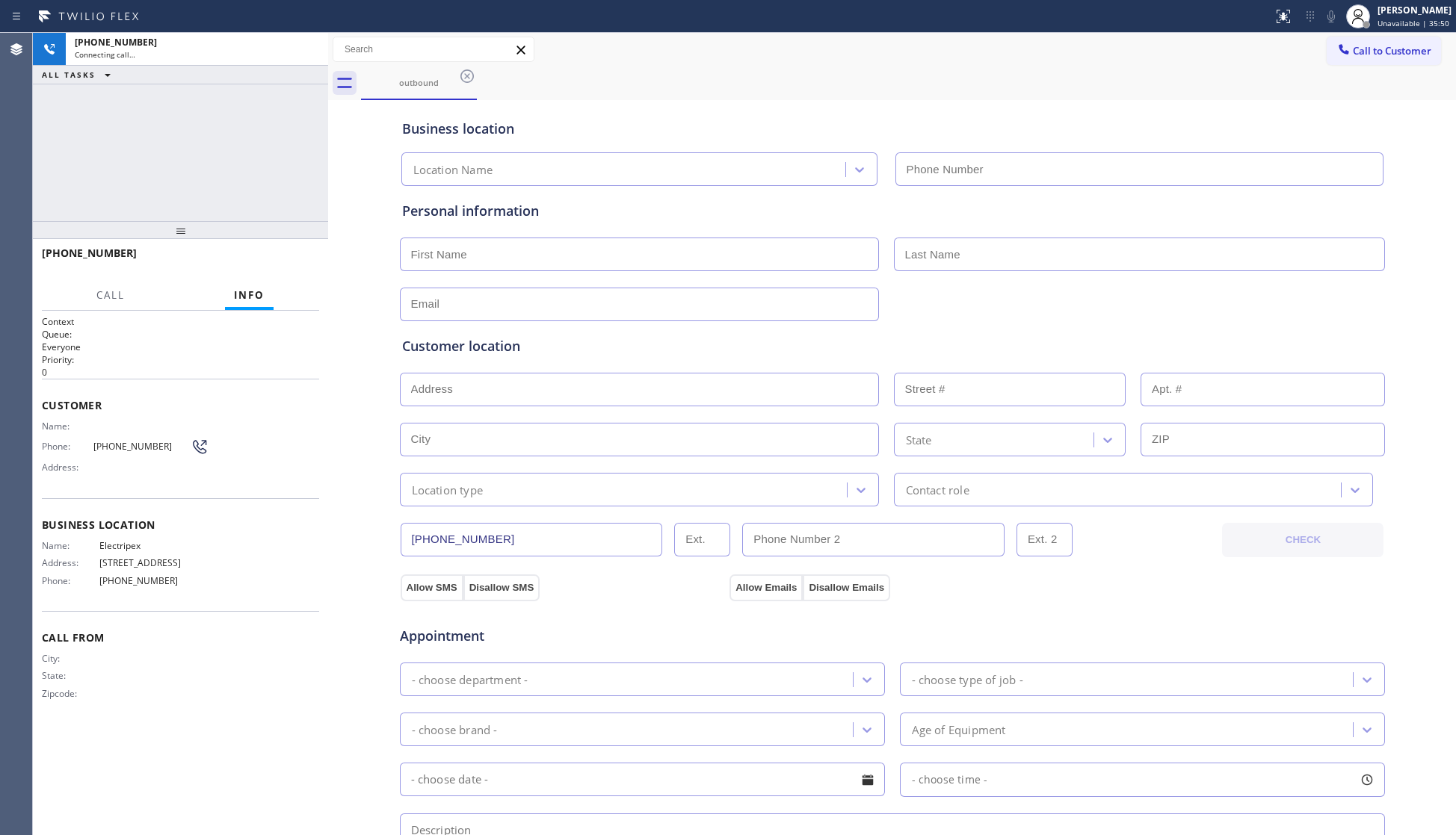
type input "[PHONE_NUMBER]"
drag, startPoint x: 320, startPoint y: 264, endPoint x: 299, endPoint y: 264, distance: 21.0
click at [320, 264] on div "[PHONE_NUMBER] Live | 00:02 HANG UP" at bounding box center [181, 260] width 295 height 41
click at [298, 264] on span "HANG UP" at bounding box center [284, 260] width 46 height 11
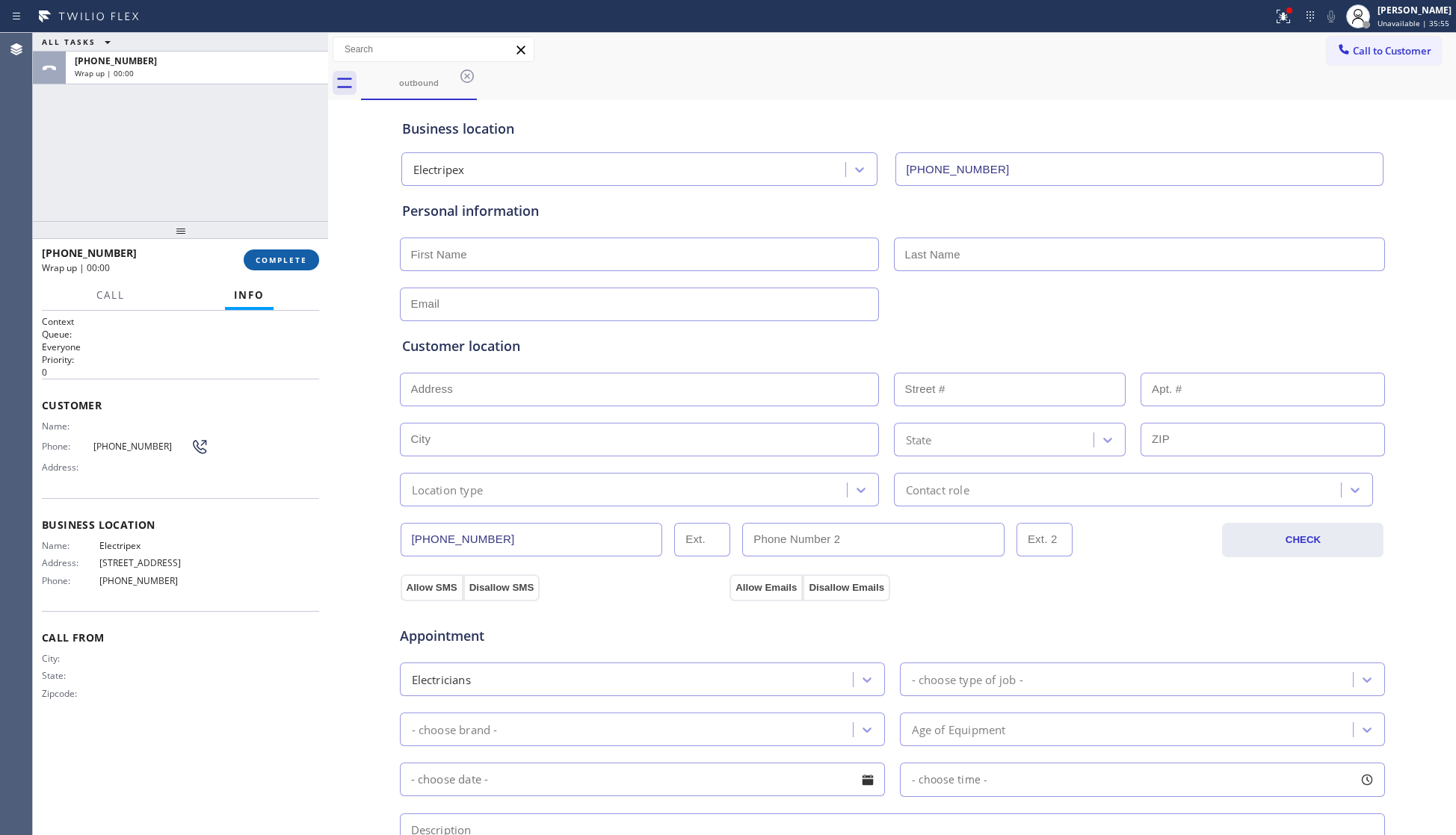
click at [297, 264] on span "COMPLETE" at bounding box center [281, 260] width 51 height 11
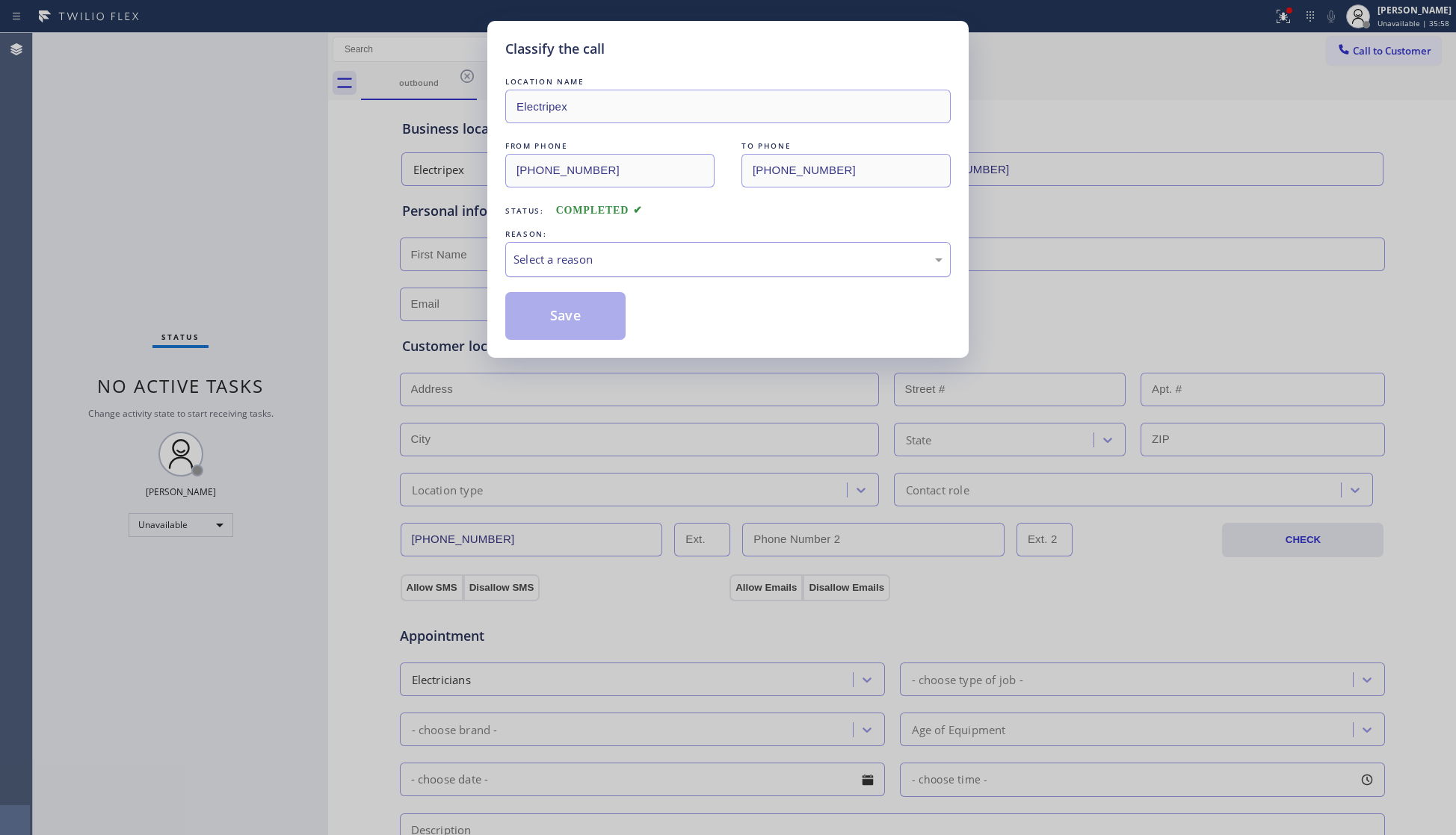
click at [622, 264] on div "Select a reason" at bounding box center [728, 260] width 429 height 17
click at [543, 326] on button "Save" at bounding box center [565, 316] width 120 height 48
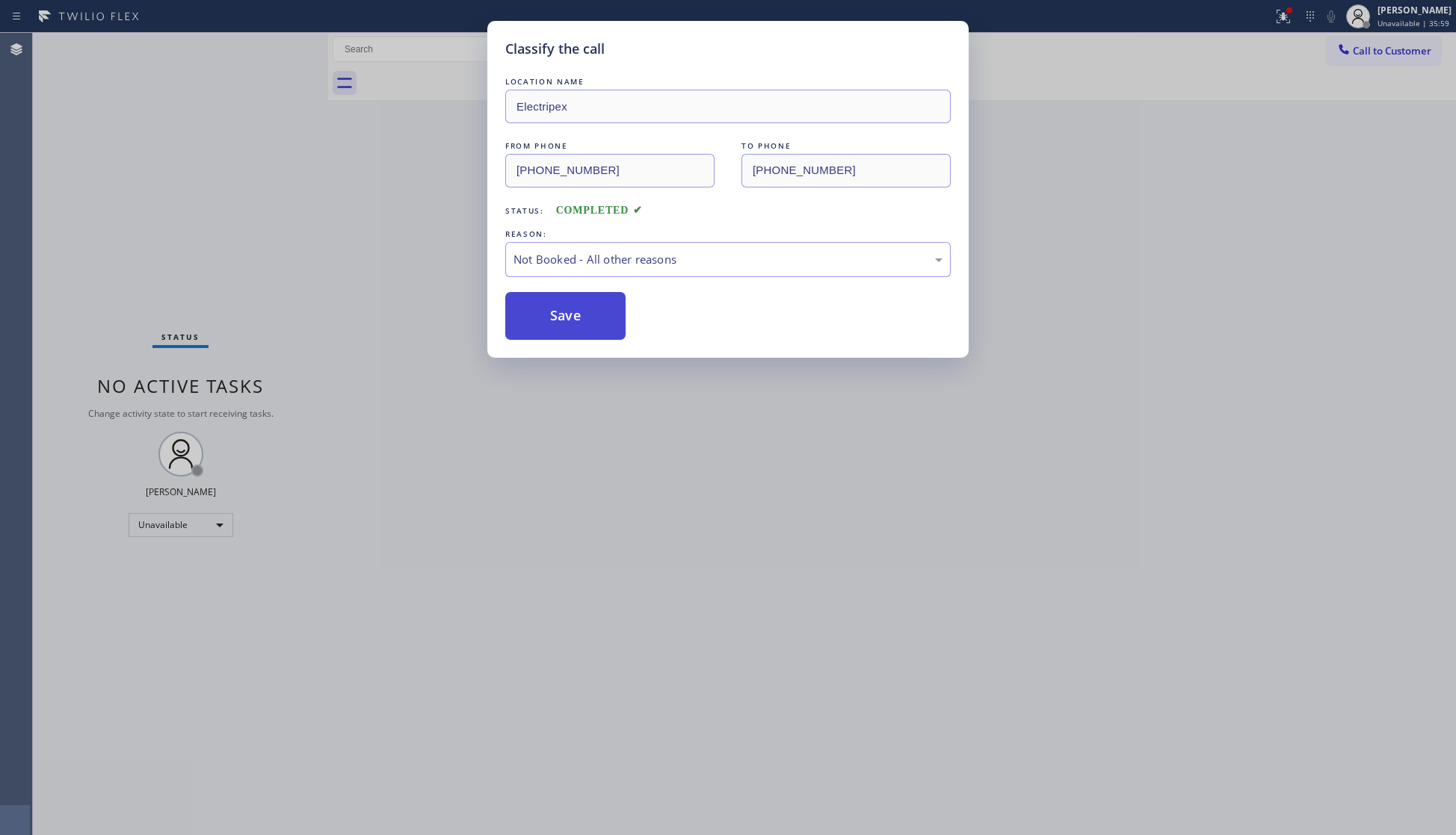
click at [543, 326] on button "Save" at bounding box center [565, 316] width 120 height 48
click at [545, 324] on button "Save" at bounding box center [565, 316] width 120 height 48
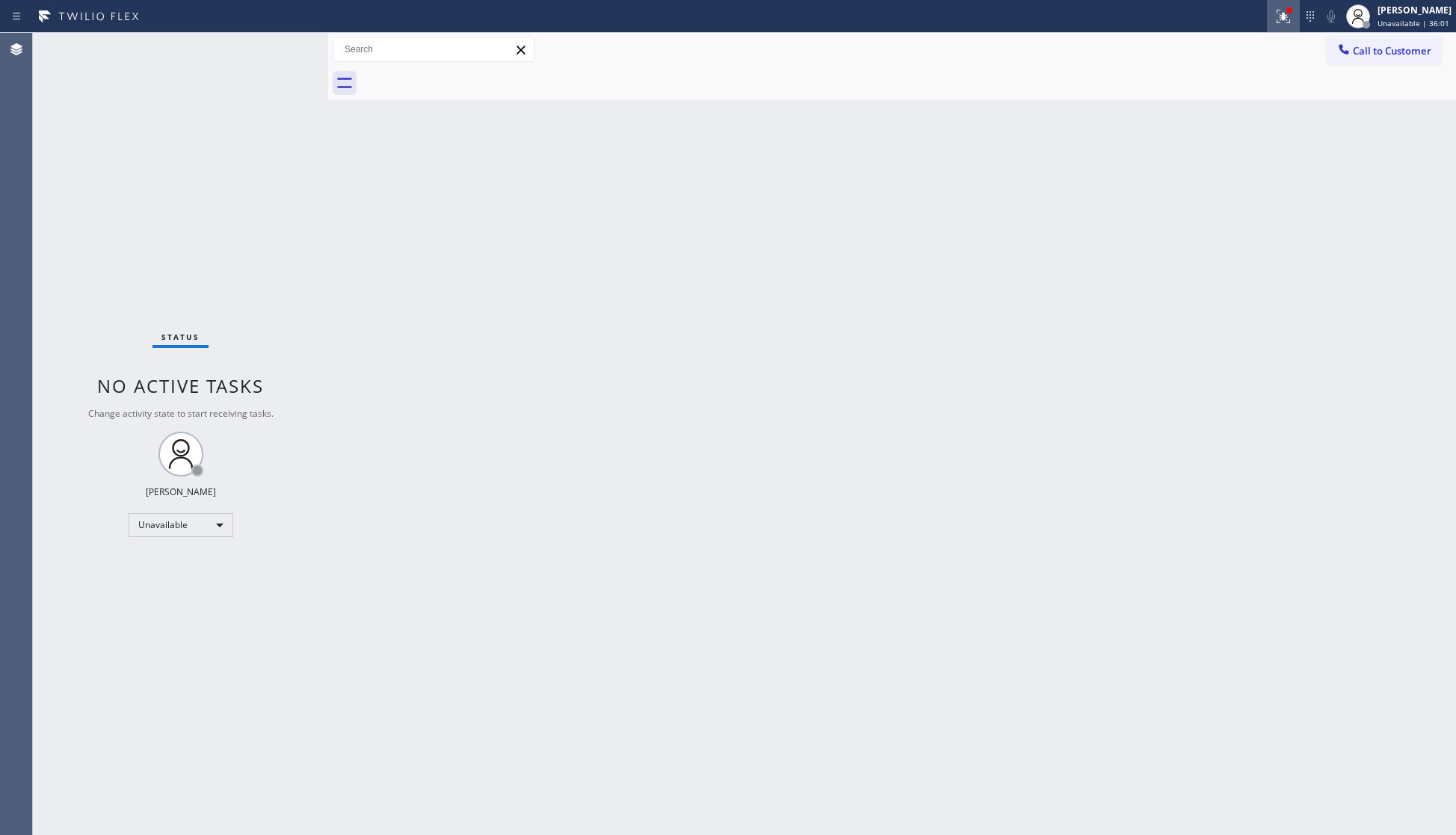
click at [1295, 16] on div at bounding box center [1283, 17] width 33 height 18
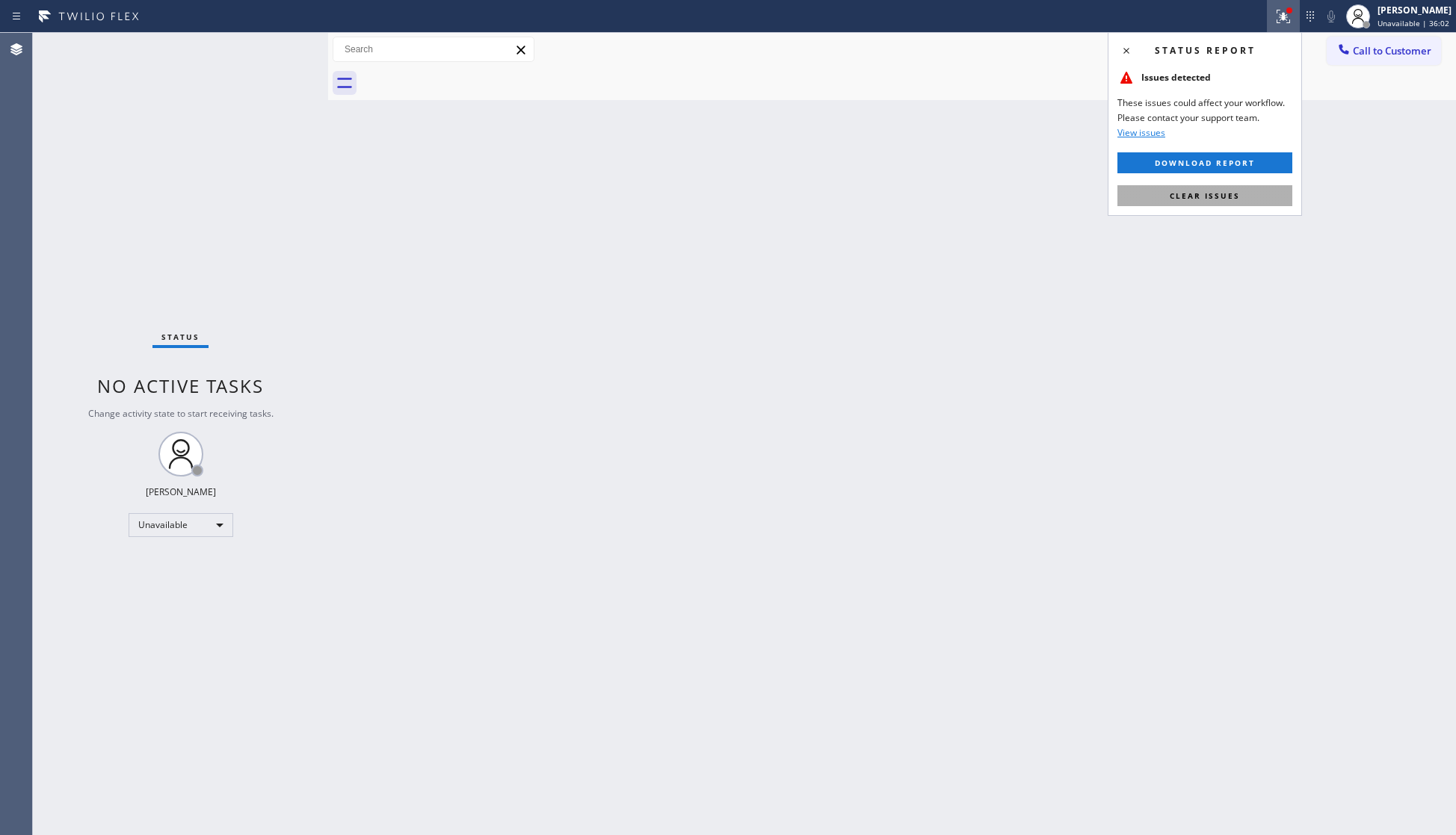
click at [1227, 189] on button "Clear issues" at bounding box center [1205, 195] width 175 height 21
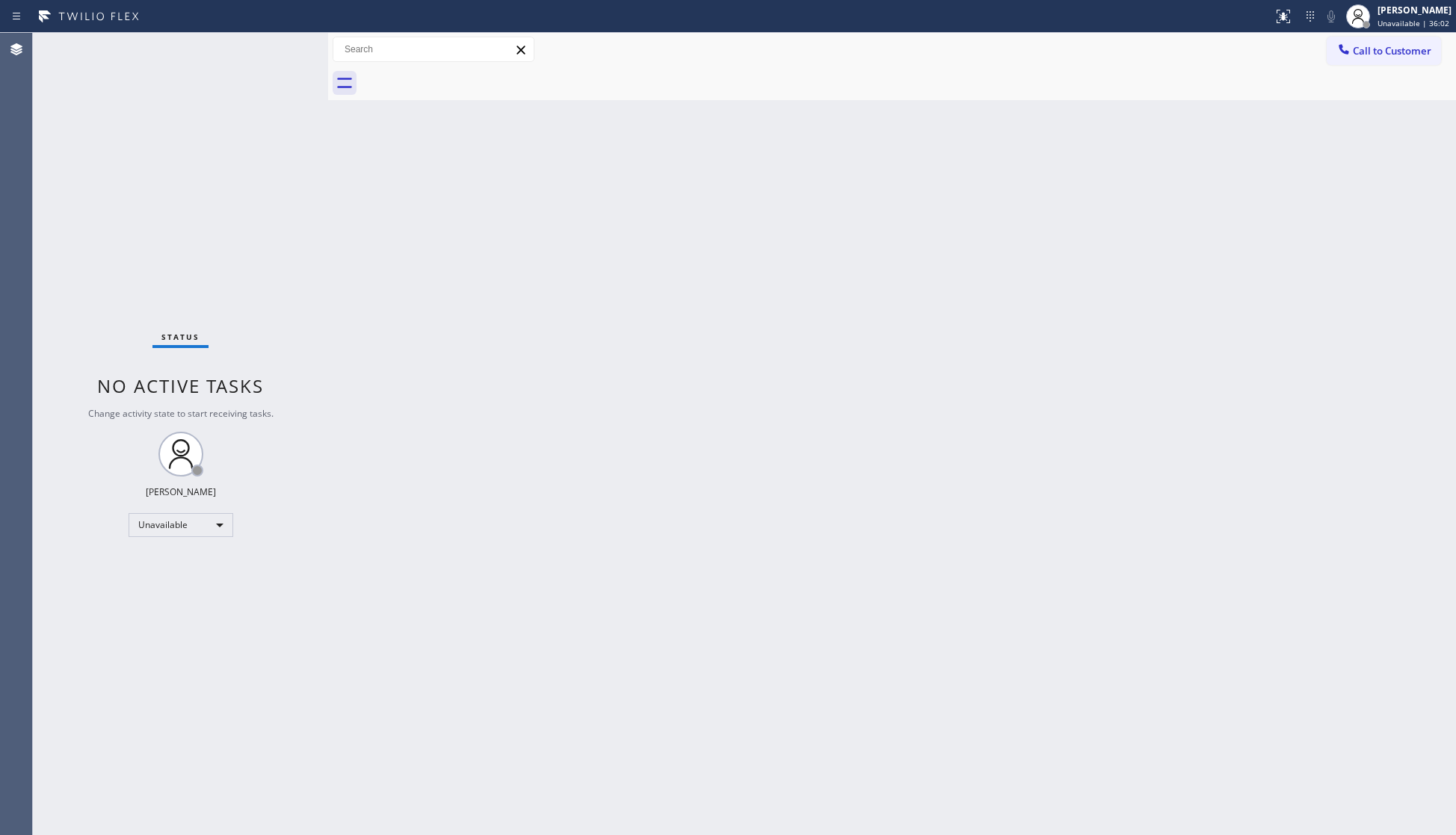
click at [1349, 49] on icon at bounding box center [1344, 49] width 15 height 15
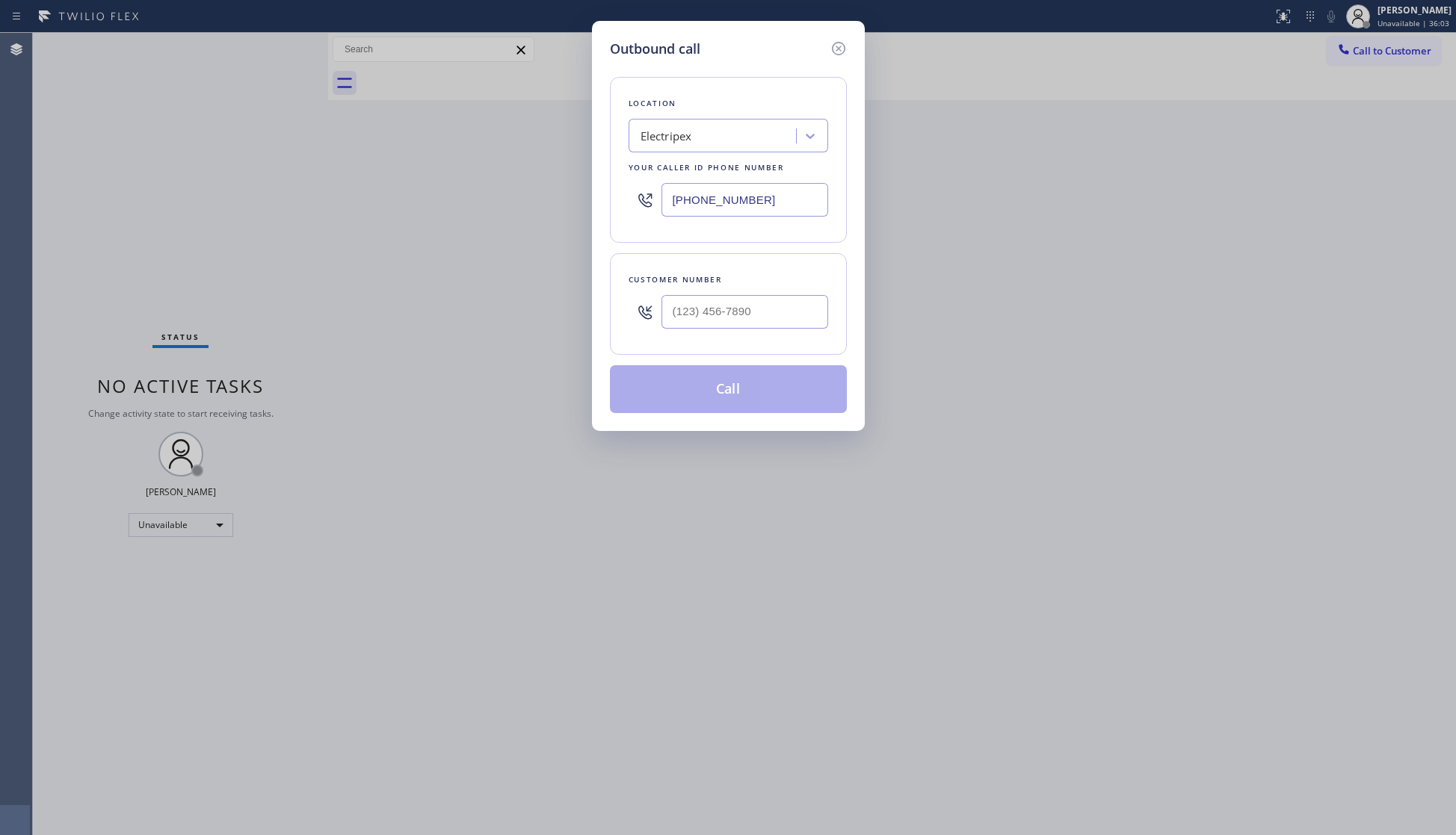
click at [761, 188] on input "[PHONE_NUMBER]" at bounding box center [744, 200] width 167 height 34
drag, startPoint x: 765, startPoint y: 190, endPoint x: 655, endPoint y: 199, distance: 110.4
click at [656, 200] on div "[PHONE_NUMBER]" at bounding box center [728, 200] width 200 height 49
type input "[PHONE_NUMBER]"
click at [715, 323] on input "(___) ___-____" at bounding box center [744, 312] width 167 height 34
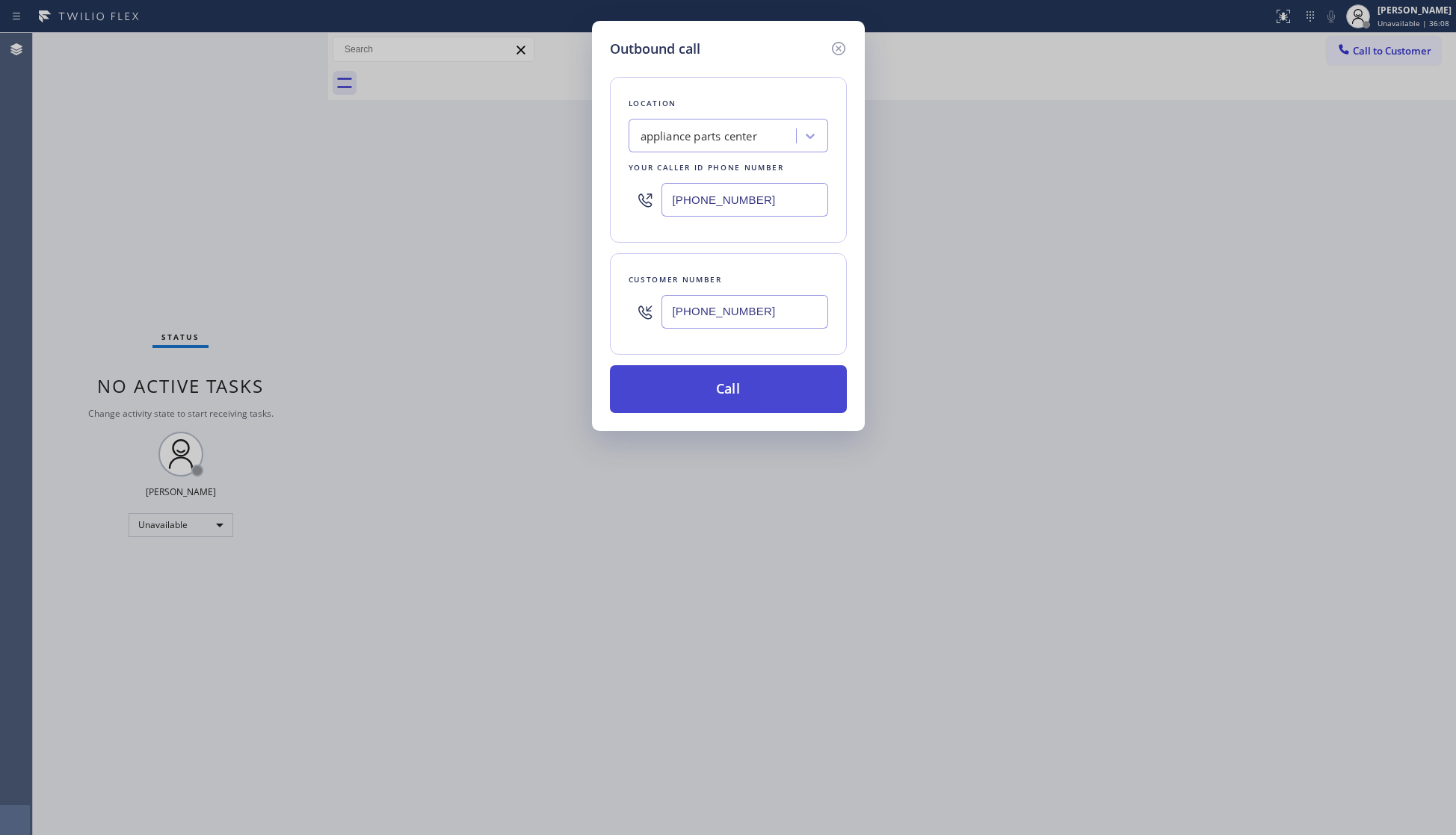
type input "[PHONE_NUMBER]"
click at [728, 372] on button "Call" at bounding box center [728, 390] width 237 height 48
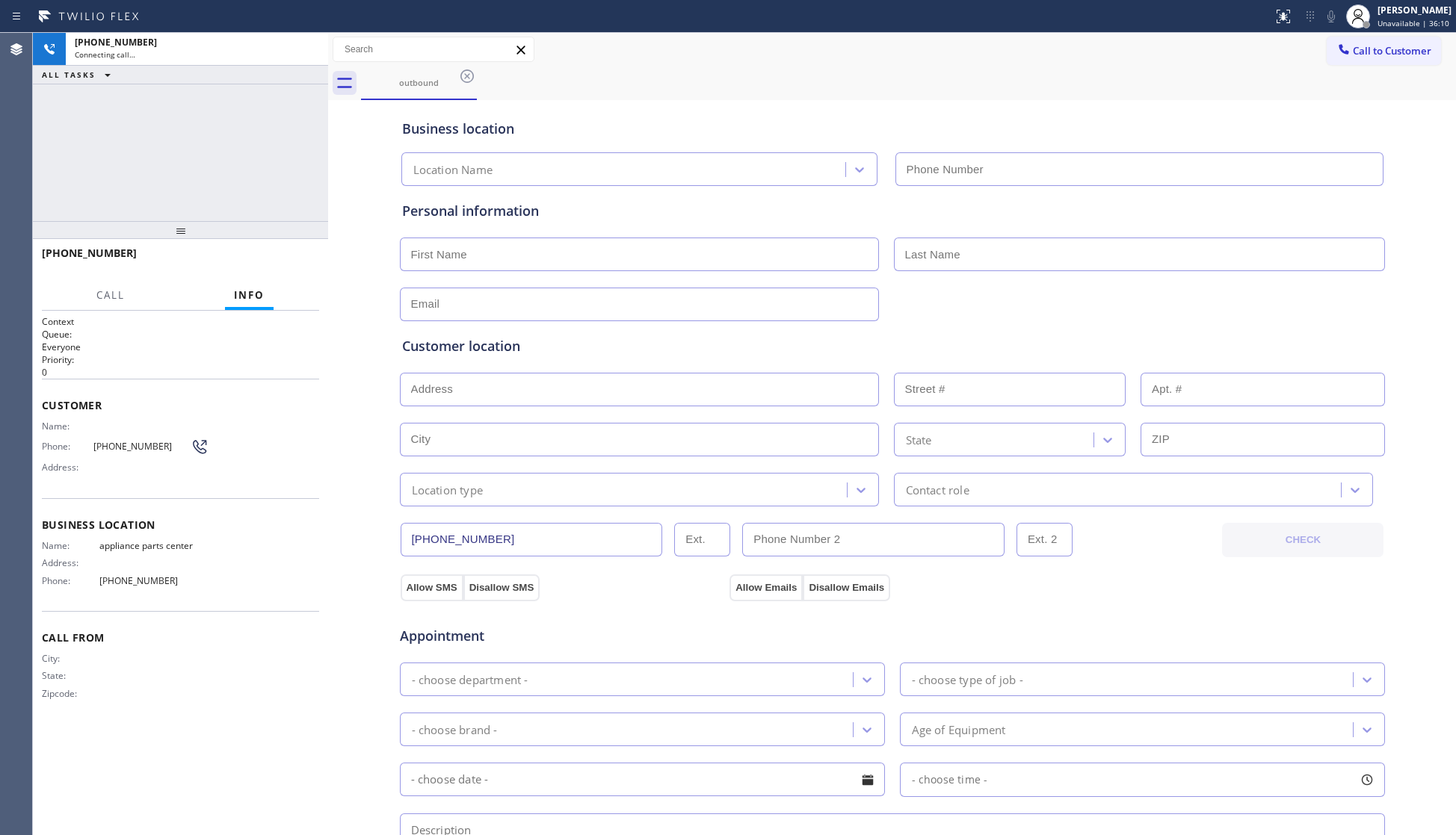
type input "[PHONE_NUMBER]"
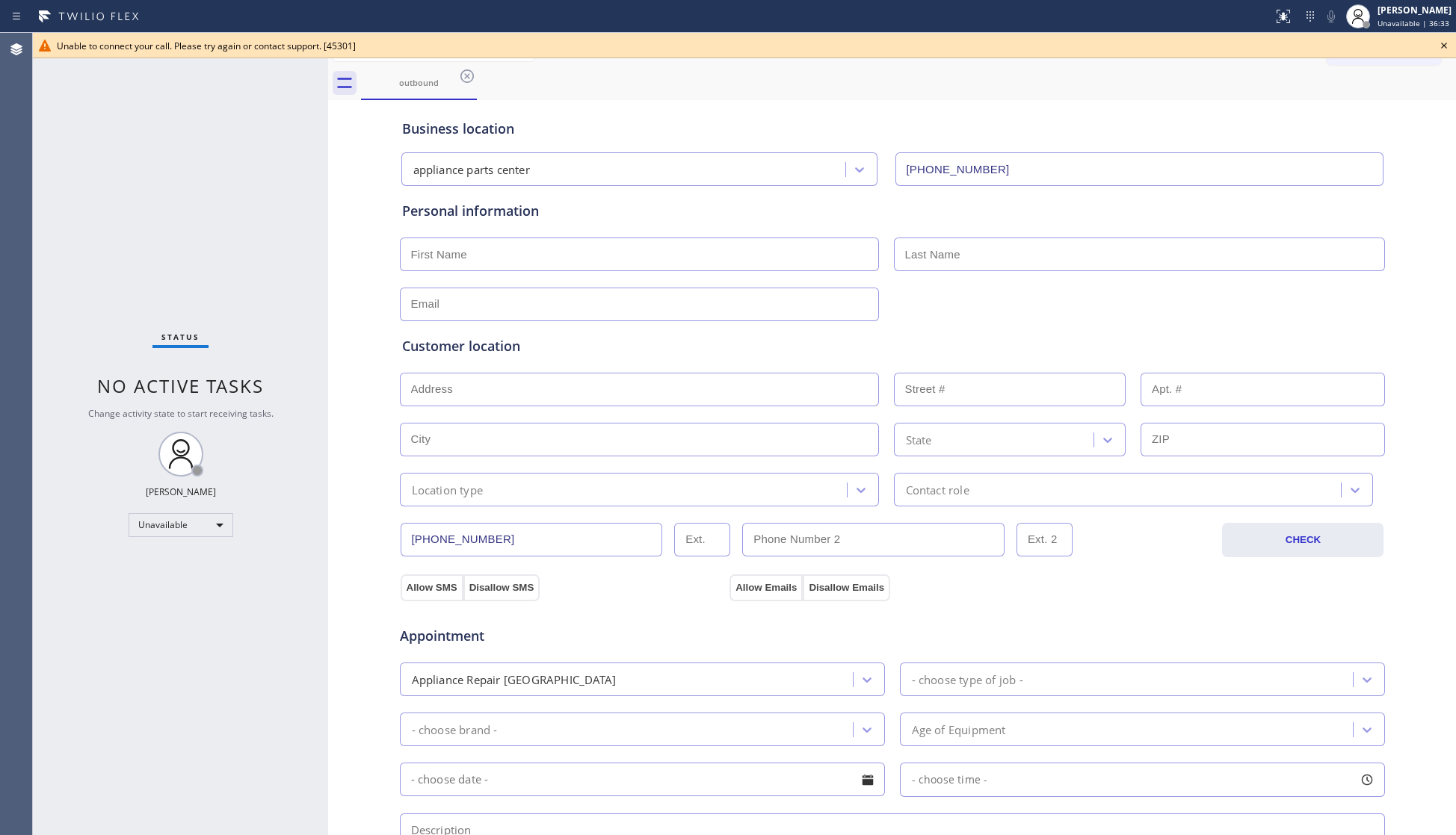
click at [1357, 91] on div "outbound" at bounding box center [908, 83] width 1095 height 34
click at [1447, 41] on icon at bounding box center [1444, 46] width 18 height 18
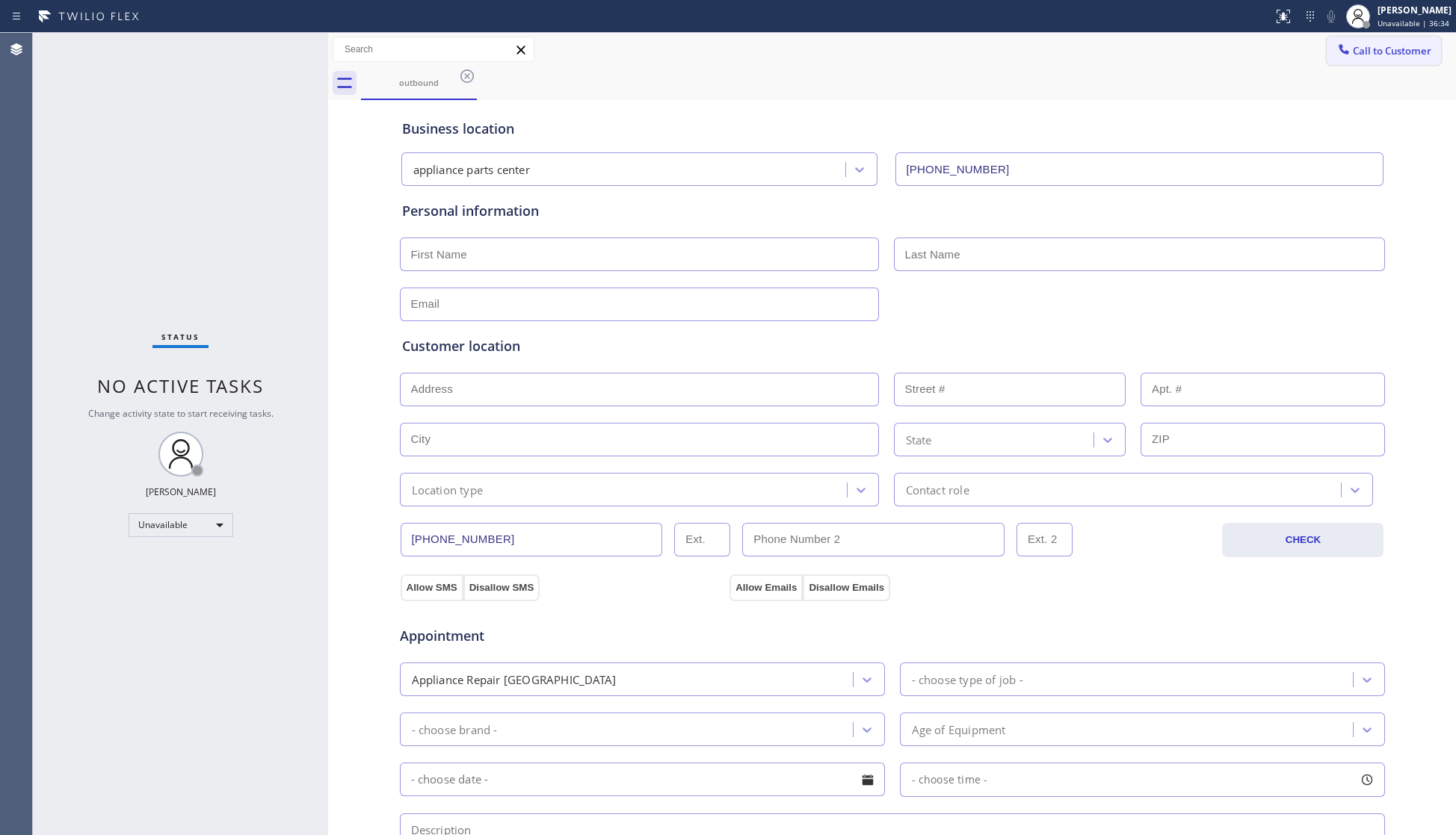
click at [1387, 49] on span "Call to Customer" at bounding box center [1391, 51] width 79 height 13
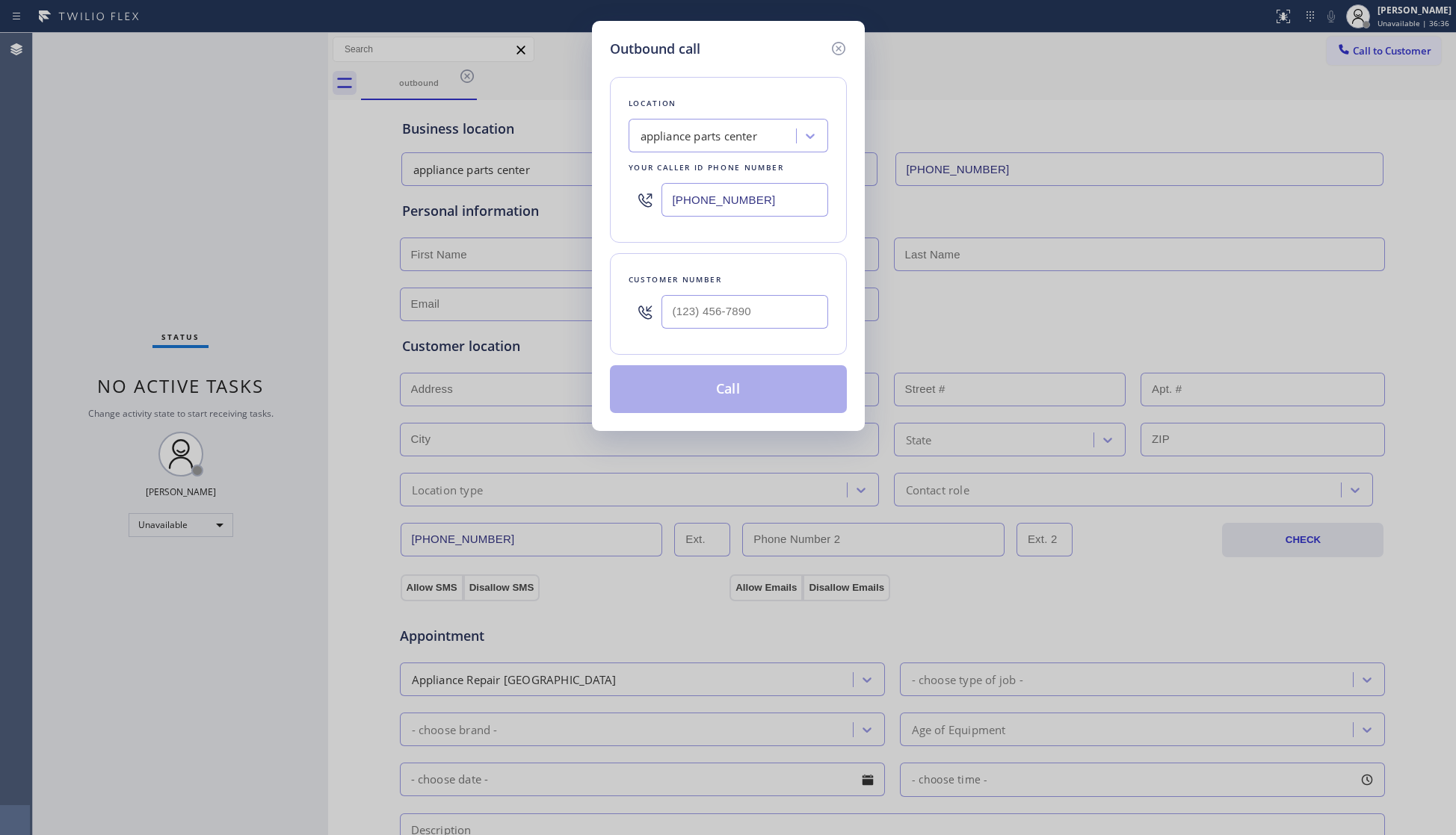
drag, startPoint x: 673, startPoint y: 196, endPoint x: 660, endPoint y: 199, distance: 13.3
click at [660, 197] on div "[PHONE_NUMBER]" at bounding box center [728, 200] width 200 height 49
type input "[PHONE_NUMBER]"
drag, startPoint x: 683, startPoint y: 299, endPoint x: 690, endPoint y: 303, distance: 8.1
click at [688, 302] on input "(___) ___-____" at bounding box center [744, 312] width 167 height 34
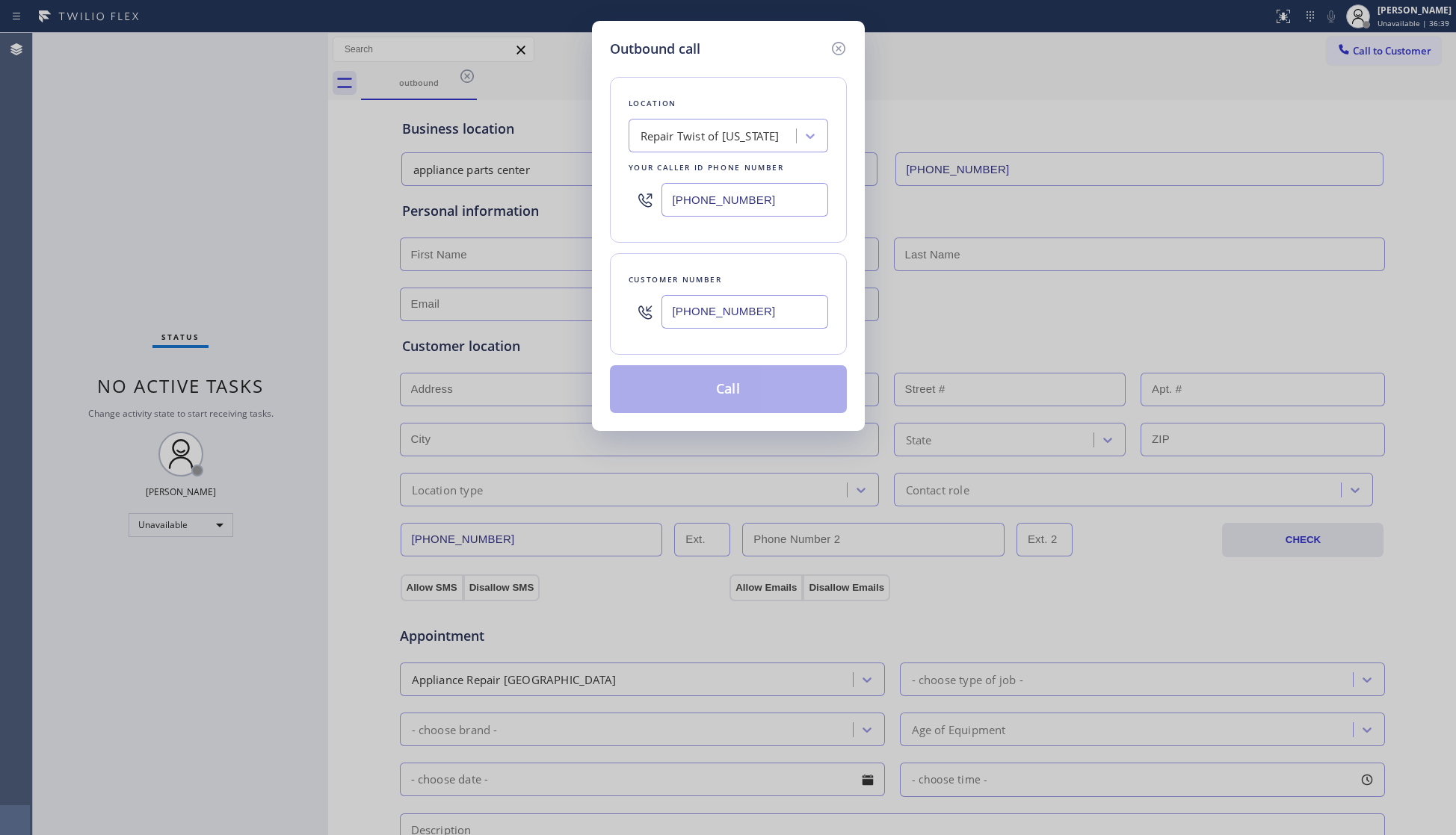
type input "[PHONE_NUMBER]"
click at [777, 350] on div "Customer number [PHONE_NUMBER]" at bounding box center [728, 303] width 237 height 102
click at [749, 388] on button "Call" at bounding box center [728, 390] width 237 height 48
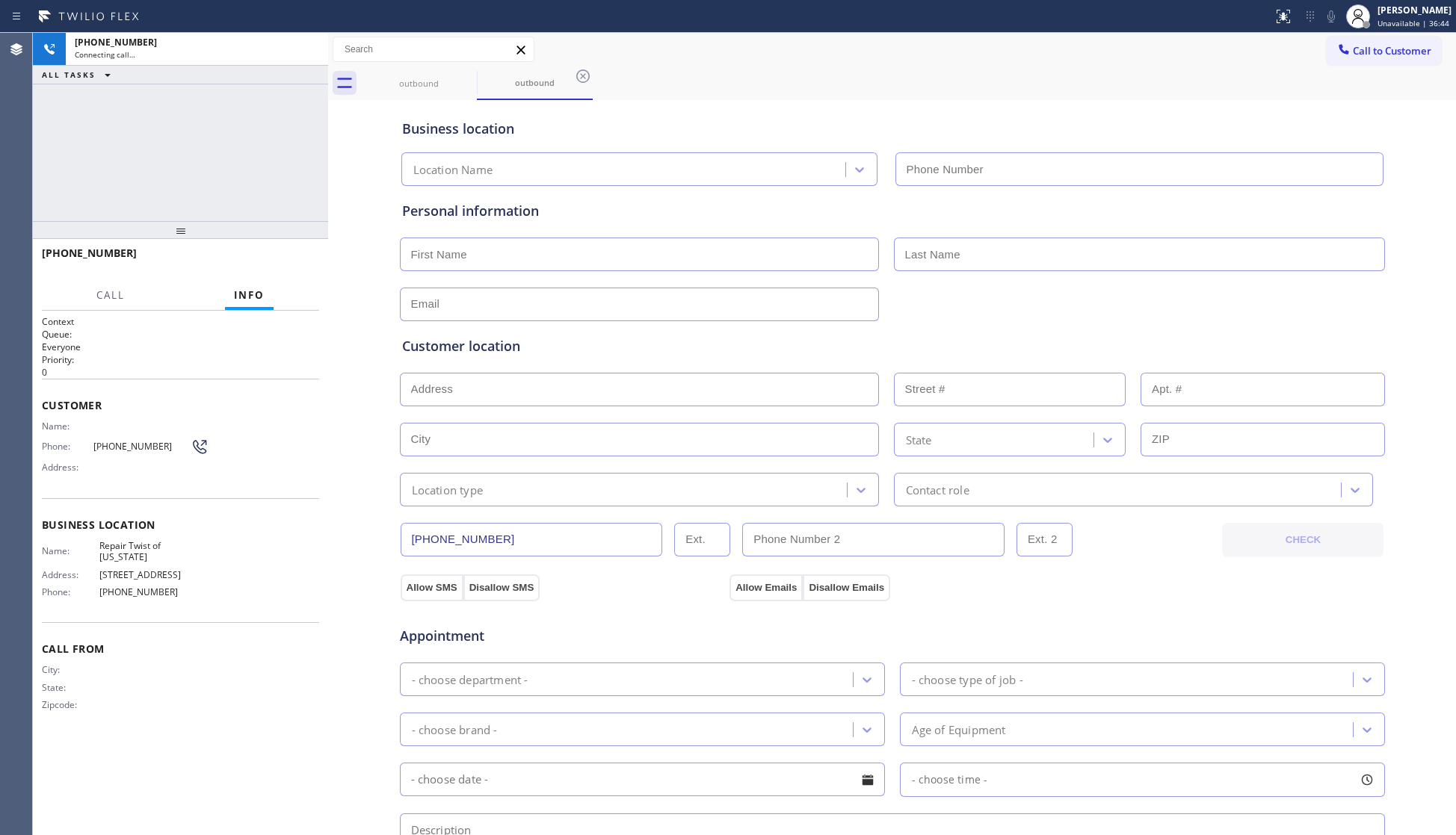
type input "[PHONE_NUMBER]"
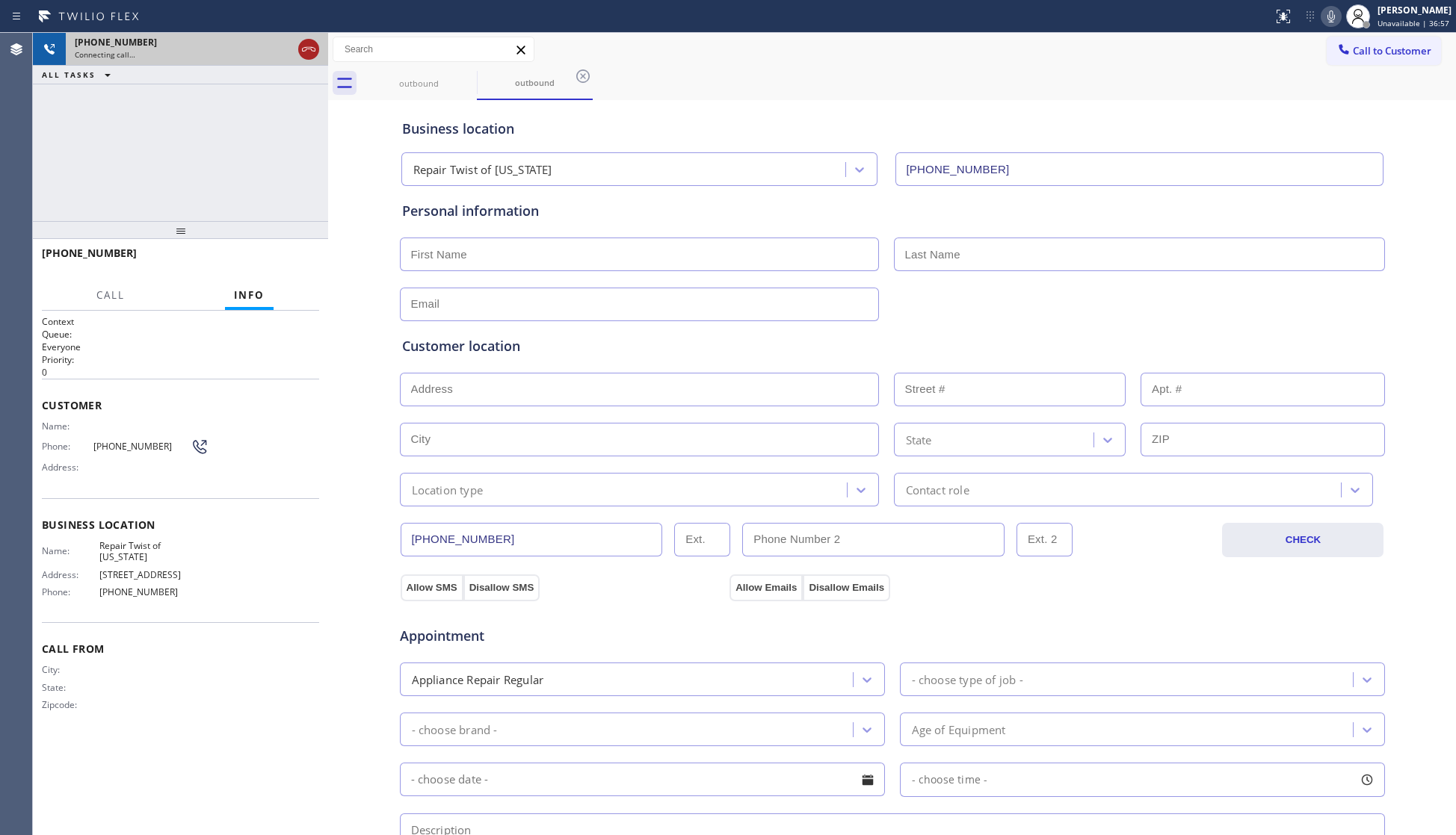
click at [305, 46] on icon at bounding box center [309, 50] width 18 height 18
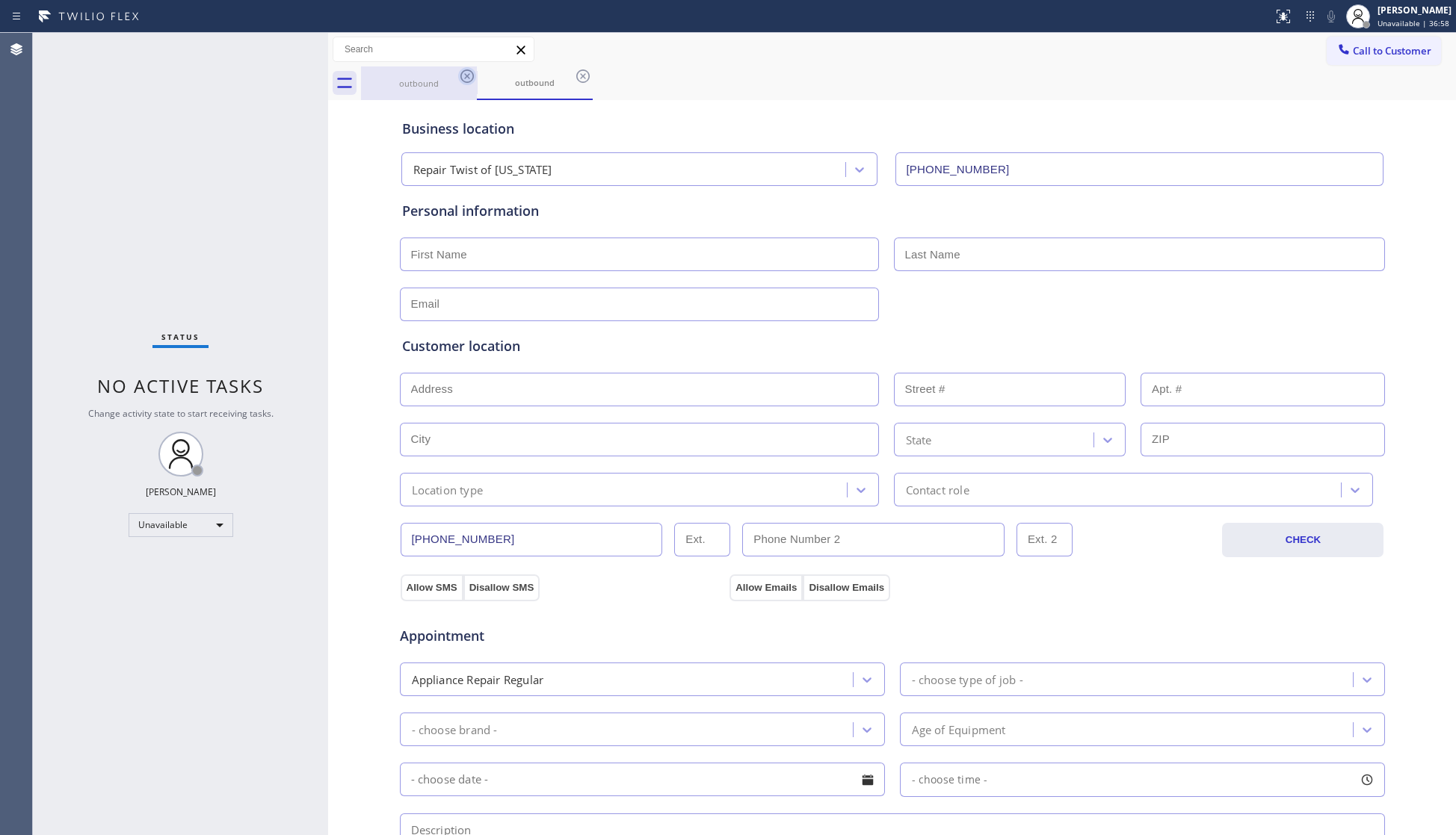
drag, startPoint x: 436, startPoint y: 78, endPoint x: 457, endPoint y: 70, distance: 22.5
click at [440, 76] on div "outbound" at bounding box center [419, 83] width 113 height 34
click at [462, 70] on icon at bounding box center [467, 76] width 18 height 18
click at [462, 70] on div "outbound" at bounding box center [908, 83] width 1095 height 34
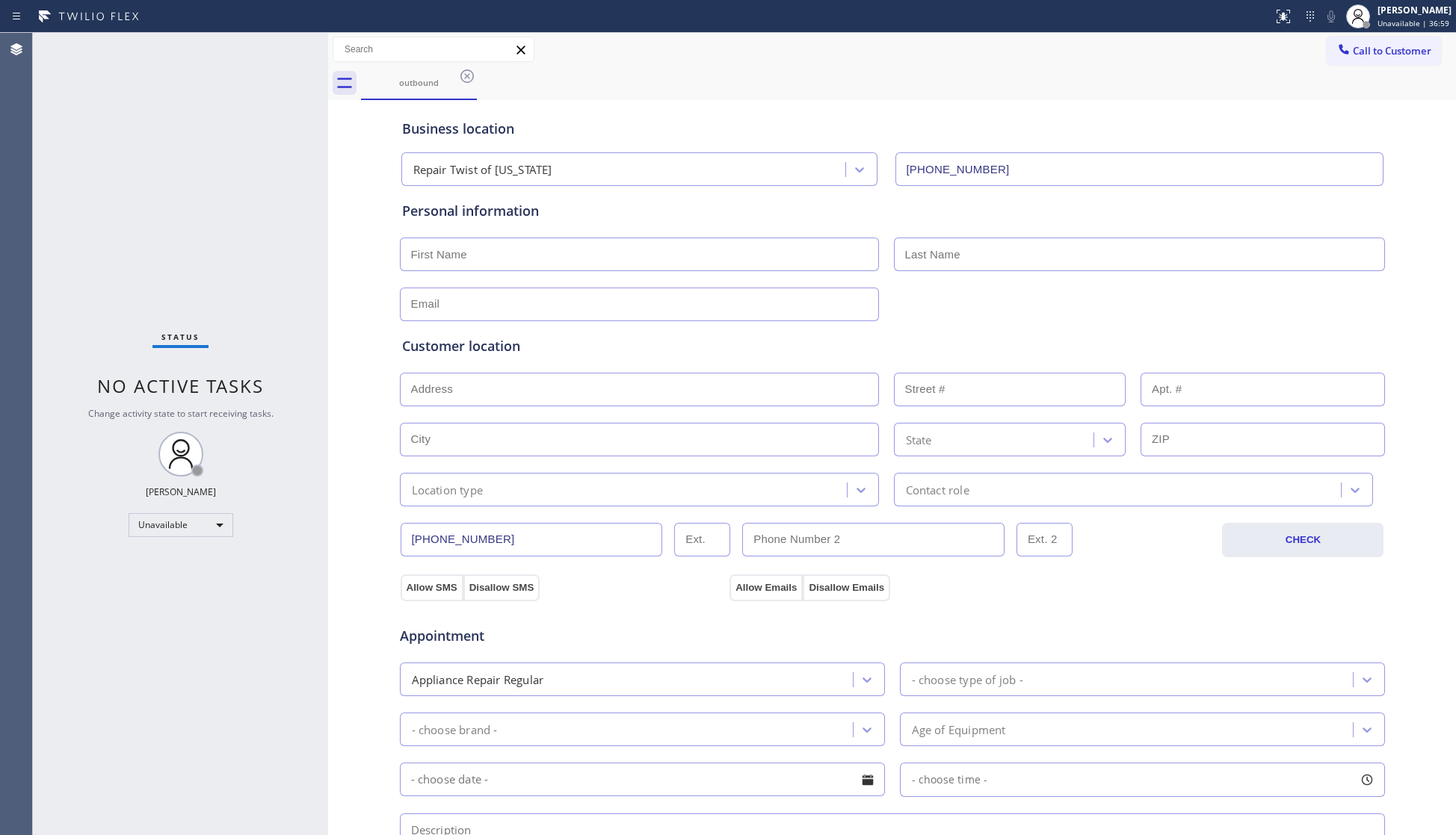
click at [462, 70] on div "outbound" at bounding box center [908, 83] width 1095 height 34
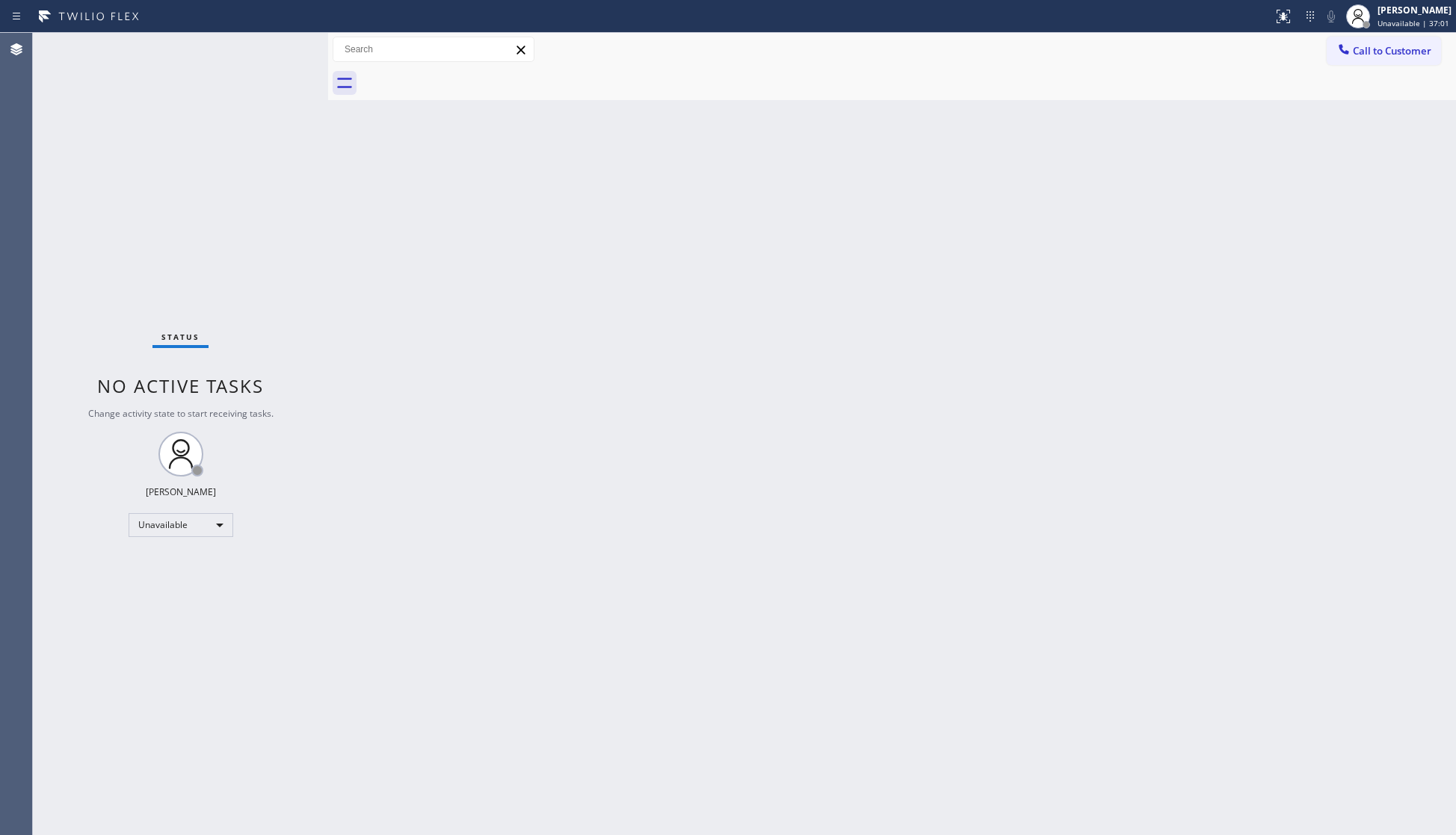
drag, startPoint x: 1355, startPoint y: 57, endPoint x: 1343, endPoint y: 60, distance: 12.4
click at [1352, 58] on button "Call to Customer" at bounding box center [1384, 51] width 114 height 28
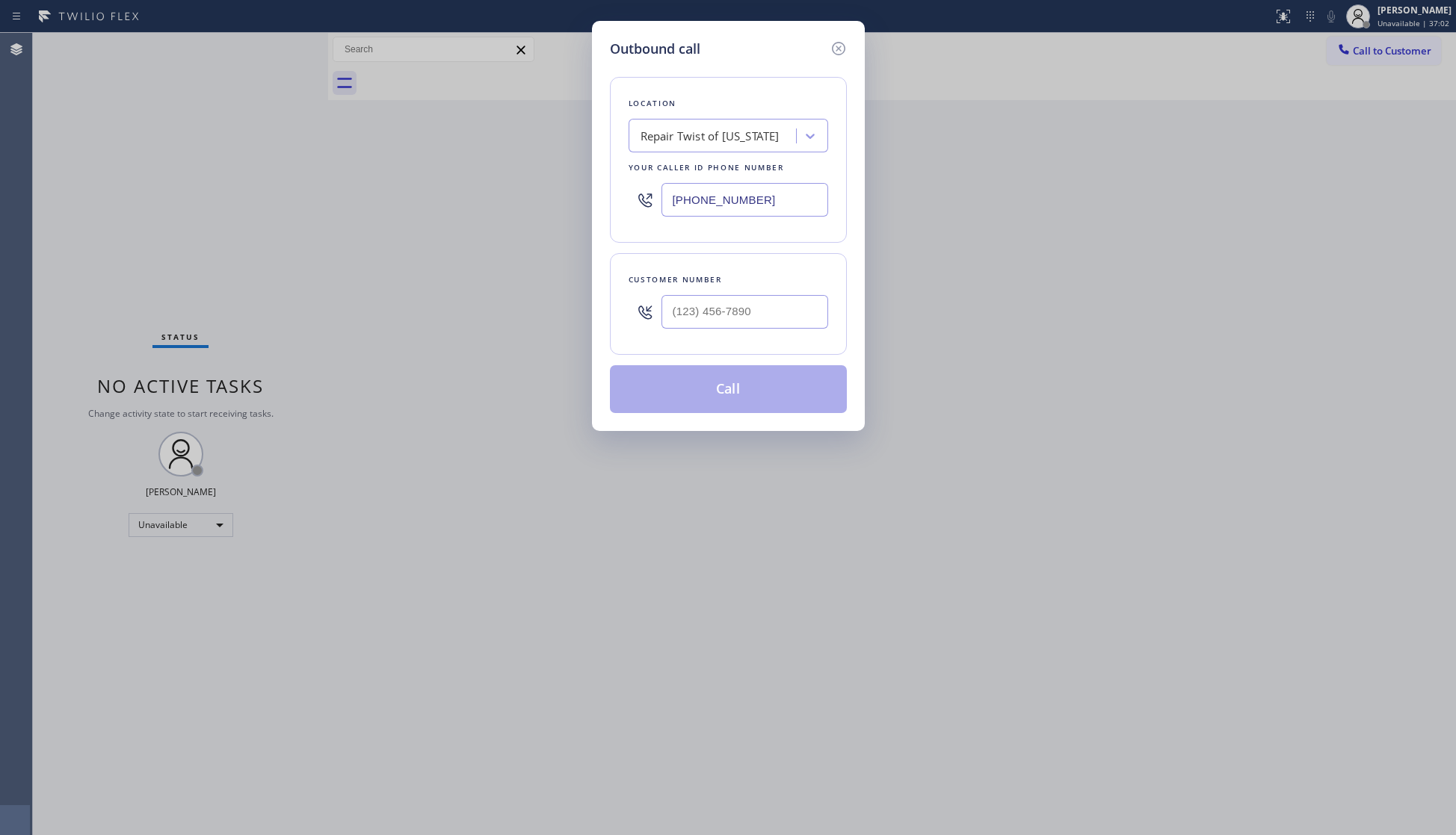
drag, startPoint x: 783, startPoint y: 195, endPoint x: 578, endPoint y: 200, distance: 205.1
click at [576, 201] on div "Outbound call Location Repair Twist of [US_STATE] Your caller id phone number […" at bounding box center [728, 417] width 1456 height 835
type input "[PHONE_NUMBER]"
drag, startPoint x: 721, startPoint y: 344, endPoint x: 729, endPoint y: 335, distance: 12.0
click at [721, 344] on div "Customer number" at bounding box center [728, 303] width 237 height 102
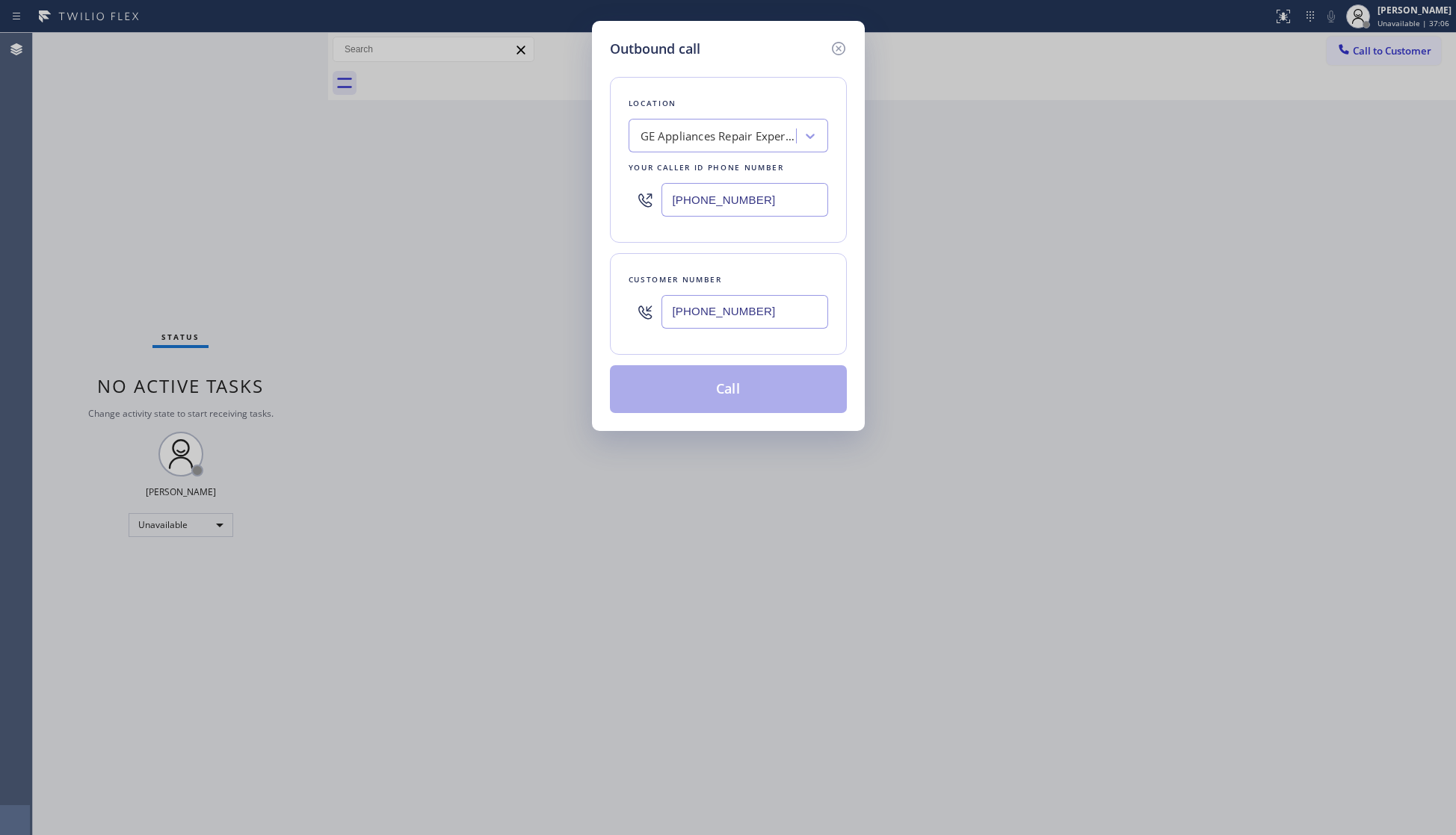
click at [735, 323] on input "[PHONE_NUMBER]" at bounding box center [744, 312] width 167 height 34
type input "[PHONE_NUMBER]"
click at [731, 386] on button "Call" at bounding box center [728, 390] width 237 height 48
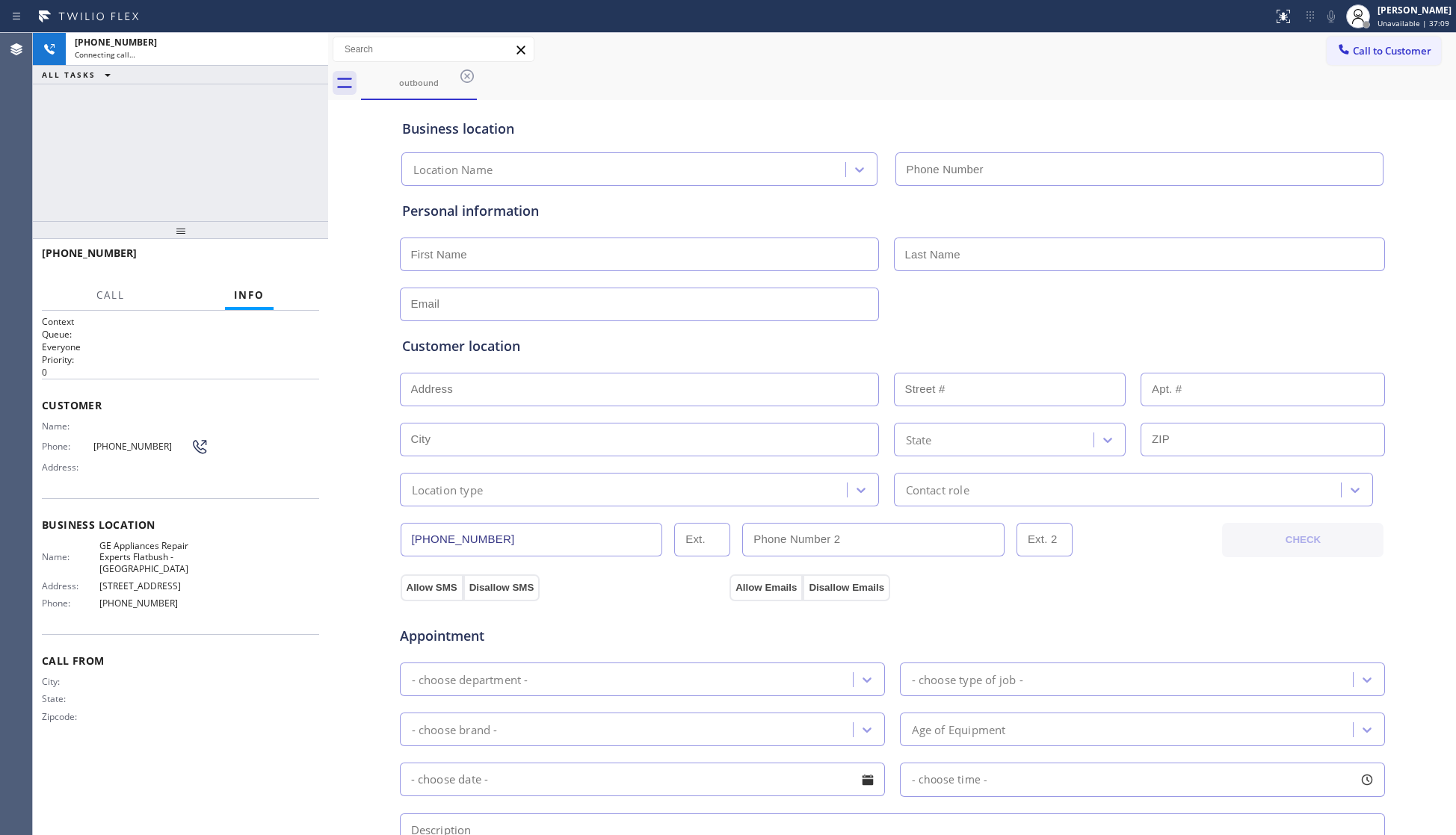
type input "[PHONE_NUMBER]"
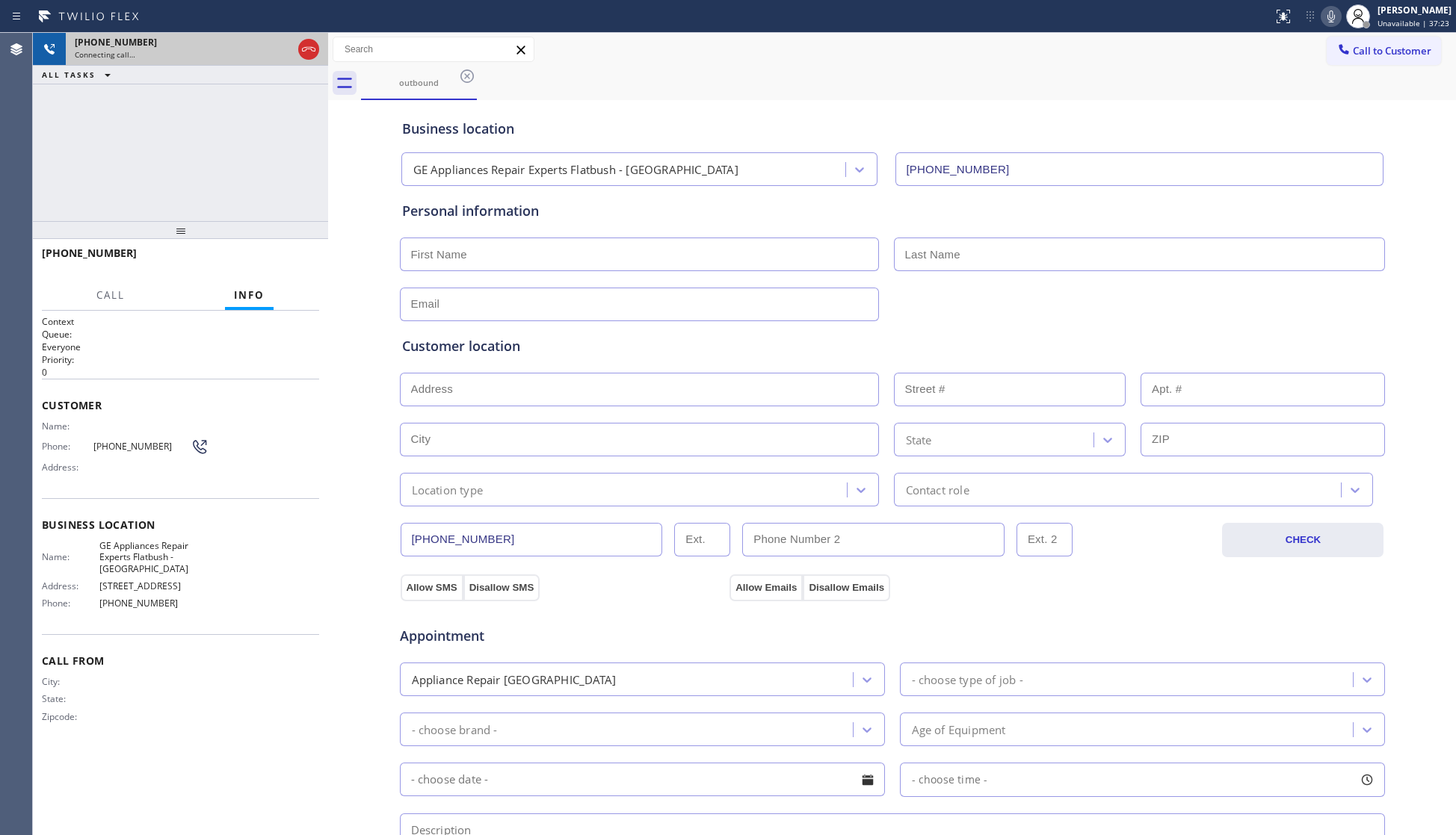
click at [299, 39] on div at bounding box center [309, 50] width 27 height 33
click at [299, 41] on icon at bounding box center [309, 50] width 18 height 18
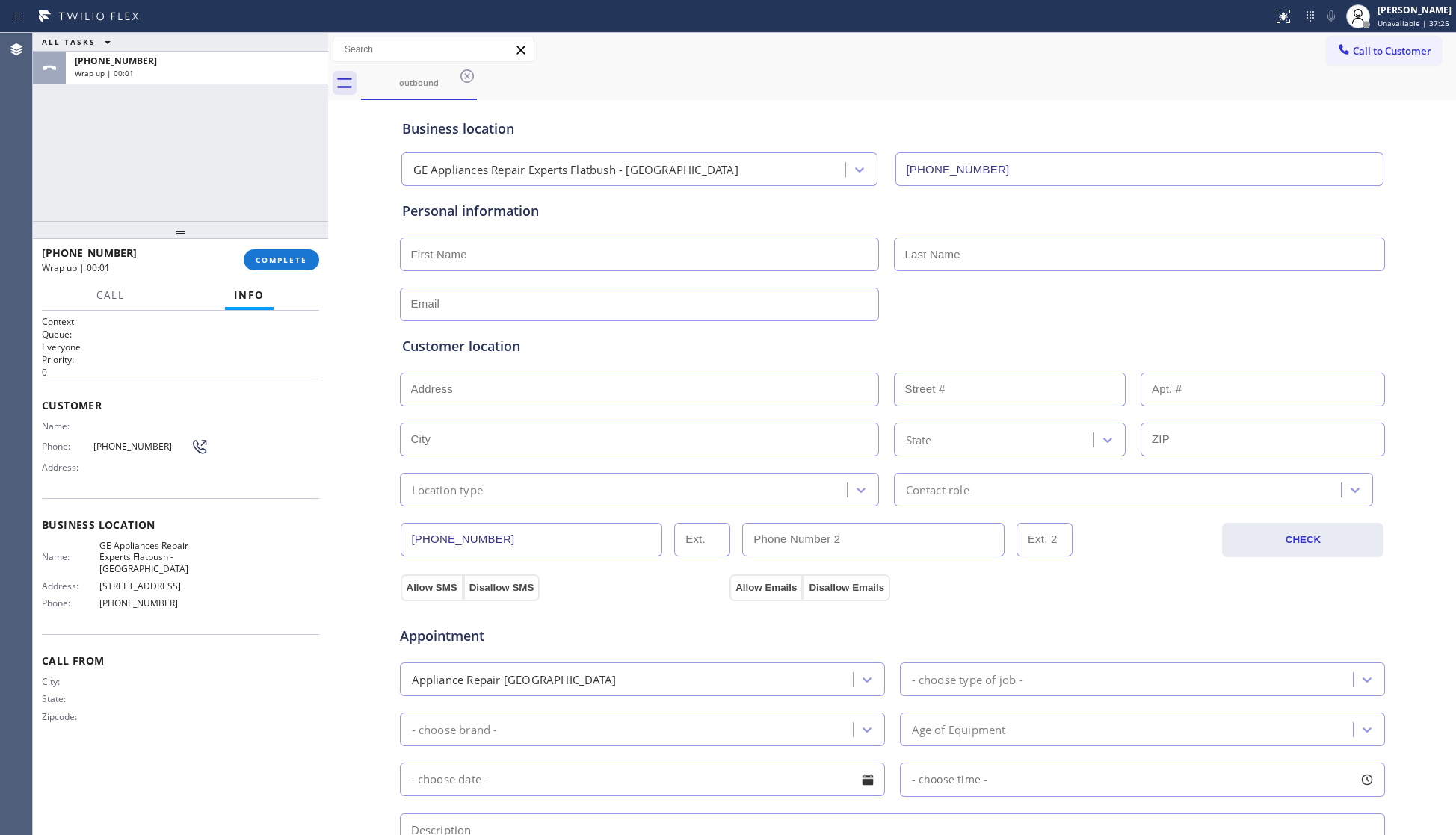
click at [297, 245] on div "[PHONE_NUMBER] Wrap up | 00:01 COMPLETE" at bounding box center [180, 260] width 277 height 39
click at [293, 252] on button "COMPLETE" at bounding box center [281, 260] width 75 height 21
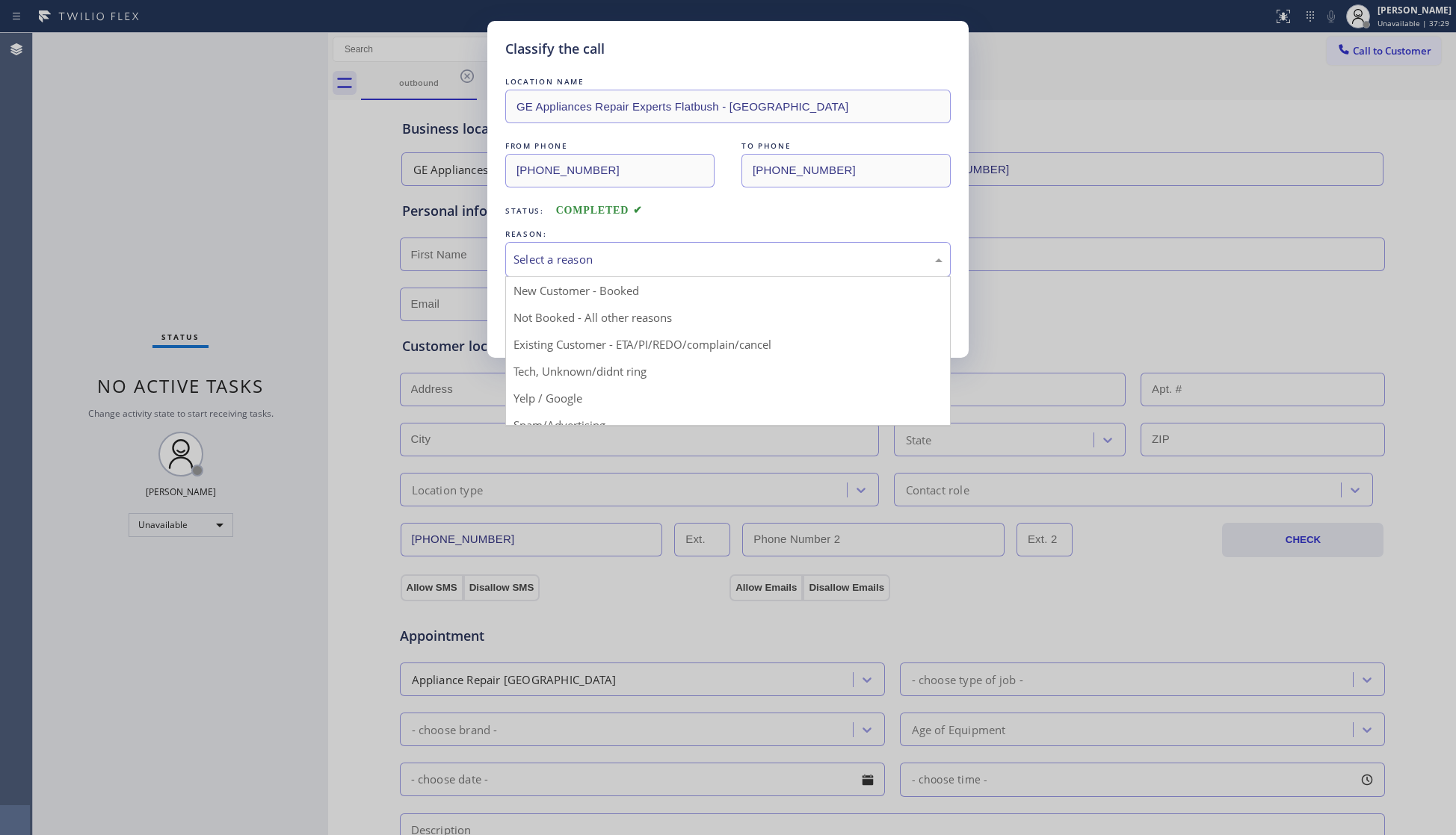
drag, startPoint x: 543, startPoint y: 250, endPoint x: 541, endPoint y: 317, distance: 67.0
click at [543, 251] on div "Select a reason" at bounding box center [728, 260] width 446 height 35
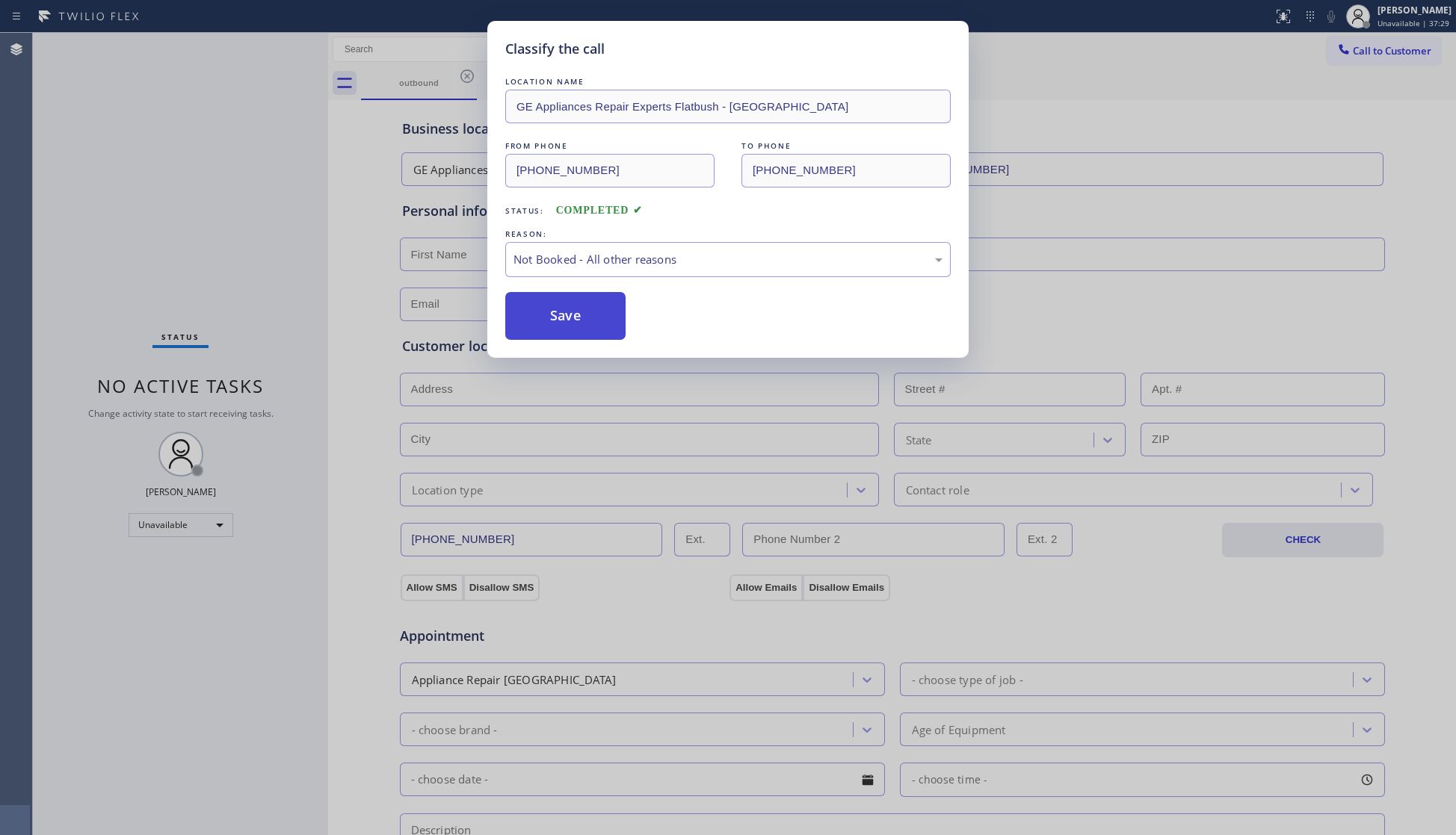
click at [541, 313] on button "Save" at bounding box center [565, 316] width 120 height 48
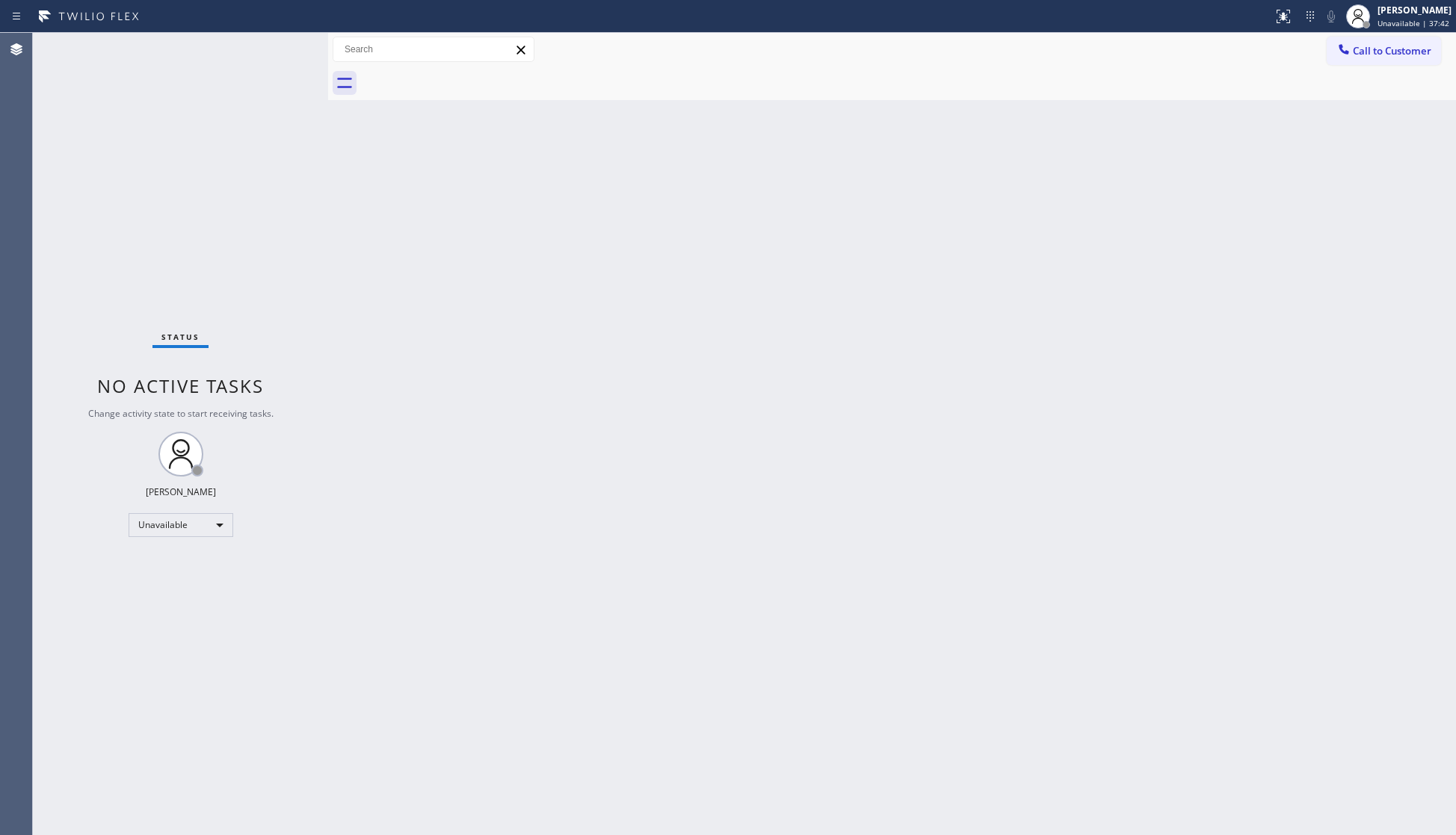
click at [1365, 48] on span "Call to Customer" at bounding box center [1391, 51] width 79 height 13
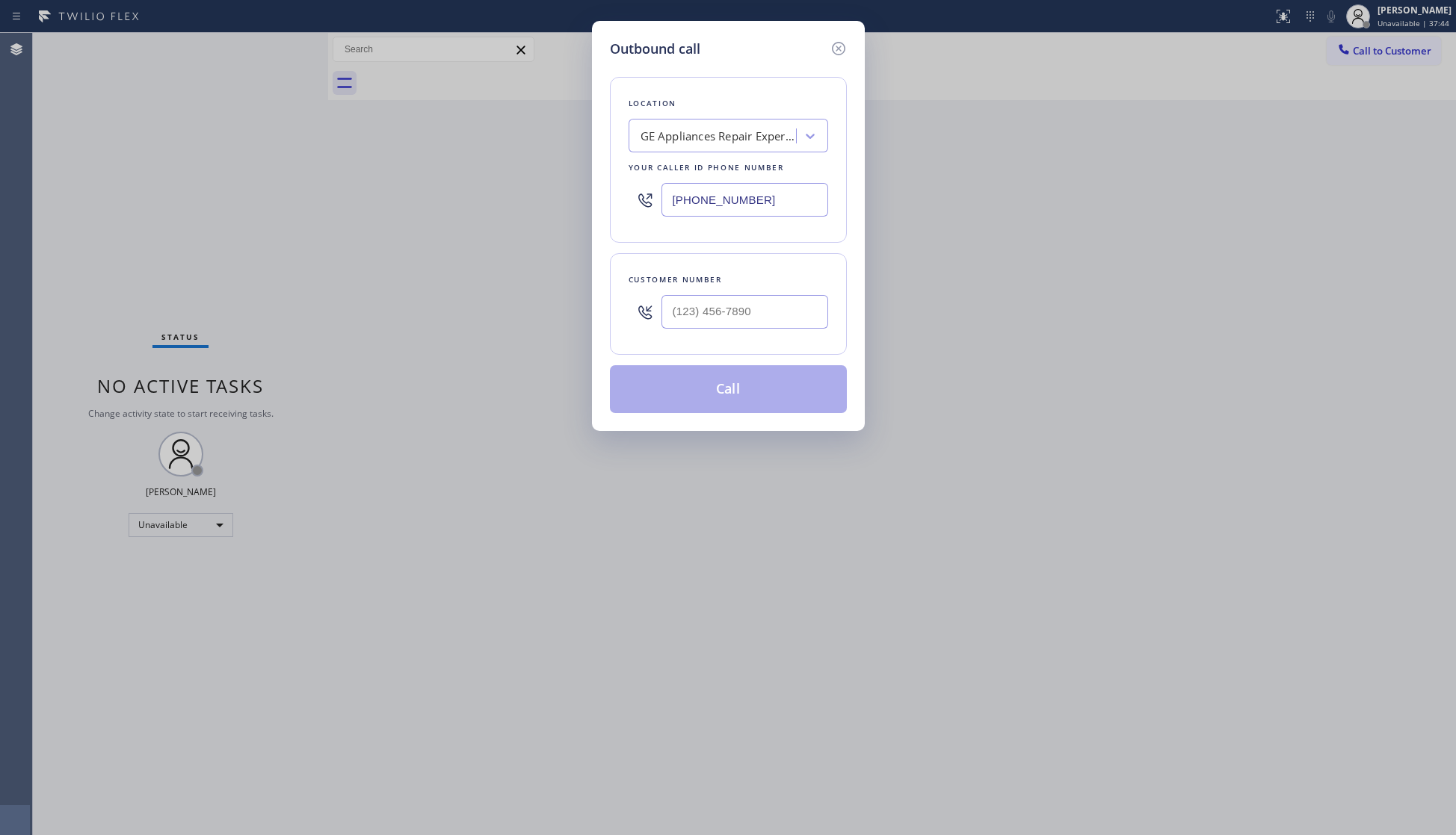
drag, startPoint x: 802, startPoint y: 197, endPoint x: 610, endPoint y: 210, distance: 192.4
click at [617, 212] on div "Location GE Appliances Repair Experts Flatbush - [GEOGRAPHIC_DATA] Your caller …" at bounding box center [728, 160] width 237 height 166
type input "[PHONE_NUMBER]"
click at [719, 320] on input "(___) ___-____" at bounding box center [744, 312] width 167 height 34
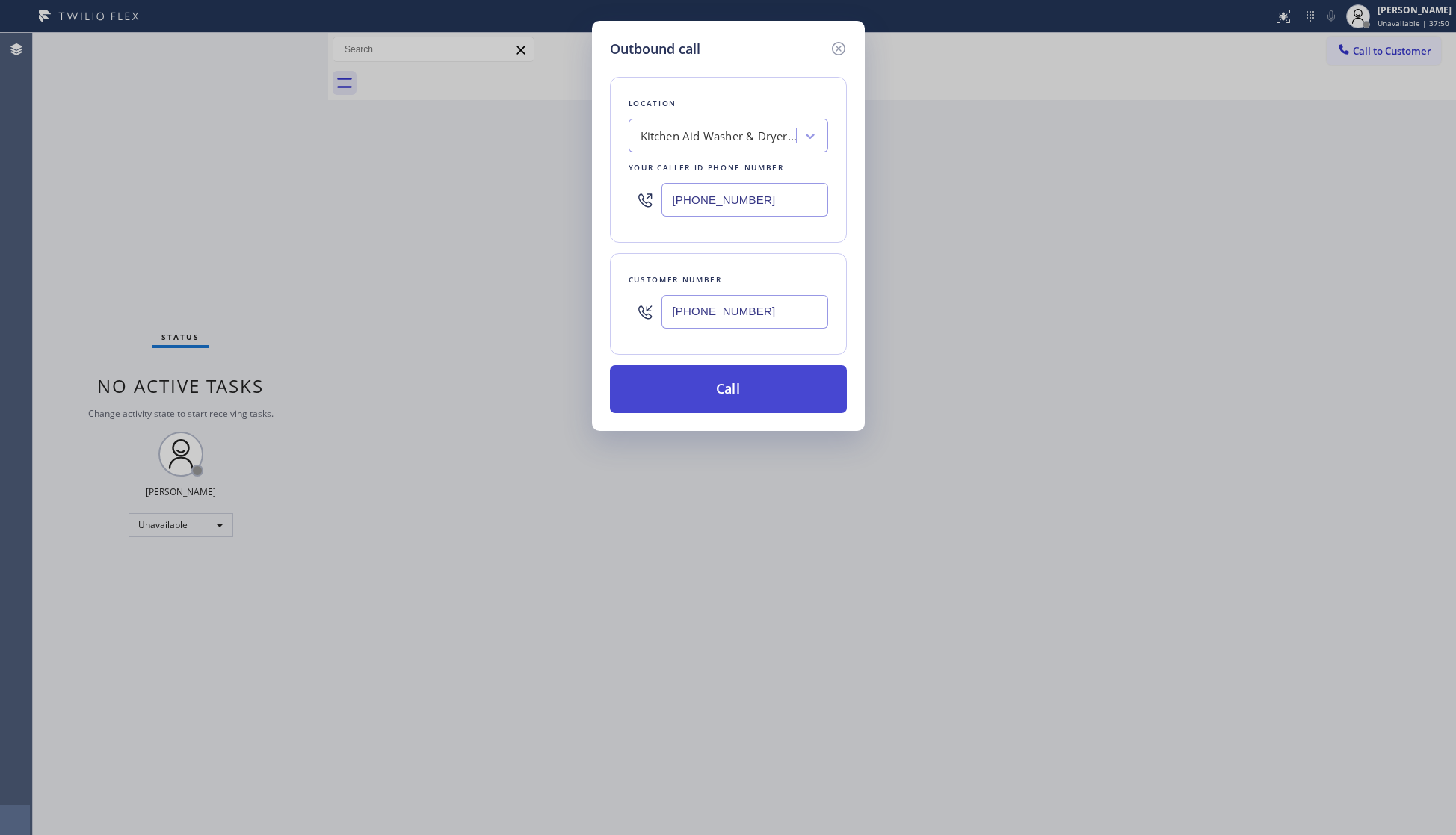
type input "[PHONE_NUMBER]"
click at [735, 383] on button "Call" at bounding box center [728, 390] width 237 height 48
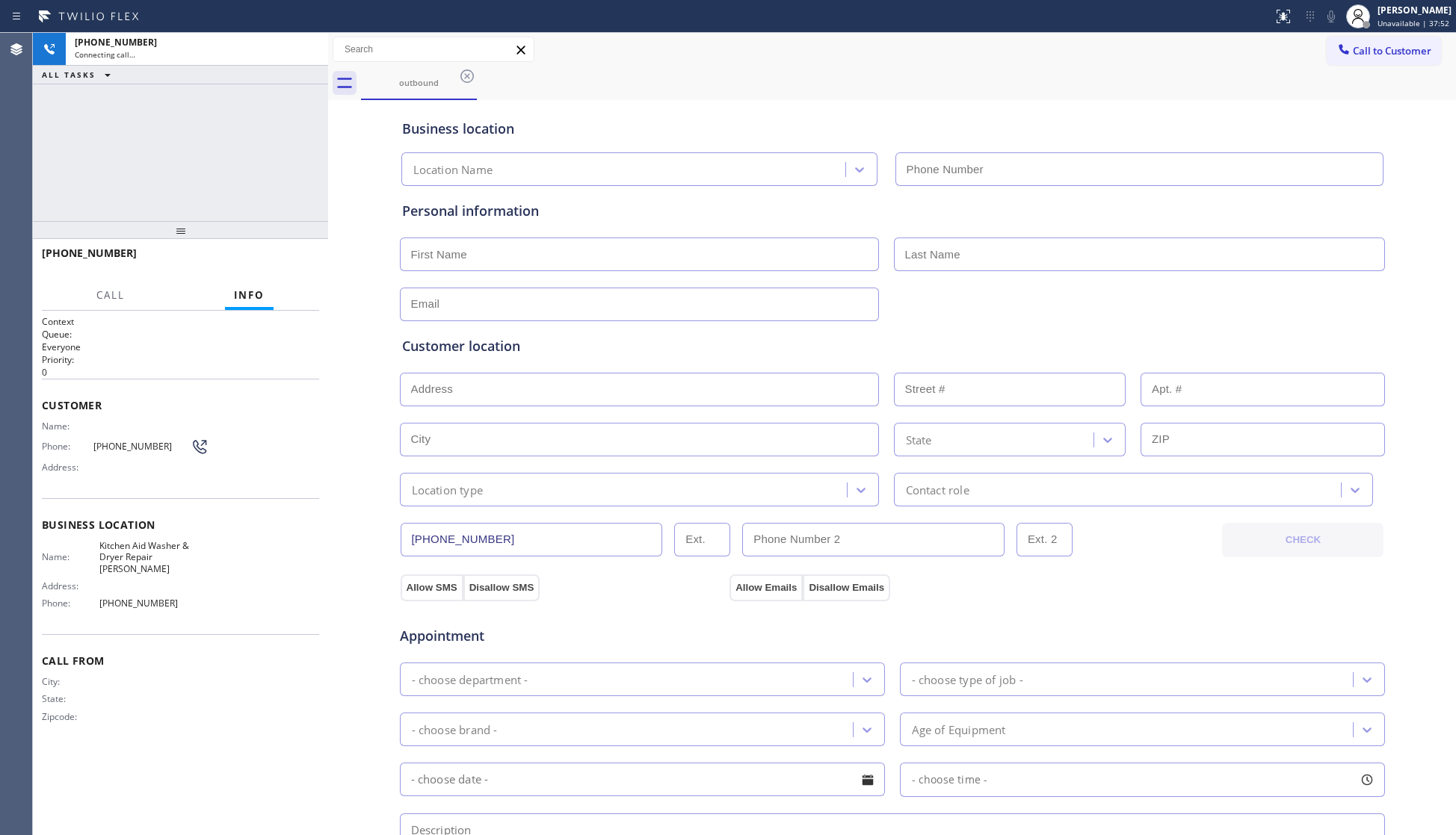
type input "[PHONE_NUMBER]"
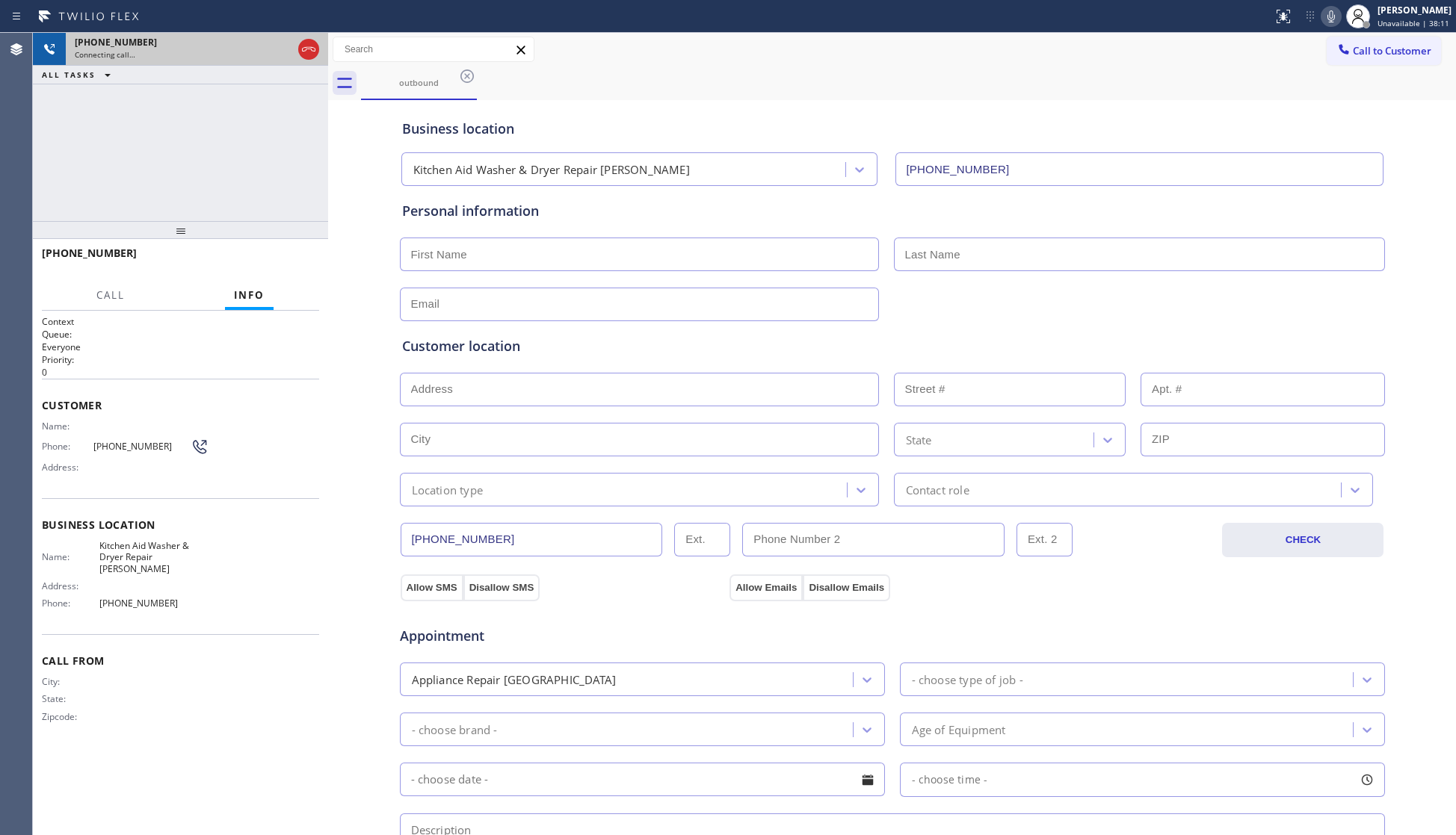
drag, startPoint x: 302, startPoint y: 48, endPoint x: 309, endPoint y: 51, distance: 7.6
click at [305, 48] on icon at bounding box center [309, 50] width 18 height 18
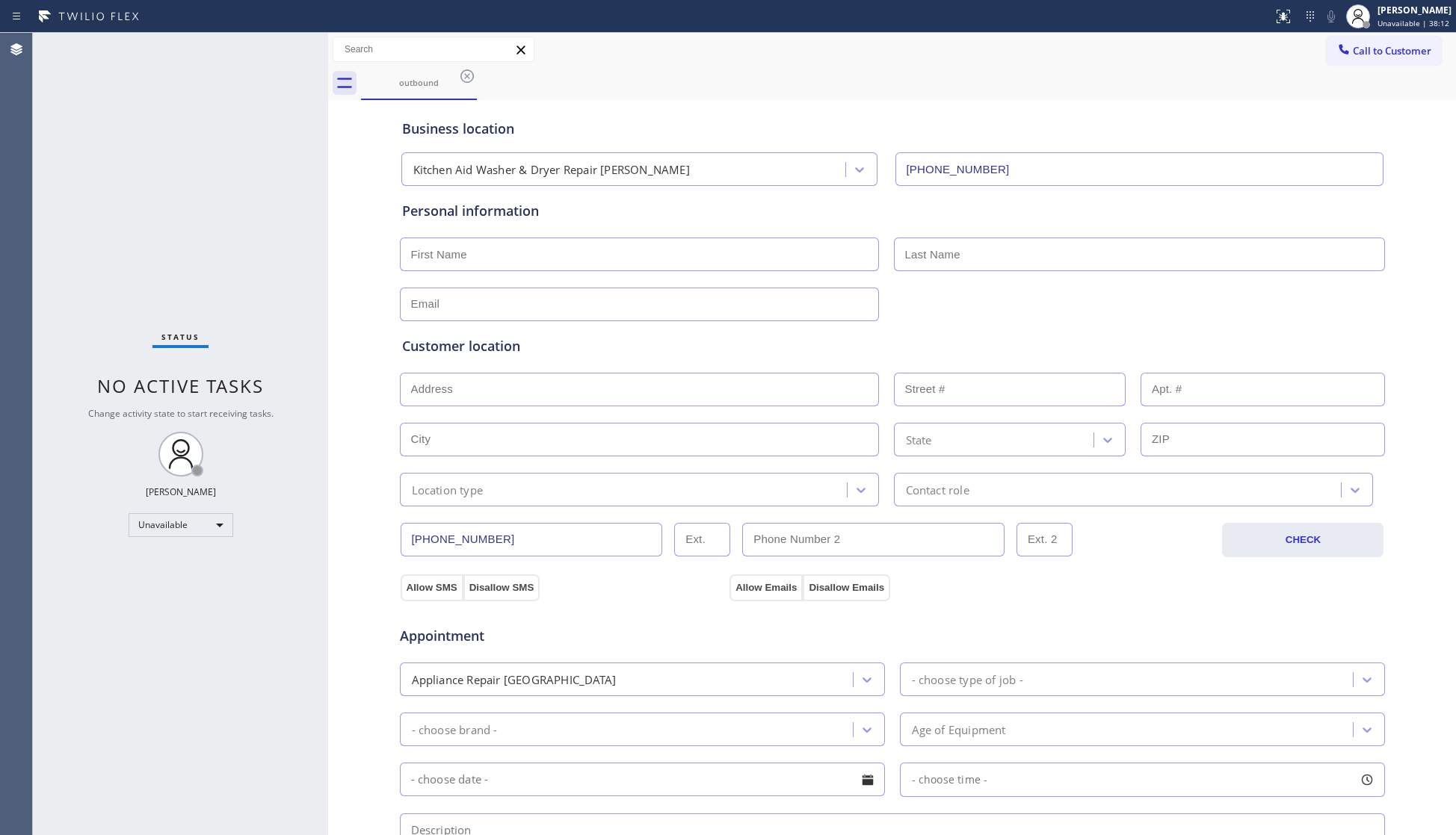
drag, startPoint x: 464, startPoint y: 72, endPoint x: 12, endPoint y: 104, distance: 453.1
click at [462, 72] on icon at bounding box center [467, 76] width 18 height 18
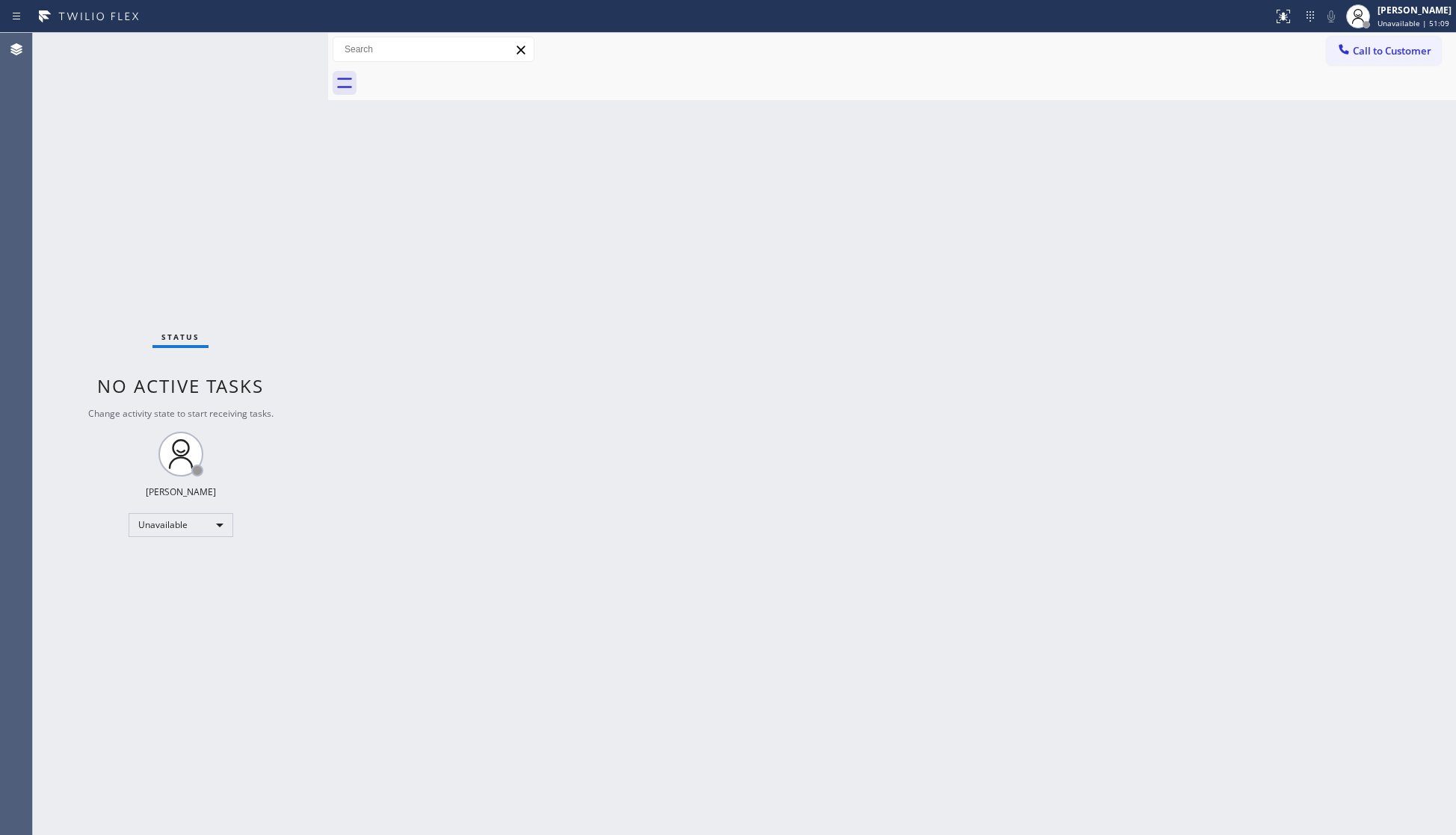
click at [1011, 99] on div at bounding box center [908, 83] width 1095 height 34
click at [1385, 21] on span "Unavailable | 54:15" at bounding box center [1413, 23] width 71 height 11
click at [1352, 51] on button "Offline" at bounding box center [1381, 59] width 149 height 19
click at [1389, 12] on div "[PERSON_NAME]" at bounding box center [1414, 10] width 74 height 12
click at [1335, 140] on span "Log out" at bounding box center [1330, 145] width 31 height 12
